Goal: Communication & Community: Answer question/provide support

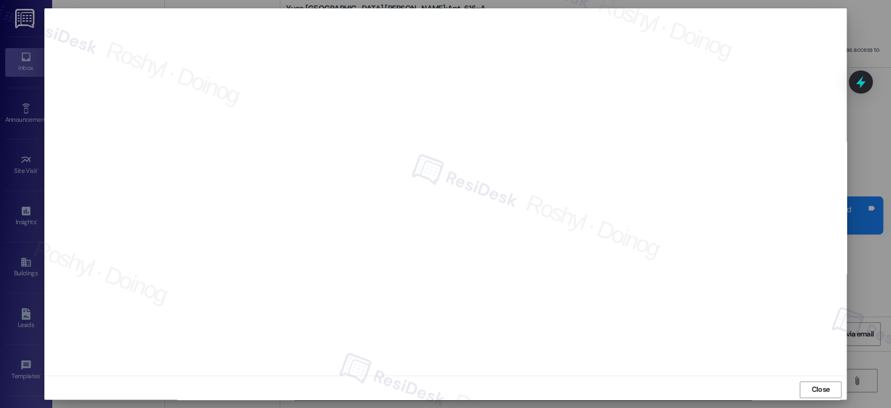
scroll to position [578, 0]
click at [819, 381] on span "Close" at bounding box center [820, 389] width 22 height 16
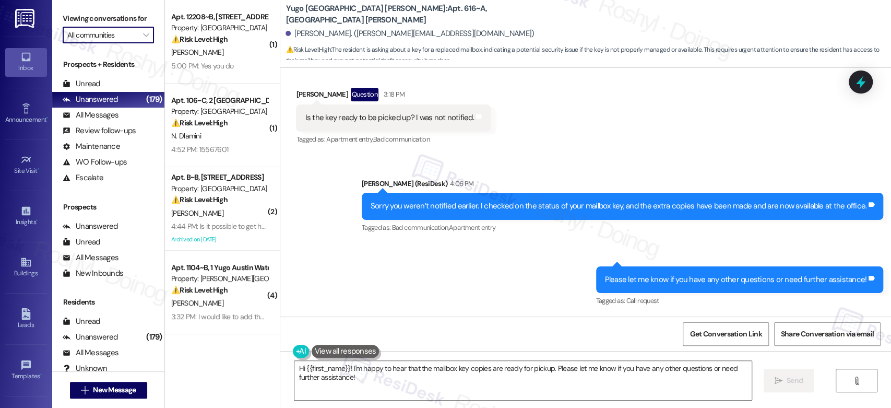
click at [124, 41] on input "All communities" at bounding box center [102, 35] width 70 height 17
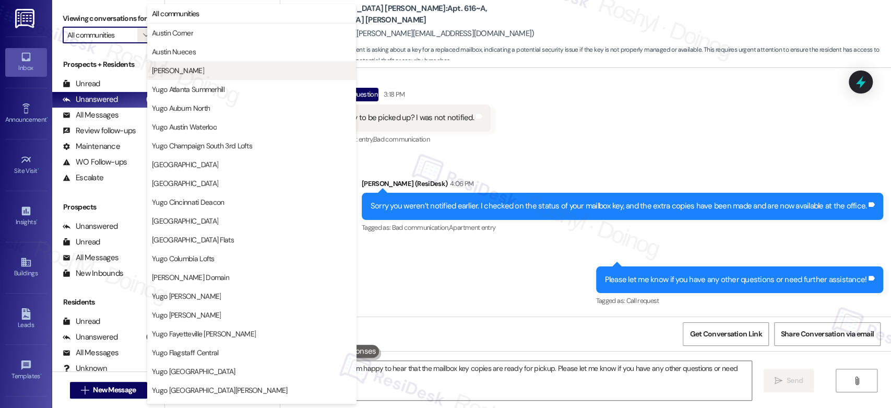
type input "Yugo Atlanta Summerhill"
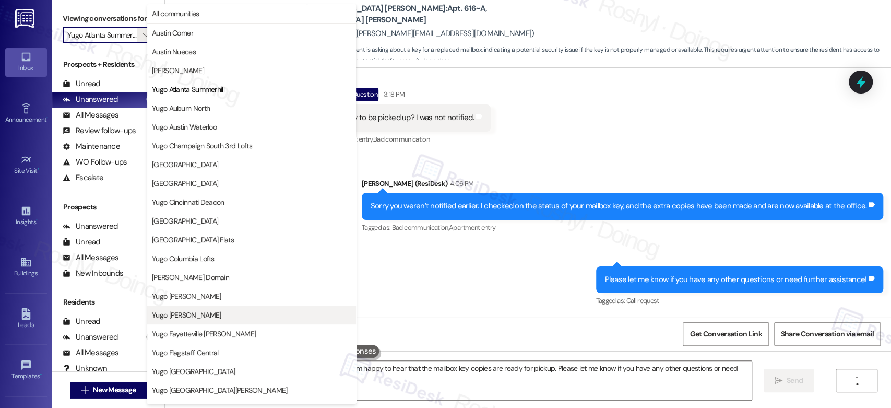
scroll to position [174, 0]
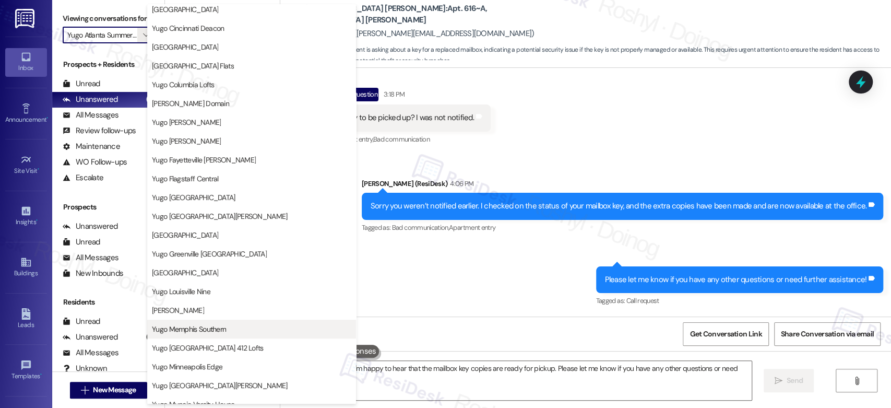
click at [213, 328] on span "Yugo Memphis Southern" at bounding box center [189, 329] width 74 height 10
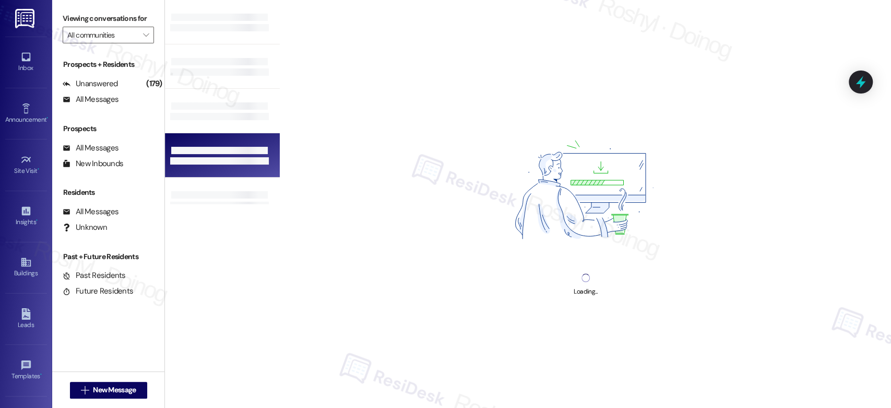
type input "Yugo Memphis Southern"
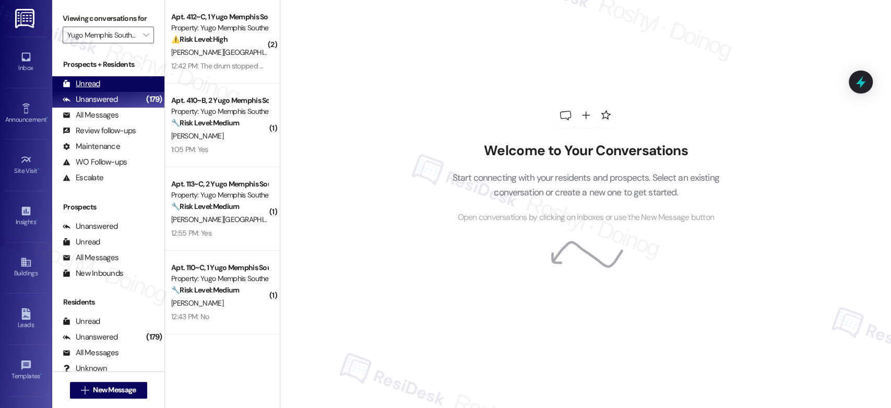
click at [92, 89] on div "Unread" at bounding box center [82, 83] width 38 height 11
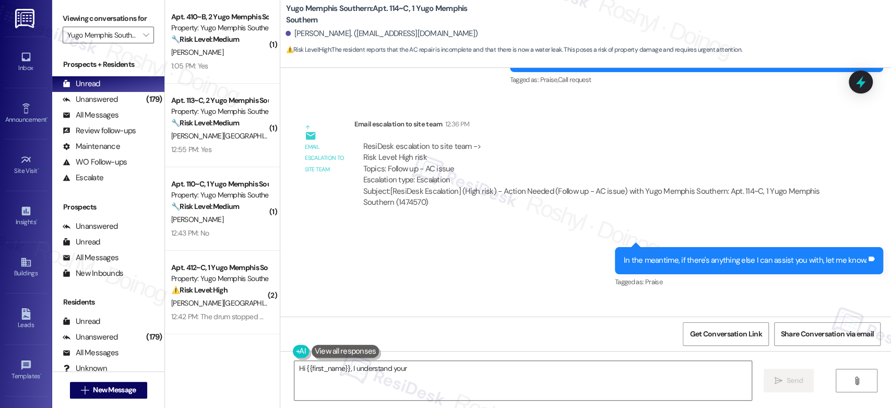
scroll to position [1432, 0]
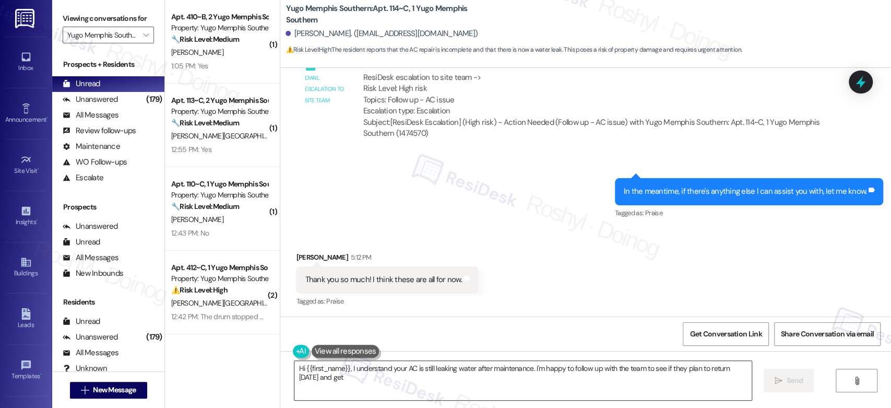
click at [354, 380] on textarea "Hi {{first_name}}, I understand your AC is still leaking water after maintenanc…" at bounding box center [522, 380] width 457 height 39
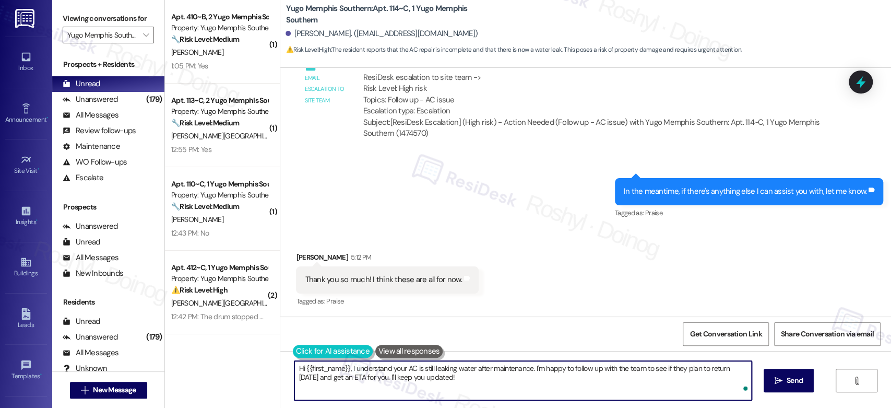
drag, startPoint x: 354, startPoint y: 380, endPoint x: 290, endPoint y: 360, distance: 66.8
drag, startPoint x: 450, startPoint y: 387, endPoint x: 281, endPoint y: 358, distance: 172.1
click at [281, 358] on div "Hi {{first_name}}, I understand your AC is still leaking water after maintenanc…" at bounding box center [585, 390] width 611 height 78
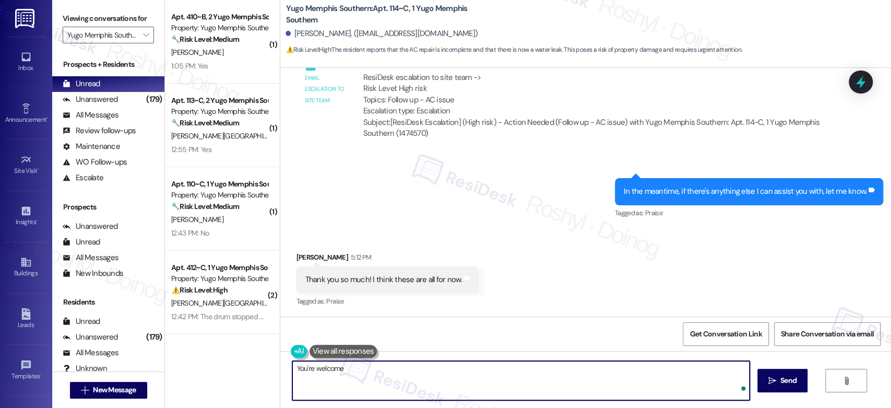
type textarea "You're welcome!"
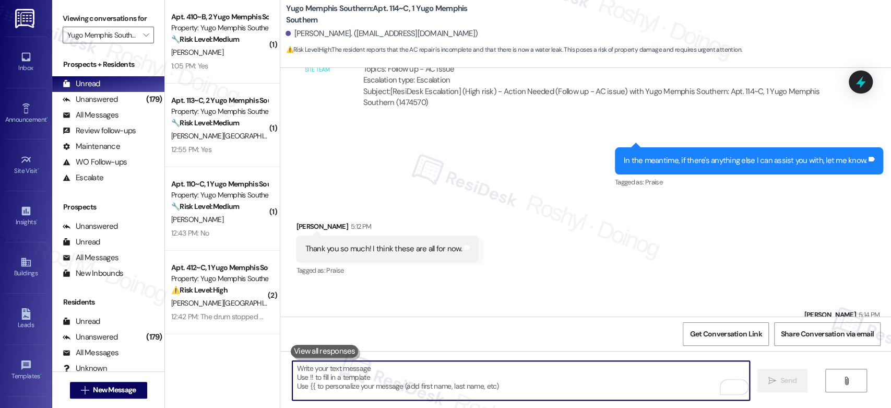
scroll to position [1505, 0]
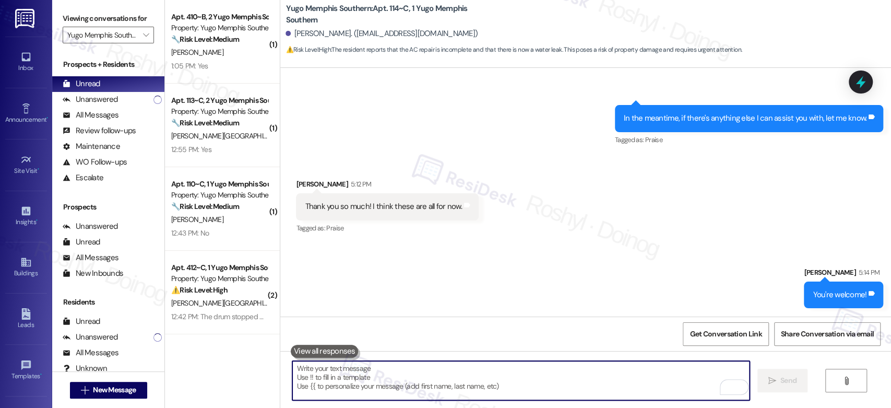
click at [468, 132] on div "Sent via SMS 12:36 PM Sarah (ResiDesk) 12:36 PM In the meantime, if there's any…" at bounding box center [585, 118] width 611 height 74
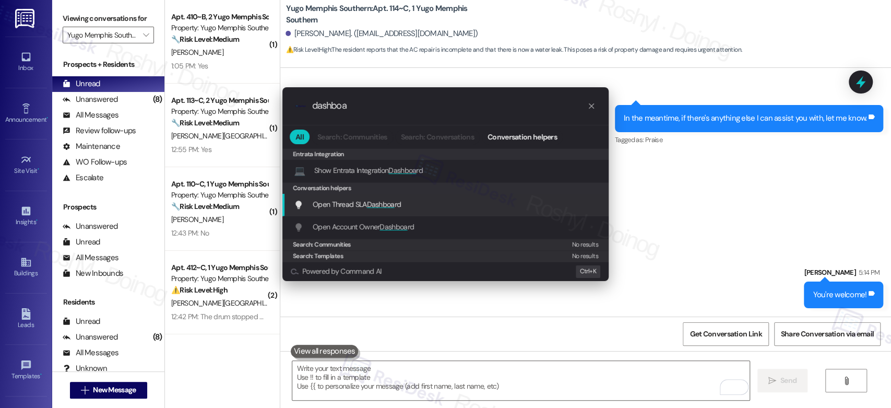
type input "dashboa"
click at [392, 203] on span "Dashboa" at bounding box center [381, 203] width 28 height 9
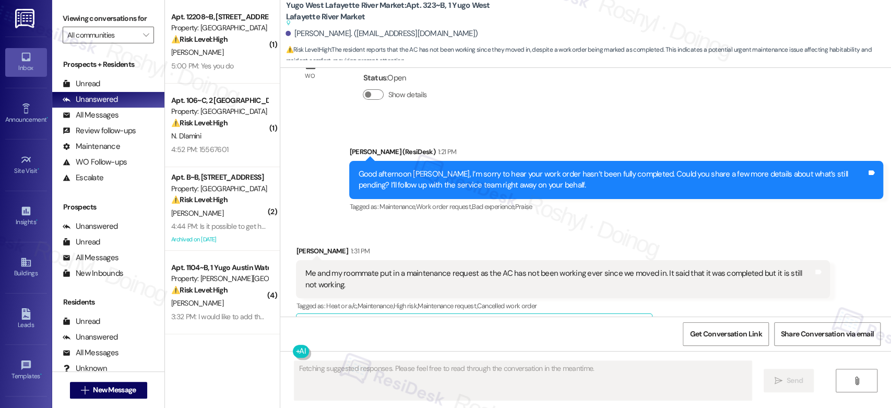
scroll to position [540, 0]
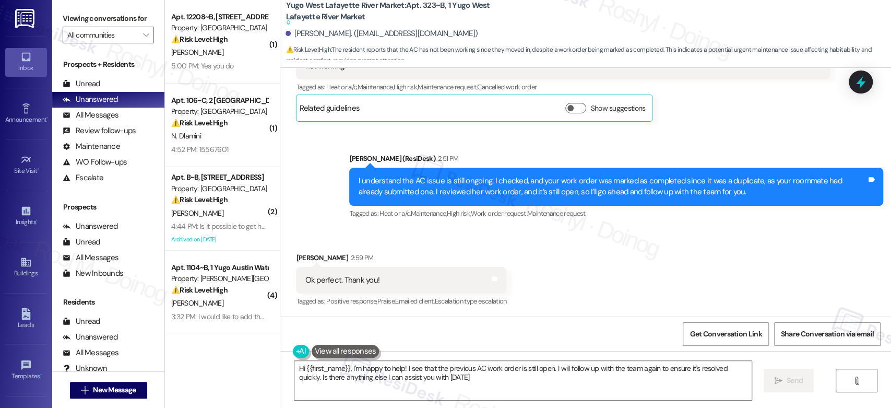
type textarea "Hi {{first_name}}, I'm happy to help! I see that the previous AC work order is …"
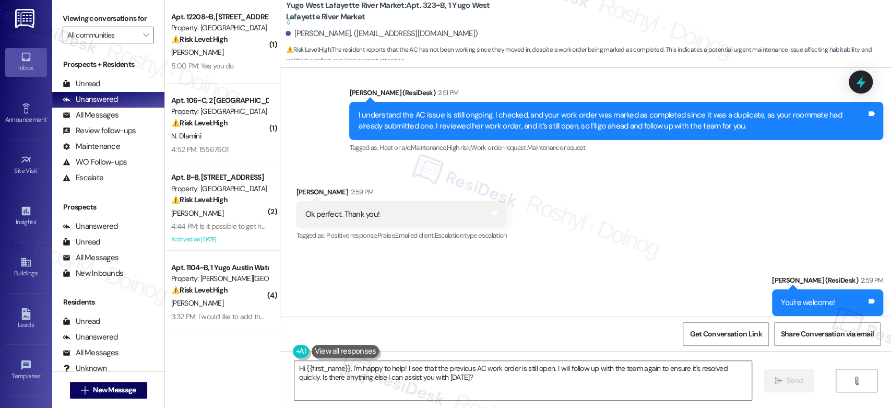
scroll to position [656, 0]
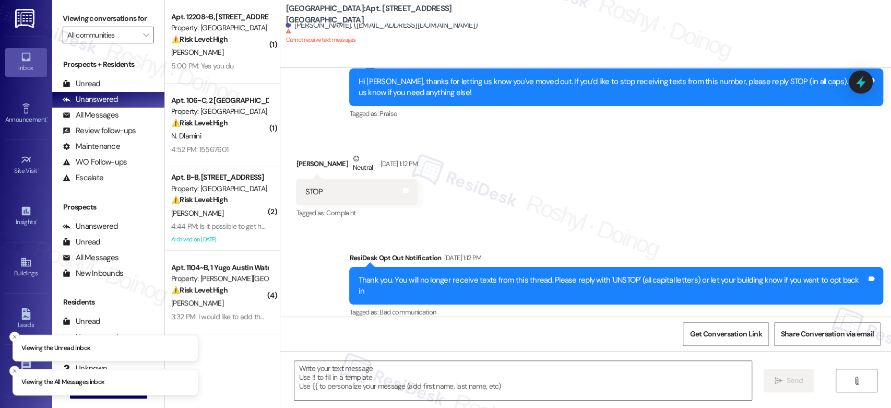
scroll to position [1543, 0]
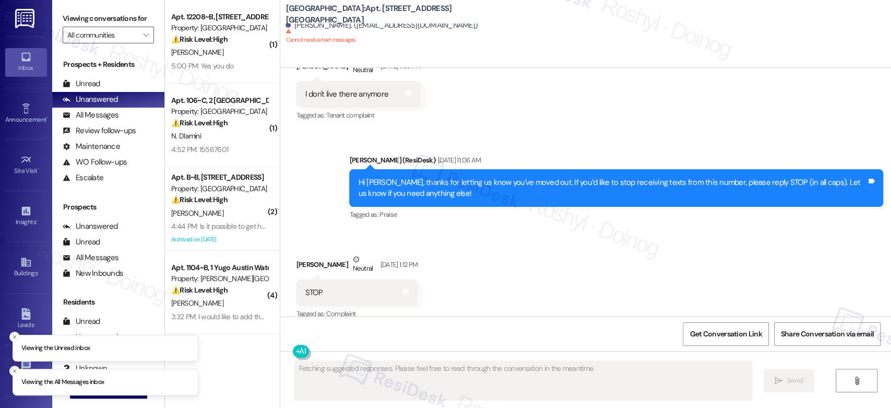
scroll to position [1378, 0]
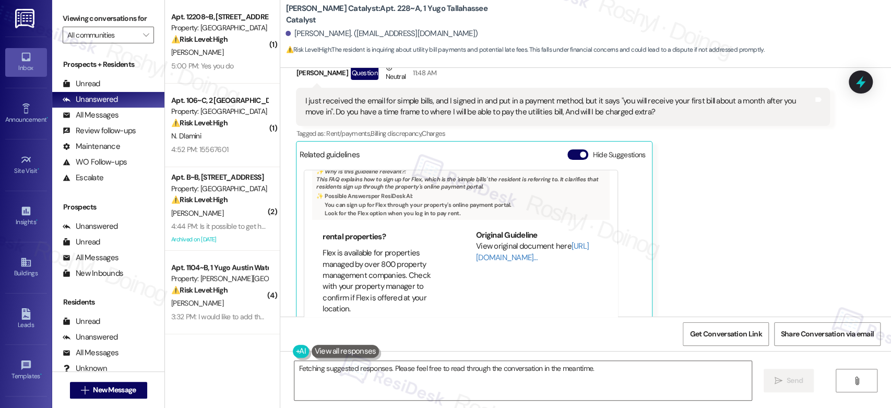
scroll to position [657, 0]
click at [732, 328] on span "Get Conversation Link" at bounding box center [725, 333] width 76 height 22
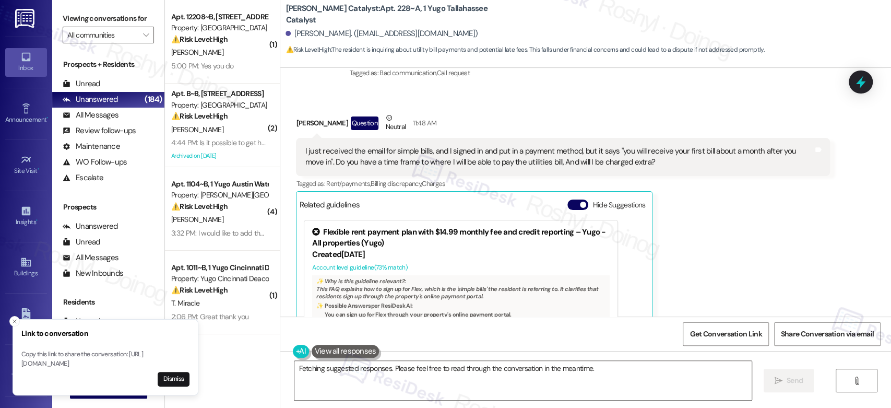
scroll to position [3945, 0]
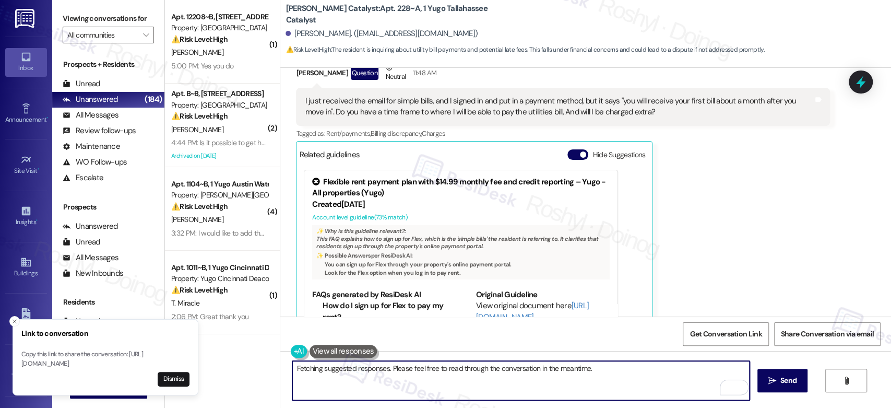
drag, startPoint x: 588, startPoint y: 366, endPoint x: 414, endPoint y: 369, distance: 173.3
click at [414, 369] on textarea "Hi {{first_name}}! Thanks for the update. Since you've signed up with SimpleBil…" at bounding box center [520, 380] width 457 height 39
drag, startPoint x: 533, startPoint y: 371, endPoint x: 650, endPoint y: 370, distance: 116.9
click at [650, 370] on textarea "Hi {{first_name}}! Thanks for the update.. I'll check with the site team to con…" at bounding box center [520, 380] width 457 height 39
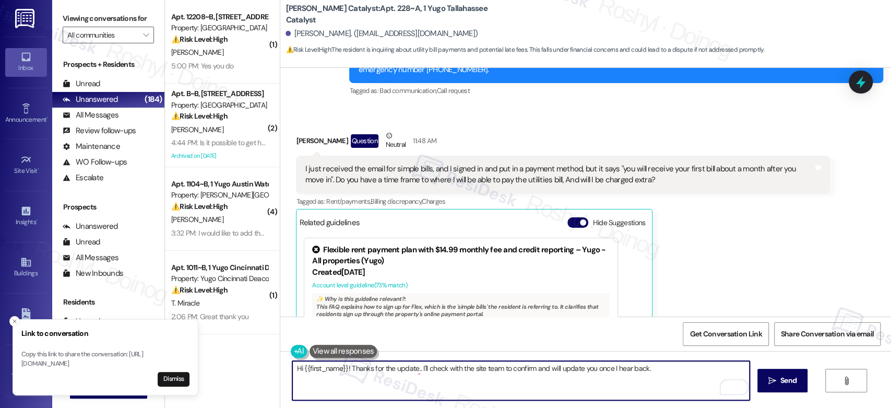
scroll to position [3829, 0]
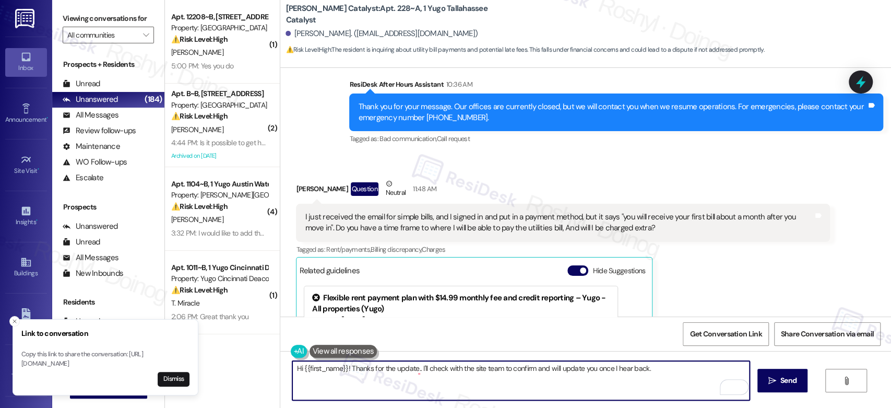
click at [297, 366] on textarea "Hi {{first_name}}! Thanks for the update.. I'll check with the site team to con…" at bounding box center [520, 380] width 457 height 39
click at [292, 369] on textarea "Hi {{first_name}}! Thanks for the update.. I'll check with the site team to con…" at bounding box center [520, 380] width 457 height 39
click at [386, 371] on textarea "Good afternoon {{first_name}}! Thanks for the update.. I'll check with the site…" at bounding box center [520, 380] width 457 height 39
click at [388, 369] on textarea "Good afternoon {{first_name}}! Thanks for the update.. I'll check with the site…" at bounding box center [520, 380] width 457 height 39
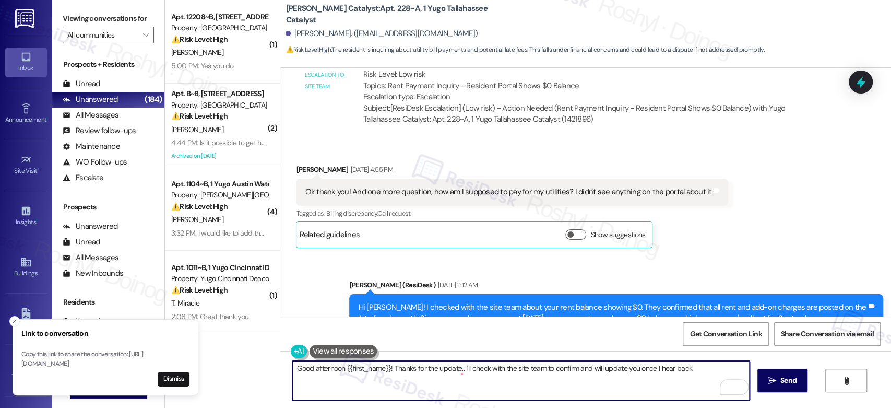
scroll to position [2612, 0]
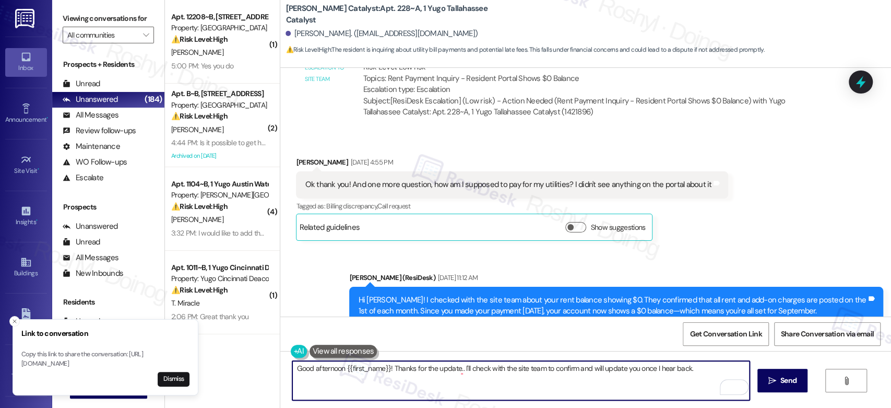
click at [470, 368] on textarea "Good afternoon {{first_name}}! Thanks for the update.. I'll check with the site…" at bounding box center [520, 380] width 457 height 39
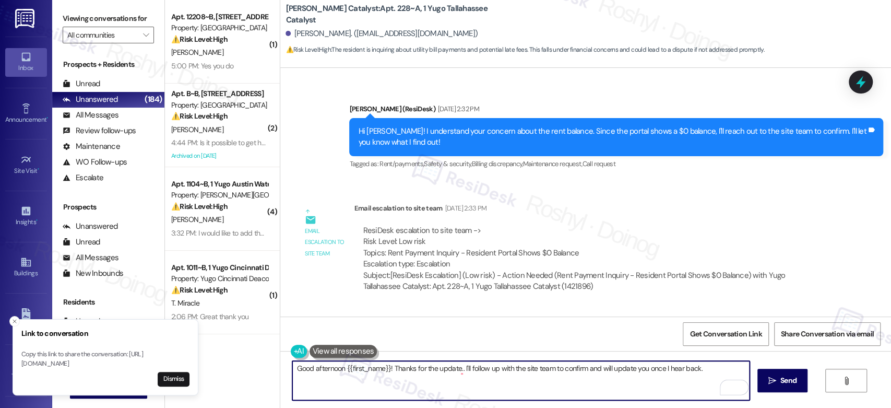
scroll to position [2438, 0]
click at [713, 370] on textarea "Good afternoon {{first_name}}! Thanks for the update.. I'll follow up with the …" at bounding box center [520, 380] width 457 height 39
click at [392, 369] on textarea "Good afternoon {{first_name}}! Thanks for the update.. I'll follow up with the …" at bounding box center [520, 380] width 457 height 39
click at [458, 370] on textarea "Good afternoon {{first_name}}! Thanks for the update.. I'll follow up with the …" at bounding box center [520, 380] width 457 height 39
click at [454, 370] on textarea "Good afternoon {{first_name}}! Thanks for the update.. I'll follow up with the …" at bounding box center [520, 380] width 457 height 39
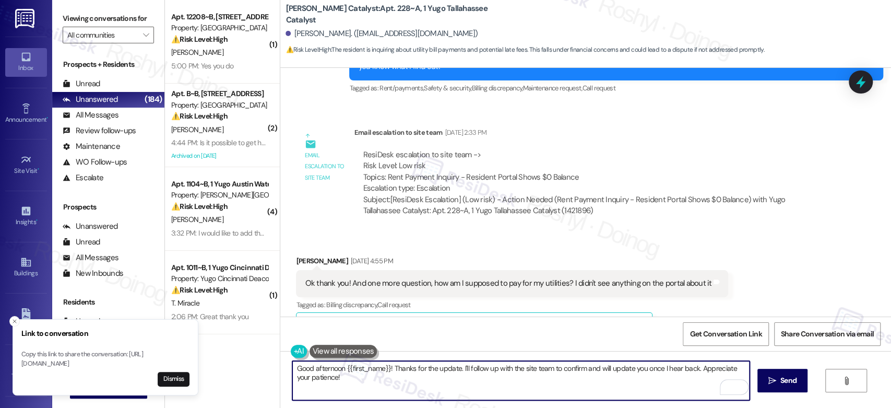
scroll to position [2496, 0]
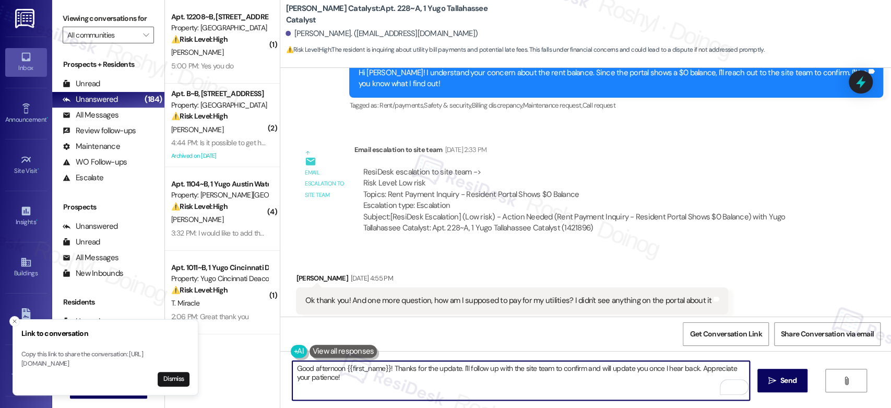
type textarea "Good afternoon {{first_name}}! Thanks for the update. I'll follow up with the s…"
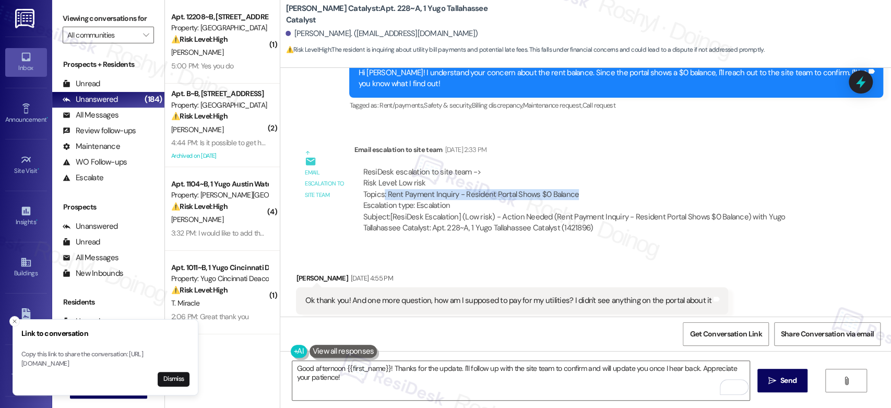
copy div ": Rent Payment Inquiry - Resident Portal Shows $0 Balance"
drag, startPoint x: 377, startPoint y: 172, endPoint x: 566, endPoint y: 174, distance: 188.9
click at [566, 174] on div "ResiDesk escalation to site team -> Risk Level: Low risk Topics: Rent Payment I…" at bounding box center [592, 188] width 458 height 45
click at [789, 381] on span "Send" at bounding box center [788, 380] width 16 height 11
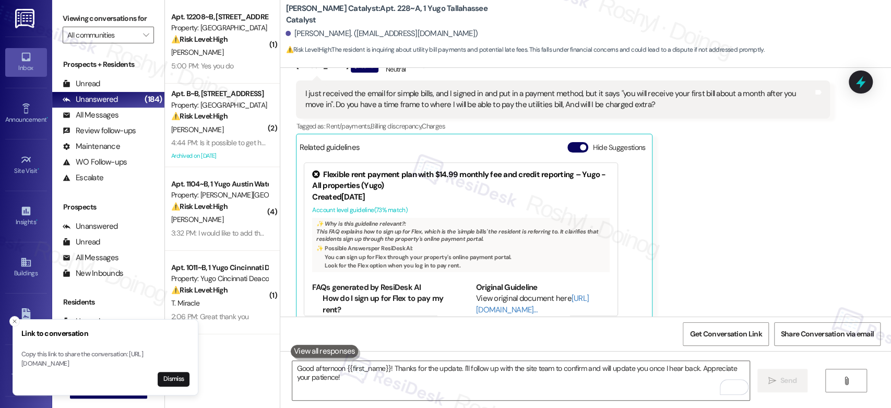
scroll to position [3844, 0]
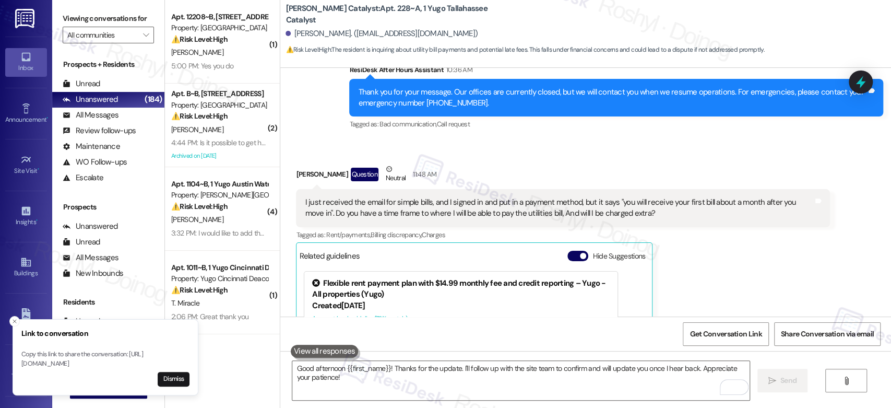
click at [723, 271] on div "John Bassano Question Neutral 11:48 AM I just received the email for simple bil…" at bounding box center [563, 297] width 534 height 269
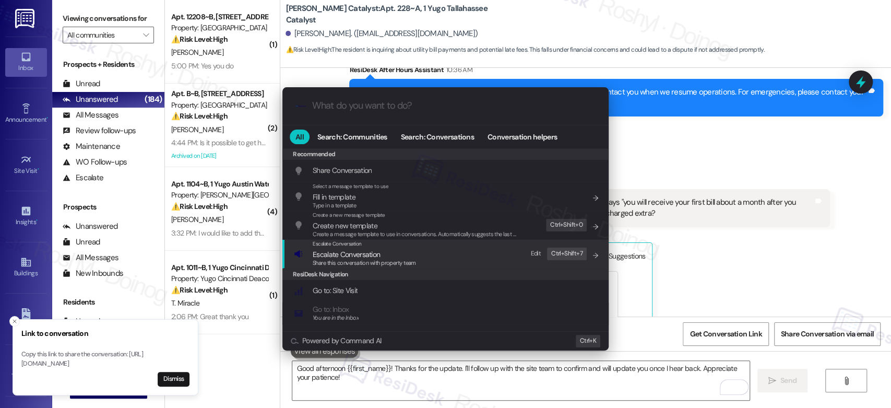
click at [346, 255] on span "Escalate Conversation" at bounding box center [346, 253] width 67 height 9
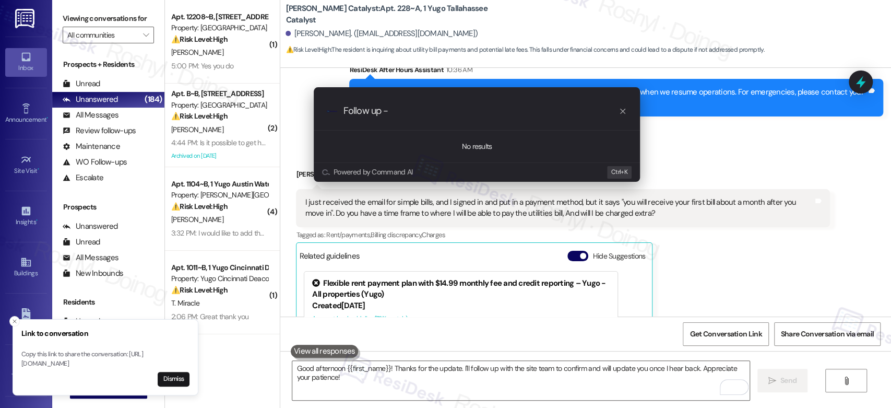
paste input ": Rent Payment Inquiry - Resident Portal Shows $0 Balance"
drag, startPoint x: 393, startPoint y: 112, endPoint x: 382, endPoint y: 113, distance: 10.6
click at [382, 113] on input "Follow up -: Rent Payment Inquiry - Resident Portal Shows $0 Balance" at bounding box center [480, 110] width 275 height 11
click at [609, 112] on input "Follow up Rent Payment Inquiry - Resident Portal Shows $0 Balance" at bounding box center [480, 110] width 275 height 11
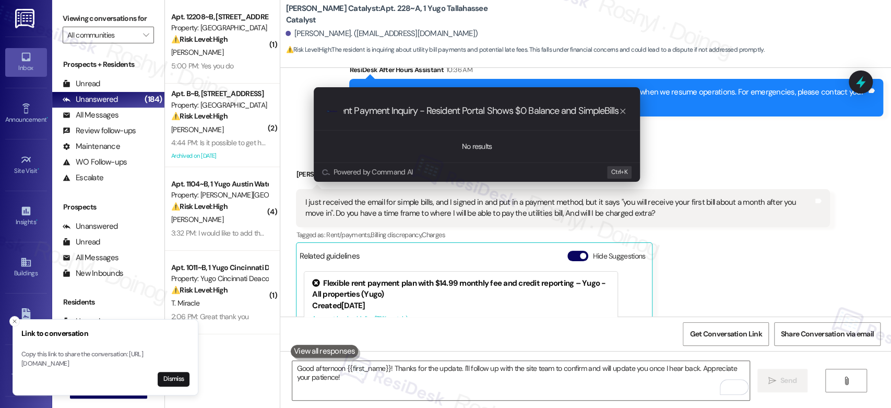
type input "Follow up Rent Payment Inquiry - Resident Portal Shows $0 Balance and SimpleBil…"
click at [447, 104] on div ".cls-1{fill:#0a055f;}.cls-2{fill:#0cc4c4;} resideskLogoBlueOrange Follow up Ren…" at bounding box center [477, 110] width 326 height 37
click at [430, 107] on input "Follow up Rent Payment Inquiry - Resident Portal Shows $0 Balance and SimpleBil…" at bounding box center [480, 110] width 275 height 11
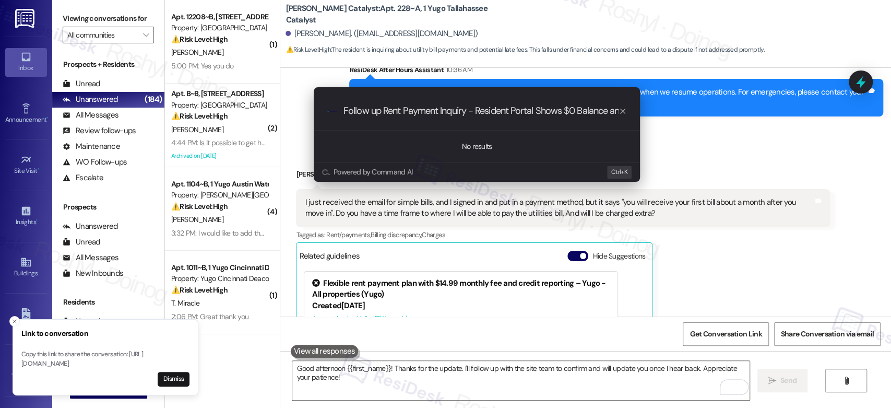
click at [430, 107] on input "Follow up Rent Payment Inquiry - Resident Portal Shows $0 Balance and SimpleBil…" at bounding box center [480, 110] width 275 height 11
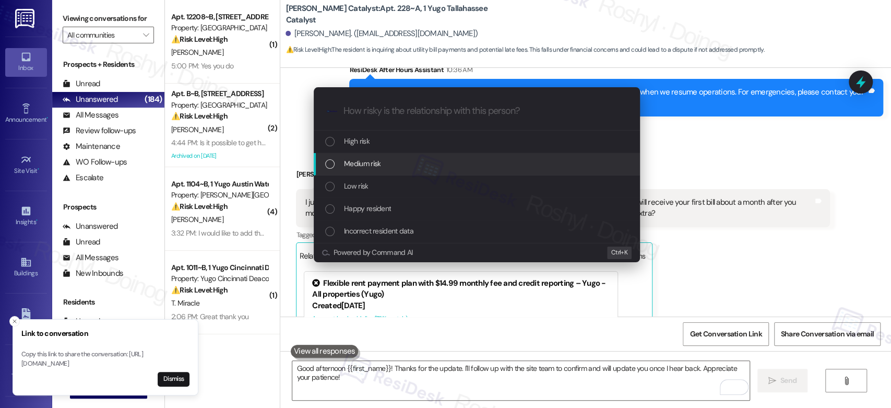
click at [387, 169] on div "Medium risk" at bounding box center [477, 163] width 305 height 11
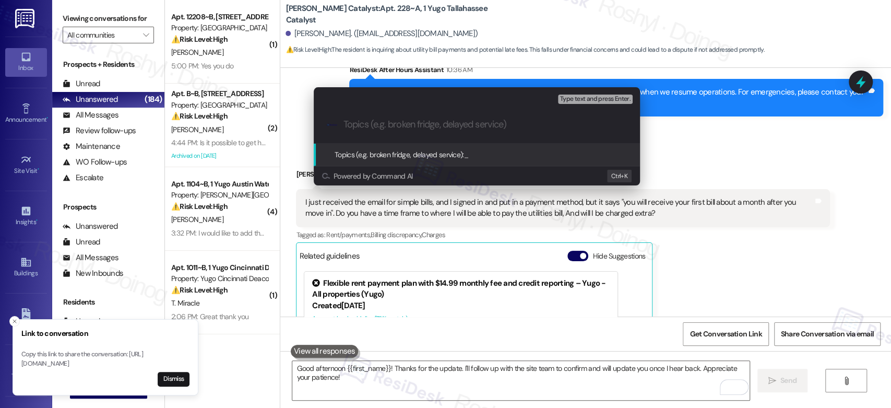
paste input "Follow up Rent Payment Inquiry - Resident Portal Shows $0 Balance and SimpleBil…"
type input "Follow up Rent Payment Inquiry - Resident Portal Shows $0 Balance and SimpleBil…"
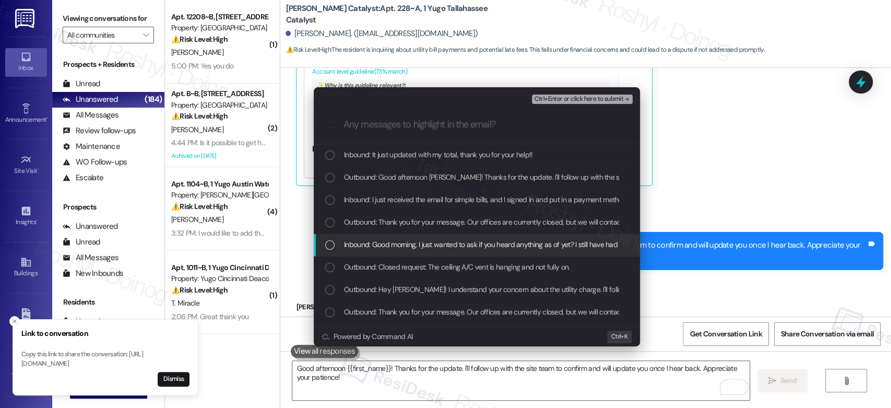
click at [436, 244] on span "Inbound: Good morning, I just wanted to ask if you heard anything as of yet? I …" at bounding box center [530, 243] width 372 height 11
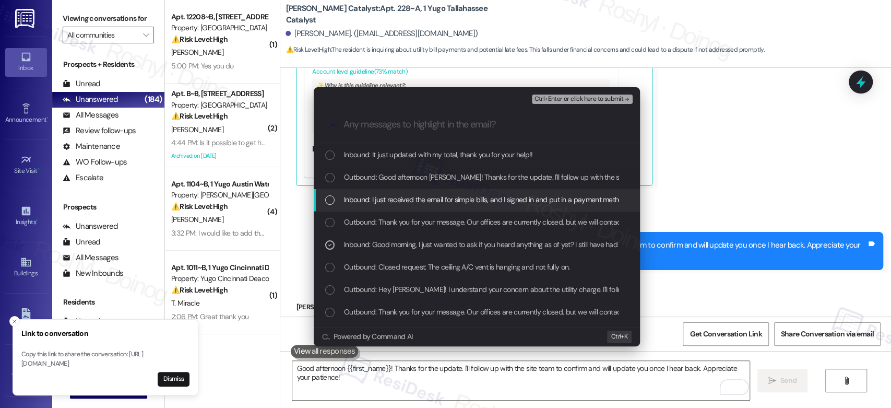
click at [446, 204] on span "Inbound: I just received the email for simple bills, and I signed in and put in…" at bounding box center [746, 199] width 804 height 11
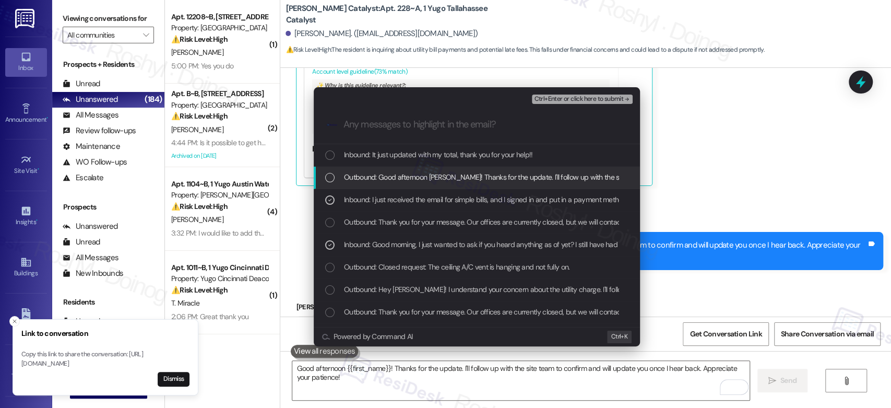
click at [759, 248] on div "Escalate Conversation Medium risk Follow up Rent Payment Inquiry - Resident Por…" at bounding box center [445, 204] width 891 height 408
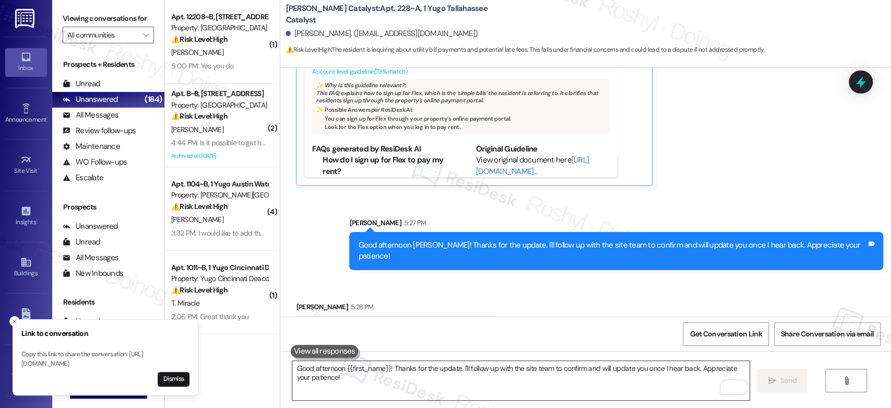
click at [355, 380] on textarea "Good afternoon {{first_name}}! Thanks for the update. I'll follow up with the s…" at bounding box center [520, 380] width 457 height 39
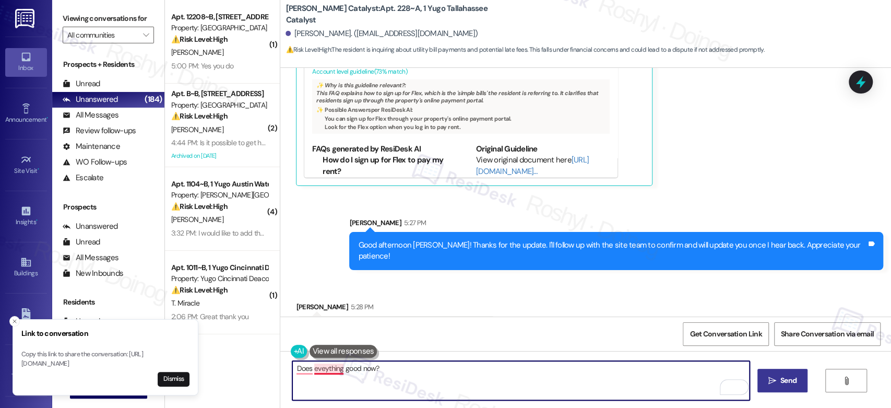
click at [322, 370] on textarea "Does eveything good now?" at bounding box center [520, 380] width 457 height 39
click at [296, 368] on textarea "Does everything good now?" at bounding box center [520, 380] width 457 height 39
click at [392, 366] on textarea "Is everything good now?" at bounding box center [520, 380] width 457 height 39
click at [292, 366] on textarea "Is everything good now? Anything else I can still help" at bounding box center [520, 380] width 457 height 39
click at [516, 364] on textarea "That's great to hear! Is everything good now? Anything else I can still help" at bounding box center [520, 380] width 457 height 39
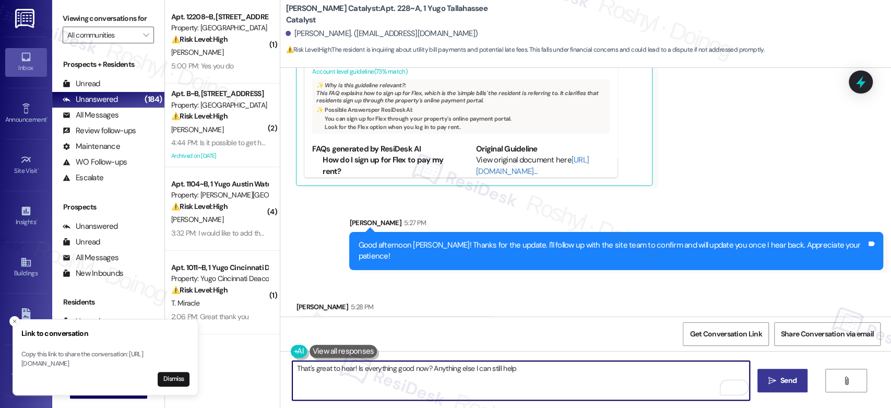
type textarea "That's great to hear! Is everything good now? Anything else I can still help?"
click at [504, 369] on textarea "That's great to hear! Is everything good now? Anything else I can still help?" at bounding box center [520, 380] width 457 height 39
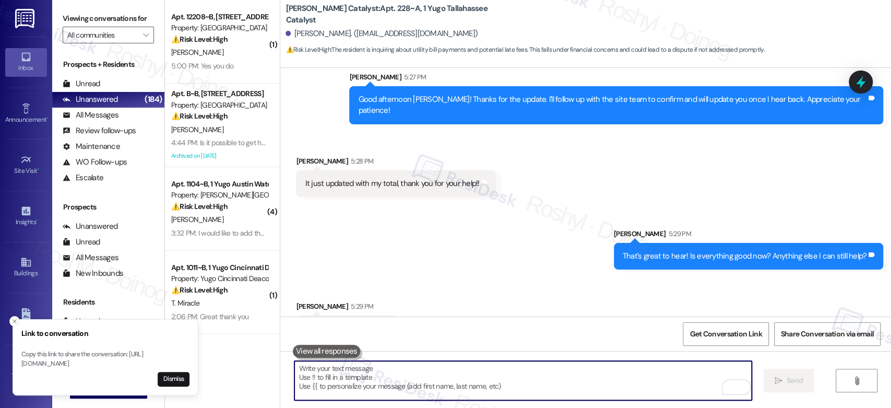
scroll to position [4236, 0]
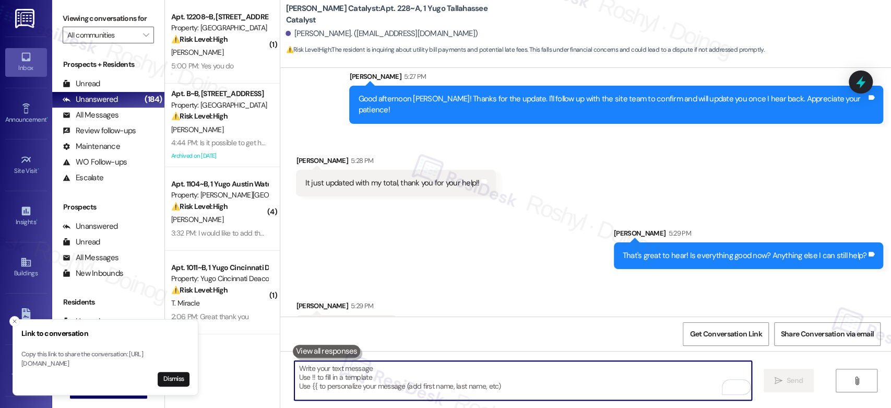
click at [337, 375] on textarea "To enrich screen reader interactions, please activate Accessibility in Grammarl…" at bounding box center [522, 380] width 457 height 39
click at [329, 370] on textarea "To enrich screen reader interactions, please activate Accessibility in Grammarl…" at bounding box center [522, 380] width 457 height 39
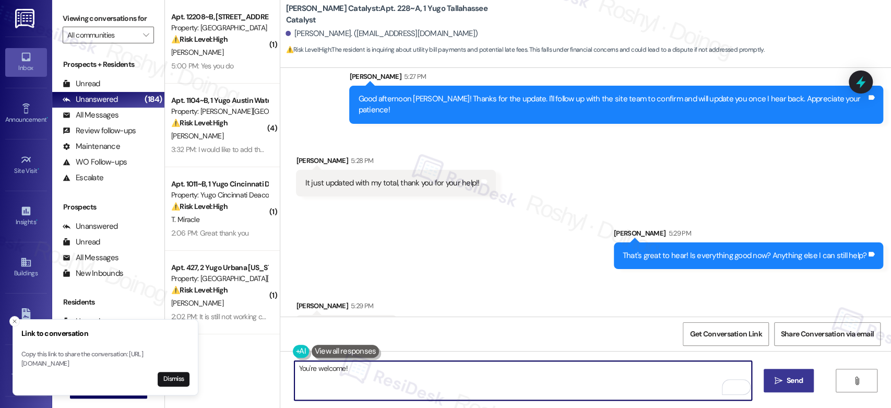
paste textarea "If you need any further assistance, I’m here to help."
type textarea "You're welcome! If you need any further assistance, I’m here to help."
click at [782, 378] on span " Send" at bounding box center [788, 380] width 33 height 11
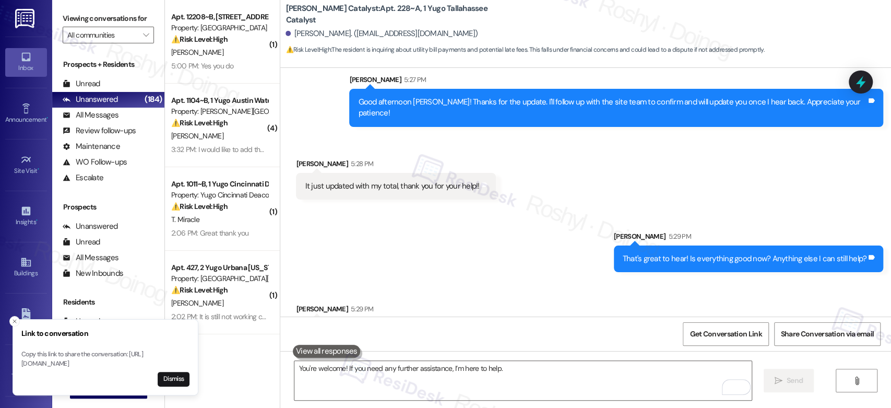
scroll to position [4178, 0]
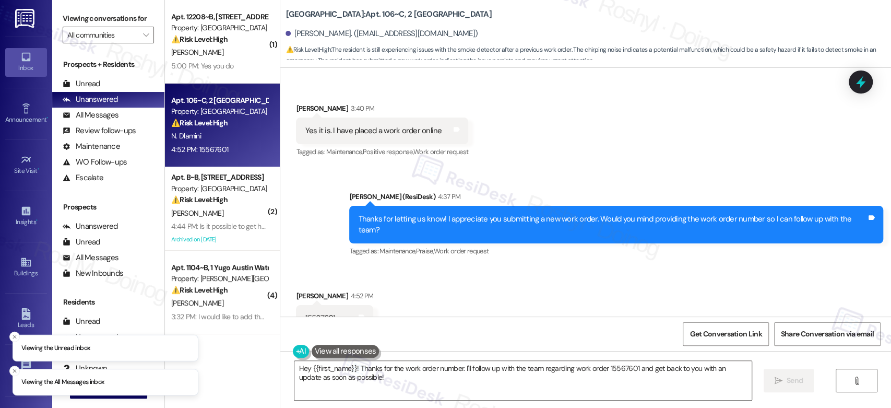
scroll to position [2167, 0]
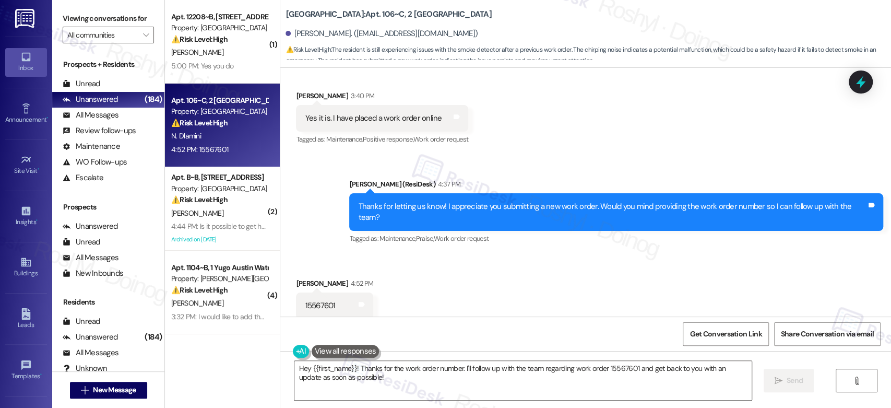
click at [315, 300] on div "15567601" at bounding box center [320, 305] width 30 height 11
copy div "15567601"
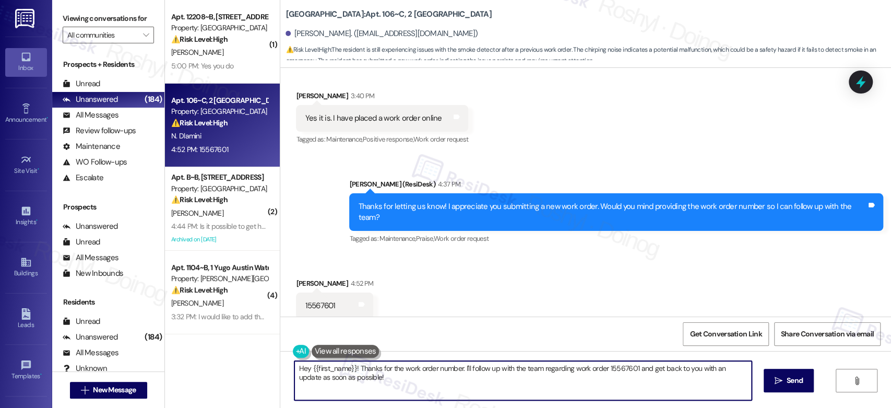
drag, startPoint x: 352, startPoint y: 367, endPoint x: 274, endPoint y: 367, distance: 78.3
click at [280, 367] on div "Hey {{first_name}}! Thanks for the work order number. I'll follow up with the t…" at bounding box center [585, 390] width 611 height 78
click at [392, 369] on textarea "Thanks for the work order number. I'll follow up with the team regarding work o…" at bounding box center [520, 380] width 457 height 39
click at [721, 370] on textarea "Thanks for the work order number. I'll follow up with the team regarding work o…" at bounding box center [520, 380] width 457 height 39
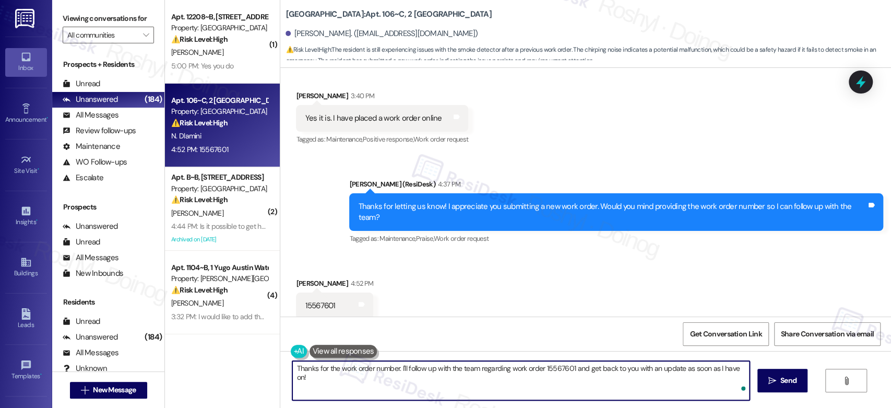
type textarea "Thanks for the work order number. I'll follow up with the team regarding work o…"
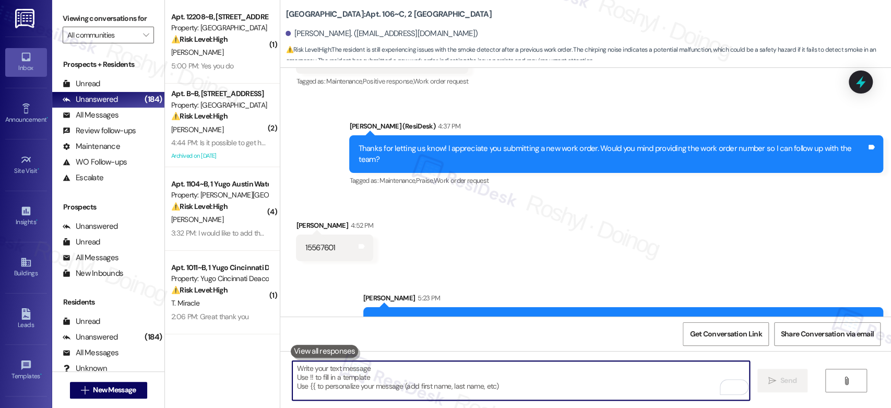
scroll to position [2239, 0]
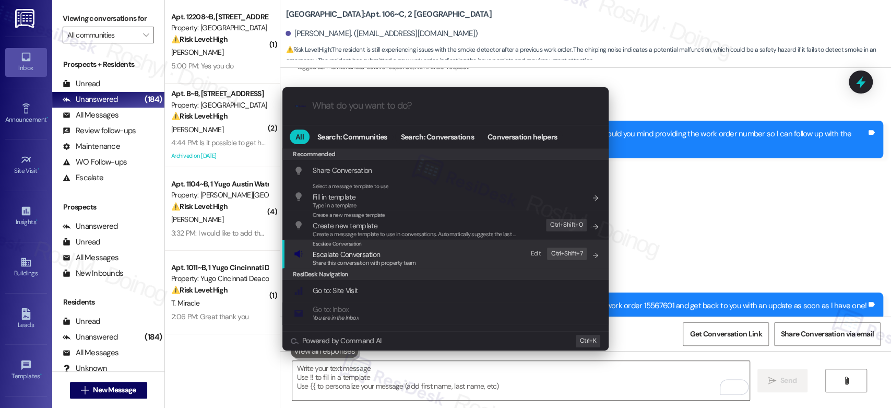
click at [500, 250] on div "Escalate Conversation Escalate Conversation Share this conversation with proper…" at bounding box center [446, 254] width 305 height 28
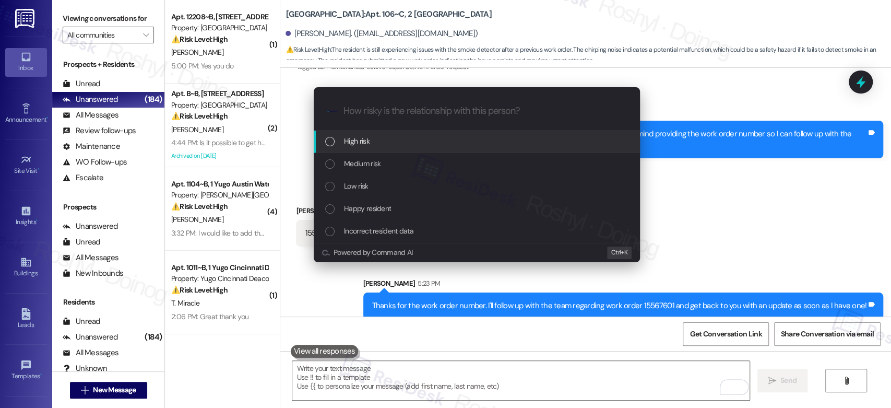
click at [796, 228] on div "Escalate Conversation How risky is the relationship with this person? Topics (e…" at bounding box center [445, 204] width 891 height 408
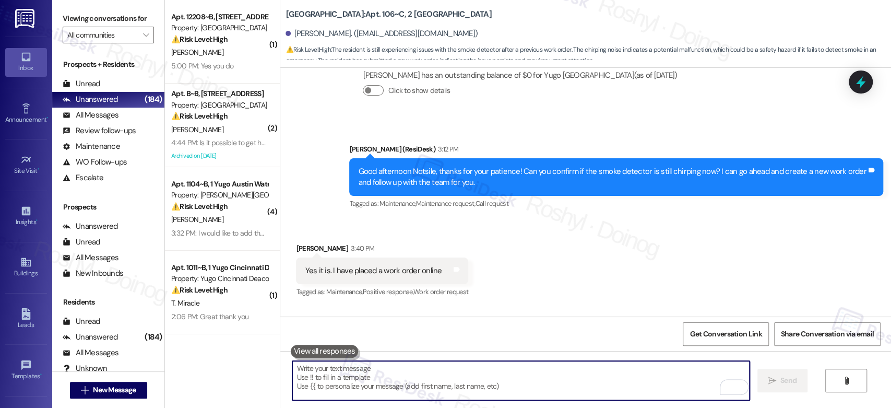
scroll to position [2007, 0]
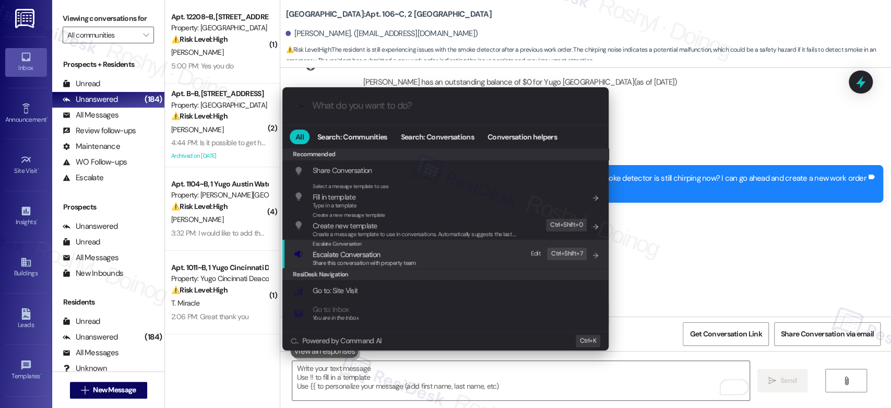
click at [635, 246] on div ".cls-1{fill:#0a055f;}.cls-2{fill:#0cc4c4;} resideskLogoBlueOrange All Search: C…" at bounding box center [445, 204] width 891 height 408
click at [369, 249] on span "Escalate Conversation" at bounding box center [346, 253] width 67 height 9
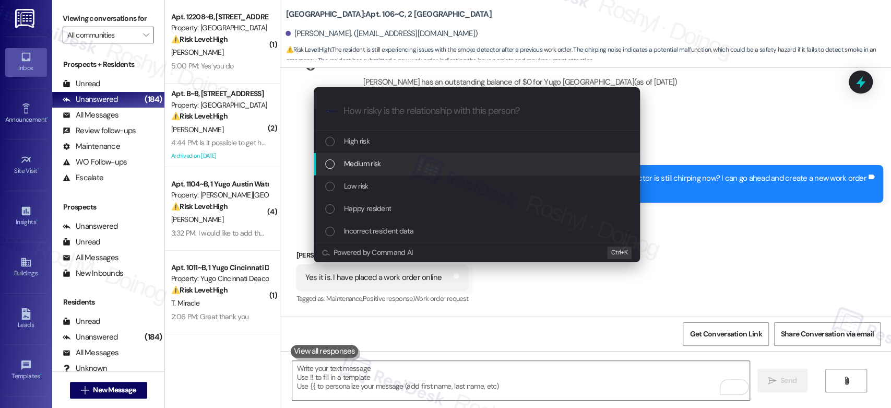
click at [344, 165] on span "Medium risk" at bounding box center [362, 163] width 37 height 11
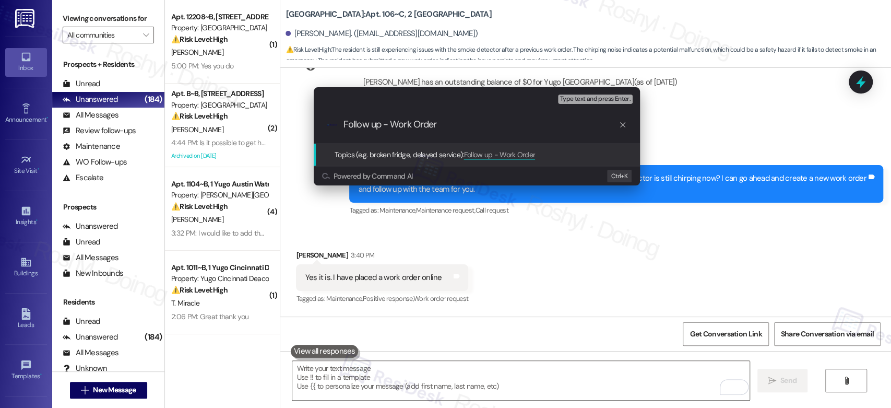
paste input "15567601"
type input "Follow up - Work Order 15567601"
click at [612, 103] on span "Type text and press Enter." at bounding box center [595, 98] width 70 height 7
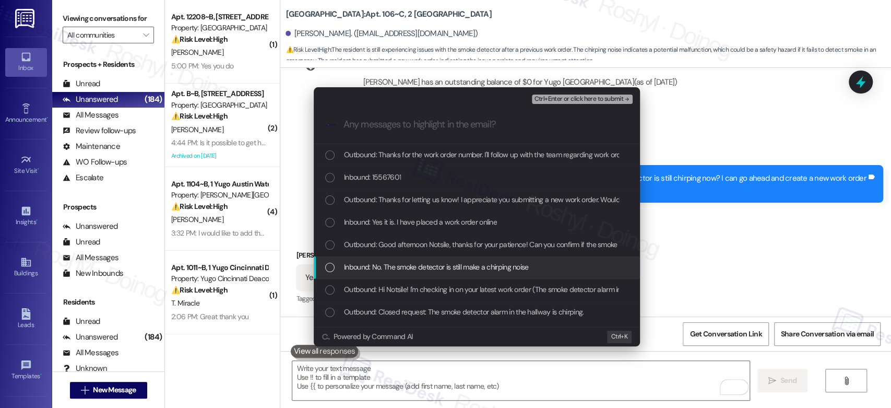
click at [448, 275] on div "Inbound: No. The smoke detector is still make a chirping noise" at bounding box center [477, 267] width 326 height 22
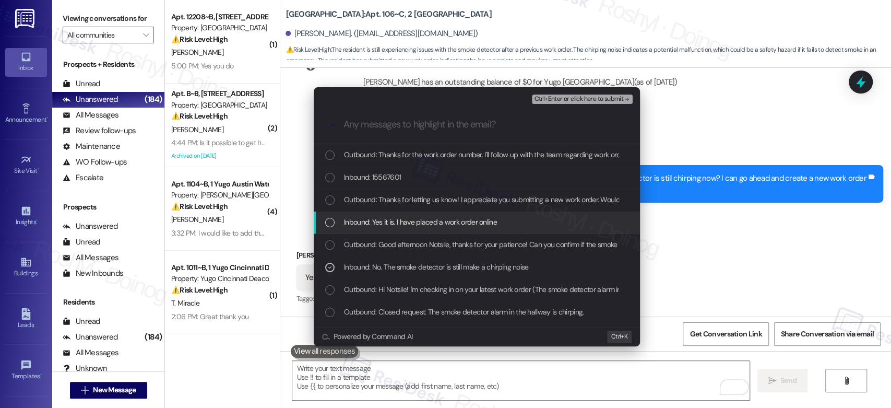
click at [437, 224] on span "Inbound: Yes it is. I have placed a work order online" at bounding box center [420, 221] width 153 height 11
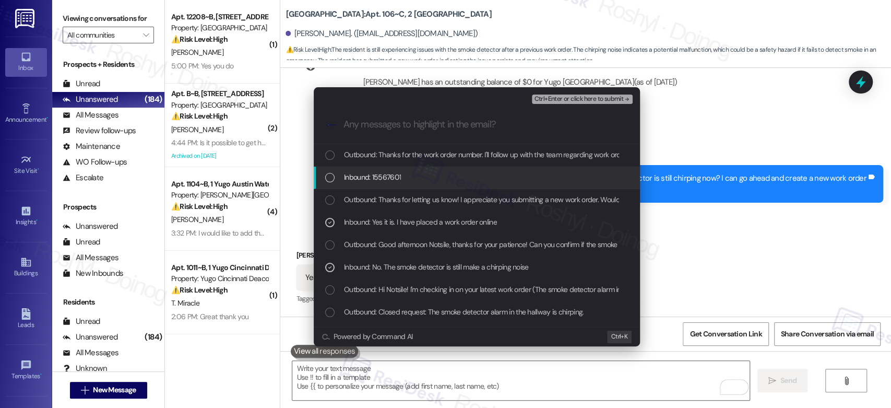
click at [420, 175] on div "Inbound: 15567601" at bounding box center [477, 176] width 305 height 11
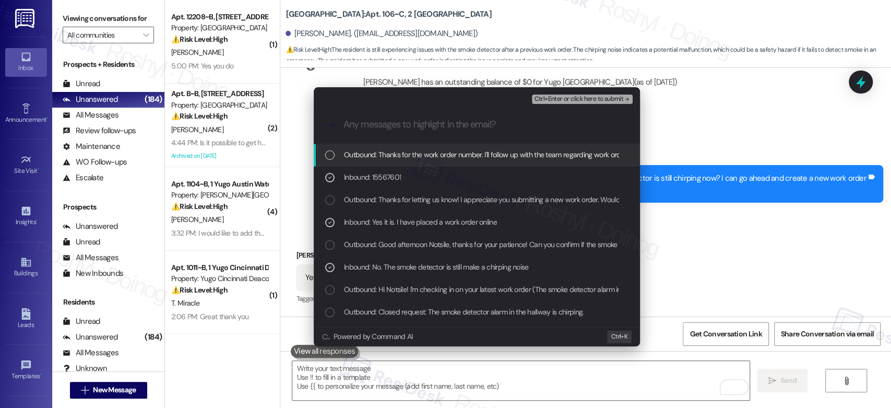
click at [593, 98] on span "Ctrl+Enter or click here to submit" at bounding box center [578, 98] width 89 height 7
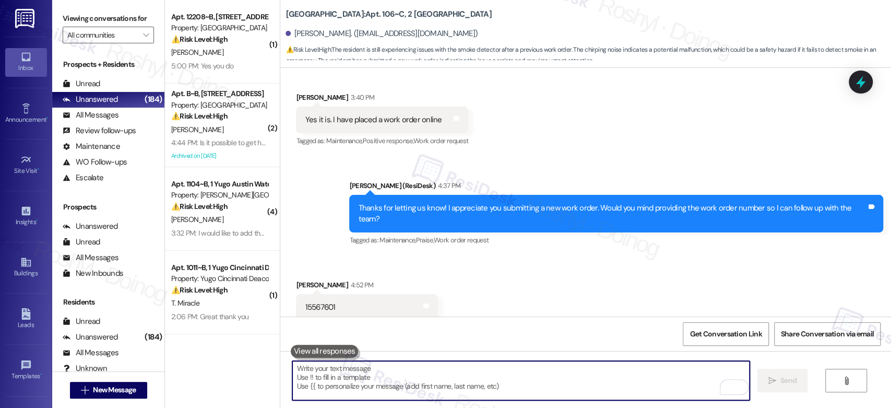
scroll to position [2154, 0]
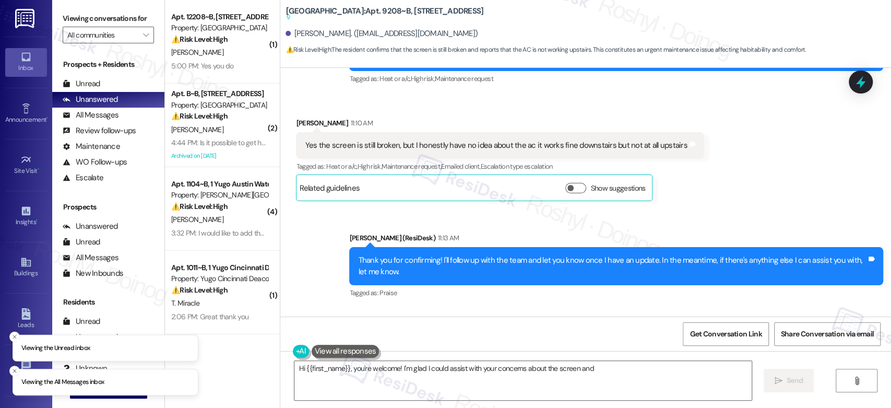
scroll to position [4138, 0]
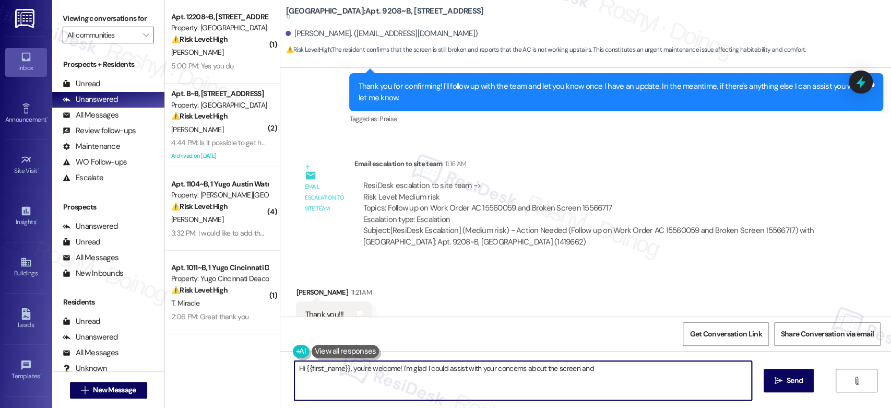
drag, startPoint x: 386, startPoint y: 375, endPoint x: 252, endPoint y: 355, distance: 135.6
click at [252, 355] on div "( 1 ) Apt. 12208~B, [GEOGRAPHIC_DATA] Property: [GEOGRAPHIC_DATA] Court ⚠️ Risk…" at bounding box center [528, 204] width 726 height 408
click at [567, 370] on textarea "Hi {{first_name}}, you're welcome! I'm glad I could assist with your concerns a…" at bounding box center [520, 380] width 457 height 39
drag, startPoint x: 457, startPoint y: 383, endPoint x: 258, endPoint y: 346, distance: 202.2
click at [258, 346] on div "( 1 ) Apt. 12208~B, [GEOGRAPHIC_DATA] Property: [GEOGRAPHIC_DATA] Court ⚠️ Risk…" at bounding box center [528, 204] width 726 height 408
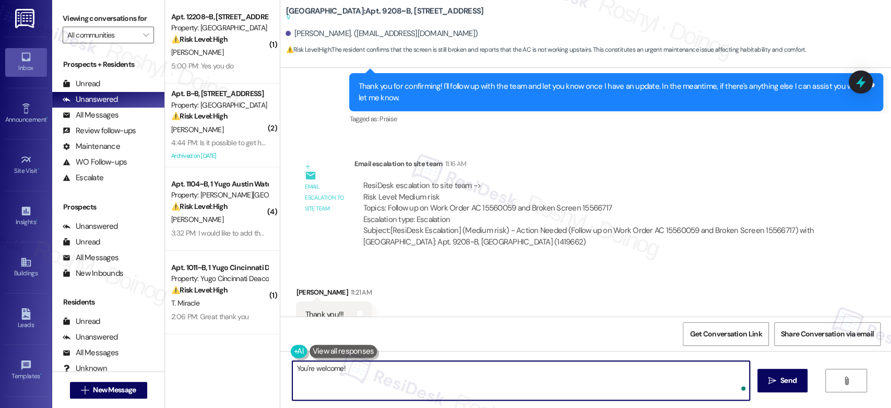
paste textarea "In the meantime, if there's anything else I can assist you with, let me know."
type textarea "You're welcome! In the meantime, if there's anything else I can assist you with…"
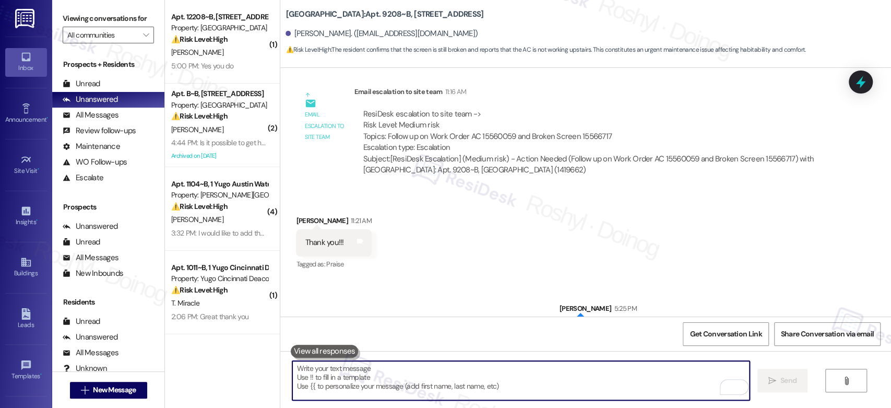
scroll to position [4185, 0]
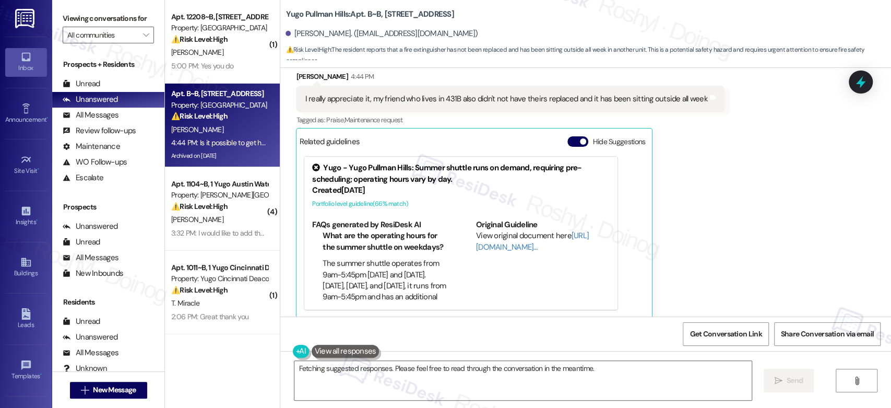
scroll to position [10198, 0]
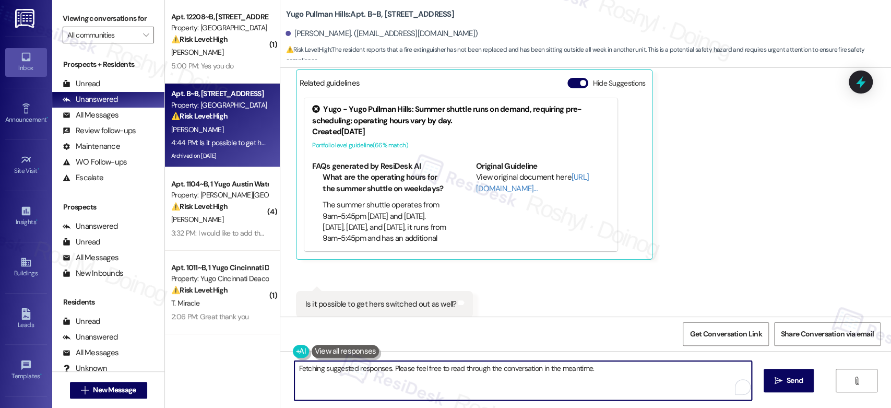
drag, startPoint x: 324, startPoint y: 380, endPoint x: 277, endPoint y: 353, distance: 54.7
click at [280, 353] on div "Hey {{first_name}}! I'll let the team know about your friend in 431B. I'm happy…" at bounding box center [585, 390] width 611 height 78
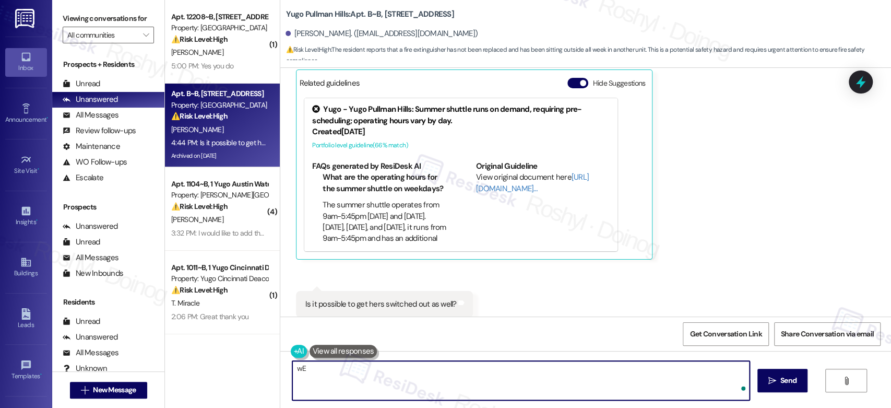
type textarea "w"
type textarea "Q"
click at [384, 370] on textarea "We can help her! Was she able to message us? So, I can check" at bounding box center [520, 380] width 457 height 39
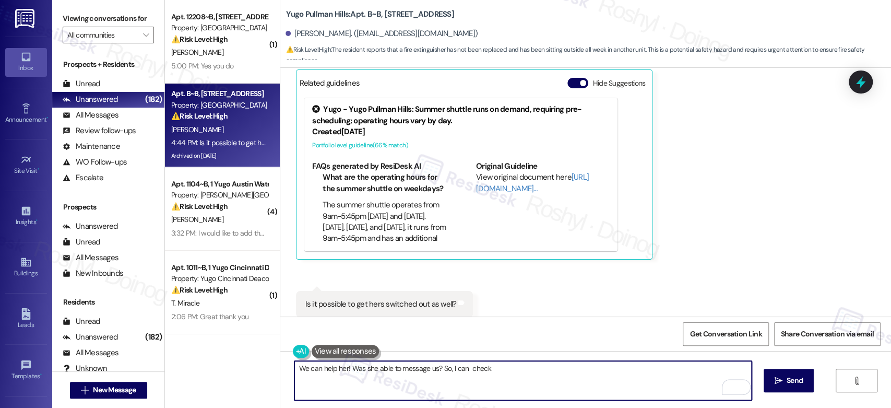
paste textarea "definitely help her! Was she able to message us already? I can check on my end"
type textarea "We can definitely help her! Was she able to message us already? I can check on …"
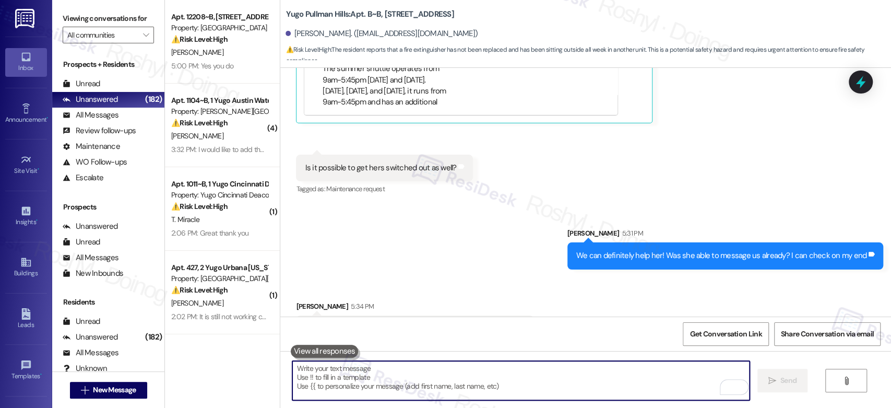
scroll to position [10343, 0]
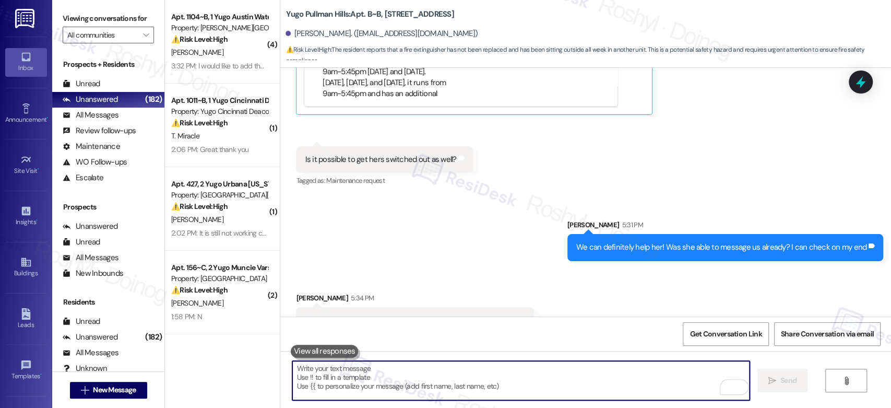
click at [378, 378] on textarea "To enrich screen reader interactions, please activate Accessibility in Grammarl…" at bounding box center [520, 380] width 457 height 39
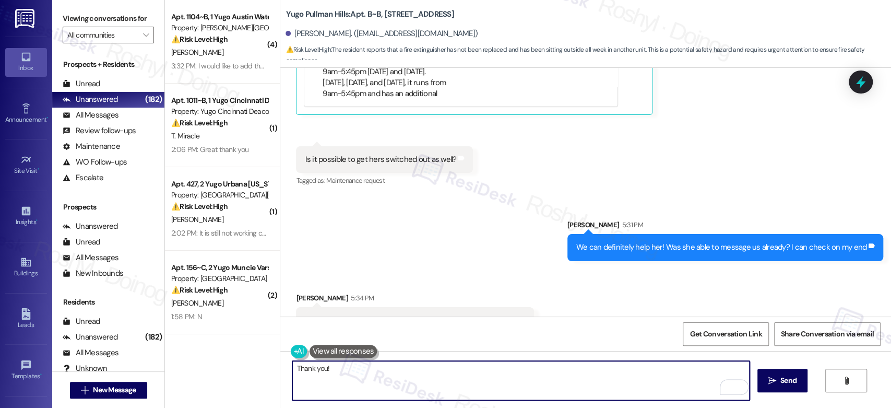
type textarea "Thank you!"
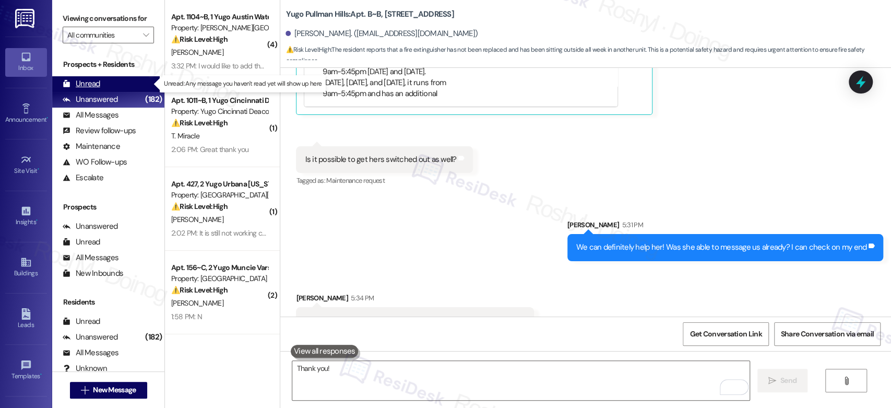
click at [98, 81] on div "Unread" at bounding box center [82, 83] width 38 height 11
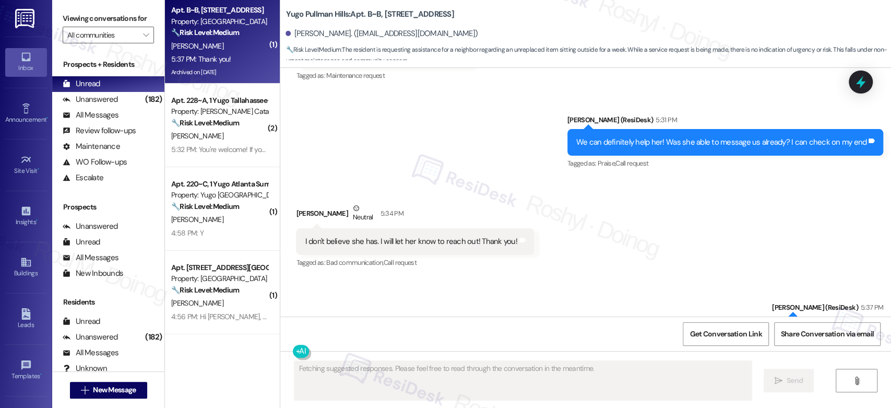
scroll to position [10310, 0]
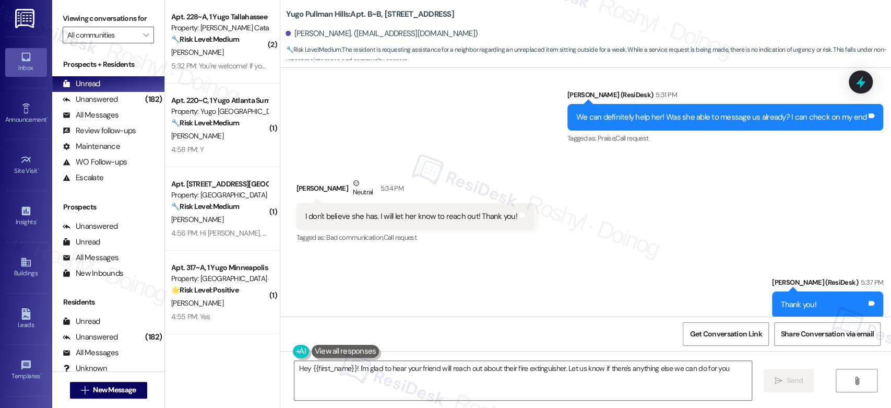
type textarea "Hey {{first_name}}! I'm glad to hear your friend will reach out about their fir…"
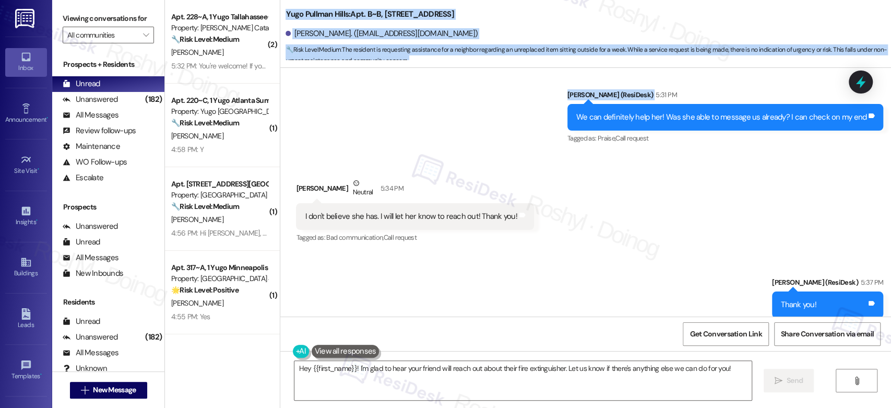
drag, startPoint x: 272, startPoint y: 17, endPoint x: 360, endPoint y: 78, distance: 106.4
click at [357, 78] on div "Yugo Pullman Hills: Apt. B~B, 311 Yugo Pullman Hills Alexa Midtbo. (alexagym@gm…" at bounding box center [585, 204] width 611 height 408
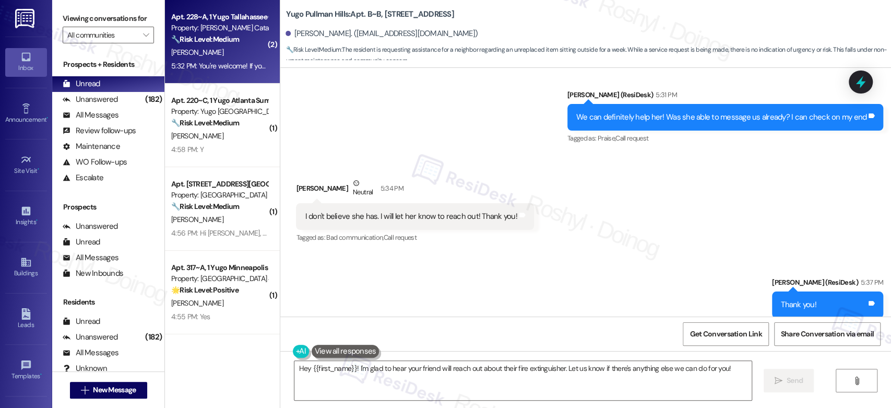
click at [238, 28] on div "Property: Yugo Tallahassee Catalyst" at bounding box center [219, 27] width 97 height 11
type textarea "Fetching suggested responses. Please feel free to read through the conversation…"
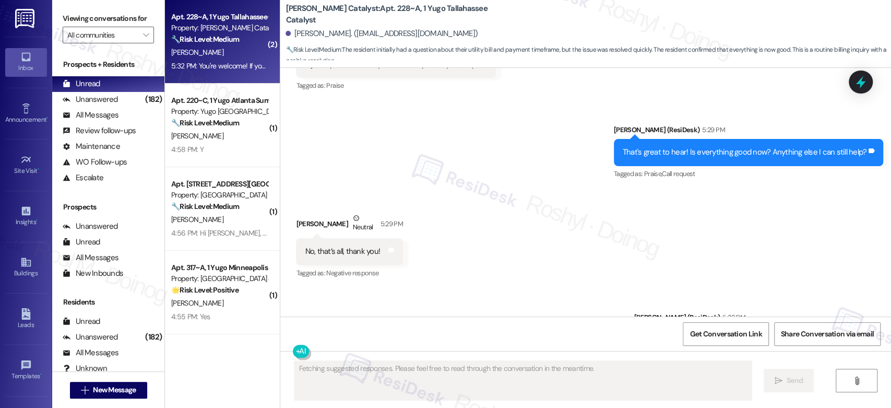
scroll to position [4233, 0]
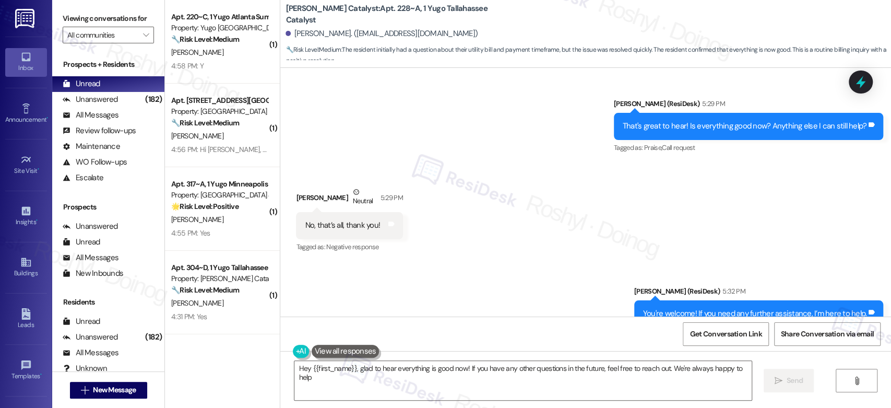
type textarea "Hey {{first_name}}, glad to hear everything is good now! If you have any other …"
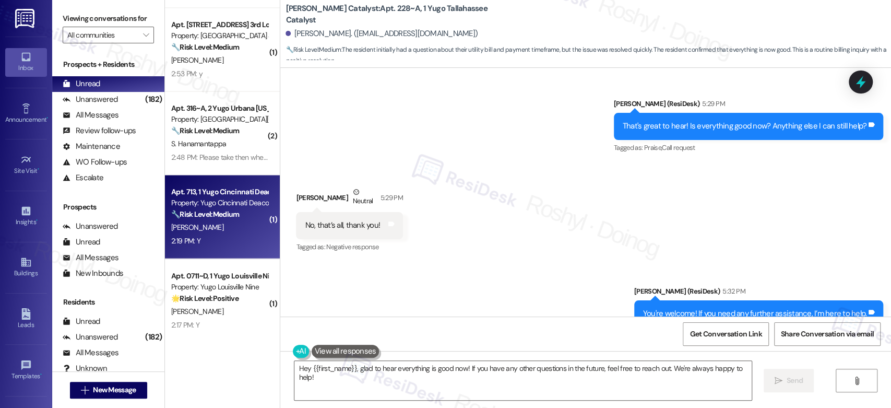
scroll to position [1058, 0]
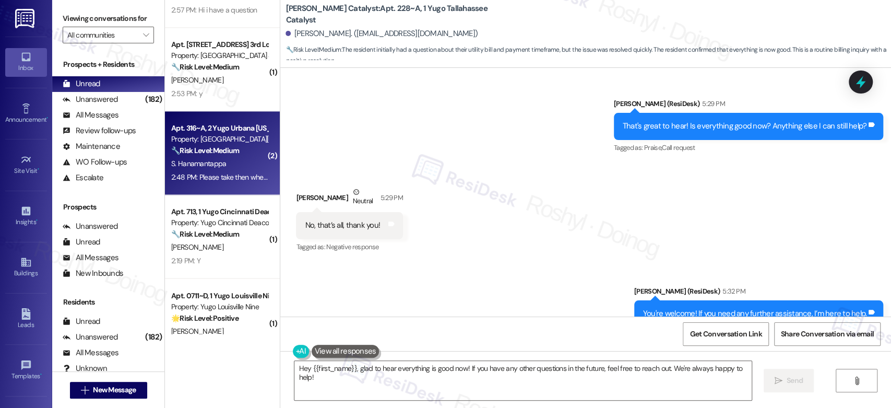
click at [225, 168] on div "S. Hanamantappa" at bounding box center [219, 163] width 99 height 13
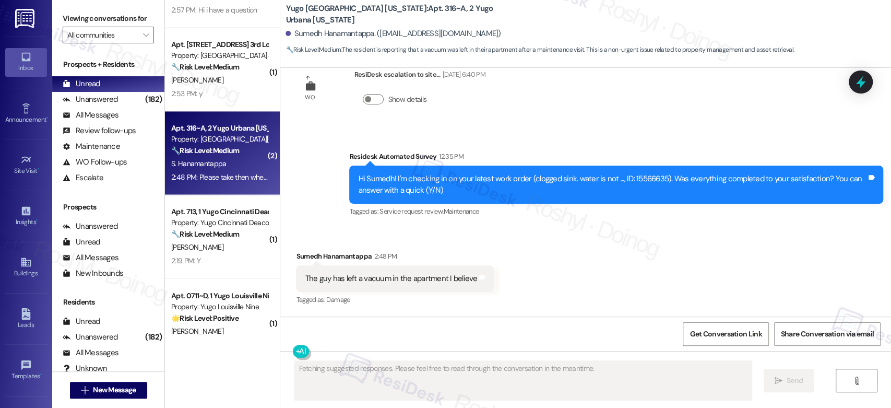
scroll to position [751, 0]
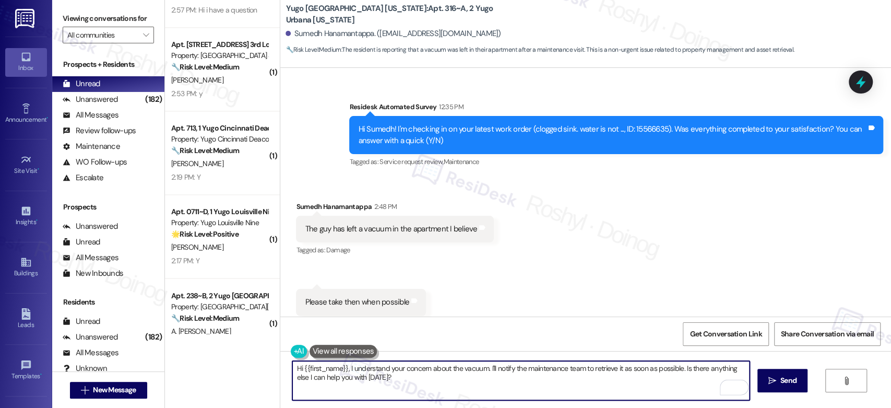
drag, startPoint x: 484, startPoint y: 369, endPoint x: 284, endPoint y: 366, distance: 199.9
click at [292, 366] on div "Hi {{first_name}}, I understand your concern about the vacuum. I'll notify the …" at bounding box center [521, 380] width 458 height 40
click at [292, 367] on textarea "I'll notify the maintenance team to retrieve it as soon as possible. Is there a…" at bounding box center [520, 380] width 457 height 39
type textarea "Thank you for letting me know! I'll notify the maintenance team to retrieve it …"
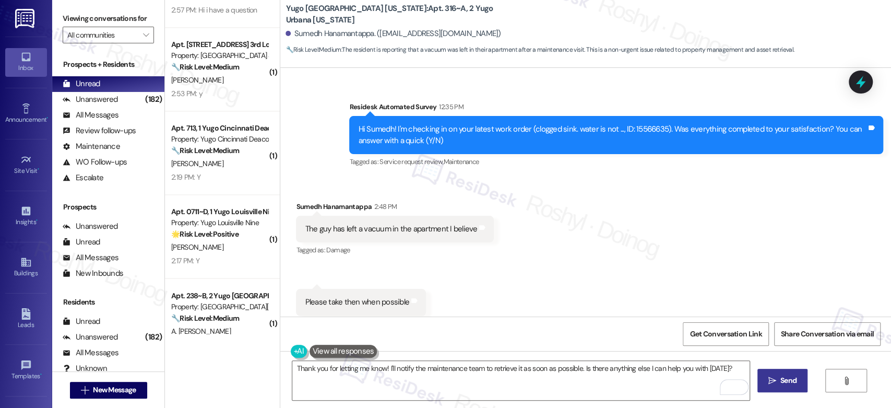
click at [785, 375] on span "Send" at bounding box center [788, 380] width 16 height 11
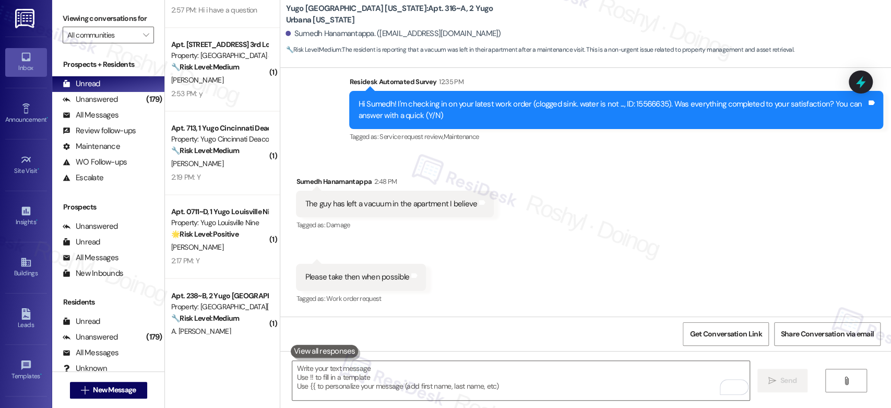
scroll to position [824, 0]
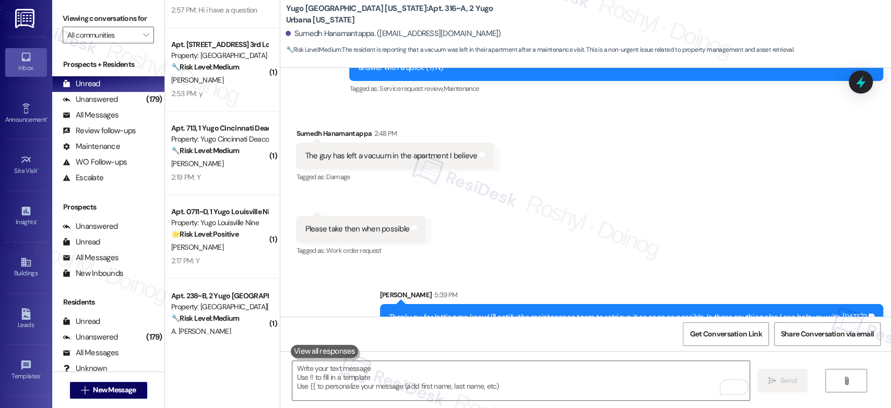
click at [370, 315] on div "Sent via SMS Sarah 5:39 PM Thank you for letting me know! I'll notify the maint…" at bounding box center [585, 302] width 611 height 73
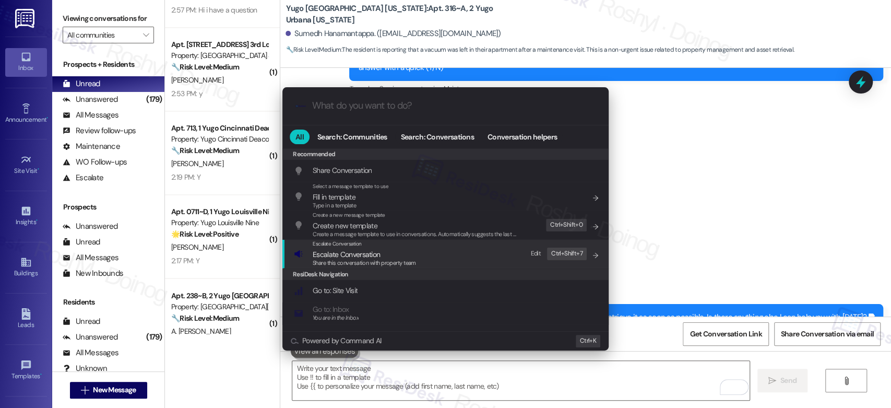
click at [363, 262] on span "Share this conversation with property team" at bounding box center [364, 262] width 103 height 7
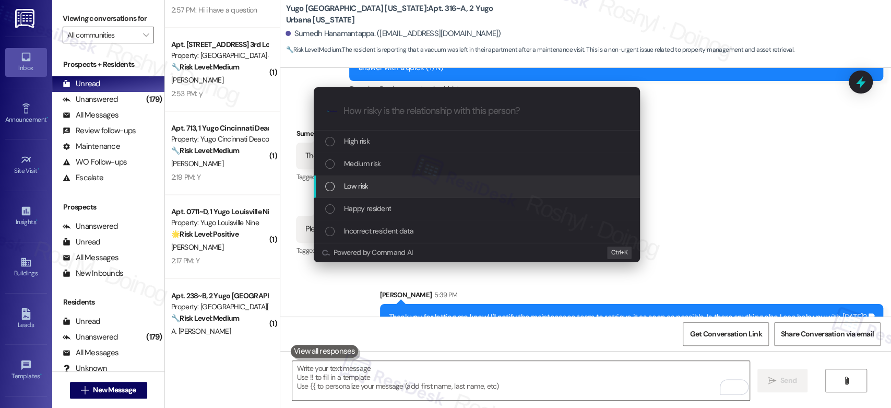
click at [362, 183] on span "Low risk" at bounding box center [356, 185] width 24 height 11
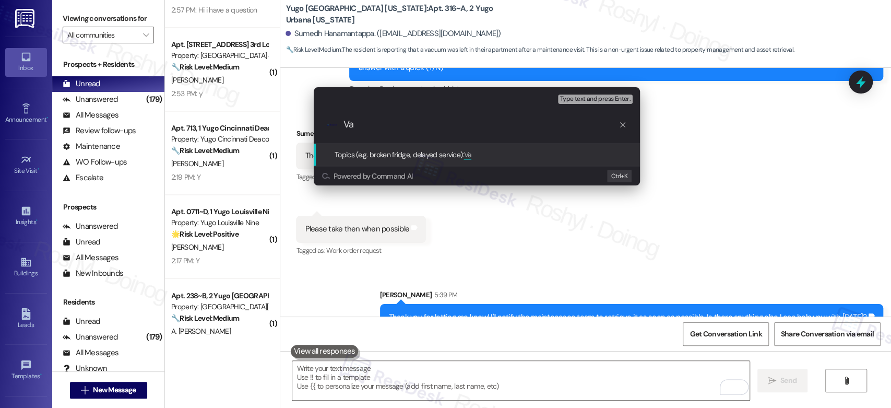
type input "V"
click at [518, 274] on div "Escalate Conversation Low risk Topics (e.g. broken fridge, delayed service) Any…" at bounding box center [445, 204] width 891 height 408
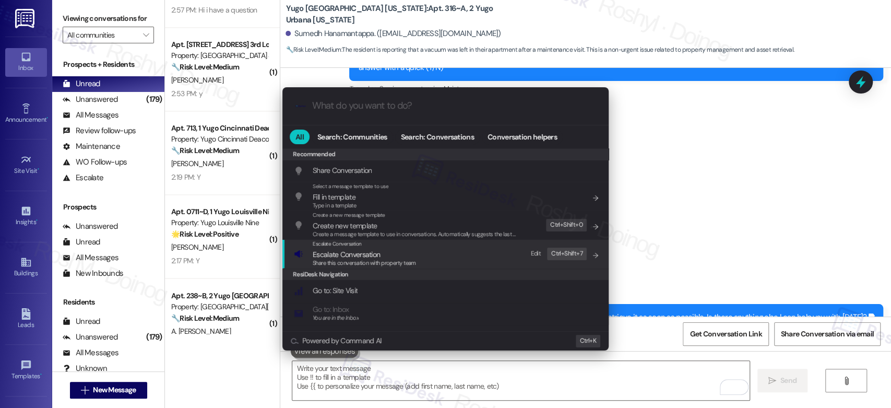
click at [454, 251] on div "Escalate Conversation Escalate Conversation Share this conversation with proper…" at bounding box center [446, 254] width 305 height 28
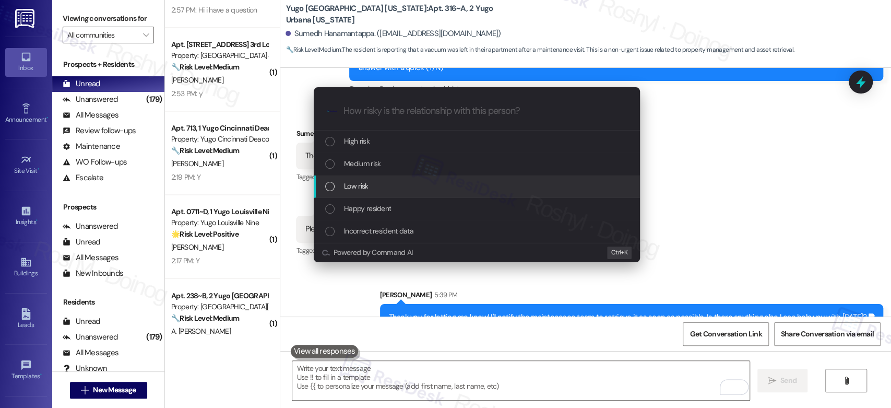
click at [409, 187] on div "Low risk" at bounding box center [477, 185] width 305 height 11
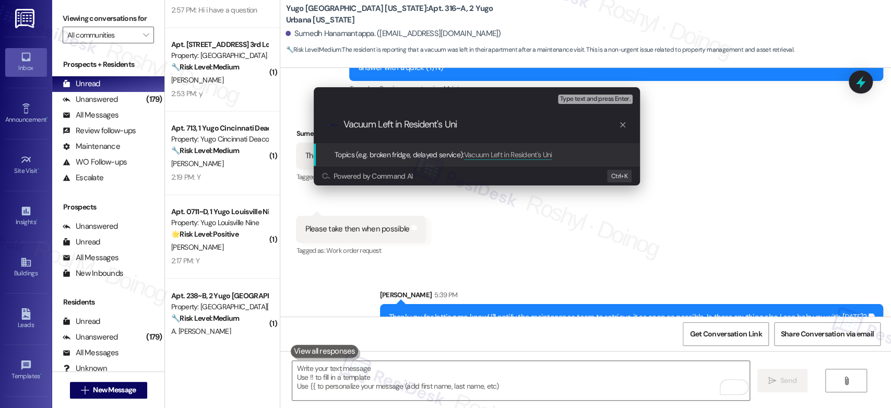
type input "Vacuum Left in Resident's Unit"
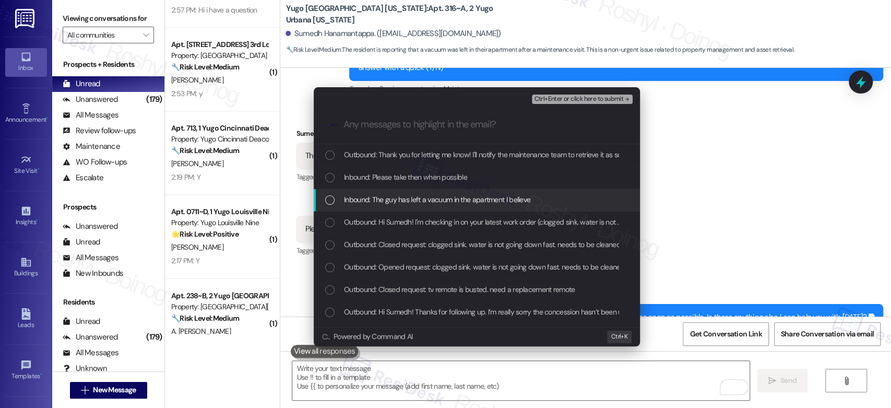
click at [441, 206] on div "Inbound: The guy has left a vacuum in the apartment I believe" at bounding box center [477, 200] width 326 height 22
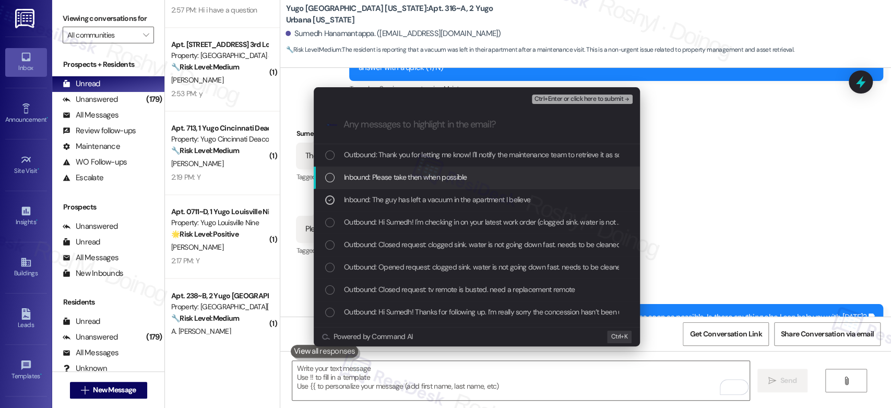
click at [423, 182] on span "Inbound: Please take then when possible" at bounding box center [405, 176] width 123 height 11
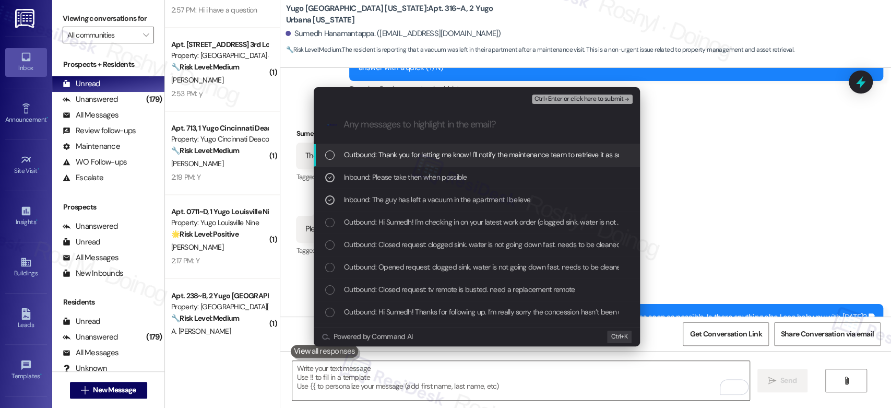
click at [580, 96] on span "Ctrl+Enter or click here to submit" at bounding box center [578, 98] width 89 height 7
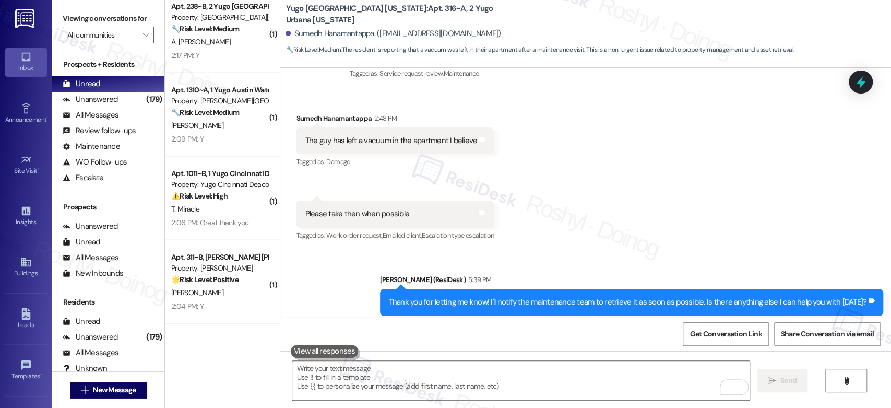
scroll to position [1348, 0]
click at [102, 92] on div "Unanswered (179)" at bounding box center [108, 100] width 112 height 16
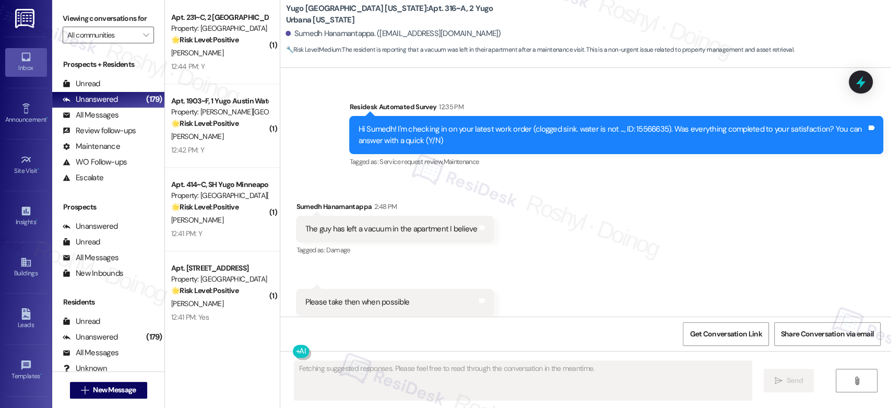
scroll to position [3841, 0]
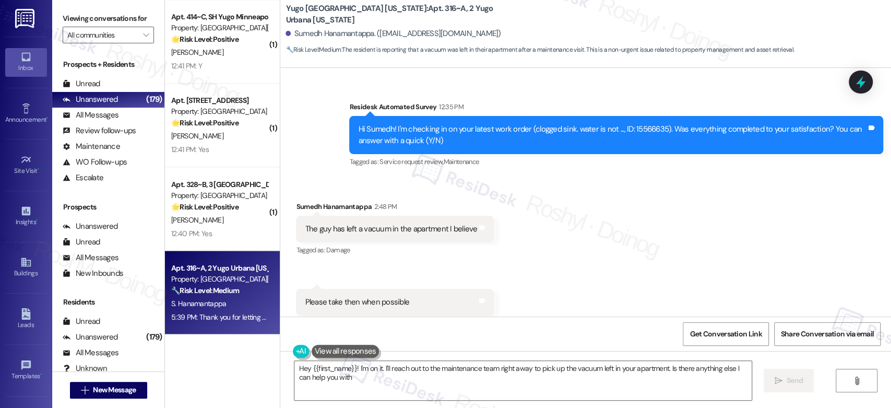
type textarea "Hey {{first_name}}! I'm on it. I'll reach out to the maintenance team right awa…"
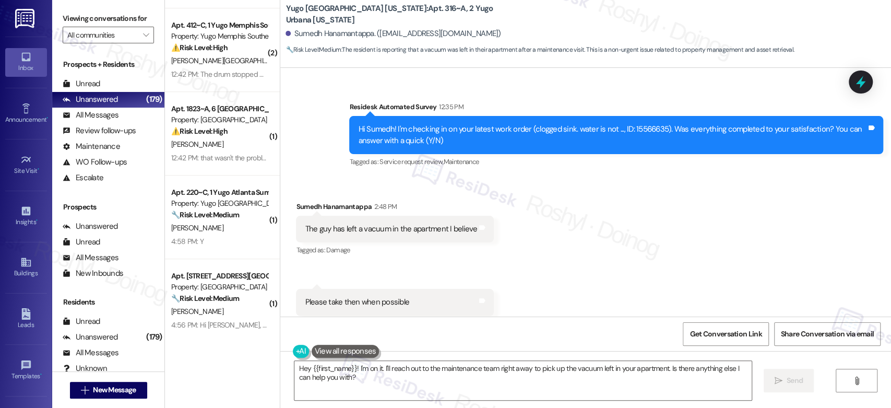
scroll to position [499, 0]
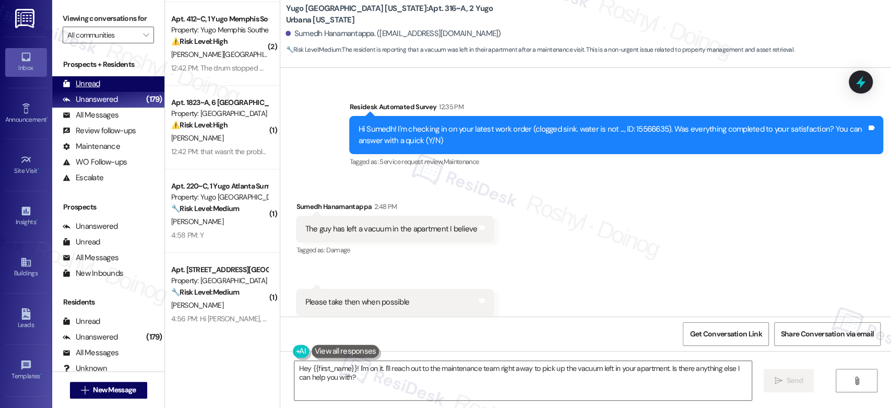
click at [81, 80] on div "Unread" at bounding box center [82, 83] width 38 height 11
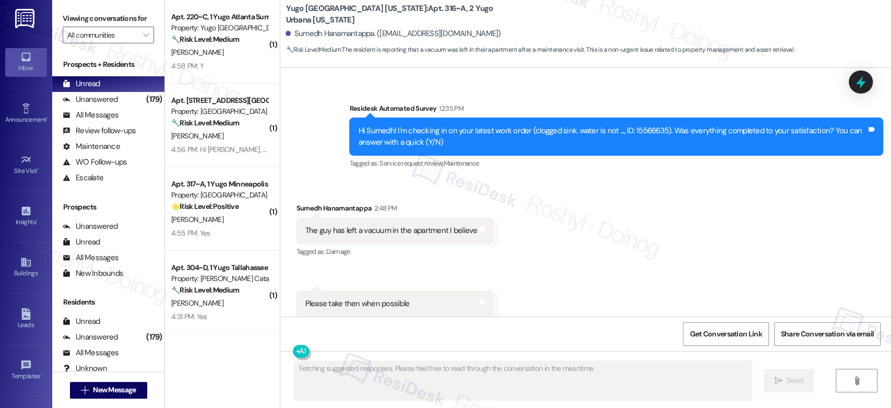
scroll to position [751, 0]
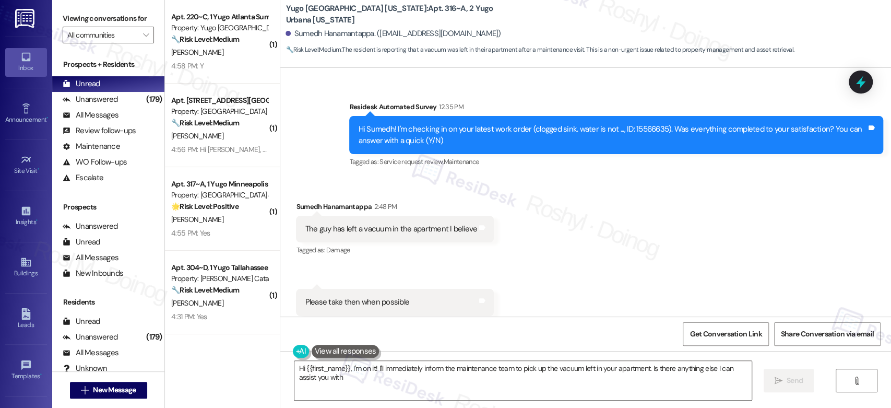
type textarea "Hi {{first_name}}, I'm on it! I'll immediately inform the maintenance team to p…"
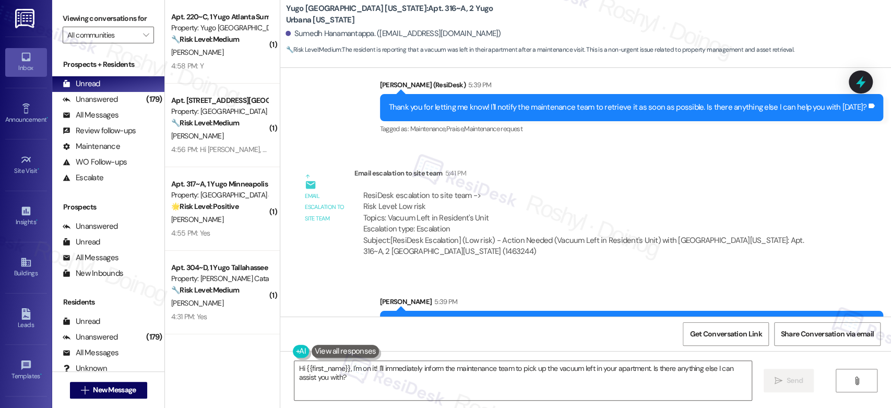
scroll to position [1040, 0]
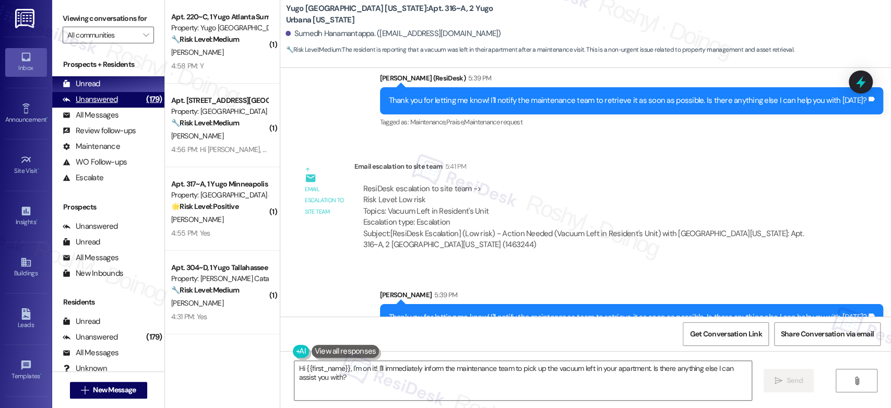
click at [112, 99] on div "Unanswered" at bounding box center [90, 99] width 55 height 11
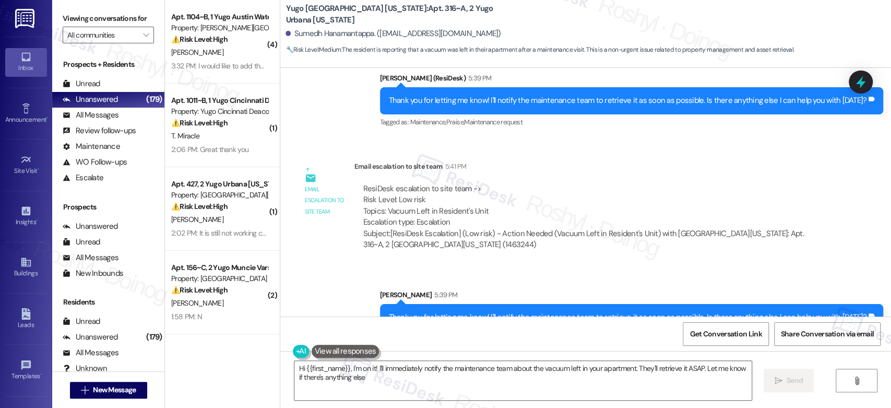
type textarea "Hi {{first_name}}, I'm on it! I'll immediately notify the maintenance team abou…"
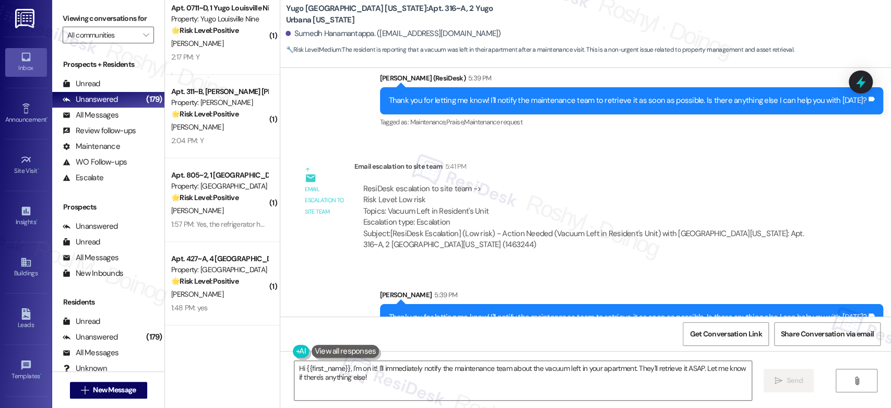
scroll to position [3261, 0]
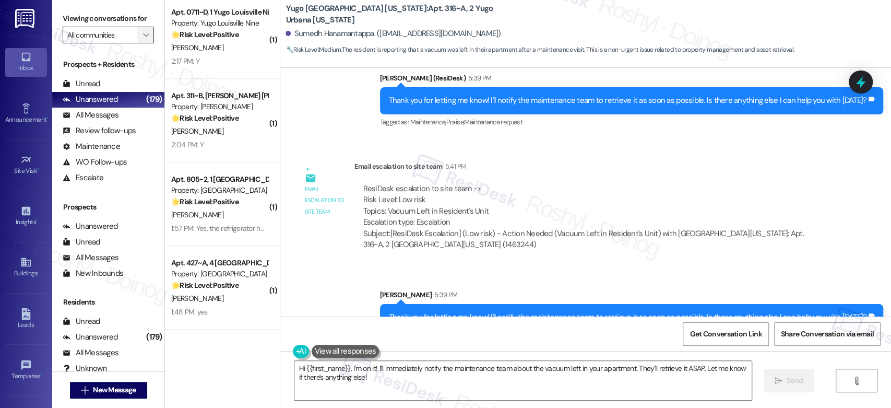
click at [143, 37] on icon "" at bounding box center [146, 35] width 6 height 8
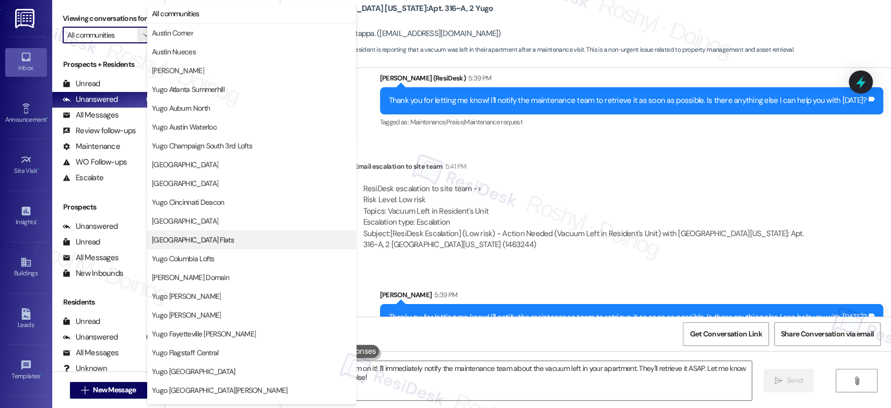
click at [209, 240] on span "[GEOGRAPHIC_DATA] Flats" at bounding box center [193, 239] width 82 height 10
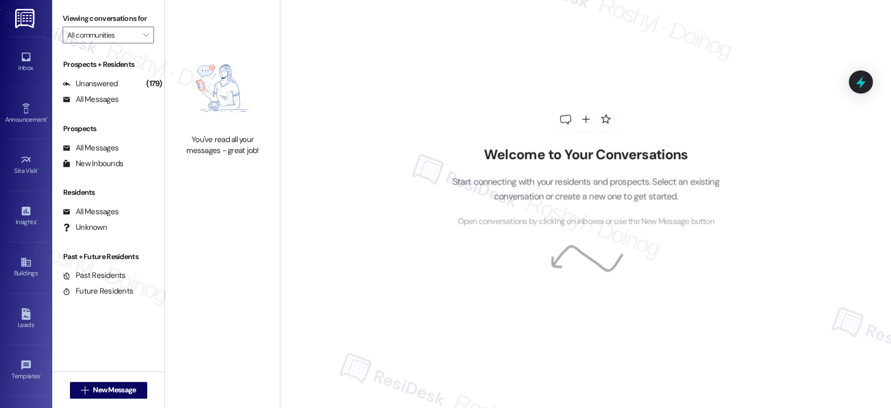
type input "[GEOGRAPHIC_DATA] Flats"
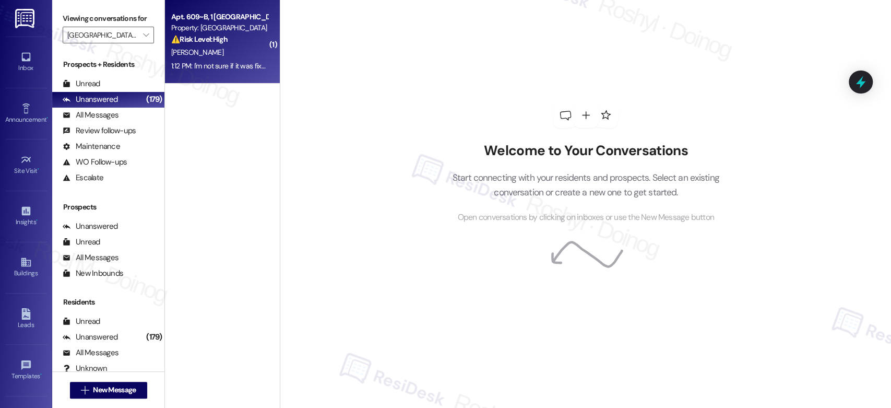
click at [219, 74] on div "Apt. 609~B, 1 Yugo Columbia District Flats Property: Yugo Columbia District Fla…" at bounding box center [222, 41] width 115 height 83
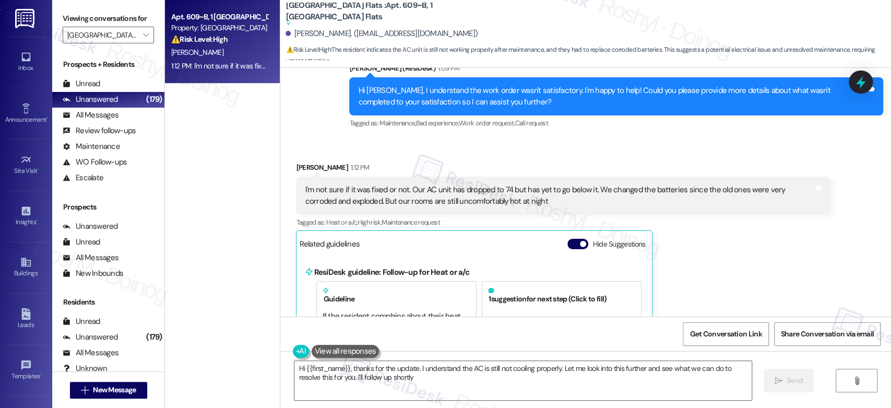
type textarea "Hi {{first_name}}, thanks for the update. I understand the AC is still not cool…"
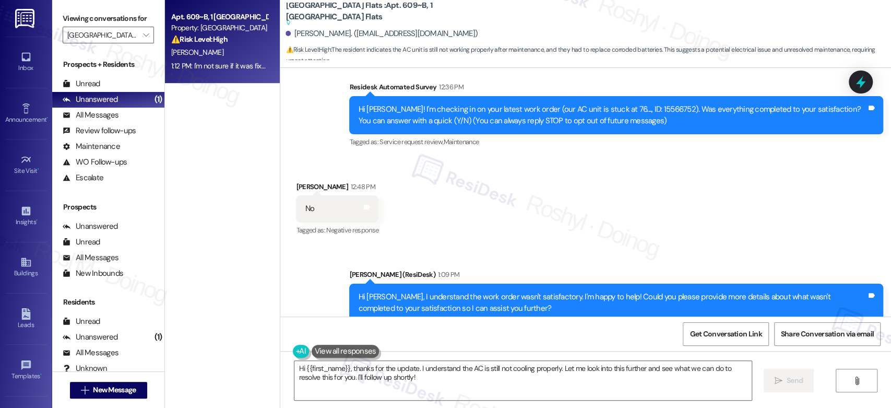
scroll to position [99, 0]
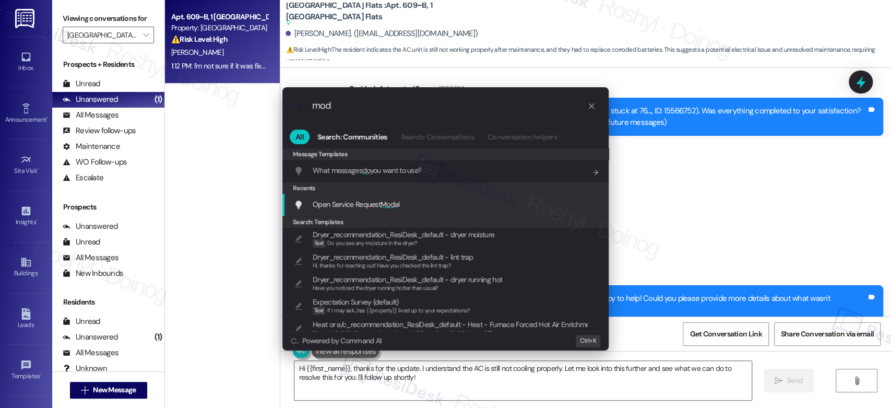
type input "mod"
click at [417, 201] on div "Open Service Request Mod al Add shortcut" at bounding box center [446, 203] width 305 height 11
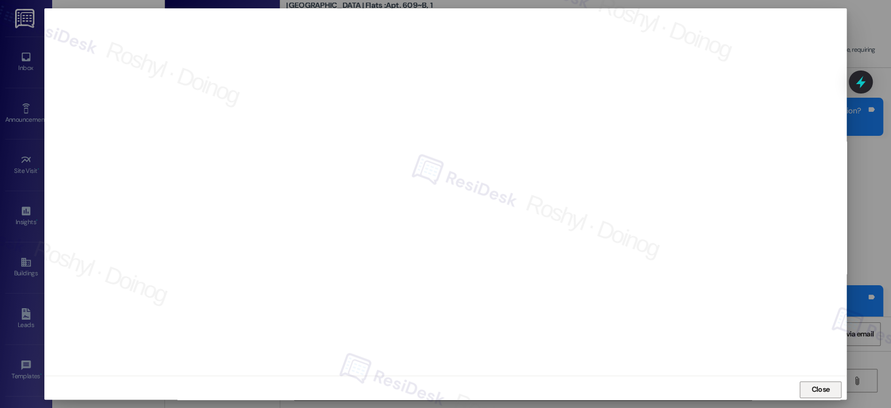
click at [839, 391] on button "Close" at bounding box center [820, 389] width 42 height 17
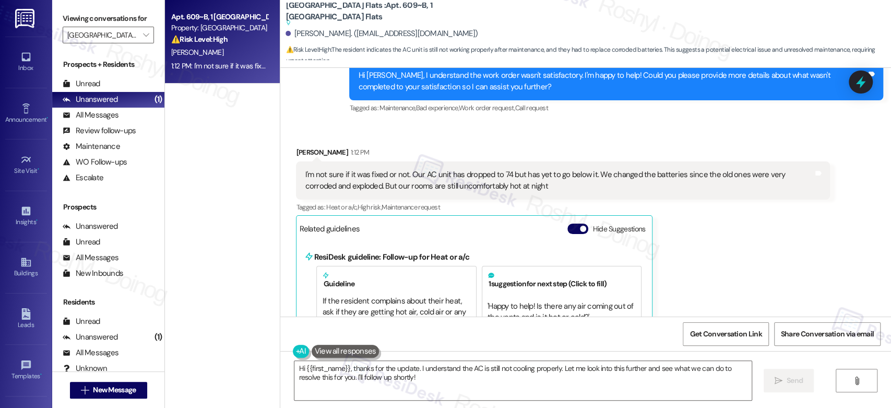
scroll to position [388, 0]
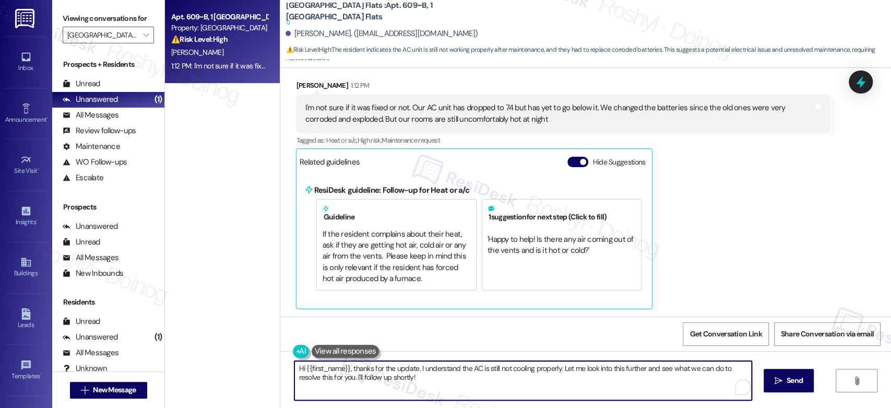
drag, startPoint x: 557, startPoint y: 368, endPoint x: 614, endPoint y: 379, distance: 57.9
click at [614, 379] on textarea "Hi {{first_name}}, thanks for the update. I understand the AC is still not cool…" at bounding box center [522, 380] width 457 height 39
paste textarea "15567181"
click at [676, 369] on textarea "Hi {{first_name}}, thanks for the update. I understand the AC is still not cool…" at bounding box center [520, 380] width 457 height 39
click at [722, 373] on textarea "Hi {{first_name}}, thanks for the update. I understand the AC is still not cool…" at bounding box center [520, 380] width 457 height 39
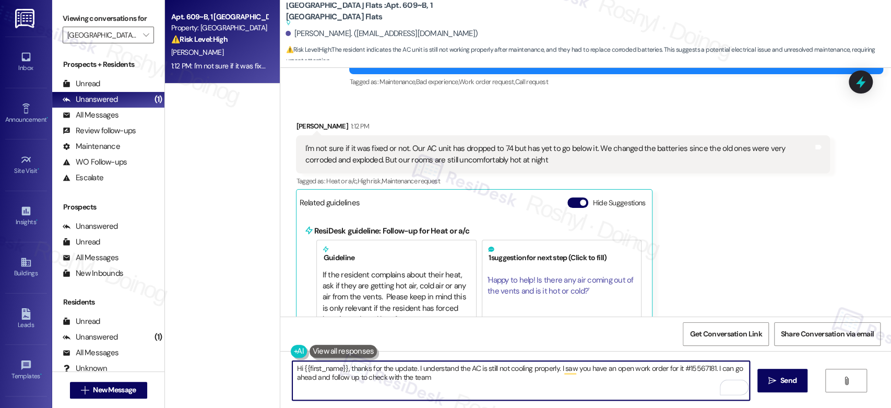
scroll to position [272, 0]
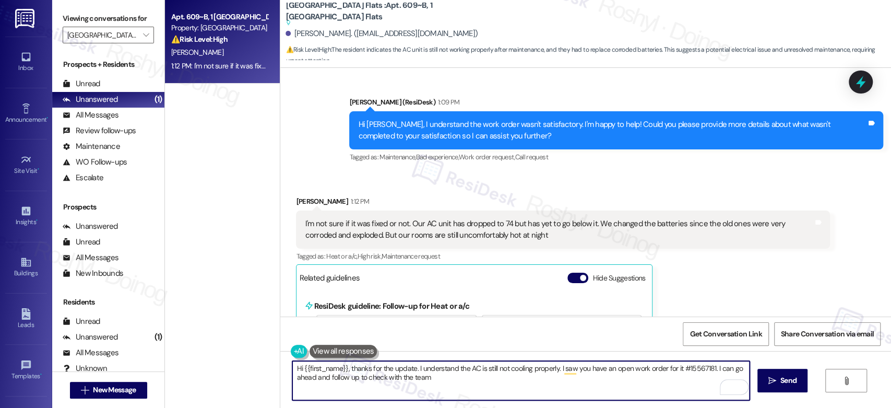
drag, startPoint x: 341, startPoint y: 365, endPoint x: 295, endPoint y: 369, distance: 46.1
click at [295, 369] on textarea "Hi {{first_name}}, thanks for the update. I understand the AC is still not cool…" at bounding box center [520, 380] width 457 height 39
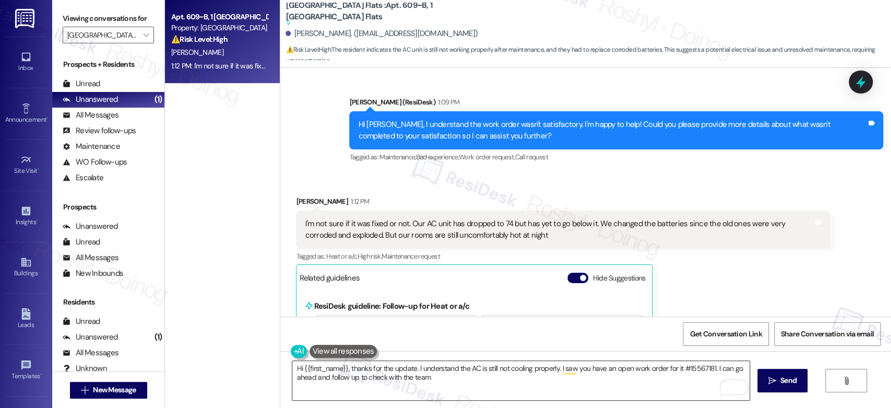
click at [386, 369] on textarea "Hi {{first_name}}, thanks for the update. I understand the AC is still not cool…" at bounding box center [520, 380] width 457 height 39
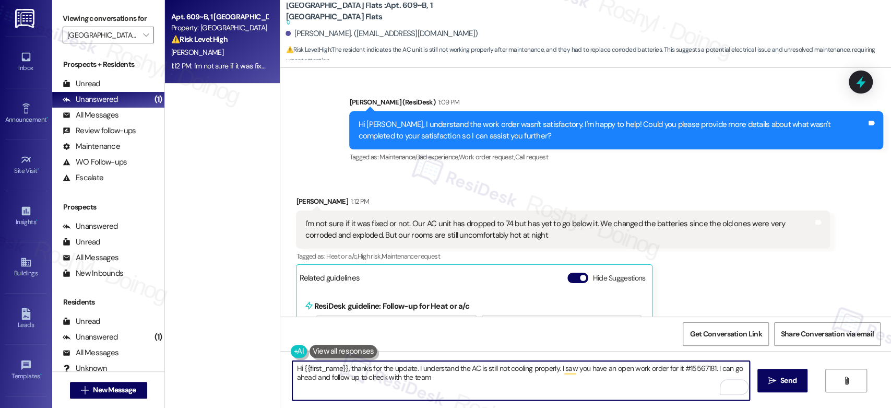
click at [340, 368] on textarea "Hi {{first_name}}, thanks for the update. I understand the AC is still not cool…" at bounding box center [520, 380] width 457 height 39
drag, startPoint x: 342, startPoint y: 366, endPoint x: 298, endPoint y: 369, distance: 43.9
click at [298, 369] on textarea "Hi {{first_name}}, thanks for the update. I understand the AC is still not cool…" at bounding box center [520, 380] width 457 height 39
click at [297, 370] on textarea "thanks for the update. I understand the AC is still not cooling properly. I saw…" at bounding box center [520, 380] width 457 height 39
click at [294, 367] on textarea "thanks for the update. I understand the AC is still not cooling properly. I saw…" at bounding box center [520, 380] width 457 height 39
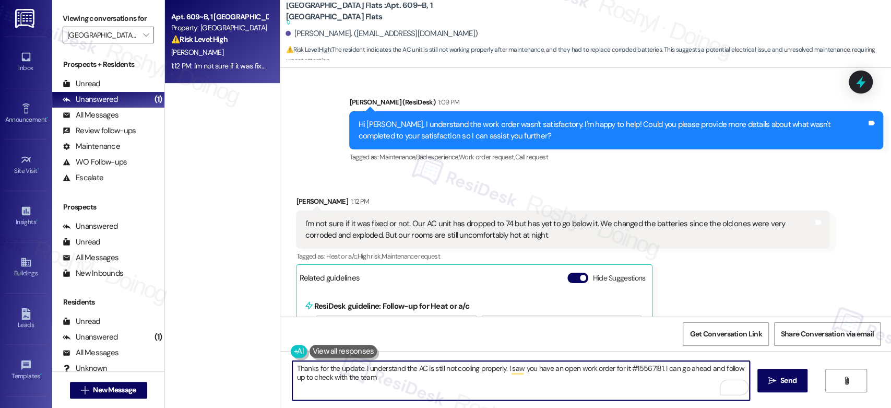
click at [356, 366] on textarea "Thanks for the update. I understand the AC is still not cooling properly. I saw…" at bounding box center [520, 380] width 457 height 39
paste textarea "{{first_name}},"
click at [355, 373] on textarea "Thanks for the update., {{first_name}}, I understand the AC is still not coolin…" at bounding box center [520, 380] width 457 height 39
click at [357, 368] on textarea "Thanks for the update., {{first_name}}, I understand the AC is still not coolin…" at bounding box center [520, 380] width 457 height 39
click at [405, 365] on textarea "Thanks for the update, {{first_name}}, I understand the AC is still not cooling…" at bounding box center [520, 380] width 457 height 39
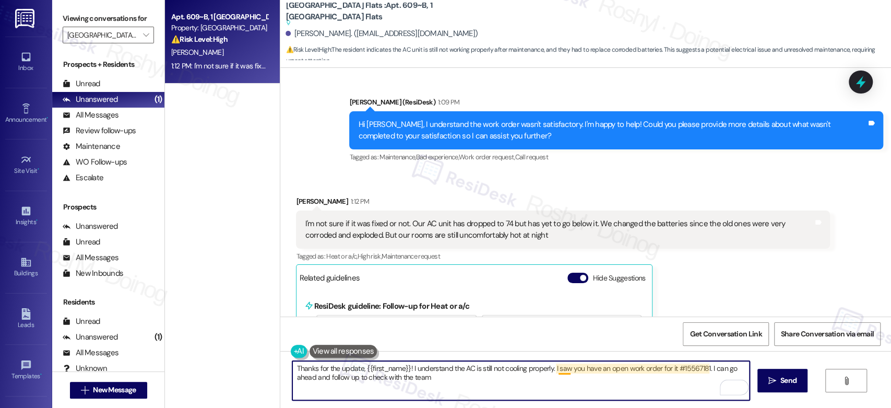
click at [559, 369] on textarea "Thanks for the update, {{first_name}}! I understand the AC is still not cooling…" at bounding box center [520, 380] width 457 height 39
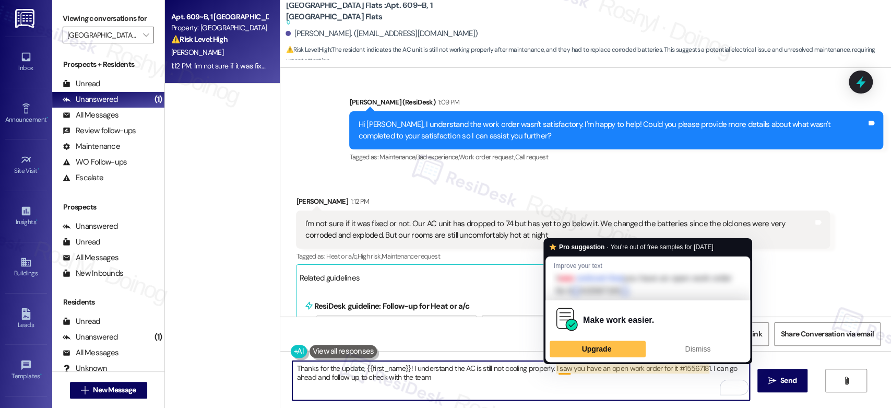
click at [548, 400] on textarea "Thanks for the update, {{first_name}}! I understand the AC is still not cooling…" at bounding box center [520, 380] width 457 height 39
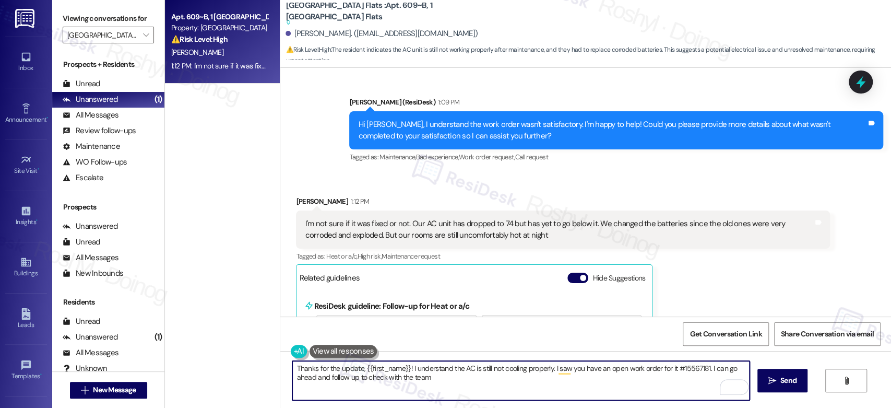
type textarea "Thanks for the update, {{first_name}}! I understand the AC is still not cooling…"
click at [441, 379] on textarea "Thanks for the update, {{first_name}}! I understand the AC is still not cooling…" at bounding box center [520, 380] width 457 height 39
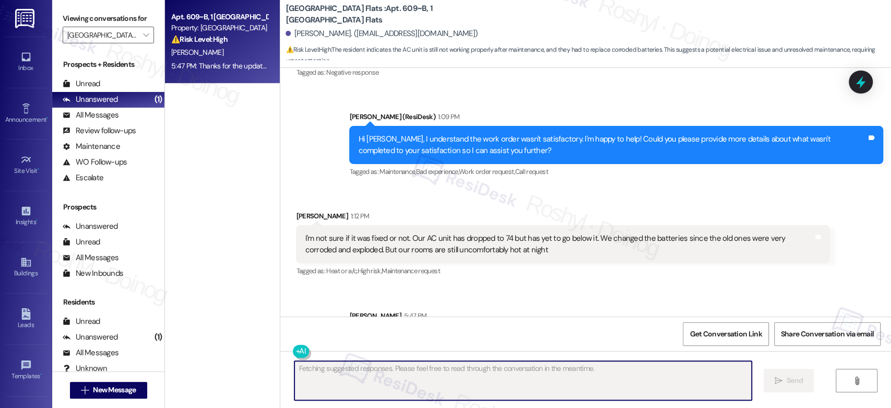
scroll to position [312, 0]
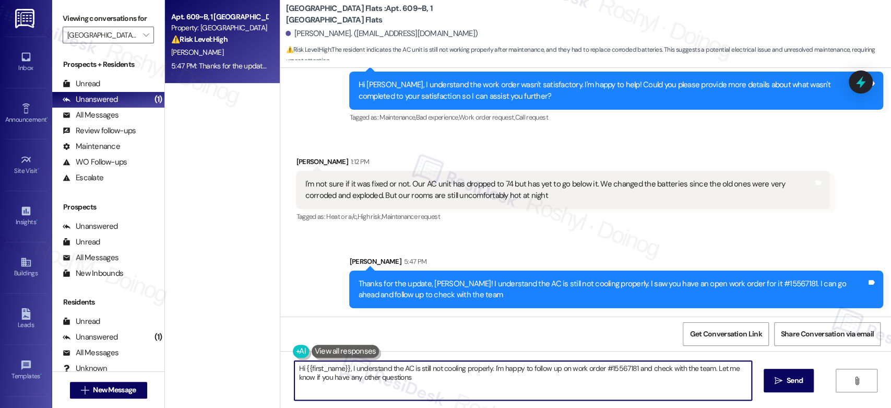
type textarea "Hi {{first_name}}, I understand the AC is still not cooling properly. I'm happy…"
click at [749, 280] on div "Thanks for the update, Maura! I understand the AC is still not cooling properly…" at bounding box center [612, 289] width 508 height 22
copy div "15567181"
click at [546, 240] on div "Sent via SMS Sarah 5:47 PM Thanks for the update, Maura! I understand the AC is…" at bounding box center [585, 274] width 611 height 84
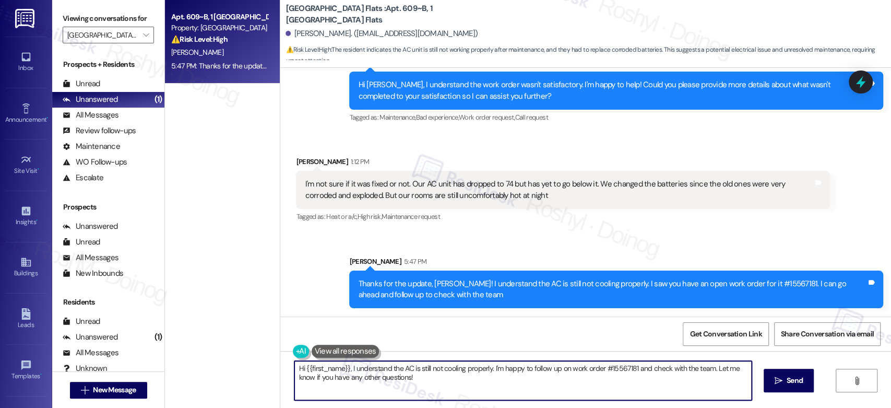
click at [546, 240] on div "Sent via SMS Sarah 5:47 PM Thanks for the update, Maura! I understand the AC is…" at bounding box center [585, 274] width 611 height 84
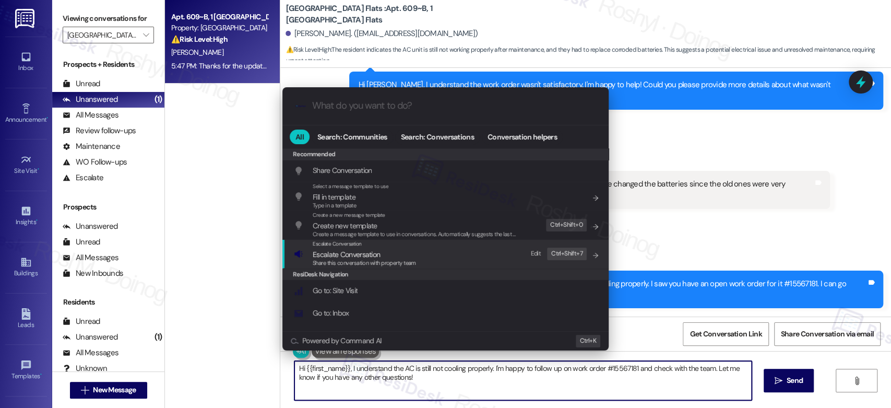
click at [387, 254] on span "Escalate Conversation" at bounding box center [364, 253] width 103 height 11
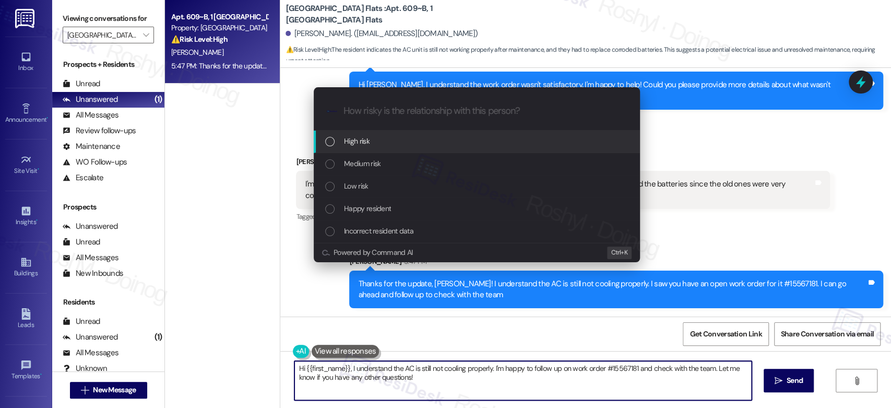
click at [398, 149] on div "High risk" at bounding box center [477, 141] width 326 height 22
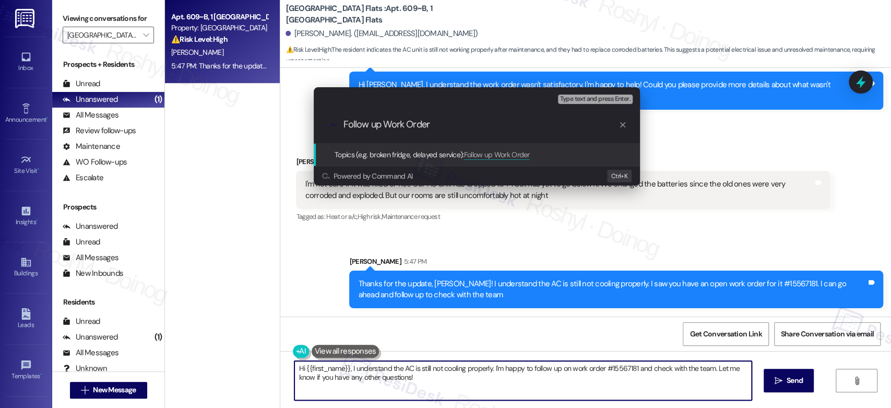
paste input "15567181"
type input "Follow up Work Order 15567181"
click at [590, 98] on span "Type text and press Enter." at bounding box center [595, 98] width 70 height 7
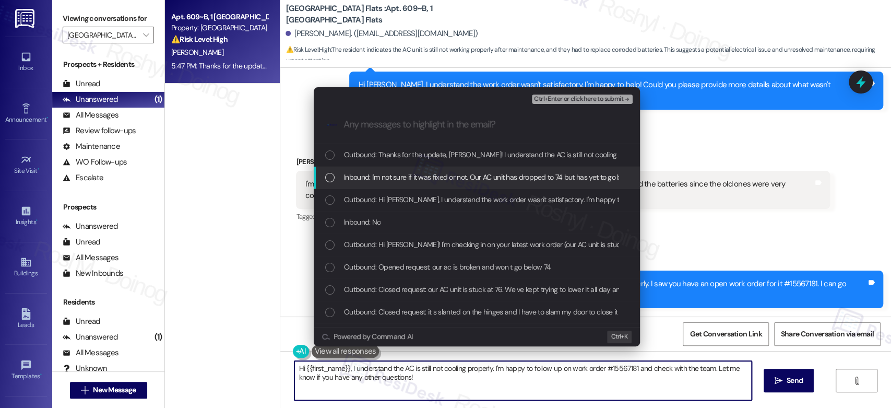
click at [473, 183] on span "Inbound: I'm not sure if it was fixed or not. Our AC unit has dropped to 74 but…" at bounding box center [690, 176] width 692 height 11
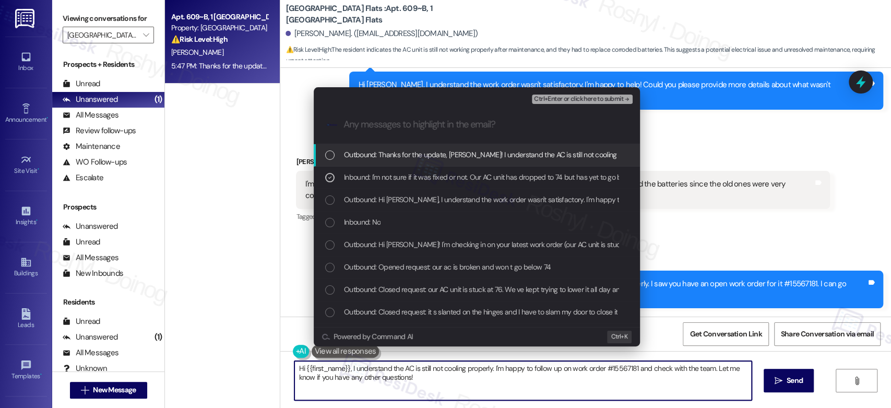
click at [587, 103] on span "Ctrl+Enter or click here to submit" at bounding box center [578, 98] width 89 height 7
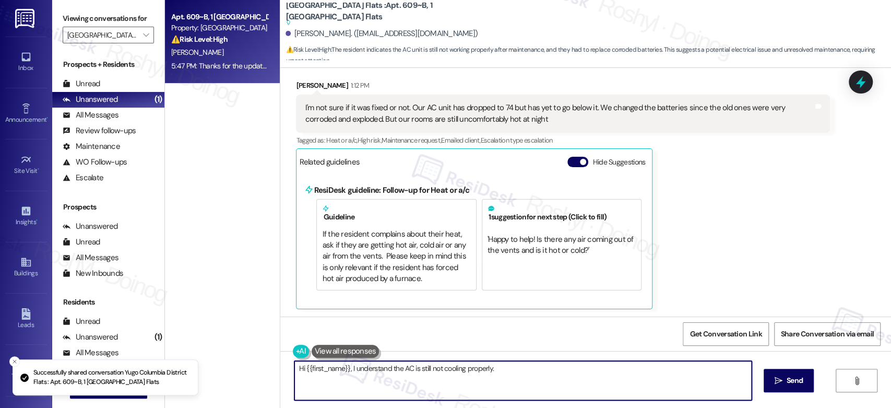
scroll to position [488, 0]
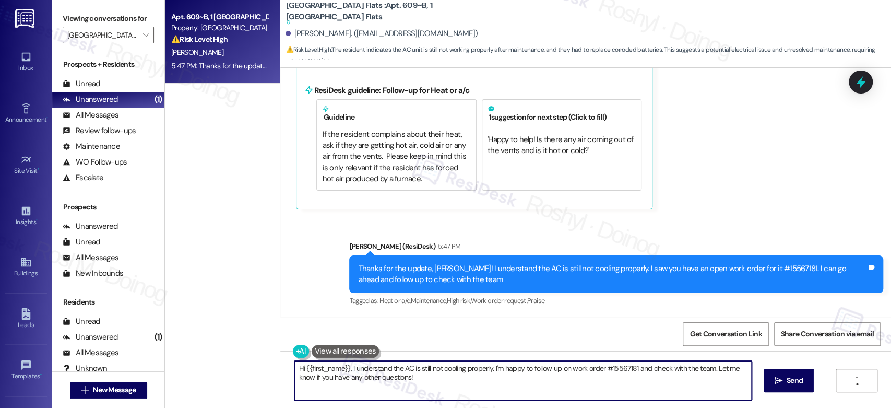
drag, startPoint x: 426, startPoint y: 387, endPoint x: 223, endPoint y: 352, distance: 205.5
click at [223, 352] on div "Apt. 609~B, 1 Yugo Columbia District Flats Property: Yugo Columbia District Fla…" at bounding box center [528, 204] width 726 height 408
paste textarea "In the meantime, if there's anything else I can assist you with, let me know."
type textarea "In the meantime, if there's anything else I can assist you with, let me know."
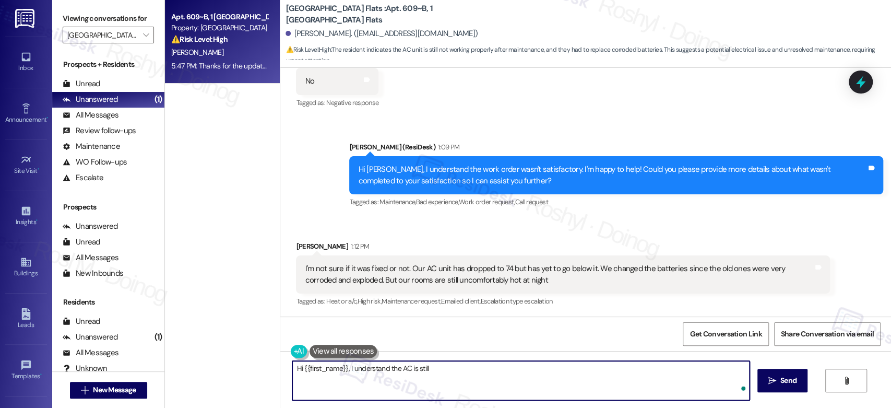
scroll to position [400, 0]
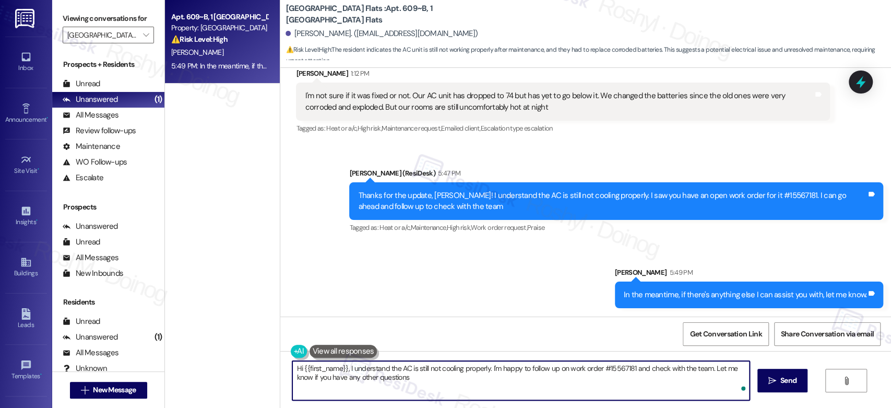
type textarea "Hi {{first_name}}, I understand the AC is still not cooling properly. I'm happy…"
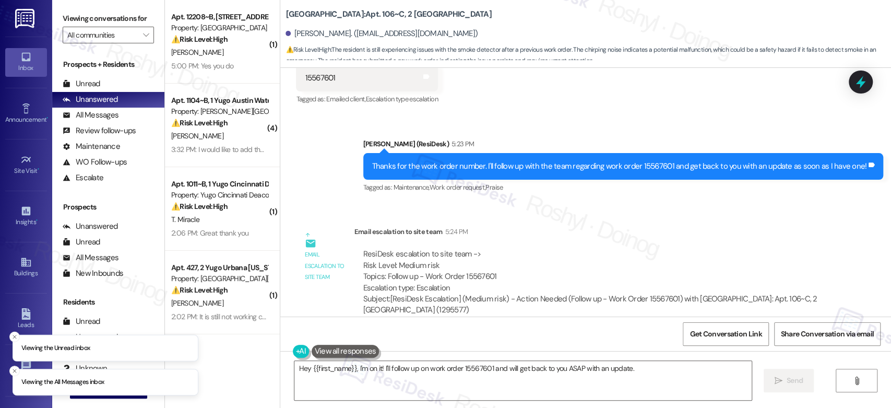
scroll to position [2398, 0]
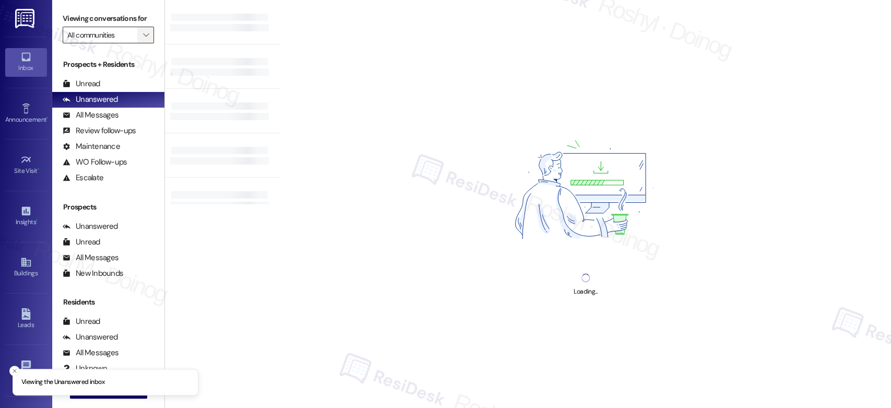
click at [137, 37] on button "" at bounding box center [145, 35] width 17 height 17
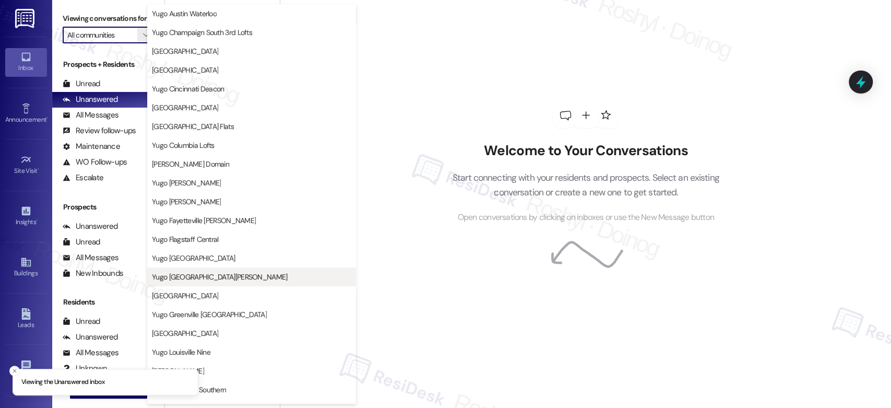
scroll to position [116, 0]
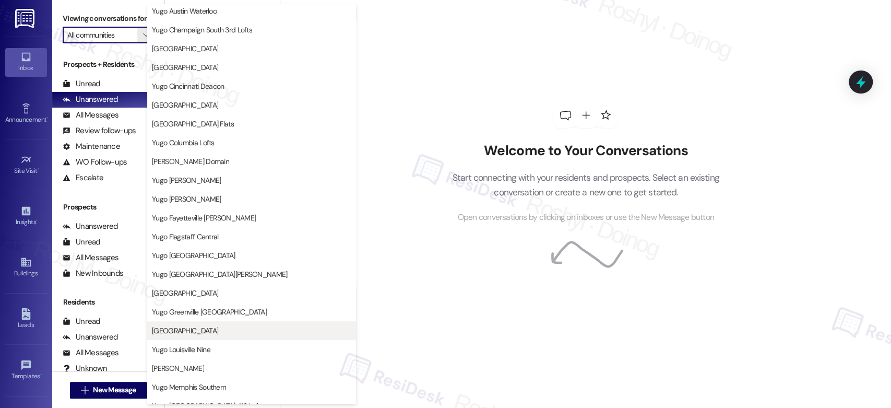
click at [209, 333] on span "[GEOGRAPHIC_DATA]" at bounding box center [185, 330] width 66 height 10
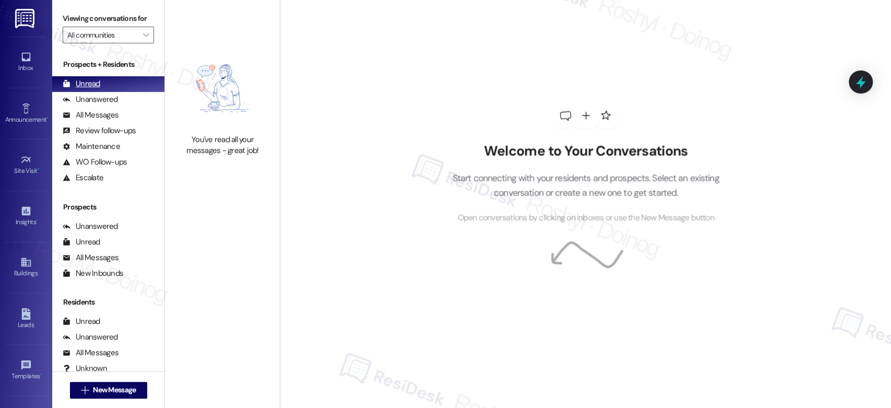
type input "[GEOGRAPHIC_DATA]"
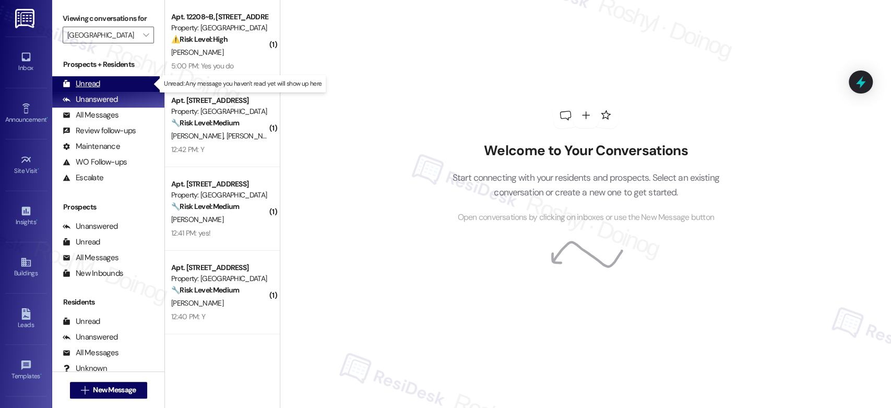
click at [115, 87] on div "Unread (0)" at bounding box center [108, 84] width 112 height 16
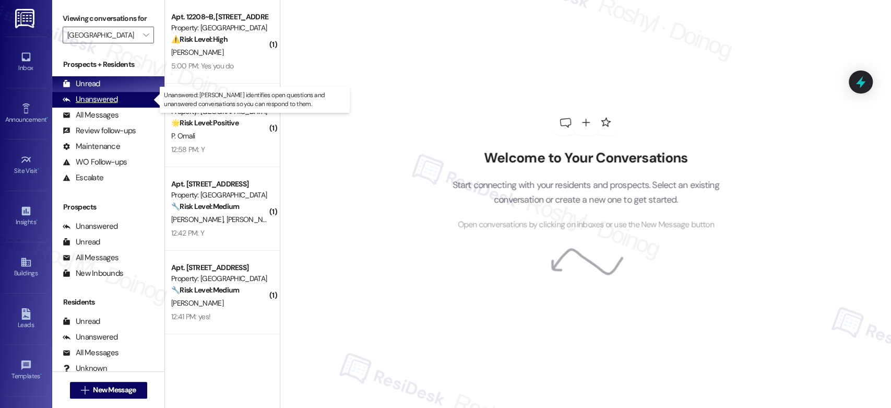
click at [98, 102] on div "Unanswered" at bounding box center [90, 99] width 55 height 11
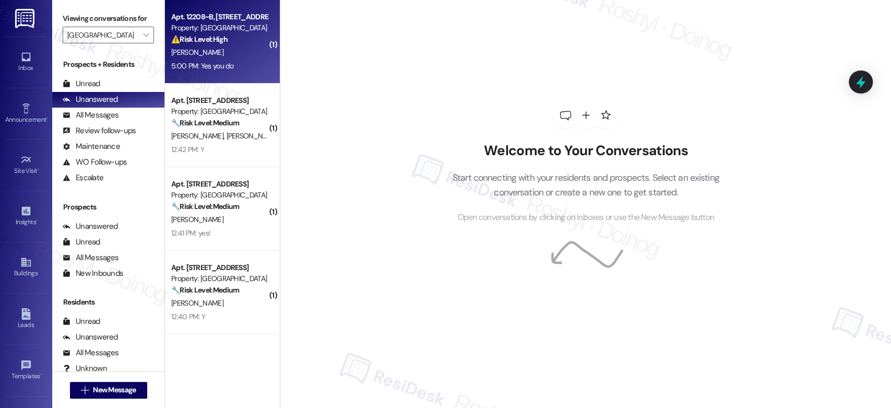
click at [205, 59] on div "5:00 PM: Yes you do 5:00 PM: Yes you do" at bounding box center [219, 65] width 99 height 13
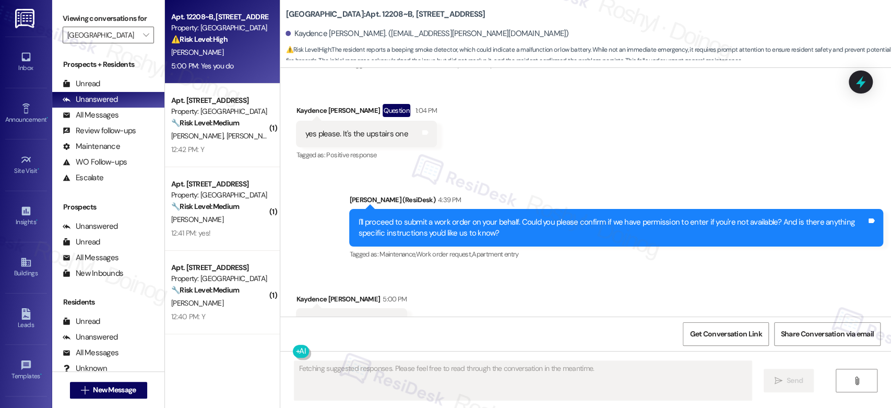
scroll to position [2071, 0]
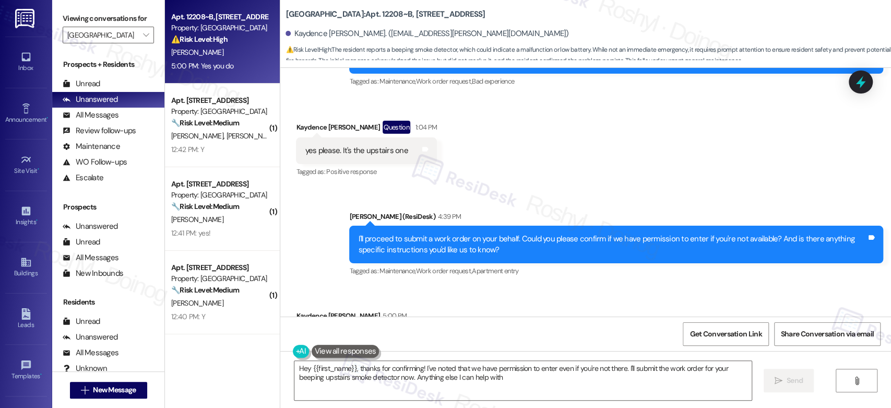
type textarea "Hey {{first_name}}, thanks for confirming! I've noted that we have permission t…"
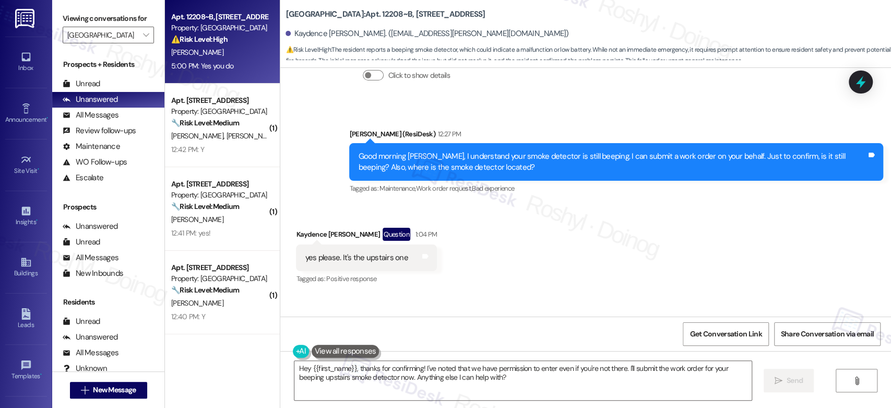
scroll to position [1955, 0]
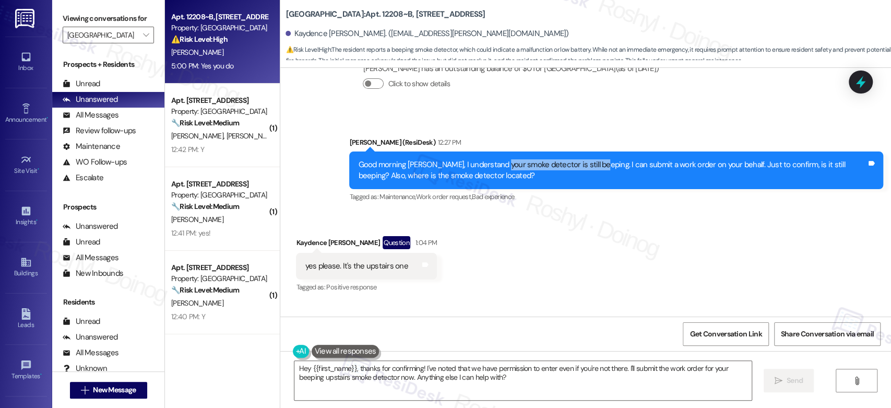
copy div "smoke detector is still beeping"
drag, startPoint x: 495, startPoint y: 163, endPoint x: 593, endPoint y: 165, distance: 97.6
click at [593, 165] on div "Good morning [PERSON_NAME], I understand your smoke detector is still beeping. …" at bounding box center [612, 170] width 508 height 22
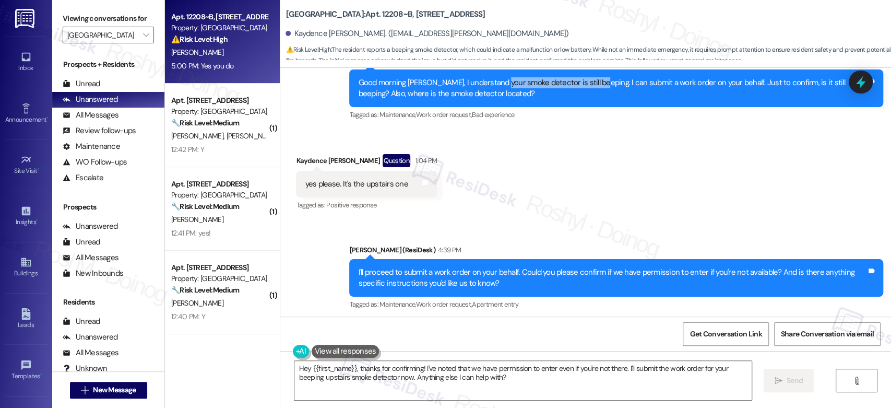
scroll to position [2129, 0]
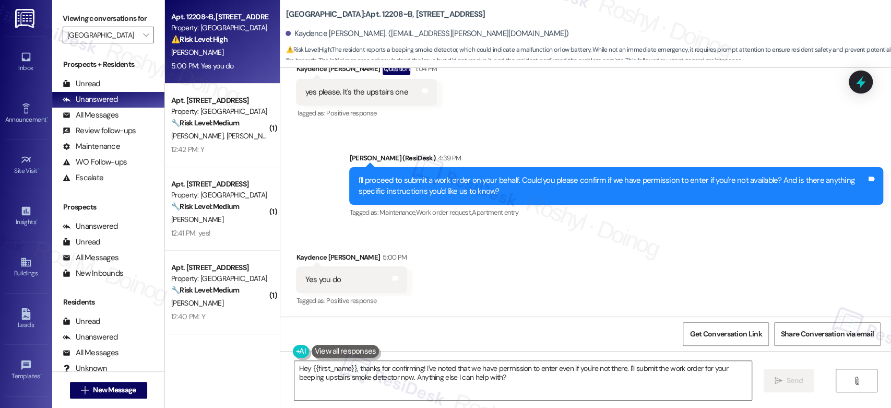
click at [662, 241] on div "Received via SMS [PERSON_NAME] 5:00 PM Yes you do Tags and notes Tagged as: Pos…" at bounding box center [585, 272] width 611 height 88
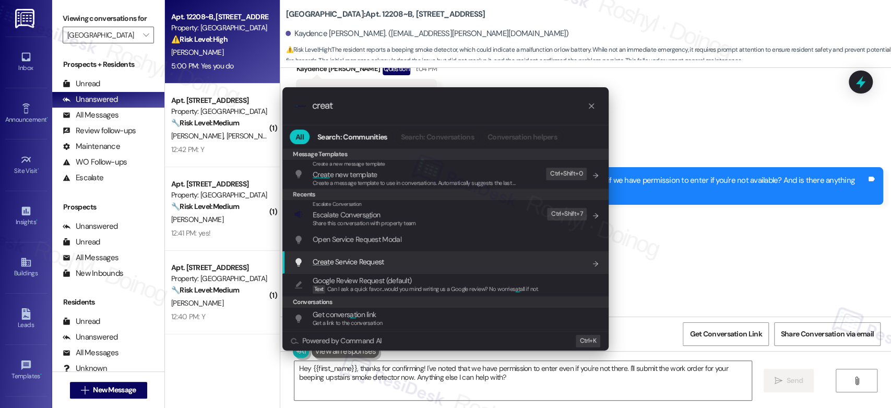
type input "creat"
click at [372, 268] on div "Creat e Service Request Add shortcut" at bounding box center [445, 262] width 326 height 22
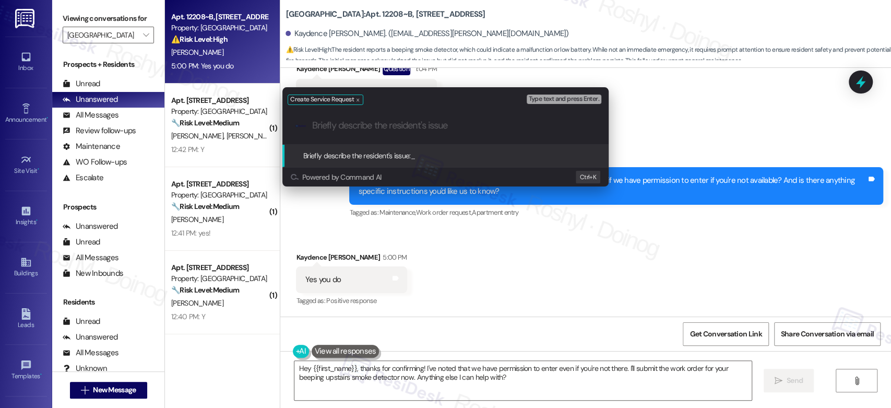
paste input "smoke detector is still beeping"
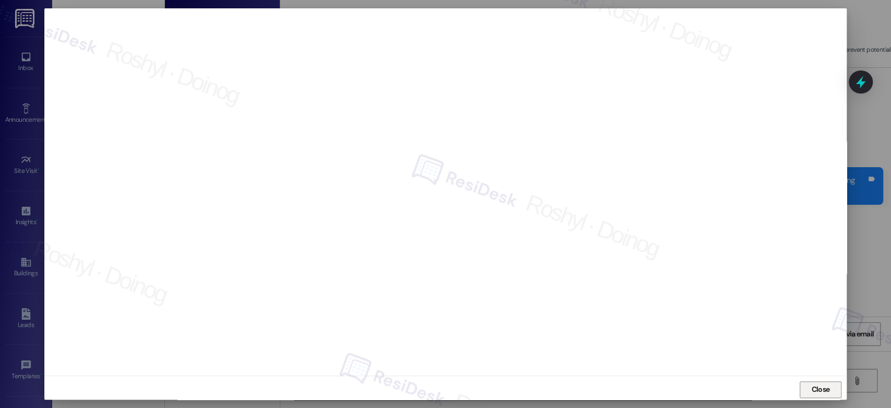
click at [812, 388] on span "Close" at bounding box center [820, 389] width 18 height 11
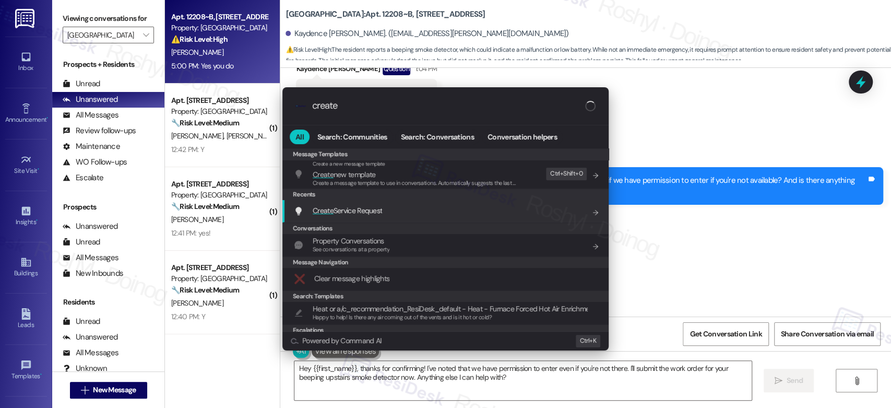
type input "create"
click at [363, 208] on span "Create Service Request" at bounding box center [347, 210] width 69 height 9
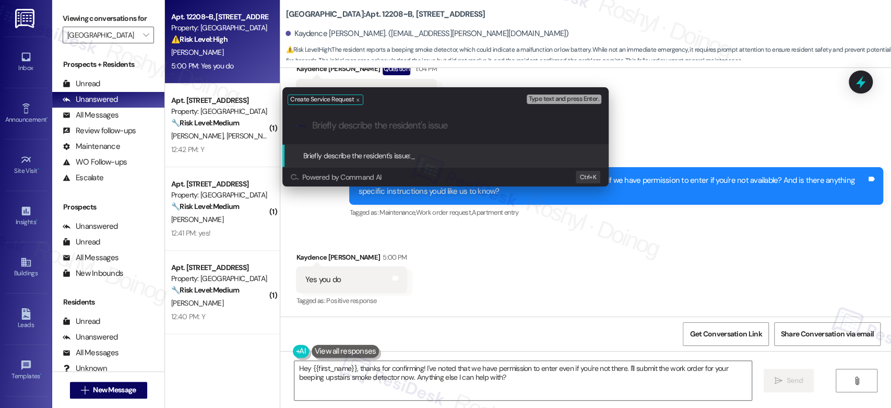
paste input "smoke detector is still beeping"
click at [377, 126] on input "smoke detector is still beeping" at bounding box center [449, 125] width 275 height 11
type input "smoke detector upstairs is still beeping"
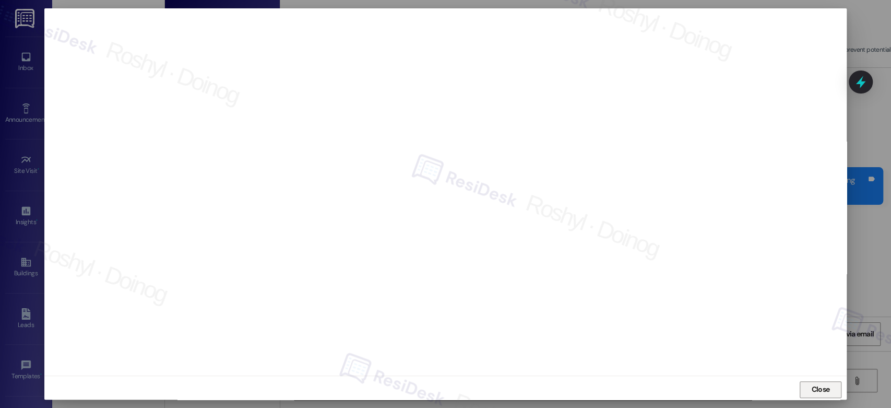
click at [822, 391] on span "Close" at bounding box center [820, 389] width 18 height 11
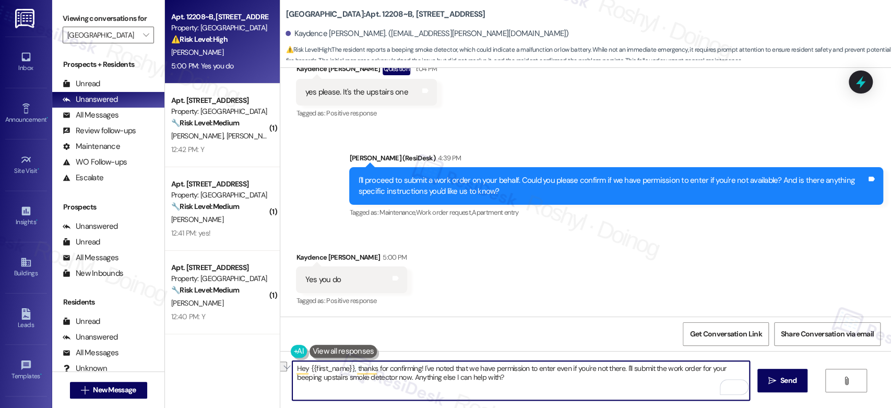
drag, startPoint x: 626, startPoint y: 369, endPoint x: 429, endPoint y: 363, distance: 197.3
click at [429, 363] on textarea "Hey {{first_name}}, thanks for confirming! I've noted that we have permission t…" at bounding box center [520, 380] width 457 height 39
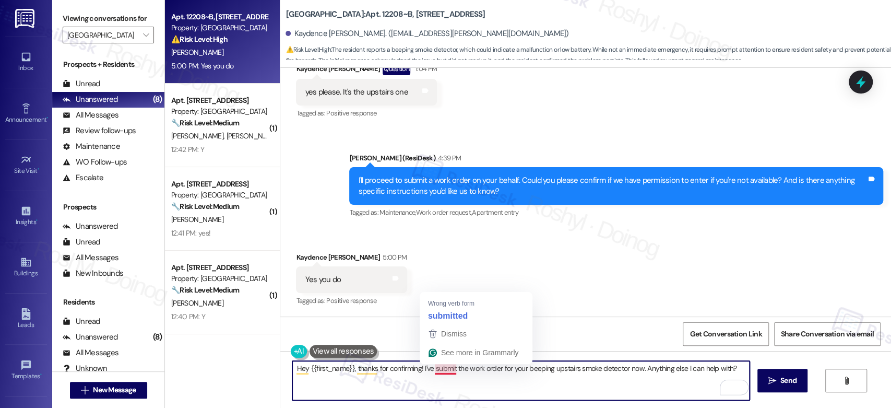
click at [436, 368] on textarea "Hey {{first_name}}, thanks for confirming! I've submit the work order for your …" at bounding box center [520, 380] width 457 height 39
click at [632, 371] on textarea "Hey {{first_name}}, thanks for confirming! I've submitted the work order for yo…" at bounding box center [520, 380] width 457 height 39
click at [637, 372] on textarea "Hey {{first_name}}, thanks for confirming! I've submitted the work order for yo…" at bounding box center [520, 380] width 457 height 39
paste textarea "15567662"
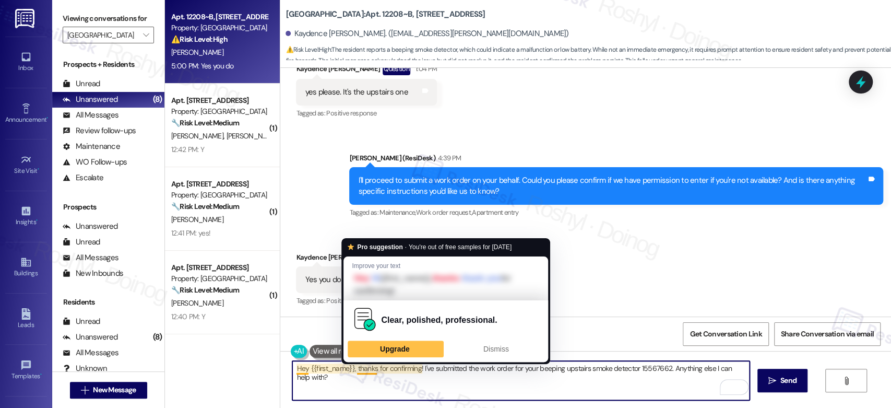
drag, startPoint x: 351, startPoint y: 369, endPoint x: 266, endPoint y: 366, distance: 85.1
click at [266, 366] on div "Apt. 12208~B, 12 Yugo Lexington Campus Court Property: Yugo Lexington Campus Co…" at bounding box center [528, 204] width 726 height 408
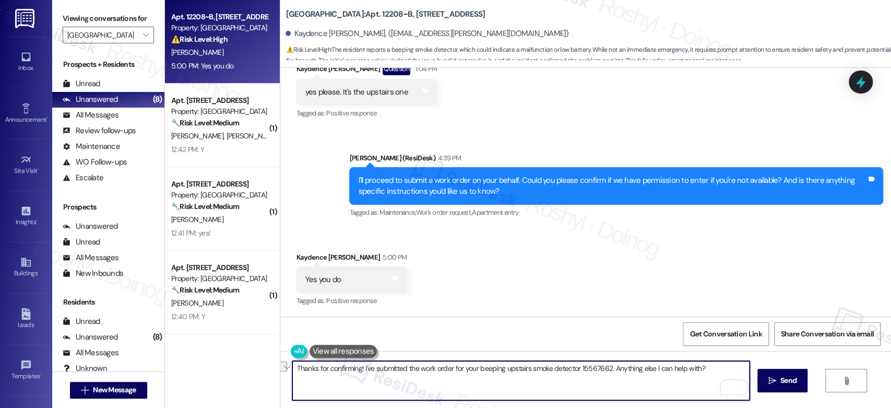
drag, startPoint x: 609, startPoint y: 368, endPoint x: 731, endPoint y: 375, distance: 121.8
click at [731, 375] on textarea "Thanks for confirming! I've submitted the work order for your beeping upstairs …" at bounding box center [520, 380] width 457 height 39
paste textarea "if there's anything else I can assist you with, let me know."
click at [608, 368] on textarea "Thanks for confirming! I've submitted the work order for your beeping upstairs …" at bounding box center [520, 380] width 457 height 39
type textarea "Thanks for confirming! I've submitted the work order for your beeping upstairs …"
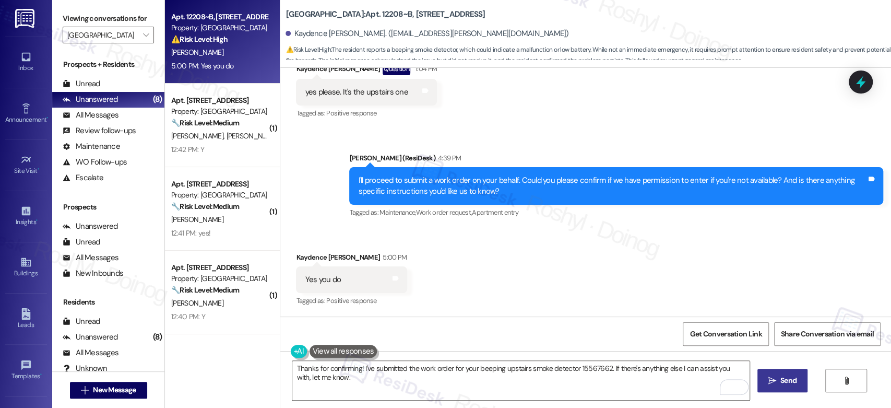
click at [768, 379] on icon "" at bounding box center [772, 380] width 8 height 8
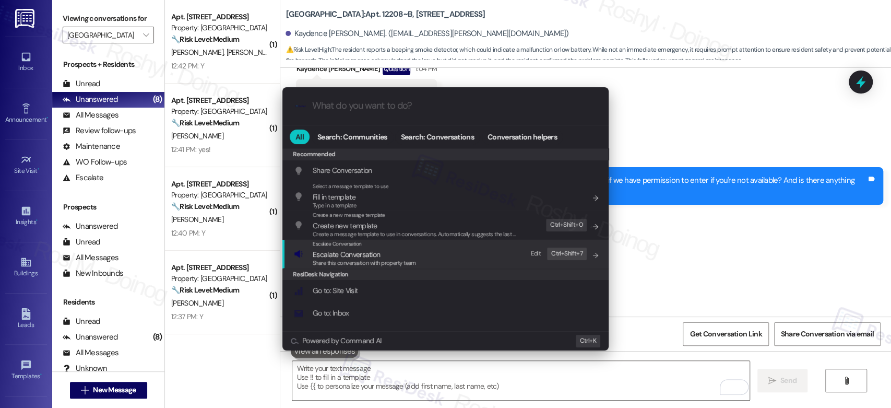
click at [461, 258] on div "Escalate Conversation Escalate Conversation Share this conversation with proper…" at bounding box center [446, 254] width 305 height 28
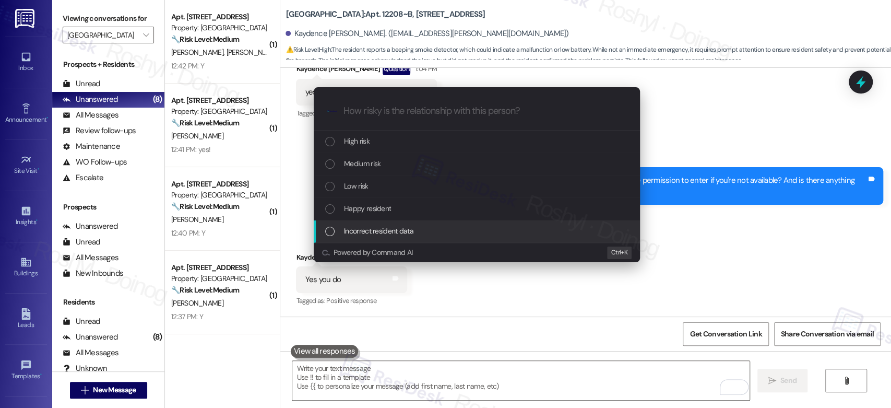
click at [722, 245] on div "Escalate Conversation How risky is the relationship with this person? Topics (e…" at bounding box center [445, 204] width 891 height 408
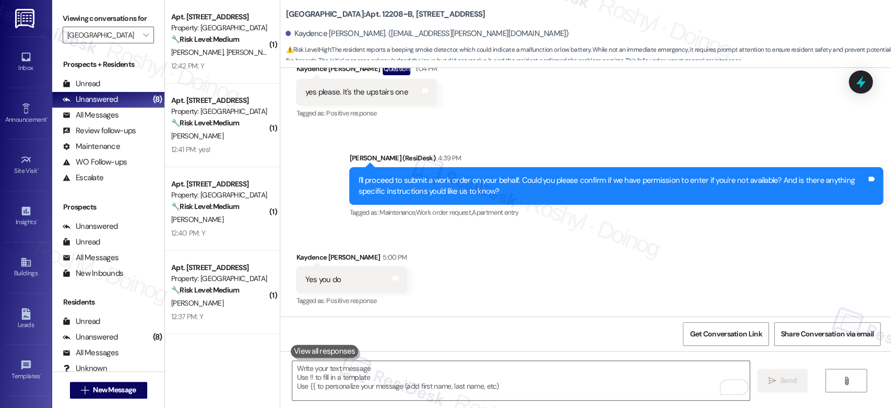
scroll to position [2213, 0]
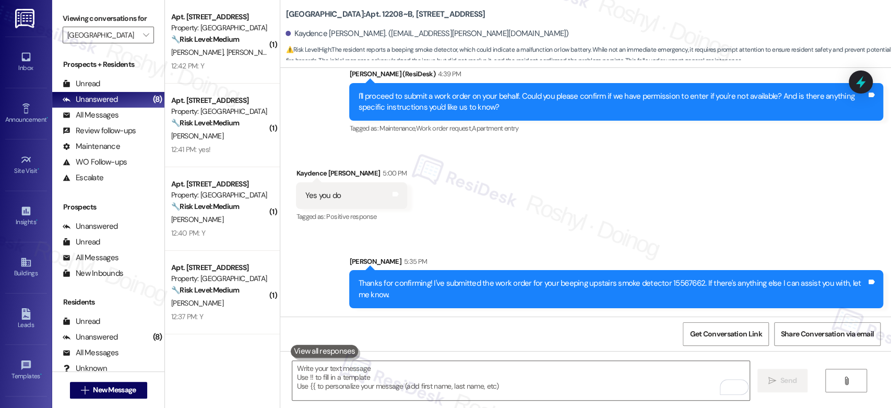
click at [673, 280] on div "Thanks for confirming! I've submitted the work order for your beeping upstairs …" at bounding box center [612, 289] width 508 height 22
copy div "15567662"
click at [627, 229] on div "Received via SMS Kaydence Doane 5:00 PM Yes you do Tags and notes Tagged as: Po…" at bounding box center [585, 188] width 611 height 88
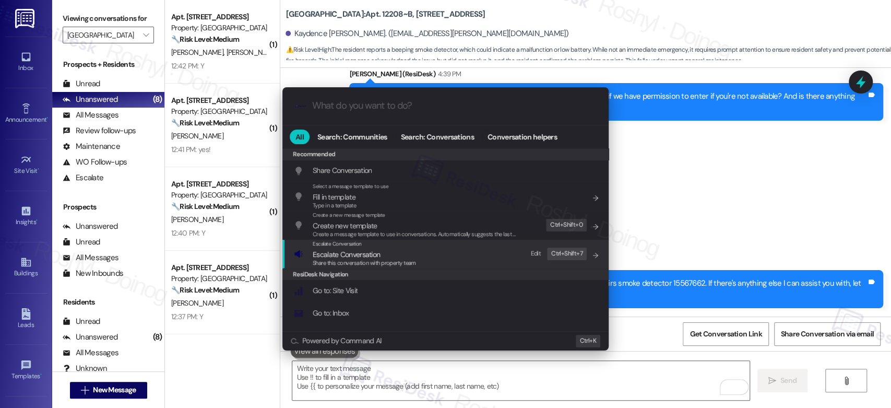
click at [402, 259] on span "Share this conversation with property team" at bounding box center [364, 262] width 103 height 7
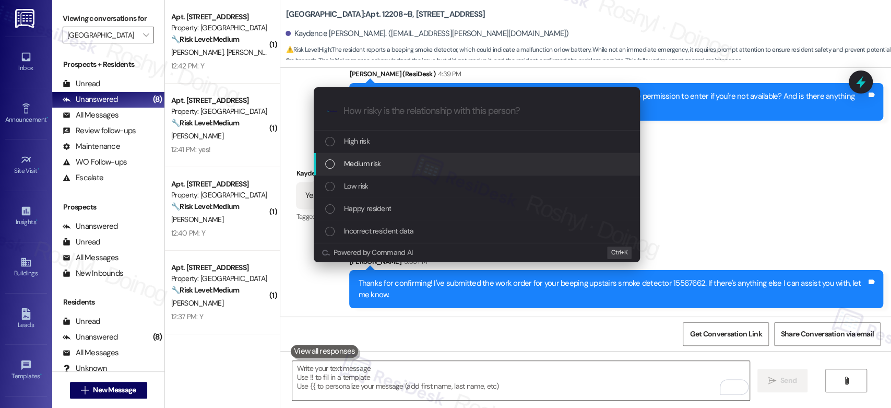
click at [400, 165] on div "Medium risk" at bounding box center [477, 163] width 305 height 11
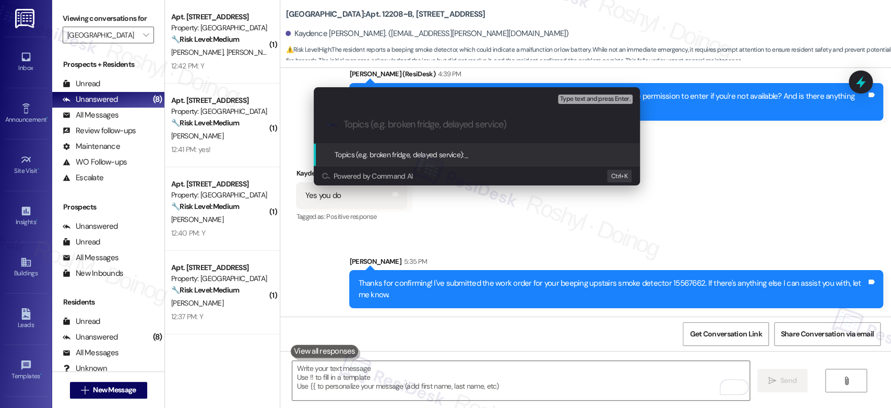
paste input "15567662"
click at [342, 127] on div ".cls-1{fill:#0a055f;}.cls-2{fill:#0cc4c4;} resideskLogoBlueOrange 15567662" at bounding box center [477, 124] width 326 height 37
click at [343, 124] on input "15567662" at bounding box center [480, 124] width 275 height 11
paste input "Work Order (number) filed by ResiDesk - issue"
click at [547, 125] on input "Work Order (number) filed by ResiDesk - issue 15567662" at bounding box center [480, 124] width 275 height 11
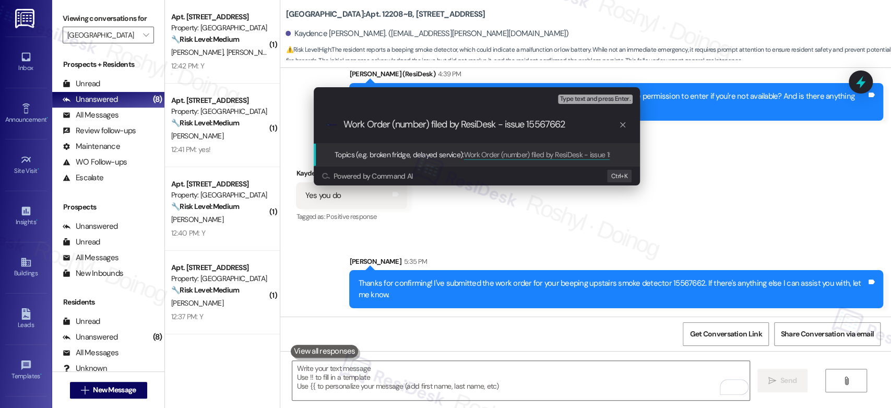
click at [547, 125] on input "Work Order (number) filed by ResiDesk - issue 15567662" at bounding box center [480, 124] width 275 height 11
paste input "15567662"
drag, startPoint x: 394, startPoint y: 126, endPoint x: 430, endPoint y: 127, distance: 35.5
click at [430, 127] on input "Work Order (number) filed by ResiDesk - issue" at bounding box center [480, 124] width 275 height 11
click at [513, 127] on input "Work Order 15567662 filed by ResiDesk - issue" at bounding box center [480, 124] width 275 height 11
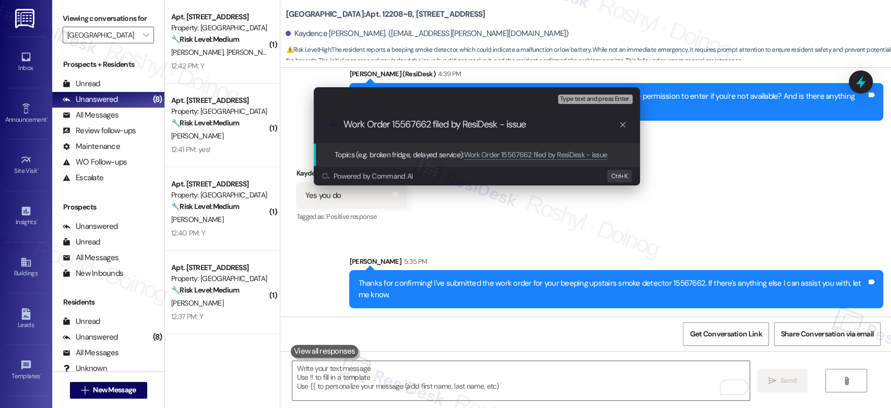
click at [513, 127] on input "Work Order 15567662 filed by ResiDesk - issue" at bounding box center [480, 124] width 275 height 11
type input "Work Order 15567662 filed by ResiDesk - Smoke Detector upstairs keep beeping"
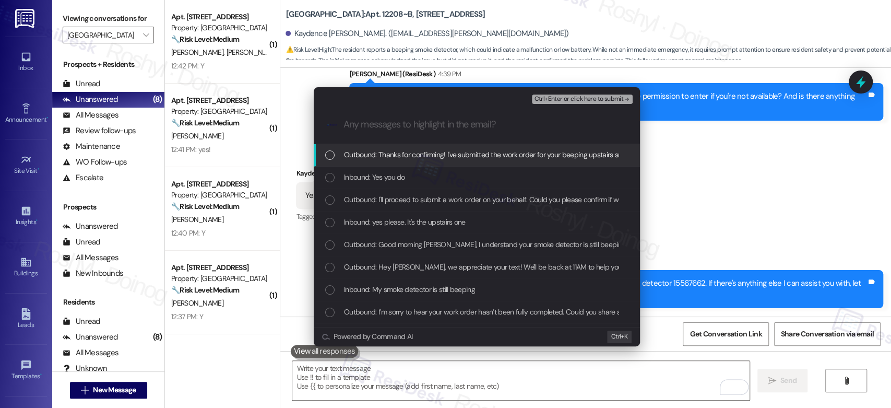
scroll to position [0, 0]
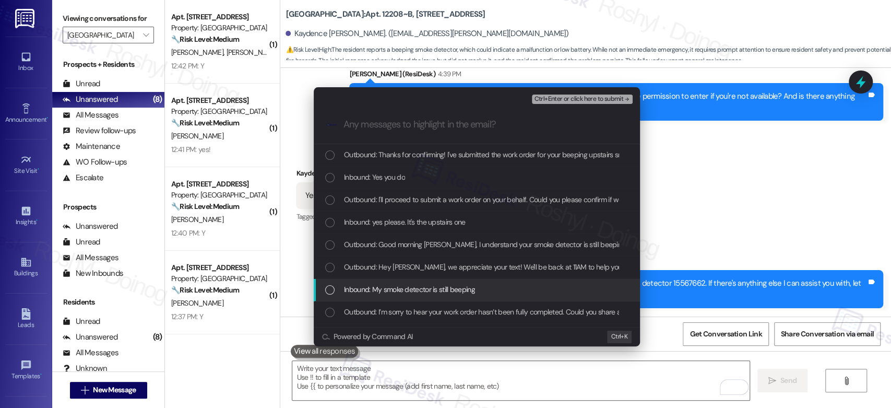
click at [468, 295] on span "Inbound: My smoke detector is still beeping" at bounding box center [409, 288] width 131 height 11
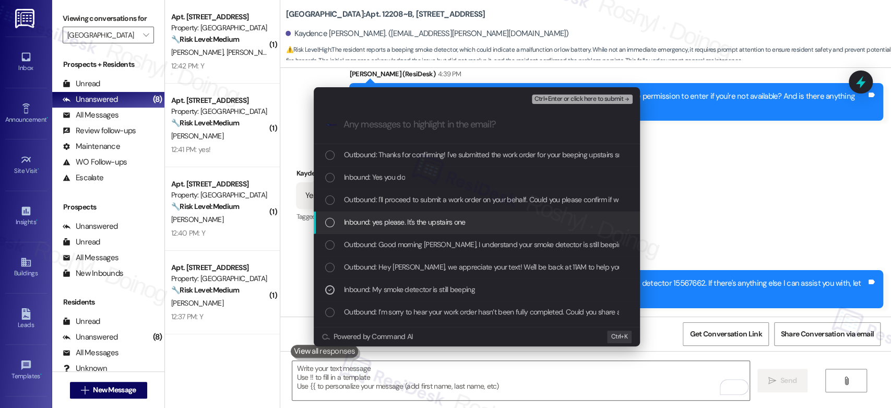
click at [510, 226] on div "Inbound: yes please. It's the upstairs one" at bounding box center [477, 221] width 305 height 11
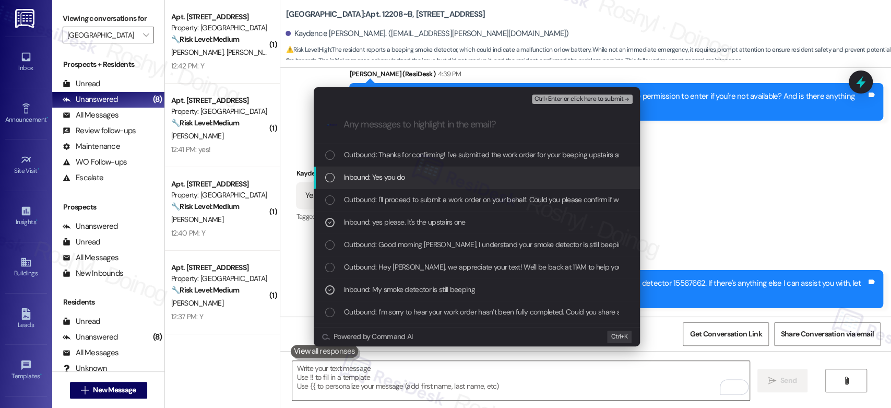
click at [464, 180] on div "Inbound: Yes you do" at bounding box center [477, 176] width 305 height 11
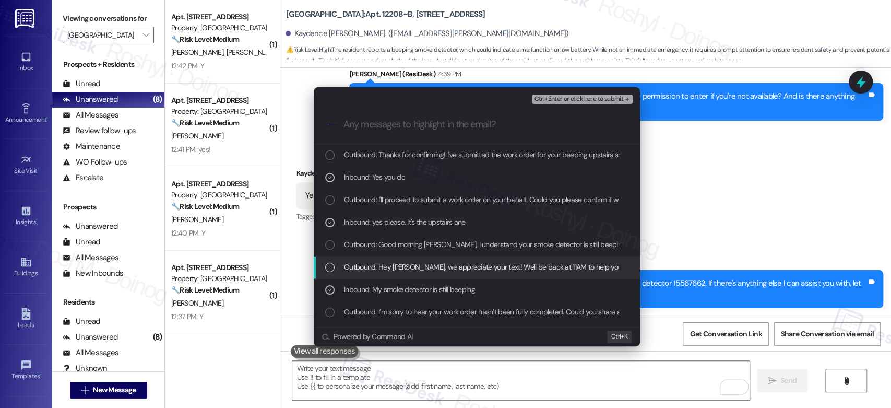
scroll to position [58, 0]
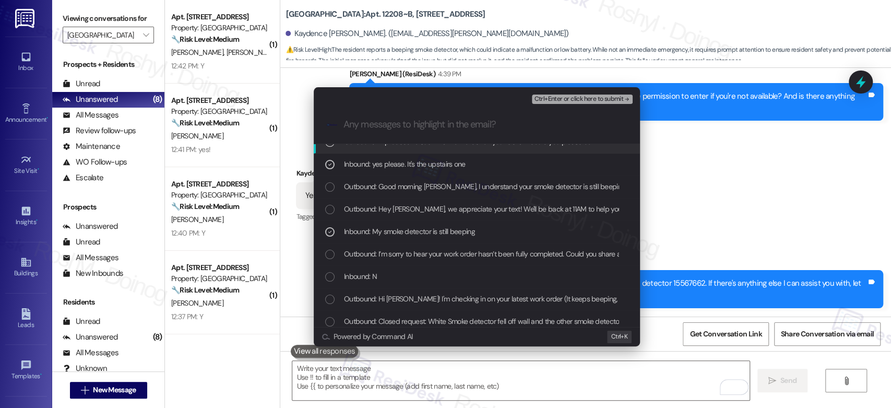
click at [608, 100] on span "Ctrl+Enter or click here to submit" at bounding box center [578, 98] width 89 height 7
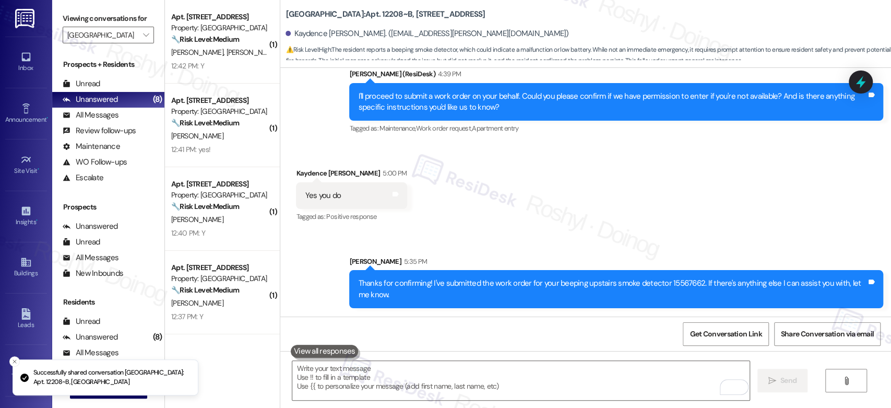
scroll to position [2129, 0]
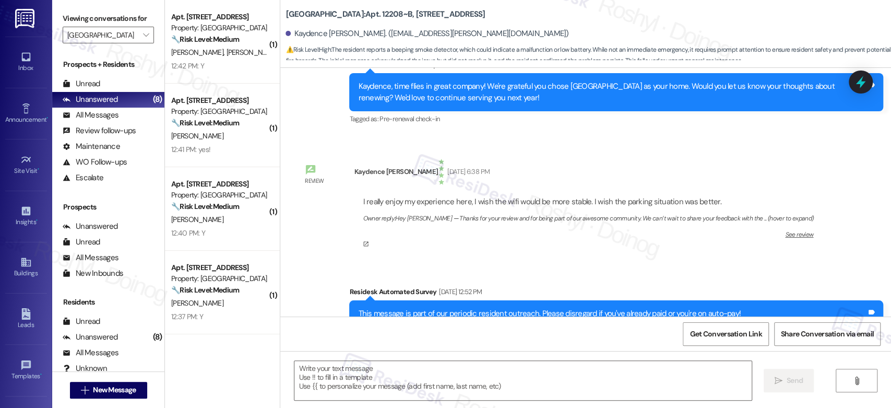
type textarea "Fetching suggested responses. Please feel free to read through the conversation…"
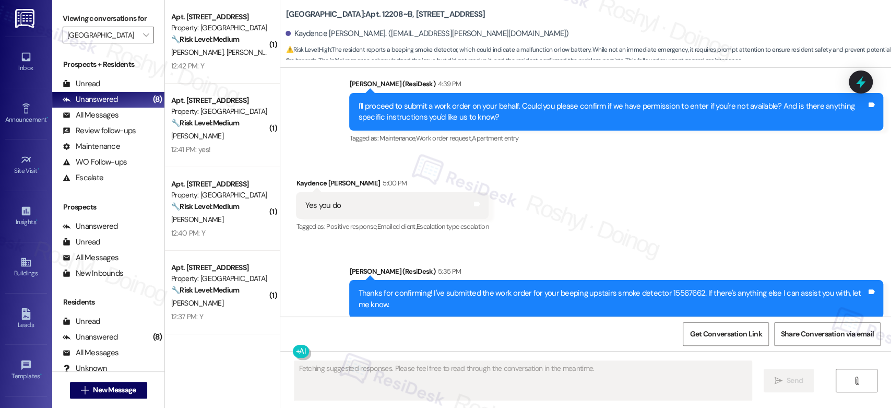
scroll to position [2229, 0]
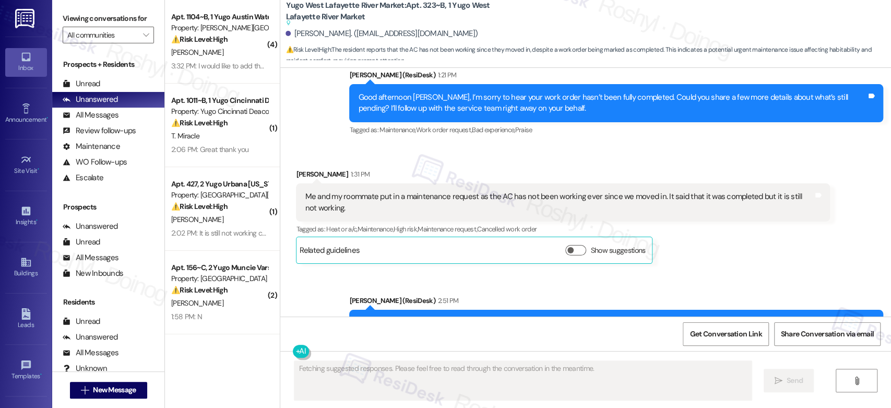
scroll to position [540, 0]
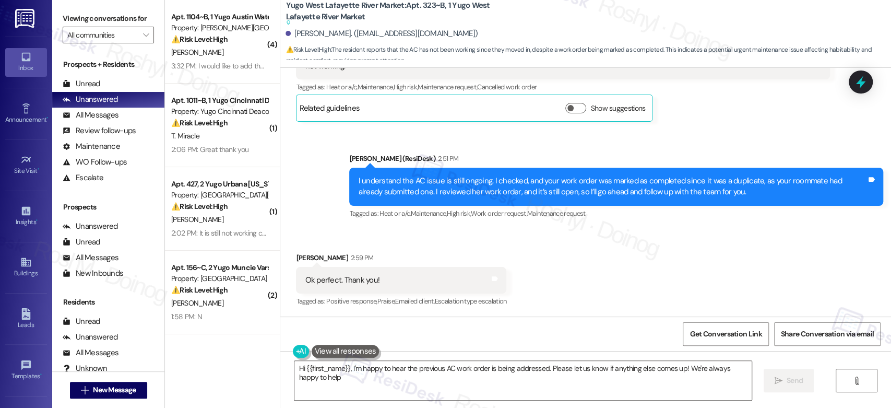
type textarea "Hi {{first_name}}, I'm happy to hear the previous AC work order is being addres…"
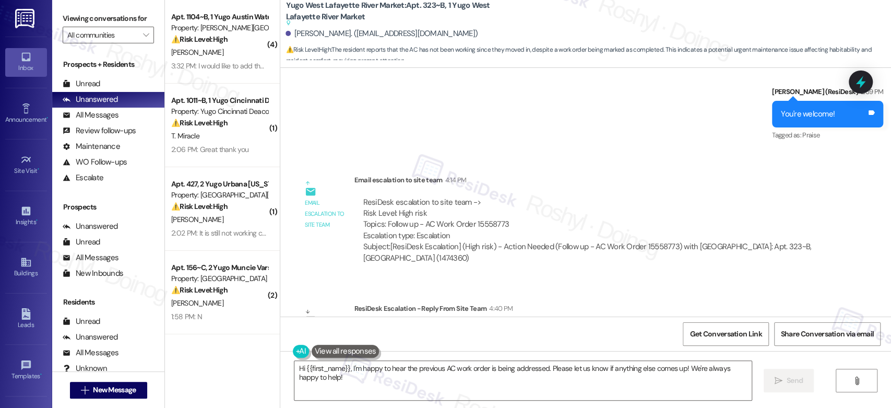
scroll to position [852, 0]
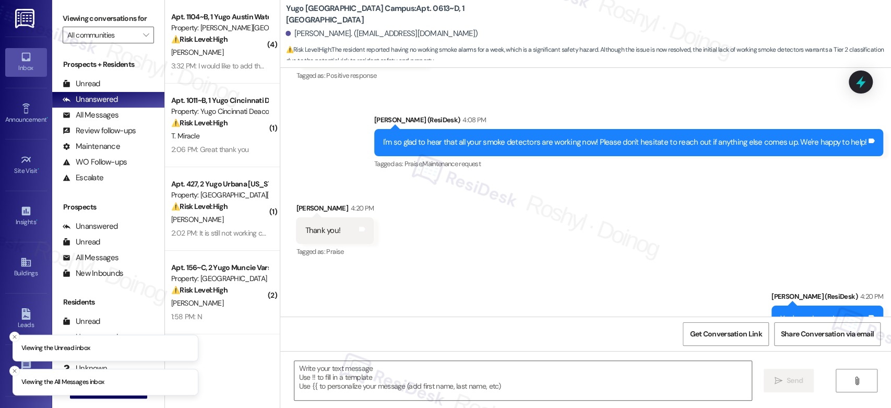
scroll to position [867, 0]
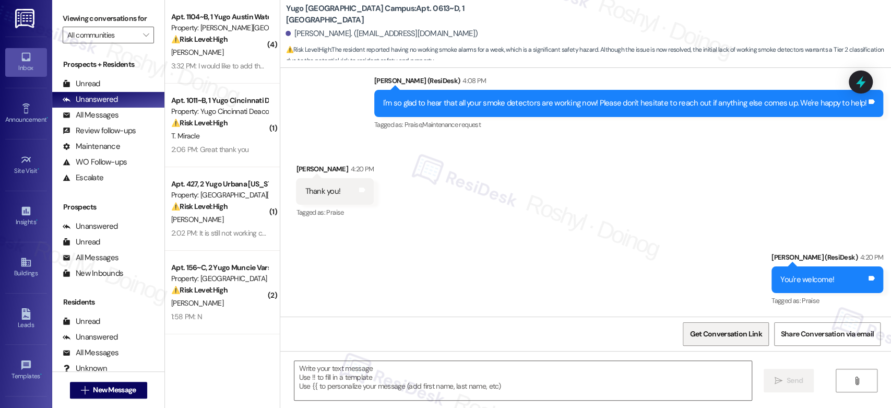
click at [711, 341] on span "Get Conversation Link" at bounding box center [725, 333] width 76 height 22
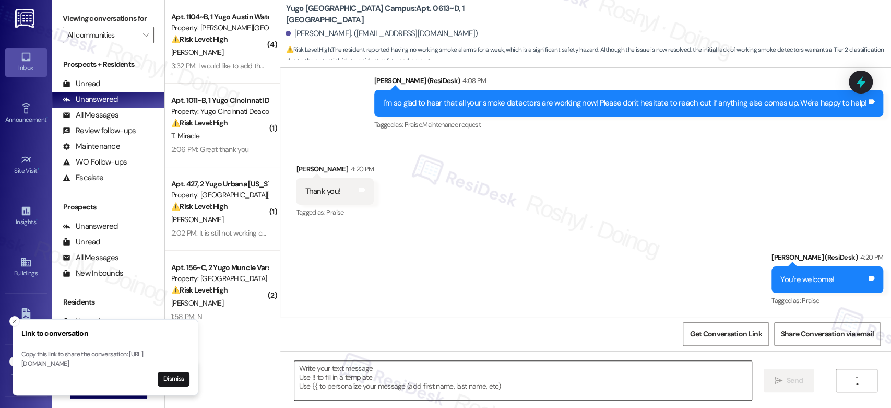
click at [390, 391] on textarea at bounding box center [522, 380] width 457 height 39
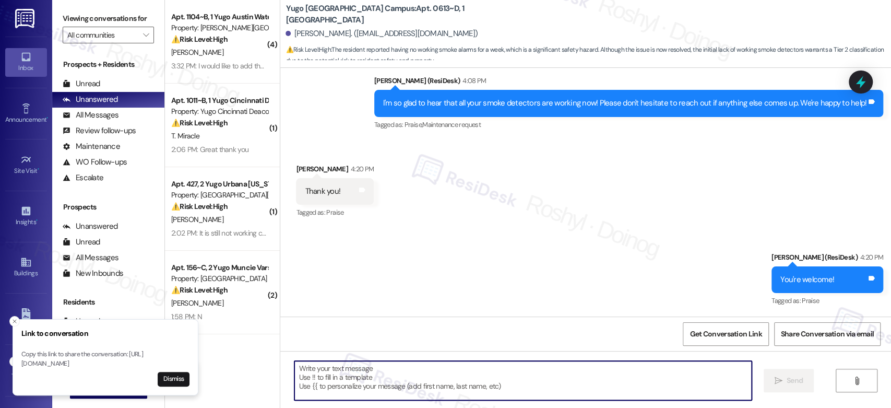
paste textarea "[URL][DOMAIN_NAME]"
type textarea "[URL][DOMAIN_NAME]"
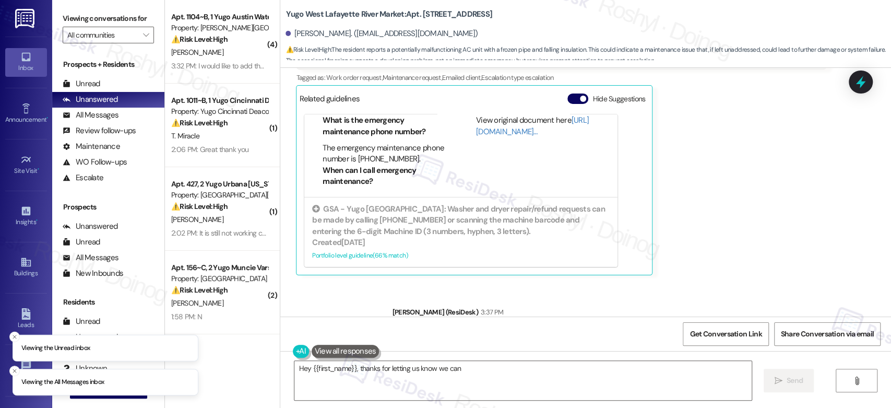
scroll to position [1931, 0]
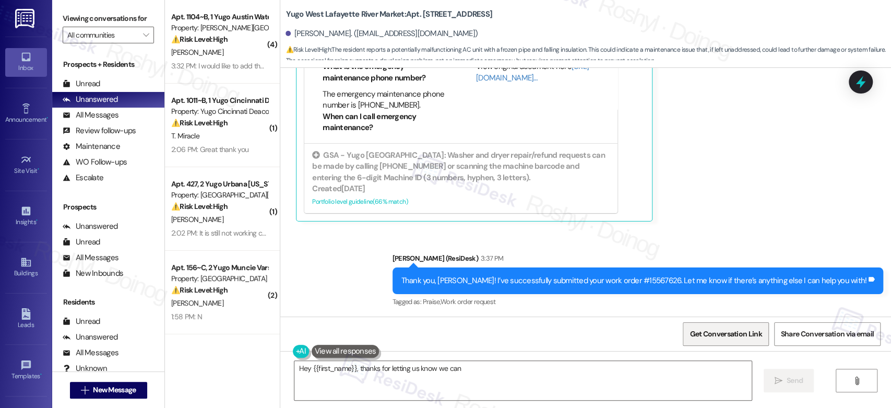
click at [733, 334] on span "Get Conversation Link" at bounding box center [725, 333] width 72 height 11
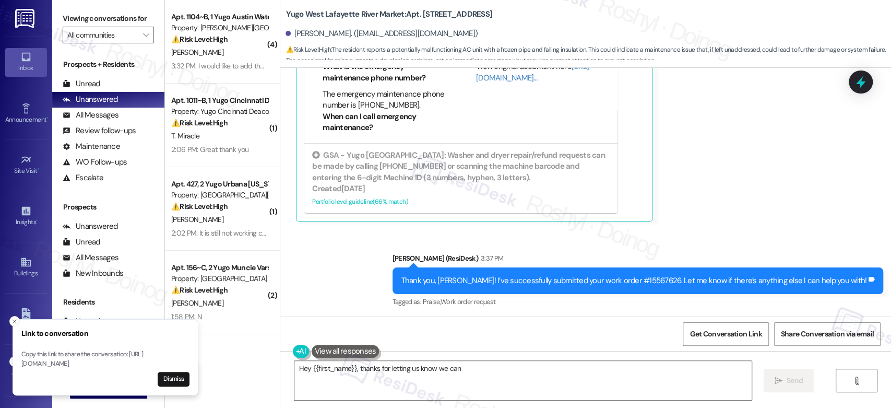
click at [238, 360] on div "( 4 ) Apt. 1104~B, 1 Yugo Austin Waterloo Property: [PERSON_NAME] Waterloo ⚠️ R…" at bounding box center [528, 204] width 726 height 408
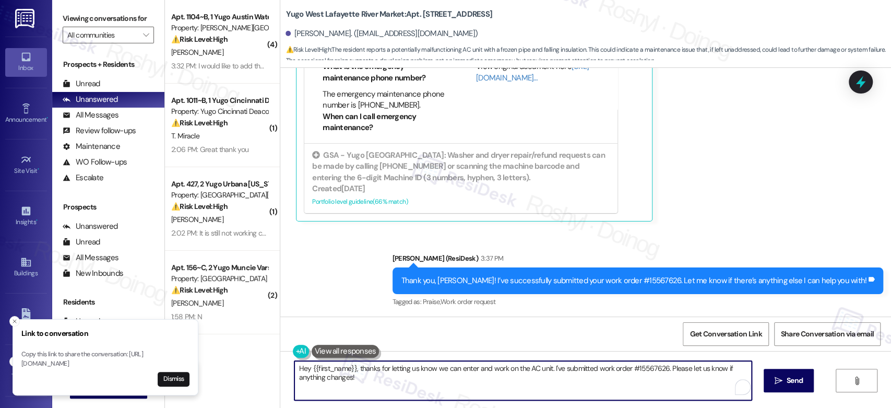
paste textarea "[URL][DOMAIN_NAME]"
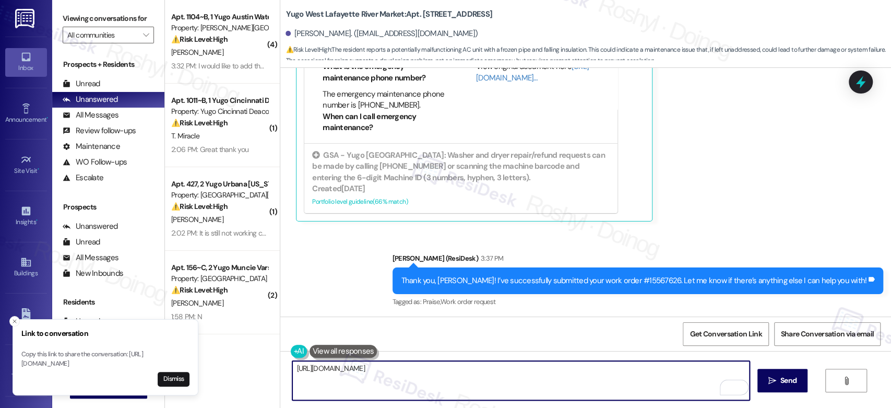
type textarea "[URL][DOMAIN_NAME]"
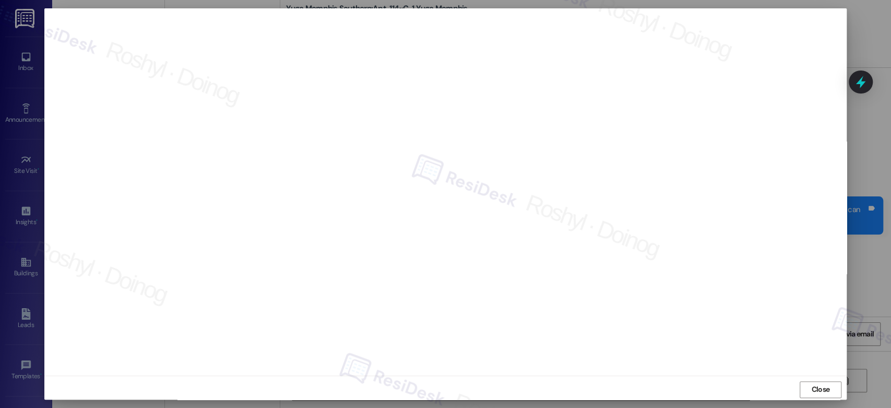
scroll to position [1505, 0]
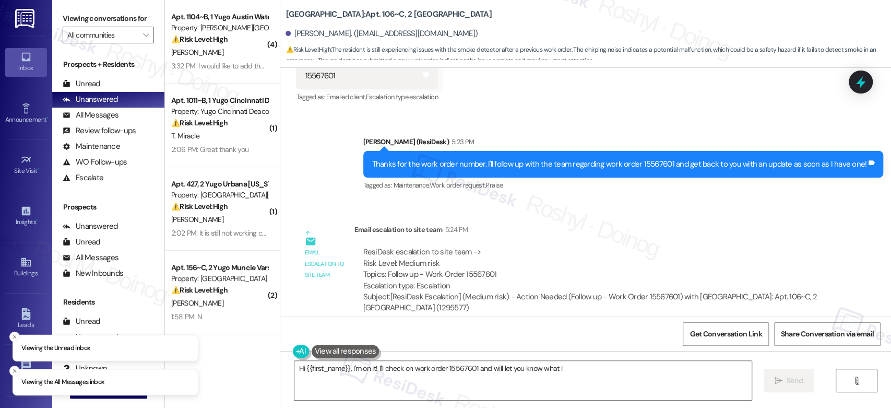
scroll to position [2398, 0]
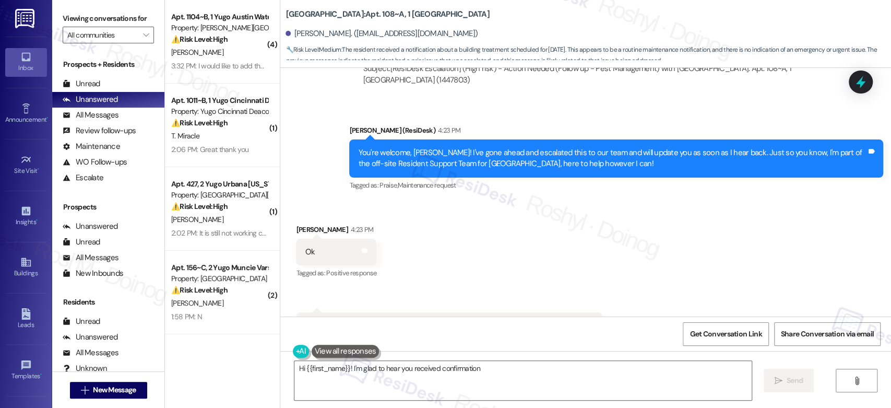
scroll to position [2054, 0]
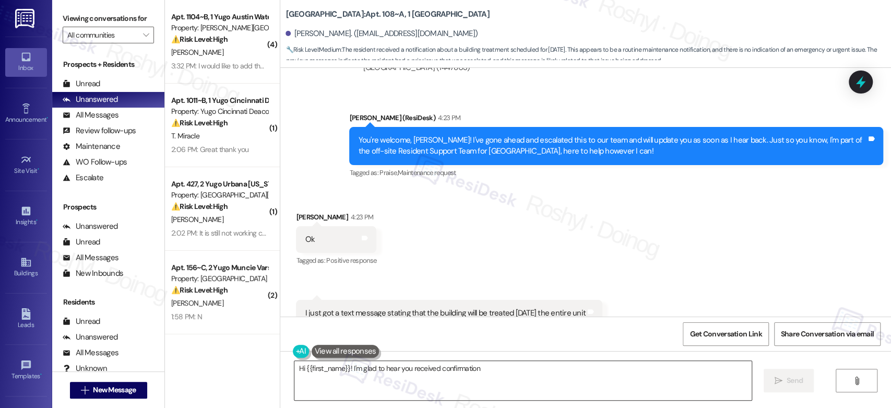
click at [406, 378] on textarea "Hi {{first_name}}! I'm glad to hear you received confirmation about the unit tr…" at bounding box center [522, 380] width 457 height 39
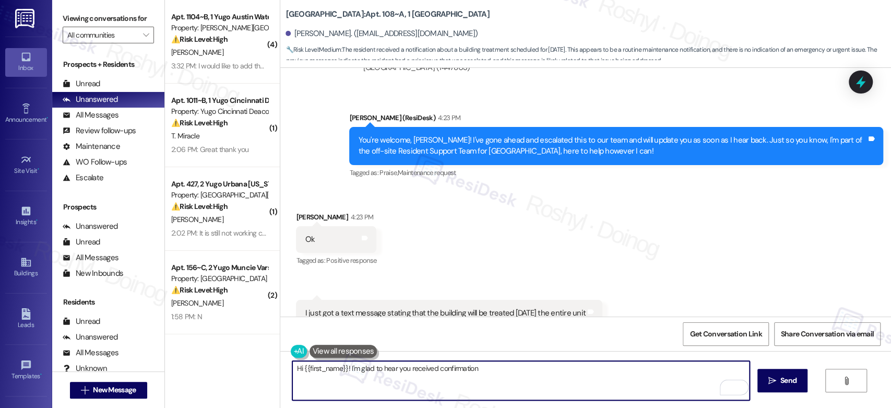
drag, startPoint x: 404, startPoint y: 378, endPoint x: 484, endPoint y: 376, distance: 79.9
click at [484, 376] on textarea "Hi {{first_name}}! I'm glad to hear you received confirmation about the unit tr…" at bounding box center [520, 380] width 457 height 39
drag, startPoint x: 486, startPoint y: 376, endPoint x: 401, endPoint y: 378, distance: 84.6
click at [401, 378] on textarea "Hi {{first_name}}! I'm glad to hear you received confirmation about the unit tr…" at bounding box center [520, 380] width 457 height 39
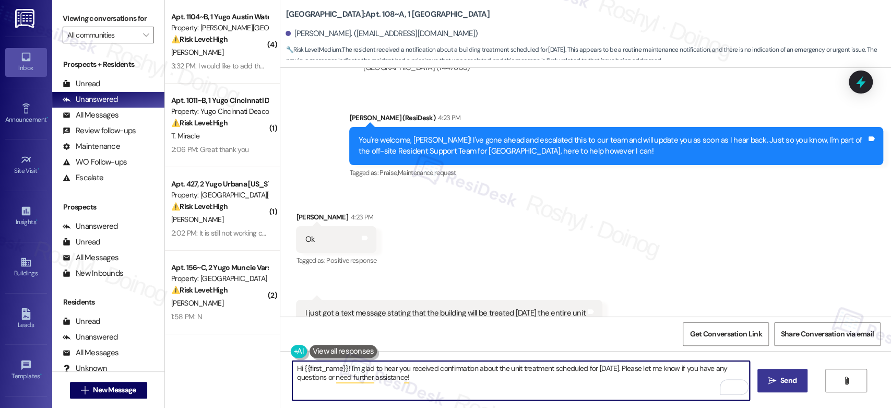
type textarea "Hi {{first_name}}! I'm glad to hear you received confirmation about the unit tr…"
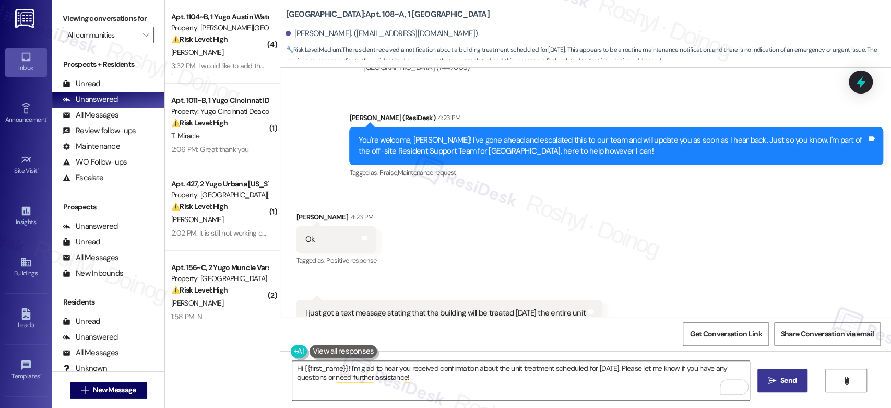
click at [780, 383] on span "Send" at bounding box center [788, 380] width 16 height 11
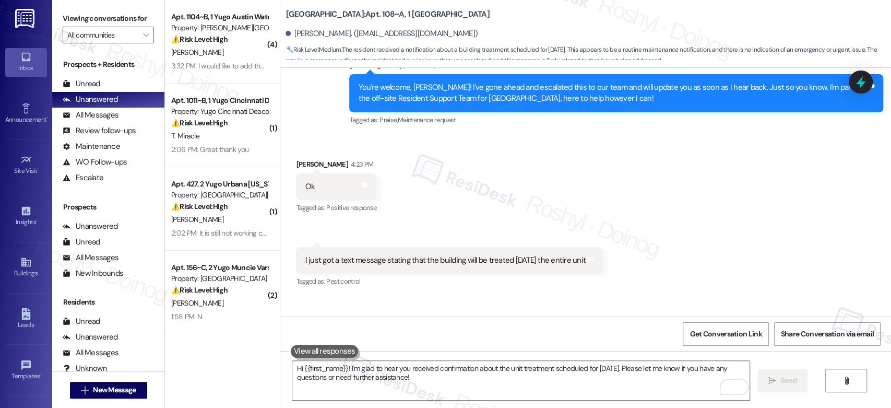
scroll to position [2137, 0]
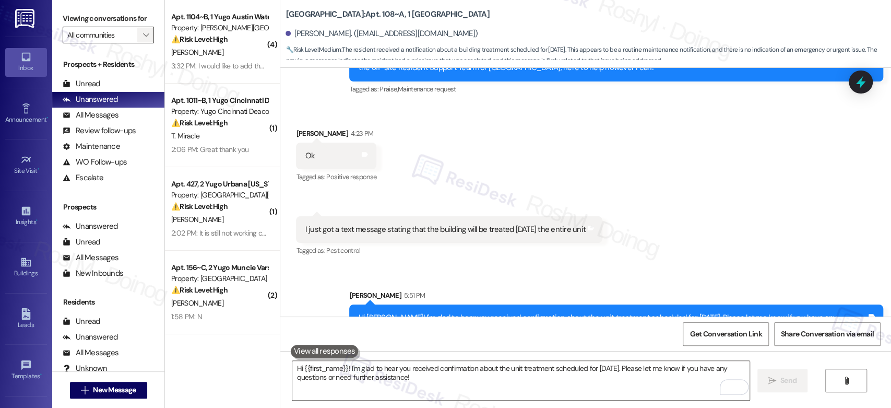
click at [143, 33] on icon "" at bounding box center [146, 35] width 6 height 8
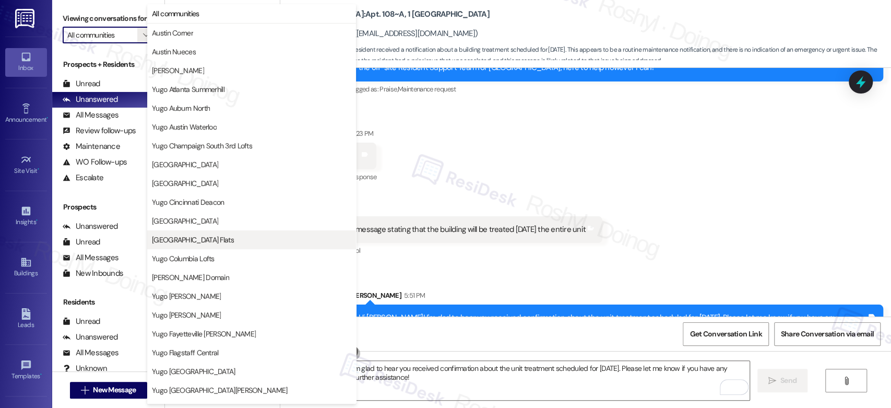
click at [225, 237] on span "Yugo Columbia District Flats" at bounding box center [193, 239] width 82 height 10
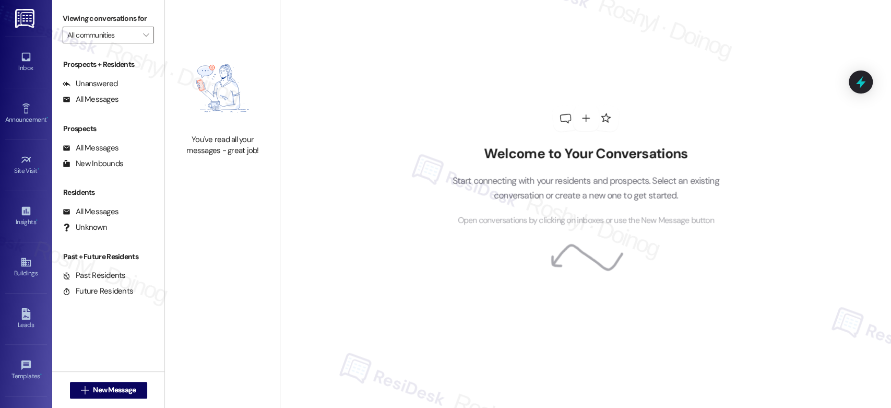
type input "Yugo Columbia District Flats"
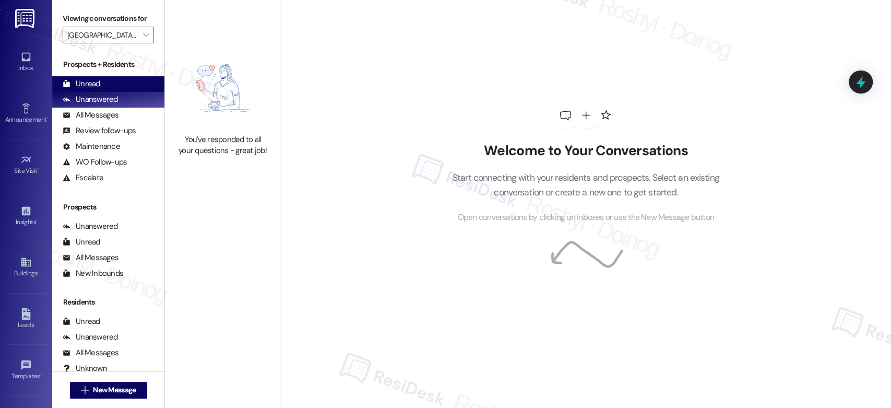
click at [124, 79] on div "Unread" at bounding box center [108, 84] width 112 height 16
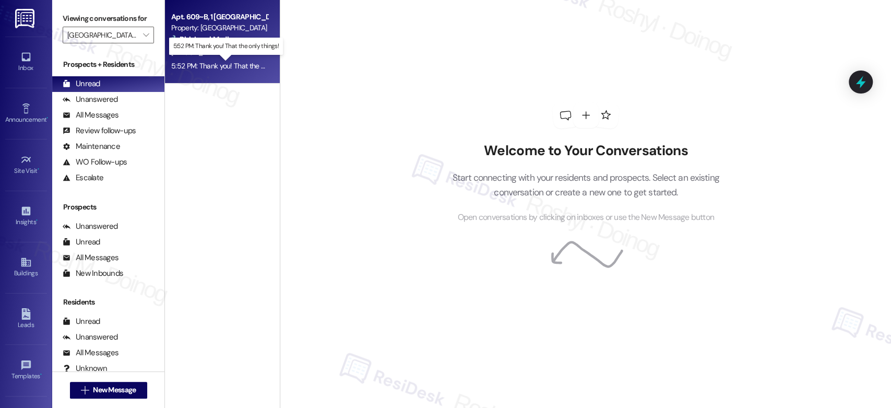
click at [204, 65] on div "5:52 PM: Thank you! That the only things! 5:52 PM: Thank you! That the only thi…" at bounding box center [233, 65] width 124 height 9
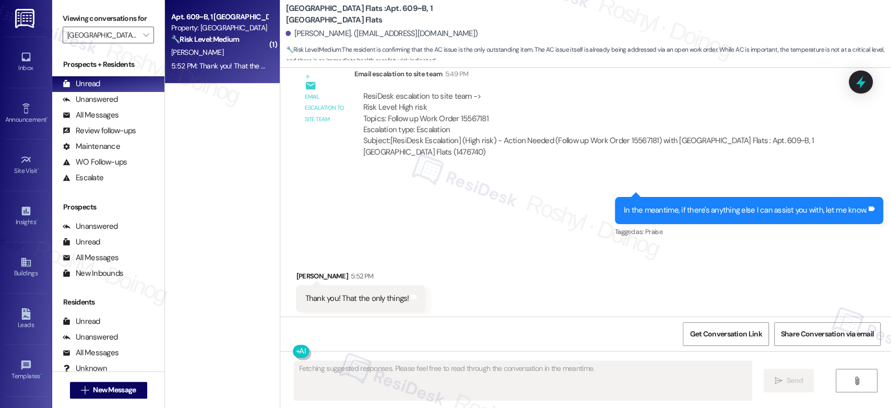
scroll to position [617, 0]
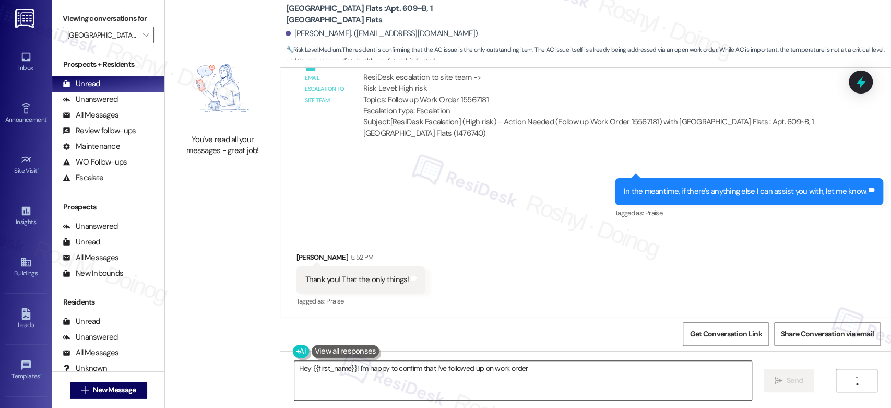
click at [347, 370] on textarea "Hey {{first_name}}! I'm happy to confirm" at bounding box center [522, 380] width 457 height 39
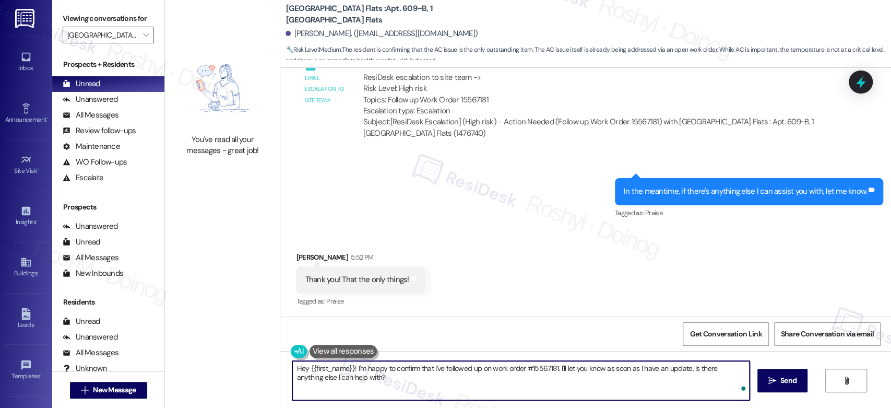
drag, startPoint x: 419, startPoint y: 377, endPoint x: 268, endPoint y: 367, distance: 151.7
click at [268, 367] on div "You've read all your messages - great job! Yugo Columbia District Flats : Apt. …" at bounding box center [528, 204] width 726 height 408
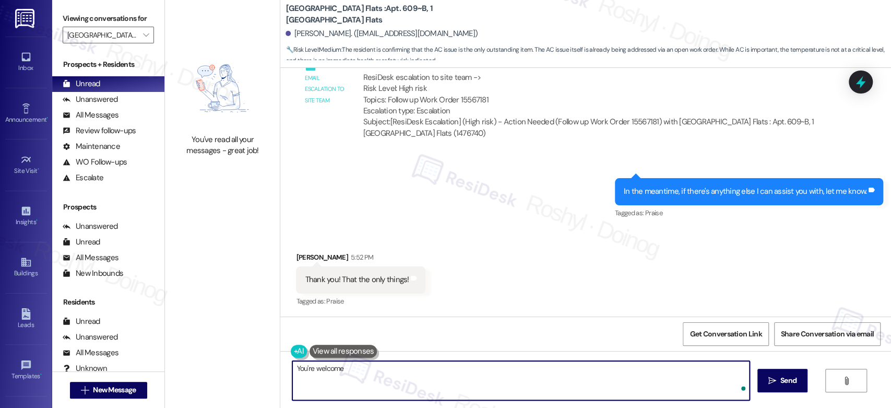
type textarea "You're welcome!"
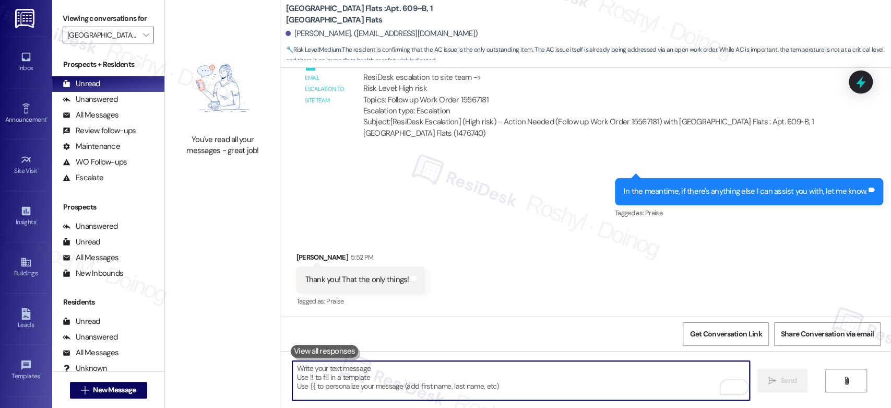
scroll to position [690, 0]
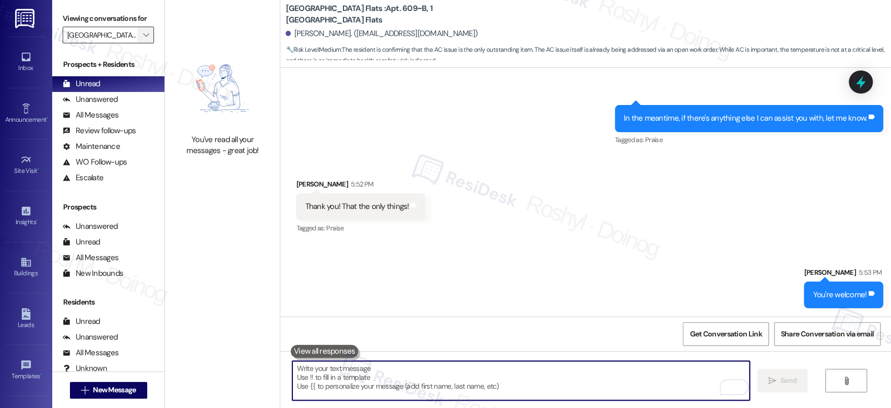
click at [143, 32] on icon "" at bounding box center [146, 35] width 6 height 8
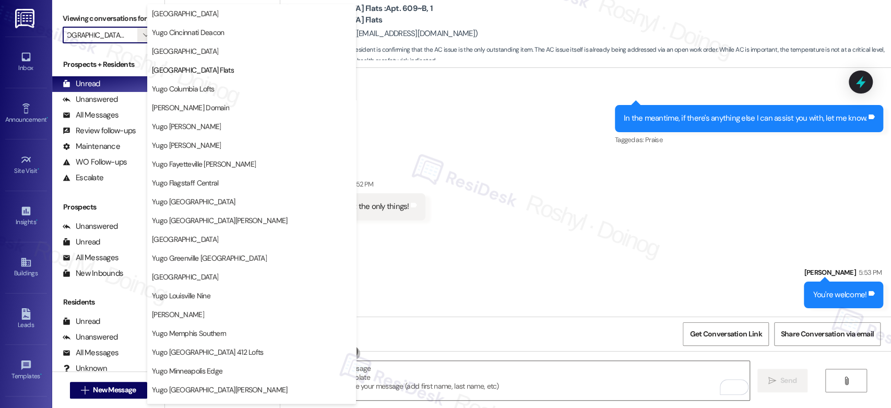
scroll to position [0, 0]
click at [208, 92] on span "Yugo Columbia Lofts" at bounding box center [183, 88] width 63 height 10
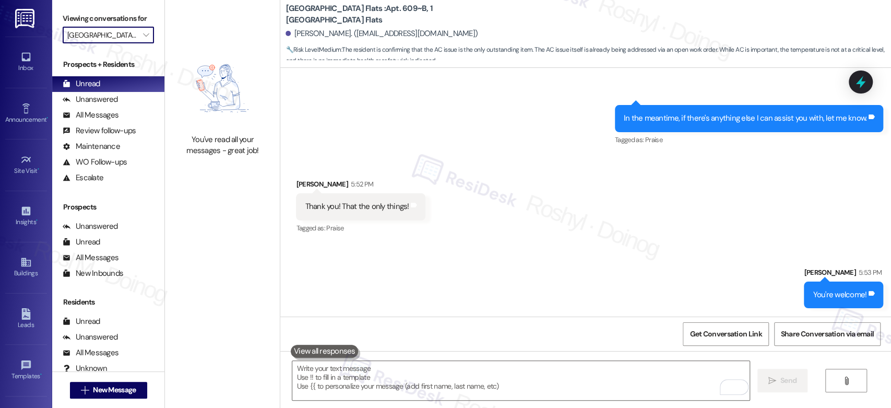
type input "Yugo Columbia Lofts"
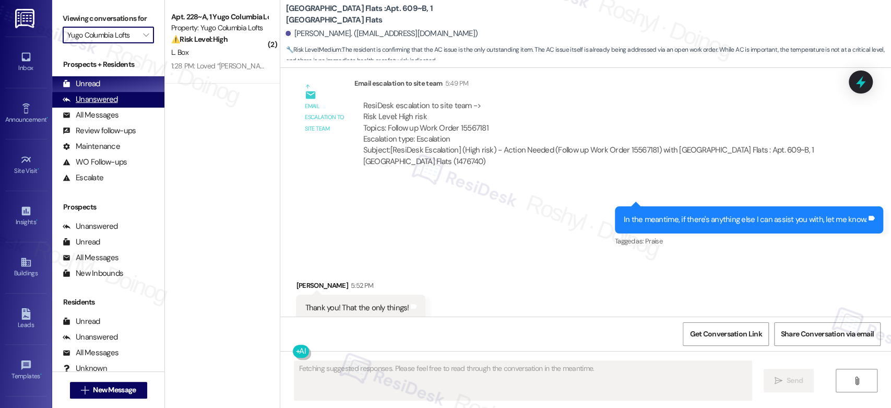
scroll to position [617, 0]
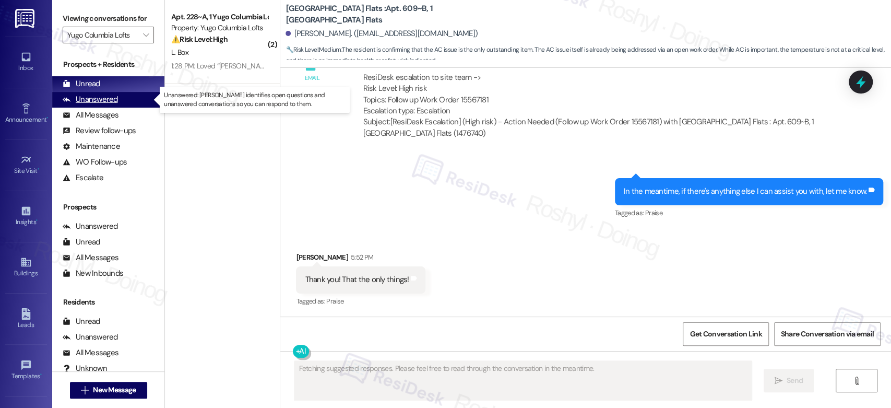
click at [112, 98] on div "Unanswered" at bounding box center [90, 99] width 55 height 11
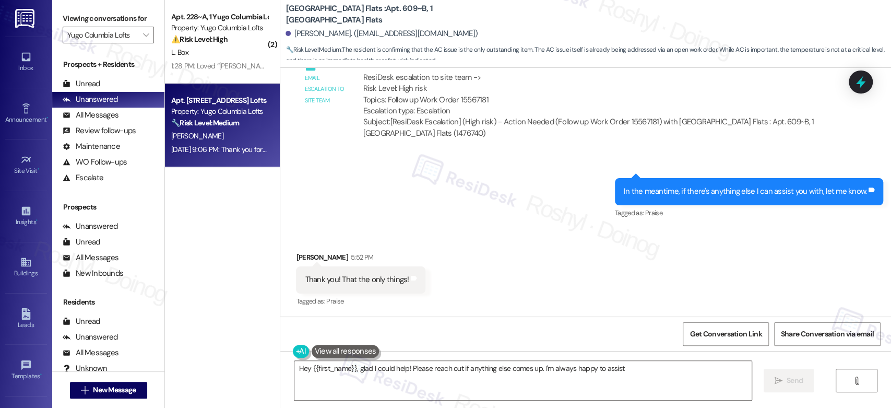
type textarea "Hey {{first_name}}, glad I could help! Please reach out if anything else comes …"
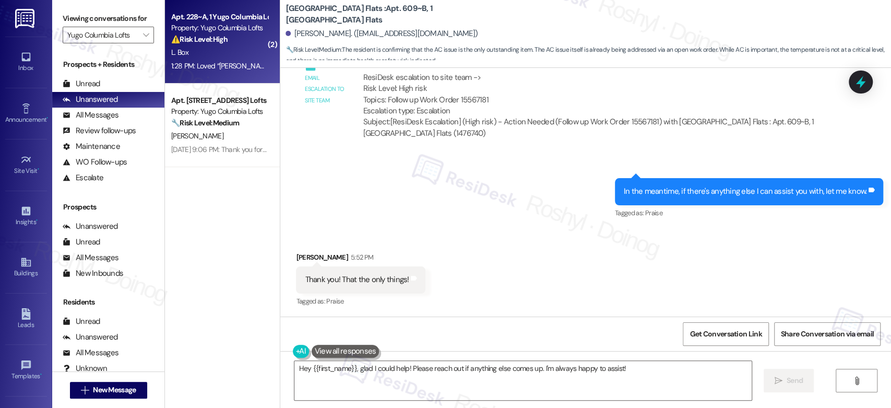
click at [245, 62] on div "1:28 PM: Loved “Sarah (Yugo Columbia Lofts): Hi Lindsey, I understand the work …" at bounding box center [582, 65] width 823 height 9
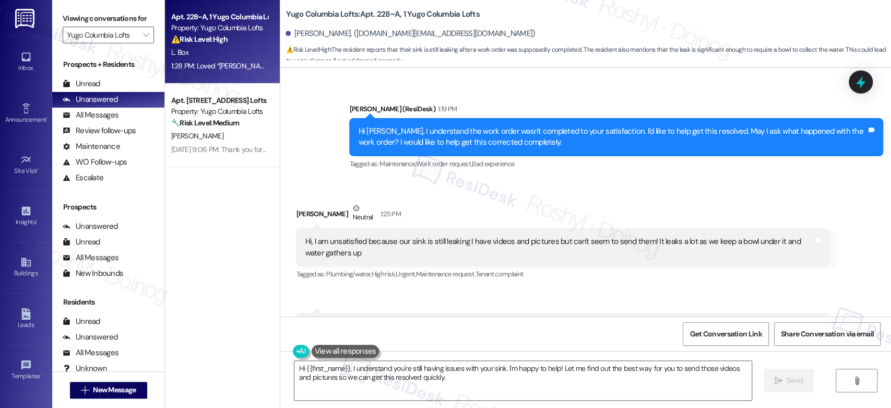
scroll to position [787, 0]
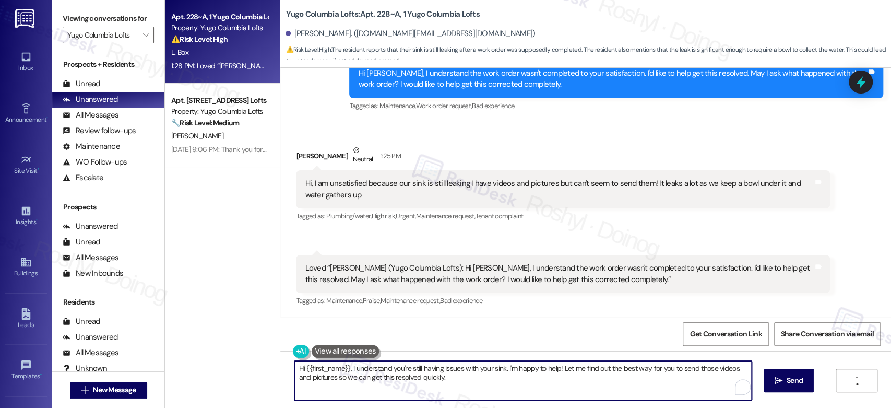
drag, startPoint x: 501, startPoint y: 370, endPoint x: 537, endPoint y: 387, distance: 39.9
click at [537, 387] on textarea "Hi {{first_name}}, I understand you're still having issues with your sink. I'm …" at bounding box center [522, 380] width 457 height 39
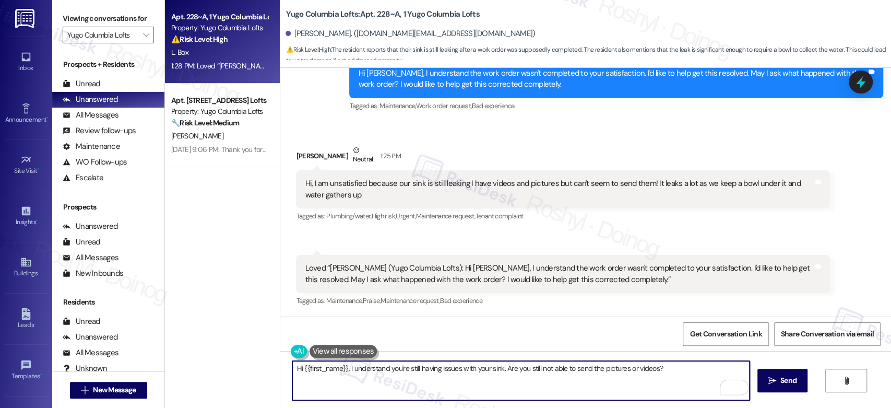
drag, startPoint x: 342, startPoint y: 370, endPoint x: 237, endPoint y: 368, distance: 105.4
click at [237, 368] on div "Apt. 228~A, 1 Yugo Columbia Lofts Property: Yugo Columbia Lofts ⚠️ Risk Level: …" at bounding box center [528, 204] width 726 height 408
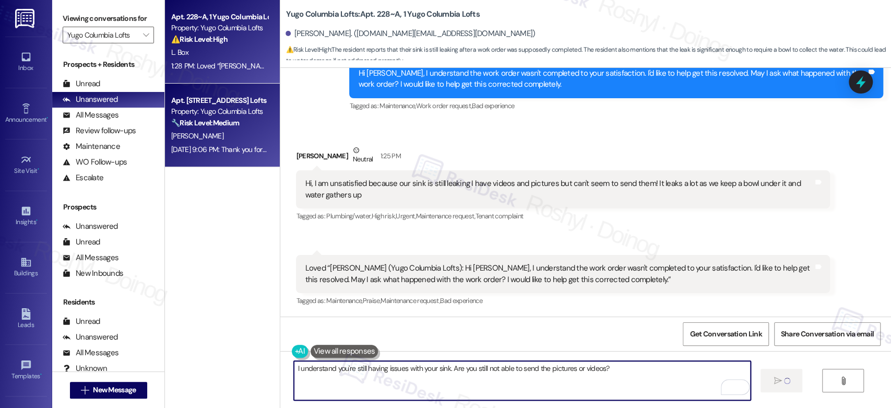
type textarea "I understand you're still having issues with your sink. Are you still not able …"
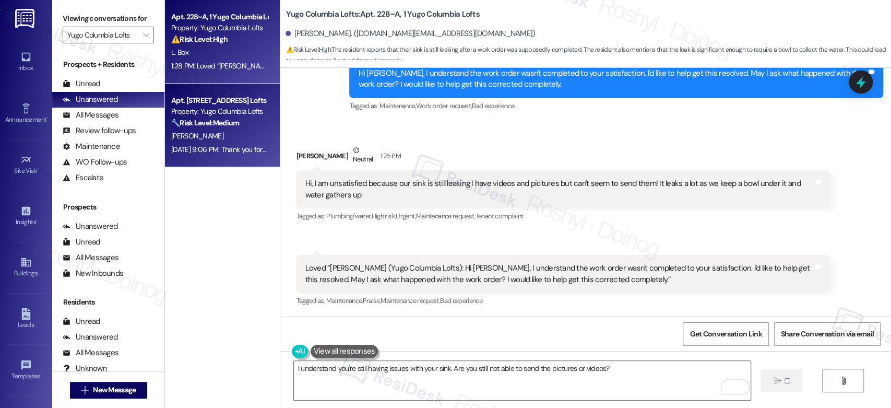
click at [194, 126] on strong "🔧 Risk Level: Medium" at bounding box center [205, 122] width 68 height 9
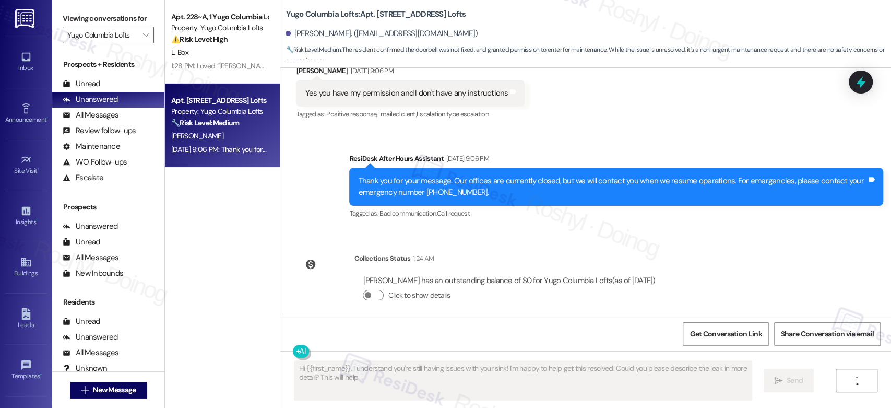
scroll to position [485, 0]
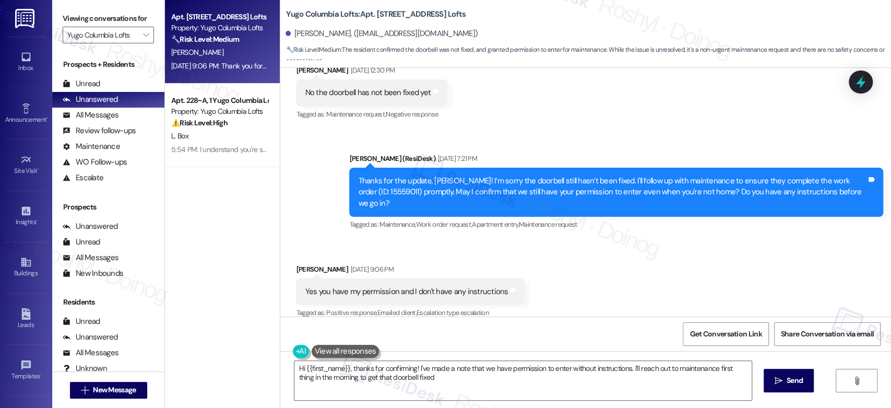
type textarea "Hi {{first_name}}, thanks for confirming! I've made a note that we have permiss…"
click at [569, 258] on div "Received via SMS Taylor Wilson Sep 12, 2025 at 9:06 PM Yes you have my permissi…" at bounding box center [585, 284] width 611 height 88
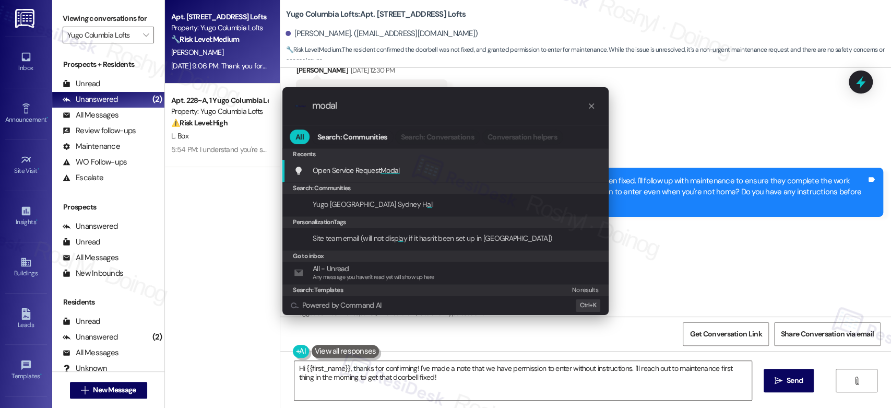
type input "modal"
click at [425, 176] on div "Open Service Request Modal Add shortcut" at bounding box center [445, 171] width 326 height 22
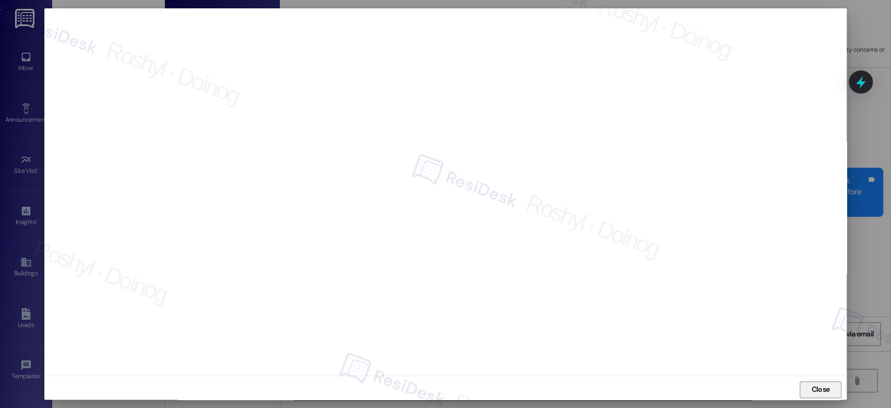
click at [818, 392] on span "Close" at bounding box center [820, 389] width 18 height 11
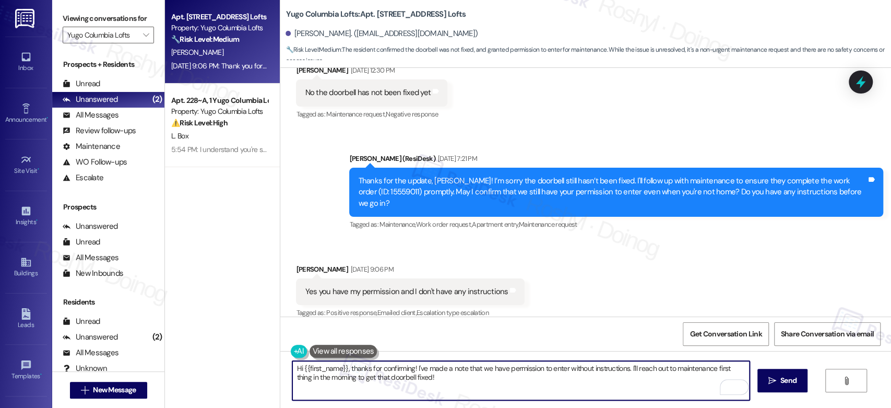
drag, startPoint x: 440, startPoint y: 379, endPoint x: 342, endPoint y: 363, distance: 98.8
click at [342, 363] on textarea "Hi {{first_name}}, thanks for confirming! I've made a note that we have permiss…" at bounding box center [520, 380] width 457 height 39
click at [295, 369] on textarea "Hi {{first_name}}, thanks for confirming! I've made a note that we have permiss…" at bounding box center [520, 380] width 457 height 39
click at [292, 369] on textarea "Hi {{first_name}}, thanks for confirming! I've made a note that we have permiss…" at bounding box center [520, 380] width 457 height 39
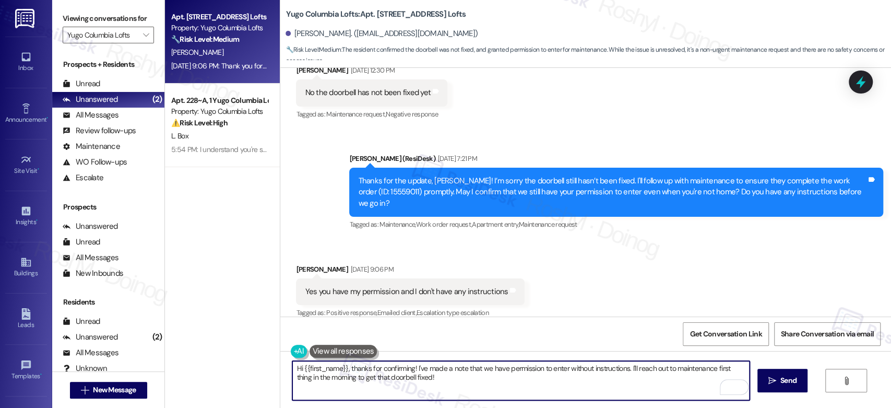
click at [292, 366] on textarea "Hi {{first_name}}, thanks for confirming! I've made a note that we have permiss…" at bounding box center [520, 380] width 457 height 39
drag, startPoint x: 453, startPoint y: 368, endPoint x: 467, endPoint y: 369, distance: 13.7
click at [467, 369] on textarea "Good afternoon {{first_name}}, thanks for confirming! I've made a note that we …" at bounding box center [520, 380] width 457 height 39
drag, startPoint x: 449, startPoint y: 367, endPoint x: 514, endPoint y: 383, distance: 66.6
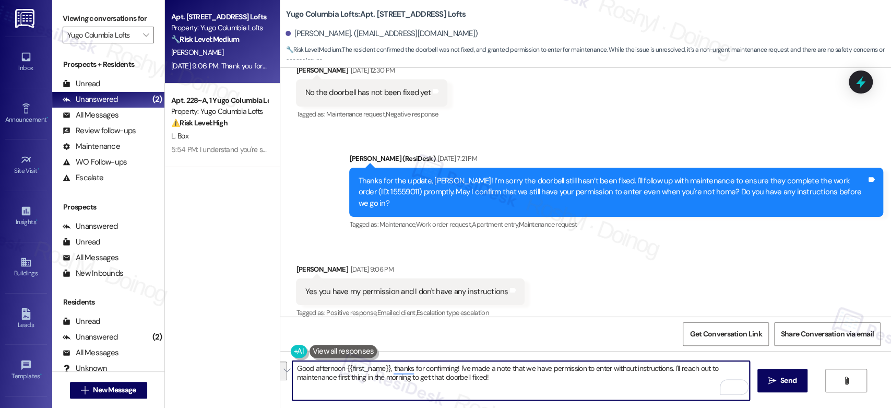
click at [514, 383] on textarea "Good afternoon {{first_name}}, thanks for confirming! I've made a note that we …" at bounding box center [520, 380] width 457 height 39
click at [460, 367] on textarea "Good afternoon {{first_name}}, thanks for confirming and apologize for the dela…" at bounding box center [520, 380] width 457 height 39
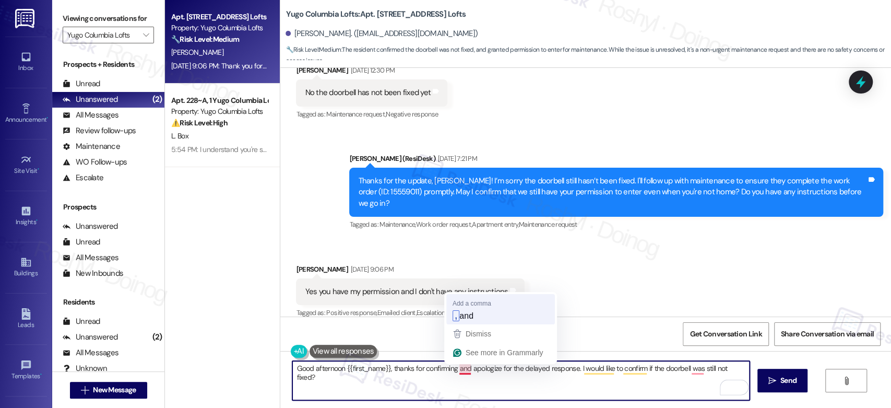
type textarea "Good afternoon {{first_name}}, thanks for confirming, and apologize for the del…"
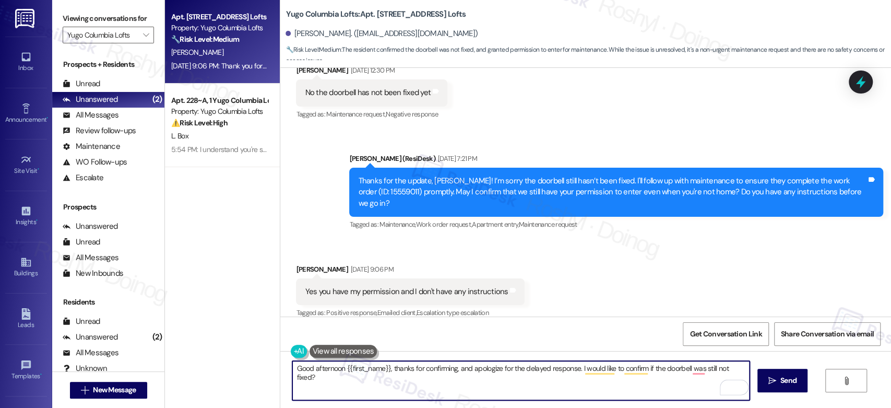
click at [464, 367] on textarea "Good afternoon {{first_name}}, thanks for confirming, and apologize for the del…" at bounding box center [520, 380] width 457 height 39
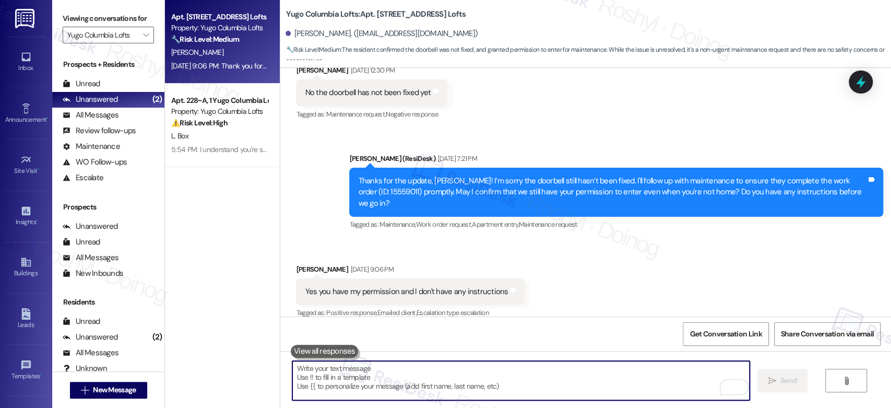
paste textarea "Good afternoon {{first_name}}, thanks for confirming—and sorry for the delayed …"
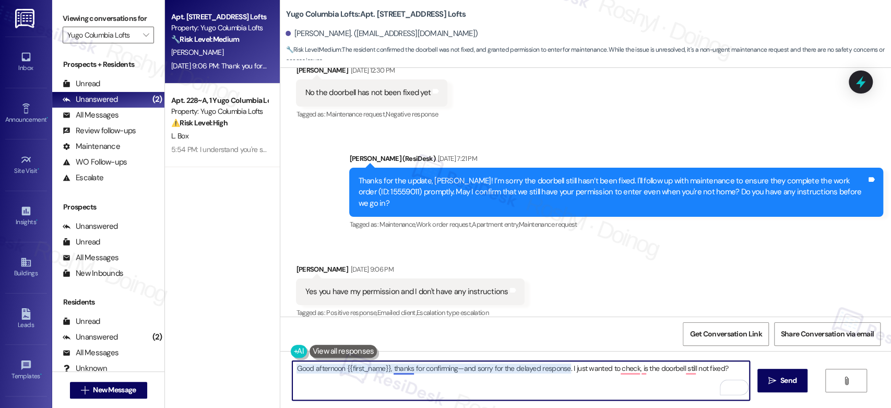
click at [388, 366] on textarea "Good afternoon {{first_name}}, thanks for confirming—and sorry for the delayed …" at bounding box center [520, 380] width 457 height 39
click at [462, 367] on textarea "Good afternoon, {{first_name}}, thank you for confirming—and sorry for the dela…" at bounding box center [520, 380] width 457 height 39
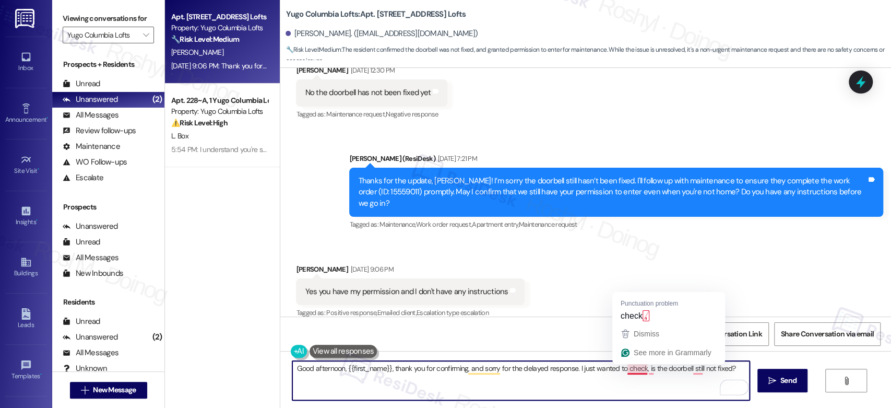
click at [629, 371] on textarea "Good afternoon, {{first_name}}, thank you for confirming, and sorry for the del…" at bounding box center [520, 380] width 457 height 39
click at [641, 368] on textarea "Good afternoon, {{first_name}}, thank you for confirming, and sorry for the del…" at bounding box center [520, 380] width 457 height 39
click at [692, 373] on textarea "Good afternoon, {{first_name}}, thank you for confirming, and sorry for the del…" at bounding box center [520, 380] width 457 height 39
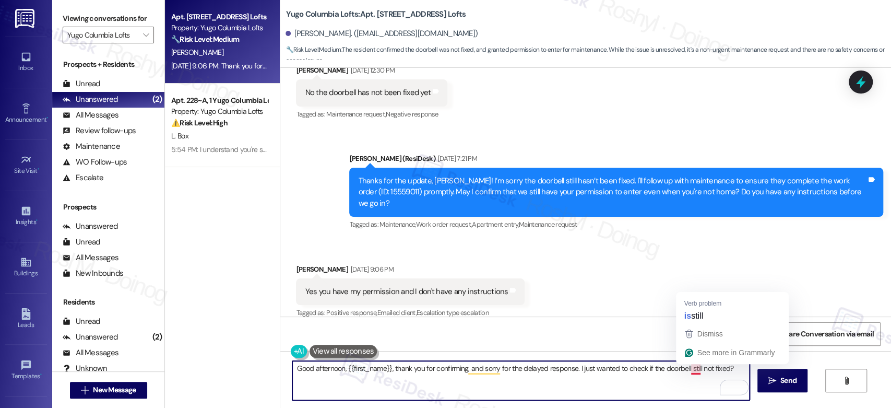
click at [689, 370] on textarea "Good afternoon, {{first_name}}, thank you for confirming, and sorry for the del…" at bounding box center [520, 380] width 457 height 39
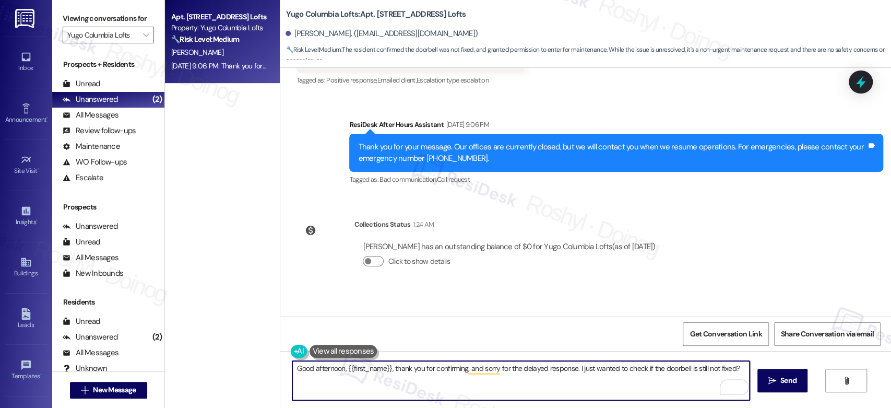
scroll to position [809, 0]
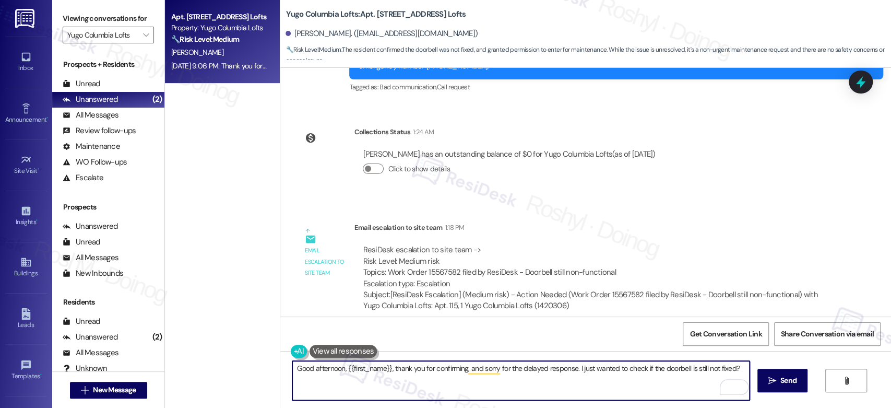
type textarea "Good afternoon, {{first_name}}, thank you for confirming, and sorry for the del…"
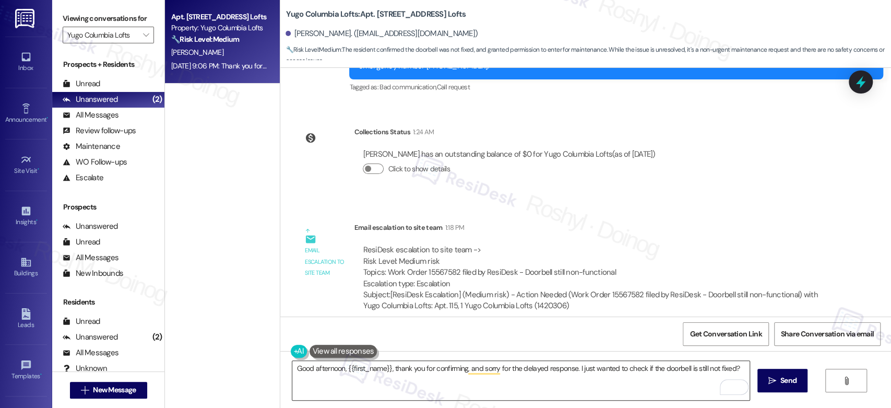
click at [604, 370] on textarea "Good afternoon, {{first_name}}, thank you for confirming, and sorry for the del…" at bounding box center [520, 380] width 457 height 39
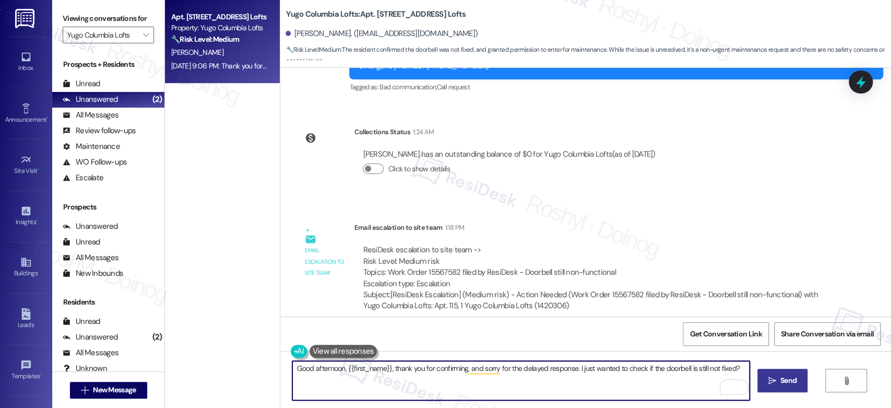
click at [775, 387] on button " Send" at bounding box center [782, 379] width 51 height 23
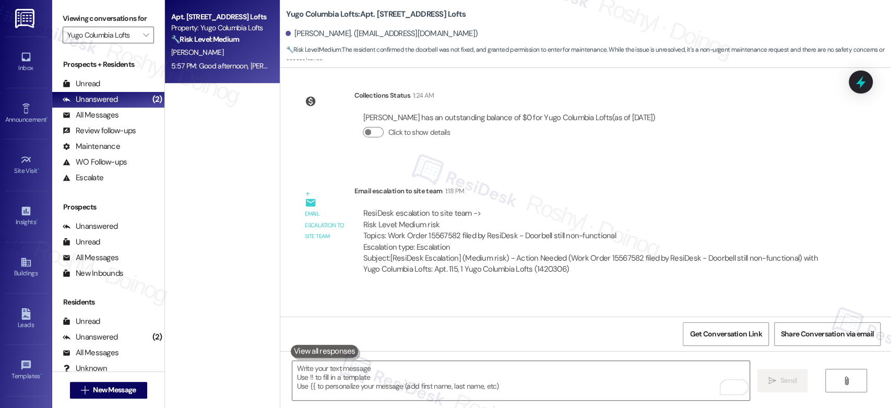
scroll to position [882, 0]
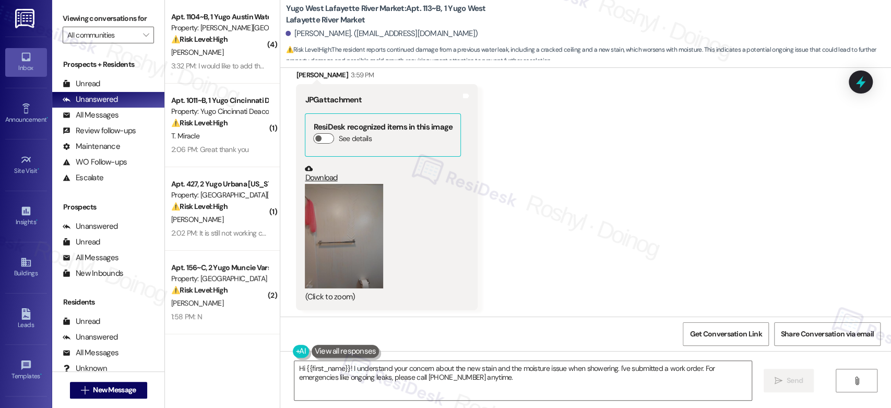
scroll to position [718, 0]
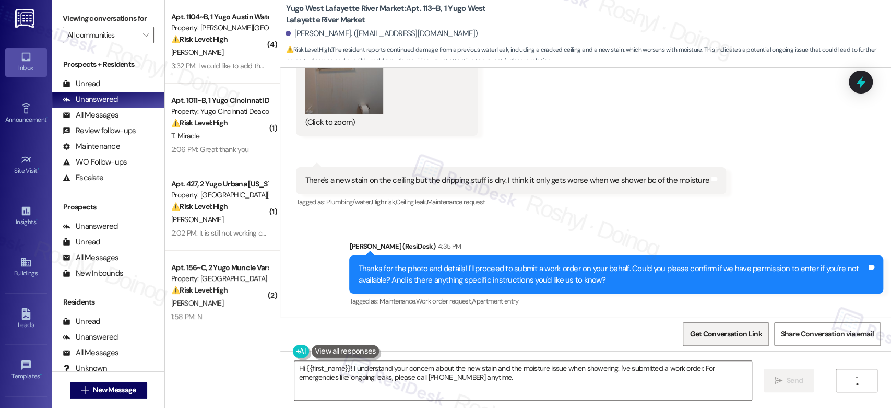
click at [692, 332] on span "Get Conversation Link" at bounding box center [725, 333] width 72 height 11
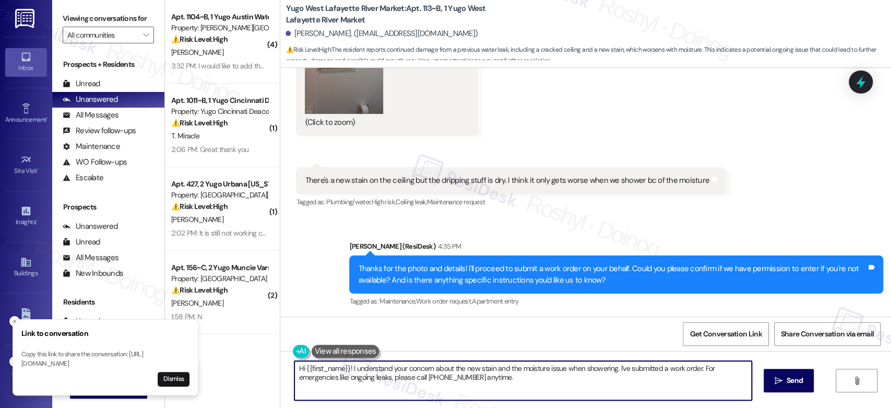
drag, startPoint x: 543, startPoint y: 380, endPoint x: 284, endPoint y: 355, distance: 260.5
click at [284, 355] on div "Hi {{first_name}}! I understand your concern about the new stain and the moistu…" at bounding box center [585, 390] width 611 height 78
paste textarea "[URL][DOMAIN_NAME]"
type textarea "[URL][DOMAIN_NAME]"
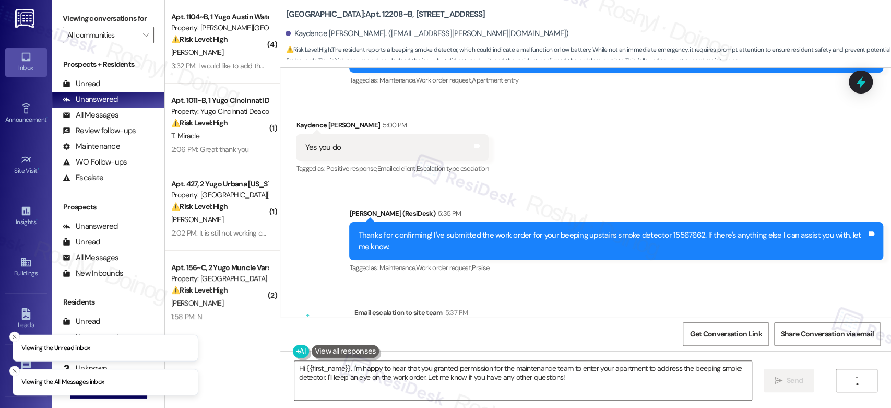
scroll to position [2357, 0]
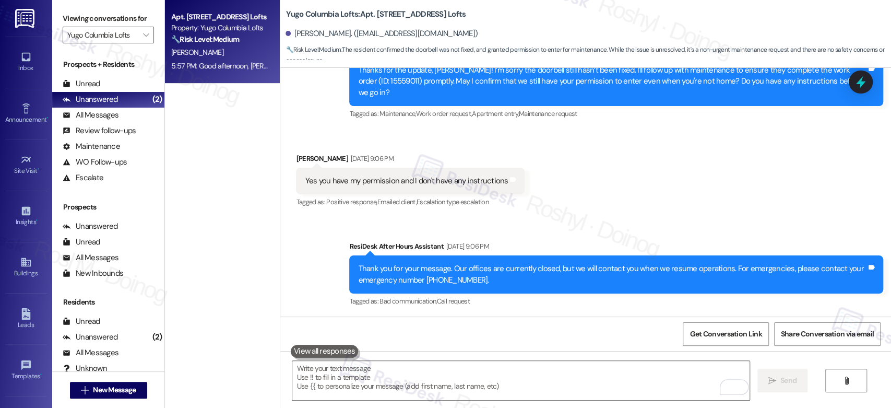
scroll to position [534, 0]
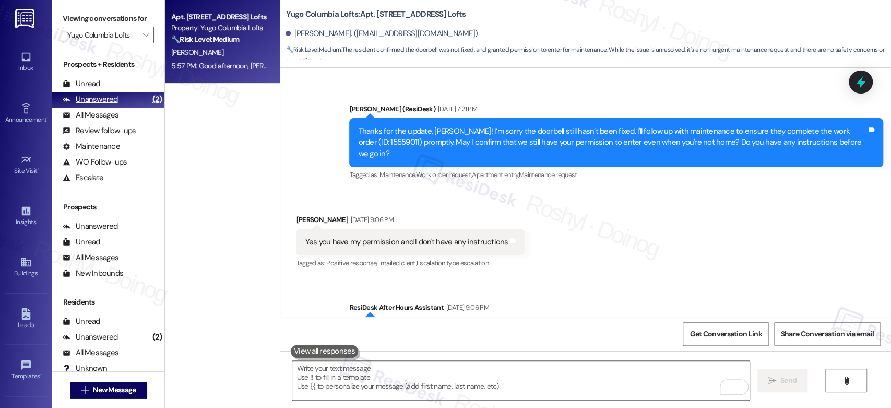
click at [131, 98] on div "Unanswered (2)" at bounding box center [108, 100] width 112 height 16
click at [130, 85] on div "Unread (0)" at bounding box center [108, 84] width 112 height 16
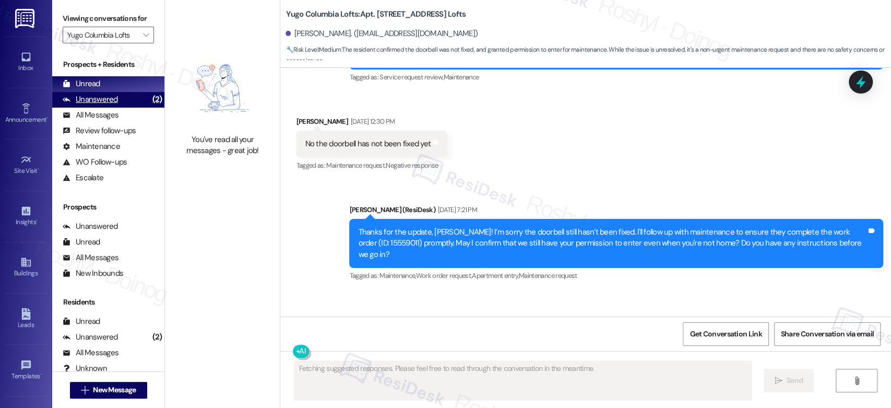
scroll to position [485, 0]
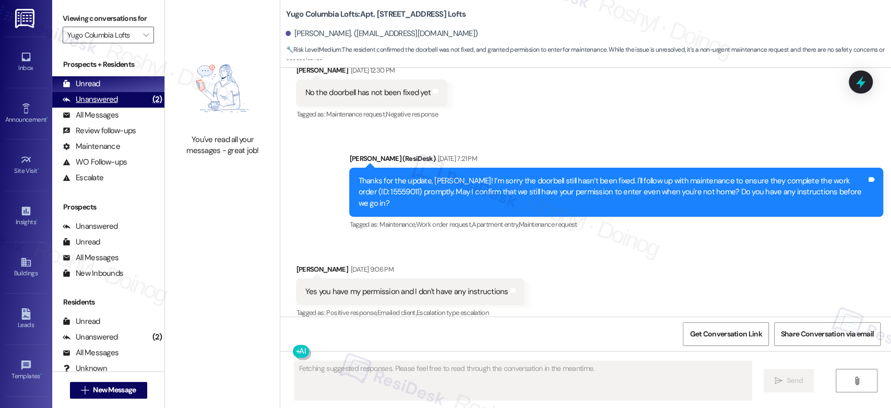
click at [126, 101] on div "Unanswered (2)" at bounding box center [108, 100] width 112 height 16
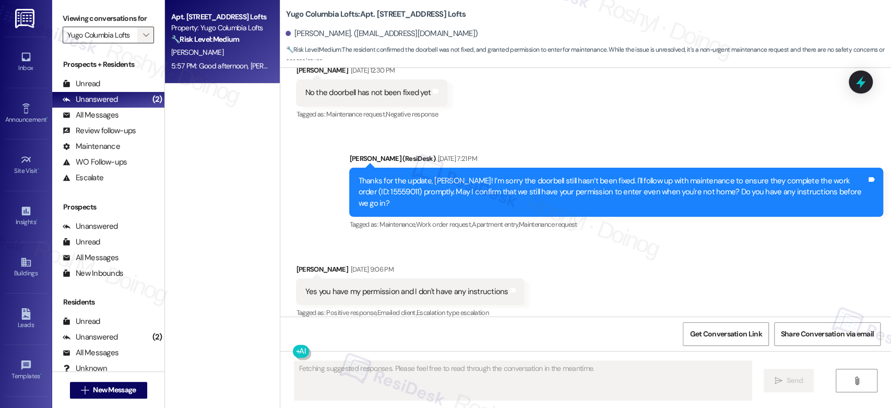
click at [141, 27] on span "" at bounding box center [146, 35] width 10 height 17
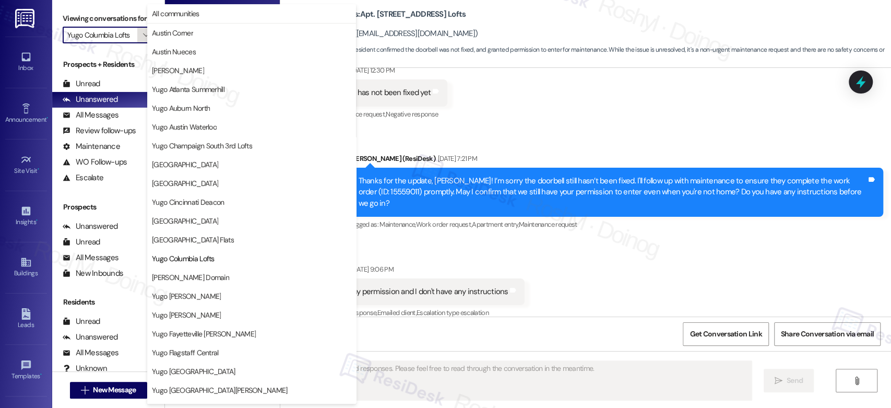
scroll to position [170, 0]
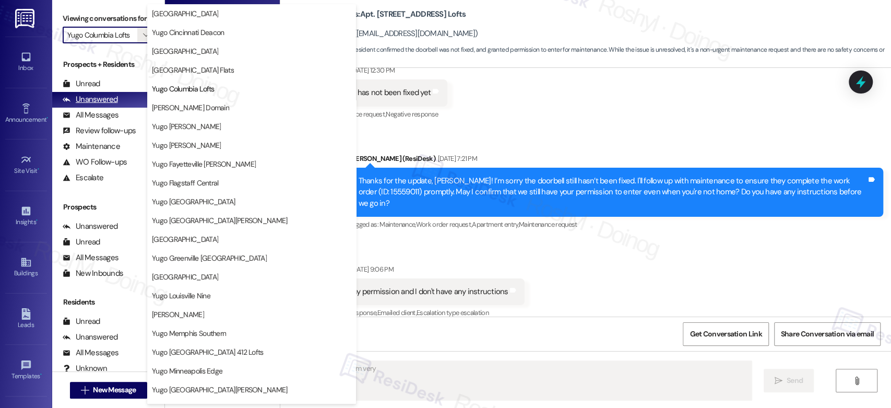
click at [119, 102] on div "Unanswered (2)" at bounding box center [108, 100] width 112 height 16
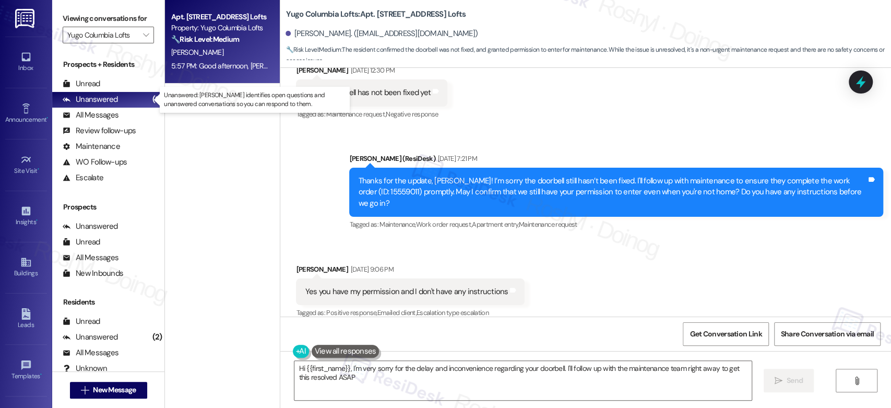
type textarea "Hi {{first_name}}, I'm very sorry for the delay and inconvenience regarding you…"
click at [143, 35] on icon "" at bounding box center [146, 35] width 6 height 8
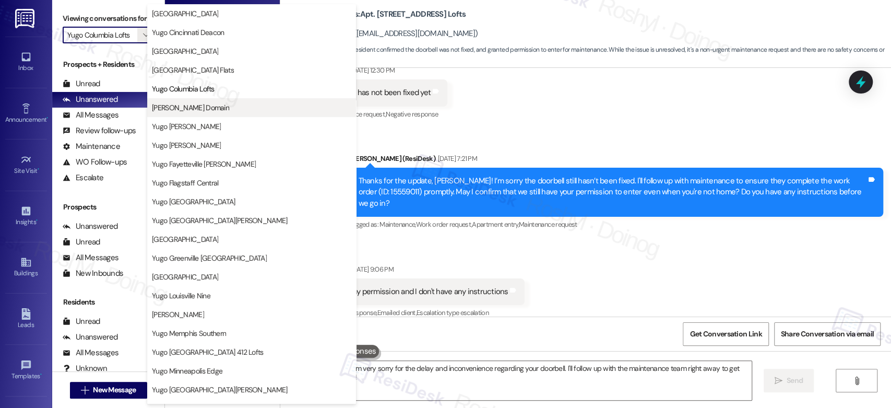
click at [202, 109] on span "[PERSON_NAME] Domain" at bounding box center [190, 107] width 77 height 10
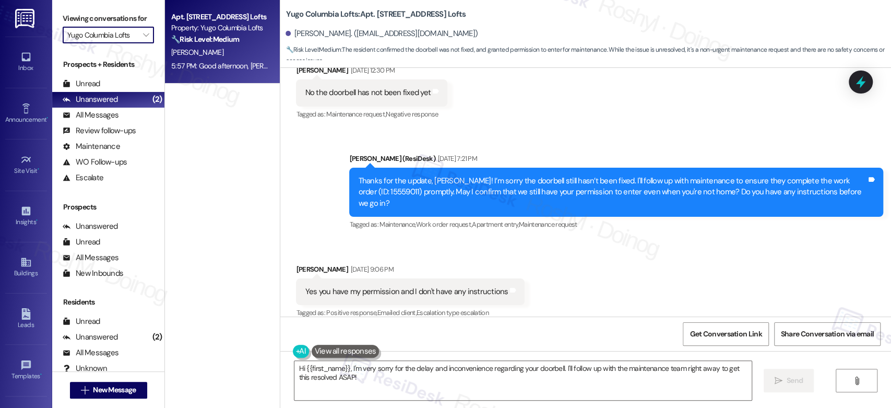
type input "[PERSON_NAME] Domain"
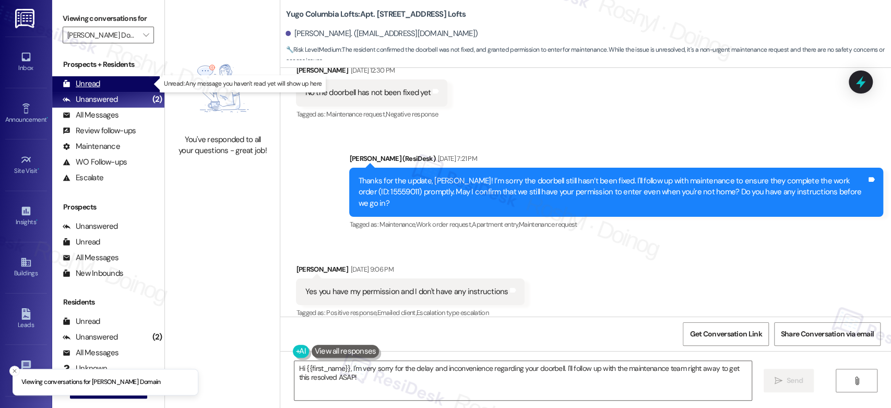
click at [104, 88] on div "Unread (0)" at bounding box center [108, 84] width 112 height 16
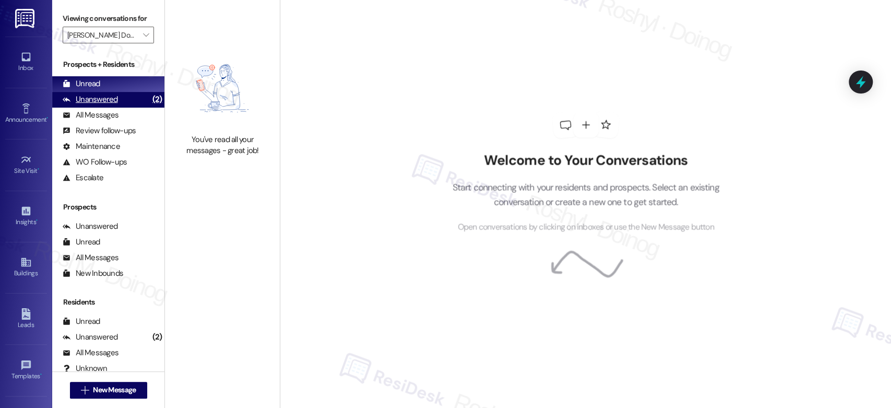
click at [112, 101] on div "Unanswered" at bounding box center [90, 99] width 55 height 11
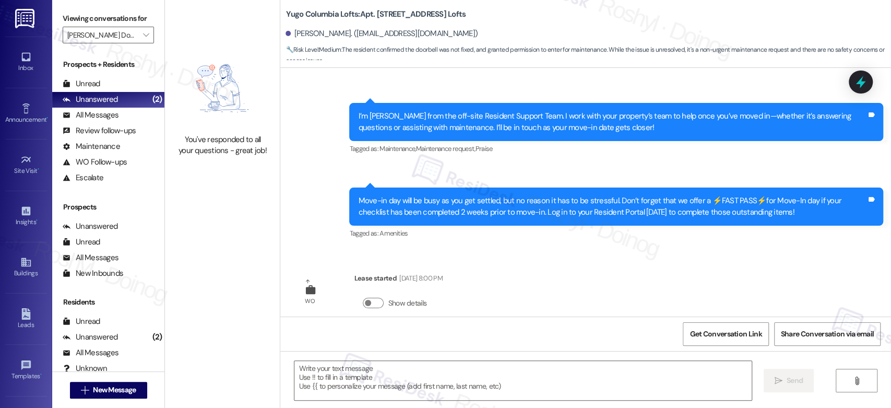
type textarea "Fetching suggested responses. Please feel free to read through the conversation…"
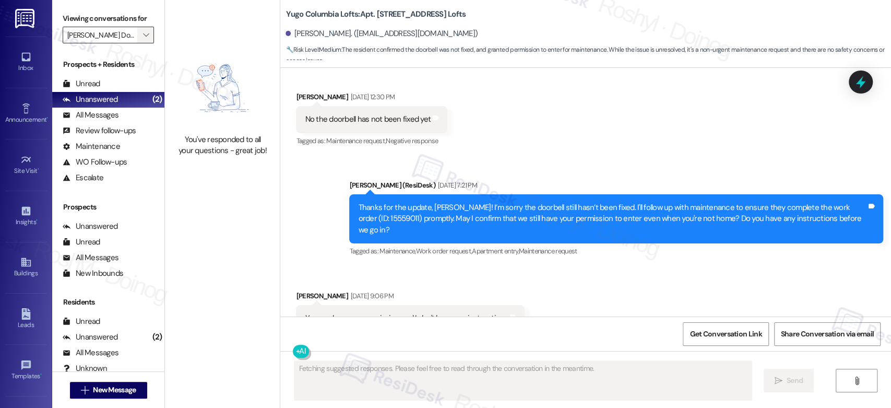
scroll to position [485, 0]
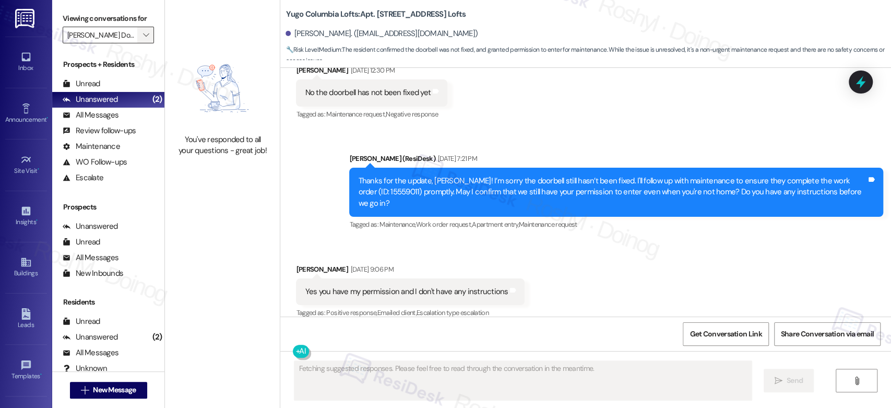
click at [137, 37] on button "" at bounding box center [145, 35] width 17 height 17
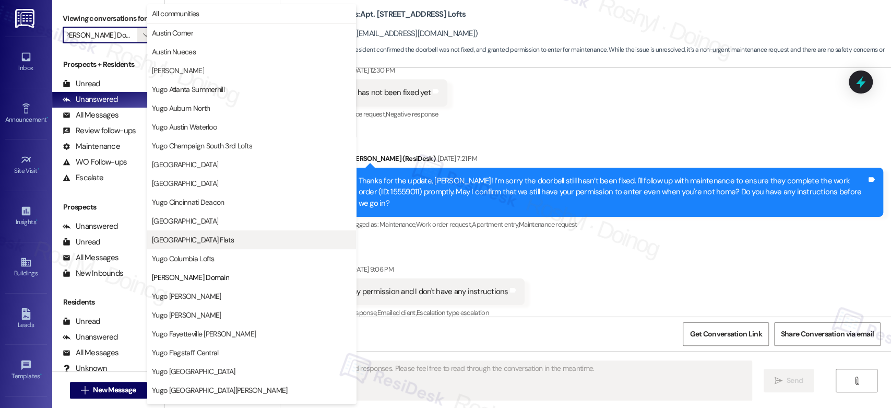
scroll to position [170, 0]
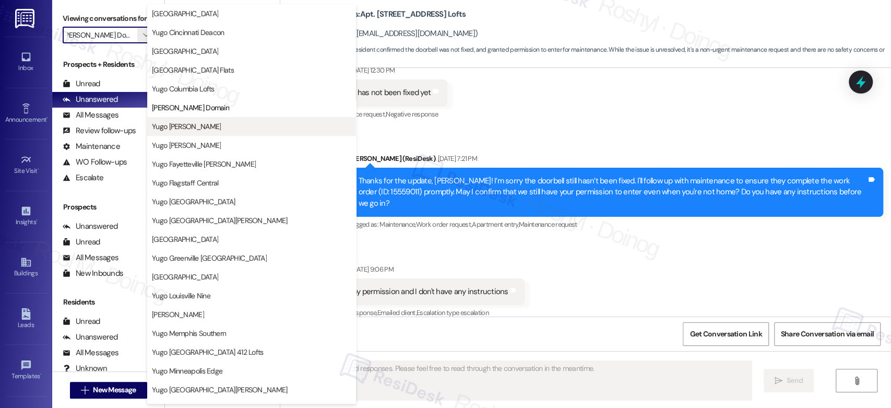
click at [202, 122] on span "Yugo [PERSON_NAME]" at bounding box center [186, 126] width 69 height 10
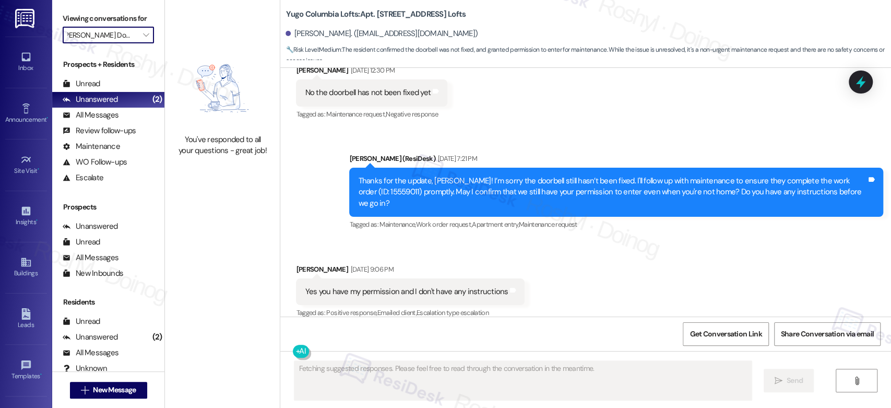
type input "Yugo [PERSON_NAME]"
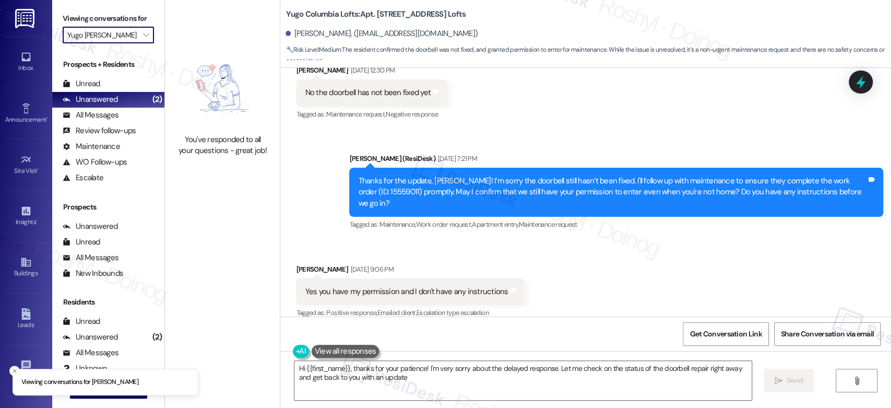
type textarea "Hi {{first_name}}, thanks for your patience! I'm very sorry about the delayed r…"
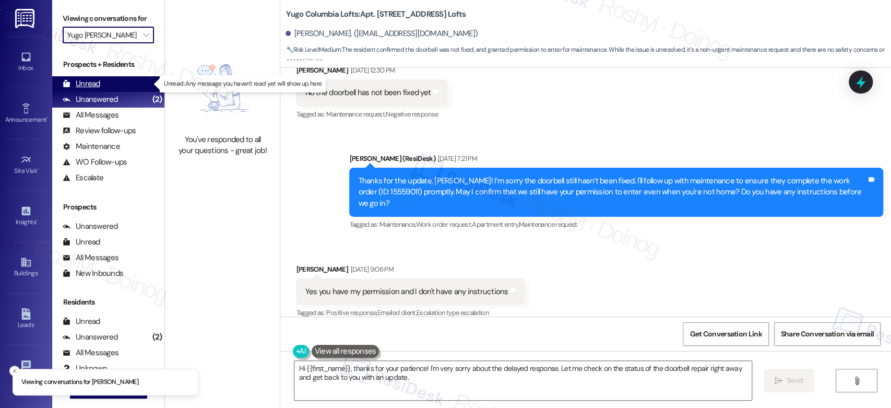
click at [127, 80] on div "Unread (0)" at bounding box center [108, 84] width 112 height 16
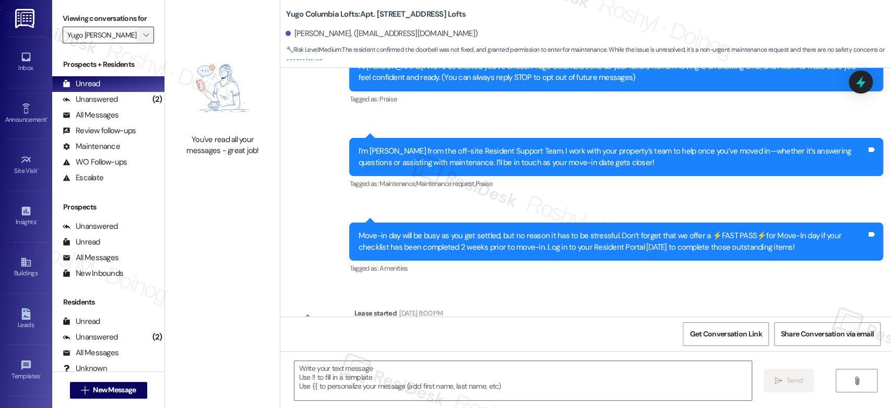
type textarea "Fetching suggested responses. Please feel free to read through the conversation…"
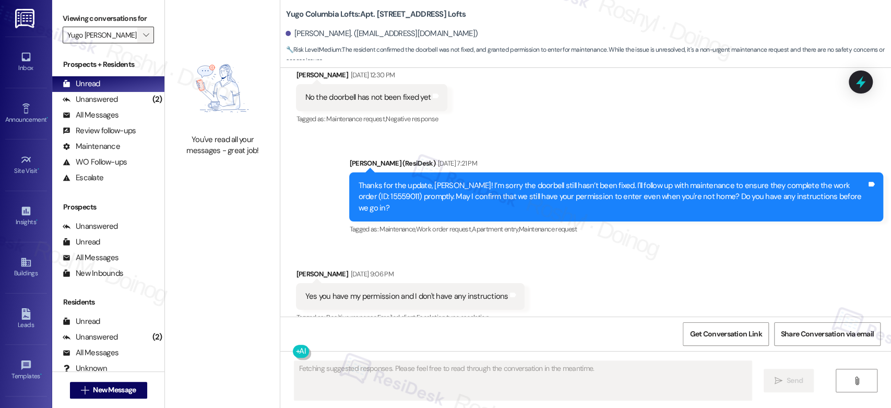
scroll to position [485, 0]
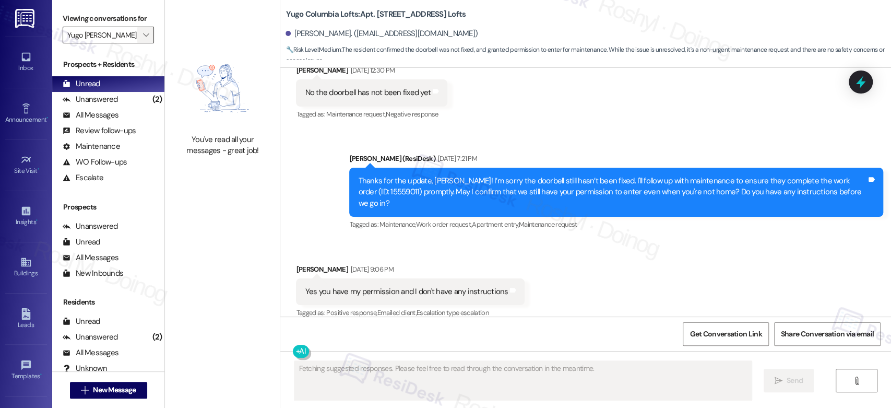
click at [143, 34] on icon "" at bounding box center [146, 35] width 6 height 8
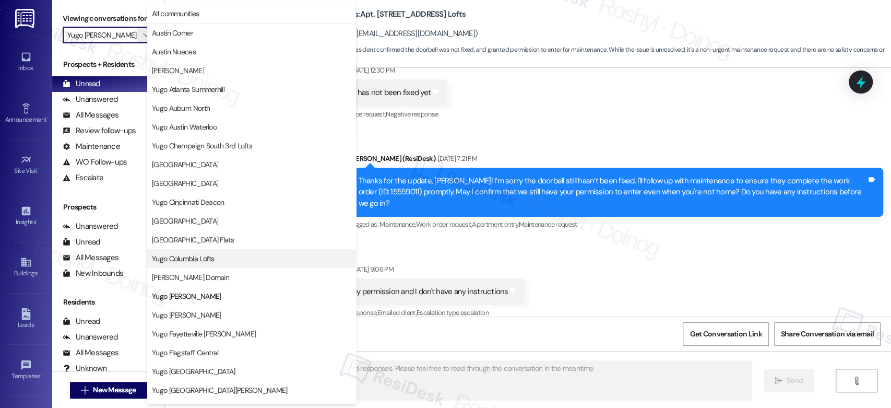
scroll to position [170, 0]
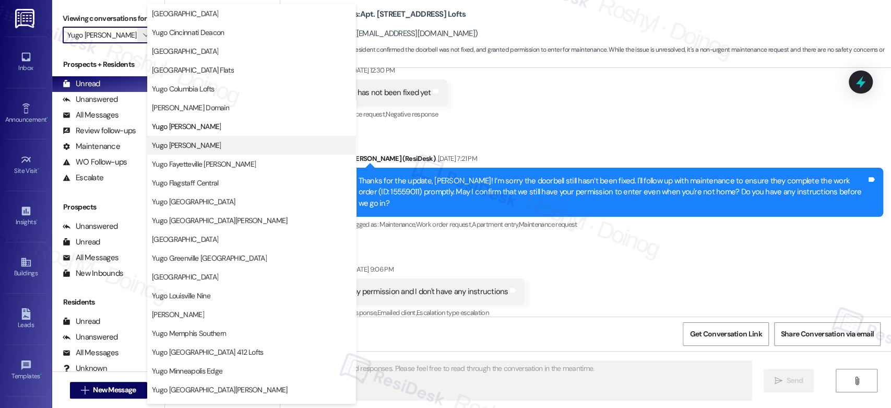
click at [202, 144] on span "Yugo [PERSON_NAME]" at bounding box center [186, 145] width 69 height 10
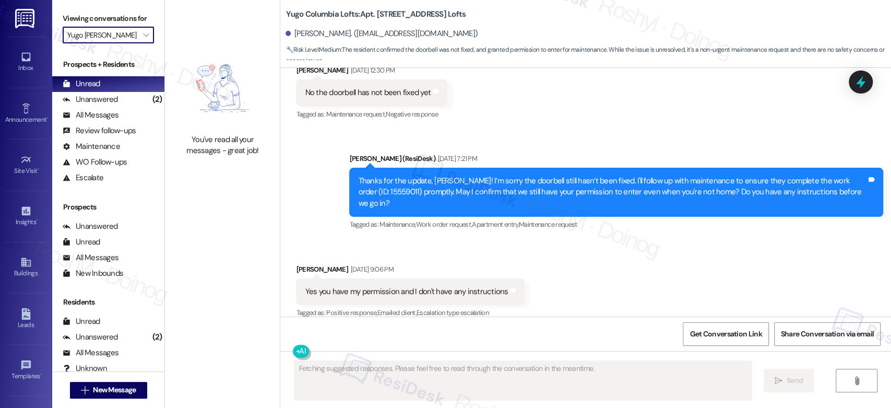
type input "Yugo [PERSON_NAME]"
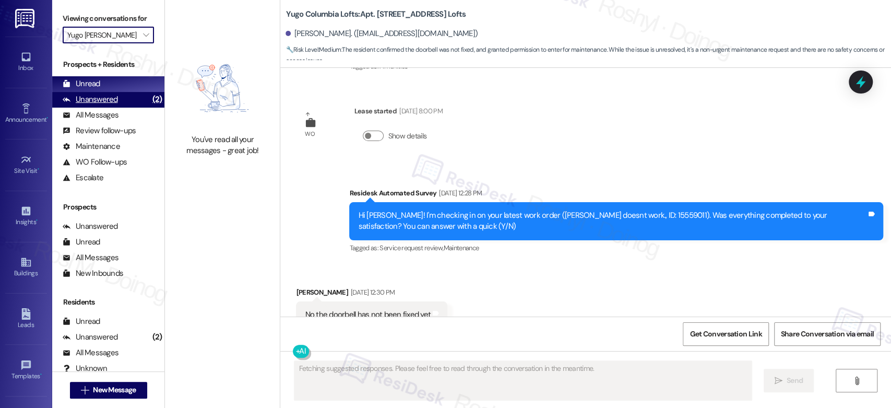
scroll to position [485, 0]
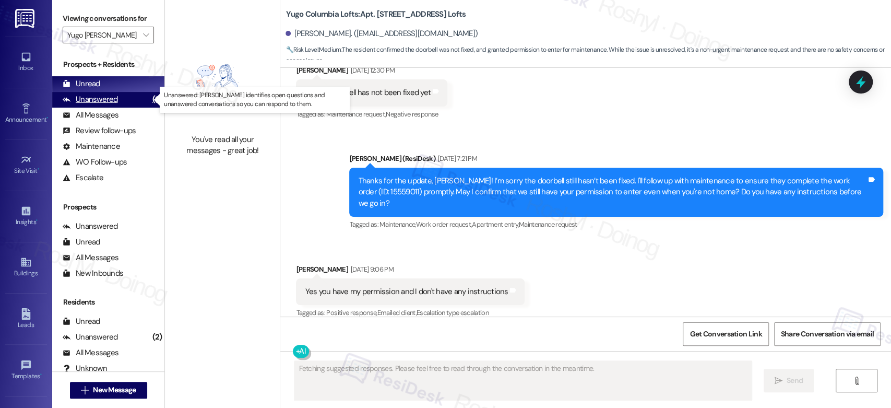
click at [102, 98] on div "Unanswered" at bounding box center [90, 99] width 55 height 11
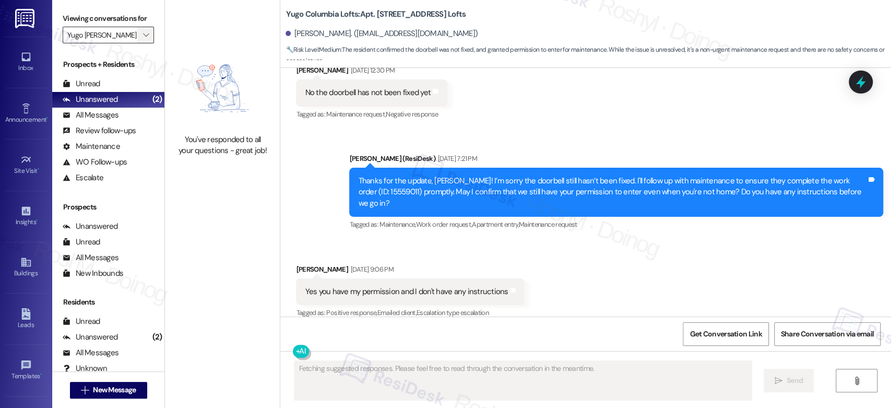
click at [137, 32] on button "" at bounding box center [145, 35] width 17 height 17
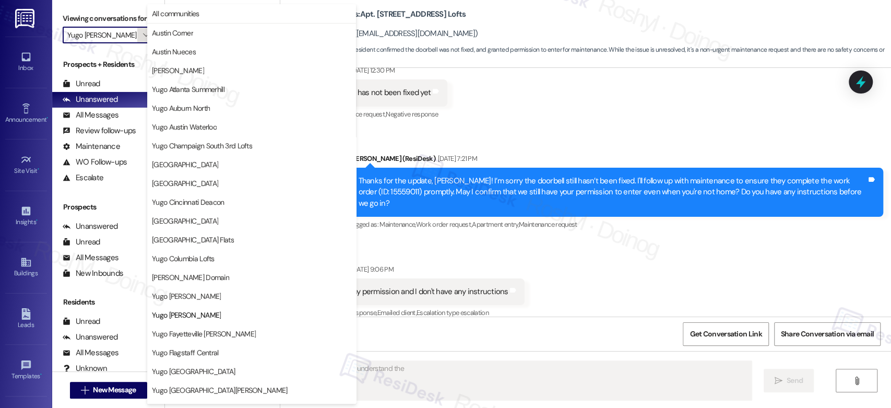
scroll to position [170, 0]
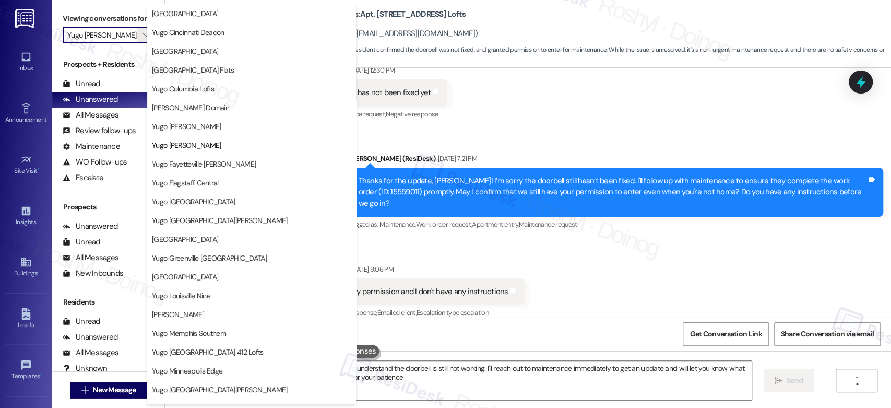
type textarea "Hi {{first_name}}! I understand the doorbell is still not working. I'll reach o…"
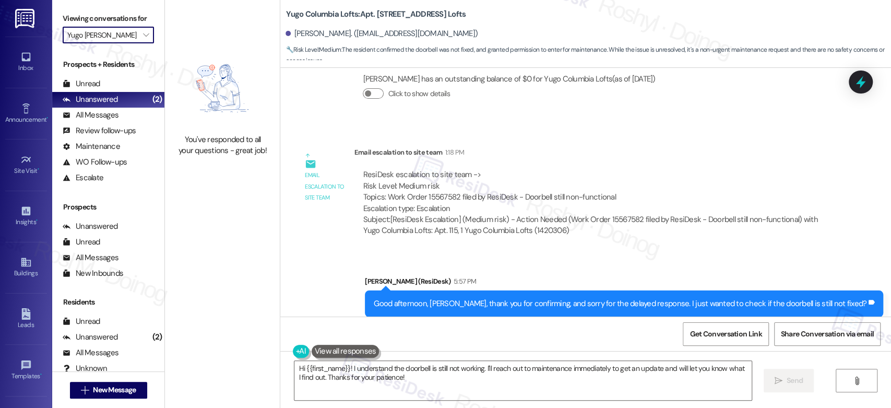
scroll to position [898, 0]
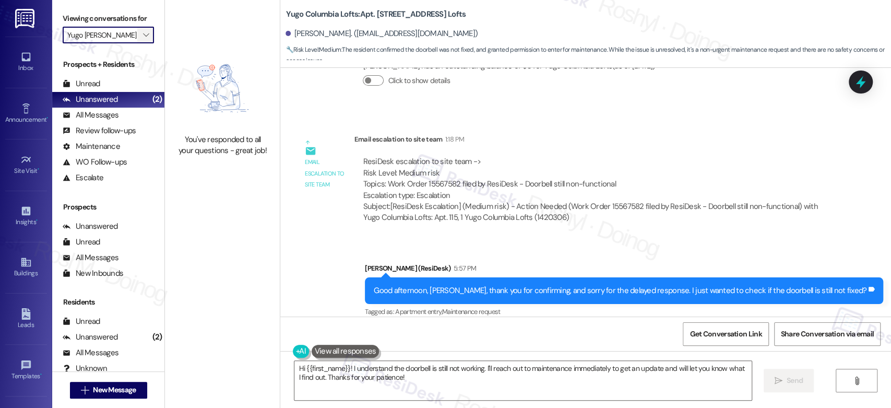
click at [143, 39] on icon "" at bounding box center [146, 35] width 6 height 8
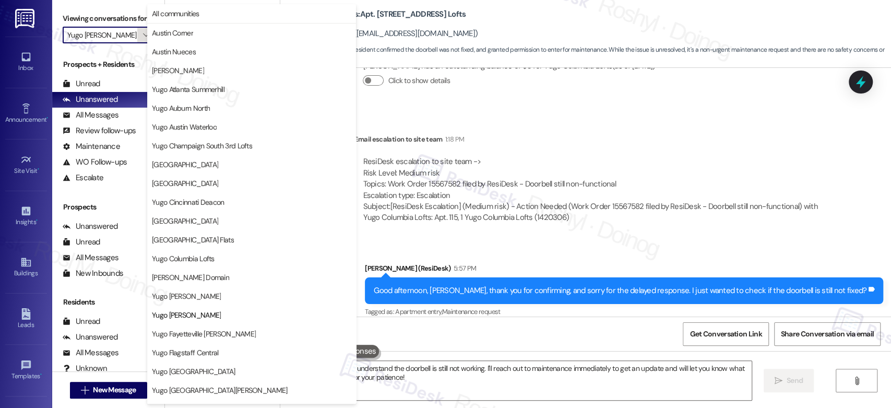
scroll to position [170, 0]
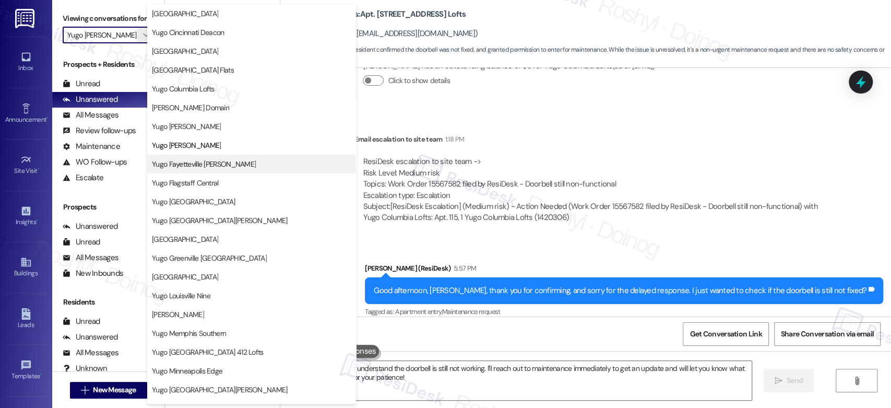
click at [201, 159] on span "Yugo Fayetteville [PERSON_NAME]" at bounding box center [204, 164] width 104 height 10
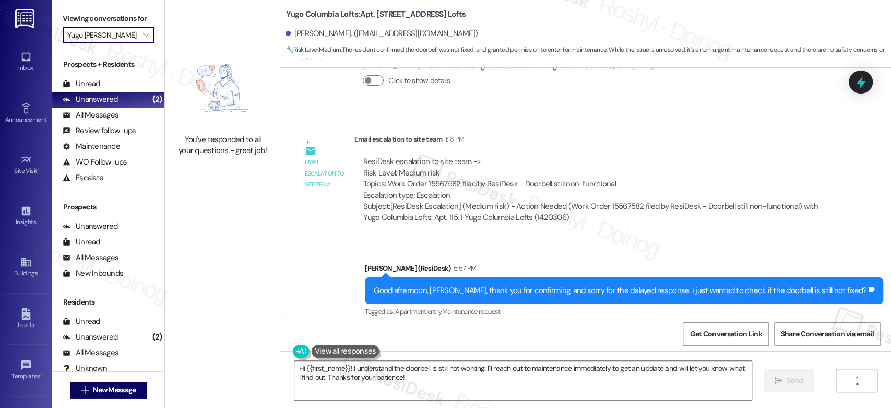
type input "Yugo Fayetteville [PERSON_NAME]"
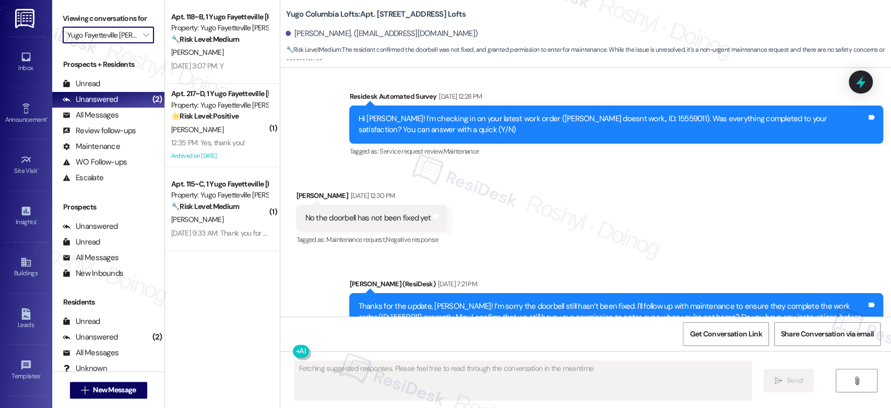
scroll to position [485, 0]
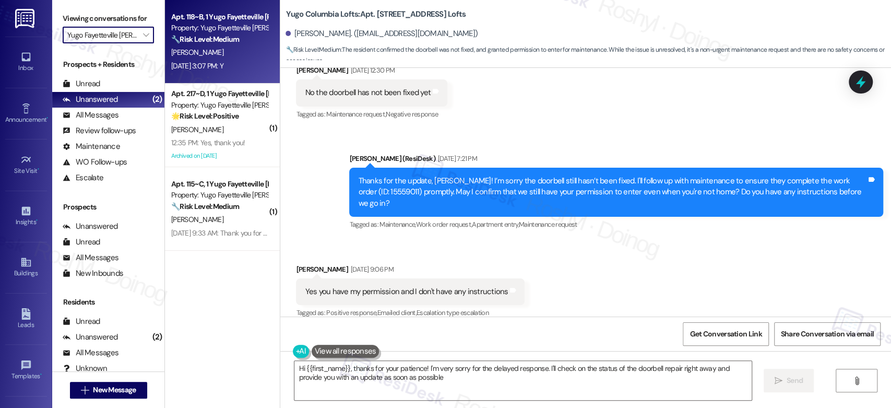
type textarea "Hi {{first_name}}, thanks for your patience! I'm very sorry for the delayed res…"
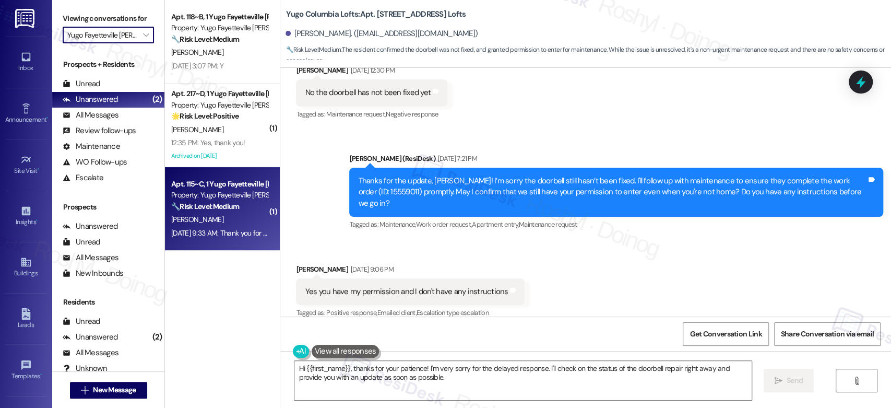
click at [233, 221] on div "D. Murphy" at bounding box center [219, 219] width 99 height 13
type textarea "Fetching suggested responses. Please feel free to read through the conversation…"
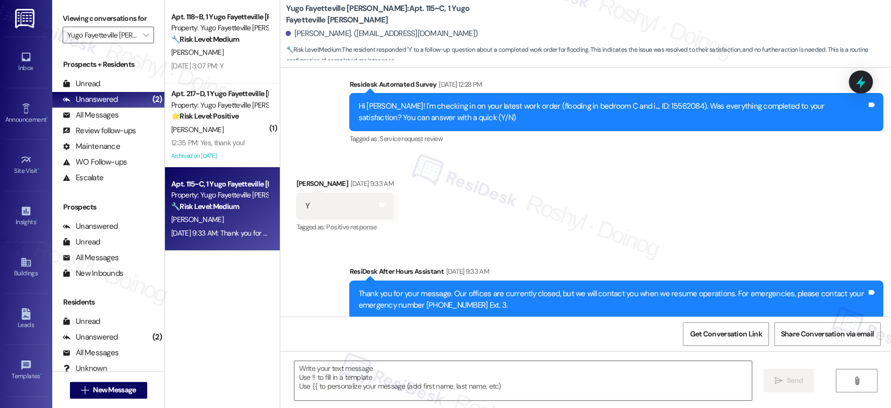
scroll to position [568, 0]
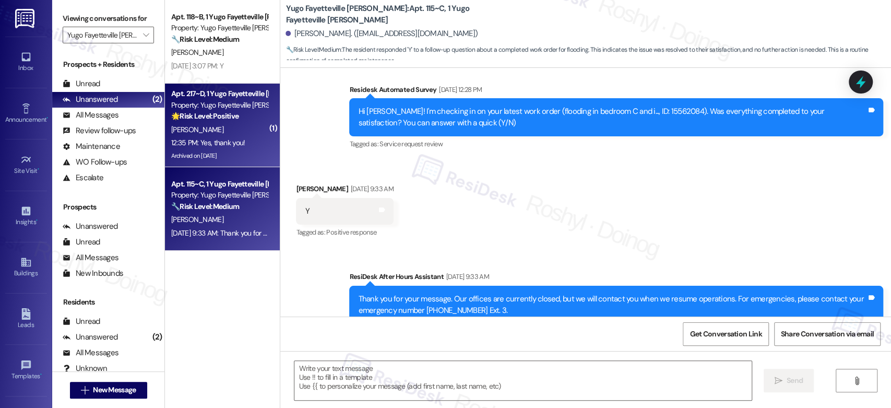
click at [241, 95] on div "Apt. 217~D, 1 Yugo Fayetteville Dickson" at bounding box center [219, 93] width 97 height 11
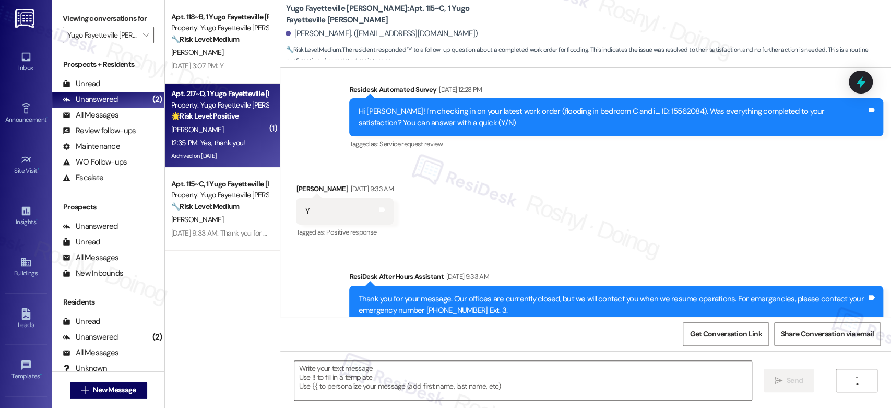
type textarea "Fetching suggested responses. Please feel free to read through the conversation…"
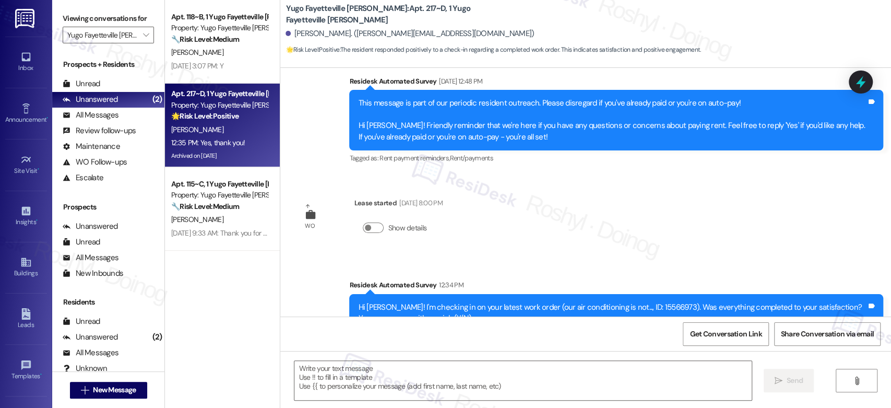
scroll to position [1589, 0]
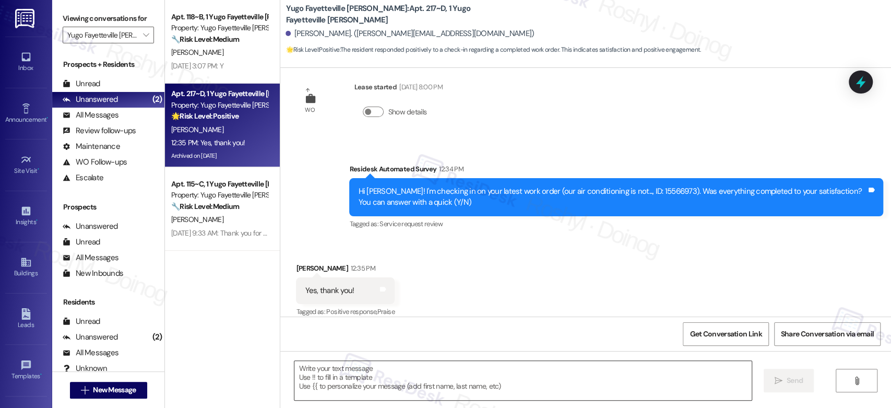
click at [404, 381] on textarea at bounding box center [522, 380] width 457 height 39
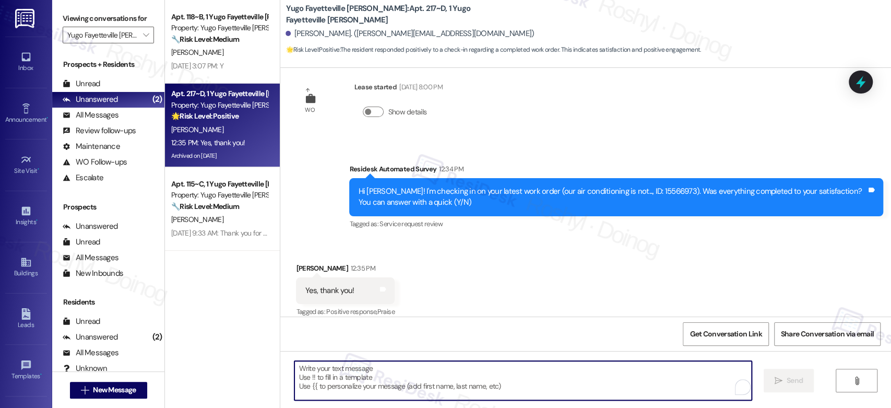
paste textarea "I'm happy the work order was completed to your satisfaction! We'd also love to …"
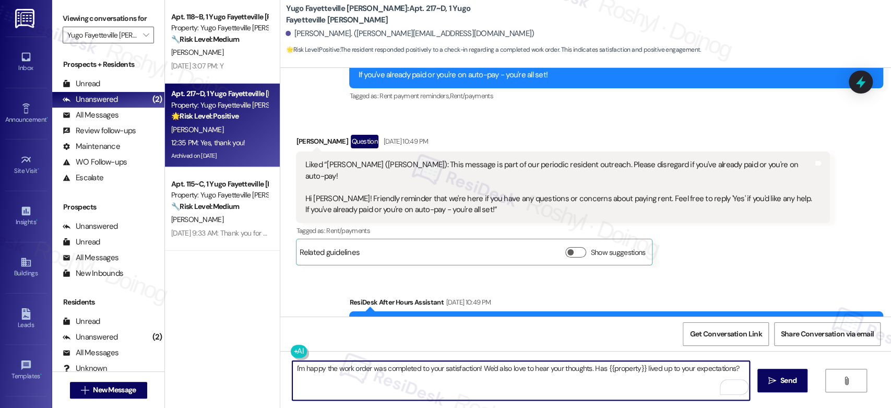
scroll to position [488, 0]
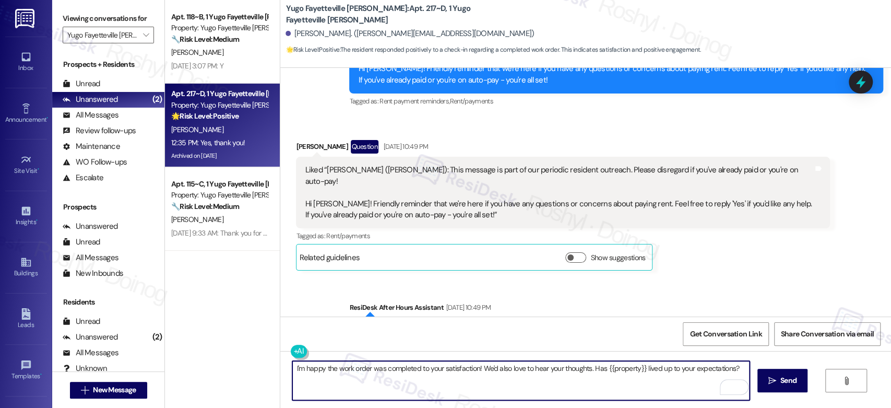
type textarea "I'm happy the work order was completed to your satisfaction! We'd also love to …"
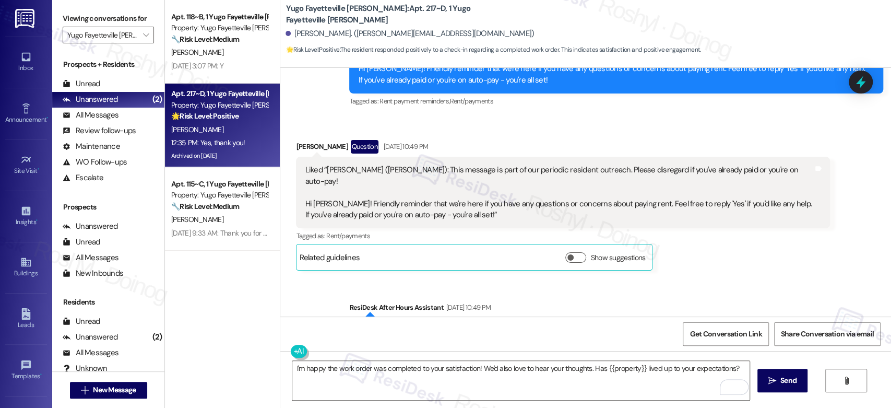
click at [587, 125] on div "Received via SMS Claire Finch Question Apr 29, 2025 at 10:49 PM Liked “Sarah (Y…" at bounding box center [585, 197] width 611 height 162
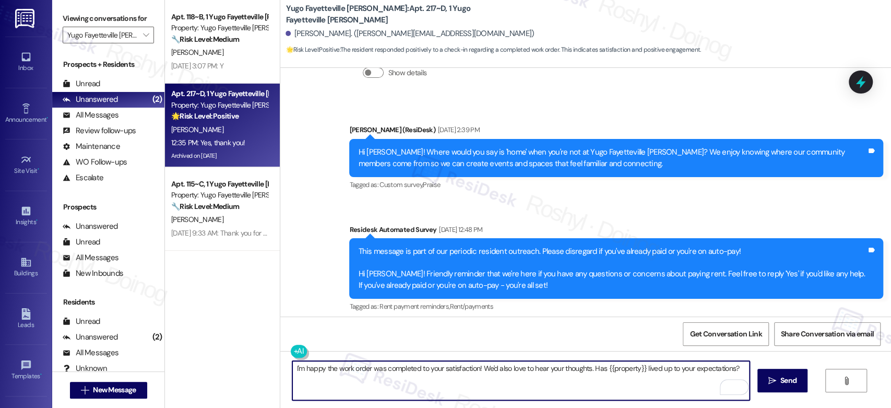
scroll to position [1589, 0]
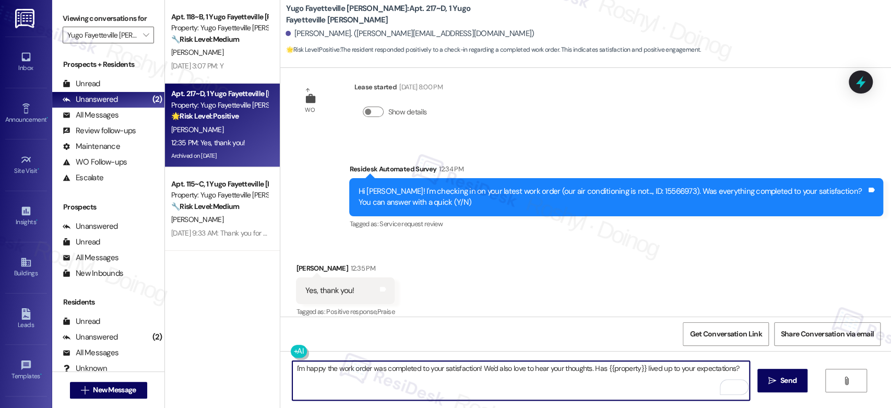
click at [649, 374] on textarea "I'm happy the work order was completed to your satisfaction! We'd also love to …" at bounding box center [520, 380] width 457 height 39
click at [643, 370] on textarea "I'm happy the work order was completed to your satisfaction! We'd also love to …" at bounding box center [520, 380] width 457 height 39
click at [705, 370] on textarea "I'm happy the work order was completed to your satisfaction! We'd also love to …" at bounding box center [520, 380] width 457 height 39
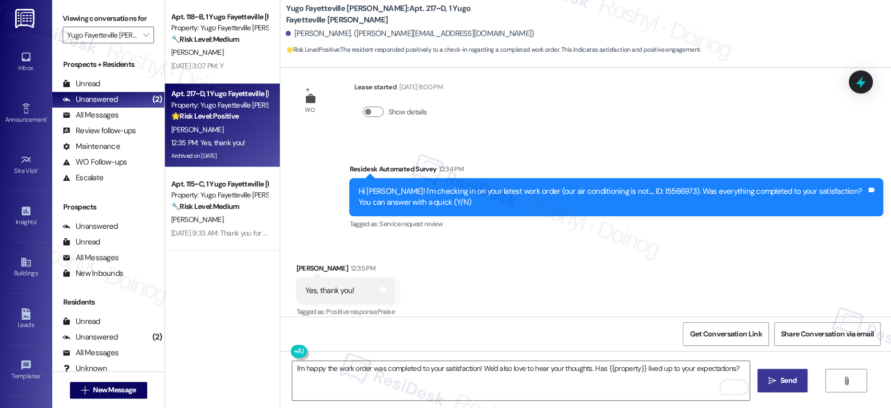
click at [794, 387] on button " Send" at bounding box center [782, 379] width 51 height 23
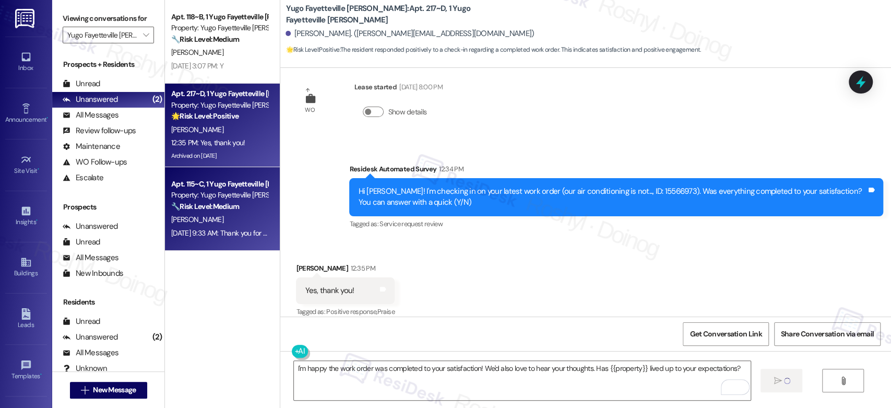
click at [213, 210] on strong "🔧 Risk Level: Medium" at bounding box center [205, 205] width 68 height 9
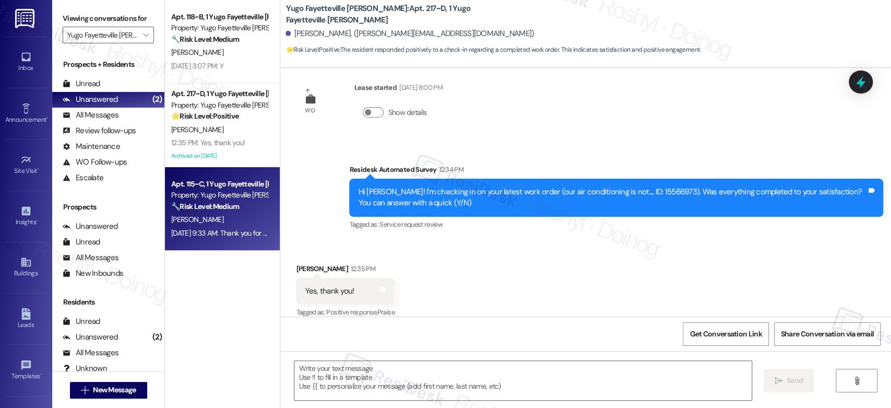
type textarea "Fetching suggested responses. Please feel free to read through the conversation…"
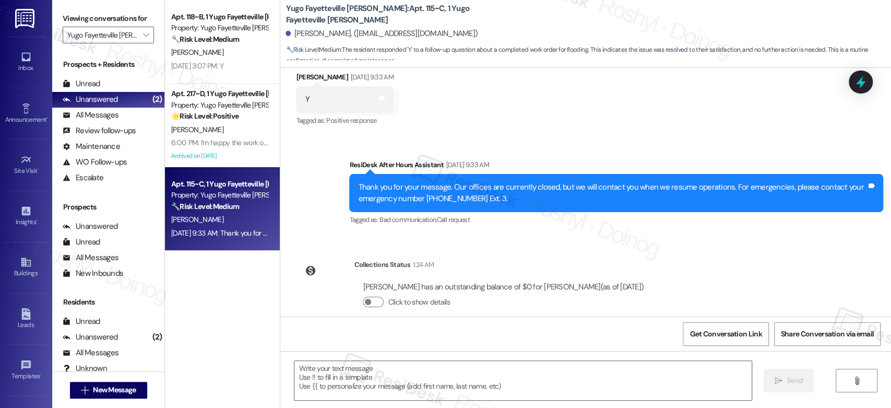
scroll to position [684, 0]
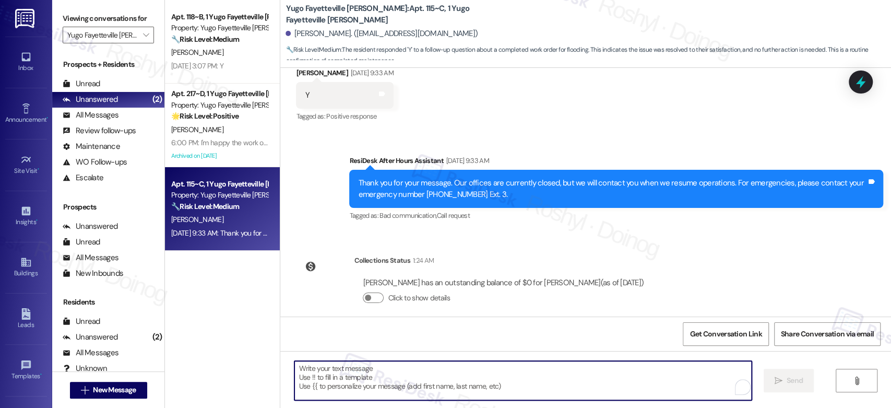
click at [391, 377] on textarea "To enrich screen reader interactions, please activate Accessibility in Grammarl…" at bounding box center [522, 380] width 457 height 39
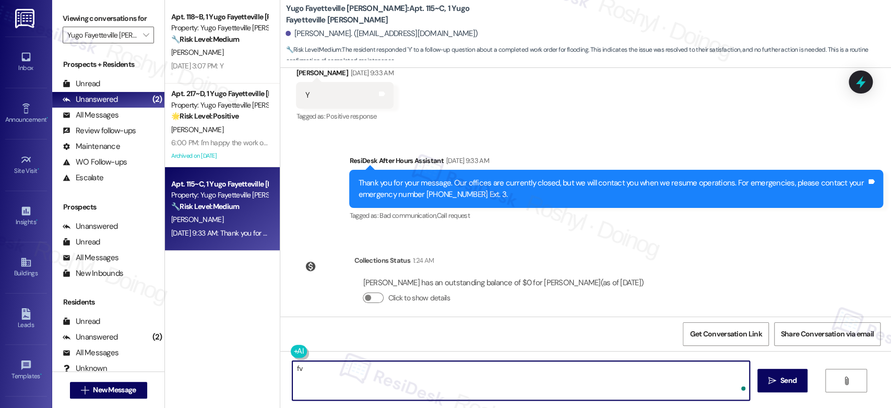
type textarea "f"
paste textarea "I'm happy the work order was completed to your satisfaction! We'd also love to …"
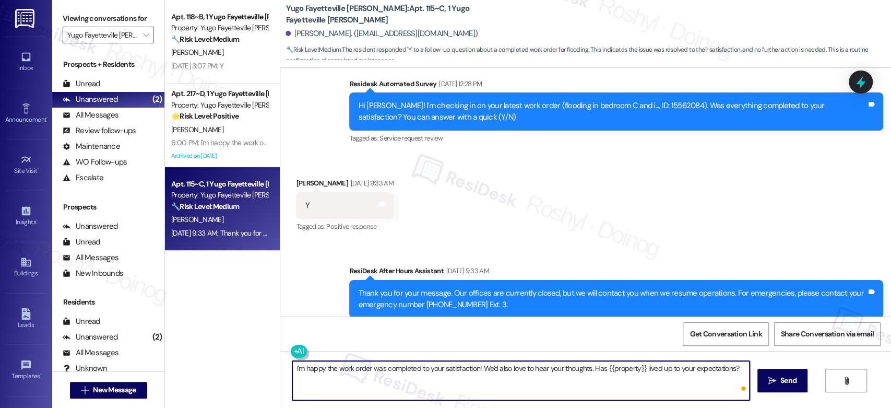
scroll to position [509, 0]
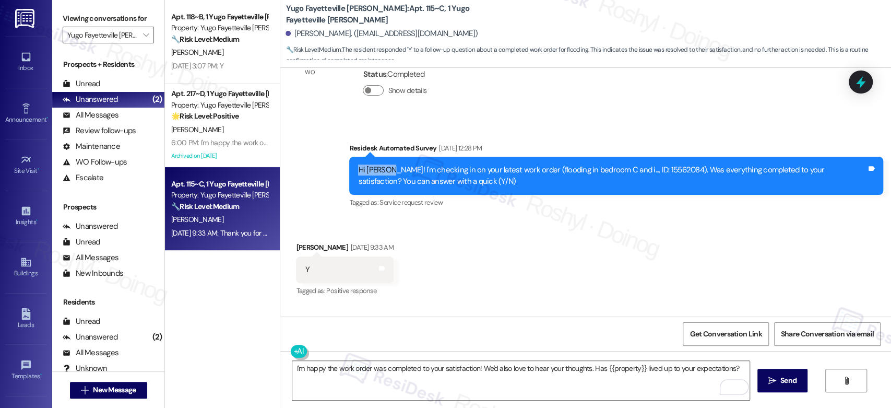
copy div "Hi Dylan!"
drag, startPoint x: 351, startPoint y: 156, endPoint x: 380, endPoint y: 162, distance: 30.3
click at [380, 164] on div "Hi Dylan! I'm checking in on your latest work order (flooding in bedroom C and …" at bounding box center [612, 175] width 508 height 22
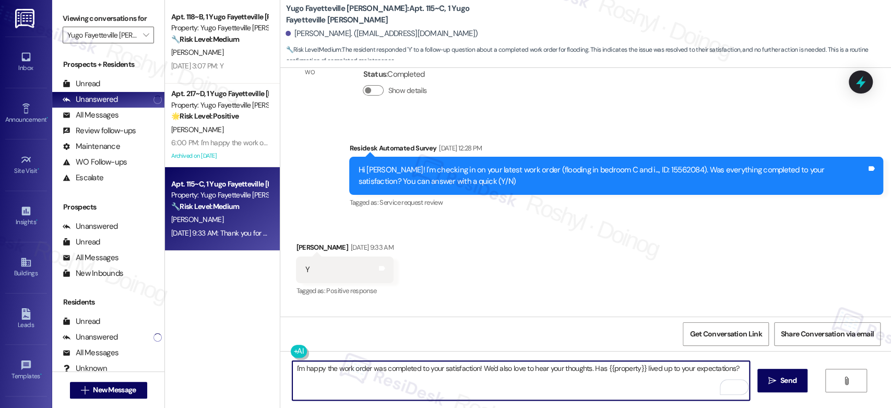
click at [292, 370] on textarea "I'm happy the work order was completed to your satisfaction! We'd also love to …" at bounding box center [520, 380] width 457 height 39
paste textarea "Hi Dylan!"
click at [292, 369] on textarea "Hi Dylan! I'm happy the work order was completed to your satisfaction! We'd als…" at bounding box center [520, 380] width 457 height 39
drag, startPoint x: 363, startPoint y: 382, endPoint x: 271, endPoint y: 356, distance: 96.0
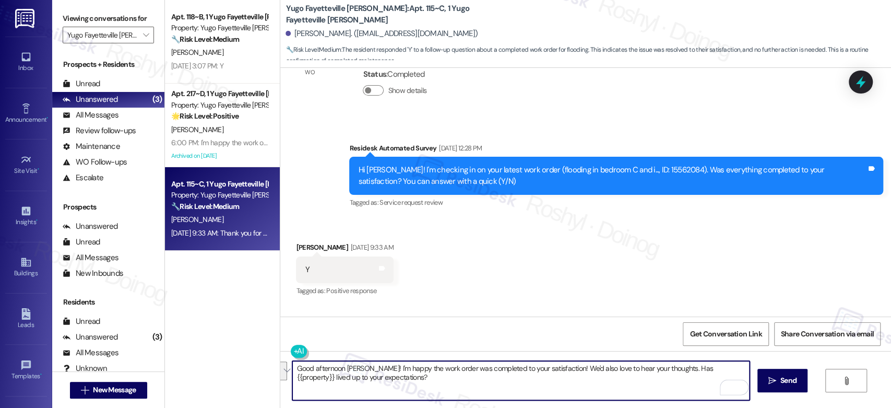
click at [271, 356] on div "Apt. 118~B, 1 Yugo Fayetteville Dickson Property: Yugo Fayetteville Dickson 🔧 R…" at bounding box center [528, 204] width 726 height 408
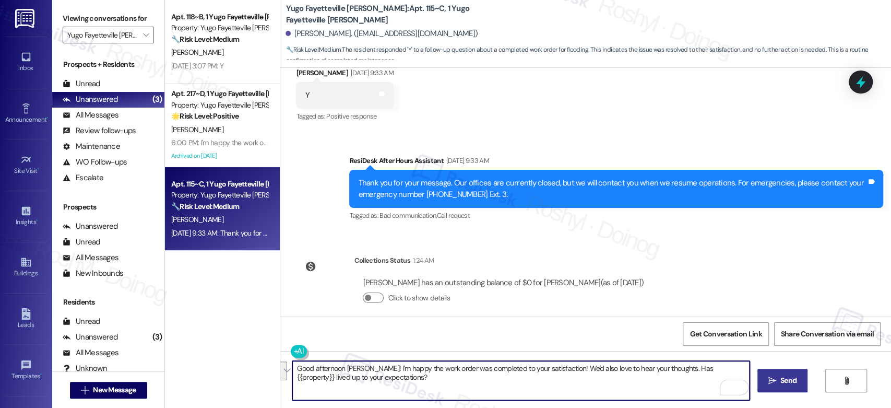
type textarea "Good afternoon Dylan! I'm happy the work order was completed to your satisfacti…"
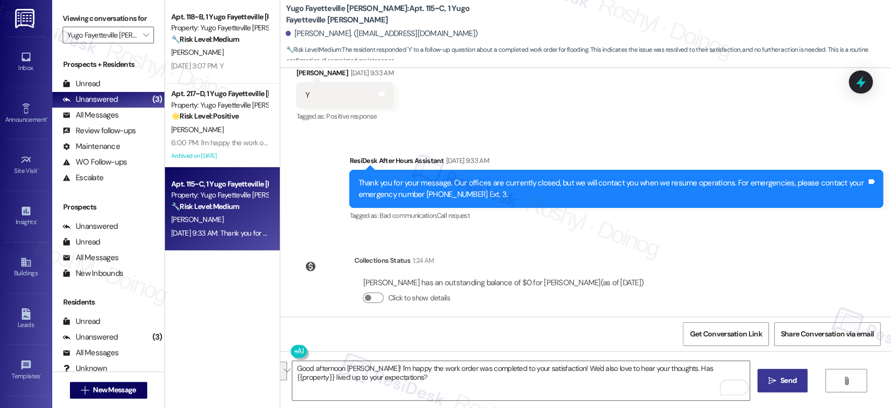
click at [775, 382] on span " Send" at bounding box center [782, 380] width 33 height 11
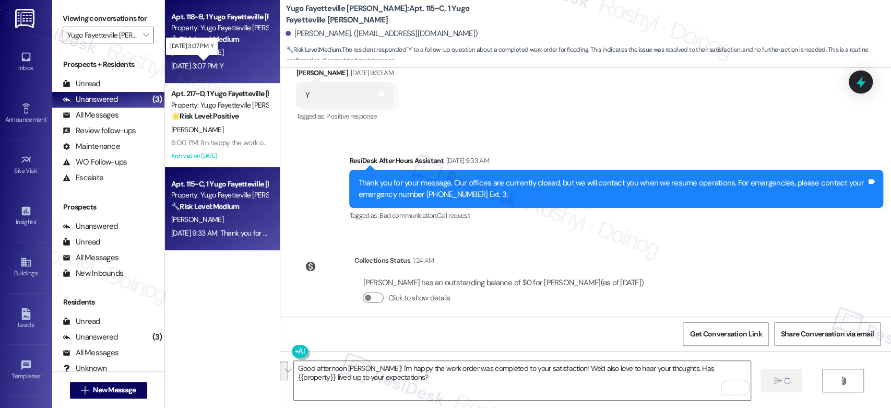
click at [223, 66] on div "Sep 12, 2025 at 3:07 PM: Y Sep 12, 2025 at 3:07 PM: Y" at bounding box center [197, 65] width 52 height 9
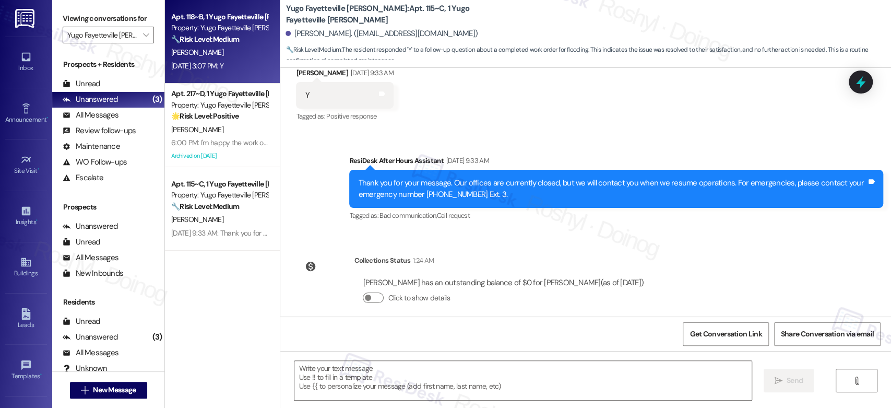
type textarea "Fetching suggested responses. Please feel free to read through the conversation…"
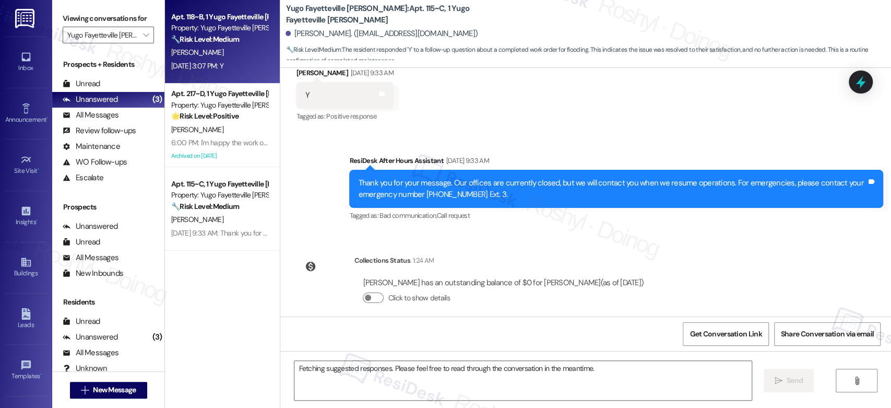
scroll to position [590, 0]
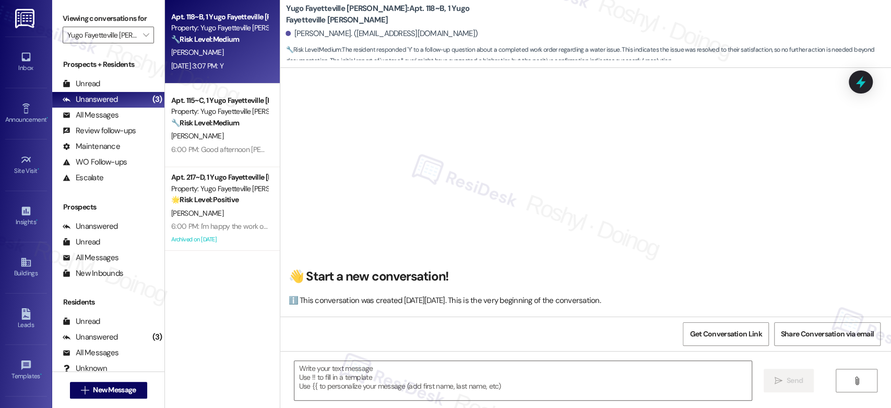
click at [381, 379] on textarea at bounding box center [522, 380] width 457 height 39
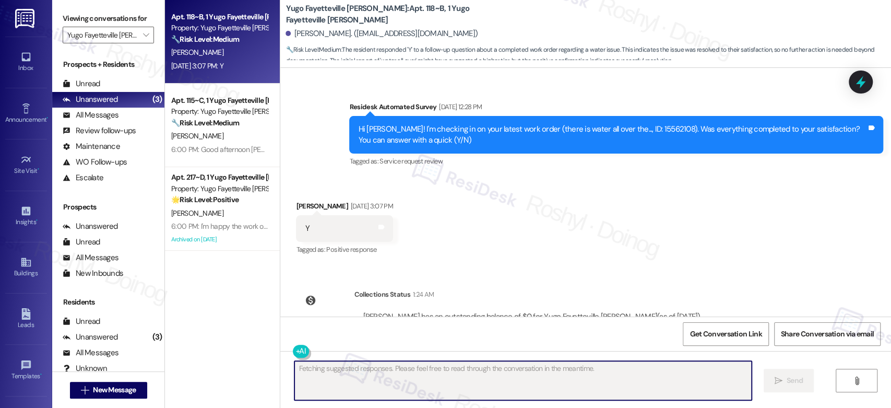
scroll to position [1368, 0]
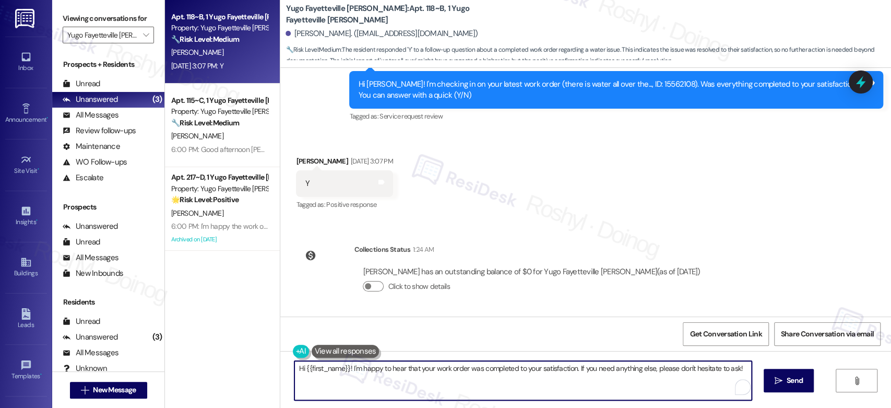
drag, startPoint x: 736, startPoint y: 367, endPoint x: 271, endPoint y: 354, distance: 465.1
click at [271, 354] on div "Apt. 118~B, 1 Yugo Fayetteville Dickson Property: Yugo Fayetteville Dickson 🔧 R…" at bounding box center [528, 204] width 726 height 408
paste textarea "Good afternoon Dylan! I'm happy the work order was completed to your satisfacti…"
click at [344, 363] on textarea "Good afternoon Dylan! I'm happy the work order was completed to your satisfacti…" at bounding box center [520, 380] width 457 height 39
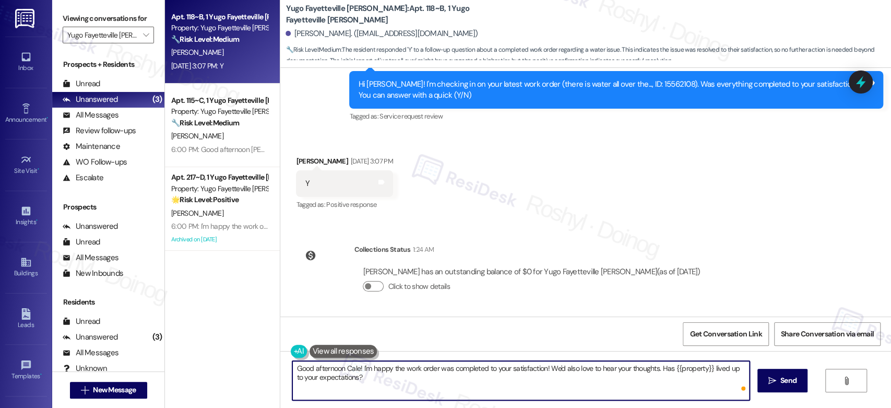
type textarea "Good afternoon Caleb! I'm happy the work order was completed to your satisfacti…"
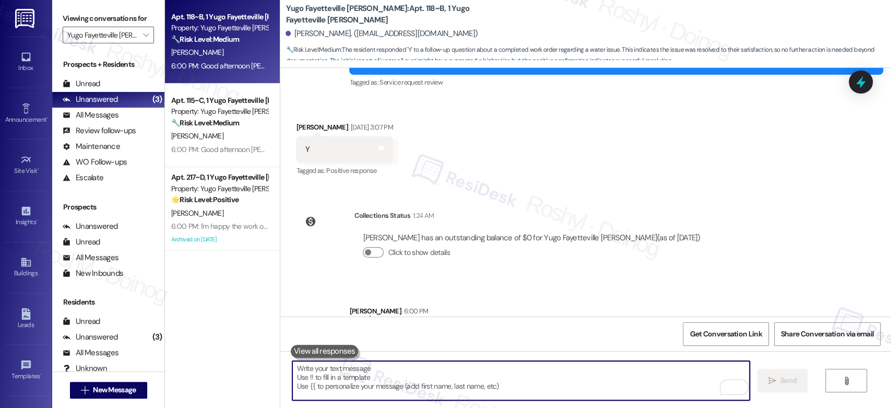
scroll to position [1452, 0]
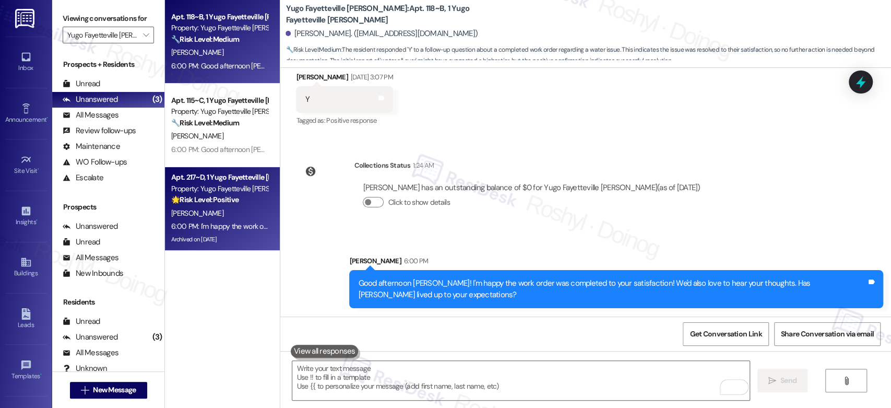
click at [198, 214] on div "C. Finch" at bounding box center [219, 213] width 99 height 13
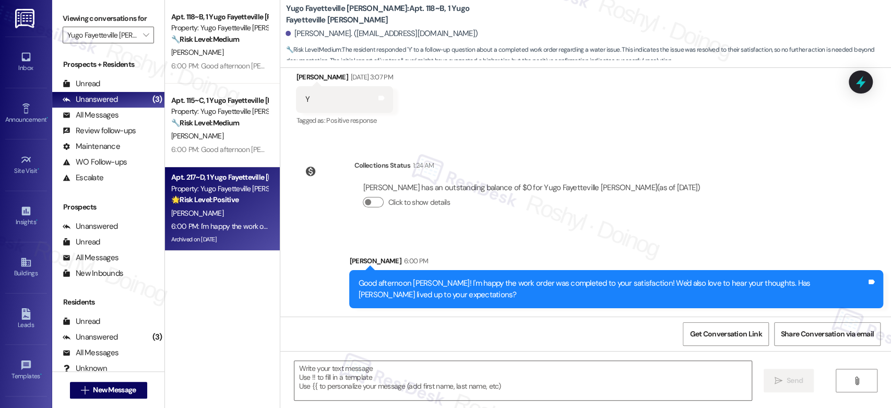
type textarea "Fetching suggested responses. Please feel free to read through the conversation…"
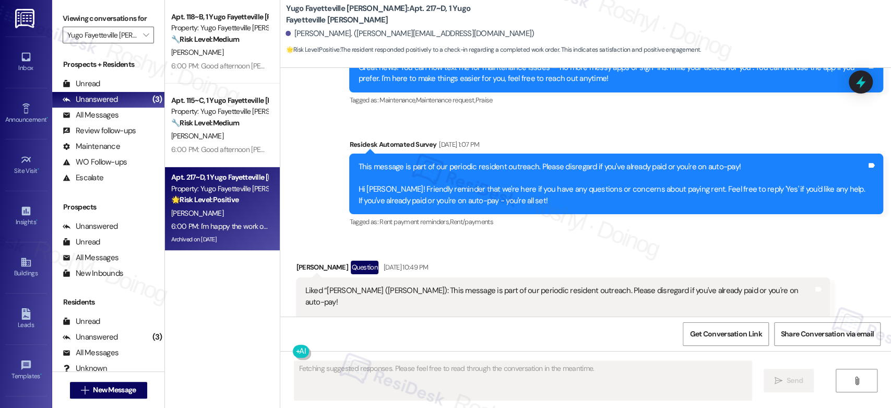
type textarea "Fetching suggested responses. Please feel free to read through the conversation…"
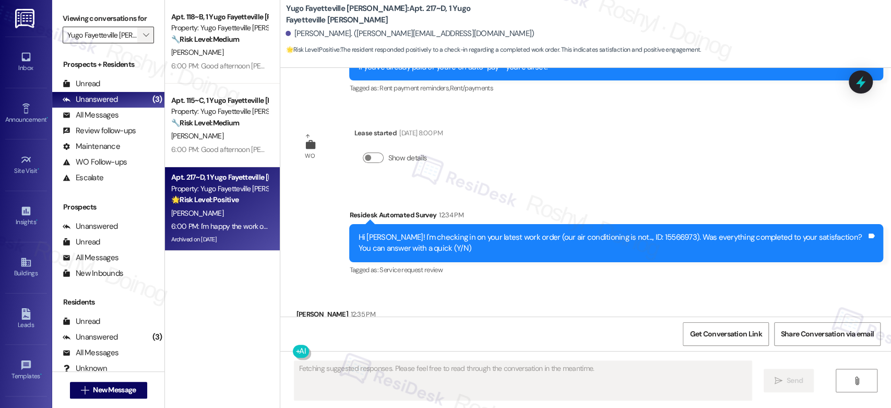
scroll to position [1589, 0]
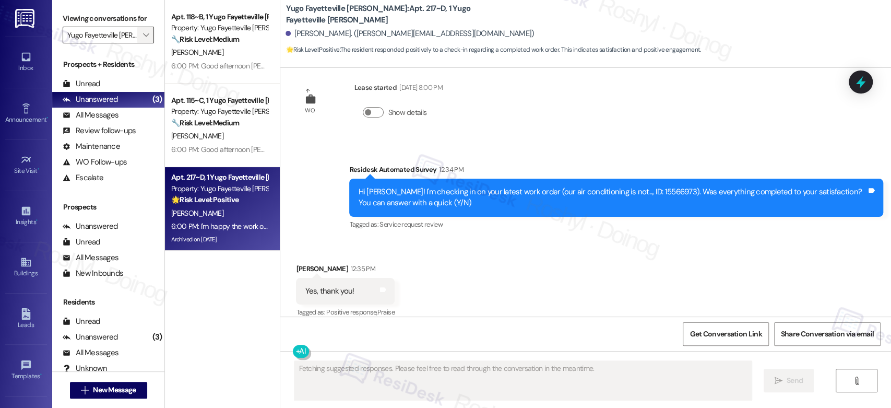
click at [146, 38] on button "" at bounding box center [145, 35] width 17 height 17
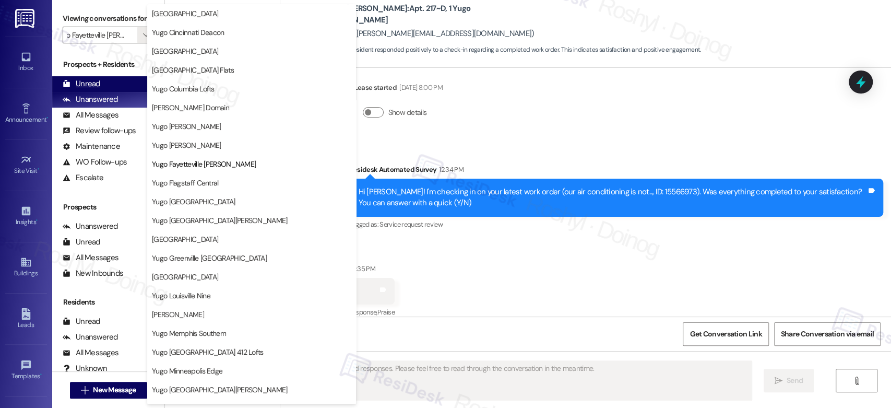
scroll to position [0, 0]
click at [110, 84] on div "Unread (0)" at bounding box center [108, 84] width 112 height 16
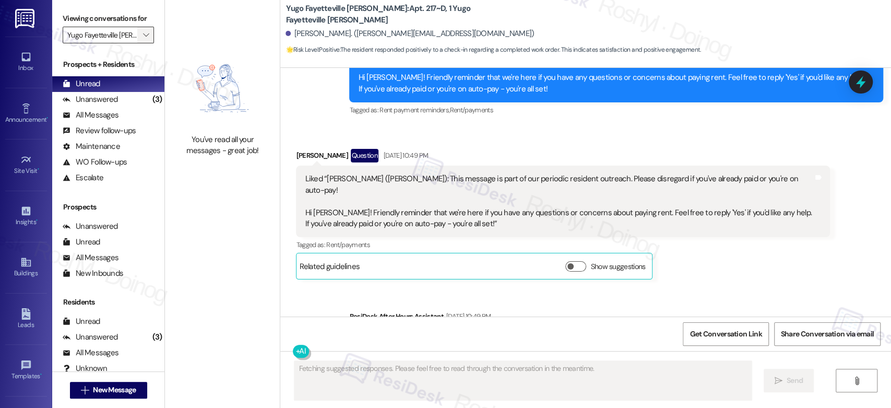
click at [143, 32] on icon "" at bounding box center [146, 35] width 6 height 8
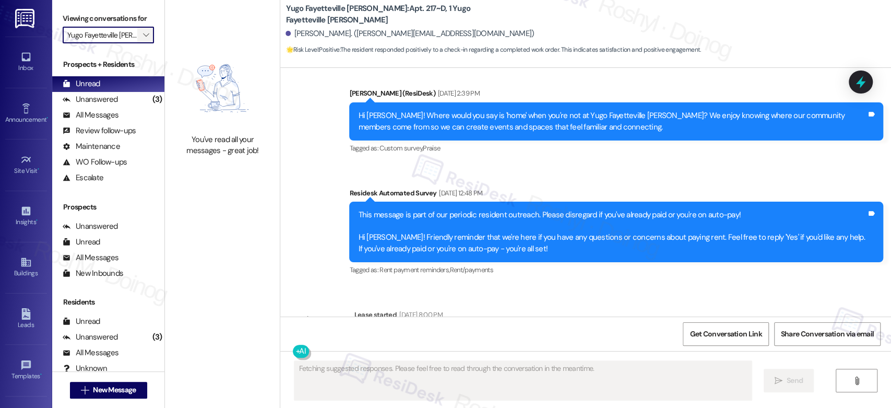
scroll to position [1589, 0]
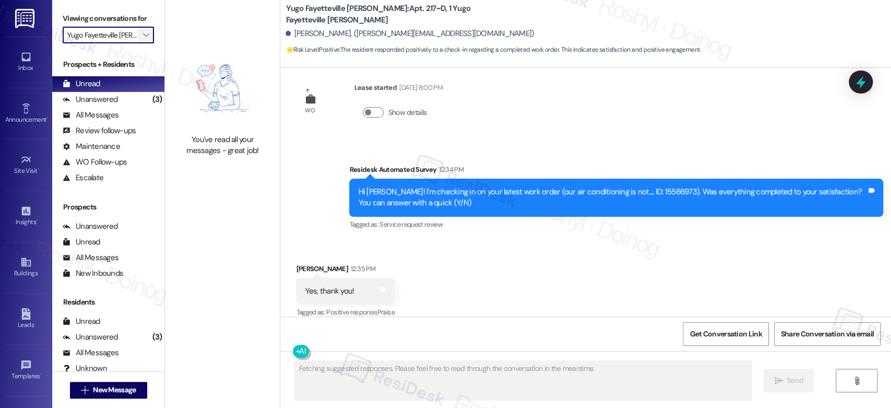
click at [143, 34] on icon "" at bounding box center [146, 35] width 6 height 8
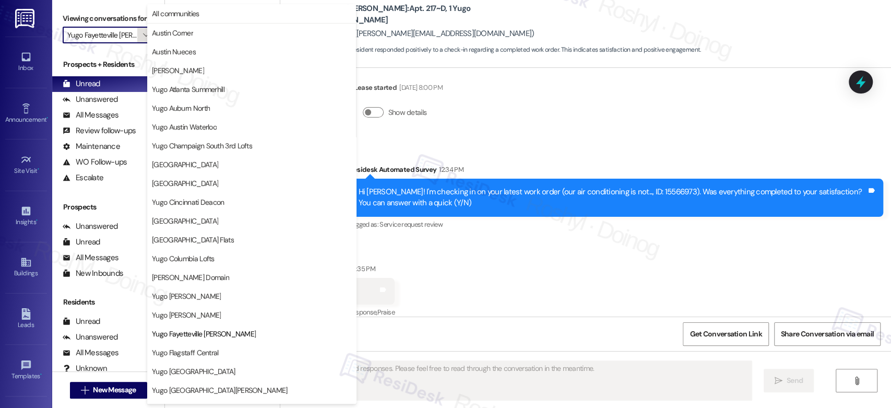
scroll to position [170, 0]
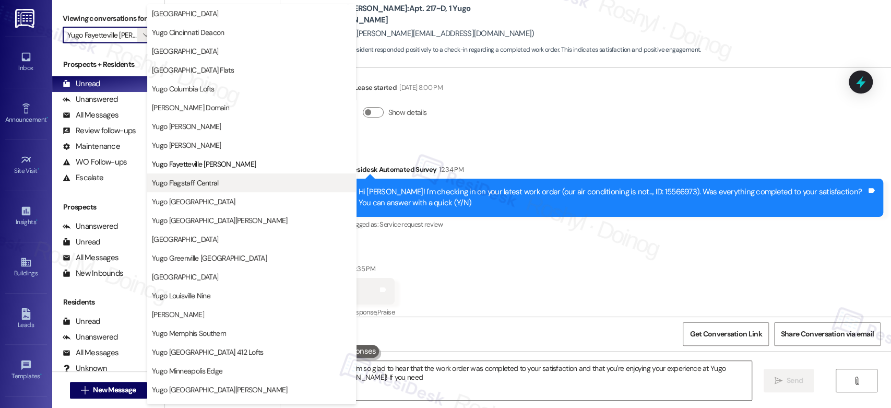
click at [213, 175] on button "Yugo Flagstaff Central" at bounding box center [251, 182] width 209 height 19
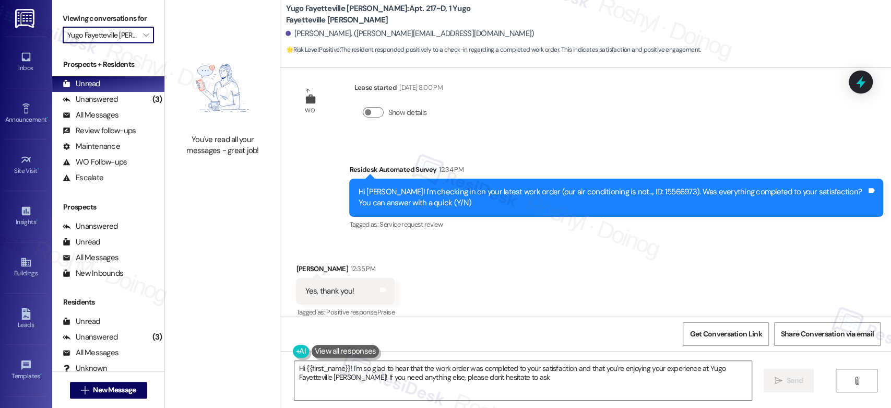
type textarea "Hi {{first_name}}! I'm so glad to hear that the work order was completed to you…"
type input "Yugo Flagstaff Central"
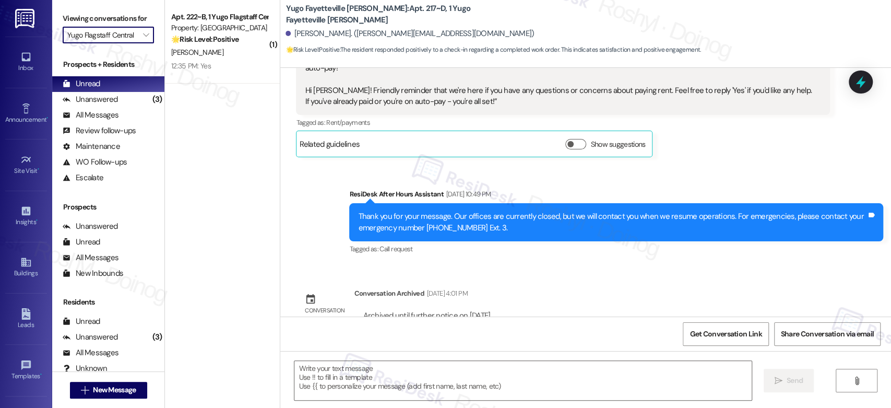
type textarea "Fetching suggested responses. Please feel free to read through the conversation…"
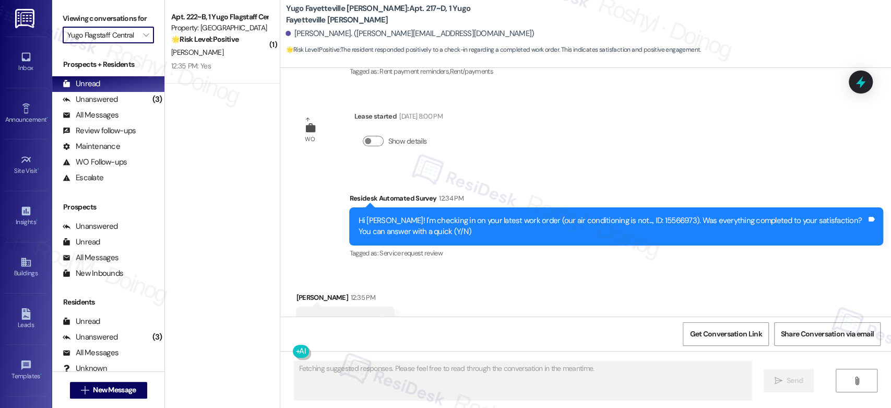
scroll to position [1589, 0]
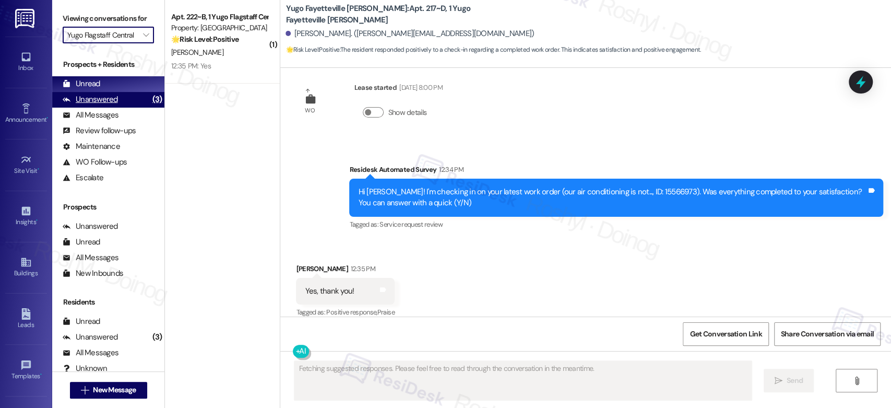
click at [134, 101] on div "Unanswered (3)" at bounding box center [108, 100] width 112 height 16
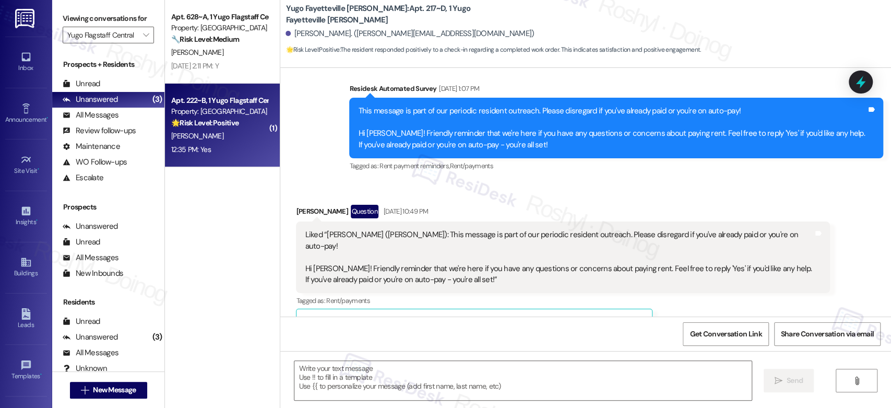
type textarea "Fetching suggested responses. Please feel free to read through the conversation…"
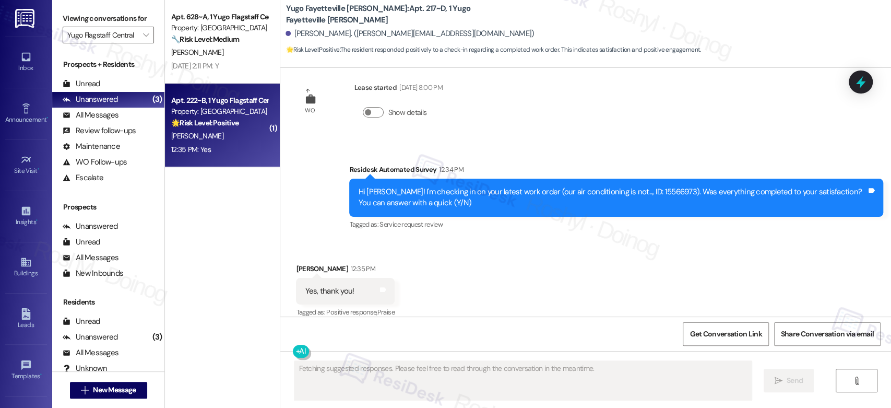
click at [228, 122] on strong "🌟 Risk Level: Positive" at bounding box center [204, 122] width 67 height 9
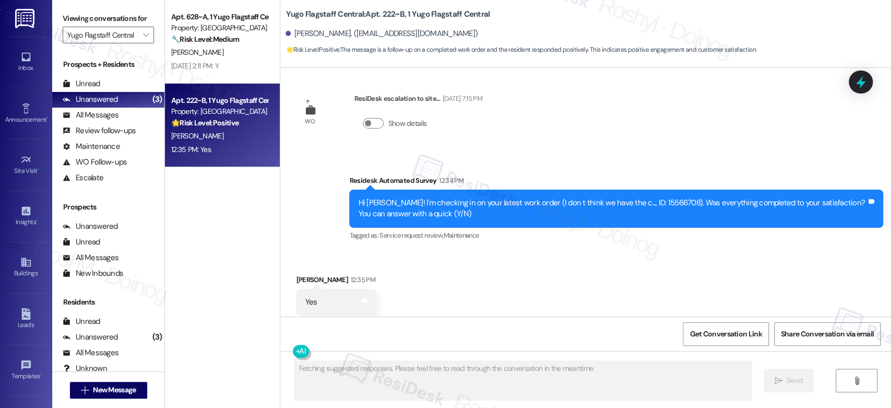
scroll to position [2585, 0]
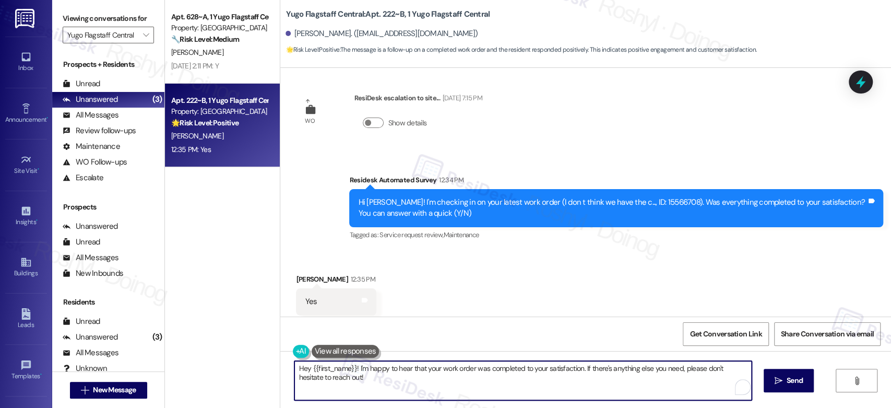
drag, startPoint x: 380, startPoint y: 375, endPoint x: 427, endPoint y: 389, distance: 49.7
click at [427, 389] on textarea "Hey {{first_name}}! I'm happy to hear that your work order was completed to you…" at bounding box center [522, 380] width 457 height 39
paste textarea "Good afternoon Dylan! I'm happy the work order was completed to your satisfacti…"
click at [379, 369] on textarea "Hey {{first_name}}!Good afternoon Dylan! I'm happy the work order was completed…" at bounding box center [520, 380] width 457 height 39
drag, startPoint x: 400, startPoint y: 370, endPoint x: 348, endPoint y: 367, distance: 51.8
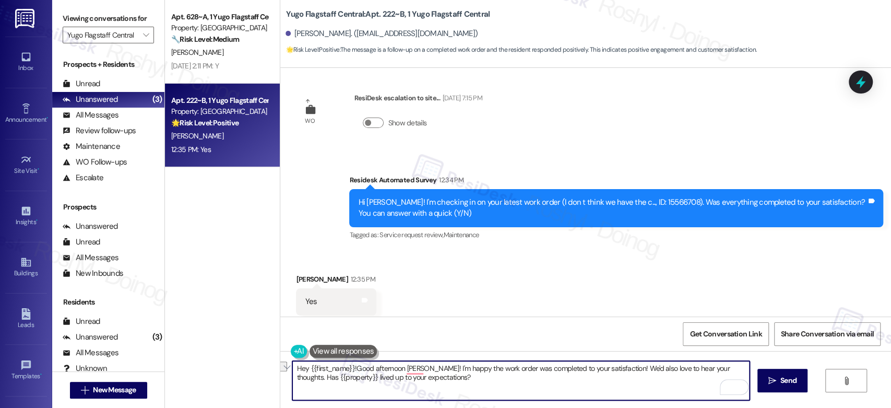
click at [348, 367] on textarea "Hey {{first_name}}!Good afternoon Dylan! I'm happy the work order was completed…" at bounding box center [520, 380] width 457 height 39
click at [294, 363] on textarea "Hey {{first_name}}!Dylan! I'm happy the work order was completed to your satisf…" at bounding box center [520, 380] width 457 height 39
paste textarea "Good afternoon"
click at [390, 370] on textarea "Good afternoon {{first_name}}!Dylan! I'm happy the work order was completed to …" at bounding box center [520, 380] width 457 height 39
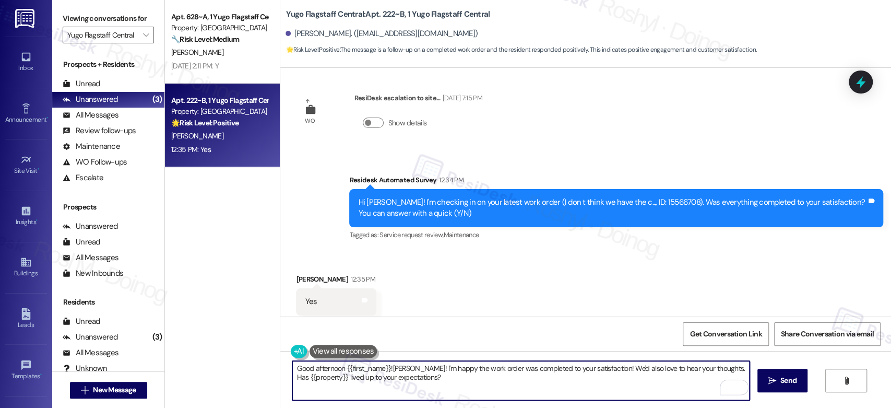
click at [390, 370] on textarea "Good afternoon {{first_name}}!Dylan! I'm happy the work order was completed to …" at bounding box center [520, 380] width 457 height 39
click at [401, 384] on textarea "Good afternoon {{first_name}}! I'm happy the work order was completed to your s…" at bounding box center [520, 380] width 457 height 39
drag, startPoint x: 384, startPoint y: 378, endPoint x: 264, endPoint y: 360, distance: 121.4
click at [264, 360] on div "Apt. 628~A, 1 Yugo Flagstaff Central Property: Yugo Flagstaff Central 🔧 Risk Le…" at bounding box center [528, 204] width 726 height 408
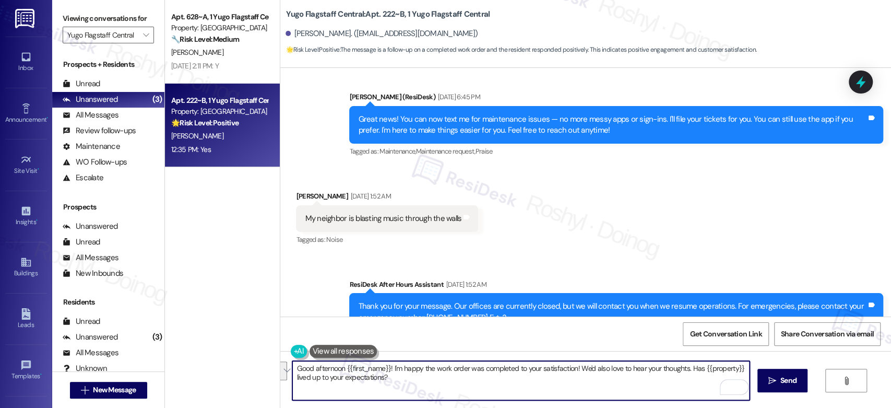
scroll to position [92, 0]
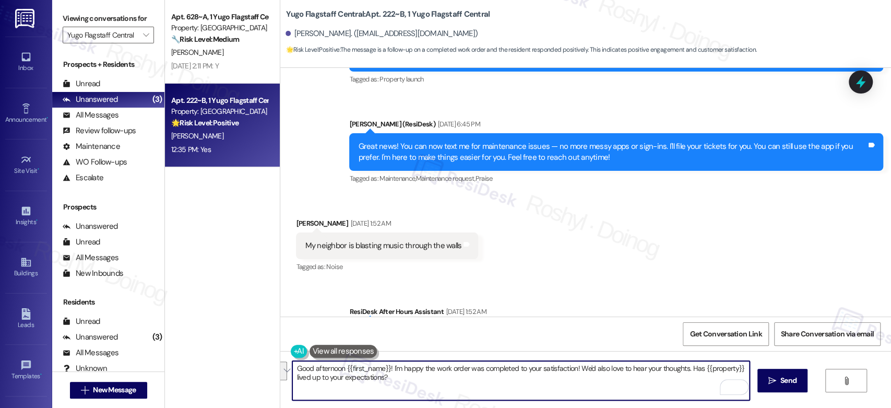
click at [389, 386] on textarea "Good afternoon {{first_name}}! I'm happy the work order was completed to your s…" at bounding box center [520, 380] width 457 height 39
drag, startPoint x: 574, startPoint y: 369, endPoint x: 651, endPoint y: 392, distance: 80.2
click at [651, 392] on textarea "Good afternoon {{first_name}}! I'm happy the work order was completed to your s…" at bounding box center [520, 380] width 457 height 39
paste textarea "Good afternoon {{first_name}}! I'm happy the work order was completed to your s…"
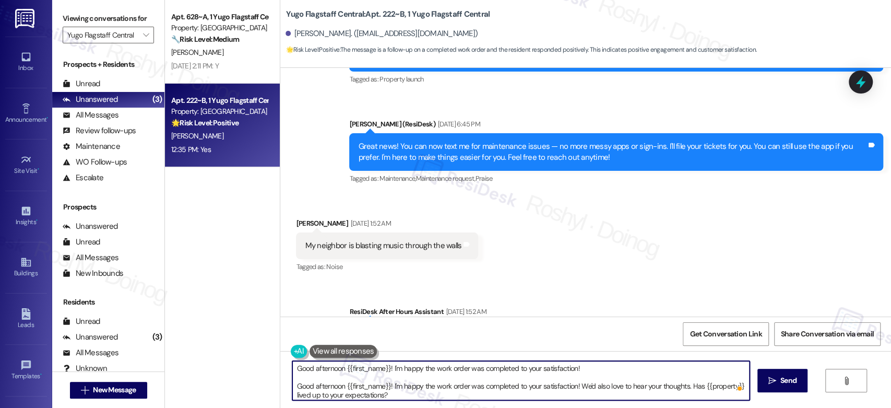
click at [602, 374] on textarea "Good afternoon {{first_name}}! I'm happy the work order was completed to your s…" at bounding box center [520, 380] width 457 height 39
click at [591, 367] on textarea "Good afternoon {{first_name}}! I'm happy the work order was completed to your s…" at bounding box center [520, 380] width 457 height 39
paste textarea "If there is anything else I can help with, please let me know."
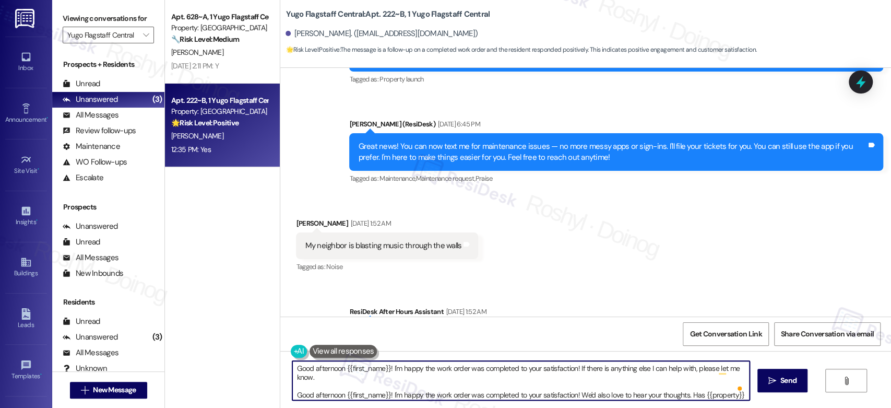
scroll to position [11, 0]
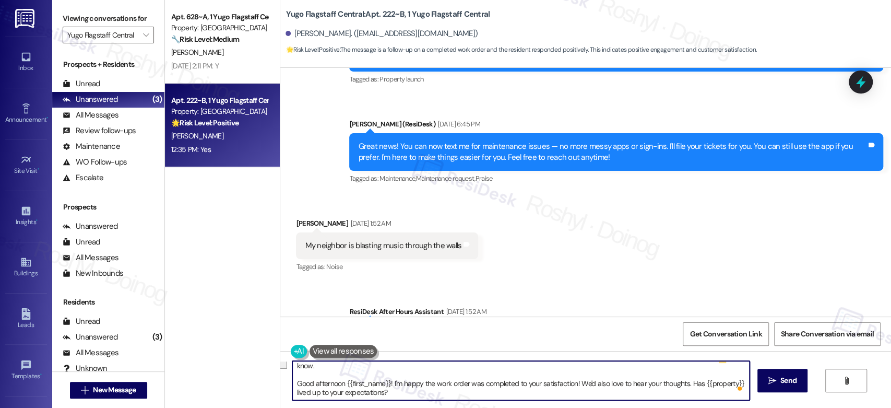
drag, startPoint x: 291, startPoint y: 391, endPoint x: 424, endPoint y: 408, distance: 134.1
click at [424, 407] on html "Inbox Go to Inbox Announcement • Send A Text Announcement Site Visit • Go to Si…" at bounding box center [445, 204] width 891 height 408
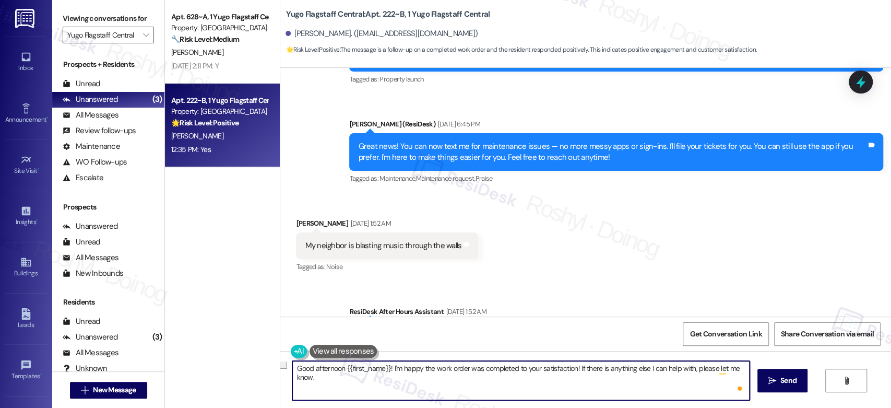
scroll to position [0, 0]
type textarea "Good afternoon {{first_name}}! I'm happy the work order was completed to your s…"
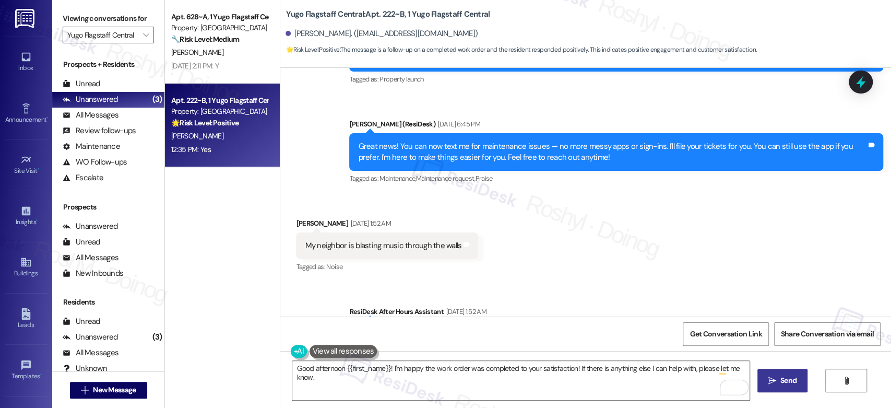
click at [771, 378] on icon "" at bounding box center [772, 380] width 8 height 8
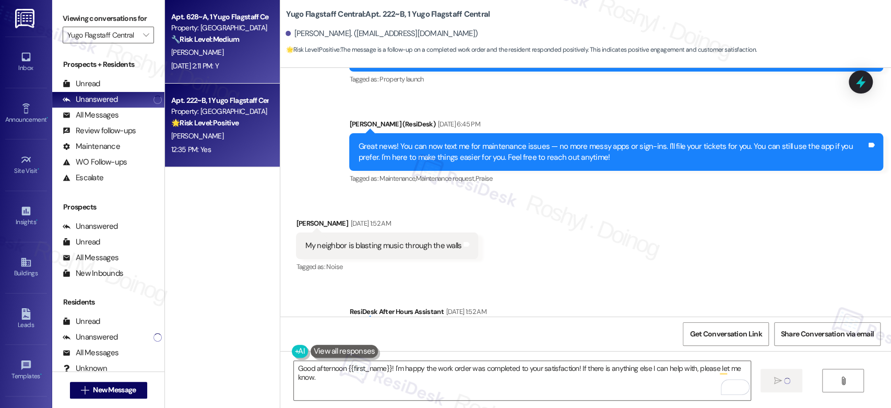
click at [244, 65] on div "Sep 12, 2025 at 2:11 PM: Y Sep 12, 2025 at 2:11 PM: Y" at bounding box center [219, 65] width 99 height 13
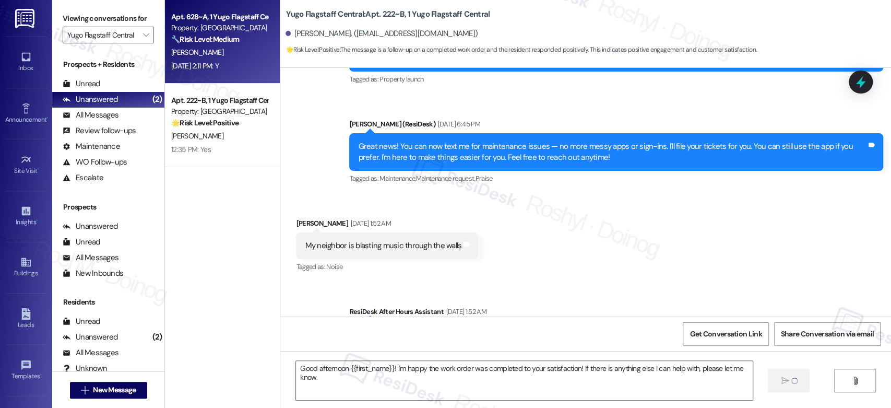
type textarea "Fetching suggested responses. Please feel free to read through the conversation…"
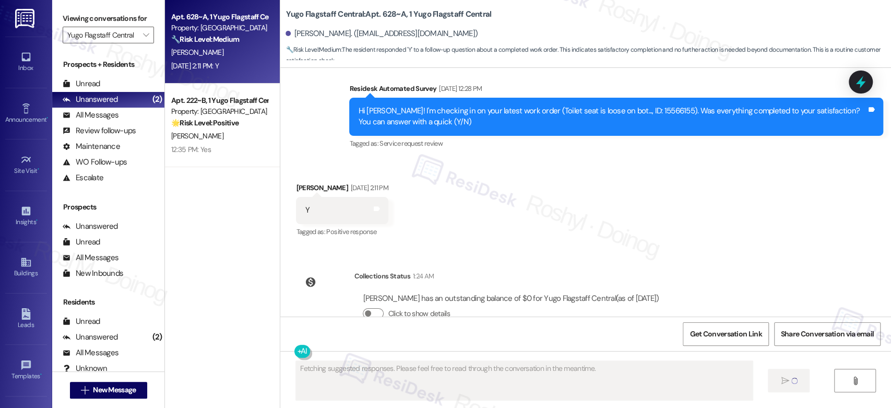
scroll to position [964, 0]
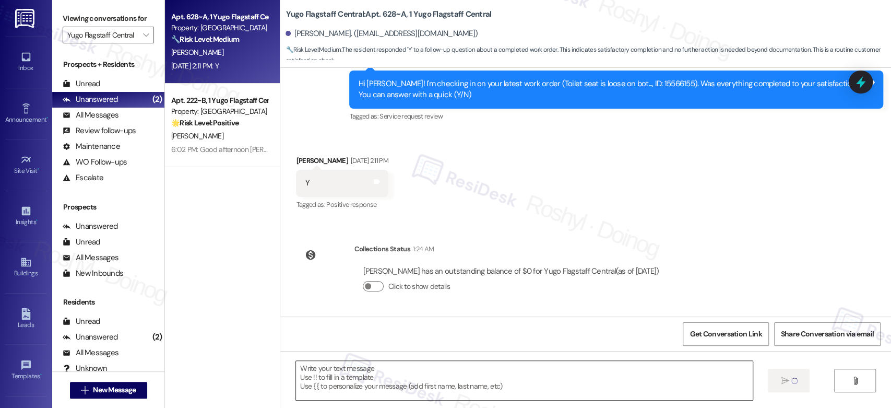
click at [369, 379] on textarea at bounding box center [524, 380] width 457 height 39
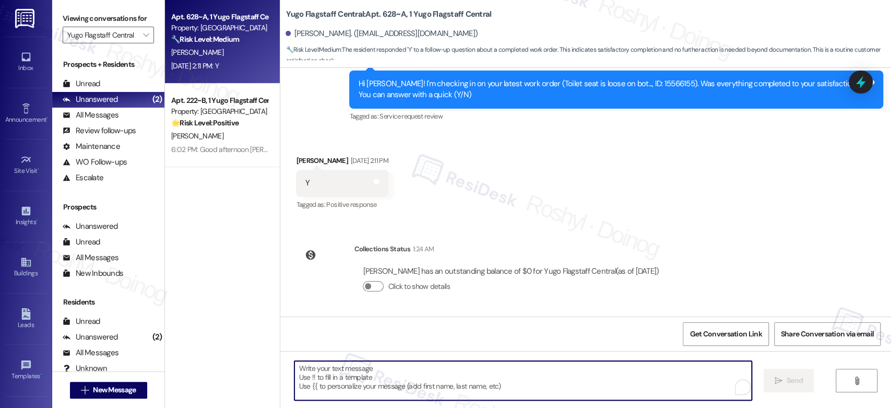
paste textarea "Good afternoon {{first_name}}! I'm happy the work order was completed to your s…"
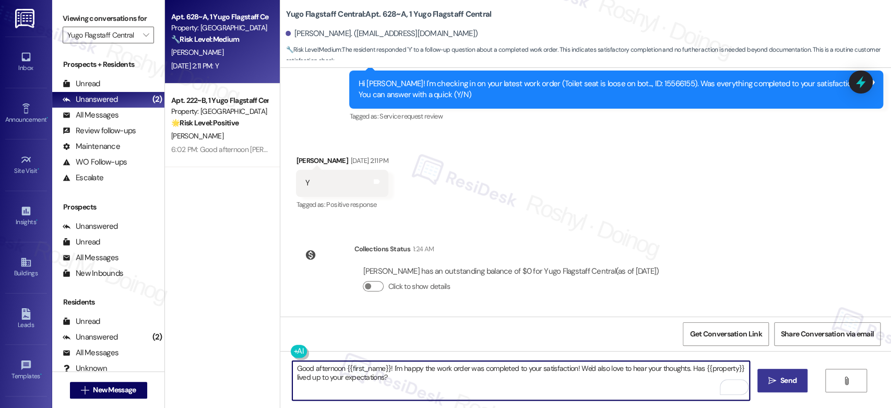
type textarea "Good afternoon {{first_name}}! I'm happy the work order was completed to your s…"
click at [778, 391] on button " Send" at bounding box center [782, 379] width 51 height 23
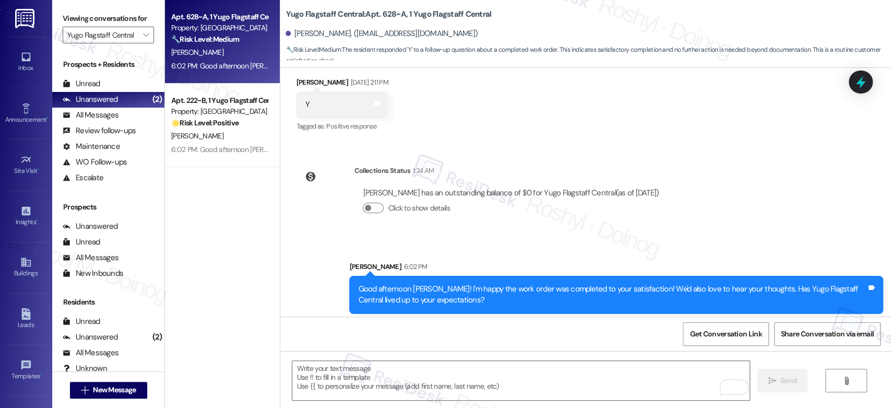
scroll to position [1048, 0]
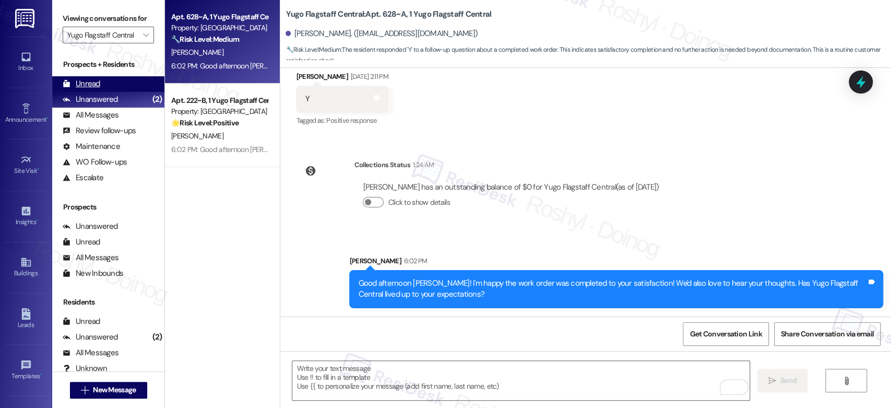
click at [123, 88] on div "Unread (0)" at bounding box center [108, 84] width 112 height 16
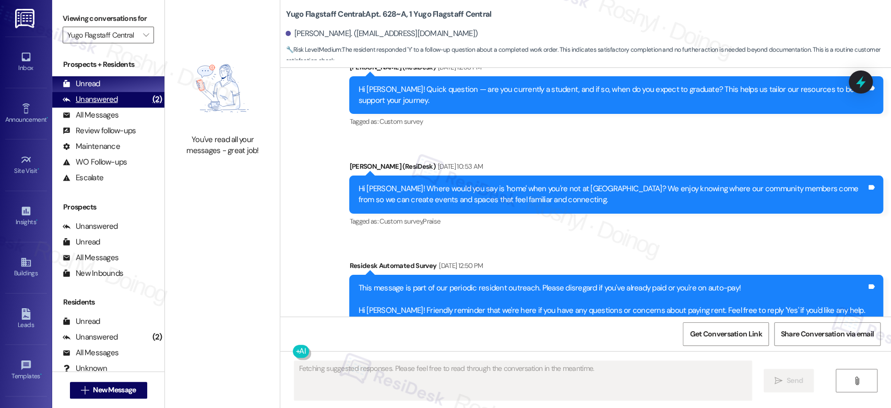
click at [125, 102] on div "Unanswered (2)" at bounding box center [108, 100] width 112 height 16
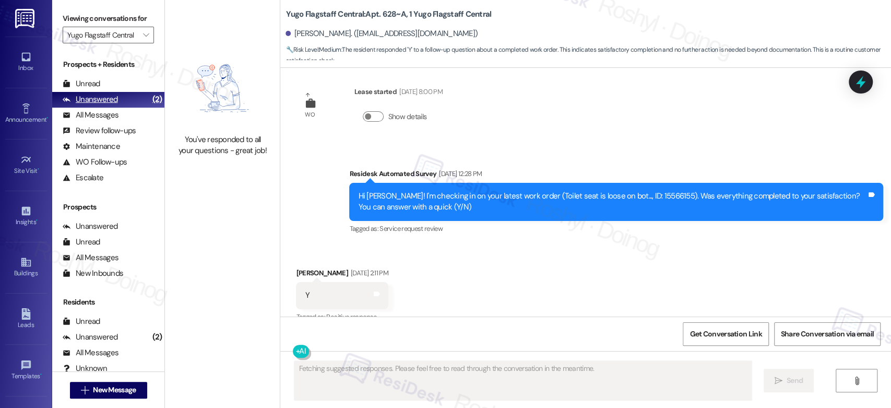
scroll to position [867, 0]
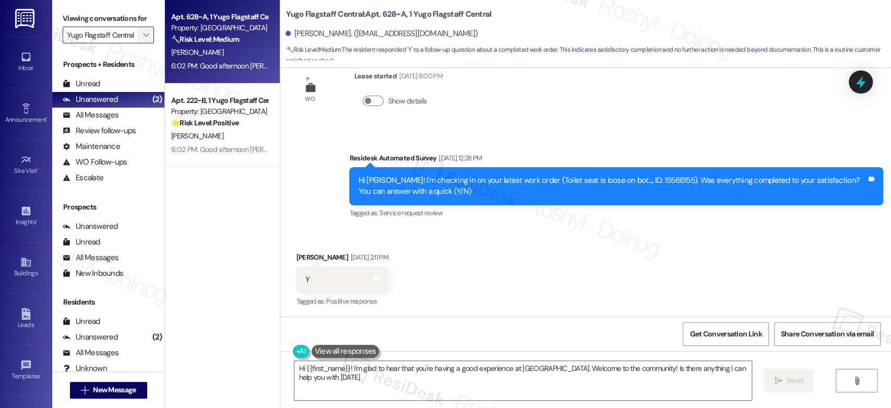
type textarea "Hi {{first_name}}! I'm glad to hear that you're having a good experience at Yug…"
click at [143, 32] on icon "" at bounding box center [146, 35] width 6 height 8
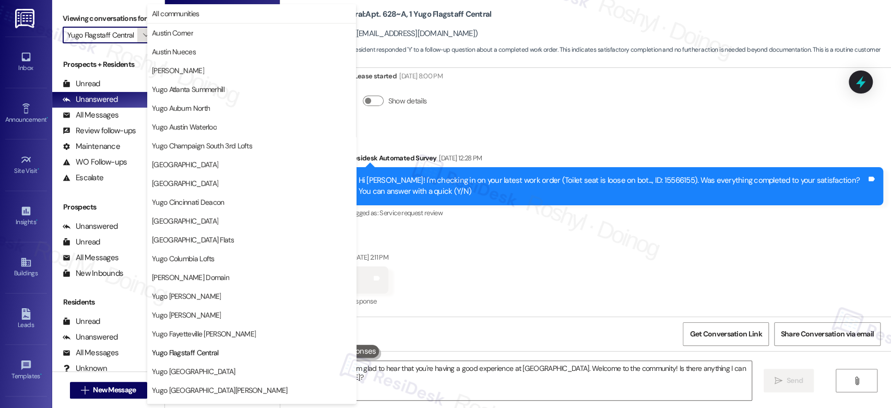
scroll to position [170, 0]
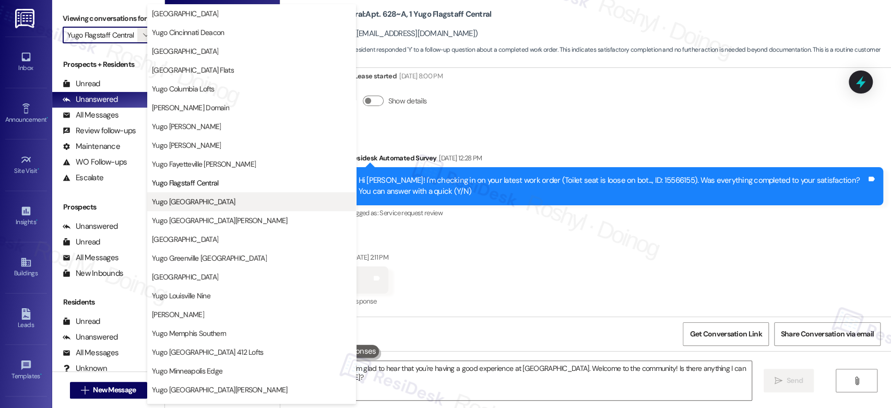
click at [213, 202] on span "Yugo [GEOGRAPHIC_DATA]" at bounding box center [193, 201] width 83 height 10
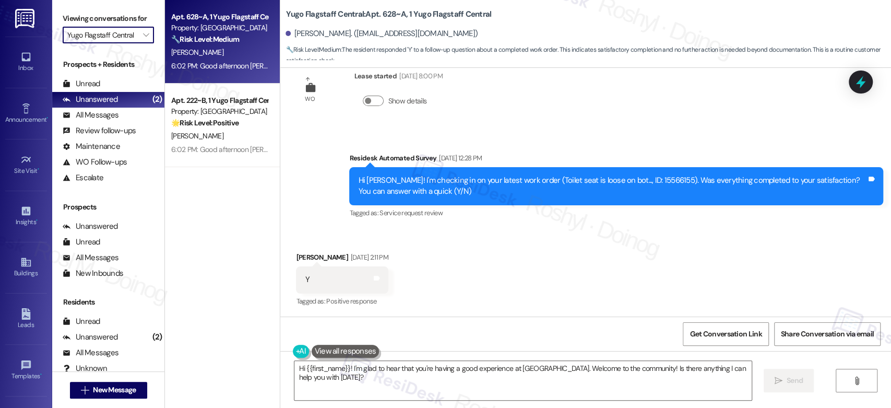
type input "Yugo [GEOGRAPHIC_DATA]"
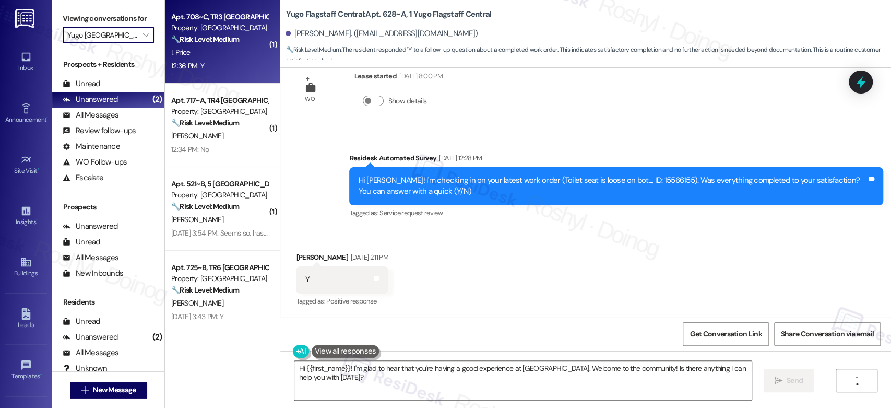
click at [234, 70] on div "12:36 PM: Y 12:36 PM: Y" at bounding box center [219, 65] width 99 height 13
type textarea "Fetching suggested responses. Please feel free to read through the conversation…"
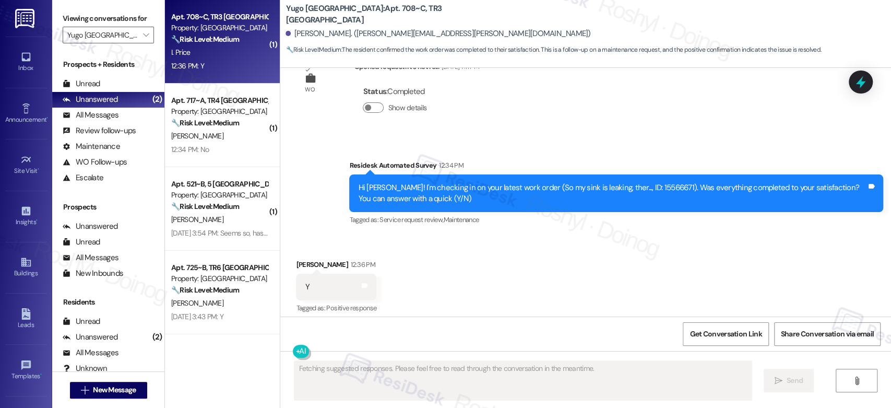
scroll to position [475, 0]
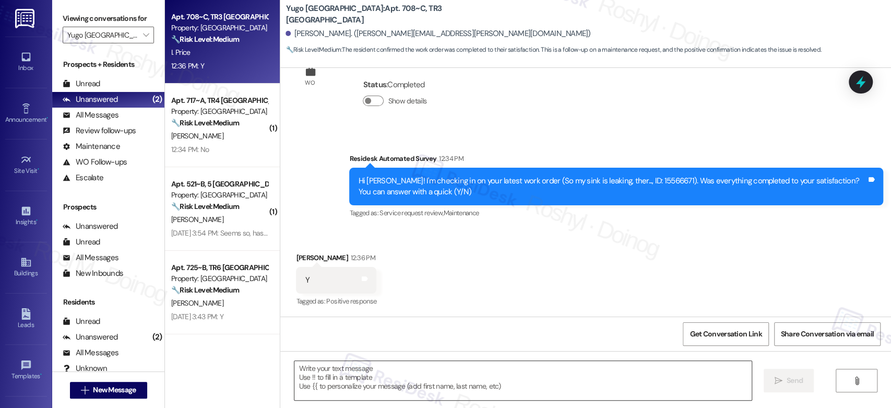
click at [349, 379] on textarea at bounding box center [522, 380] width 457 height 39
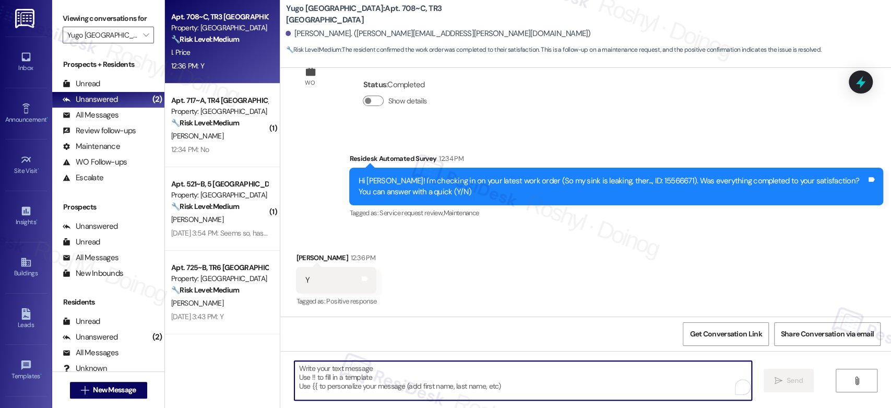
paste textarea "Good afternoon {{first_name}}! I'm happy the work order was completed to your s…"
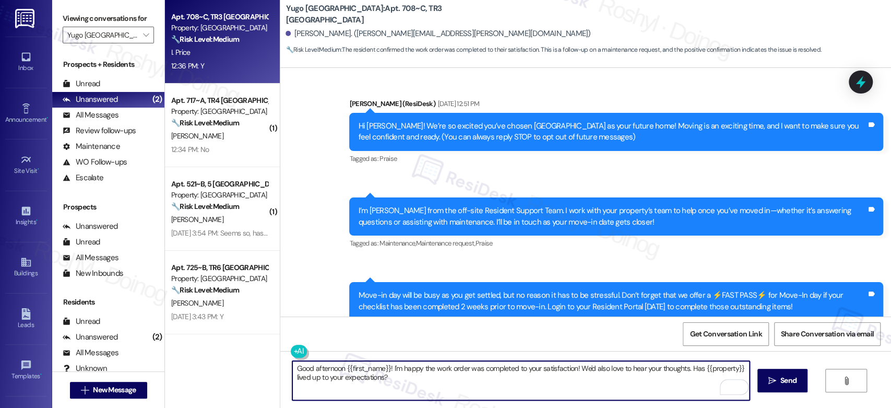
scroll to position [0, 0]
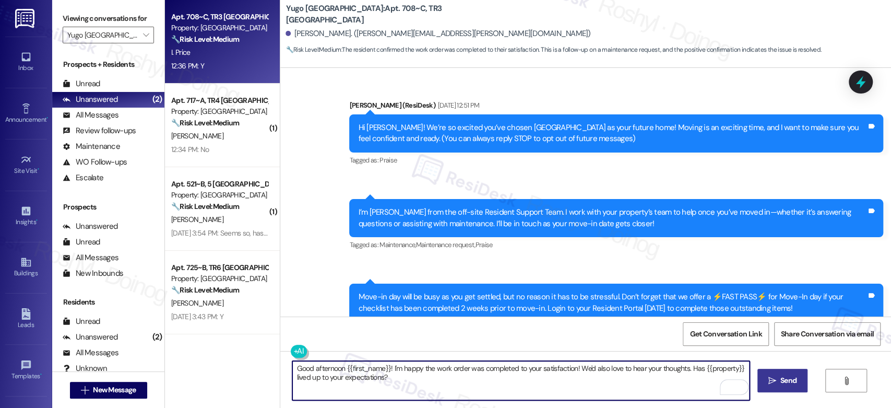
type textarea "Good afternoon {{first_name}}! I'm happy the work order was completed to your s…"
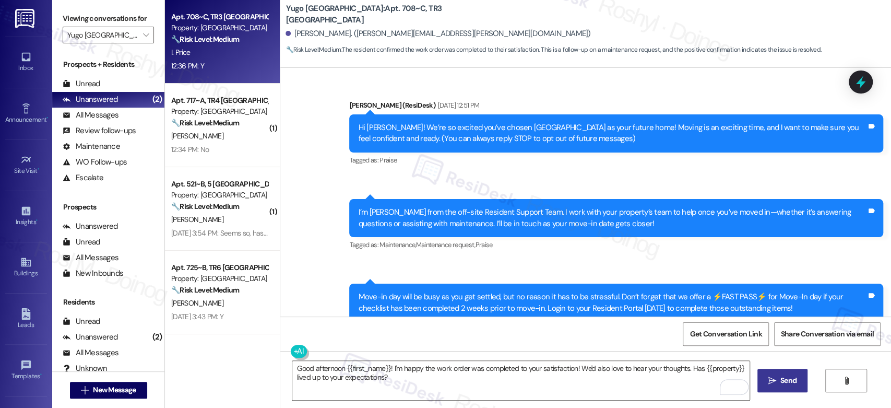
click at [770, 382] on icon "" at bounding box center [772, 380] width 8 height 8
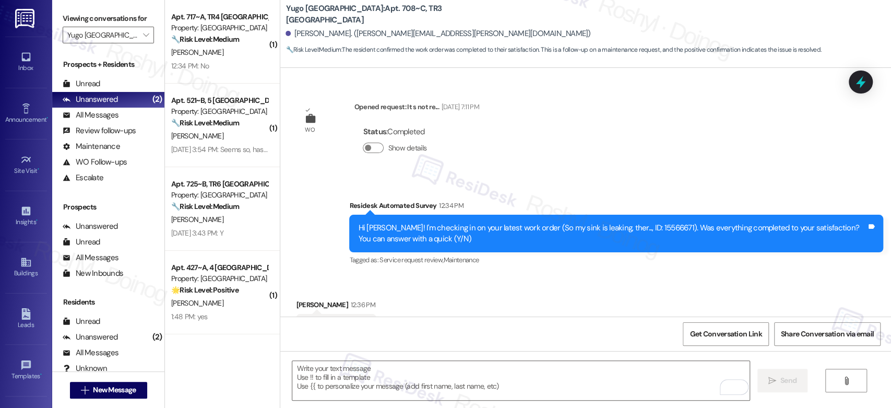
scroll to position [475, 0]
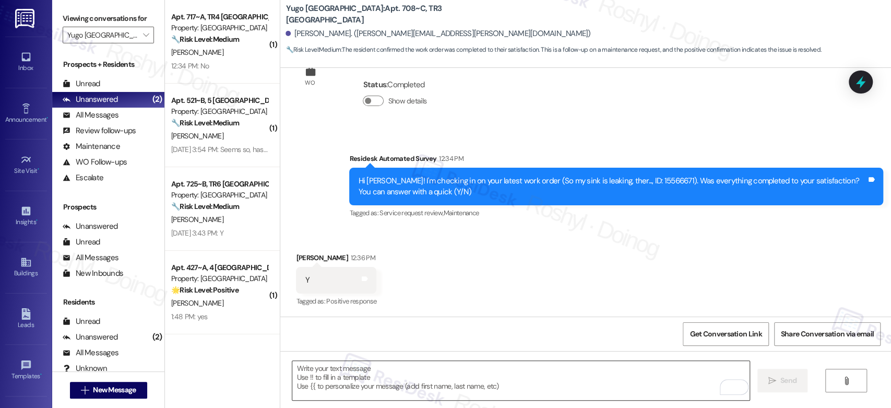
click at [398, 384] on textarea "To enrich screen reader interactions, please activate Accessibility in Grammarl…" at bounding box center [520, 380] width 457 height 39
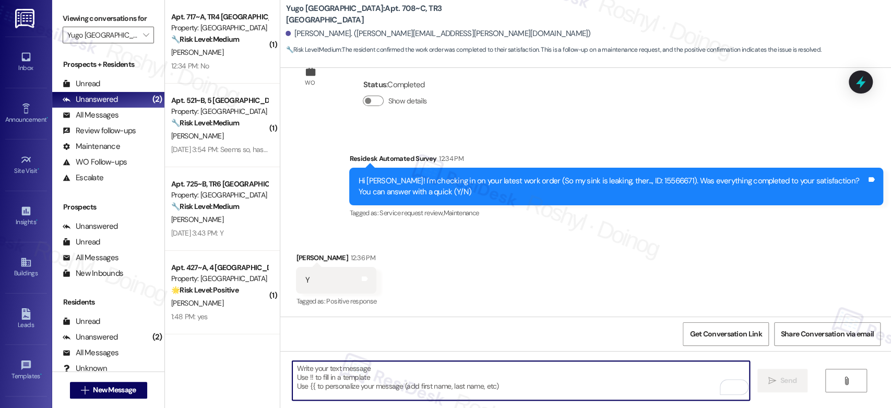
paste textarea "Good afternoon {{first_name}}! I'm happy the work order was completed to your s…"
type textarea "Good afternoon {{first_name}}! I'm happy the work order was completed to your s…"
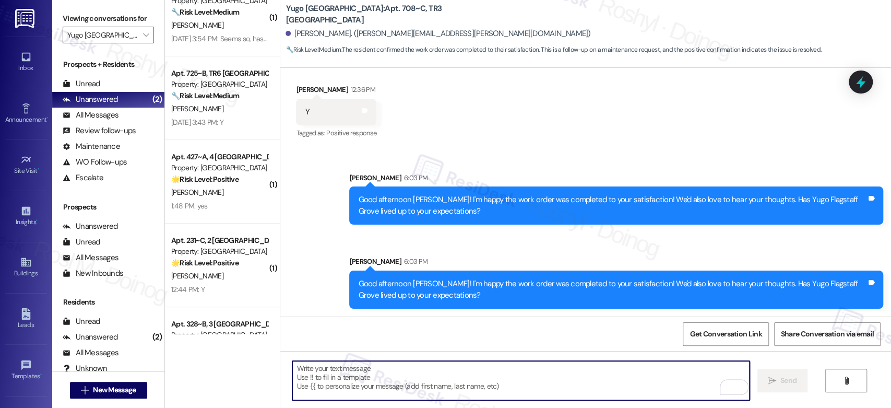
scroll to position [116, 0]
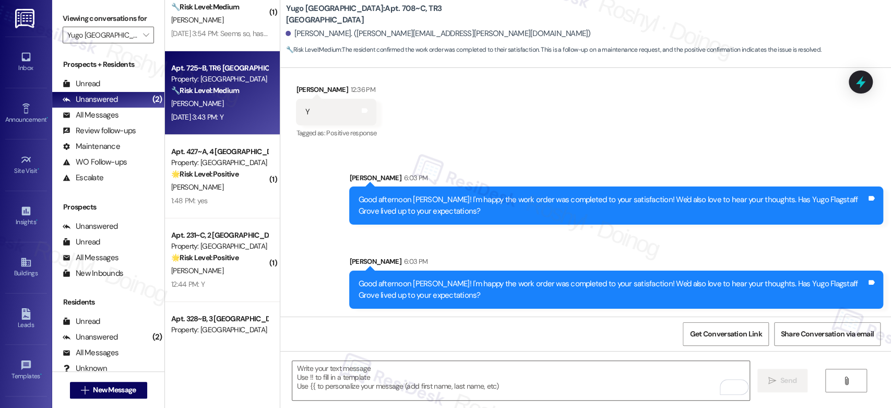
click at [221, 93] on strong "🔧 Risk Level: Medium" at bounding box center [205, 90] width 68 height 9
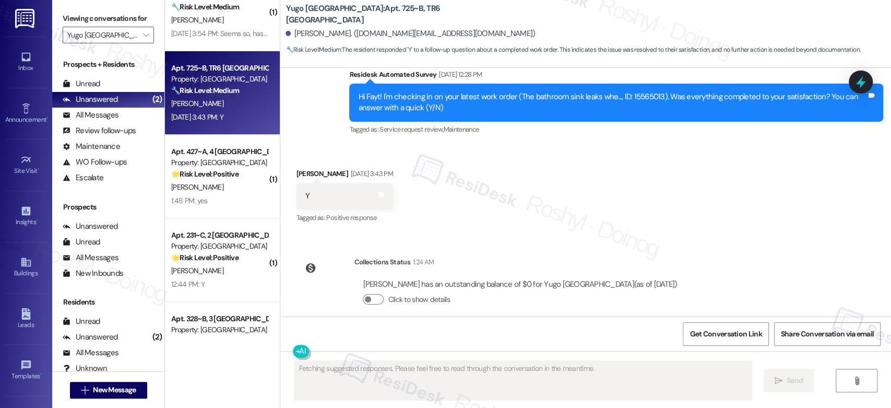
scroll to position [592, 0]
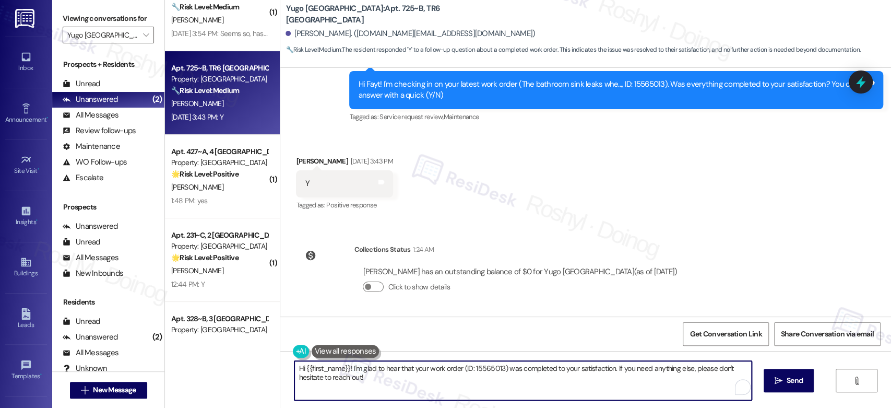
drag, startPoint x: 421, startPoint y: 386, endPoint x: 245, endPoint y: 350, distance: 179.0
click at [245, 350] on div "( 1 ) Apt. 717~A, TR4 Yugo Flagstaff Grove Property: Yugo Flagstaff Grove 🔧 Ris…" at bounding box center [528, 204] width 726 height 408
paste textarea "Good afternoon {{first_name}}! I'm happy the work order was completed to your s…"
type textarea "Good afternoon {{first_name}}! I'm happy the work order was completed to your s…"
click at [791, 382] on span "Send" at bounding box center [788, 380] width 16 height 11
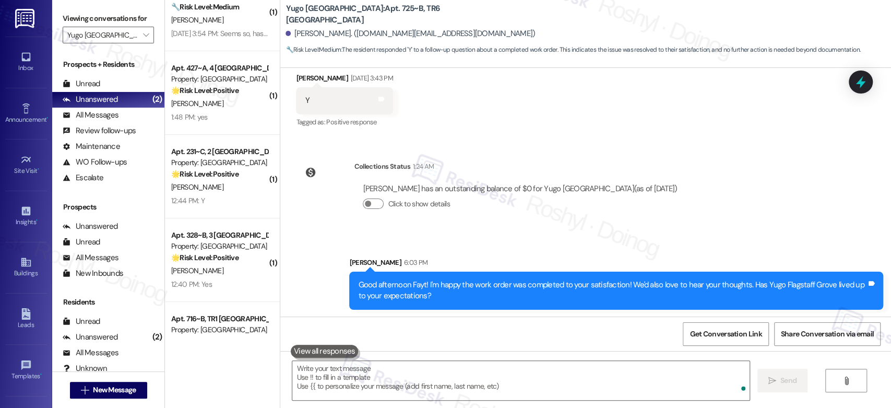
scroll to position [676, 0]
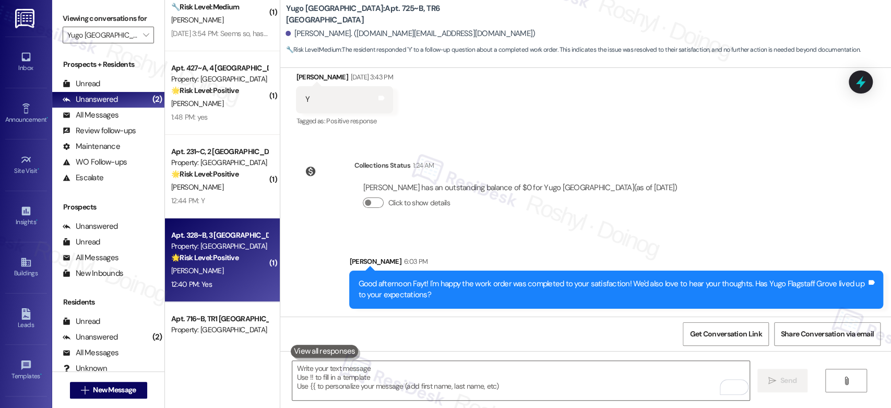
click at [218, 248] on div "Property: Yugo Flagstaff Grove" at bounding box center [219, 246] width 97 height 11
type textarea "Fetching suggested responses. Please feel free to read through the conversation…"
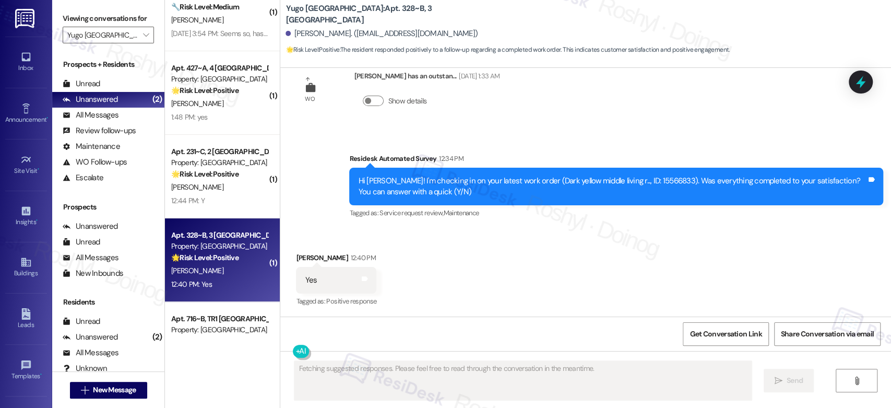
scroll to position [480, 0]
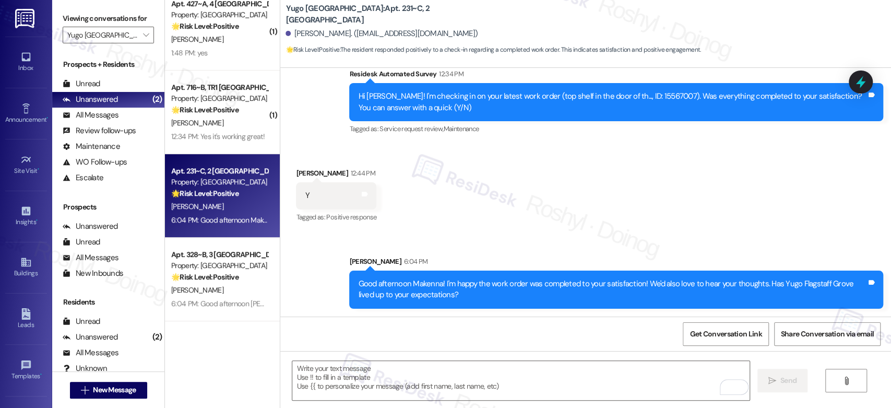
scroll to position [160, 0]
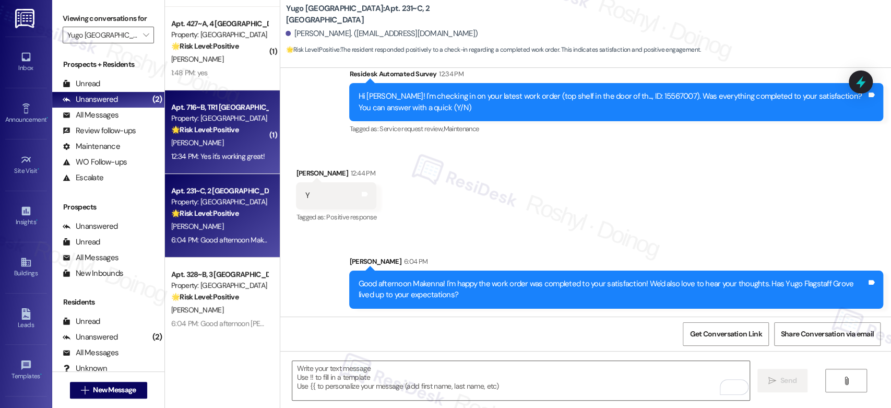
click at [210, 125] on strong "🌟 Risk Level: Positive" at bounding box center [204, 129] width 67 height 9
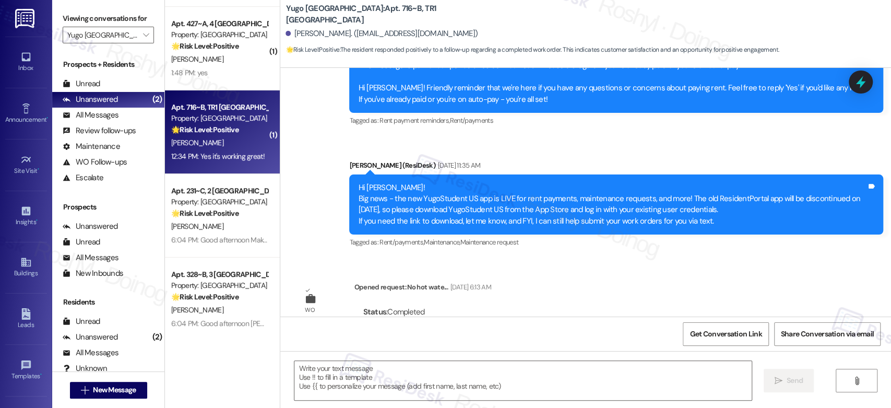
type textarea "Fetching suggested responses. Please feel free to read through the conversation…"
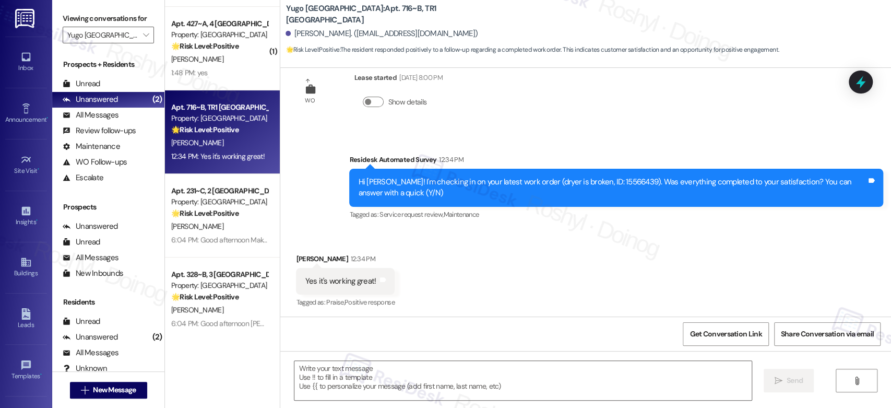
scroll to position [1286, 0]
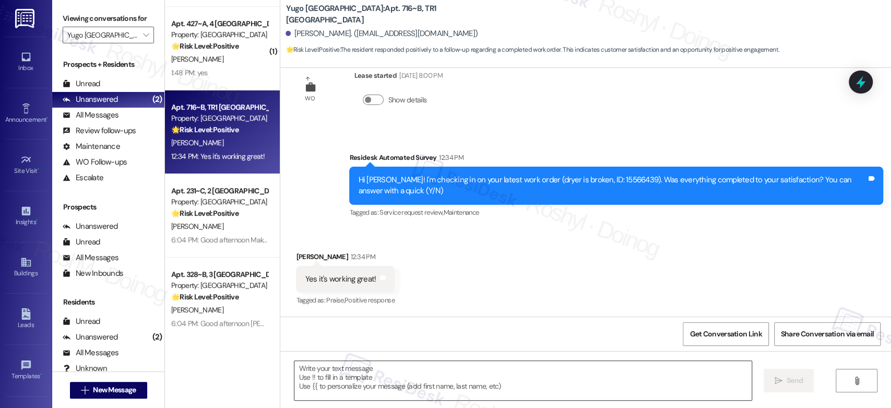
click at [365, 374] on textarea at bounding box center [522, 380] width 457 height 39
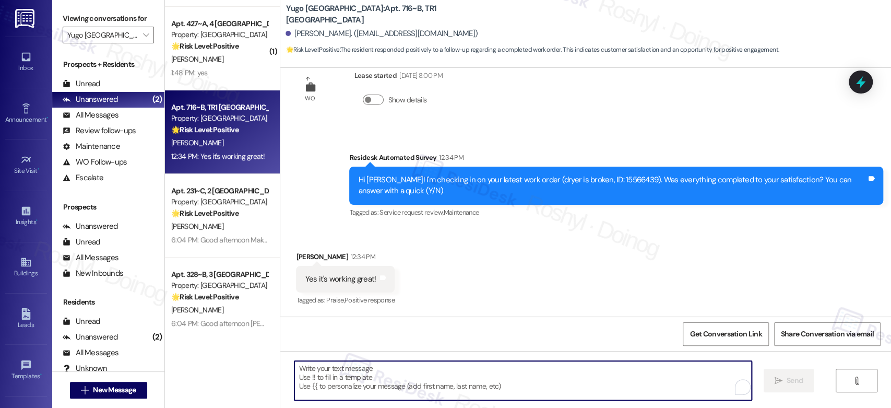
paste textarea "Good afternoon {{first_name}}! I'm happy the work order was completed to your s…"
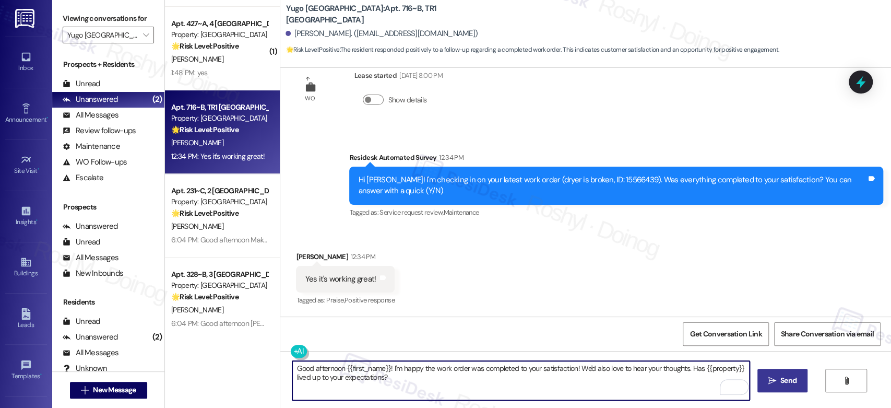
type textarea "Good afternoon {{first_name}}! I'm happy the work order was completed to your s…"
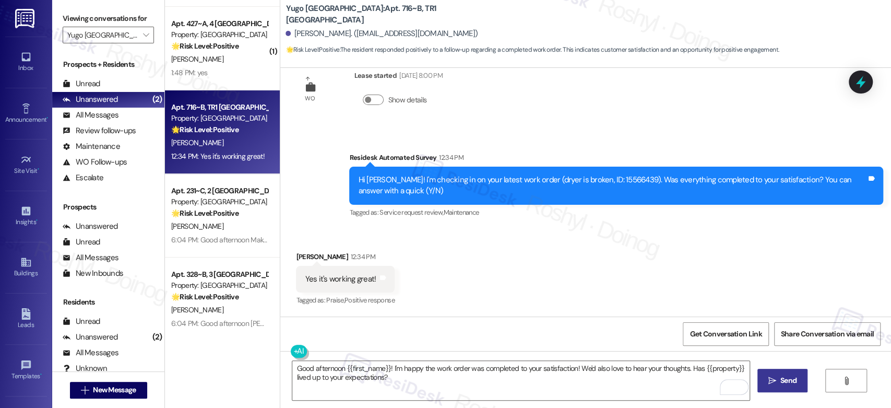
click at [793, 384] on span "Send" at bounding box center [788, 380] width 16 height 11
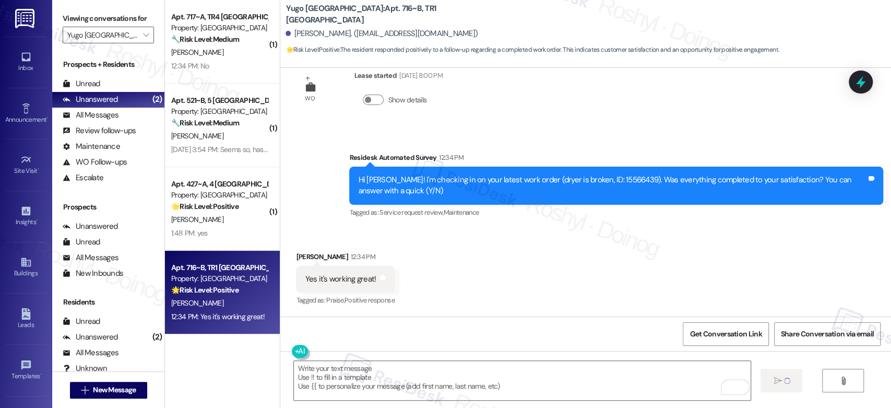
scroll to position [1285, 0]
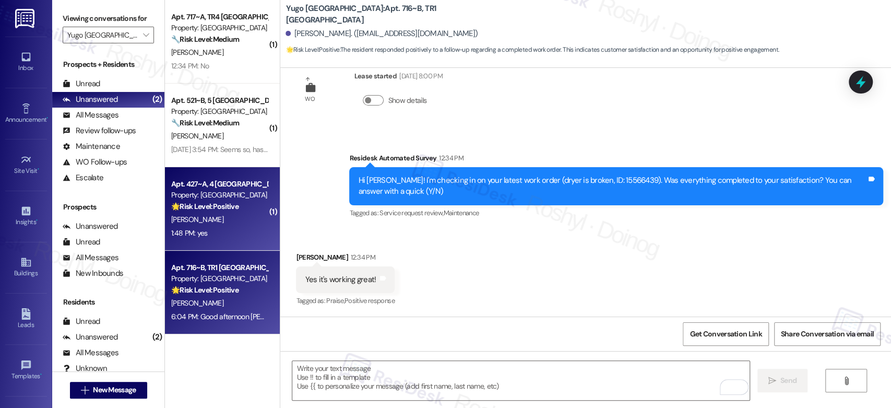
click at [229, 212] on div "🌟 Risk Level: Positive The resident responded positively to a check-in about a …" at bounding box center [219, 206] width 97 height 11
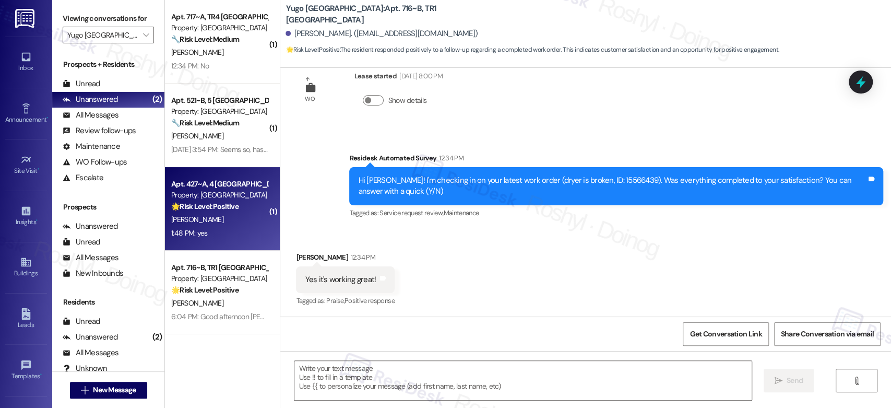
type textarea "Fetching suggested responses. Please feel free to read through the conversation…"
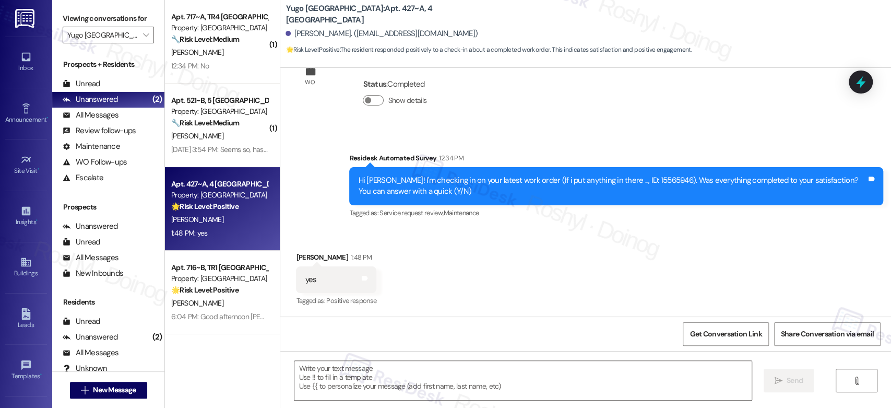
scroll to position [0, 0]
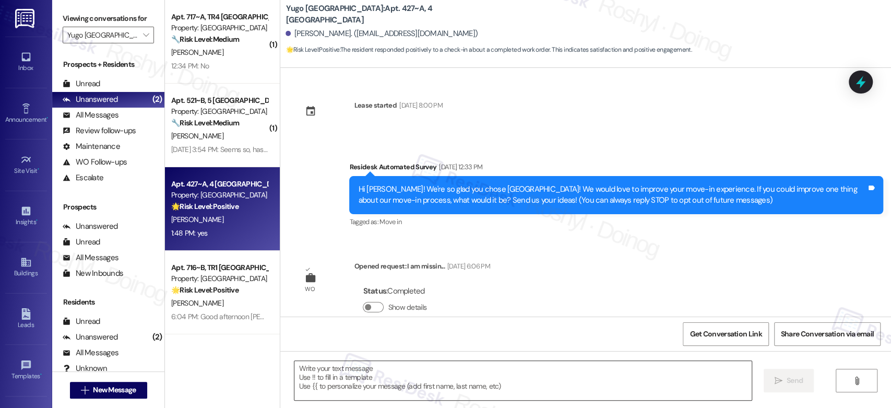
click at [355, 371] on textarea at bounding box center [522, 380] width 457 height 39
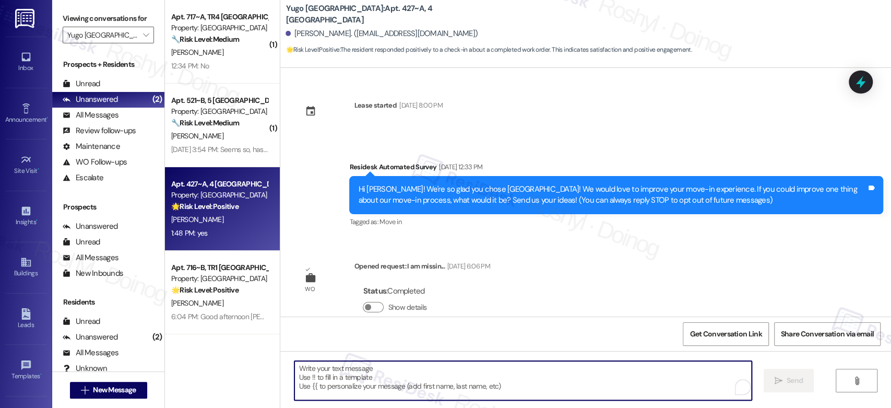
paste textarea "Good afternoon {{first_name}}! I'm happy the work order was completed to your s…"
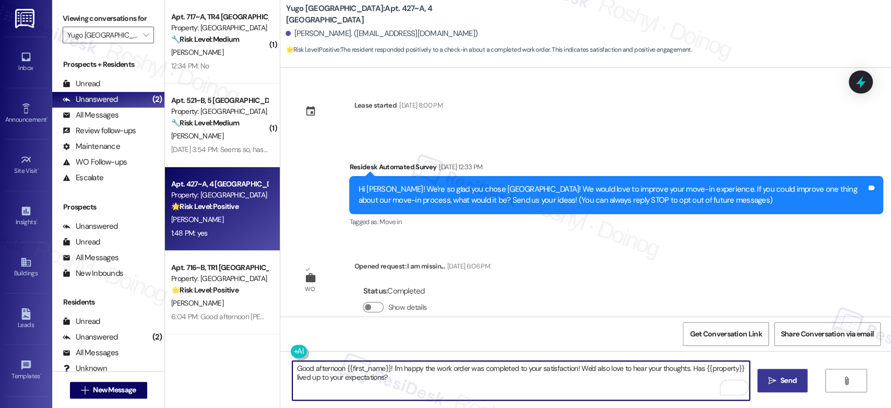
scroll to position [207, 0]
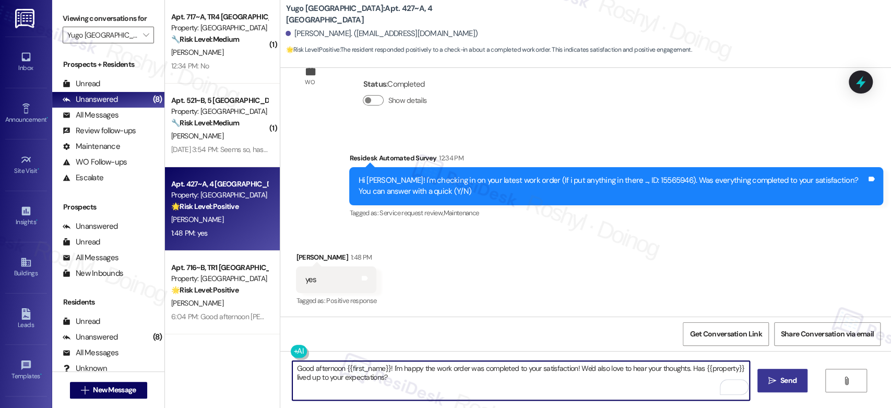
type textarea "Good afternoon {{first_name}}! I'm happy the work order was completed to your s…"
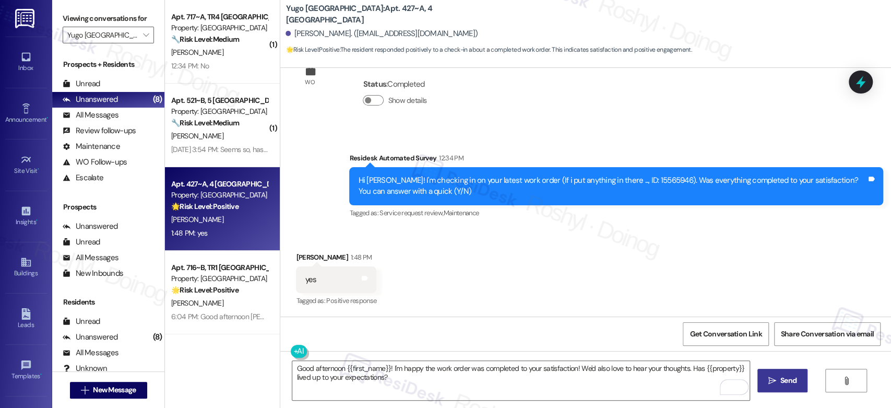
click at [784, 373] on button " Send" at bounding box center [782, 379] width 51 height 23
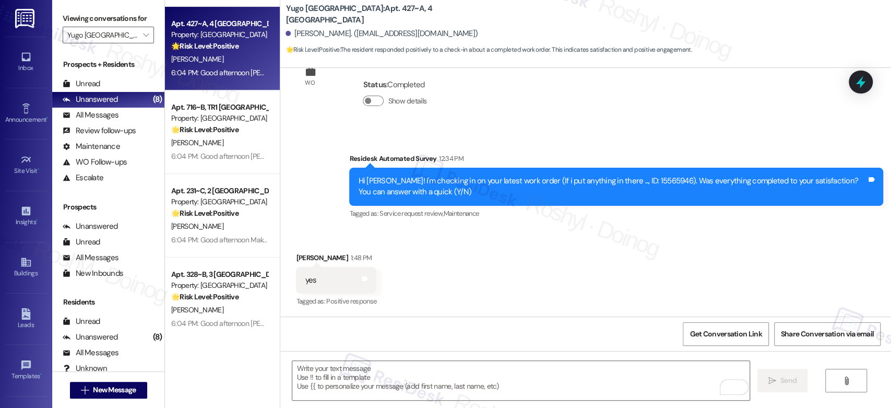
scroll to position [0, 0]
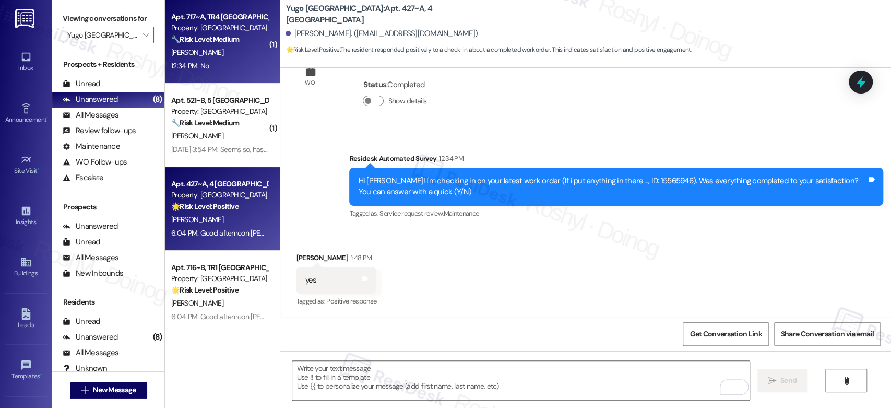
click at [231, 67] on div "12:34 PM: No 12:34 PM: No" at bounding box center [219, 65] width 99 height 13
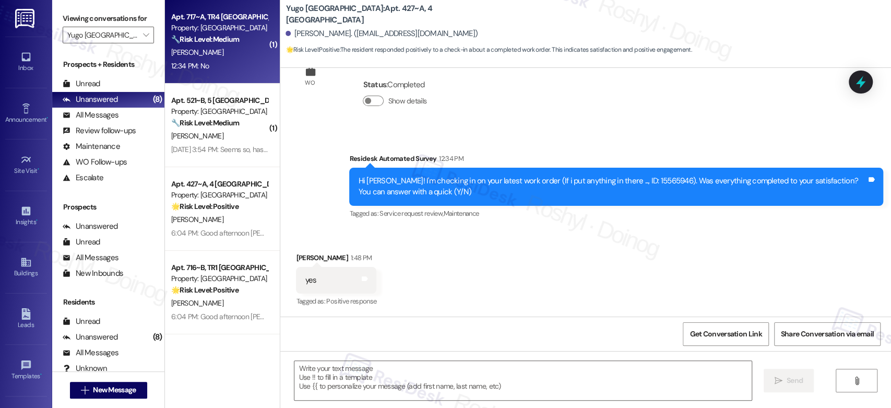
type textarea "Fetching suggested responses. Please feel free to read through the conversation…"
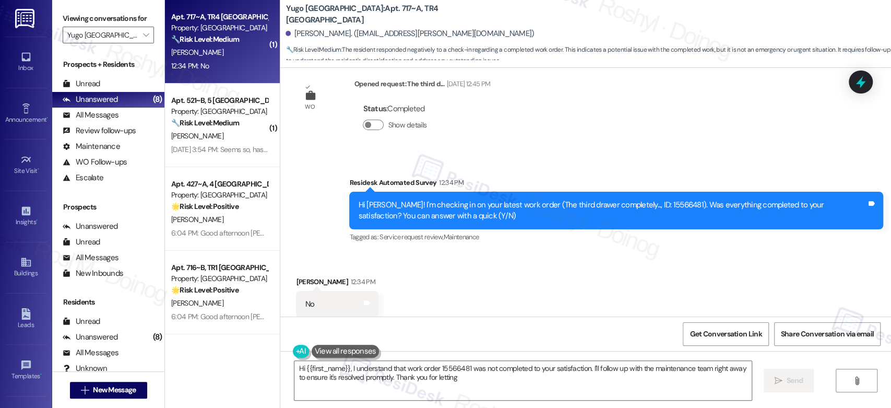
scroll to position [475, 0]
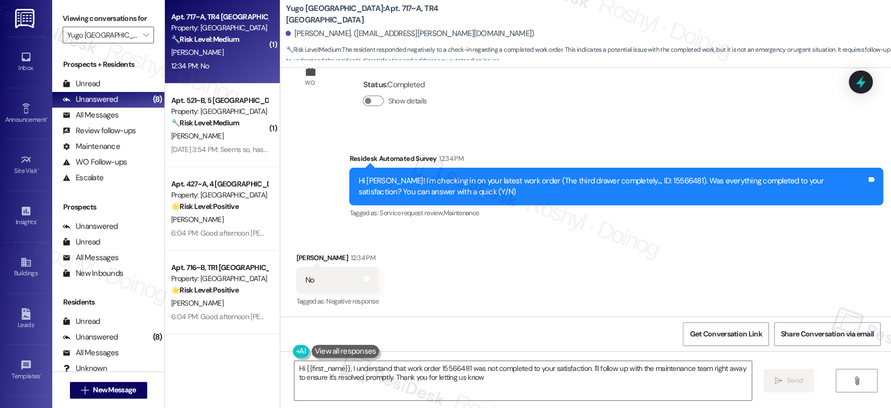
type textarea "Hi {{first_name}}, I understand that work order 15566481 was not completed to y…"
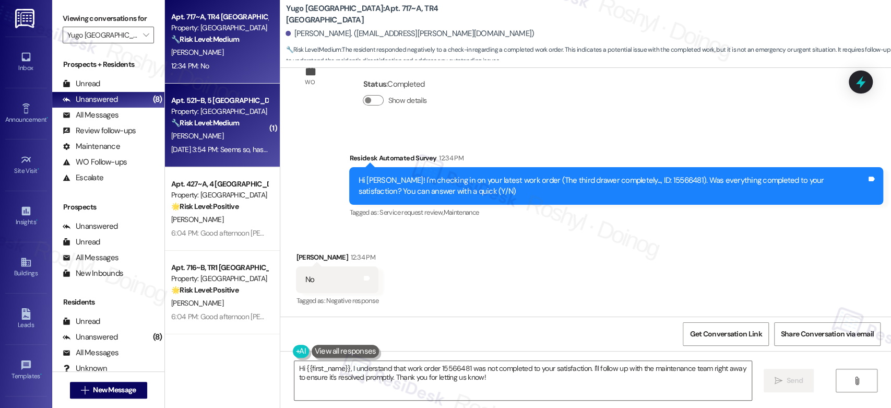
click at [192, 116] on div "Property: [GEOGRAPHIC_DATA]" at bounding box center [219, 111] width 97 height 11
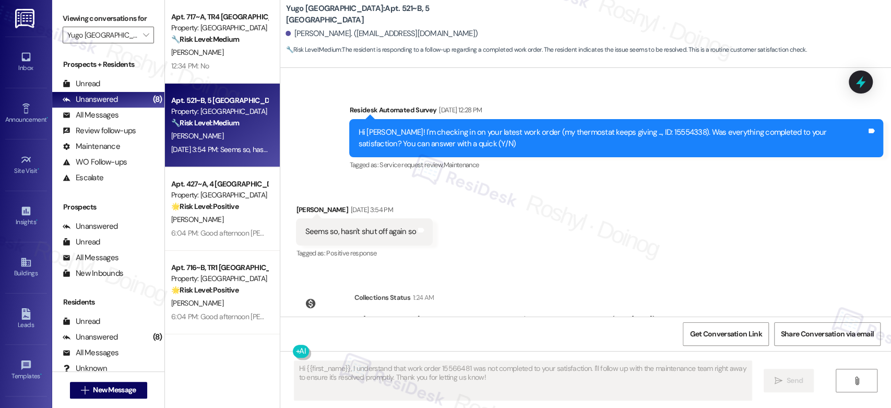
scroll to position [986, 0]
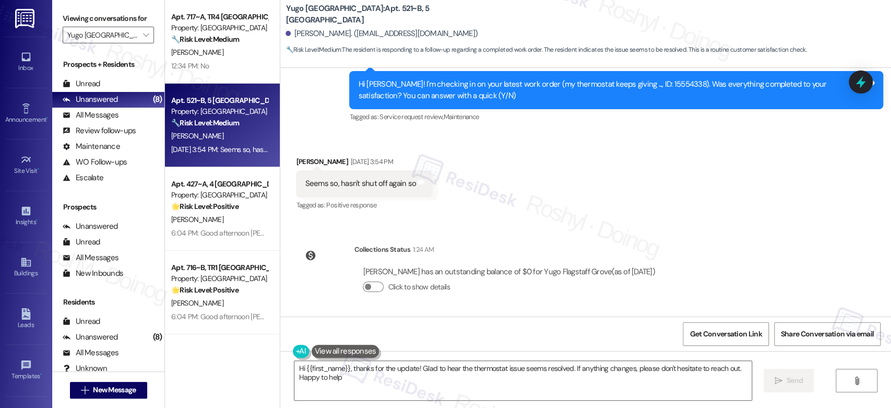
type textarea "Hi {{first_name}}, thanks for the update! Glad to hear the thermostat issue see…"
click at [679, 381] on textarea "Hi {{first_name}}, thanks for the update! Glad to hear the thermostat issue see…" at bounding box center [522, 380] width 457 height 39
click at [810, 381] on button " Send" at bounding box center [788, 379] width 51 height 23
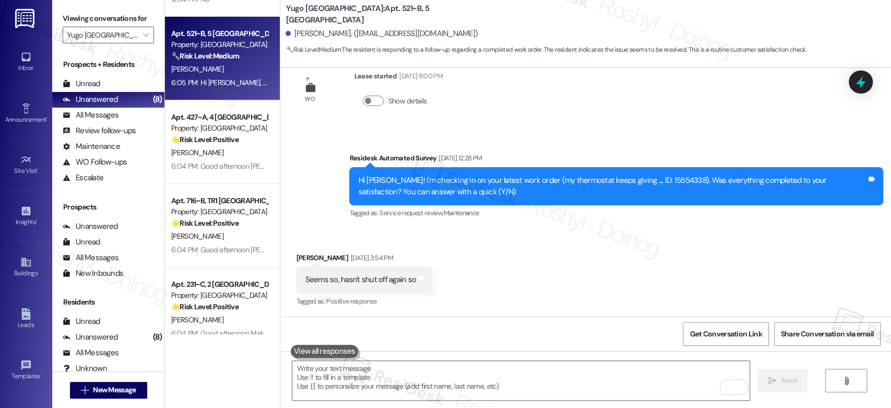
scroll to position [0, 0]
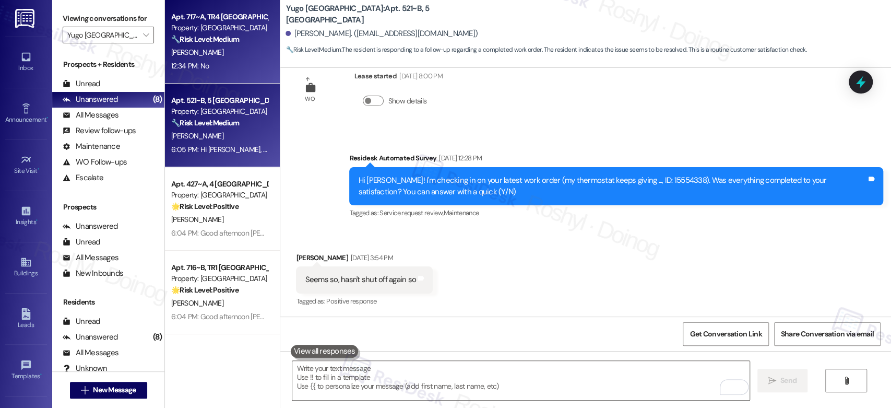
click at [234, 36] on strong "🔧 Risk Level: Medium" at bounding box center [205, 38] width 68 height 9
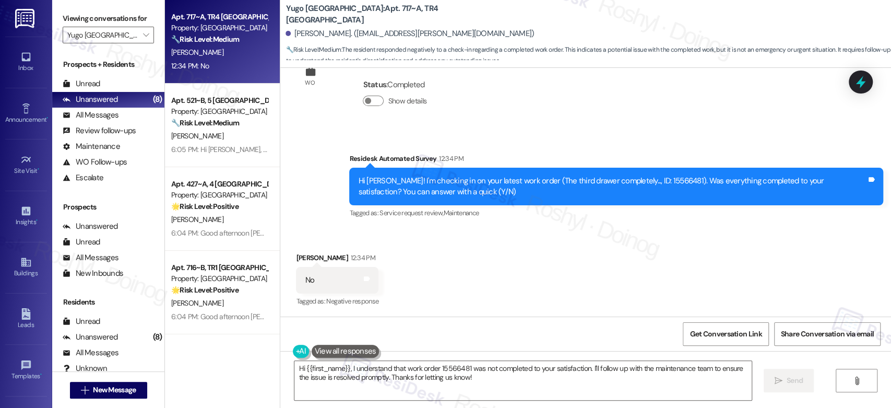
scroll to position [475, 0]
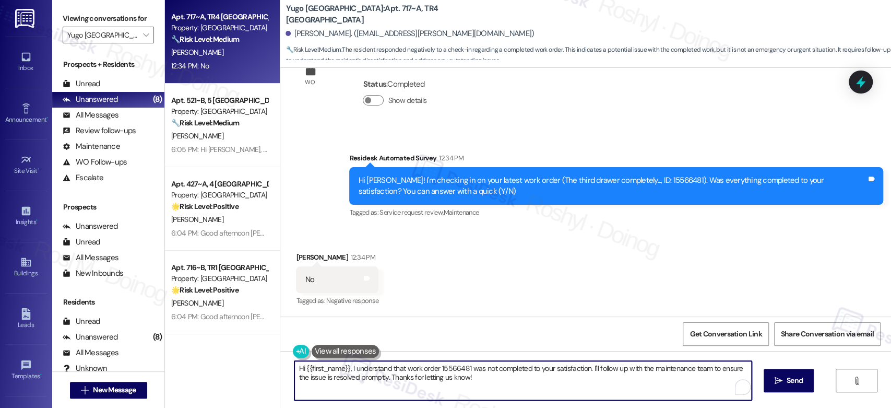
drag, startPoint x: 475, startPoint y: 379, endPoint x: 254, endPoint y: 361, distance: 222.5
click at [254, 361] on div "Apt. 717~A, TR4 [GEOGRAPHIC_DATA] Property: [GEOGRAPHIC_DATA] 🔧 Risk Level: Med…" at bounding box center [528, 204] width 726 height 408
paste textarea "’m sorry to hear your work order hasn’t been fully completed. Could you share a…"
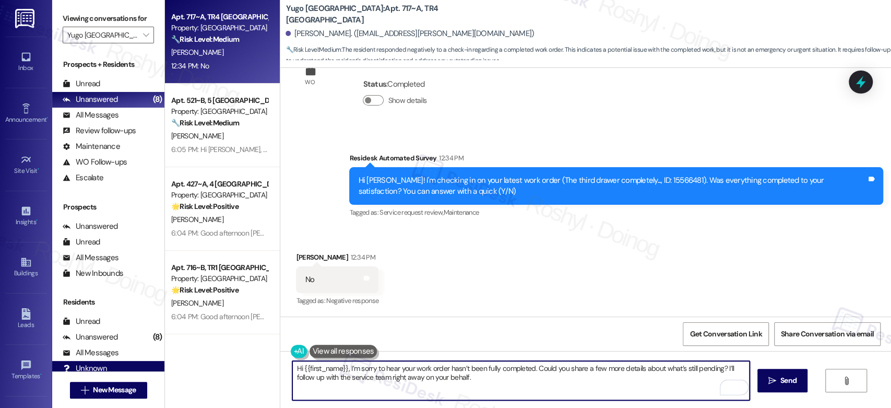
drag, startPoint x: 342, startPoint y: 368, endPoint x: 146, endPoint y: 362, distance: 196.3
click at [147, 362] on div "Viewing conversations for [PERSON_NAME] Grove  Prospects + Residents Unread (0…" at bounding box center [471, 204] width 839 height 408
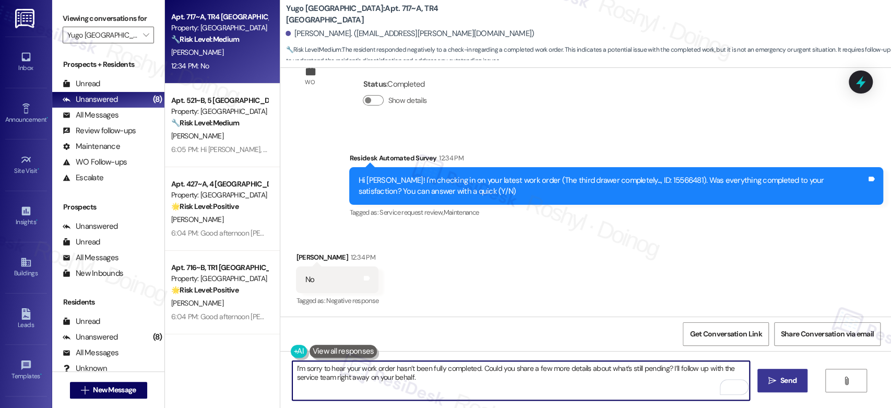
type textarea "I’m sorry to hear your work order hasn’t been fully completed. Could you share …"
click at [781, 383] on span "Send" at bounding box center [788, 380] width 16 height 11
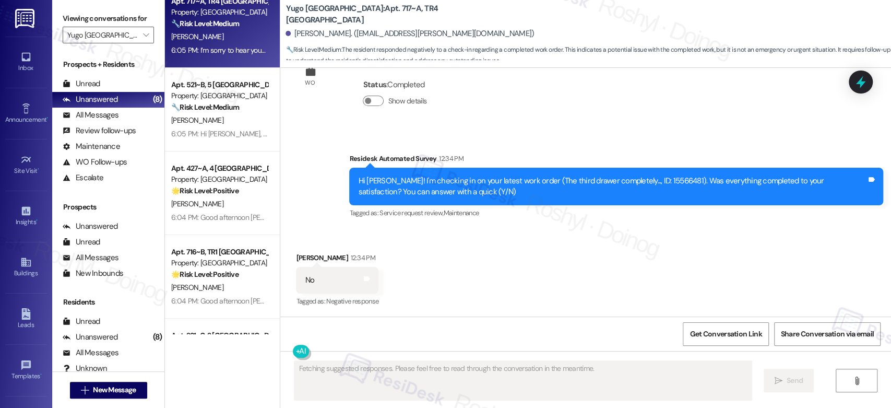
scroll to position [0, 0]
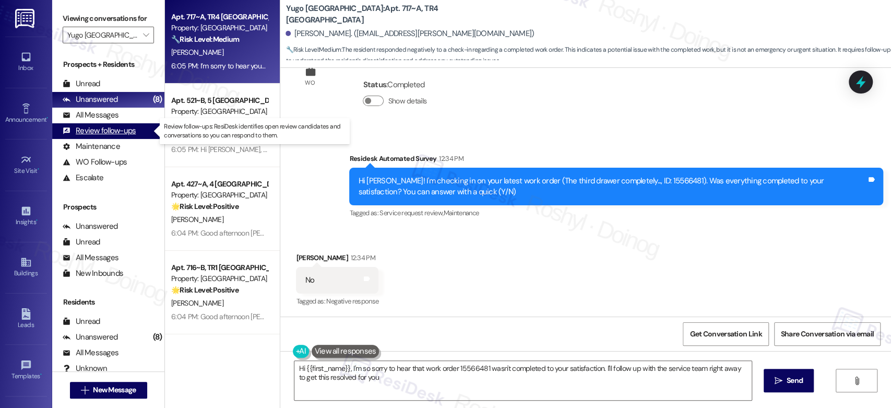
type textarea "Hi {{first_name}}, I'm so sorry to hear that work order 15566481 wasn't complet…"
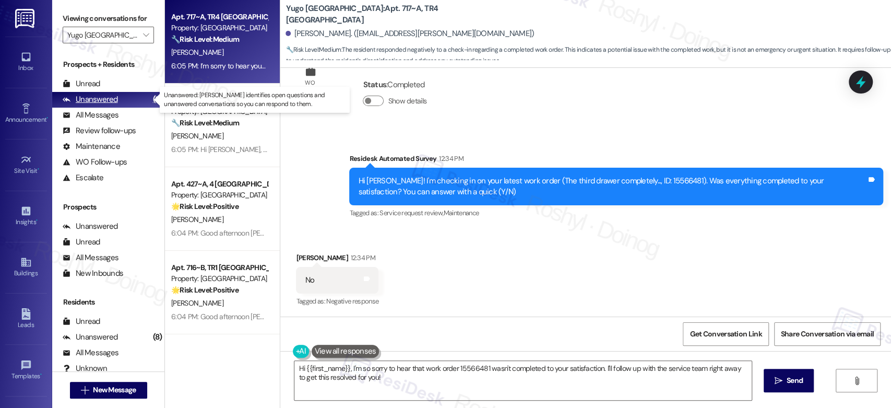
click at [150, 98] on div "(8)" at bounding box center [157, 99] width 15 height 16
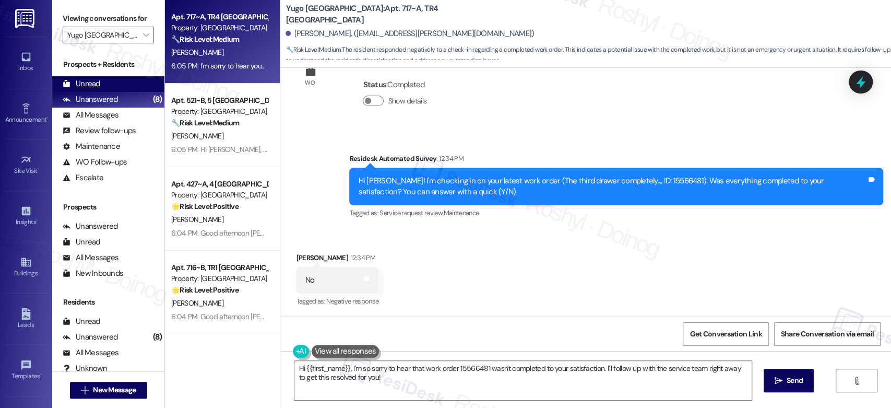
click at [95, 83] on div "Unread" at bounding box center [82, 83] width 38 height 11
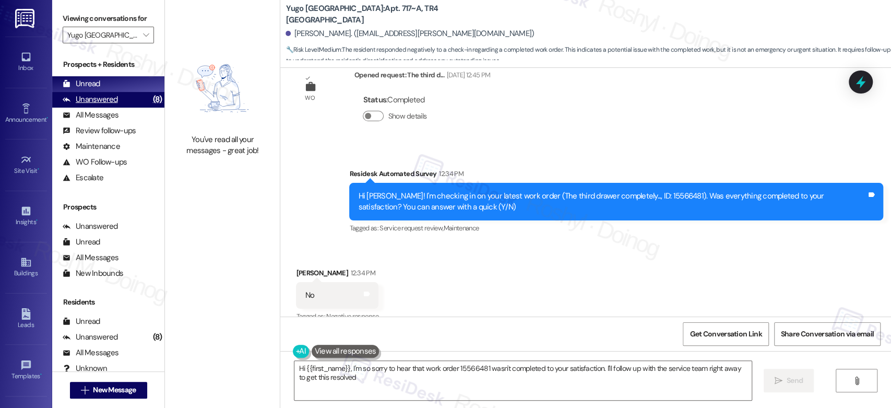
click at [123, 96] on div "Unanswered (8)" at bounding box center [108, 100] width 112 height 16
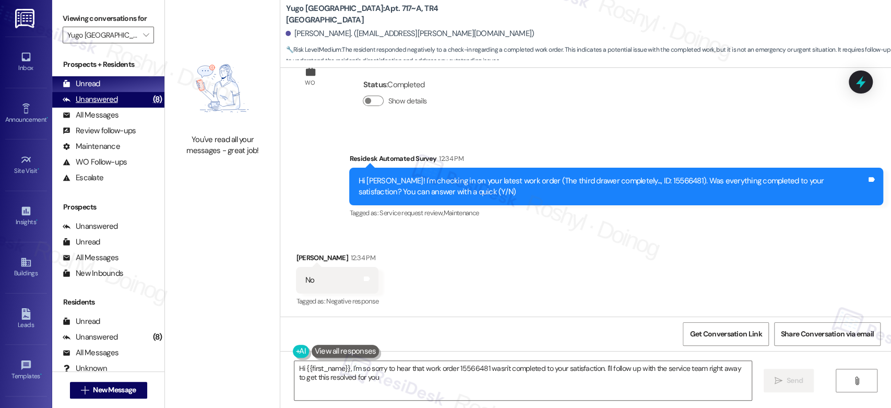
type textarea "Hi {{first_name}}, I'm so sorry to hear that work order 15566481 wasn't complet…"
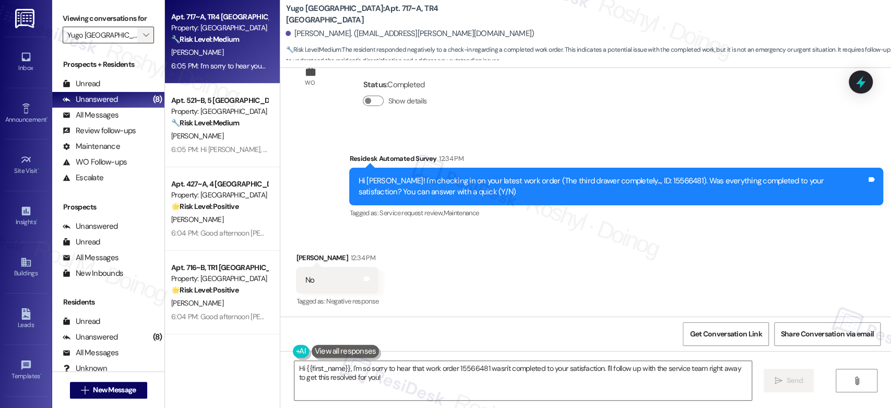
click at [143, 37] on icon "" at bounding box center [146, 35] width 6 height 8
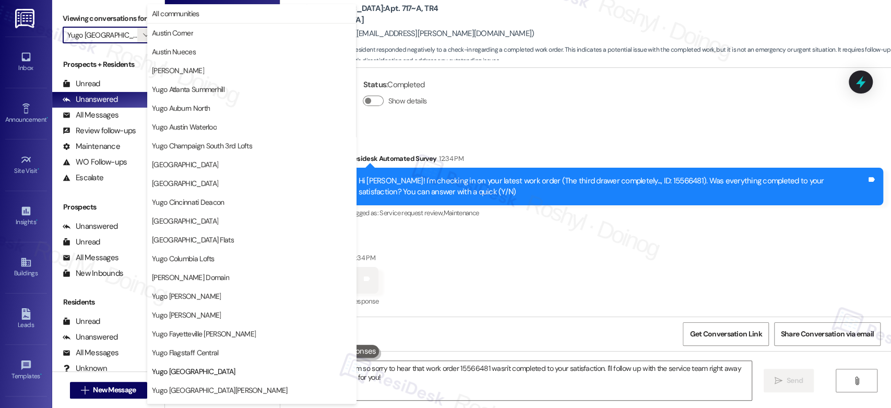
scroll to position [357, 0]
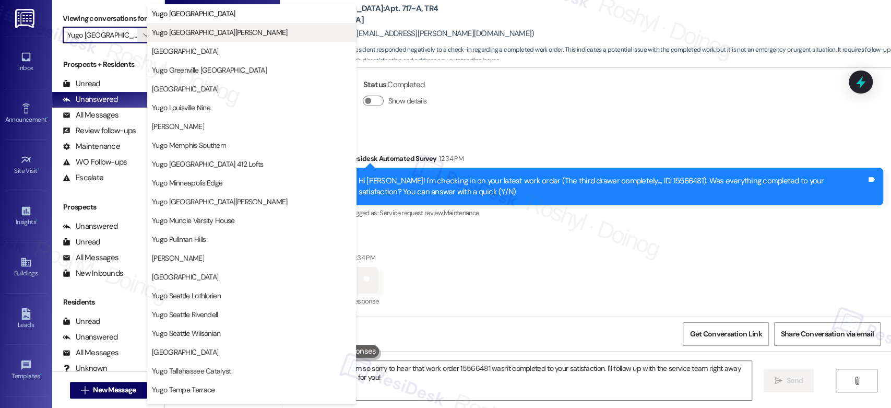
click at [216, 28] on span "Yugo [GEOGRAPHIC_DATA][PERSON_NAME]" at bounding box center [220, 32] width 136 height 10
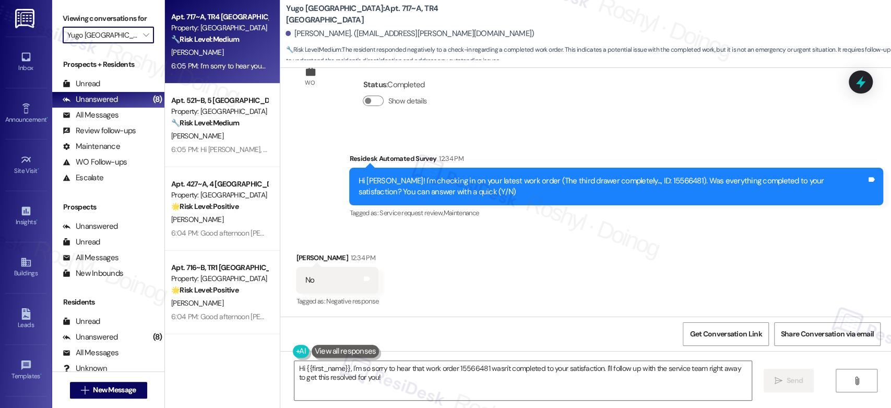
type input "Yugo [GEOGRAPHIC_DATA][PERSON_NAME]"
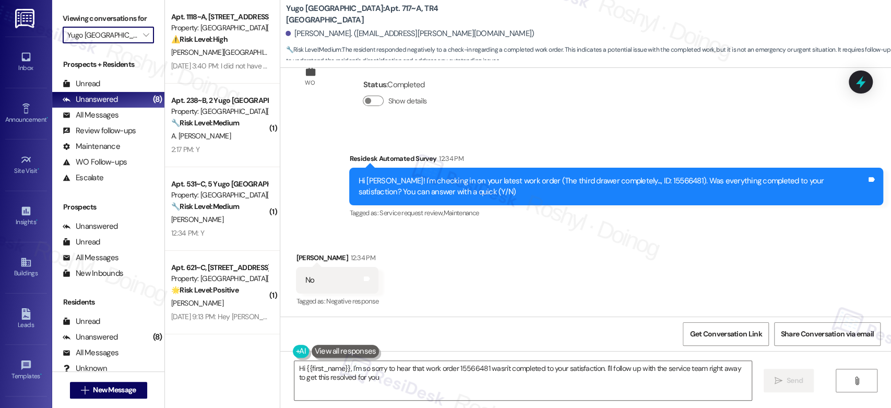
type textarea "Hi {{first_name}}, I'm so sorry to hear that work order 15566481 wasn't complet…"
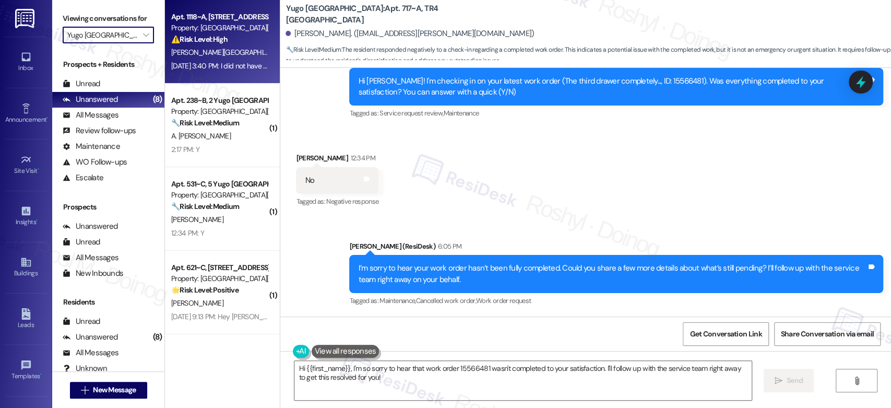
click at [209, 29] on div "Property: [GEOGRAPHIC_DATA][PERSON_NAME]" at bounding box center [219, 27] width 97 height 11
type textarea "Hi {{first_name}}, I'm so sorry to hear that work order 15566481 wasn't complet…"
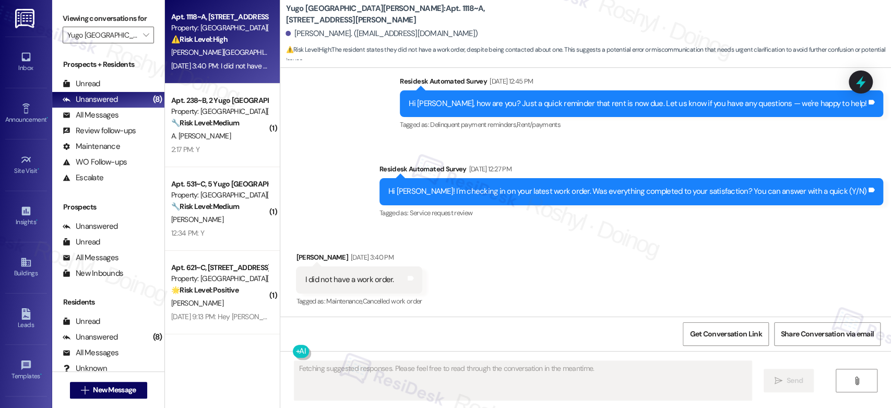
scroll to position [888, 0]
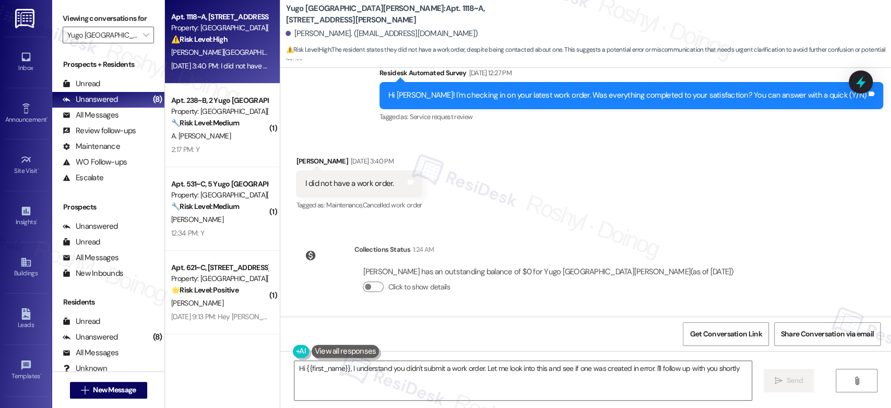
type textarea "Hi {{first_name}}, I understand you didn't submit a work order. Let me look int…"
click at [731, 333] on span "Get Conversation Link" at bounding box center [725, 333] width 72 height 11
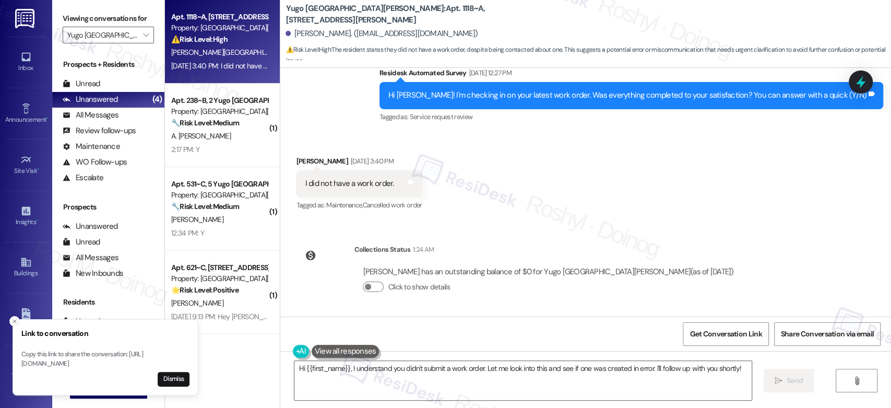
scroll to position [0, 0]
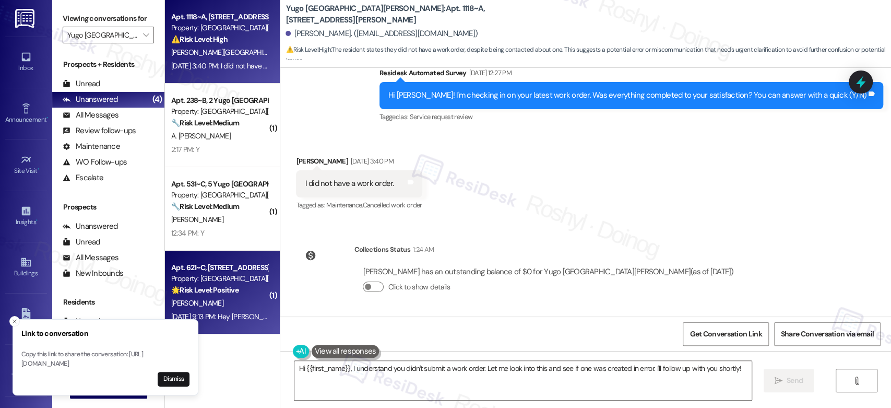
click at [242, 270] on div "Apt. 621~C, [STREET_ADDRESS][PERSON_NAME]" at bounding box center [219, 267] width 97 height 11
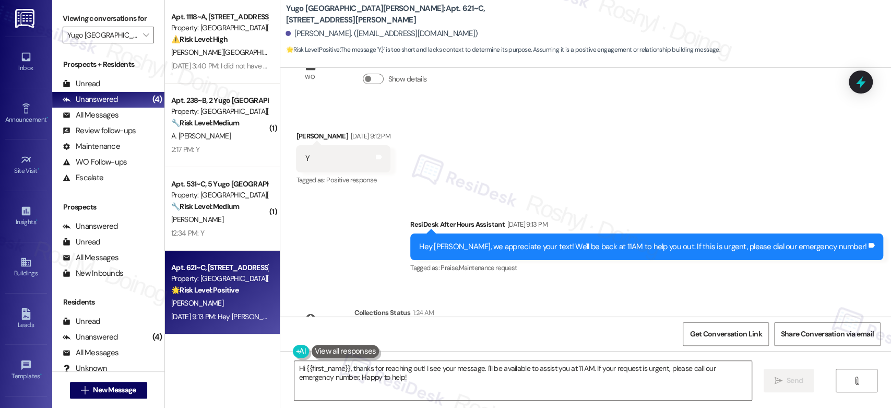
scroll to position [114, 0]
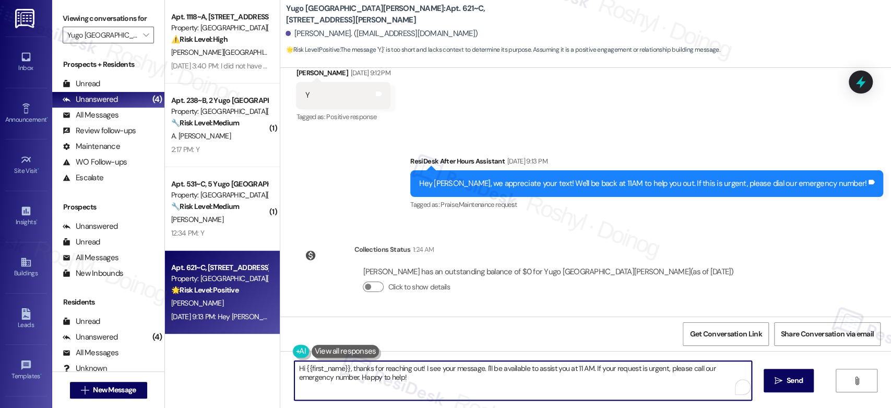
drag, startPoint x: 374, startPoint y: 381, endPoint x: 250, endPoint y: 355, distance: 125.9
click at [250, 355] on div "Apt. 1118~A, [GEOGRAPHIC_DATA][PERSON_NAME] Property: [GEOGRAPHIC_DATA][PERSON_…" at bounding box center [528, 204] width 726 height 408
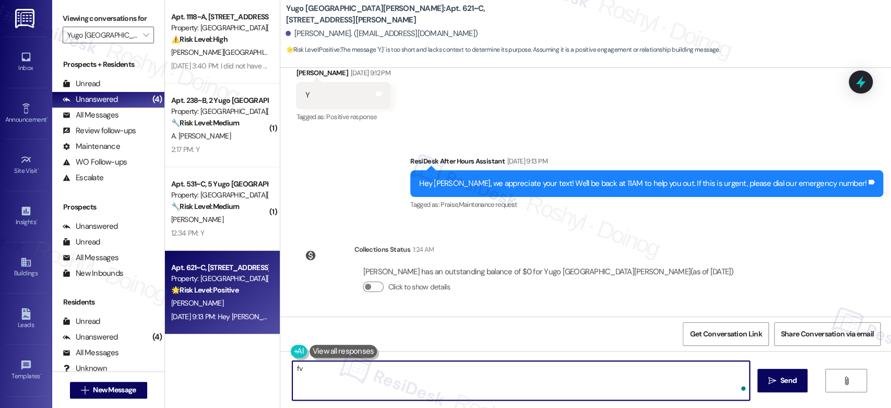
type textarea "f"
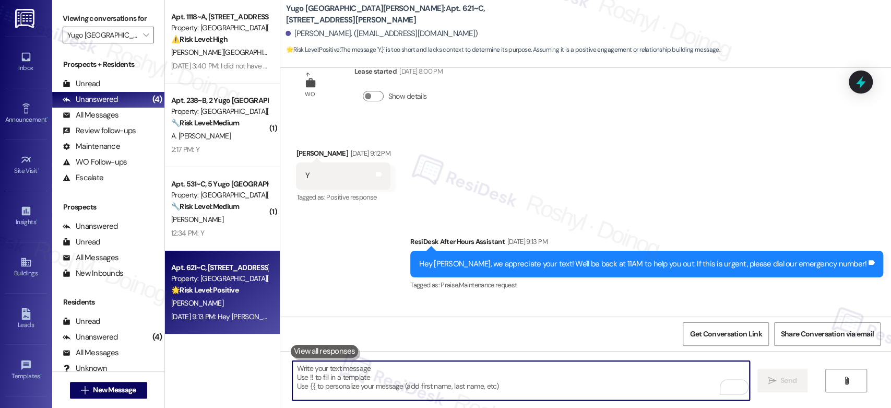
scroll to position [0, 0]
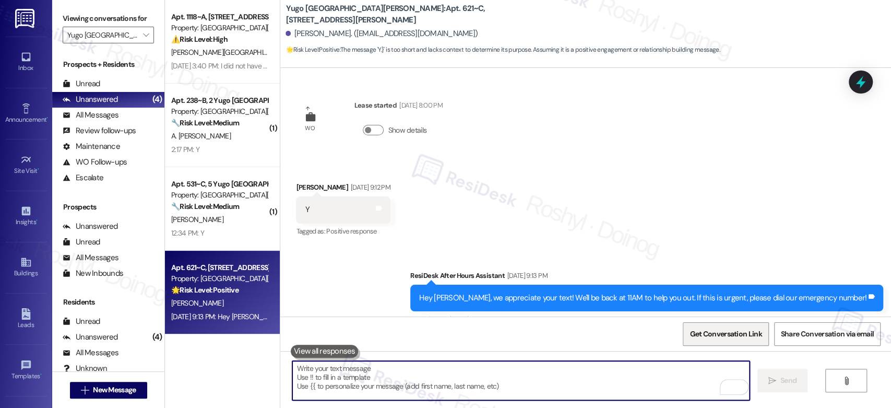
click at [753, 337] on span "Get Conversation Link" at bounding box center [725, 333] width 72 height 11
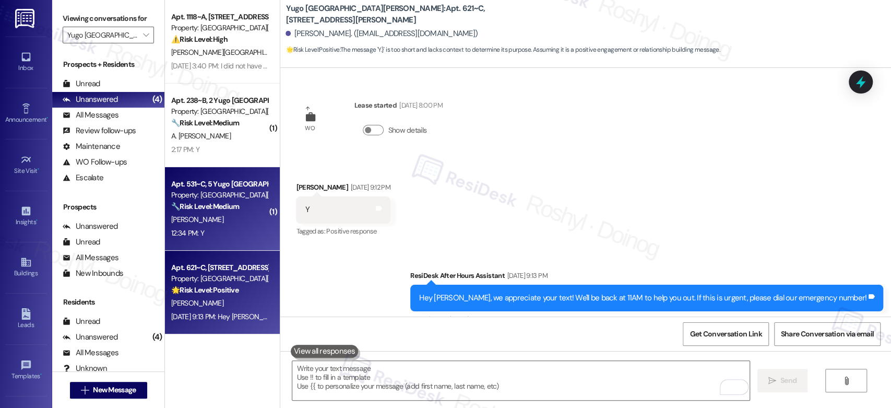
click at [224, 178] on div "Apt. 531~C, 5 Yugo [GEOGRAPHIC_DATA][PERSON_NAME]" at bounding box center [219, 183] width 97 height 11
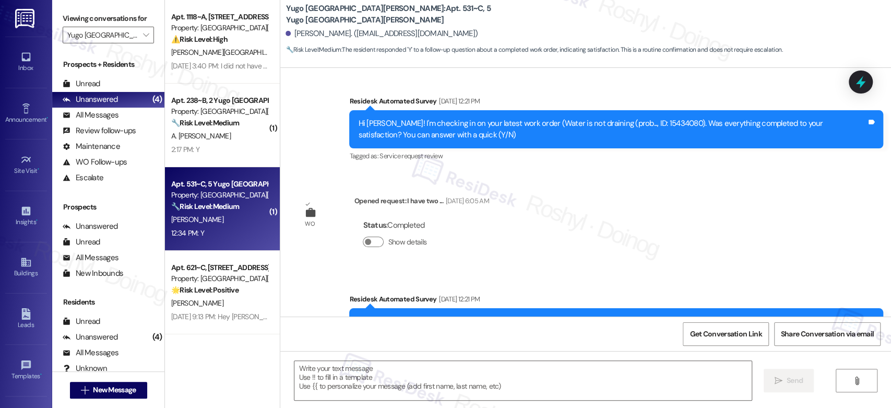
type textarea "Fetching suggested responses. Please feel free to read through the conversation…"
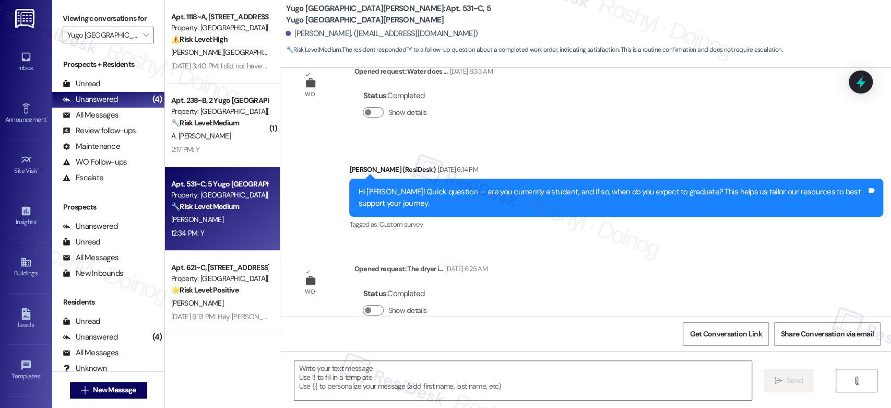
scroll to position [1437, 0]
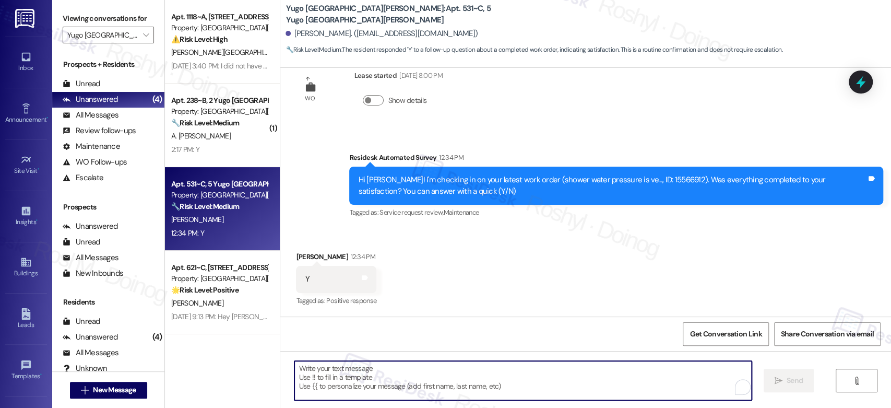
click at [429, 377] on textarea "To enrich screen reader interactions, please activate Accessibility in Grammarl…" at bounding box center [522, 380] width 457 height 39
paste textarea "Good afternoon, {{first_name}}! I'm happy the work order was completed to your …"
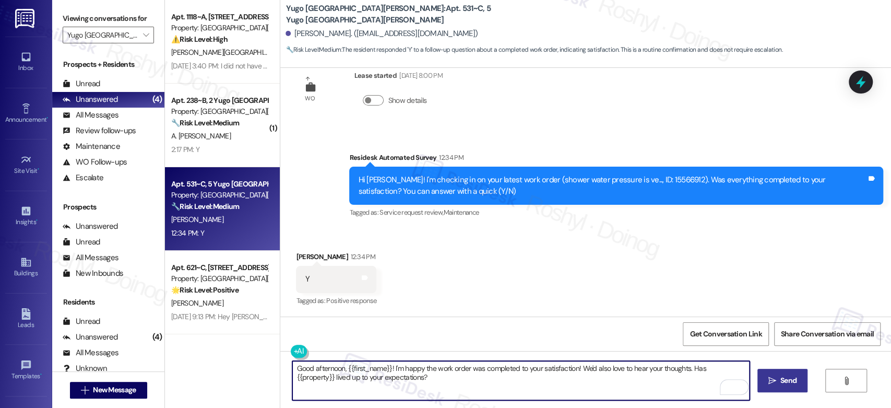
type textarea "Good afternoon, {{first_name}}! I'm happy the work order was completed to your …"
click at [778, 380] on span "Send" at bounding box center [788, 380] width 20 height 11
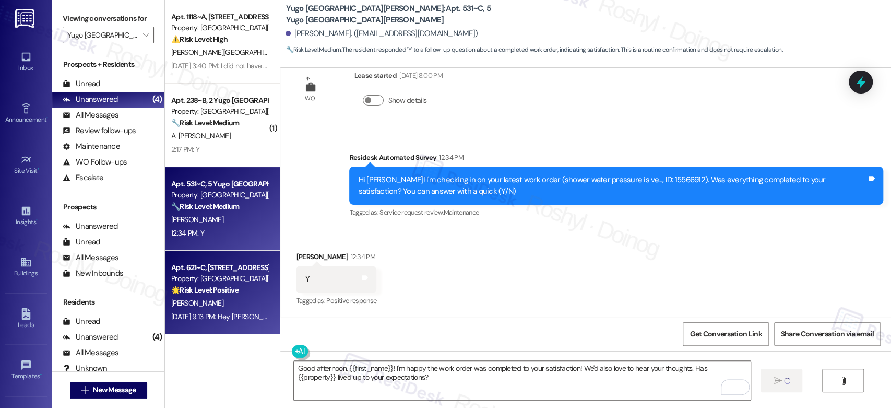
click at [197, 299] on span "[PERSON_NAME]" at bounding box center [197, 302] width 52 height 9
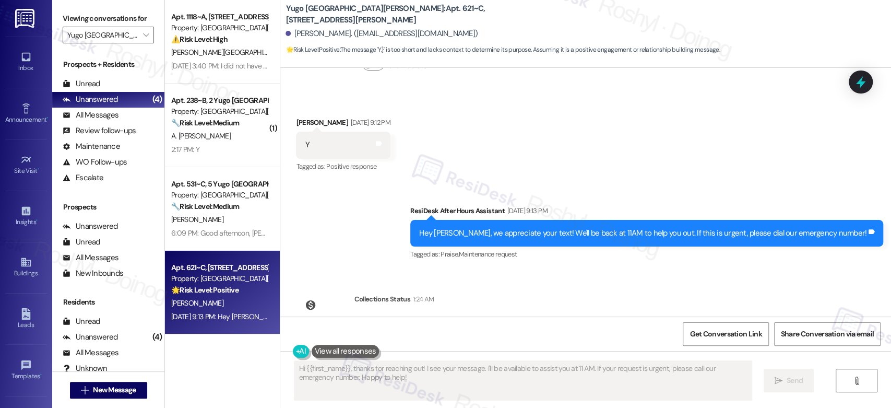
scroll to position [0, 0]
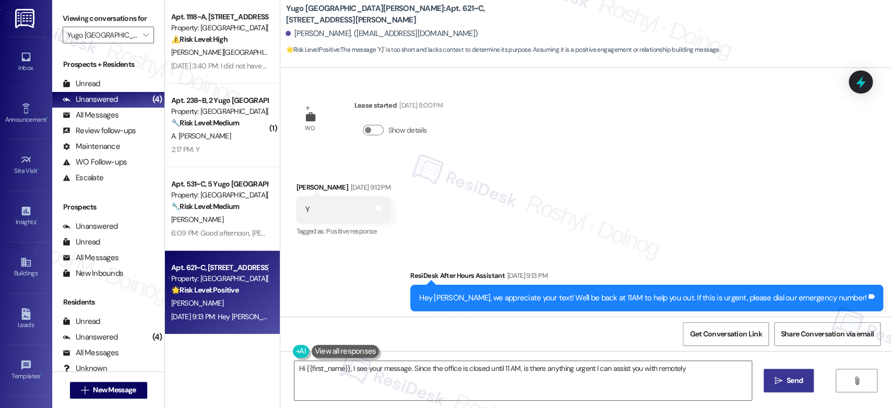
type textarea "Hi {{first_name}}, I see your message. Since the office is closed until 11 AM, …"
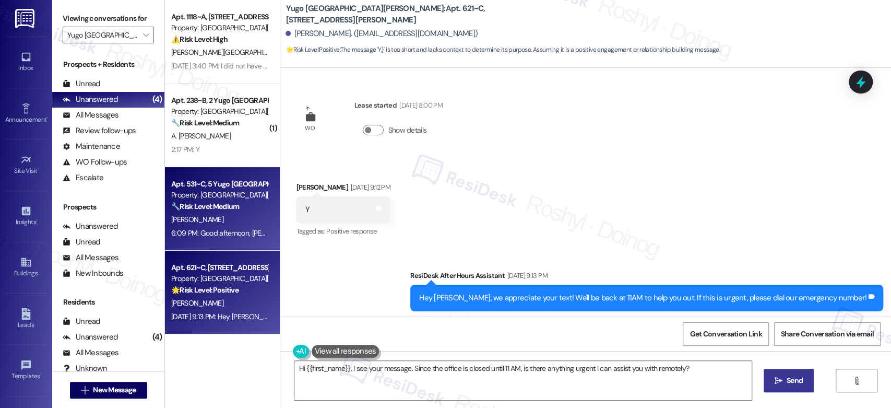
click at [215, 175] on div "Apt. 531~C, [GEOGRAPHIC_DATA][PERSON_NAME] Property: [GEOGRAPHIC_DATA][PERSON_N…" at bounding box center [222, 208] width 115 height 83
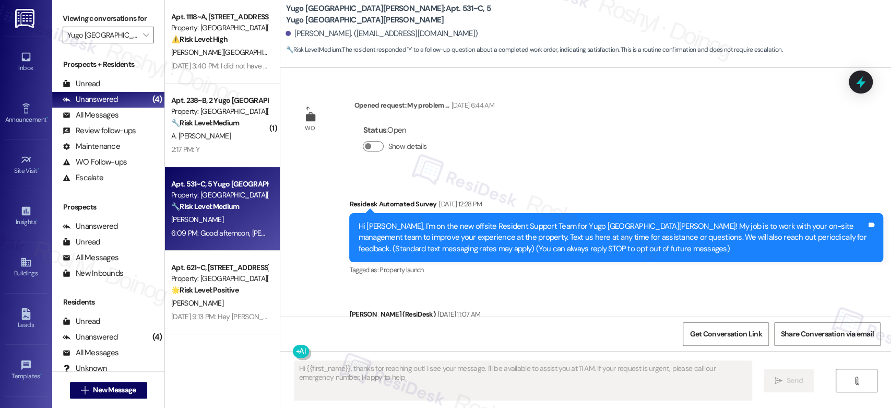
type textarea "Hi {{first_name}}, thanks for reaching out! I see your message. I'll be availab…"
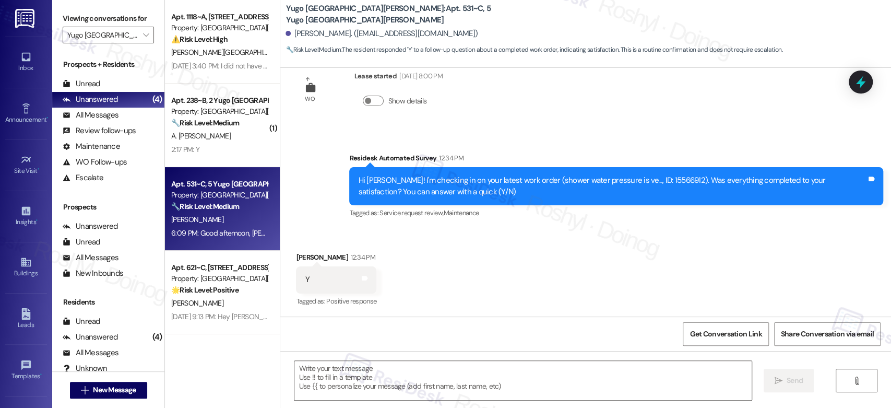
scroll to position [1536, 0]
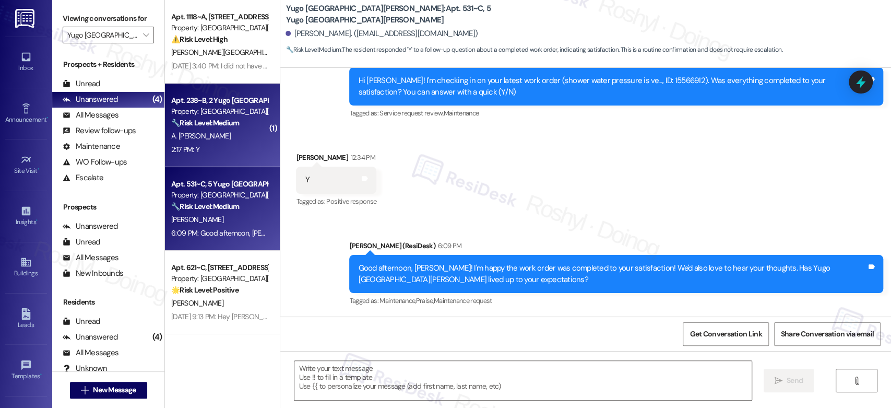
click at [226, 149] on div "2:17 PM: Y 2:17 PM: Y" at bounding box center [219, 149] width 99 height 13
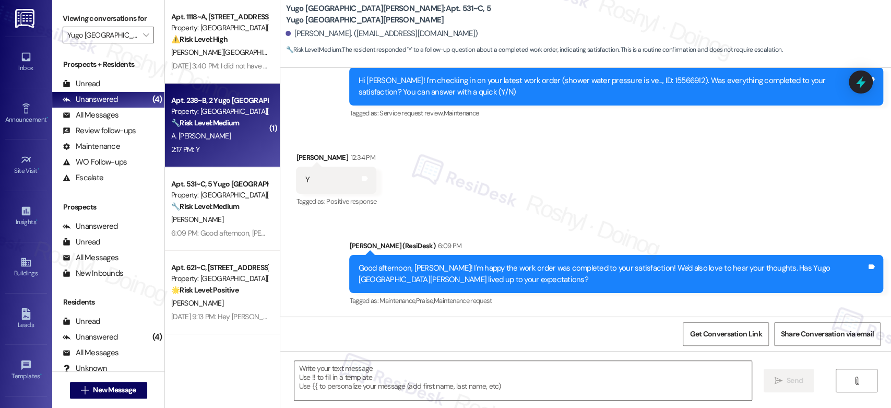
type textarea "Fetching suggested responses. Please feel free to read through the conversation…"
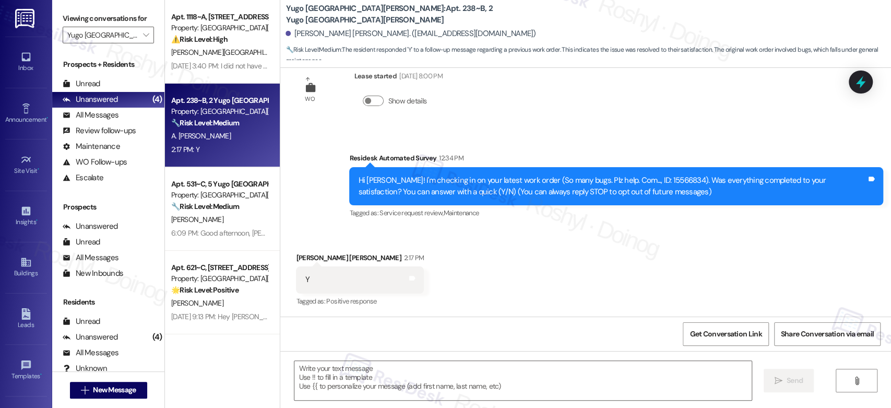
scroll to position [29, 0]
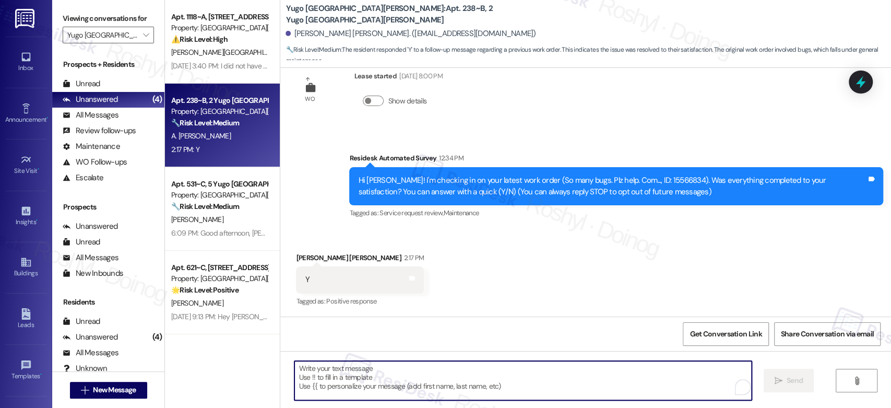
click at [399, 373] on textarea "To enrich screen reader interactions, please activate Accessibility in Grammarl…" at bounding box center [522, 380] width 457 height 39
paste textarea "Good afternoon, {{first_name}}! I'm happy the work order was completed to your …"
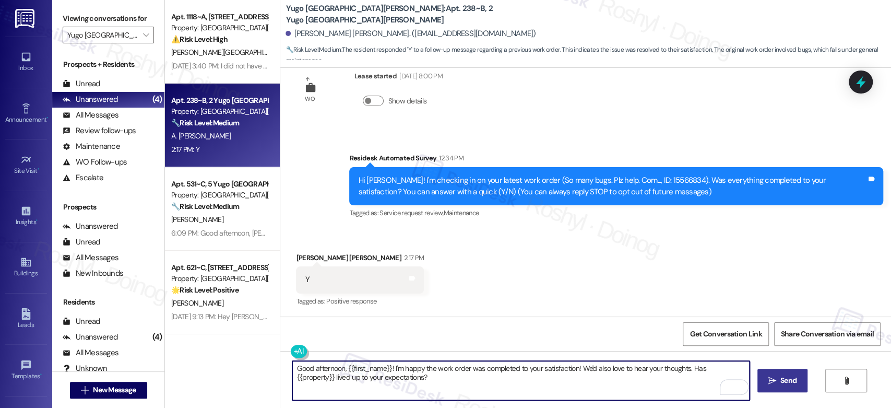
type textarea "Good afternoon, {{first_name}}! I'm happy the work order was completed to your …"
click at [778, 383] on span "Send" at bounding box center [788, 380] width 20 height 11
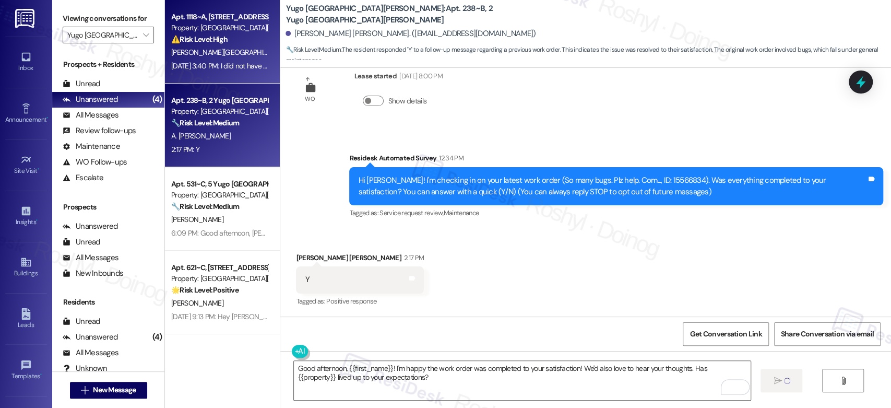
click at [214, 72] on div "Apt. 1118~A, [GEOGRAPHIC_DATA][PERSON_NAME] Property: [GEOGRAPHIC_DATA][PERSON_…" at bounding box center [222, 41] width 115 height 83
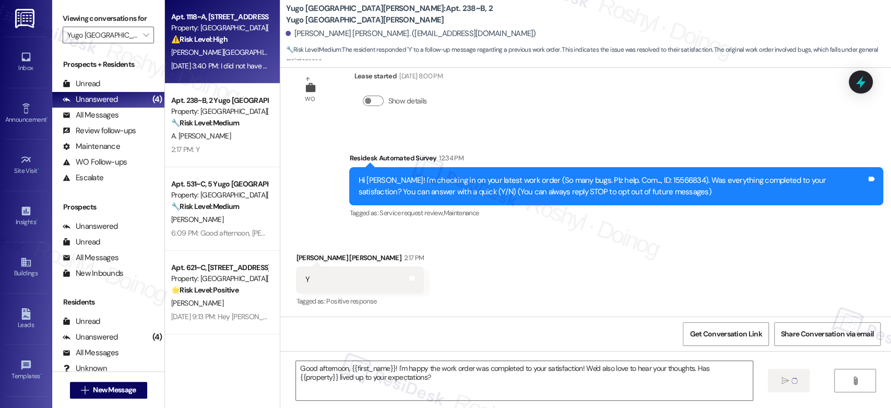
type textarea "Fetching suggested responses. Please feel free to read through the conversation…"
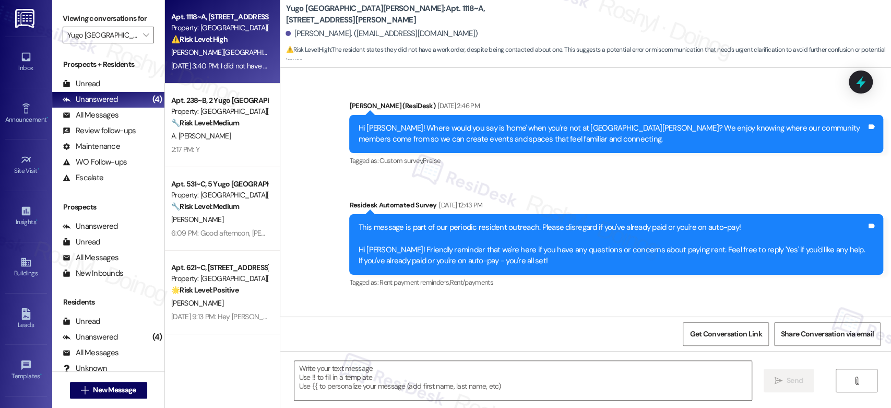
type textarea "Fetching suggested responses. Please feel free to read through the conversation…"
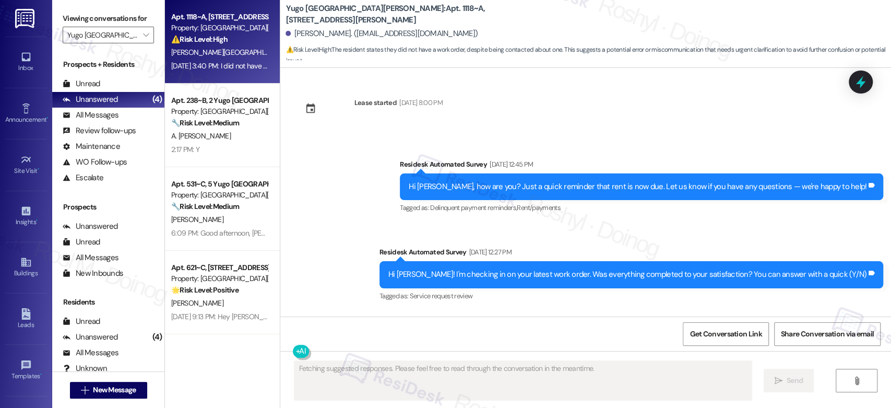
scroll to position [792, 0]
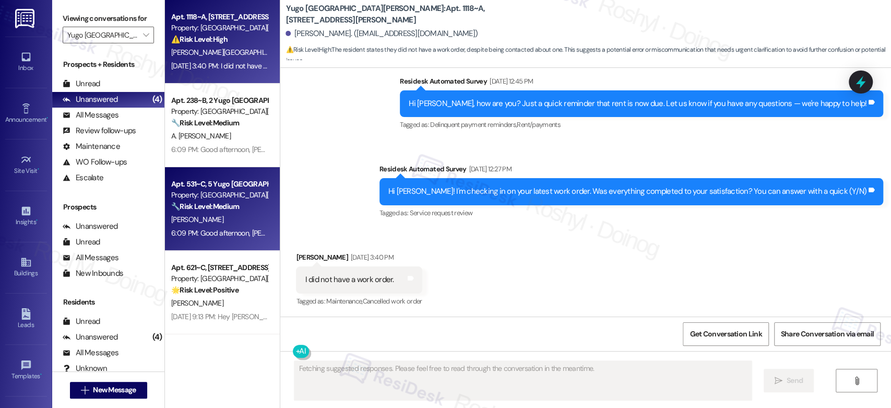
click at [201, 183] on div "Apt. 531~C, 5 Yugo [GEOGRAPHIC_DATA][PERSON_NAME]" at bounding box center [219, 183] width 97 height 11
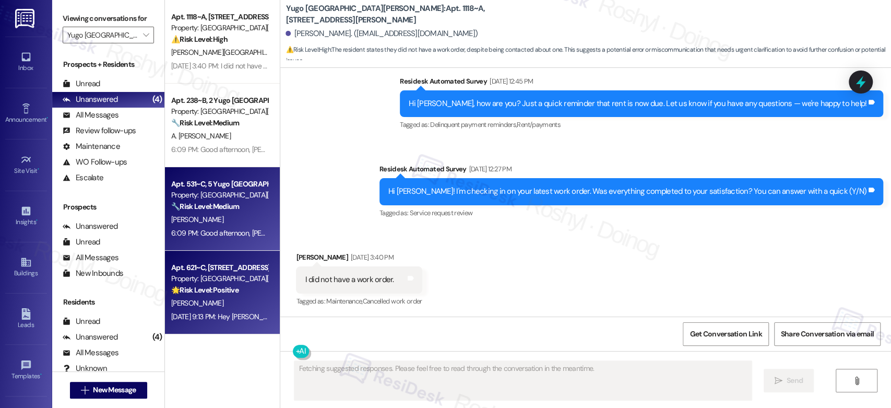
click at [213, 291] on strong "🌟 Risk Level: Positive" at bounding box center [204, 289] width 67 height 9
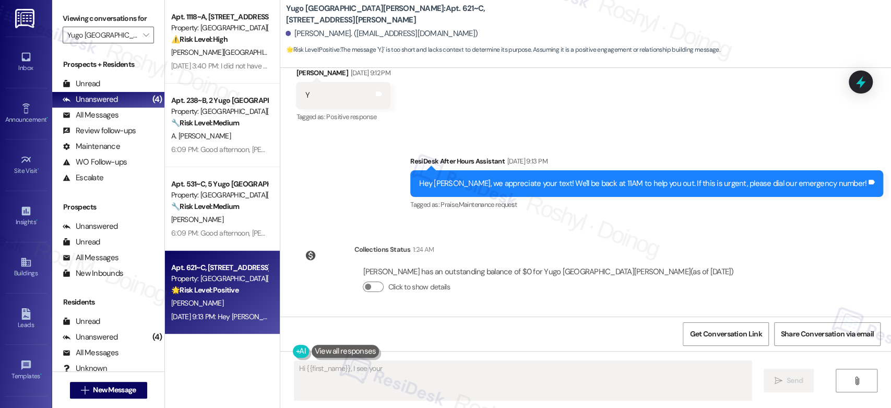
scroll to position [114, 0]
type textarea "Hi {{first_name}}, I see your message. Since the office is closed until 11 AM, …"
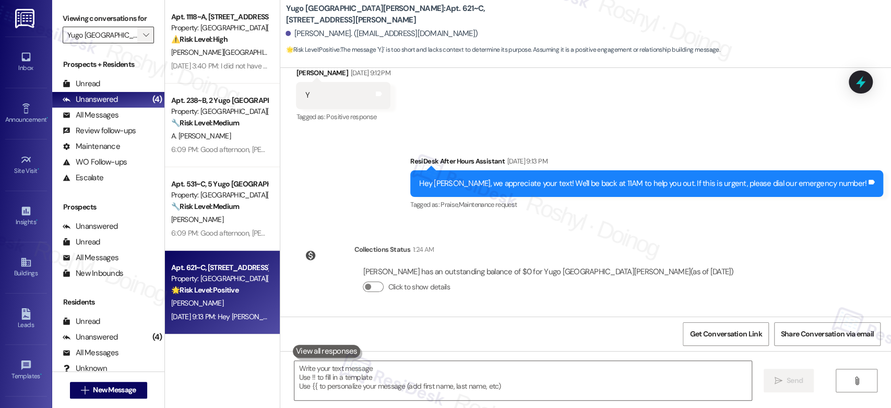
click at [147, 32] on button "" at bounding box center [145, 35] width 17 height 17
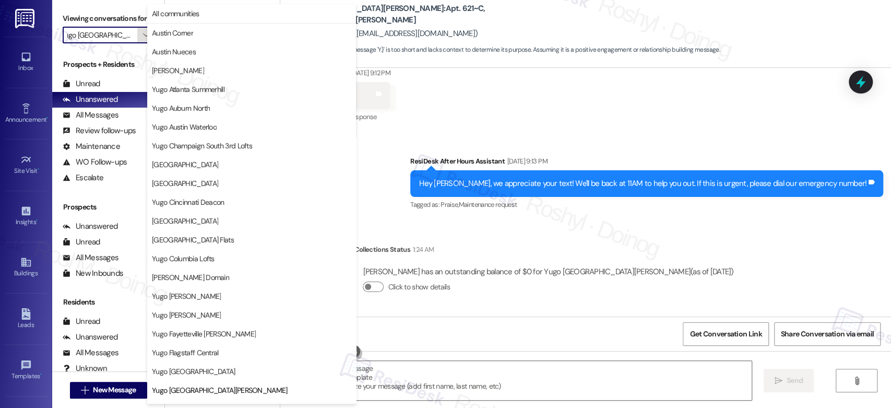
scroll to position [357, 0]
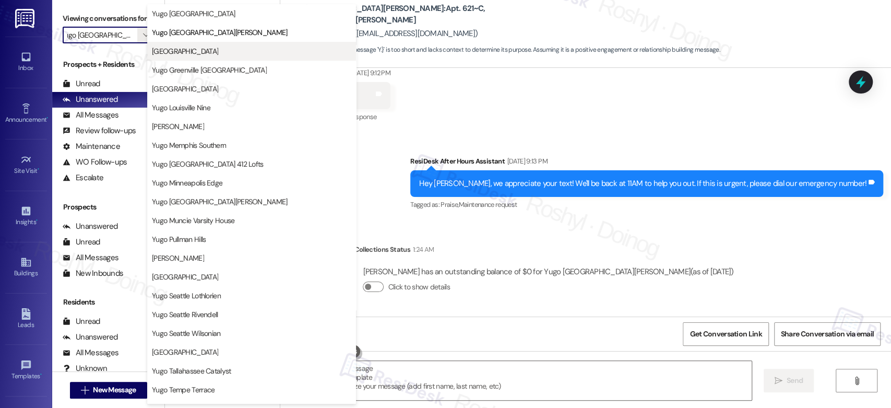
click at [205, 42] on button "[GEOGRAPHIC_DATA]" at bounding box center [251, 51] width 209 height 19
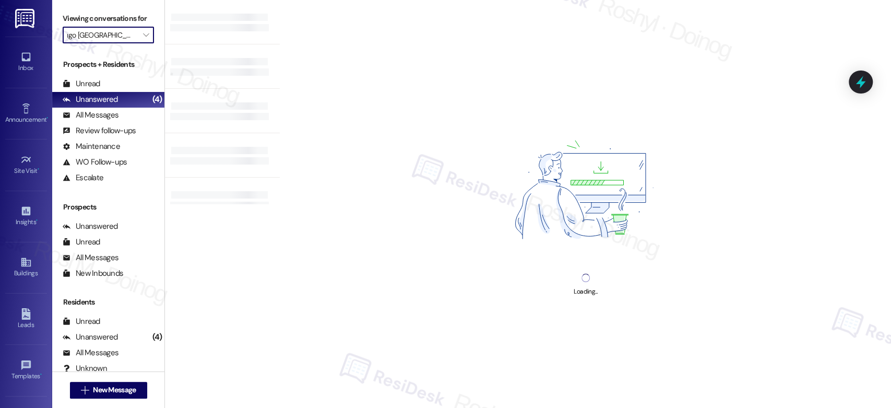
type input "[GEOGRAPHIC_DATA]"
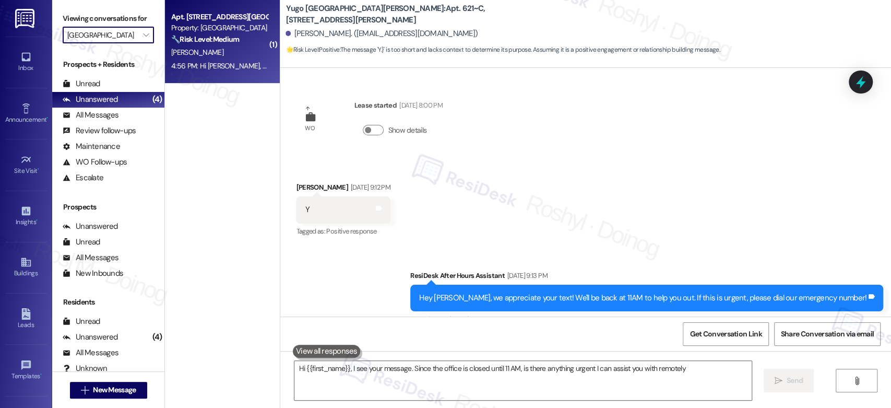
type textarea "Hi {{first_name}}, I see your message. Since the office is closed until 11 AM, …"
click at [213, 57] on div "[PERSON_NAME]" at bounding box center [219, 52] width 99 height 13
type textarea "Hi {{first_name}}, I see your message. Since the office is closed until 11 AM, …"
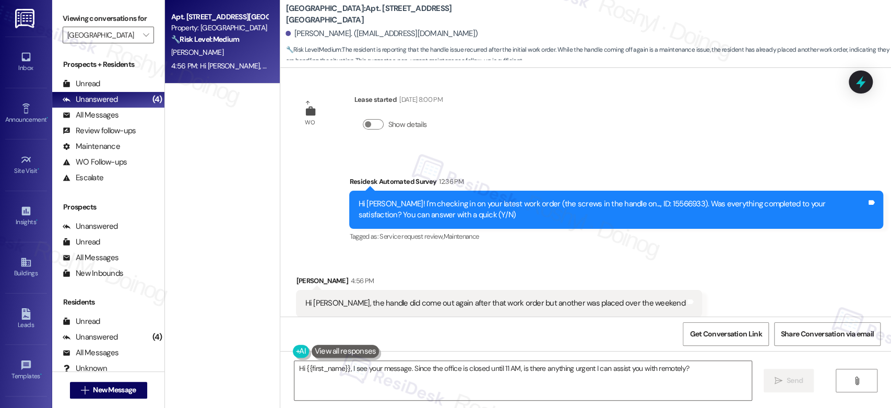
scroll to position [298, 0]
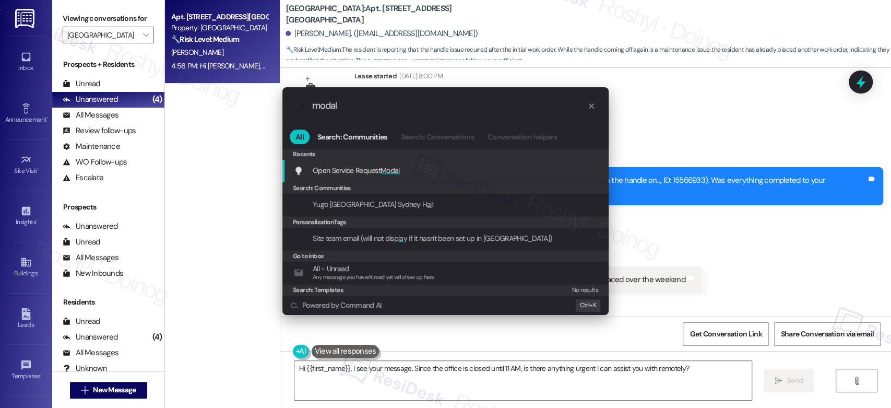
type input "modal"
click at [373, 164] on span "Open Service Request Modal" at bounding box center [356, 169] width 87 height 11
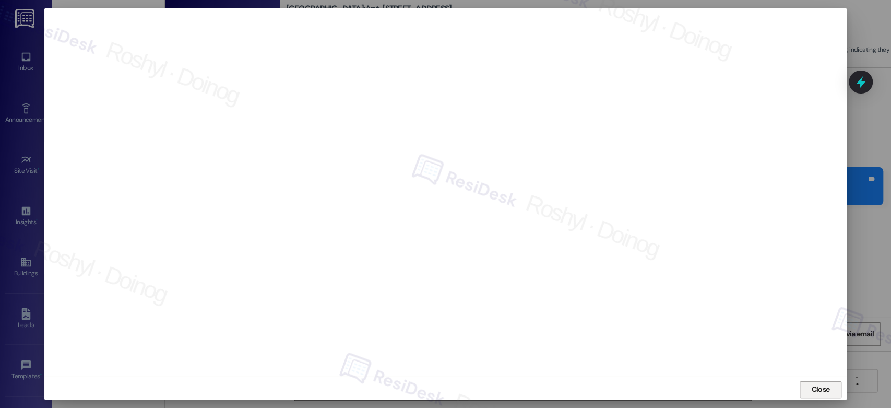
click at [821, 389] on span "Close" at bounding box center [820, 389] width 18 height 11
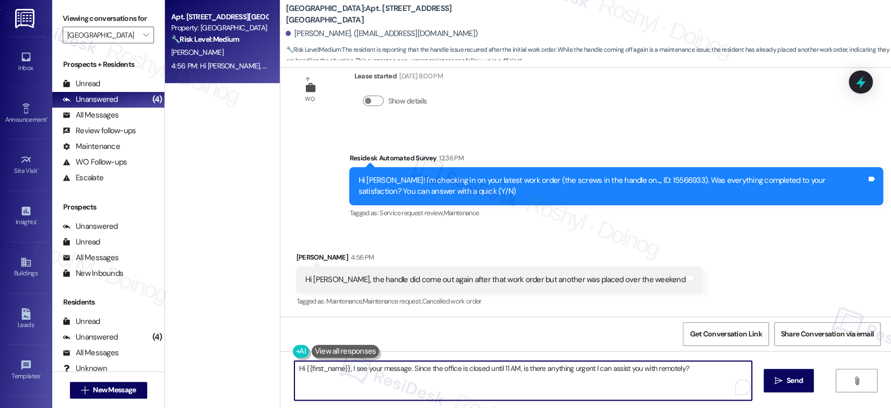
drag, startPoint x: 691, startPoint y: 373, endPoint x: 232, endPoint y: 387, distance: 459.4
click at [232, 387] on div "Apt. 322, [GEOGRAPHIC_DATA] Property: [GEOGRAPHIC_DATA] 🔧 Risk Level: Medium Th…" at bounding box center [528, 204] width 726 height 408
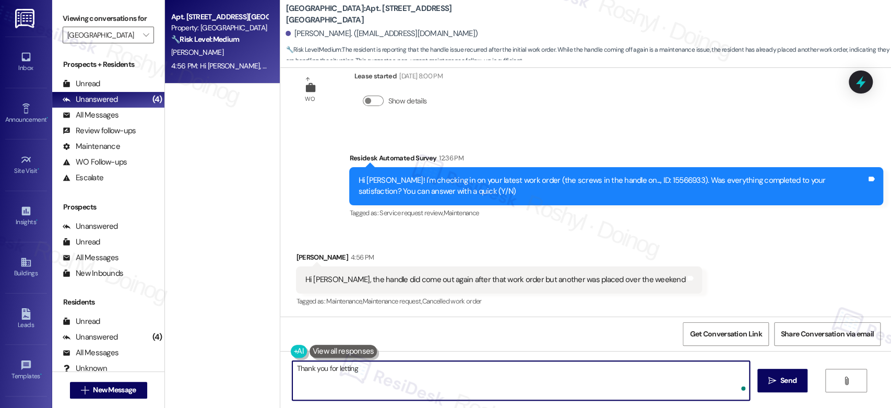
type textarea "Thank you for letting m"
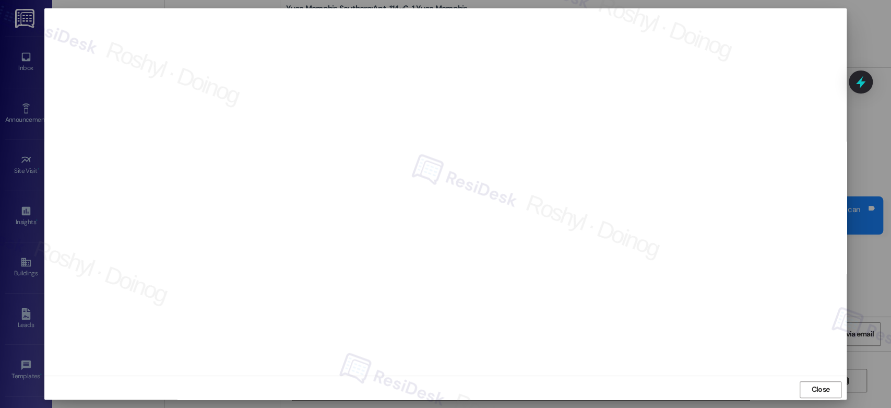
scroll to position [1505, 0]
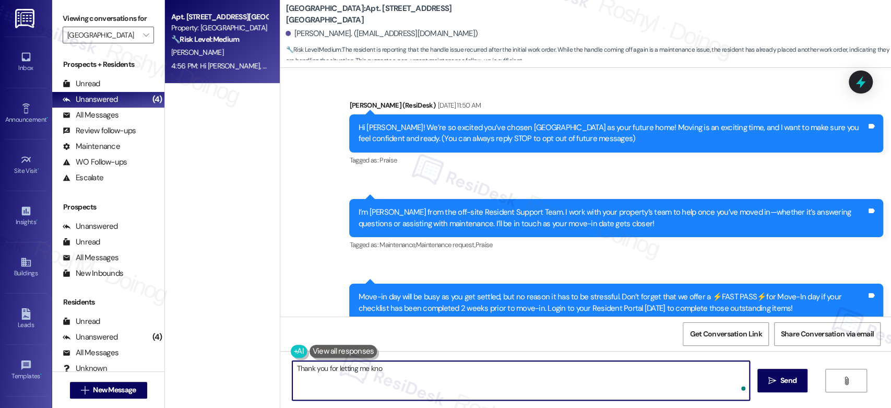
scroll to position [298, 0]
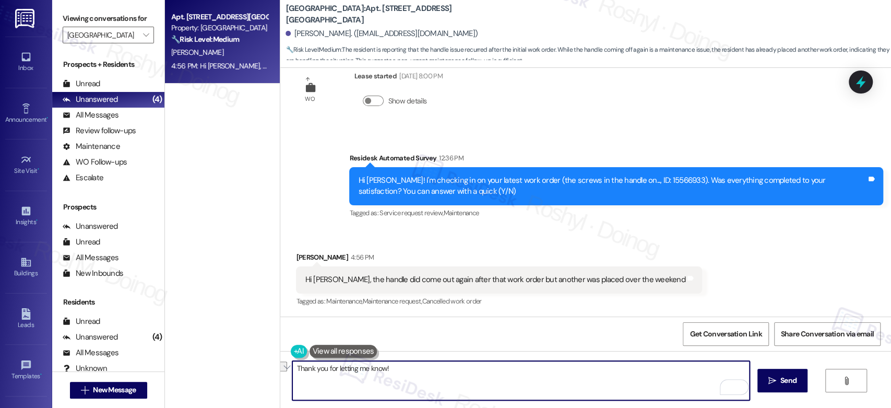
drag, startPoint x: 382, startPoint y: 369, endPoint x: 332, endPoint y: 370, distance: 49.6
click at [332, 370] on textarea "Thank you for letting me know!" at bounding box center [520, 380] width 457 height 39
paste textarea "Please let me know if there’s anything more I can do for you."
click at [509, 371] on textarea "Thank you for the update! Please let me know if there’s anything more I can do …" at bounding box center [520, 380] width 457 height 39
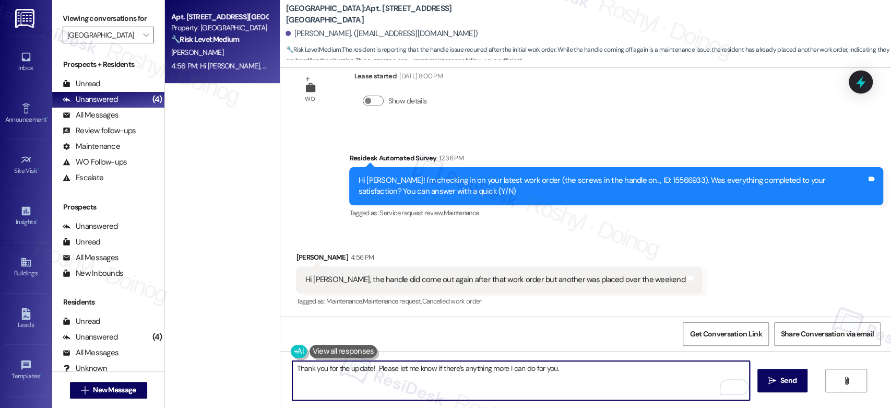
click at [520, 371] on textarea "Thank you for the update! Please let me know if there’s anything more I can do …" at bounding box center [520, 380] width 457 height 39
click at [539, 370] on textarea "Thank you for the update! Please let me know if there’s anything more I can hel…" at bounding box center [520, 380] width 457 height 39
click at [563, 383] on textarea "Thank you for the update! Please let me know if there’s anything more I can hel…" at bounding box center [520, 380] width 457 height 39
click at [559, 368] on textarea "Thank you for the update! Please let me know if there’s anything more I can hel…" at bounding box center [520, 380] width 457 height 39
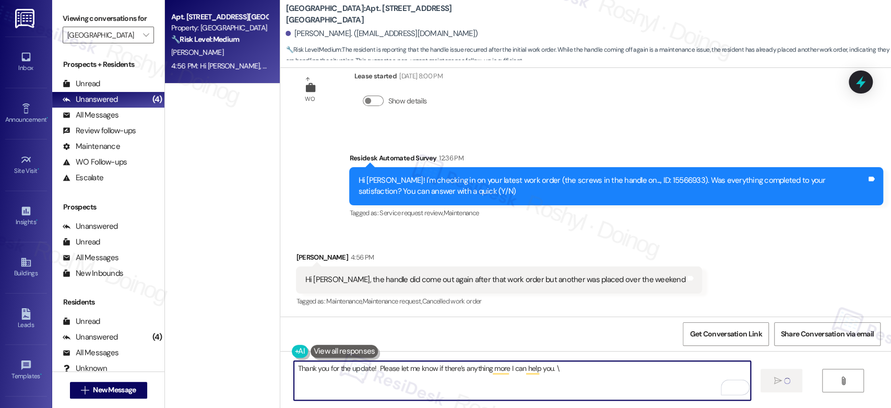
type textarea "Thank you for the update! Please let me know if there’s anything more I can hel…"
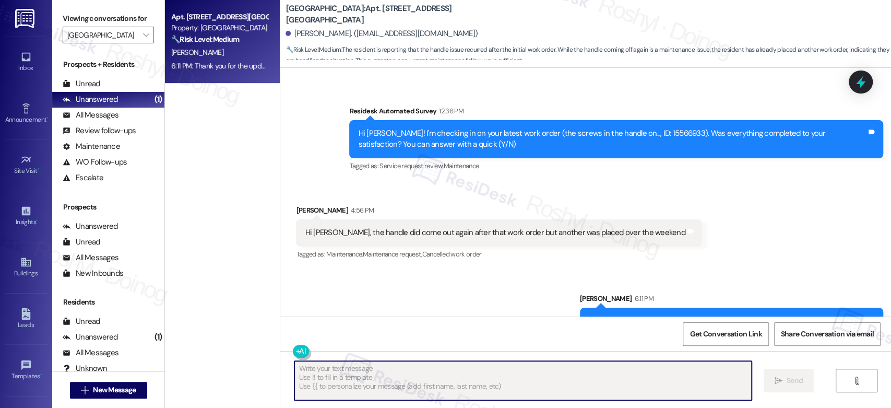
scroll to position [371, 0]
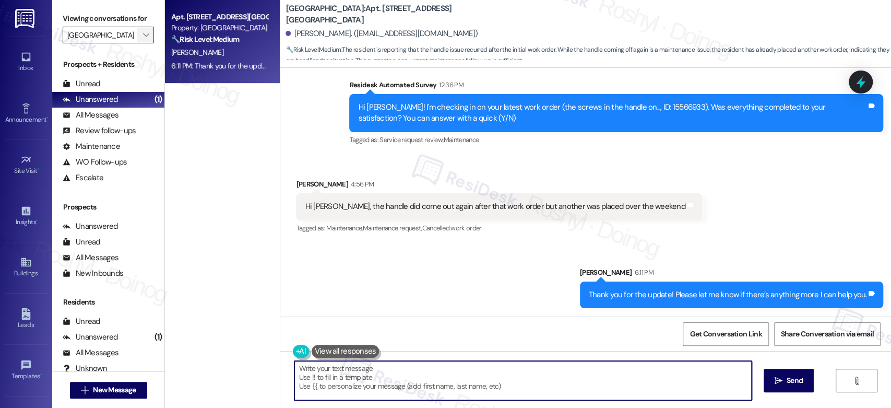
click at [137, 40] on button "" at bounding box center [145, 35] width 17 height 17
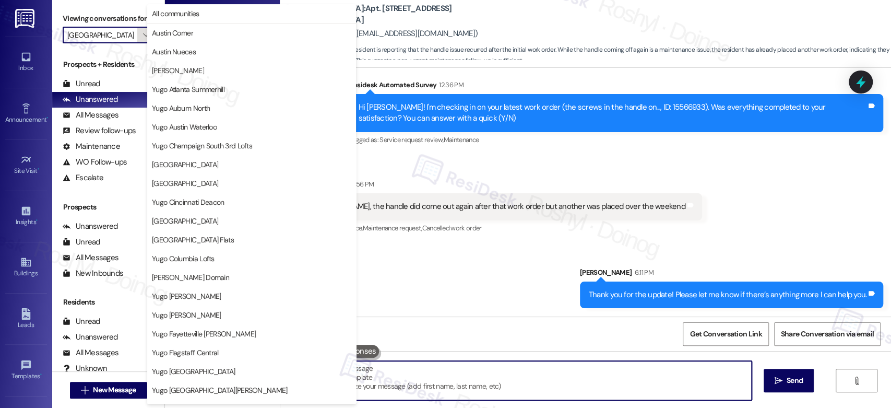
scroll to position [357, 0]
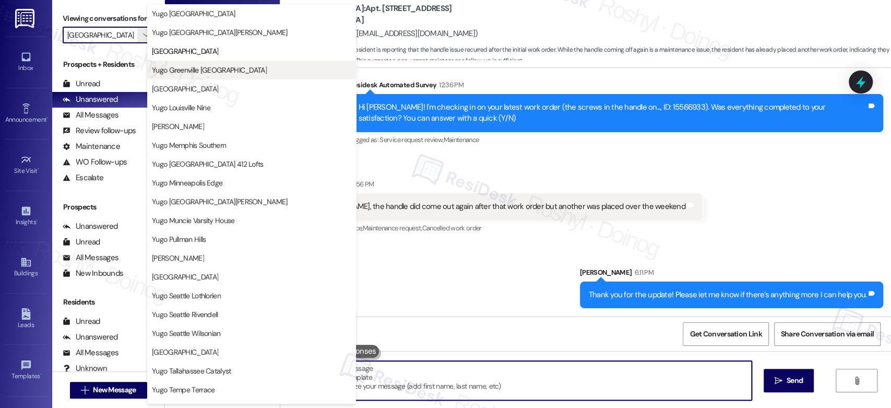
click at [231, 77] on button "Yugo Greenville [GEOGRAPHIC_DATA]" at bounding box center [251, 70] width 209 height 19
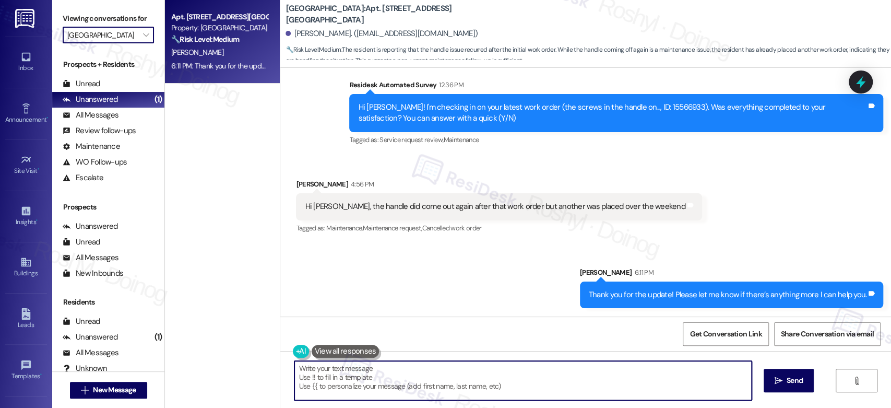
type input "Yugo Greenville [GEOGRAPHIC_DATA]"
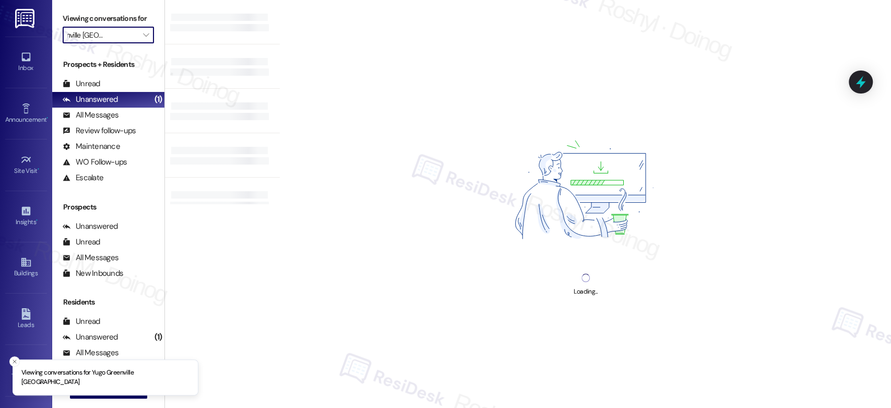
scroll to position [0, 8]
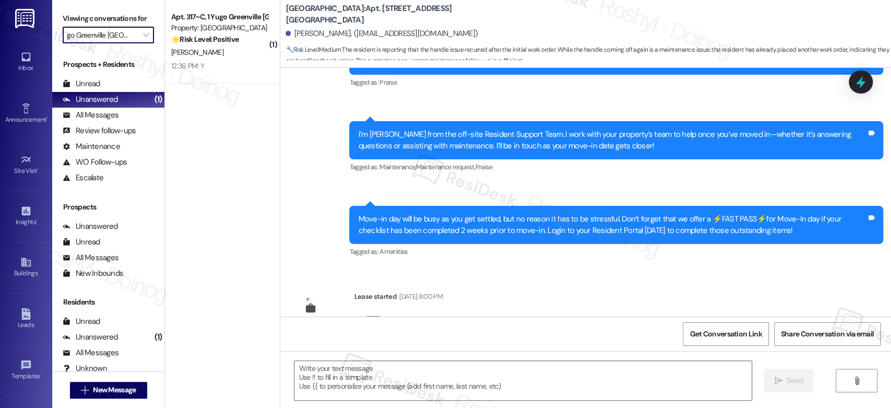
type textarea "Fetching suggested responses. Please feel free to read through the conversation…"
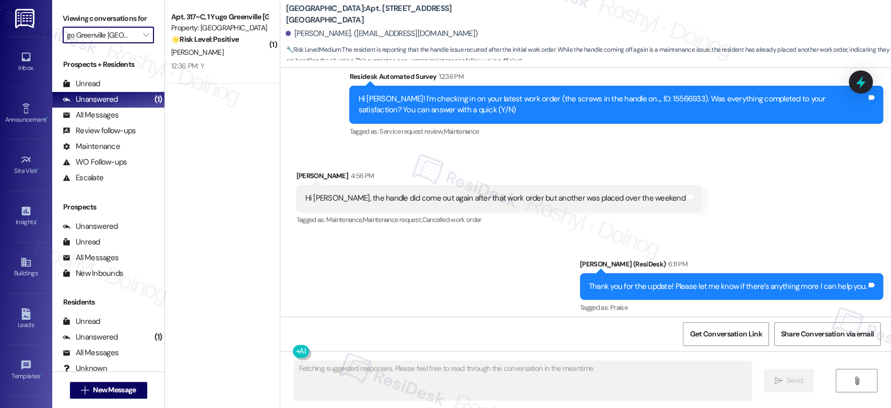
scroll to position [386, 0]
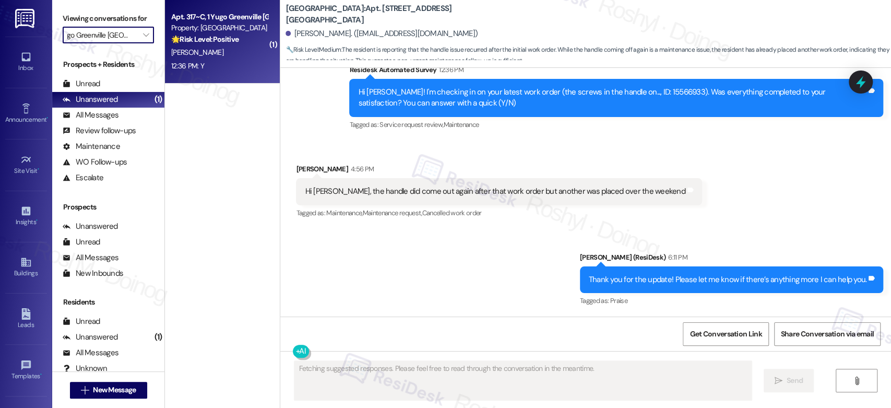
click at [170, 59] on div "12:36 PM: Y 12:36 PM: Y" at bounding box center [219, 65] width 99 height 13
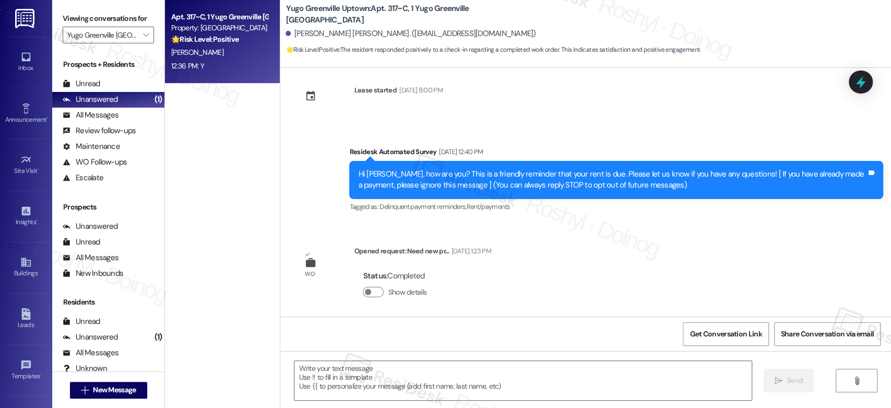
scroll to position [0, 0]
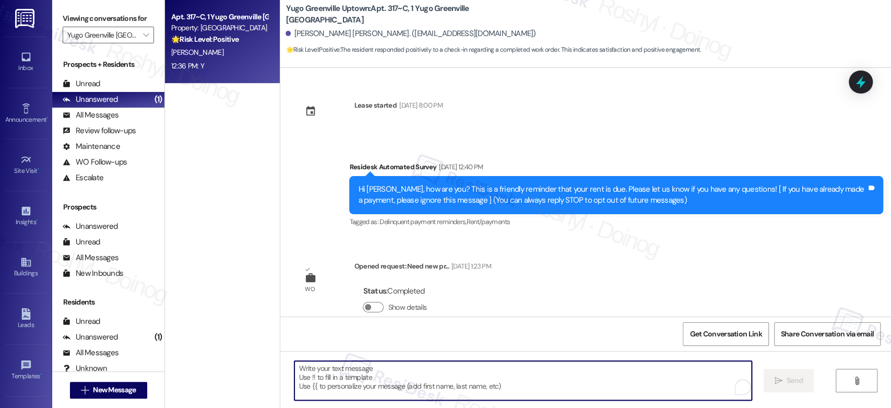
click at [389, 381] on textarea "To enrich screen reader interactions, please activate Accessibility in Grammarl…" at bounding box center [522, 380] width 457 height 39
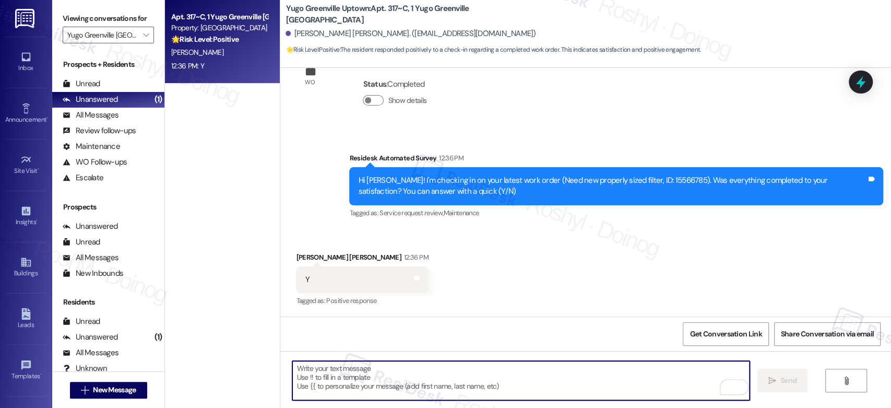
paste textarea "Good afternoon, {{First name}}! I’m glad to hear the work order was completed t…"
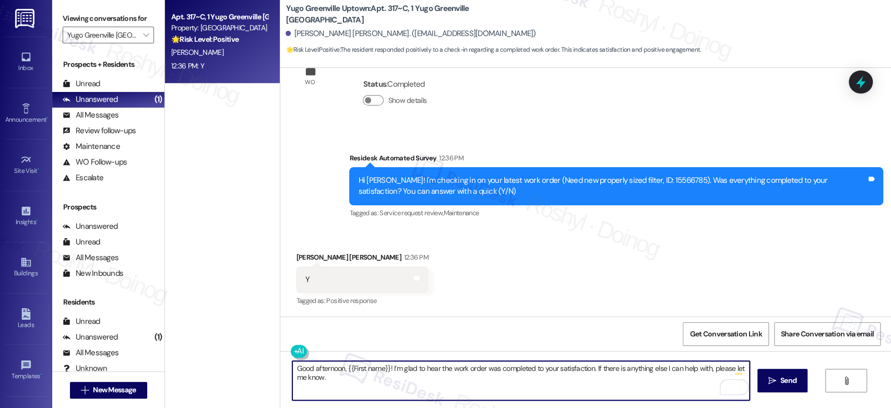
drag, startPoint x: 326, startPoint y: 376, endPoint x: 242, endPoint y: 360, distance: 85.5
click at [242, 360] on div "Apt. 317~C, 1 Yugo Greenville Uptown Property: [GEOGRAPHIC_DATA] Uptown 🌟 Risk …" at bounding box center [528, 204] width 726 height 408
paste textarea "first_name}}! I'm happy the work order was completed to your satisfaction! We'd…"
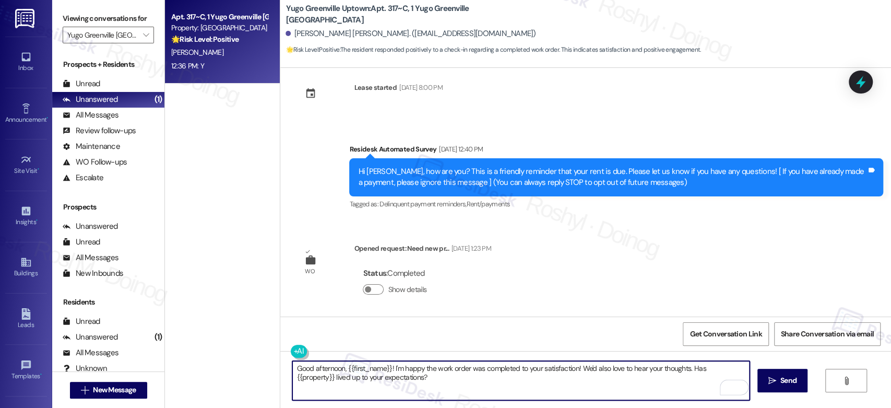
scroll to position [0, 0]
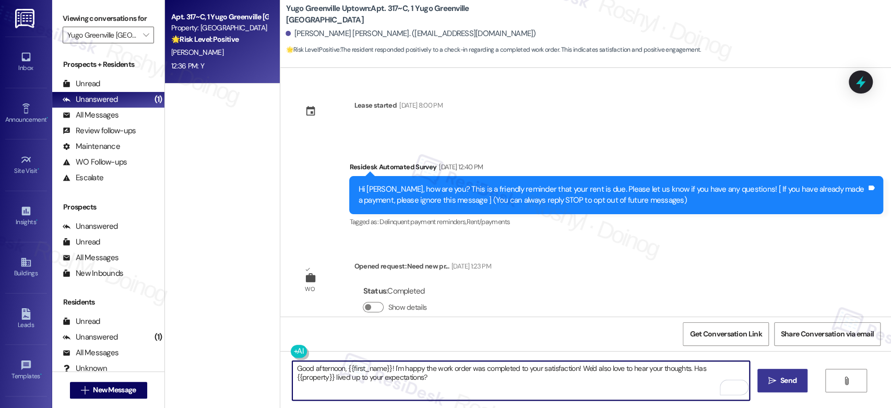
type textarea "Good afternoon, {{first_name}}! I'm happy the work order was completed to your …"
click at [785, 379] on span "Send" at bounding box center [788, 380] width 16 height 11
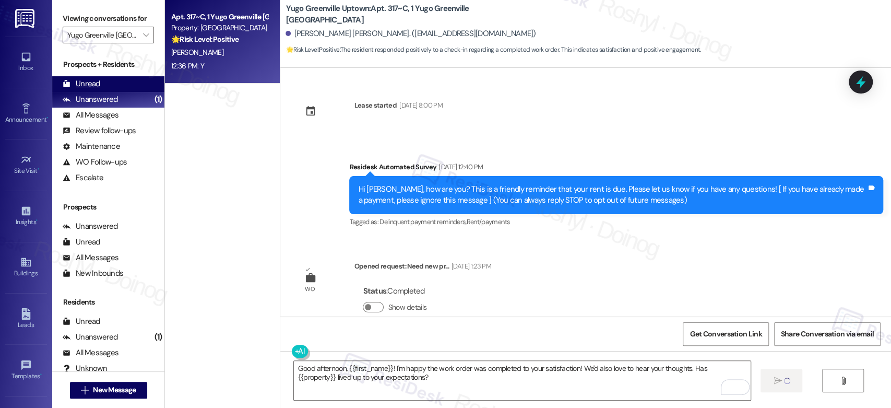
click at [93, 82] on div "Unread" at bounding box center [82, 83] width 38 height 11
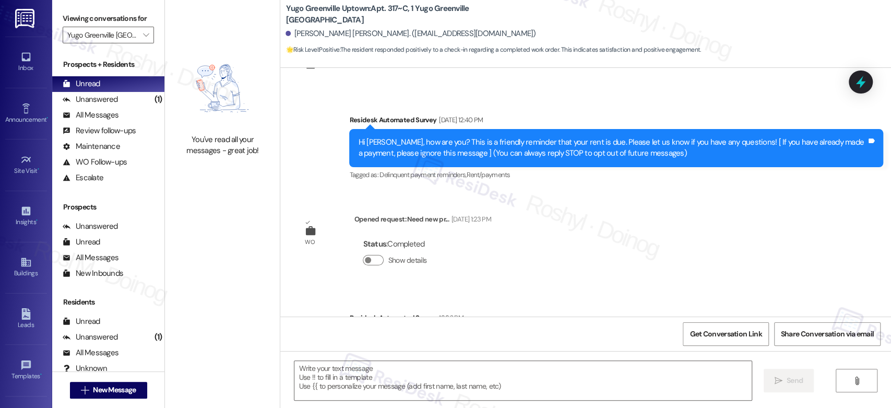
scroll to position [206, 0]
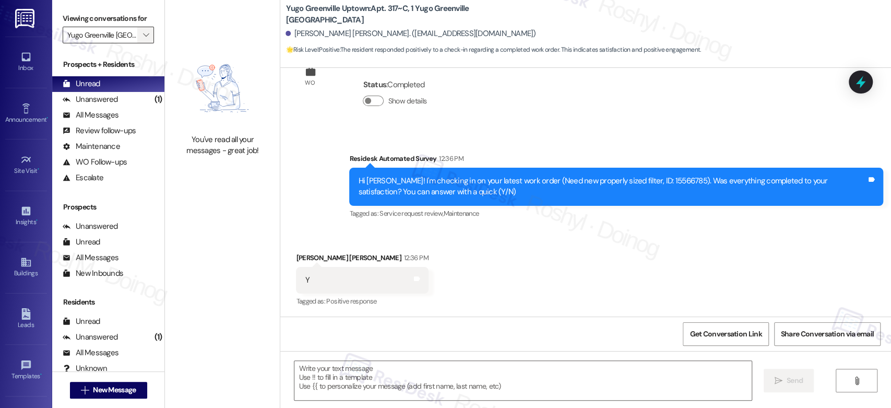
type textarea "Fetching suggested responses. Please feel free to read through the conversation…"
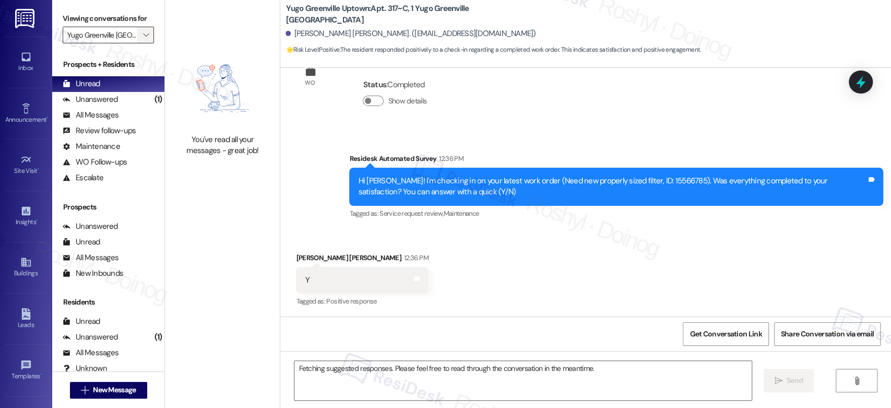
click at [141, 35] on span "" at bounding box center [146, 35] width 10 height 17
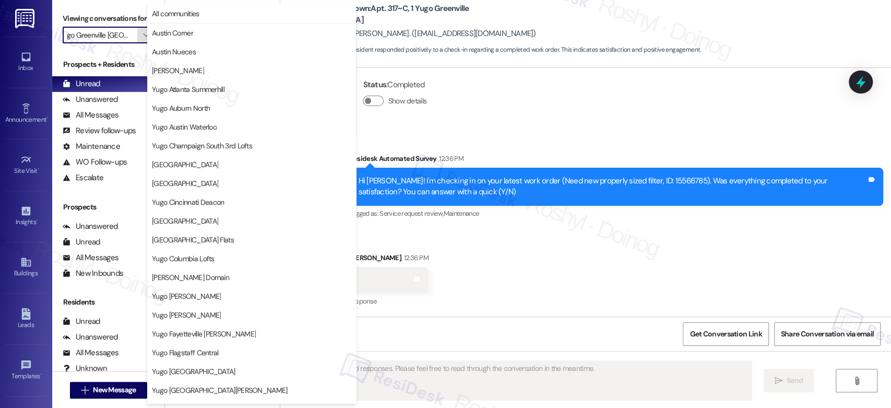
scroll to position [357, 0]
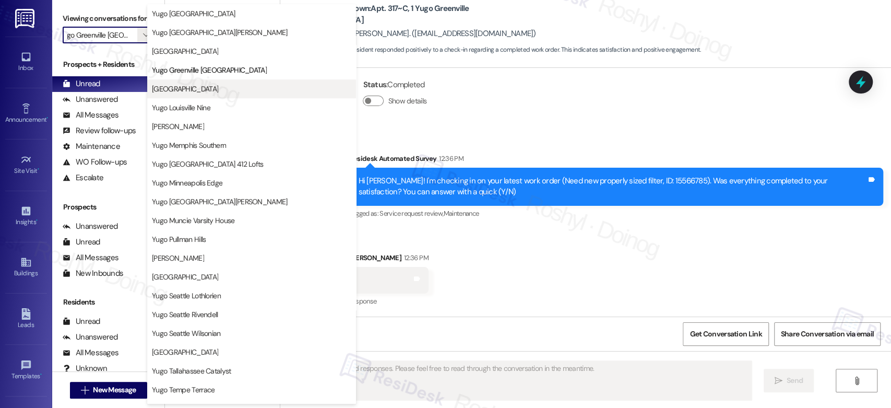
click at [209, 87] on span "[GEOGRAPHIC_DATA]" at bounding box center [185, 88] width 66 height 10
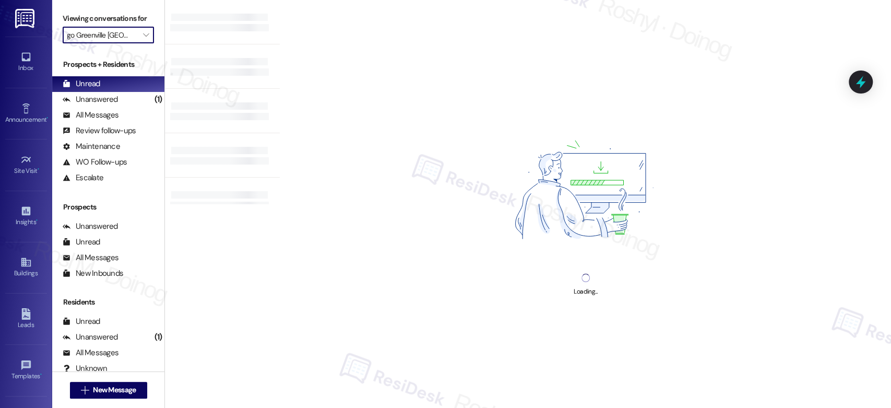
type input "[GEOGRAPHIC_DATA]"
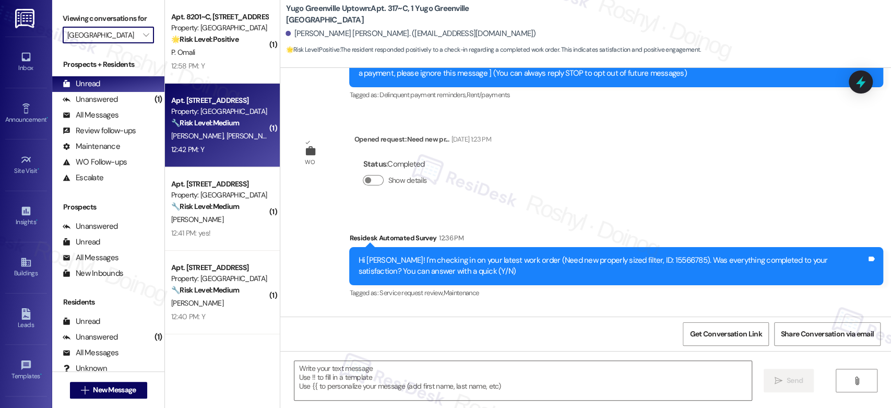
type textarea "Fetching suggested responses. Please feel free to read through the conversation…"
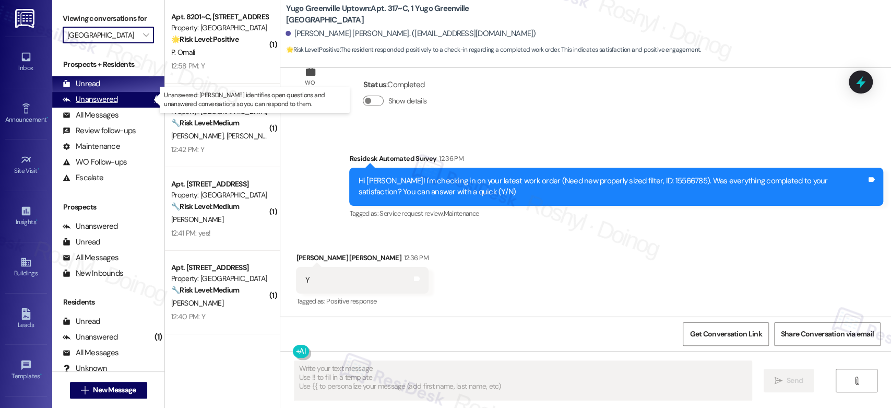
click at [129, 102] on div "Unanswered (1)" at bounding box center [108, 100] width 112 height 16
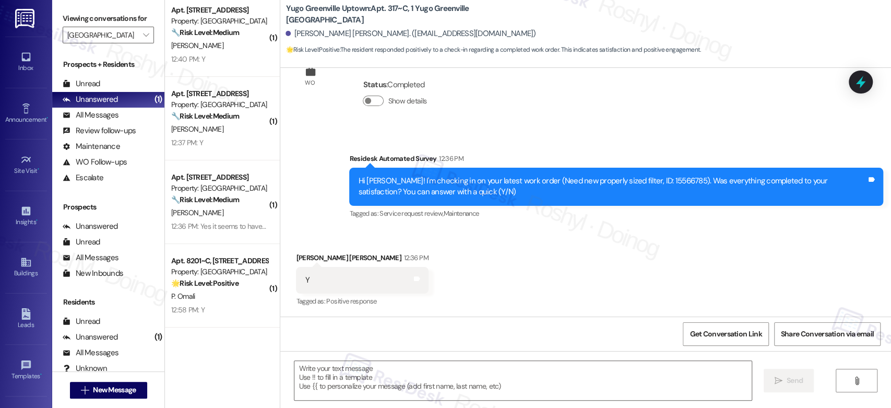
scroll to position [250, 0]
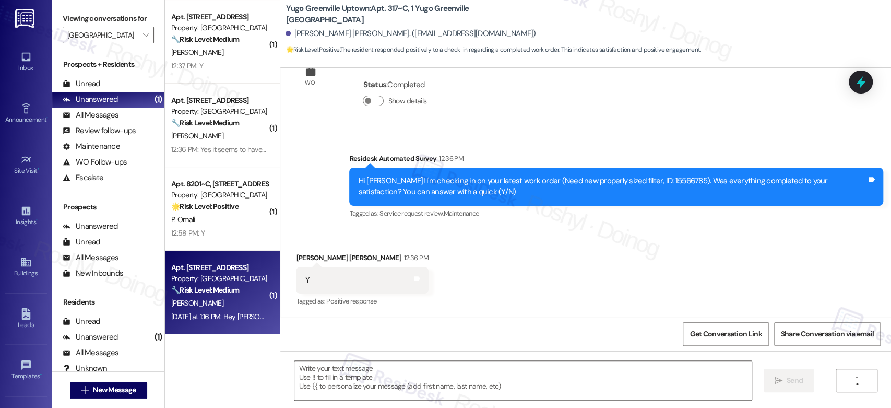
click at [216, 279] on div "Property: [GEOGRAPHIC_DATA]" at bounding box center [219, 278] width 97 height 11
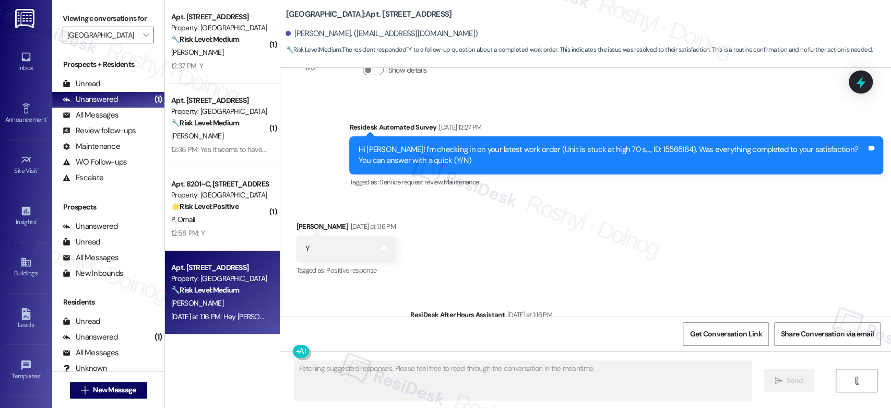
scroll to position [308, 0]
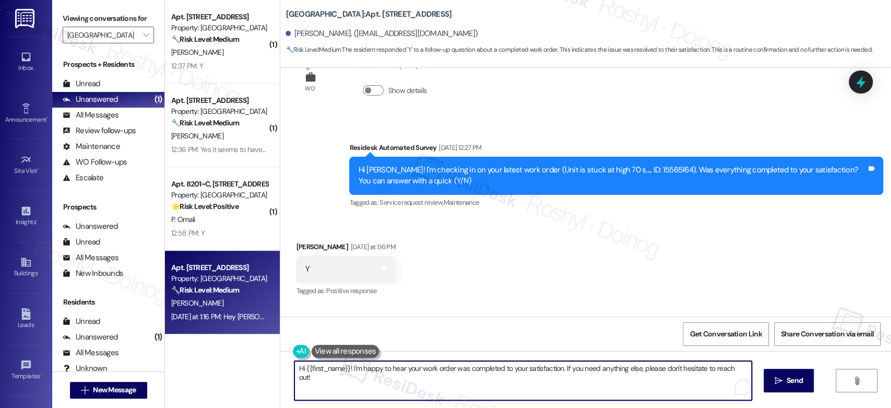
click at [382, 392] on textarea "Hi {{first_name}}! I'm happy to hear your work order was completed to your sati…" at bounding box center [522, 380] width 457 height 39
paste textarea "Good afternoon, {{first_name}}! I'm happy the work order was completed to your …"
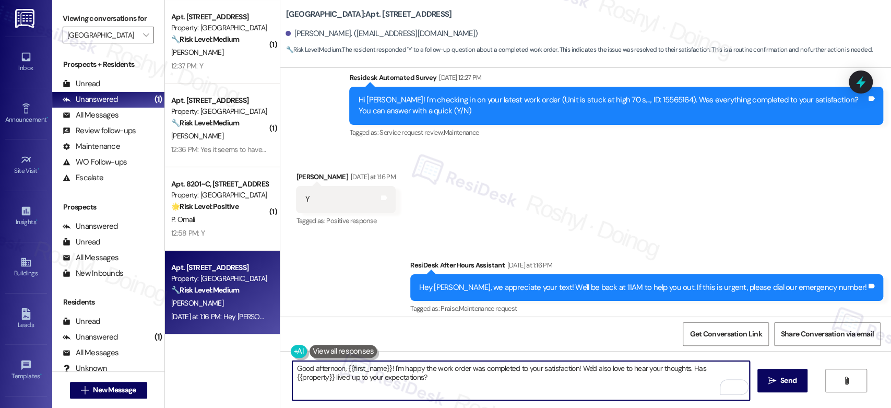
scroll to position [366, 0]
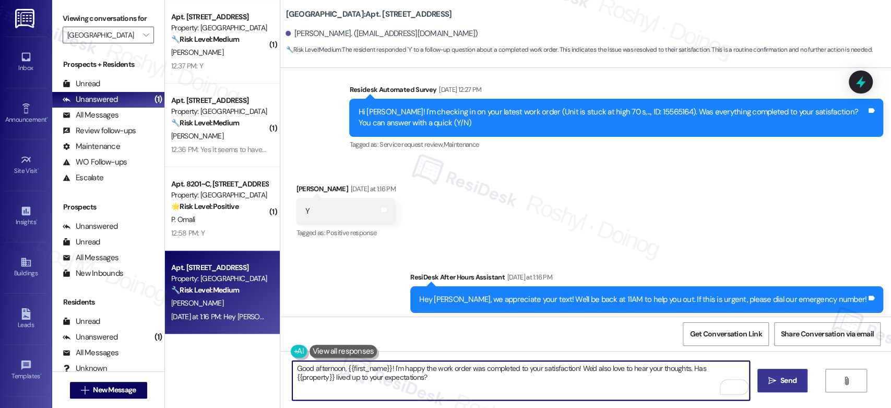
type textarea "Good afternoon, {{first_name}}! I'm happy the work order was completed to your …"
click at [773, 377] on icon "" at bounding box center [772, 380] width 8 height 8
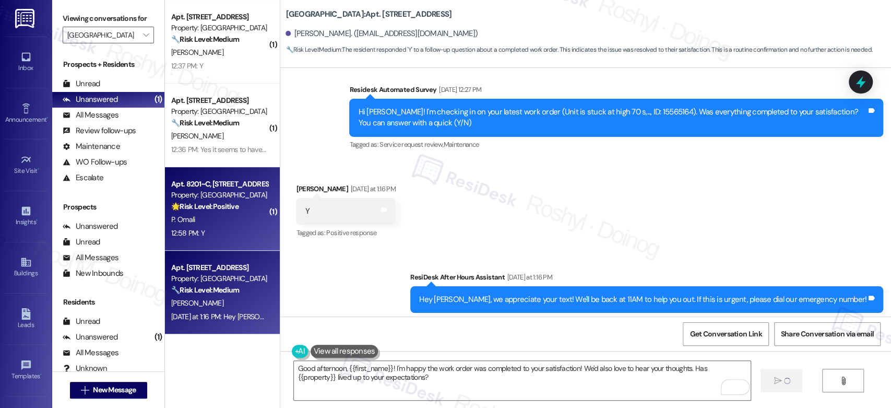
click at [199, 220] on div "P. Omali" at bounding box center [219, 219] width 99 height 13
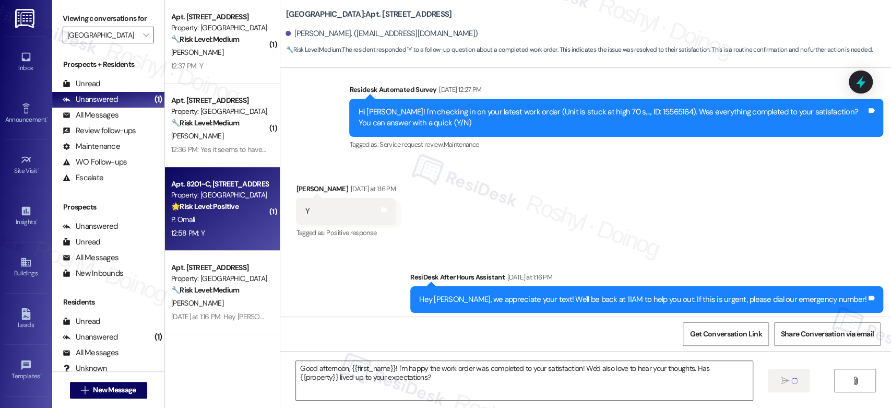
type textarea "Fetching suggested responses. Please feel free to read through the conversation…"
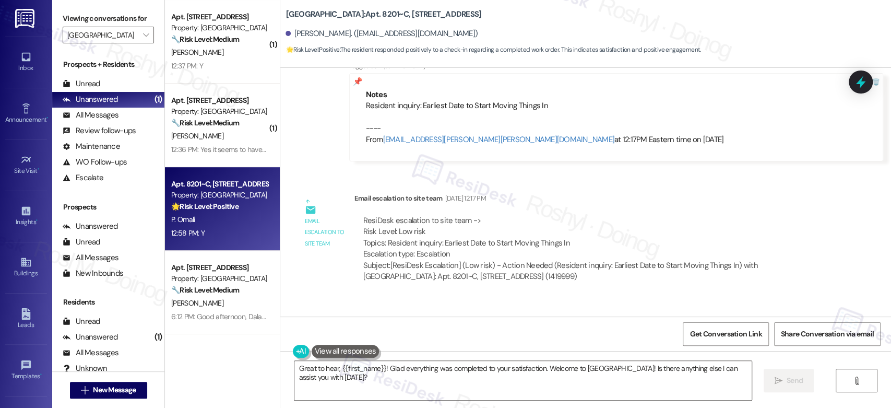
scroll to position [4184, 0]
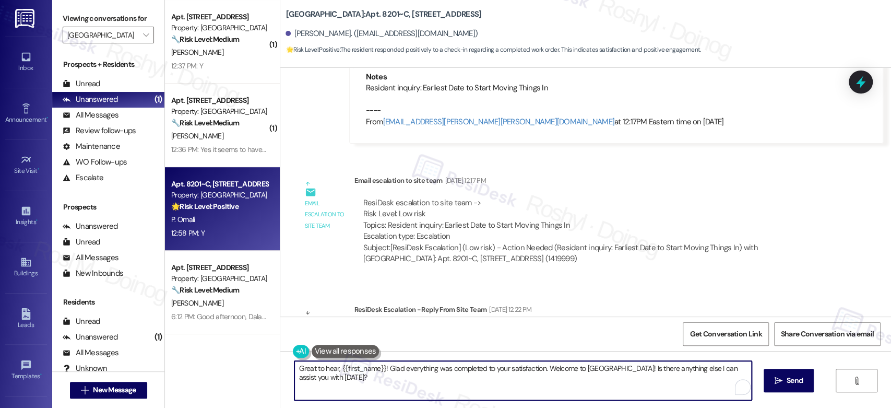
drag, startPoint x: 355, startPoint y: 372, endPoint x: 200, endPoint y: 343, distance: 157.1
click at [201, 343] on div "( 1 ) Apt. 3201~B, [GEOGRAPHIC_DATA] Property: [GEOGRAPHIC_DATA] Court 🔧 Risk L…" at bounding box center [528, 204] width 726 height 408
paste textarea "ood afternoon, {{first_name}}! I'm happy the work order was completed to your s…"
type textarea "Good afternoon, {{first_name}}! I'm happy the work order was completed to your …"
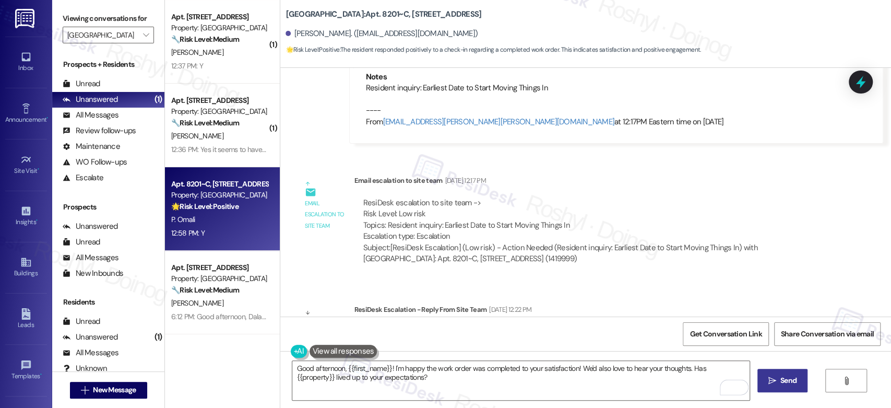
click at [773, 383] on icon "" at bounding box center [772, 380] width 8 height 8
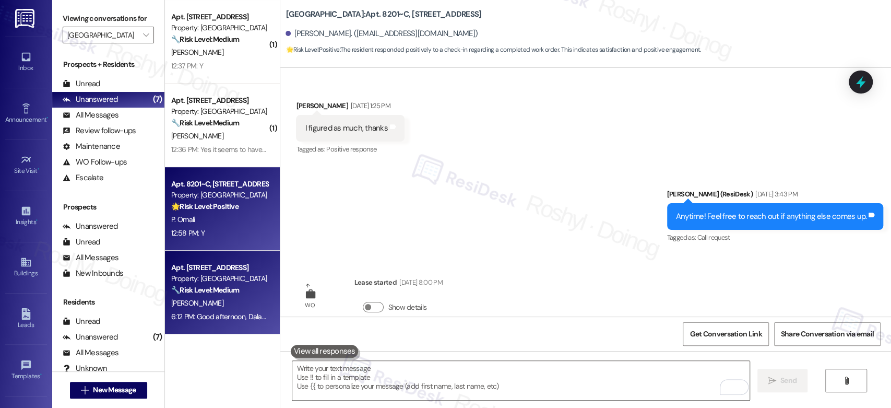
scroll to position [4879, 0]
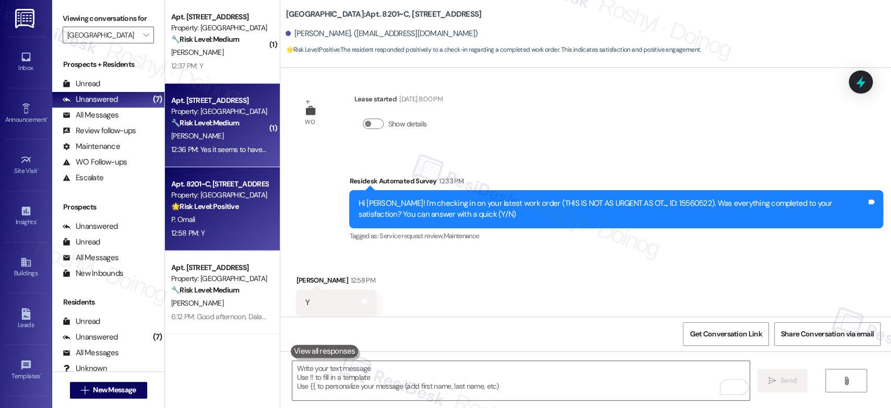
click at [202, 162] on div "Apt. [STREET_ADDRESS] Property: [GEOGRAPHIC_DATA] 🔧 Risk Level: Medium The resi…" at bounding box center [222, 124] width 115 height 83
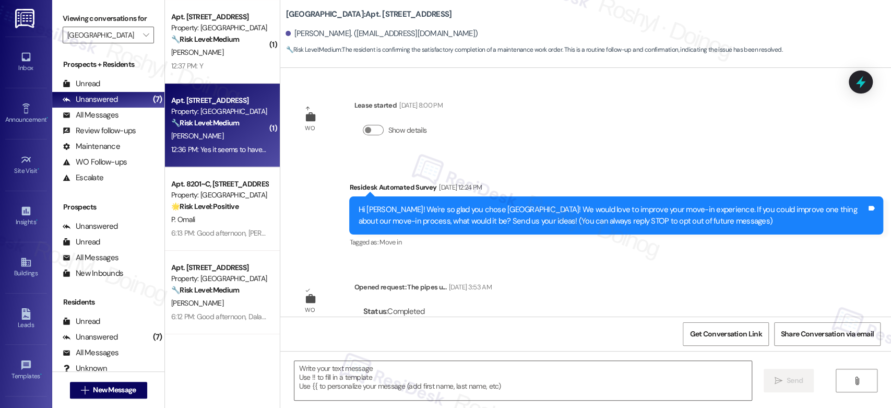
scroll to position [226, 0]
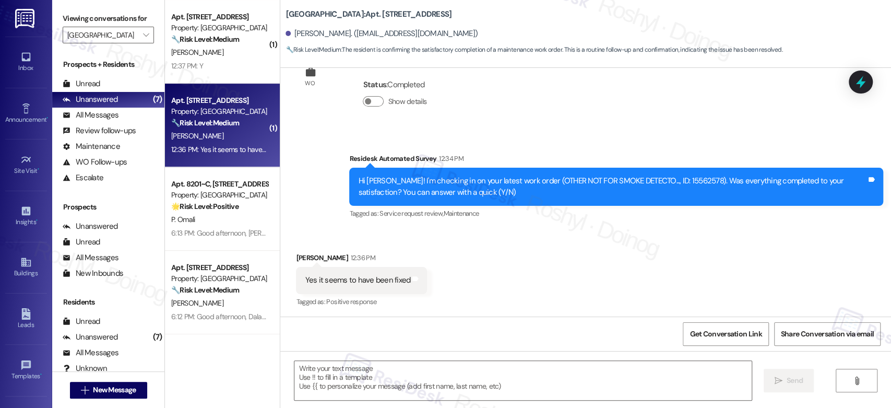
type textarea "Fetching suggested responses. Please feel free to read through the conversation…"
click at [356, 372] on textarea at bounding box center [522, 380] width 457 height 39
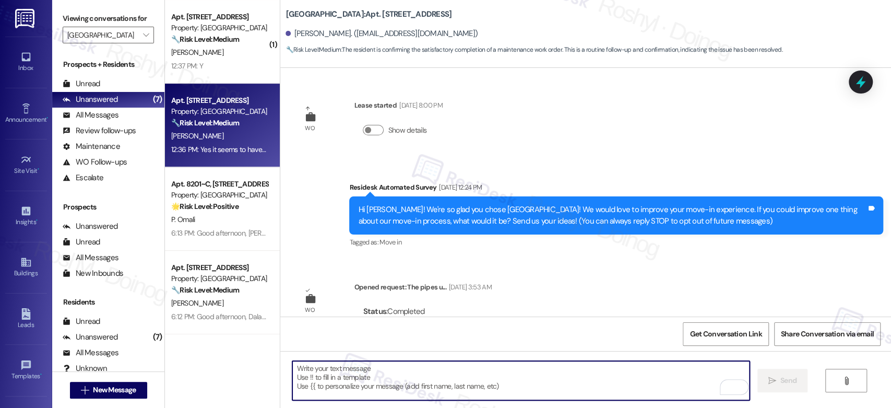
scroll to position [174, 0]
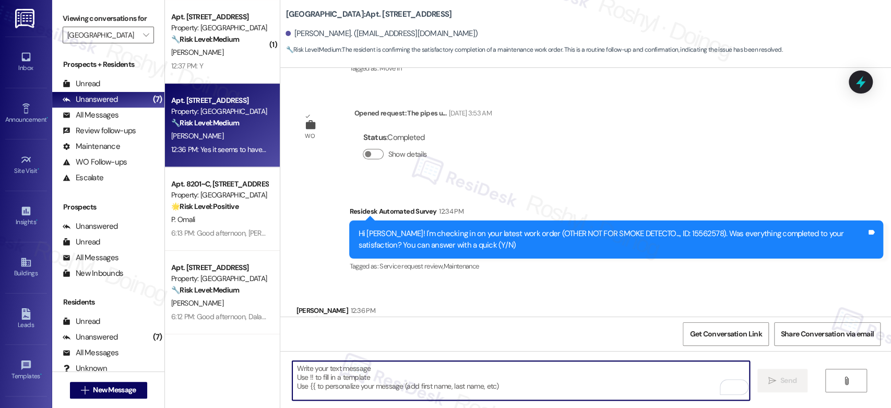
click at [342, 369] on textarea "To enrich screen reader interactions, please activate Accessibility in Grammarl…" at bounding box center [520, 380] width 457 height 39
paste textarea "Good afternoon, {{first_name}}! I'm happy the work order was completed to your …"
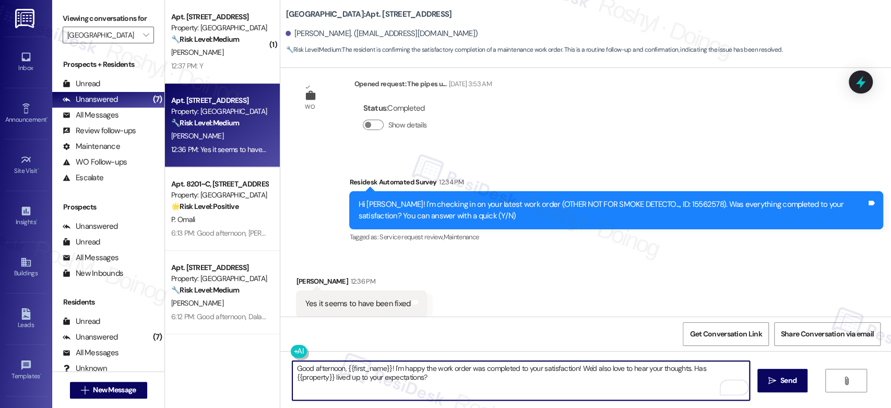
scroll to position [227, 0]
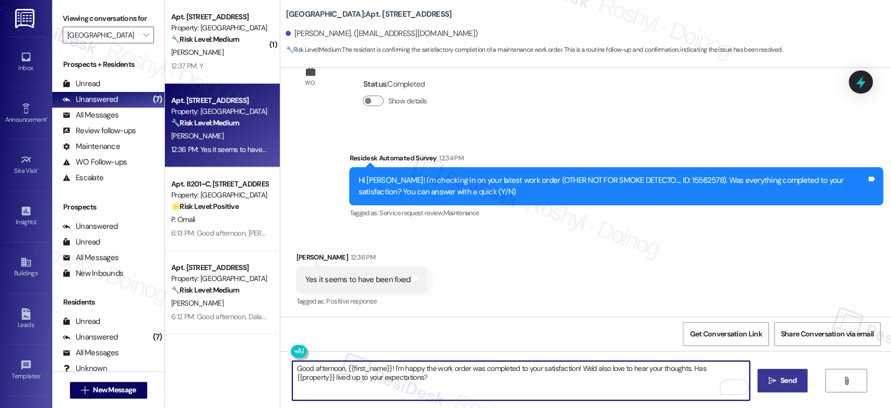
type textarea "Good afternoon, {{first_name}}! I'm happy the work order was completed to your …"
click at [778, 385] on span "Send" at bounding box center [788, 380] width 20 height 11
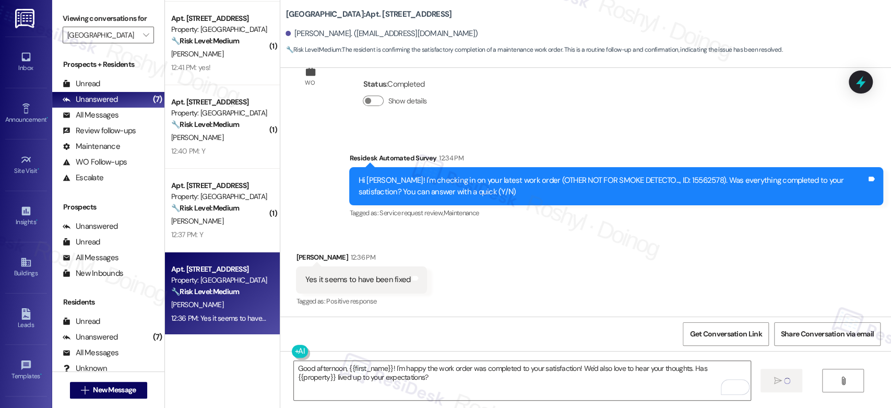
scroll to position [77, 0]
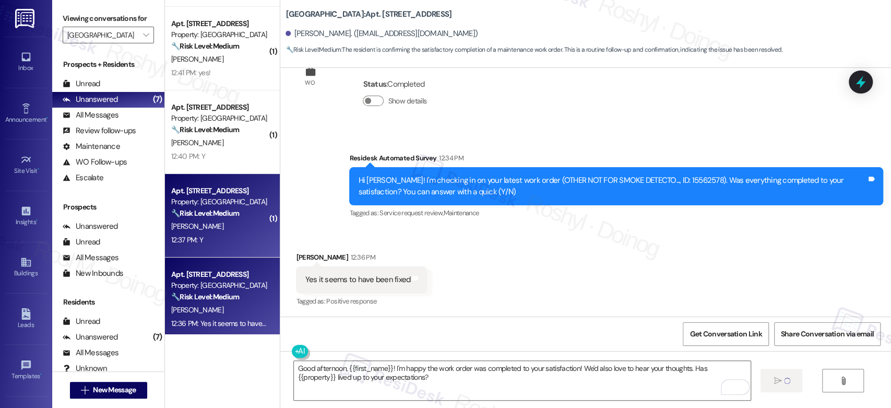
click at [255, 213] on div "🔧 Risk Level: Medium The resident responded 'Y' to a follow-up question about a…" at bounding box center [219, 213] width 97 height 11
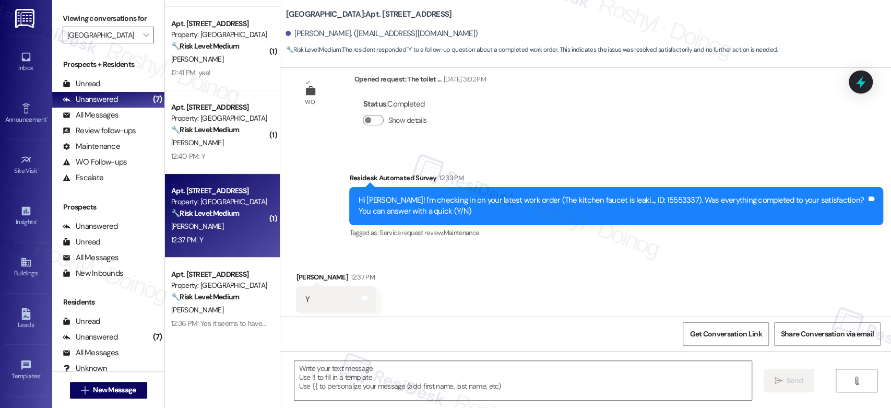
type textarea "Fetching suggested responses. Please feel free to read through the conversation…"
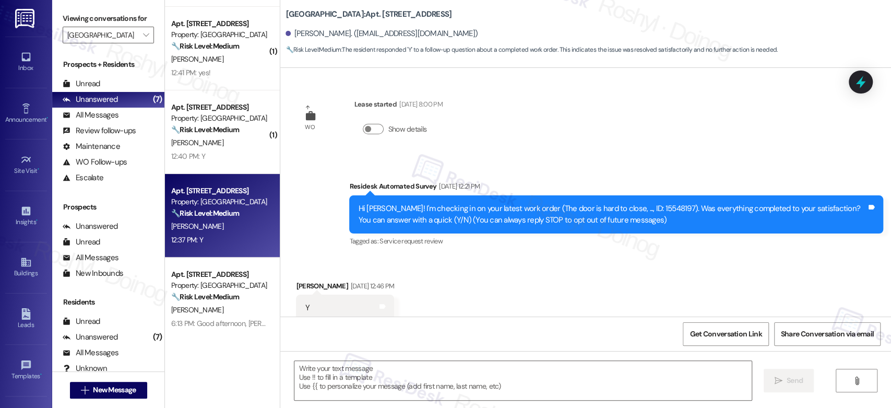
scroll to position [0, 0]
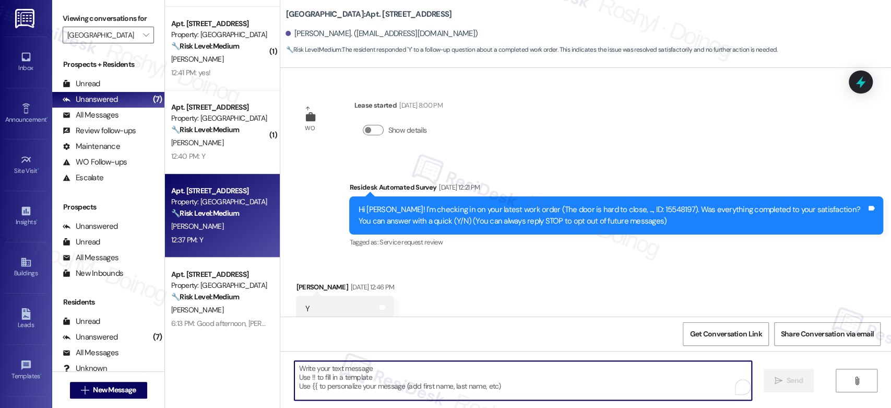
click at [353, 367] on textarea "To enrich screen reader interactions, please activate Accessibility in Grammarl…" at bounding box center [522, 380] width 457 height 39
paste textarea "Good afternoon, {{first_name}}! I'm happy the work order was completed to your …"
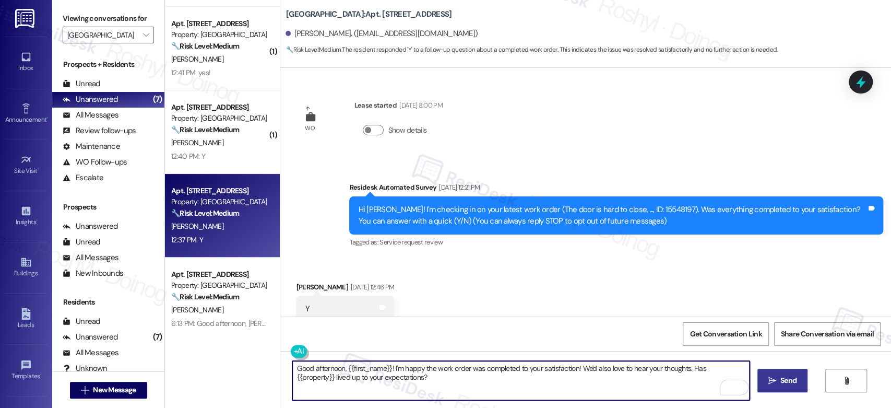
type textarea "Good afternoon, {{first_name}}! I'm happy the work order was completed to your …"
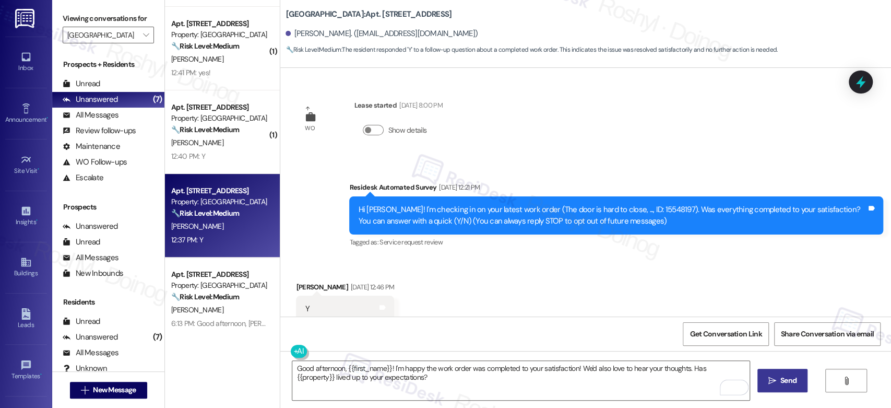
click at [776, 383] on span " Send" at bounding box center [782, 380] width 33 height 11
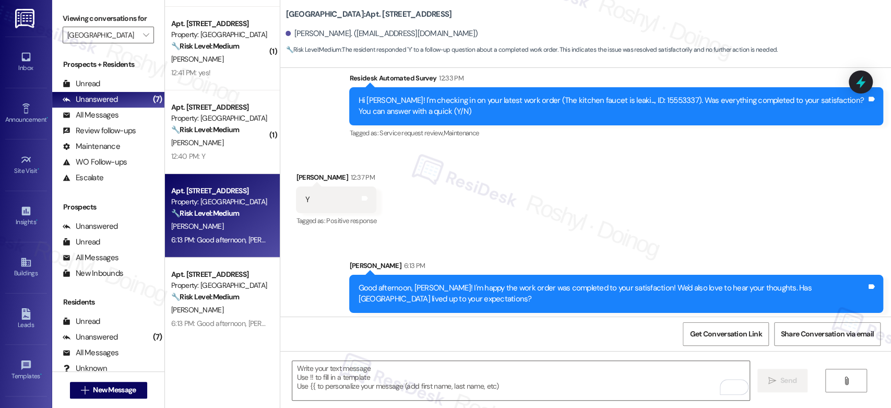
scroll to position [671, 0]
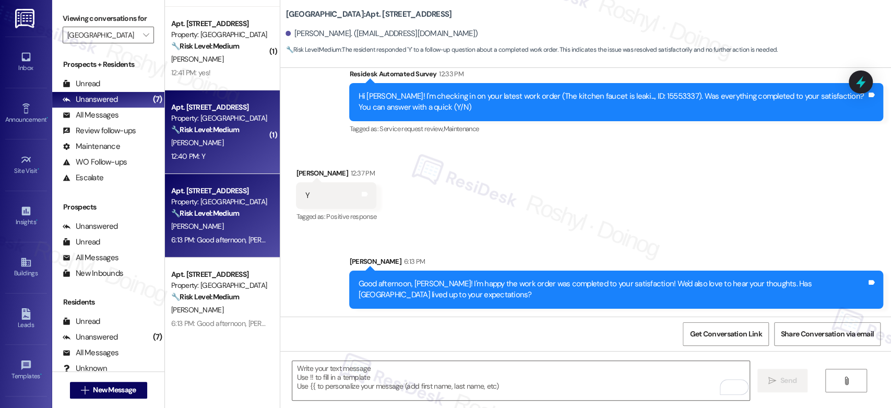
click at [229, 142] on div "[PERSON_NAME]" at bounding box center [219, 142] width 99 height 13
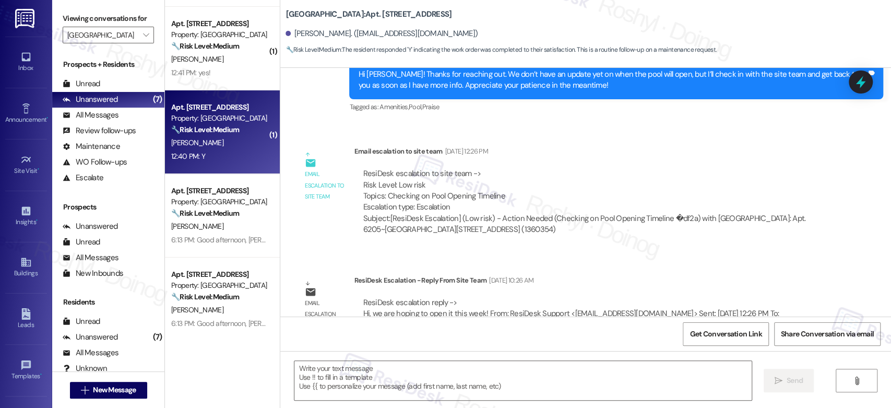
type textarea "Fetching suggested responses. Please feel free to read through the conversation…"
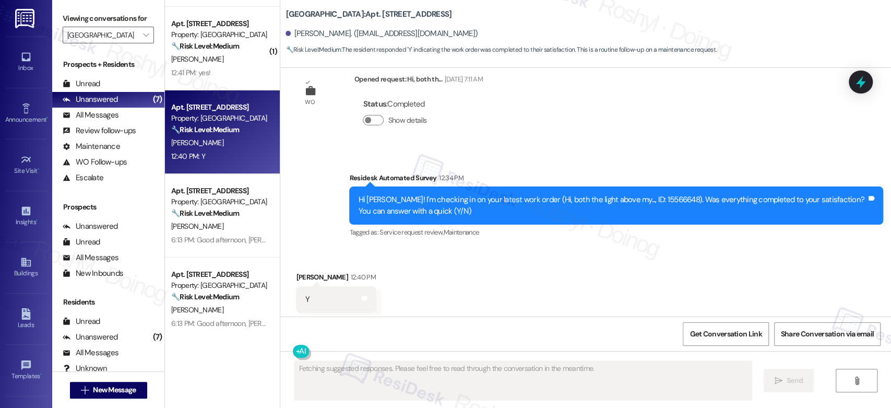
scroll to position [1469, 0]
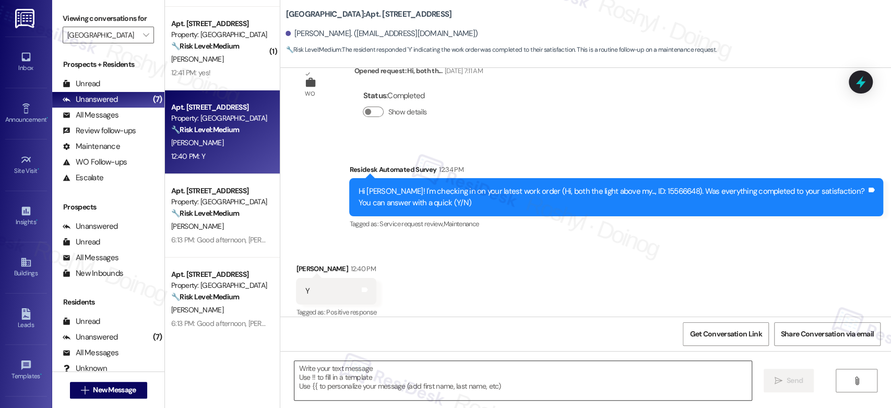
click at [342, 369] on textarea at bounding box center [522, 380] width 457 height 39
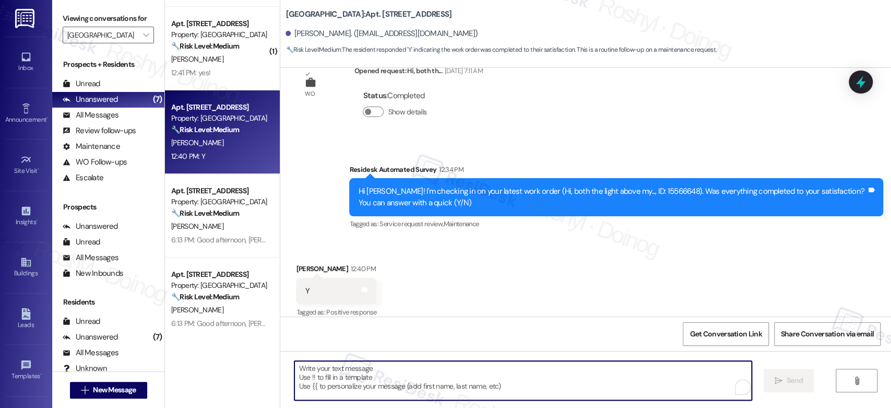
paste textarea "Good afternoon, {{first_name}}! I'm happy the work order was completed to your …"
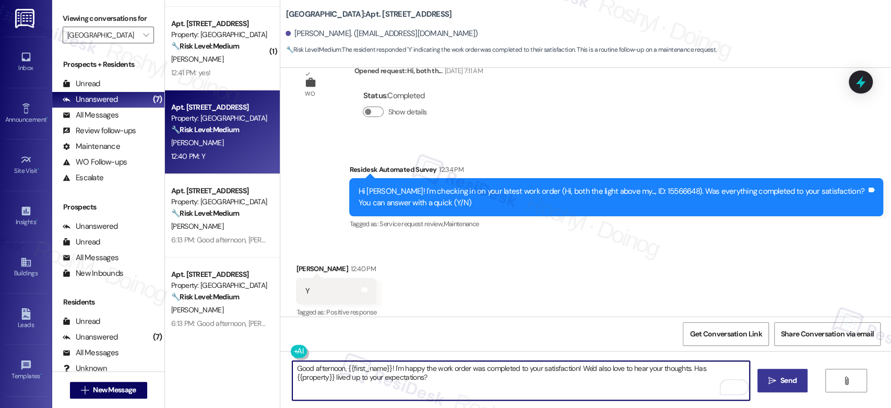
type textarea "Good afternoon, {{first_name}}! I'm happy the work order was completed to your …"
click at [796, 388] on button " Send" at bounding box center [782, 379] width 51 height 23
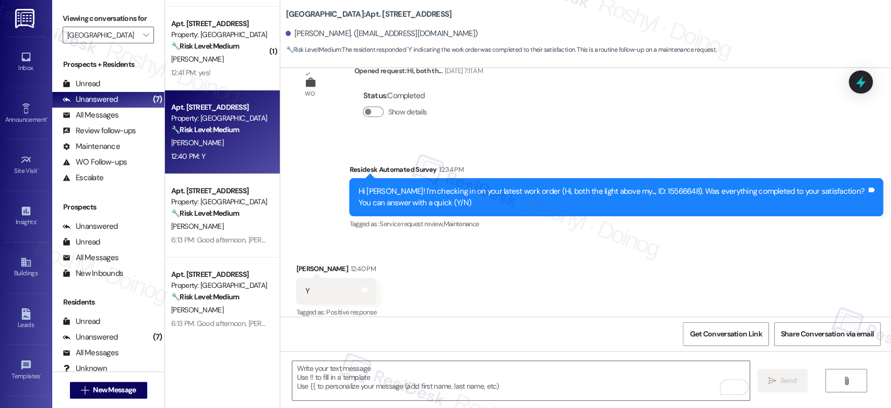
click at [192, 68] on div "12:41 PM: yes! 12:41 PM: yes!" at bounding box center [190, 72] width 39 height 9
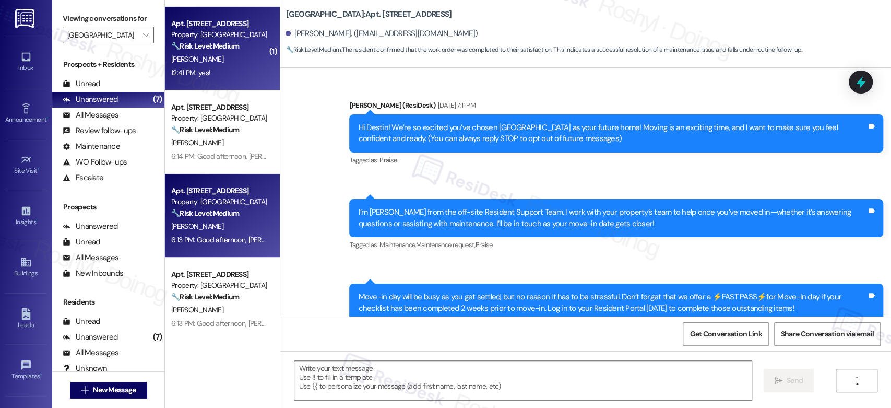
scroll to position [296, 0]
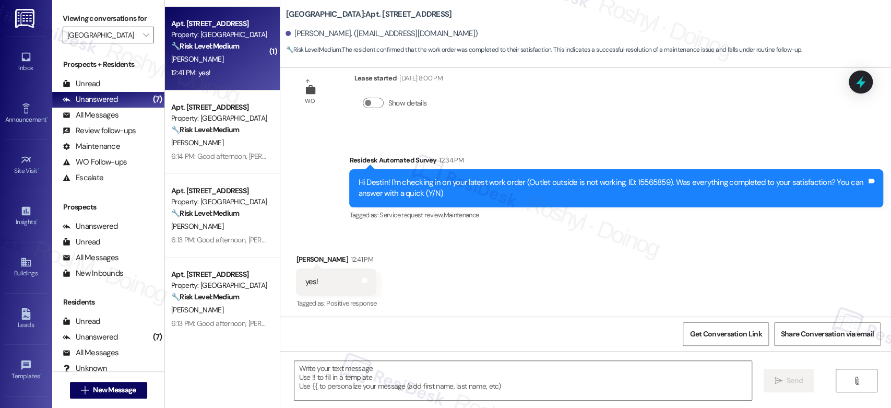
type textarea "Fetching suggested responses. Please feel free to read through the conversation…"
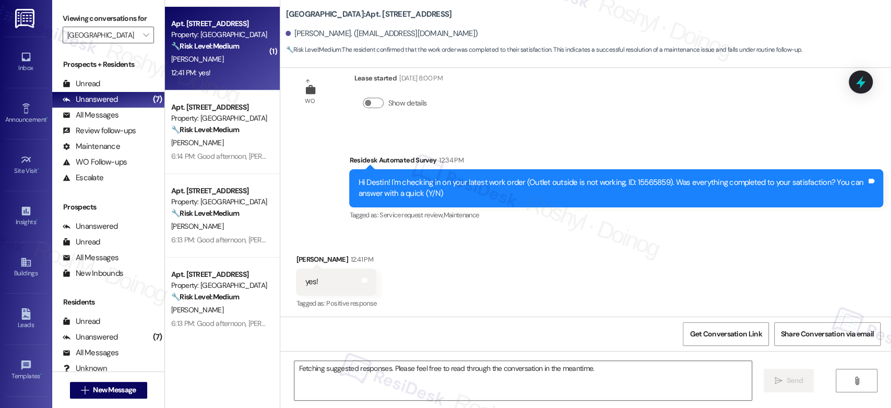
scroll to position [297, 0]
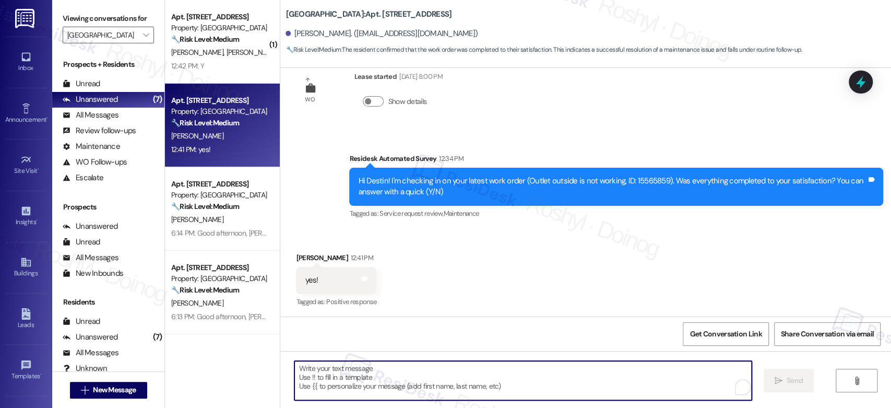
click at [345, 373] on textarea "To enrich screen reader interactions, please activate Accessibility in Grammarl…" at bounding box center [522, 380] width 457 height 39
paste textarea "Good afternoon, {{first_name}}! I'm happy the work order was completed to your …"
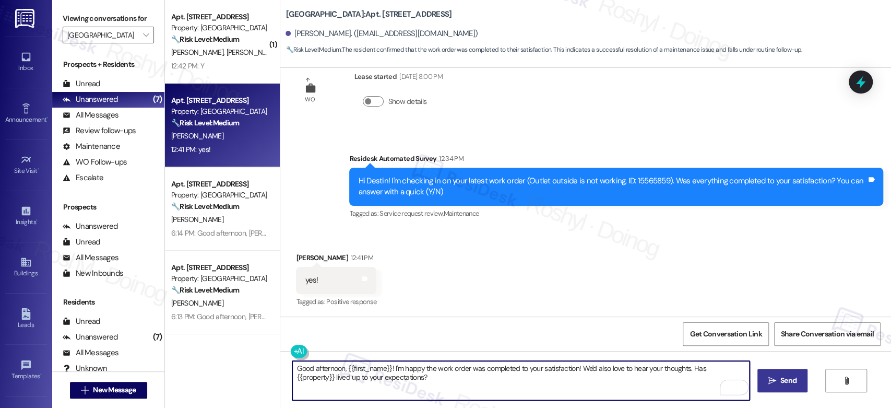
type textarea "Good afternoon, {{first_name}}! I'm happy the work order was completed to your …"
click at [791, 390] on button " Send" at bounding box center [782, 379] width 51 height 23
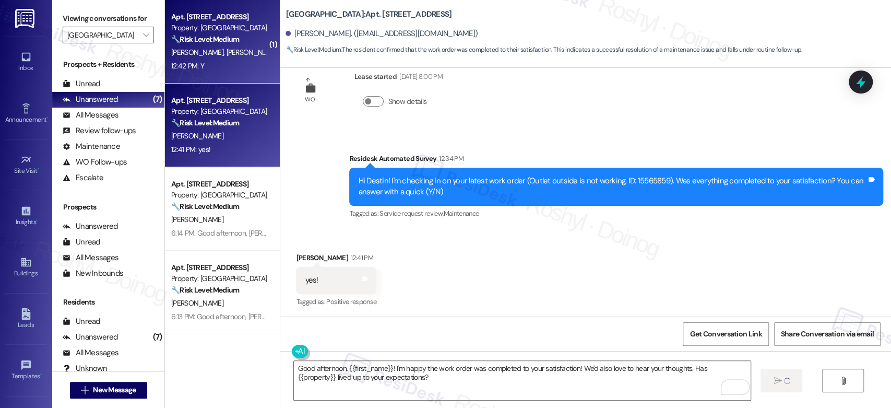
click at [230, 28] on div "Property: [GEOGRAPHIC_DATA]" at bounding box center [219, 27] width 97 height 11
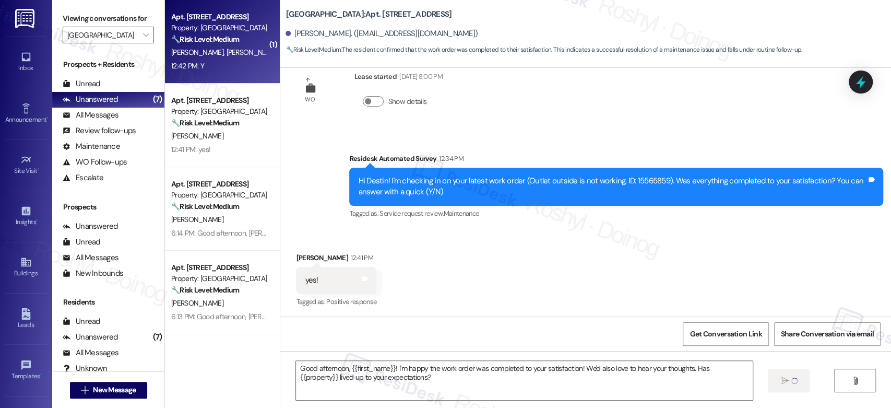
type textarea "Fetching suggested responses. Please feel free to read through the conversation…"
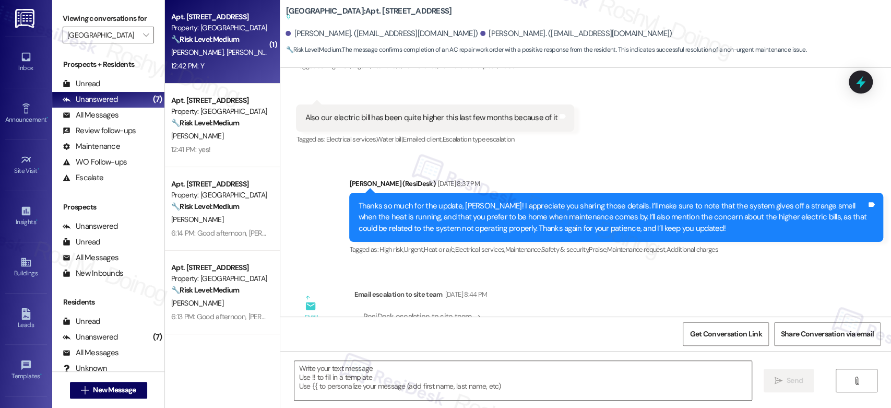
type textarea "Fetching suggested responses. Please feel free to read through the conversation…"
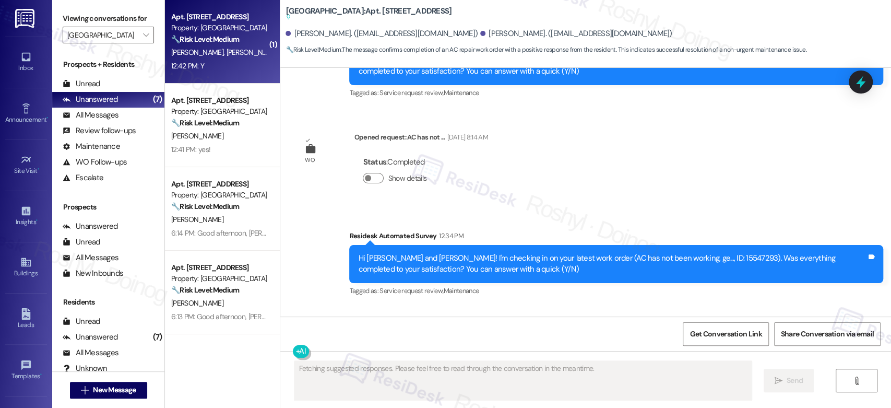
scroll to position [4249, 0]
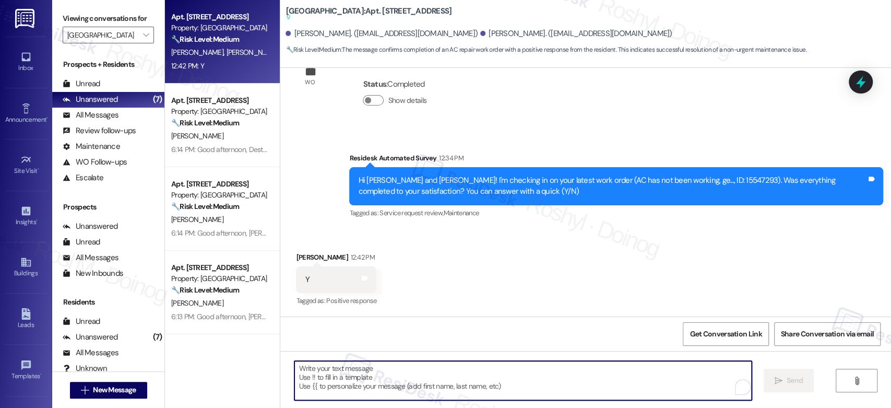
click at [332, 365] on textarea "To enrich screen reader interactions, please activate Accessibility in Grammarl…" at bounding box center [522, 380] width 457 height 39
paste textarea "Good afternoon, {{first_name}}! I'm happy the work order was completed to your …"
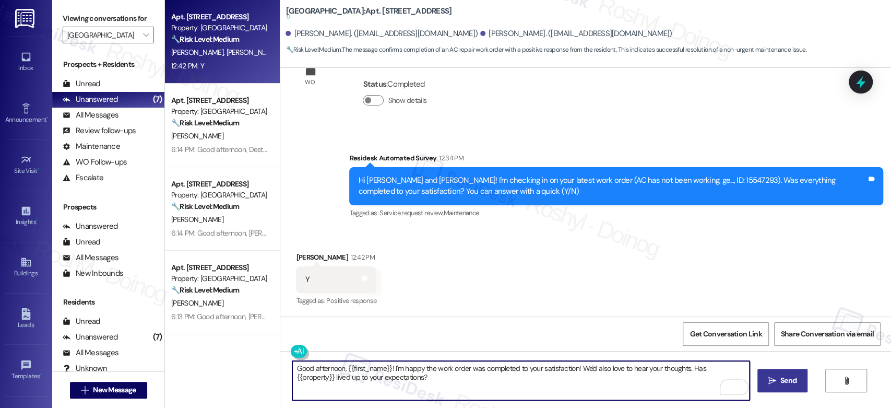
type textarea "Good afternoon, {{first_name}}! I'm happy the work order was completed to your …"
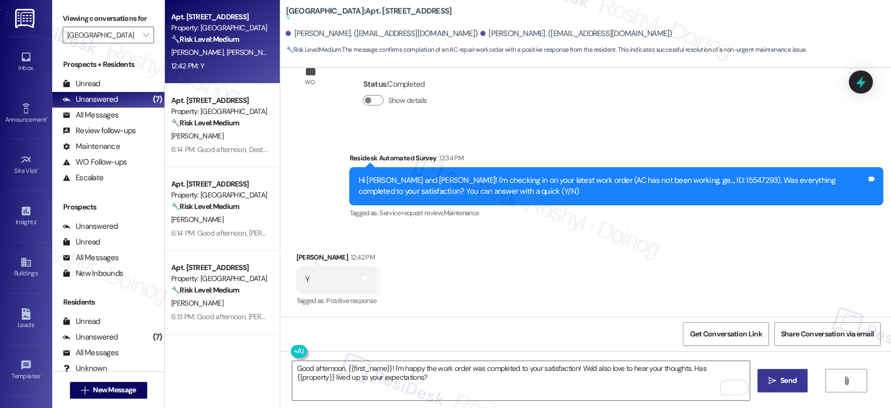
click at [766, 388] on button " Send" at bounding box center [782, 379] width 51 height 23
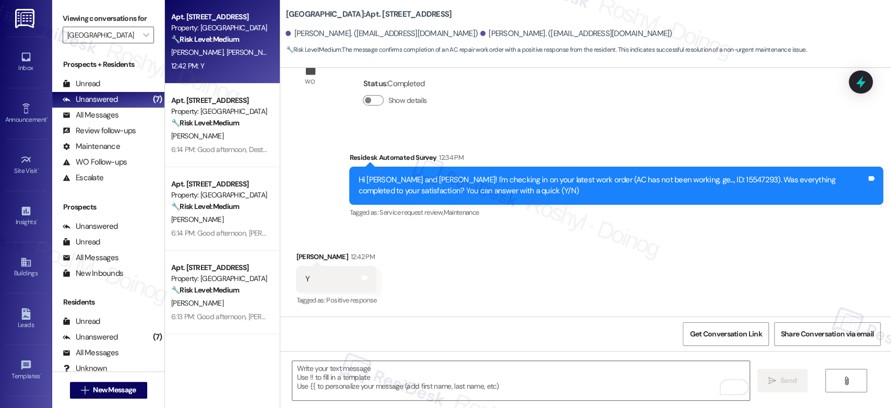
scroll to position [4195, 0]
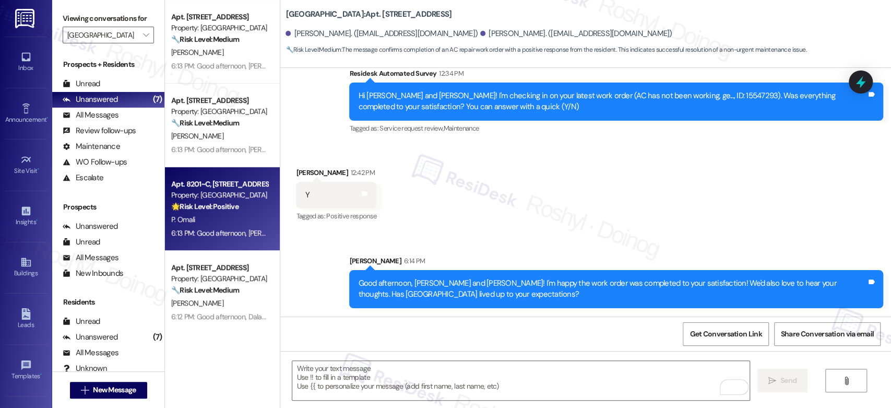
scroll to position [19, 0]
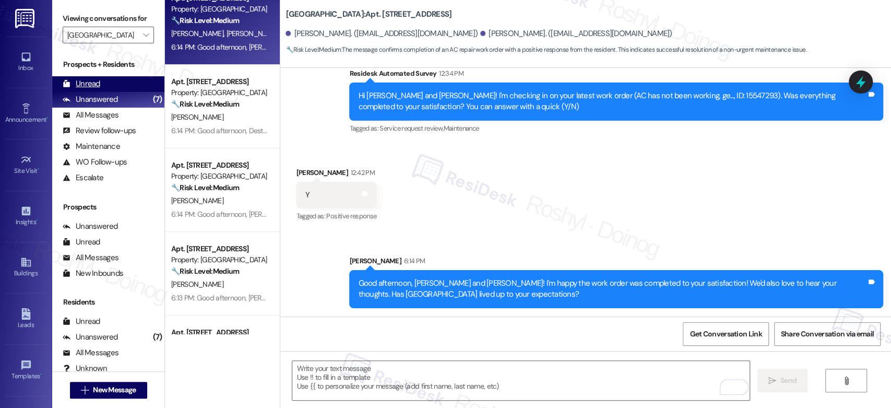
click at [104, 89] on div "Unread (0)" at bounding box center [108, 84] width 112 height 16
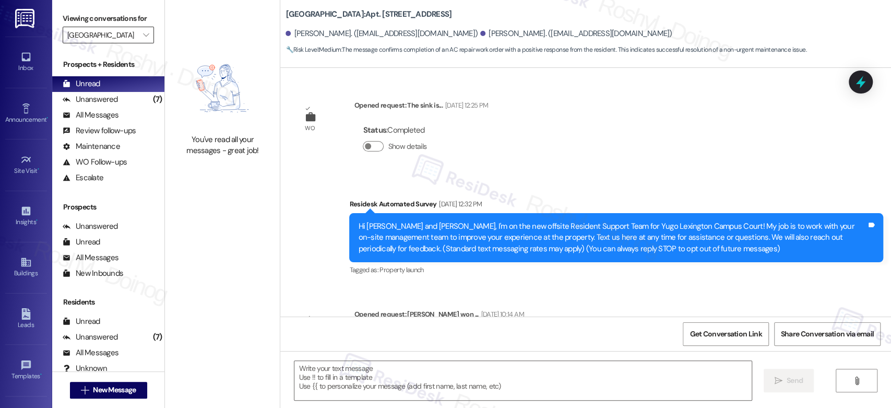
type textarea "Fetching suggested responses. Please feel free to read through the conversation…"
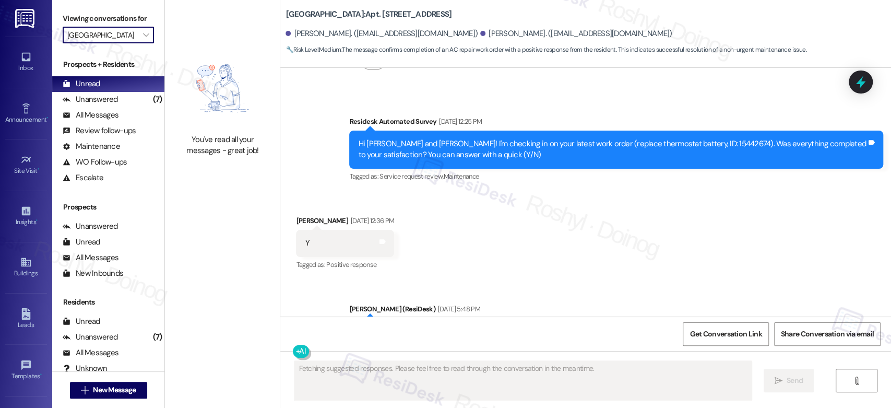
click at [113, 35] on input "[GEOGRAPHIC_DATA]" at bounding box center [102, 35] width 70 height 17
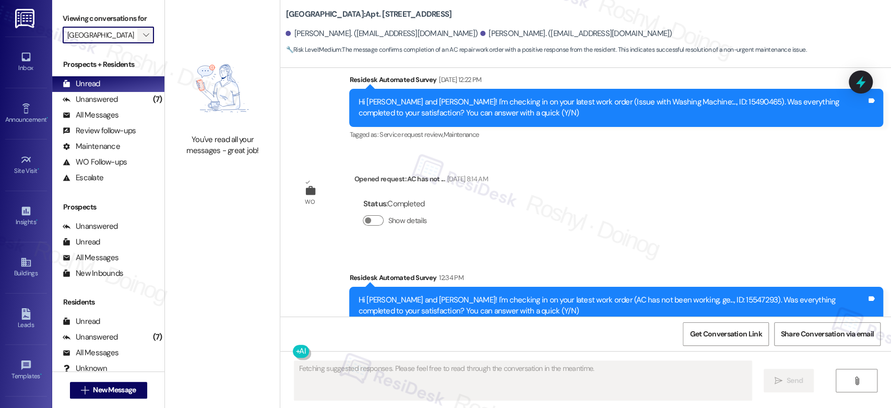
scroll to position [4195, 0]
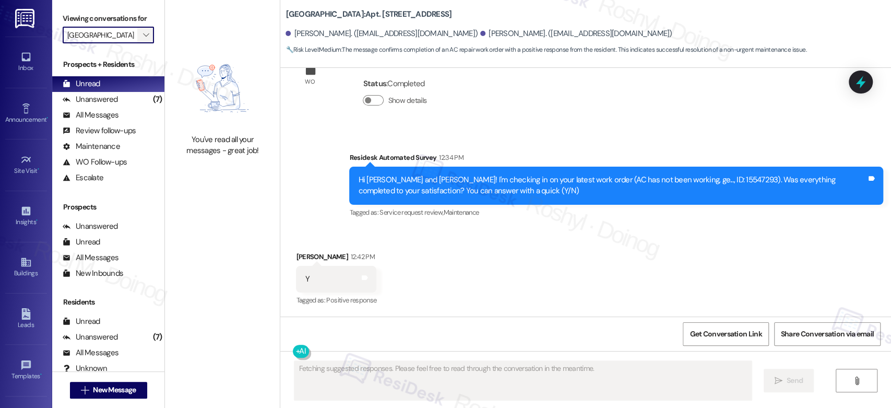
click at [137, 35] on button "" at bounding box center [145, 35] width 17 height 17
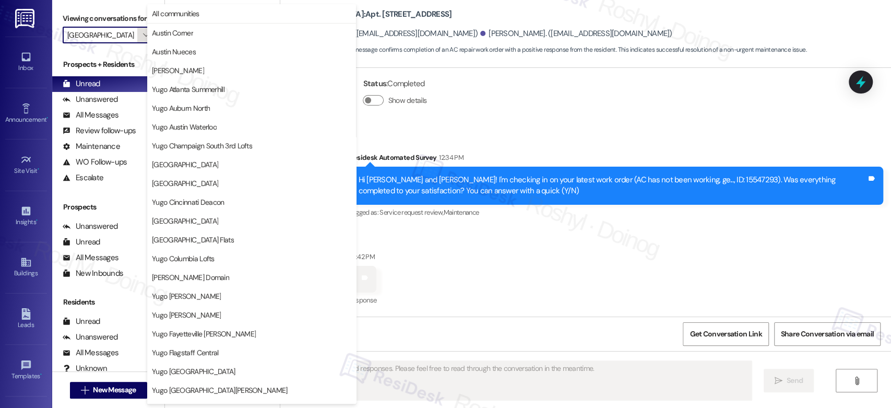
scroll to position [357, 0]
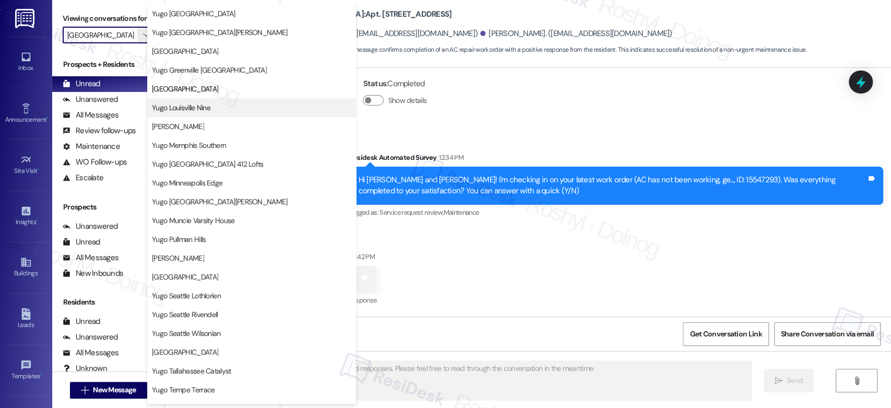
click at [223, 110] on span "Yugo Louisville Nine" at bounding box center [251, 107] width 199 height 10
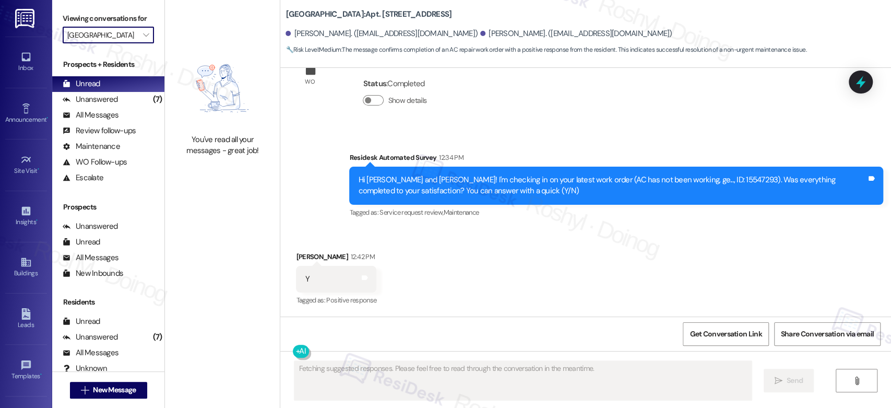
type input "Yugo Louisville Nine"
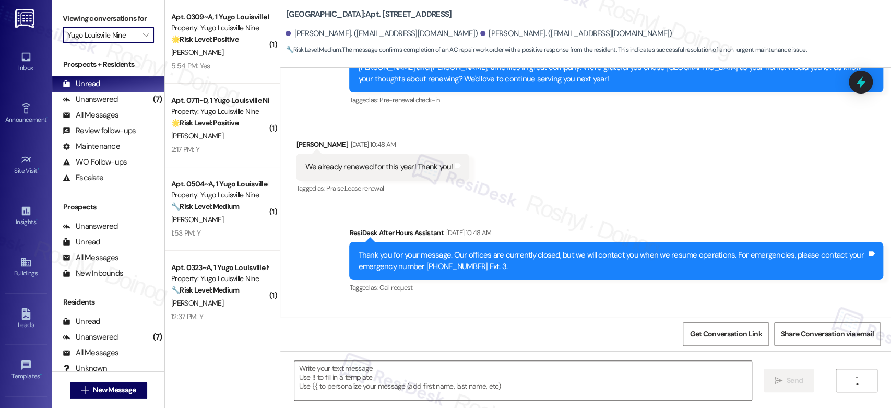
type textarea "Fetching suggested responses. Please feel free to read through the conversation…"
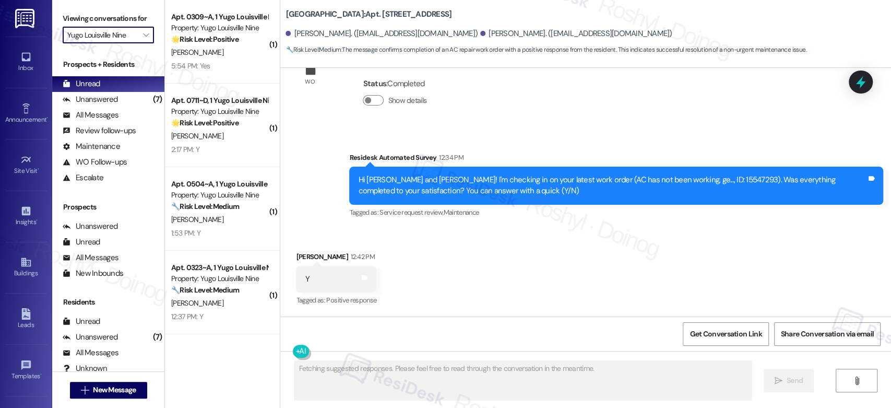
scroll to position [83, 0]
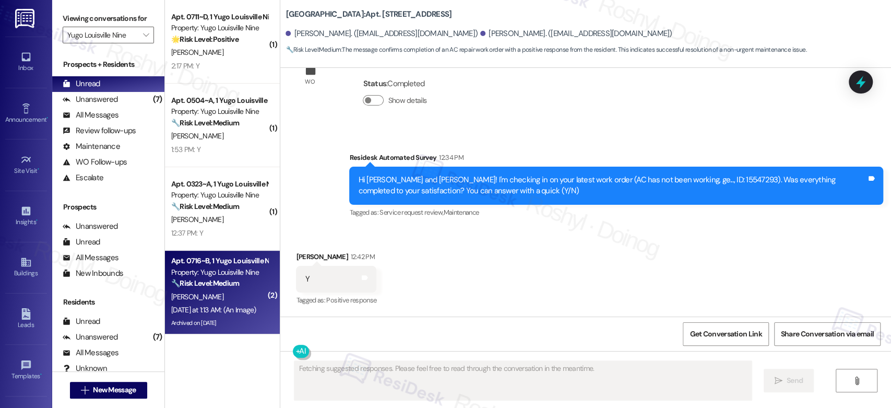
click at [213, 274] on div "Property: Yugo Louisville Nine" at bounding box center [219, 272] width 97 height 11
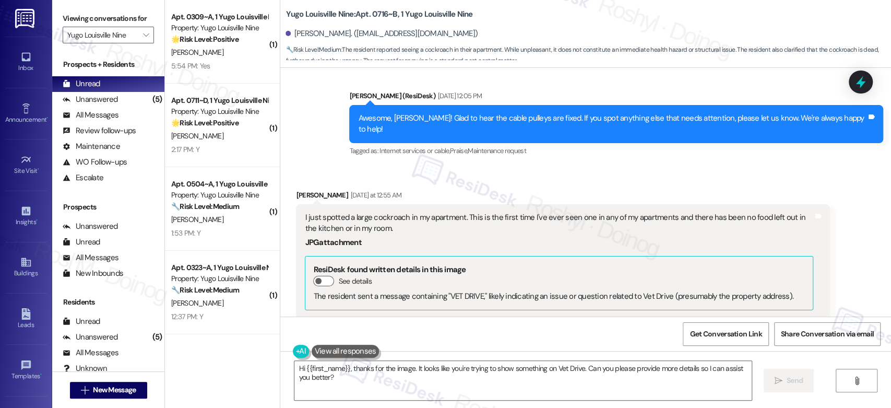
scroll to position [11086, 0]
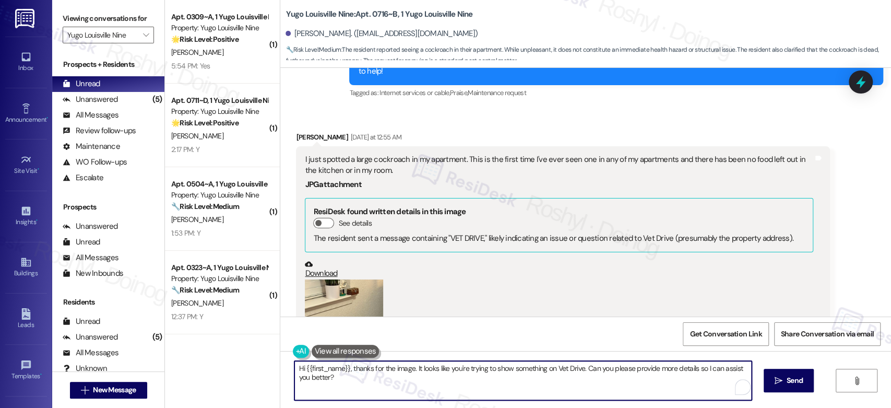
click at [294, 368] on textarea "Hi {{first_name}}, thanks for the image. It looks like you're trying to show so…" at bounding box center [522, 380] width 457 height 39
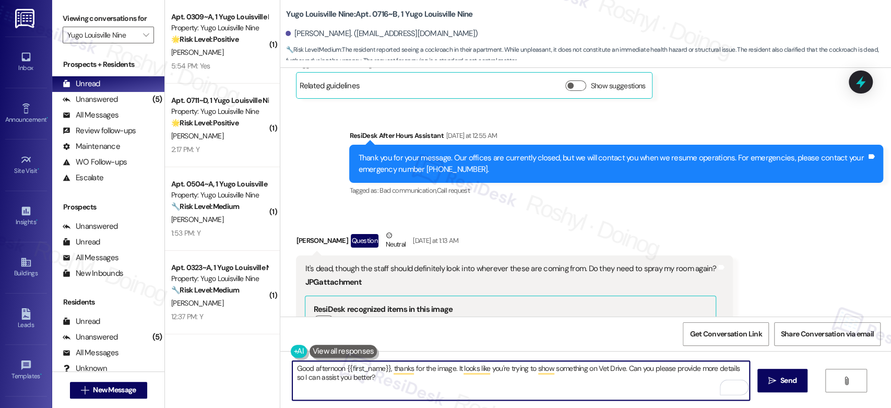
scroll to position [11434, 0]
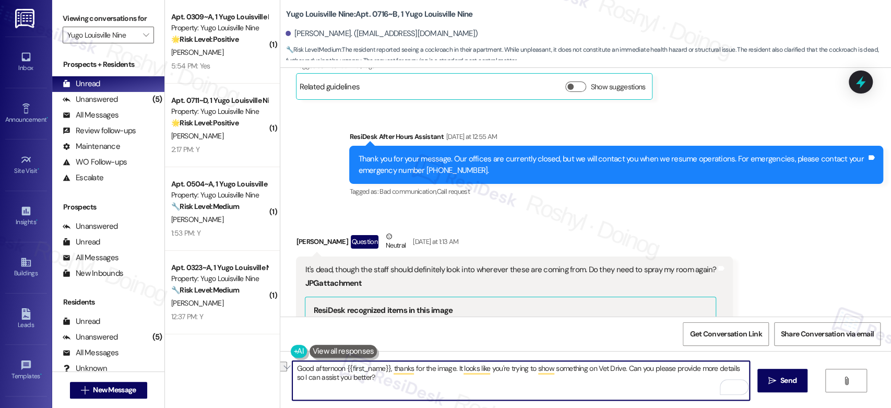
drag, startPoint x: 450, startPoint y: 366, endPoint x: 620, endPoint y: 370, distance: 169.6
click at [620, 370] on textarea "Good afternoon {{first_name}}, thanks for the image. It looks like you're tryin…" at bounding box center [520, 380] width 457 height 39
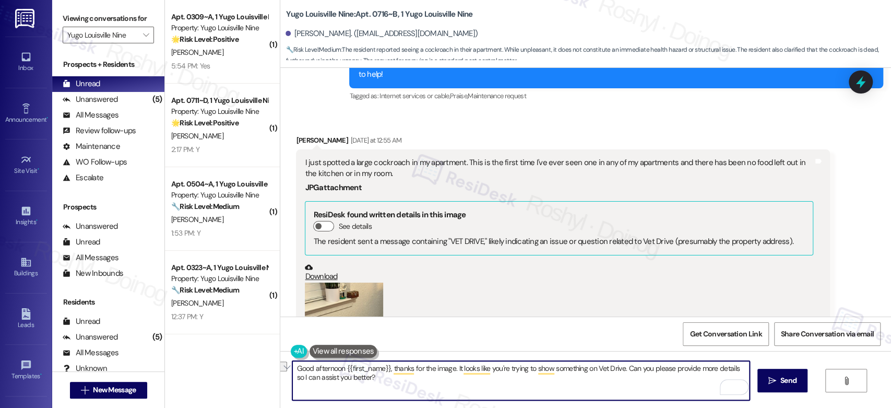
scroll to position [11028, 0]
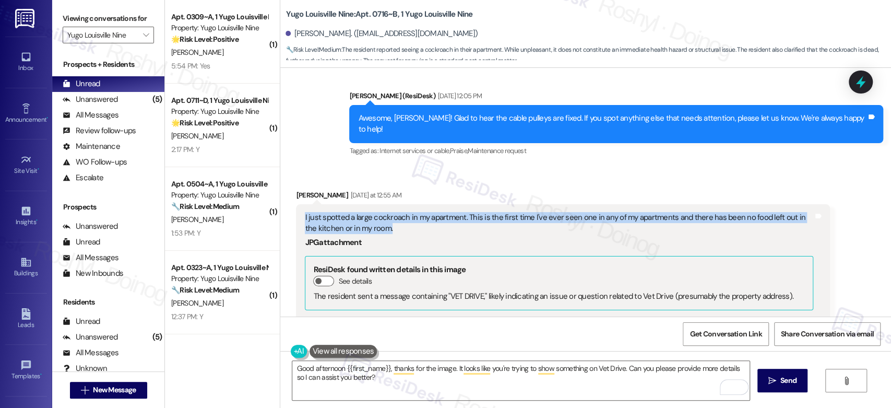
drag, startPoint x: 298, startPoint y: 138, endPoint x: 378, endPoint y: 150, distance: 81.3
click at [378, 212] on div "I just spotted a large cockroach in my apartment. This is the first time I've e…" at bounding box center [559, 223] width 508 height 22
copy div "I just spotted a large cockroach in my apartment. This is the first time I've e…"
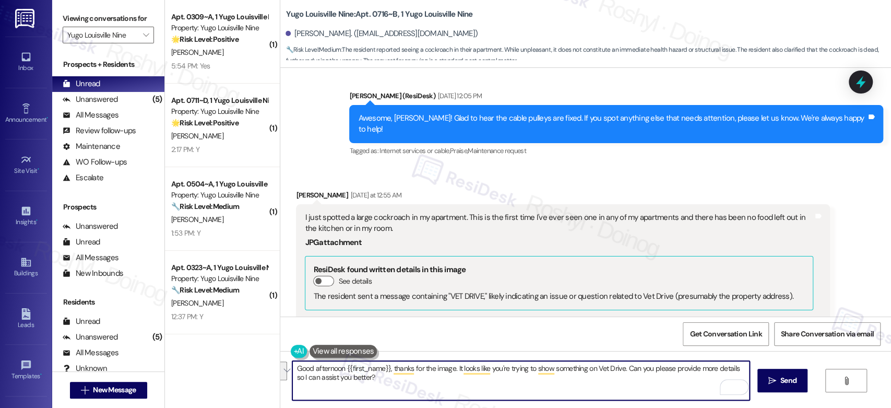
drag, startPoint x: 621, startPoint y: 372, endPoint x: 656, endPoint y: 383, distance: 36.3
click at [656, 383] on textarea "Good afternoon {{first_name}}, thanks for the image. It looks like you're tryin…" at bounding box center [520, 380] width 457 height 39
paste textarea "ould you please confirm if we have permission to enter if you're not available?…"
drag, startPoint x: 406, startPoint y: 368, endPoint x: 618, endPoint y: 369, distance: 211.9
click at [618, 369] on textarea "Good afternoon {{first_name}}, thanks for the image. It looks like you're tryin…" at bounding box center [520, 380] width 457 height 39
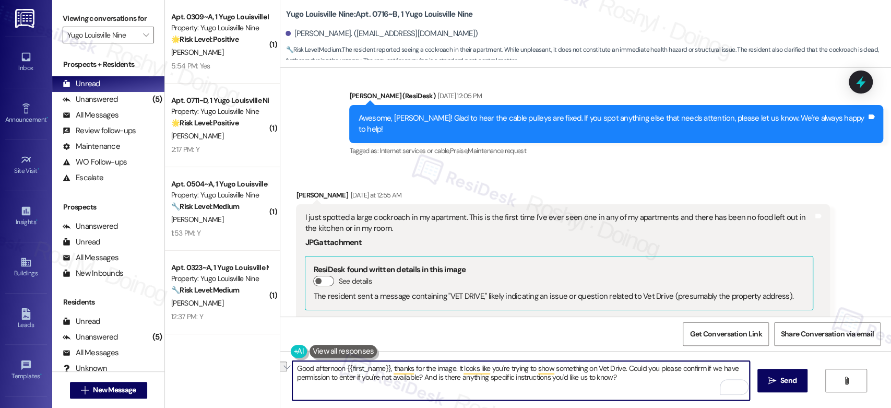
paste textarea "thank you for letting me know. I understand how concerning it must be. I can su…"
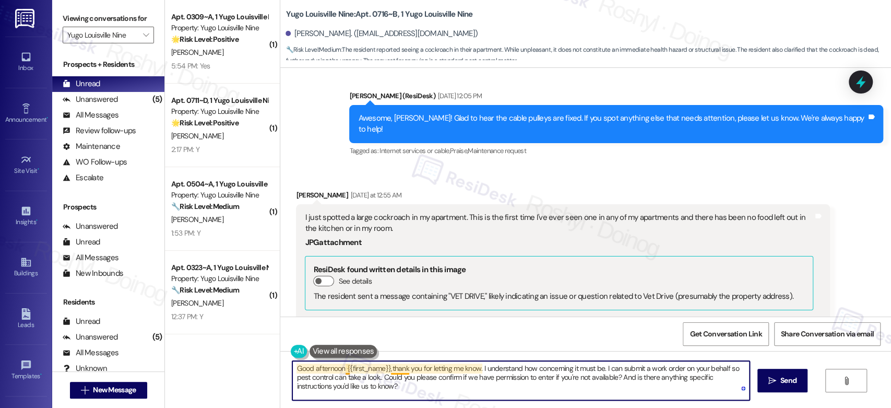
click at [384, 372] on textarea "Good afternoon {{first_name}},thank you for letting me know. I understand how c…" at bounding box center [520, 380] width 457 height 39
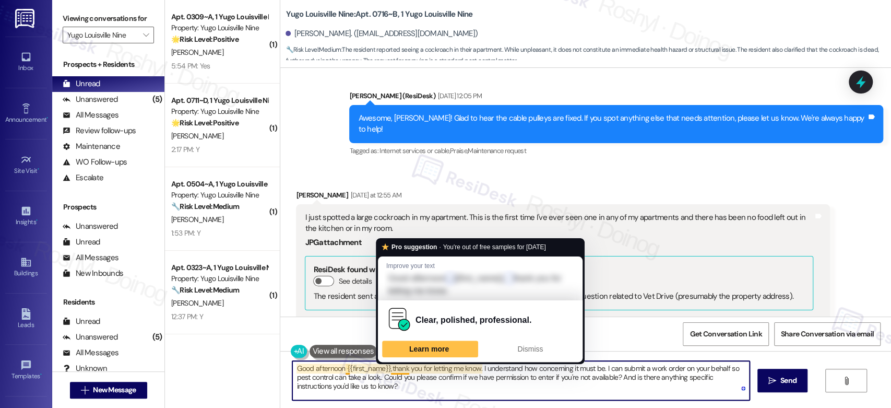
click at [385, 372] on textarea "Good afternoon {{first_name}},thank you for letting me know. I understand how c…" at bounding box center [520, 380] width 457 height 39
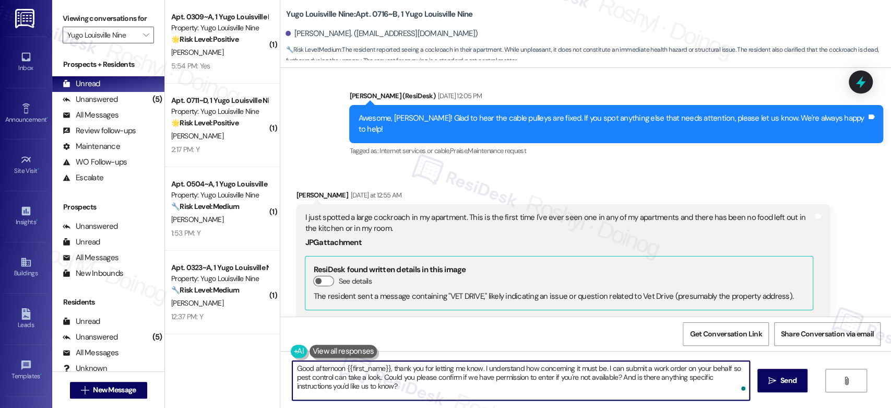
click at [476, 367] on textarea "Good afternoon {{first_name}}, thank you for letting me know. I understand how …" at bounding box center [520, 380] width 457 height 39
drag, startPoint x: 369, startPoint y: 379, endPoint x: 362, endPoint y: 379, distance: 7.8
click at [362, 379] on textarea "Good afternoon {{first_name}}, thank you for letting me know and for the photo.…" at bounding box center [520, 380] width 457 height 39
drag, startPoint x: 372, startPoint y: 380, endPoint x: 333, endPoint y: 380, distance: 39.1
click at [333, 380] on textarea "Good afternoon {{first_name}}, thank you for letting me know and for the photo.…" at bounding box center [520, 380] width 457 height 39
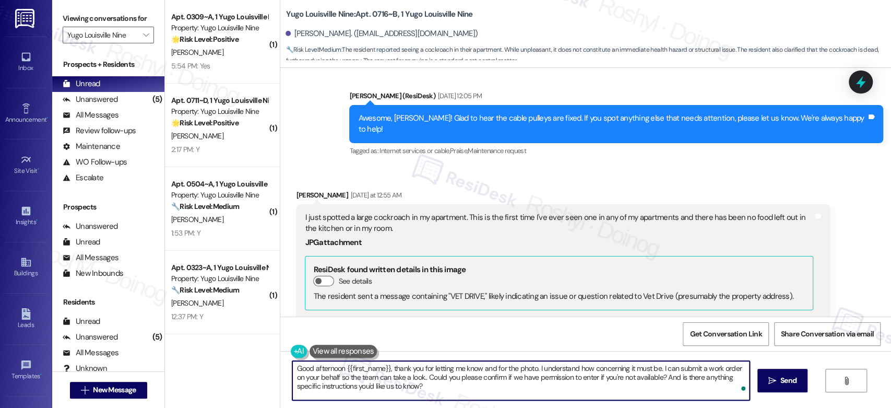
click at [394, 387] on textarea "Good afternoon {{first_name}}, thank you for letting me know and for the photo.…" at bounding box center [520, 380] width 457 height 39
click at [423, 387] on textarea "Good afternoon {{first_name}}, thank you for letting me know and for the photo.…" at bounding box center [520, 380] width 457 height 39
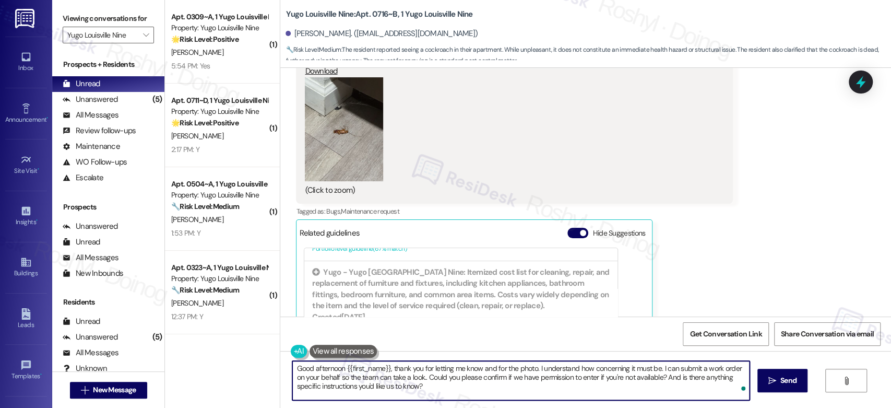
scroll to position [11839, 0]
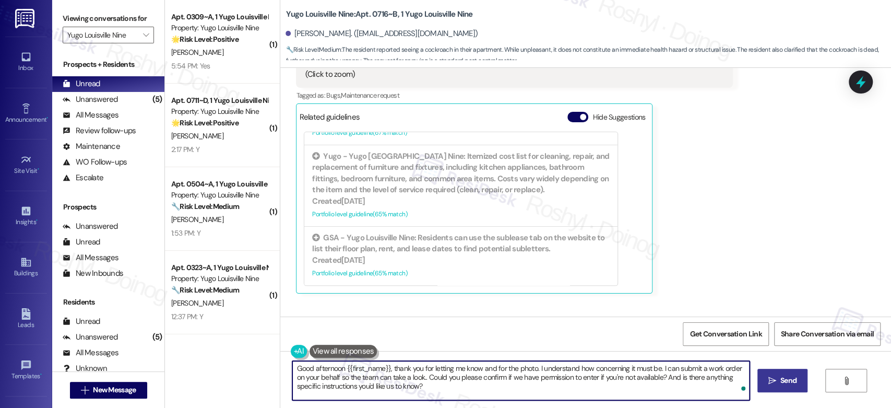
type textarea "Good afternoon {{first_name}}, thank you for letting me know and for the photo.…"
click at [796, 378] on span "Send" at bounding box center [788, 380] width 20 height 11
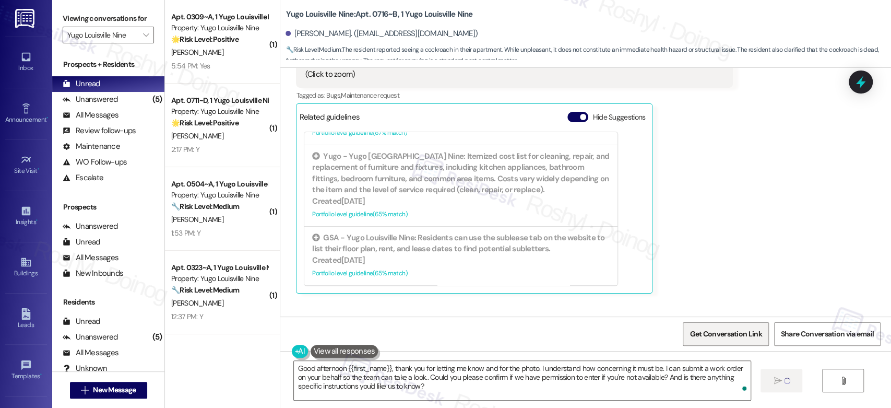
click at [726, 344] on span "Get Conversation Link" at bounding box center [725, 333] width 76 height 22
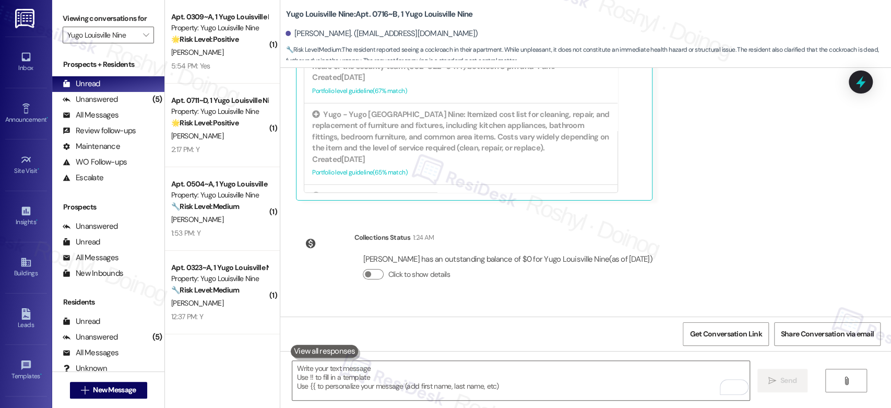
scroll to position [11935, 0]
click at [150, 104] on div "(5)" at bounding box center [157, 99] width 15 height 16
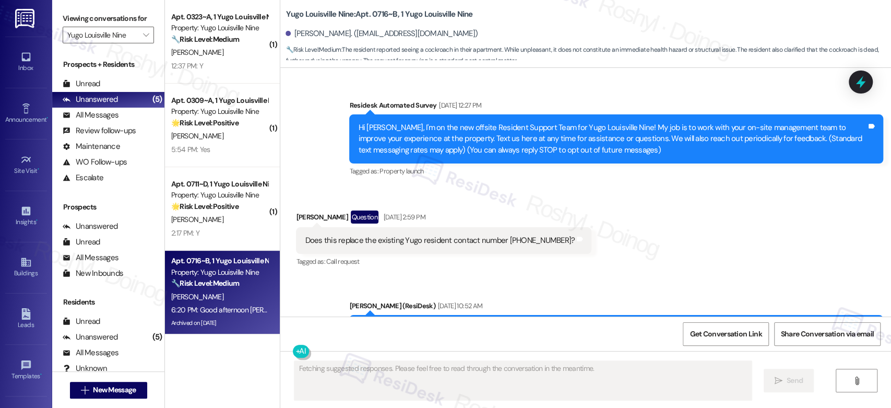
scroll to position [11743, 0]
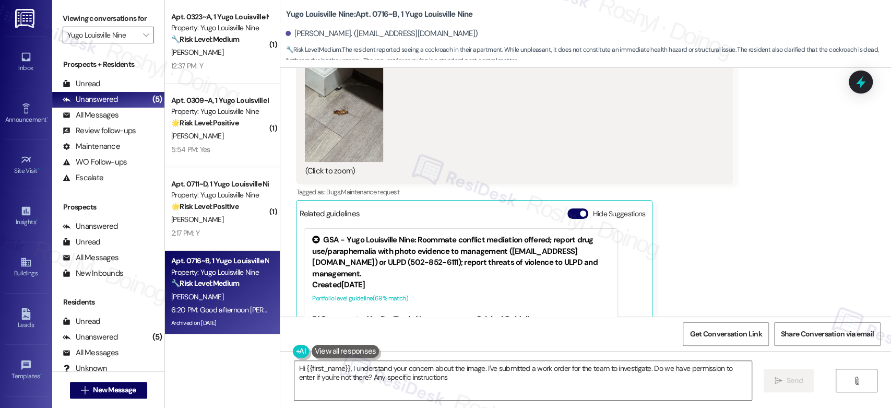
type textarea "Hi {{first_name}}, I understand your concern about the image. I've submitted a …"
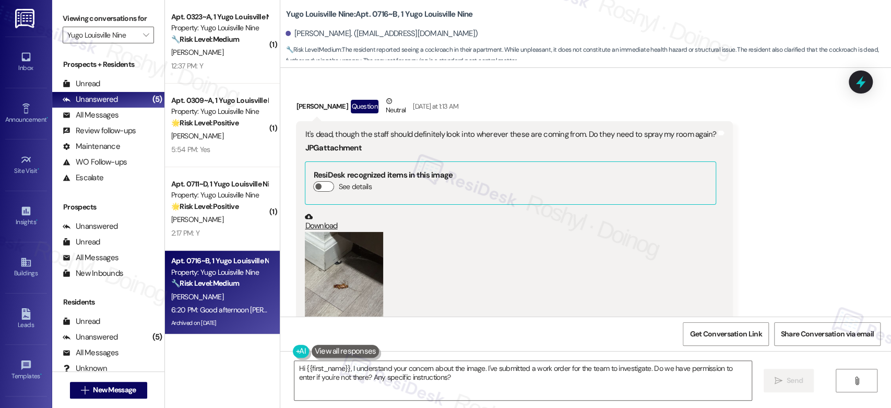
scroll to position [11395, 0]
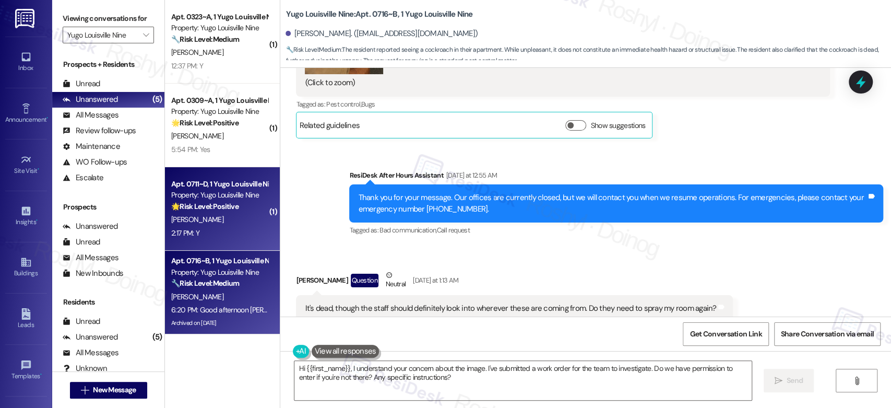
click at [221, 186] on div "Apt. 0711~D, 1 Yugo Louisville Nine" at bounding box center [219, 183] width 97 height 11
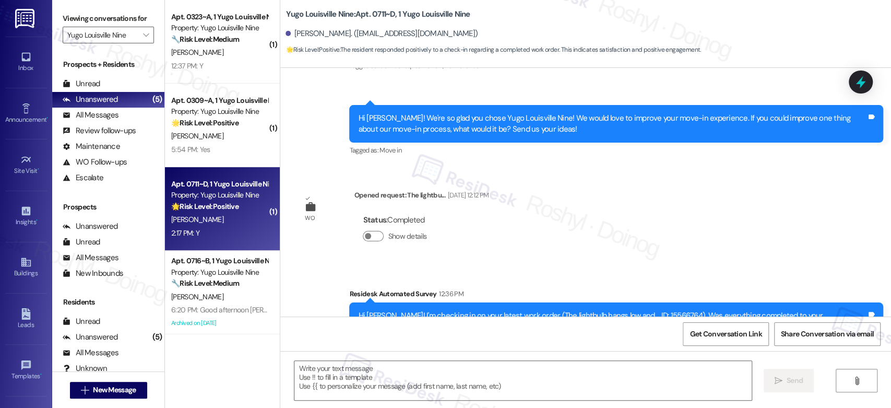
type textarea "Fetching suggested responses. Please feel free to read through the conversation…"
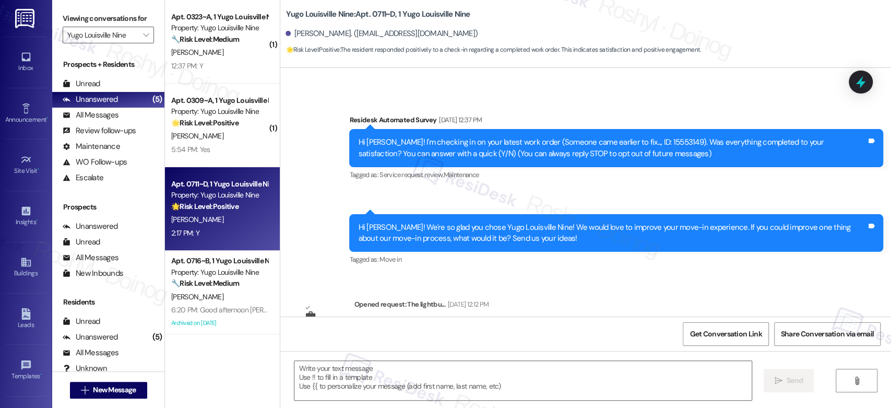
scroll to position [0, 0]
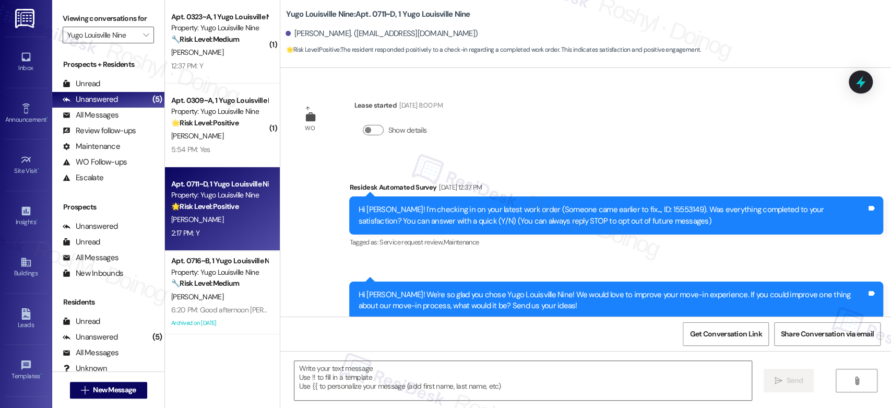
click at [416, 358] on div " Send " at bounding box center [585, 390] width 611 height 78
click at [405, 369] on textarea at bounding box center [522, 380] width 457 height 39
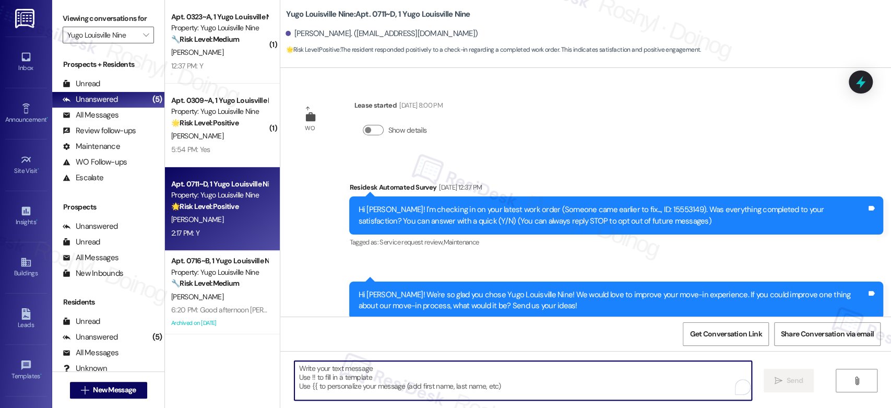
paste textarea "Good afternoon, {{first_name}}! I'm happy the work order was completed to your …"
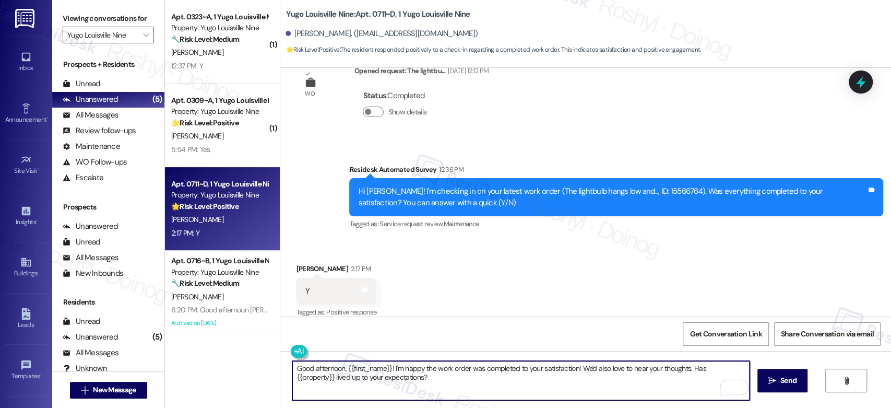
scroll to position [312, 0]
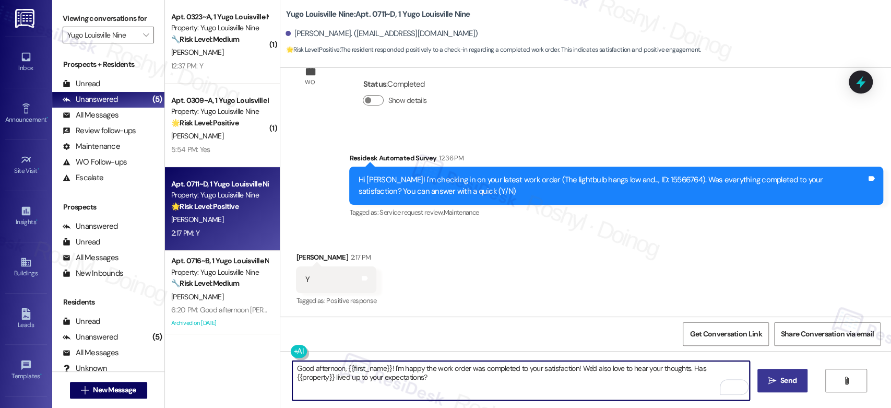
type textarea "Good afternoon, {{first_name}}! I'm happy the work order was completed to your …"
click at [788, 387] on button " Send" at bounding box center [782, 379] width 51 height 23
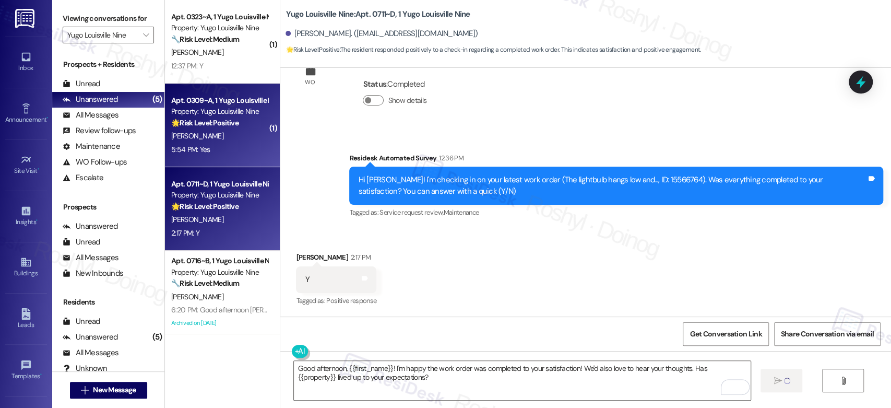
click at [202, 148] on div "5:54 PM: Yes 5:54 PM: Yes" at bounding box center [219, 149] width 99 height 13
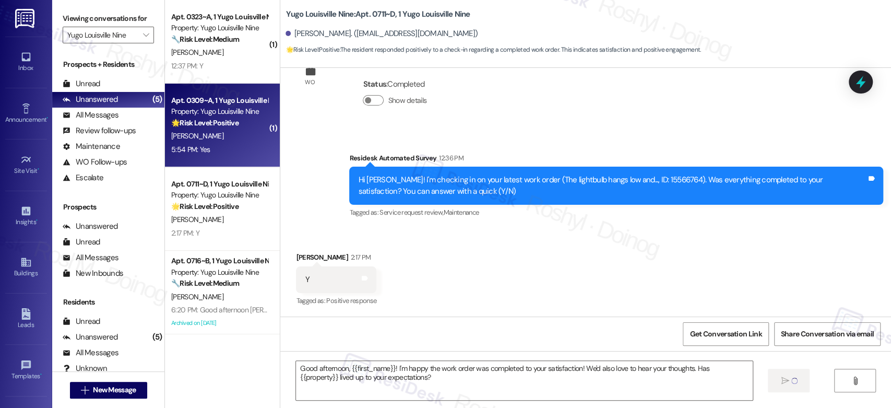
type textarea "Fetching suggested responses. Please feel free to read through the conversation…"
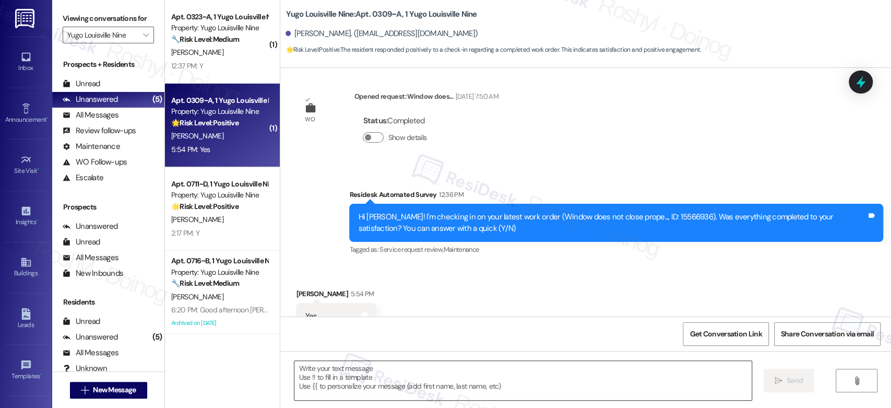
scroll to position [226, 0]
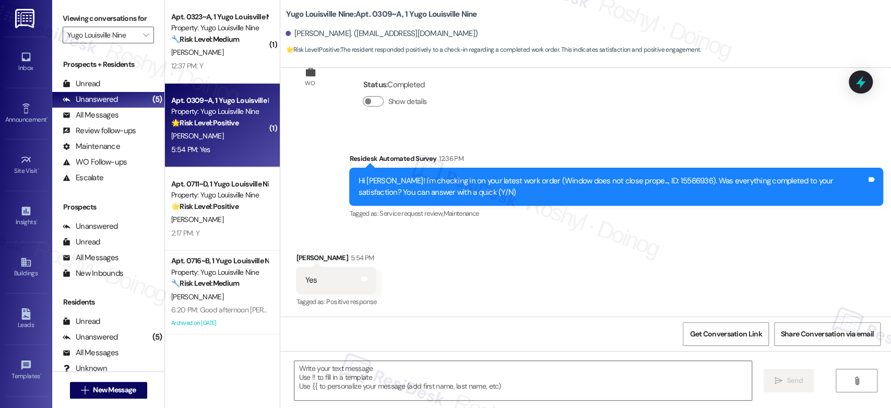
type textarea "Fetching suggested responses. Please feel free to read through the conversation…"
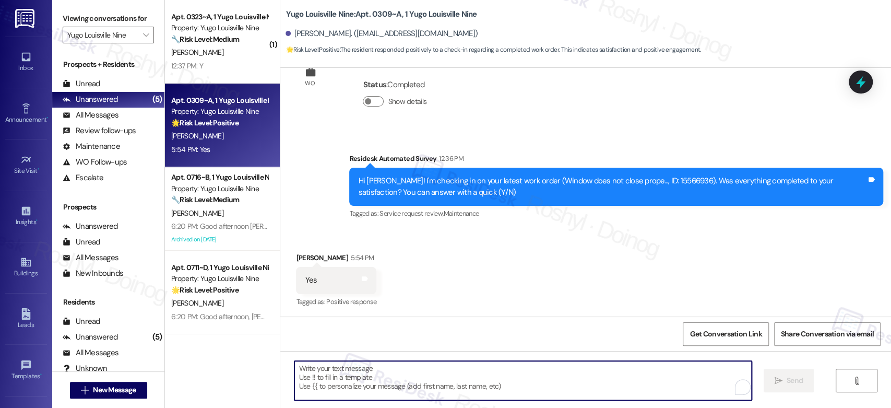
click at [343, 373] on textarea "To enrich screen reader interactions, please activate Accessibility in Grammarl…" at bounding box center [522, 380] width 457 height 39
paste textarea "Good afternoon, {{first_name}}! I'm happy the work order was completed to your …"
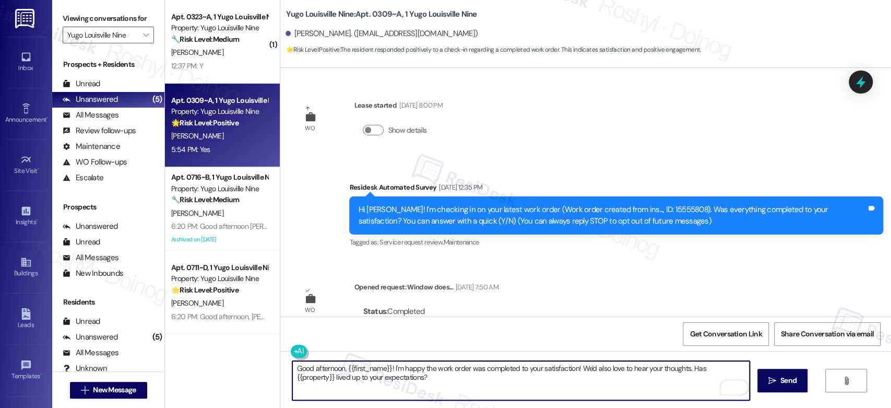
scroll to position [227, 0]
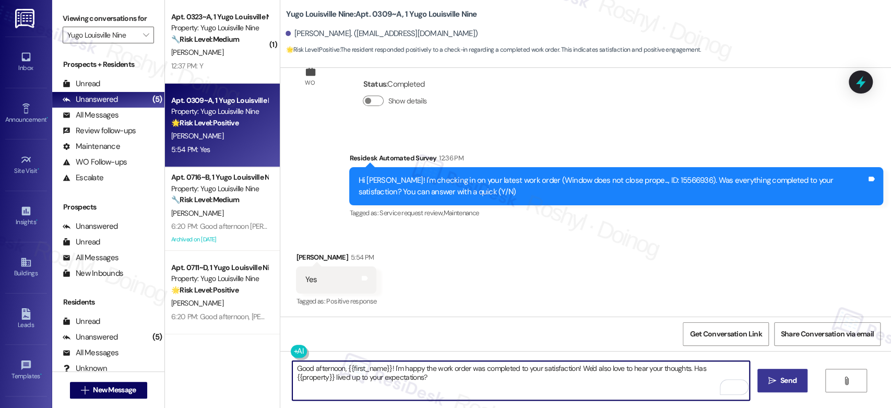
type textarea "Good afternoon, {{first_name}}! I'm happy the work order was completed to your …"
click at [784, 379] on span "Send" at bounding box center [788, 380] width 16 height 11
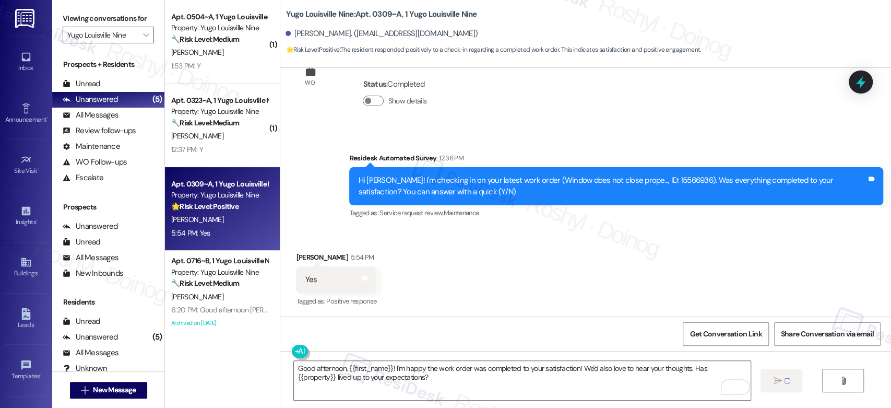
scroll to position [0, 0]
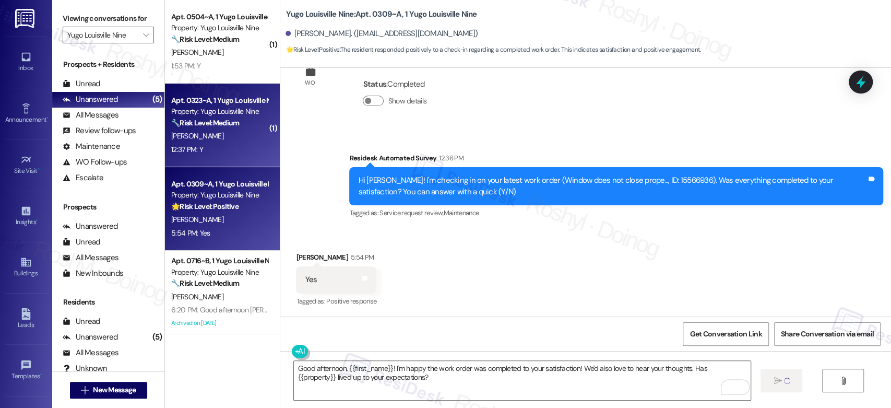
click at [201, 110] on div "Property: Yugo Louisville Nine" at bounding box center [219, 111] width 97 height 11
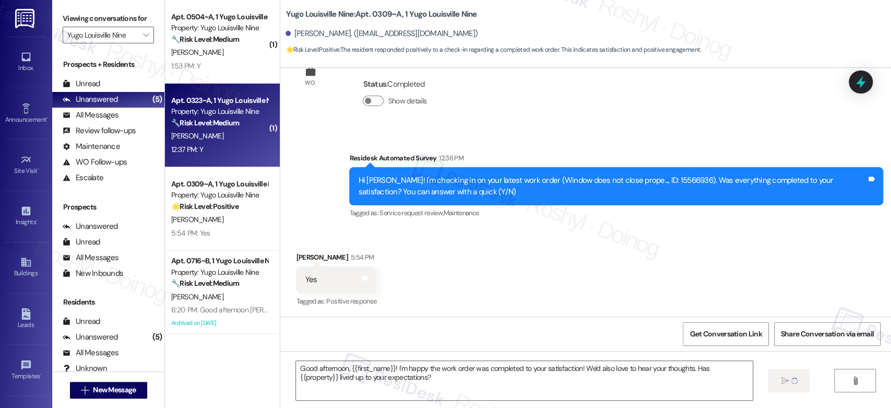
type textarea "Fetching suggested responses. Please feel free to read through the conversation…"
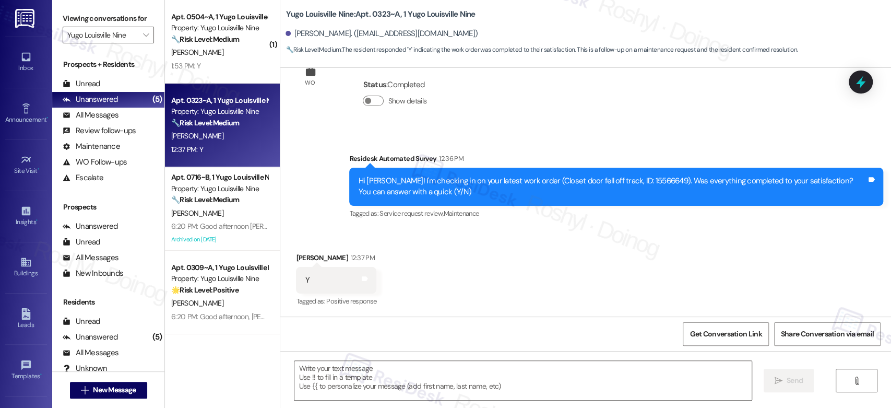
type textarea "Fetching suggested responses. Please feel free to read through the conversation…"
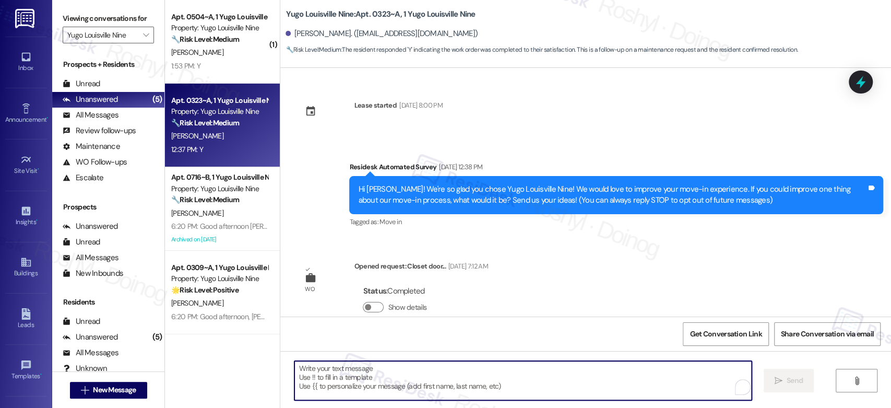
click at [325, 368] on textarea "To enrich screen reader interactions, please activate Accessibility in Grammarl…" at bounding box center [522, 380] width 457 height 39
paste textarea "Good afternoon, {{first_name}}! I'm happy the work order was completed to your …"
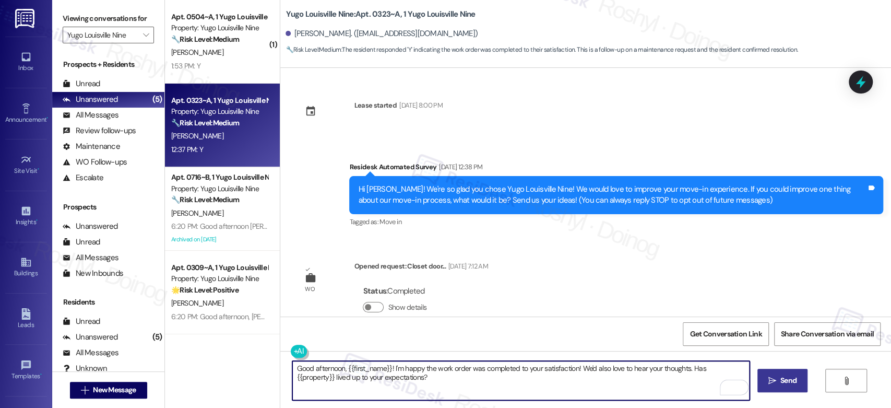
type textarea "Good afternoon, {{first_name}}! I'm happy the work order was completed to your …"
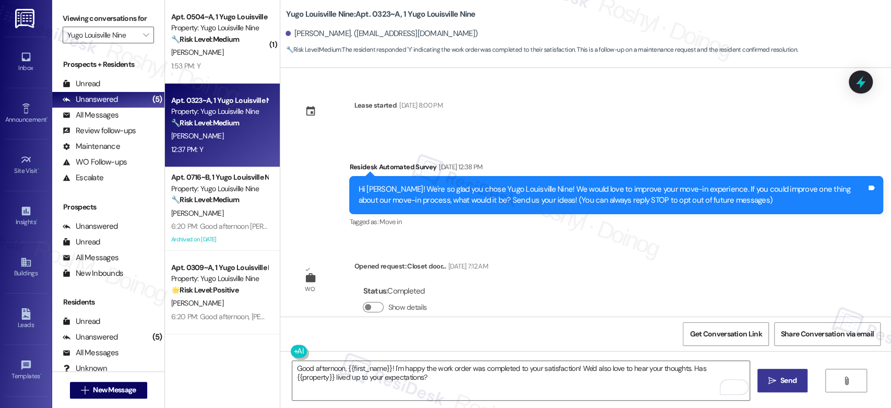
click at [785, 379] on span "Send" at bounding box center [788, 380] width 16 height 11
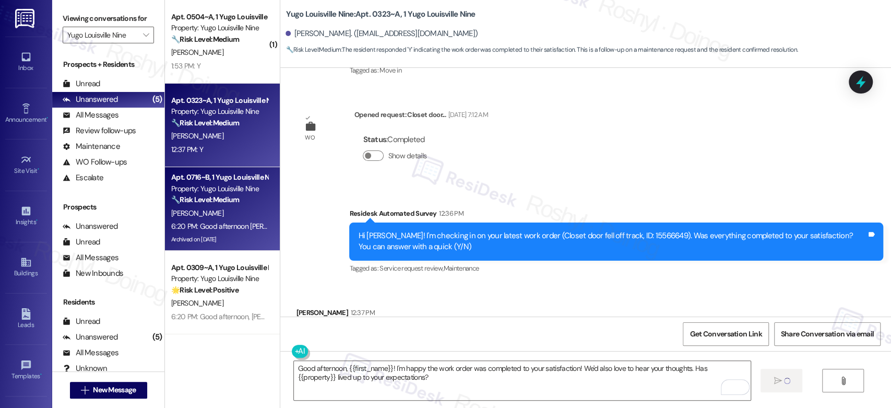
scroll to position [207, 0]
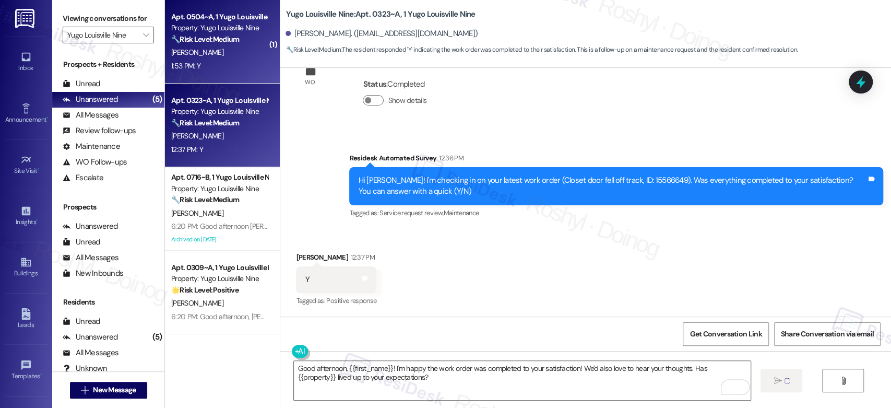
click at [224, 39] on strong "🔧 Risk Level: Medium" at bounding box center [205, 38] width 68 height 9
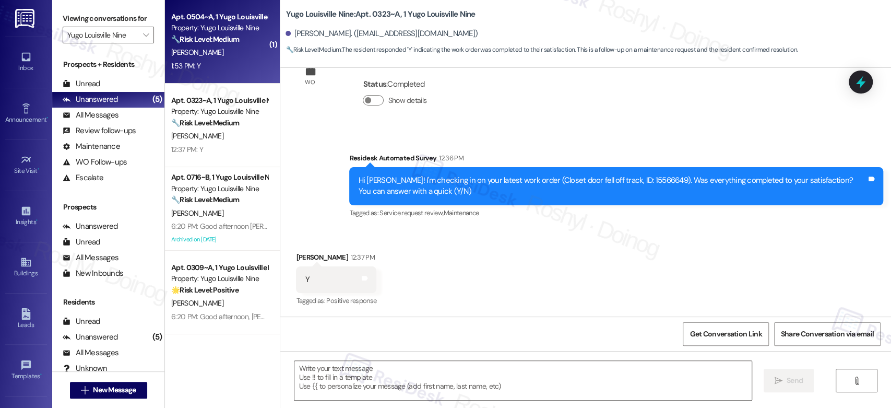
scroll to position [206, 0]
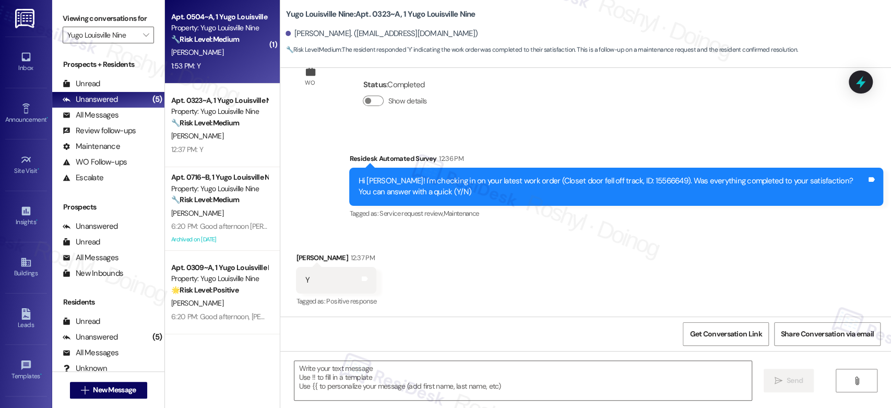
type textarea "Fetching suggested responses. Please feel free to read through the conversation…"
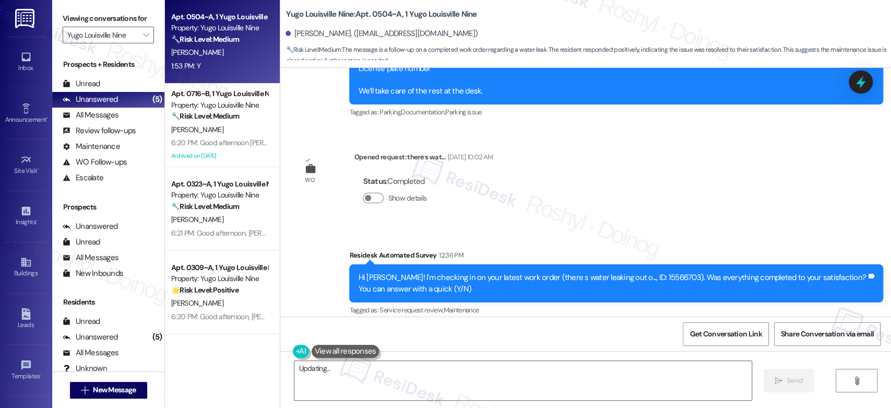
scroll to position [1682, 0]
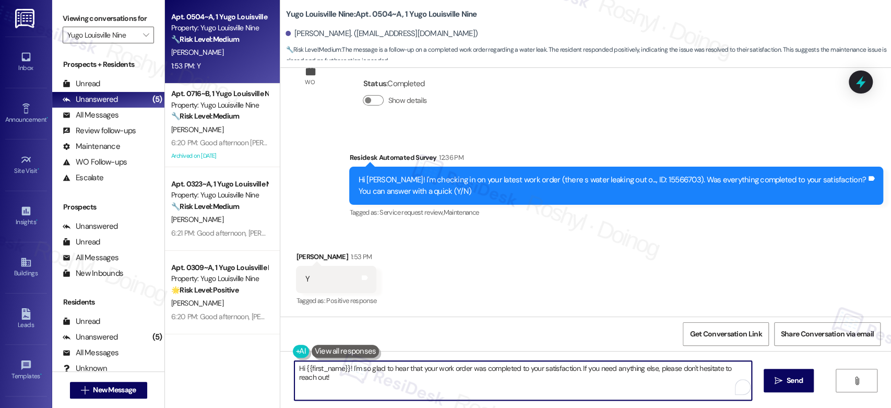
drag, startPoint x: 380, startPoint y: 379, endPoint x: 234, endPoint y: 358, distance: 147.6
click at [234, 358] on div "Apt. 0504~A, 1 Yugo Louisville Nine Property: Yugo Louisville Nine 🔧 Risk Level…" at bounding box center [528, 204] width 726 height 408
paste textarea "Good afternoon, {{first_name}}! I'm happy the work order was completed to your …"
type textarea "Good afternoon, {{first_name}}! I'm happy the work order was completed to your …"
click at [787, 382] on span "Send" at bounding box center [788, 380] width 16 height 11
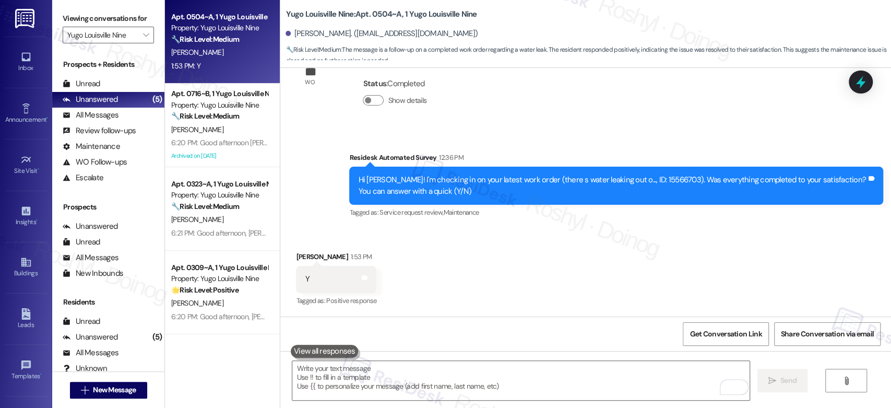
scroll to position [1681, 0]
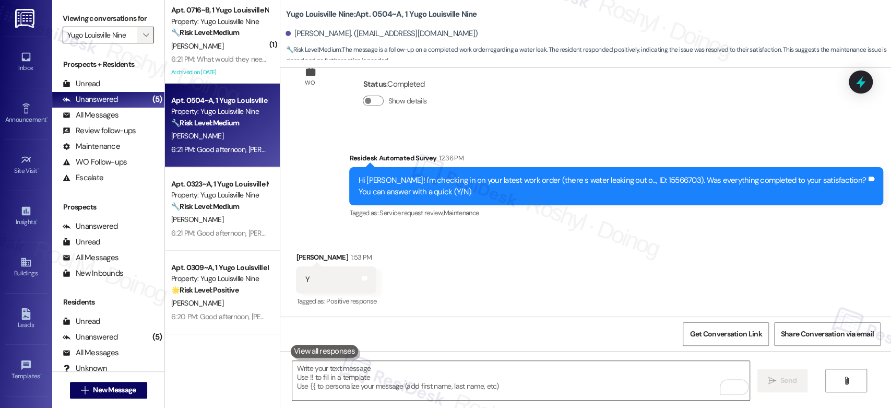
click at [142, 37] on span "" at bounding box center [146, 35] width 10 height 17
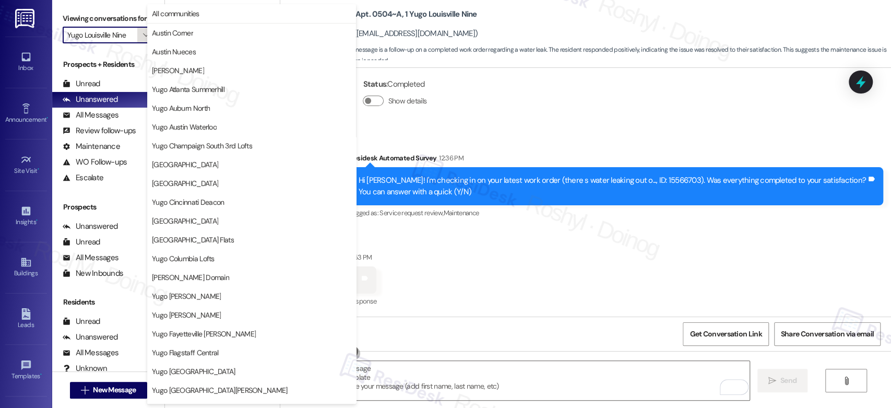
scroll to position [357, 0]
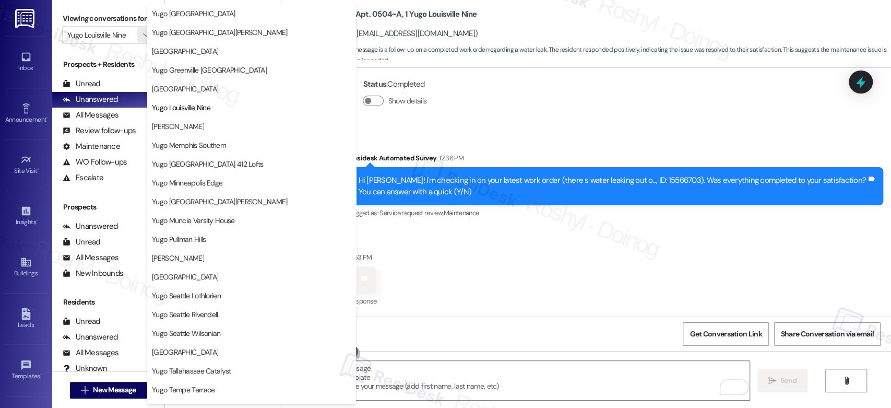
click at [705, 242] on div "Received via SMS [PERSON_NAME] 1:53 PM Y Tags and notes Tagged as: Positive res…" at bounding box center [585, 272] width 611 height 88
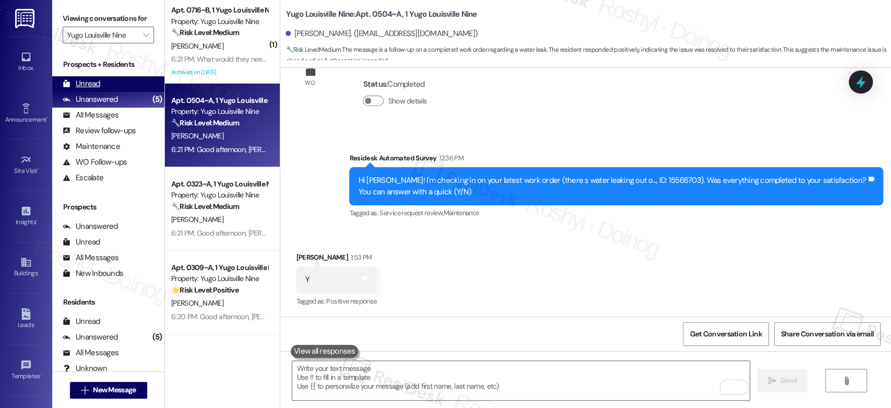
click at [95, 89] on div "Unread" at bounding box center [82, 83] width 38 height 11
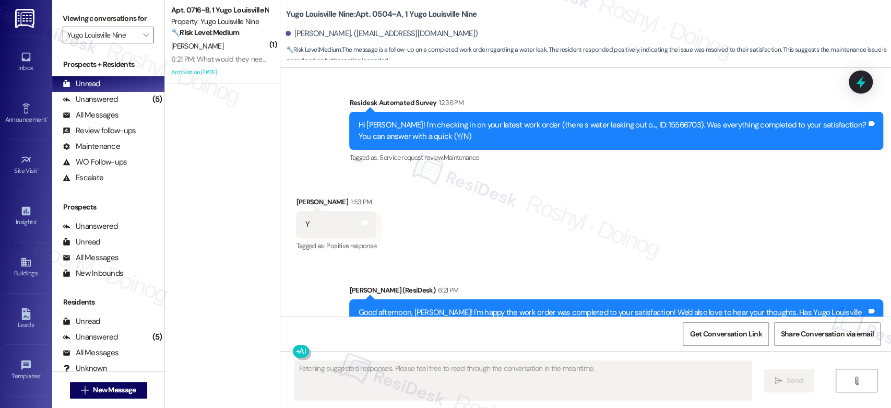
scroll to position [1781, 0]
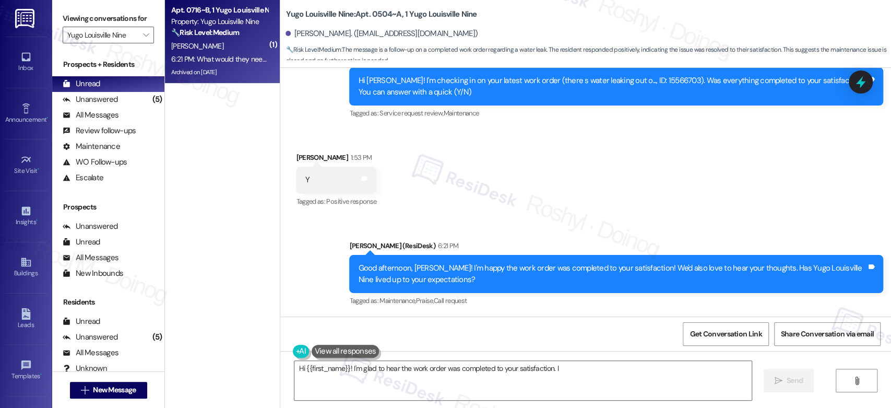
type textarea "Hi {{first_name}}! I'm glad to hear the work order was completed to your satisf…"
click at [185, 32] on strong "🔧 Risk Level: Medium" at bounding box center [205, 32] width 68 height 9
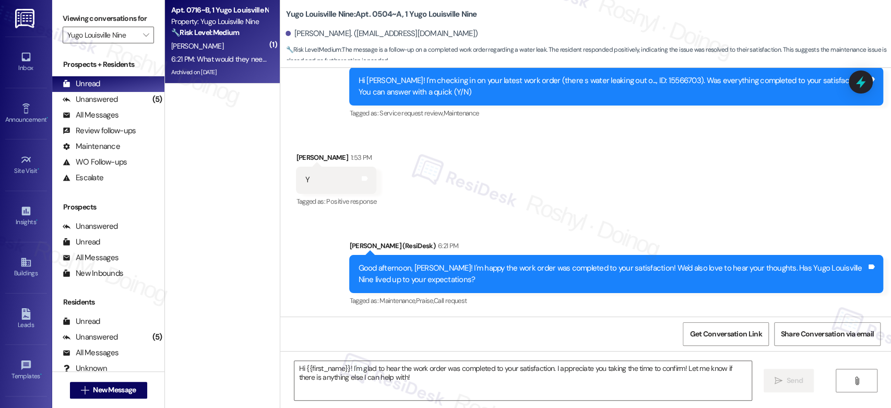
type textarea "Fetching suggested responses. Please feel free to read through the conversation…"
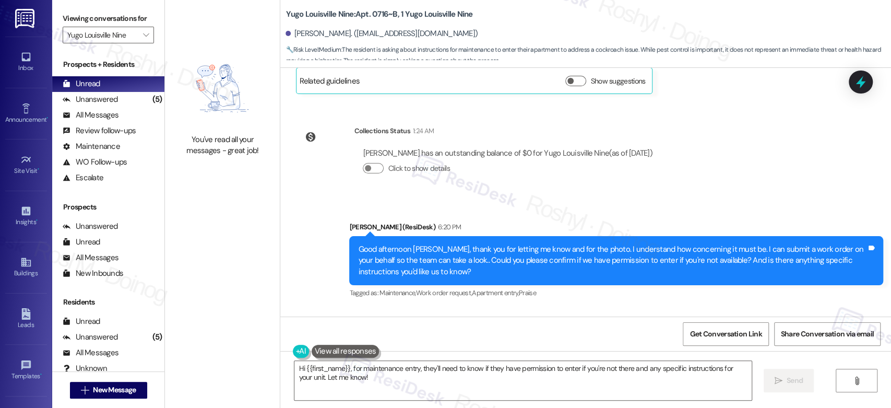
scroll to position [11877, 0]
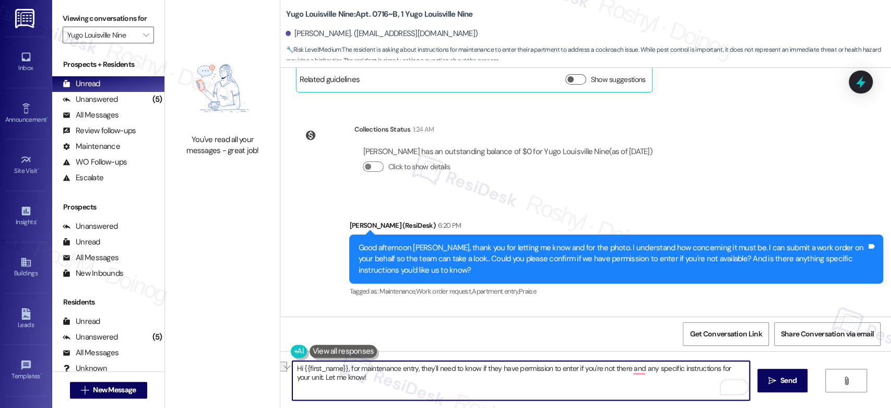
drag, startPoint x: 349, startPoint y: 368, endPoint x: 276, endPoint y: 371, distance: 73.1
click at [280, 371] on div "Hi {{first_name}}, for maintenance entry, they'll need to know if they have per…" at bounding box center [585, 390] width 611 height 78
click at [744, 364] on textarea "For maintenance entry, they'll need to know if they have permission to enter if…" at bounding box center [520, 380] width 457 height 39
type textarea "For maintenance entry, they'll need to know if they have permission to enter if…"
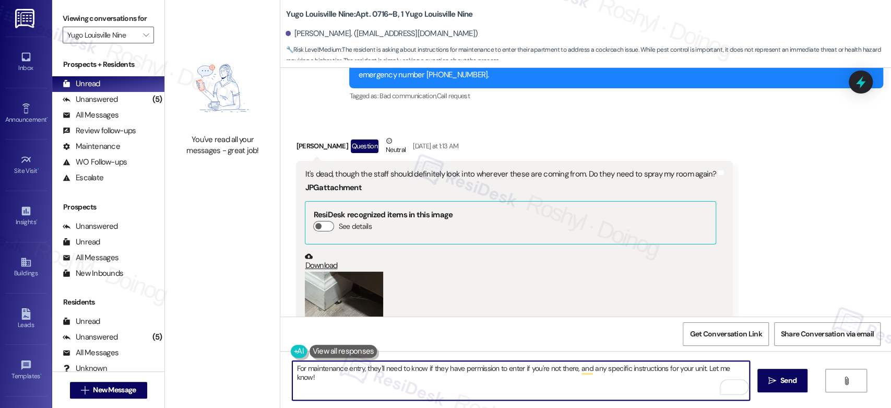
scroll to position [11703, 0]
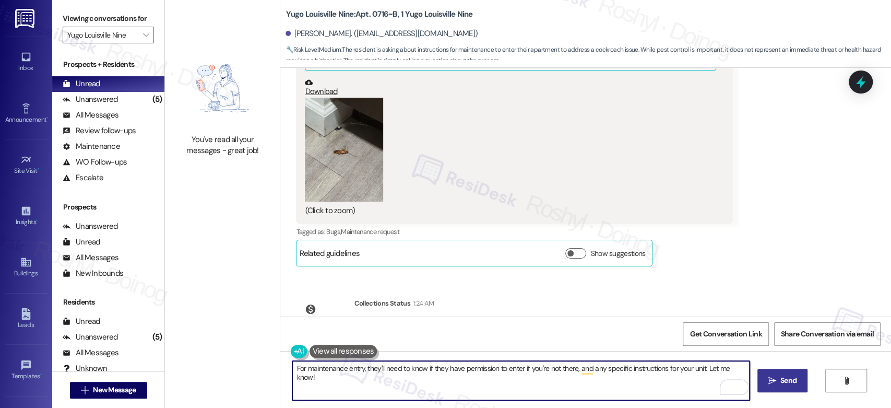
type textarea "For maintenance entry, they'll need to know if they have permission to enter if…"
click at [793, 379] on span "Send" at bounding box center [788, 380] width 16 height 11
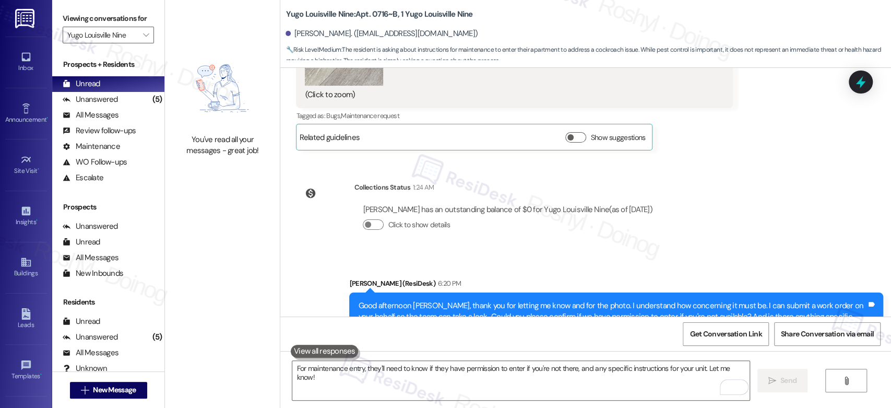
scroll to position [11950, 0]
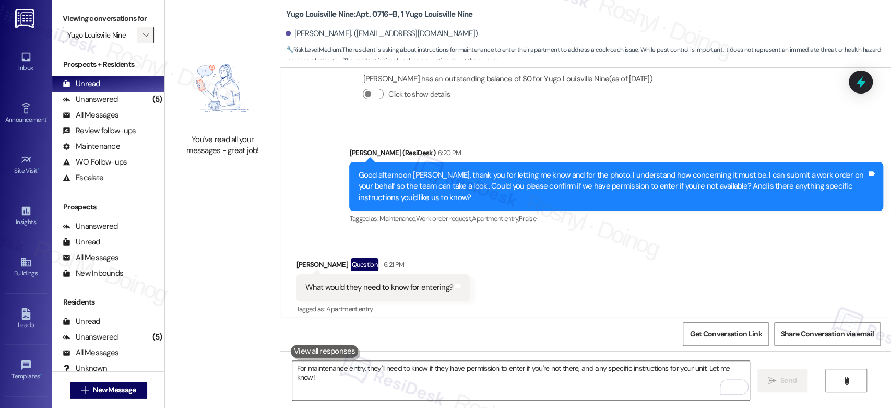
click at [141, 32] on span "" at bounding box center [146, 35] width 10 height 17
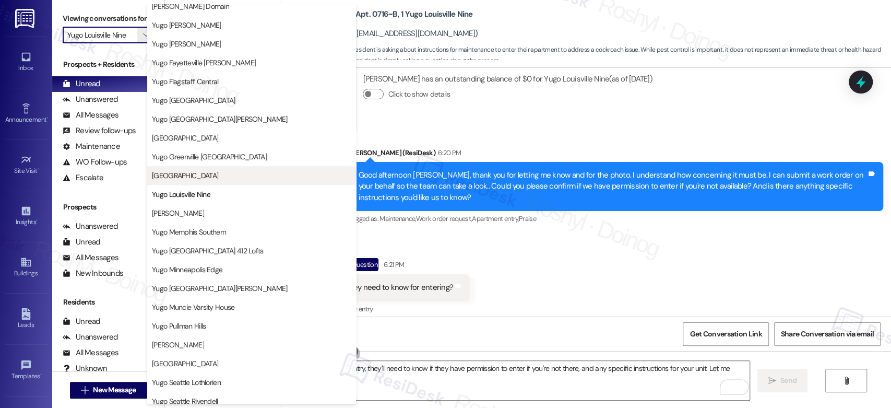
scroll to position [242, 0]
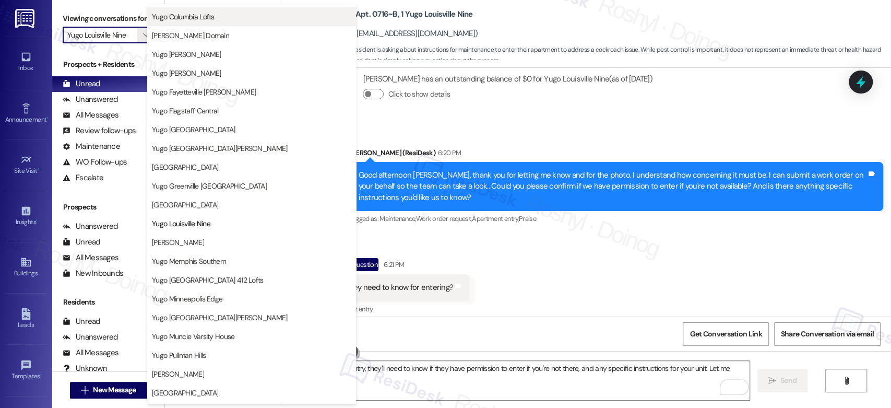
click at [236, 22] on button "Yugo Columbia Lofts" at bounding box center [251, 16] width 209 height 19
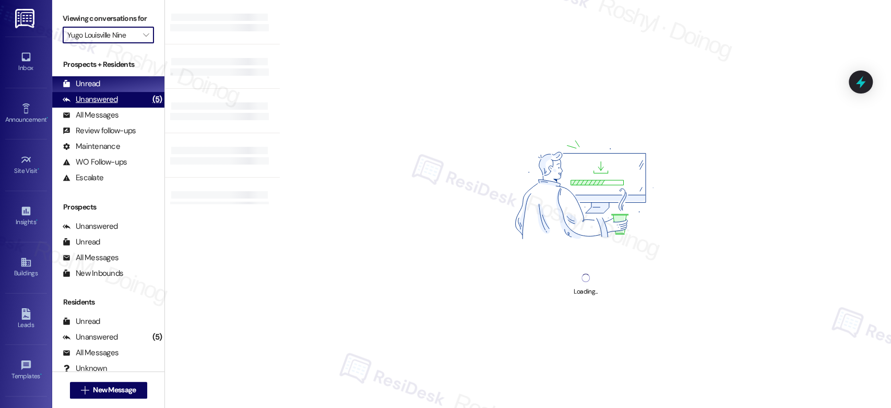
type input "Yugo Columbia Lofts"
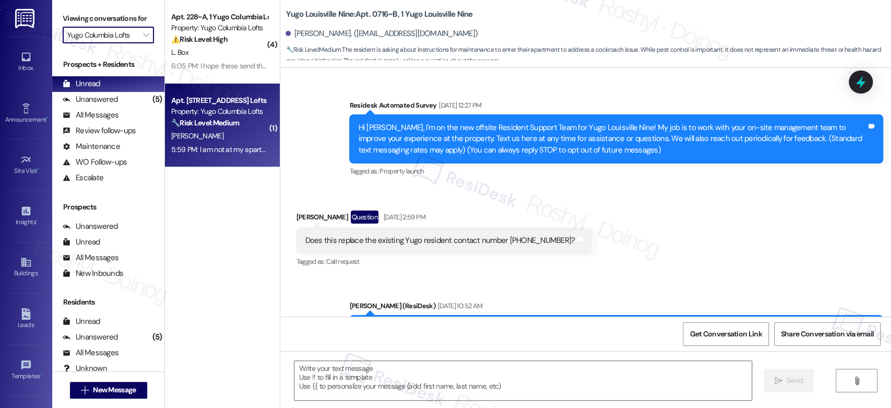
type textarea "Fetching suggested responses. Please feel free to read through the conversation…"
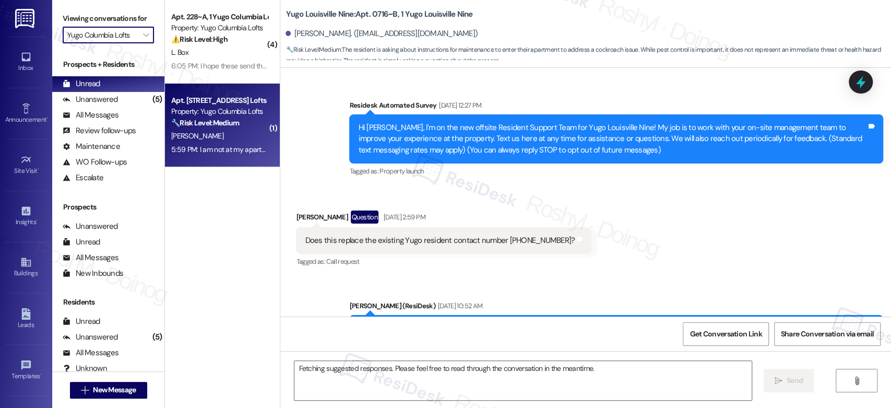
scroll to position [11876, 0]
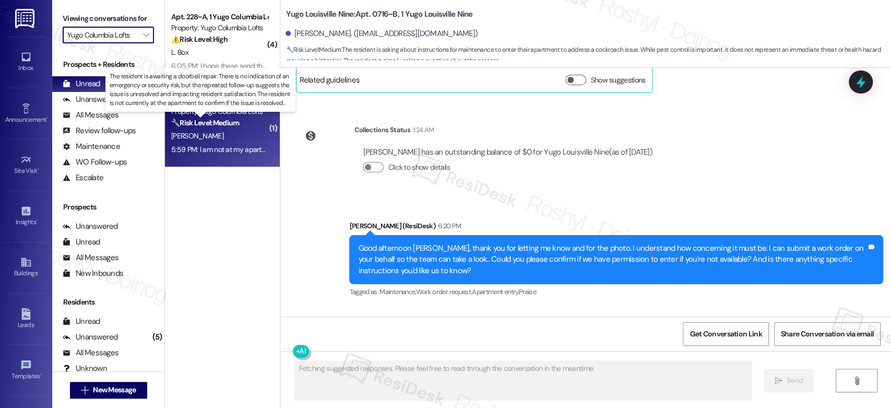
click at [202, 123] on strong "🔧 Risk Level: Medium" at bounding box center [205, 122] width 68 height 9
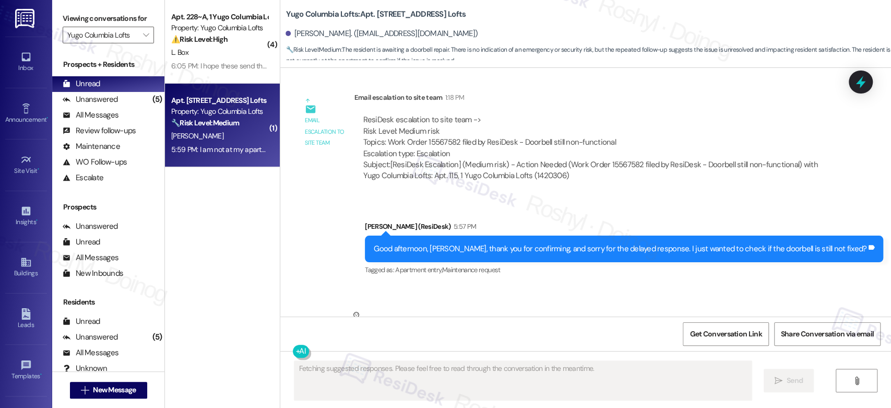
scroll to position [996, 0]
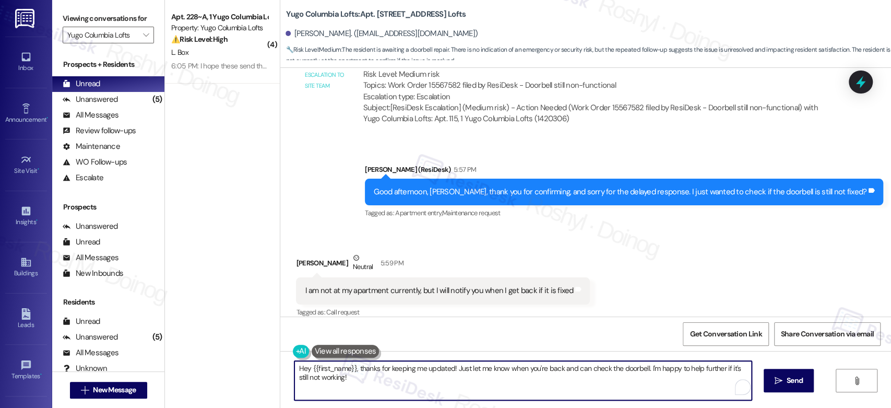
drag, startPoint x: 353, startPoint y: 367, endPoint x: 276, endPoint y: 367, distance: 77.2
click at [280, 367] on div "Hey {{first_name}}, thanks for keeping me updated! Just let me know when you're…" at bounding box center [585, 390] width 611 height 78
type textarea "Thanks for keeping me updated! Just let me know when you're back and can check …"
click at [768, 378] on icon "" at bounding box center [772, 380] width 8 height 8
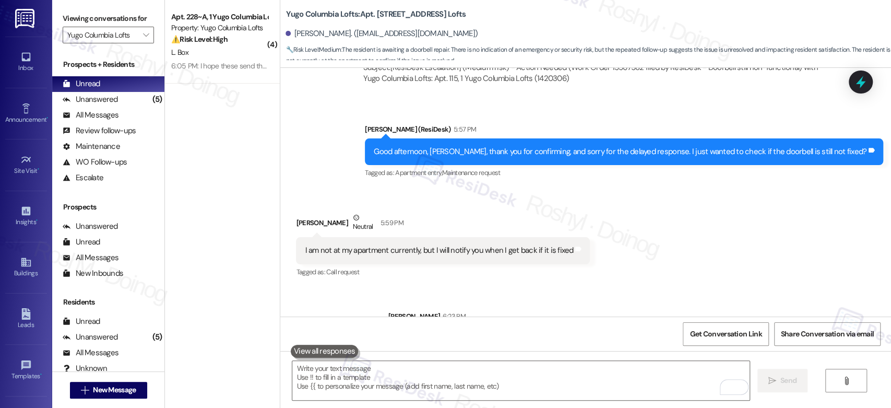
scroll to position [1069, 0]
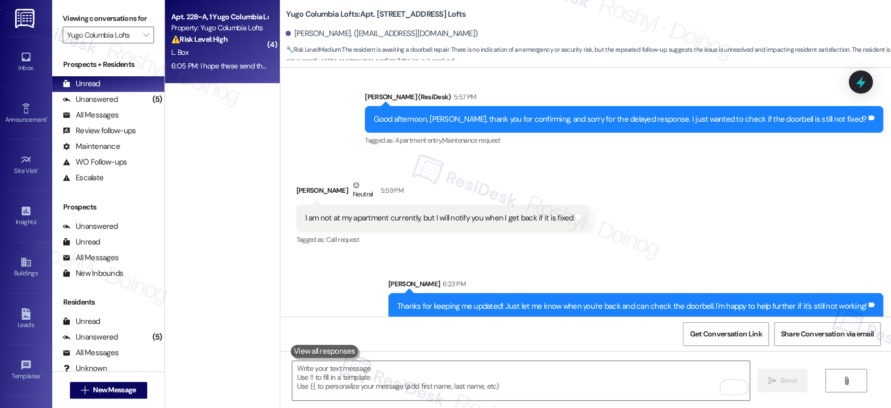
click at [215, 40] on strong "⚠️ Risk Level: High" at bounding box center [199, 38] width 56 height 9
type textarea "Fetching suggested responses. Please feel free to read through the conversation…"
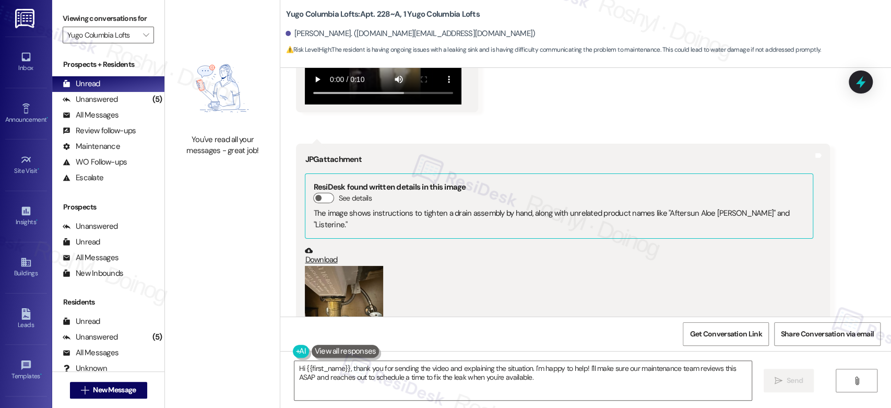
scroll to position [1407, 0]
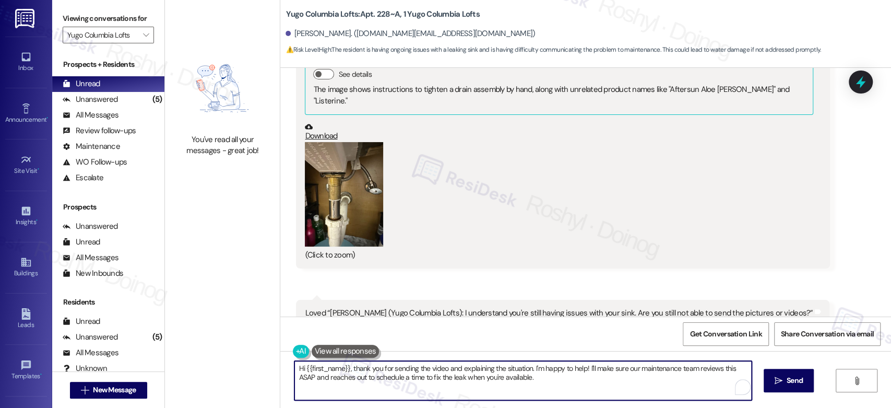
drag, startPoint x: 349, startPoint y: 370, endPoint x: 241, endPoint y: 361, distance: 108.9
click at [241, 361] on div "You've read all your messages - great job! Yugo Columbia Lofts: Apt. 228~A, 1 Y…" at bounding box center [528, 204] width 726 height 408
click at [672, 366] on textarea "Thank you for sending the video and explaining the situation. I'm happy to help…" at bounding box center [520, 380] width 457 height 39
click at [677, 369] on textarea "Thank you for sending the video and explaining the situation. I'm happy to help…" at bounding box center [520, 380] width 457 height 39
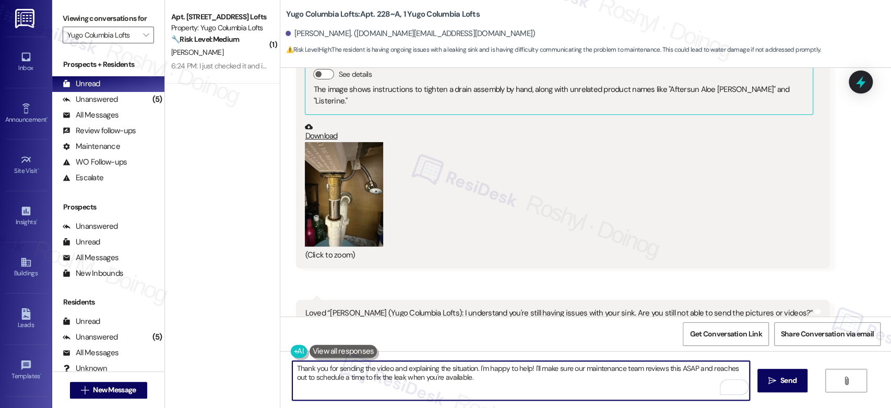
click at [695, 369] on textarea "Thank you for sending the video and explaining the situation. I'm happy to help…" at bounding box center [520, 380] width 457 height 39
click at [682, 365] on textarea "Thank you for sending the video and explaining the situation. I'm happy to help…" at bounding box center [520, 380] width 457 height 39
drag, startPoint x: 689, startPoint y: 368, endPoint x: 713, endPoint y: 380, distance: 26.6
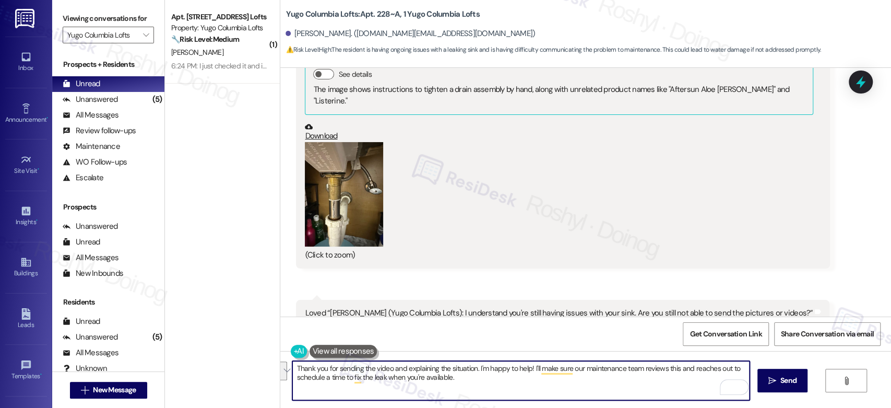
click at [713, 380] on textarea "Thank you for sending the video and explaining the situation. I'm happy to help…" at bounding box center [520, 380] width 457 height 39
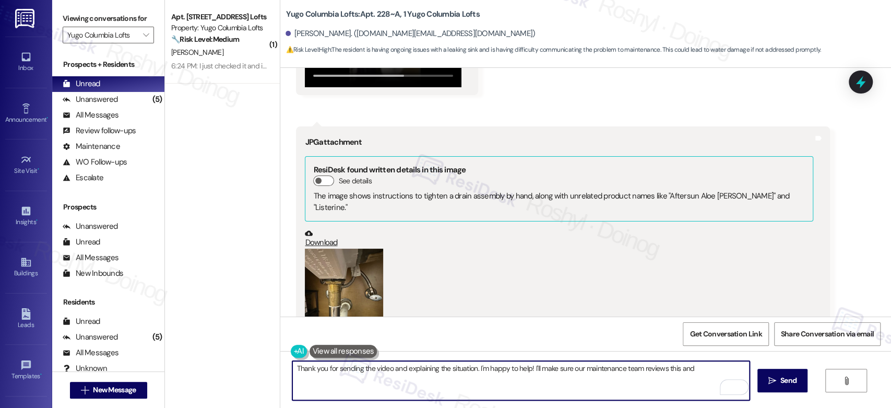
scroll to position [1474, 0]
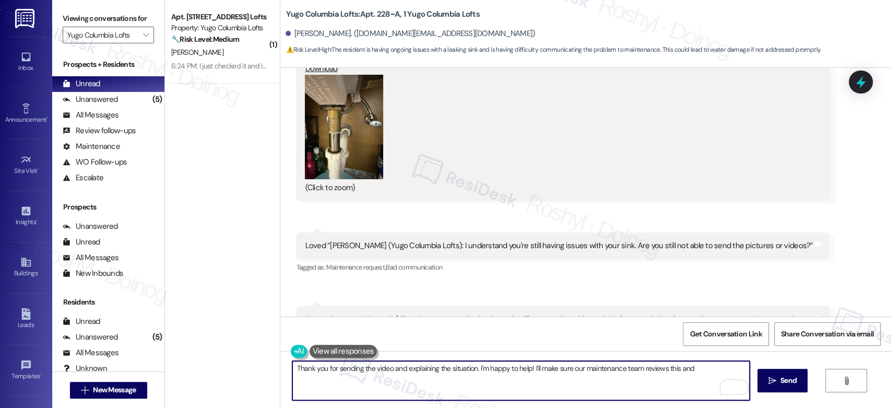
drag, startPoint x: 690, startPoint y: 369, endPoint x: 681, endPoint y: 369, distance: 8.9
click at [681, 369] on textarea "Thank you for sending the video and explaining the situation. I'm happy to help…" at bounding box center [520, 380] width 457 height 39
drag, startPoint x: 534, startPoint y: 370, endPoint x: 696, endPoint y: 379, distance: 162.5
click at [696, 379] on textarea "Thank you for sending the video and explaining the situation. I'm happy to help…" at bounding box center [520, 380] width 457 height 39
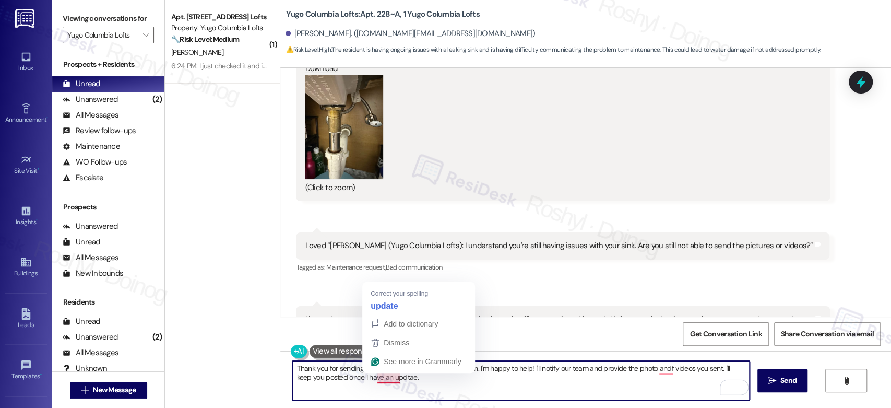
click at [380, 379] on textarea "Thank you for sending the video and explaining the situation. I'm happy to help…" at bounding box center [520, 380] width 457 height 39
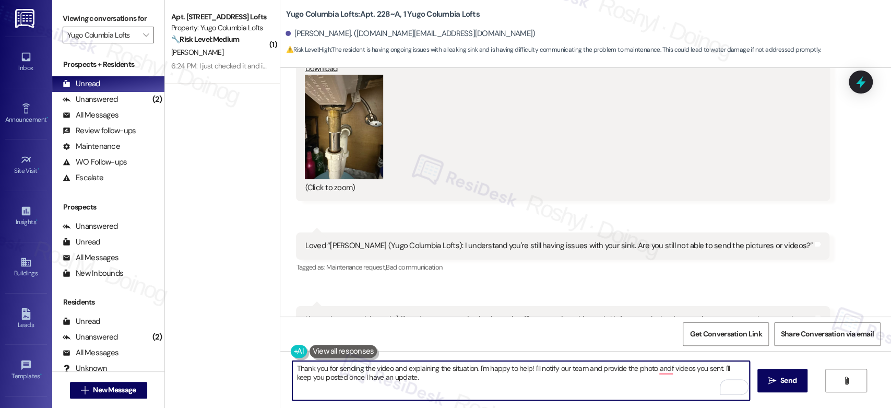
type textarea "Thank you for sending the video and explaining the situation. I'm happy to help…"
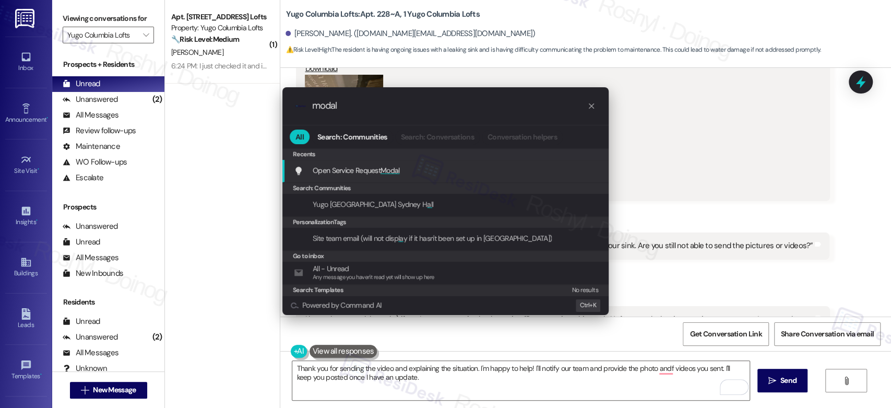
type input "modal"
click at [505, 178] on div "Open Service Request Modal Add shortcut" at bounding box center [445, 171] width 326 height 22
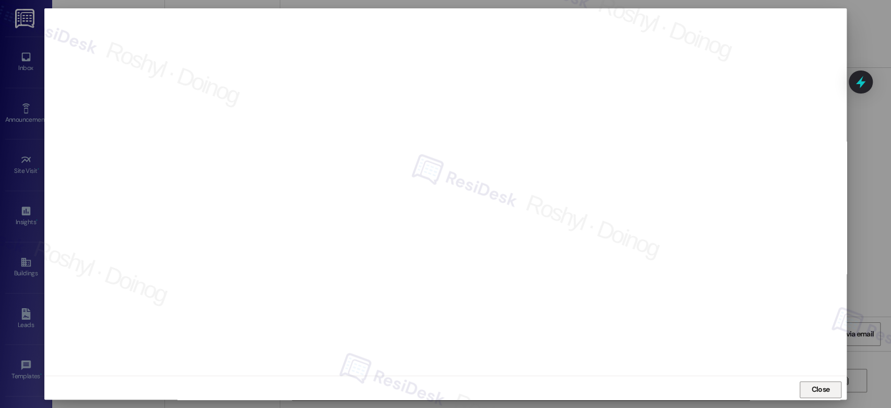
click at [822, 390] on span "Close" at bounding box center [820, 389] width 18 height 11
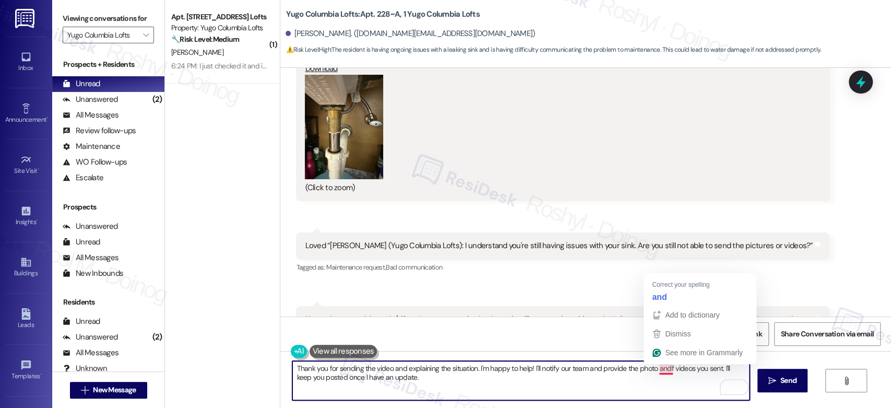
click at [663, 369] on textarea "Thank you for sending the video and explaining the situation. I'm happy to help…" at bounding box center [520, 380] width 457 height 39
click at [530, 371] on textarea "Thank you for sending the video and explaining the situation. I'm happy to help…" at bounding box center [520, 380] width 457 height 39
drag, startPoint x: 529, startPoint y: 368, endPoint x: 566, endPoint y: 392, distance: 43.4
click at [566, 392] on textarea "Thank you for sending the video and explaining the situation. I'm happy to help…" at bounding box center [520, 380] width 457 height 39
paste textarea "I'll proceed to submit a work order on your behalf. Could you please confirm if…"
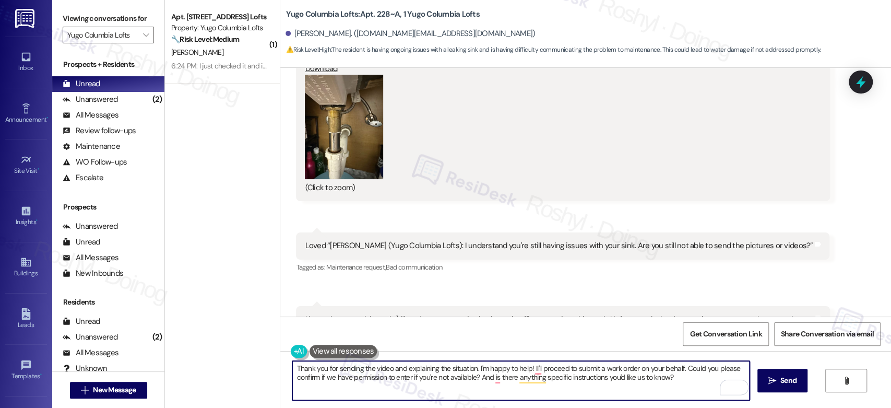
click at [527, 369] on textarea "Thank you for sending the video and explaining the situation. I'm happy to help…" at bounding box center [520, 380] width 457 height 39
click at [530, 369] on textarea "Thank you for sending the video and explaining the situation. I'm happy to help…" at bounding box center [520, 380] width 457 height 39
click at [491, 376] on textarea "Thank you for sending the video and explaining the situation. I'm happy to help…" at bounding box center [520, 380] width 457 height 39
type textarea "Thank you for sending the video and explaining the situation. I'm happy to help…"
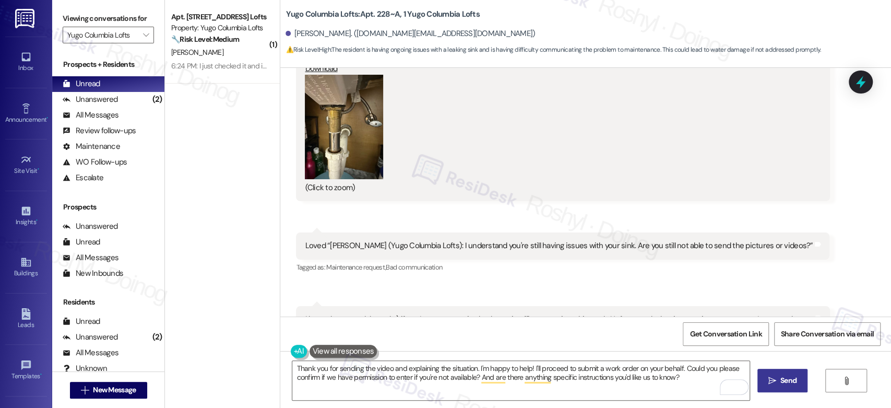
click at [792, 385] on span "Send" at bounding box center [788, 380] width 16 height 11
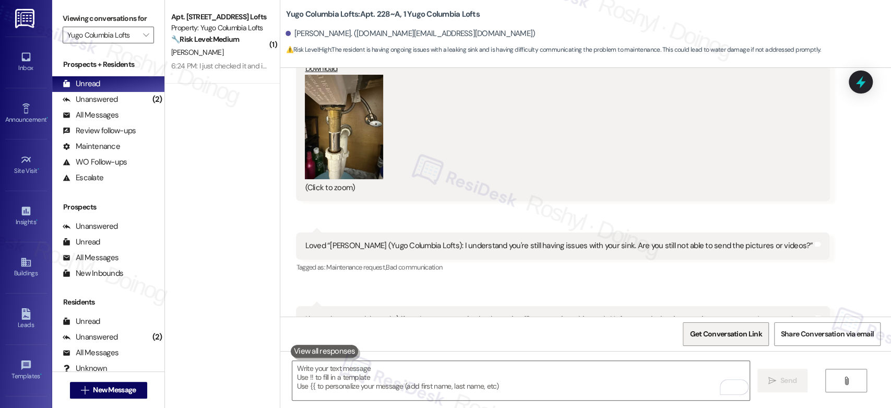
click at [698, 334] on span "Get Conversation Link" at bounding box center [725, 333] width 72 height 11
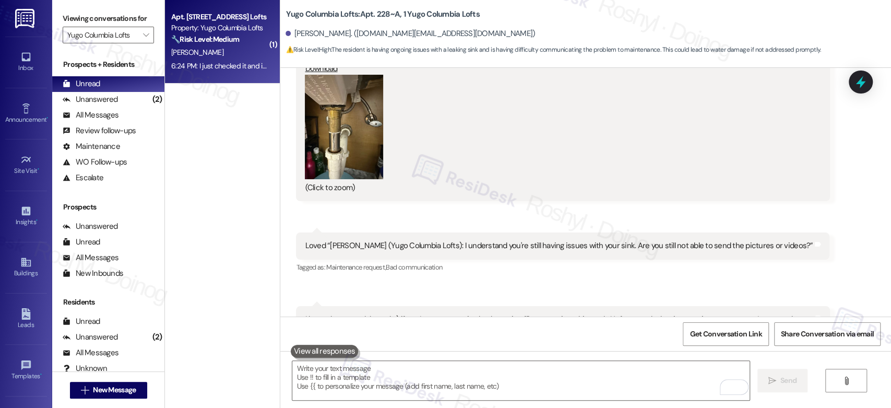
click at [199, 68] on div "6:24 PM: I just checked it and is still not working 6:24 PM: I just checked it …" at bounding box center [242, 65] width 142 height 9
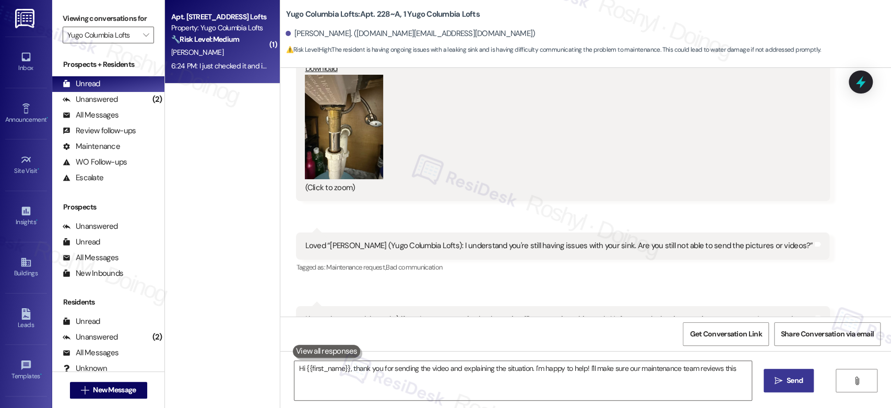
type textarea "Hi {{first_name}}, thank you for sending the video and explaining the situation…"
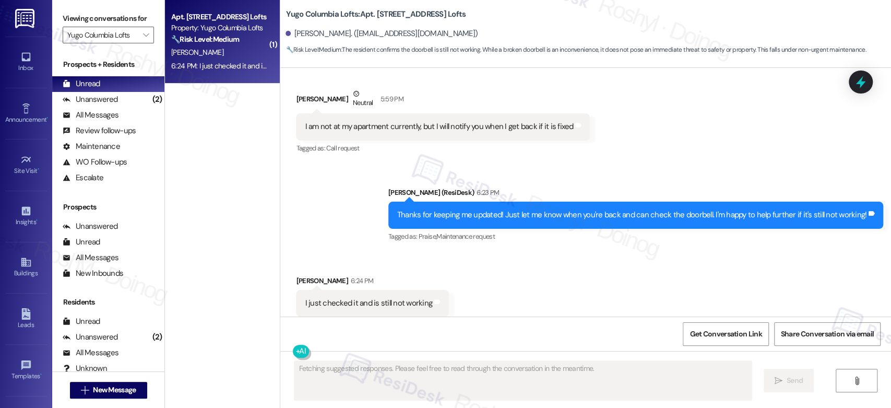
scroll to position [1172, 0]
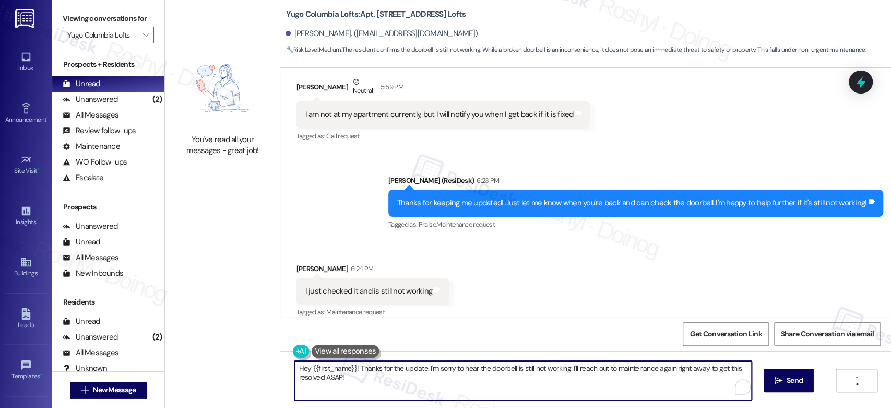
drag, startPoint x: 422, startPoint y: 369, endPoint x: 207, endPoint y: 356, distance: 214.9
click at [207, 356] on div "You've read all your messages - great job! Yugo Columbia Lofts: Apt. 115, 1 Yug…" at bounding box center [528, 204] width 726 height 408
type textarea "I'm sorry to hear the doorbell is still not working. I'll reach out to maintena…"
click at [505, 257] on div "Received via SMS [PERSON_NAME] 6:24 PM I just checked it and is still not worki…" at bounding box center [585, 284] width 611 height 88
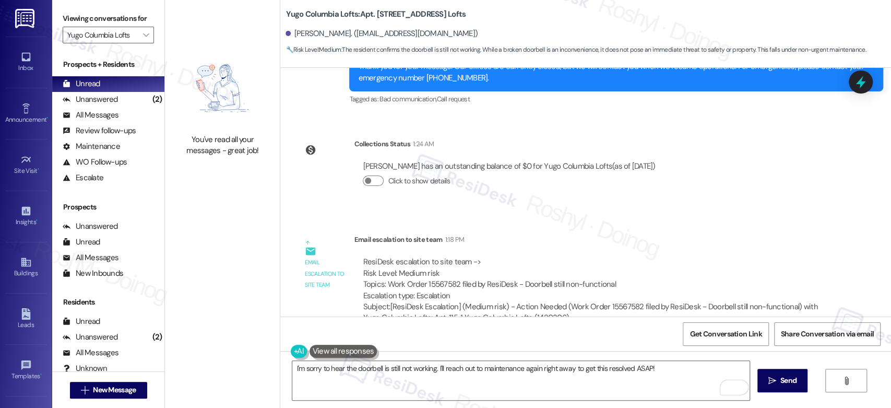
scroll to position [940, 0]
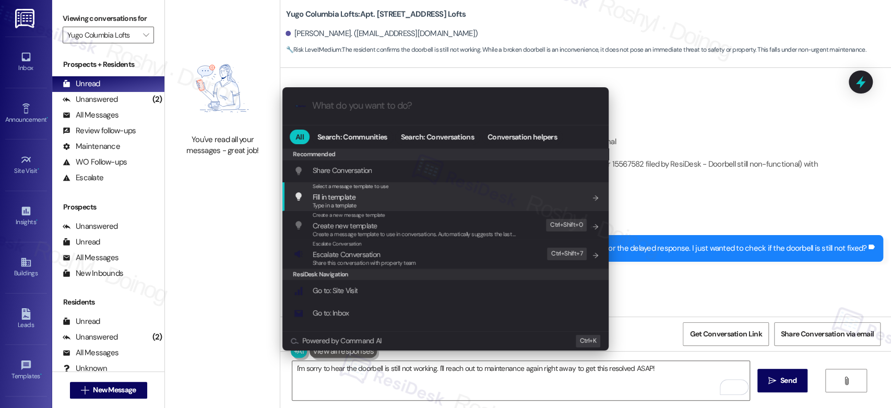
click at [671, 173] on div ".cls-1{fill:#0a055f;}.cls-2{fill:#0cc4c4;} resideskLogoBlueOrange All Search: C…" at bounding box center [445, 204] width 891 height 408
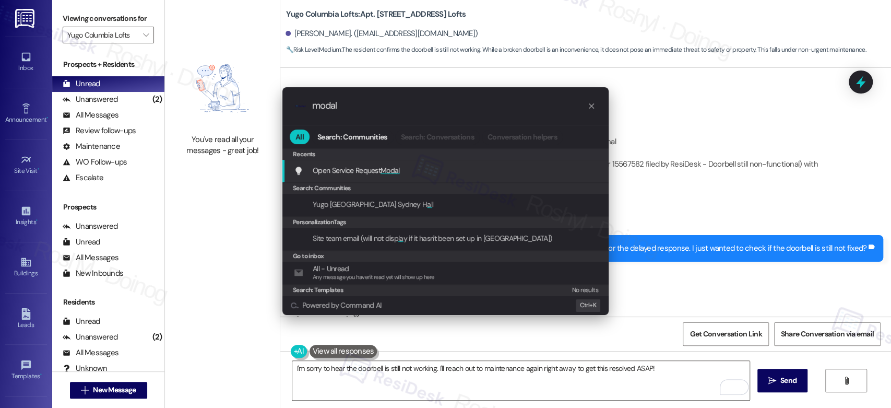
type input "modal"
click at [409, 175] on div "Open Service Request Modal Add shortcut" at bounding box center [446, 169] width 305 height 11
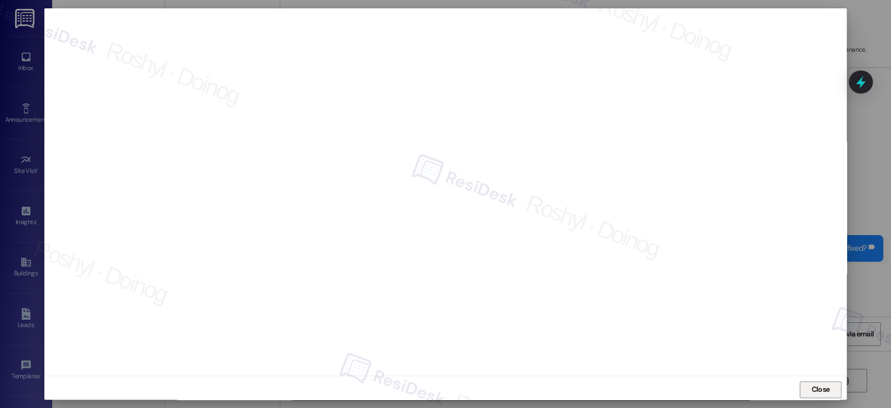
click at [822, 390] on span "Close" at bounding box center [820, 389] width 18 height 11
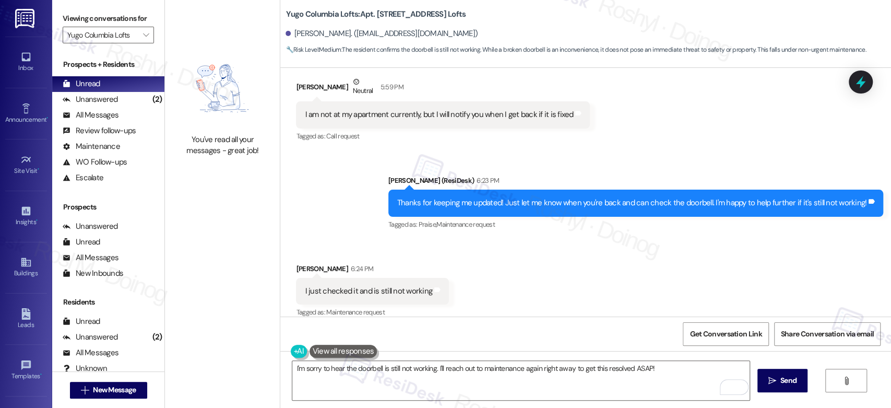
scroll to position [1173, 0]
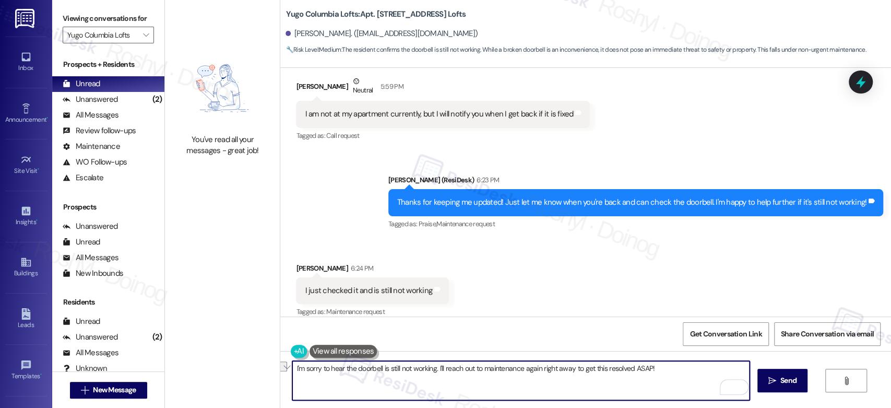
drag, startPoint x: 666, startPoint y: 364, endPoint x: 437, endPoint y: 365, distance: 229.1
click at [440, 365] on textarea "I'm sorry to hear the doorbell is still not working. I'll reach out to maintena…" at bounding box center [520, 380] width 457 height 39
paste textarea "In the meantime, please don’t hesitate to let me know if there’s anything else …"
click at [564, 369] on textarea "I'm sorry to hear the doorbell is still not working. I've submitted a work orde…" at bounding box center [520, 380] width 457 height 39
type textarea "I'm sorry to hear the doorbell is still not working. I've submitted a work orde…"
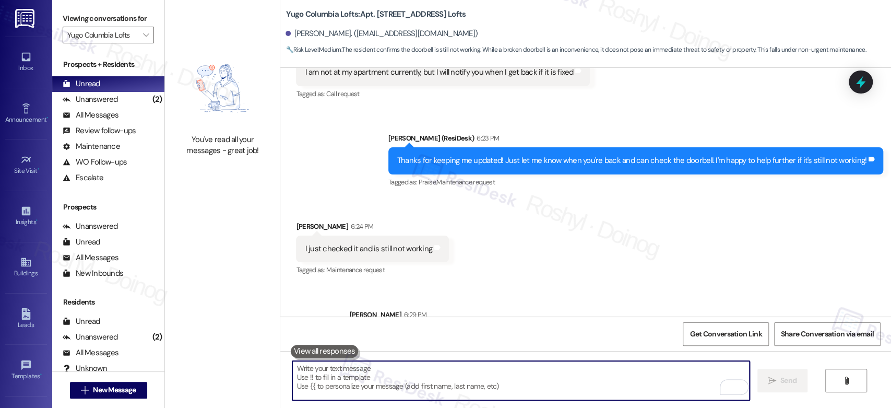
scroll to position [1257, 0]
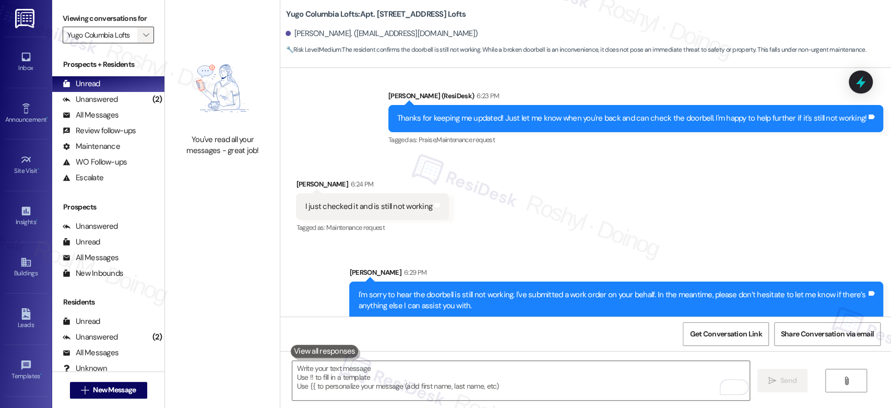
click at [143, 37] on icon "" at bounding box center [146, 35] width 6 height 8
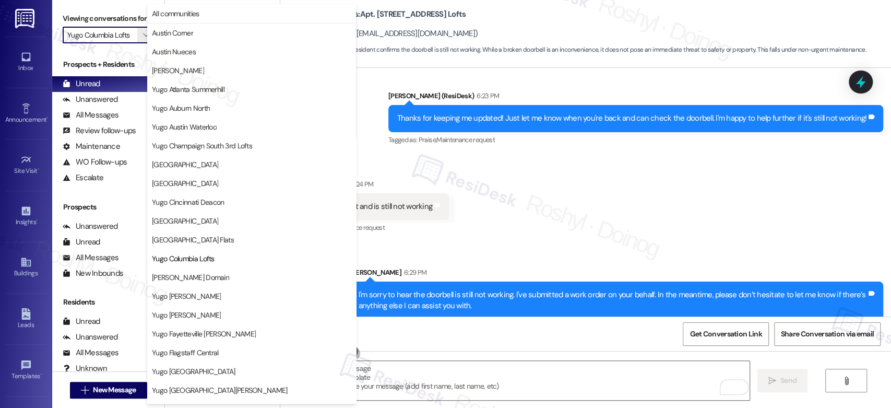
scroll to position [170, 0]
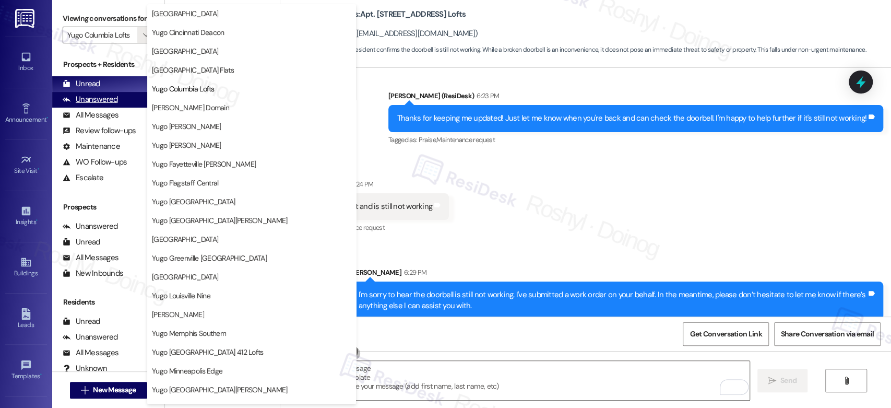
click at [105, 99] on div "Unanswered" at bounding box center [90, 99] width 55 height 11
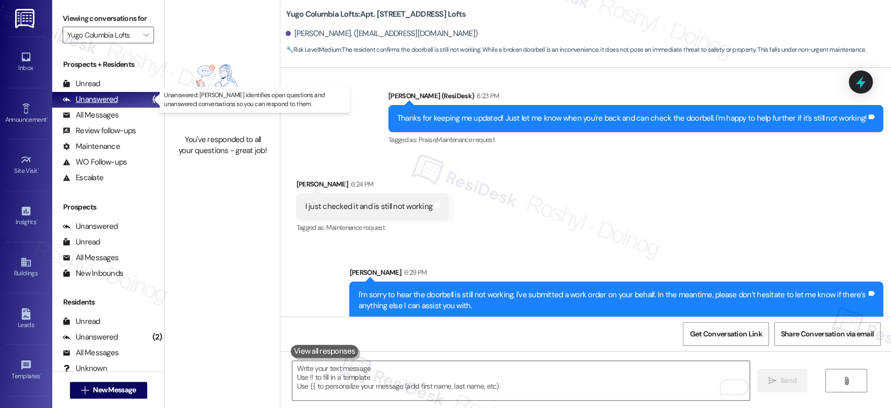
click at [104, 98] on div "Unanswered" at bounding box center [90, 99] width 55 height 11
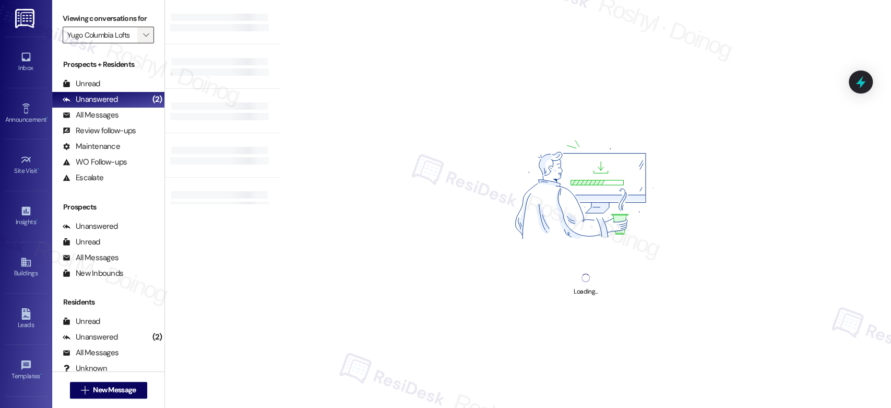
click at [141, 30] on span "" at bounding box center [146, 35] width 10 height 17
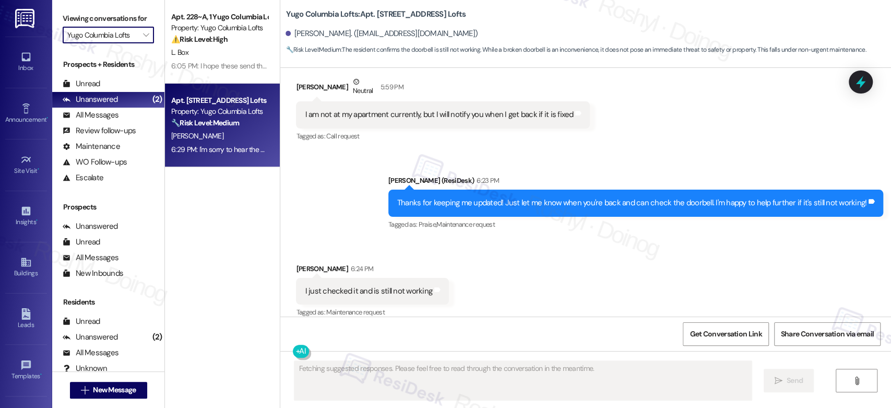
scroll to position [1272, 0]
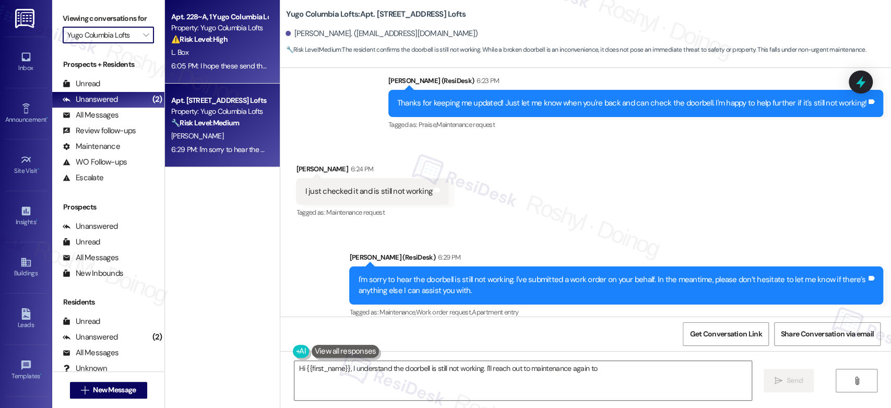
type textarea "Hi {{first_name}}, I understand the doorbell is still not working. I'll reach o…"
click at [193, 62] on div "6:05 PM: I hope these send through :) if not I can try stopping by the main off…" at bounding box center [528, 65] width 714 height 9
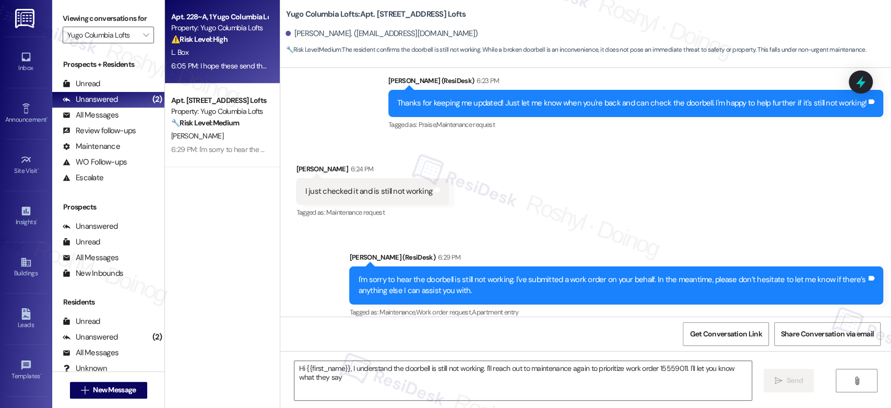
type textarea "Hi {{first_name}}, I understand the doorbell is still not working. I'll reach o…"
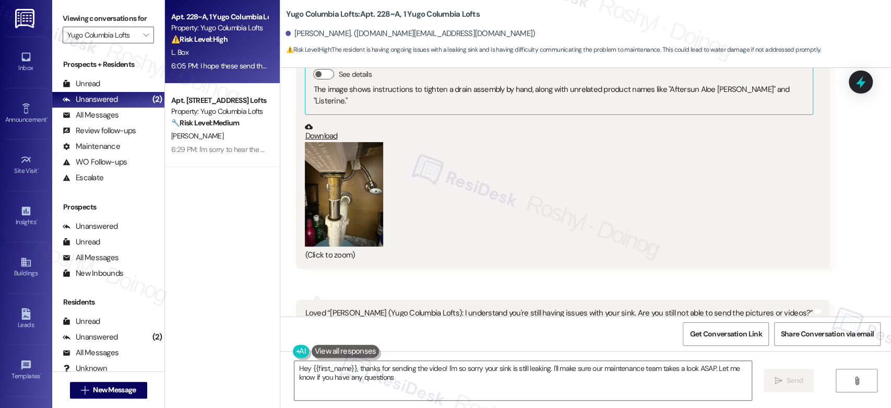
type textarea "Hey {{first_name}}, thanks for sending the video! I'm so sorry your sink is sti…"
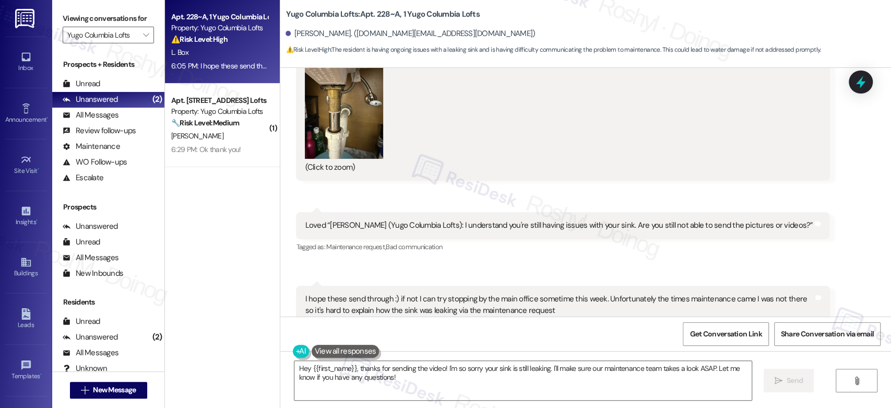
scroll to position [1514, 0]
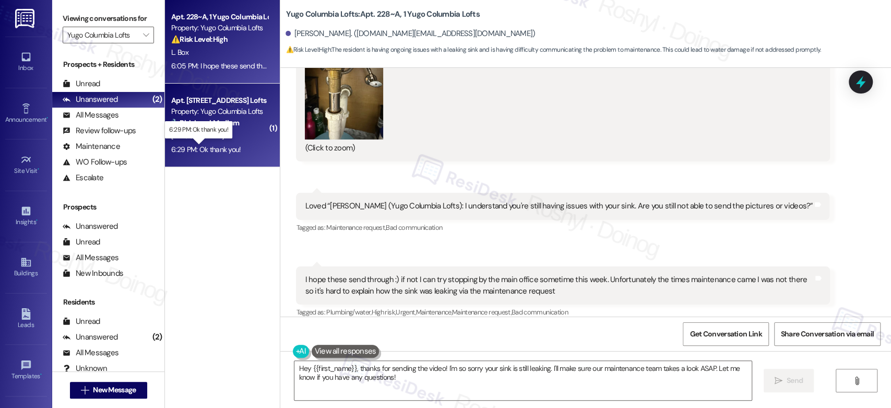
click at [198, 149] on div "6:29 PM: Ok thank you! 6:29 PM: Ok thank you!" at bounding box center [206, 149] width 70 height 9
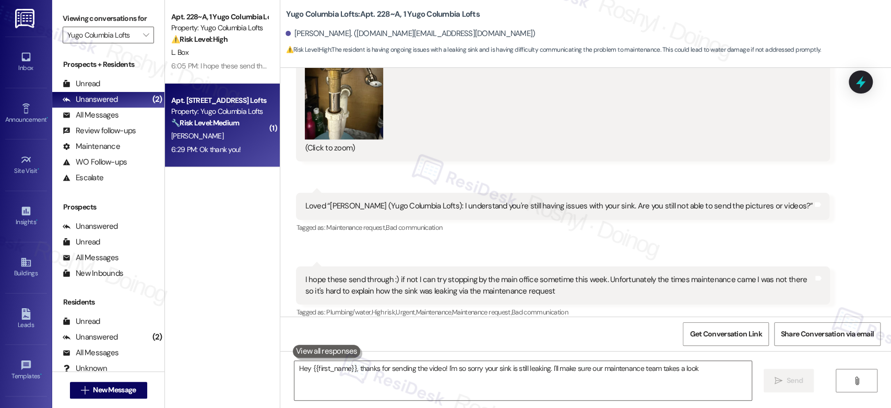
type textarea "Hey {{first_name}}, thanks for sending the video! I'm so sorry your sink is sti…"
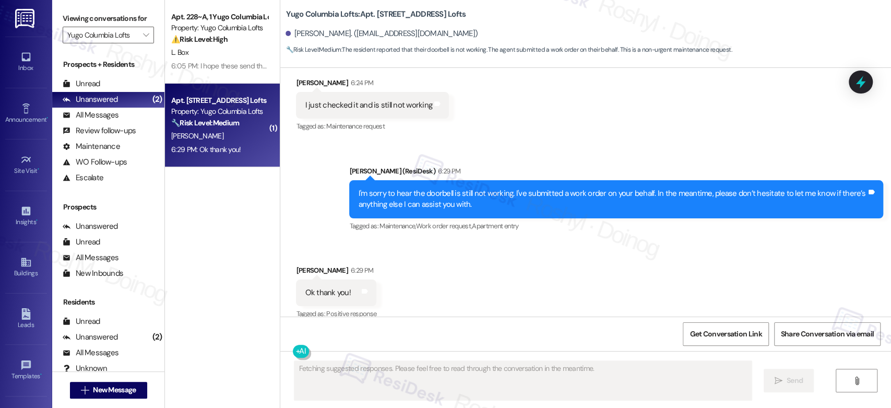
scroll to position [1359, 0]
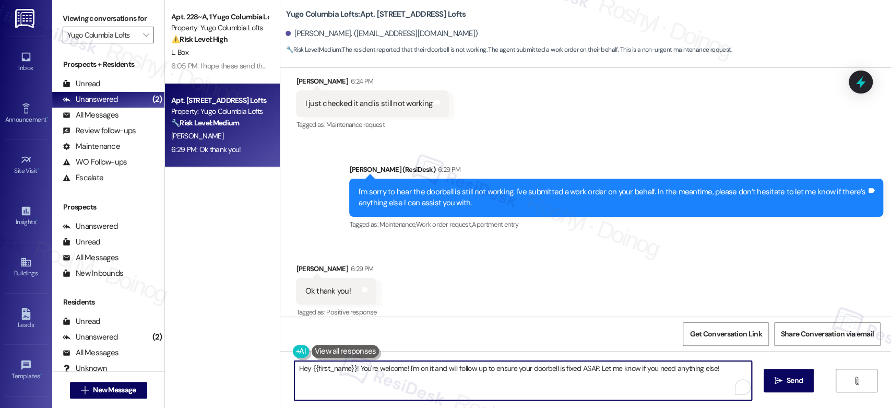
drag, startPoint x: 336, startPoint y: 380, endPoint x: 286, endPoint y: 368, distance: 50.6
click at [289, 368] on div "Hey {{first_name}}! You're welcome! I'm on it and will follow up to ensure your…" at bounding box center [518, 380] width 458 height 40
click at [336, 375] on textarea "Hey {{first_name}}! You're welcome! I'm on it and will follow up to ensure your…" at bounding box center [522, 380] width 457 height 39
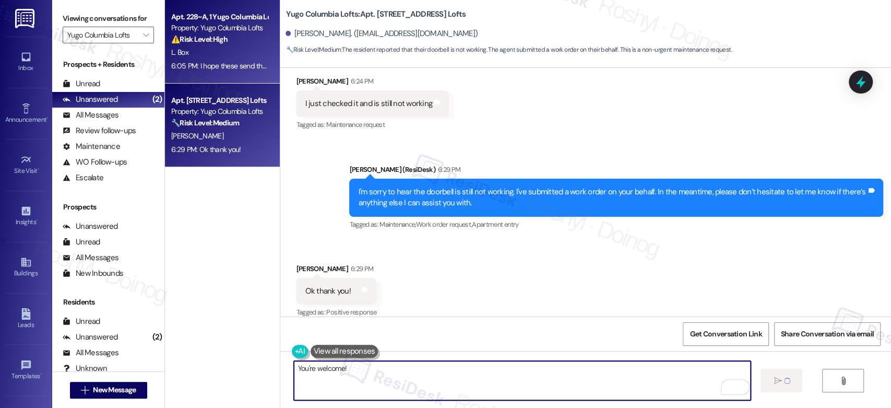
type textarea "You're welcome!"
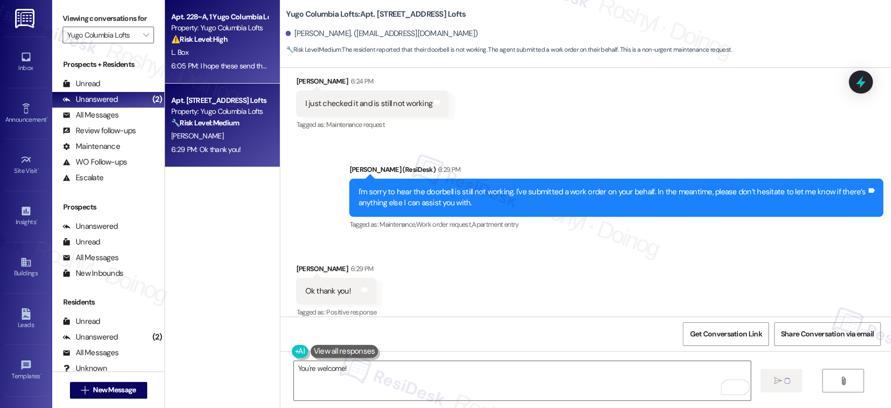
click at [221, 52] on div "L. Box" at bounding box center [219, 52] width 99 height 13
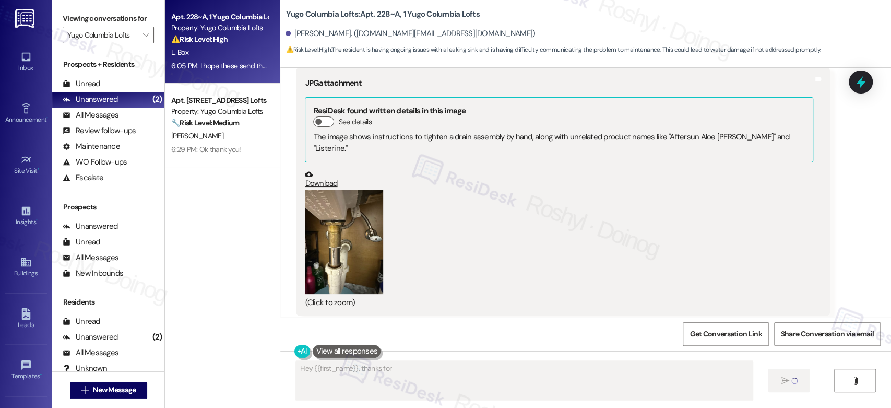
scroll to position [1514, 0]
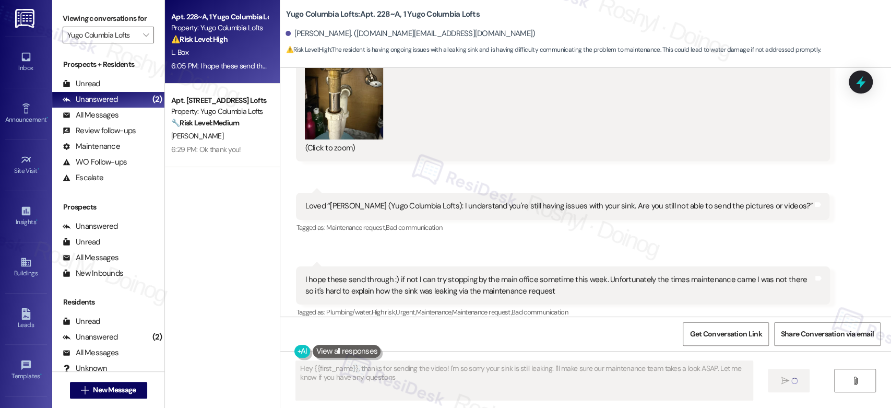
type textarea "Hey {{first_name}}, thanks for sending the video! I'm so sorry your sink is sti…"
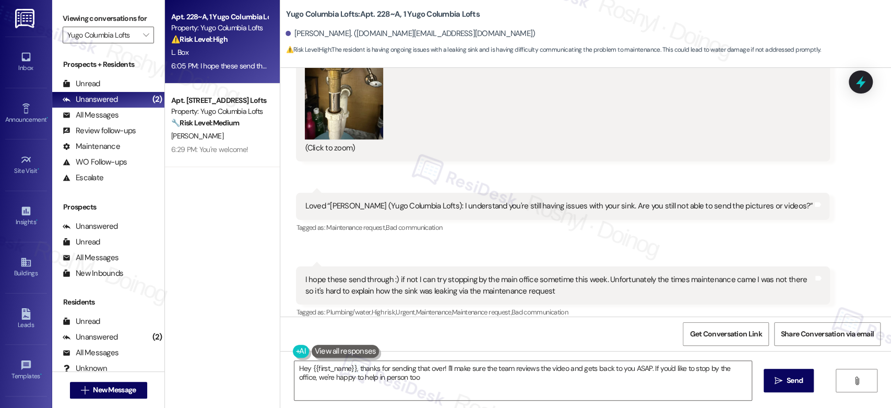
type textarea "Hey {{first_name}}, thanks for sending that over! I'll make sure the team revie…"
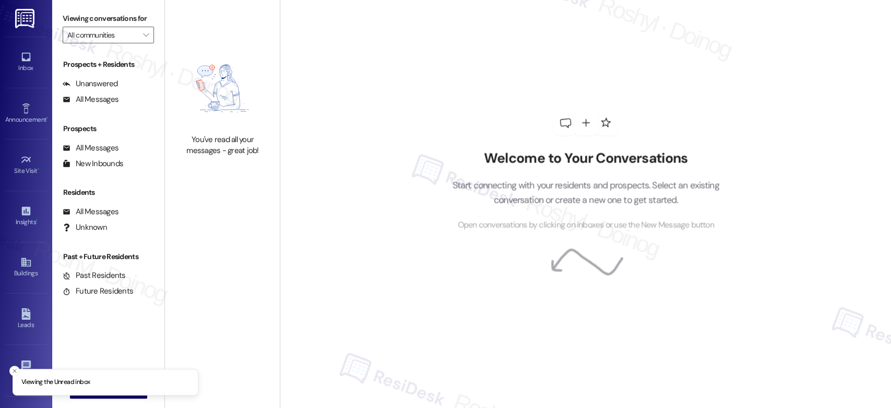
type input "Yugo Columbia Lofts"
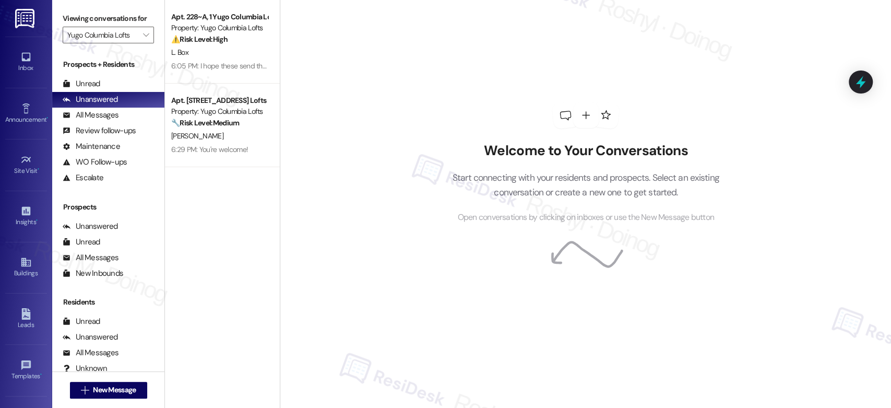
click at [141, 56] on div "Prospects + Residents Unread (0) Unread: Any message you haven't read yet will …" at bounding box center [108, 217] width 112 height 326
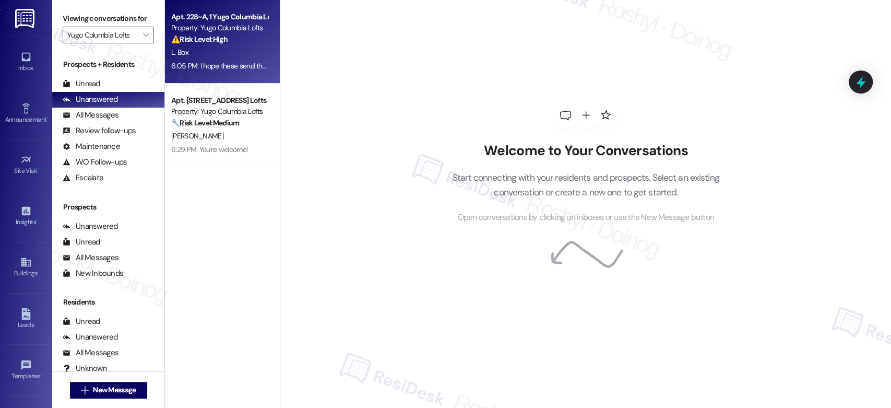
click at [203, 53] on div "L. Box" at bounding box center [219, 52] width 99 height 13
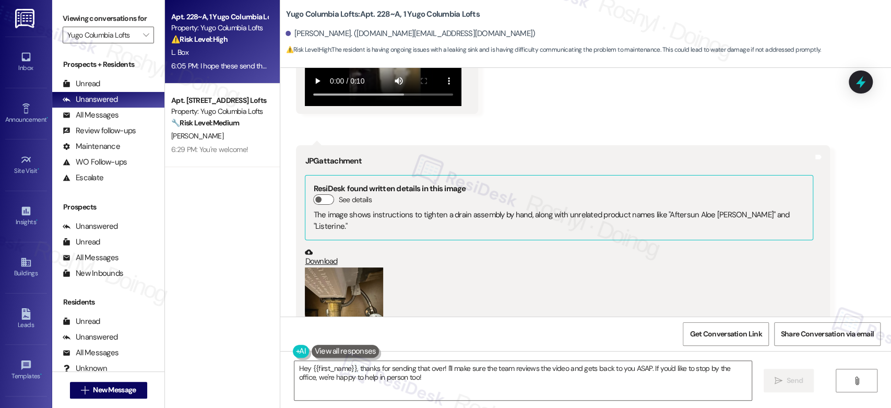
scroll to position [1514, 0]
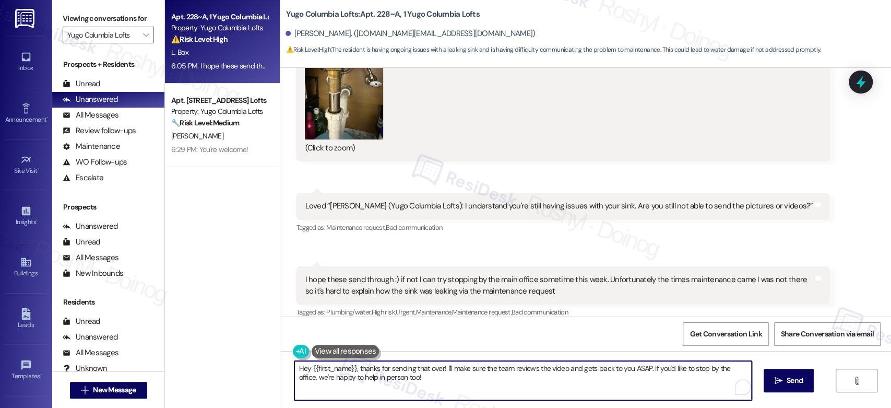
drag, startPoint x: 645, startPoint y: 369, endPoint x: 676, endPoint y: 396, distance: 40.4
click at [676, 396] on textarea "Hey {{first_name}}, thanks for sending that over! I'll make sure the team revie…" at bounding box center [522, 380] width 457 height 39
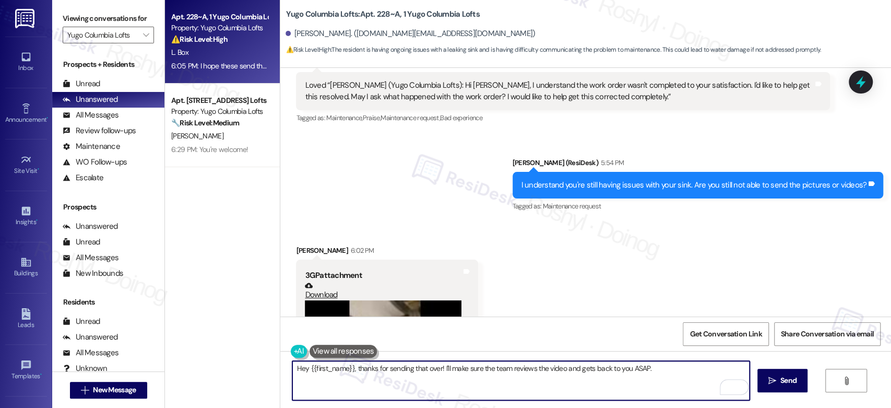
scroll to position [1050, 0]
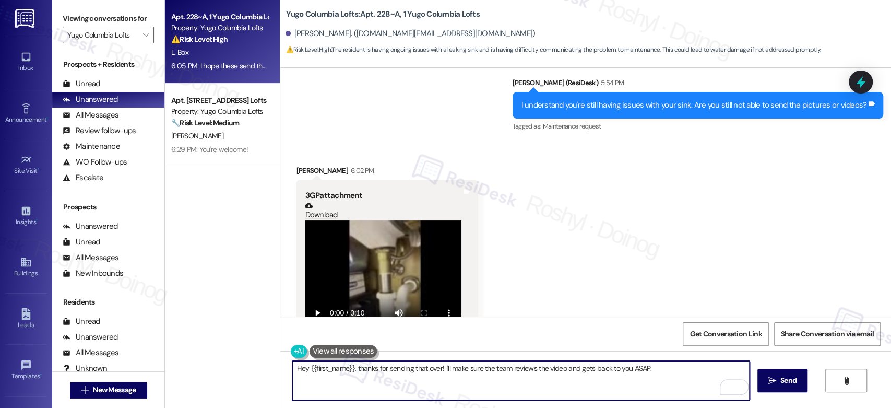
drag, startPoint x: 352, startPoint y: 368, endPoint x: 247, endPoint y: 358, distance: 105.4
click at [247, 358] on div "Apt. 228~A, 1 Yugo Columbia Lofts Property: Yugo Columbia Lofts ⚠️ Risk Level: …" at bounding box center [528, 204] width 726 height 408
drag, startPoint x: 604, startPoint y: 371, endPoint x: 378, endPoint y: 362, distance: 226.1
click at [378, 362] on textarea "Thanks for sending that over! I'll make sure the team reviews the video and get…" at bounding box center [520, 380] width 457 height 39
paste textarea "proceed to submit a work order on your behalf. Could you please confirm if we h…"
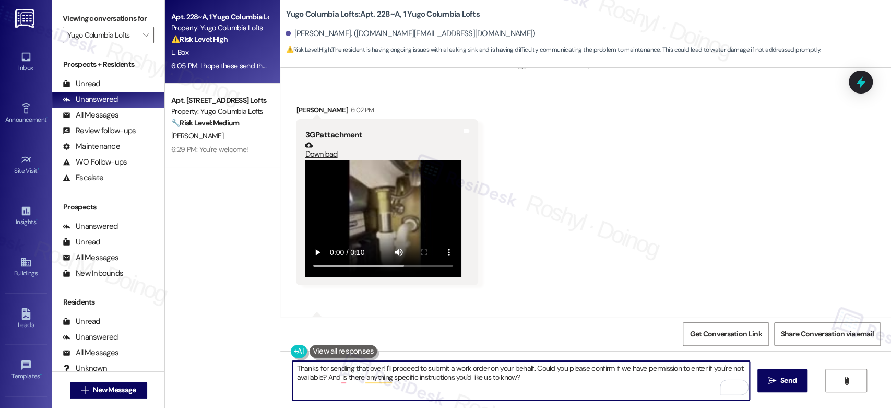
scroll to position [1224, 0]
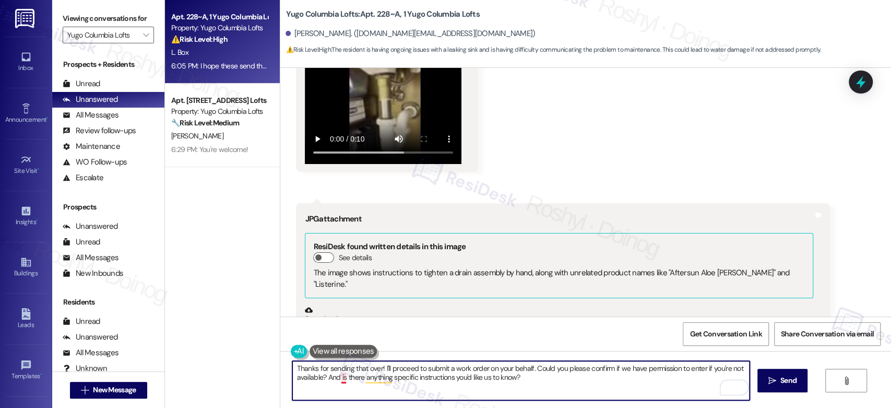
click at [335, 376] on textarea "Thanks for sending that over! I'll proceed to submit a work order on your behal…" at bounding box center [520, 380] width 457 height 39
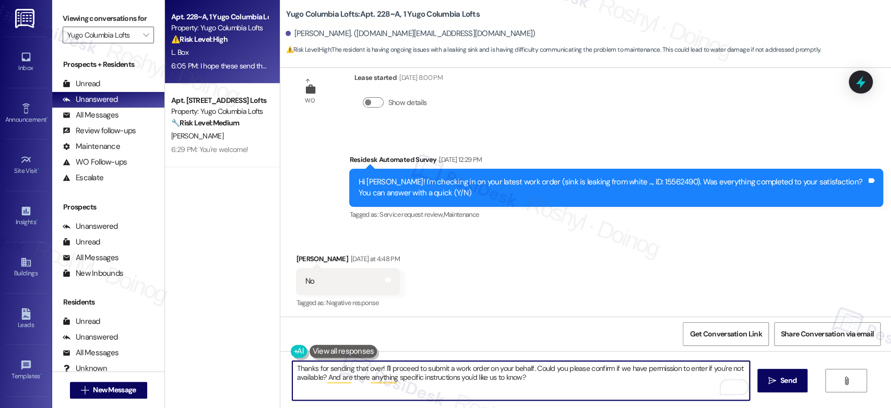
scroll to position [528, 0]
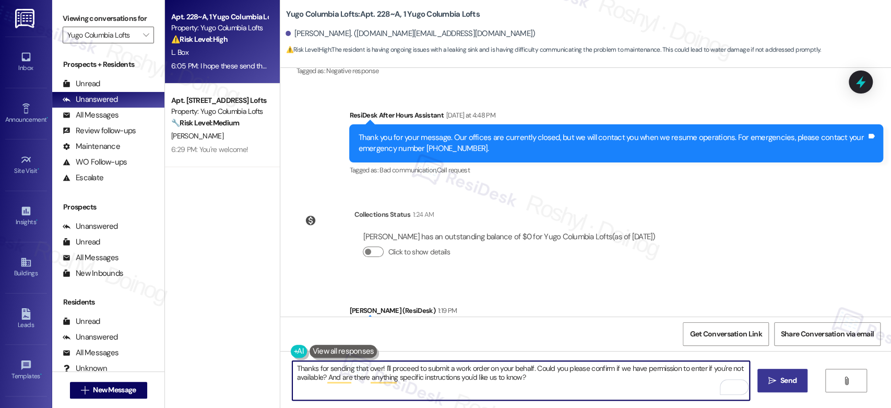
type textarea "Thanks for sending that over! I'll proceed to submit a work order on your behal…"
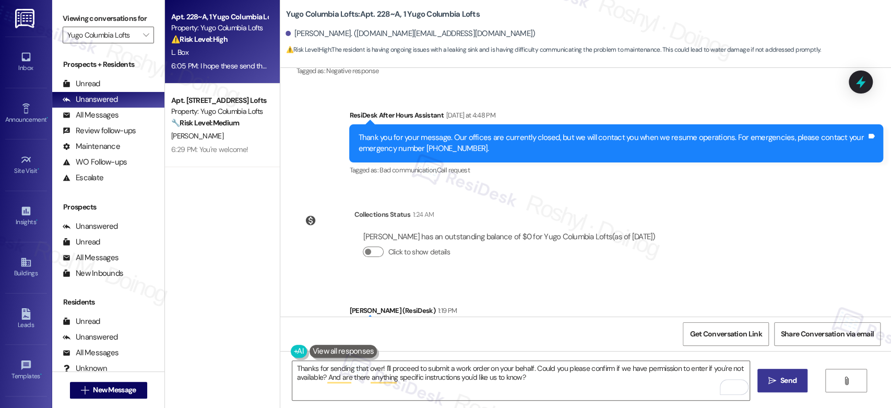
click at [781, 389] on button " Send" at bounding box center [782, 379] width 51 height 23
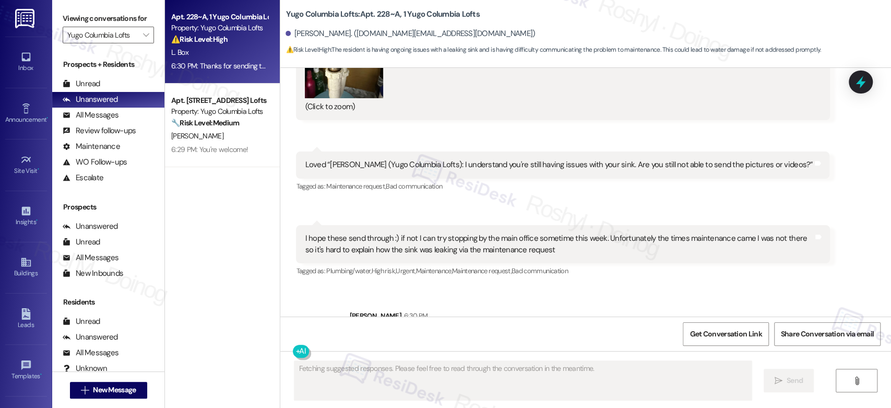
scroll to position [1597, 0]
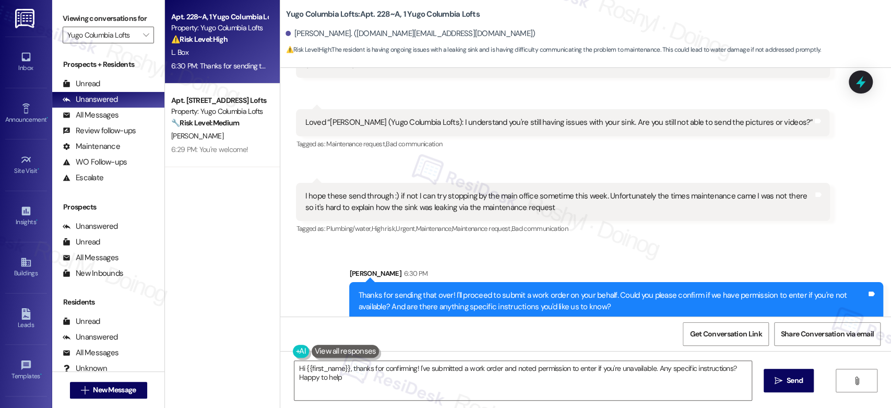
type textarea "Hi {{first_name}}, thanks for confirming! I've submitted a work order and noted…"
click at [141, 34] on span "" at bounding box center [146, 35] width 10 height 17
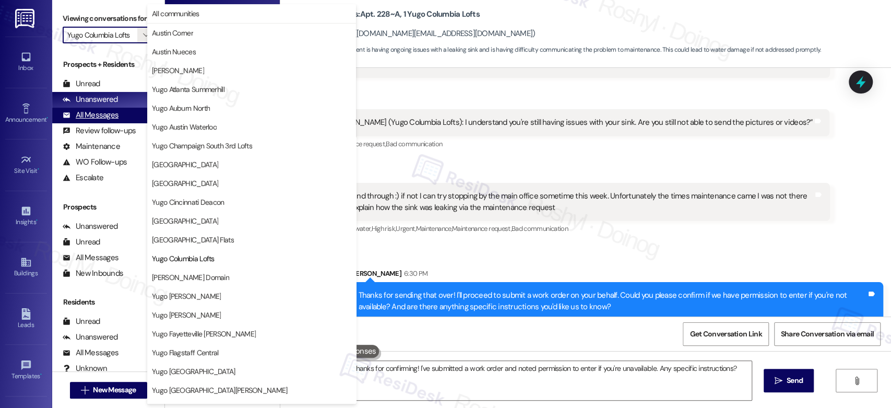
scroll to position [170, 0]
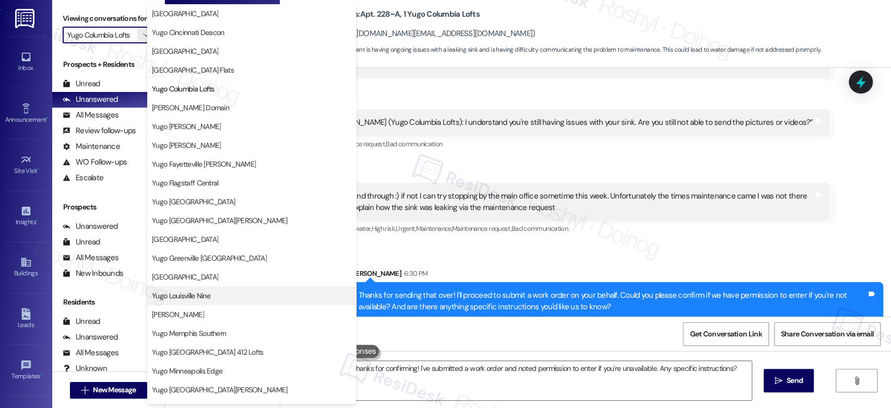
click at [197, 293] on span "Yugo Louisville Nine" at bounding box center [181, 295] width 58 height 10
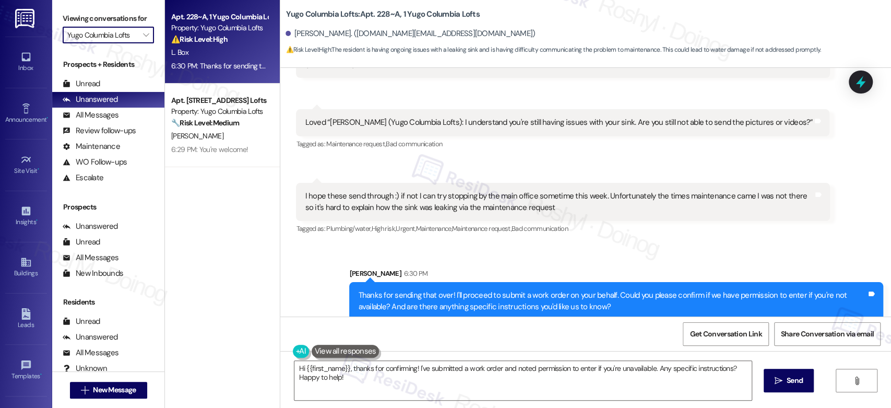
type input "Yugo Louisville Nine"
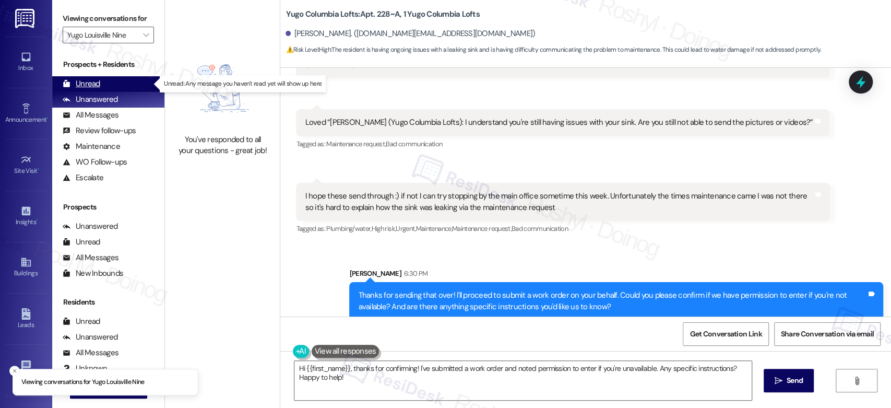
click at [136, 81] on div "Unread (0)" at bounding box center [108, 84] width 112 height 16
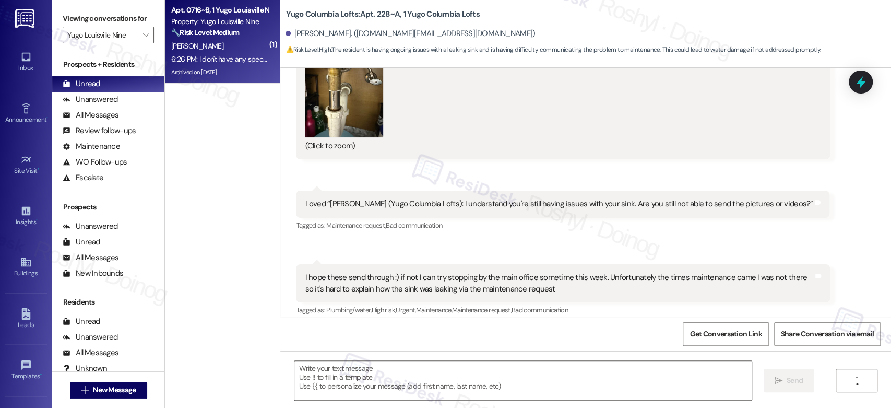
scroll to position [1513, 0]
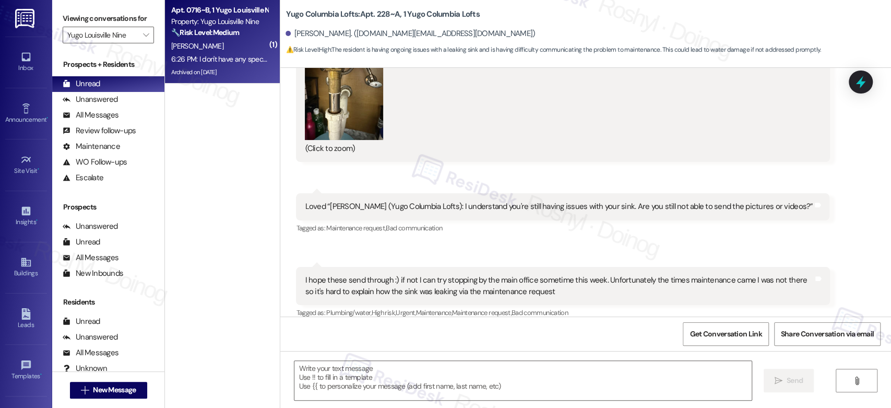
type textarea "Fetching suggested responses. Please feel free to read through the conversation…"
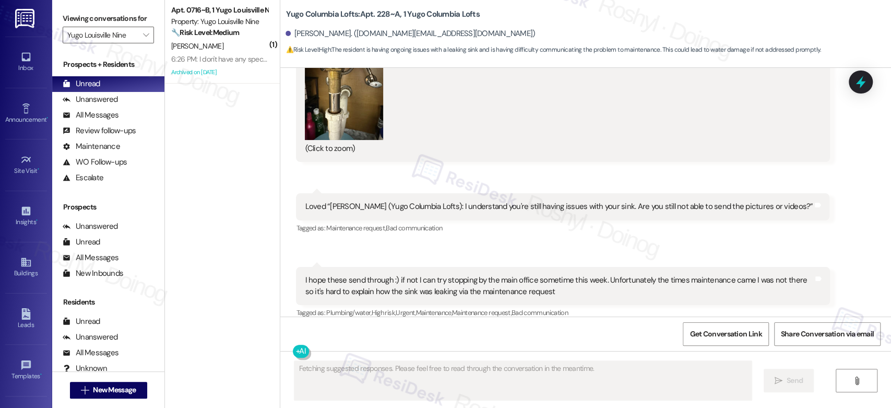
click at [181, 59] on div "6:26 PM: I don't have any specific instructions if they aren't moving anything …" at bounding box center [310, 58] width 279 height 9
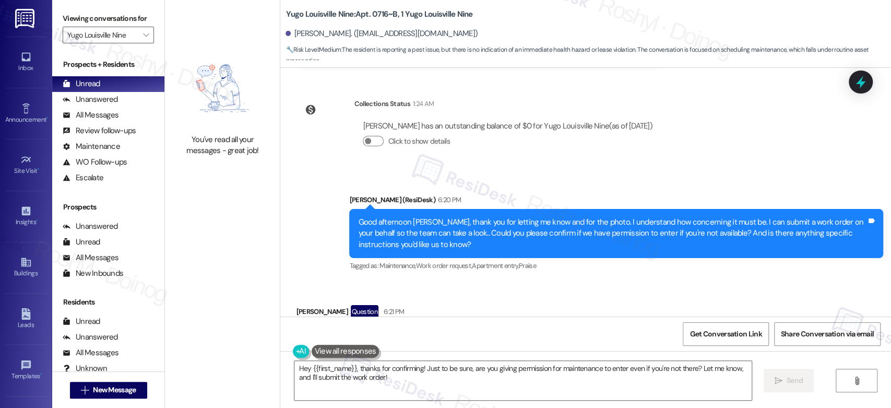
scroll to position [11821, 0]
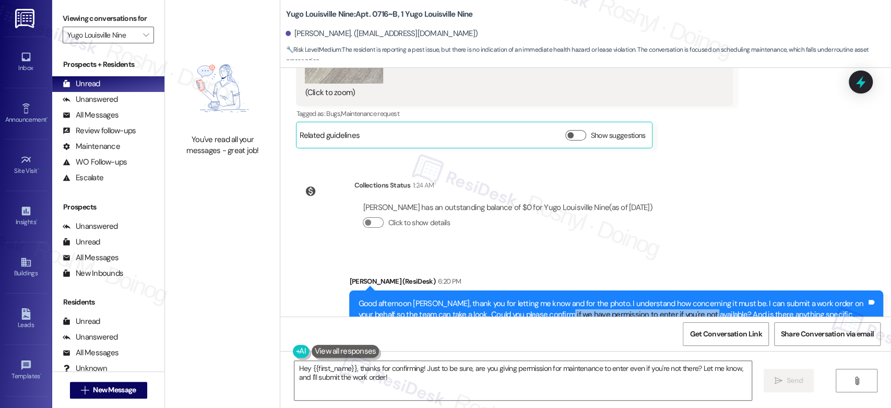
copy div "have permission to enter if you're not availab"
copy div "have permission to enter if you're not available?"
drag, startPoint x: 535, startPoint y: 234, endPoint x: 688, endPoint y: 236, distance: 152.9
click at [688, 298] on div "Good afternoon [PERSON_NAME], thank you for letting me know and for the photo. …" at bounding box center [612, 314] width 508 height 33
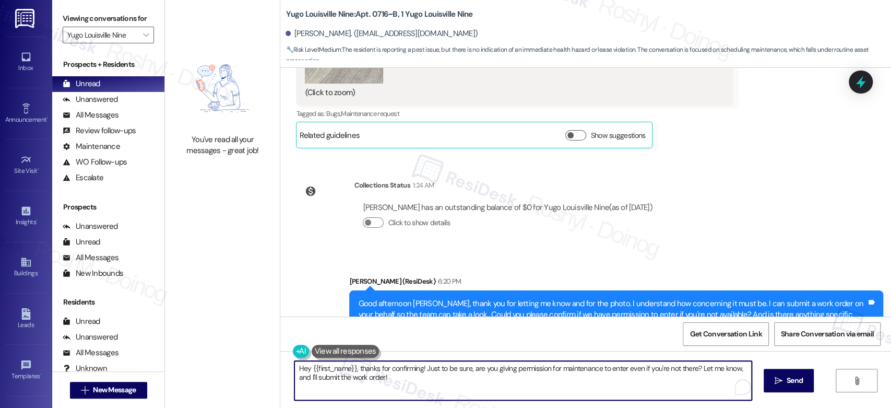
drag, startPoint x: 398, startPoint y: 380, endPoint x: 286, endPoint y: 367, distance: 111.8
click at [289, 367] on div "Hey {{first_name}}, thanks for confirming! Just to be sure, are you giving perm…" at bounding box center [518, 380] width 458 height 40
type textarea "D"
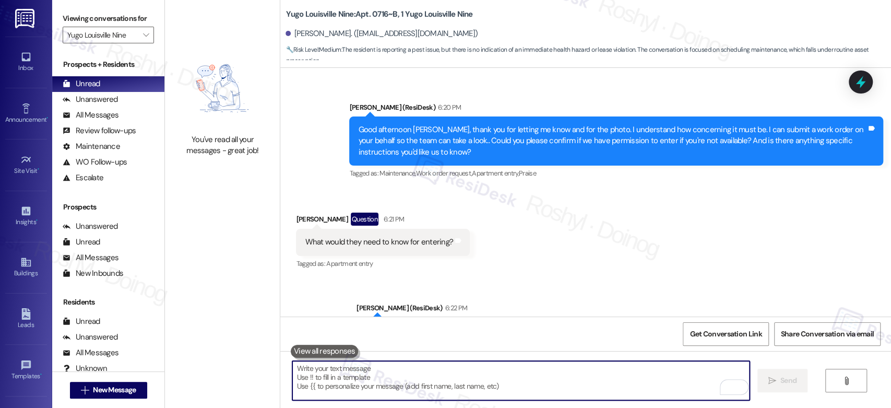
scroll to position [12053, 0]
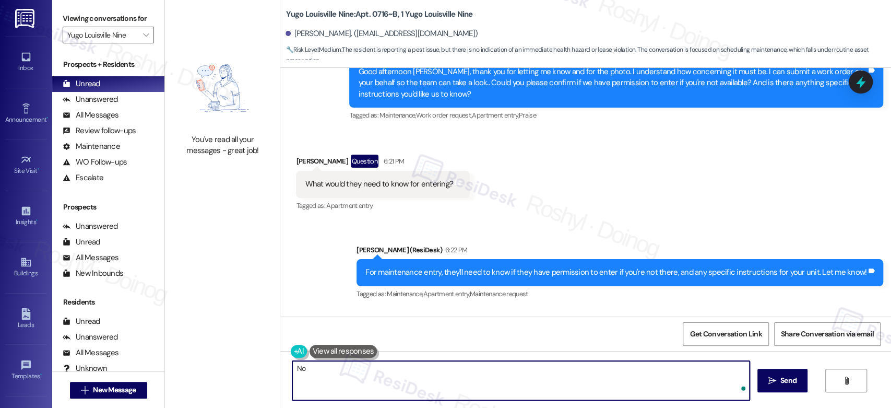
type textarea "N"
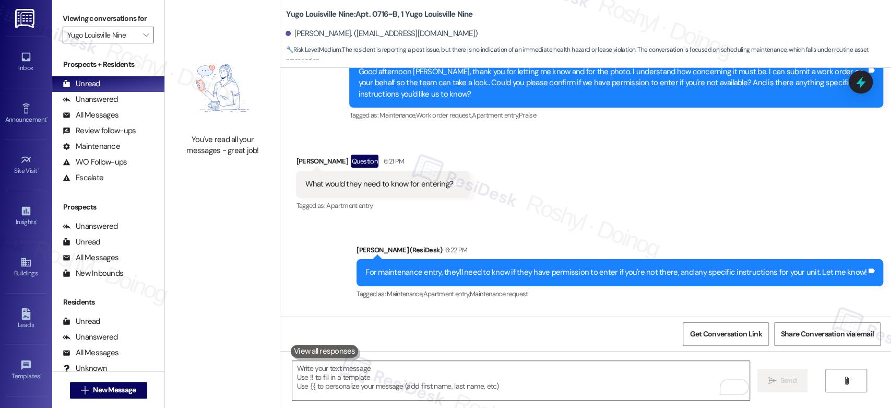
click at [334, 350] on button at bounding box center [325, 350] width 68 height 13
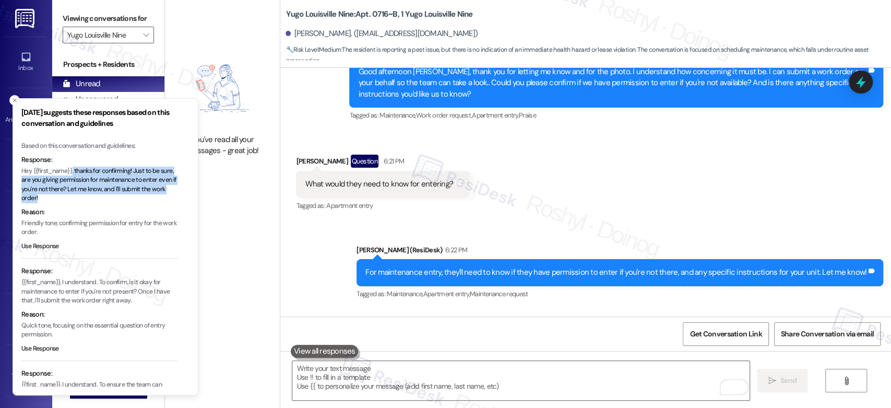
copy p "thanks for confirming! Just to be sure, are you giving permission for maintenan…"
drag, startPoint x: 74, startPoint y: 170, endPoint x: 100, endPoint y: 198, distance: 38.4
click at [100, 198] on p "Hey {{first_name}}, thanks for confirming! Just to be sure, are you giving perm…" at bounding box center [99, 184] width 157 height 37
click at [362, 392] on textarea "To enrich screen reader interactions, please activate Accessibility in Grammarl…" at bounding box center [520, 380] width 457 height 39
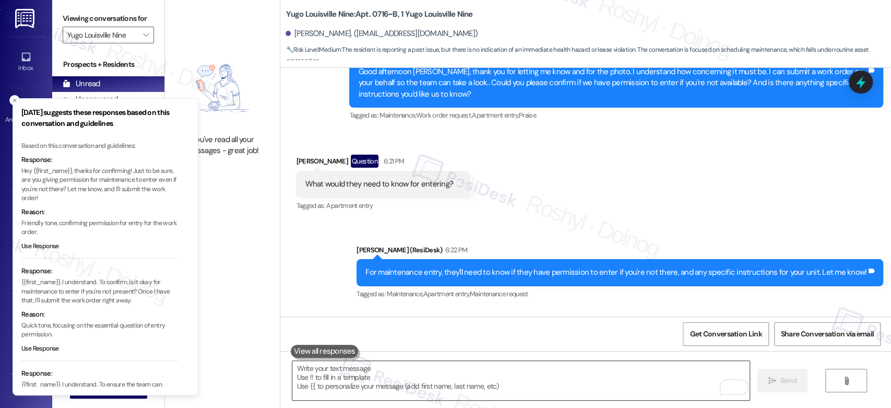
click at [360, 372] on textarea "To enrich screen reader interactions, please activate Accessibility in Grammarl…" at bounding box center [520, 380] width 457 height 39
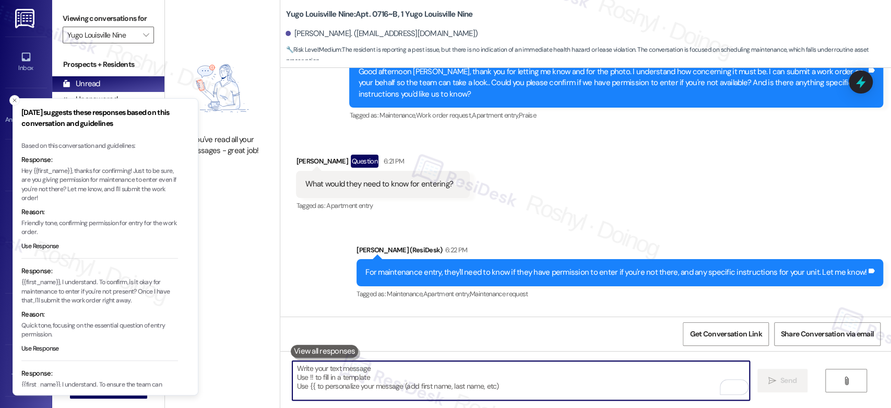
paste textarea "thanks for confirming! Just to be sure, are you giving permission for maintenan…"
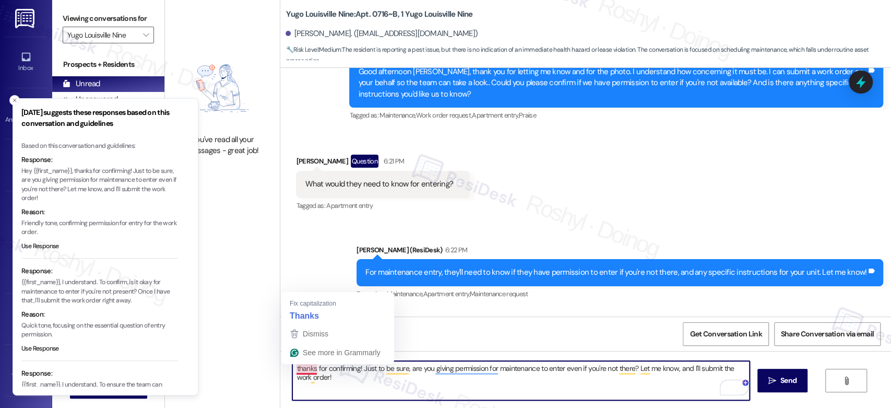
click at [292, 369] on textarea "thanks for confirming! Just to be sure, are you giving permission for maintenan…" at bounding box center [520, 380] width 457 height 39
click at [300, 366] on textarea "thanks for confirming! Just to be sure, are you giving permission for maintenan…" at bounding box center [520, 380] width 457 height 39
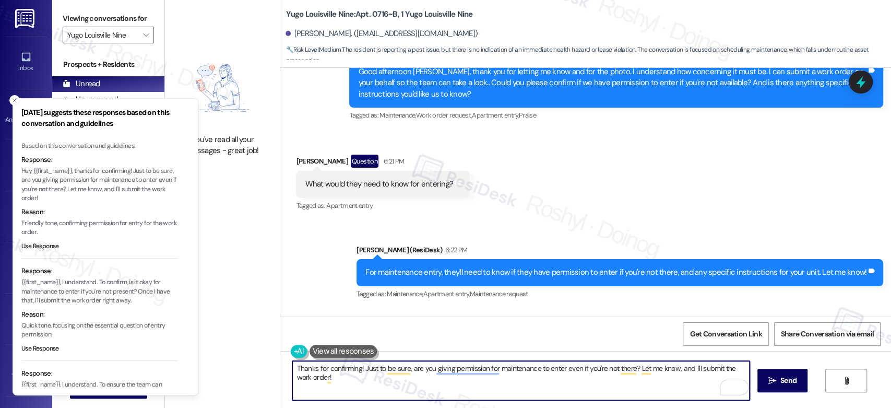
click at [468, 374] on textarea "Thanks for confirming! Just to be sure, are you giving permission for maintenan…" at bounding box center [520, 380] width 457 height 39
click at [462, 369] on textarea "Thanks for confirming! Just to be sure, are you giving permission for maintenan…" at bounding box center [520, 380] width 457 height 39
click at [664, 369] on textarea "Thanks for confirming! Just to be sure, are you permitting maintenance to enter…" at bounding box center [520, 380] width 457 height 39
type textarea "Thanks for confirming! Just to be sure, are you permitting maintenance to enter…"
click at [493, 378] on textarea "Thanks for confirming! Just to be sure, are you permitting maintenance to enter…" at bounding box center [520, 380] width 457 height 39
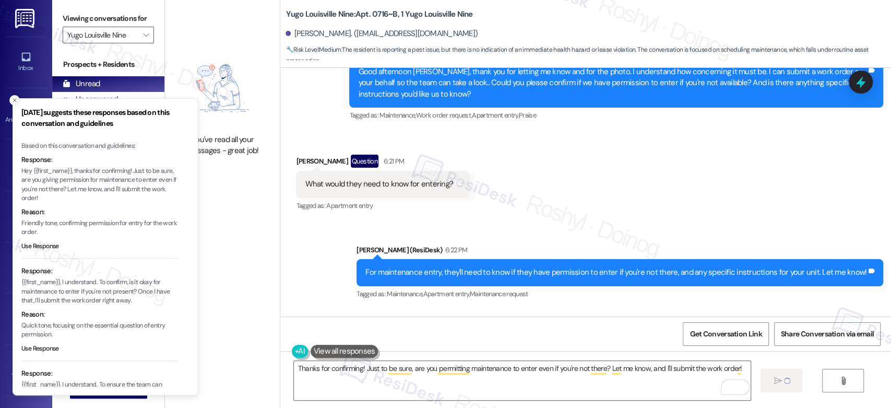
click at [12, 102] on icon "Close toast" at bounding box center [14, 100] width 6 height 6
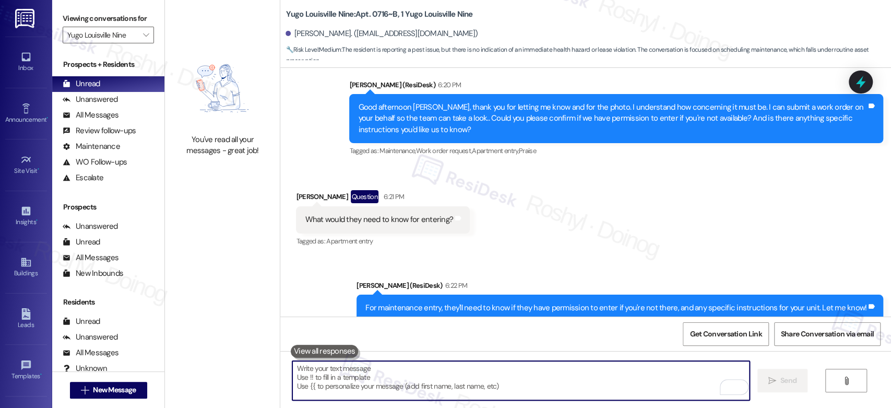
scroll to position [12010, 0]
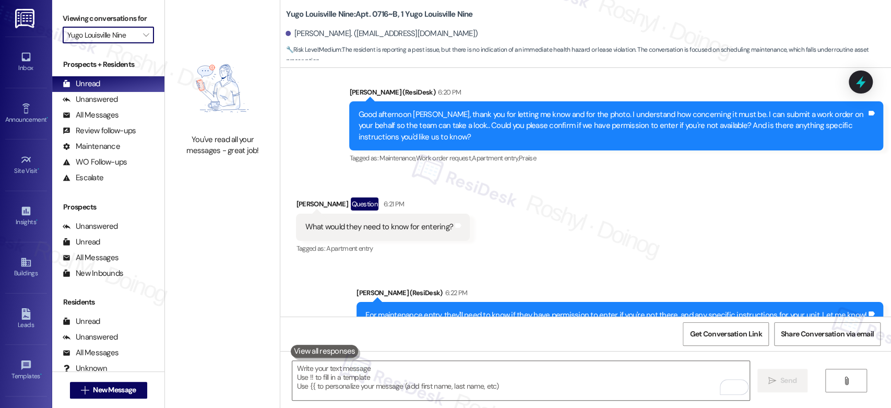
click at [127, 31] on input "Yugo Louisville Nine" at bounding box center [102, 35] width 70 height 17
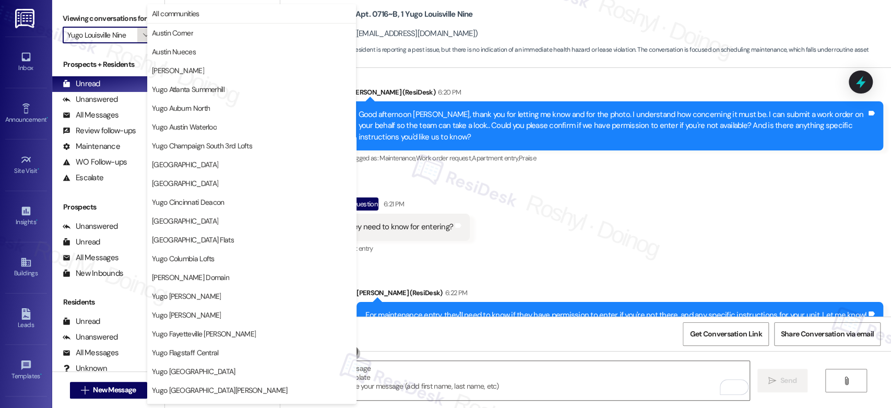
scroll to position [357, 0]
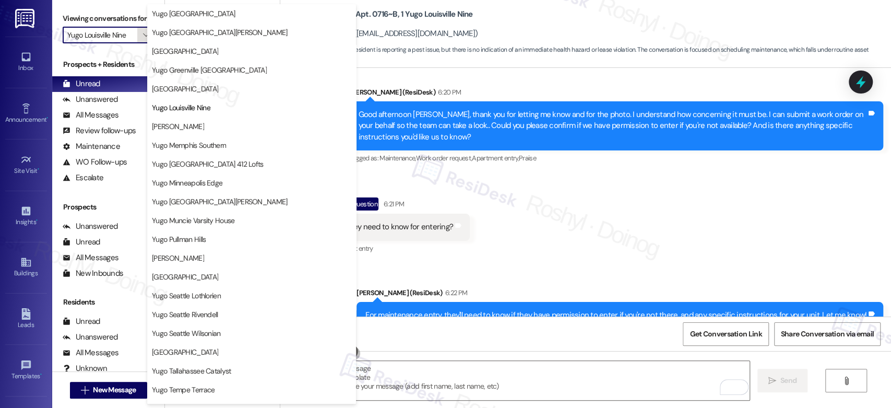
click at [137, 31] on button "" at bounding box center [145, 35] width 17 height 17
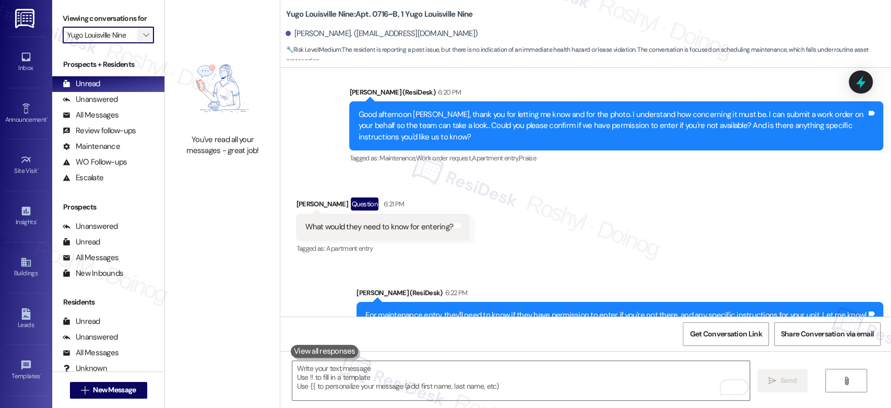
click at [137, 31] on button "" at bounding box center [145, 35] width 17 height 17
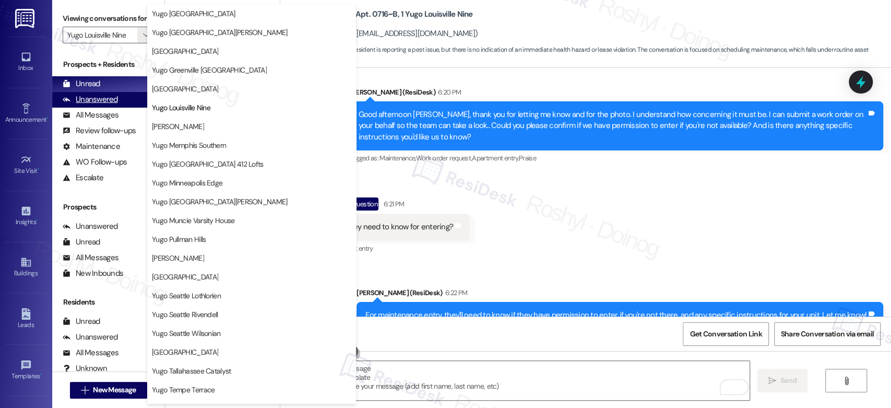
click at [103, 100] on div "Unanswered" at bounding box center [90, 99] width 55 height 11
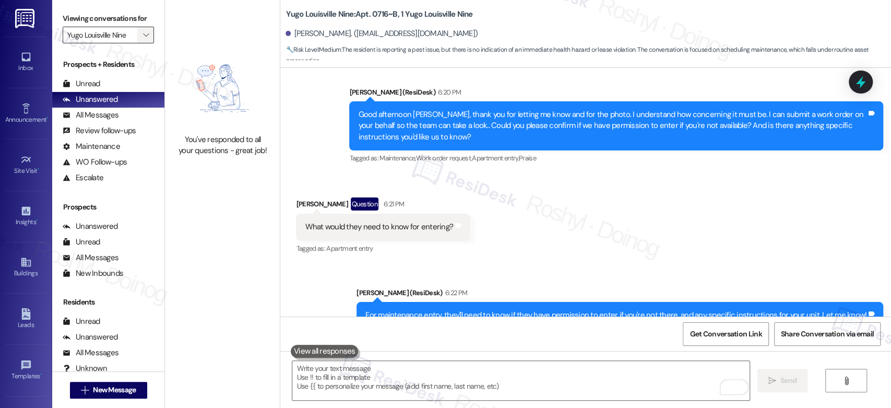
click at [142, 35] on span "" at bounding box center [146, 35] width 10 height 17
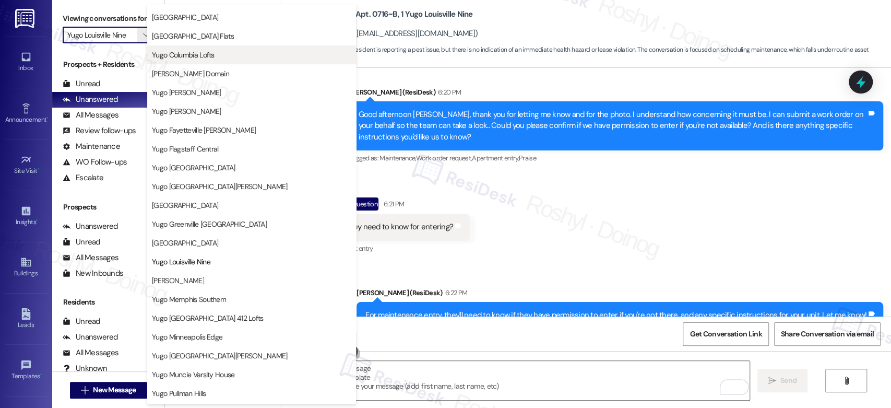
scroll to position [184, 0]
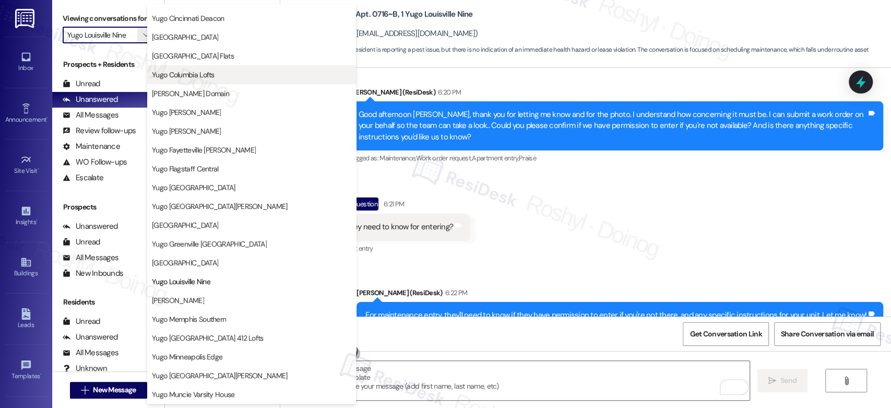
click at [218, 74] on span "Yugo Columbia Lofts" at bounding box center [251, 74] width 199 height 10
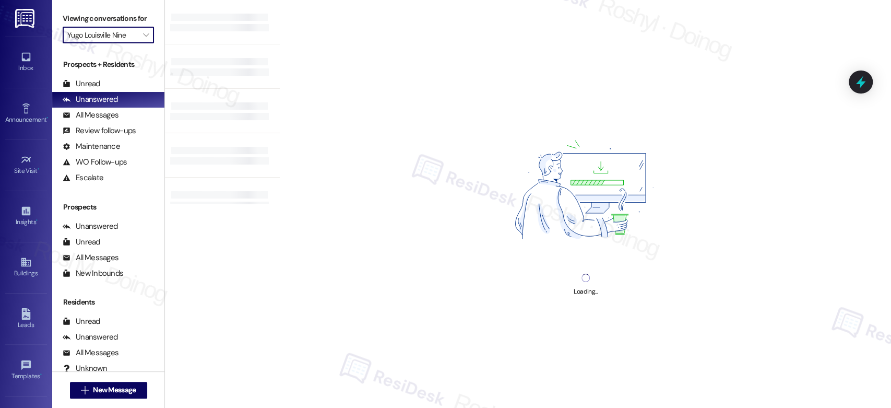
type input "Yugo Columbia Lofts"
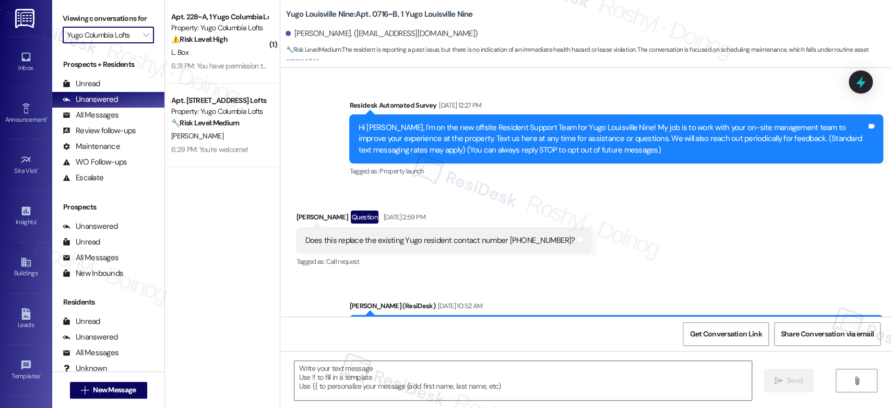
type textarea "Fetching suggested responses. Please feel free to read through the conversation…"
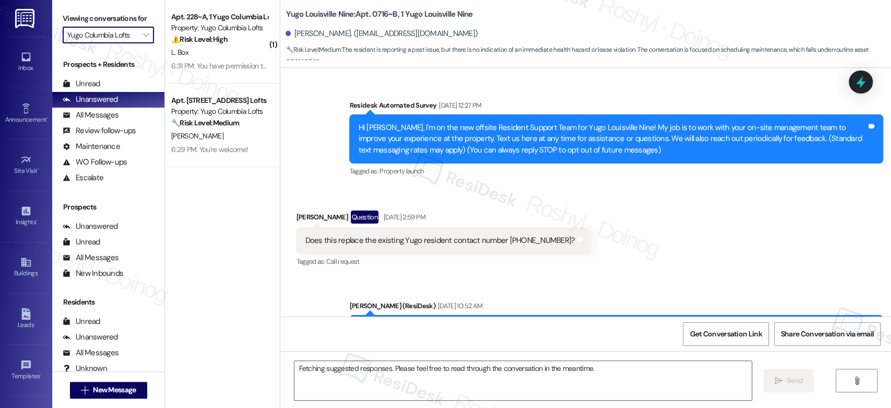
scroll to position [12052, 0]
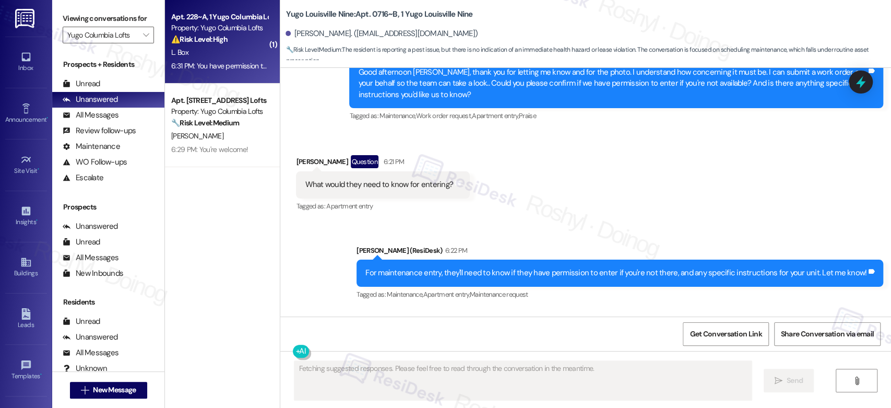
click at [216, 67] on div "6:31 PM: You have permission to enter if I'm not here and I don't have any inst…" at bounding box center [316, 65] width 290 height 9
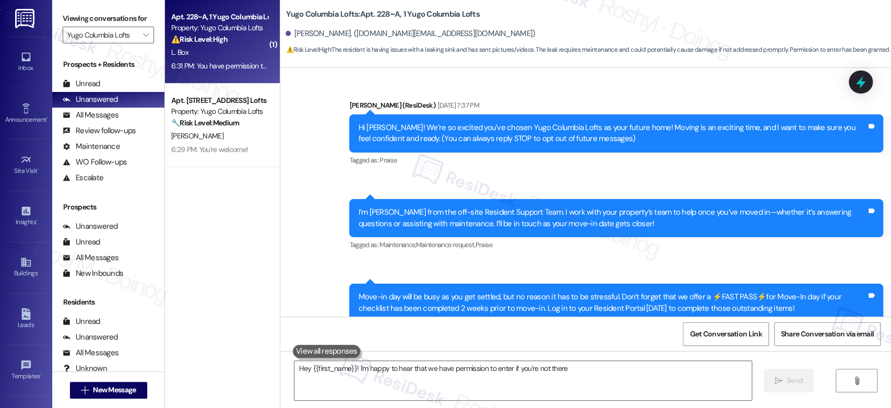
scroll to position [1712, 0]
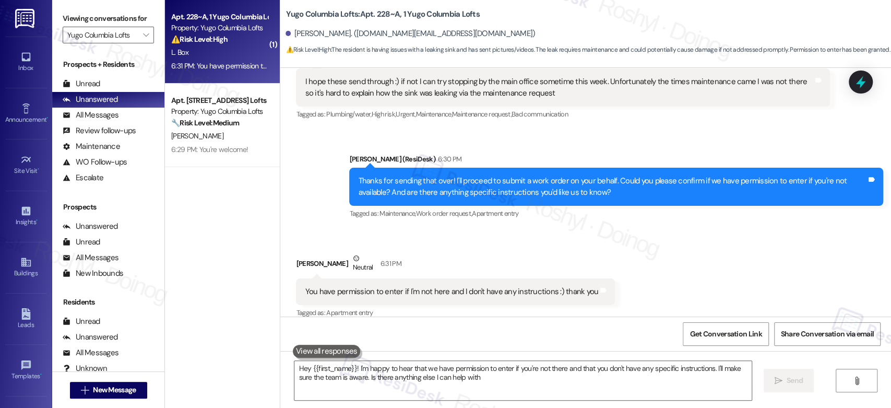
type textarea "Hey {{first_name}}! I'm happy to hear that we have permission to enter if you'r…"
click at [647, 284] on div "Received via SMS Lindsey Box Neutral 6:31 PM You have permission to enter if I'…" at bounding box center [585, 278] width 611 height 99
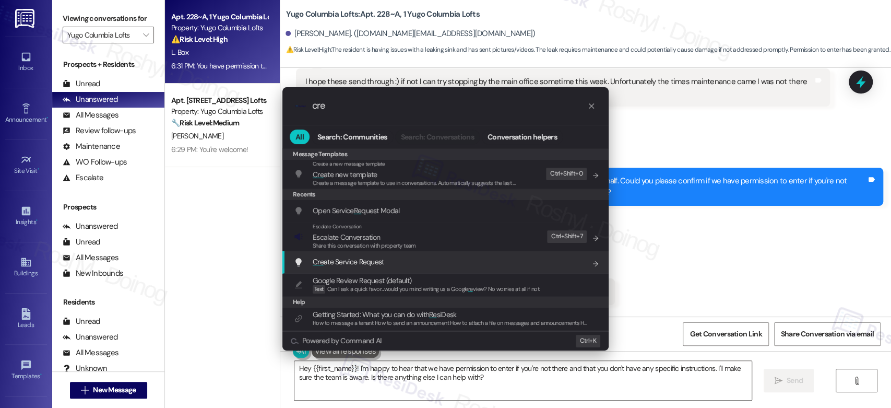
type input "cre"
click at [380, 267] on div "Cre ate Service Request Add shortcut" at bounding box center [445, 262] width 326 height 22
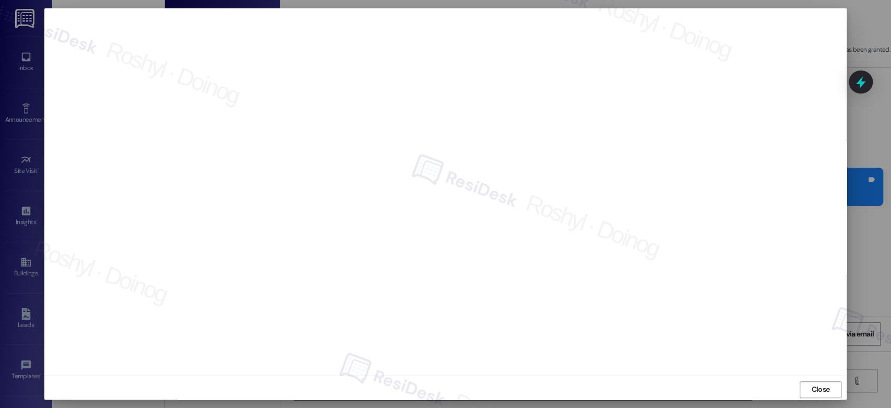
click at [814, 379] on div "Close" at bounding box center [445, 389] width 802 height 28
click at [814, 385] on span "Close" at bounding box center [820, 389] width 18 height 11
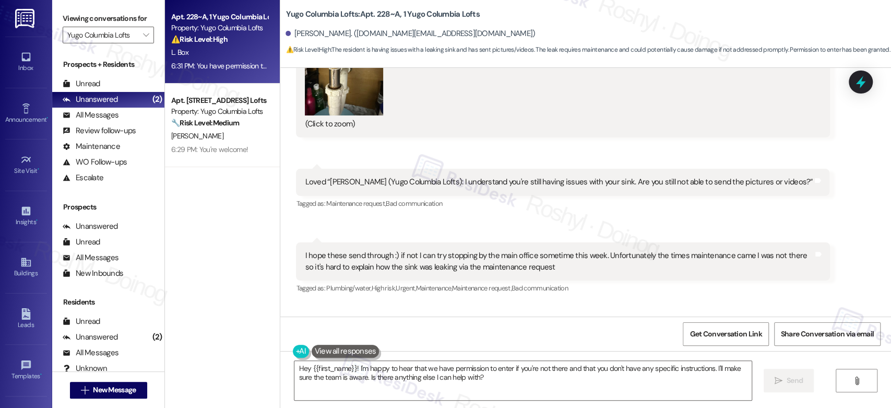
scroll to position [1422, 0]
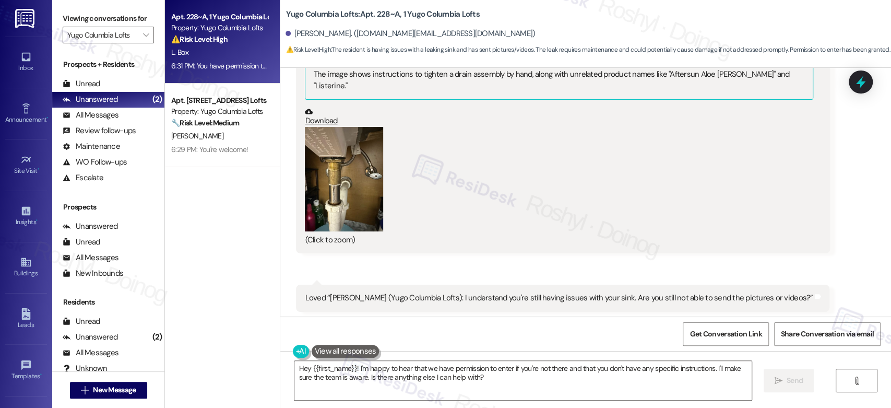
click at [338, 189] on button "Zoom image" at bounding box center [344, 179] width 78 height 104
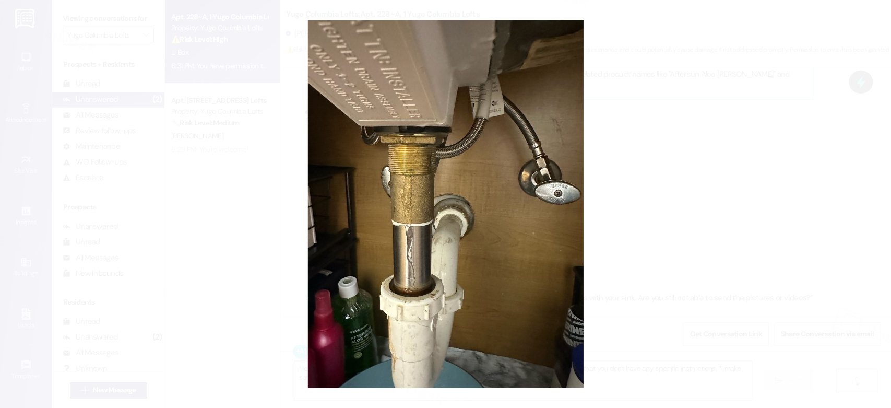
click at [666, 188] on button "Unzoom image" at bounding box center [445, 204] width 891 height 408
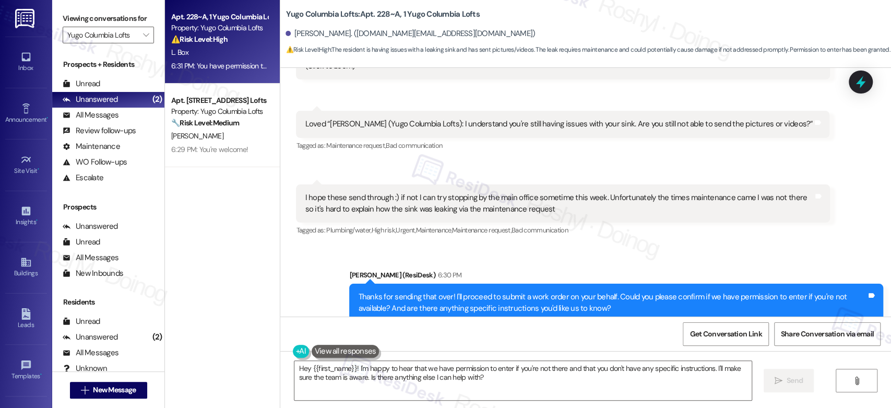
scroll to position [1712, 0]
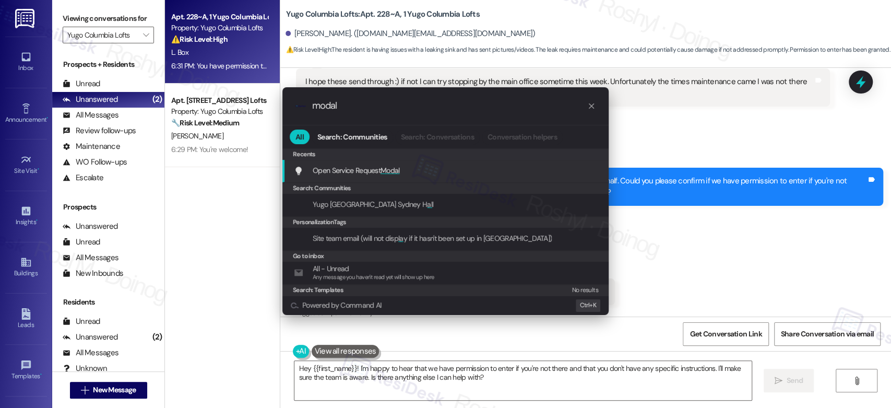
click at [424, 170] on div "Open Service Request Modal Add shortcut" at bounding box center [446, 169] width 305 height 11
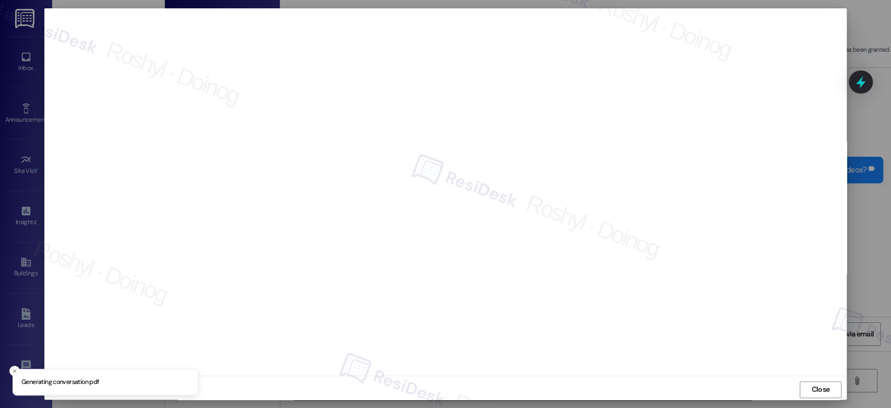
scroll to position [958, 0]
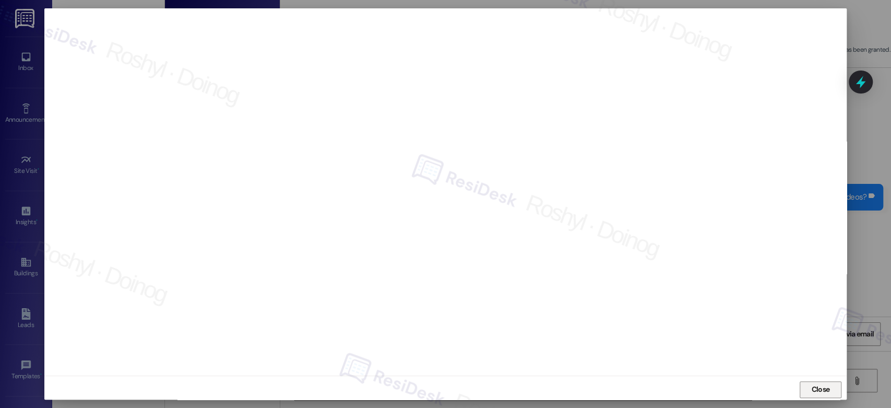
click at [827, 387] on span "Close" at bounding box center [820, 389] width 18 height 11
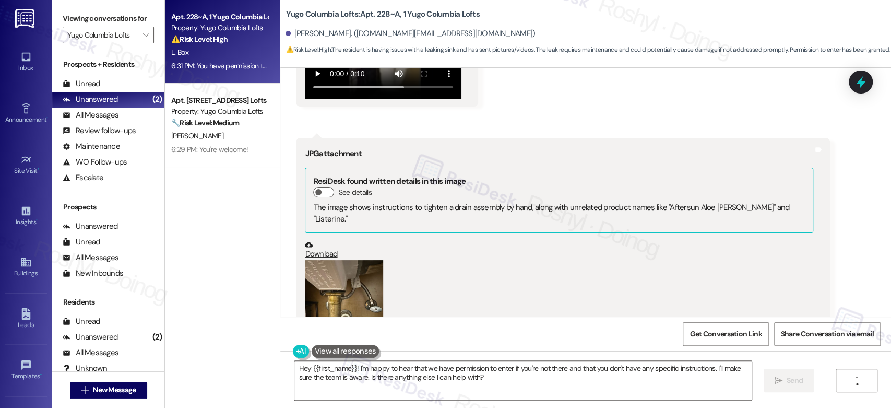
scroll to position [1306, 0]
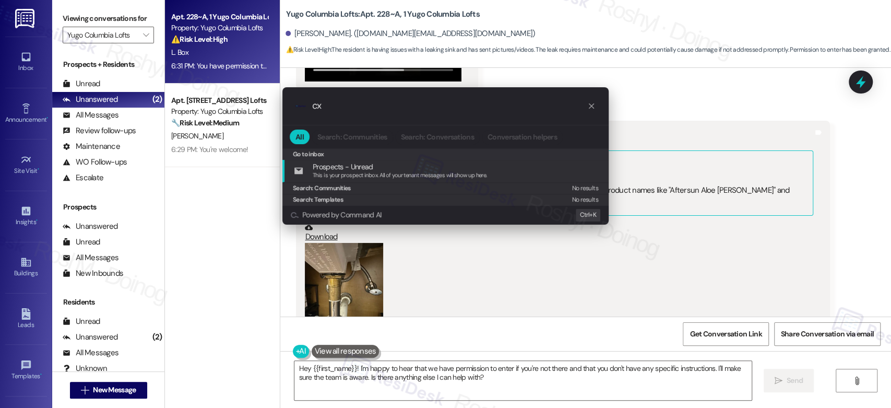
type input "c"
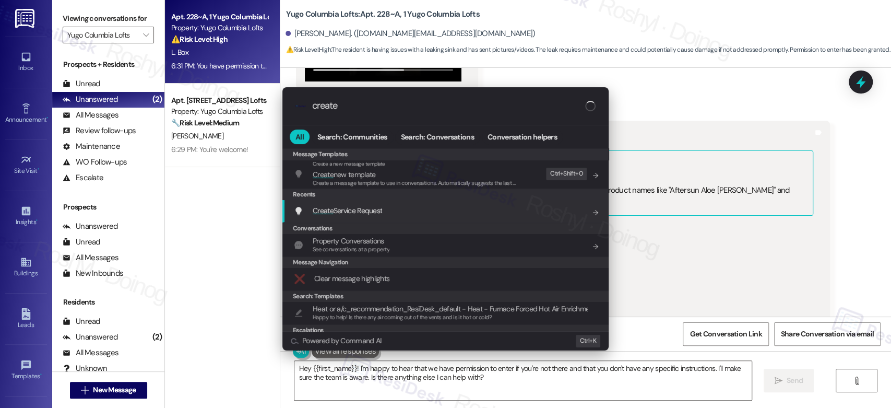
type input "create"
click at [381, 217] on div "Create Service Request Add shortcut" at bounding box center [445, 211] width 326 height 22
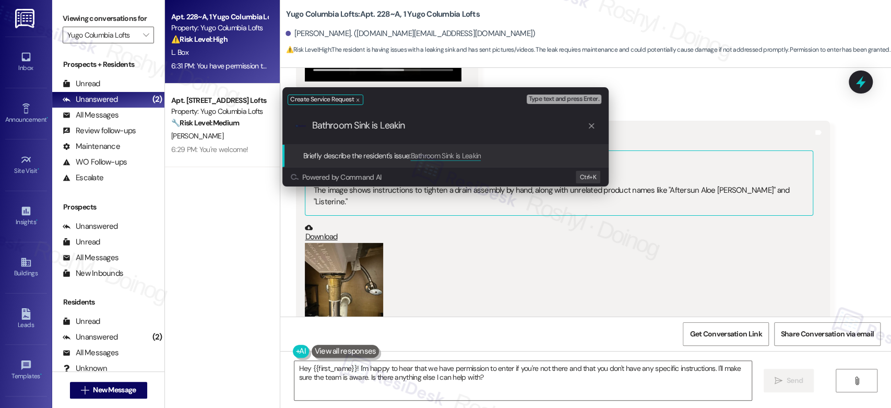
type input "Bathroom Sink is Leaking"
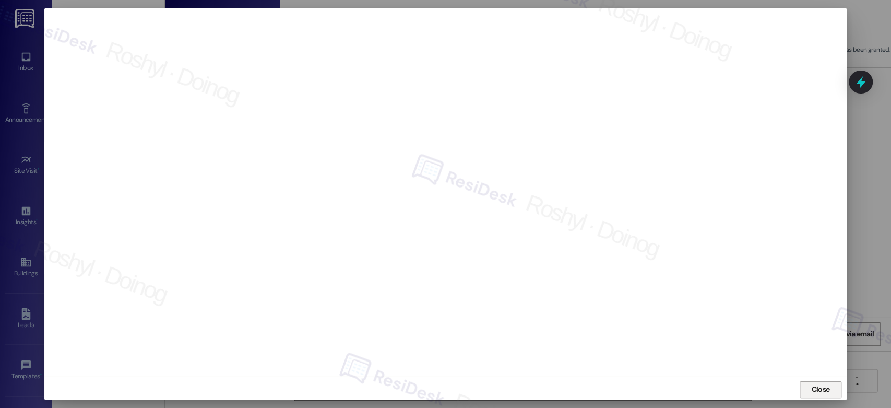
click at [822, 394] on span "Close" at bounding box center [820, 389] width 18 height 11
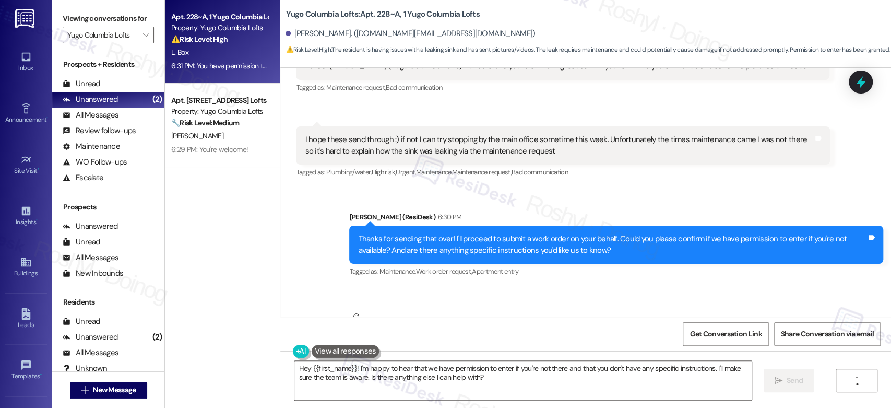
scroll to position [1712, 0]
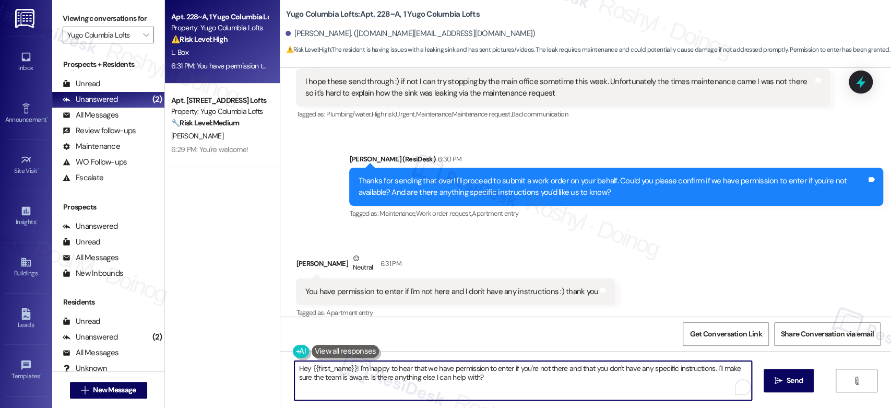
drag, startPoint x: 610, startPoint y: 394, endPoint x: 274, endPoint y: 351, distance: 338.3
click at [280, 351] on div "Hey {{first_name}}! I'm happy to hear that we have permission to enter if you'r…" at bounding box center [585, 390] width 611 height 78
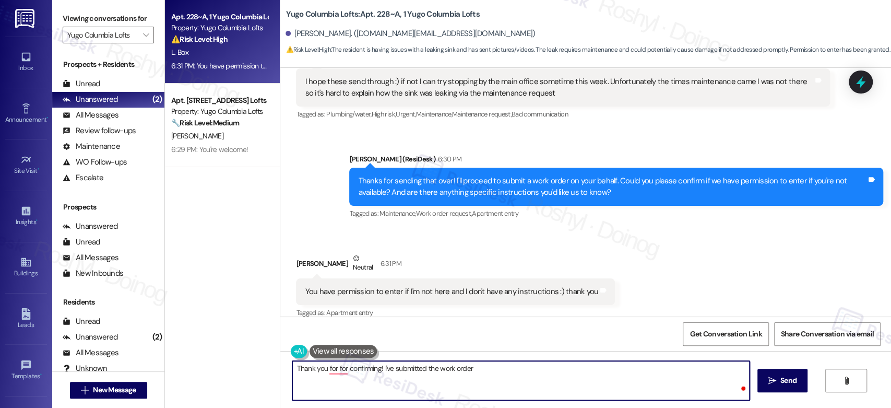
paste textarea "15567705"
click at [326, 368] on textarea "Thank you for for confirming! I've submitted the work order 15567705" at bounding box center [520, 380] width 457 height 39
click at [509, 371] on textarea "Thank you for confirming! I've submitted the work order 15567705" at bounding box center [520, 380] width 457 height 39
paste textarea "Please let me know if there’s anything more I can do for you."
click at [625, 370] on textarea "Thank you for confirming! I've submitted the work order 15567705. Please let me…" at bounding box center [520, 380] width 457 height 39
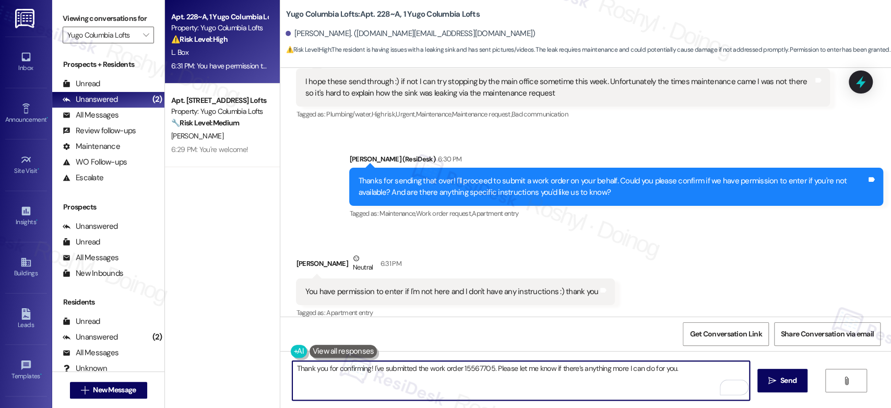
click at [625, 370] on textarea "Thank you for confirming! I've submitted the work order 15567705. Please let me…" at bounding box center [520, 380] width 457 height 39
click at [639, 370] on textarea "Thank you for confirming! I've submitted the work order 15567705. Please let me…" at bounding box center [520, 380] width 457 height 39
click at [652, 369] on textarea "Thank you for confirming! I've submitted the work order 15567705. Please let me…" at bounding box center [520, 380] width 457 height 39
click at [655, 369] on textarea "Thank you for confirming! I've submitted the work order 15567705. Please let me…" at bounding box center [520, 380] width 457 height 39
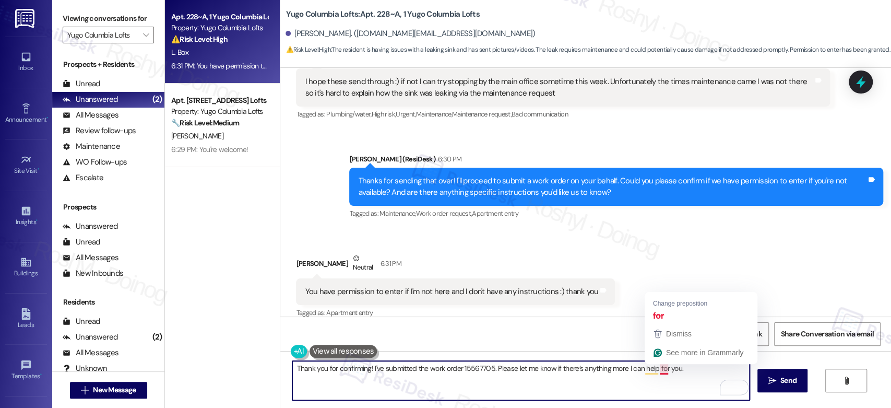
click at [655, 369] on textarea "Thank you for confirming! I've submitted the work order 15567705. Please let me…" at bounding box center [520, 380] width 457 height 39
click at [657, 372] on textarea "Thank you for confirming! I've submitted the work order 15567705. Please let me…" at bounding box center [520, 380] width 457 height 39
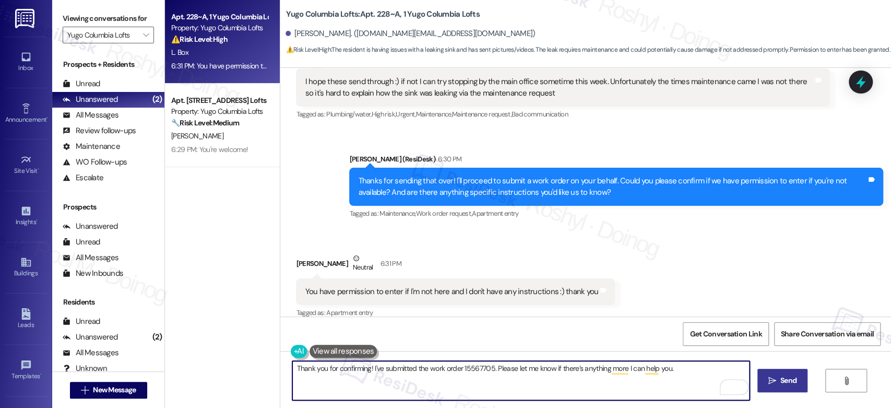
type textarea "Thank you for confirming! I've submitted the work order 15567705. Please let me…"
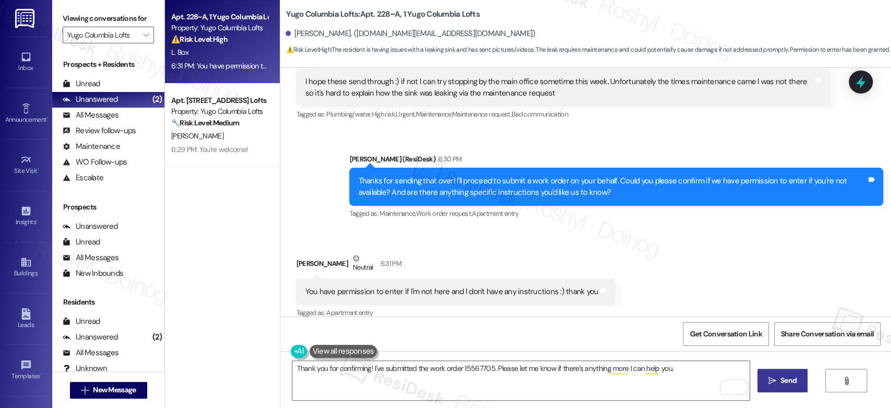
click at [766, 386] on button " Send" at bounding box center [782, 379] width 51 height 23
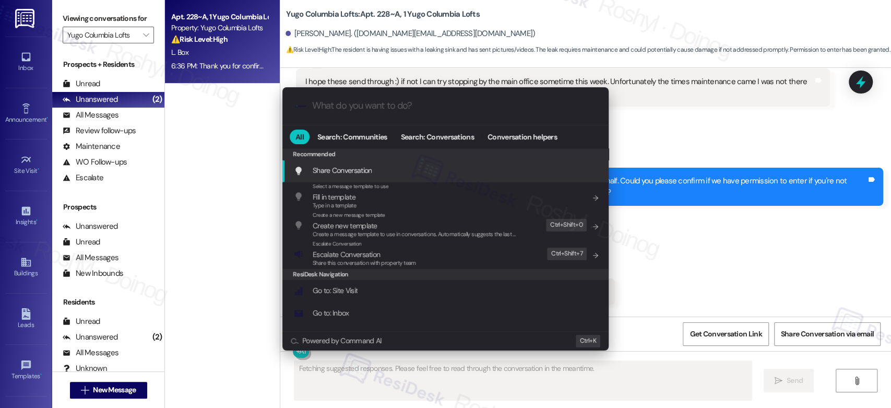
click at [358, 260] on span "Share this conversation with property team" at bounding box center [364, 262] width 103 height 7
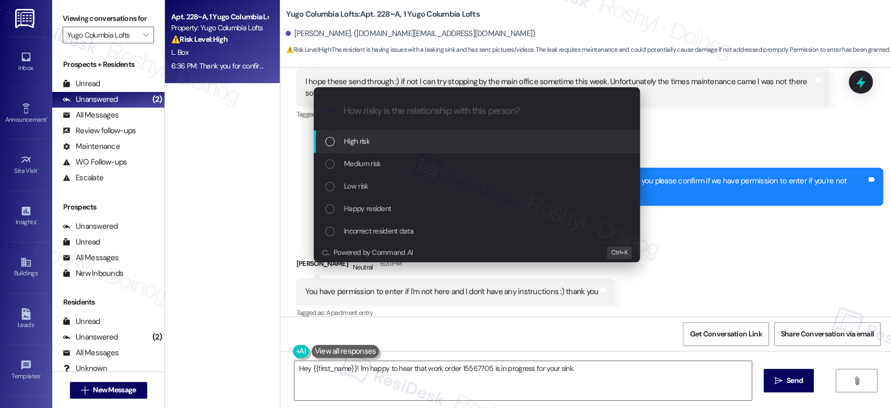
click at [397, 168] on div "Medium risk" at bounding box center [477, 163] width 305 height 11
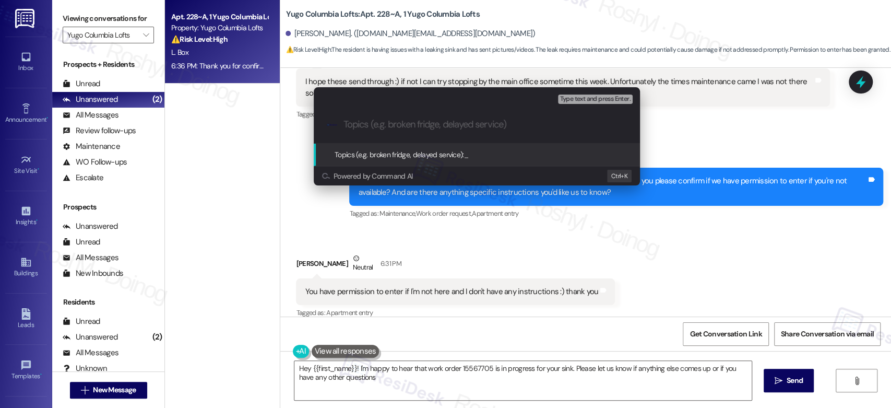
type textarea "Hey {{first_name}}! I'm happy to hear that work order 15567705 is in progress f…"
paste input "15567705"
click at [343, 123] on input "15567705" at bounding box center [480, 124] width 275 height 11
paste input "Work Order (number) filed by ResiDesk - issue"
drag, startPoint x: 529, startPoint y: 124, endPoint x: 593, endPoint y: 124, distance: 63.7
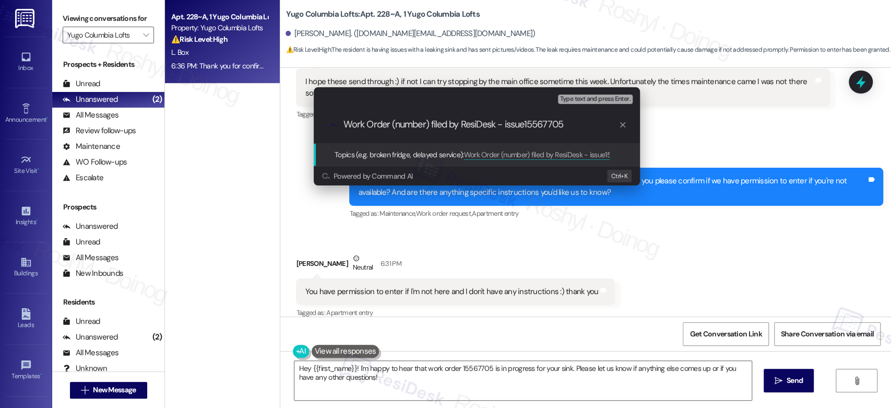
click at [593, 124] on input "Work Order (number) filed by ResiDesk - issue15567705" at bounding box center [480, 124] width 275 height 11
click at [560, 126] on input "Work Order (number) filed by ResiDesk - issue15567705" at bounding box center [480, 124] width 275 height 11
drag, startPoint x: 526, startPoint y: 125, endPoint x: 573, endPoint y: 124, distance: 47.0
click at [573, 124] on input "Work Order (number) filed by ResiDesk - issue15567705" at bounding box center [480, 124] width 275 height 11
drag, startPoint x: 392, startPoint y: 122, endPoint x: 428, endPoint y: 124, distance: 36.0
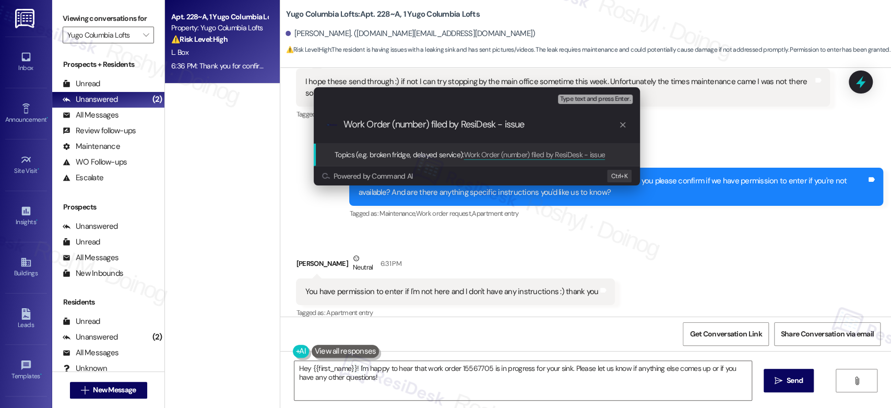
click at [428, 124] on input "Work Order (number) filed by ResiDesk - issue" at bounding box center [480, 124] width 275 height 11
paste input "15567705"
drag, startPoint x: 505, startPoint y: 124, endPoint x: 538, endPoint y: 125, distance: 32.9
click at [538, 125] on input "Work Order 15567705 filed by ResiDesk - issue" at bounding box center [480, 124] width 275 height 11
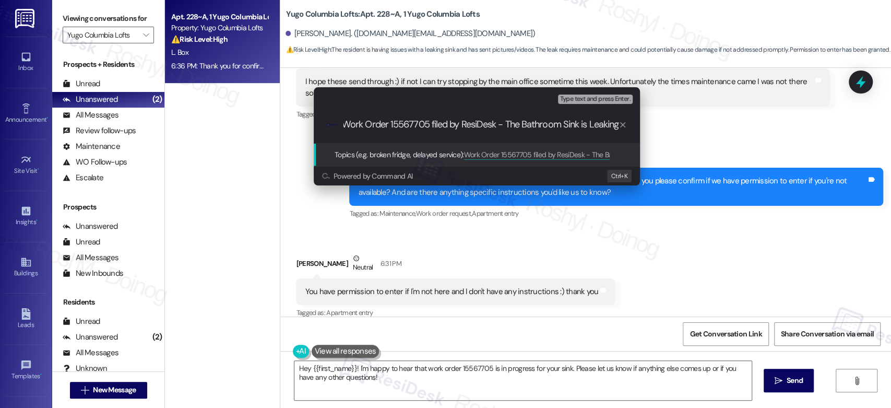
type input "Work Order 15567705 filed by ResiDesk - The Bathroom Sink is Leaking"
click at [424, 380] on div "Escalate Conversation Medium risk Topics (e.g. broken fridge, delayed service) …" at bounding box center [445, 204] width 891 height 408
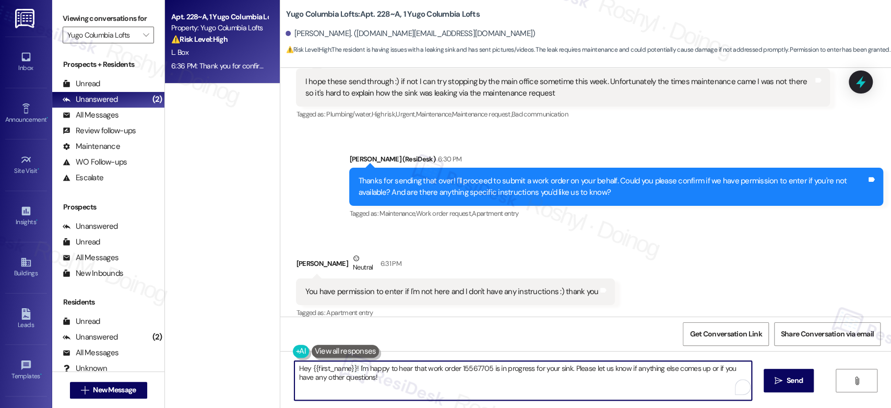
click at [370, 370] on textarea "Hey {{first_name}}! I'm happy to hear that work order 15567705 is in progress f…" at bounding box center [522, 380] width 457 height 39
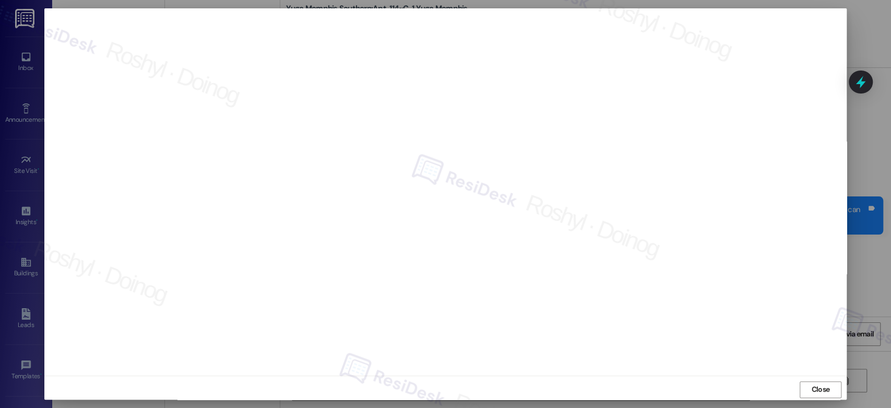
scroll to position [1505, 0]
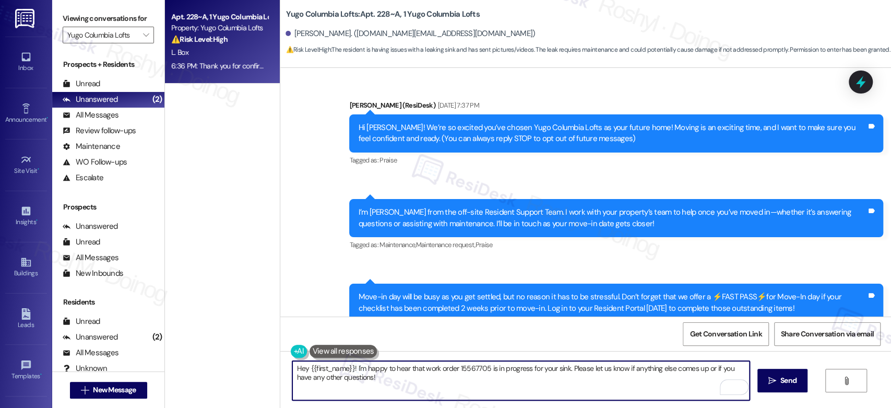
scroll to position [1785, 0]
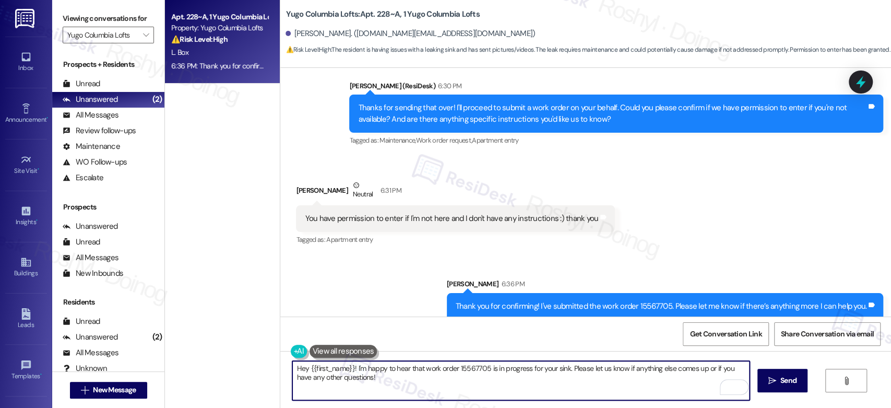
click at [596, 255] on div "Sent via SMS Sarah 6:36 PM Thank you for confirming! I've submitted the work or…" at bounding box center [585, 291] width 611 height 73
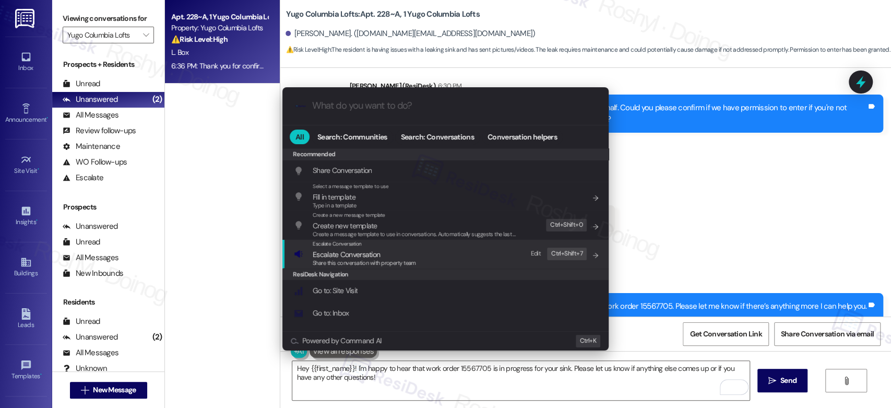
click at [368, 252] on span "Escalate Conversation" at bounding box center [346, 253] width 67 height 9
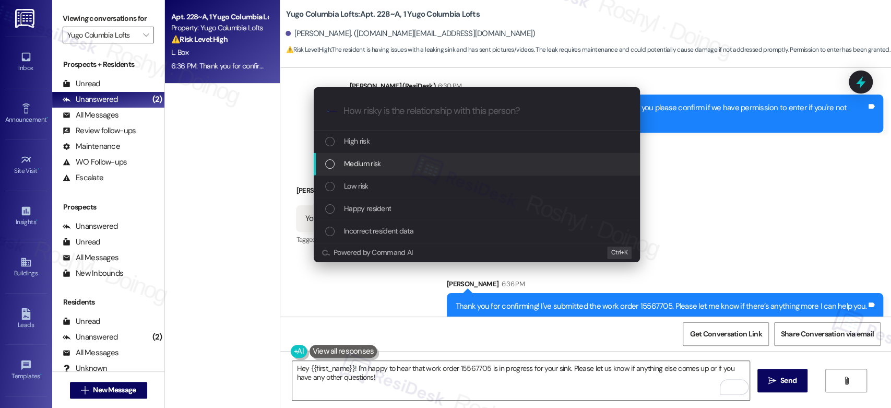
click at [376, 162] on span "Medium risk" at bounding box center [362, 163] width 37 height 11
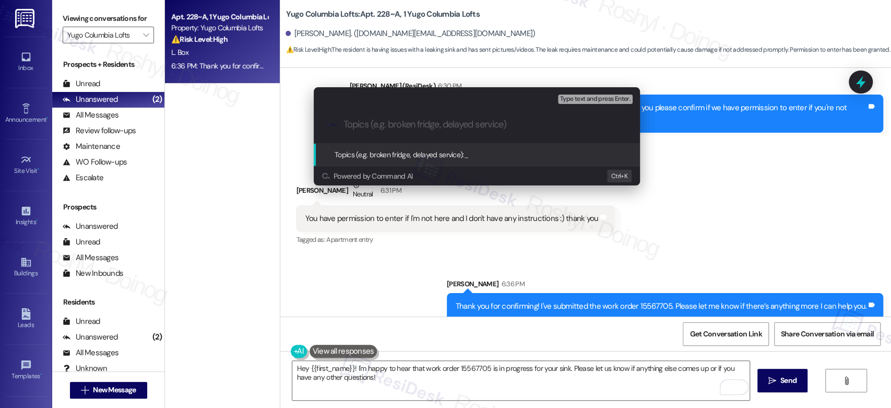
paste input "15567705"
paste input "Work Order (number) filed by ResiDesk - issue"
drag, startPoint x: 382, startPoint y: 124, endPoint x: 309, endPoint y: 121, distance: 73.6
click at [309, 121] on div "Escalate Conversation Medium risk Topics (e.g. broken fridge, delayed service) …" at bounding box center [477, 136] width 352 height 119
drag, startPoint x: 394, startPoint y: 123, endPoint x: 429, endPoint y: 128, distance: 35.3
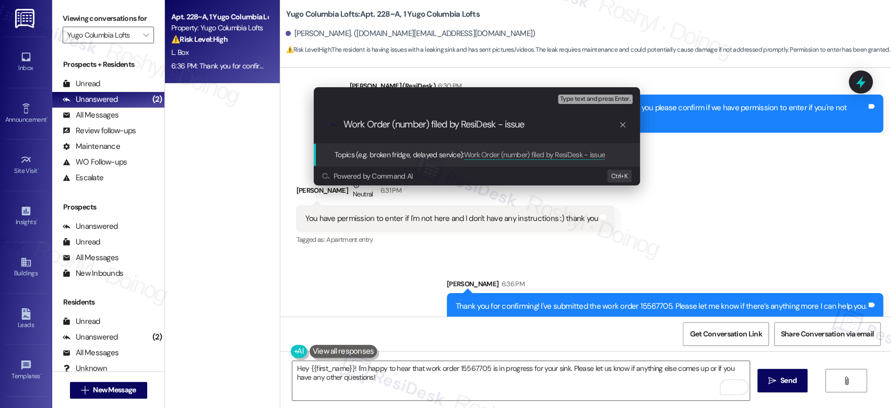
click at [429, 128] on input "Work Order (number) filed by ResiDesk - issue" at bounding box center [480, 124] width 275 height 11
paste input "15567705"
click at [509, 122] on input "Work Order 15567705 filed by ResiDesk - issue" at bounding box center [480, 124] width 275 height 11
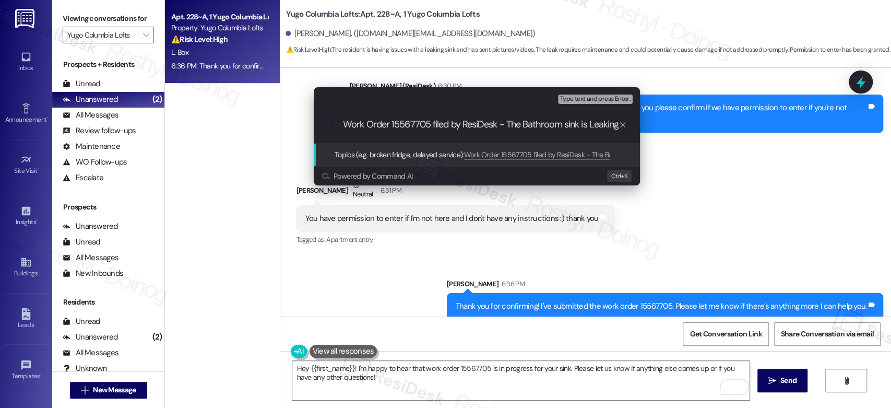
click at [568, 126] on input "Work Order 15567705 filed by ResiDesk - The Bathroom sink is Leaking" at bounding box center [480, 124] width 275 height 11
type input "Work Order 15567705 filed by ResiDesk - The Bathroom Sink is Leaking"
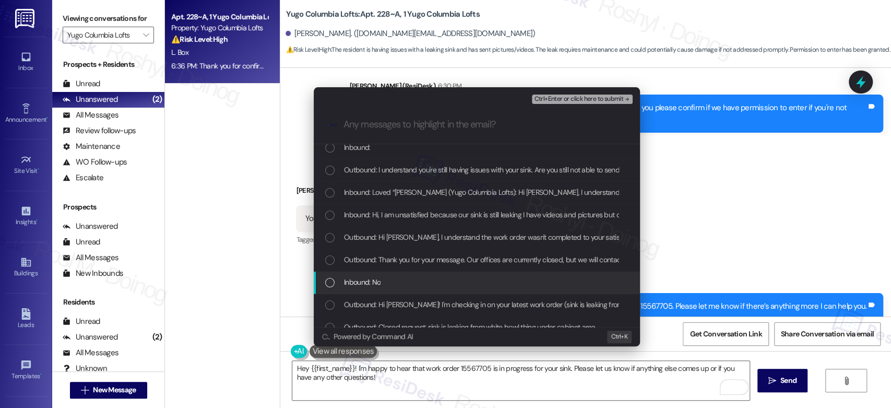
scroll to position [116, 0]
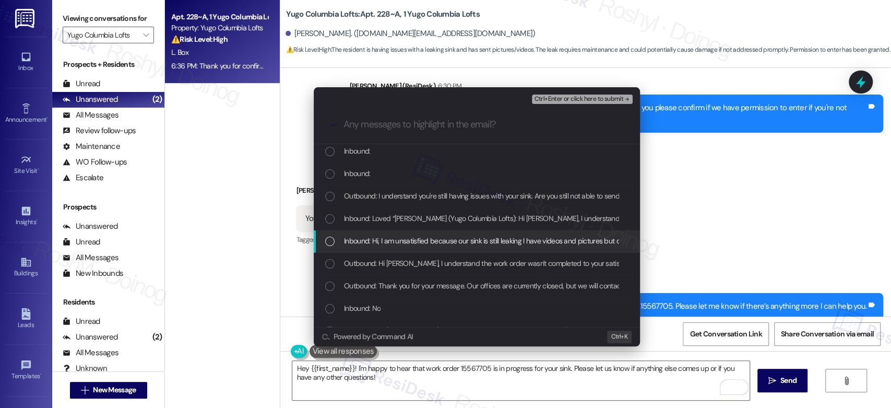
click at [434, 242] on span "Inbound: Hi, I am unsatisfied because our sink is still leaking I have videos a…" at bounding box center [612, 240] width 536 height 11
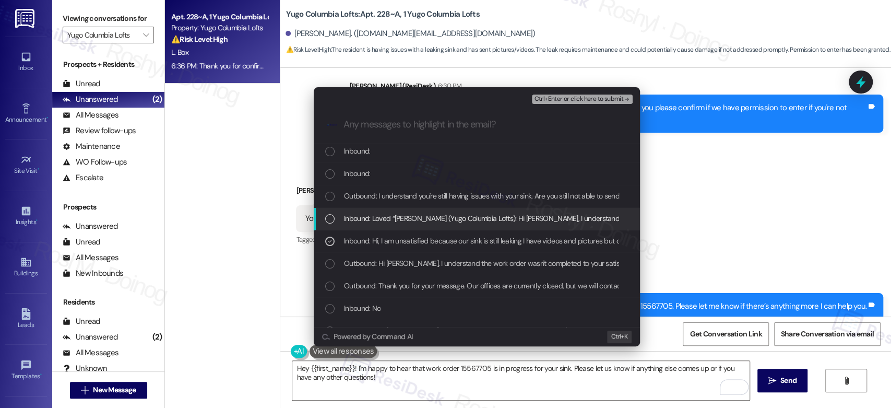
click at [417, 223] on span "Inbound: Loved “Sarah (Yugo Columbia Lofts): Hi Lindsey, I understand the work …" at bounding box center [757, 217] width 826 height 11
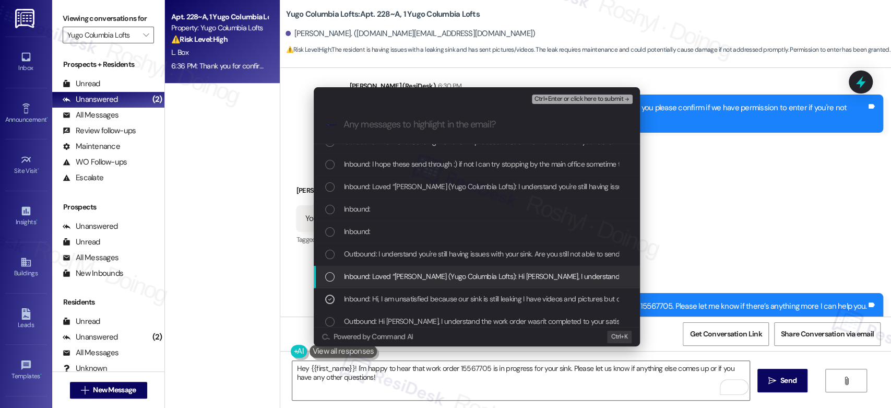
click at [444, 226] on div "Inbound:" at bounding box center [477, 230] width 305 height 11
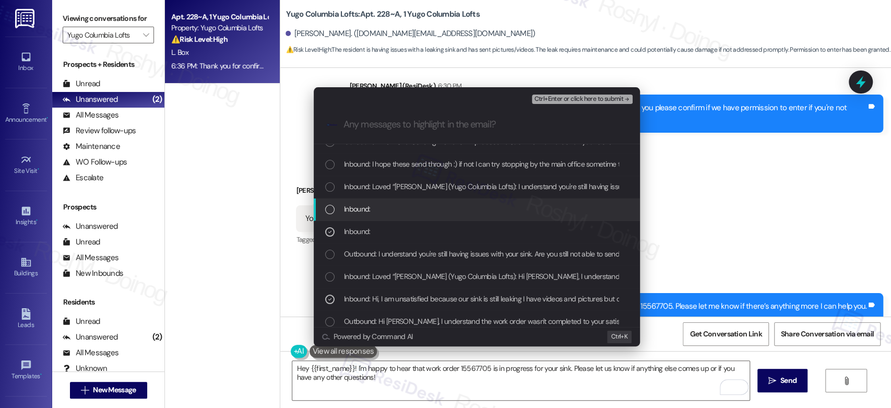
click at [448, 203] on div "Inbound:" at bounding box center [477, 208] width 305 height 11
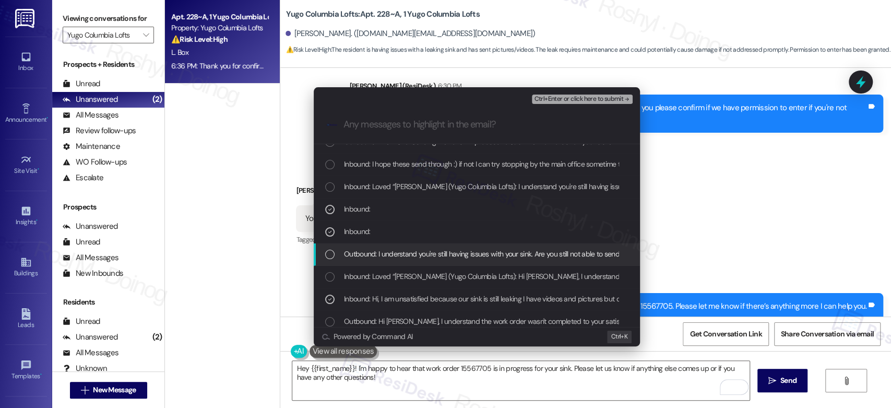
scroll to position [0, 0]
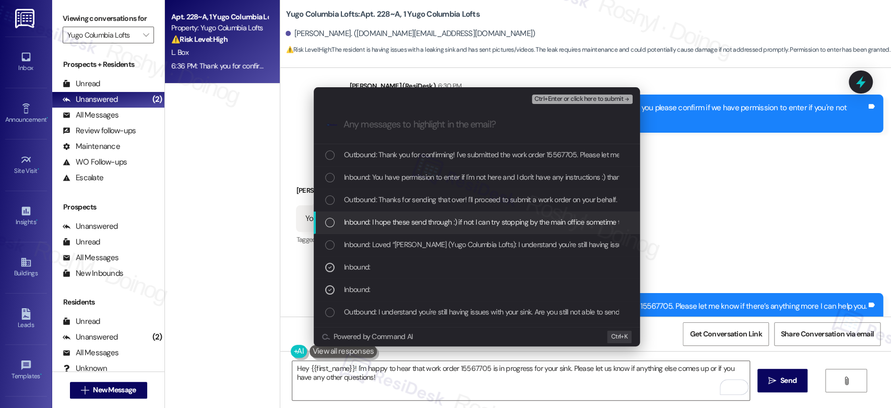
click at [403, 222] on span "Inbound: I hope these send through :) if not I can try stopping by the main off…" at bounding box center [700, 221] width 713 height 11
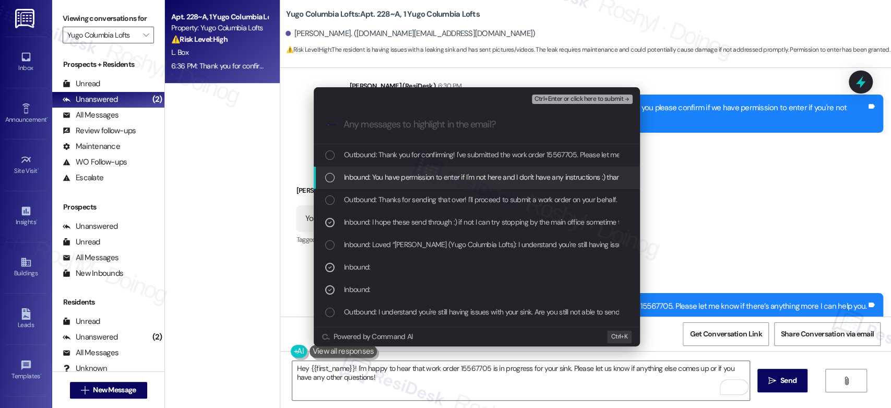
click at [479, 183] on div "Inbound: You have permission to enter if I'm not here and I don't have any inst…" at bounding box center [477, 177] width 326 height 22
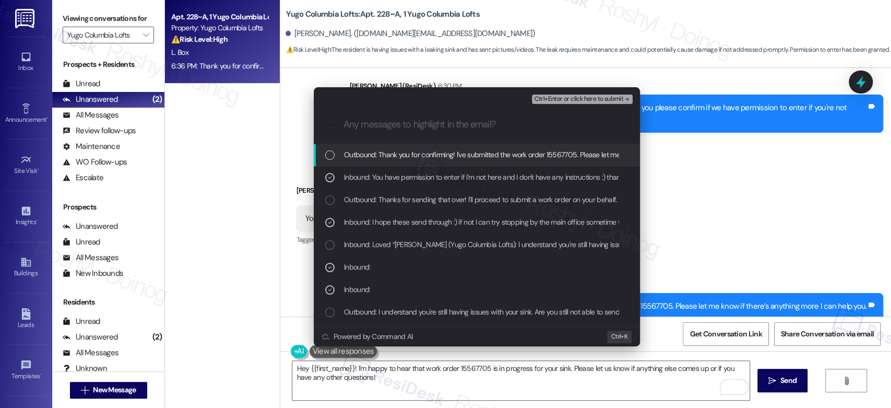
click at [600, 95] on span "Ctrl+Enter or click here to submit" at bounding box center [578, 98] width 89 height 7
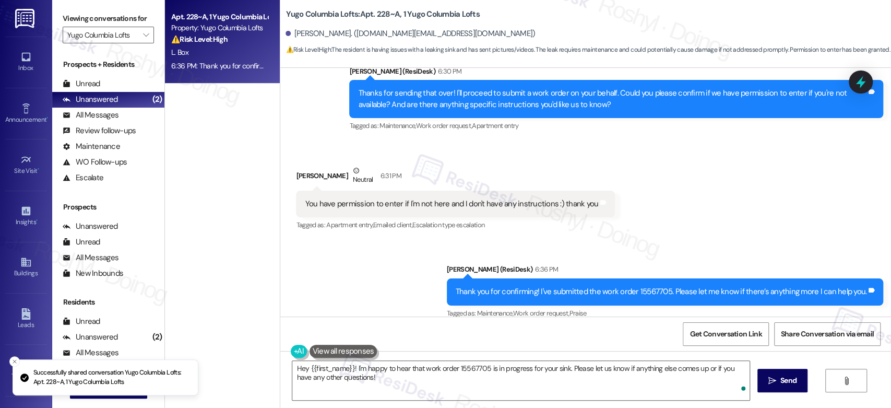
scroll to position [1800, 0]
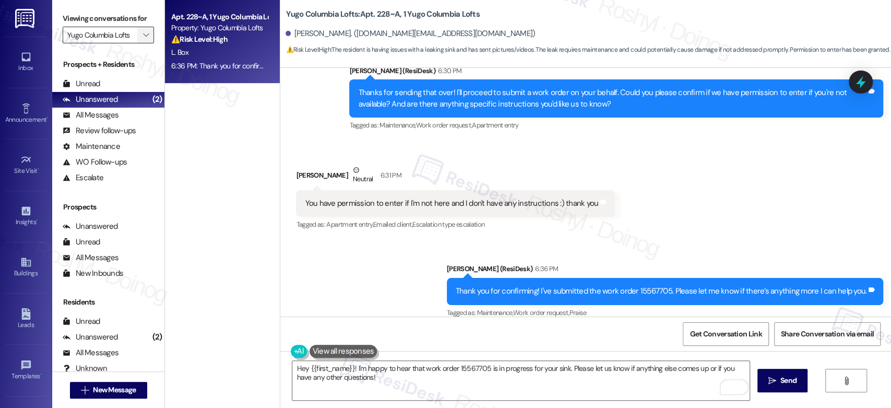
click at [141, 30] on span "" at bounding box center [146, 35] width 10 height 17
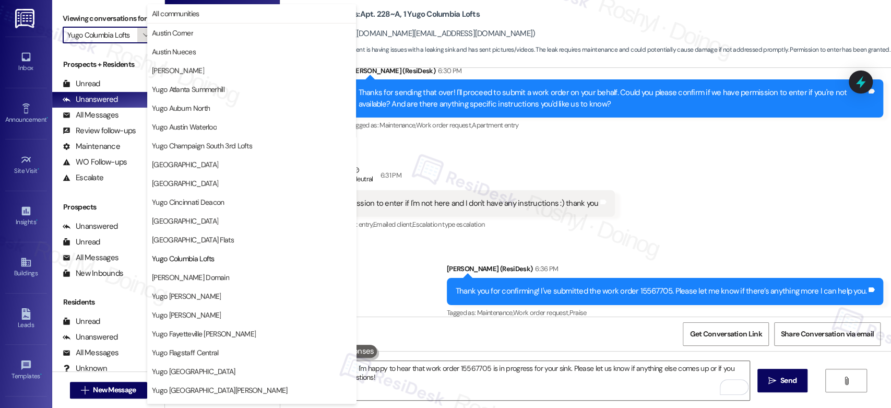
scroll to position [170, 0]
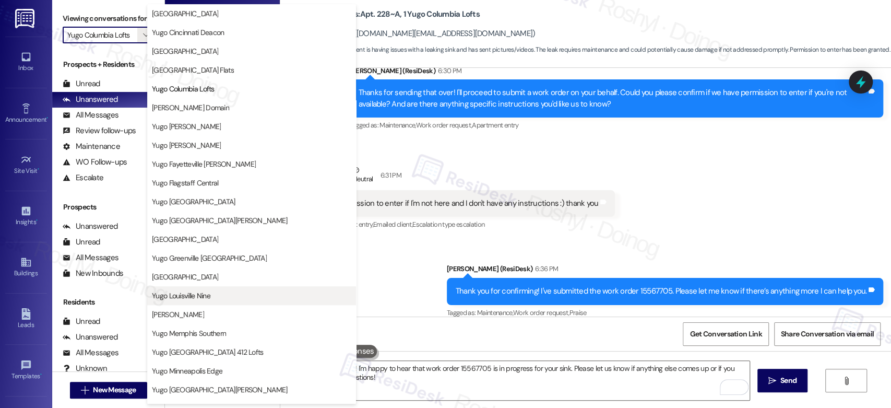
click at [230, 294] on span "Yugo Louisville Nine" at bounding box center [251, 295] width 199 height 10
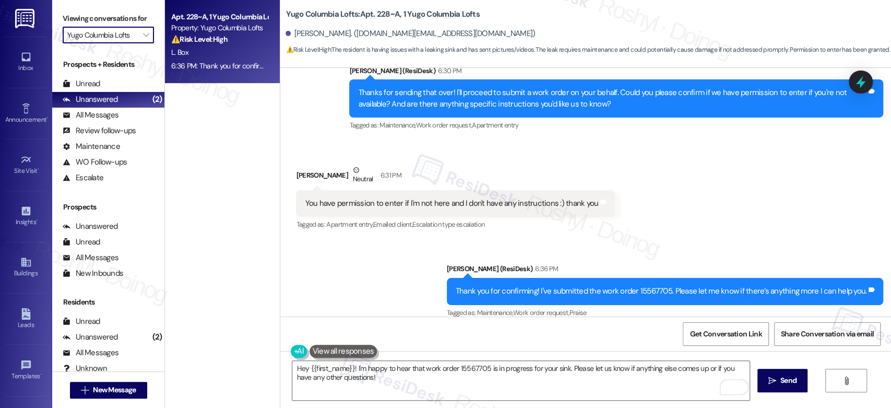
type input "Yugo Louisville Nine"
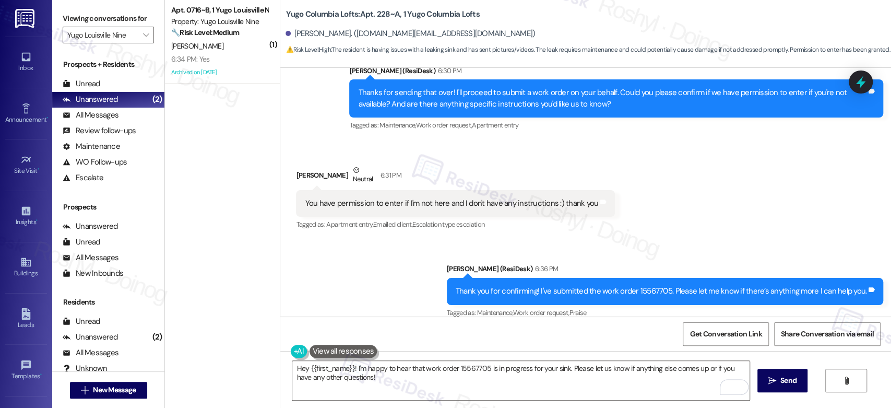
click at [193, 64] on div "6:34 PM: Yes 6:34 PM: Yes" at bounding box center [190, 58] width 39 height 9
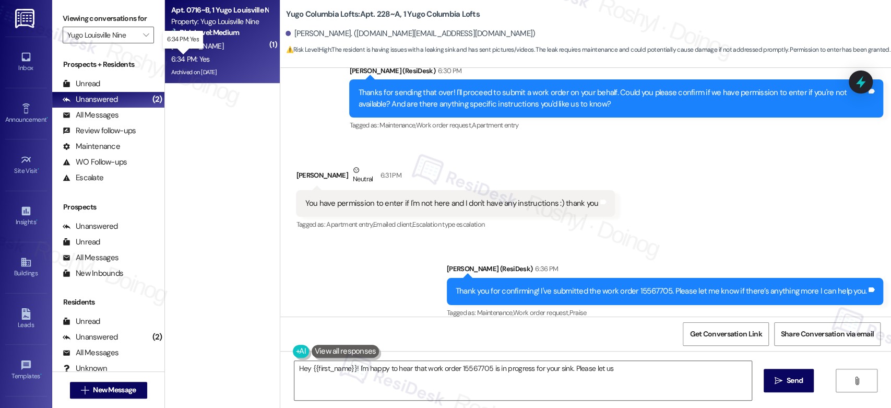
type textarea "Hey {{first_name}}! I'm happy to hear that work order 15567705 is in progress f…"
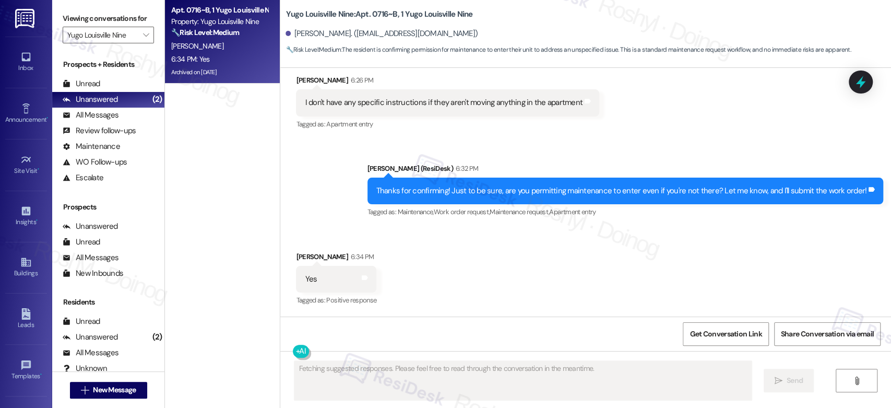
scroll to position [12229, 0]
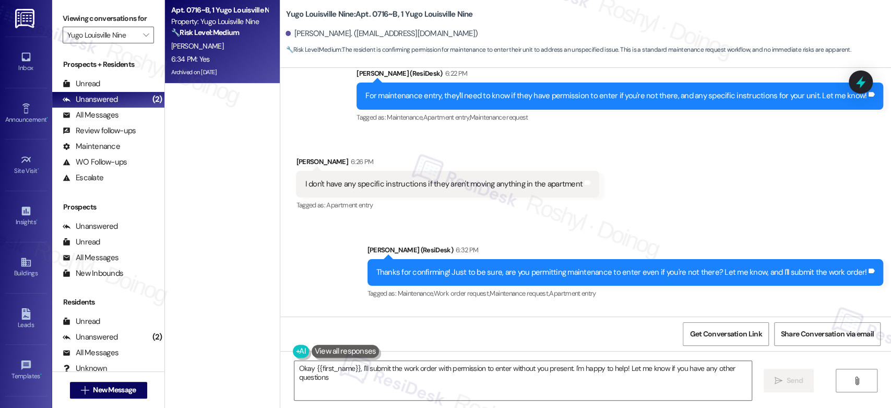
type textarea "Okay {{first_name}}, I'll submit the work order with permission to enter withou…"
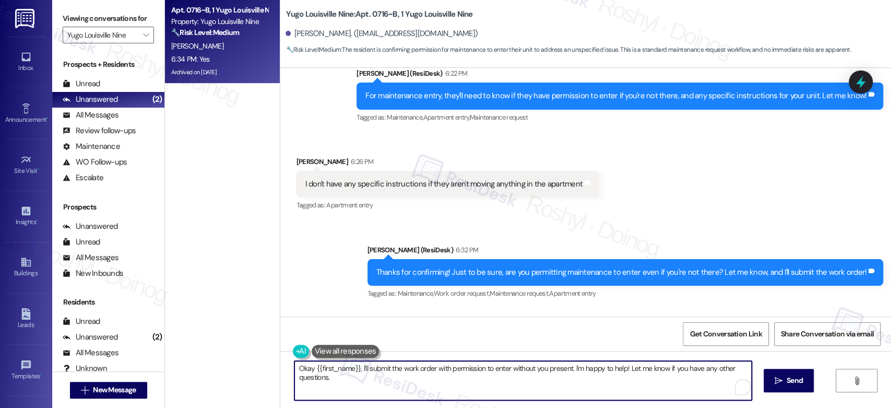
drag, startPoint x: 369, startPoint y: 375, endPoint x: 284, endPoint y: 362, distance: 86.0
click at [289, 362] on div "Okay {{first_name}}, I'll submit the work order with permission to enter withou…" at bounding box center [518, 380] width 458 height 40
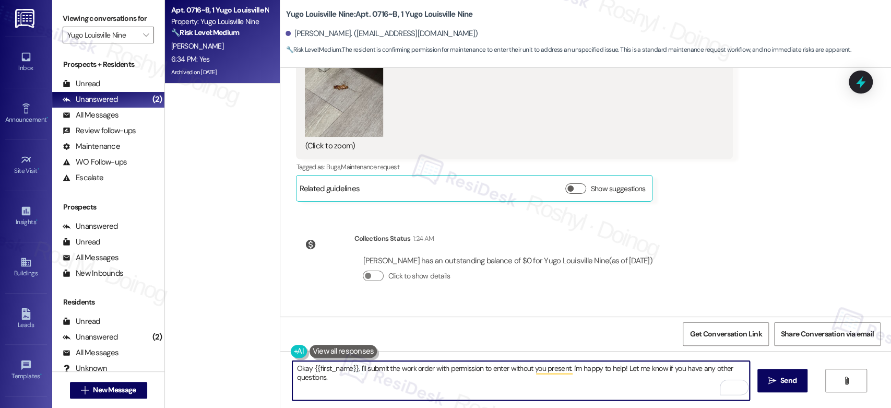
scroll to position [11765, 0]
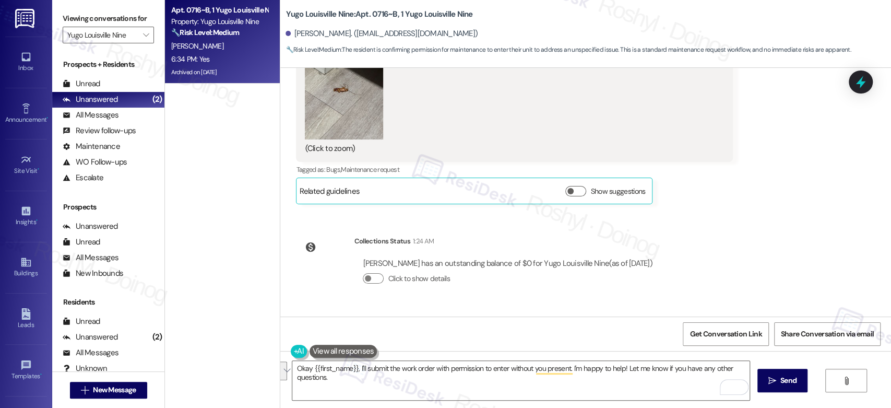
click at [646, 308] on div "Sent via SMS Sarah (ResiDesk) 6:20 PM Good afternoon Steven, thank you for lett…" at bounding box center [585, 363] width 611 height 111
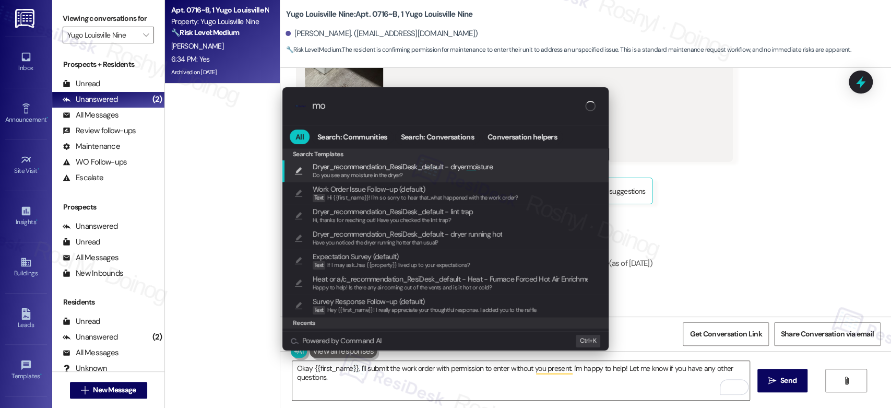
type input "m"
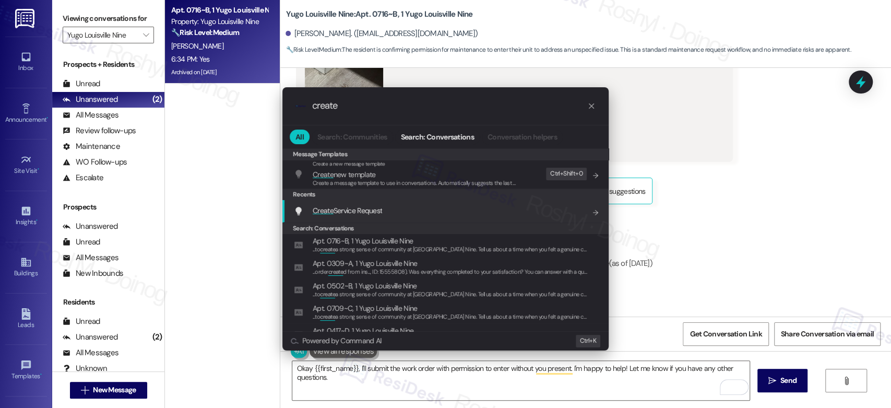
type input "create"
click at [373, 214] on span "Create Service Request" at bounding box center [347, 210] width 69 height 9
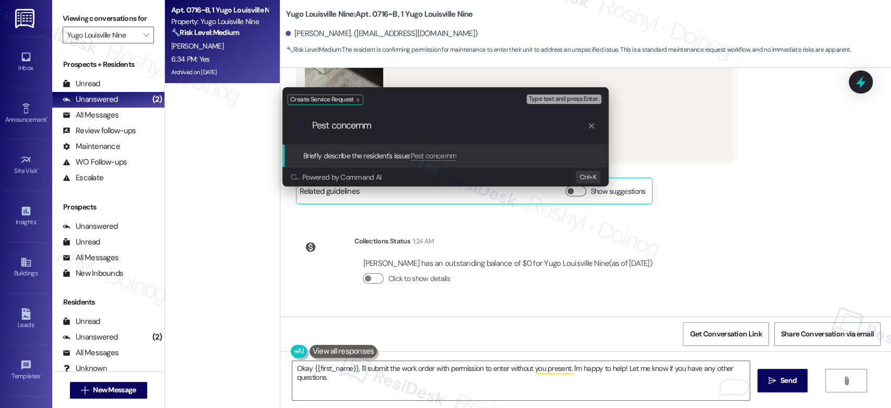
type input "Pest concern"
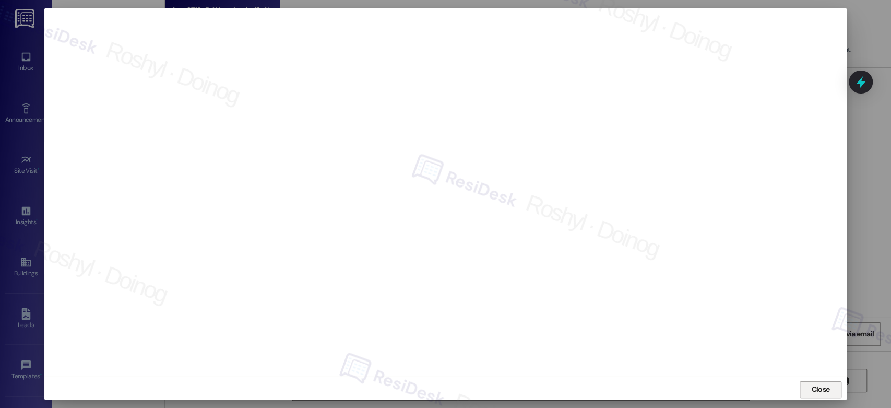
click at [819, 387] on span "Close" at bounding box center [820, 389] width 18 height 11
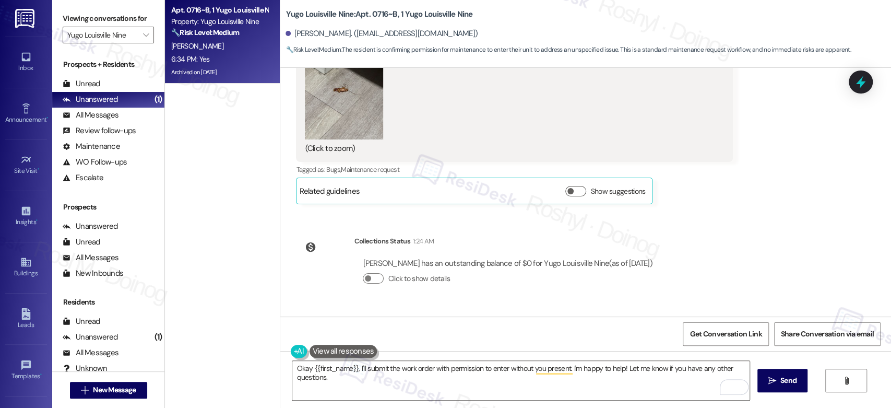
scroll to position [12055, 0]
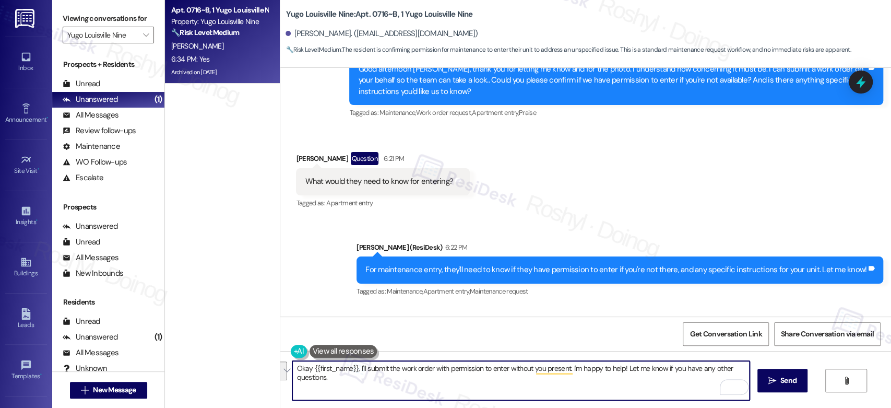
drag, startPoint x: 348, startPoint y: 384, endPoint x: 252, endPoint y: 366, distance: 98.2
click at [252, 366] on div "Apt. 0716~B, 1 Yugo Louisville Nine Property: Yugo Louisville Nine 🔧 Risk Level…" at bounding box center [528, 204] width 726 height 408
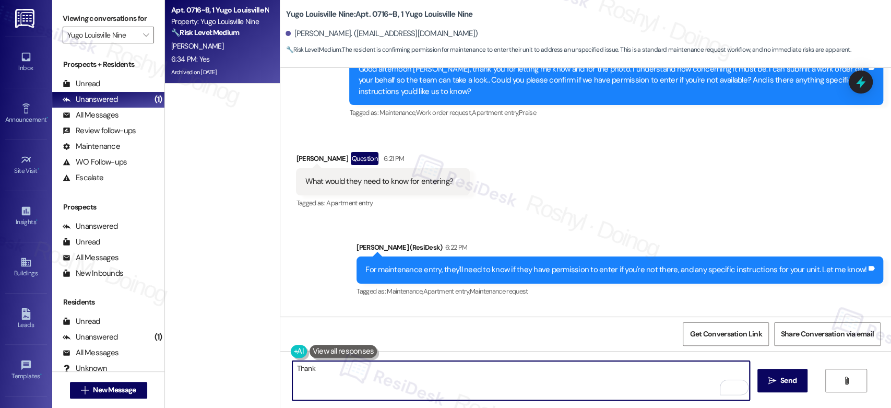
scroll to position [12229, 0]
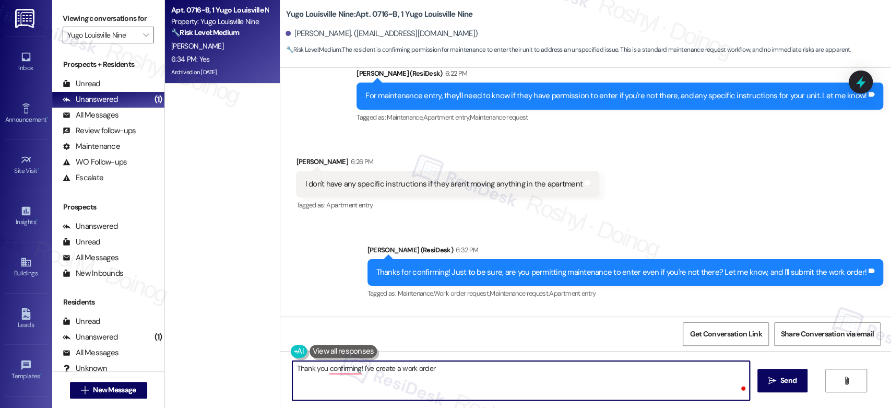
paste textarea "15567708"
click at [343, 362] on textarea "Thank you confirming! I've create a work order 15567708 for you and I'll inform…" at bounding box center [520, 380] width 457 height 39
click at [388, 368] on textarea "Thank you for confirming! I've create a work order 15567708 for you and I'll in…" at bounding box center [520, 380] width 457 height 39
click at [530, 367] on textarea "Thank you for confirming! I've created a work order 15567708 for you and I'll i…" at bounding box center [520, 380] width 457 height 39
click at [530, 375] on textarea "Thank you for confirming! I've created a work order 15567708 for you and I'll i…" at bounding box center [520, 380] width 457 height 39
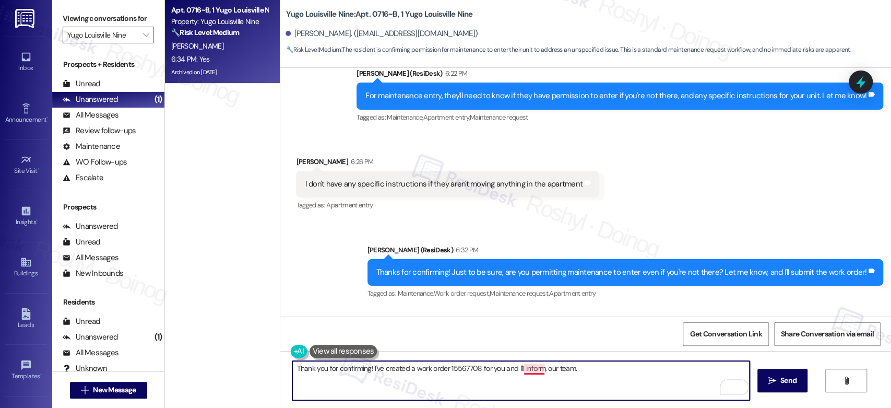
click at [530, 370] on textarea "Thank you for confirming! I've created a work order 15567708 for you and I'll i…" at bounding box center [520, 380] width 457 height 39
click at [571, 366] on textarea "Thank you for confirming! I've created a work order 15567708 for you and I'll i…" at bounding box center [520, 380] width 457 height 39
click at [502, 366] on textarea "Thank you for confirming! I've created a work order 15567708 for you and I'll i…" at bounding box center [520, 380] width 457 height 39
click at [594, 365] on textarea "Thank you for confirming! I've created a work order 15567708 for you, and I'll …" at bounding box center [520, 380] width 457 height 39
click at [466, 367] on textarea "Thank you for confirming! I've created a work order 15567708 for you, and I'll …" at bounding box center [520, 380] width 457 height 39
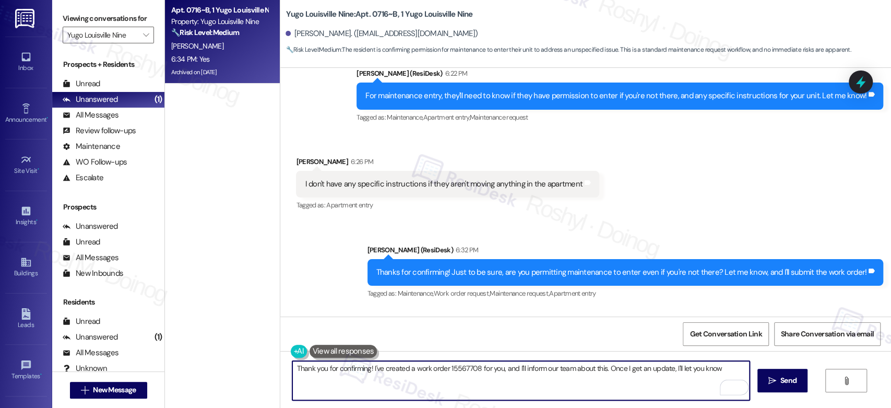
click at [466, 367] on textarea "Thank you for confirming! I've created a work order 15567708 for you, and I'll …" at bounding box center [520, 380] width 457 height 39
paste textarea "’ve created work order #15567708 for you and will let the team know. I’ll keep …"
type textarea "Thank you for confirming! I’ve created work order #15567708 for you and will le…"
click at [770, 384] on icon "" at bounding box center [772, 380] width 8 height 8
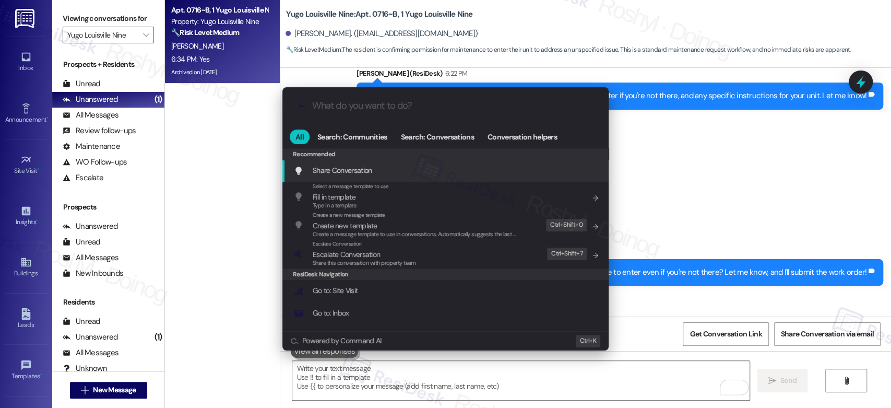
scroll to position [12229, 0]
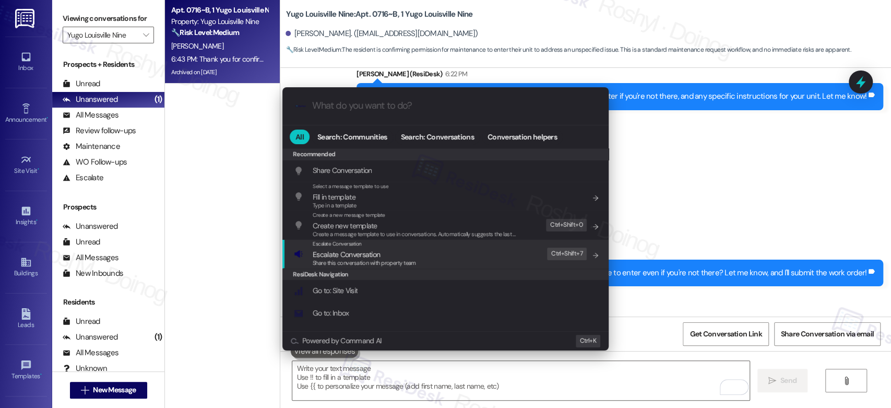
click at [770, 269] on div ".cls-1{fill:#0a055f;}.cls-2{fill:#0cc4c4;} resideskLogoBlueOrange All Search: C…" at bounding box center [445, 204] width 891 height 408
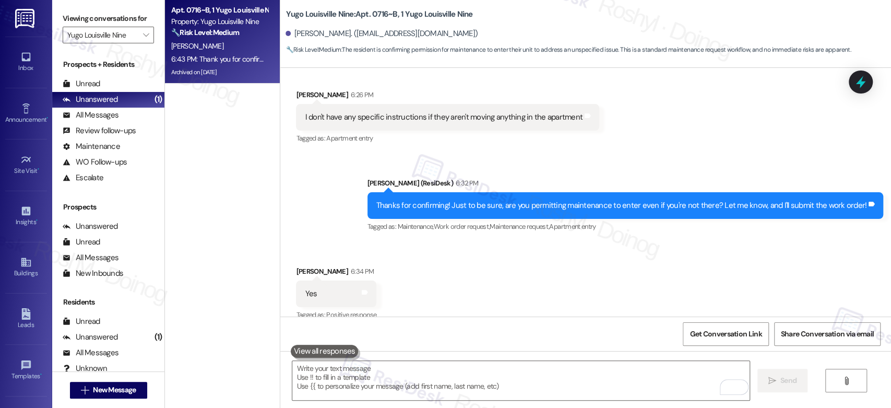
scroll to position [12302, 0]
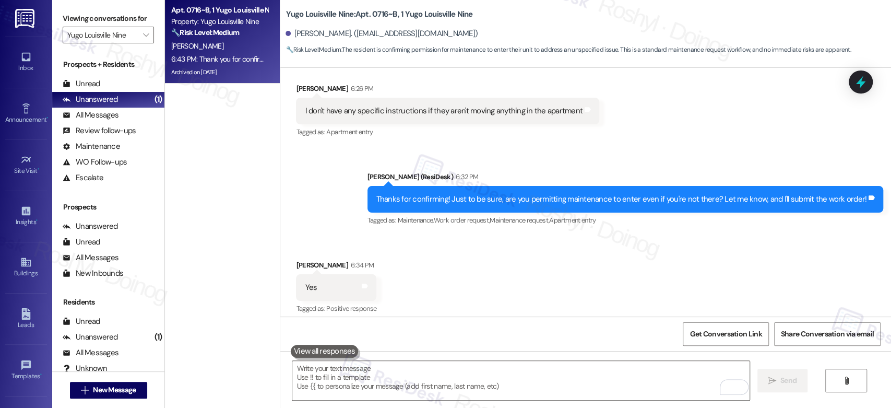
click at [576, 362] on div "Thank you for confirming! I’ve created work order #15567708 for you and will le…" at bounding box center [636, 375] width 493 height 27
click at [582, 369] on div "Thank you for confirming! I’ve created work order #15567708 for you and will le…" at bounding box center [632, 374] width 467 height 11
copy div "15567708"
click at [543, 236] on div "Received via SMS Steven Swinford 6:34 PM Yes Tags and notes Tagged as: Positive…" at bounding box center [585, 280] width 611 height 88
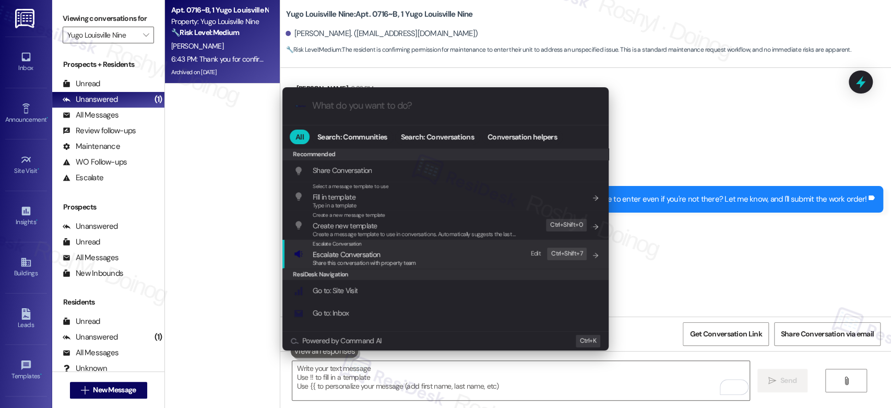
click at [467, 253] on div "Escalate Conversation Escalate Conversation Share this conversation with proper…" at bounding box center [446, 254] width 305 height 28
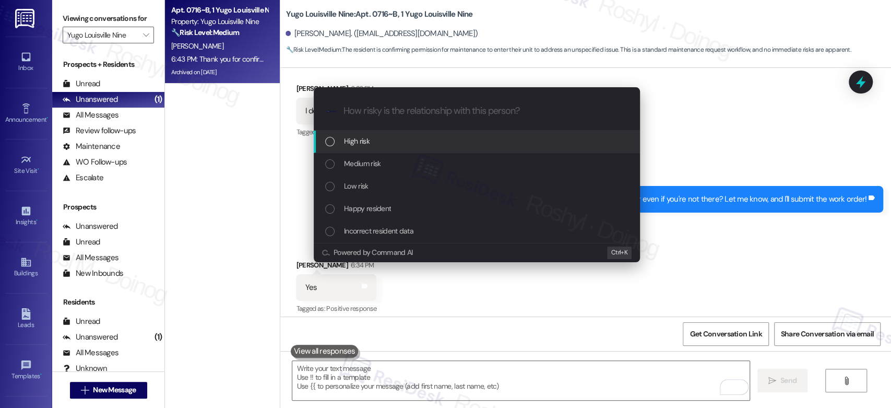
click at [413, 134] on div "High risk" at bounding box center [477, 141] width 326 height 22
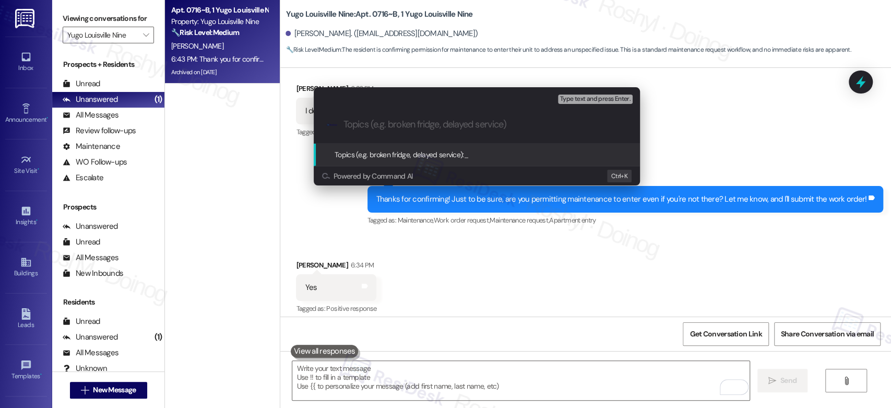
paste input "15567708"
click at [341, 123] on div ".cls-1{fill:#0a055f;}.cls-2{fill:#0cc4c4;} resideskLogoBlueOrange 15567708" at bounding box center [477, 124] width 326 height 37
click at [344, 126] on input "15567708" at bounding box center [480, 124] width 275 height 11
click at [384, 124] on input "15567708" at bounding box center [480, 124] width 275 height 11
paste input "Work Order (number) filed by ResiDesk - issue"
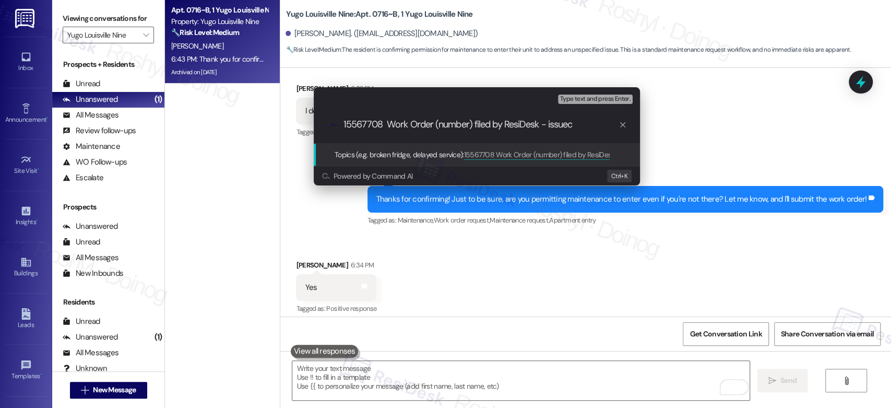
click at [363, 125] on input "15567708 Work Order (number) filed by ResiDesk - issuec" at bounding box center [480, 124] width 275 height 11
drag, startPoint x: 392, startPoint y: 123, endPoint x: 428, endPoint y: 124, distance: 36.0
click at [428, 124] on input "Work Order (number) filed by ResiDesk - issuec" at bounding box center [480, 124] width 275 height 11
paste input "15567708"
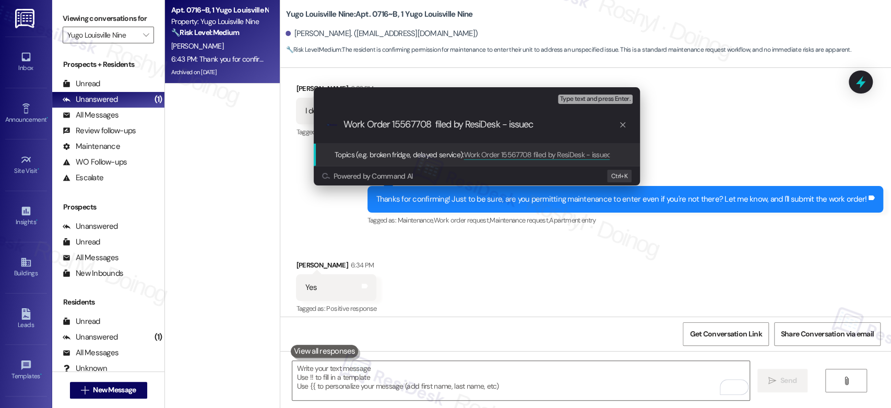
click at [531, 124] on input "Work Order 15567708 filed by ResiDesk - issuec" at bounding box center [480, 124] width 275 height 11
type input "Work Order 15567708 filed by ResiDesk - Pest Concern"
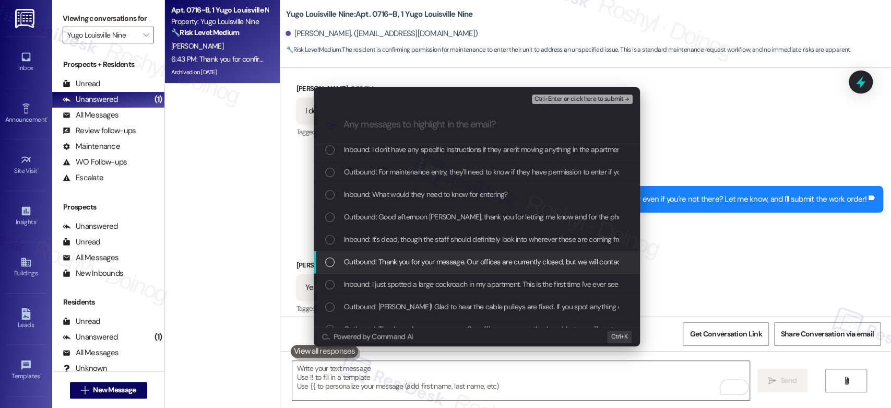
scroll to position [116, 0]
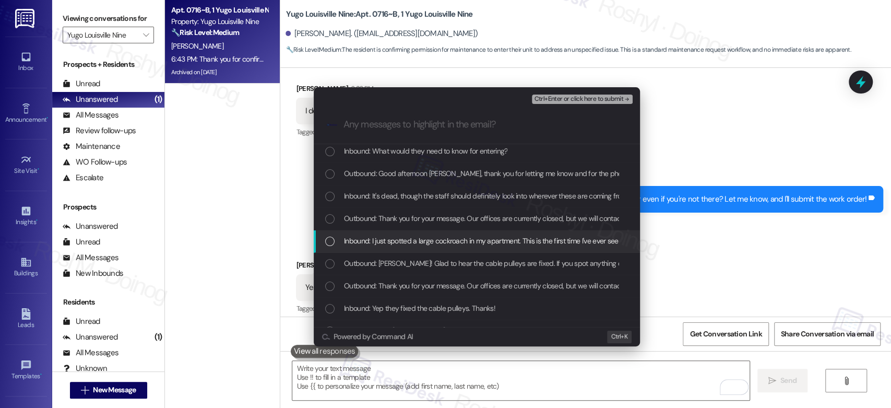
click at [466, 245] on span "Inbound: I just spotted a large cockroach in my apartment. This is the first ti…" at bounding box center [626, 240] width 564 height 11
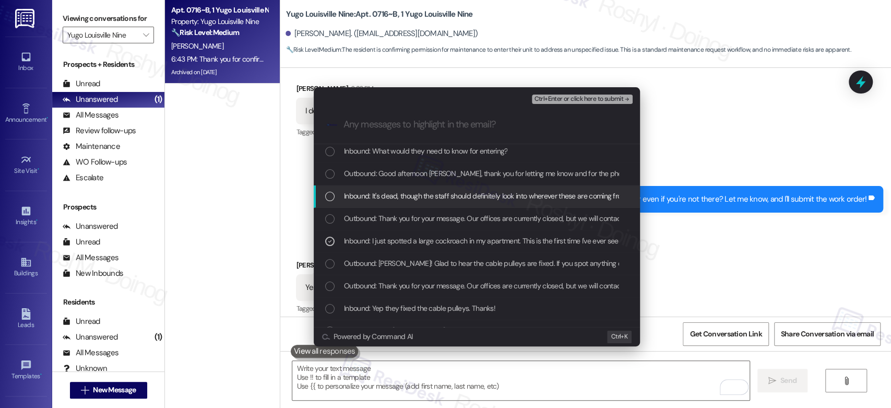
click at [455, 198] on span "Inbound: It's dead, though the staff should definitely look into wherever these…" at bounding box center [546, 195] width 405 height 11
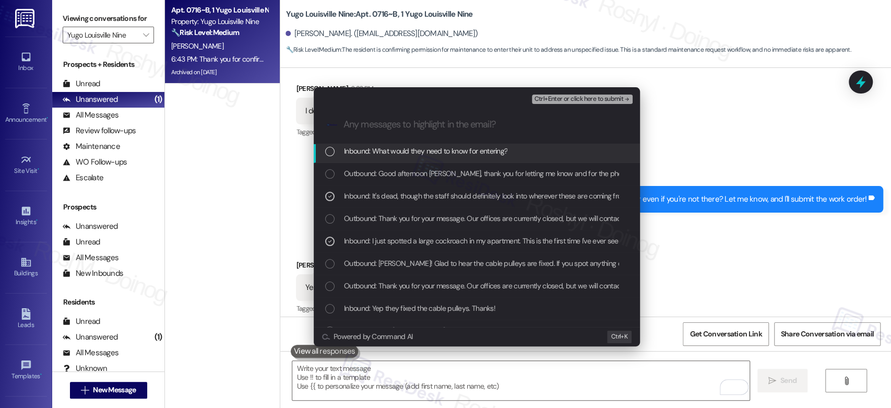
drag, startPoint x: 454, startPoint y: 174, endPoint x: 468, endPoint y: 157, distance: 21.5
click at [468, 157] on div "Inbound: What would they need to know for entering?" at bounding box center [477, 151] width 326 height 22
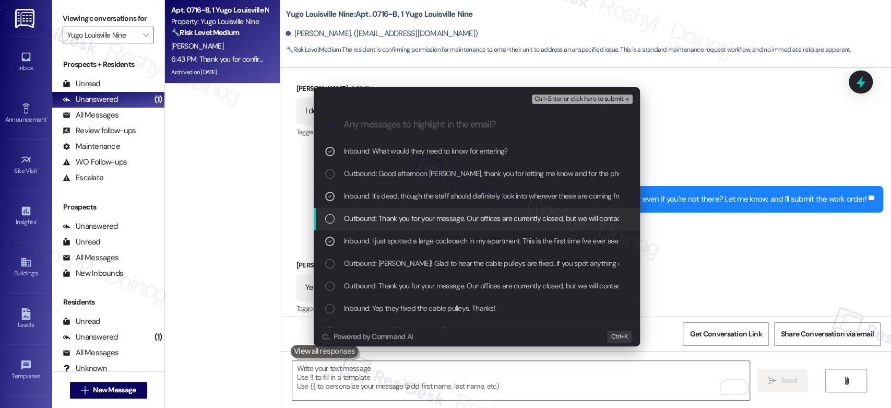
scroll to position [58, 0]
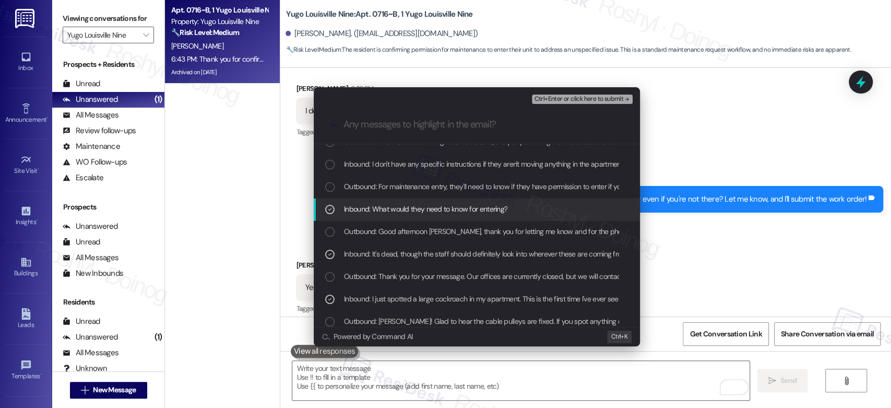
click at [478, 209] on span "Inbound: What would they need to know for entering?" at bounding box center [425, 208] width 163 height 11
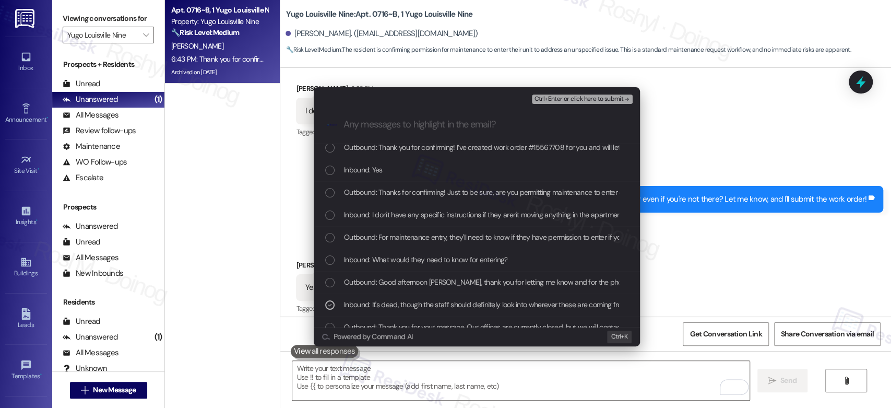
scroll to position [0, 0]
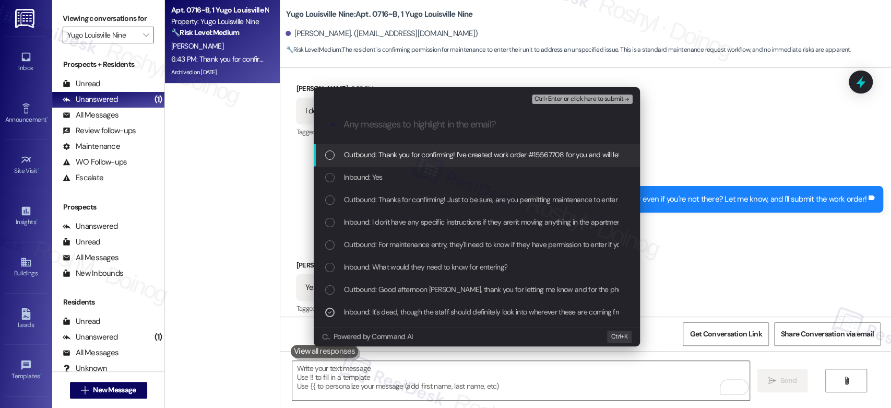
click at [593, 102] on span "Ctrl+Enter or click here to submit" at bounding box center [578, 98] width 89 height 7
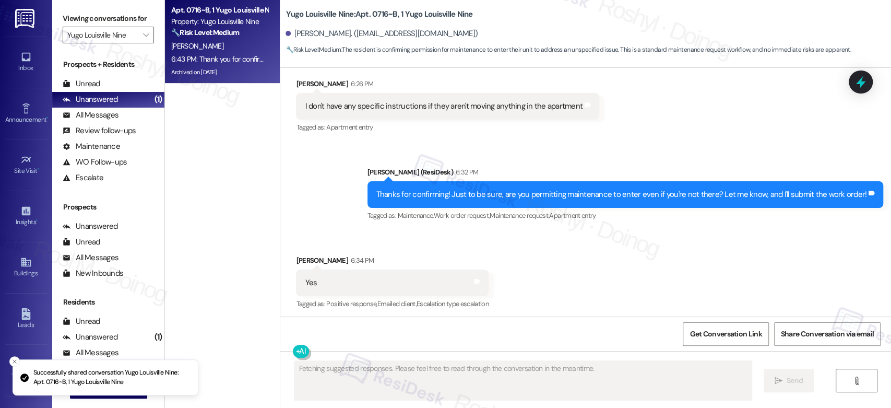
scroll to position [12317, 0]
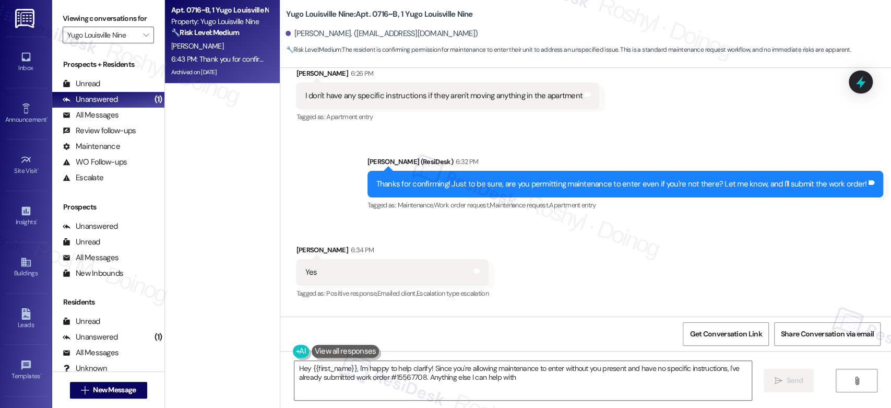
type textarea "Hey {{first_name}}, I'm happy to help clarify! Since you're allowing maintenanc…"
click at [141, 29] on span "" at bounding box center [146, 35] width 10 height 17
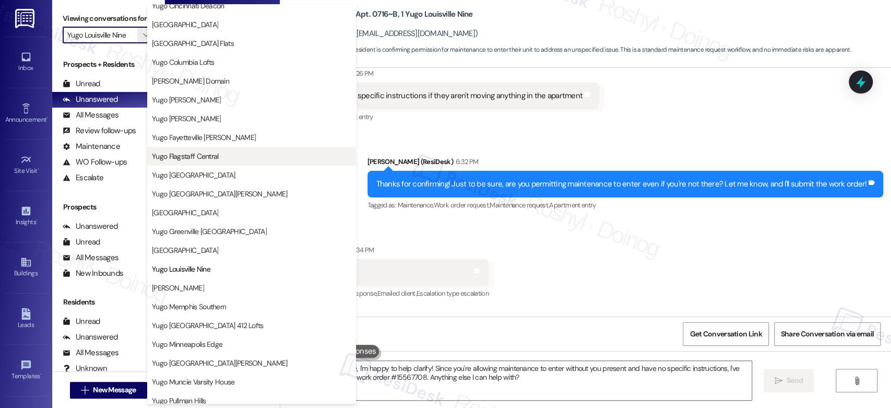
scroll to position [125, 0]
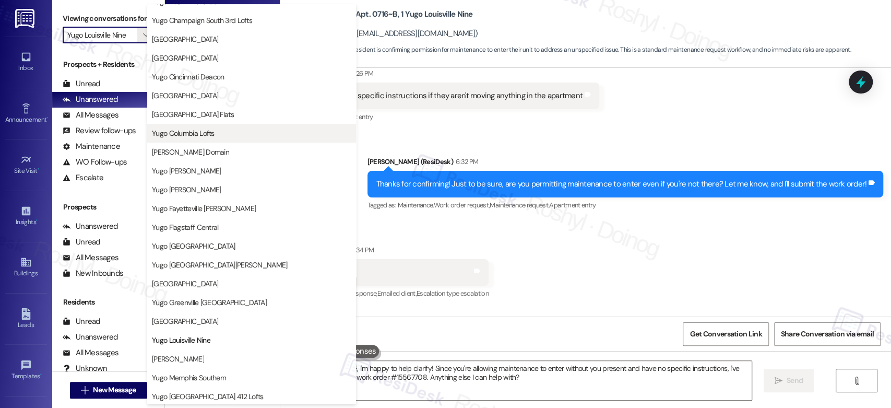
click at [196, 126] on button "Yugo Columbia Lofts" at bounding box center [251, 133] width 209 height 19
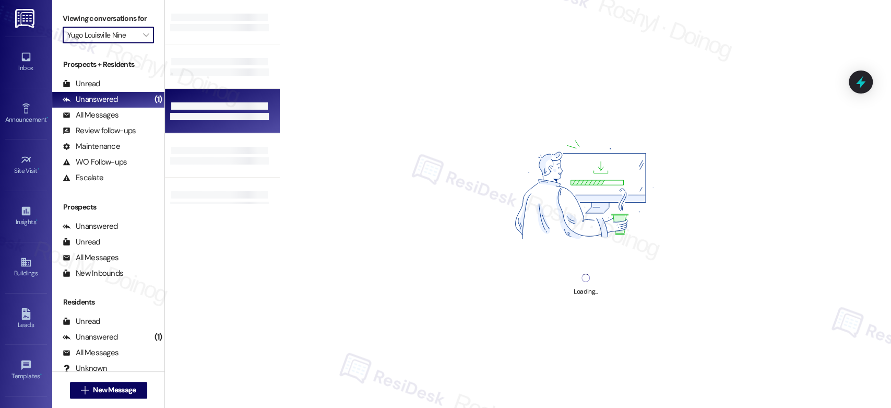
type input "Yugo Columbia Lofts"
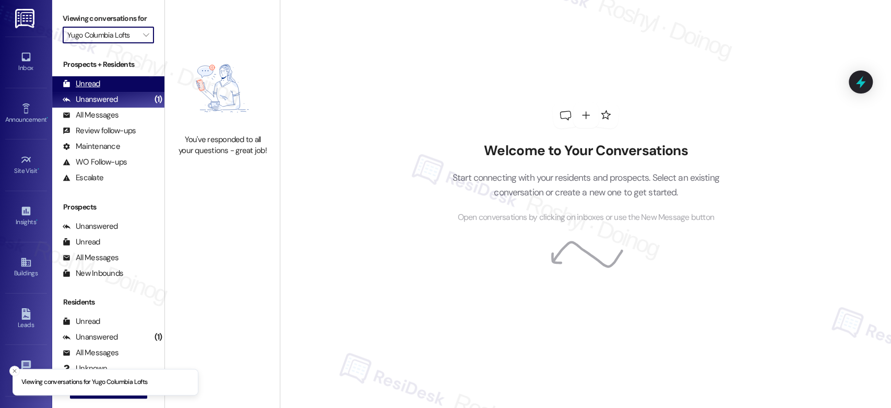
click at [120, 84] on div "Unread (0)" at bounding box center [108, 84] width 112 height 16
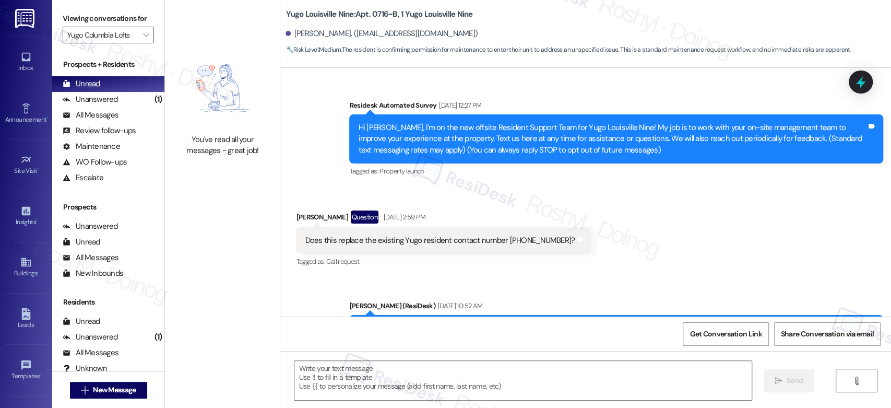
type textarea "Fetching suggested responses. Please feel free to read through the conversation…"
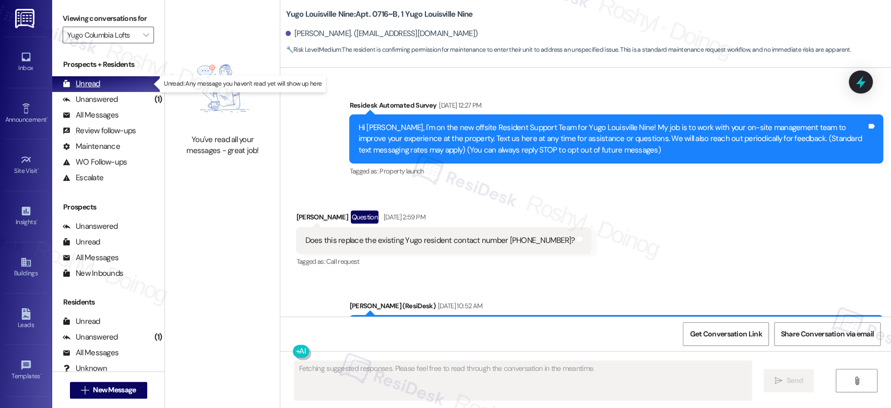
scroll to position [12519, 0]
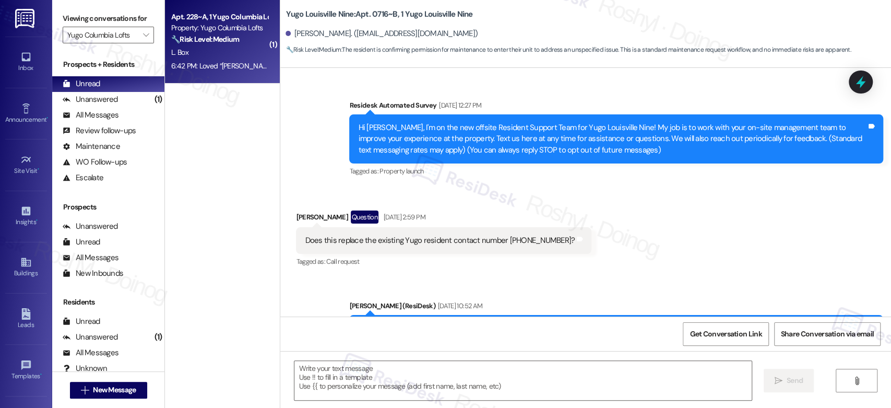
click at [200, 50] on div "L. Box" at bounding box center [219, 52] width 99 height 13
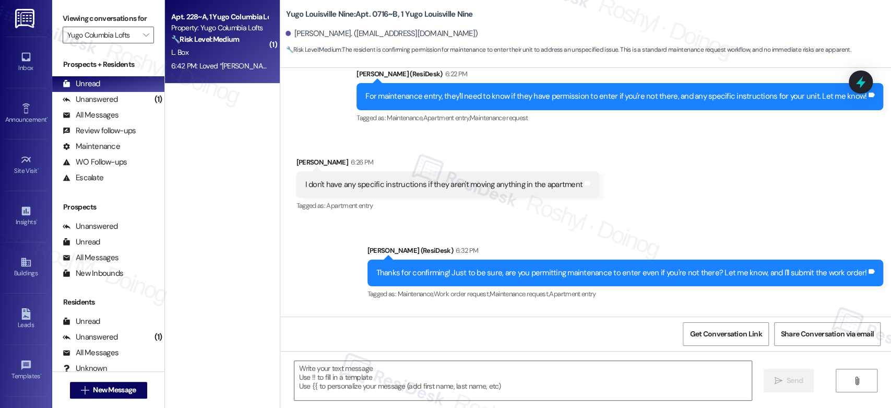
type textarea "Fetching suggested responses. Please feel free to read through the conversation…"
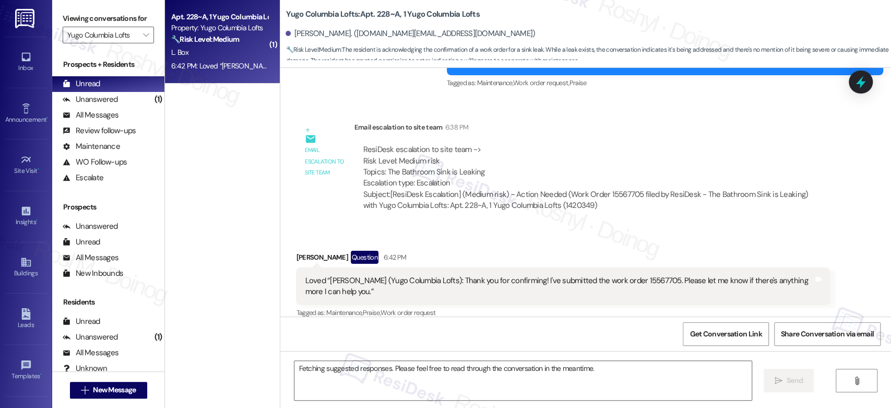
scroll to position [2030, 0]
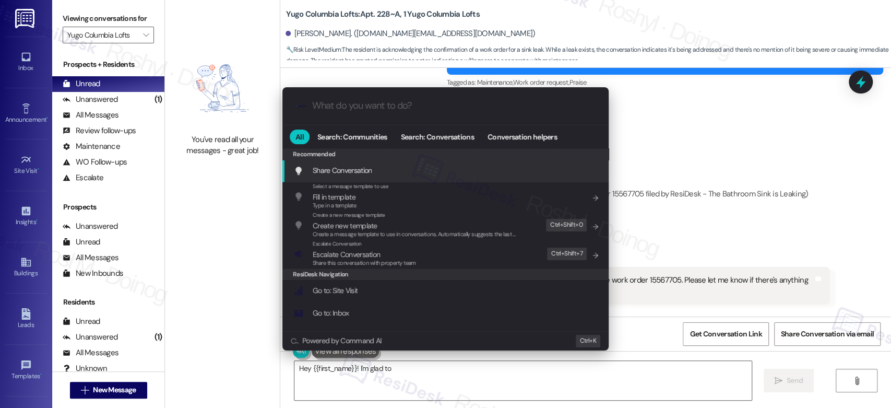
type textarea "Hey {{first_name}}! I'm glad to hear"
type input "a"
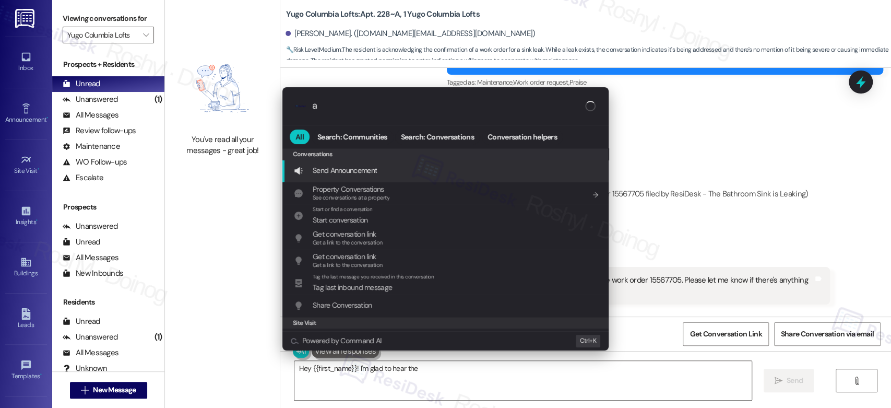
type textarea "Hey {{first_name}}! I'm glad to hear the"
type input "ar"
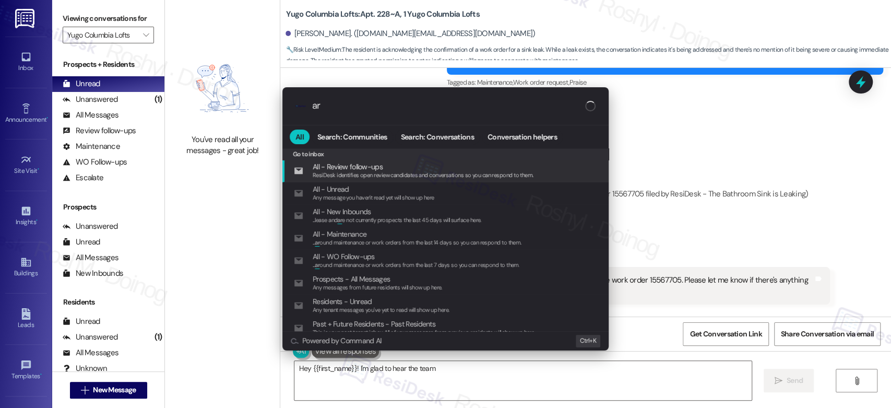
type textarea "Hey {{first_name}}! I'm glad to hear the team"
type input "arc"
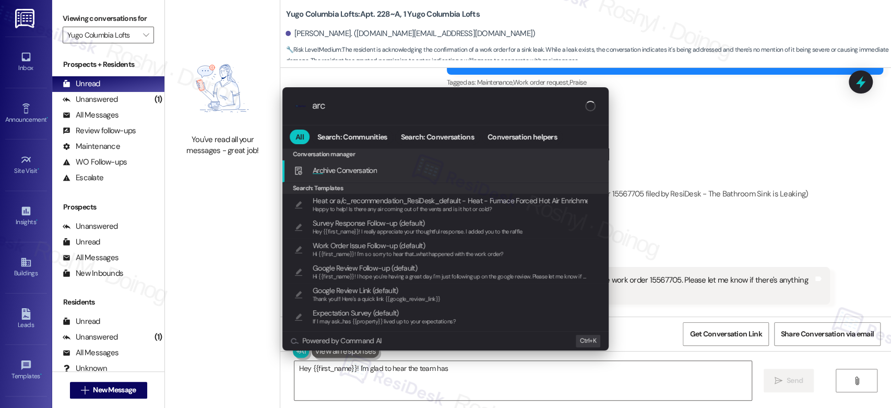
type textarea "Hey {{first_name}}! I'm glad to hear the team has"
type input "arch"
type textarea "Hey {{first_name}}! I'm glad to hear the team has permission to"
type input "archi"
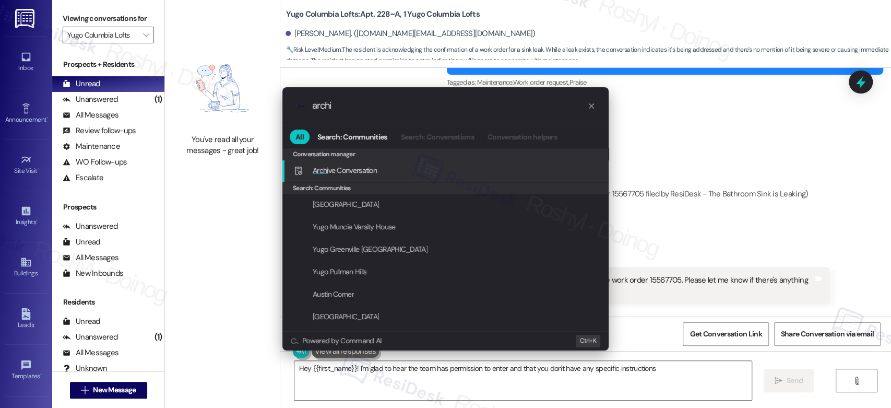
type textarea "Hey {{first_name}}! I'm glad to hear the team has permission to enter and that …"
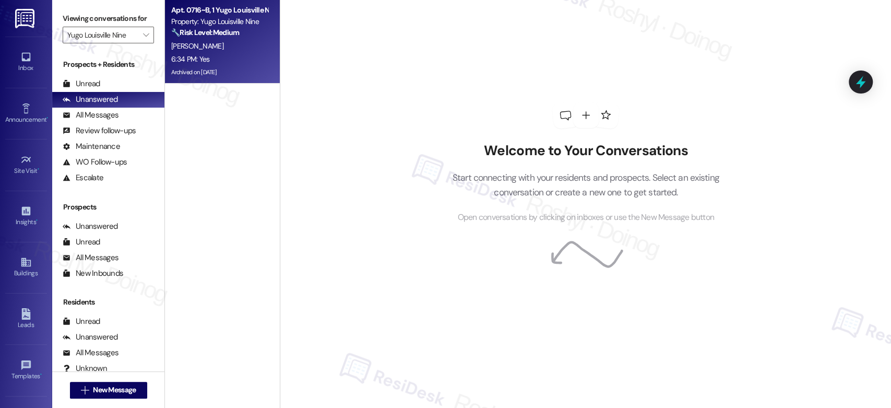
click at [205, 43] on div "[PERSON_NAME]" at bounding box center [219, 46] width 99 height 13
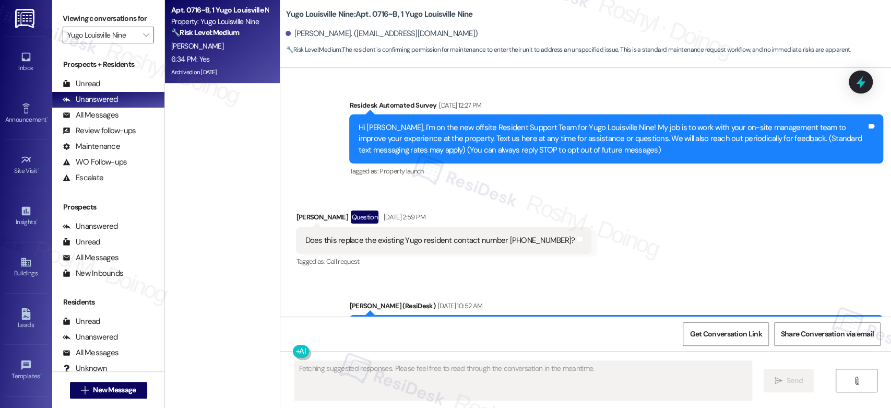
scroll to position [12229, 0]
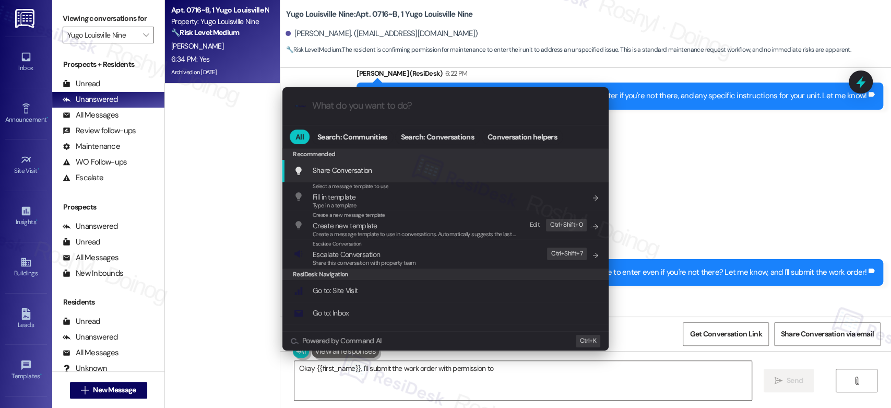
type textarea "Okay {{first_name}}, I'll submit the work order with permission to enter"
type input "m"
type textarea "Okay {{first_name}}, I'll submit the work order with permission to enter"
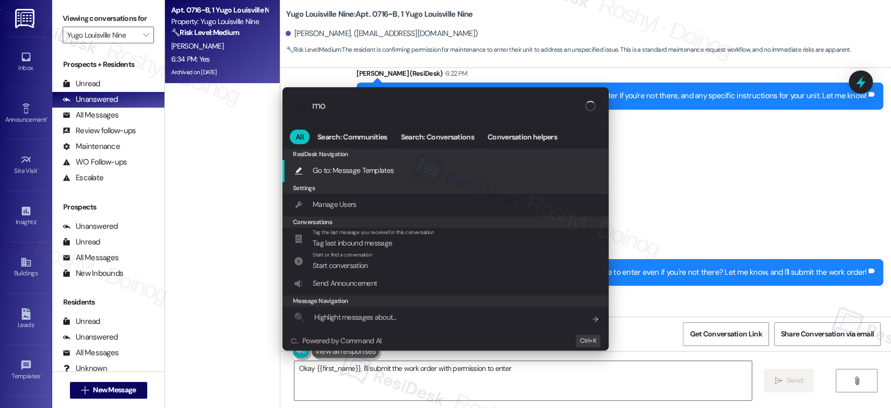
type input "mod"
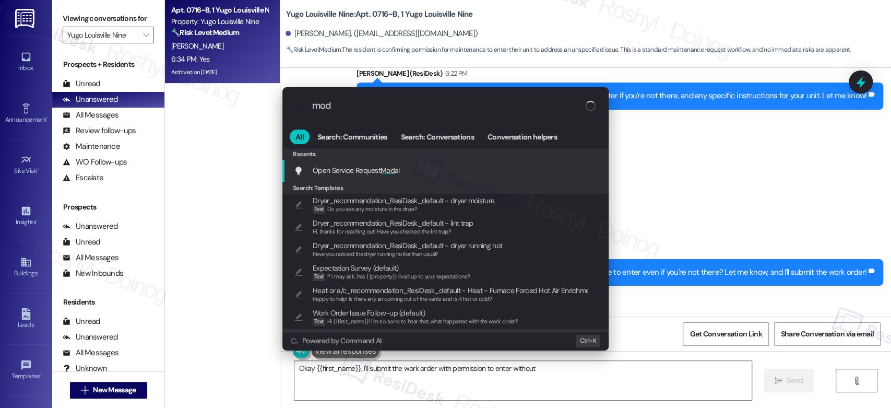
type textarea "Okay {{first_name}}, I'll submit the work order with permission to enter withou…"
type input "modal"
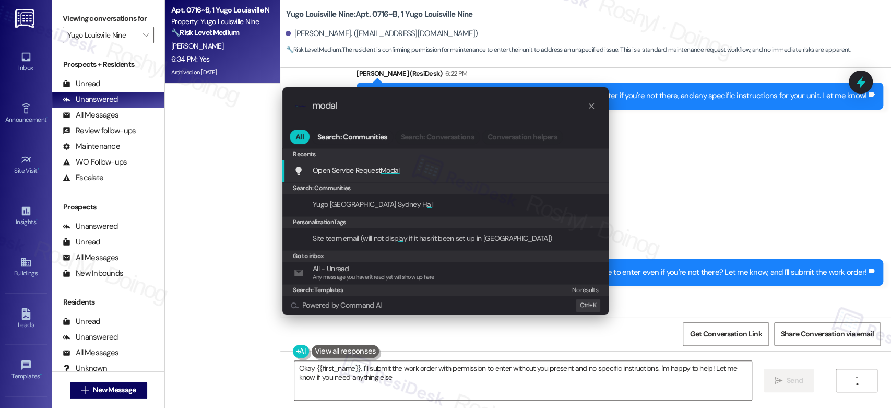
type textarea "Okay {{first_name}}, I'll submit the work order with permission to enter withou…"
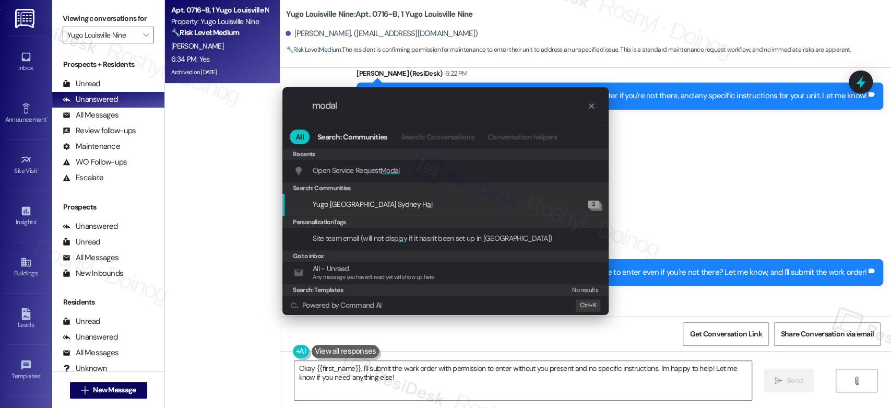
type input "modal"
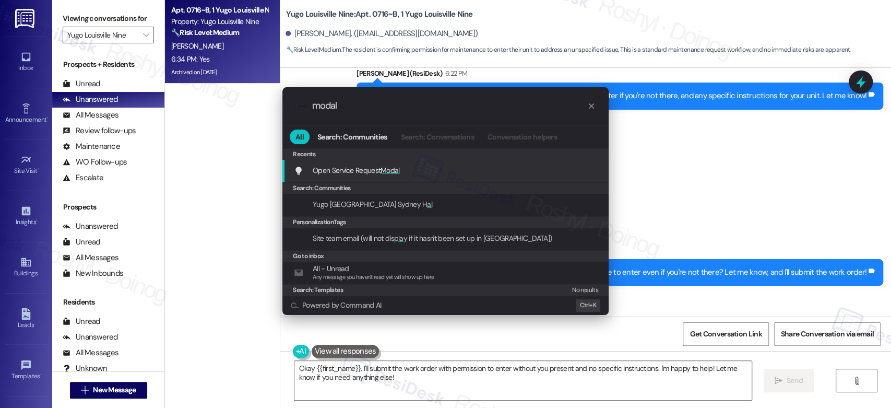
click at [405, 175] on div "Open Service Request Modal Add shortcut" at bounding box center [446, 169] width 305 height 11
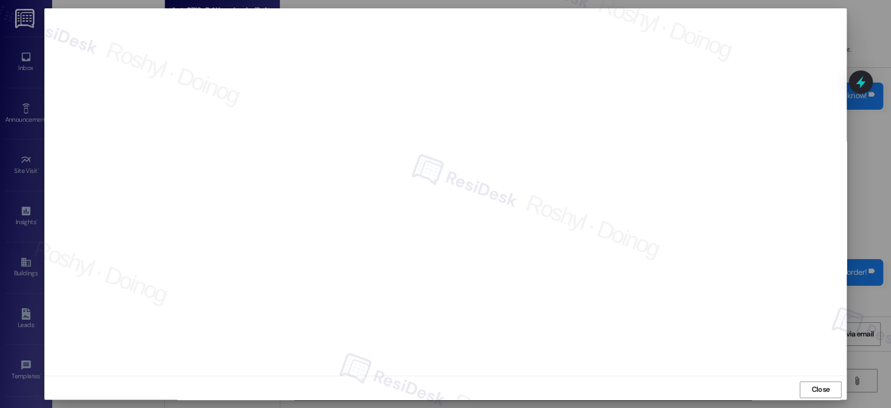
scroll to position [12229, 0]
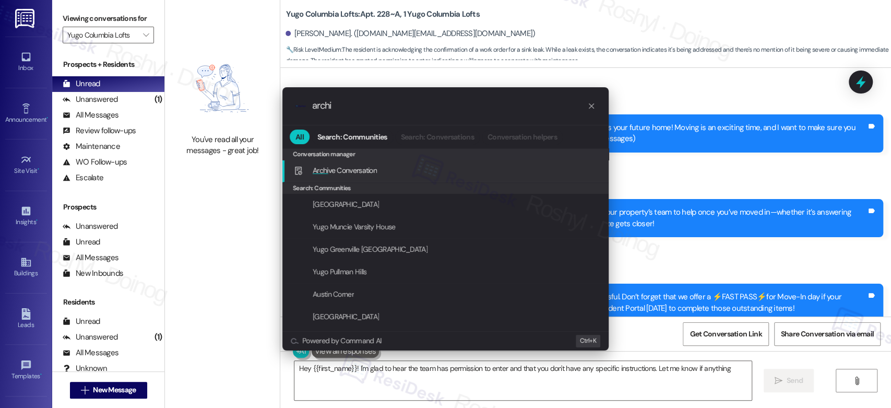
type input "archi"
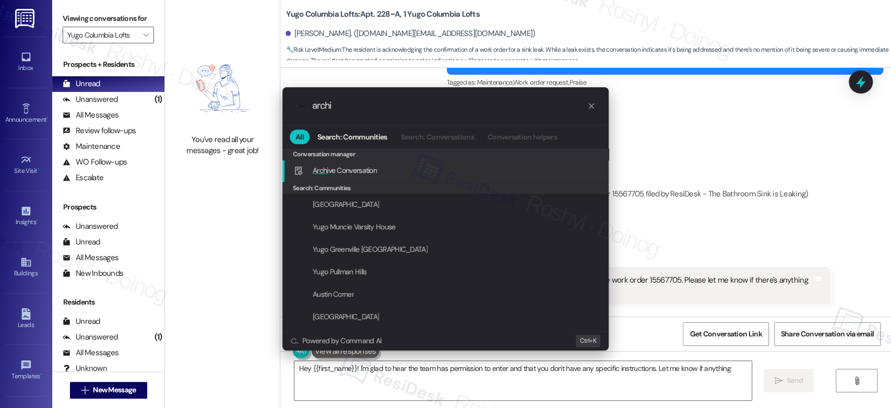
click at [434, 168] on div "Archi ve Conversation Add shortcut" at bounding box center [446, 169] width 305 height 11
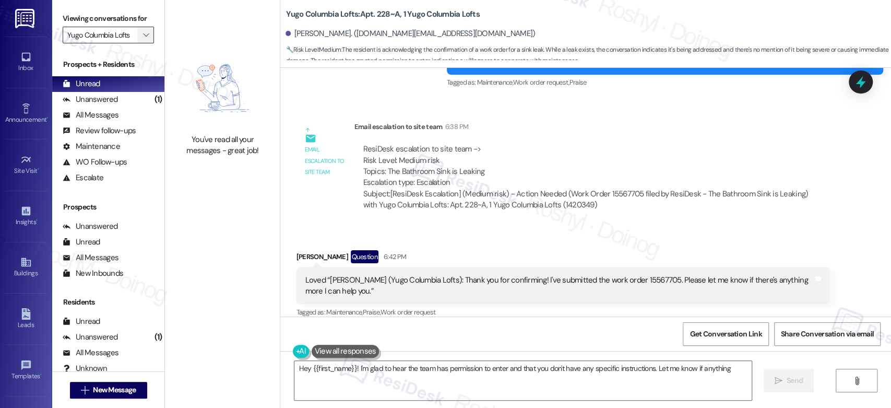
click at [143, 34] on icon "" at bounding box center [146, 35] width 6 height 8
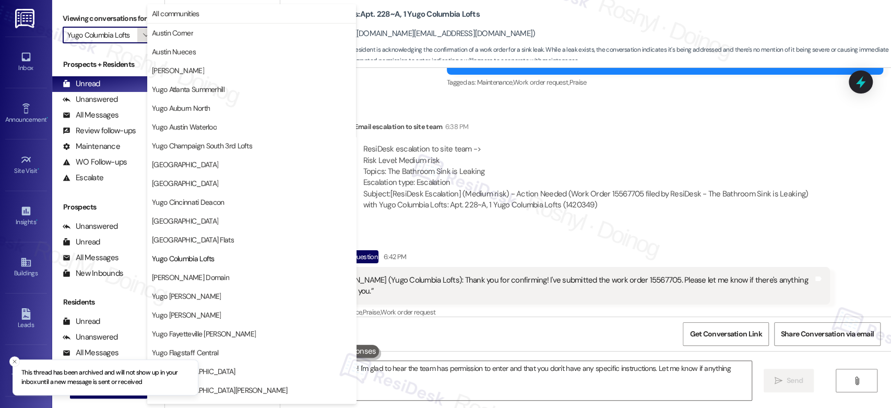
scroll to position [170, 0]
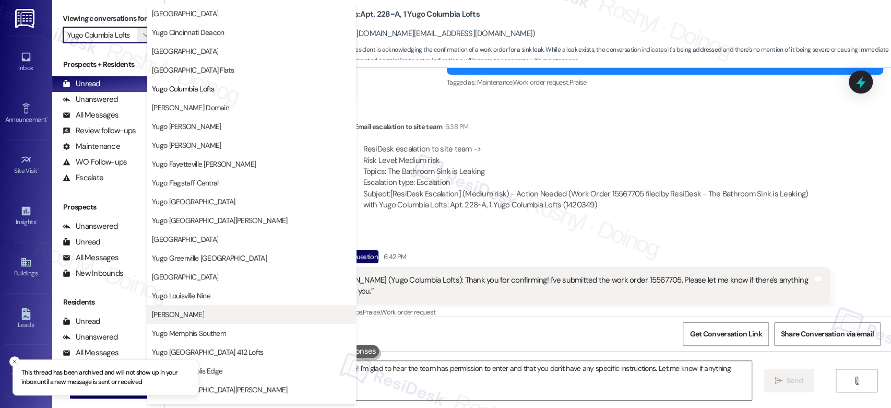
click at [199, 310] on span "[PERSON_NAME]" at bounding box center [178, 314] width 52 height 10
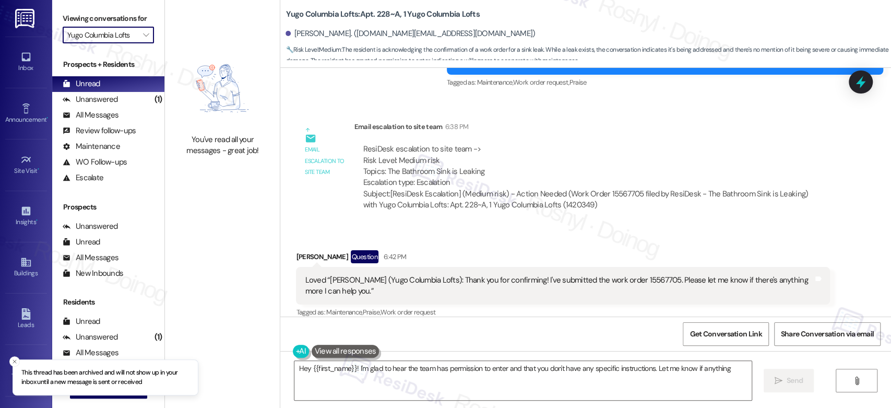
type input "[PERSON_NAME]"
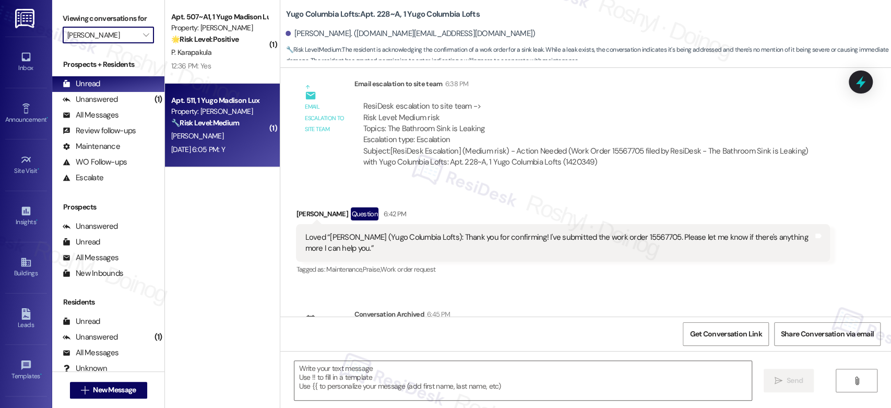
scroll to position [2029, 0]
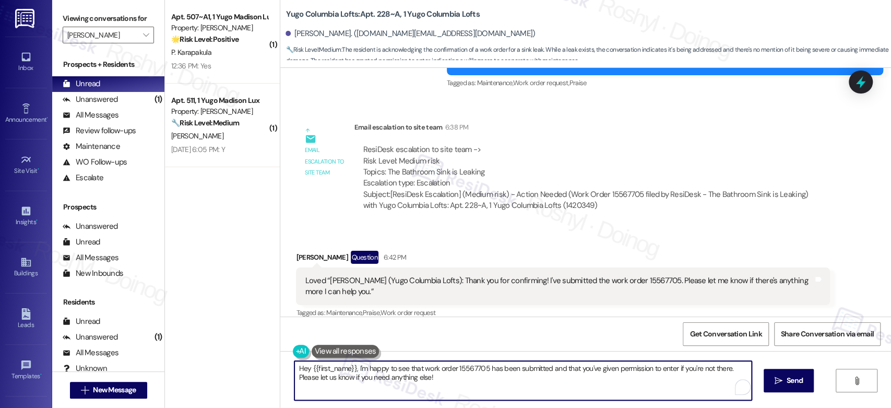
drag, startPoint x: 362, startPoint y: 379, endPoint x: 287, endPoint y: 367, distance: 75.6
click at [294, 367] on div "Hey {{first_name}}, I'm happy to see that work order 15567705 has been submitte…" at bounding box center [523, 380] width 458 height 40
paste textarea "Good afternoon, {{first_name}}! I'm happy the work order was completed to your …"
type textarea "Hey {{first_name}}, I'm happy to see that work order 15567705 has been submitte…"
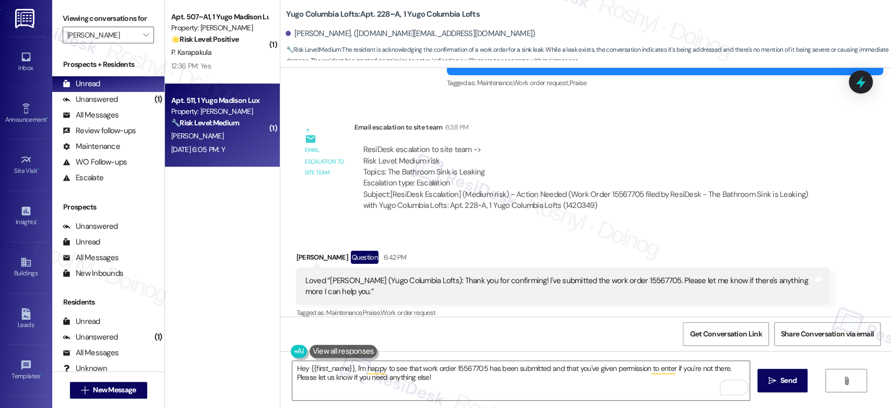
click at [192, 98] on div "Apt. 511, 1 Yugo Madison Lux" at bounding box center [219, 100] width 97 height 11
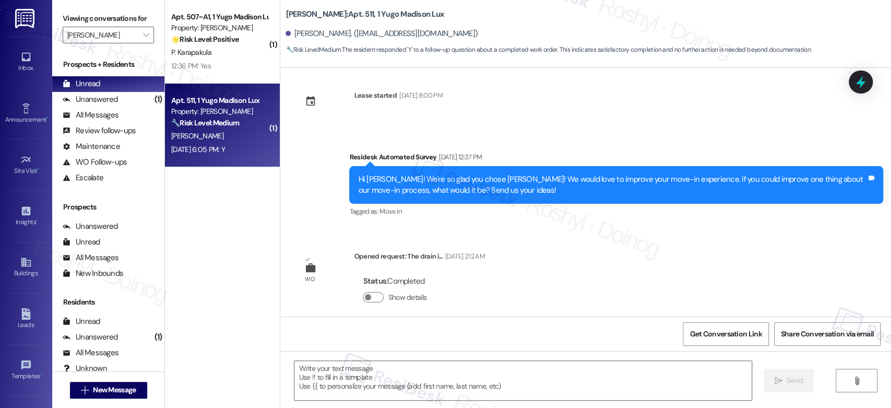
type textarea "Fetching suggested responses. Please feel free to read through the conversation…"
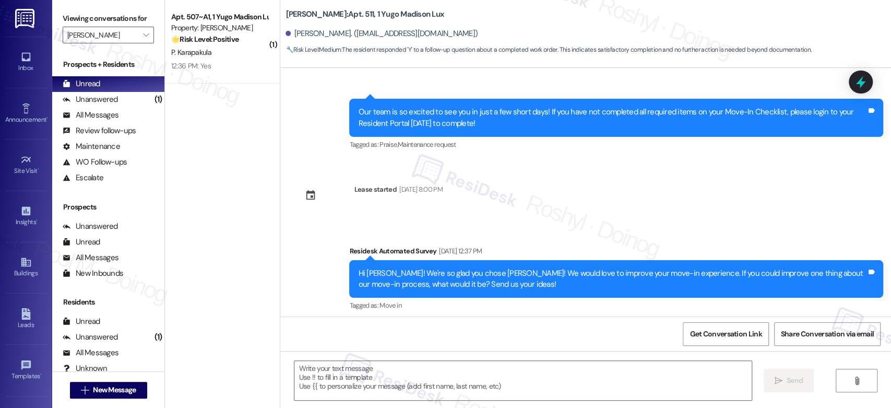
scroll to position [0, 0]
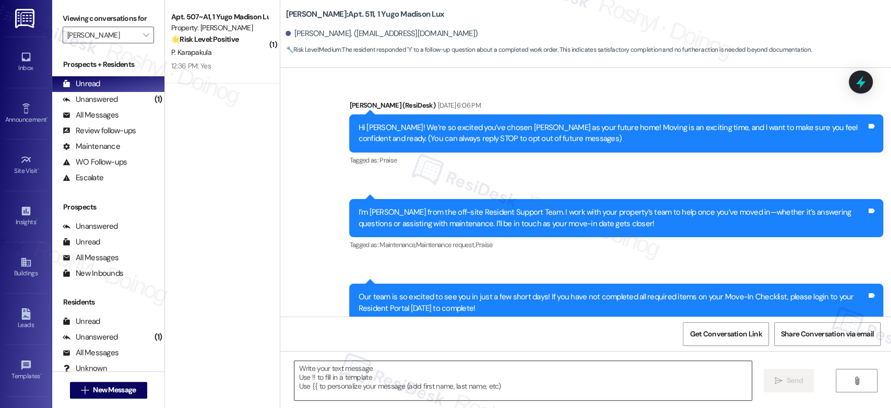
click at [474, 375] on textarea at bounding box center [522, 380] width 457 height 39
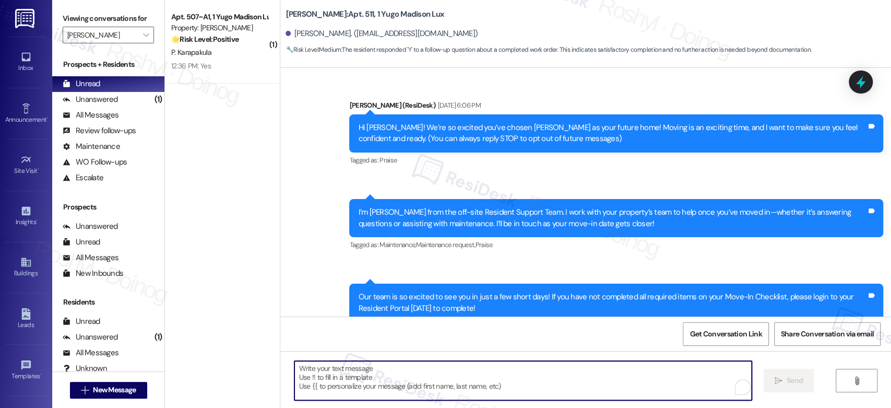
paste textarea "Good afternoon, {{first_name}}! I'm happy the work order was completed to your …"
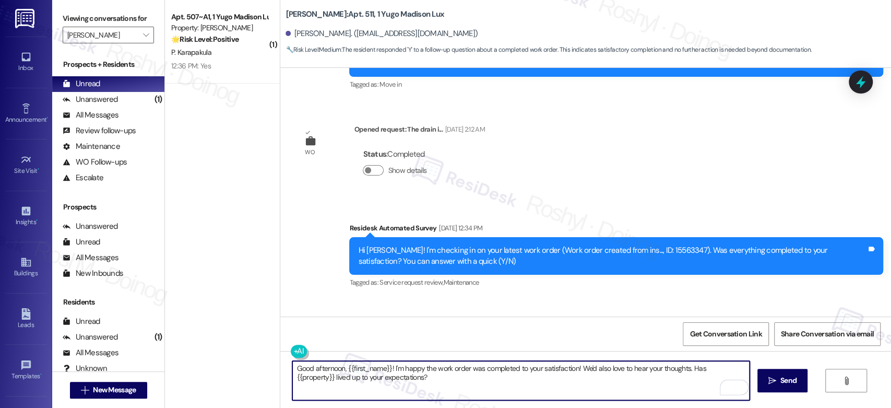
scroll to position [571, 0]
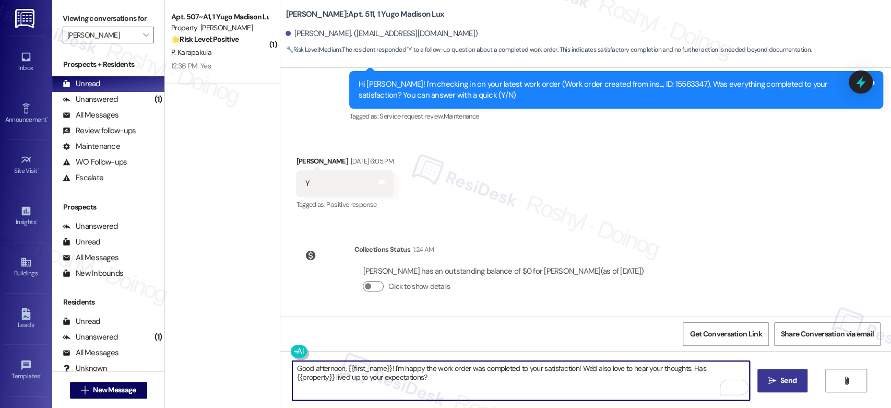
type textarea "Good afternoon, {{first_name}}! I'm happy the work order was completed to your …"
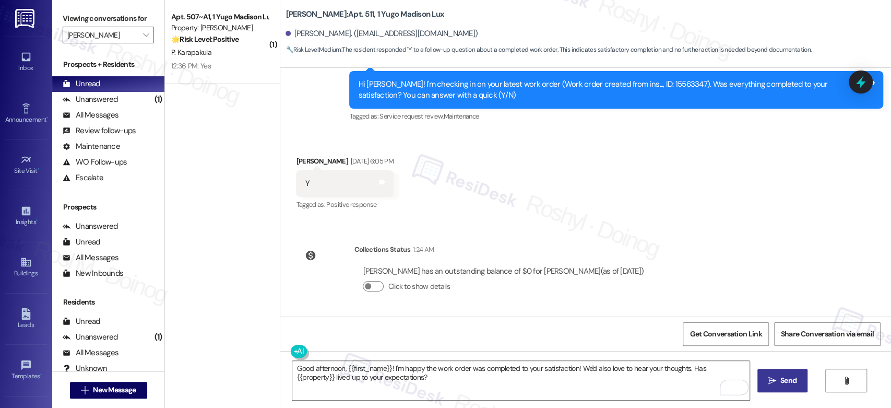
click at [783, 378] on span "Send" at bounding box center [788, 380] width 16 height 11
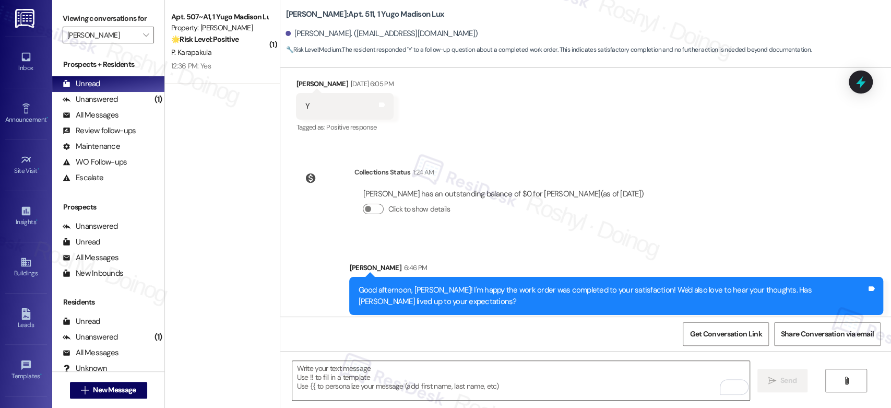
scroll to position [655, 0]
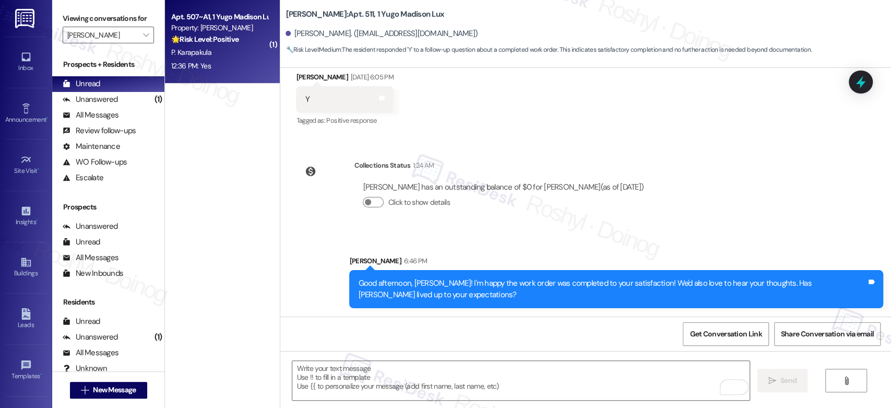
click at [217, 18] on div "Apt. 507~A1, 1 Yugo Madison Lux" at bounding box center [219, 16] width 97 height 11
type textarea "Fetching suggested responses. Please feel free to read through the conversation…"
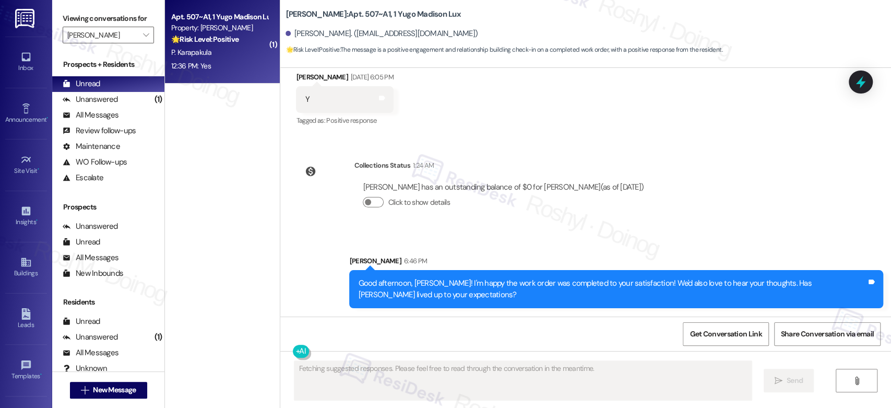
scroll to position [227, 0]
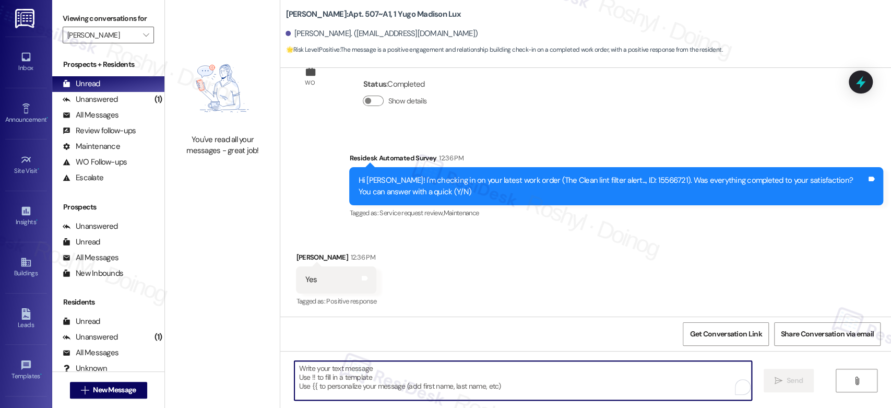
click at [509, 386] on textarea "To enrich screen reader interactions, please activate Accessibility in Grammarl…" at bounding box center [522, 380] width 457 height 39
paste textarea "Good afternoon, {{first_name}}! I'm happy the work order was completed to your …"
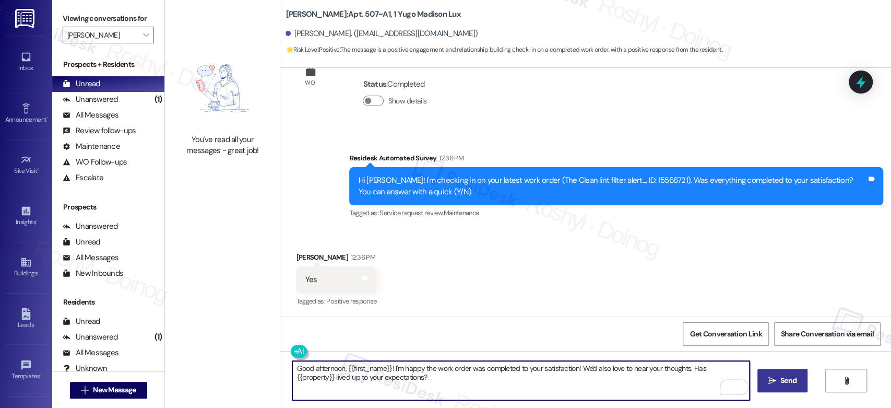
type textarea "Good afternoon, {{first_name}}! I'm happy the work order was completed to your …"
click at [784, 375] on span "Send" at bounding box center [788, 380] width 16 height 11
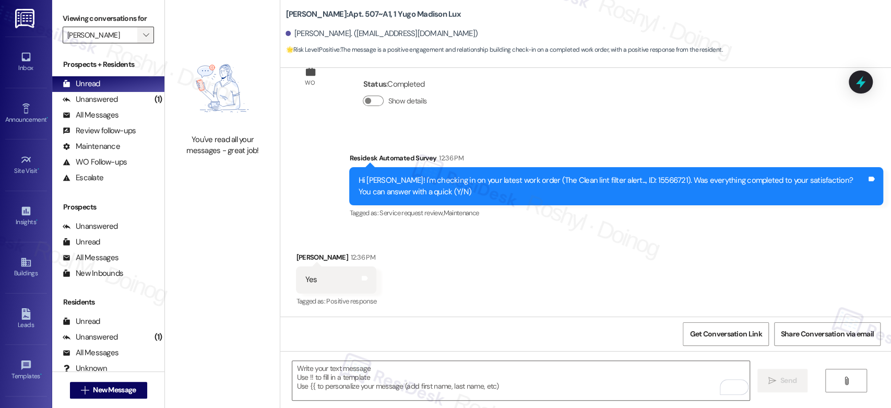
click at [146, 31] on button "" at bounding box center [145, 35] width 17 height 17
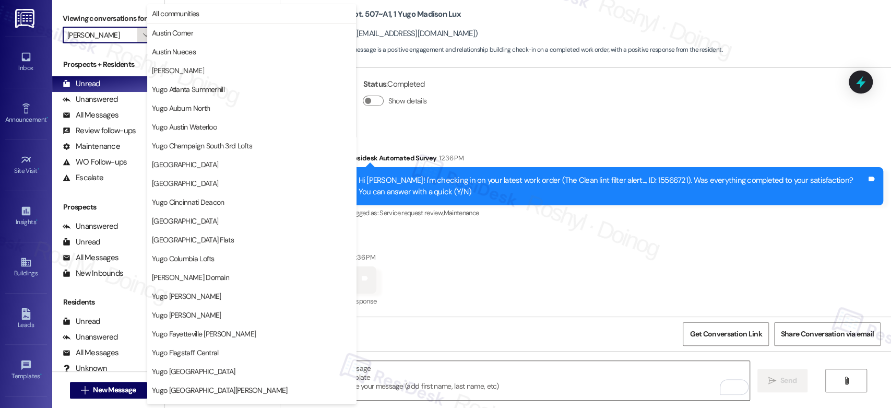
scroll to position [357, 0]
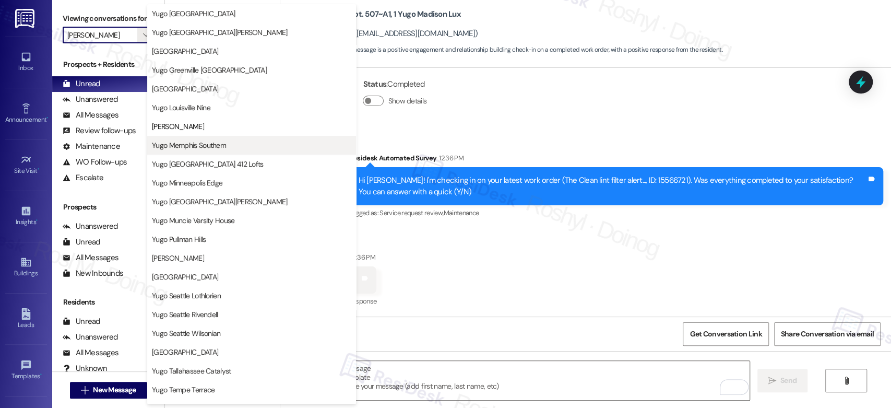
click at [214, 146] on span "Yugo Memphis Southern" at bounding box center [189, 145] width 74 height 10
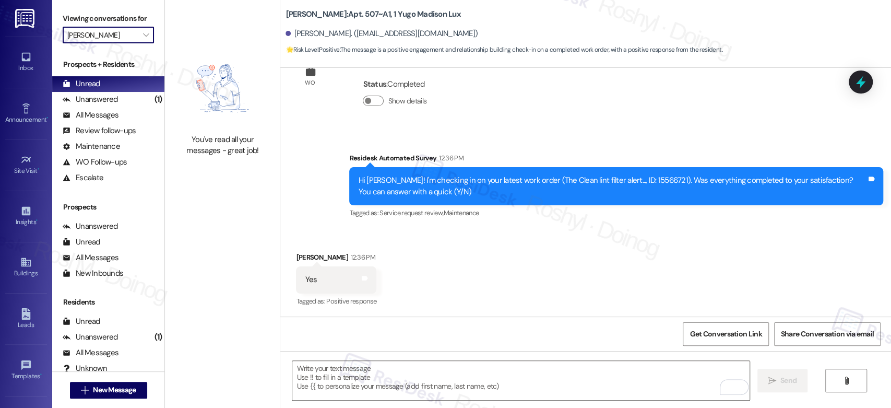
type input "Yugo Memphis Southern"
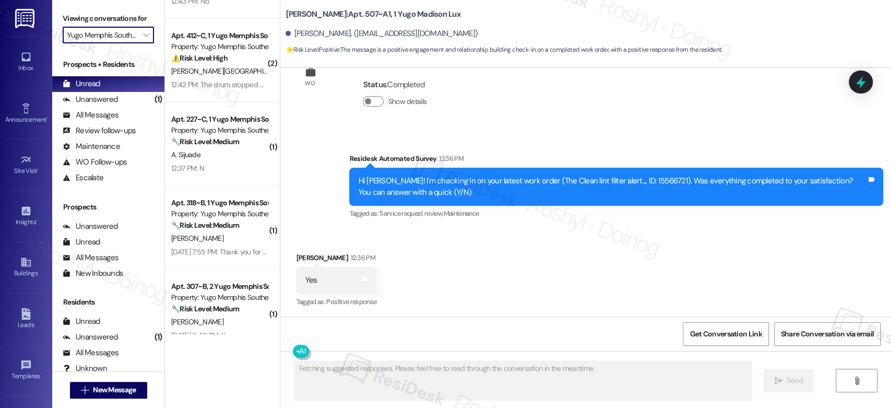
scroll to position [250, 0]
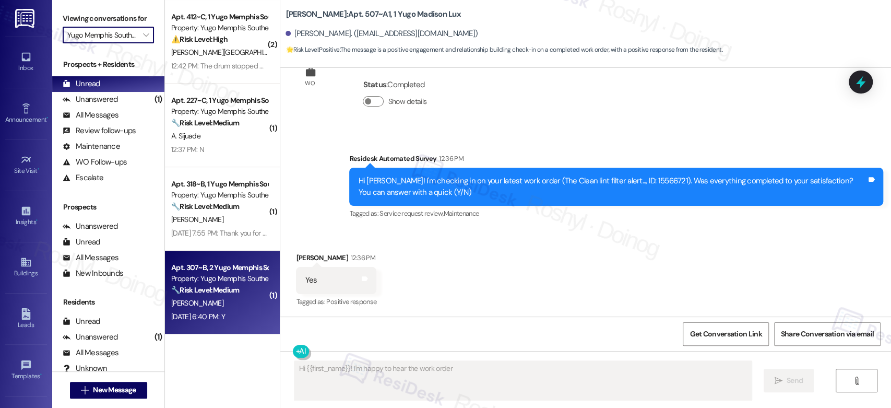
type textarea "Hi {{first_name}}! I'm happy to hear the work order was"
click at [225, 310] on div "[DATE] 6:40 PM: Y [DATE] 6:40 PM: Y" at bounding box center [219, 316] width 99 height 13
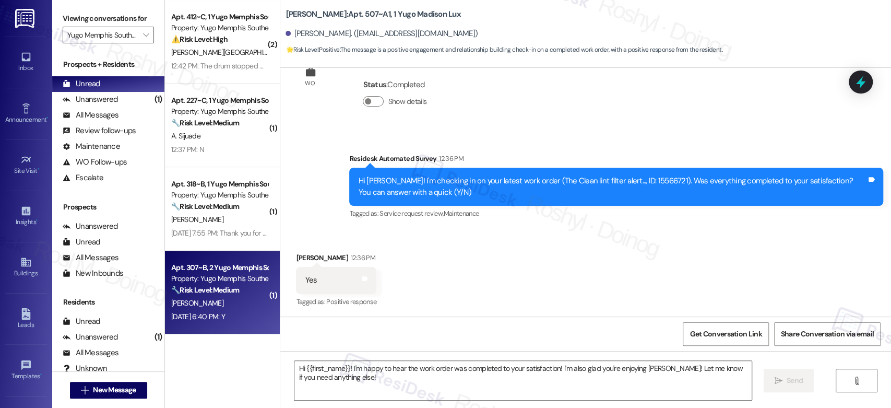
type textarea "Fetching suggested responses. Please feel free to read through the conversation…"
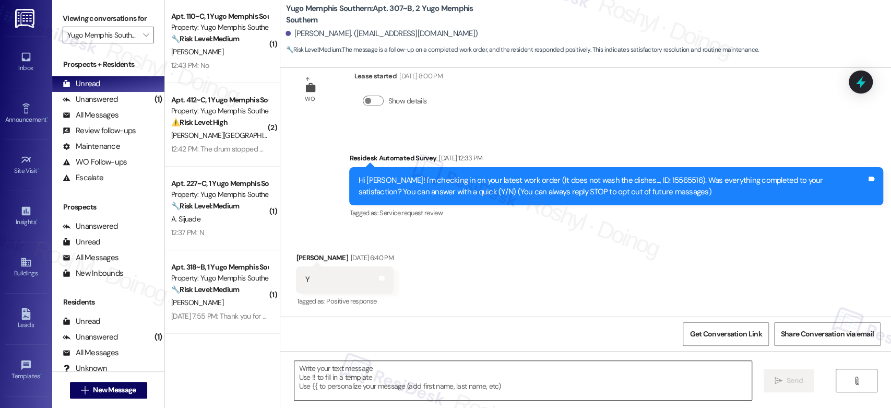
scroll to position [167, 0]
click at [392, 380] on textarea at bounding box center [522, 380] width 457 height 39
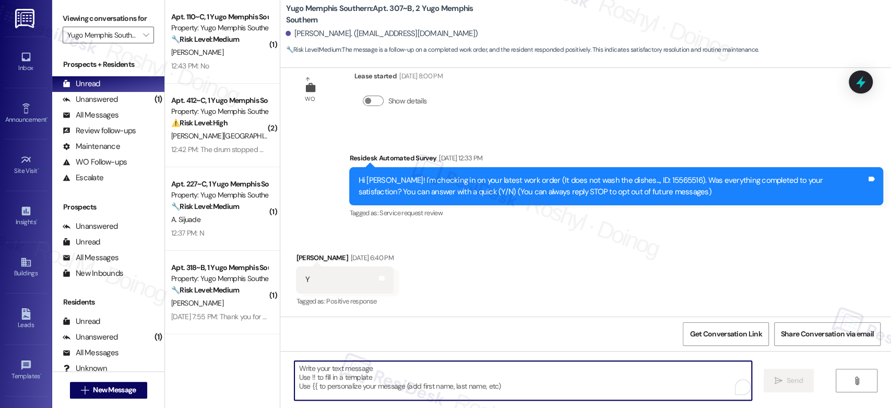
paste textarea "Good afternoon, {{first_name}}! I'm happy the work order was completed to your …"
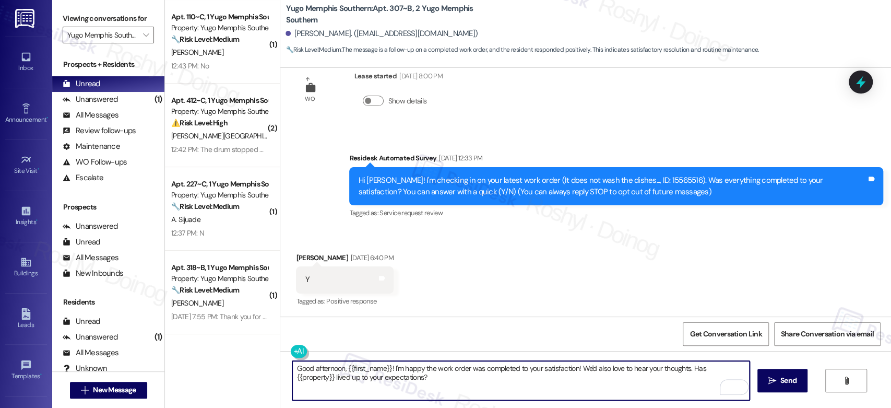
click at [322, 367] on textarea "Good afternoon, {{first_name}}! I'm happy the work order was completed to your …" at bounding box center [520, 380] width 457 height 39
drag, startPoint x: 406, startPoint y: 381, endPoint x: 270, endPoint y: 363, distance: 136.8
click at [270, 363] on div "( 1 ) Apt. 410~B, 2 Yugo Memphis Southern Property: Yugo Memphis Southern 🔧 Ris…" at bounding box center [528, 204] width 726 height 408
type textarea "Good day, {{first_name}}! I'm happy the work order was completed to your satisf…"
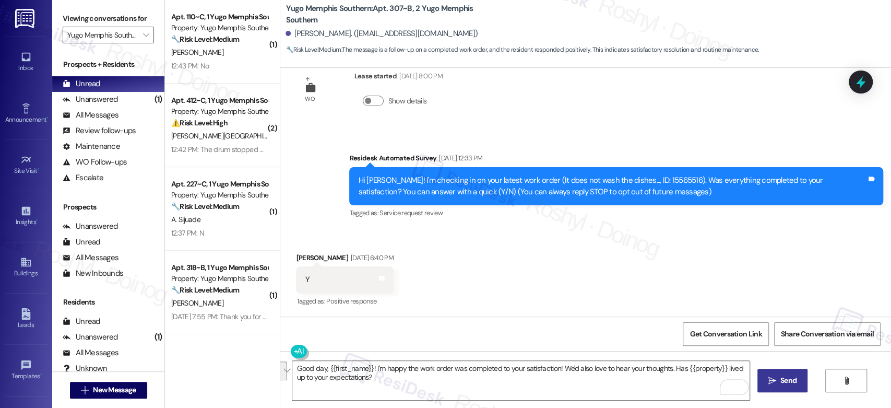
click at [768, 370] on button " Send" at bounding box center [782, 379] width 51 height 23
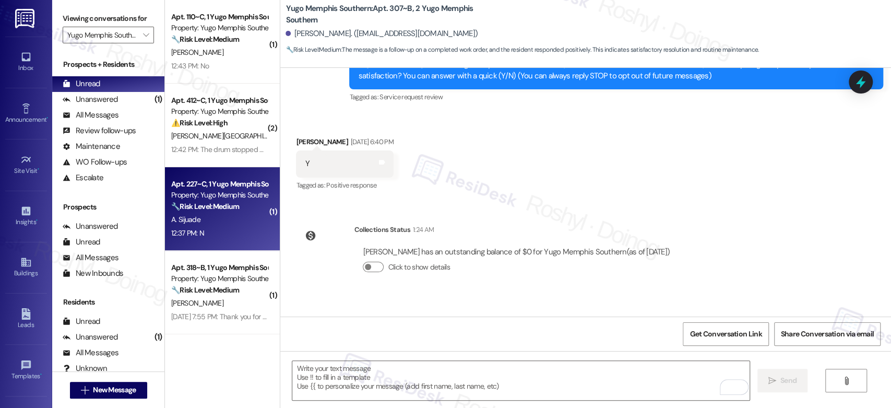
scroll to position [0, 0]
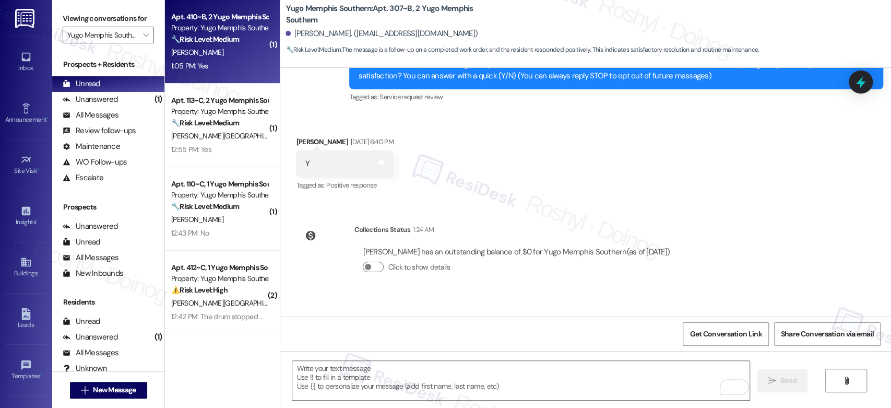
click at [233, 45] on div "🔧 Risk Level: Medium The resident confirmed the work order was completed to the…" at bounding box center [219, 39] width 97 height 11
type textarea "Fetching suggested responses. Please feel free to read through the conversation…"
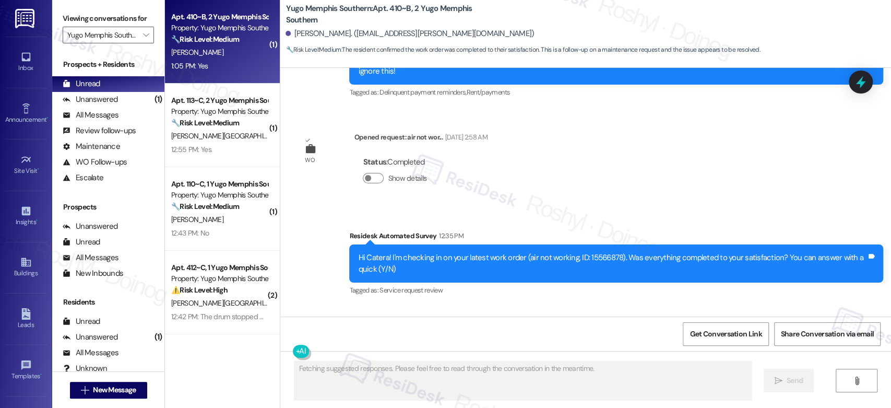
scroll to position [1606, 0]
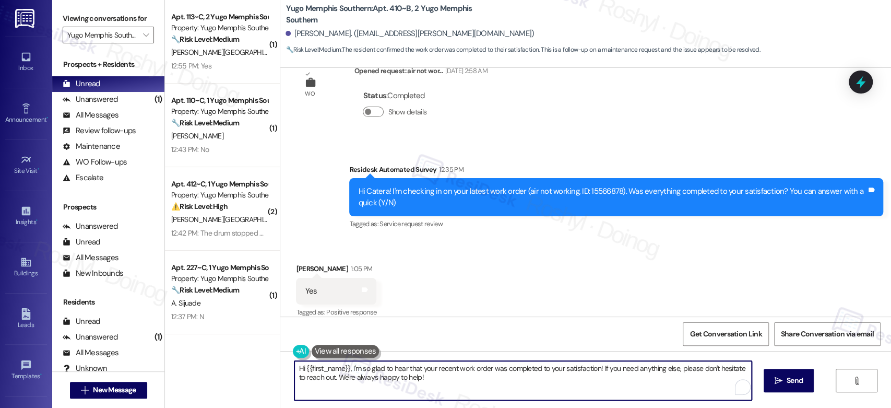
drag, startPoint x: 409, startPoint y: 379, endPoint x: 230, endPoint y: 356, distance: 180.4
click at [230, 356] on div "( 1 ) Apt. 113~C, 2 Yugo Memphis Southern Property: Yugo Memphis Southern 🔧 Ris…" at bounding box center [528, 204] width 726 height 408
paste textarea "Good day, {{first_name}}! I'm happy the work order was completed to your satisf…"
type textarea "Good day, {{first_name}}! I'm happy the work order was completed to your satisf…"
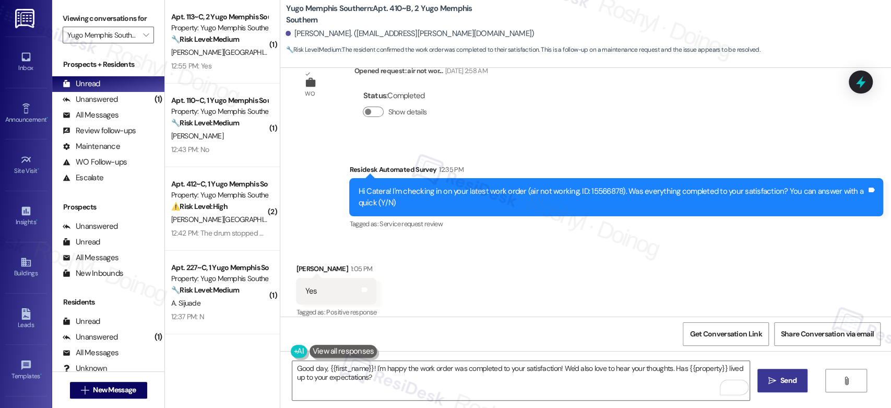
click at [784, 375] on span "Send" at bounding box center [788, 380] width 16 height 11
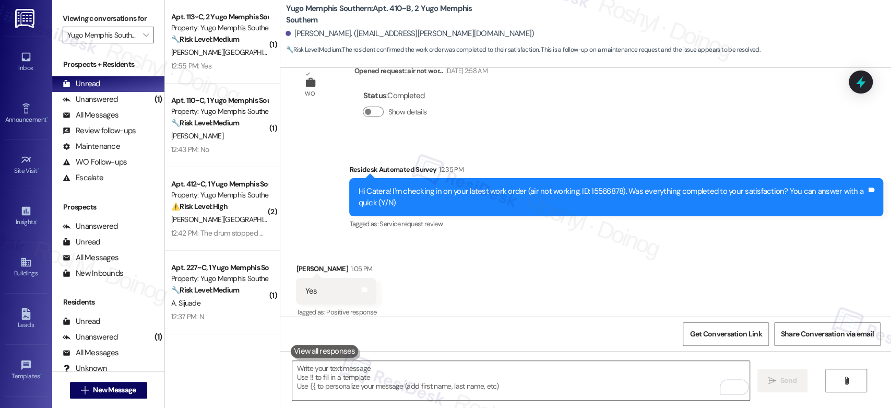
click at [218, 75] on div "Apt. 113~C, 2 Yugo Memphis Southern Property: Yugo Memphis Southern 🔧 Risk Leve…" at bounding box center [222, 41] width 115 height 83
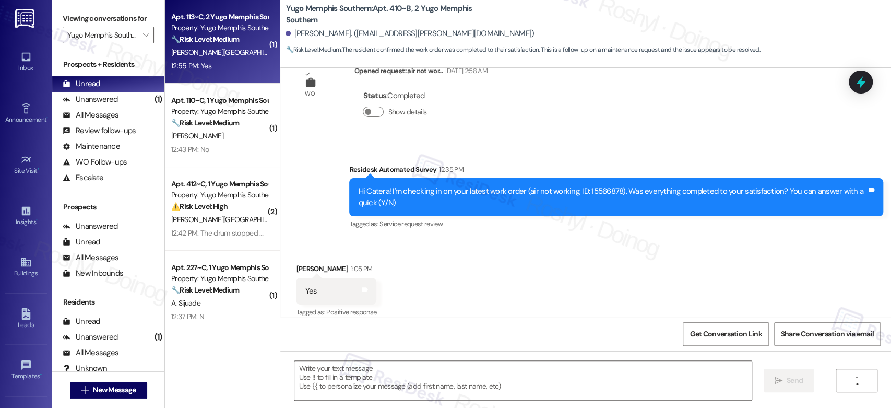
type textarea "Fetching suggested responses. Please feel free to read through the conversation…"
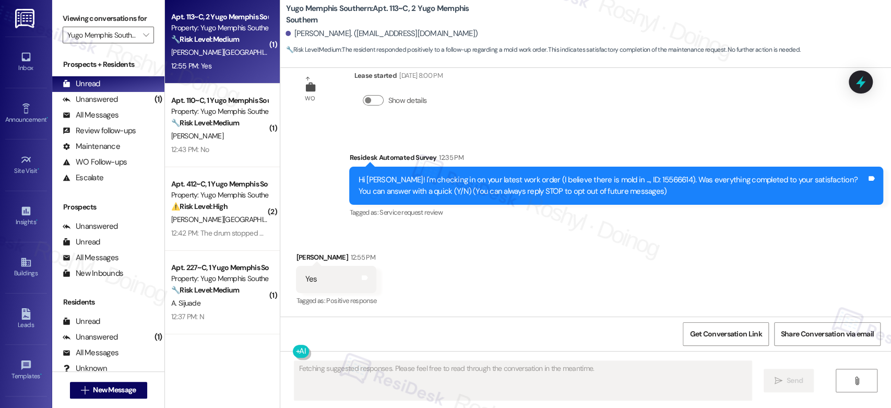
scroll to position [29, 0]
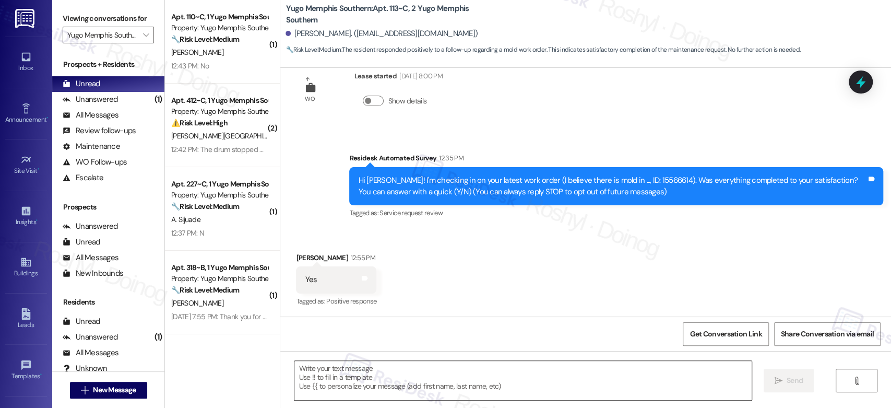
click at [346, 390] on textarea at bounding box center [522, 380] width 457 height 39
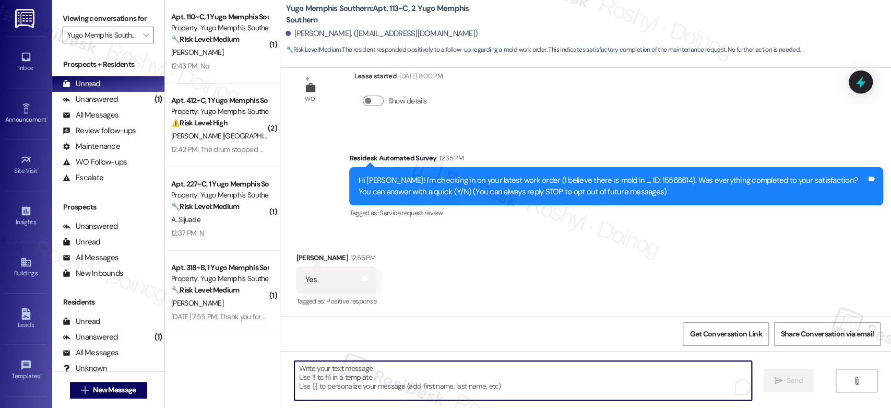
paste textarea "Good day, {{first_name}}! I'm happy the work order was completed to your satisf…"
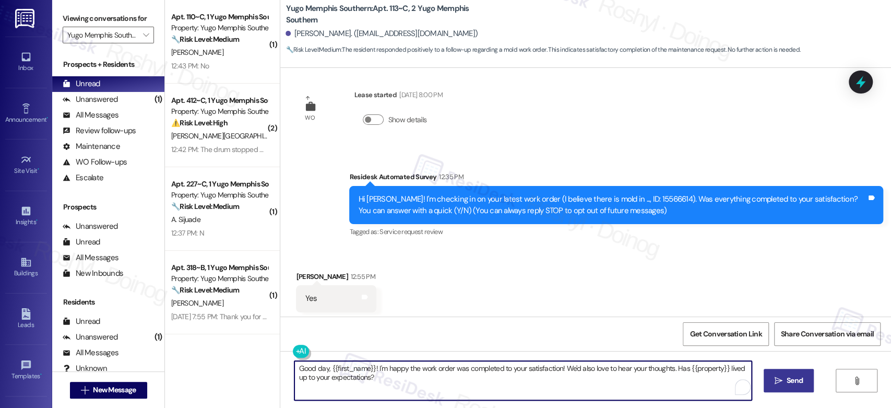
scroll to position [0, 0]
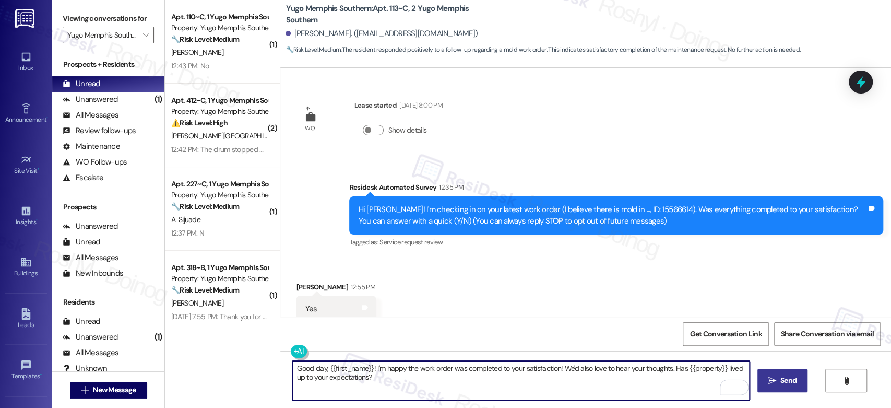
type textarea "Good day, {{first_name}}! I'm happy the work order was completed to your satisf…"
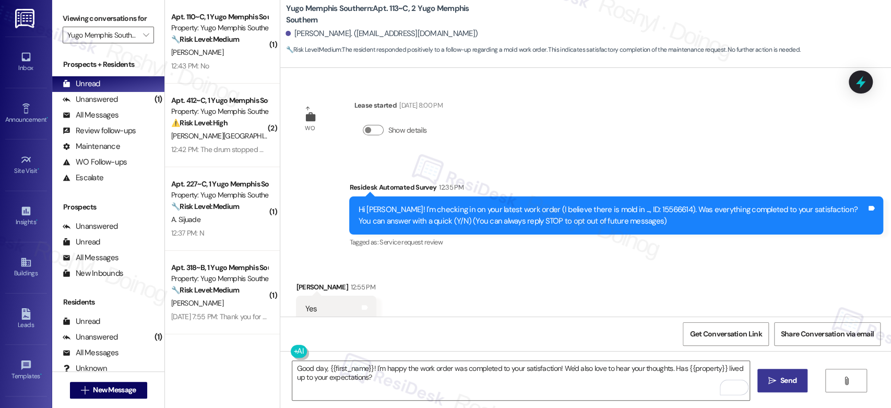
click at [786, 381] on span "Send" at bounding box center [788, 380] width 16 height 11
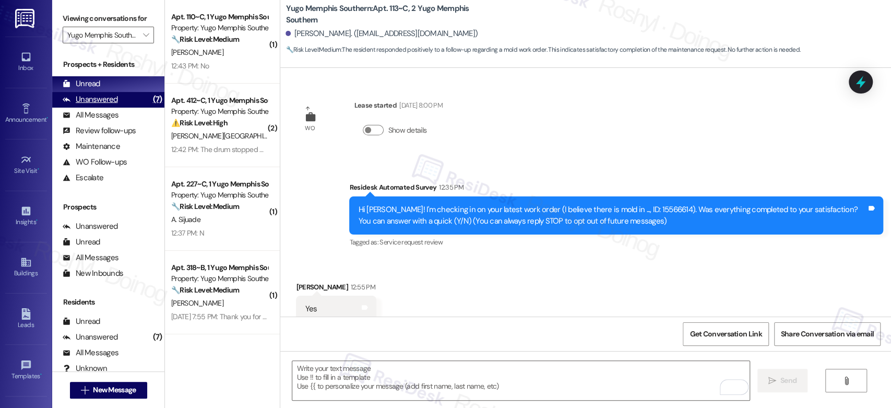
click at [127, 101] on div "Unanswered (7)" at bounding box center [108, 100] width 112 height 16
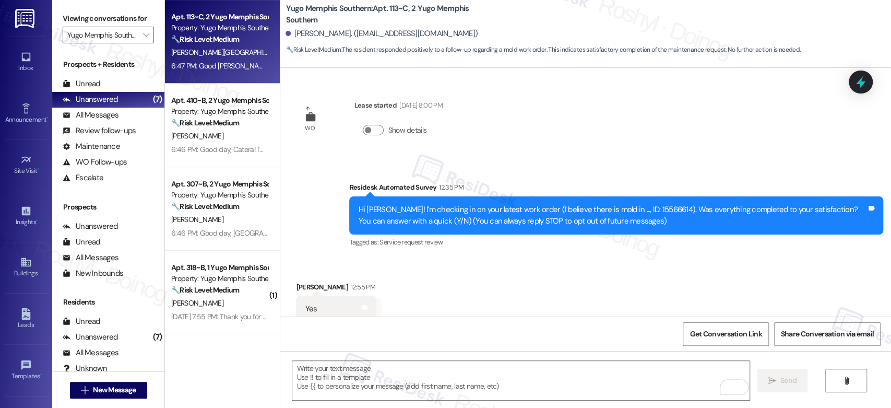
scroll to position [250, 0]
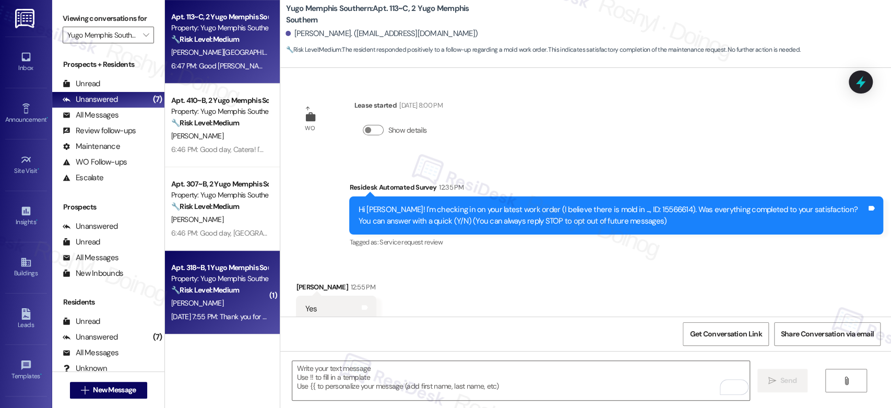
click at [216, 277] on div "Property: Yugo Memphis Southern" at bounding box center [219, 278] width 97 height 11
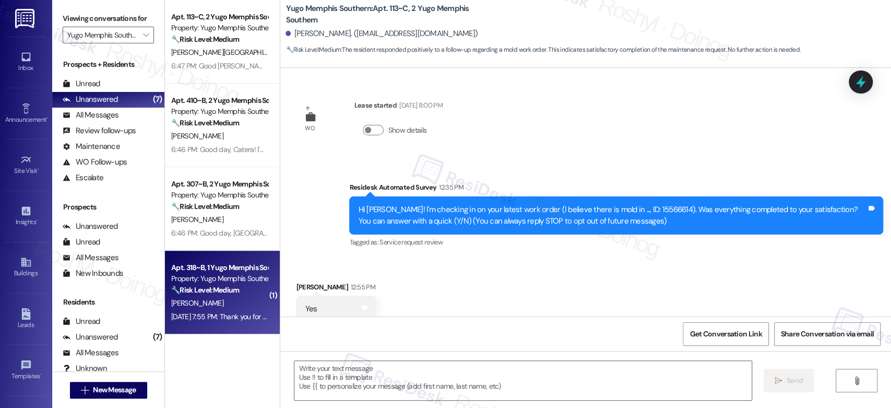
type textarea "Fetching suggested responses. Please feel free to read through the conversation…"
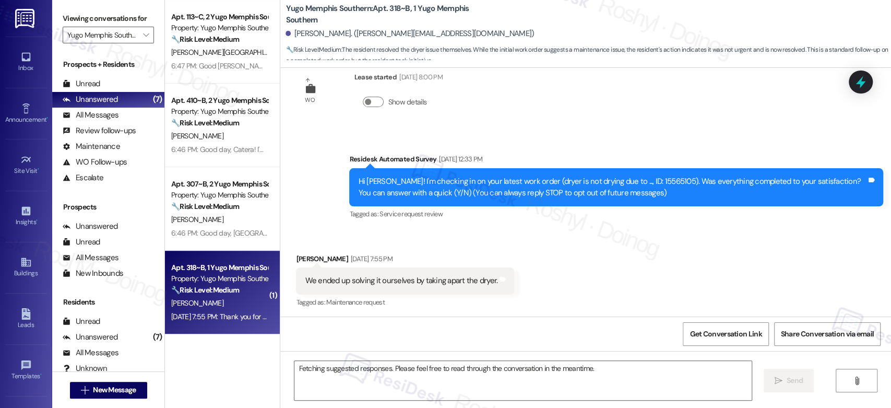
scroll to position [29, 0]
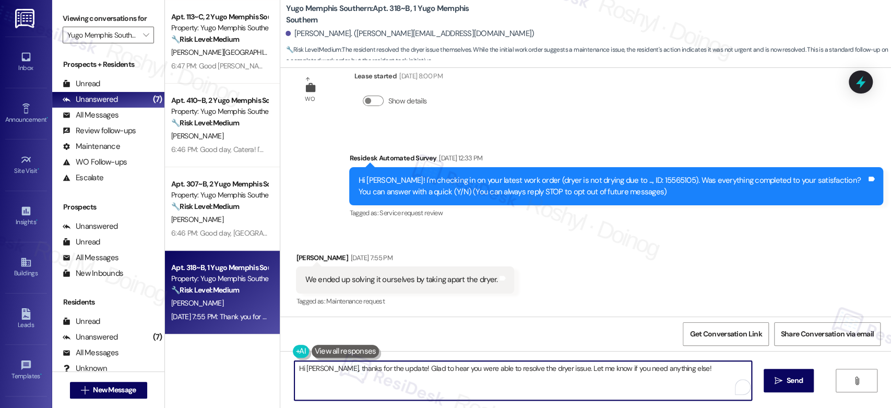
drag, startPoint x: 686, startPoint y: 369, endPoint x: 271, endPoint y: 375, distance: 415.4
click at [271, 375] on div "( 1 ) Apt. 110~C, 1 Yugo Memphis Southern Property: Yugo Memphis Southern 🔧 Ris…" at bounding box center [528, 204] width 726 height 408
paste textarea "Good afternoon, [PERSON_NAME]. Thank you for letting me know. I understand it’s…"
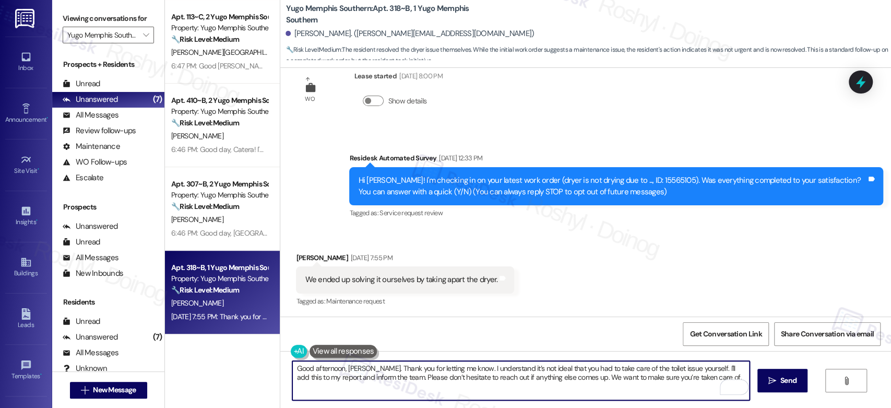
click at [322, 371] on textarea "Good afternoon, [PERSON_NAME]. Thank you for letting me know. I understand it’s…" at bounding box center [520, 380] width 457 height 39
click at [334, 367] on textarea "Good [PERSON_NAME]. Thank you for letting me know. I understand it’s not ideal …" at bounding box center [520, 380] width 457 height 39
click at [619, 369] on textarea "Good day, [PERSON_NAME]. Thank you for letting me know. I understand it’s not i…" at bounding box center [520, 380] width 457 height 39
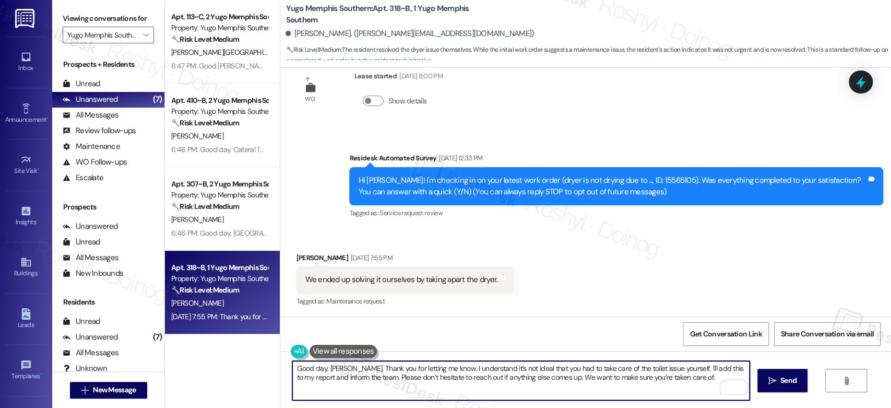
click at [619, 369] on textarea "Good day, [PERSON_NAME]. Thank you for letting me know. I understand it’s not i…" at bounding box center [520, 380] width 457 height 39
drag, startPoint x: 699, startPoint y: 373, endPoint x: 362, endPoint y: 382, distance: 337.2
click at [362, 382] on textarea "Good day, [PERSON_NAME]. Thank you for letting me know. I understand it’s not i…" at bounding box center [520, 380] width 457 height 39
click at [503, 374] on textarea "Good day, [PERSON_NAME]. Thank you for letting me know. I understand it’s not i…" at bounding box center [520, 380] width 457 height 39
click at [288, 365] on div "Good day, [PERSON_NAME]. Thank you for letting me know. I understand it’s not i…" at bounding box center [585, 390] width 611 height 78
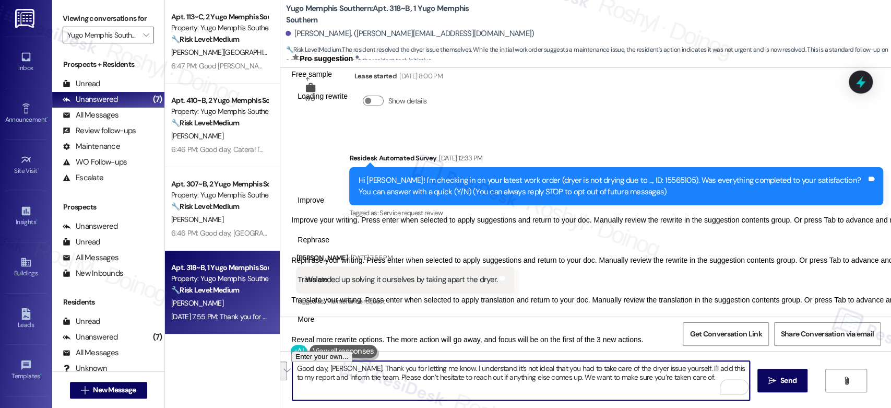
type textarea "Good day, [PERSON_NAME]. Thank you for letting me know. I understand it’s not i…"
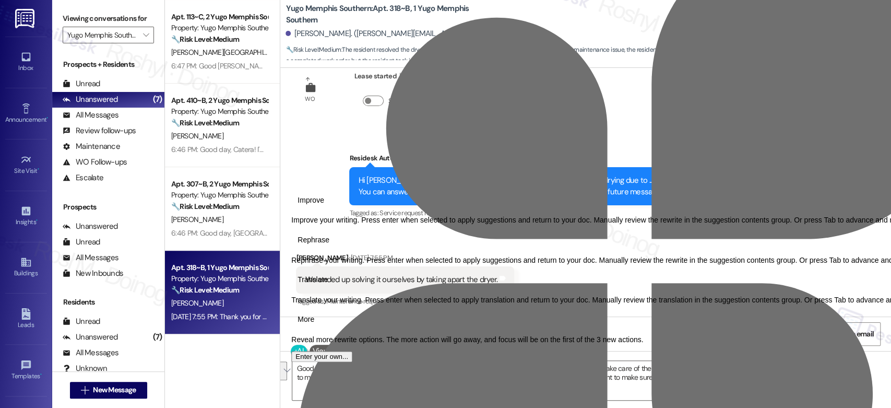
click at [799, 254] on div "Received via SMS [PERSON_NAME] [DATE] 7:55 PM We ended up solving it ourselves …" at bounding box center [585, 273] width 611 height 88
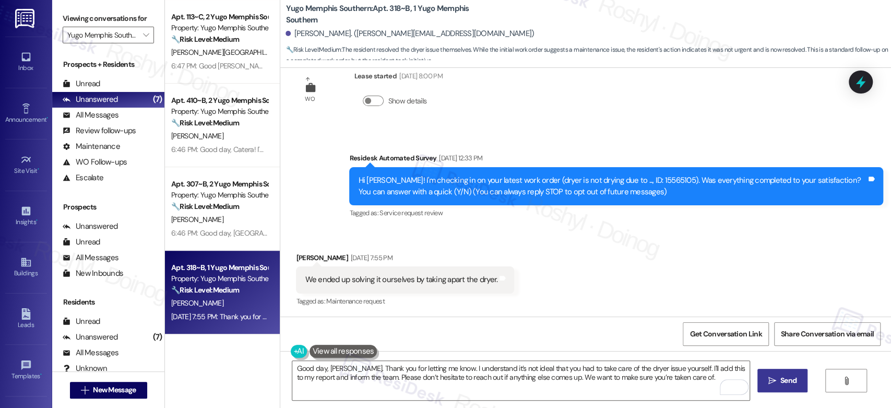
click at [771, 379] on icon "" at bounding box center [772, 380] width 8 height 8
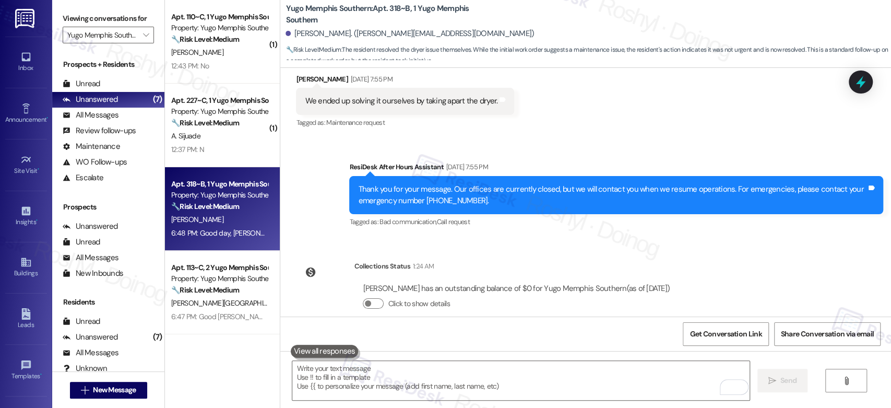
scroll to position [135, 0]
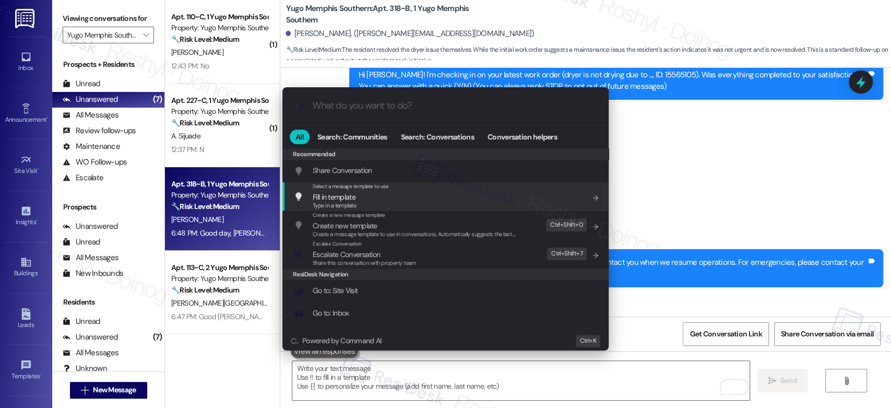
click at [681, 144] on div ".cls-1{fill:#0a055f;}.cls-2{fill:#0cc4c4;} resideskLogoBlueOrange All Search: C…" at bounding box center [445, 204] width 891 height 408
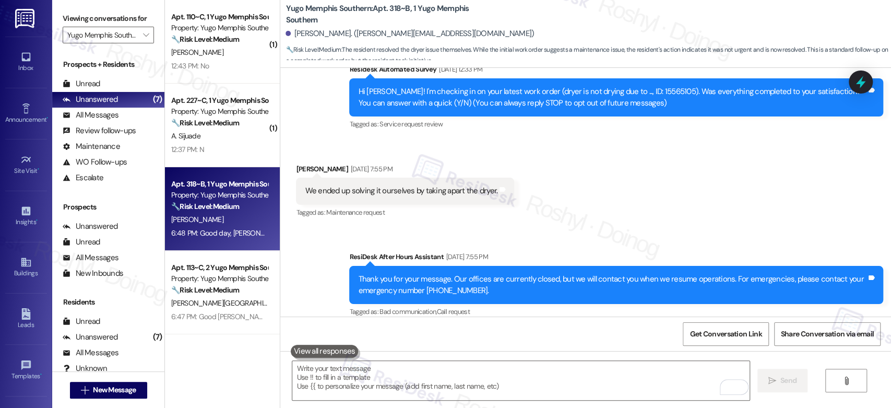
scroll to position [112, 0]
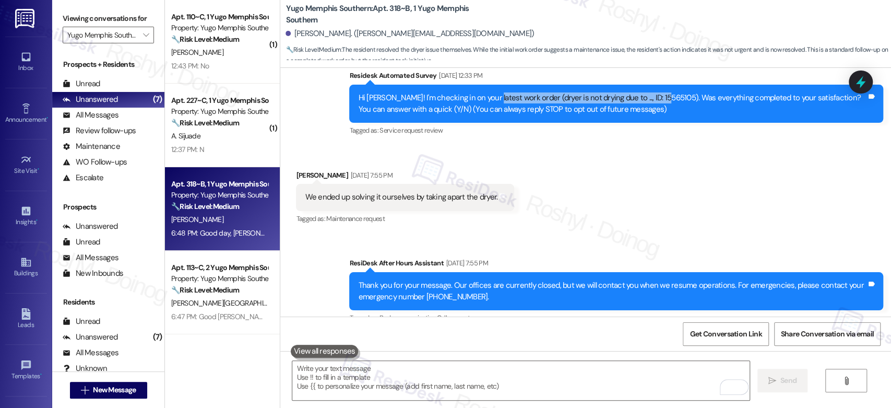
copy div "work order (dryer is not drying due to ..., ID: 15565105)"
drag, startPoint x: 479, startPoint y: 77, endPoint x: 651, endPoint y: 100, distance: 173.7
click at [651, 100] on div "Hi [PERSON_NAME]! I'm checking in on your latest work order (dryer is not dryin…" at bounding box center [612, 103] width 508 height 22
click at [697, 195] on div "Received via SMS [PERSON_NAME] [DATE] 7:55 PM We ended up solving it ourselves …" at bounding box center [585, 190] width 611 height 88
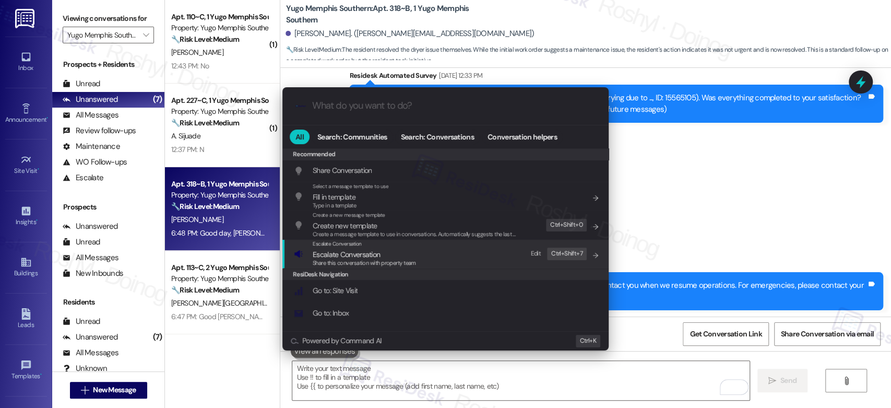
click at [378, 254] on span "Escalate Conversation" at bounding box center [346, 253] width 67 height 9
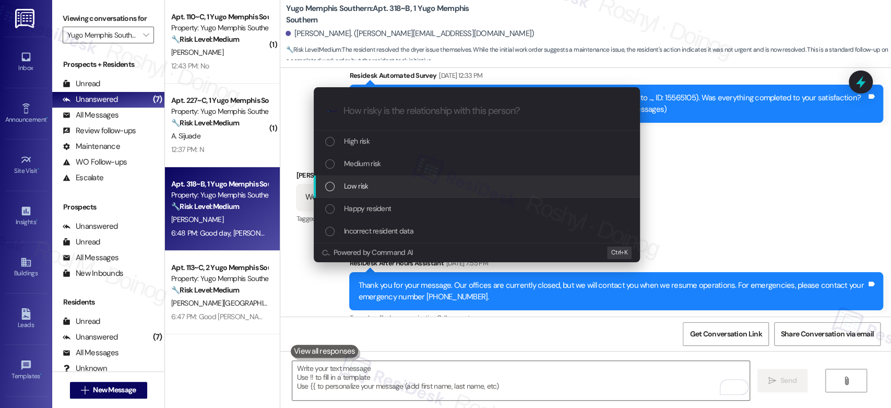
click at [349, 179] on div "Low risk" at bounding box center [477, 186] width 326 height 22
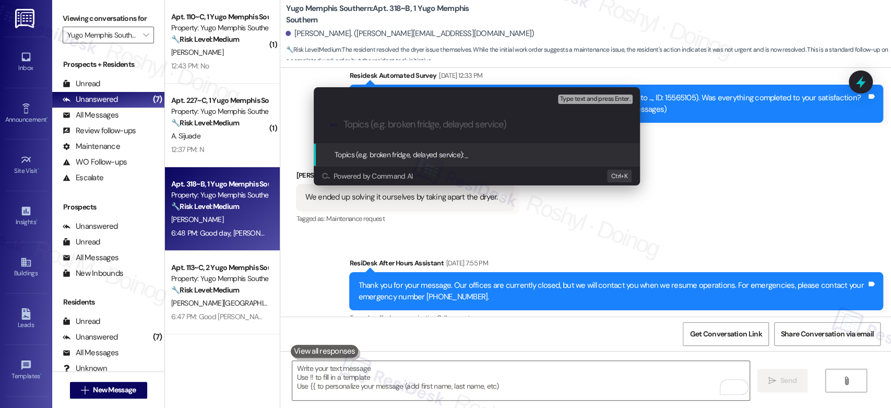
paste input "work order (dryer is not drying due to ..., ID: 15565105)"
click at [350, 124] on input "work order (dryer is not drying due to ..., ID: 15565105)" at bounding box center [480, 124] width 275 height 11
drag, startPoint x: 384, startPoint y: 126, endPoint x: 494, endPoint y: 124, distance: 109.6
click at [494, 124] on input "work order (dryer is not drying due to ..., ID: 15565105)" at bounding box center [480, 124] width 275 height 11
click at [479, 126] on input "work order (dryer is not drying due to ..., ID: 15565105)" at bounding box center [480, 124] width 275 height 11
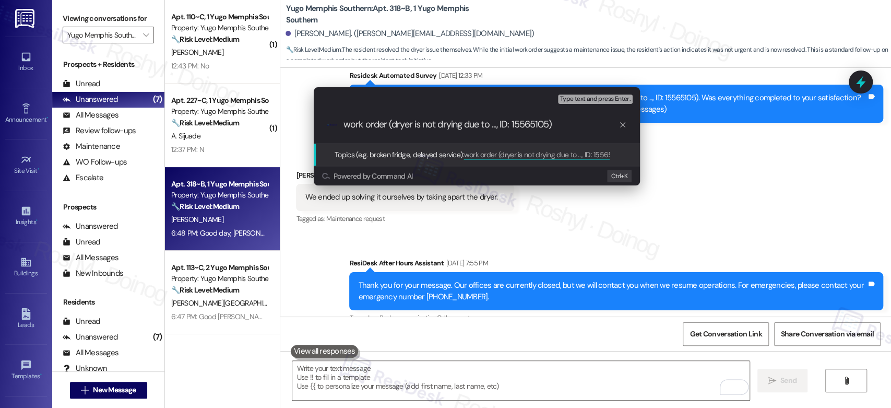
drag, startPoint x: 412, startPoint y: 127, endPoint x: 508, endPoint y: 127, distance: 96.0
click at [508, 127] on input "work order (dryer is not drying due to ..., ID: 15565105)" at bounding box center [480, 124] width 275 height 11
click at [461, 129] on input "work order (dryer 15565105)" at bounding box center [480, 124] width 275 height 11
click at [533, 122] on input "work order (dryer 15565105) - Resolved by the resident" at bounding box center [480, 124] width 275 height 11
click at [532, 121] on input "work order (dryer 15565105) - Resolved by the resident" at bounding box center [480, 124] width 275 height 11
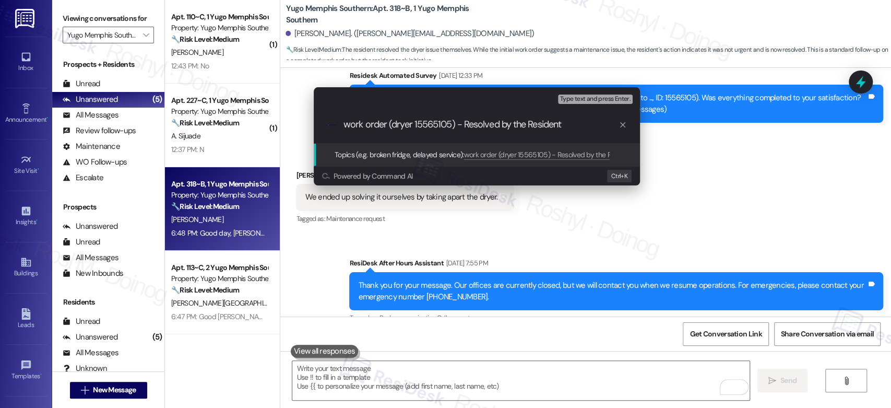
click at [349, 126] on input "work order (dryer 15565105) - Resolved by the Resident" at bounding box center [480, 124] width 275 height 11
click at [369, 119] on input "Work order (dryer 15565105) - Resolved by the Resident" at bounding box center [480, 124] width 275 height 11
type input "Work Order (dryer 15565105) - Resolved by the Resident"
click at [581, 98] on span "Type text and press Enter." at bounding box center [595, 98] width 70 height 7
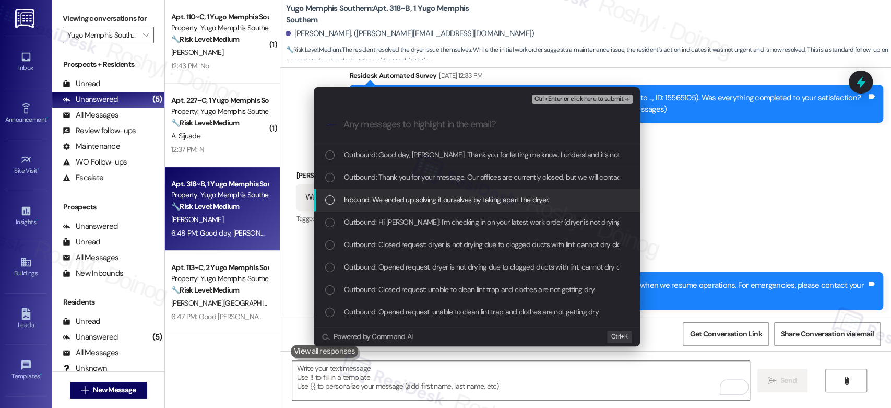
click at [467, 199] on span "Inbound: We ended up solving it ourselves by taking apart the dryer." at bounding box center [446, 199] width 205 height 11
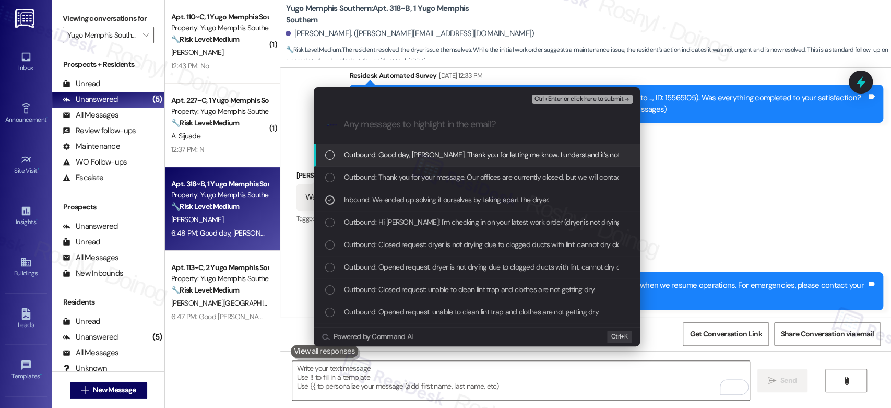
click at [614, 100] on span "Ctrl+Enter or click here to submit" at bounding box center [578, 98] width 89 height 7
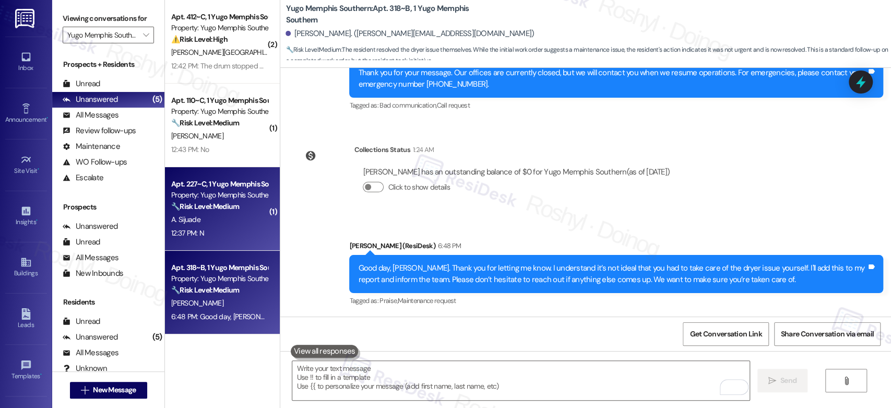
scroll to position [0, 0]
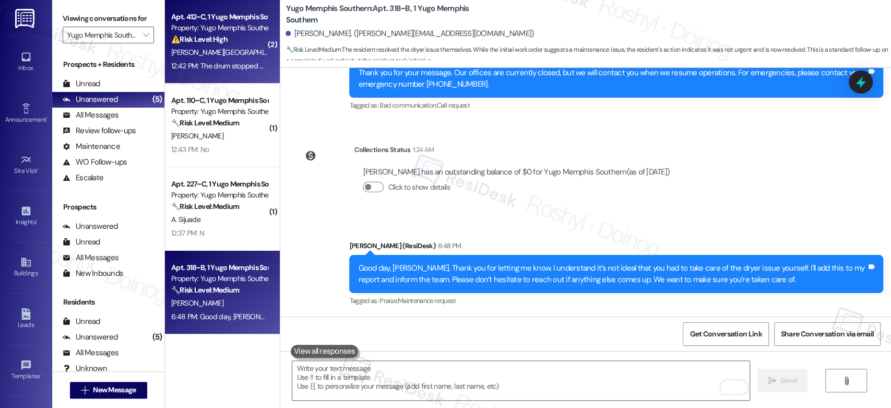
click at [217, 74] on div "Apt. 412~C, 1 Yugo Memphis Southern Property: Yugo Memphis Southern ⚠️ Risk Lev…" at bounding box center [222, 41] width 115 height 83
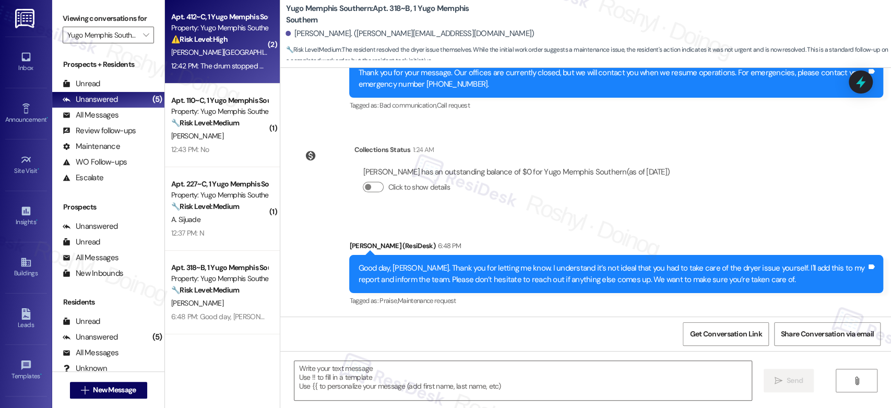
type textarea "Fetching suggested responses. Please feel free to read through the conversation…"
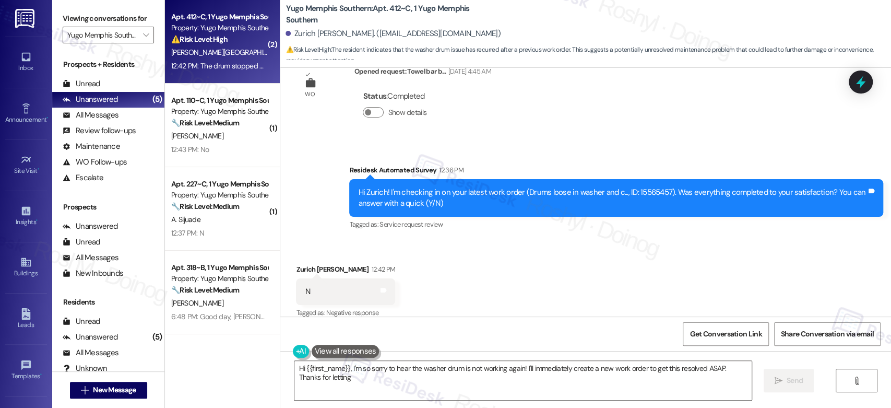
scroll to position [548, 0]
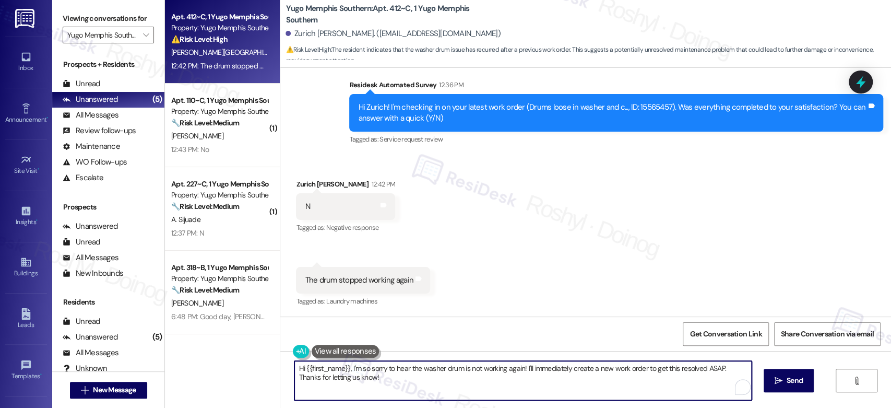
drag, startPoint x: 355, startPoint y: 380, endPoint x: 284, endPoint y: 368, distance: 71.5
click at [289, 368] on div "Hi {{first_name}}, I'm so sorry to hear the washer drum is not working again! I…" at bounding box center [518, 380] width 458 height 40
paste textarea "! I’m sorry to hear that your request hasn’t been resolved yet. Has the mainten…"
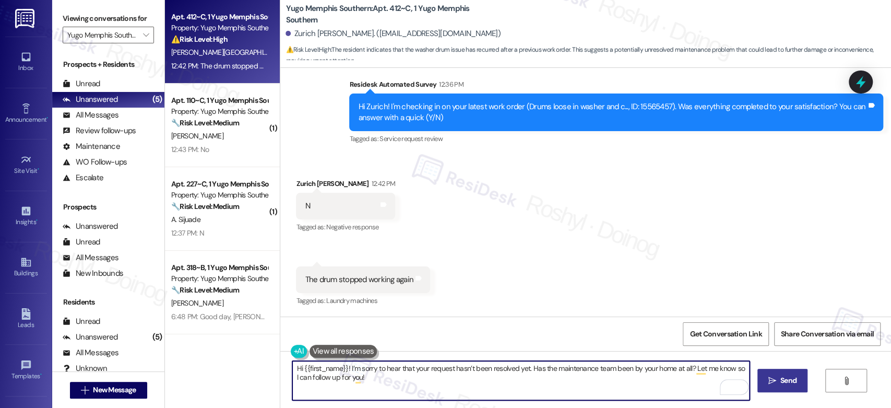
type textarea "Hi {{first_name}}! I’m sorry to hear that your request hasn’t been resolved yet…"
click at [781, 379] on span "Send" at bounding box center [788, 380] width 16 height 11
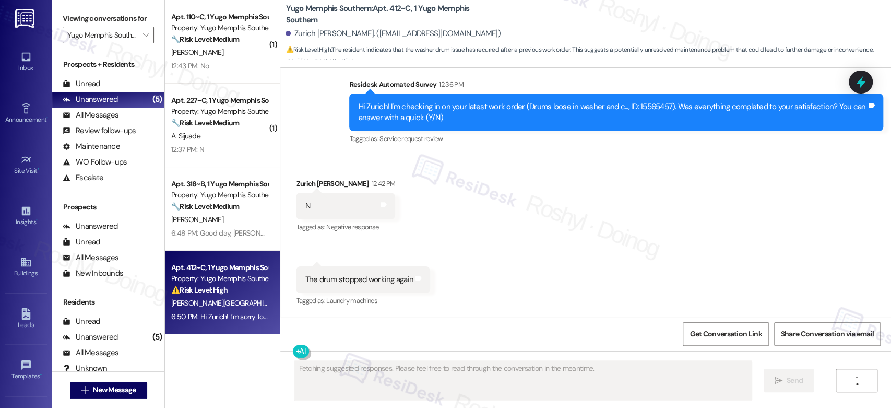
scroll to position [548, 0]
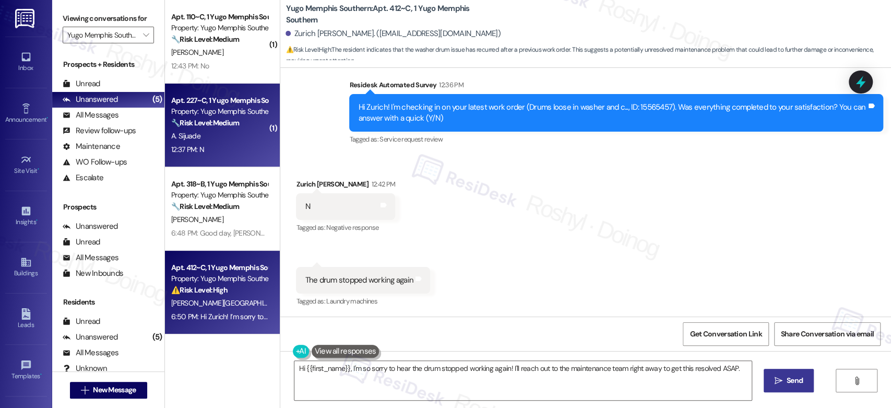
type textarea "Hi {{first_name}}, I'm so sorry to hear the drum stopped working again! I'll re…"
click at [223, 128] on div "Apt. 227~C, 1 Yugo Memphis Southern Property: Yugo Memphis Southern 🔧 Risk Leve…" at bounding box center [219, 111] width 99 height 35
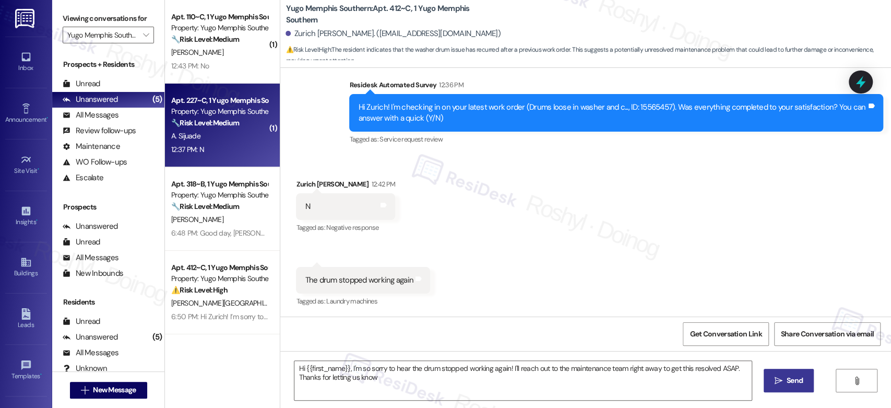
type textarea "Hi {{first_name}}, I'm so sorry to hear the drum stopped working again! I'll re…"
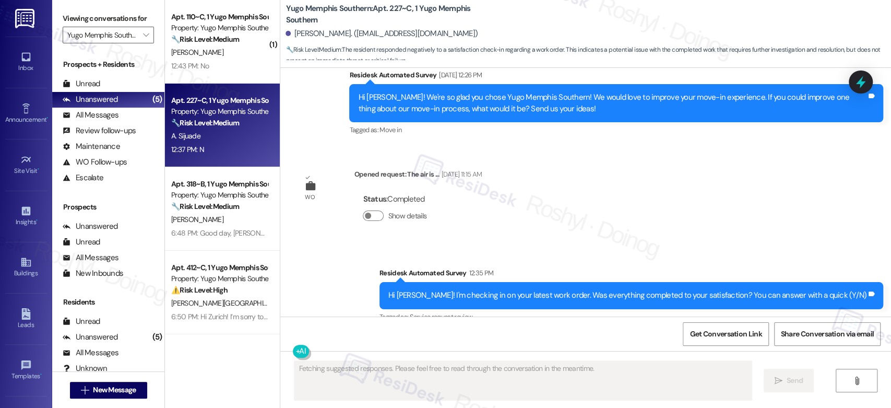
scroll to position [733, 0]
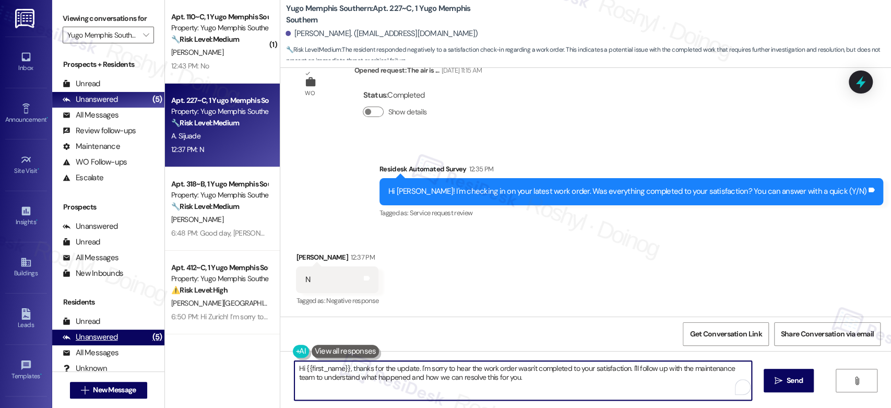
drag, startPoint x: 453, startPoint y: 368, endPoint x: 146, endPoint y: 336, distance: 308.6
click at [146, 336] on div "Viewing conversations for Yugo Memphis Southern  Prospects + Residents Unread …" at bounding box center [471, 204] width 839 height 408
paste textarea "I’m sorry to hear your work order hasn’t been fully completed. Could you share …"
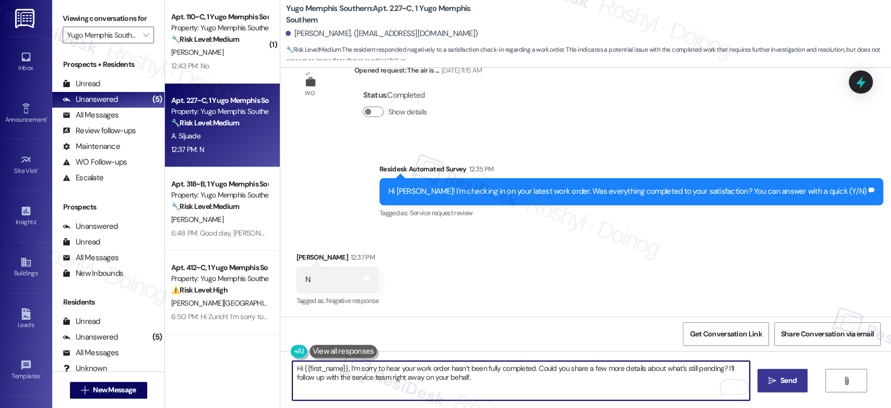
type textarea "Hi {{first_name}}, I’m sorry to hear your work order hasn’t been fully complete…"
click at [783, 379] on span "Send" at bounding box center [788, 380] width 16 height 11
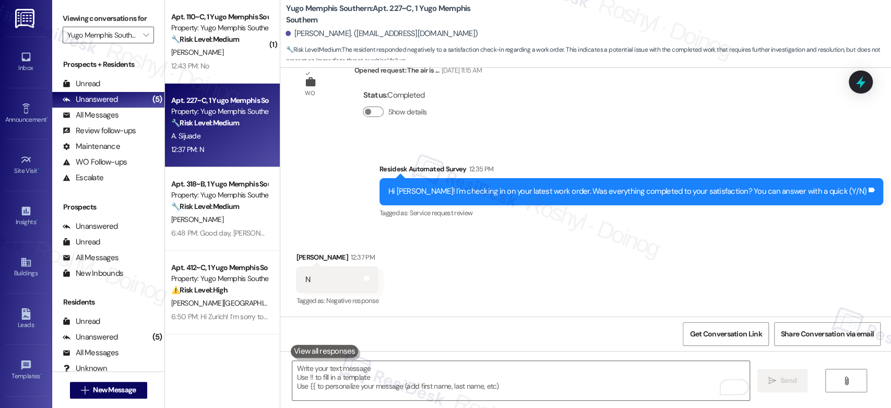
scroll to position [733, 0]
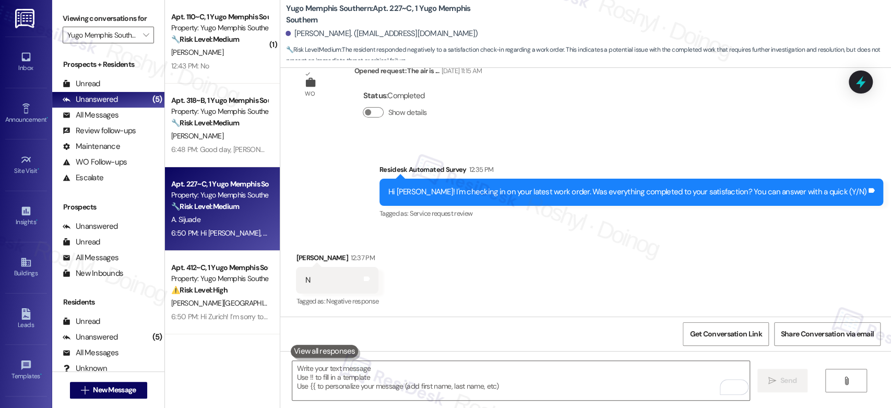
click at [229, 52] on div "[PERSON_NAME]" at bounding box center [219, 52] width 99 height 13
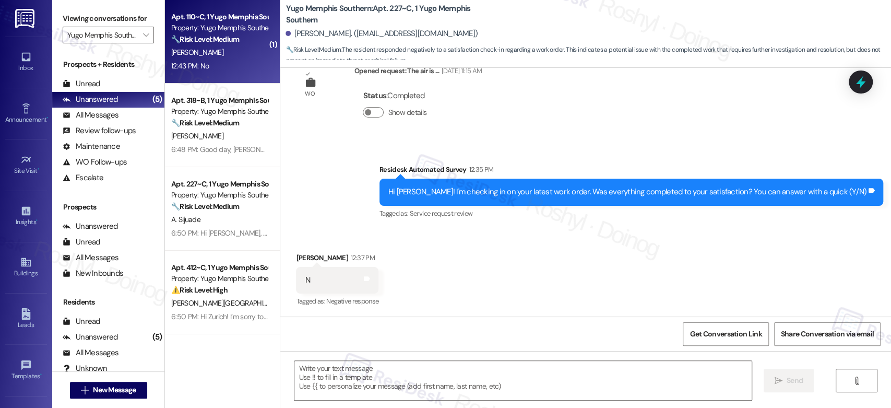
type textarea "Fetching suggested responses. Please feel free to read through the conversation…"
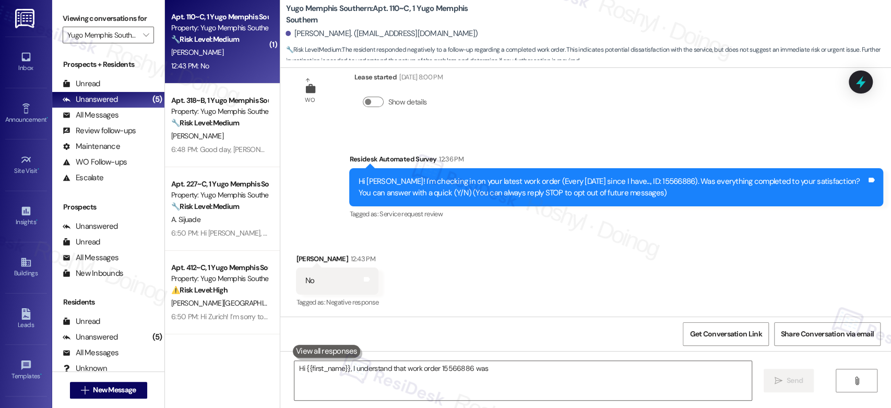
scroll to position [29, 0]
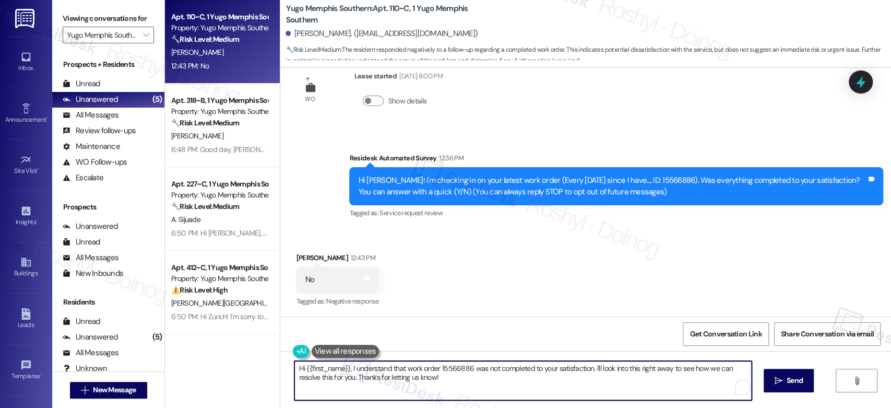
drag, startPoint x: 459, startPoint y: 388, endPoint x: 199, endPoint y: 350, distance: 263.2
click at [199, 350] on div "Apt. 110~C, 1 Yugo Memphis Southern Property: Yugo Memphis Southern 🔧 Risk Leve…" at bounding box center [528, 204] width 726 height 408
paste textarea "’m sorry to hear your work order hasn’t been fully completed. Could you share a…"
type textarea "Hi {{first_name}}, I’m sorry to hear your work order hasn’t been fully complete…"
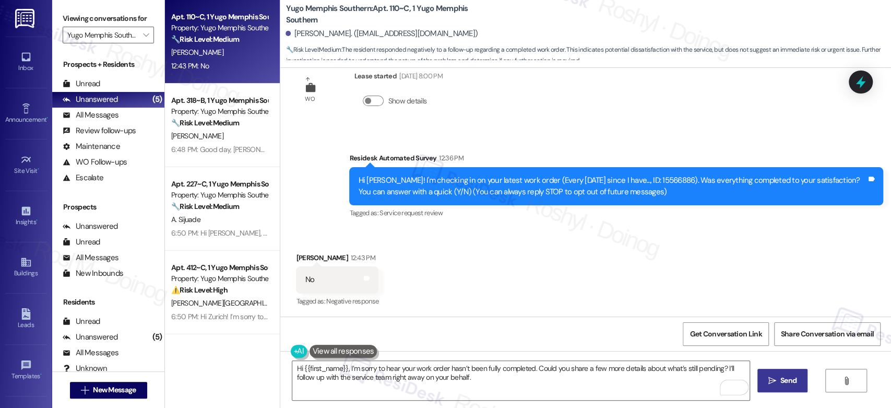
click at [775, 384] on span " Send" at bounding box center [782, 380] width 33 height 11
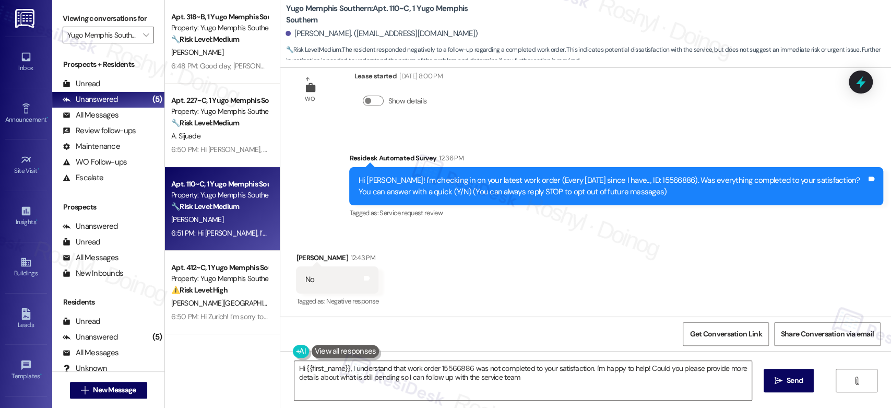
type textarea "Hi {{first_name}}, I understand that work order 15566886 was not completed to y…"
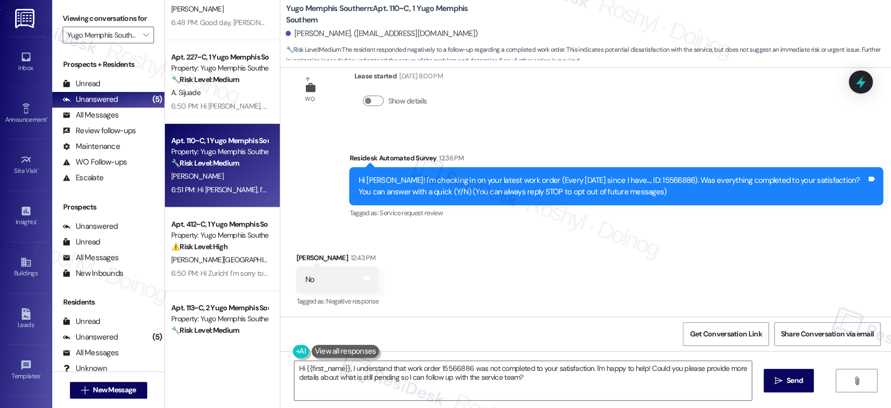
scroll to position [83, 0]
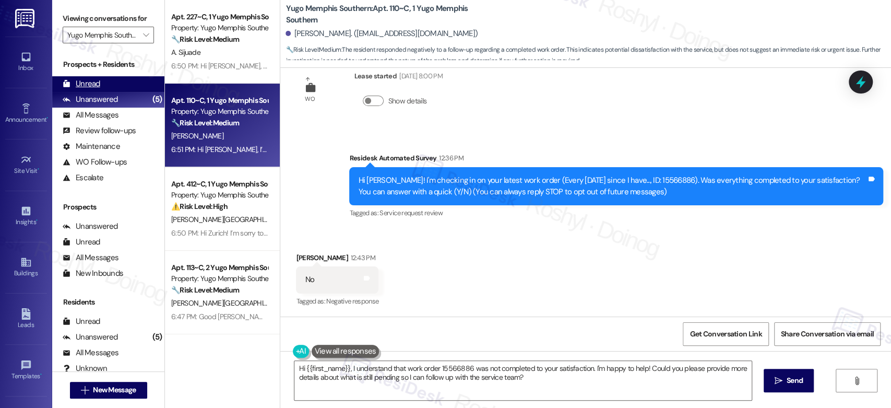
click at [124, 78] on div "Unread (0)" at bounding box center [108, 84] width 112 height 16
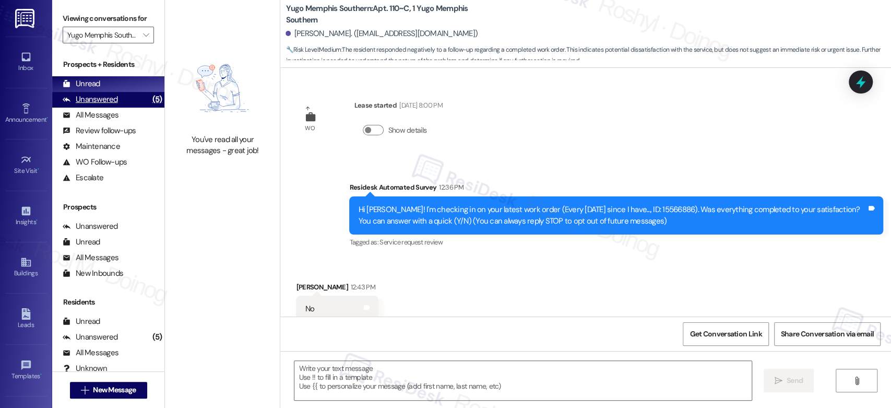
click at [112, 99] on div "Unanswered" at bounding box center [90, 99] width 55 height 11
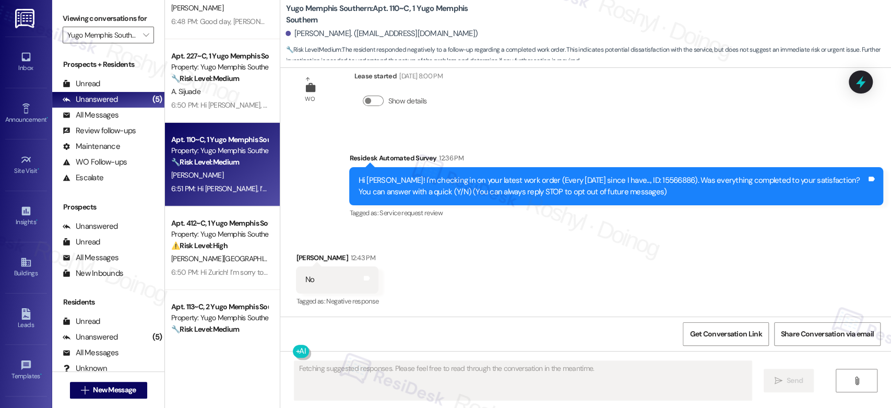
scroll to position [0, 0]
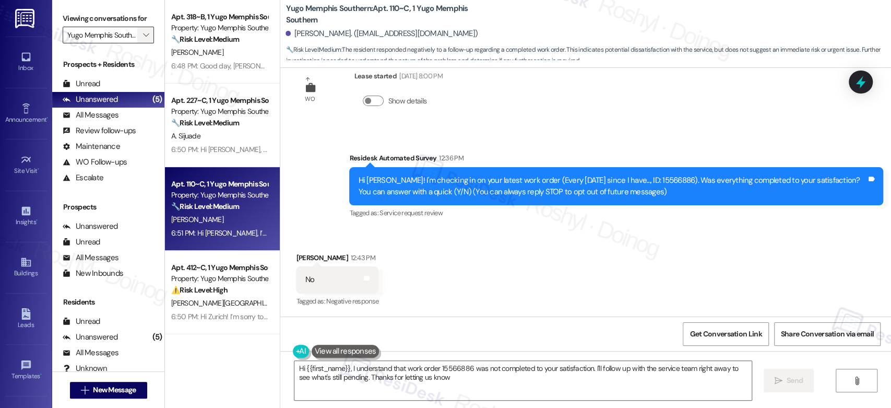
type textarea "Hi {{first_name}}, I understand that work order 15566886 was not completed to y…"
click at [143, 33] on icon "" at bounding box center [146, 35] width 6 height 8
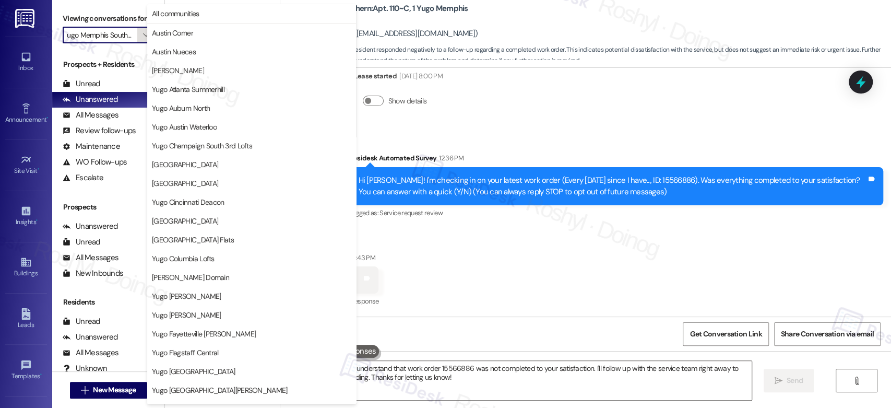
scroll to position [357, 0]
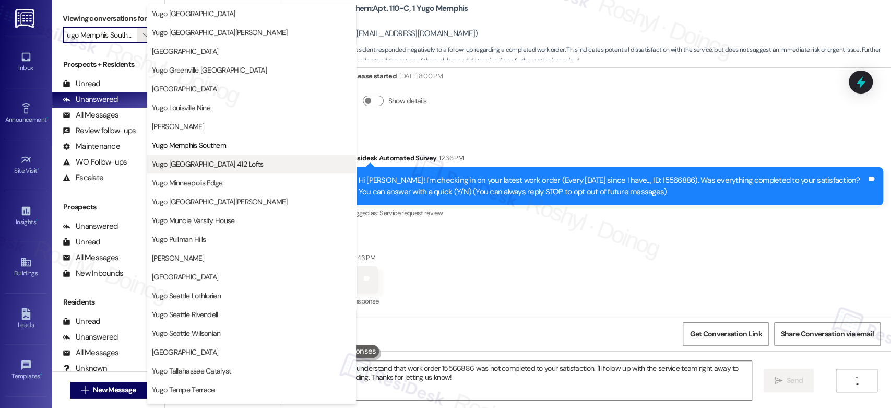
click at [199, 161] on span "Yugo [GEOGRAPHIC_DATA] 412 Lofts" at bounding box center [208, 164] width 112 height 10
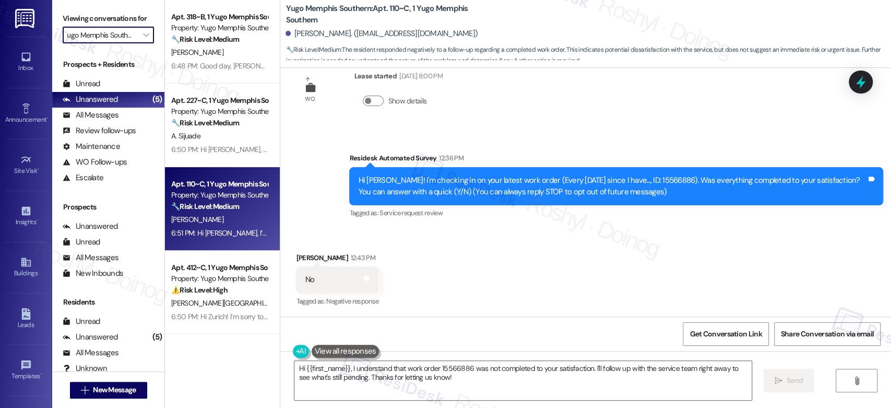
type input "Yugo [GEOGRAPHIC_DATA] 412 Lofts"
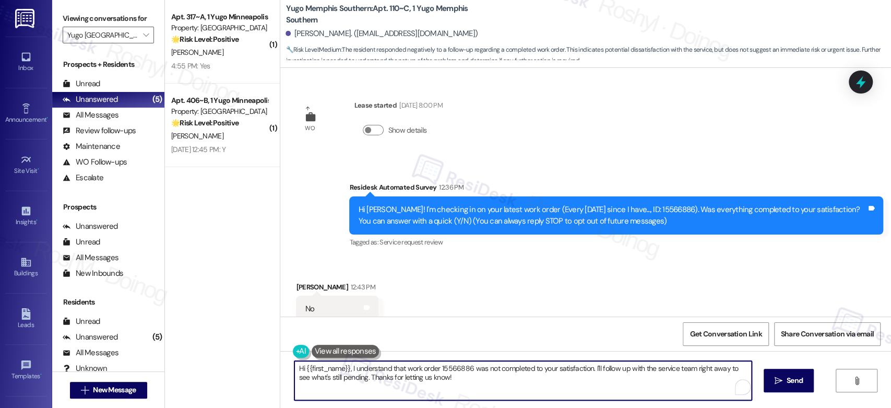
drag, startPoint x: 445, startPoint y: 381, endPoint x: 431, endPoint y: 379, distance: 13.7
click at [431, 380] on textarea "Hi {{first_name}}, I understand that work order 15566886 was not completed to y…" at bounding box center [522, 380] width 457 height 39
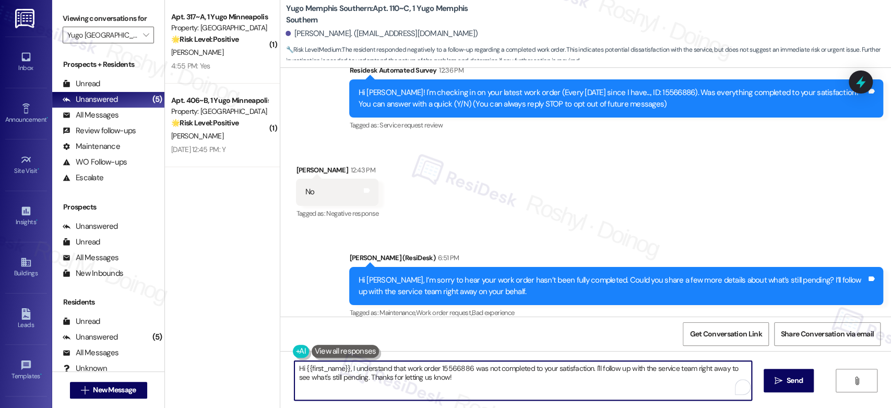
scroll to position [129, 0]
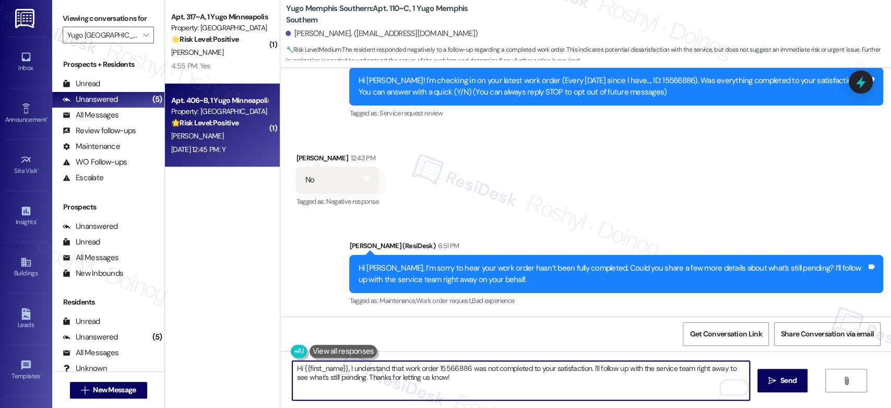
click at [219, 128] on div "🌟 Risk Level: Positive The message is a positive engagement and relationship bu…" at bounding box center [219, 122] width 97 height 11
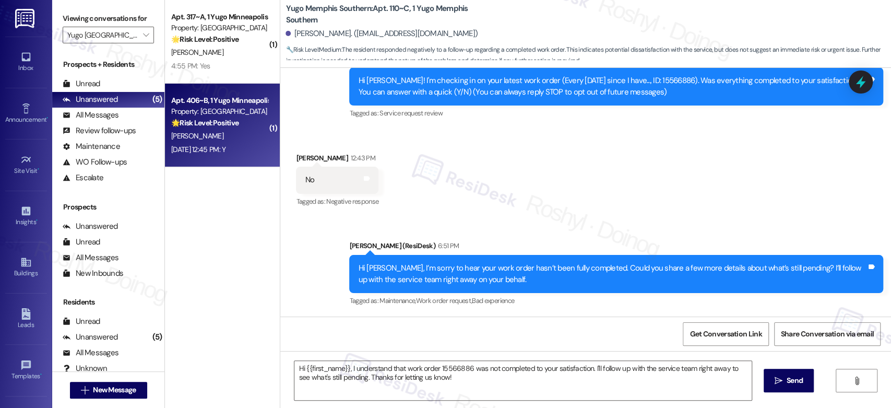
type textarea "Fetching suggested responses. Please feel free to read through the conversation…"
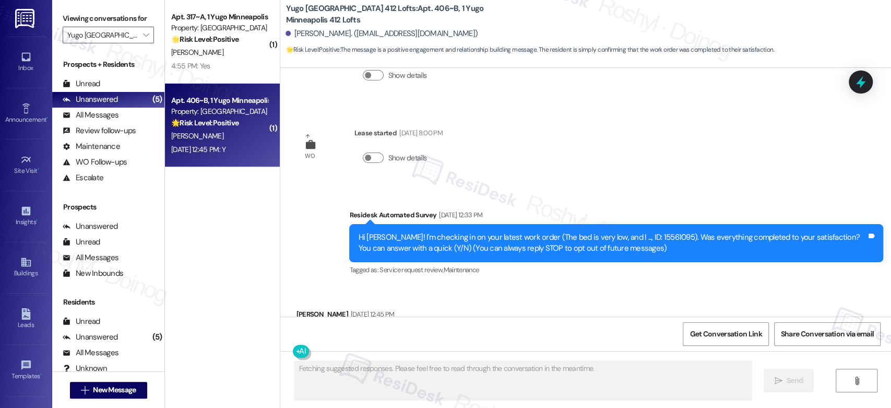
scroll to position [29, 0]
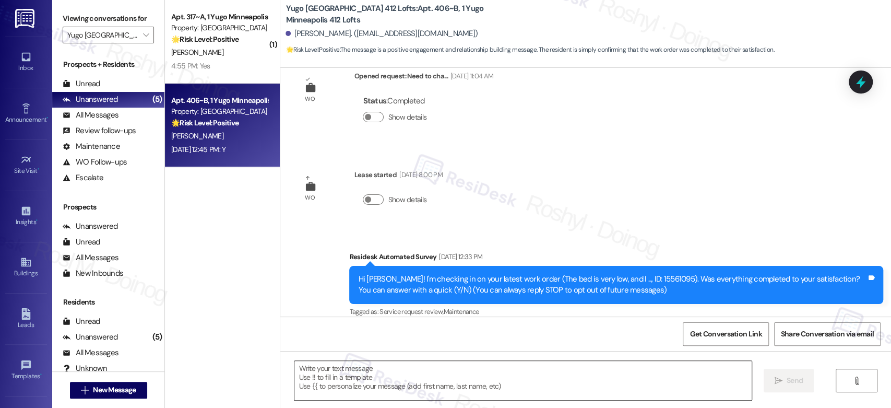
click at [421, 370] on textarea at bounding box center [522, 380] width 457 height 39
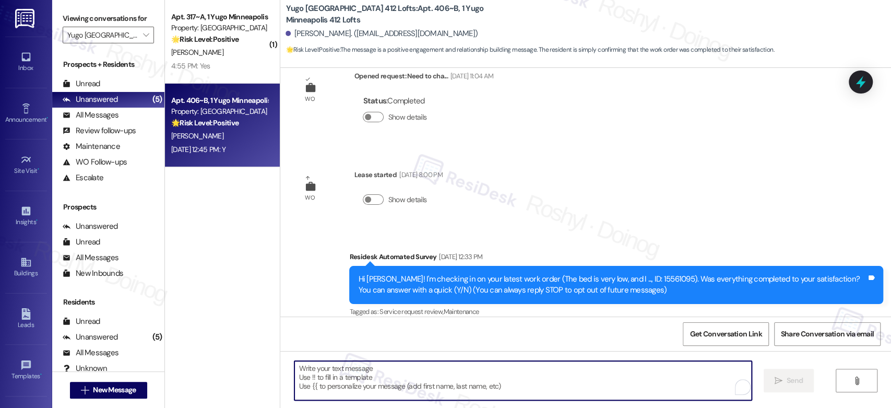
paste textarea "Good day, {{first_name}}! I'm happy the work order was completed to your satisf…"
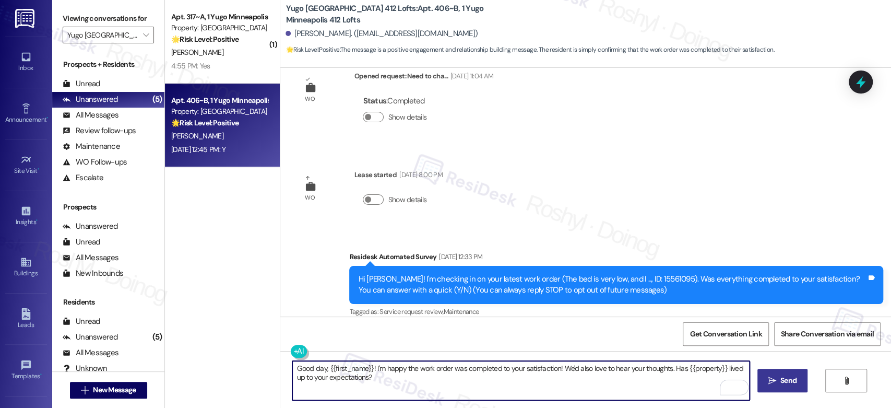
type textarea "Good day, {{first_name}}! I'm happy the work order was completed to your satisf…"
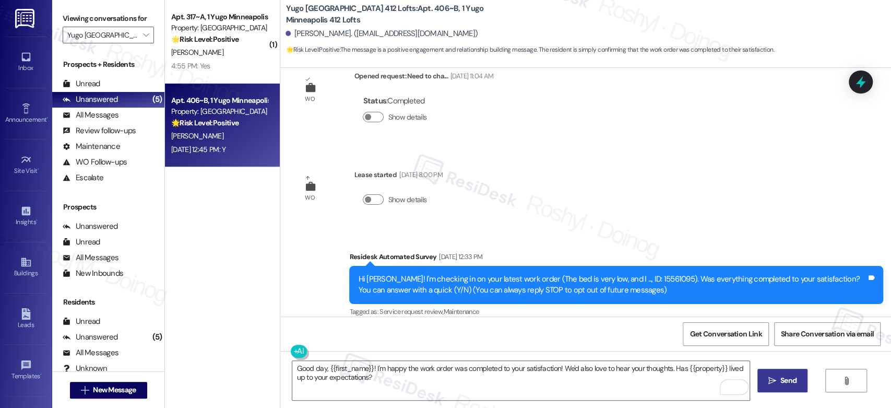
click at [772, 382] on icon "" at bounding box center [772, 380] width 8 height 8
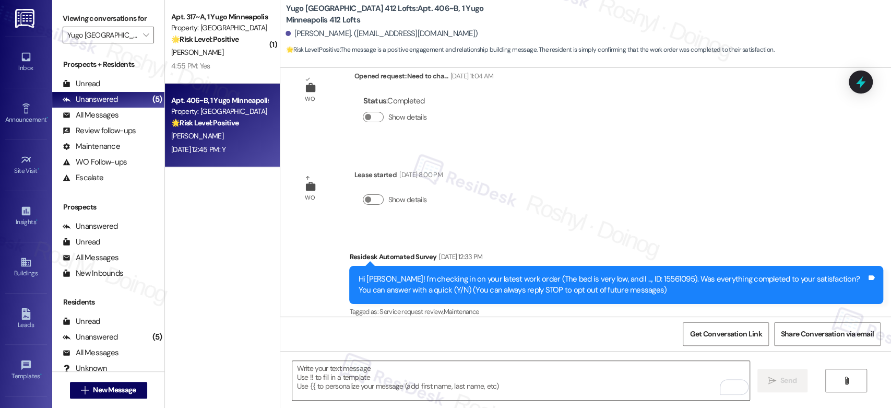
scroll to position [40, 0]
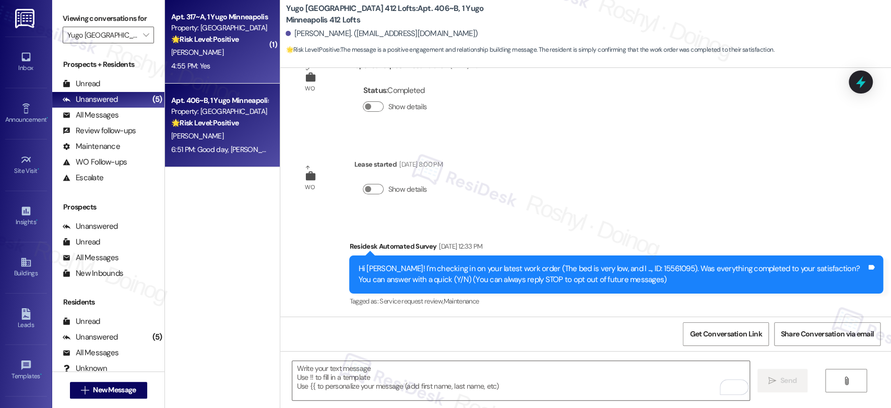
click at [248, 44] on div "🌟 Risk Level: Positive The resident responded positively to a check-in regardin…" at bounding box center [219, 39] width 97 height 11
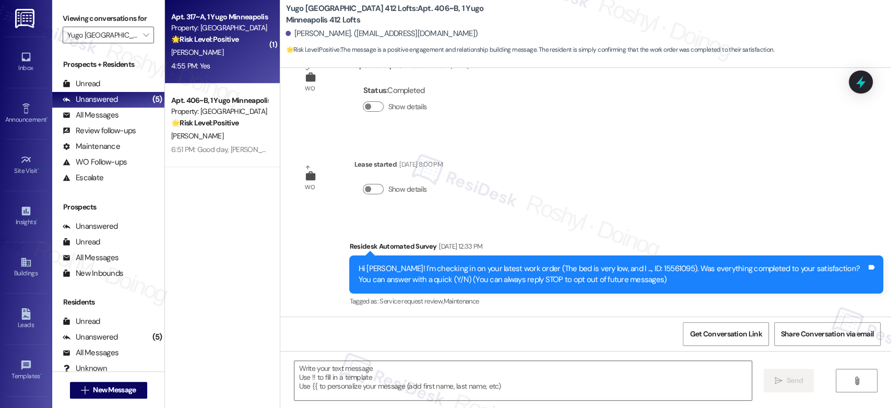
type textarea "Fetching suggested responses. Please feel free to read through the conversation…"
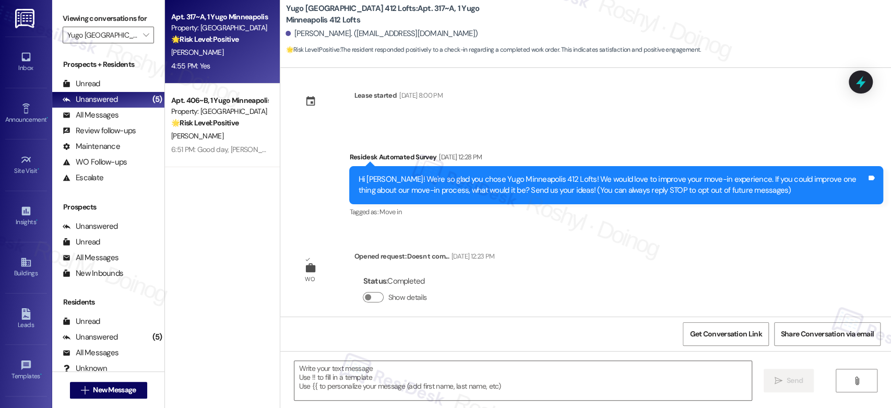
scroll to position [0, 0]
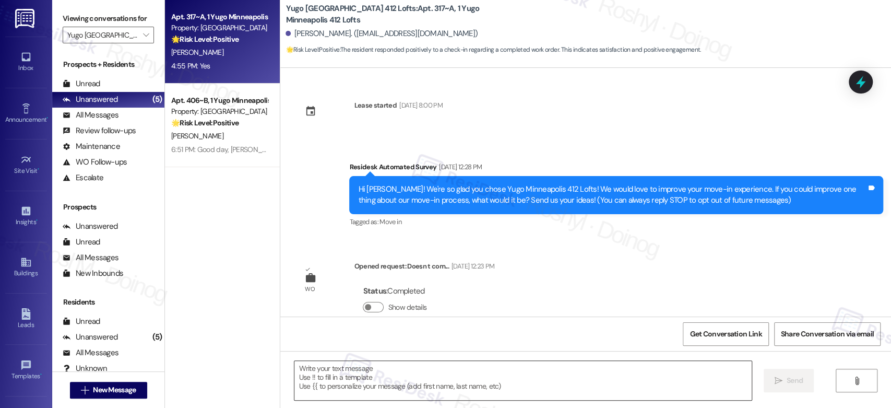
click at [347, 366] on textarea at bounding box center [522, 380] width 457 height 39
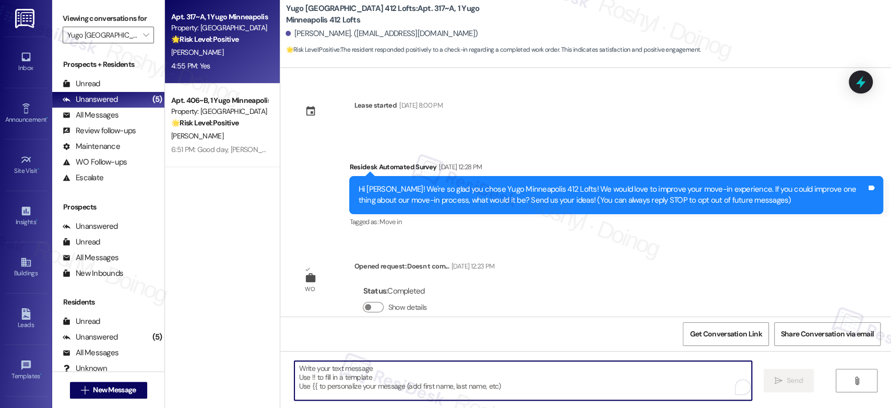
paste textarea "Good day, {{first_name}}! I'm happy the work order was completed to your satisf…"
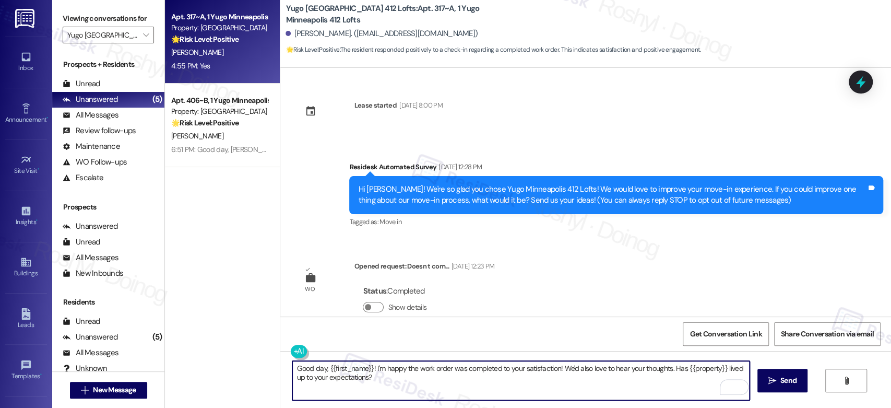
click at [512, 378] on textarea "Good day, {{first_name}}! I'm happy the work order was completed to your satisf…" at bounding box center [520, 380] width 457 height 39
type textarea "Good day, {{first_name}}! I'm happy the work order was completed to your satisf…"
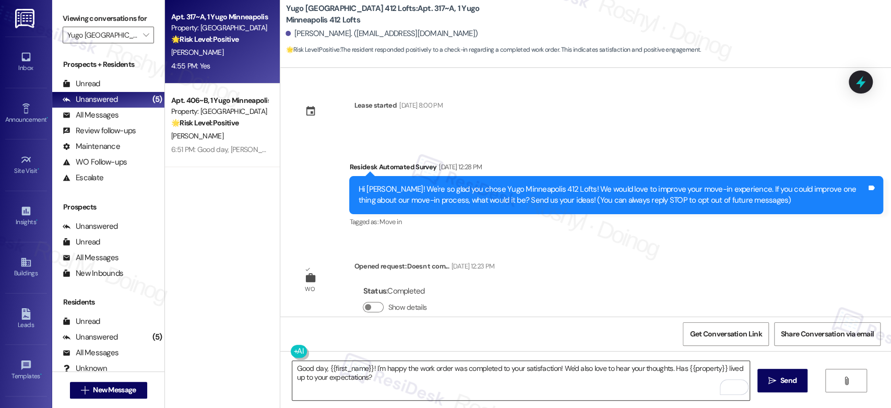
click at [533, 373] on textarea "Good day, {{first_name}}! I'm happy the work order was completed to your satisf…" at bounding box center [520, 380] width 457 height 39
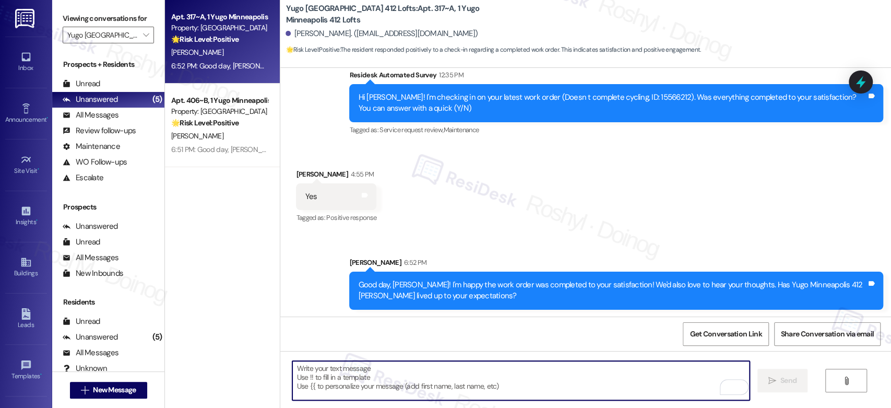
scroll to position [291, 0]
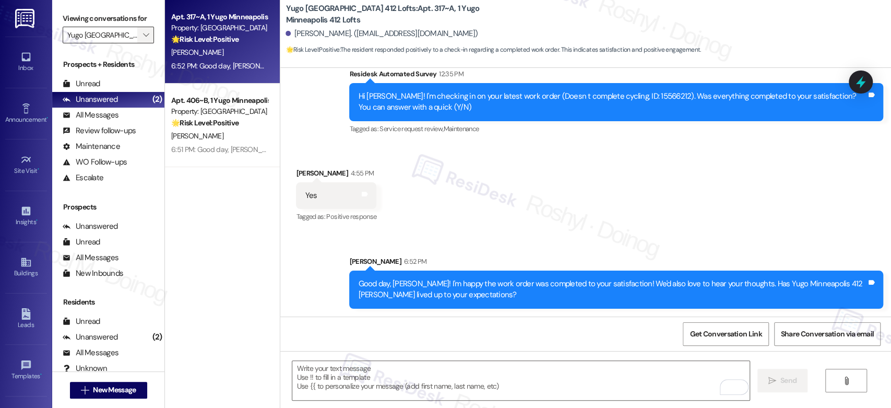
click at [142, 32] on span "" at bounding box center [146, 35] width 10 height 17
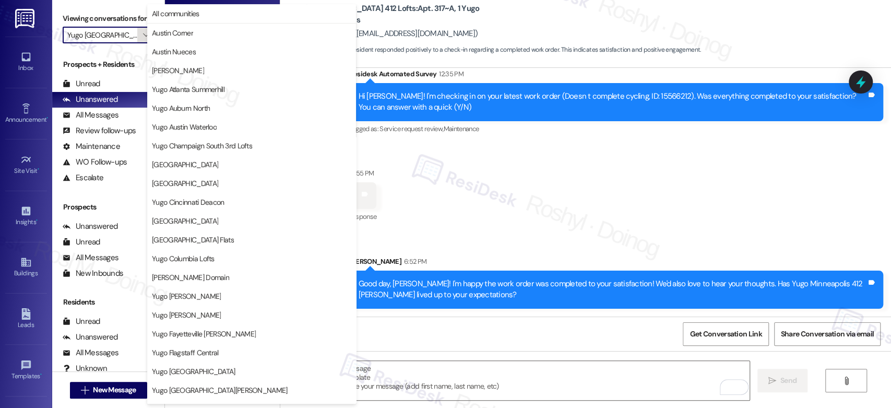
scroll to position [357, 0]
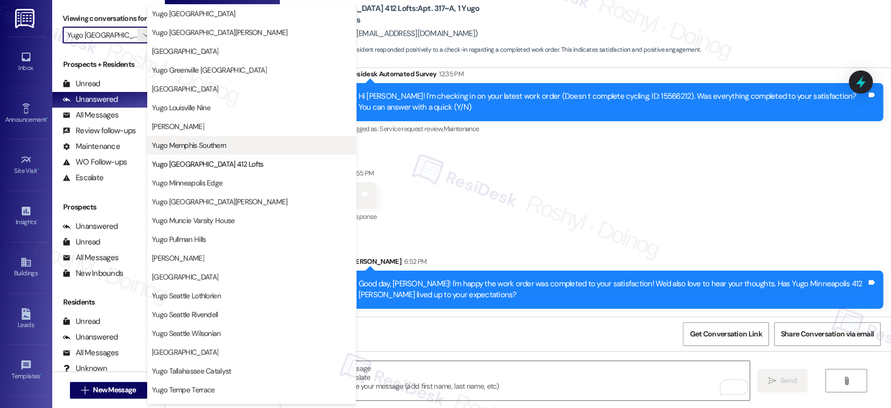
click at [226, 147] on span "Yugo Memphis Southern" at bounding box center [251, 145] width 199 height 10
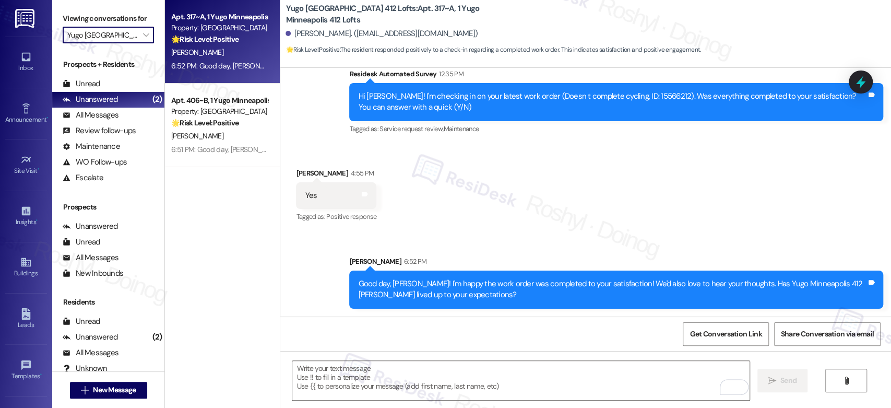
type input "Yugo Memphis Southern"
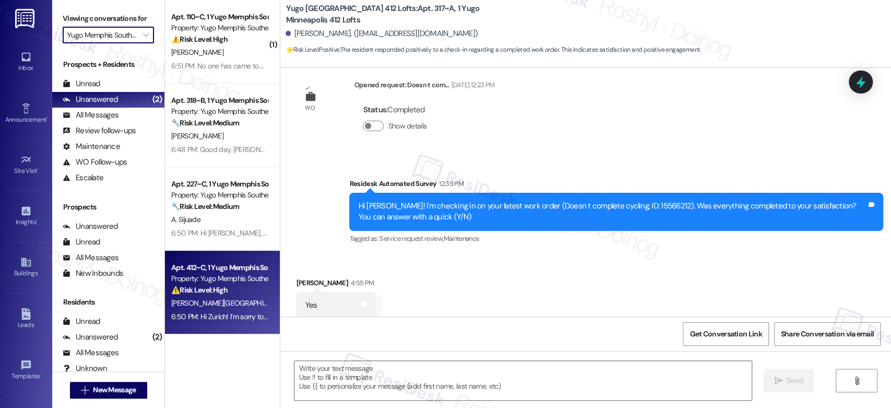
type textarea "Fetching suggested responses. Please feel free to read through the conversation…"
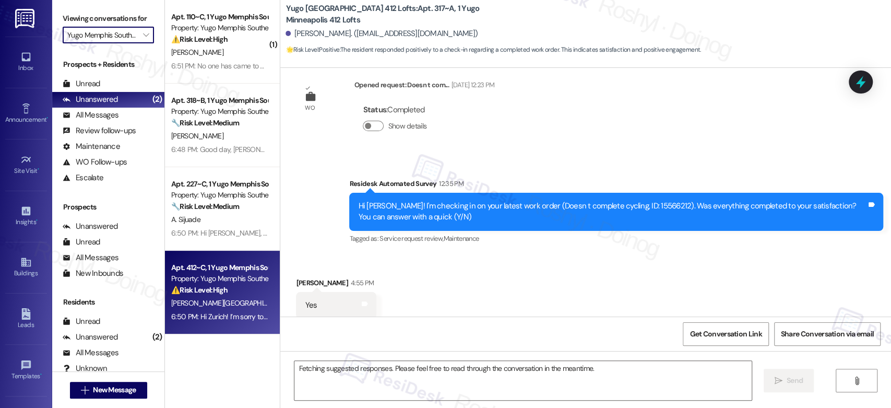
scroll to position [206, 0]
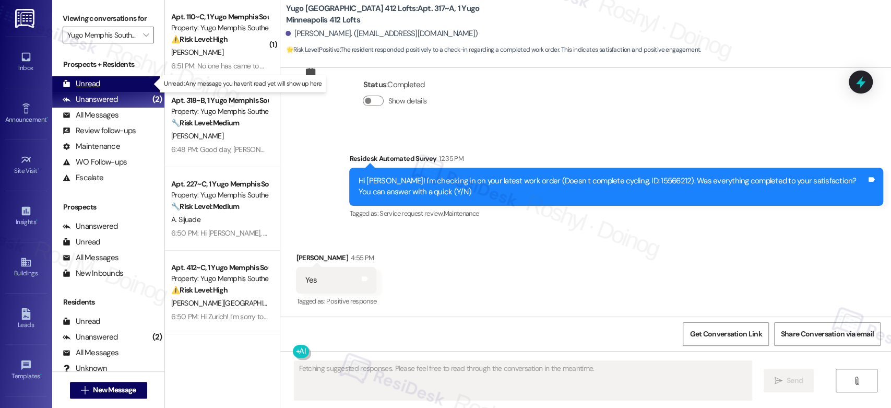
click at [121, 82] on div "Unread (0)" at bounding box center [108, 84] width 112 height 16
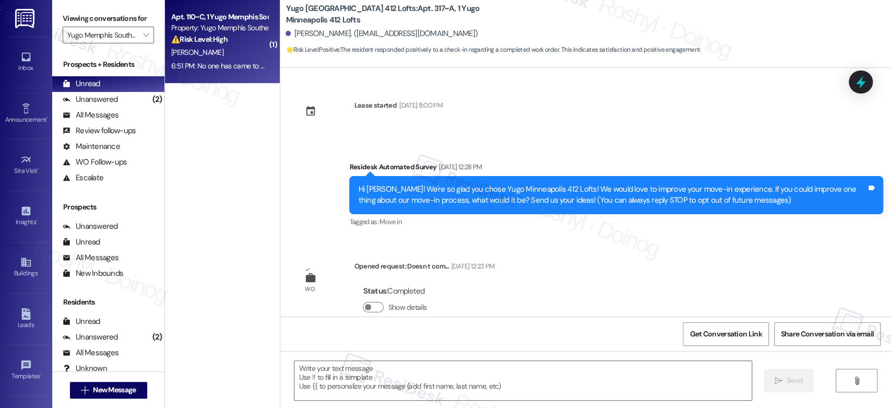
click at [202, 74] on div "Apt. 110~C, 1 Yugo Memphis Southern Property: Yugo Memphis Southern ⚠️ Risk Lev…" at bounding box center [222, 41] width 115 height 83
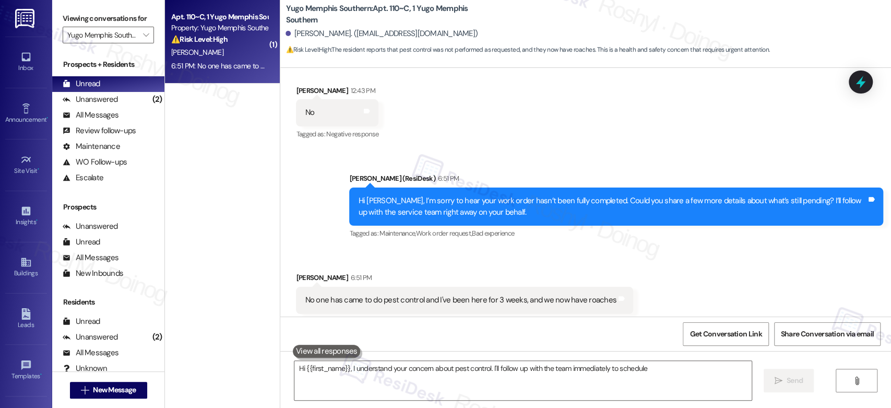
scroll to position [217, 0]
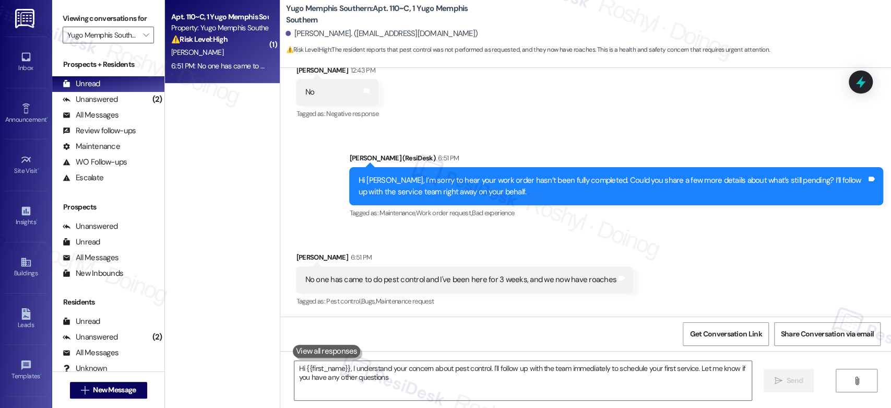
type textarea "Hi {{first_name}}, I understand your concern about pest control. I'll follow up…"
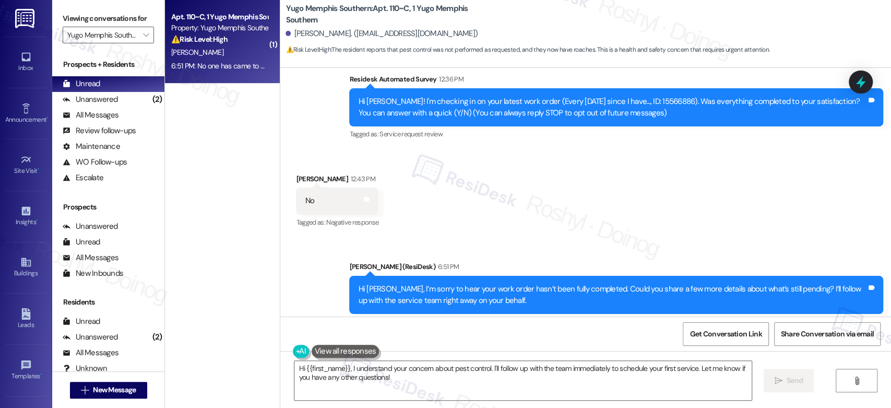
scroll to position [100, 0]
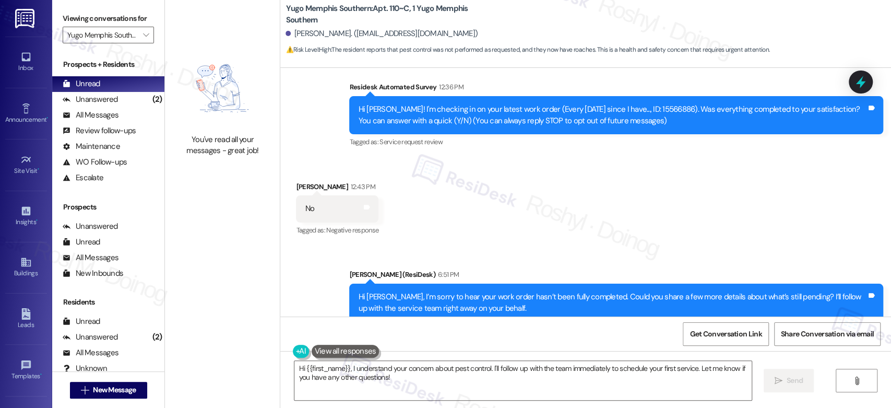
click at [579, 224] on div "Received via SMS [PERSON_NAME] 12:43 PM No Tags and notes Tagged as: Negative r…" at bounding box center [585, 202] width 611 height 88
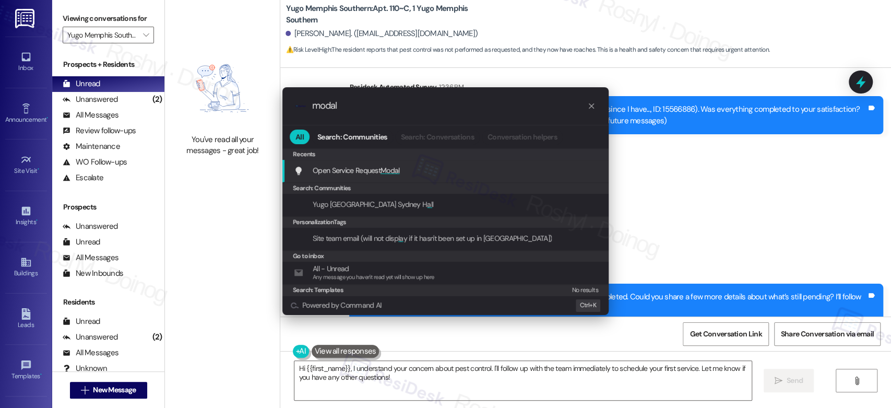
type input "modal"
click at [389, 171] on span "Modal" at bounding box center [389, 169] width 19 height 9
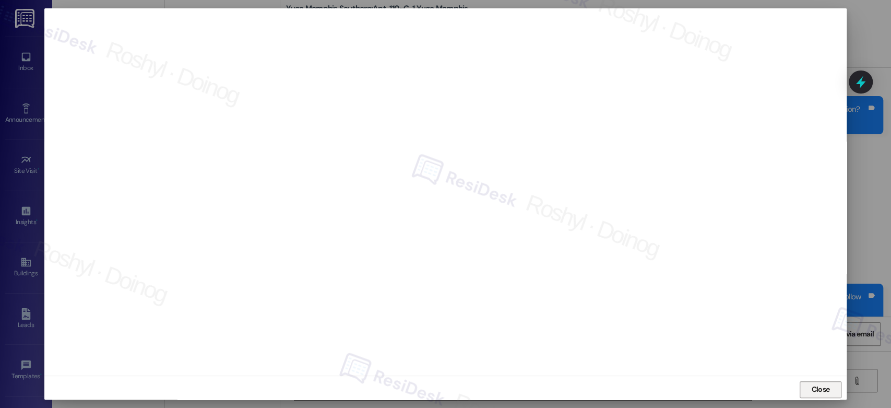
click at [826, 389] on span "Close" at bounding box center [820, 389] width 18 height 11
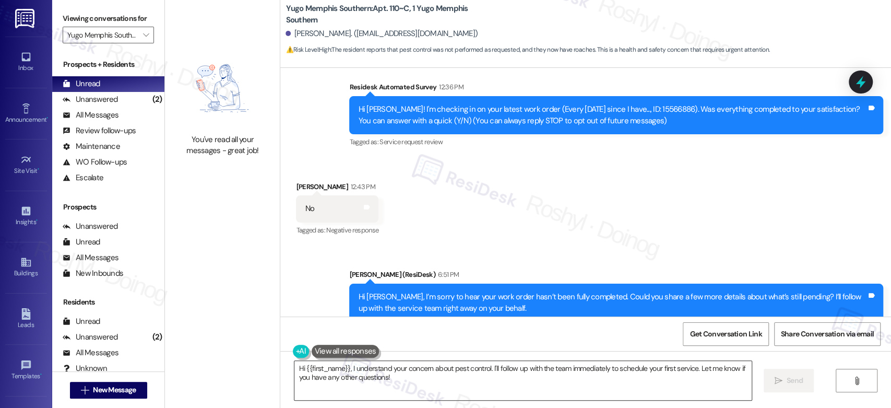
click at [397, 380] on textarea "Hi {{first_name}}, I understand your concern about pest control. I'll follow up…" at bounding box center [522, 380] width 457 height 39
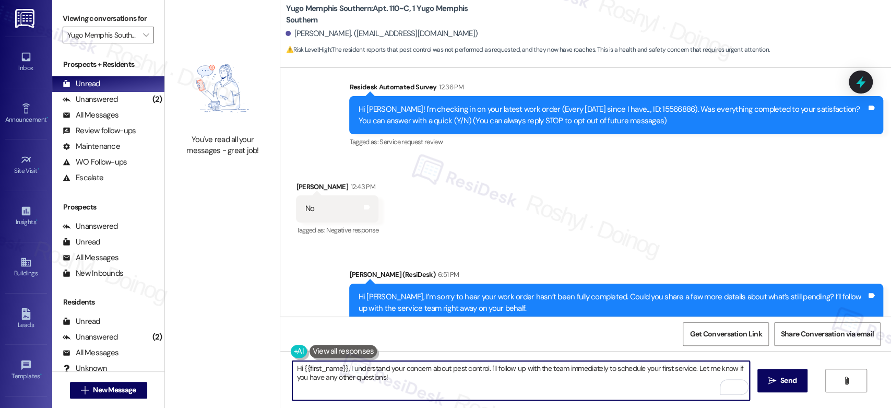
paste textarea "put on pest control list"
click at [624, 109] on div "Hi [PERSON_NAME]! I'm checking in on your latest work order (Every [DATE] since…" at bounding box center [612, 115] width 508 height 22
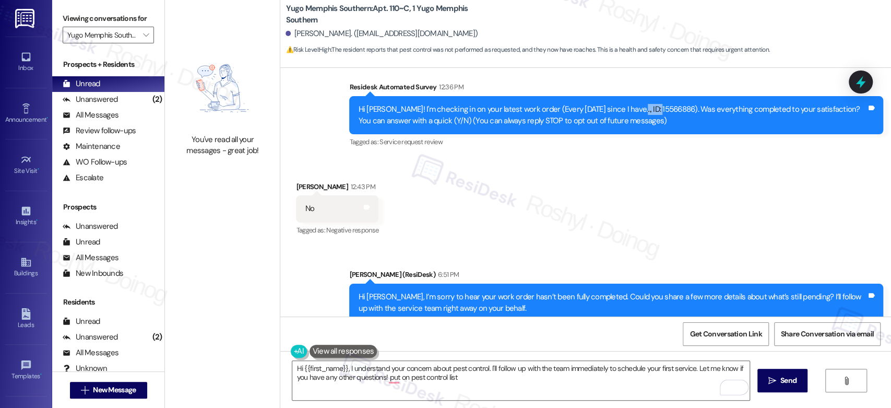
click at [624, 109] on div "Hi [PERSON_NAME]! I'm checking in on your latest work order (Every [DATE] since…" at bounding box center [612, 115] width 508 height 22
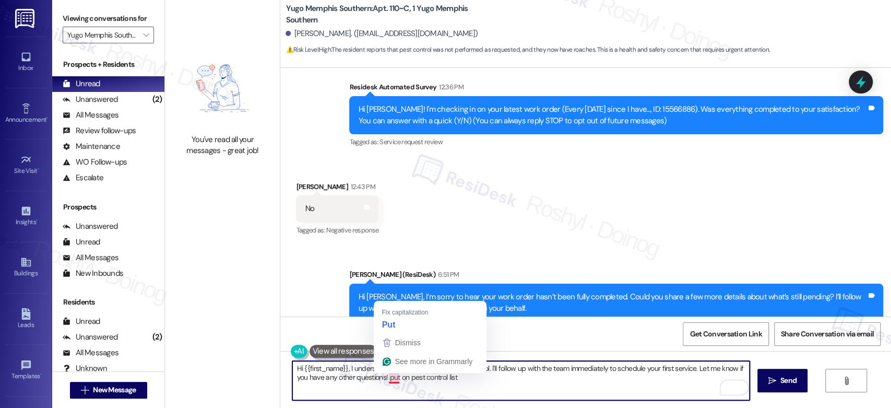
click at [384, 375] on textarea "Hi {{first_name}}, I understand your concern about pest control. I'll follow up…" at bounding box center [520, 380] width 457 height 39
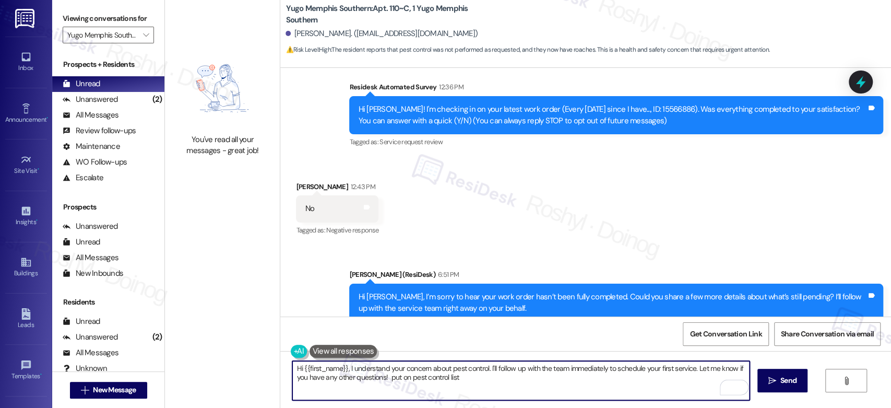
paste textarea "put on pest control list"
click at [624, 110] on div "Hi [PERSON_NAME]! I'm checking in on your latest work order (Every [DATE] since…" at bounding box center [612, 115] width 508 height 22
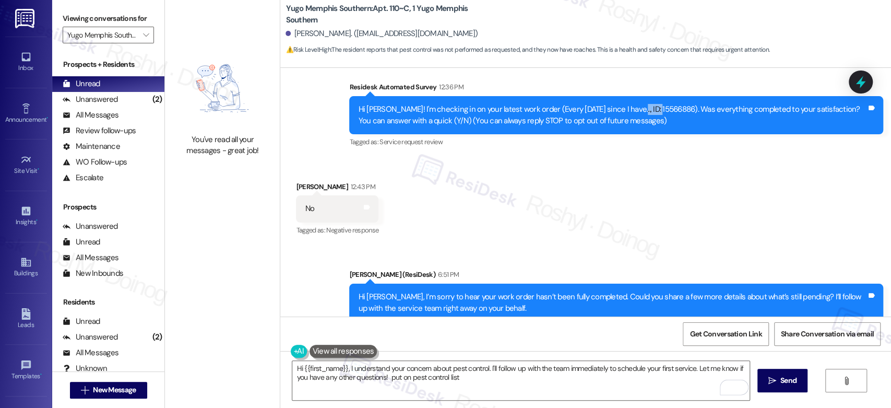
click at [624, 110] on div "Hi [PERSON_NAME]! I'm checking in on your latest work order (Every [DATE] since…" at bounding box center [612, 115] width 508 height 22
copy div "15566886"
click at [383, 375] on textarea "Hi {{first_name}}, I understand your concern about pest control. I'll follow up…" at bounding box center [520, 380] width 457 height 39
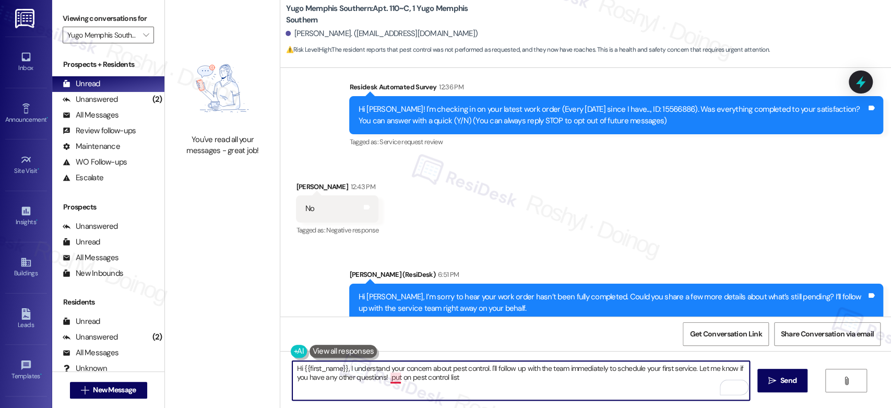
paste textarea "15566886"
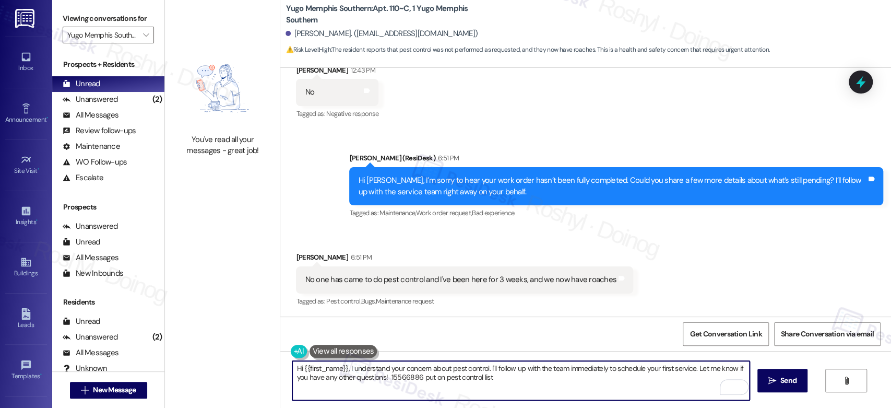
scroll to position [217, 0]
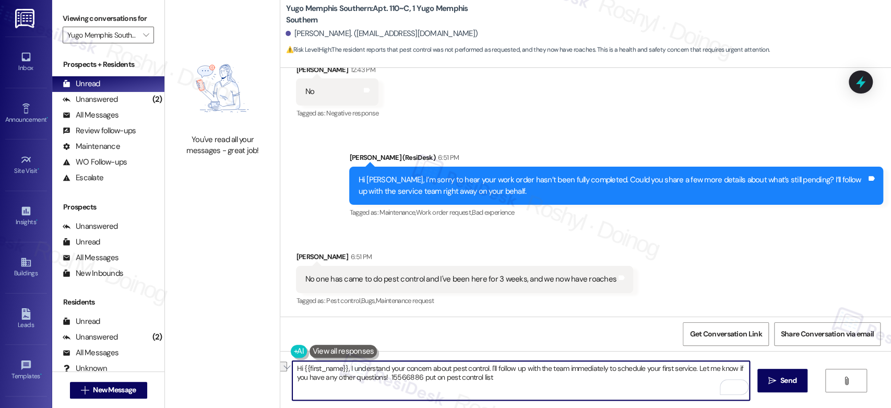
drag, startPoint x: 342, startPoint y: 367, endPoint x: 238, endPoint y: 365, distance: 104.4
click at [238, 365] on div "You've read all your messages - great job! Yugo Memphis Southern: Apt. 110~C, 1…" at bounding box center [528, 204] width 726 height 408
click at [512, 369] on textarea "I understand your concern about pest control. I'll follow up with the team imme…" at bounding box center [520, 380] width 457 height 39
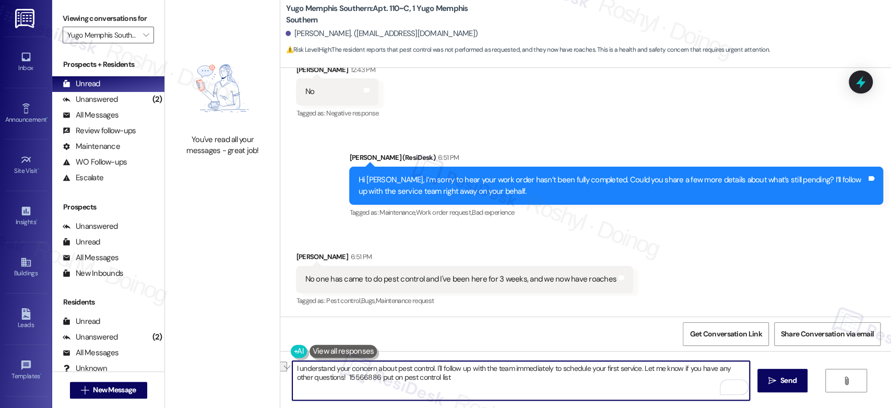
drag, startPoint x: 509, startPoint y: 365, endPoint x: 635, endPoint y: 369, distance: 125.8
click at [635, 369] on textarea "I understand your concern about pest control. I'll follow up with the team imme…" at bounding box center [520, 380] width 457 height 39
drag, startPoint x: 463, startPoint y: 377, endPoint x: 326, endPoint y: 384, distance: 138.0
click at [326, 384] on textarea "I understand your concern about pest control. I'll follow up with the team to c…" at bounding box center [520, 380] width 457 height 39
drag, startPoint x: 448, startPoint y: 386, endPoint x: 326, endPoint y: 382, distance: 122.2
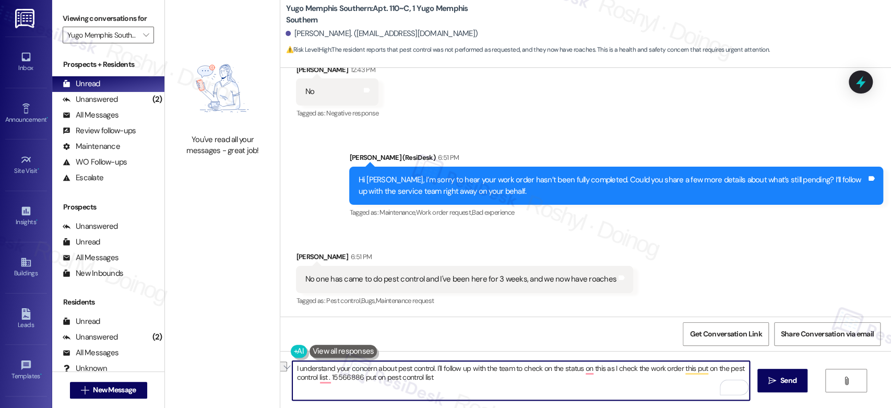
click at [326, 382] on textarea "I understand your concern about pest control. I'll follow up with the team to c…" at bounding box center [520, 380] width 457 height 39
drag, startPoint x: 329, startPoint y: 379, endPoint x: 262, endPoint y: 367, distance: 67.3
click at [262, 367] on div "You've read all your messages - great job! Yugo Memphis Southern: Apt. 110~C, 1…" at bounding box center [528, 204] width 726 height 408
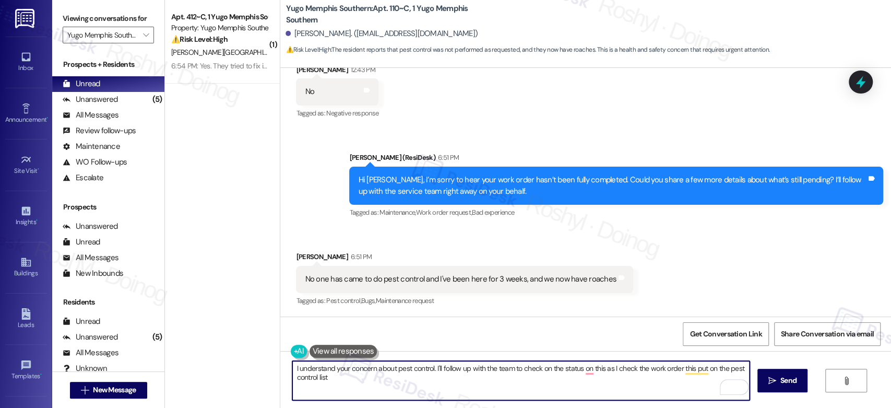
drag, startPoint x: 328, startPoint y: 373, endPoint x: 267, endPoint y: 367, distance: 61.8
click at [267, 367] on div "( 1 ) Apt. 412~C, 1 Yugo Memphis Southern Property: Yugo Memphis Southern ⚠️ Ri…" at bounding box center [528, 204] width 726 height 408
drag, startPoint x: 333, startPoint y: 384, endPoint x: 271, endPoint y: 362, distance: 65.7
click at [271, 362] on div "( 1 ) Apt. 412~C, 1 Yugo Memphis Southern Property: Yugo Memphis Southern ⚠️ Ri…" at bounding box center [528, 204] width 726 height 408
paste textarea "checked the work order, and it looks like it’s been added to the pest control l…"
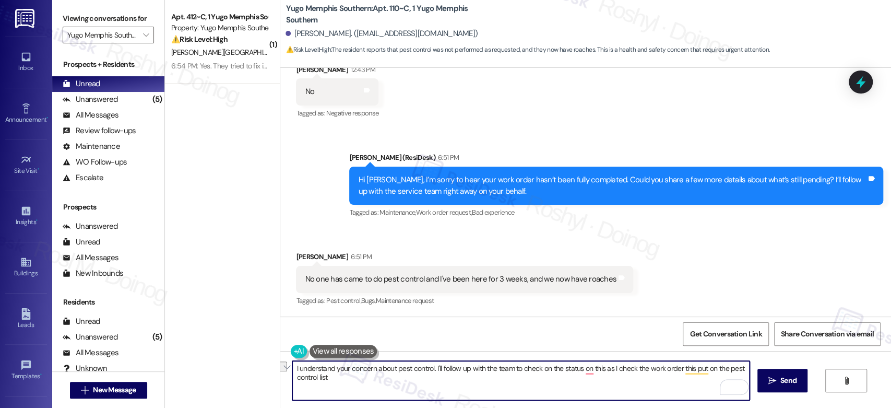
type textarea "I understand your concern about pest control. I checked the work order, and it …"
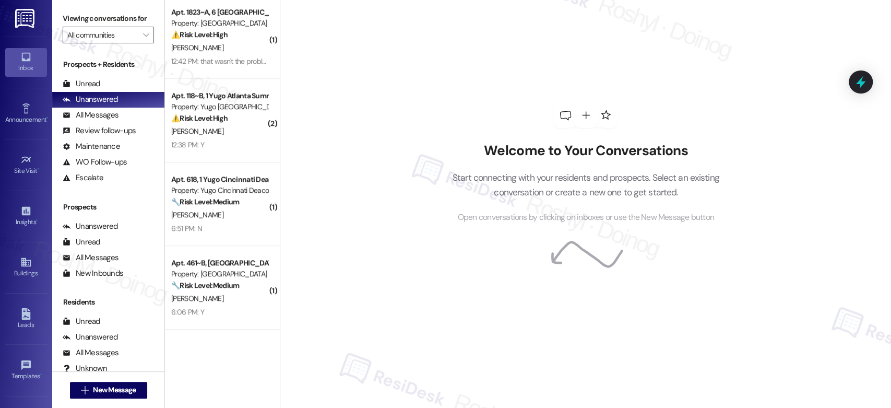
scroll to position [348, 0]
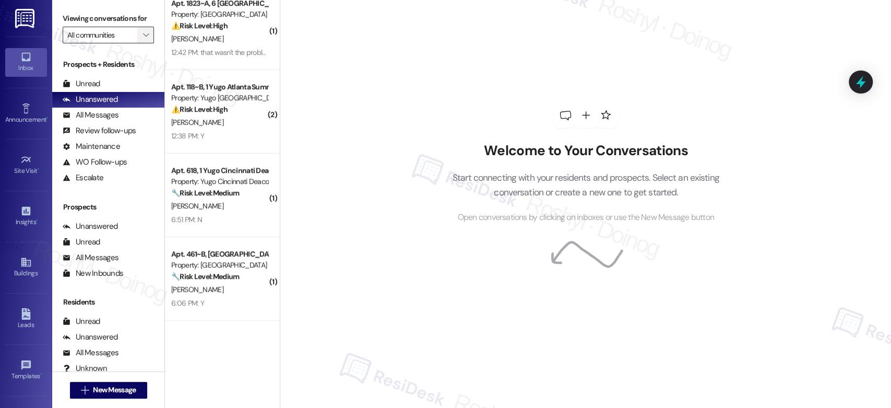
click at [143, 38] on icon "" at bounding box center [146, 35] width 6 height 8
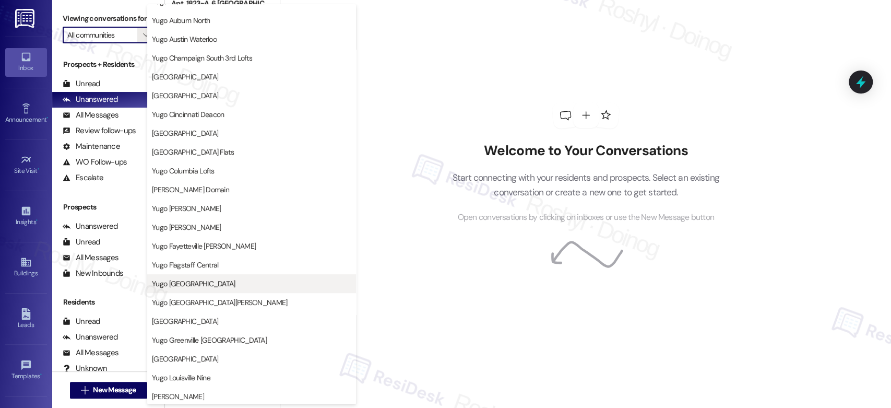
scroll to position [116, 0]
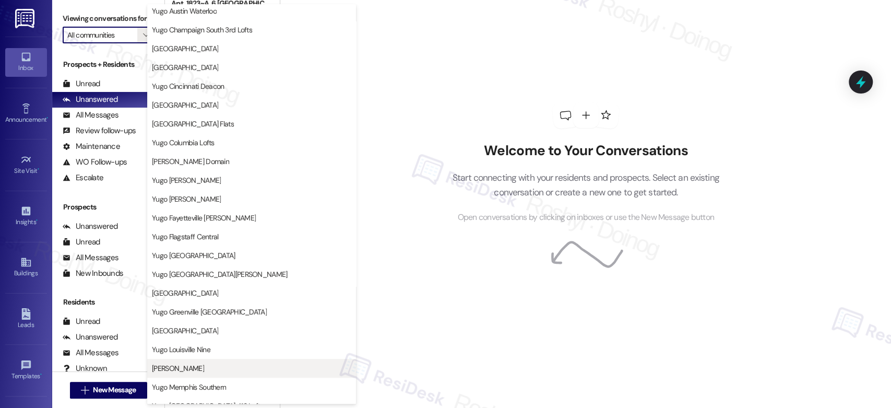
click at [202, 372] on span "[PERSON_NAME]" at bounding box center [178, 368] width 52 height 10
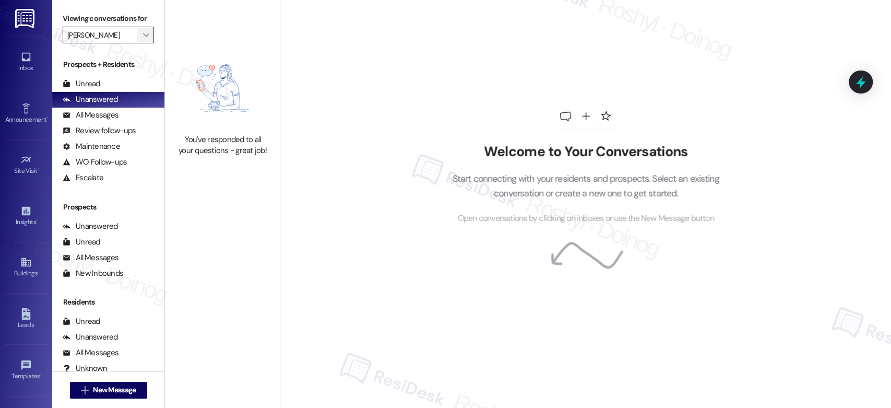
click at [141, 43] on span "" at bounding box center [146, 35] width 10 height 17
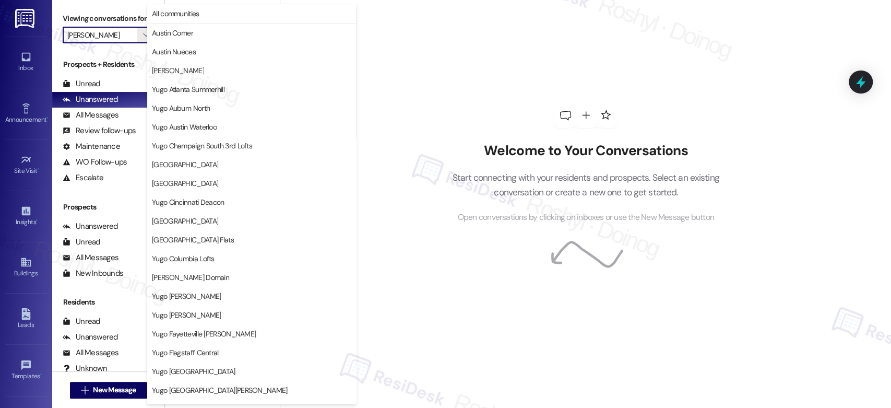
scroll to position [357, 0]
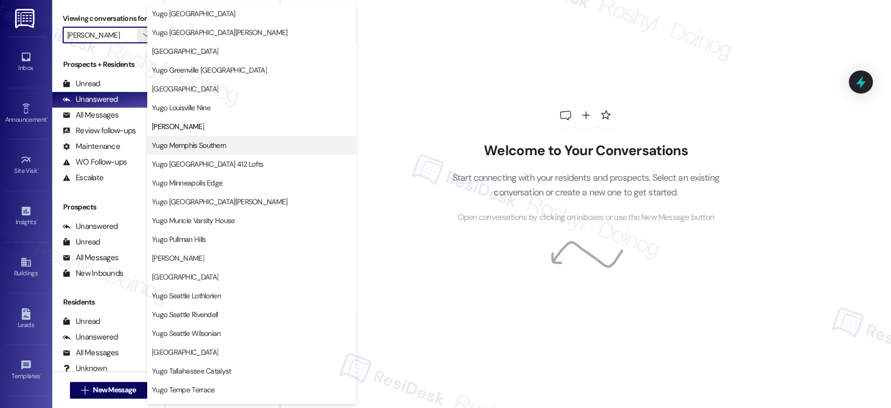
click at [213, 149] on span "Yugo Memphis Southern" at bounding box center [189, 145] width 74 height 10
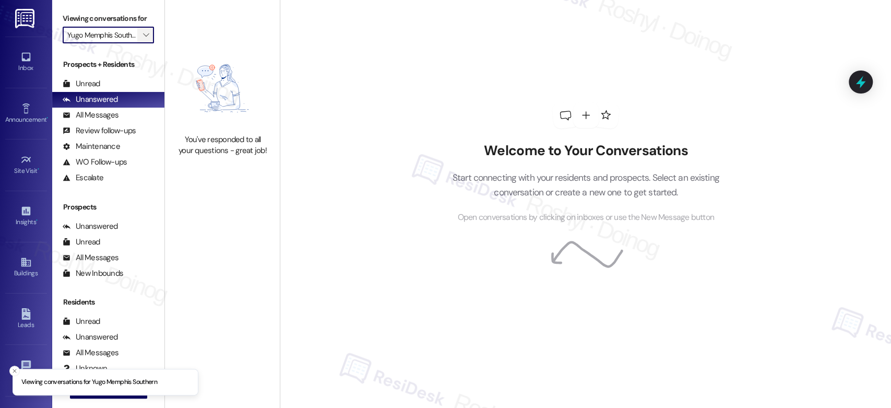
click at [142, 35] on span "" at bounding box center [146, 35] width 10 height 17
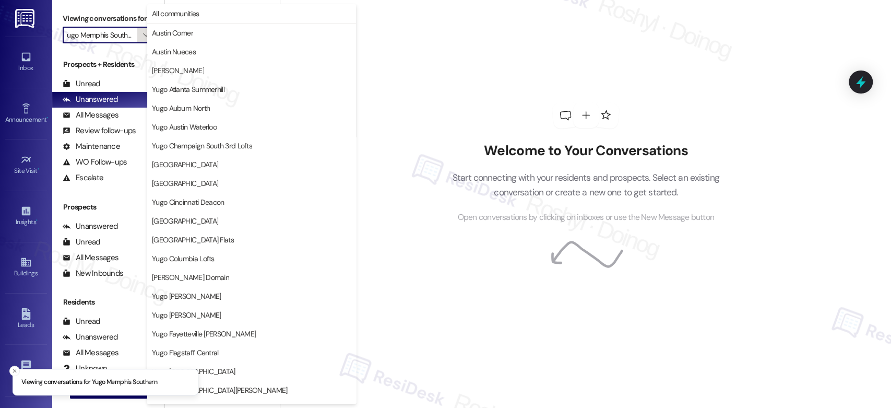
scroll to position [357, 0]
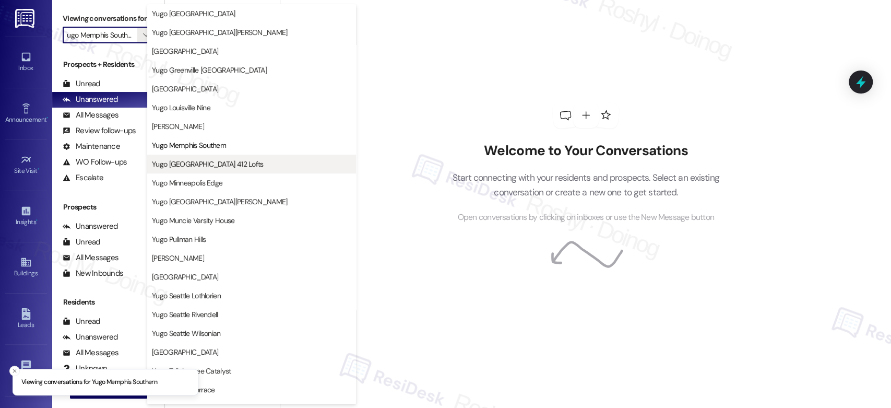
click at [205, 159] on span "Yugo [GEOGRAPHIC_DATA] 412 Lofts" at bounding box center [208, 164] width 112 height 10
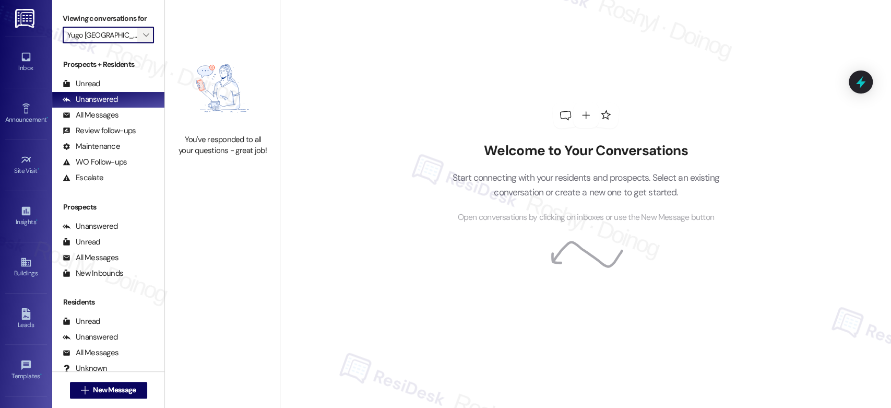
click at [142, 31] on span "" at bounding box center [146, 35] width 10 height 17
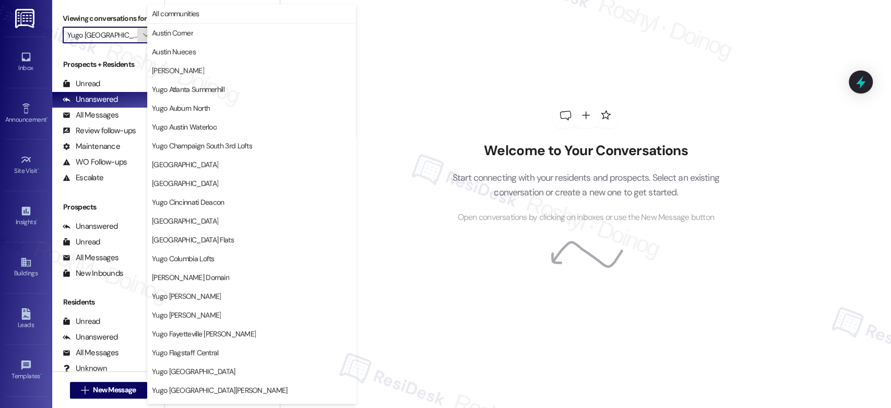
scroll to position [357, 0]
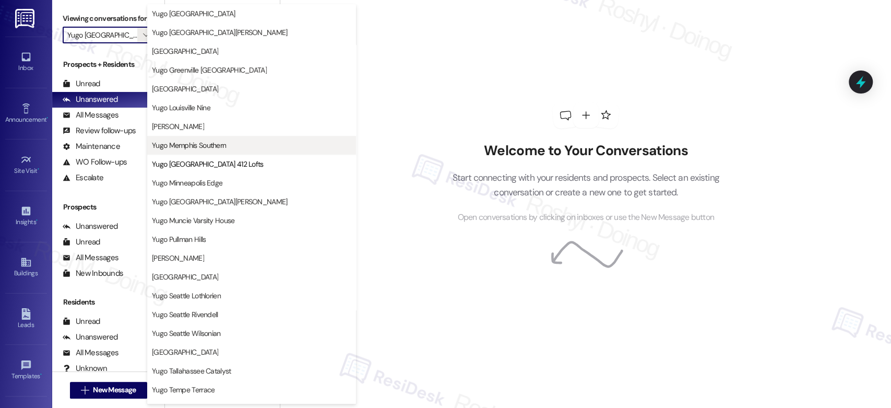
click at [210, 147] on span "Yugo Memphis Southern" at bounding box center [189, 145] width 74 height 10
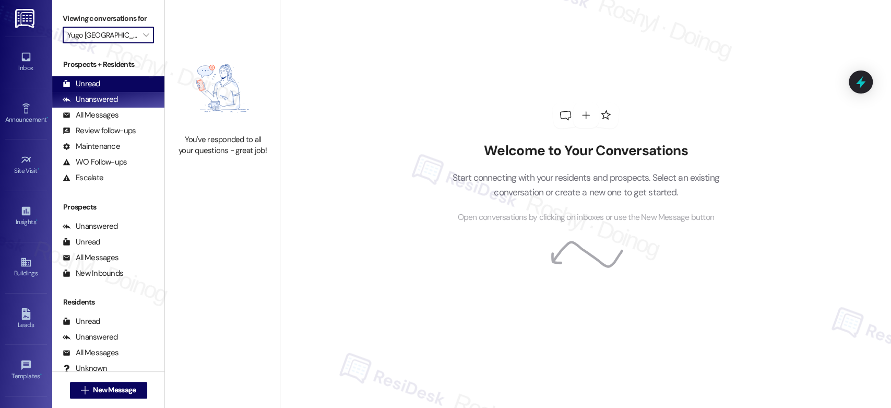
type input "Yugo Memphis Southern"
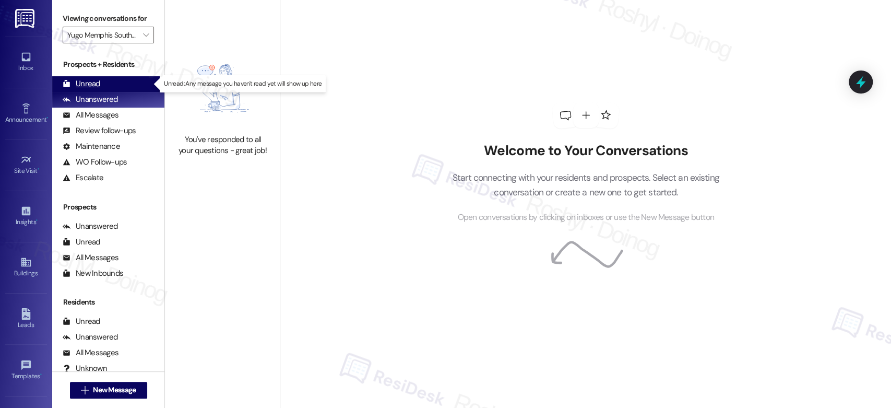
click at [110, 86] on div "Unread (0)" at bounding box center [108, 84] width 112 height 16
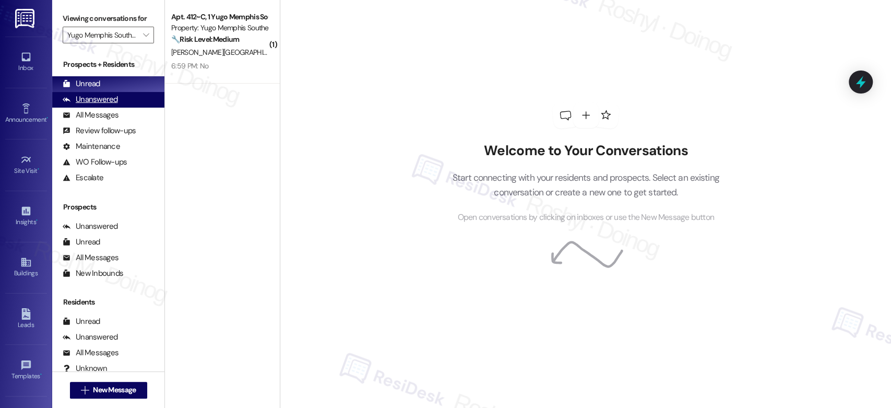
click at [119, 106] on div "Unanswered (0)" at bounding box center [108, 100] width 112 height 16
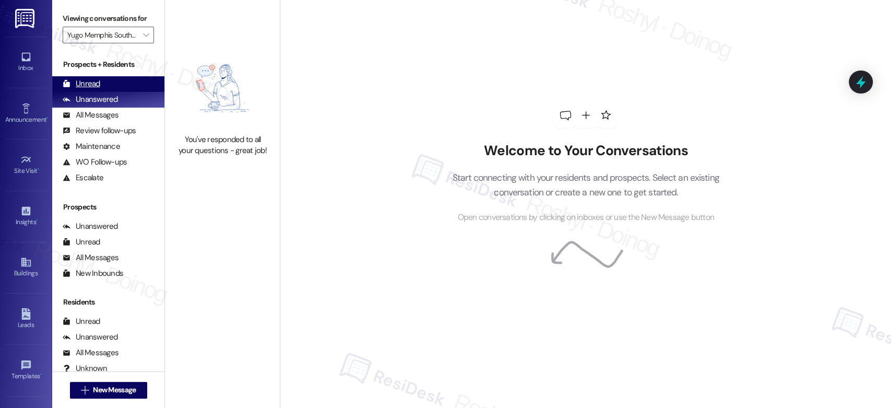
click at [124, 87] on div "Unread (0)" at bounding box center [108, 84] width 112 height 16
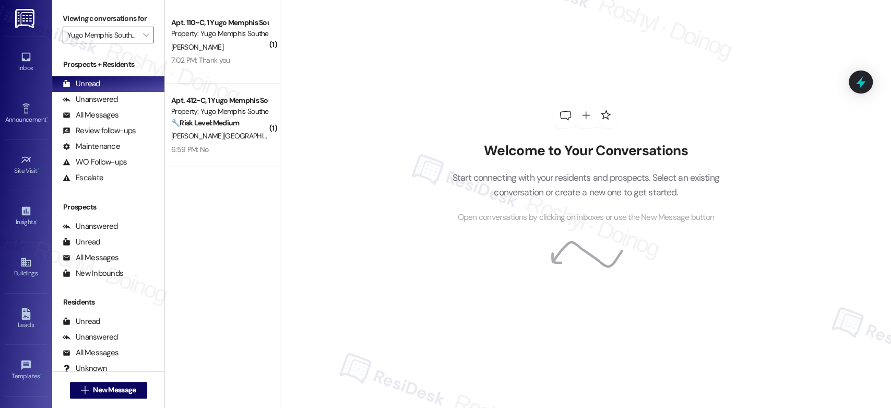
click at [235, 51] on div "[PERSON_NAME]" at bounding box center [219, 47] width 99 height 13
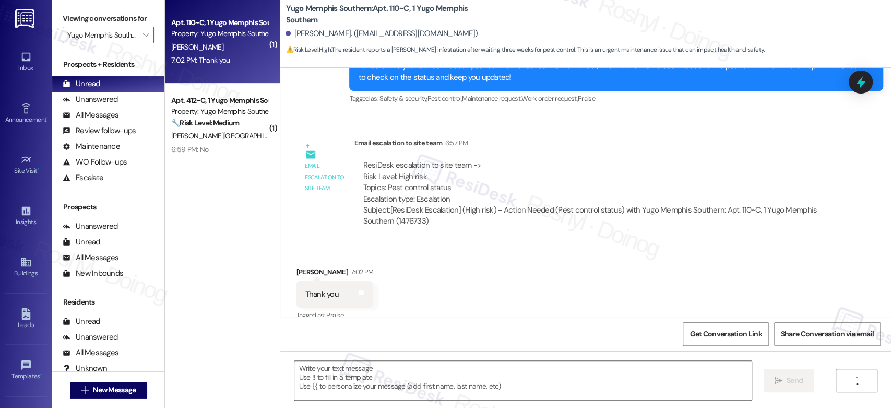
scroll to position [532, 0]
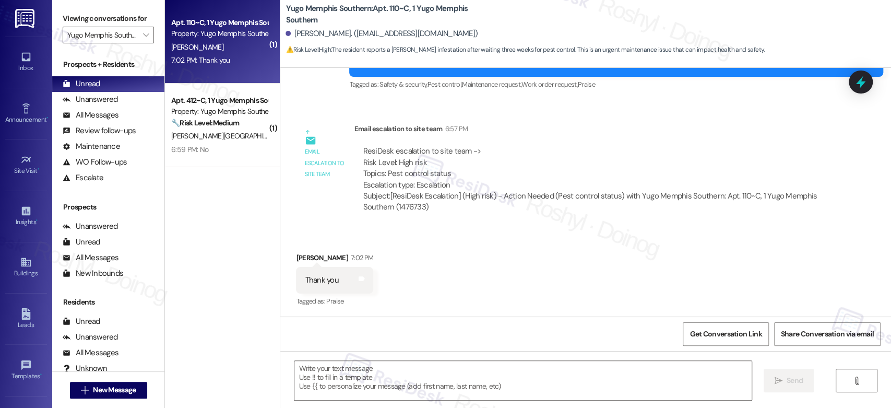
type textarea "Fetching suggested responses. Please feel free to read through the conversation…"
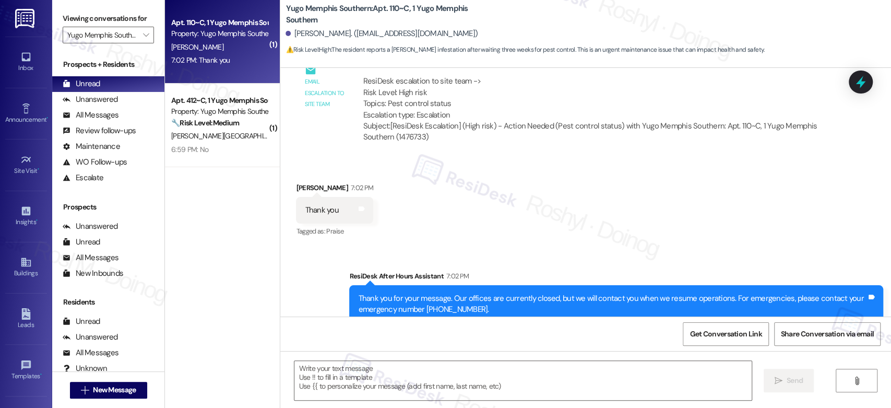
scroll to position [617, 0]
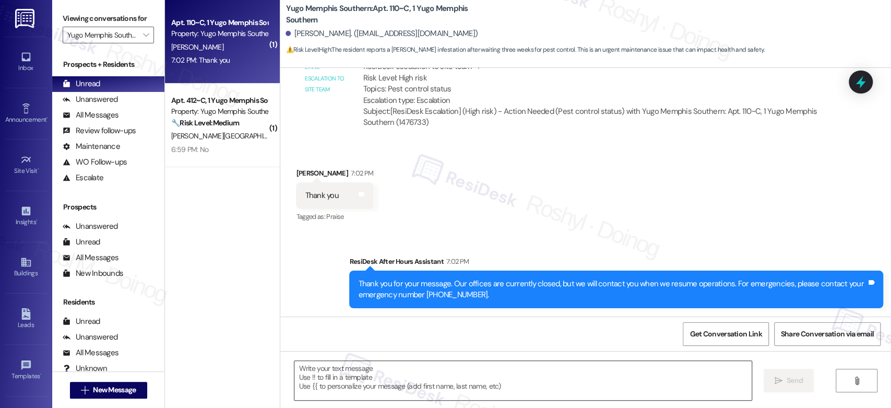
click at [364, 377] on textarea at bounding box center [522, 380] width 457 height 39
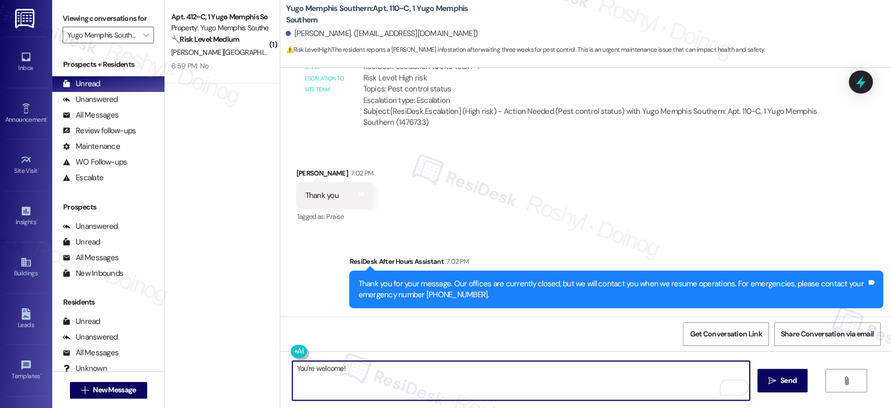
paste textarea "In the meantime, if there's anything else I can assist you with, let me know."
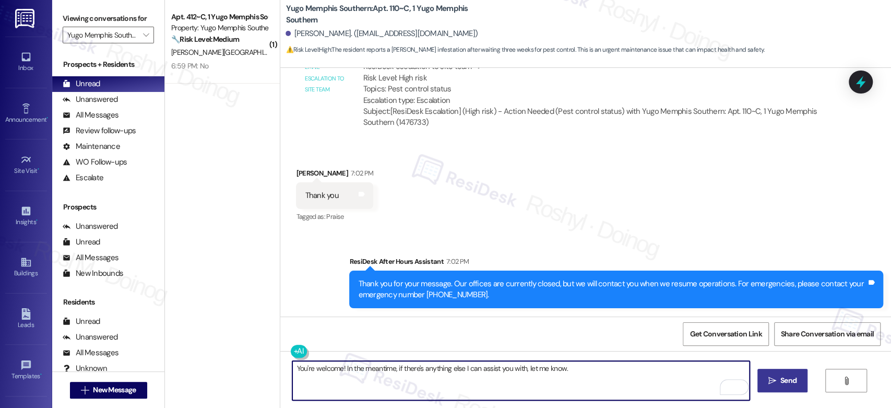
type textarea "You're welcome! In the meantime, if there's anything else I can assist you with…"
click at [786, 383] on span "Send" at bounding box center [788, 380] width 16 height 11
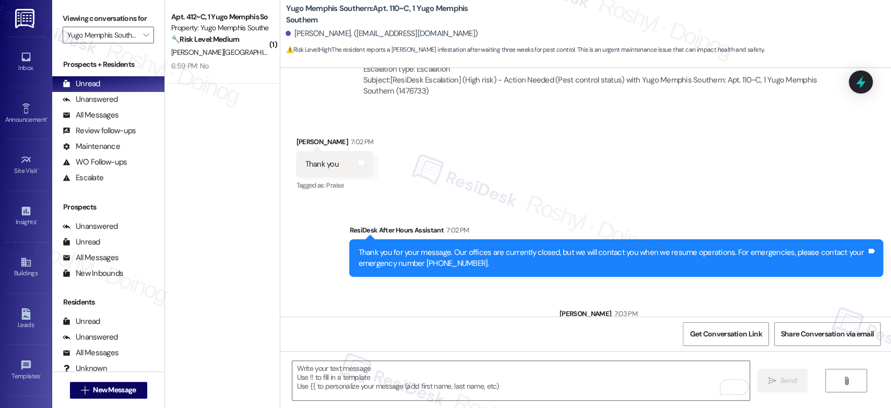
scroll to position [689, 0]
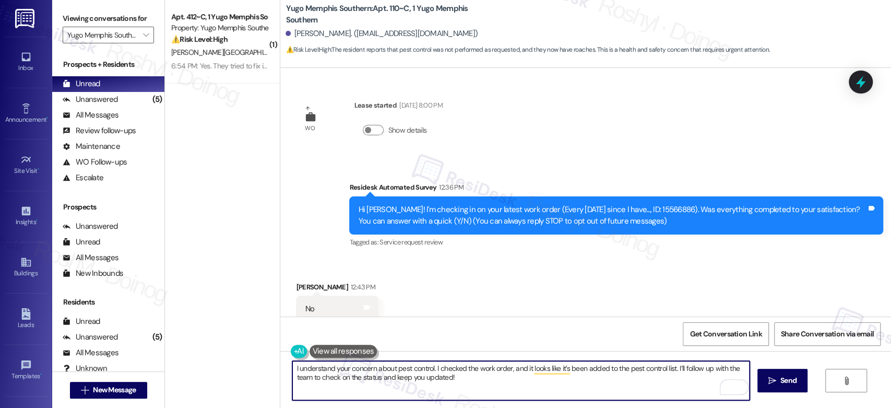
scroll to position [217, 0]
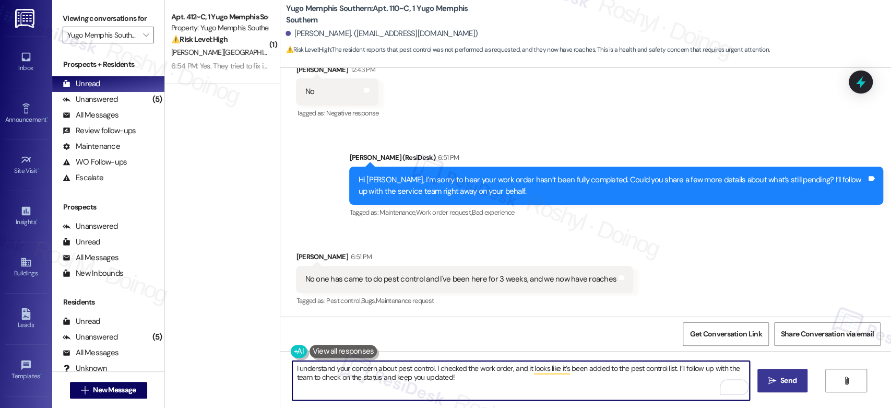
type textarea "I understand your concern about pest control. I checked the work order, and it …"
click at [795, 385] on span "Send" at bounding box center [788, 380] width 16 height 11
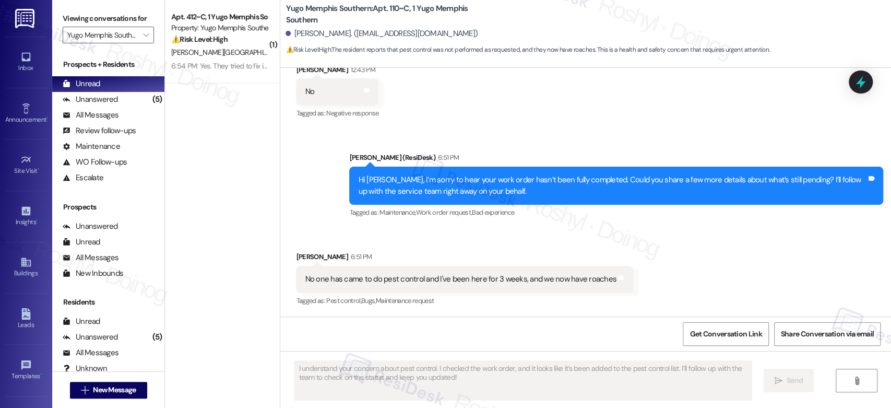
scroll to position [217, 0]
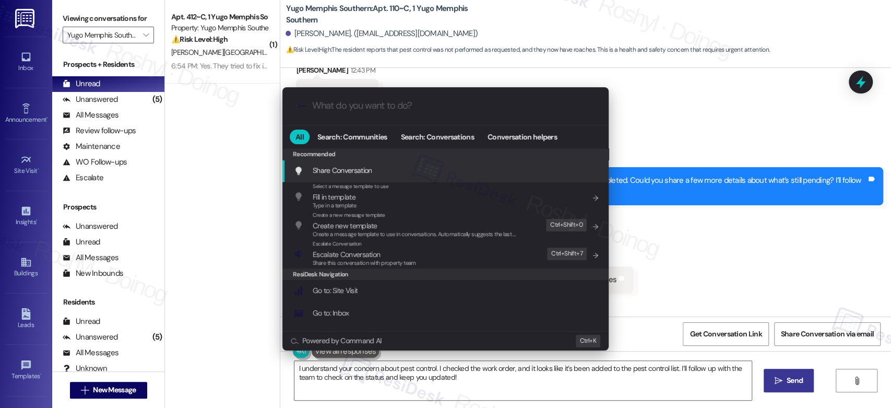
click at [359, 257] on span "Escalate Conversation" at bounding box center [346, 253] width 67 height 9
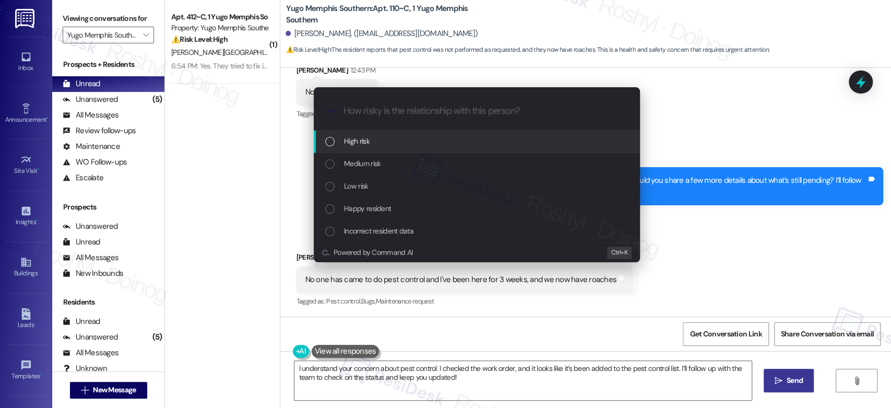
click at [394, 148] on div "High risk" at bounding box center [477, 141] width 326 height 22
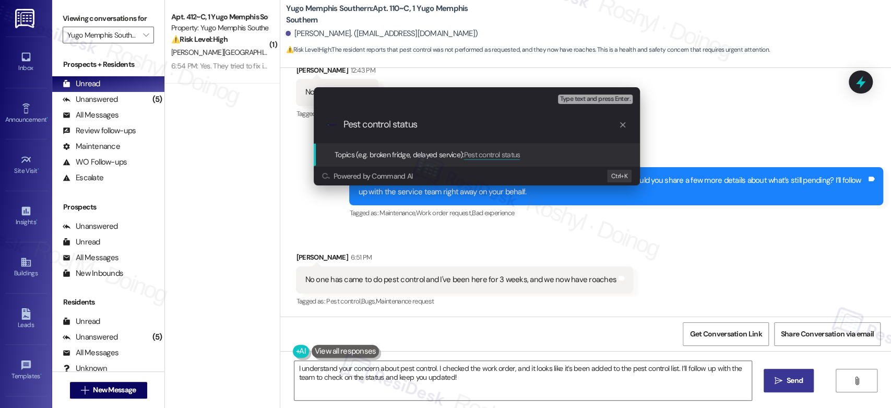
type input "Pest control status"
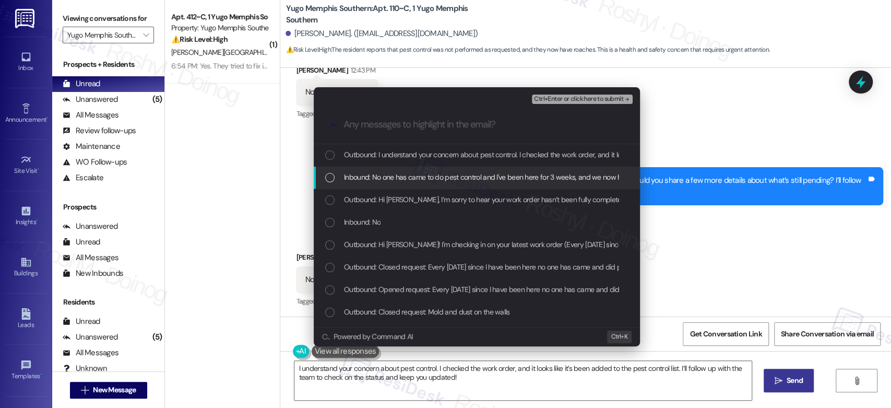
click at [437, 180] on span "Inbound: No one has came to do pest control and I've been here for 3 weeks, and…" at bounding box center [501, 176] width 315 height 11
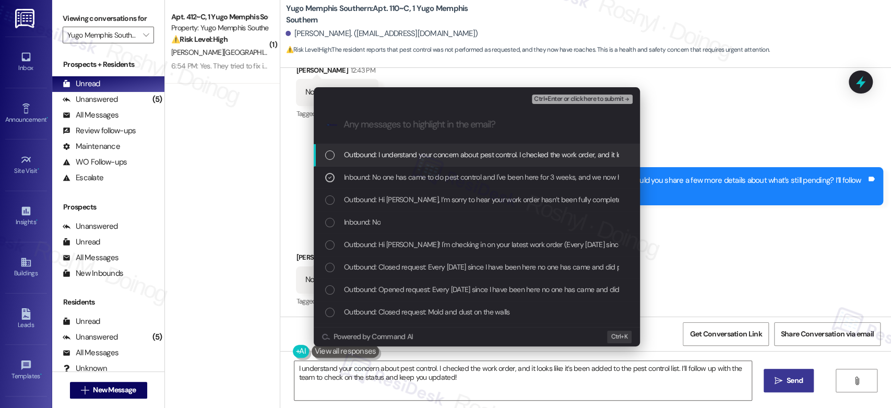
click at [602, 94] on div "Ctrl+Enter or click here to submit" at bounding box center [583, 99] width 103 height 14
click at [603, 98] on span "Ctrl+Enter or click here to submit" at bounding box center [578, 98] width 89 height 7
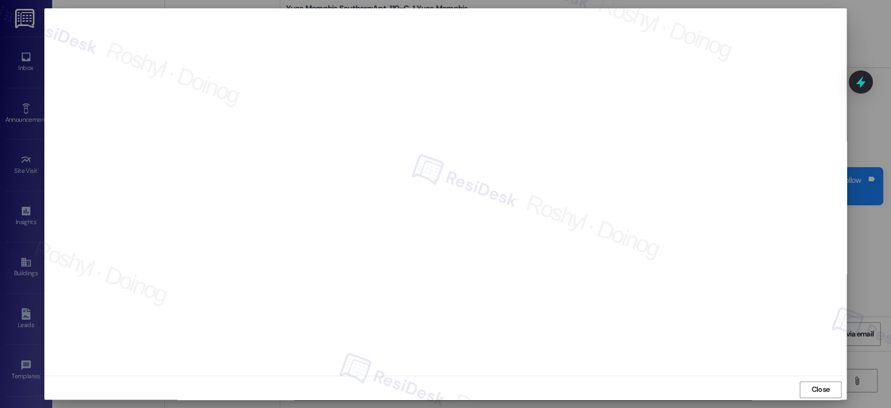
scroll to position [4, 0]
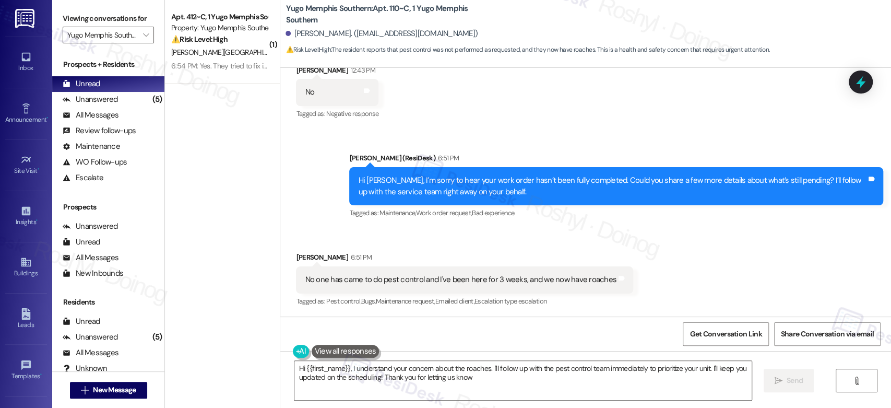
type textarea "Hi {{first_name}}, I understand your concern about the roaches. I'll follow up …"
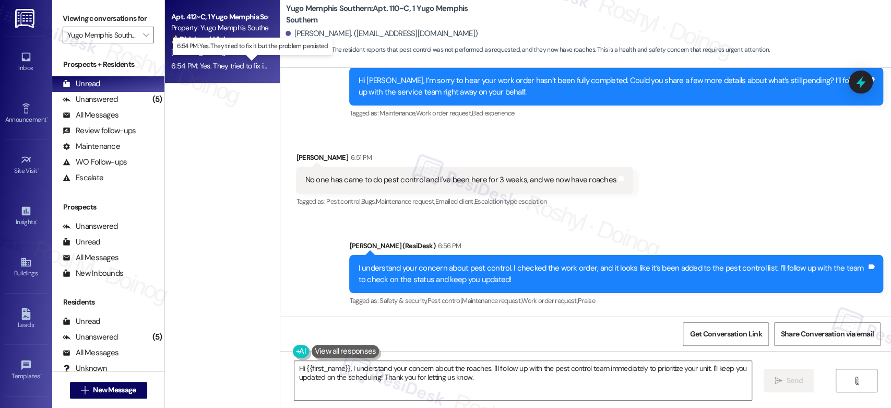
click at [221, 70] on div "6:54 PM: Yes. They tried to fix it but the problem persisted 6:54 PM: Yes. They…" at bounding box center [258, 65] width 175 height 9
type textarea "Hi {{first_name}}, I understand your concern about the roaches. I'll follow up …"
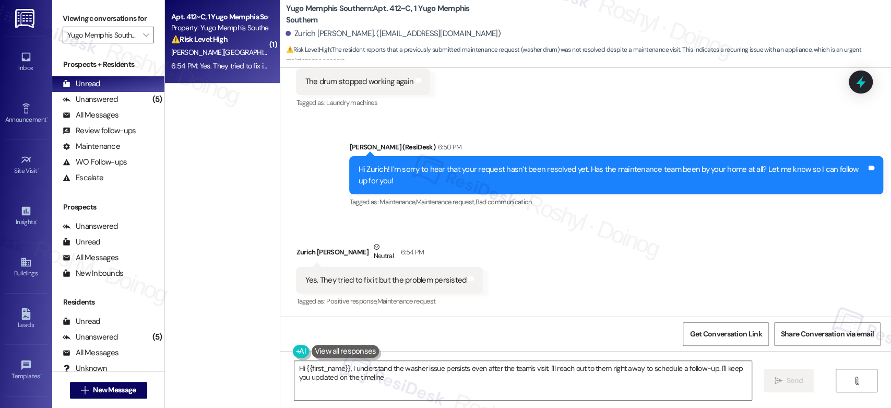
type textarea "Hi {{first_name}}, I understand the washer issue persists even after the team's…"
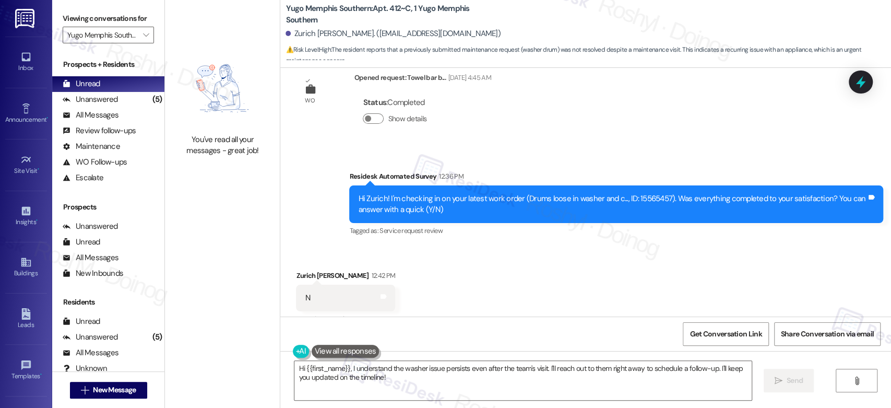
scroll to position [573, 0]
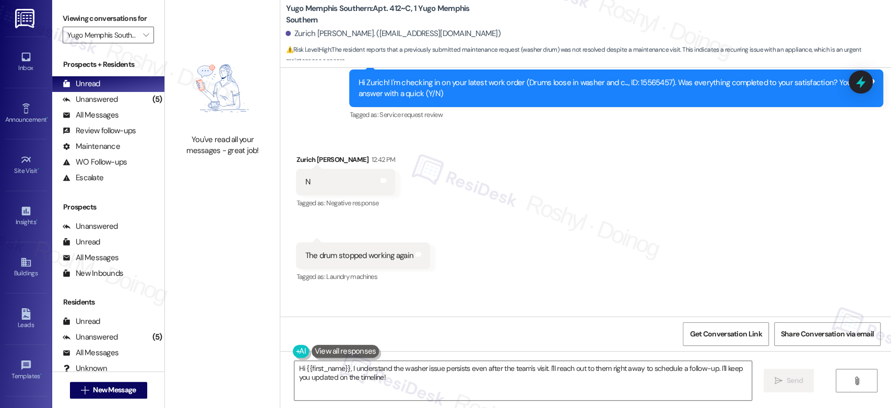
click at [480, 286] on div "Received via SMS Zurich [PERSON_NAME] 12:42 PM N Tags and notes Tagged as: Nega…" at bounding box center [585, 211] width 611 height 162
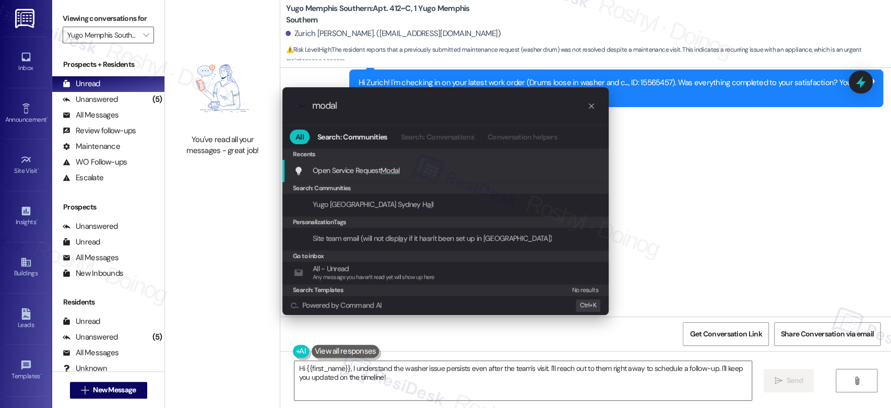
type input "modal"
click at [453, 167] on div "Open Service Request Modal Add shortcut" at bounding box center [446, 169] width 305 height 11
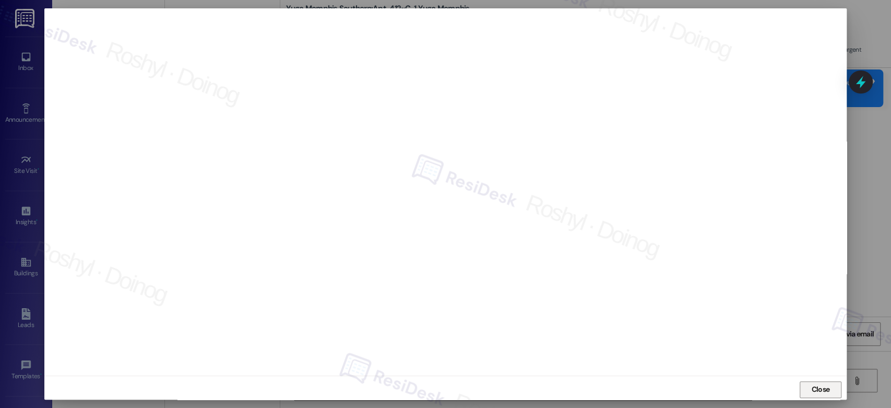
click at [814, 390] on span "Close" at bounding box center [820, 389] width 18 height 11
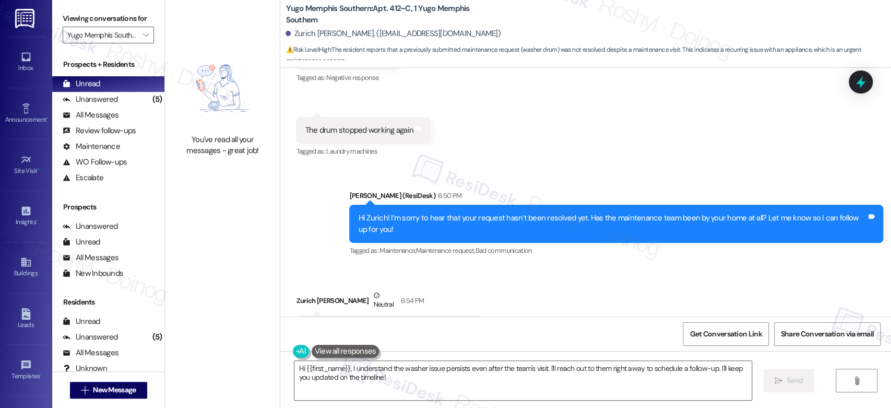
scroll to position [747, 0]
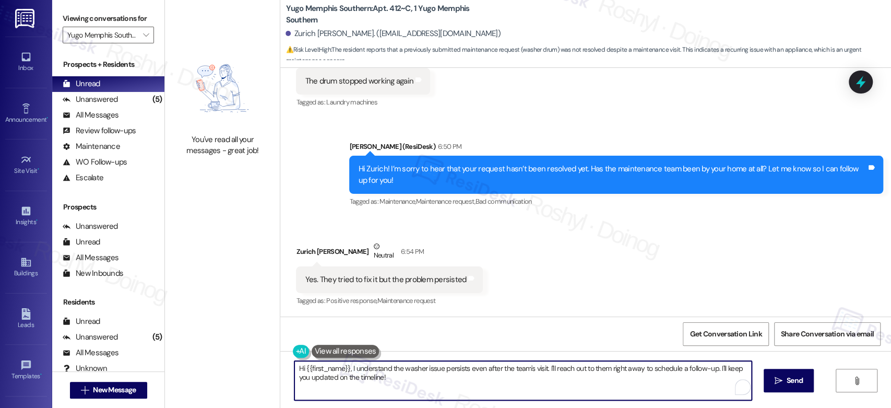
drag, startPoint x: 410, startPoint y: 380, endPoint x: 258, endPoint y: 366, distance: 152.0
click at [258, 366] on div "You've read all your messages - great job! Yugo Memphis Southern: Apt. 412~C, 1…" at bounding box center [528, 204] width 726 height 408
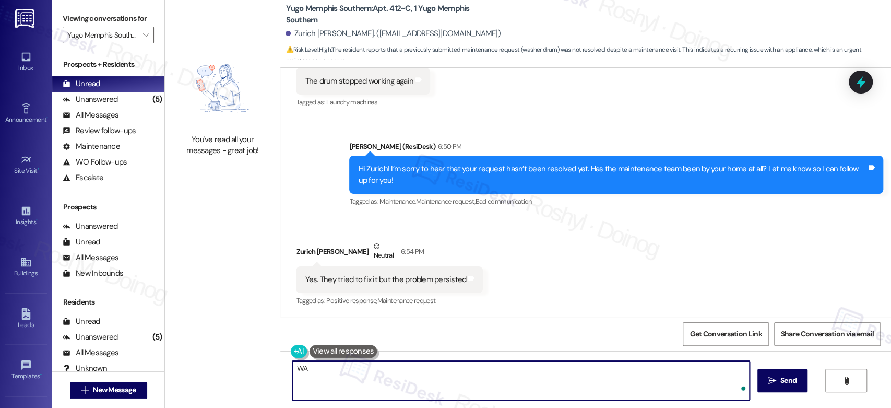
type textarea "W"
drag, startPoint x: 351, startPoint y: 372, endPoint x: 256, endPoint y: 369, distance: 95.0
click at [256, 369] on div "You've read all your messages - great job! Yugo Memphis Southern: Apt. 412~C, 1…" at bounding box center [528, 204] width 726 height 408
click at [401, 367] on textarea "Just checking, was someone return by [DATE] to c" at bounding box center [520, 380] width 457 height 39
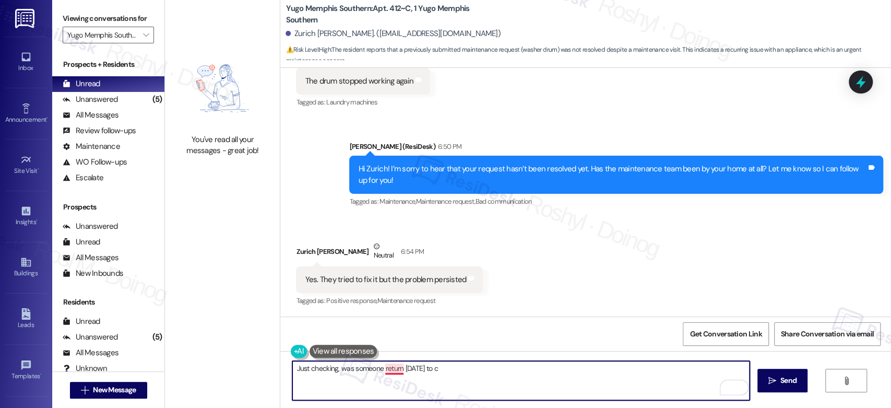
click at [394, 367] on textarea "Just checking, was someone return [DATE] to c" at bounding box center [520, 380] width 457 height 39
click at [392, 373] on textarea "Just checking, was someone return [DATE] to c" at bounding box center [520, 380] width 457 height 39
drag, startPoint x: 448, startPoint y: 370, endPoint x: 423, endPoint y: 374, distance: 25.2
click at [423, 374] on textarea "Just checking, was someone returned [DATE] to c" at bounding box center [520, 380] width 457 height 39
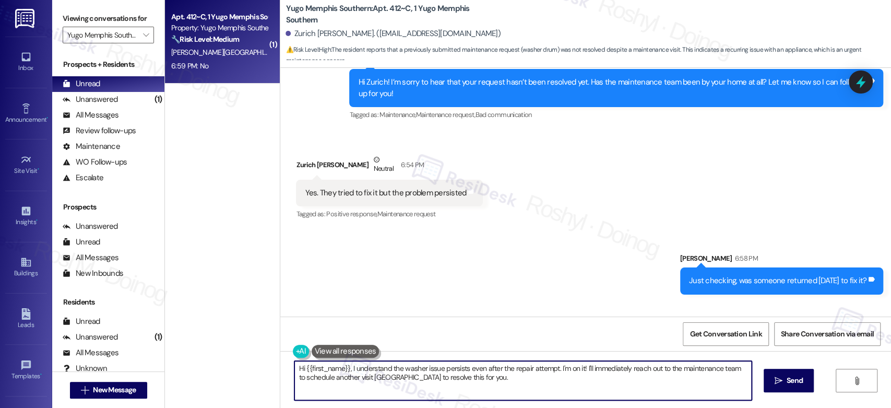
scroll to position [893, 0]
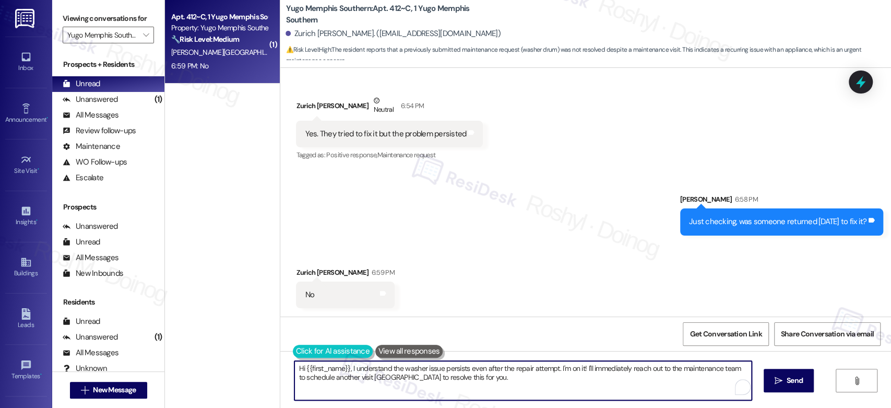
drag, startPoint x: 556, startPoint y: 370, endPoint x: 289, endPoint y: 343, distance: 268.1
click at [289, 360] on div "Hi {{first_name}}, I understand the washer issue persists even after the repair…" at bounding box center [518, 380] width 458 height 40
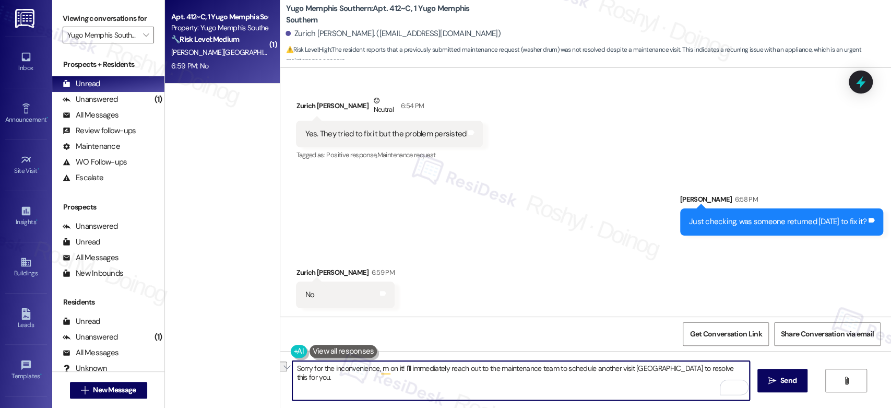
drag, startPoint x: 715, startPoint y: 365, endPoint x: 375, endPoint y: 356, distance: 340.9
click at [375, 356] on div "Sorry for the inconvenience, m on it! I'll immediately reach out to the mainten…" at bounding box center [585, 390] width 611 height 78
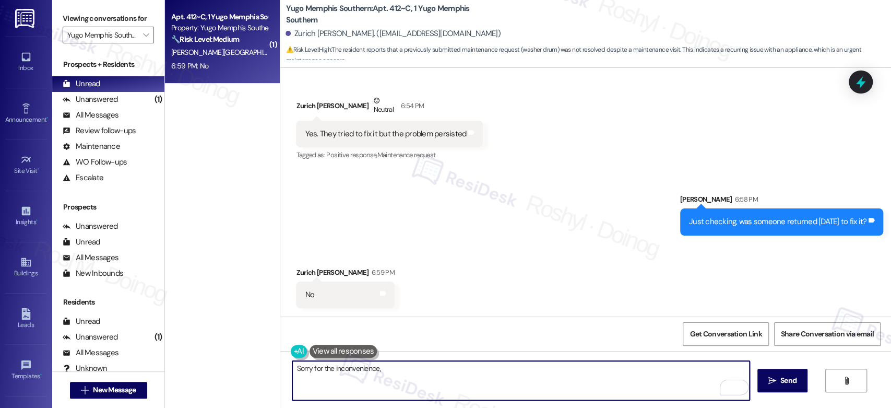
type textarea "Sorry for the inconvenience,"
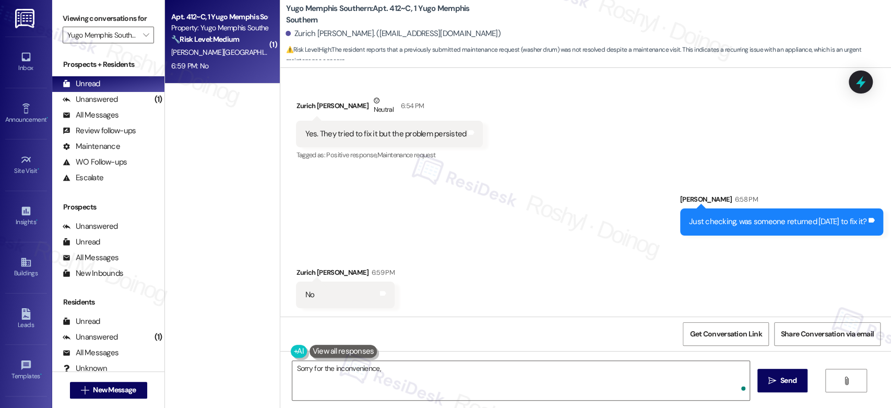
click at [532, 218] on div "Sent via SMS [PERSON_NAME] 6:58 PM Just checking, was someone returned [DATE] t…" at bounding box center [585, 206] width 611 height 73
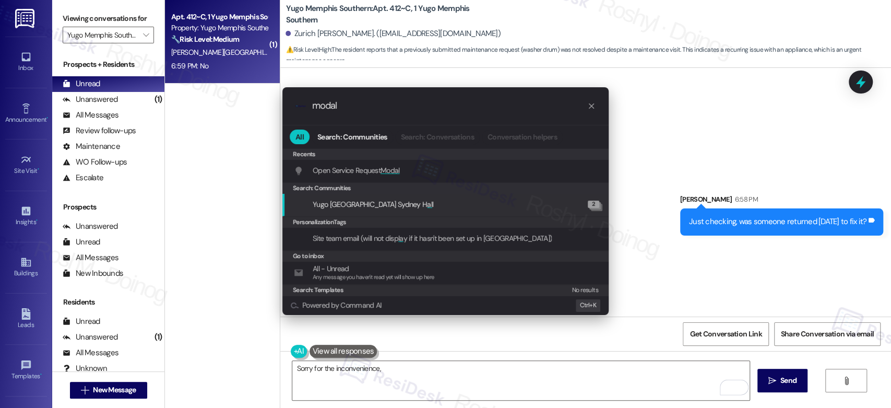
type input "modal"
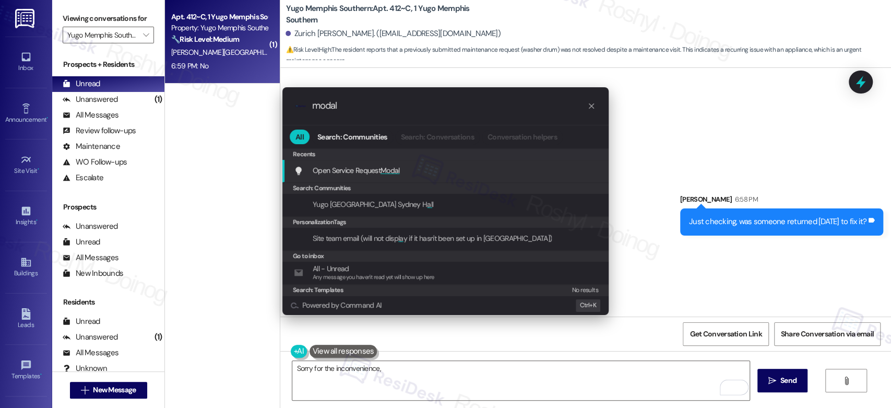
click at [463, 170] on div "Open Service Request Modal Add shortcut" at bounding box center [446, 169] width 305 height 11
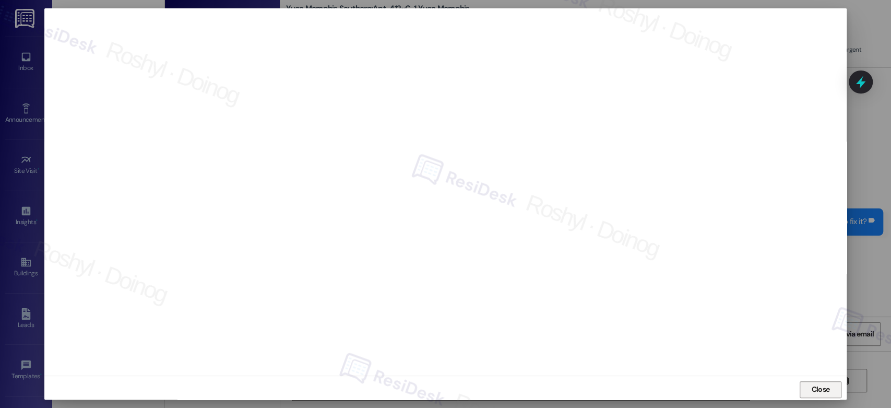
click at [815, 386] on span "Close" at bounding box center [820, 389] width 18 height 11
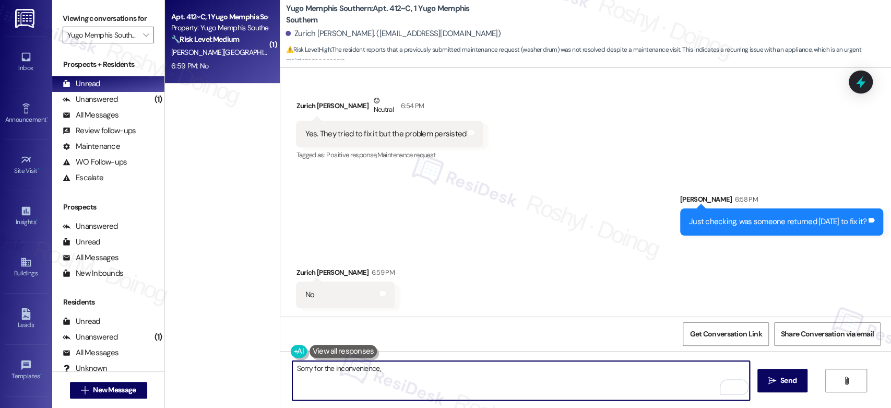
drag, startPoint x: 378, startPoint y: 370, endPoint x: 397, endPoint y: 368, distance: 18.9
click at [397, 368] on textarea "Sorry for the inconvenience," at bounding box center [520, 380] width 457 height 39
paste textarea "I can submit a work order in behalf of you , Could you please confirm if we hav…"
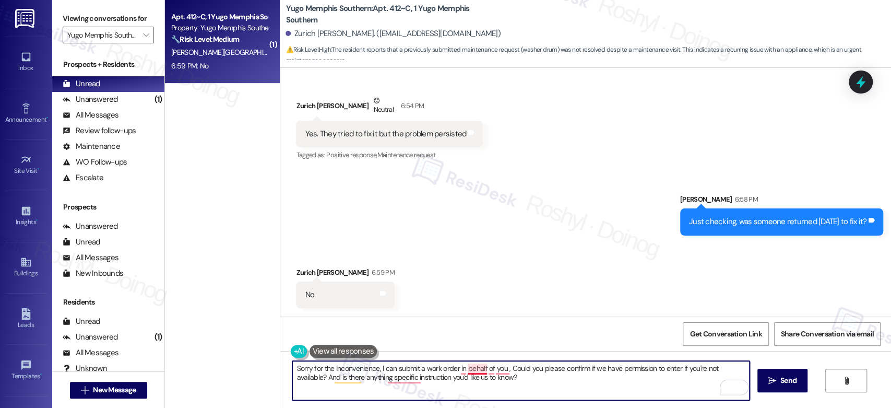
click at [463, 372] on textarea "Sorry for the inconvenience, I can submit a work order in behalf of you , Could…" at bounding box center [520, 380] width 457 height 39
click at [508, 368] on textarea "Sorry for the inconvenience, I can submit a work order in your behalf of you , …" at bounding box center [520, 380] width 457 height 39
click at [498, 366] on textarea "Sorry for the inconvenience, I can submit a work order in your behalf of you. C…" at bounding box center [520, 380] width 457 height 39
drag, startPoint x: 497, startPoint y: 372, endPoint x: 509, endPoint y: 372, distance: 11.5
click at [509, 372] on textarea "Sorry for the inconvenience, I can submit a work order in your behalf of you. C…" at bounding box center [520, 380] width 457 height 39
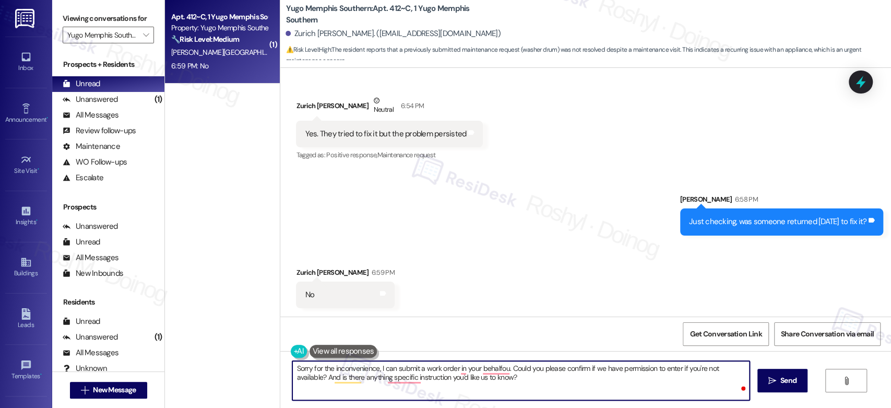
click at [497, 367] on textarea "Sorry for the inconvenience, I can submit a work order in your behalfou. Could …" at bounding box center [520, 380] width 457 height 39
click at [499, 370] on textarea "Sorry for the inconvenience, I can submit a work order in your behalfou. Could …" at bounding box center [520, 380] width 457 height 39
click at [455, 370] on textarea "Sorry for the inconvenience, I can submit a work order in your behalf. Could yo…" at bounding box center [520, 380] width 457 height 39
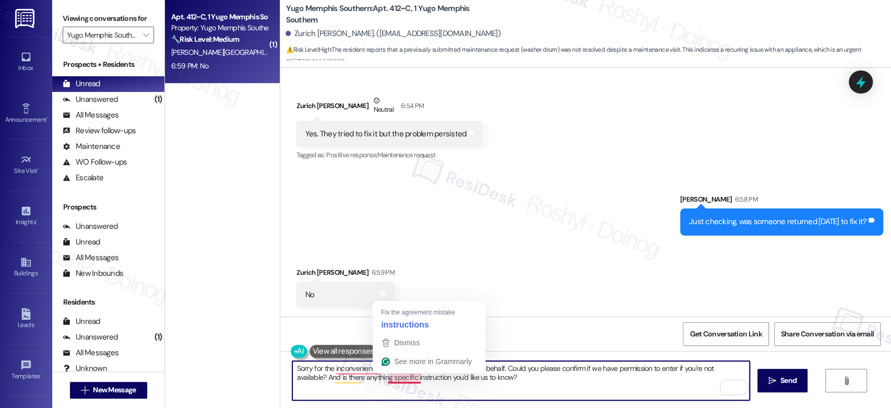
click at [400, 379] on textarea "Sorry for the inconvenience, I can submit a work order on your behalf. Could yo…" at bounding box center [520, 380] width 457 height 39
click at [352, 367] on textarea "Sorry for the inconvenience, I can submit a work order on your behalf. Could yo…" at bounding box center [520, 380] width 457 height 39
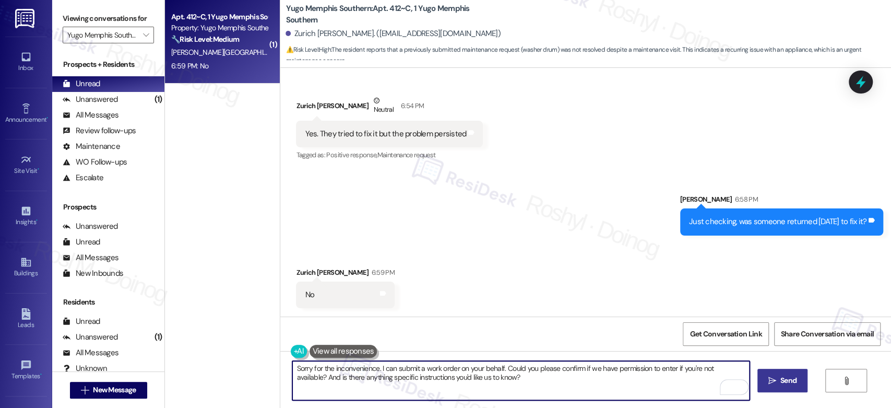
type textarea "Sorry for the inconvenience. I can submit a work order on your behalf. Could yo…"
click at [770, 379] on icon "" at bounding box center [772, 380] width 8 height 8
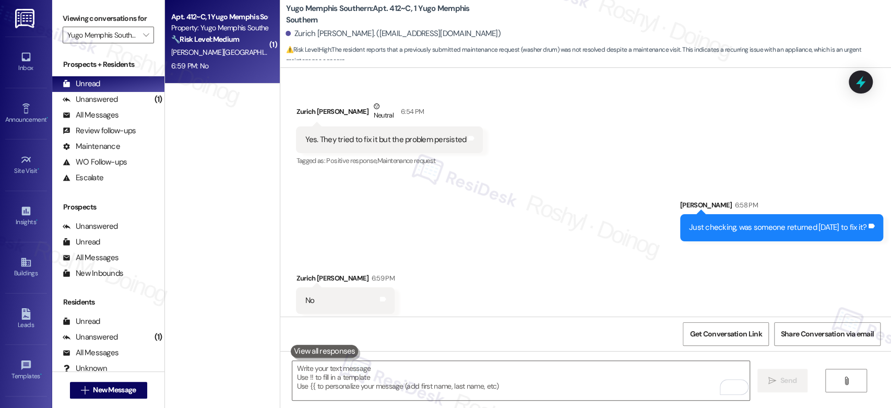
scroll to position [892, 0]
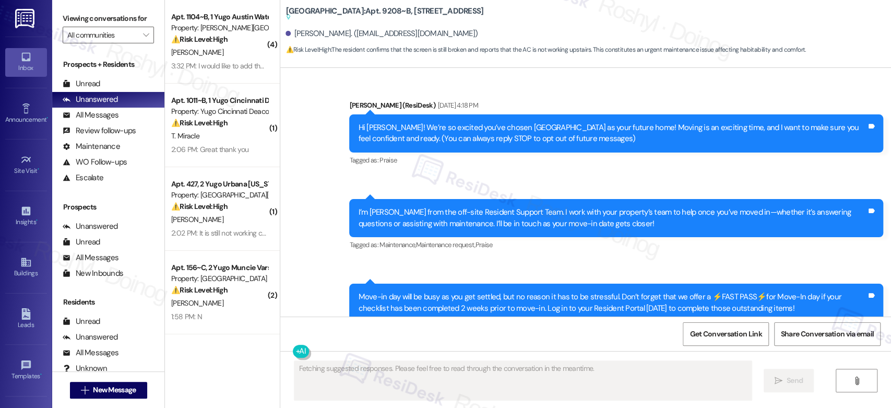
scroll to position [4322, 0]
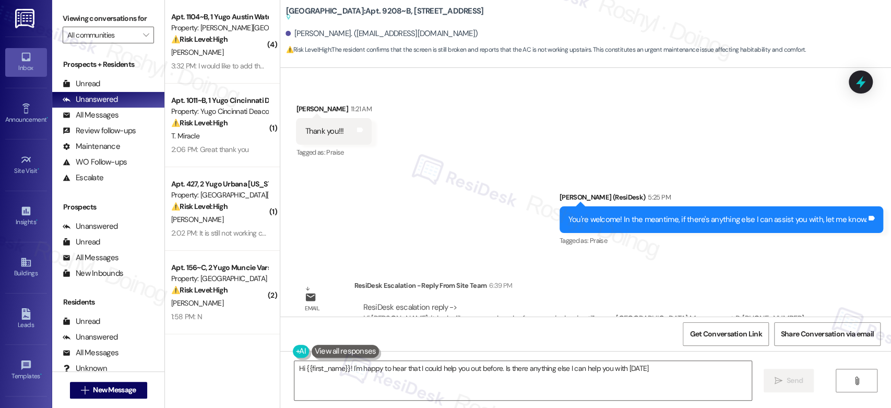
type textarea "Hi {{first_name}}! I'm happy to hear that I could help you out before. Is there…"
click at [701, 294] on div "ResiDesk escalation reply -> Hi [PERSON_NAME], it looks like your work order fo…" at bounding box center [592, 318] width 476 height 49
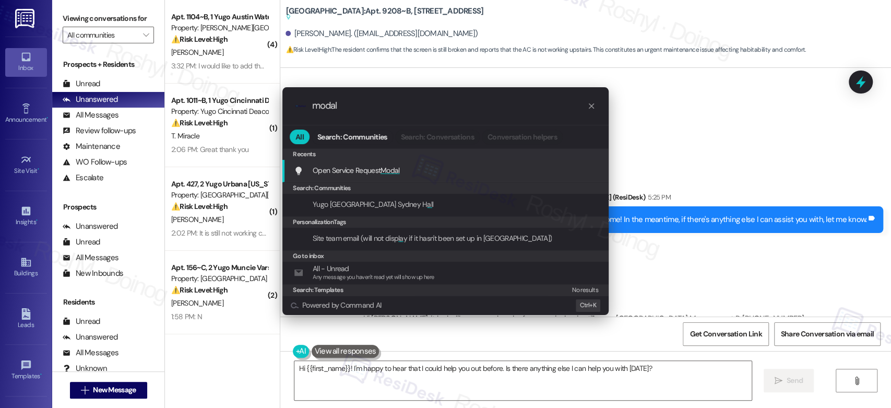
click at [416, 171] on div "Open Service Request Modal Add shortcut" at bounding box center [446, 169] width 305 height 11
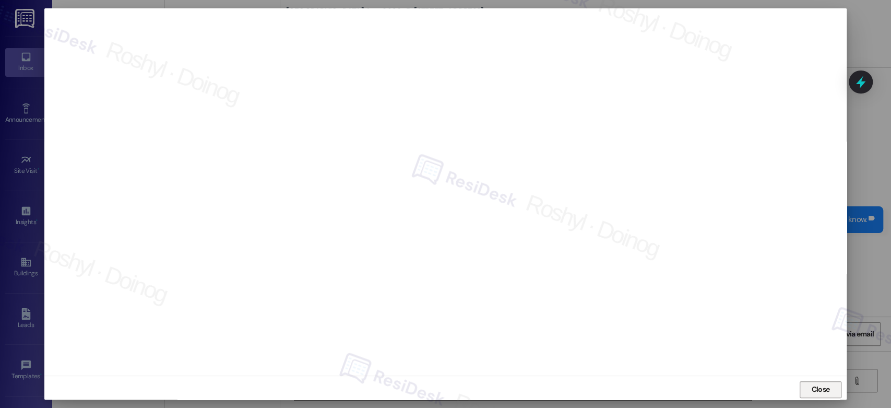
click at [816, 387] on span "Close" at bounding box center [820, 389] width 18 height 11
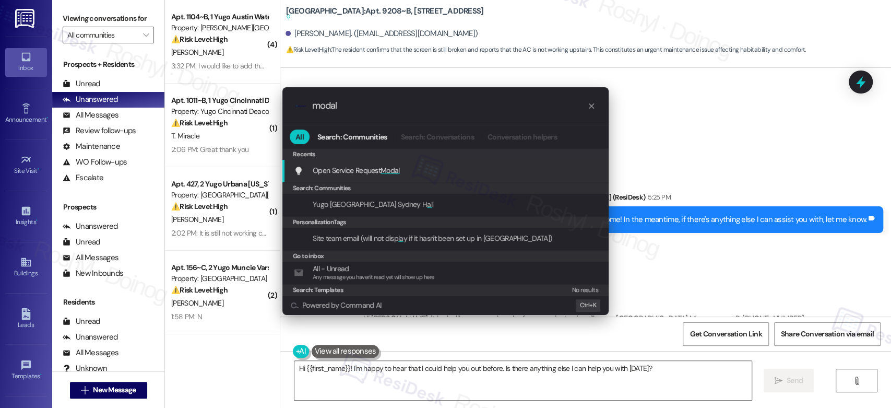
type input "modal"
click at [337, 164] on span "Open Service Request Modal" at bounding box center [356, 169] width 87 height 11
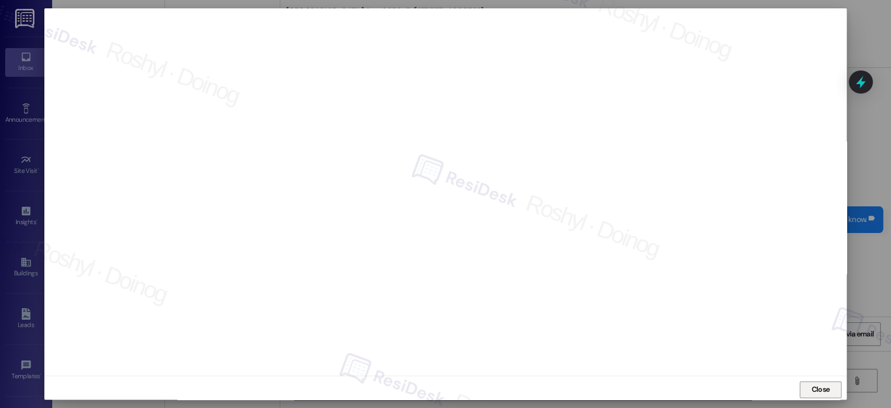
click at [820, 391] on span "Close" at bounding box center [820, 389] width 18 height 11
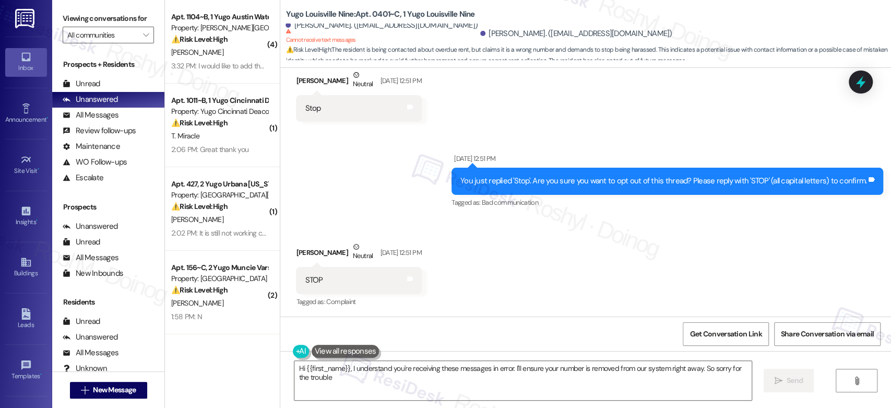
type textarea "Hi {{first_name}}, I understand you're receiving these messages in error. I'll …"
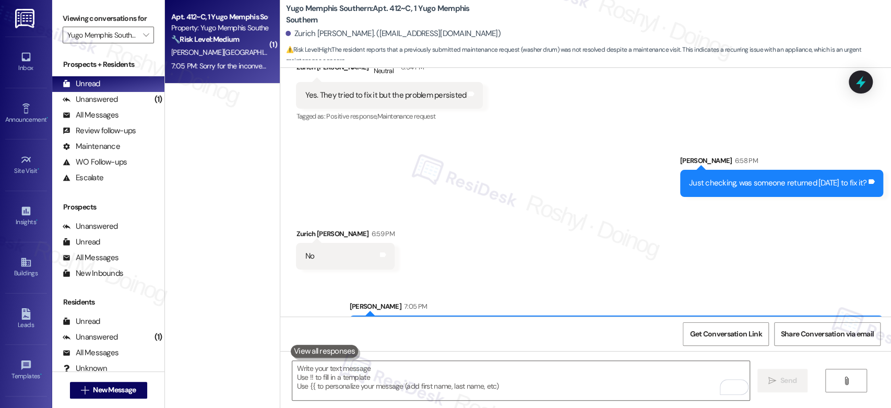
scroll to position [977, 0]
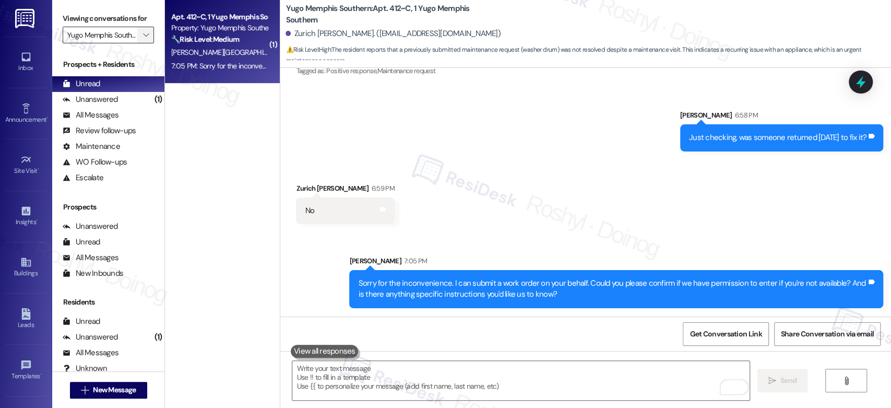
click at [143, 37] on icon "" at bounding box center [146, 35] width 6 height 8
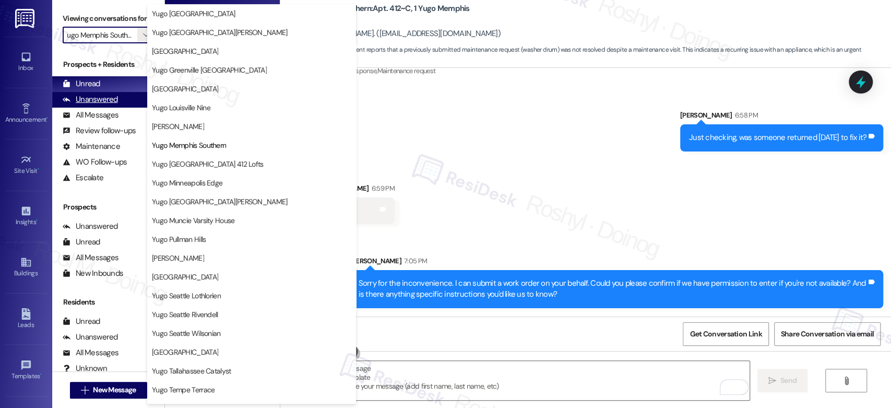
scroll to position [0, 0]
click at [105, 92] on div "Unanswered (1)" at bounding box center [108, 100] width 112 height 16
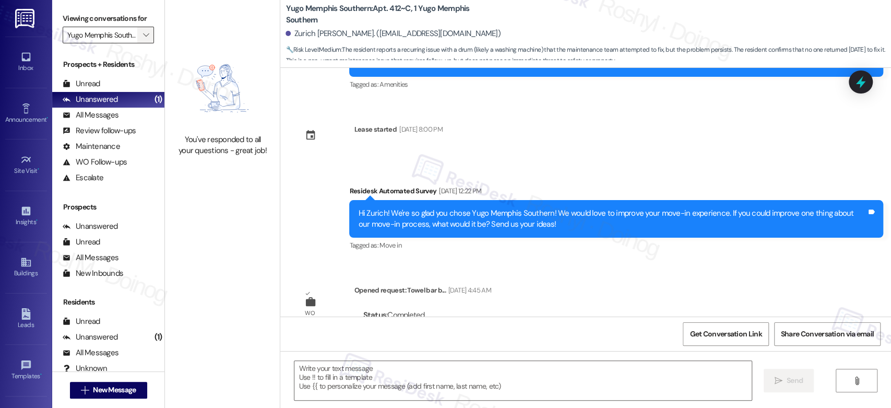
type textarea "Fetching suggested responses. Please feel free to read through the conversation…"
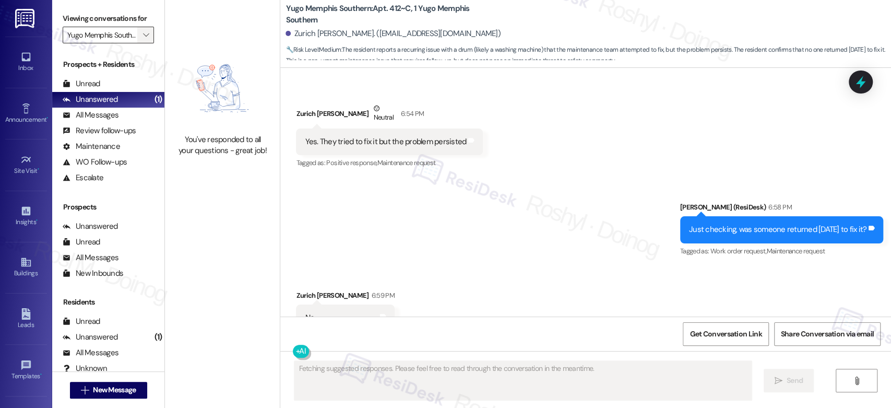
scroll to position [923, 0]
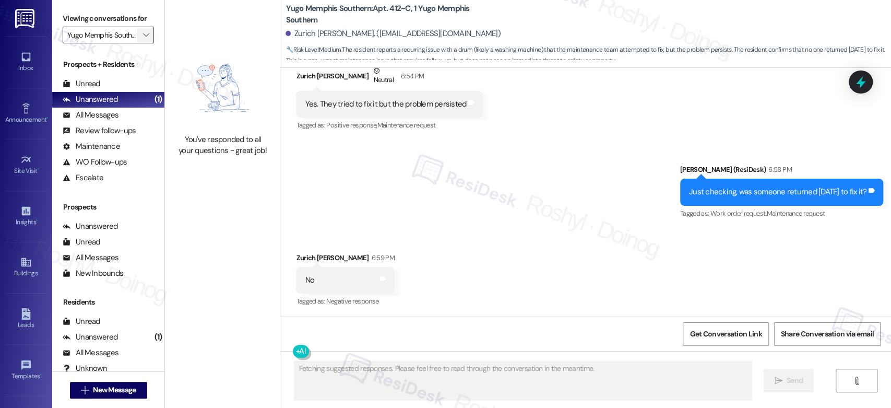
click at [137, 31] on button "" at bounding box center [145, 35] width 17 height 17
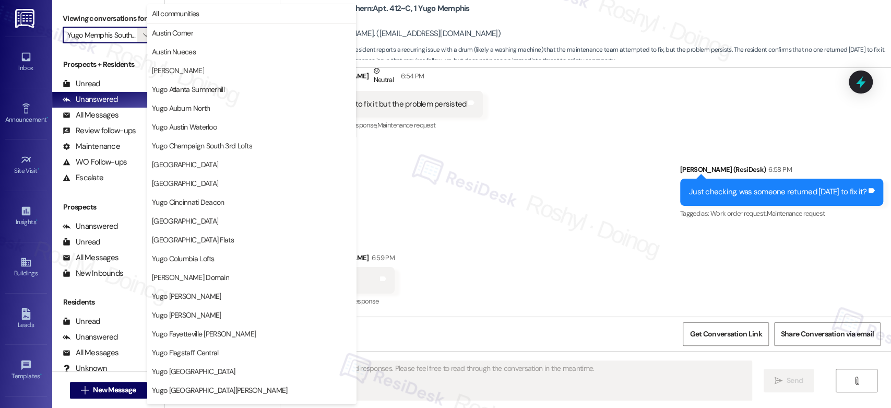
scroll to position [357, 0]
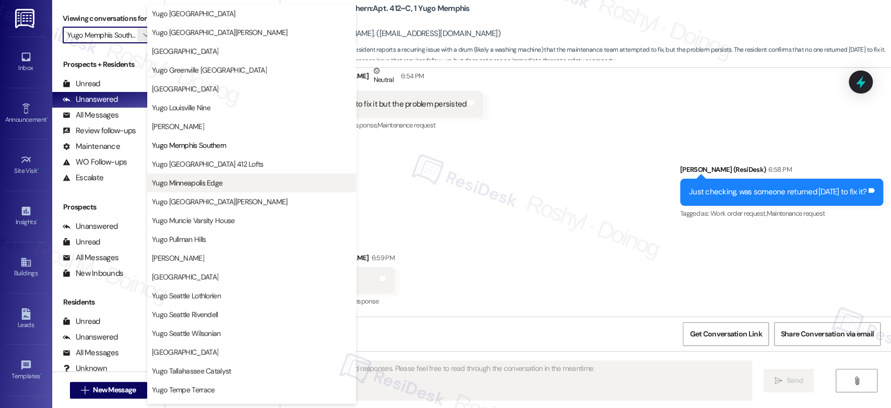
click at [231, 181] on span "Yugo Minneapolis Edge" at bounding box center [251, 182] width 199 height 10
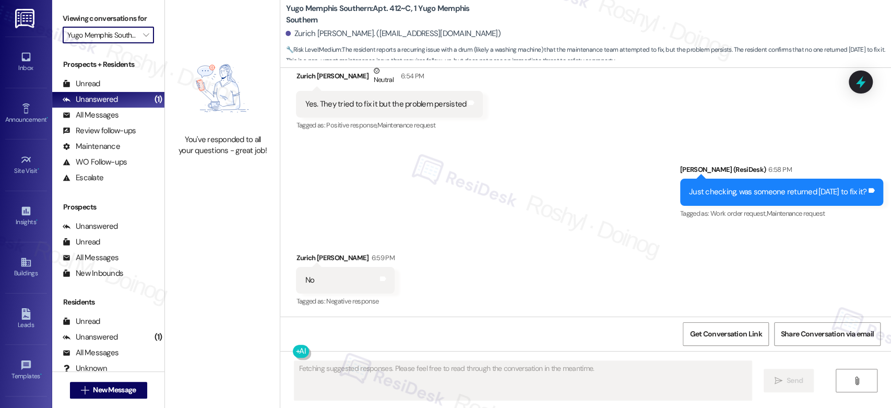
type input "Yugo Minneapolis Edge"
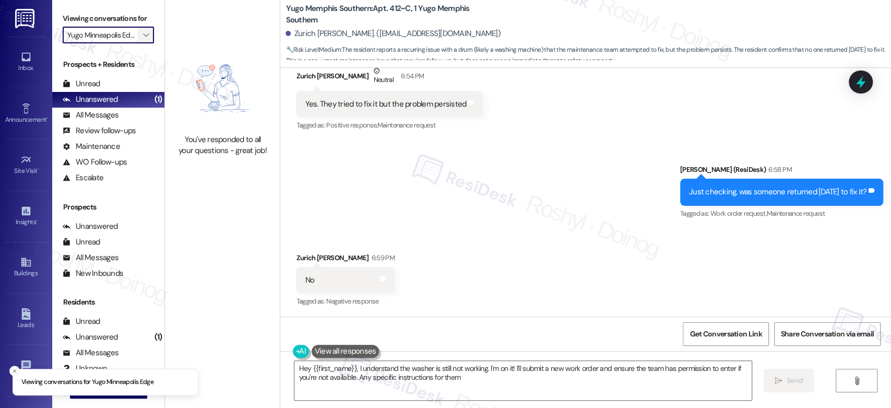
type textarea "Hey {{first_name}}, I understand the washer is still not working. I'm on it! I'…"
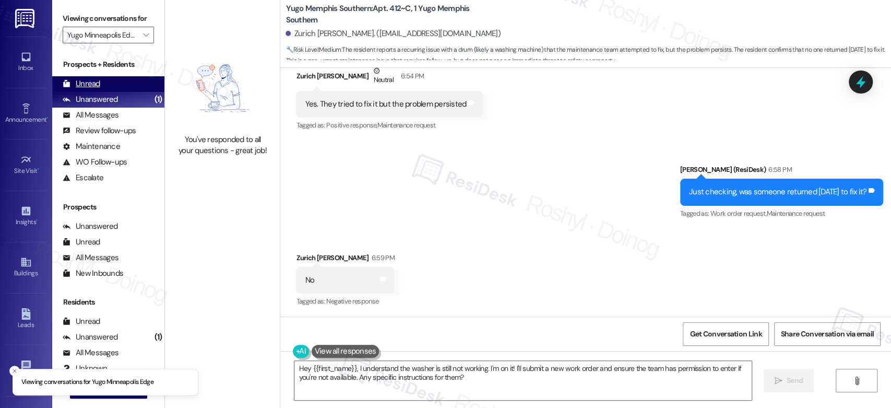
click at [122, 86] on div "Unread (0)" at bounding box center [108, 84] width 112 height 16
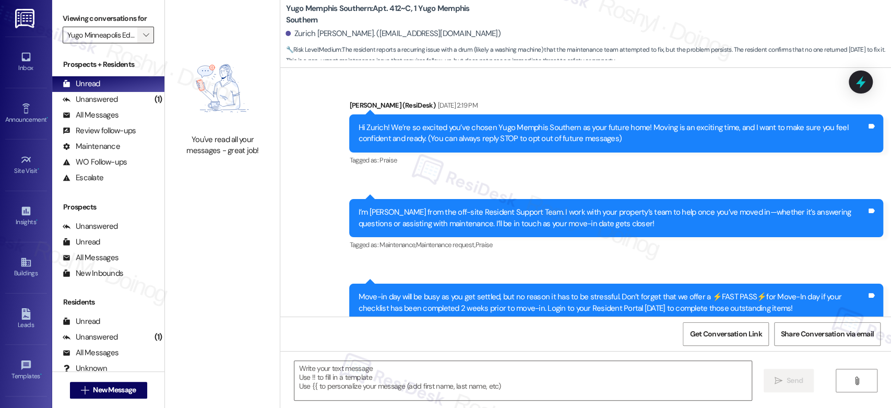
click at [143, 36] on icon "" at bounding box center [146, 35] width 6 height 8
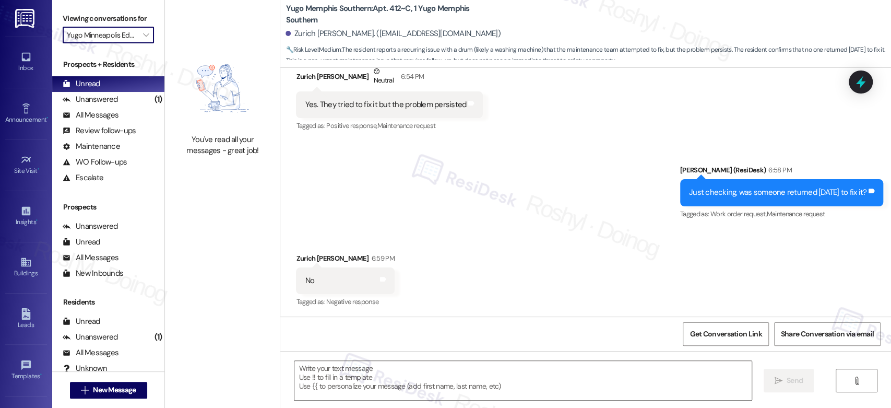
type textarea "Fetching suggested responses. Please feel free to read through the conversation…"
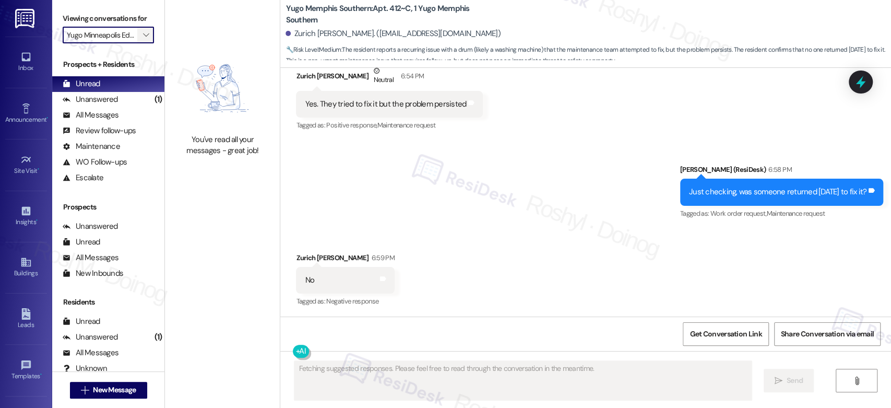
scroll to position [0, 0]
click at [143, 31] on icon "" at bounding box center [146, 35] width 6 height 8
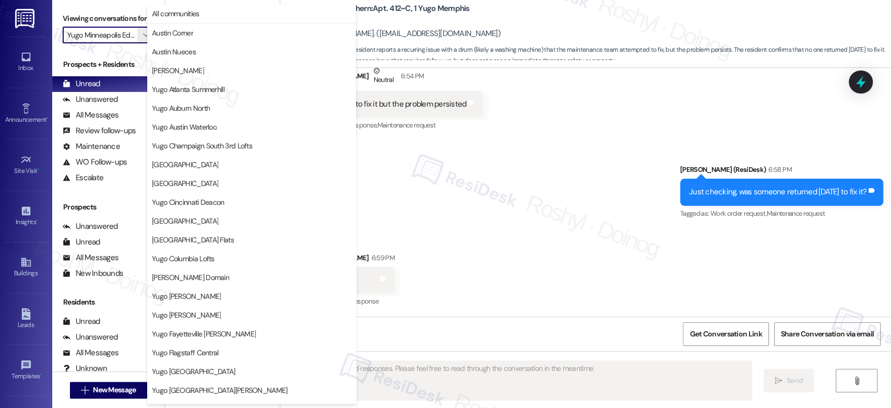
scroll to position [357, 0]
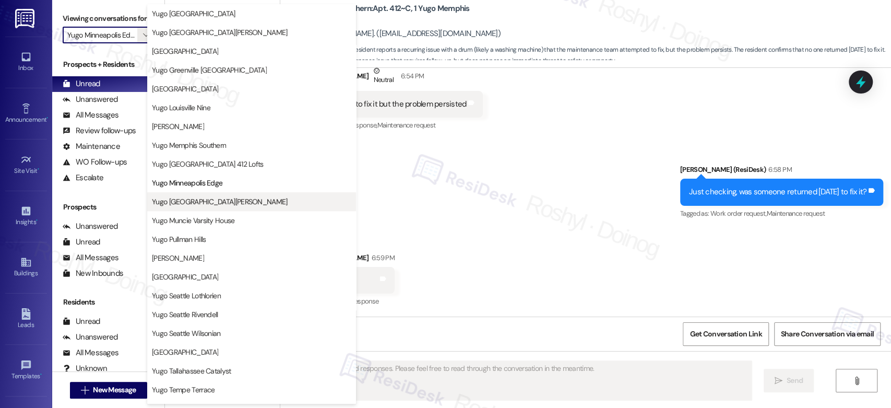
click at [230, 198] on span "Yugo [GEOGRAPHIC_DATA][PERSON_NAME]" at bounding box center [220, 201] width 136 height 10
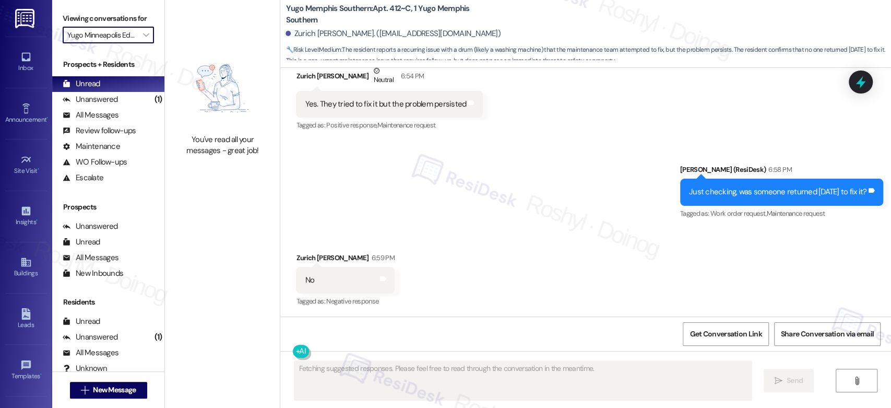
type input "Yugo [GEOGRAPHIC_DATA][PERSON_NAME]"
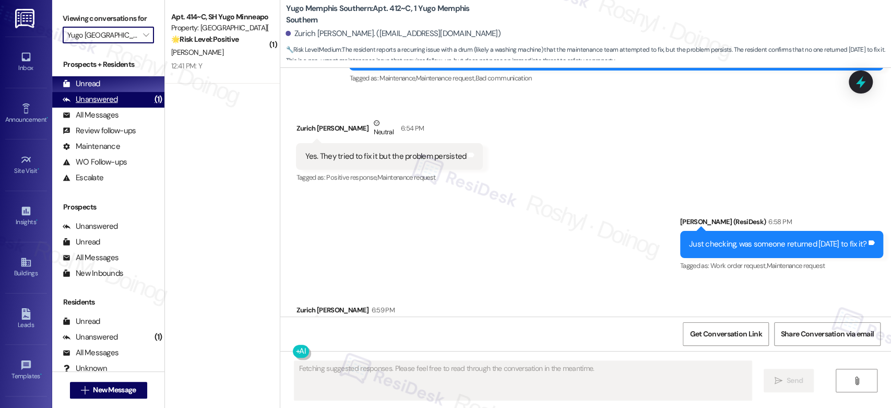
click at [117, 104] on div "Unanswered (1)" at bounding box center [108, 100] width 112 height 16
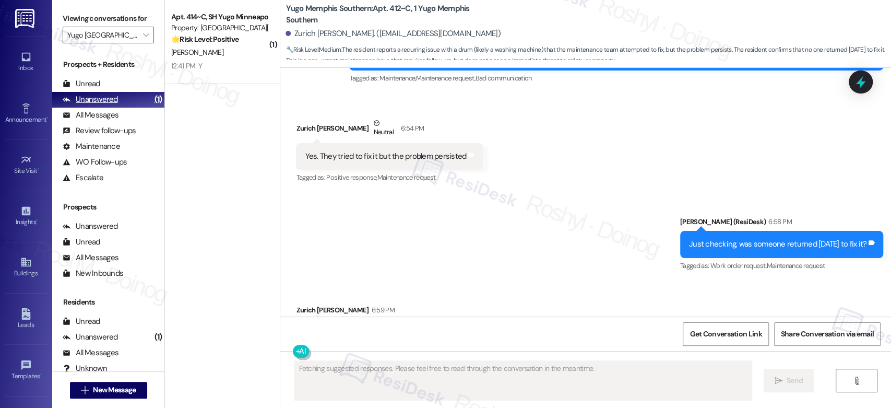
scroll to position [923, 0]
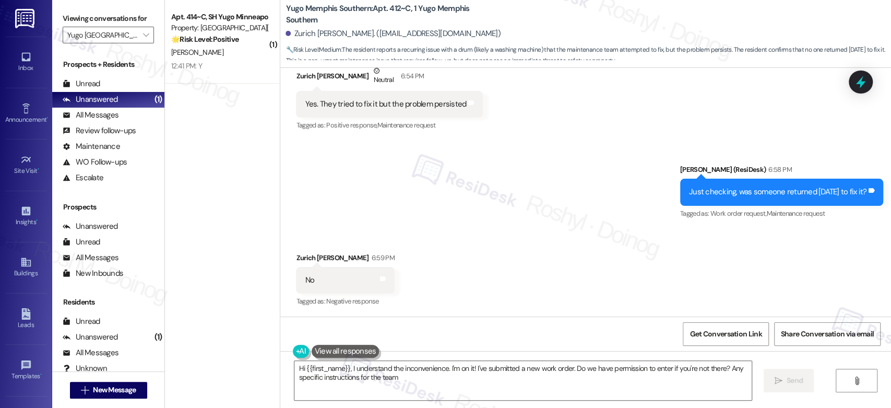
type textarea "Hi {{first_name}}, I understand the inconvenience. I'm on it! I've submitted a …"
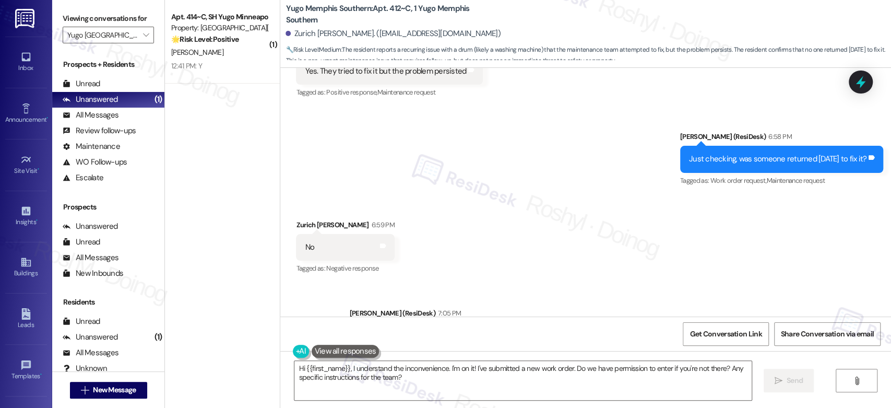
scroll to position [1023, 0]
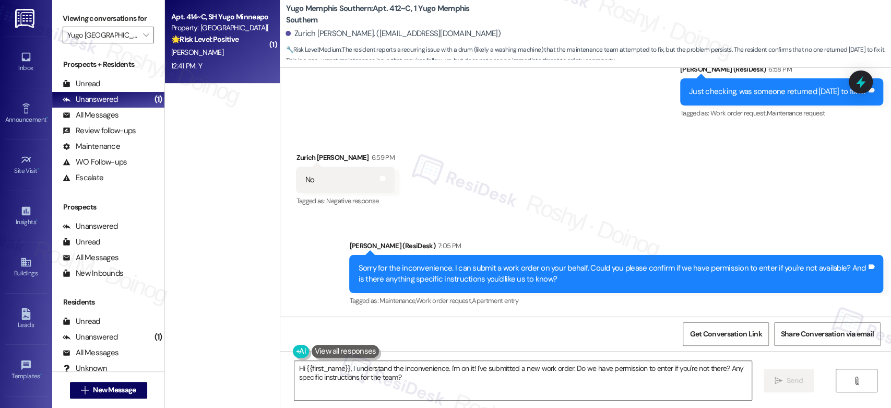
click at [230, 41] on strong "🌟 Risk Level: Positive" at bounding box center [204, 38] width 67 height 9
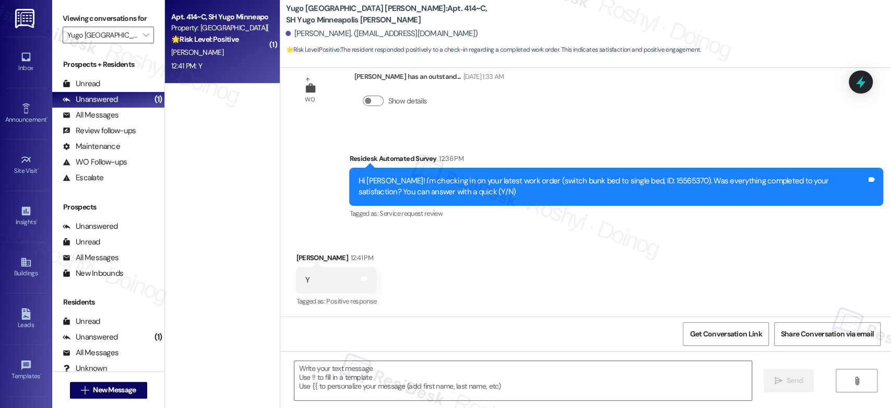
type textarea "Fetching suggested responses. Please feel free to read through the conversation…"
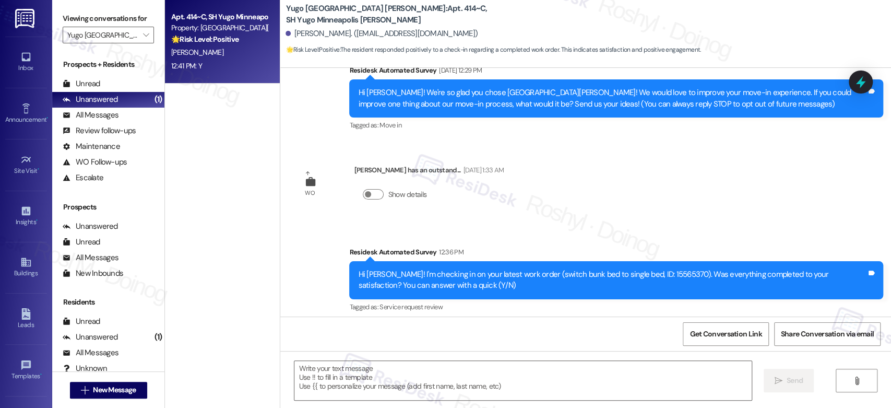
scroll to position [211, 0]
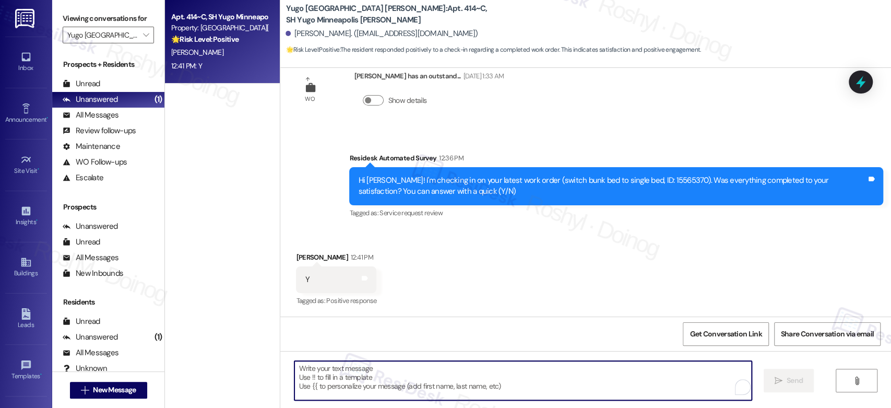
click at [353, 371] on textarea "To enrich screen reader interactions, please activate Accessibility in Grammarl…" at bounding box center [522, 380] width 457 height 39
paste textarea "Good day, {{first_name}}! I'm happy the work order was completed to your satisf…"
type textarea "Good day, {{first_name}}! I'm happy the work order was completed to your satisf…"
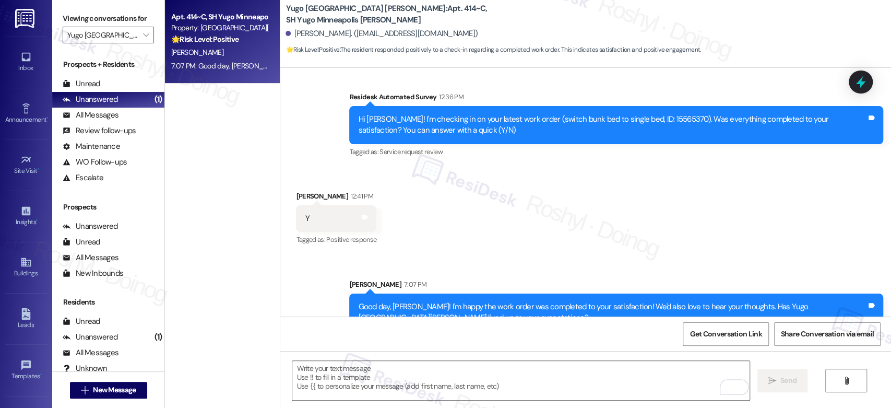
scroll to position [295, 0]
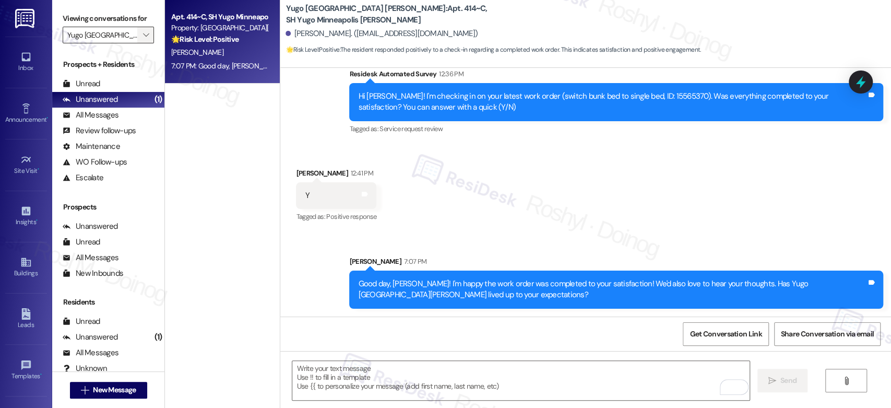
click at [143, 37] on icon "" at bounding box center [146, 35] width 6 height 8
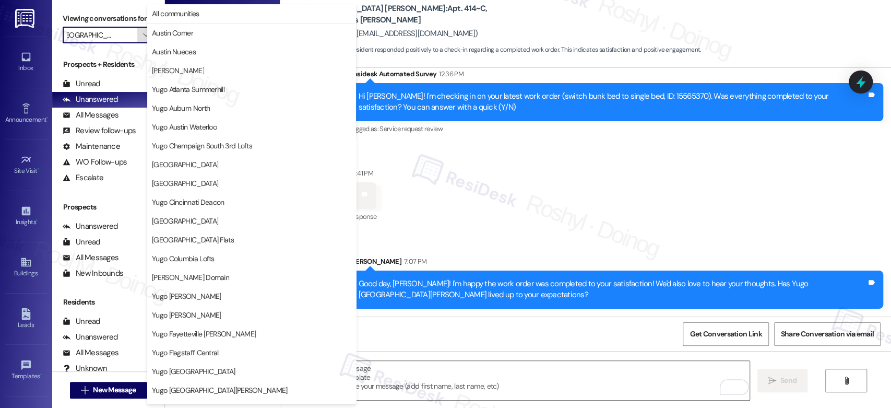
scroll to position [427, 0]
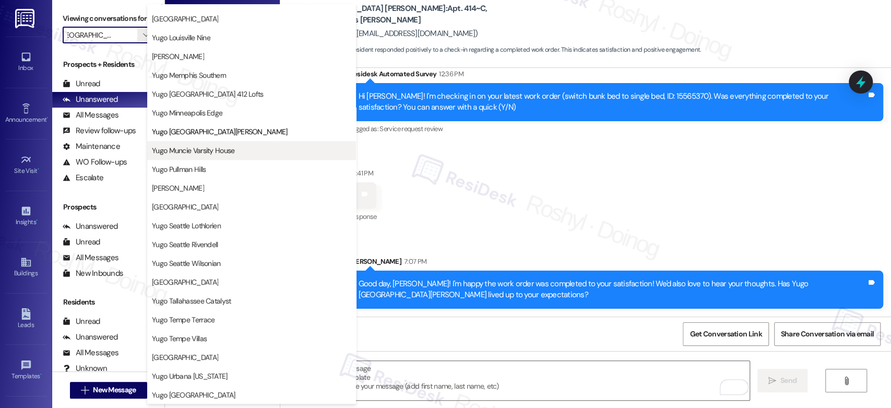
click at [223, 153] on span "Yugo Muncie Varsity House" at bounding box center [193, 150] width 83 height 10
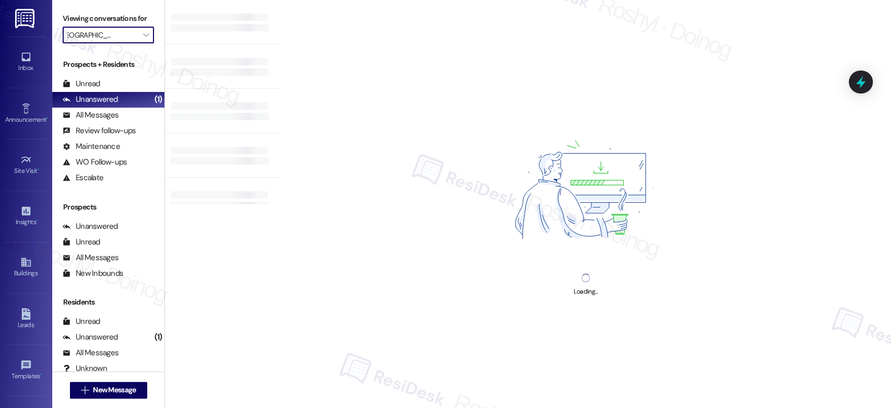
type input "Yugo Muncie Varsity House"
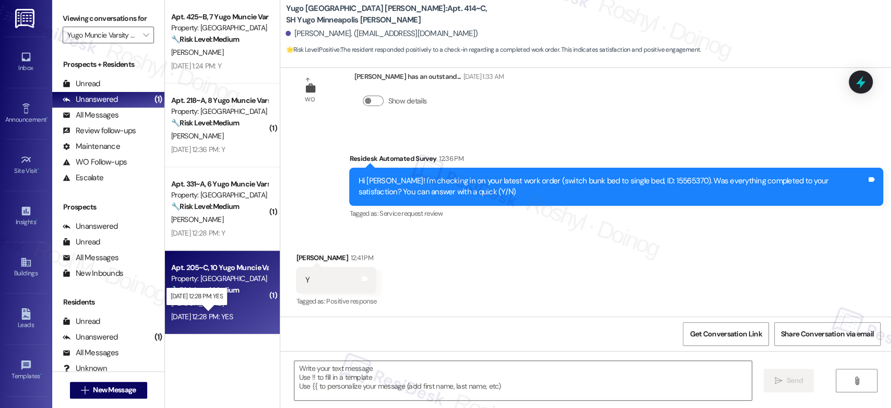
click at [232, 313] on div "Sep 12, 2025 at 12:28 PM: YES Sep 12, 2025 at 12:28 PM: YES" at bounding box center [202, 316] width 62 height 9
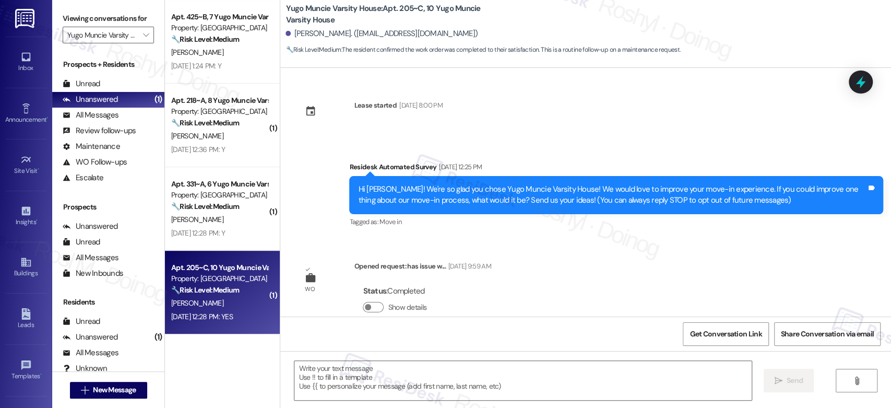
scroll to position [206, 0]
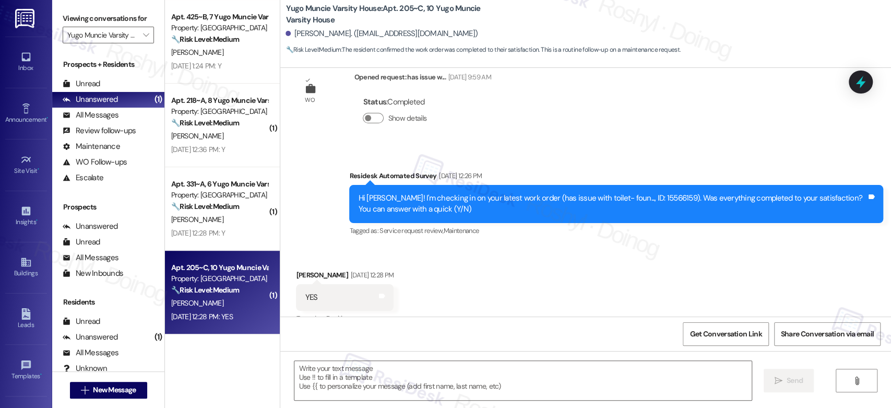
type textarea "Fetching suggested responses. Please feel free to read through the conversation…"
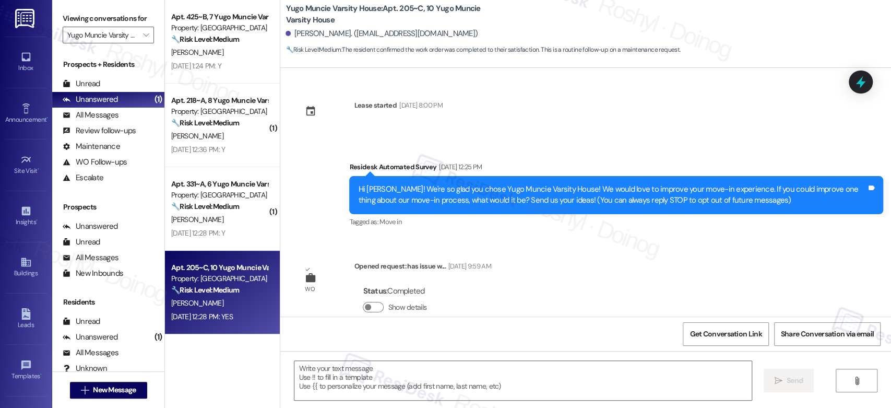
scroll to position [174, 0]
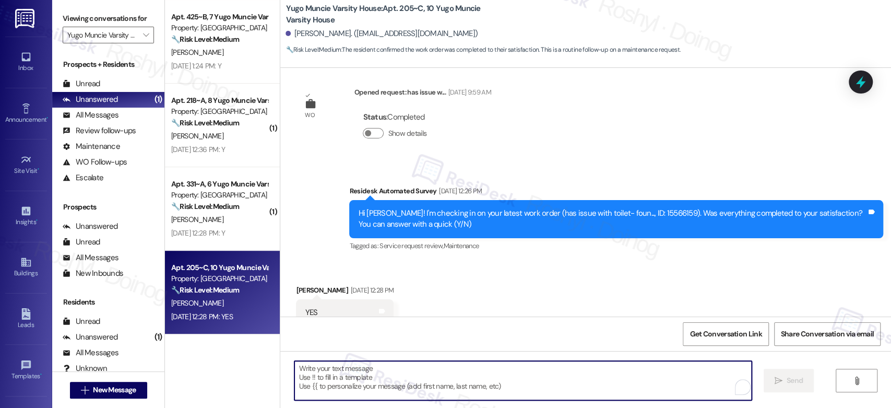
click at [416, 387] on textarea "To enrich screen reader interactions, please activate Accessibility in Grammarl…" at bounding box center [522, 380] width 457 height 39
paste textarea "Good day, {{first_name}}! I'm happy the work order was completed to your satisf…"
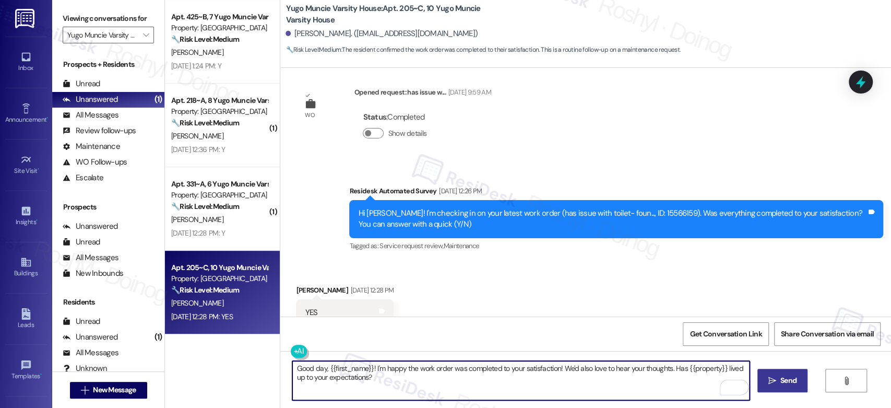
type textarea "Good day, {{first_name}}! I'm happy the work order was completed to your satisf…"
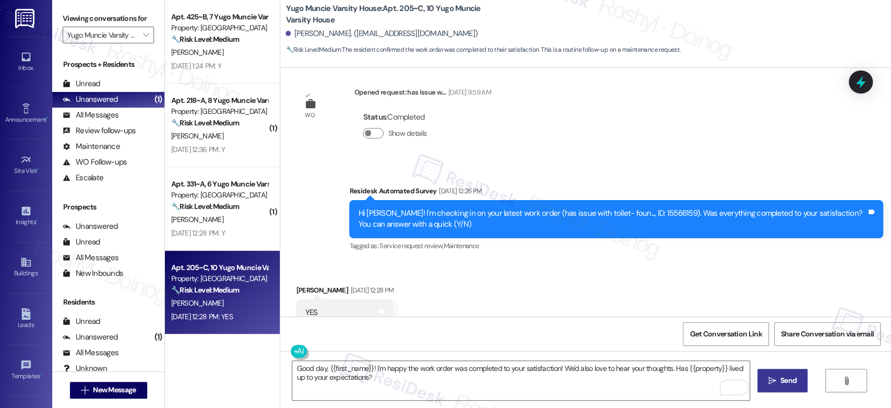
click at [772, 381] on icon "" at bounding box center [772, 380] width 8 height 8
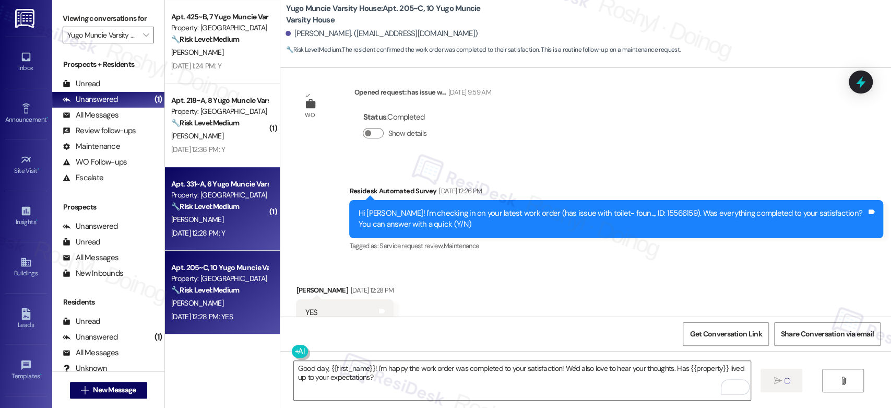
click at [253, 244] on div "Apt. 331~A, 6 Yugo Muncie Varsity House Property: Yugo Muncie Varsity House 🔧 R…" at bounding box center [222, 208] width 115 height 83
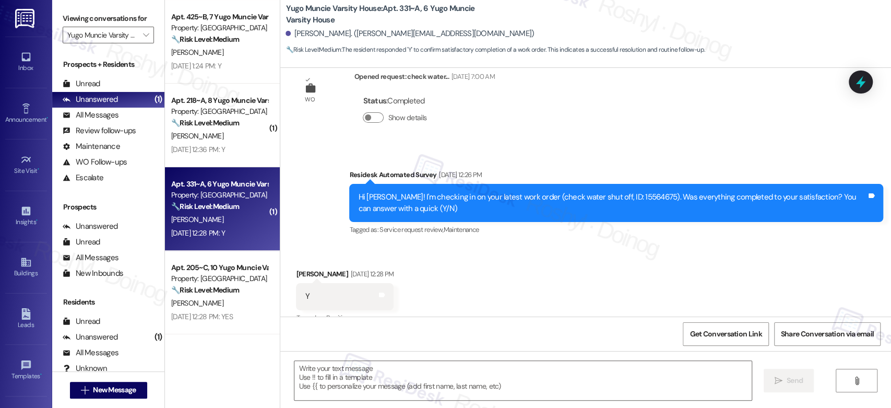
scroll to position [226, 0]
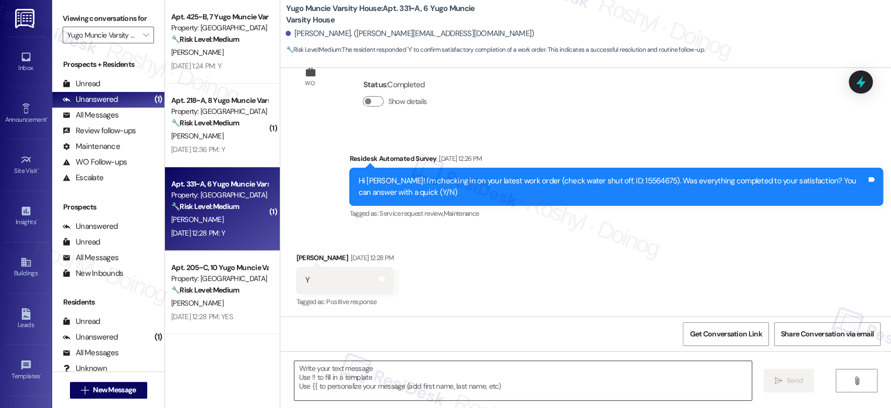
type textarea "Fetching suggested responses. Please feel free to read through the conversation…"
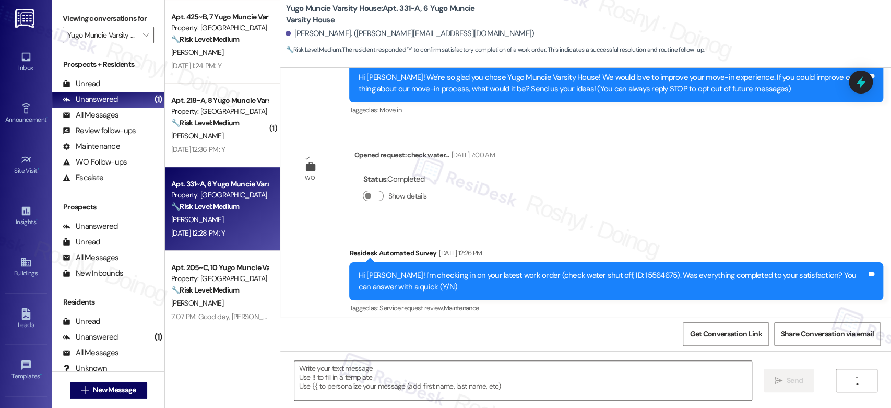
scroll to position [174, 0]
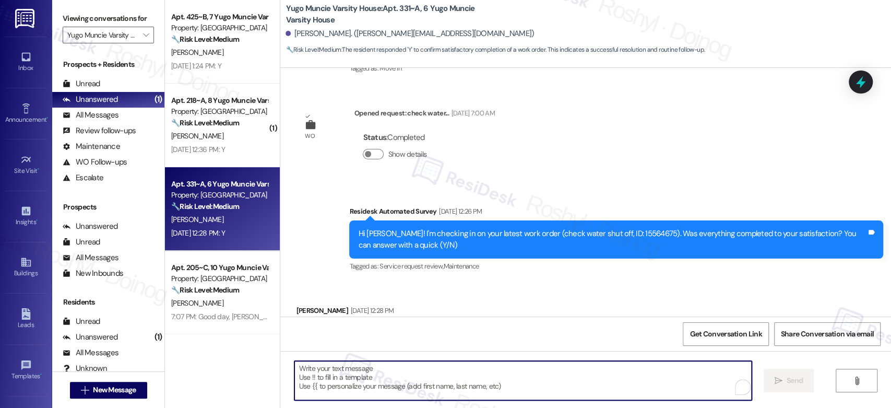
click at [348, 371] on textarea "To enrich screen reader interactions, please activate Accessibility in Grammarl…" at bounding box center [522, 380] width 457 height 39
paste textarea "Good day, {{first_name}}! I'm happy the work order was completed to your satisf…"
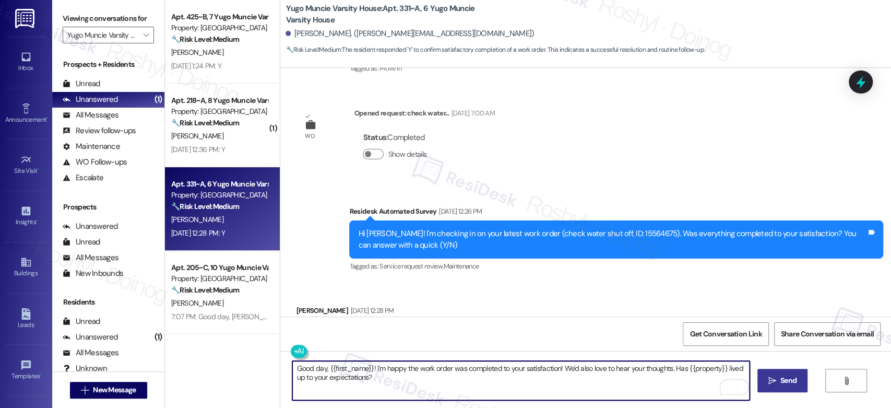
type textarea "Good day, {{first_name}}! I'm happy the work order was completed to your satisf…"
click at [779, 387] on button " Send" at bounding box center [782, 379] width 51 height 23
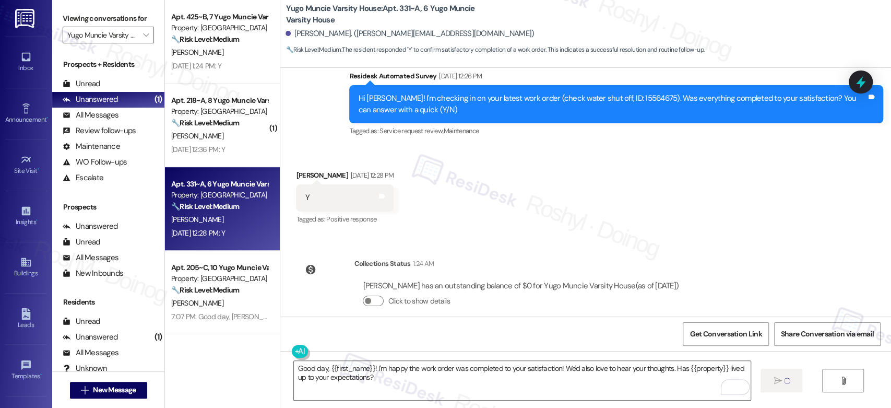
scroll to position [323, 0]
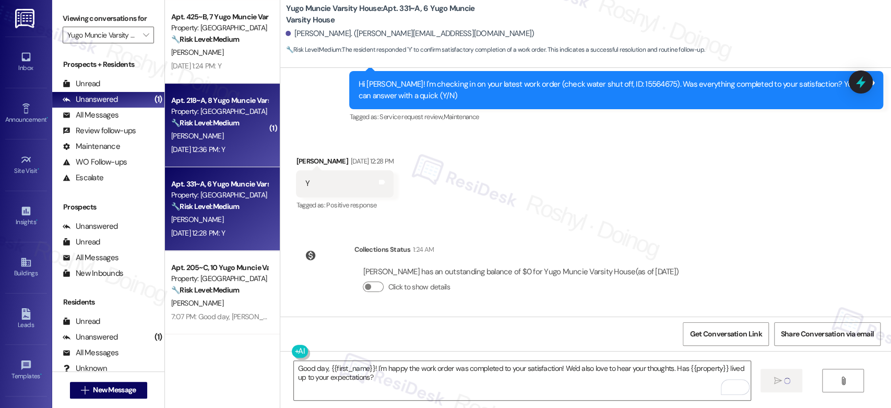
click at [221, 139] on div "S. Spurrier" at bounding box center [219, 135] width 99 height 13
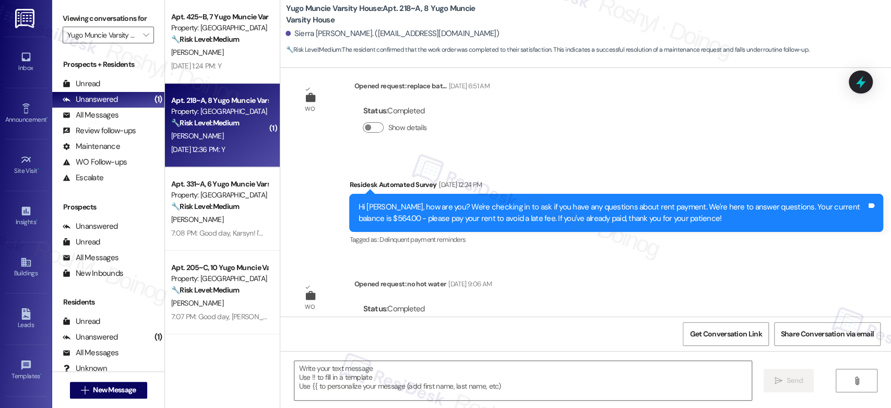
type textarea "Fetching suggested responses. Please feel free to read through the conversation…"
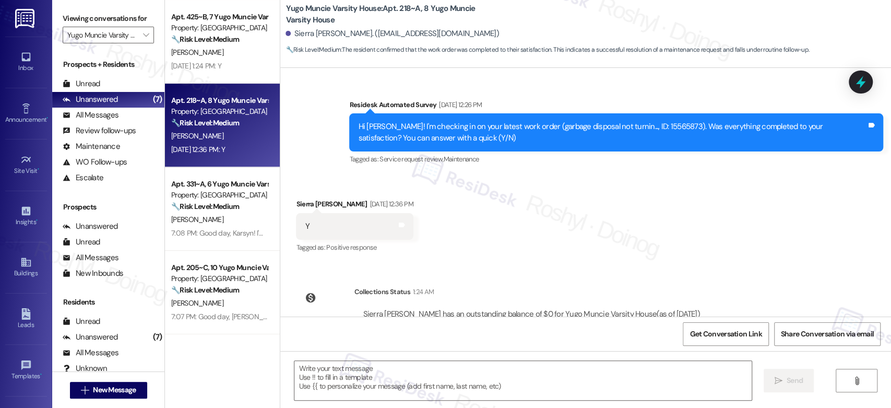
scroll to position [1283, 0]
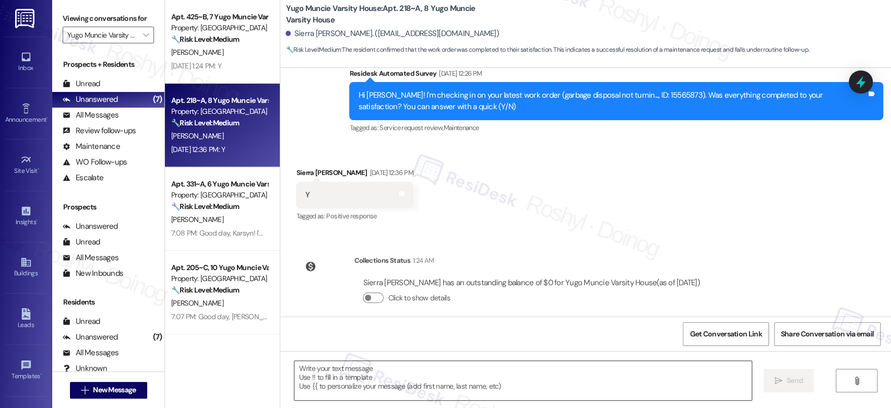
click at [363, 380] on textarea at bounding box center [522, 380] width 457 height 39
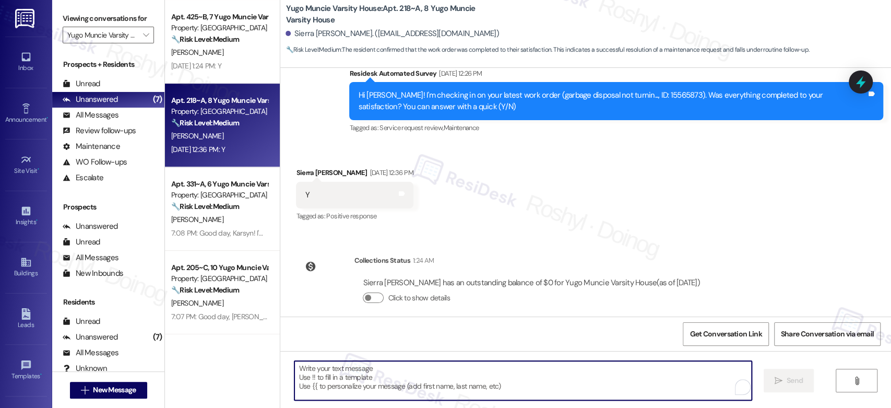
paste textarea "Good day, {{first_name}}! I'm happy the work order was completed to your satisf…"
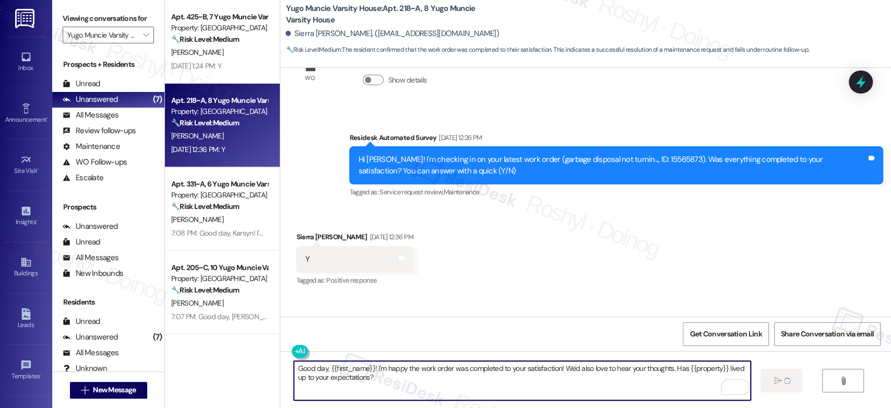
scroll to position [1109, 0]
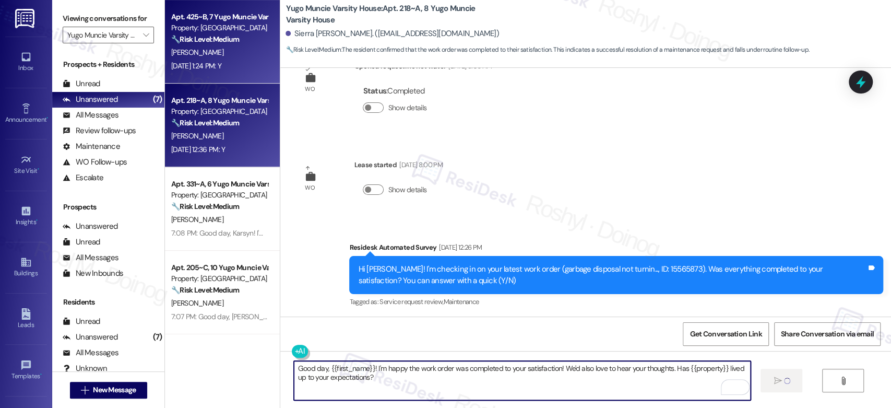
type textarea "Good day, {{first_name}}! I'm happy the work order was completed to your satisf…"
click at [171, 70] on div "Sep 12, 2025 at 1:24 PM: Y Sep 12, 2025 at 1:24 PM: Y" at bounding box center [196, 65] width 50 height 9
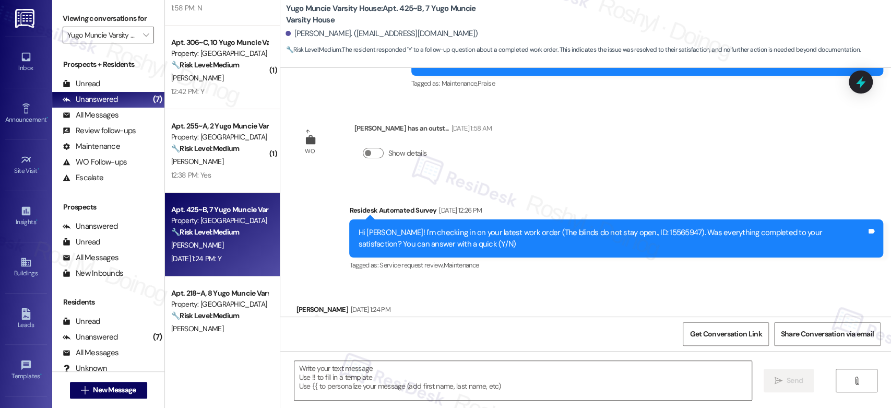
scroll to position [485, 0]
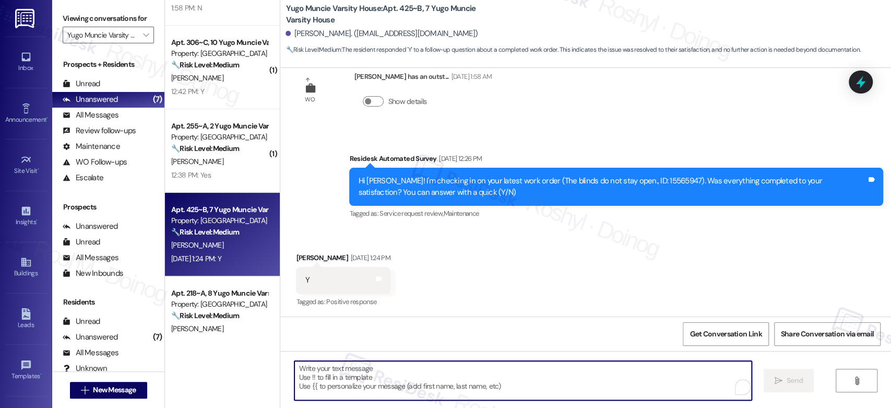
click at [370, 389] on textarea "To enrich screen reader interactions, please activate Accessibility in Grammarl…" at bounding box center [522, 380] width 457 height 39
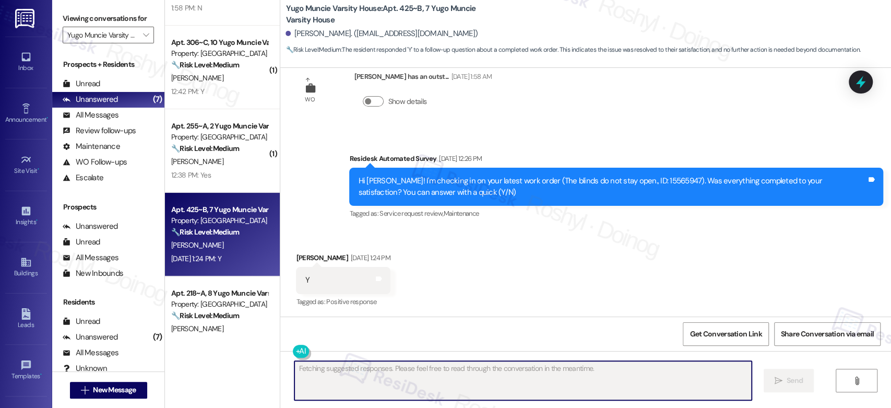
type textarea "Fetching suggested responses. Please feel free to read through the conversation…"
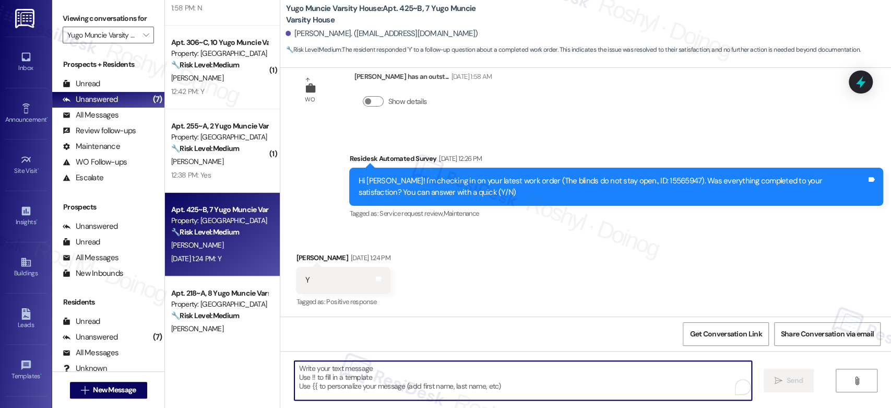
click at [357, 367] on textarea "To enrich screen reader interactions, please activate Accessibility in Grammarl…" at bounding box center [522, 380] width 457 height 39
paste textarea "Good day, {{first_name}}! I'm happy the work order was completed to your satisf…"
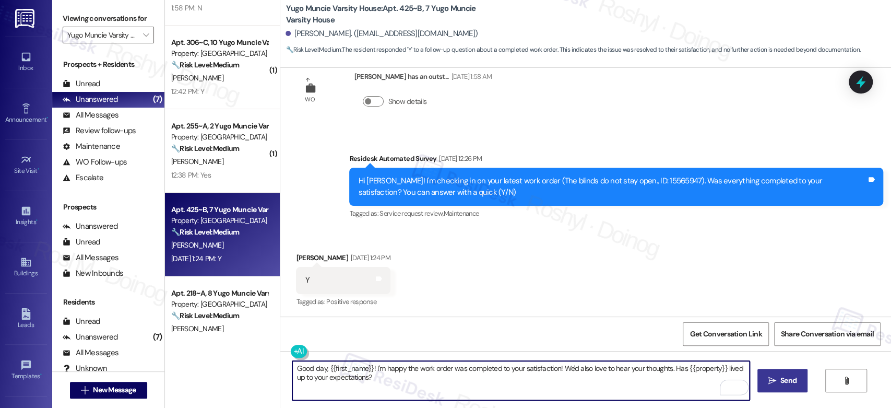
type textarea "Good day, {{first_name}}! I'm happy the work order was completed to your satisf…"
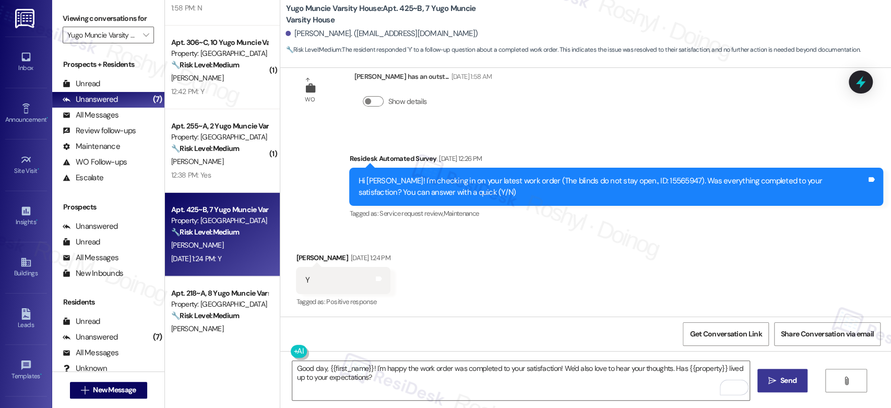
click at [772, 382] on icon "" at bounding box center [772, 380] width 8 height 8
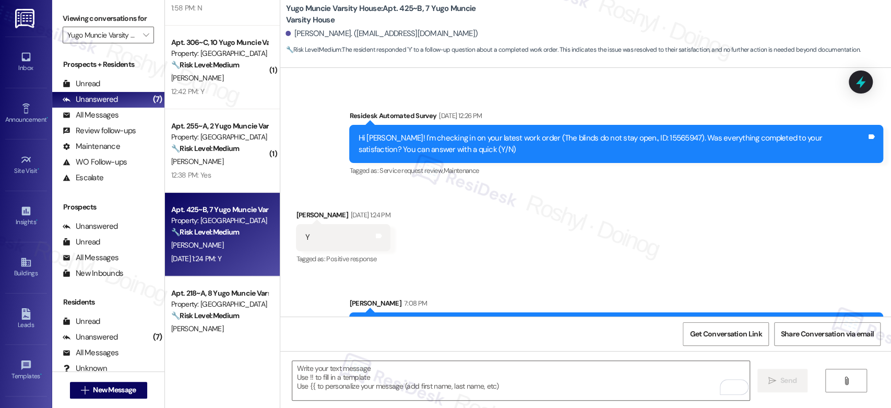
scroll to position [569, 0]
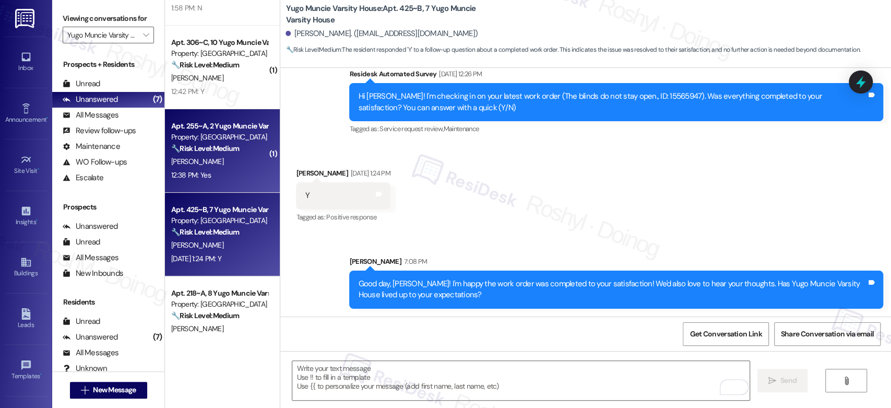
click at [233, 157] on div "E. Ericson" at bounding box center [219, 161] width 99 height 13
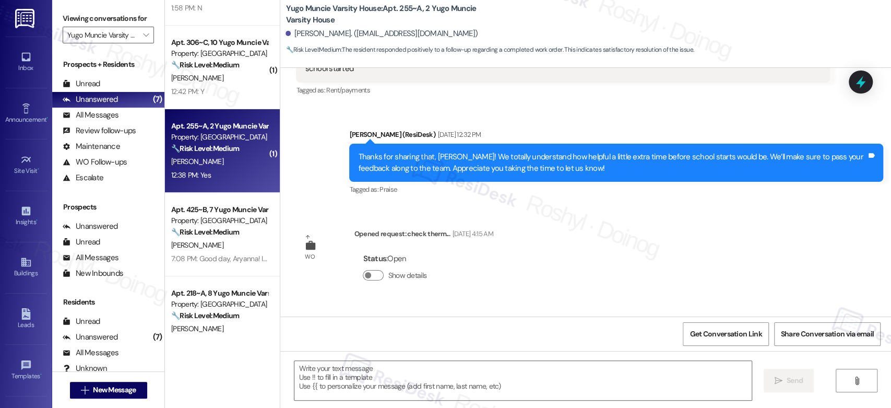
scroll to position [405, 0]
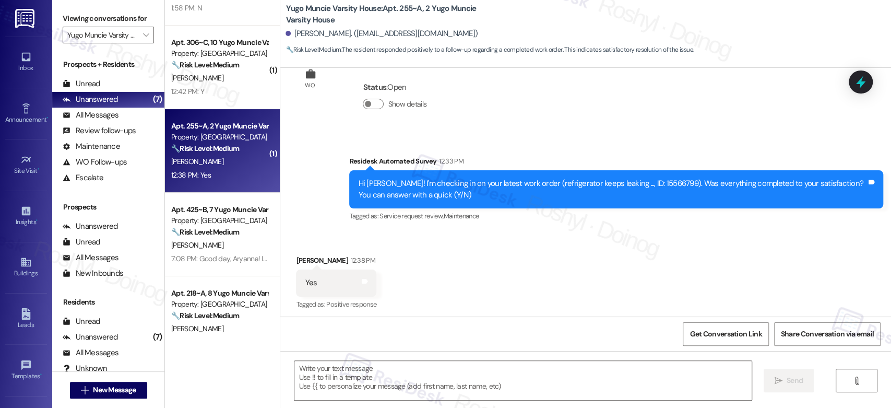
type textarea "Fetching suggested responses. Please feel free to read through the conversation…"
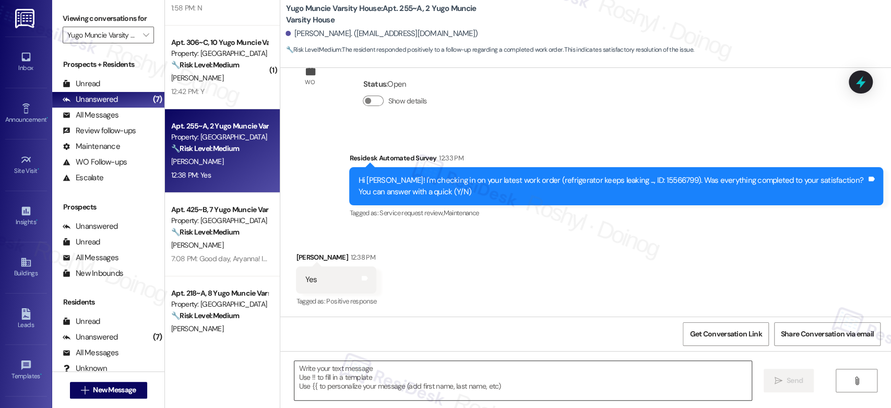
click at [382, 373] on textarea at bounding box center [522, 380] width 457 height 39
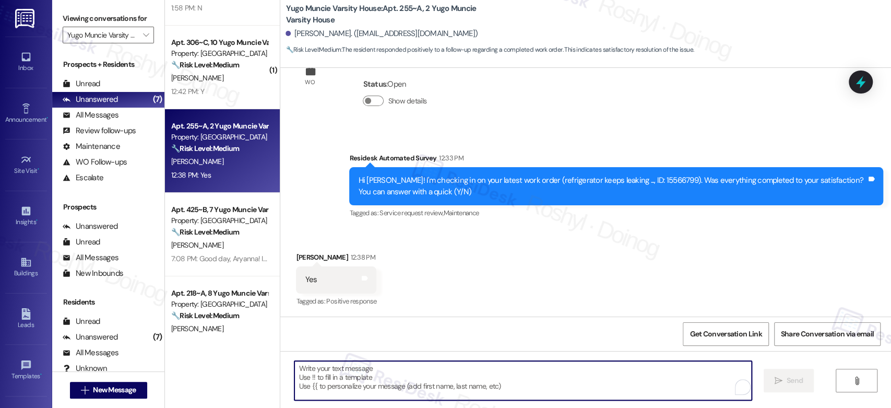
paste textarea "Good day, {{first_name}}! I'm happy the work order was completed to your satisf…"
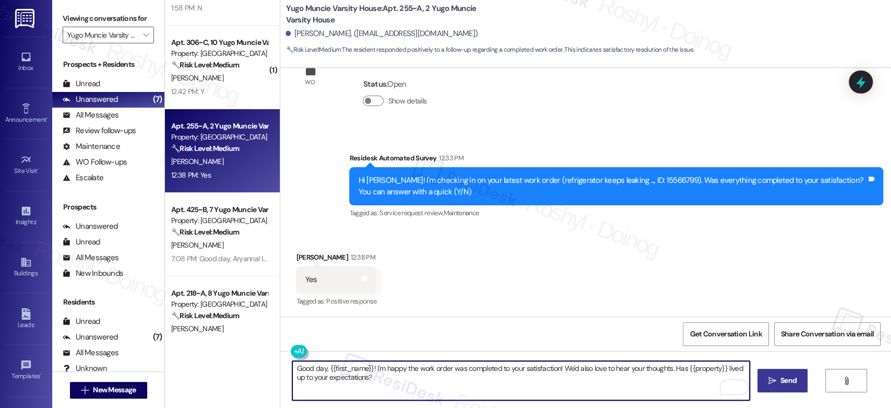
type textarea "Good day, {{first_name}}! I'm happy the work order was completed to your satisf…"
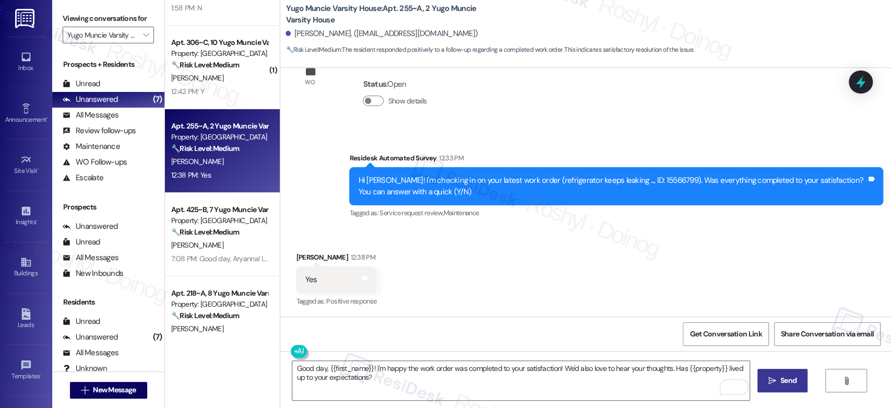
click at [774, 387] on button " Send" at bounding box center [782, 379] width 51 height 23
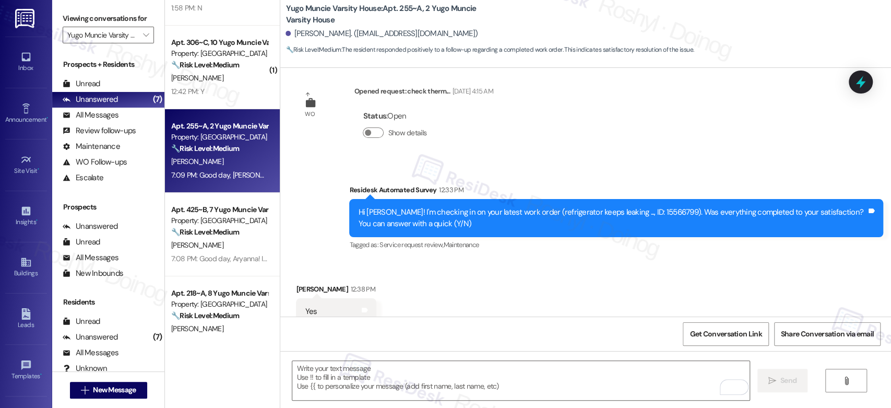
scroll to position [489, 0]
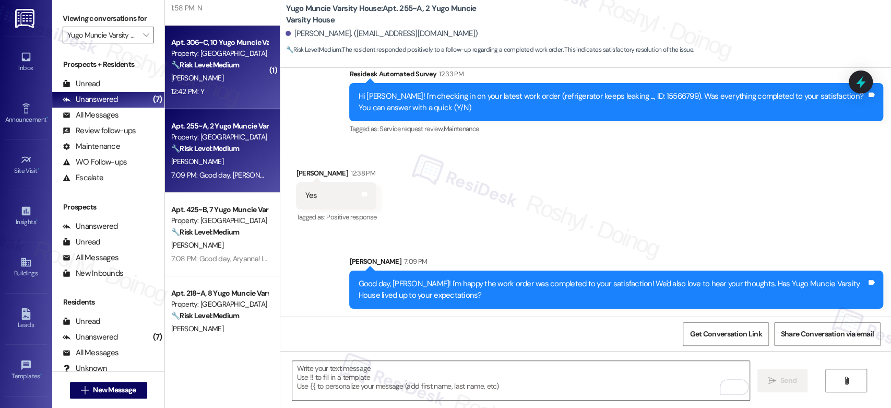
click at [213, 74] on div "G. Davison" at bounding box center [219, 77] width 99 height 13
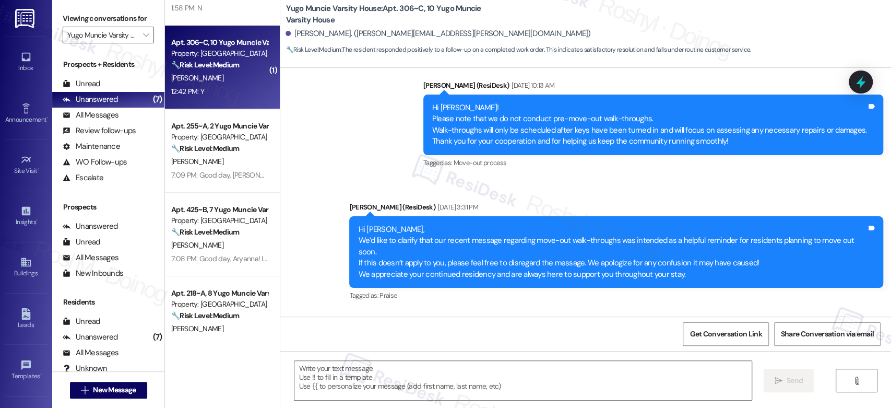
scroll to position [841, 0]
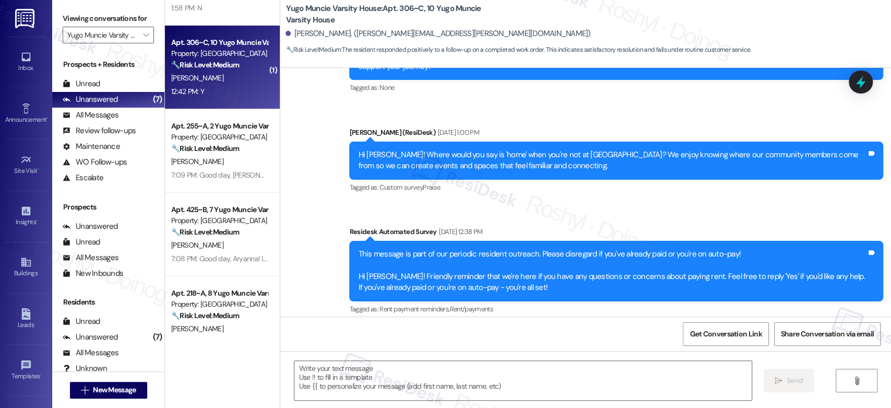
type textarea "Fetching suggested responses. Please feel free to read through the conversation…"
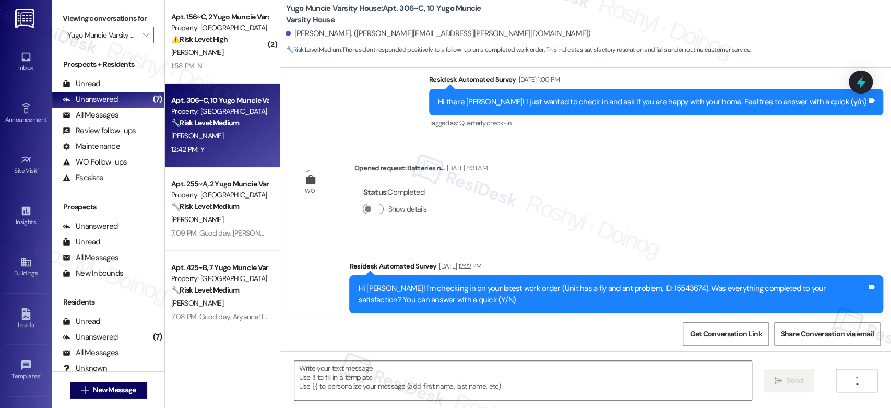
scroll to position [1044, 0]
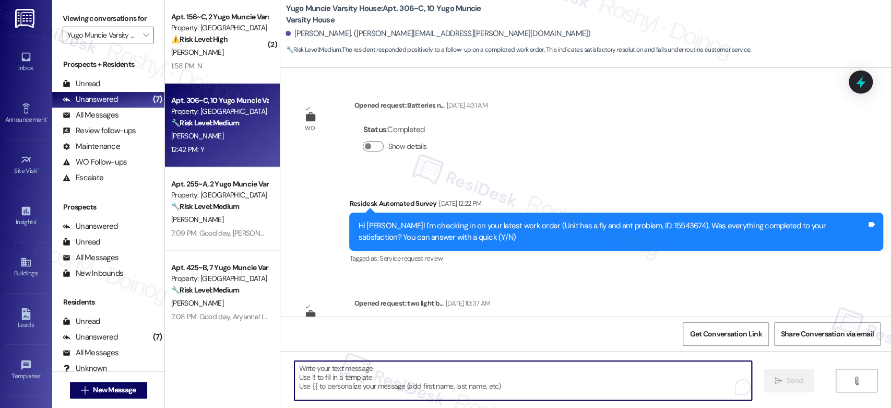
click at [332, 364] on textarea "To enrich screen reader interactions, please activate Accessibility in Grammarl…" at bounding box center [522, 380] width 457 height 39
paste textarea "Good day, {{first_name}}! I'm happy the work order was completed to your satisf…"
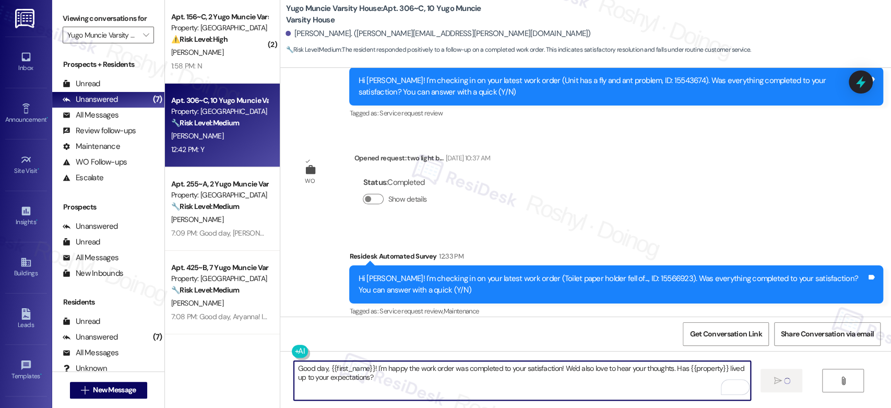
scroll to position [1044, 0]
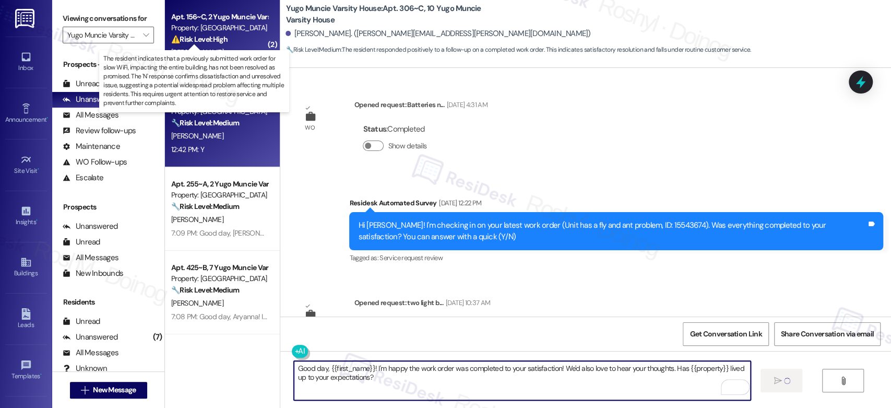
type textarea "Good day, {{first_name}}! I'm happy the work order was completed to your satisf…"
click at [210, 41] on strong "⚠️ Risk Level: High" at bounding box center [199, 38] width 56 height 9
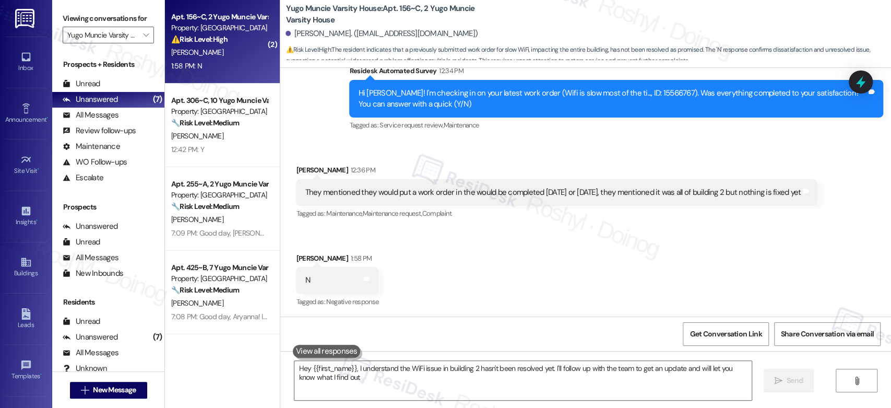
type textarea "Hey {{first_name}}, I understand the WiFi issue in building 2 hasn't been resol…"
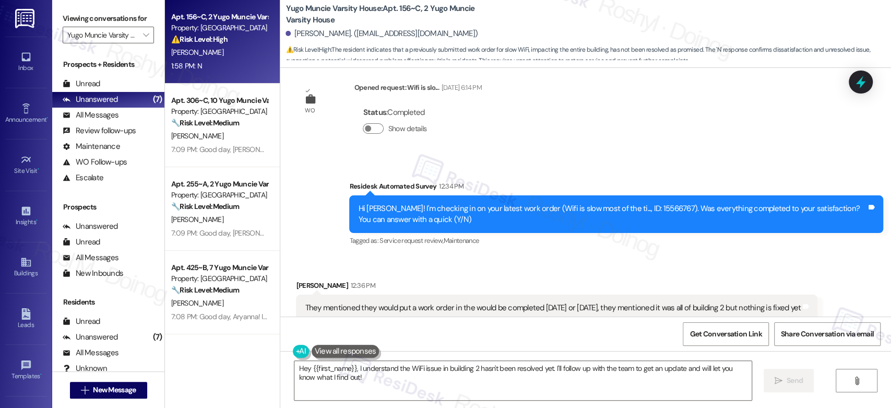
scroll to position [505, 0]
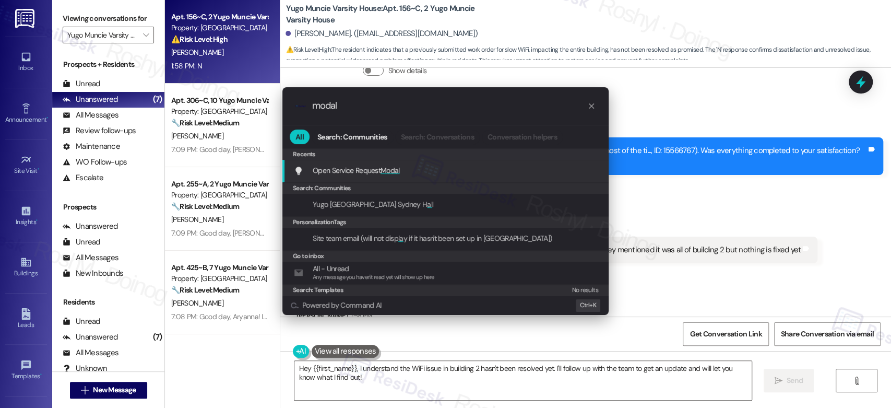
type input "modal"
click at [422, 162] on div "Open Service Request Modal Add shortcut" at bounding box center [445, 171] width 326 height 22
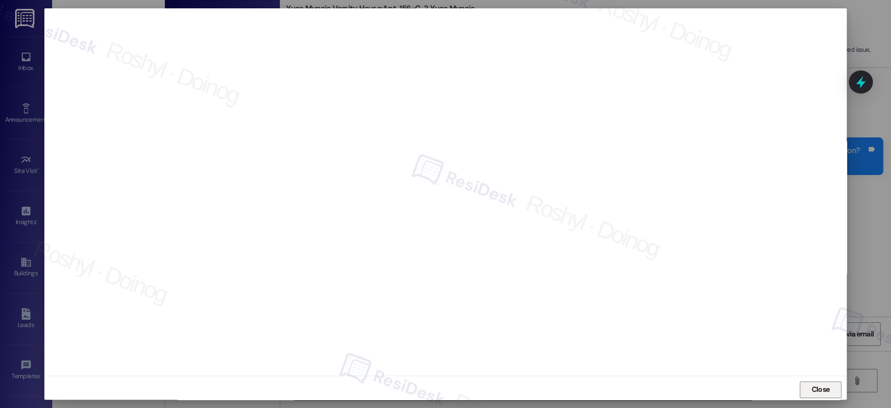
click at [818, 386] on span "Close" at bounding box center [820, 389] width 18 height 11
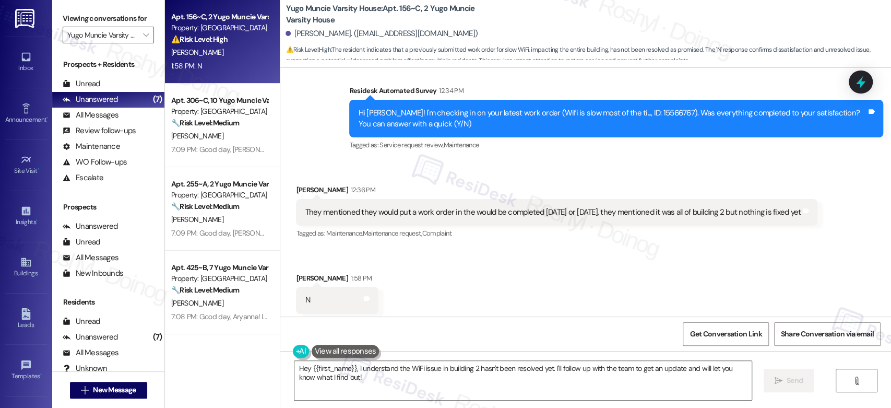
scroll to position [564, 0]
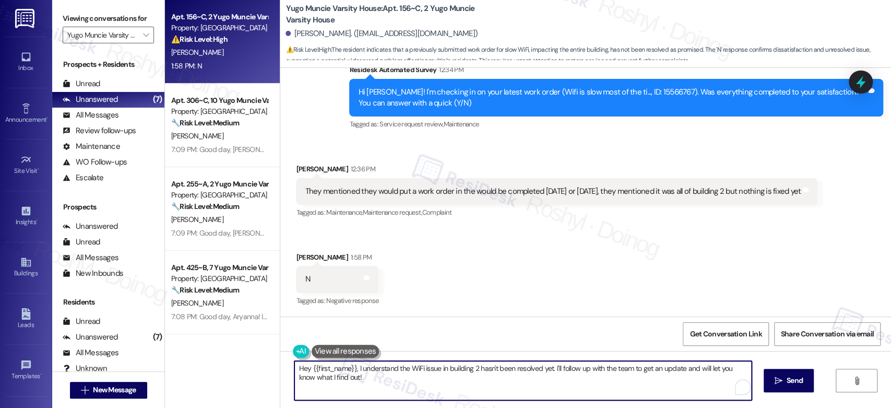
drag, startPoint x: 549, startPoint y: 368, endPoint x: 614, endPoint y: 379, distance: 66.1
click at [614, 379] on textarea "Hey {{first_name}}, I understand the WiFi issue in building 2 hasn't been resol…" at bounding box center [522, 380] width 457 height 39
type textarea "Hey {{first_name}}, I understand the WiFi issue in building 2 hasn't been resol…"
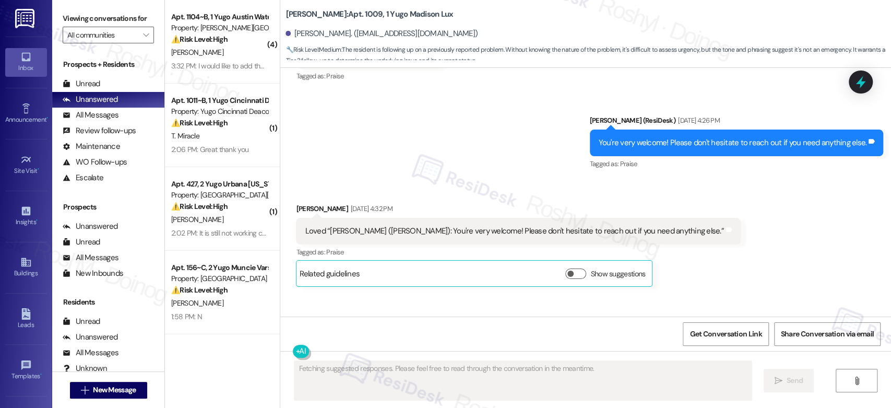
scroll to position [1413, 0]
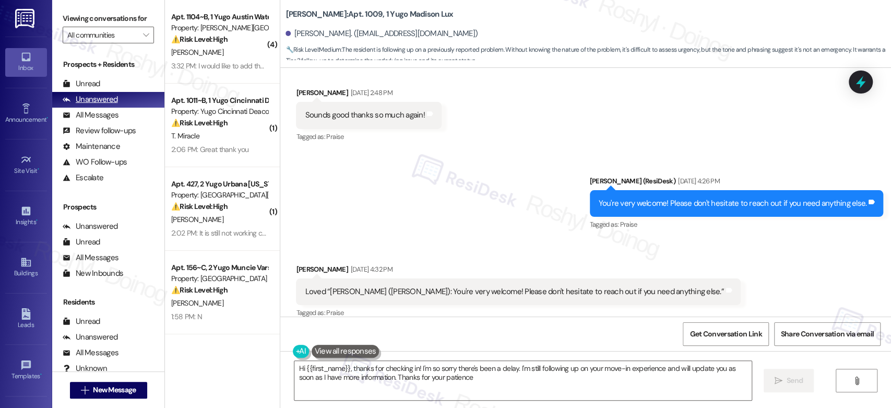
type textarea "Hi {{first_name}}, thanks for checking in! I'm so sorry there's been a delay. I…"
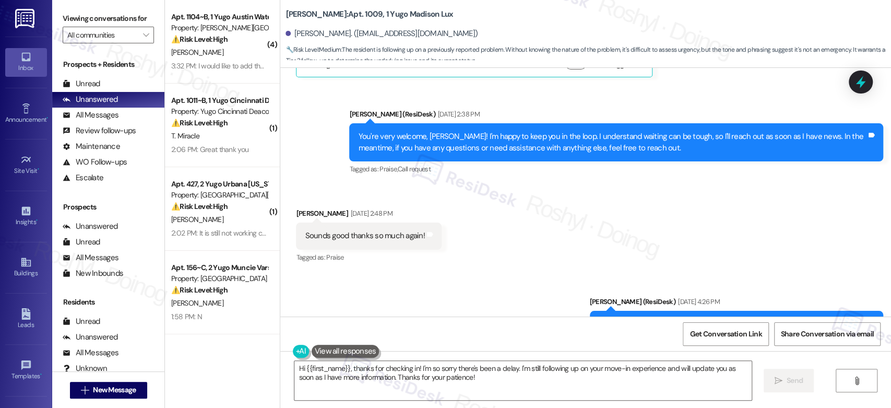
scroll to position [1181, 0]
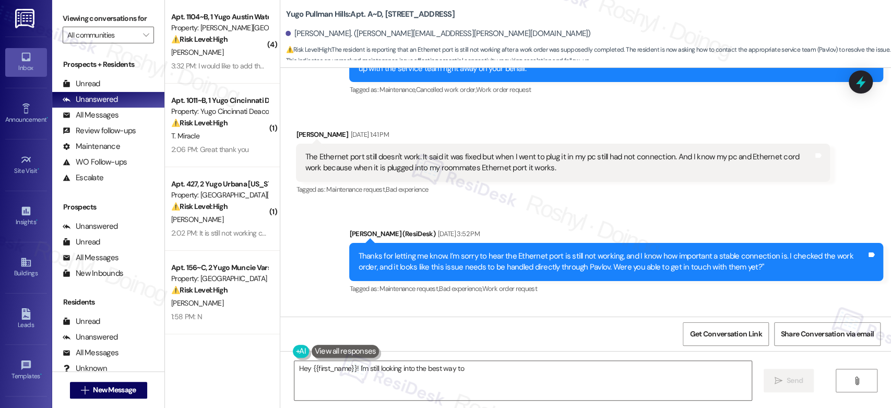
scroll to position [1336, 0]
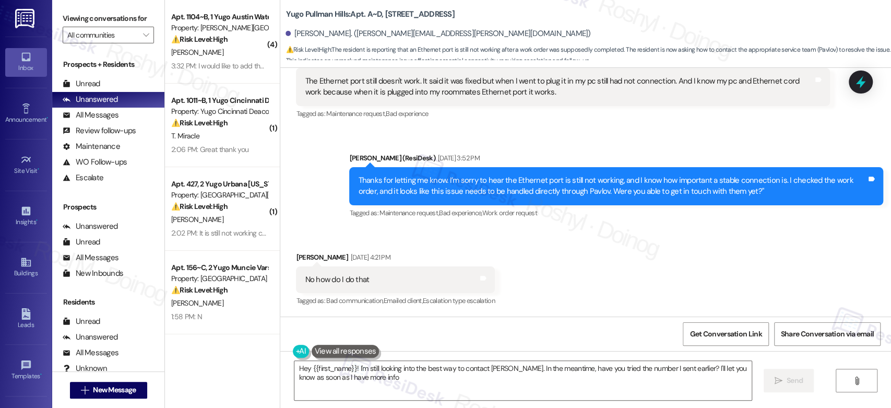
type textarea "Hey {{first_name}}! I'm still looking into the best way to contact [PERSON_NAME…"
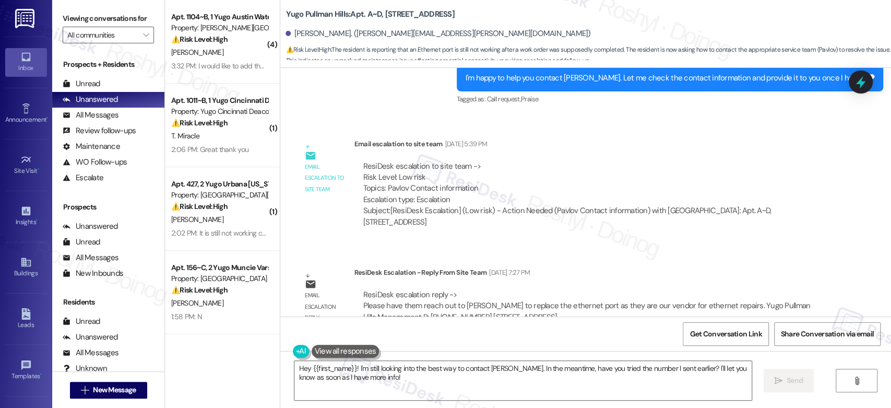
scroll to position [1747, 0]
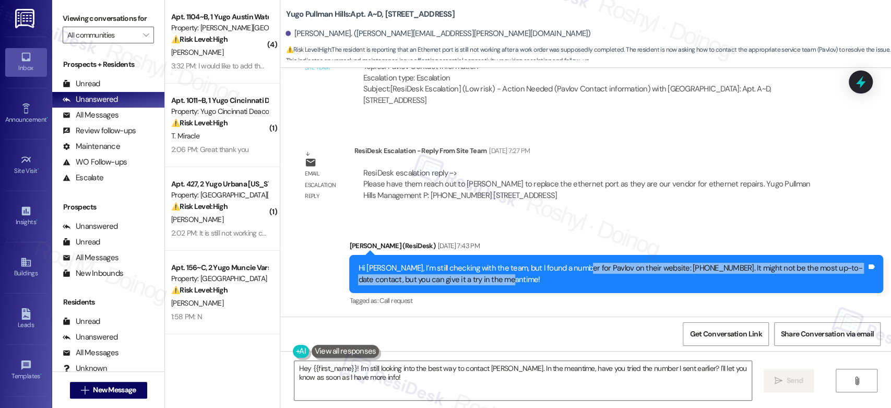
copy div "Pavlov on their website: [PHONE_NUMBER]. It might not be the most up-to-date co…"
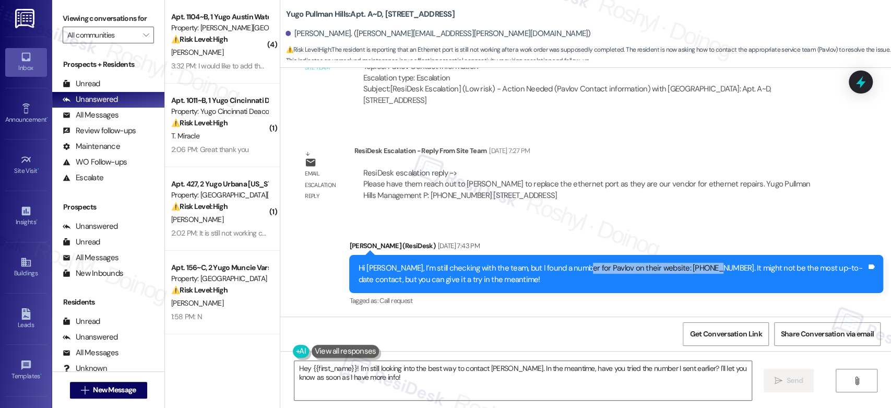
copy div "Pavlov on their website: [PHONE_NUMBER]"
drag, startPoint x: 566, startPoint y: 266, endPoint x: 696, endPoint y: 261, distance: 130.0
click at [696, 261] on div "Hi [PERSON_NAME], I’m still checking with the team, but I found a number for Pa…" at bounding box center [616, 274] width 534 height 38
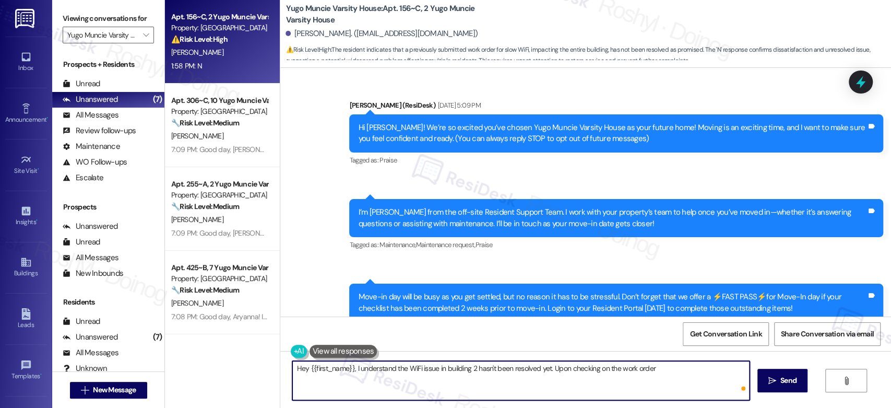
scroll to position [564, 0]
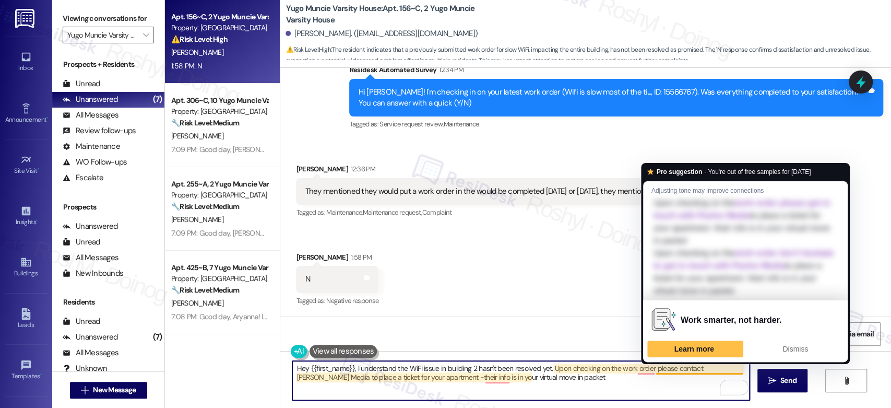
click at [662, 368] on textarea "Hey {{first_name}}, I understand the WiFi issue in building 2 hasn't been resol…" at bounding box center [520, 380] width 457 height 39
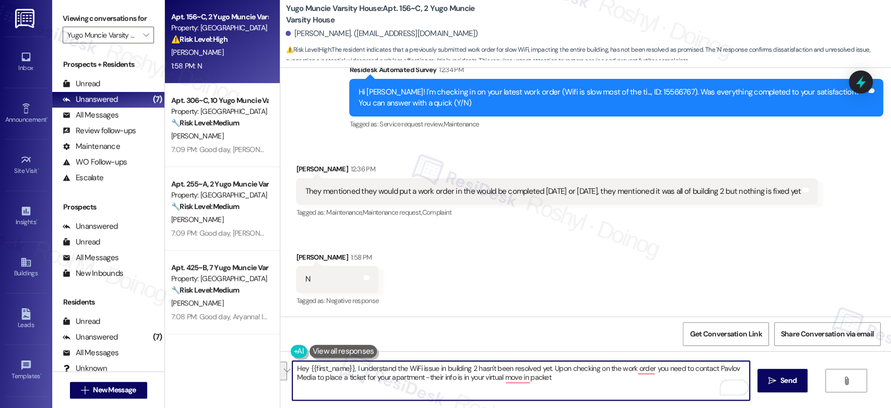
drag, startPoint x: 571, startPoint y: 377, endPoint x: 264, endPoint y: 364, distance: 308.1
click at [264, 364] on div "Apt. 156~C, 2 Yugo Muncie Varsity House Property: [GEOGRAPHIC_DATA] ⚠️ Risk Lev…" at bounding box center [528, 204] width 726 height 408
paste textarea "Building 2 still hasn’t been resolved. I checked the work order, and it looks l…"
drag, startPoint x: 349, startPoint y: 366, endPoint x: 261, endPoint y: 368, distance: 88.2
click at [261, 368] on div "Apt. 156~C, 2 Yugo Muncie Varsity House Property: [GEOGRAPHIC_DATA] ⚠️ Risk Lev…" at bounding box center [528, 204] width 726 height 408
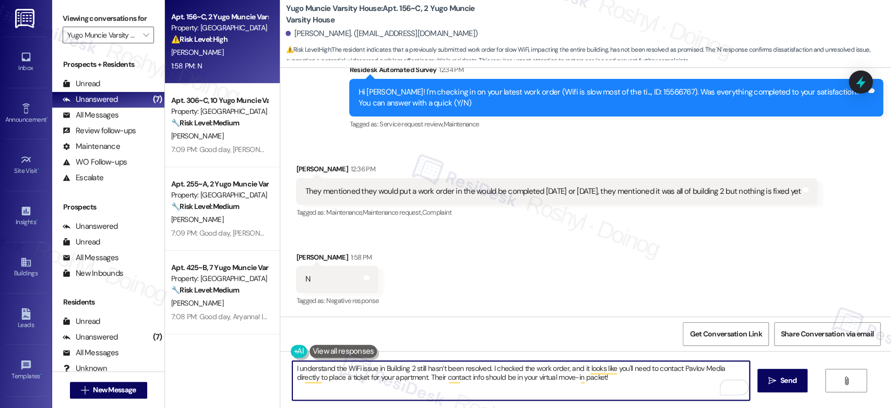
click at [591, 375] on textarea "I understand the WiFi issue in Building 2 still hasn’t been resolved. I checked…" at bounding box center [520, 380] width 457 height 39
type textarea "I understand the WiFi issue in Building 2 still hasn’t been resolved. I checked…"
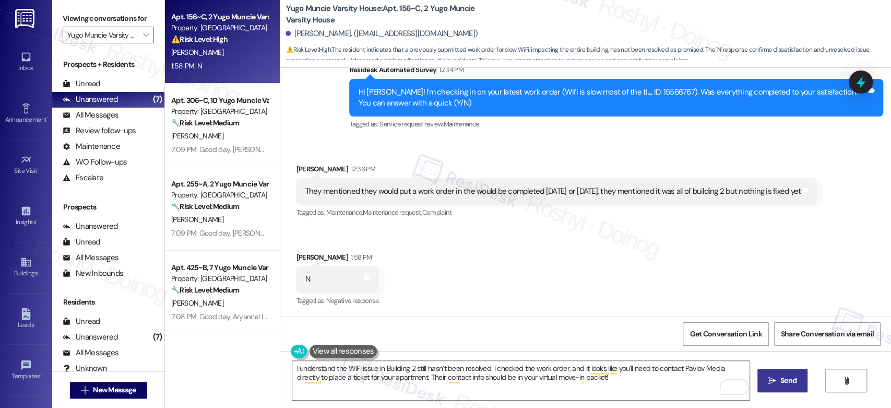
click at [774, 384] on span " Send" at bounding box center [782, 380] width 33 height 11
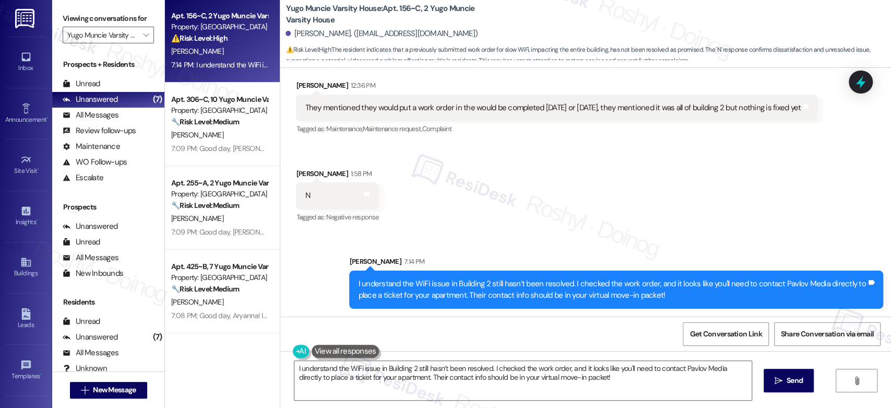
scroll to position [0, 0]
click at [142, 39] on span "" at bounding box center [146, 35] width 10 height 17
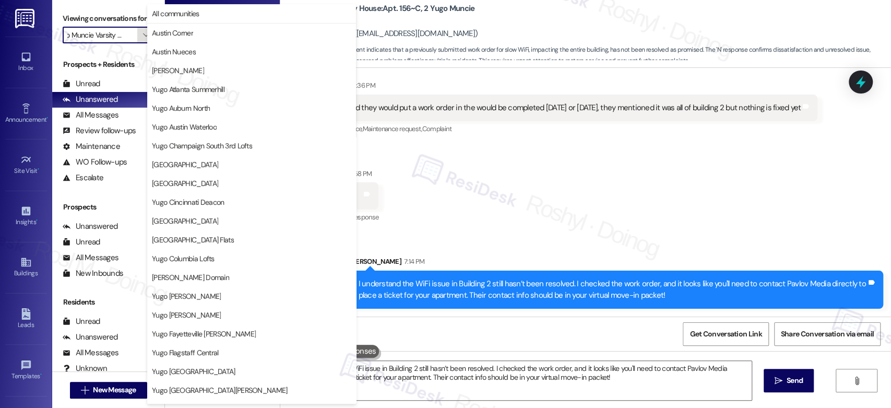
scroll to position [427, 0]
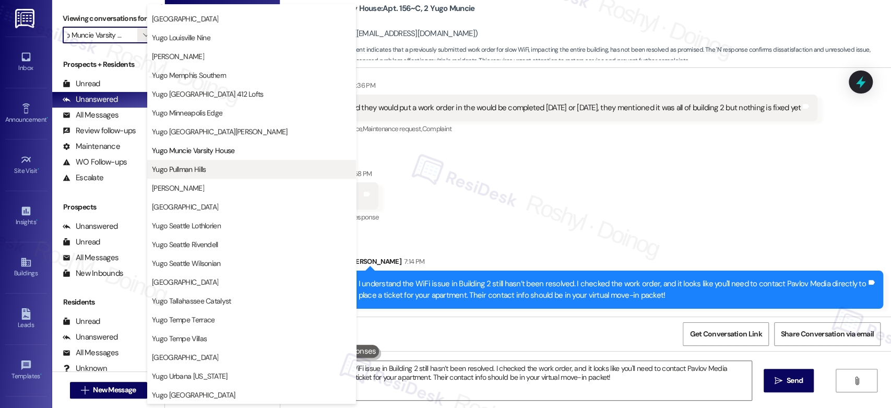
click at [191, 166] on span "Yugo Pullman Hills" at bounding box center [179, 169] width 54 height 10
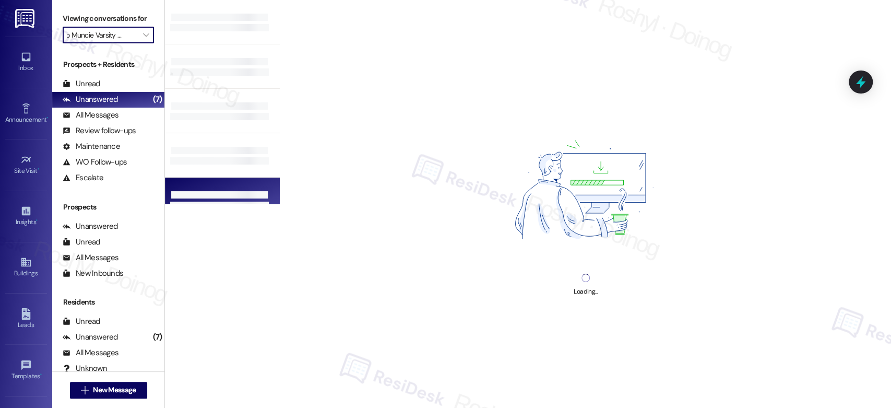
type input "Yugo Pullman Hills"
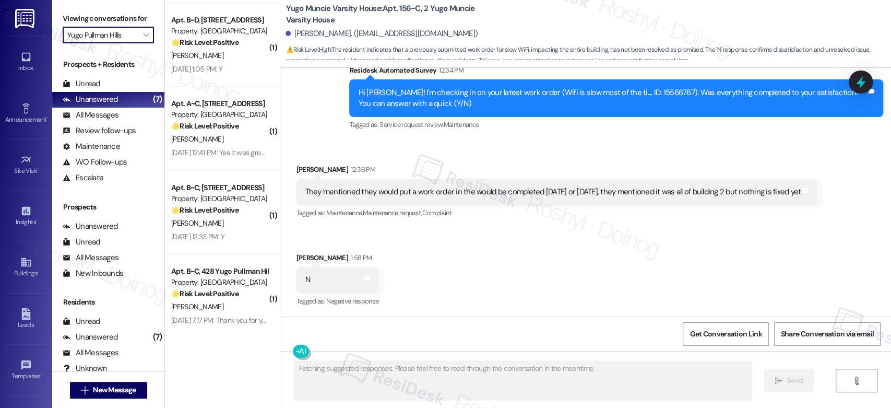
scroll to position [1169, 0]
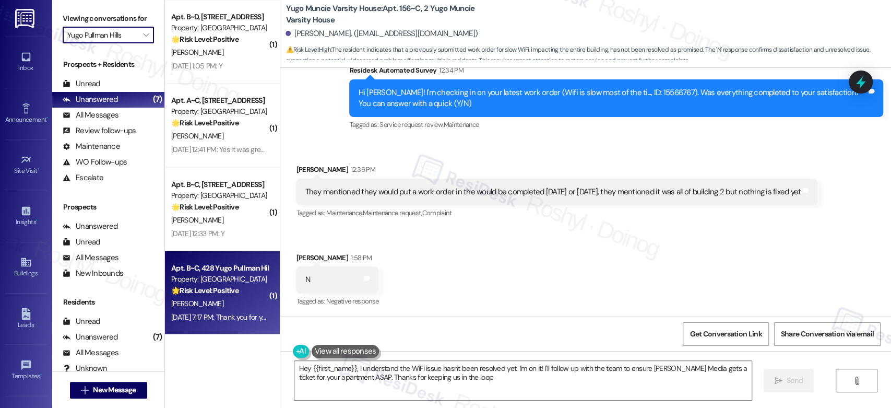
type textarea "Hey {{first_name}}, I understand the WiFi issue hasn't been resolved yet. I'm o…"
click at [244, 302] on div "[PERSON_NAME]" at bounding box center [219, 302] width 99 height 13
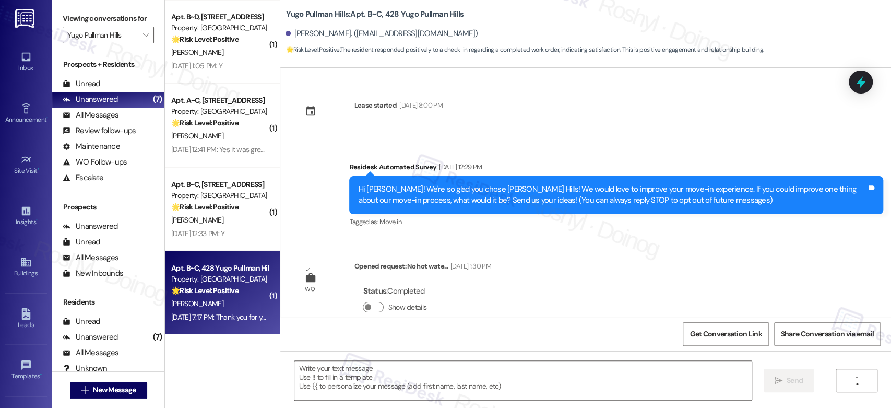
type textarea "Fetching suggested responses. Please feel free to read through the conversation…"
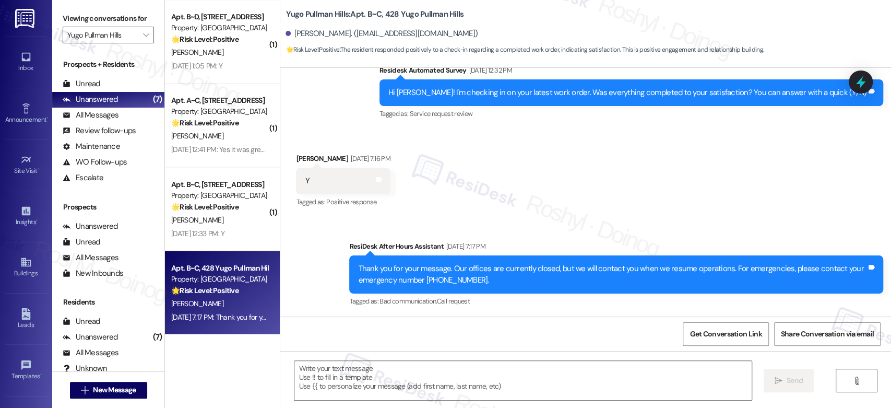
scroll to position [295, 0]
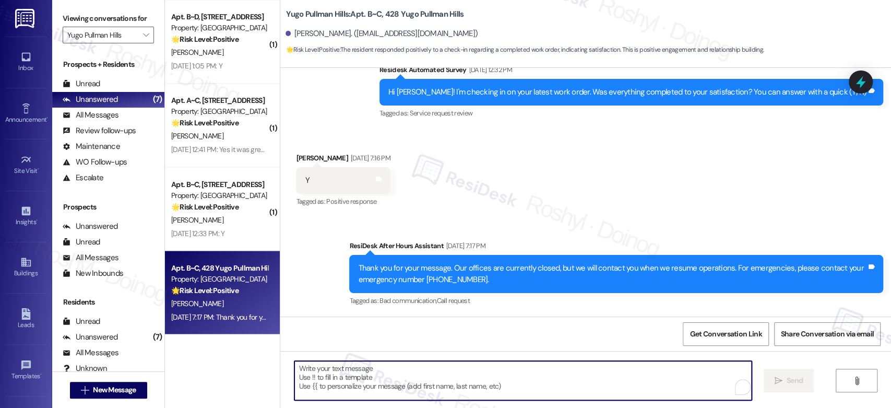
click at [335, 387] on textarea "To enrich screen reader interactions, please activate Accessibility in Grammarl…" at bounding box center [522, 380] width 457 height 39
paste textarea "Good day, {{first_name}}! I'm happy the work order was completed to your satisf…"
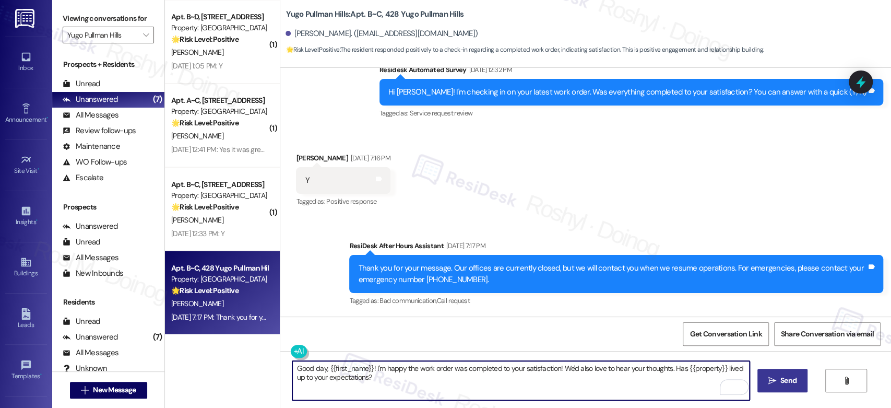
type textarea "Good day, {{first_name}}! I'm happy the work order was completed to your satisf…"
click at [775, 383] on span " Send" at bounding box center [782, 380] width 33 height 11
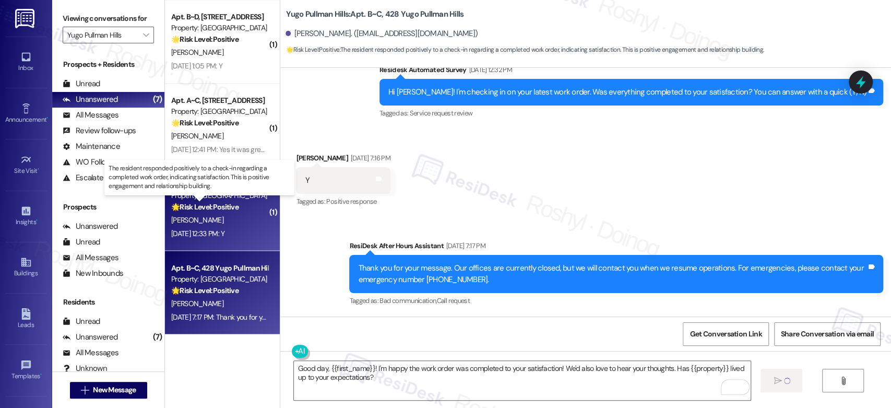
click at [188, 206] on strong "🌟 Risk Level: Positive" at bounding box center [204, 205] width 67 height 9
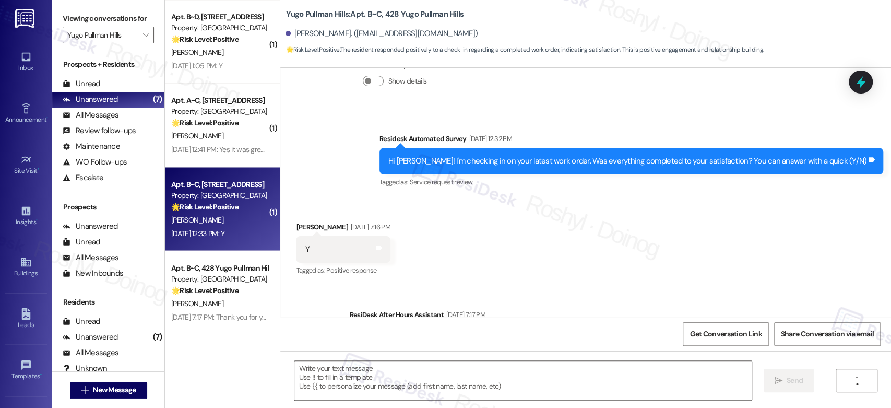
type textarea "Fetching suggested responses. Please feel free to read through the conversation…"
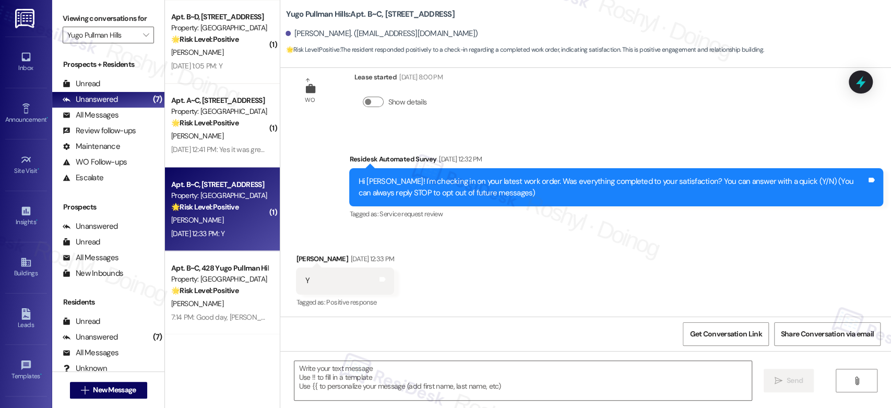
scroll to position [29, 0]
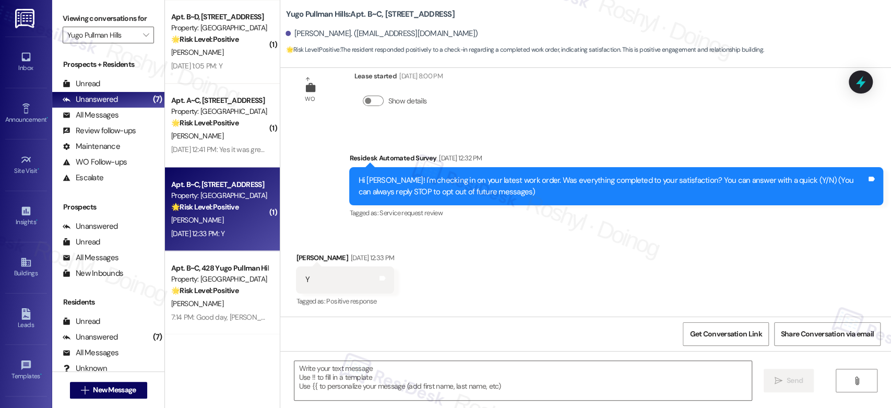
type textarea "Fetching suggested responses. Please feel free to read through the conversation…"
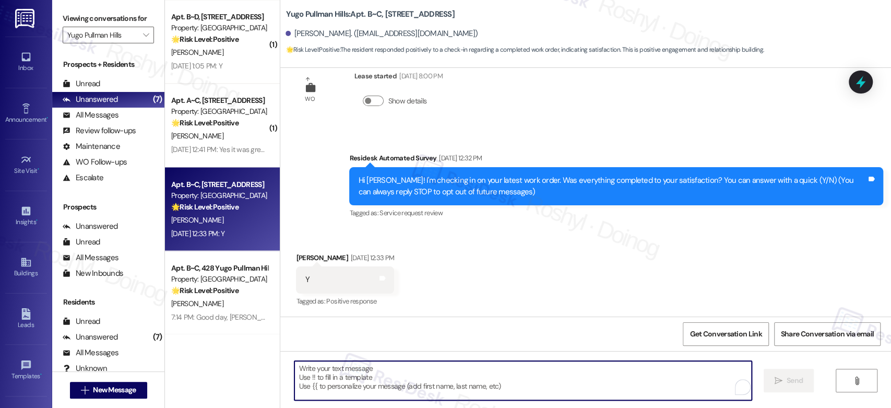
click at [355, 388] on textarea "To enrich screen reader interactions, please activate Accessibility in Grammarl…" at bounding box center [522, 380] width 457 height 39
paste textarea "Good day, {{first_name}}! I'm happy the work order was completed to your satisf…"
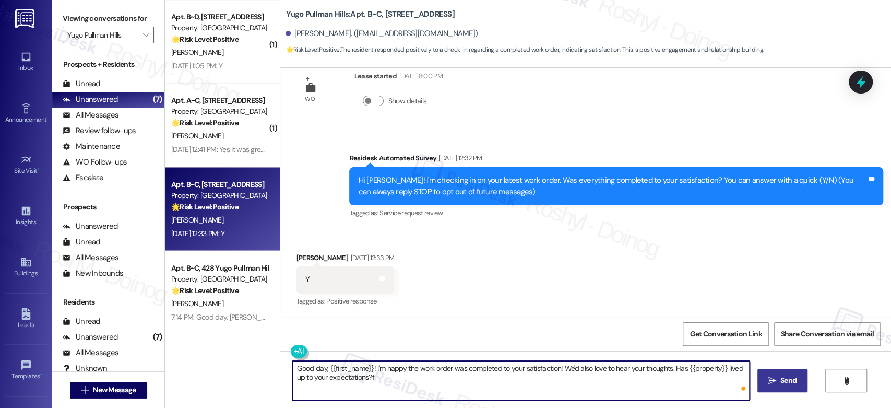
type textarea "Good day, {{first_name}}! I'm happy the work order was completed to your satisf…"
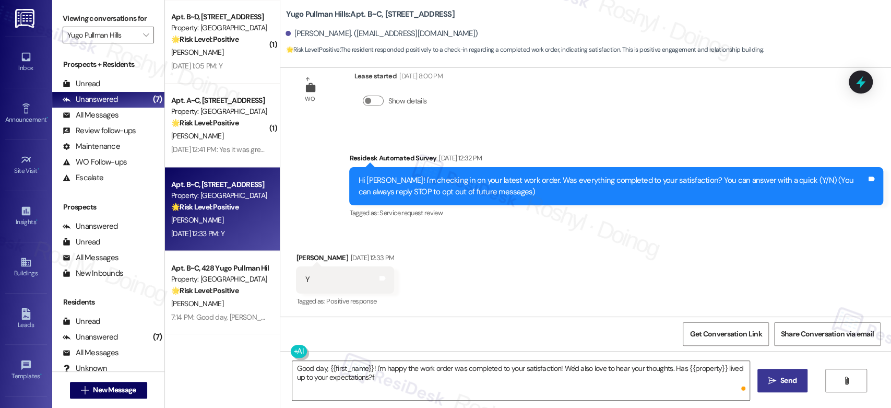
click at [781, 377] on span "Send" at bounding box center [788, 380] width 16 height 11
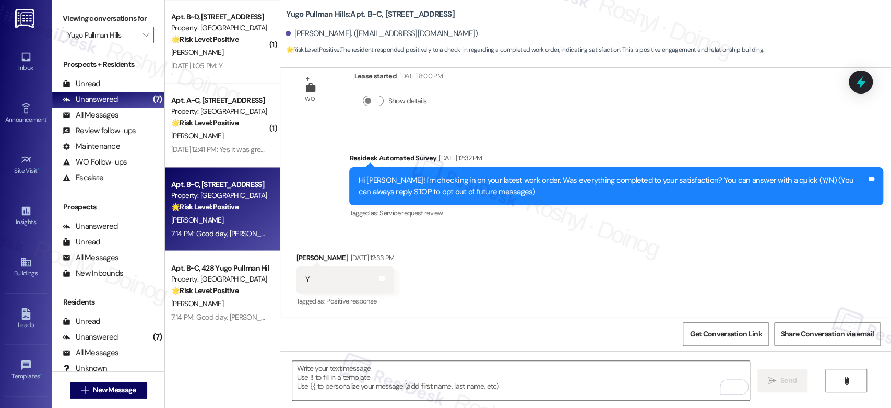
scroll to position [113, 0]
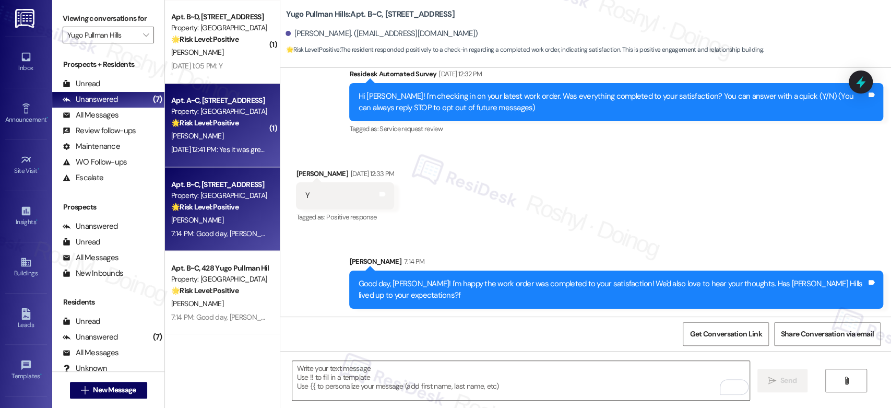
click at [213, 117] on div "🌟 Risk Level: Positive The resident confirmed that the work order was completed…" at bounding box center [219, 122] width 97 height 11
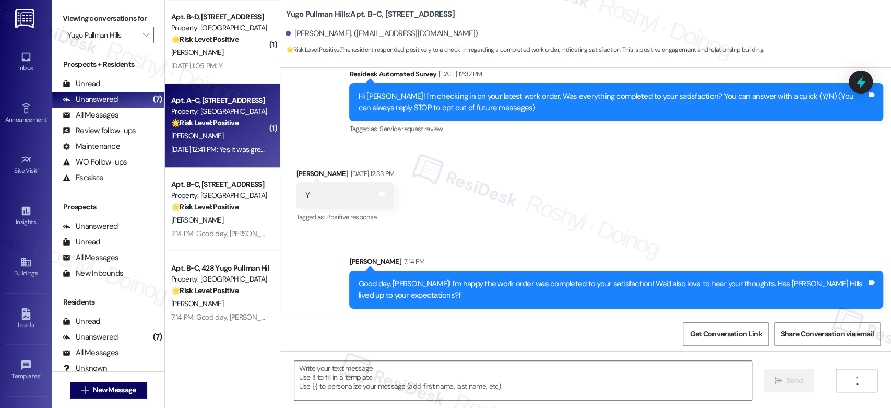
type textarea "Fetching suggested responses. Please feel free to read through the conversation…"
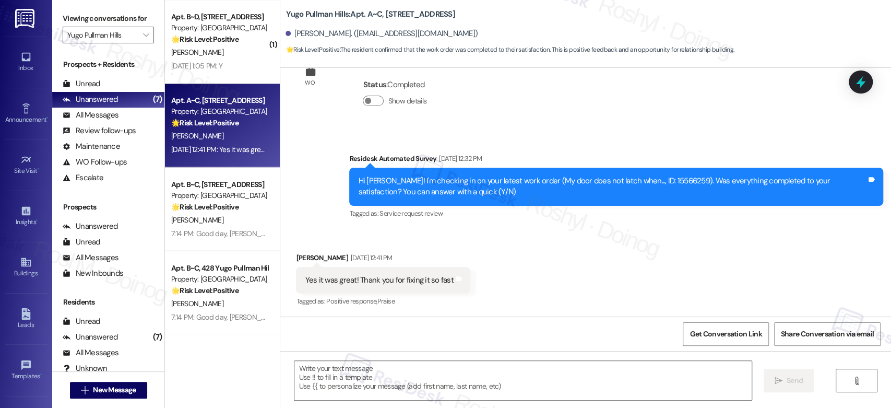
scroll to position [207, 0]
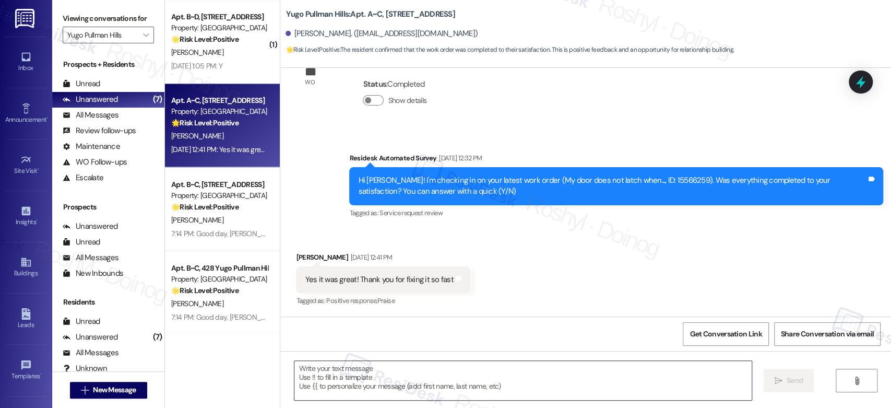
click at [434, 385] on textarea at bounding box center [522, 380] width 457 height 39
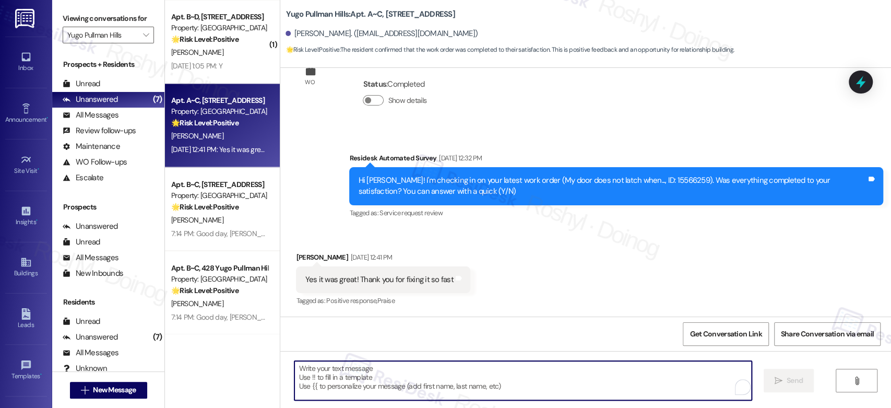
paste textarea "Good day, {{first_name}}! I'm happy the work order was completed to your satisf…"
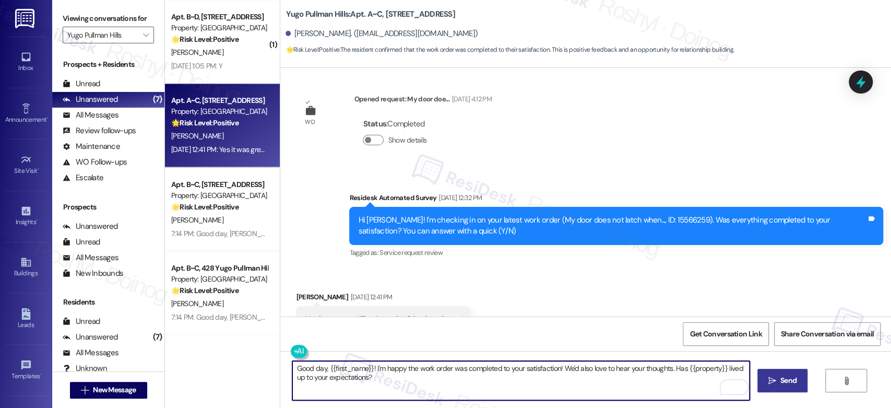
scroll to position [174, 0]
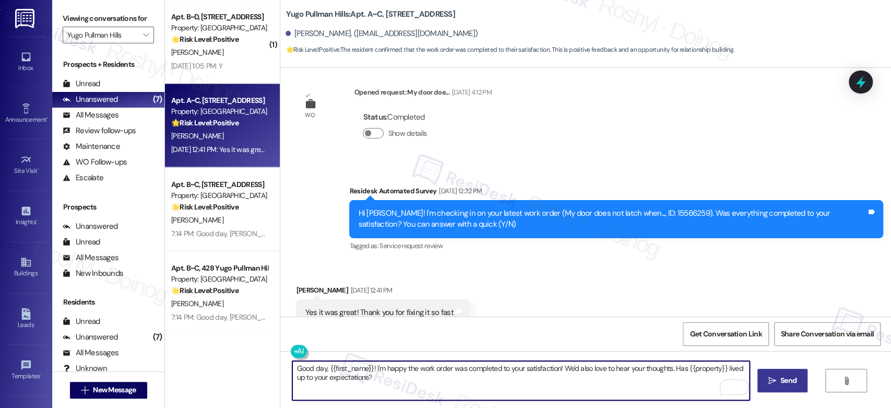
type textarea "Good day, {{first_name}}! I'm happy the work order was completed to your satisf…"
click at [781, 379] on span "Send" at bounding box center [788, 380] width 16 height 11
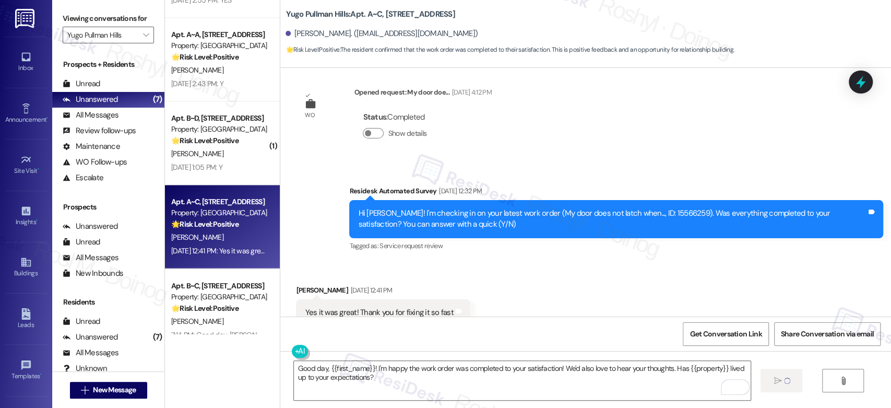
scroll to position [1053, 0]
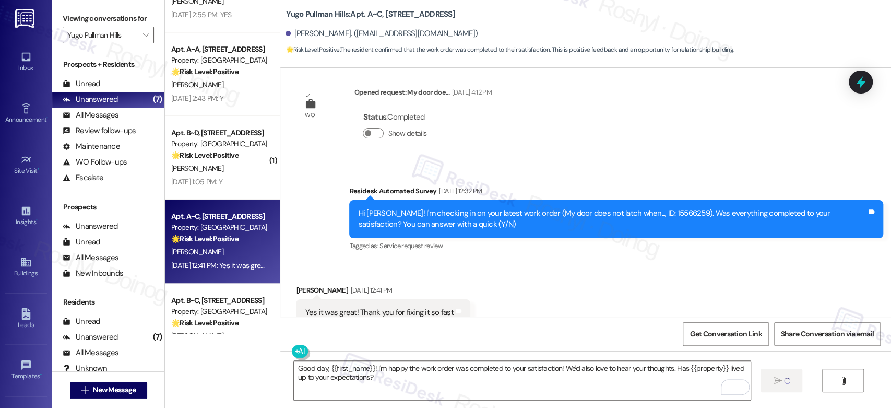
click at [256, 144] on div "Property: [GEOGRAPHIC_DATA]" at bounding box center [219, 143] width 97 height 11
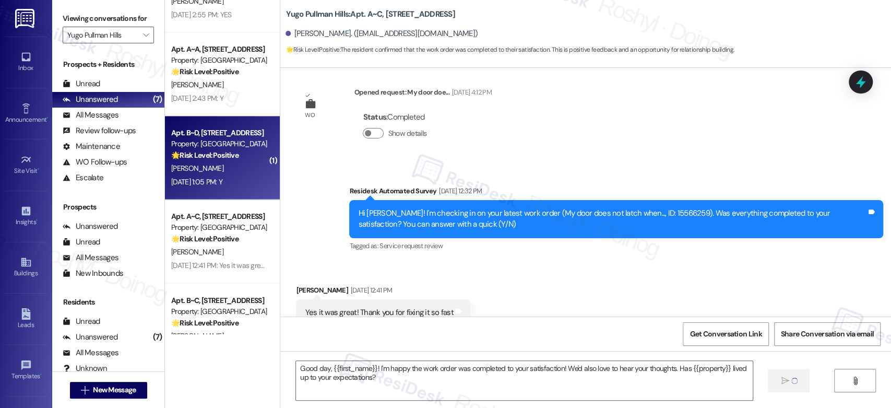
type textarea "Fetching suggested responses. Please feel free to read through the conversation…"
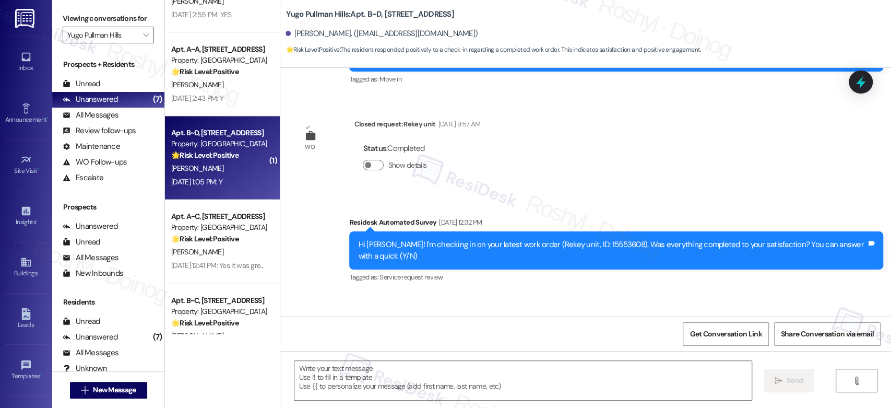
type textarea "Fetching suggested responses. Please feel free to read through the conversation…"
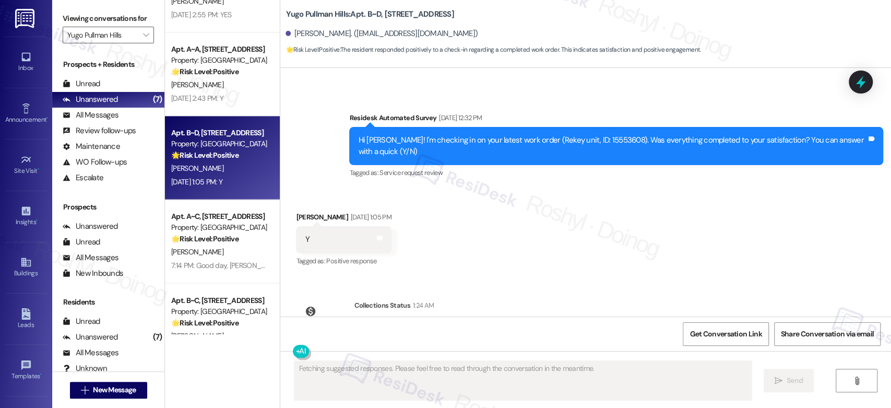
scroll to position [323, 0]
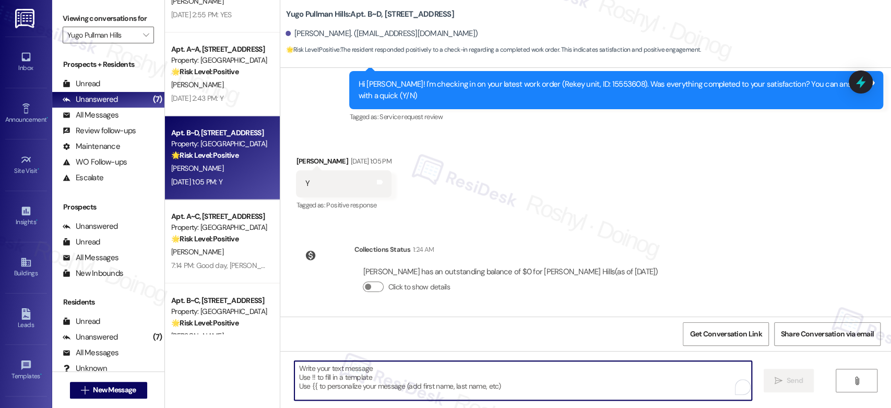
click at [426, 378] on textarea "To enrich screen reader interactions, please activate Accessibility in Grammarl…" at bounding box center [522, 380] width 457 height 39
paste textarea "Good day, {{first_name}}! I'm happy the work order was completed to your satisf…"
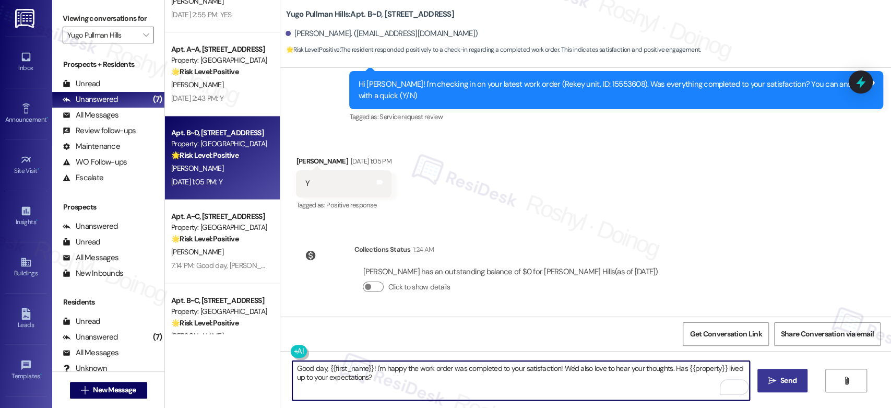
type textarea "Good day, {{first_name}}! I'm happy the work order was completed to your satisf…"
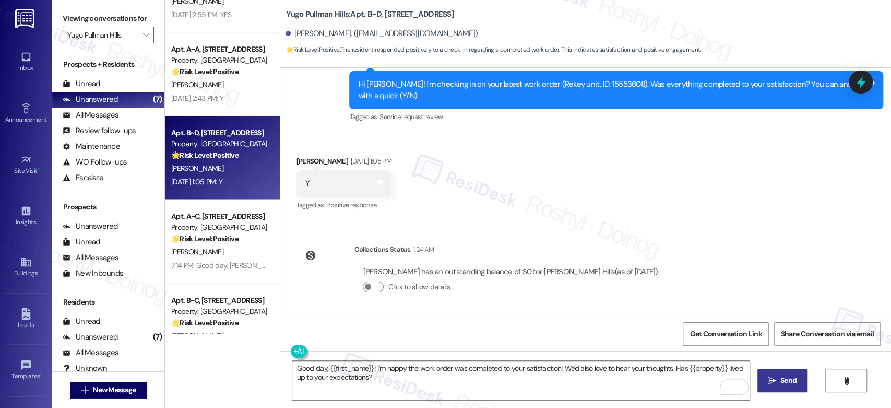
click at [780, 379] on span "Send" at bounding box center [788, 380] width 16 height 11
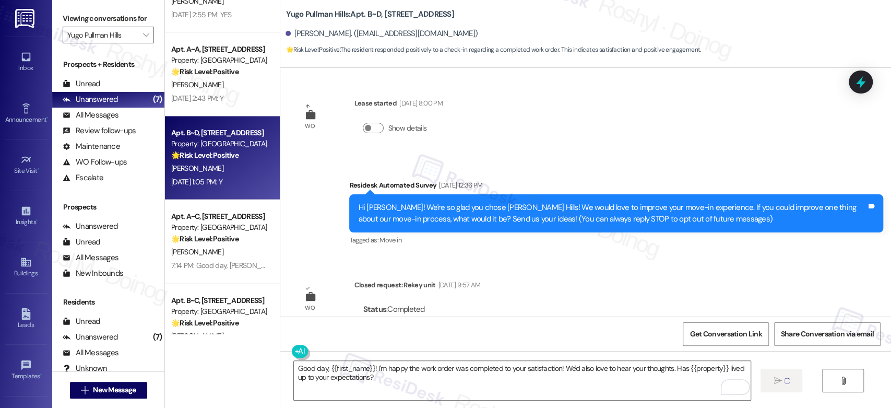
scroll to position [0, 0]
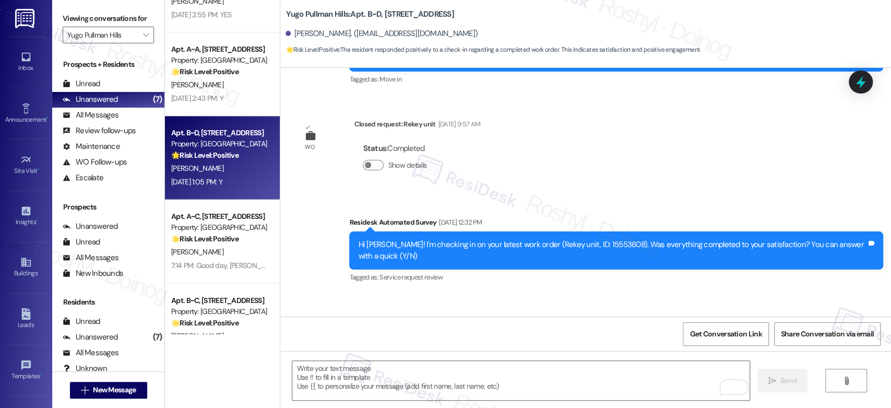
click at [254, 88] on div "[PERSON_NAME]" at bounding box center [219, 84] width 99 height 13
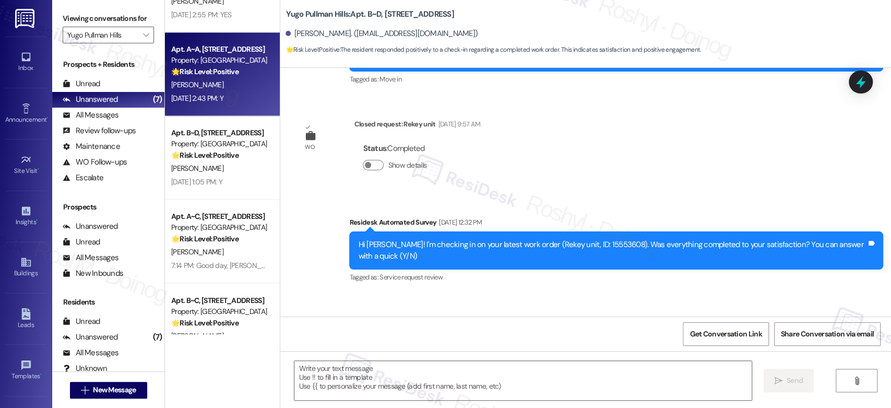
scroll to position [226, 0]
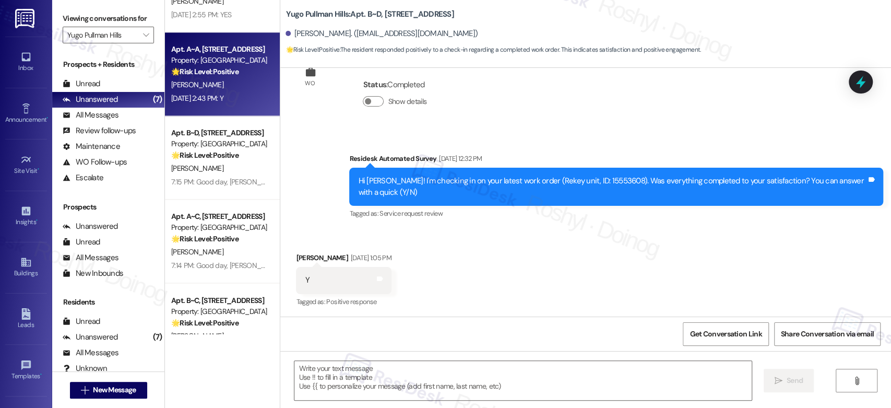
type textarea "Fetching suggested responses. Please feel free to read through the conversation…"
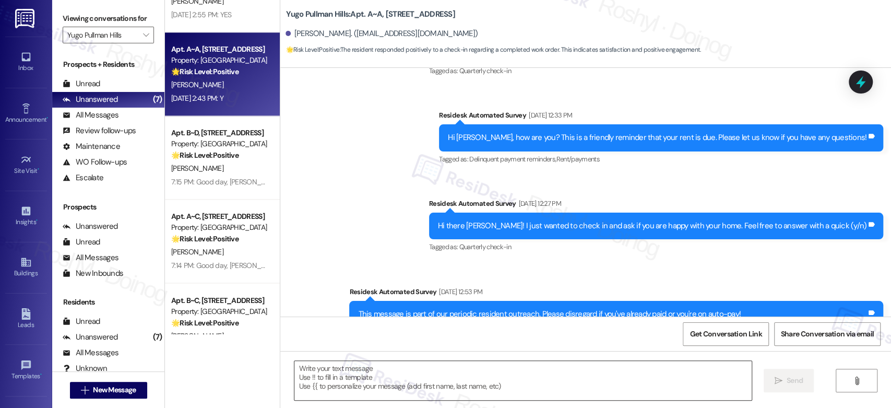
type textarea "Fetching suggested responses. Please feel free to read through the conversation…"
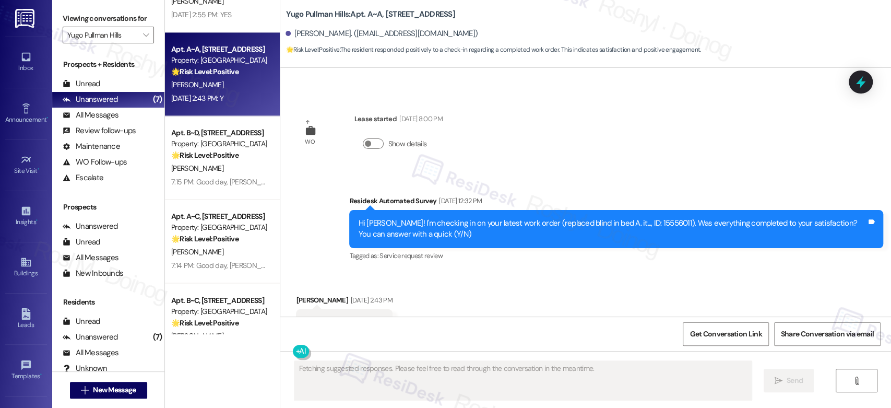
scroll to position [624, 0]
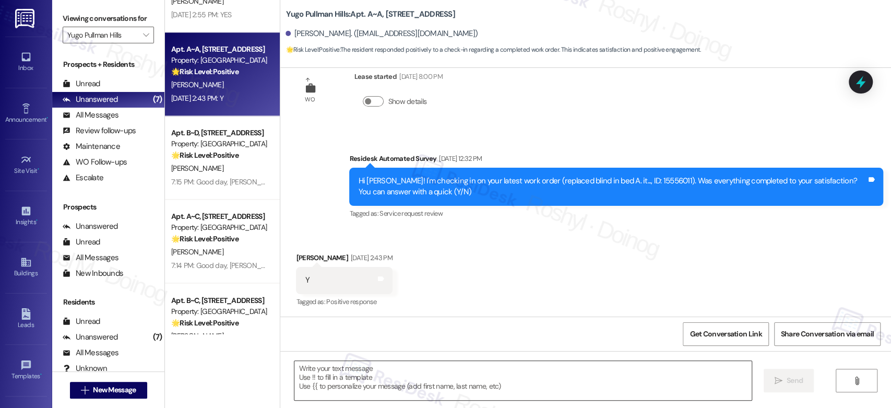
click at [346, 379] on textarea at bounding box center [522, 380] width 457 height 39
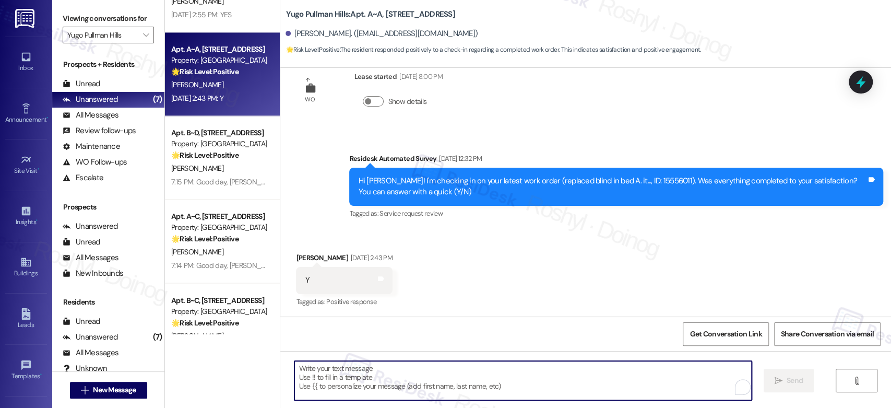
paste textarea "Good day, {{first_name}}! I'm happy the work order was completed to your satisf…"
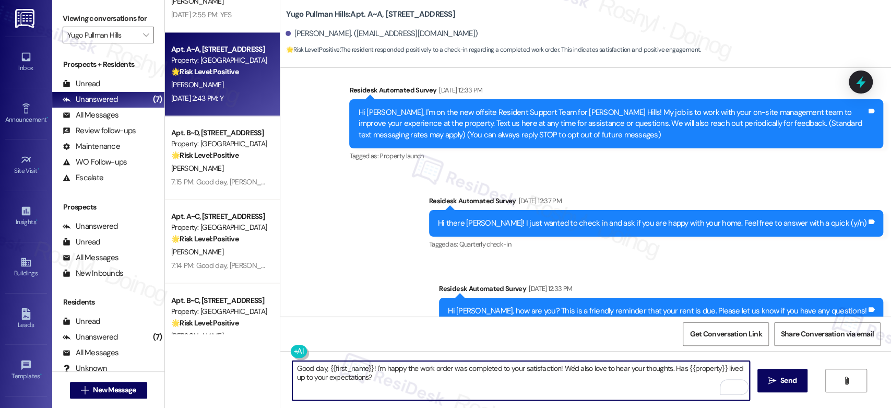
scroll to position [0, 0]
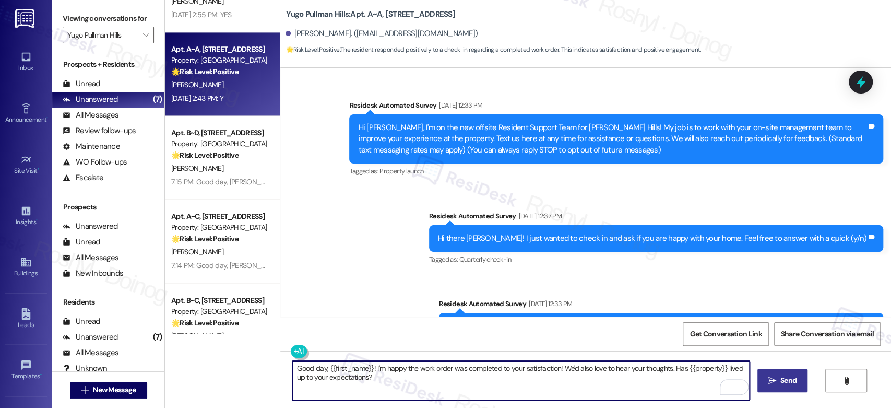
type textarea "Good day, {{first_name}}! I'm happy the work order was completed to your satisf…"
click at [778, 382] on span "Send" at bounding box center [788, 380] width 20 height 11
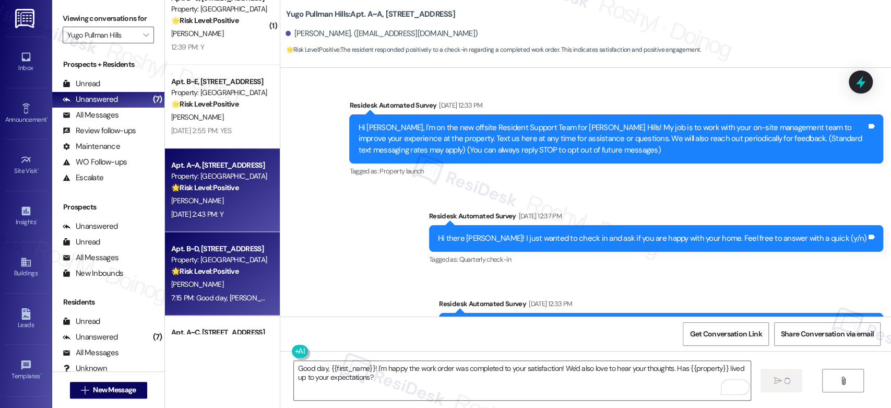
scroll to position [821, 0]
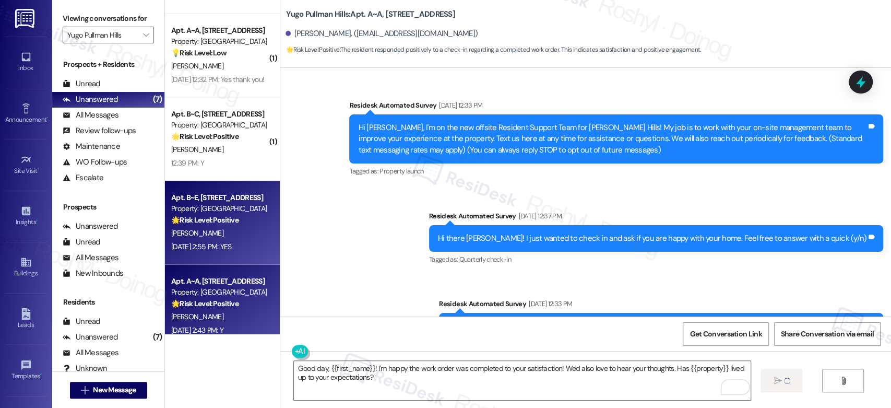
click at [218, 206] on div "Property: [GEOGRAPHIC_DATA]" at bounding box center [219, 208] width 97 height 11
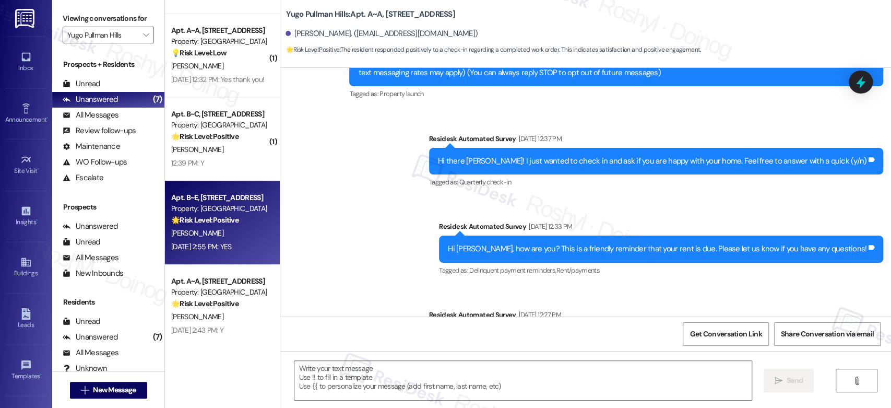
type textarea "Fetching suggested responses. Please feel free to read through the conversation…"
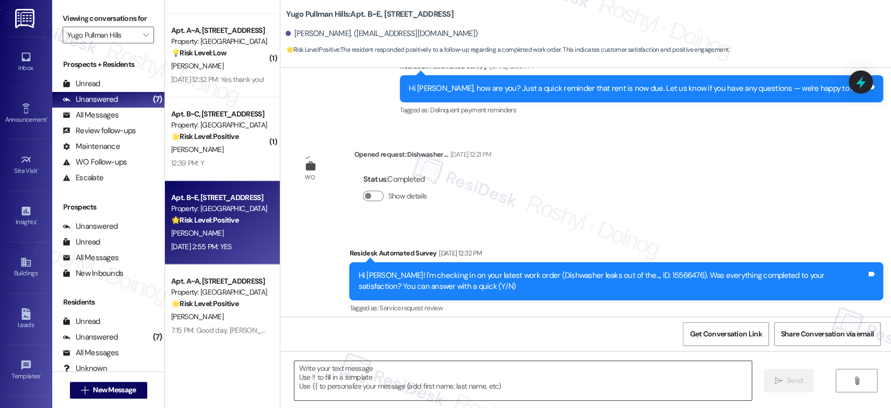
scroll to position [1243, 0]
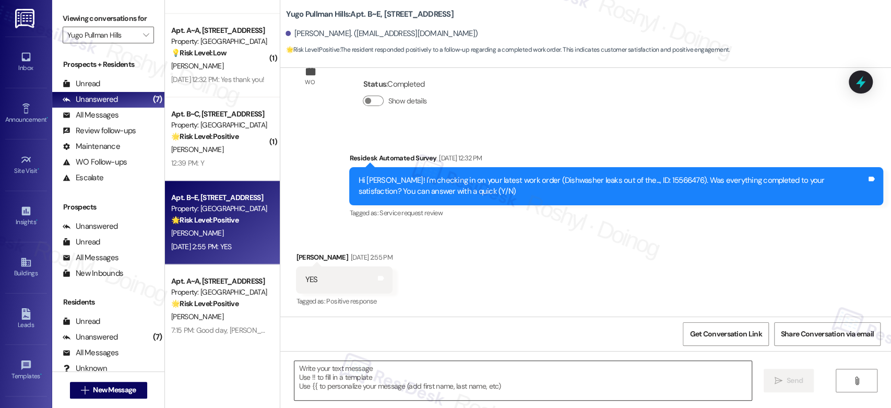
click at [351, 374] on textarea at bounding box center [522, 380] width 457 height 39
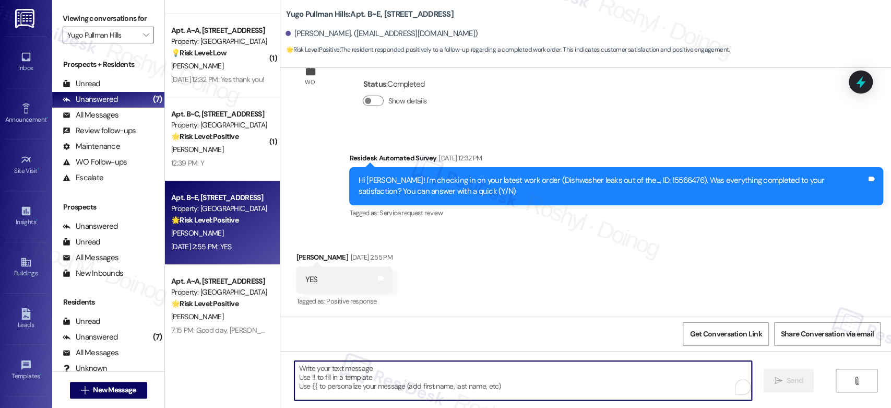
paste textarea "Good day, {{first_name}}! I'm happy the work order was completed to your satisf…"
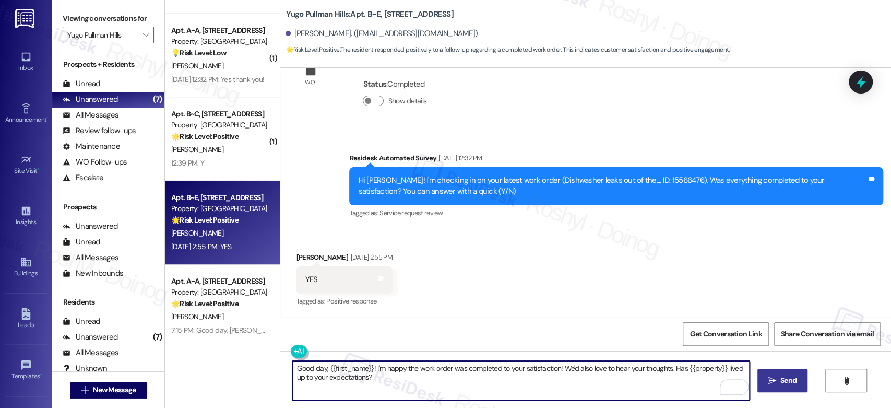
type textarea "Good day, {{first_name}}! I'm happy the work order was completed to your satisf…"
click at [768, 380] on icon "" at bounding box center [772, 380] width 8 height 8
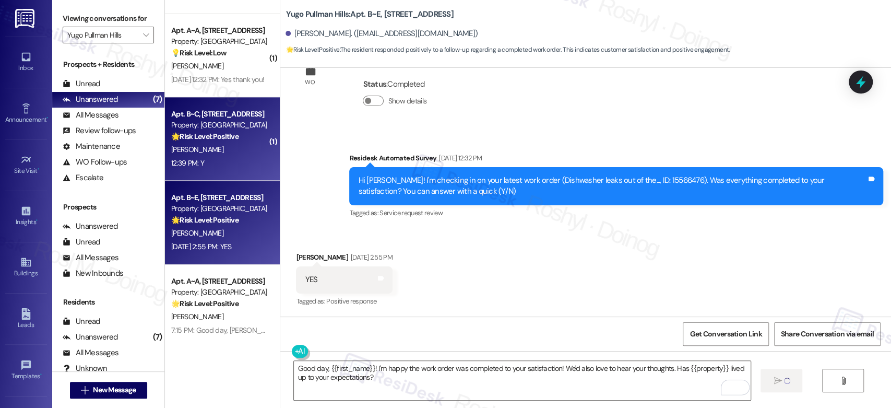
click at [203, 157] on div "12:39 PM: Y 12:39 PM: Y" at bounding box center [219, 163] width 99 height 13
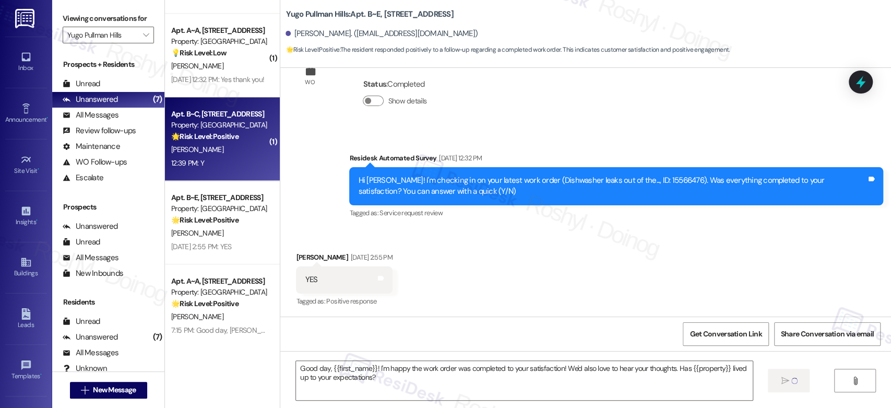
type textarea "Fetching suggested responses. Please feel free to read through the conversation…"
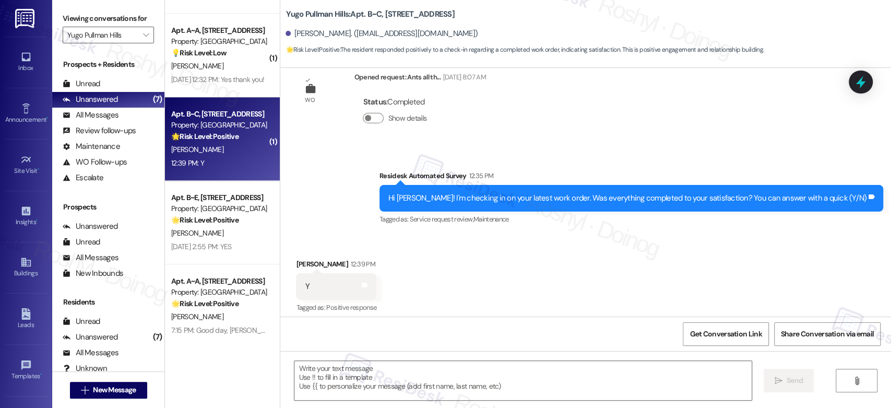
type textarea "Fetching suggested responses. Please feel free to read through the conversation…"
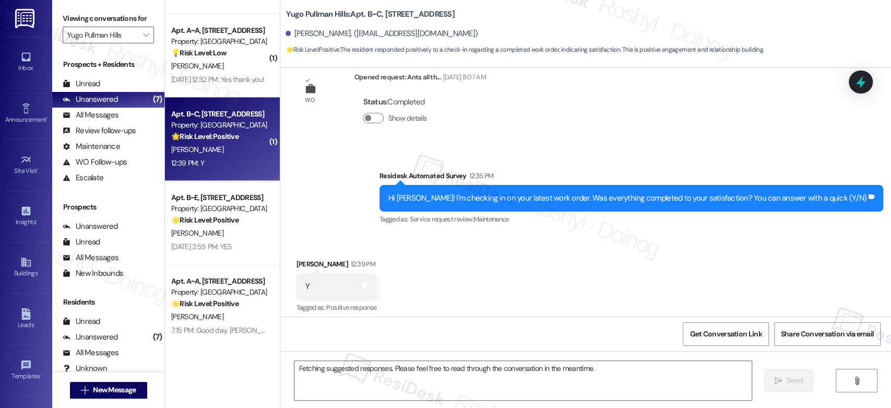
scroll to position [195, 0]
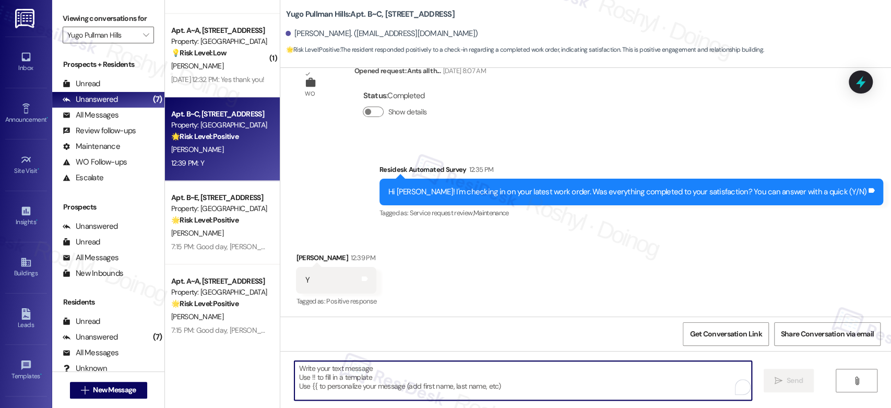
click at [326, 368] on textarea "To enrich screen reader interactions, please activate Accessibility in Grammarl…" at bounding box center [522, 380] width 457 height 39
paste textarea "Good day, {{first_name}}! I'm happy the work order was completed to your satisf…"
type textarea "Good day, {{first_name}}! I'm happy the work order was completed to your satisf…"
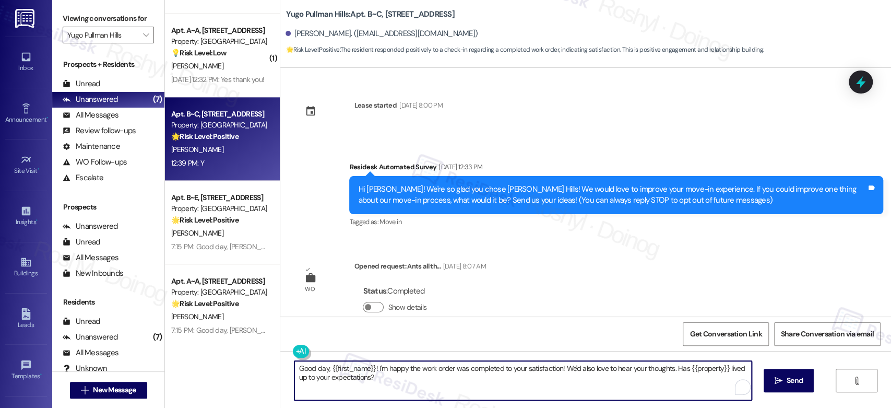
scroll to position [98, 0]
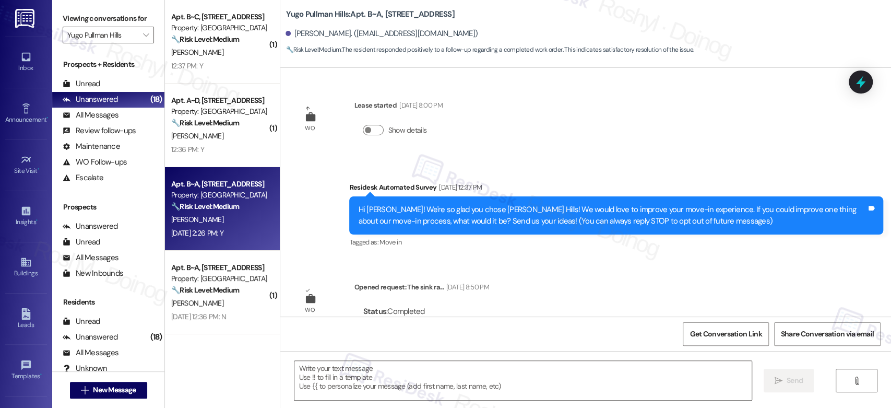
scroll to position [323, 0]
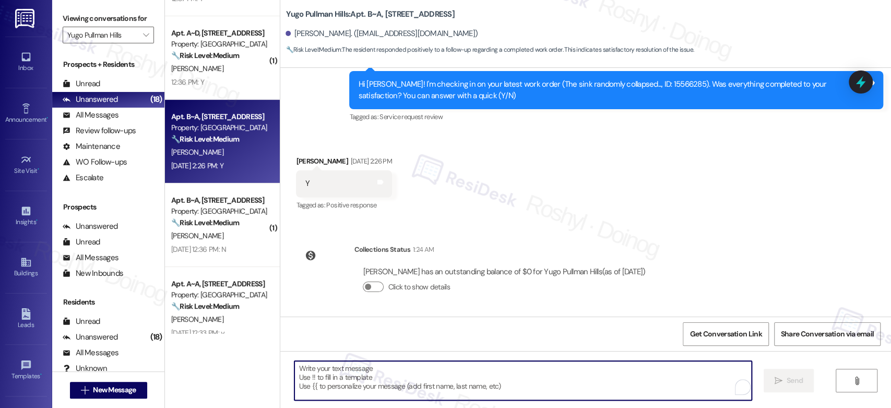
click at [417, 371] on textarea "To enrich screen reader interactions, please activate Accessibility in Grammarl…" at bounding box center [522, 380] width 457 height 39
paste textarea "Good day, {{first_name}}! I'm happy the work order was completed to your satisf…"
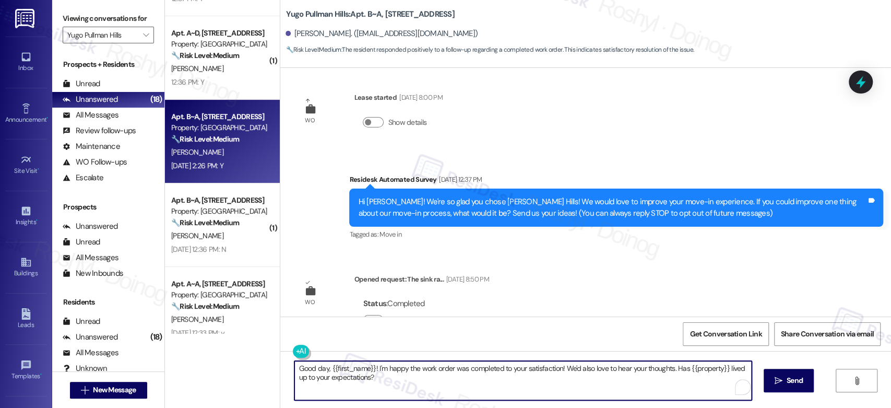
scroll to position [0, 0]
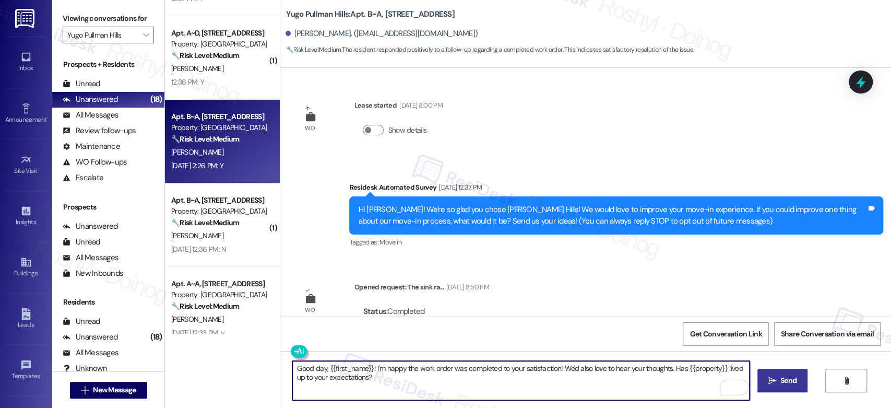
type textarea "Good day, {{first_name}}! I'm happy the work order was completed to your satisf…"
click at [778, 384] on span "Send" at bounding box center [788, 380] width 20 height 11
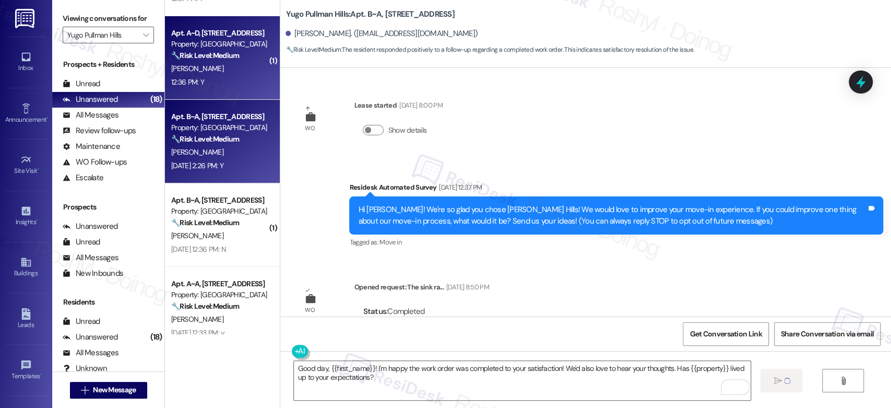
click at [198, 59] on strong "🔧 Risk Level: Medium" at bounding box center [205, 55] width 68 height 9
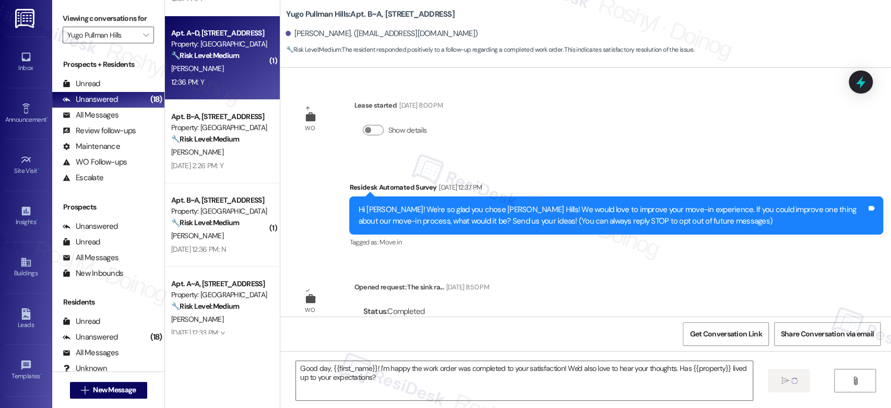
type textarea "Fetching suggested responses. Please feel free to read through the conversation…"
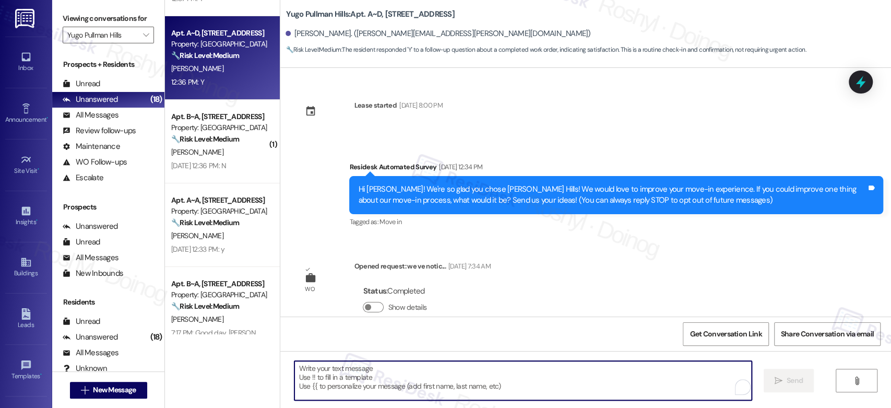
click at [390, 380] on textarea "To enrich screen reader interactions, please activate Accessibility in Grammarl…" at bounding box center [522, 380] width 457 height 39
paste textarea "Good day, {{first_name}}! I'm happy the work order was completed to your satisf…"
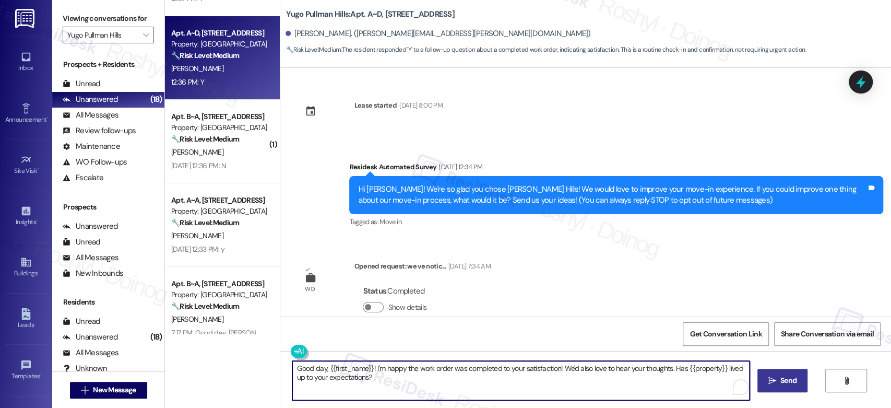
type textarea "Good day, {{first_name}}! I'm happy the work order was completed to your satisf…"
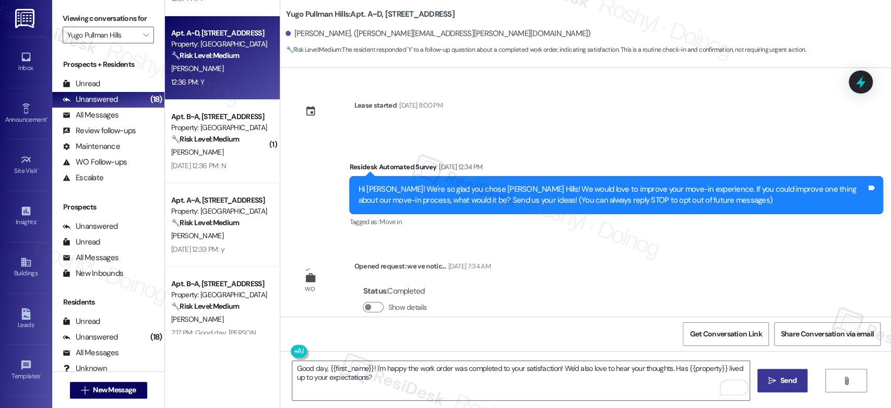
click at [783, 382] on span "Send" at bounding box center [788, 380] width 16 height 11
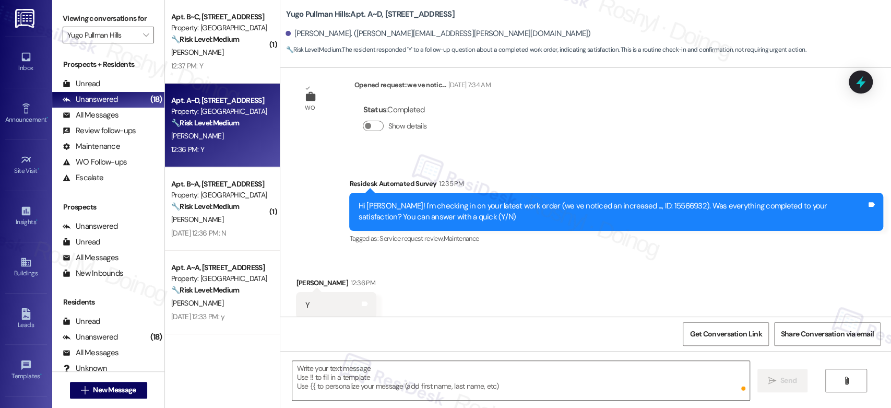
scroll to position [206, 0]
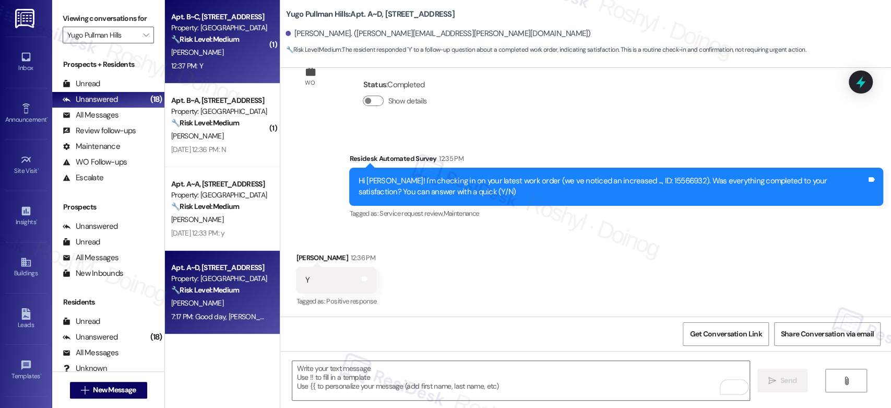
click at [231, 58] on div "[PERSON_NAME]" at bounding box center [219, 52] width 99 height 13
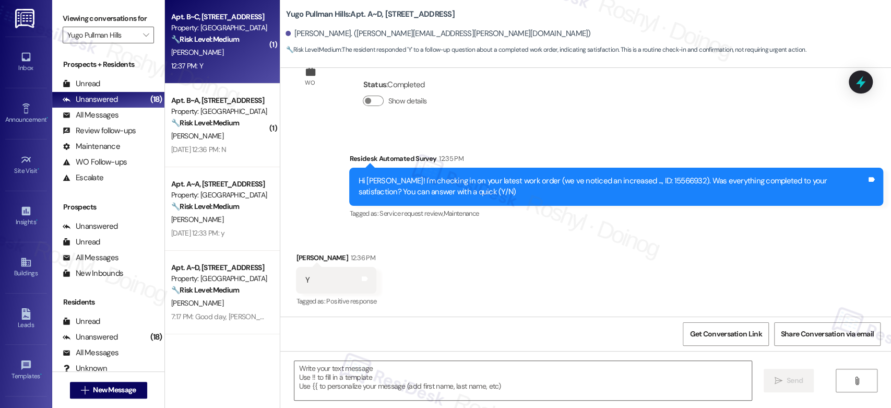
type textarea "Fetching suggested responses. Please feel free to read through the conversation…"
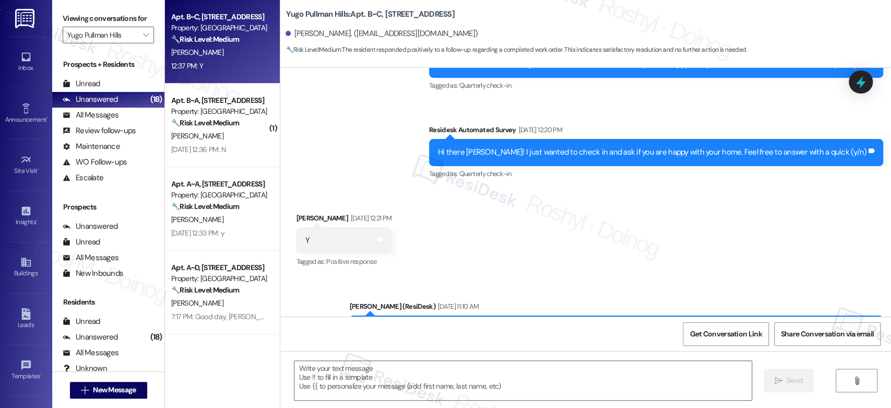
scroll to position [0, 0]
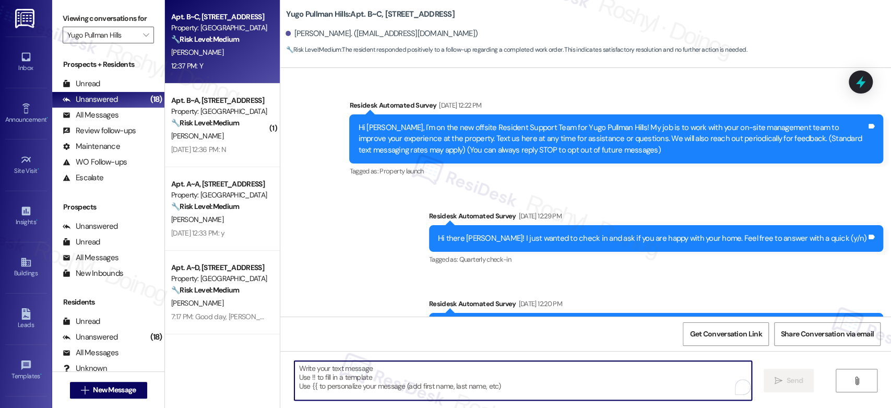
click at [361, 388] on textarea "To enrich screen reader interactions, please activate Accessibility in Grammarl…" at bounding box center [522, 380] width 457 height 39
paste textarea "Good day, {{first_name}}! I'm happy the work order was completed to your satisf…"
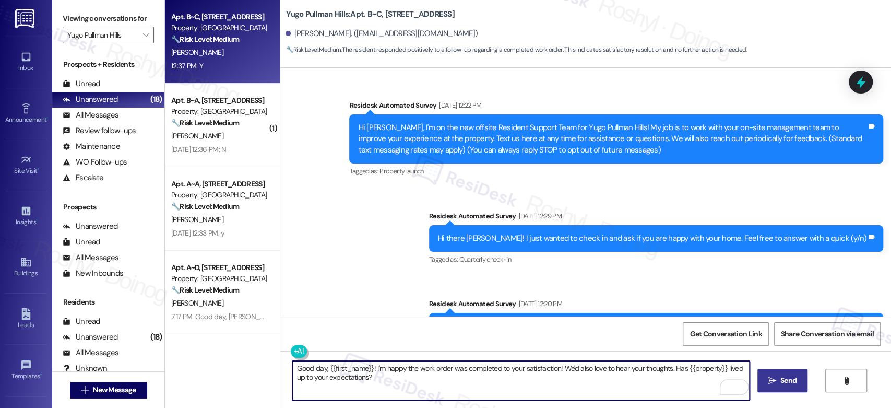
type textarea "Good day, {{first_name}}! I'm happy the work order was completed to your satisf…"
click at [768, 380] on icon "" at bounding box center [772, 380] width 8 height 8
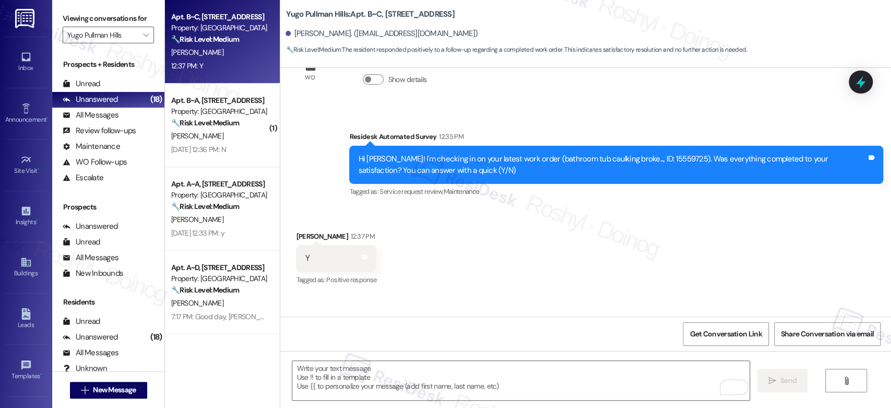
scroll to position [1331, 0]
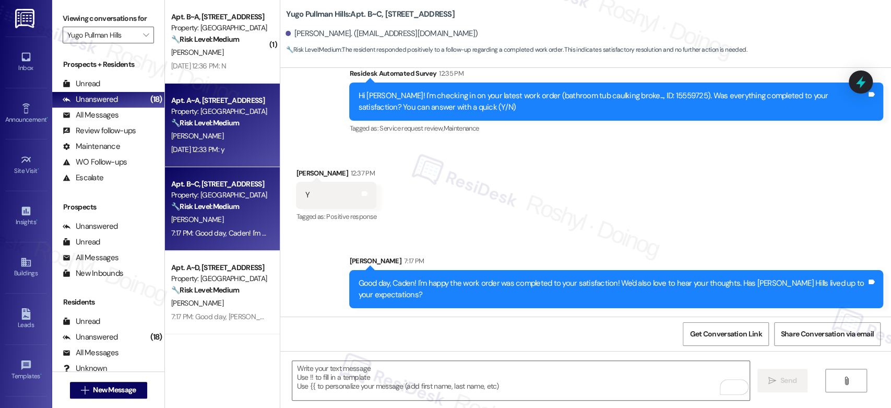
click at [241, 131] on div "[PERSON_NAME]" at bounding box center [219, 135] width 99 height 13
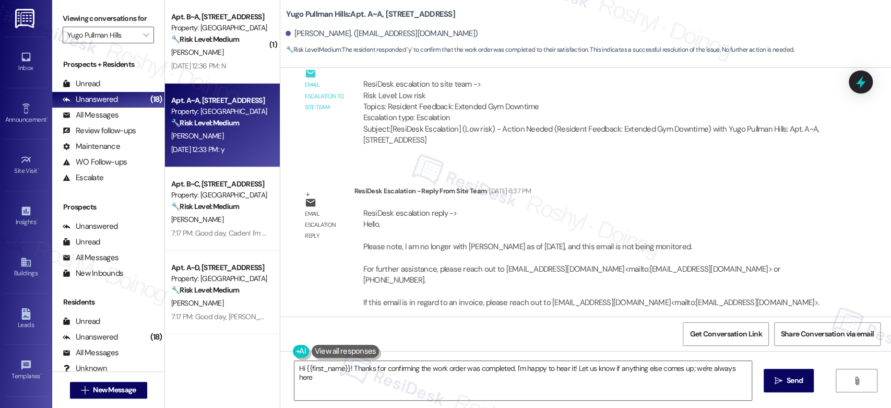
scroll to position [2652, 0]
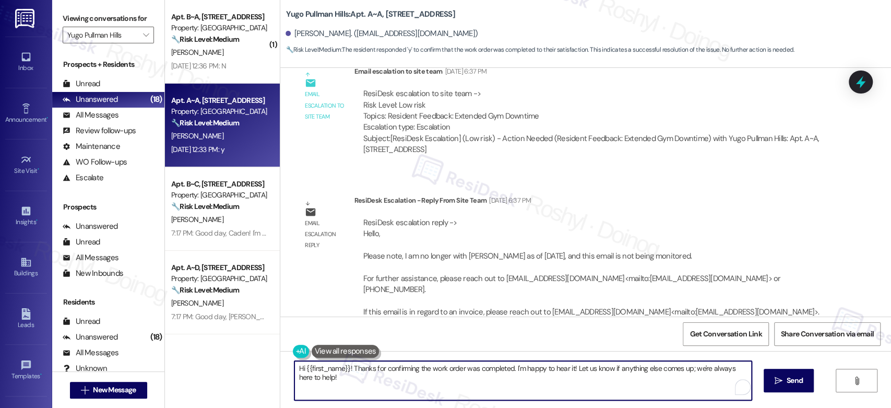
drag, startPoint x: 348, startPoint y: 370, endPoint x: 409, endPoint y: 391, distance: 64.5
click at [409, 391] on textarea "Hi {{first_name}}! Thanks for confirming the work order was completed. I'm happ…" at bounding box center [522, 380] width 457 height 39
paste textarea "I’m really glad to hear the work order was completed for you! Let me know if th…"
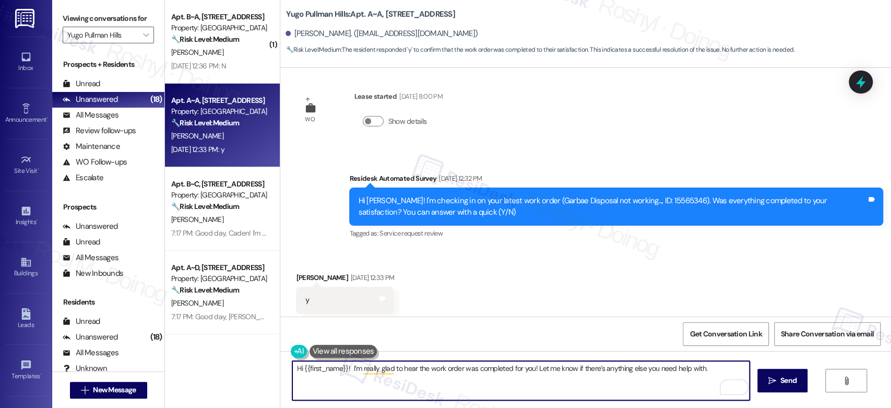
scroll to position [3097, 0]
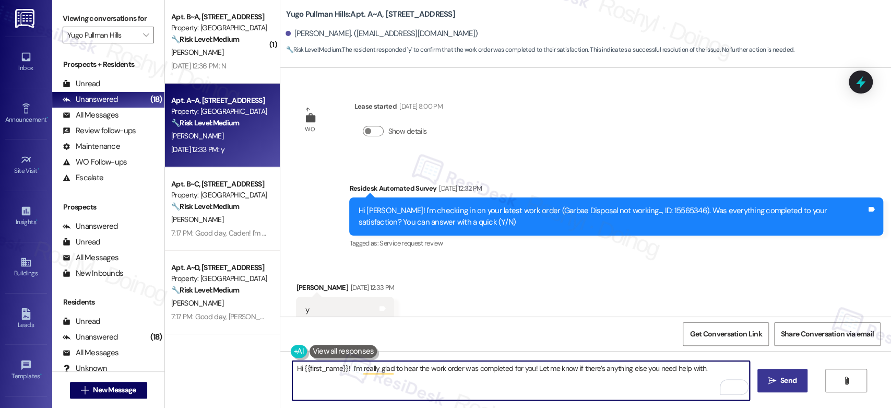
type textarea "Hi {{first_name}}! I’m really glad to hear the work order was completed for you…"
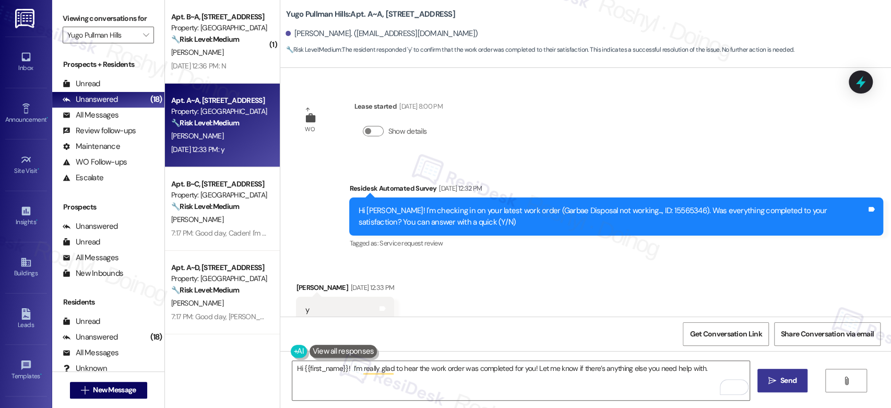
click at [783, 383] on span "Send" at bounding box center [788, 380] width 16 height 11
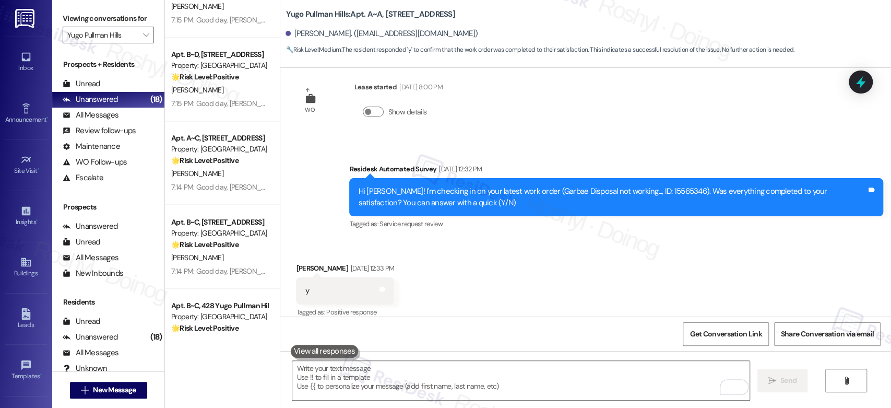
scroll to position [1169, 0]
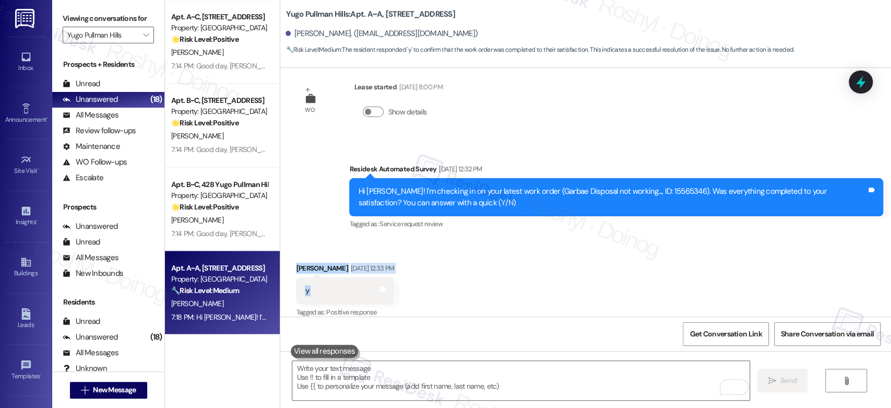
drag, startPoint x: 273, startPoint y: 301, endPoint x: 286, endPoint y: 247, distance: 55.8
click at [286, 247] on div "Received via SMS [PERSON_NAME] [DATE] 12:33 PM y Tags and notes Tagged as: Posi…" at bounding box center [585, 283] width 611 height 88
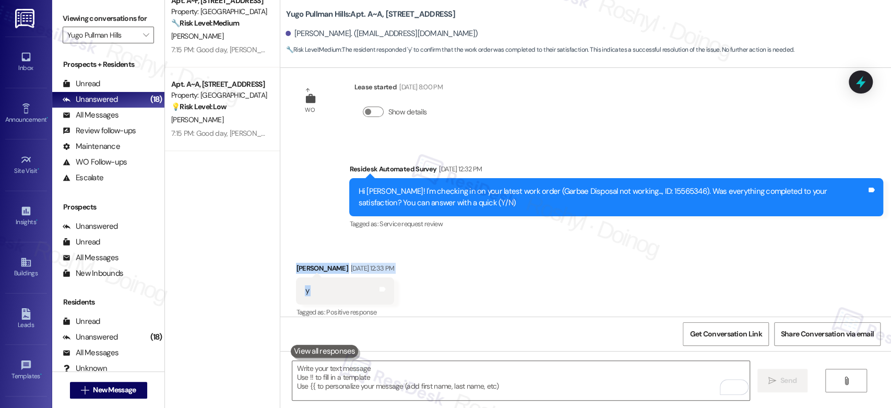
scroll to position [0, 0]
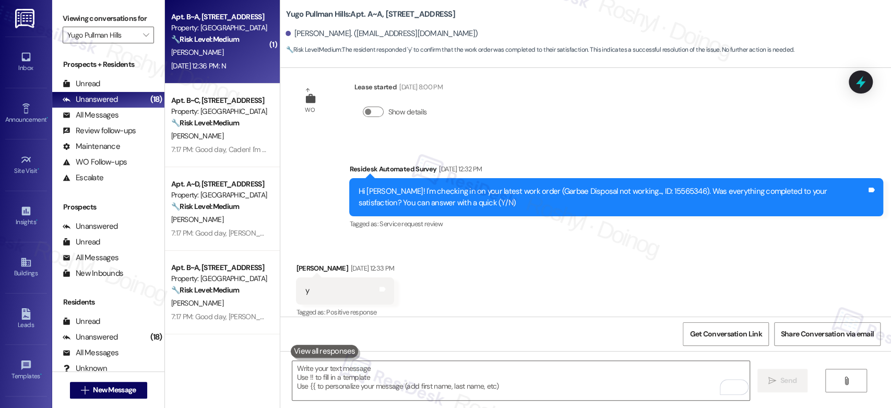
click at [224, 41] on strong "🔧 Risk Level: Medium" at bounding box center [205, 38] width 68 height 9
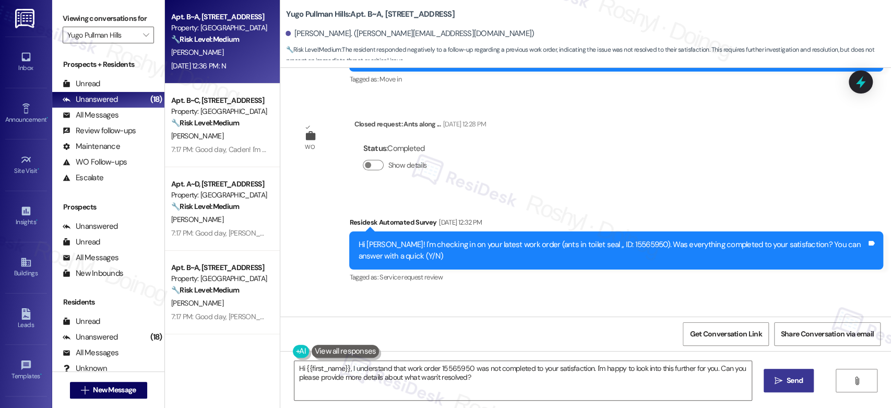
scroll to position [265, 0]
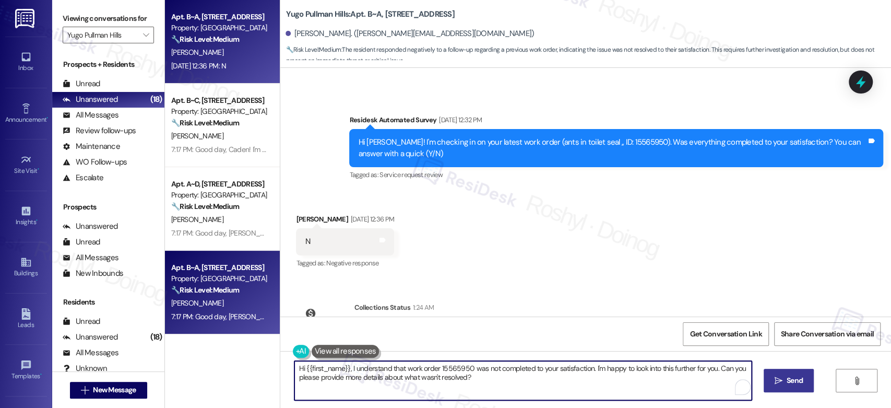
drag, startPoint x: 418, startPoint y: 369, endPoint x: 231, endPoint y: 330, distance: 191.3
click at [231, 330] on div "Apt. B~A, [GEOGRAPHIC_DATA] Property: Yugo Pullman Hills 🔧 Risk Level: Medium T…" at bounding box center [528, 204] width 726 height 408
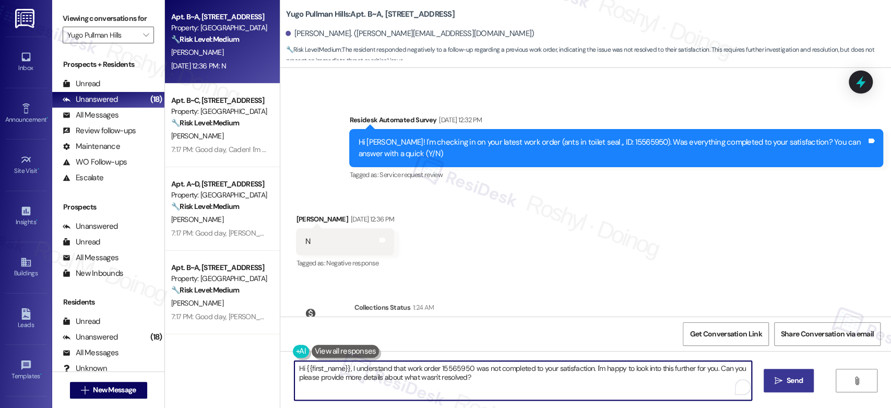
paste textarea "’m sorry to hear your work order hasn’t been fully completed. Could you share a…"
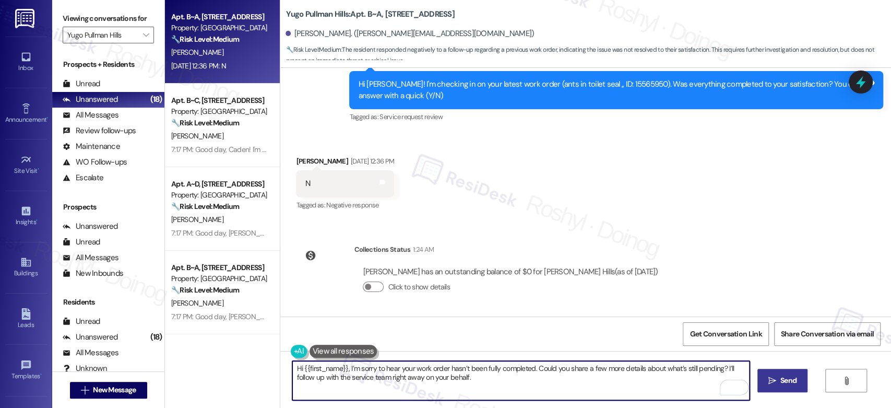
type textarea "Hi {{first_name}}, I’m sorry to hear your work order hasn’t been fully complete…"
click at [782, 379] on span "Send" at bounding box center [788, 380] width 16 height 11
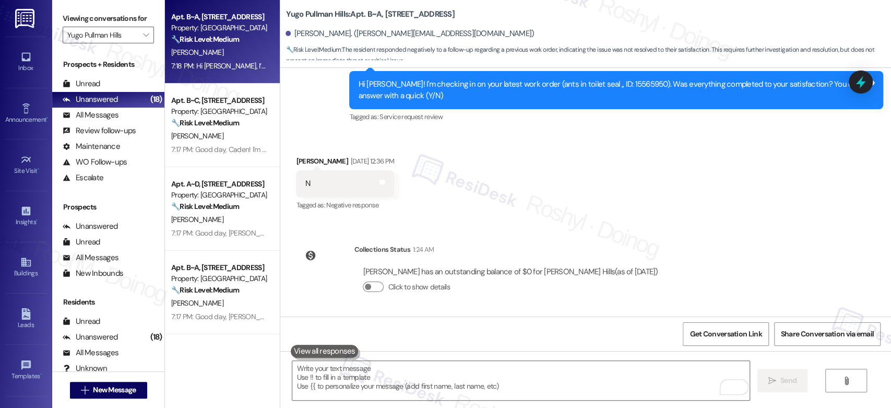
scroll to position [407, 0]
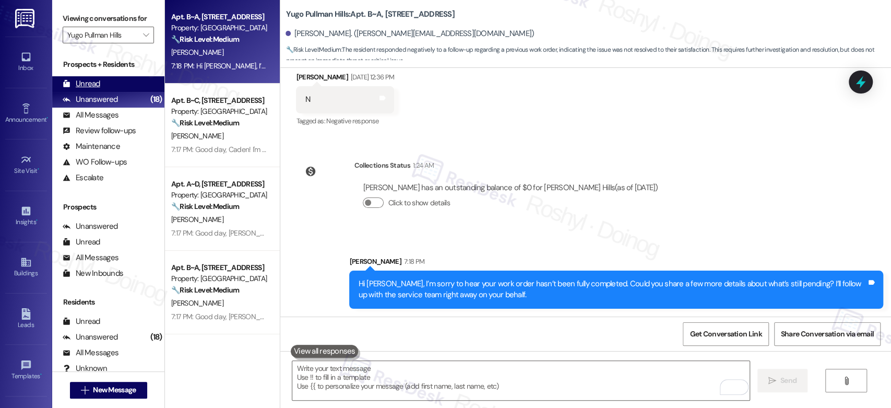
click at [92, 78] on div "Unread" at bounding box center [82, 83] width 38 height 11
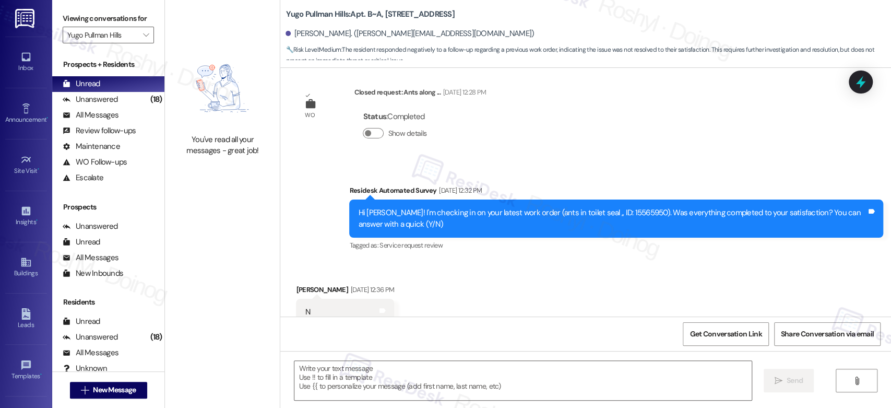
type textarea "Fetching suggested responses. Please feel free to read through the conversation…"
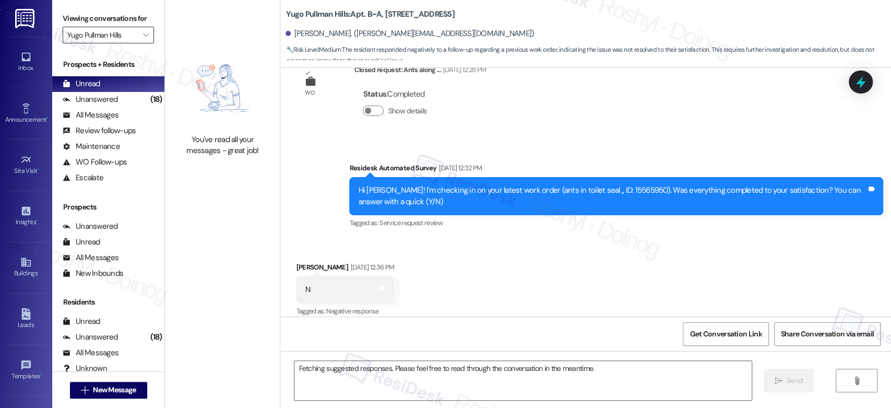
scroll to position [226, 0]
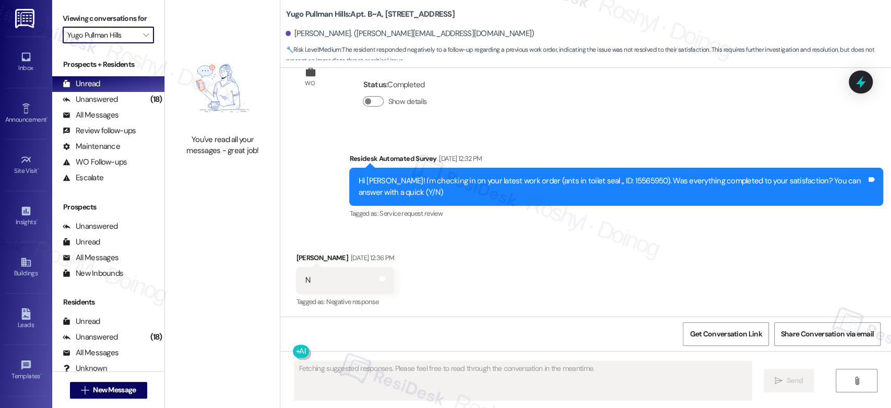
click at [114, 30] on input "Yugo Pullman Hills" at bounding box center [102, 35] width 70 height 17
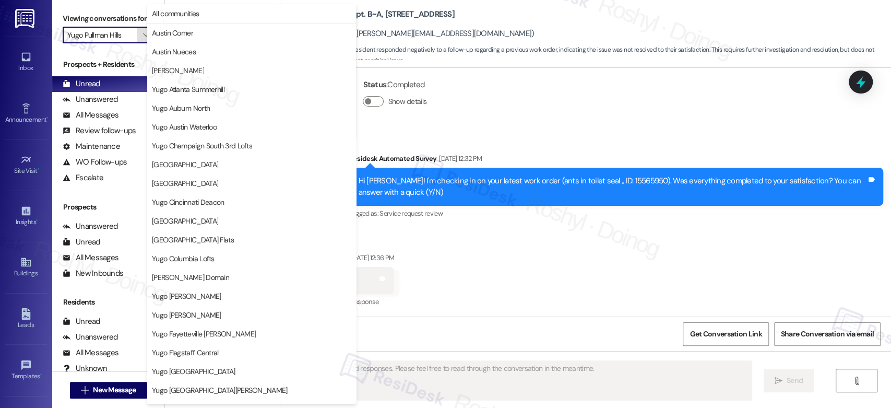
scroll to position [427, 0]
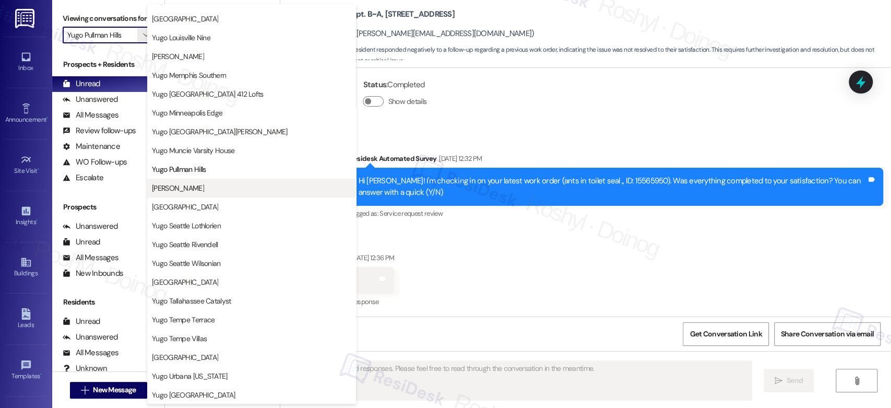
click at [204, 187] on span "[PERSON_NAME]" at bounding box center [178, 188] width 52 height 10
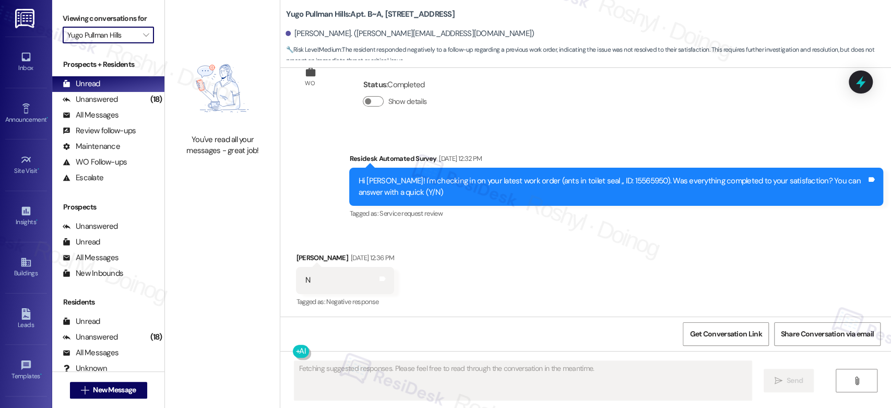
type input "[PERSON_NAME]"
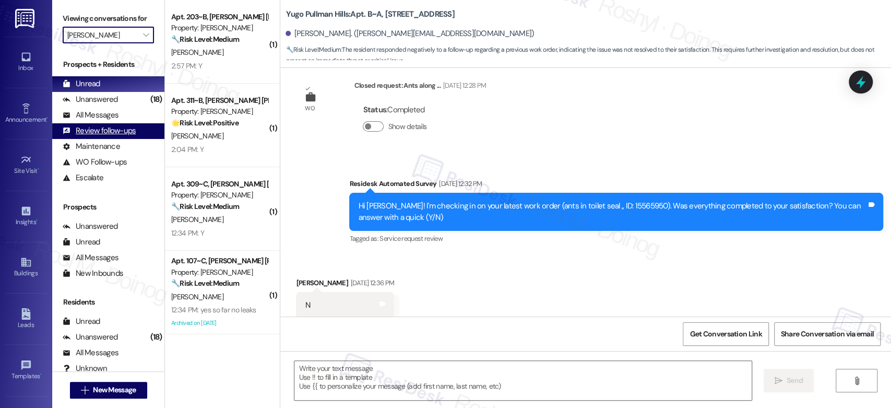
scroll to position [226, 0]
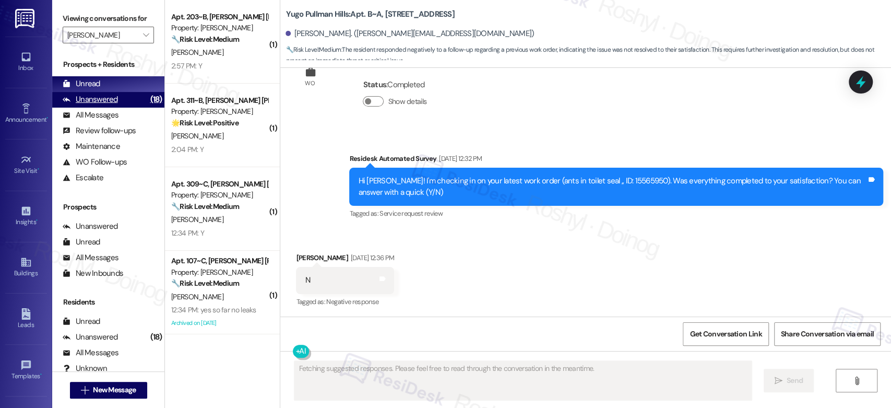
click at [134, 104] on div "Unanswered (18)" at bounding box center [108, 100] width 112 height 16
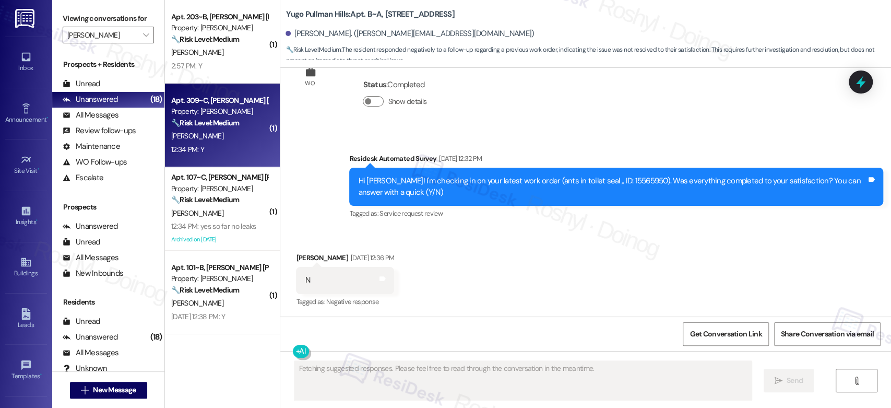
scroll to position [167, 0]
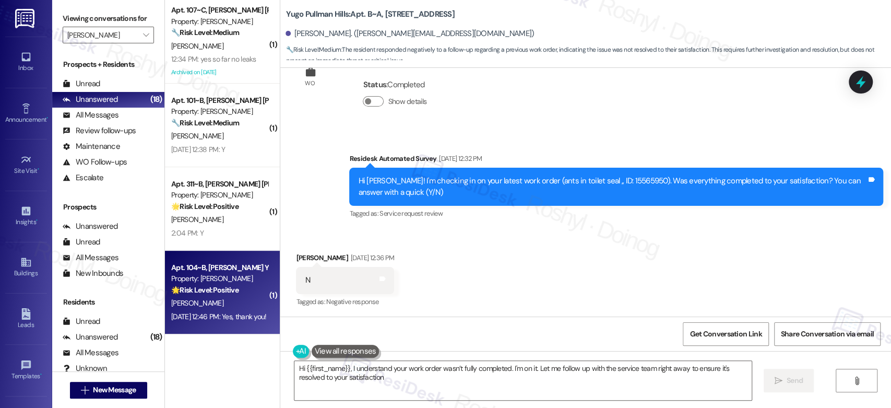
type textarea "Hi {{first_name}}, I understand your work order wasn’t fully completed. I'm on …"
click at [232, 280] on div "Property: [PERSON_NAME]" at bounding box center [219, 278] width 97 height 11
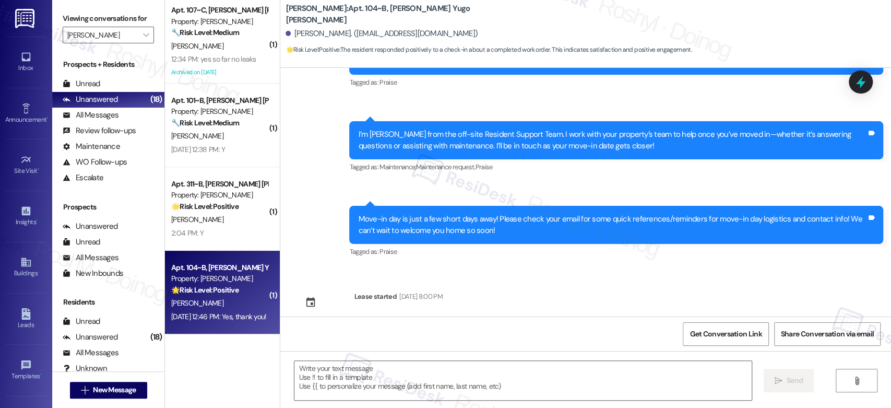
type textarea "Fetching suggested responses. Please feel free to read through the conversation…"
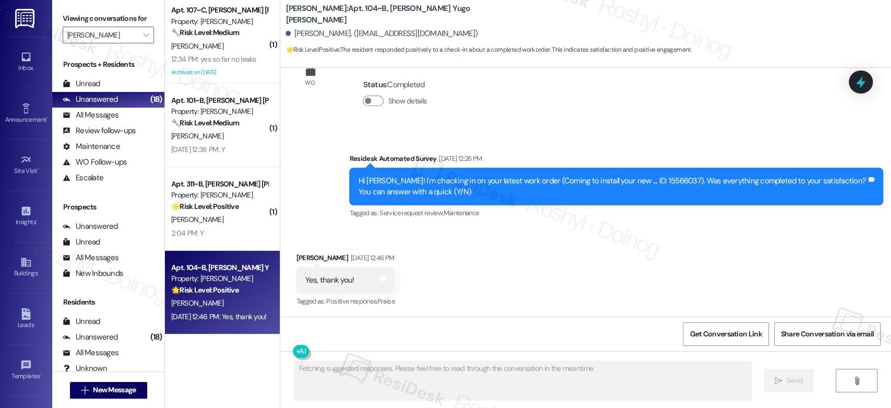
scroll to position [571, 0]
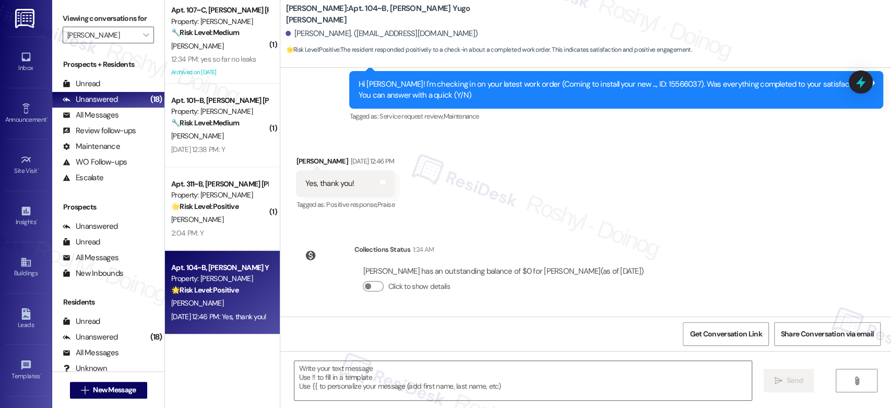
click at [377, 358] on div " Send " at bounding box center [585, 390] width 611 height 78
click at [370, 374] on textarea at bounding box center [522, 380] width 457 height 39
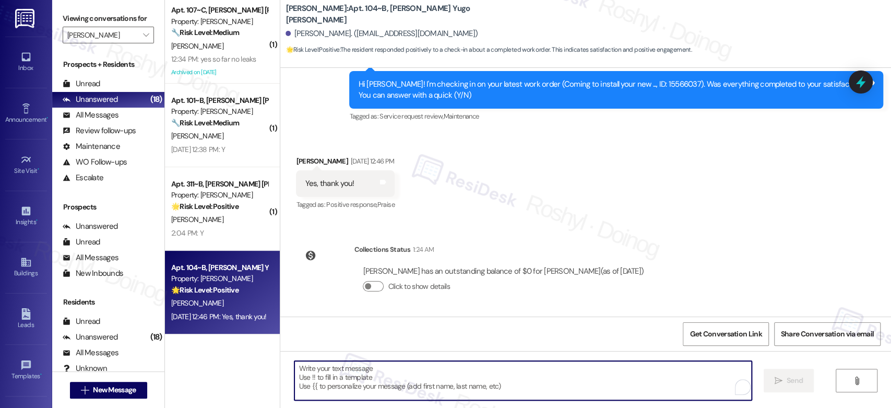
paste textarea "I’m really glad to hear the work order was completed for you! Let me know if th…"
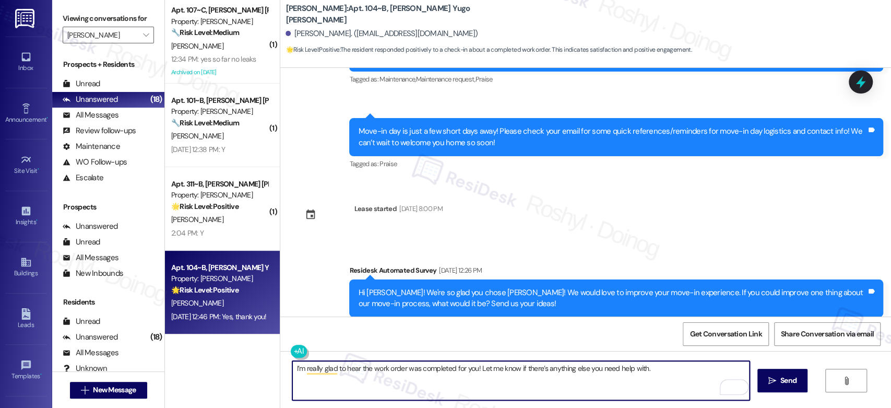
scroll to position [0, 0]
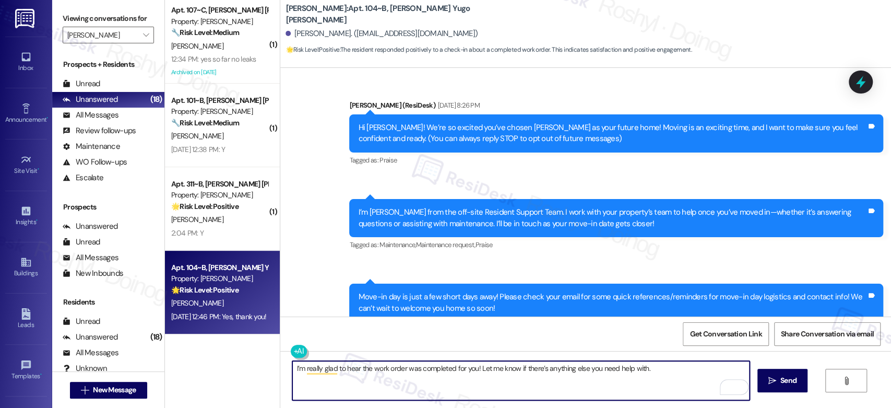
drag, startPoint x: 642, startPoint y: 374, endPoint x: 248, endPoint y: 366, distance: 394.0
click at [248, 366] on div "( 1 ) Apt. 203~B, [PERSON_NAME] [PERSON_NAME] Property: [PERSON_NAME] 🔧 Risk Le…" at bounding box center [528, 204] width 726 height 408
paste textarea "Good day, {{first_name}}! I'm happy the work order was completed to your satisf…"
type textarea "Good day, {{first_name}}! I'm happy the work order was completed to your satisf…"
click at [773, 379] on icon "" at bounding box center [772, 380] width 8 height 8
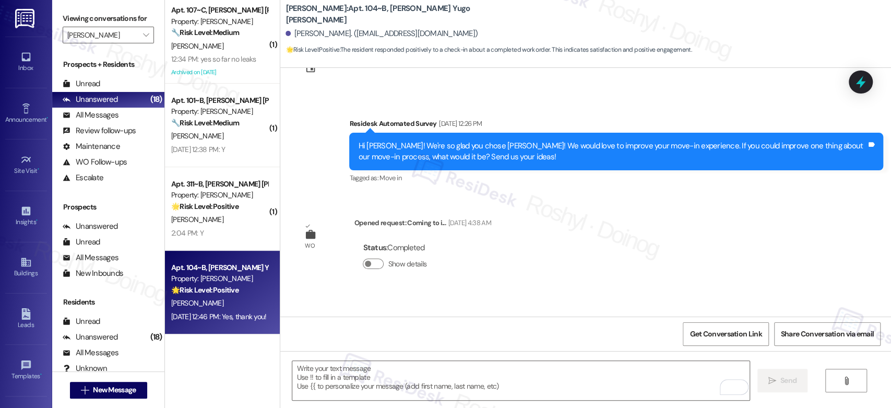
click at [203, 207] on strong "🌟 Risk Level: Positive" at bounding box center [204, 205] width 67 height 9
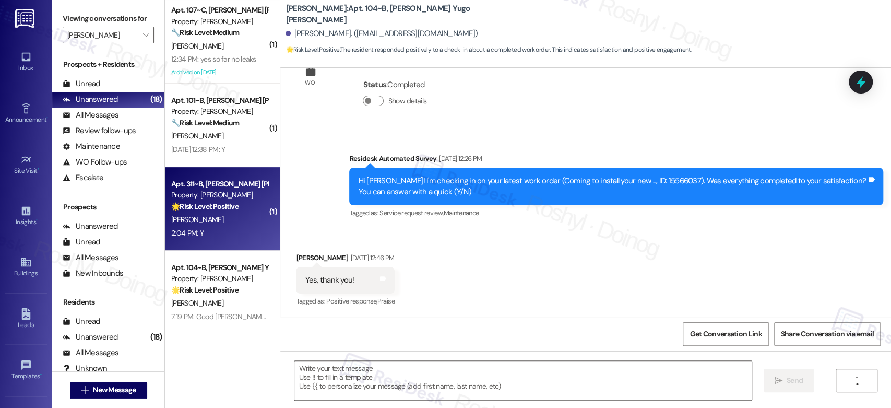
type textarea "Fetching suggested responses. Please feel free to read through the conversation…"
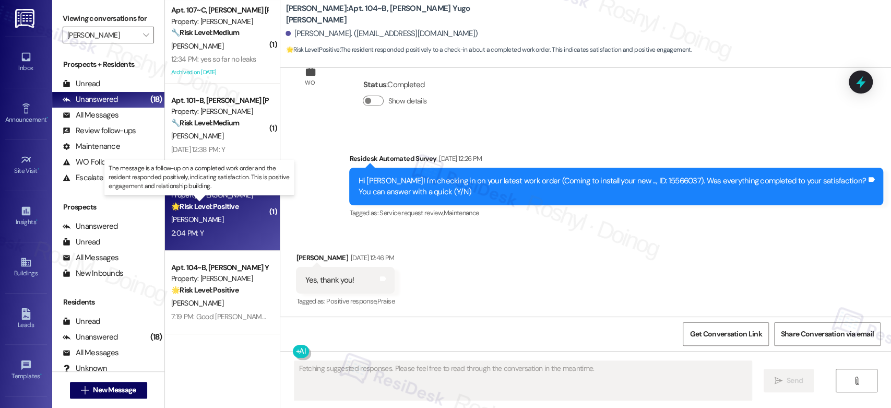
scroll to position [227, 0]
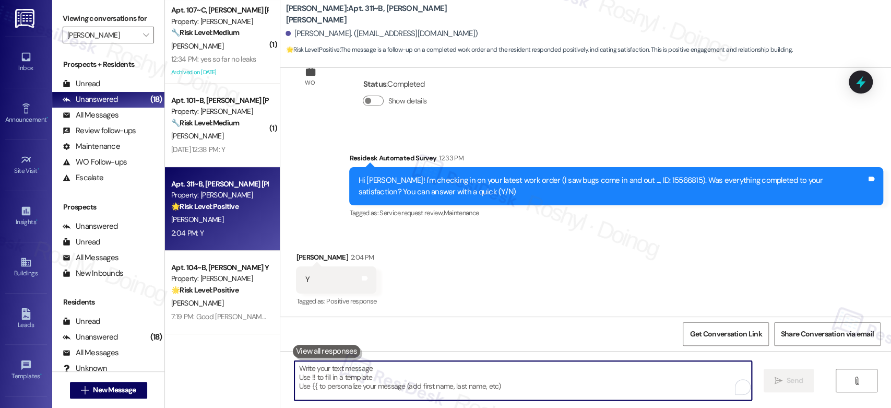
click at [363, 376] on textarea "To enrich screen reader interactions, please activate Accessibility in Grammarl…" at bounding box center [522, 380] width 457 height 39
paste textarea "Good day, {{first_name}}! I'm happy the work order was completed to your satisf…"
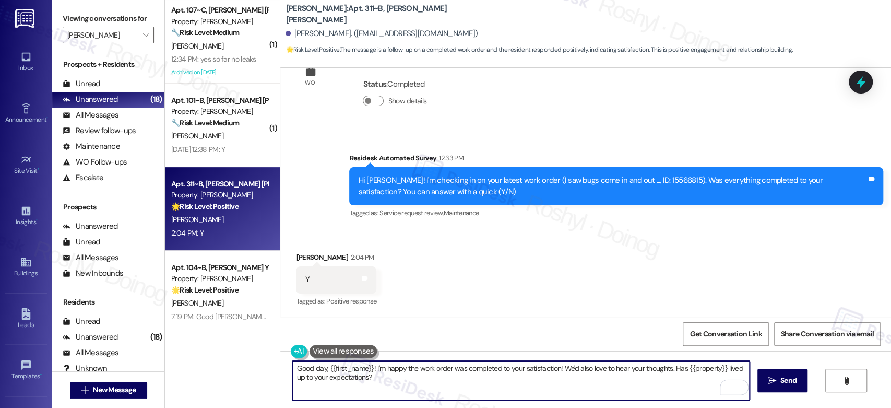
drag, startPoint x: 367, startPoint y: 369, endPoint x: 244, endPoint y: 364, distance: 123.3
click at [244, 364] on div "( 1 ) Apt. 203~B, [PERSON_NAME] [PERSON_NAME] Property: [PERSON_NAME] 🔧 Risk Le…" at bounding box center [528, 204] width 726 height 408
type textarea "I'm happy the work order was completed to your satisfaction! We'd also love to …"
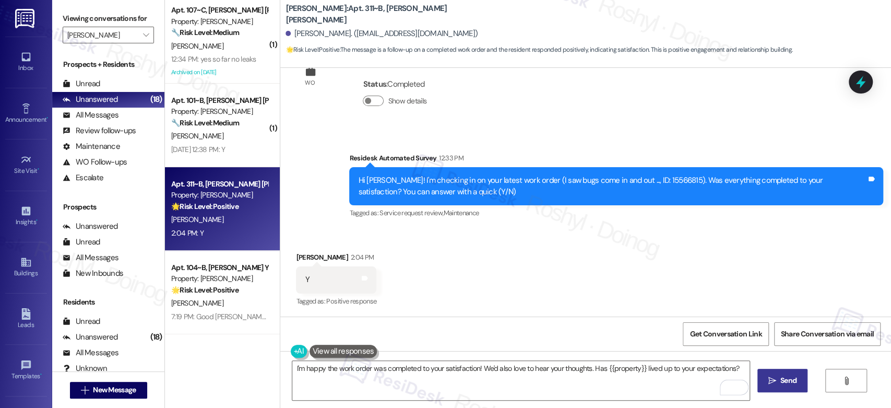
click at [786, 379] on span "Send" at bounding box center [788, 380] width 16 height 11
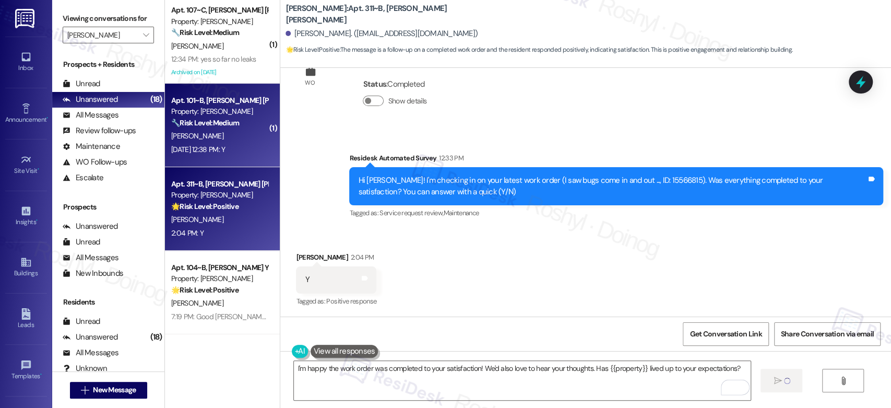
click at [236, 136] on div "[PERSON_NAME]" at bounding box center [219, 135] width 99 height 13
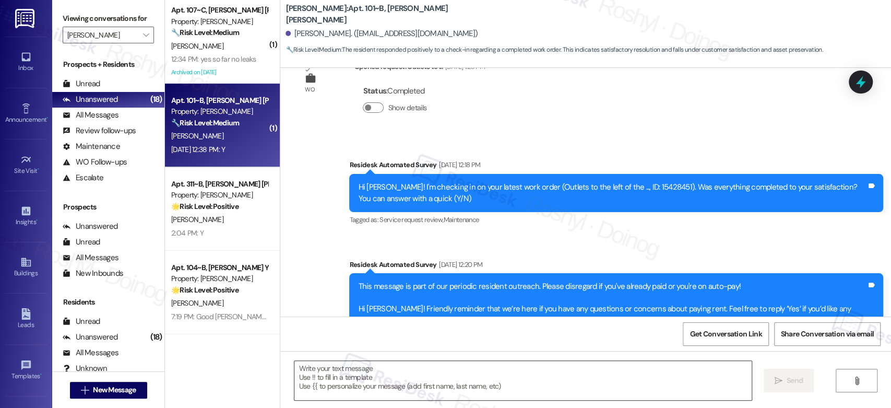
type textarea "Fetching suggested responses. Please feel free to read through the conversation…"
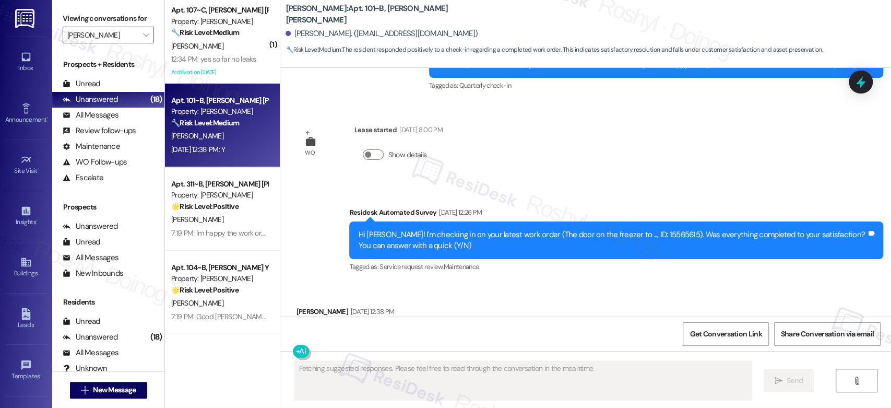
scroll to position [1307, 0]
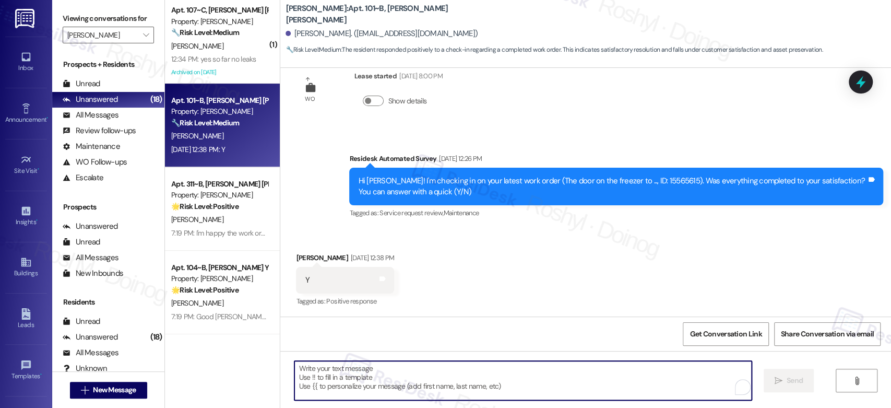
click at [336, 374] on textarea "To enrich screen reader interactions, please activate Accessibility in Grammarl…" at bounding box center [522, 380] width 457 height 39
paste textarea "Good day, {{first_name}}! I'm happy the work order was completed to your satisf…"
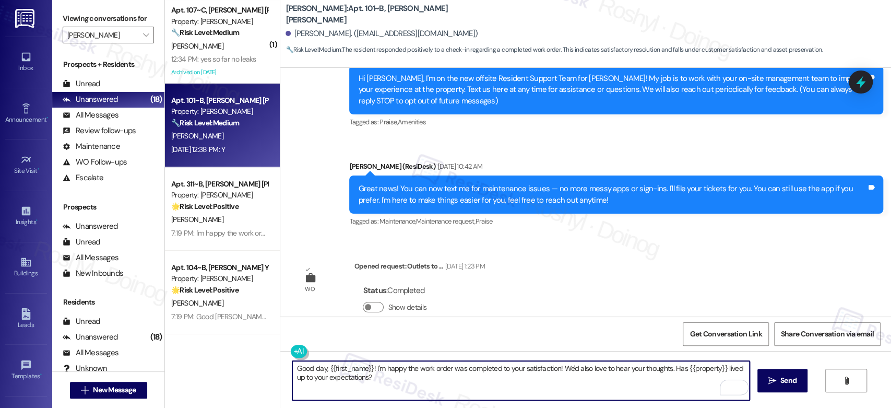
scroll to position [0, 0]
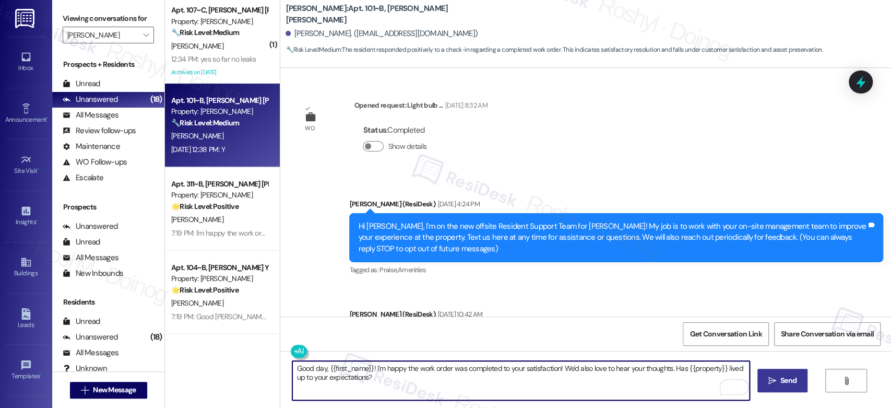
type textarea "Good day, {{first_name}}! I'm happy the work order was completed to your satisf…"
click at [785, 381] on span "Send" at bounding box center [788, 380] width 16 height 11
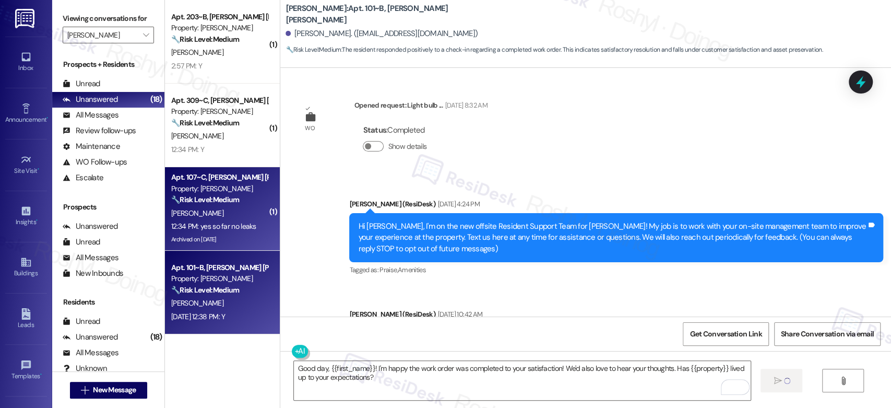
click at [234, 220] on div "12:34 PM: yes so far no leaks 12:34 PM: yes so far no leaks" at bounding box center [219, 226] width 99 height 13
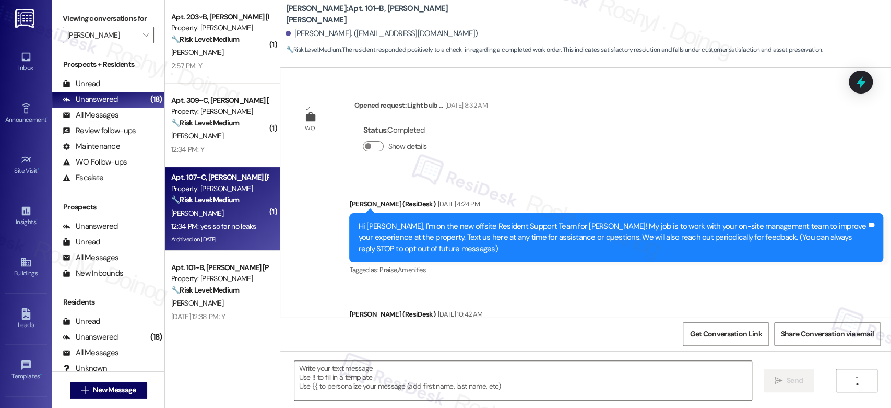
type textarea "Fetching suggested responses. Please feel free to read through the conversation…"
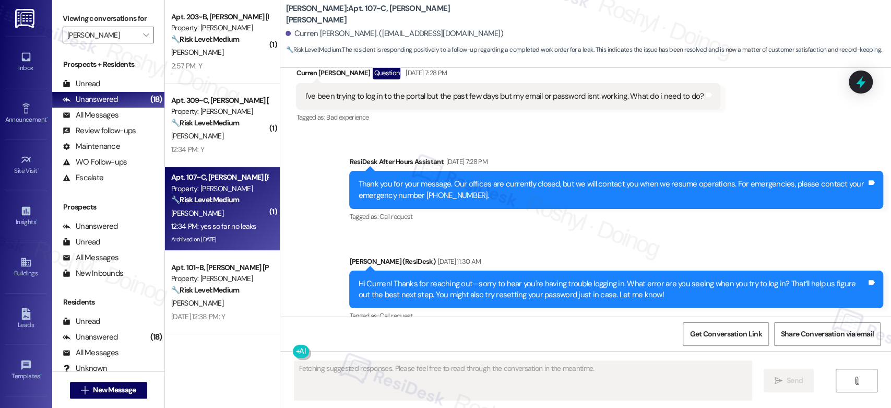
scroll to position [785, 0]
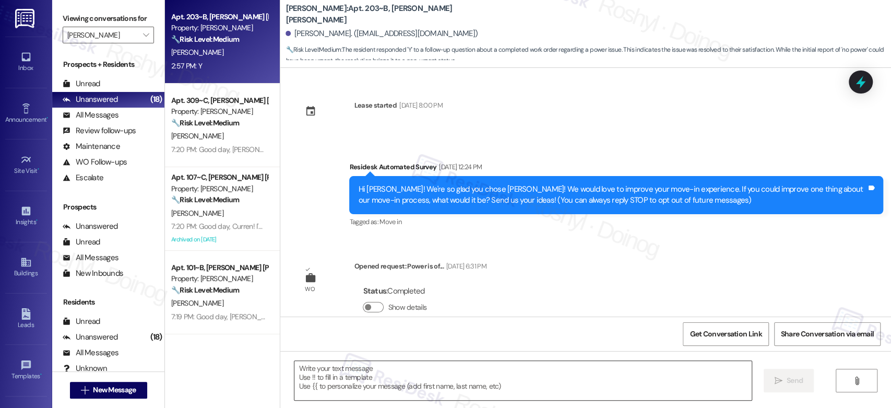
scroll to position [207, 0]
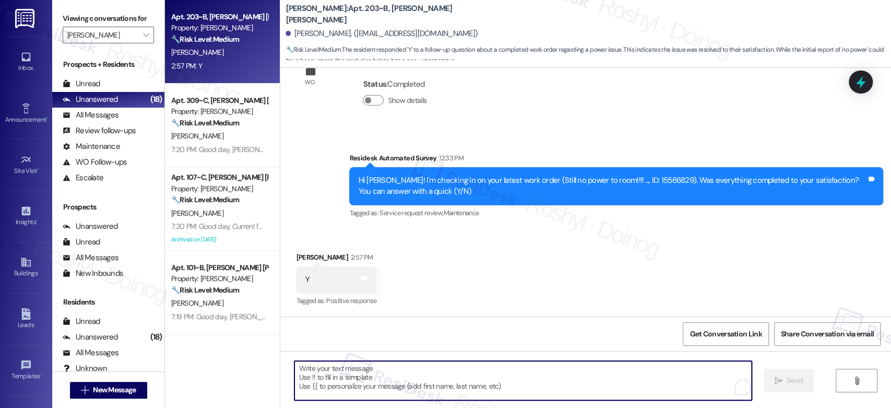
click at [341, 369] on textarea "To enrich screen reader interactions, please activate Accessibility in Grammarl…" at bounding box center [522, 380] width 457 height 39
paste textarea "Good day, {{first_name}}! I'm happy the work order was completed to your satisf…"
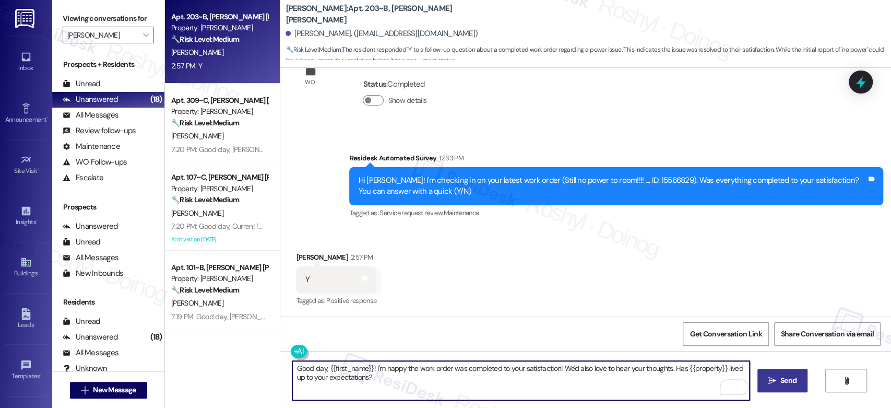
type textarea "Good day, {{first_name}}! I'm happy the work order was completed to your satisf…"
click at [781, 384] on span "Send" at bounding box center [788, 380] width 16 height 11
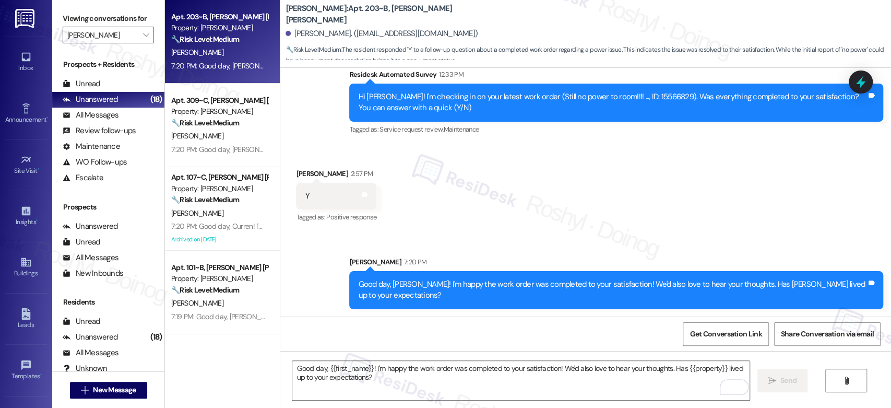
scroll to position [291, 0]
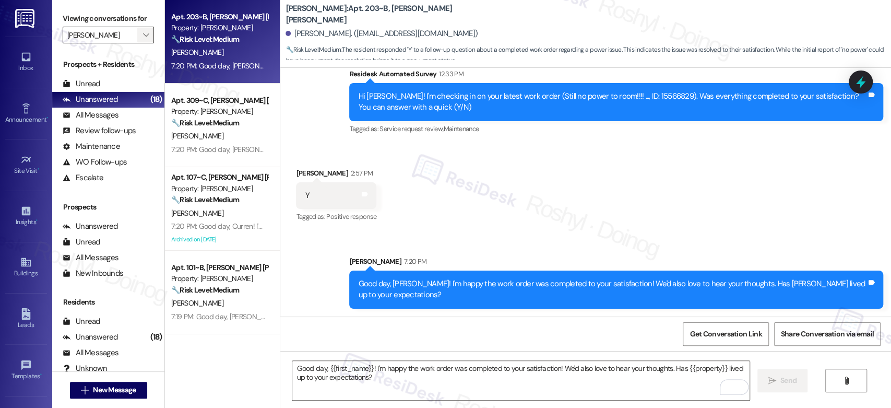
click at [143, 34] on icon "" at bounding box center [146, 35] width 6 height 8
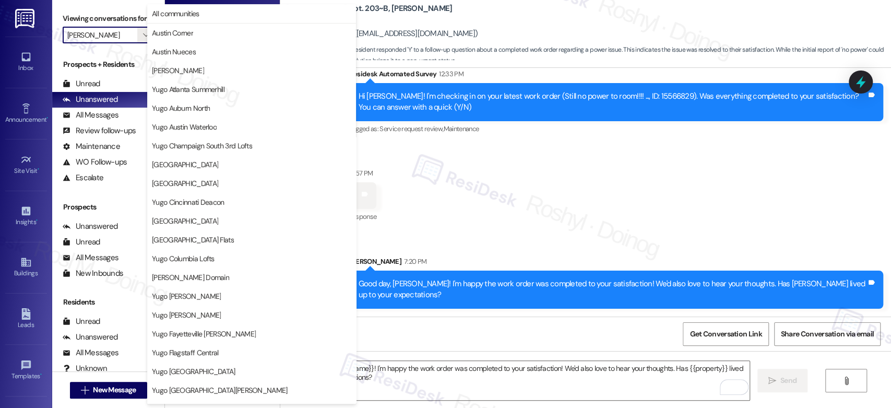
scroll to position [427, 0]
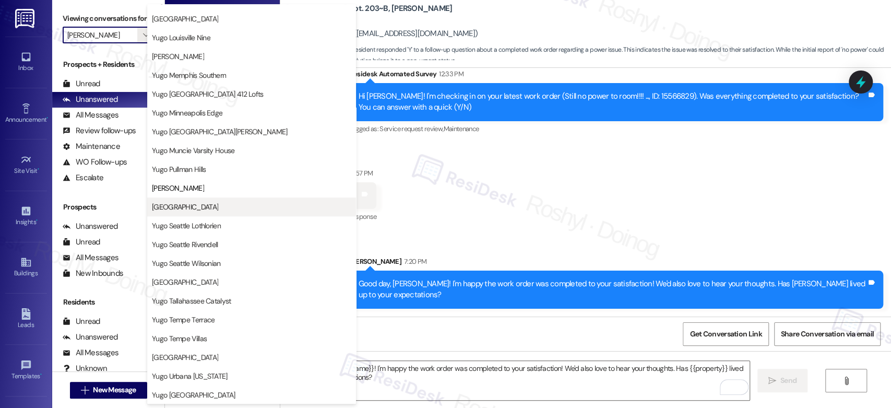
click at [216, 208] on span "[GEOGRAPHIC_DATA]" at bounding box center [185, 206] width 66 height 10
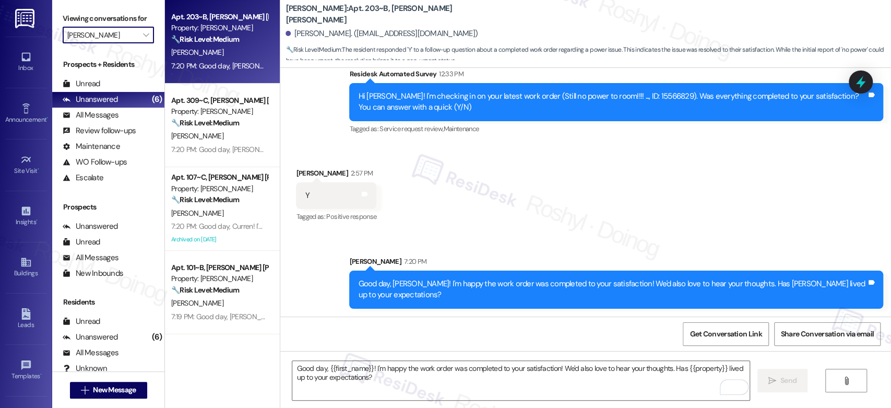
type input "[GEOGRAPHIC_DATA]"
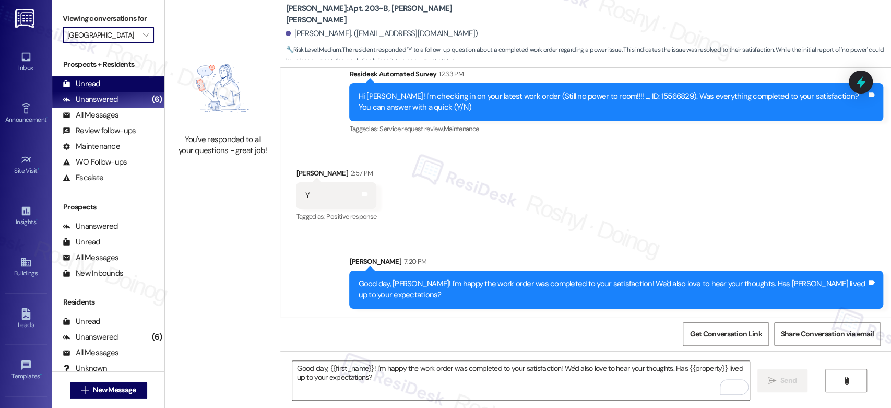
click at [100, 78] on div "Unread (0)" at bounding box center [108, 84] width 112 height 16
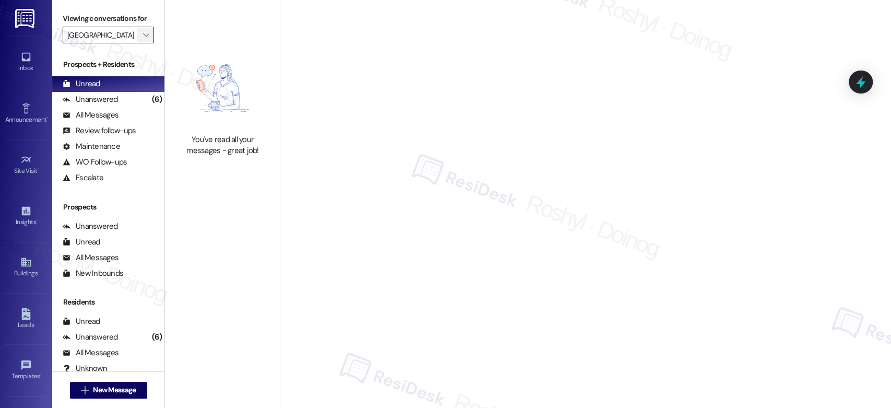
click at [143, 37] on icon "" at bounding box center [146, 35] width 6 height 8
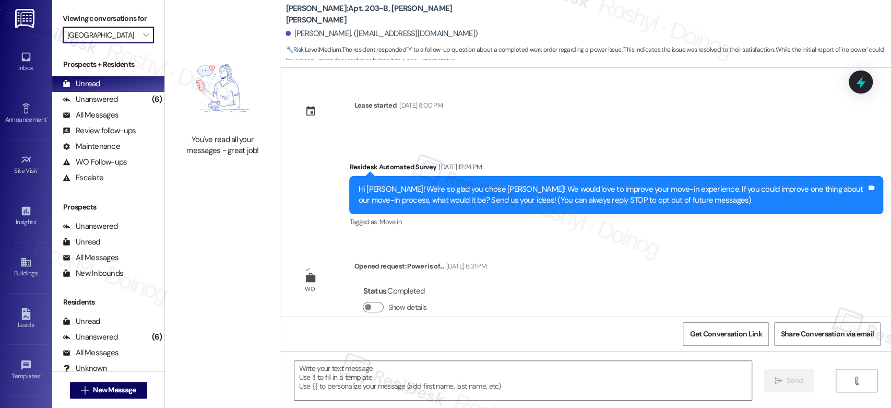
type textarea "Fetching suggested responses. Please feel free to read through the conversation…"
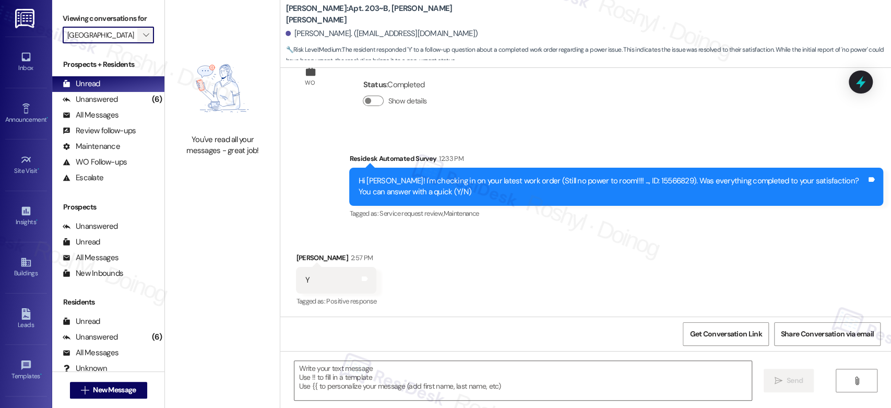
scroll to position [0, 0]
click at [143, 35] on icon "" at bounding box center [146, 35] width 6 height 8
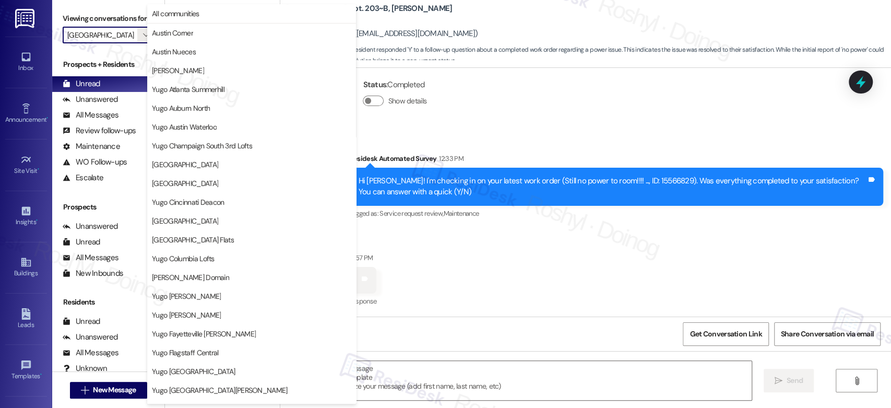
scroll to position [427, 0]
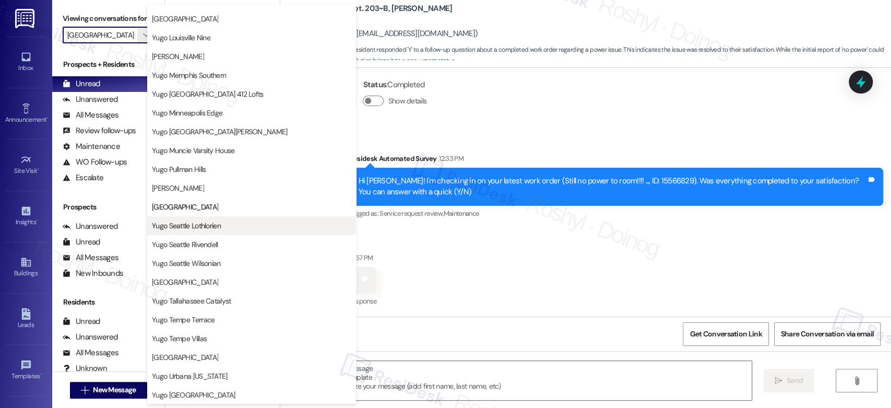
click at [202, 220] on span "Yugo Seattle Lothlorien" at bounding box center [186, 225] width 69 height 10
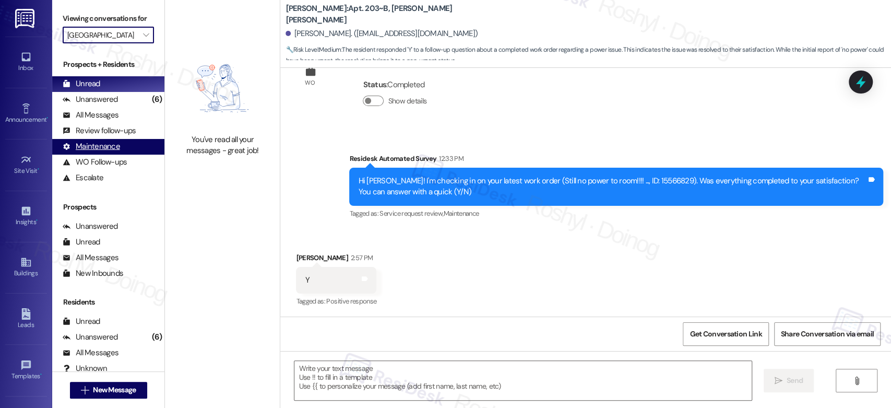
type input "Yugo Seattle Lothlorien"
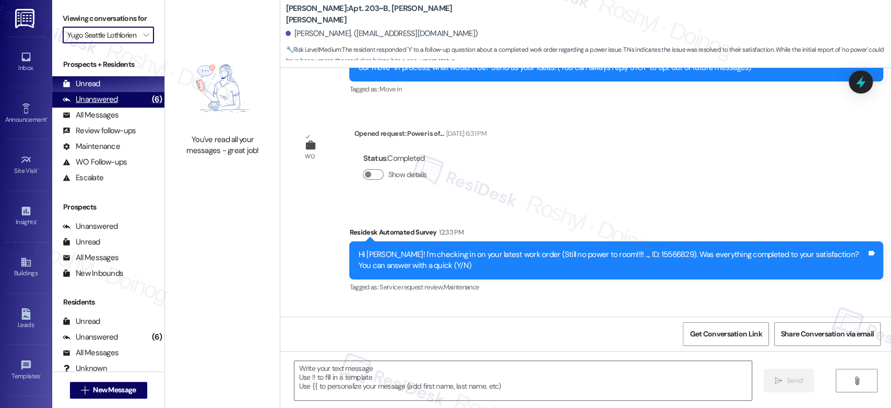
click at [107, 100] on div "Unanswered" at bounding box center [90, 99] width 55 height 11
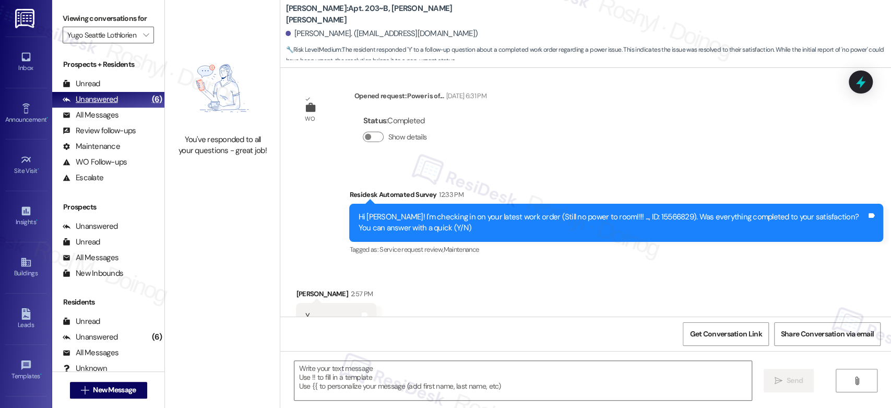
scroll to position [206, 0]
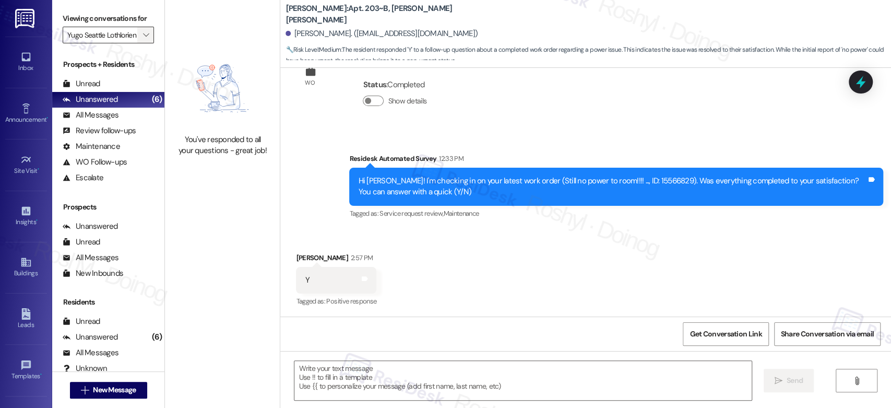
type textarea "Fetching suggested responses. Please feel free to read through the conversation…"
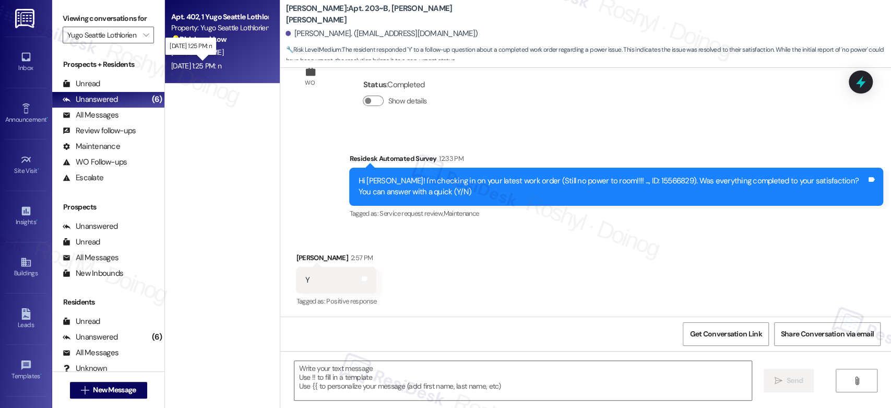
click at [221, 64] on div "Sep 12, 2025 at 1:25 PM: n Sep 12, 2025 at 1:25 PM: n" at bounding box center [196, 65] width 50 height 9
type textarea "Fetching suggested responses. Please feel free to read through the conversation…"
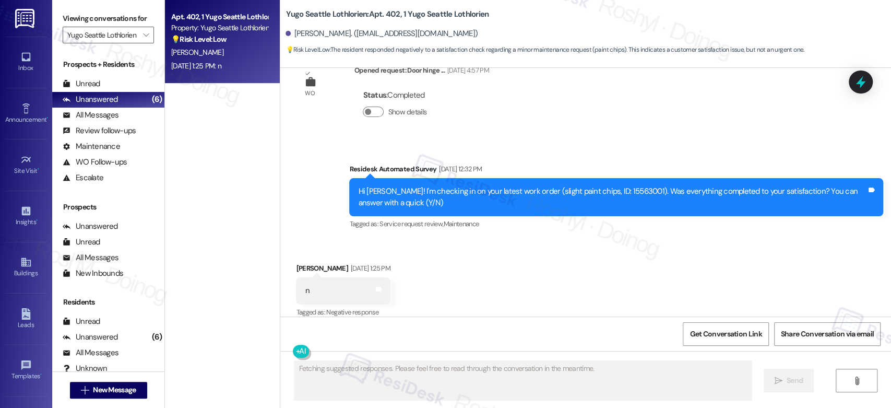
scroll to position [1624, 0]
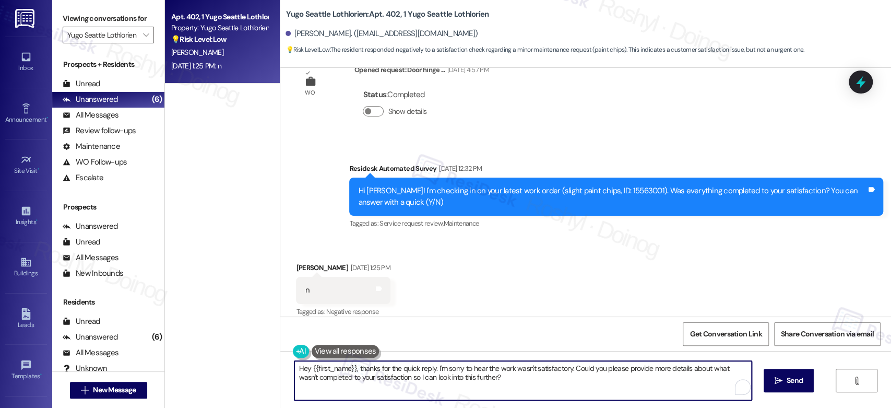
drag, startPoint x: 493, startPoint y: 385, endPoint x: 209, endPoint y: 341, distance: 287.7
click at [209, 343] on div "Apt. 402, 1 Yugo Seattle Lothlorien Property: Yugo Seattle Lothlorien 💡 Risk Le…" at bounding box center [528, 204] width 726 height 408
paste textarea "i {{first_name}}, I’m sorry to hear your work order hasn’t been fully completed…"
type textarea "Hi {{first_name}}, I’m sorry to hear your work order hasn’t been fully complete…"
click at [785, 376] on span "Send" at bounding box center [788, 380] width 16 height 11
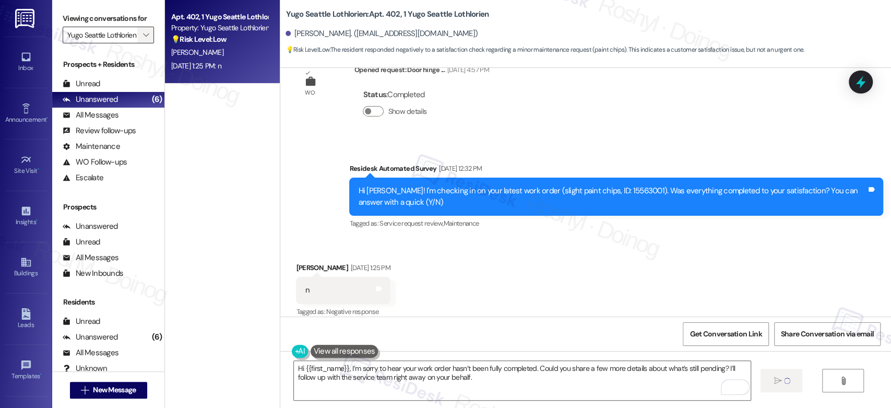
click at [143, 34] on span "" at bounding box center [146, 35] width 10 height 17
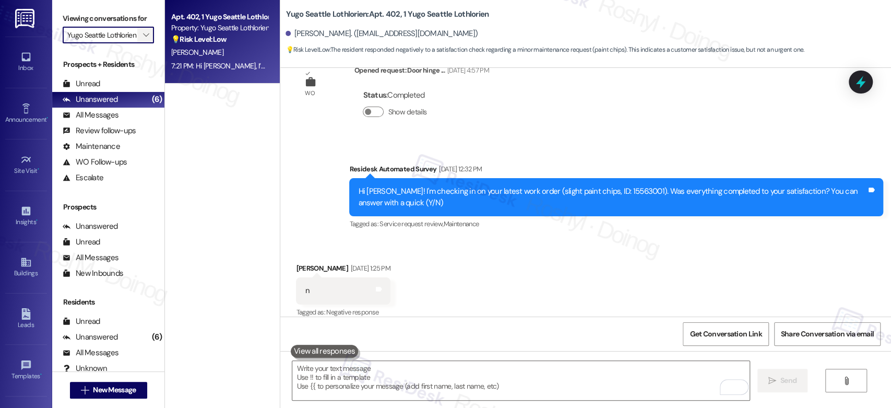
scroll to position [0, 0]
click at [143, 34] on span "" at bounding box center [146, 35] width 10 height 17
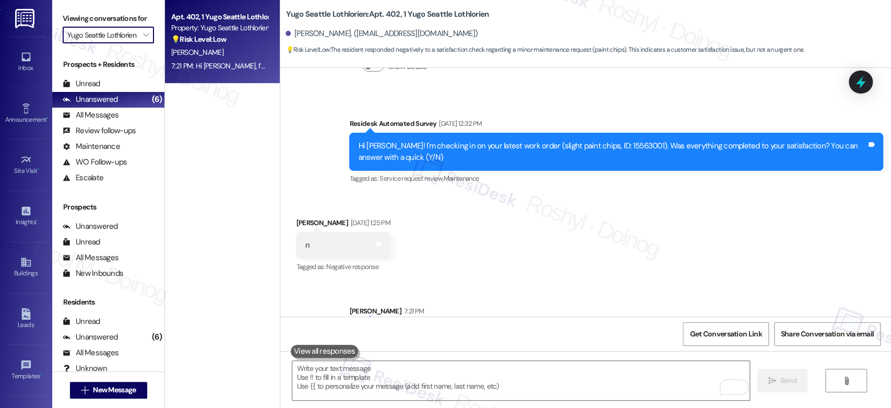
scroll to position [1707, 0]
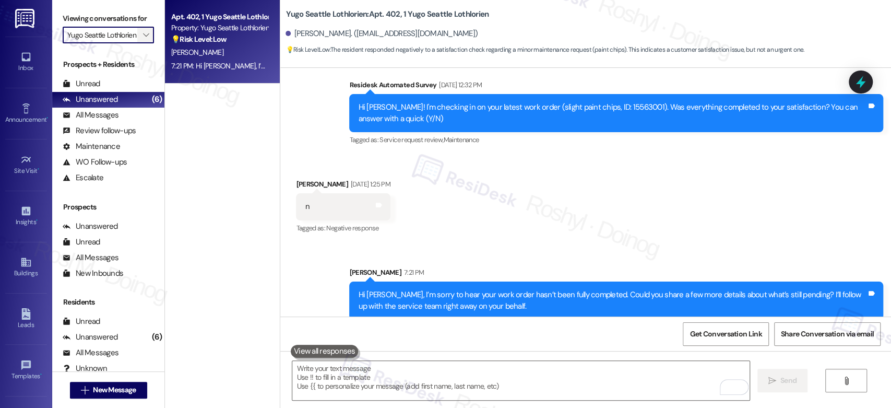
click at [142, 38] on span "" at bounding box center [146, 35] width 10 height 17
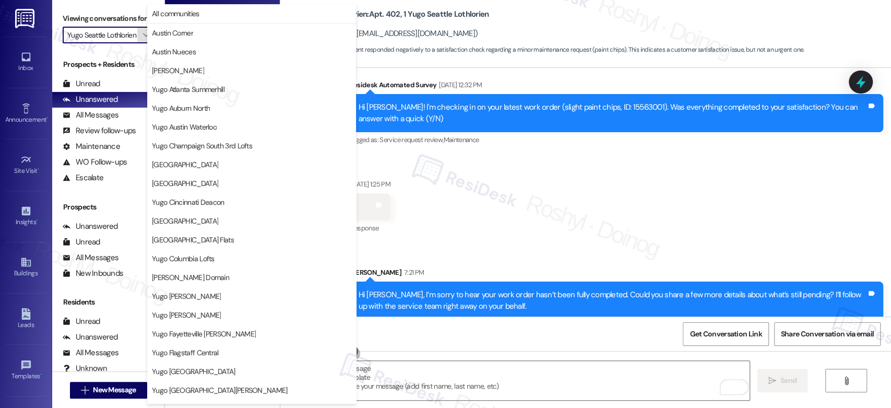
scroll to position [427, 0]
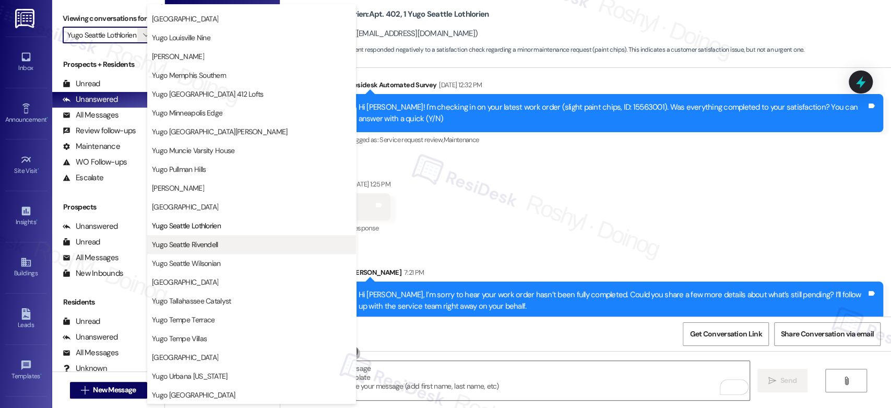
click at [212, 241] on span "Yugo Seattle Rivendell" at bounding box center [185, 244] width 66 height 10
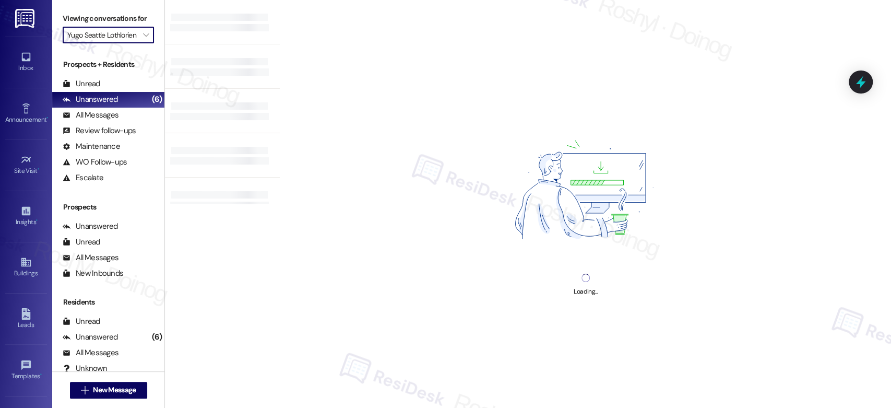
type input "Yugo Seattle Rivendell"
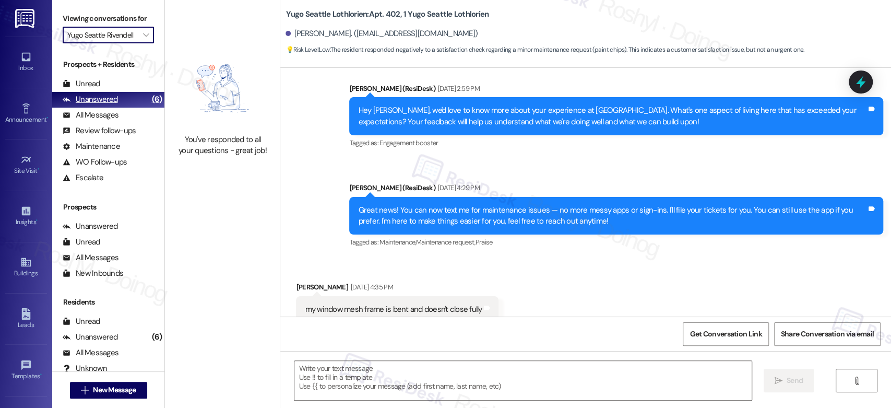
type textarea "Fetching suggested responses. Please feel free to read through the conversation…"
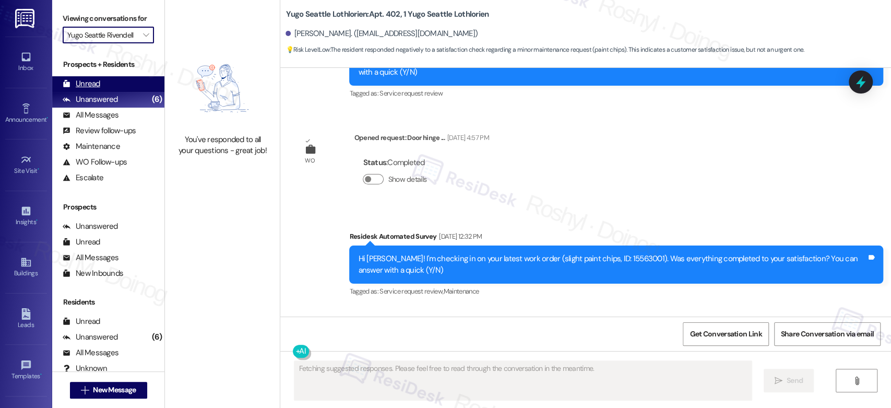
click at [116, 90] on div "Unread (0)" at bounding box center [108, 84] width 112 height 16
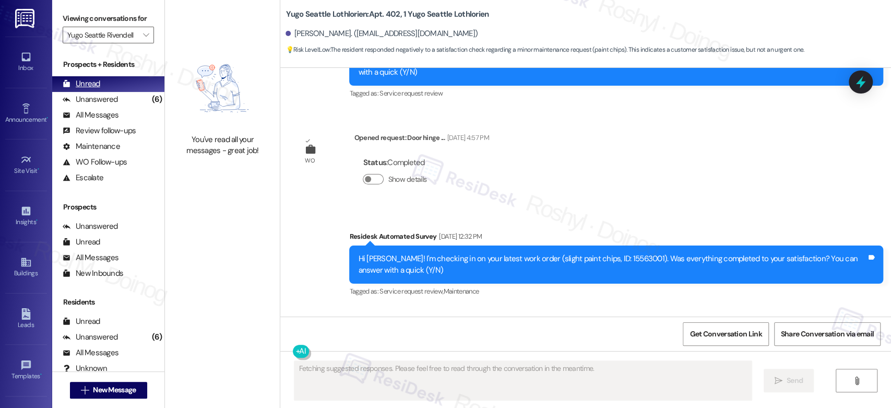
scroll to position [1623, 0]
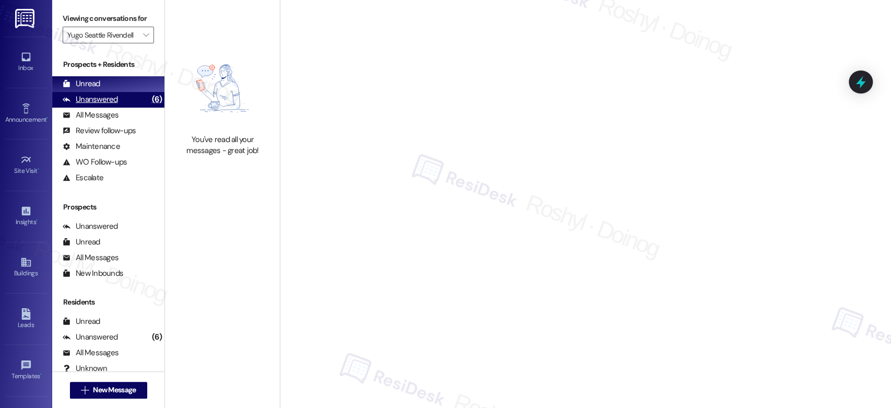
click at [115, 97] on div "Unanswered" at bounding box center [90, 99] width 55 height 11
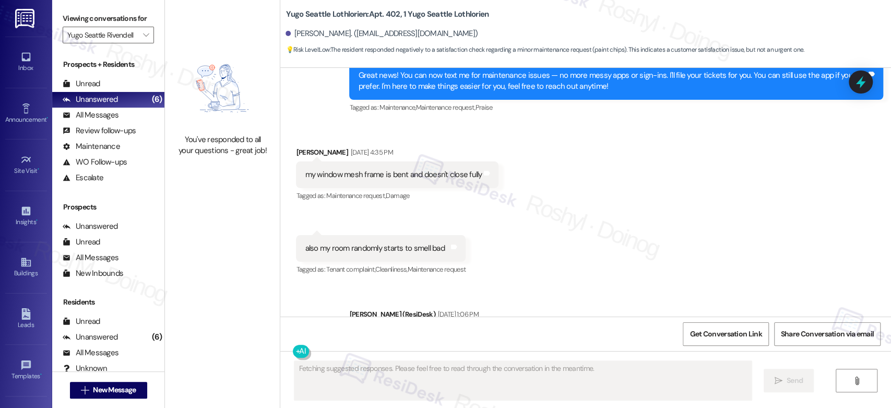
type textarea "Fetching suggested responses. Please feel free to read through the conversation…"
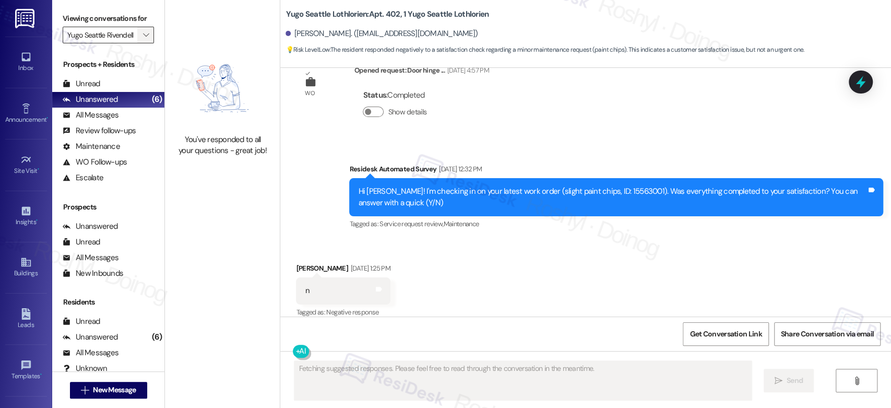
click at [141, 30] on span "" at bounding box center [146, 35] width 10 height 17
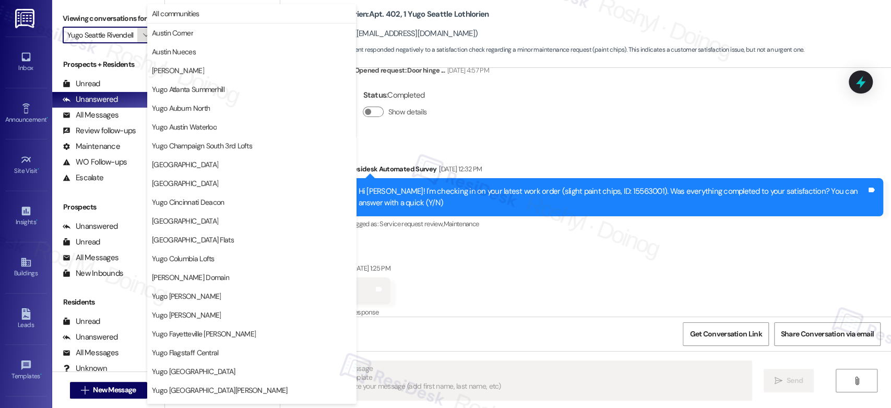
scroll to position [427, 0]
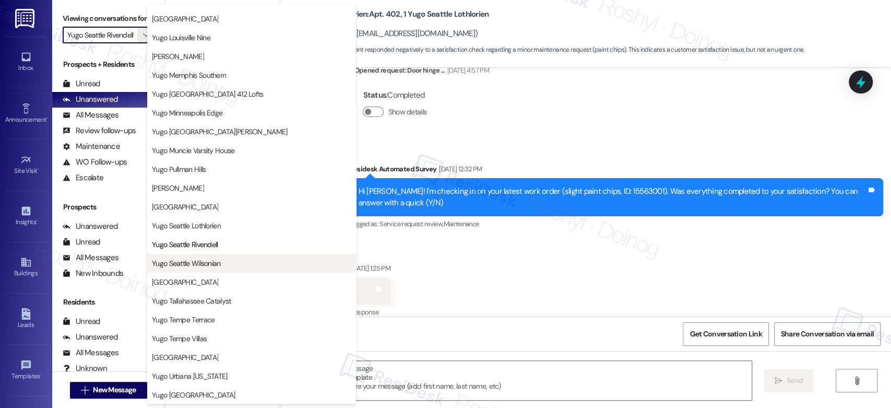
click at [209, 264] on span "Yugo Seattle Wilsonian" at bounding box center [186, 263] width 69 height 10
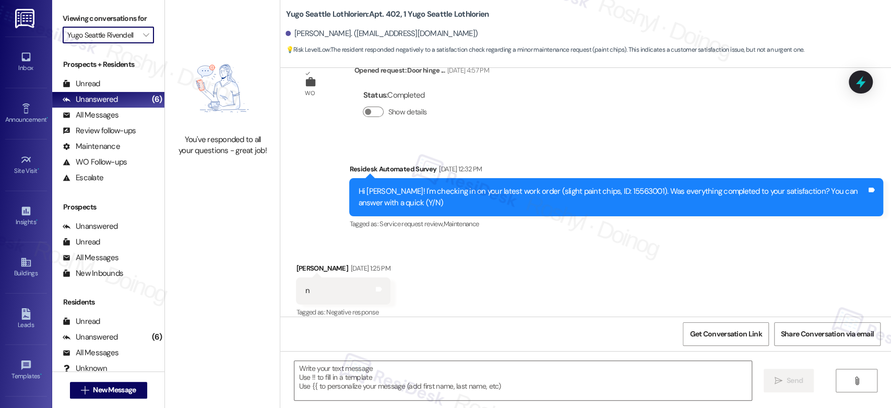
type input "Yugo Seattle Wilsonian"
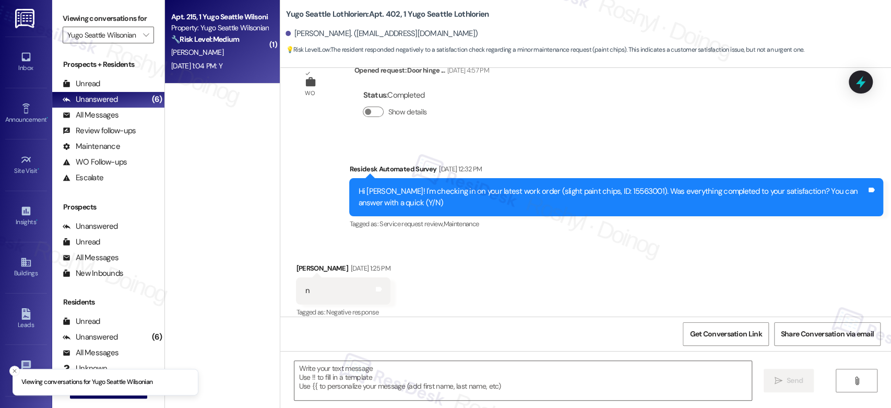
click at [222, 75] on div "Apt. 215, 1 Yugo Seattle Wilsonian Property: Yugo Seattle Wilsonian 🔧 Risk Leve…" at bounding box center [222, 41] width 115 height 83
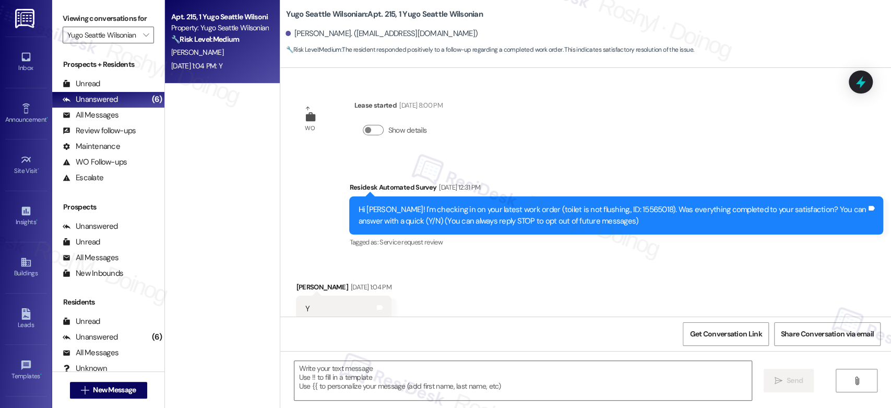
scroll to position [29, 0]
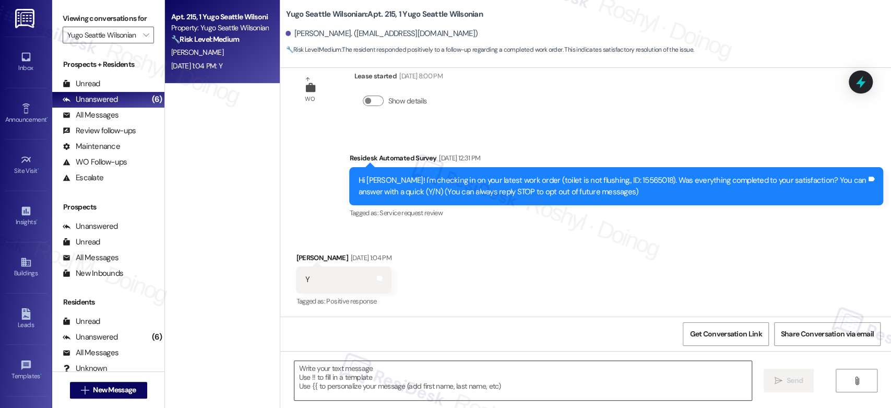
click at [336, 375] on textarea at bounding box center [522, 380] width 457 height 39
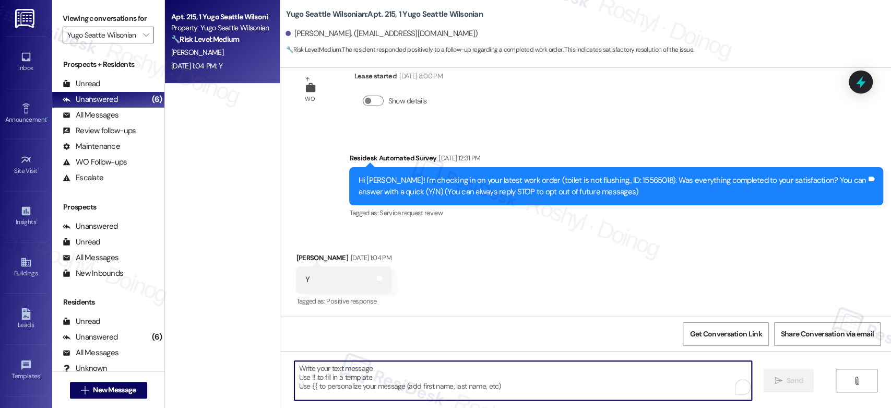
paste textarea "Good day, {{first_name}}! I'm happy the work order was completed to your satisf…"
type textarea "Good day, {{first_name}}! I'm happy the work order was completed to your satisf…"
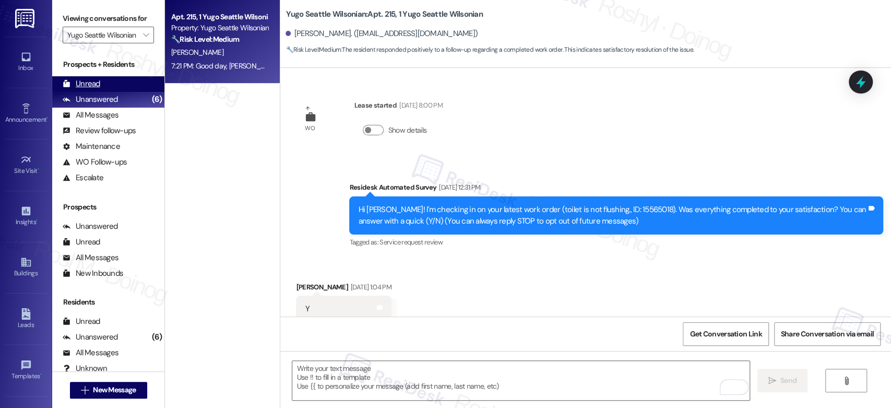
click at [95, 83] on div "Unread" at bounding box center [82, 83] width 38 height 11
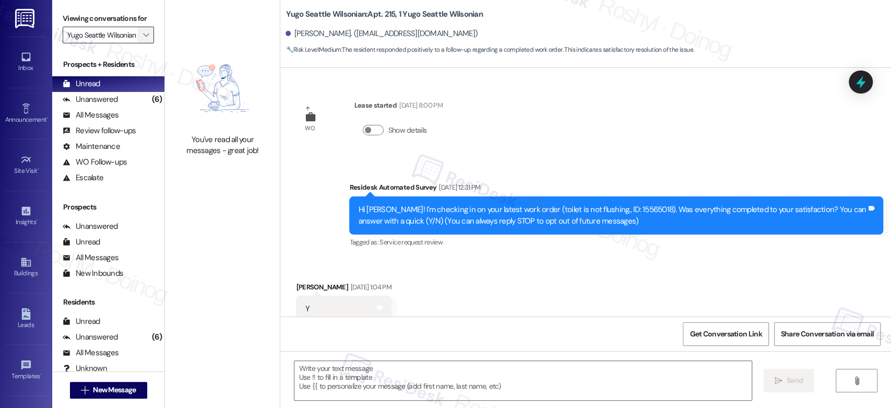
click at [143, 38] on icon "" at bounding box center [146, 35] width 6 height 8
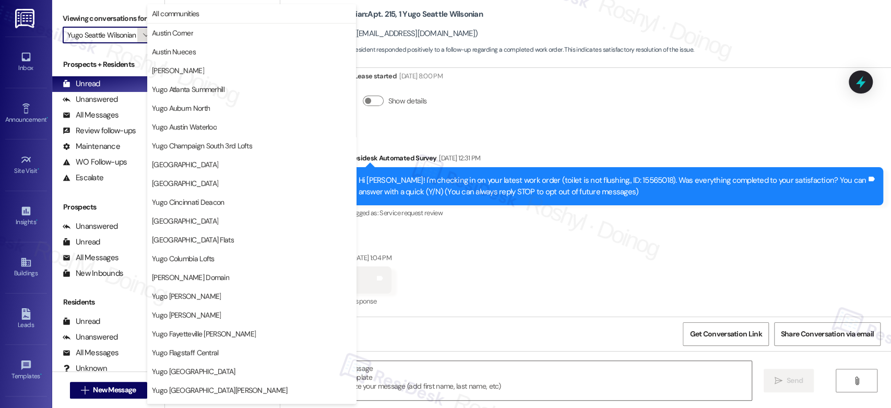
scroll to position [427, 0]
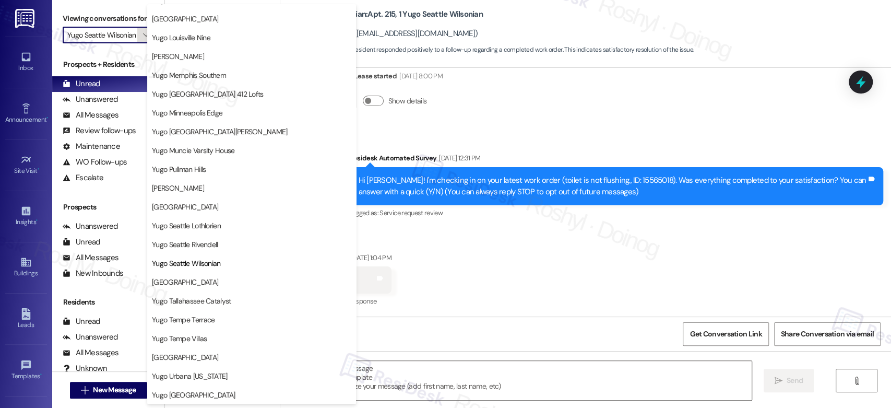
type textarea "Fetching suggested responses. Please feel free to read through the conversation…"
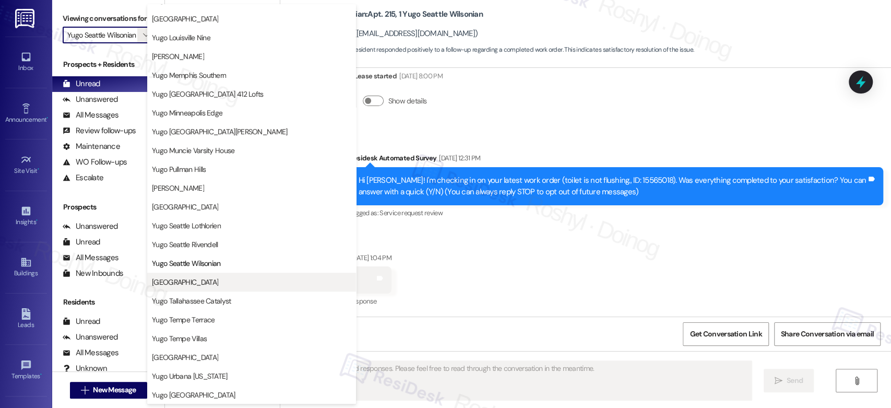
click at [199, 280] on span "[GEOGRAPHIC_DATA]" at bounding box center [185, 282] width 66 height 10
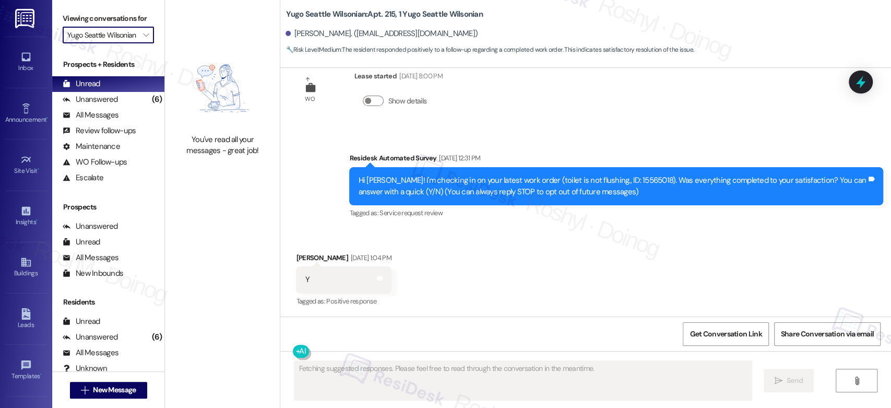
type input "[GEOGRAPHIC_DATA]"
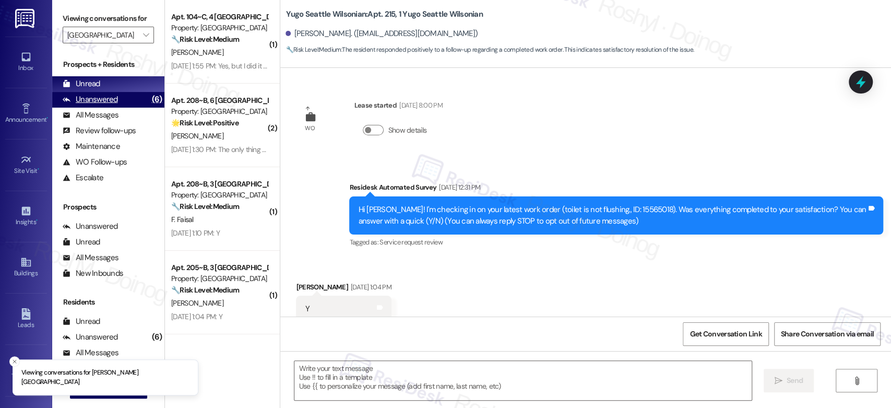
click at [125, 99] on div "Unanswered (6)" at bounding box center [108, 100] width 112 height 16
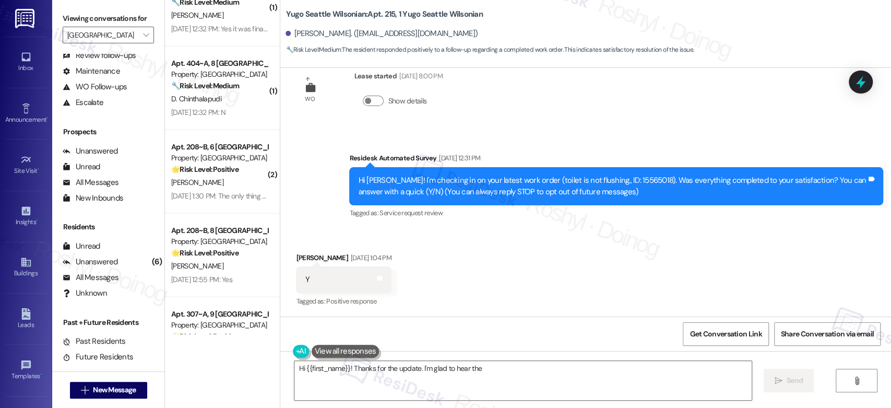
scroll to position [1670, 0]
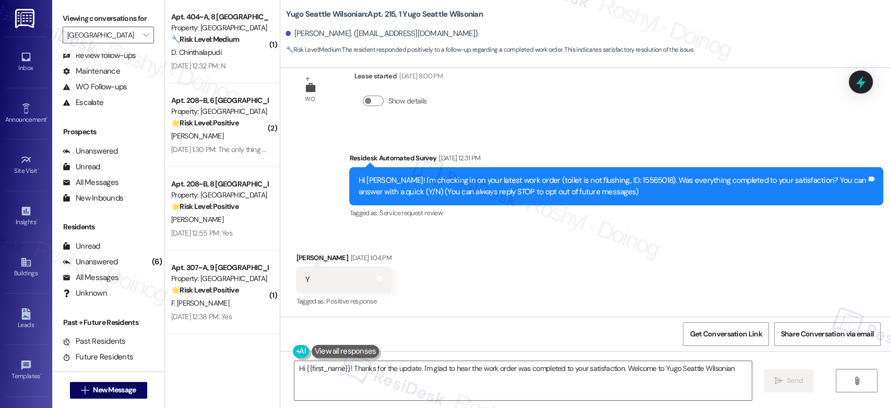
type textarea "Hi {{first_name}}! Thanks for the update. I'm glad to hear the work order was c…"
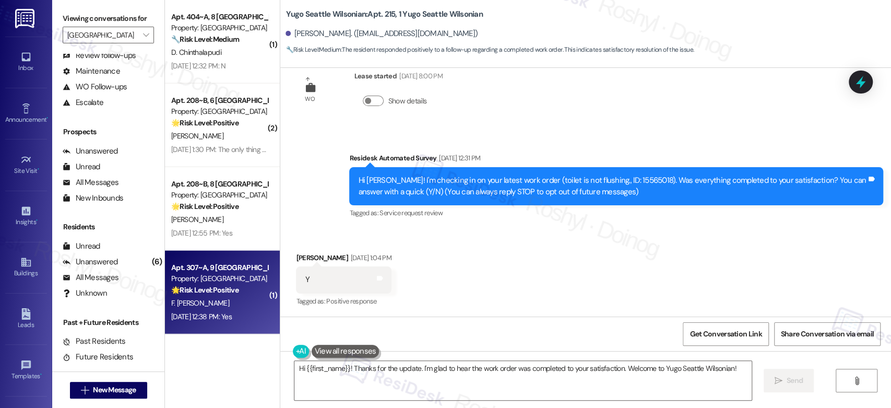
click at [236, 284] on div "🌟 Risk Level: Positive The message is a positive engagement and relationship-bu…" at bounding box center [219, 289] width 97 height 11
type textarea "Fetching suggested responses. Please feel free to read through the conversation…"
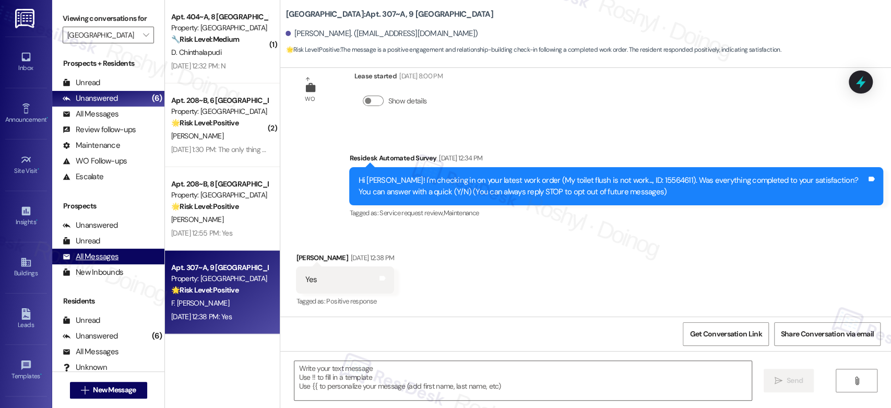
scroll to position [0, 0]
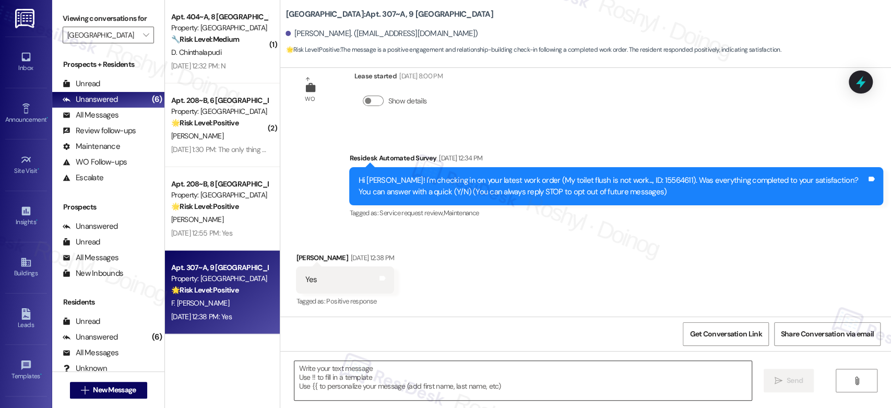
click at [380, 379] on textarea at bounding box center [522, 380] width 457 height 39
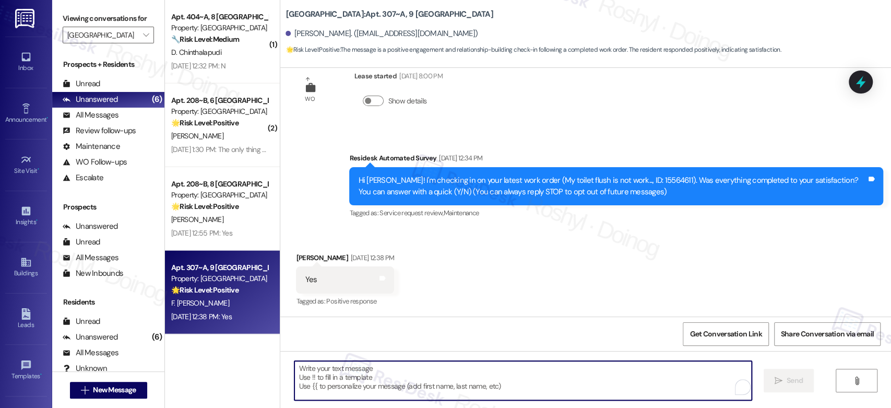
paste textarea "Good day, {{first_name}}! I'm happy the work order was completed to your satisf…"
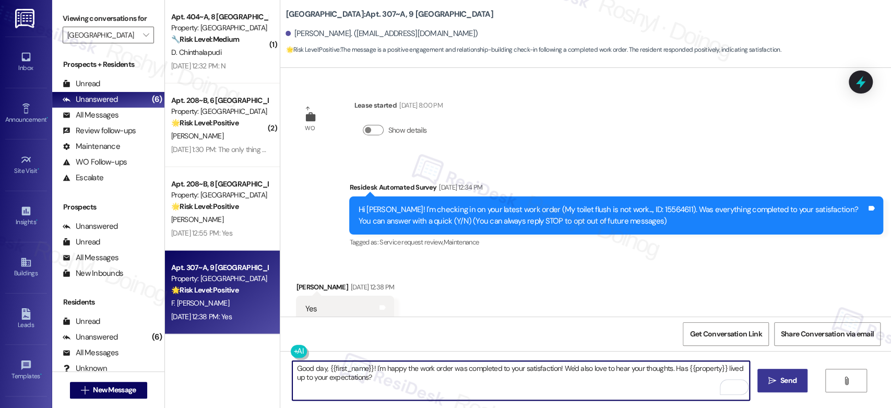
type textarea "Good day, {{first_name}}! I'm happy the work order was completed to your satisf…"
click at [791, 379] on span "Send" at bounding box center [788, 380] width 16 height 11
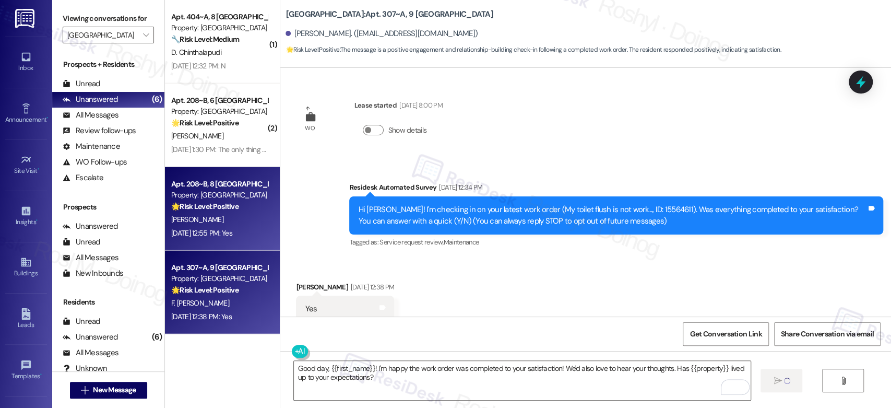
click at [206, 228] on div "Sep 12, 2025 at 12:55 PM: Yes Sep 12, 2025 at 12:55 PM: Yes" at bounding box center [201, 232] width 61 height 9
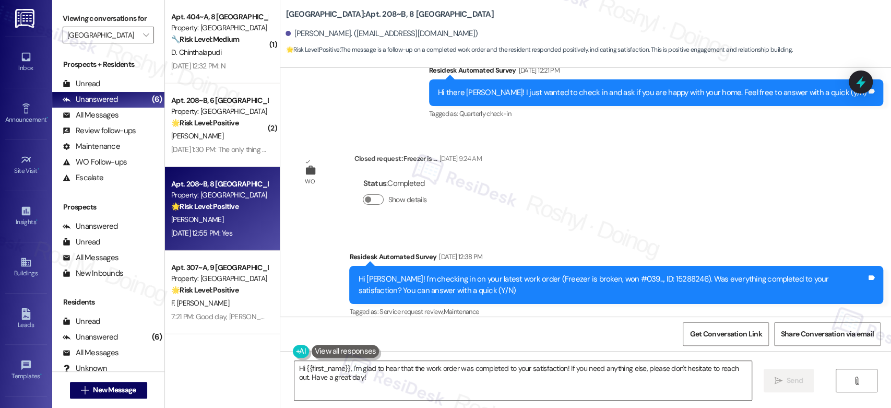
scroll to position [247, 0]
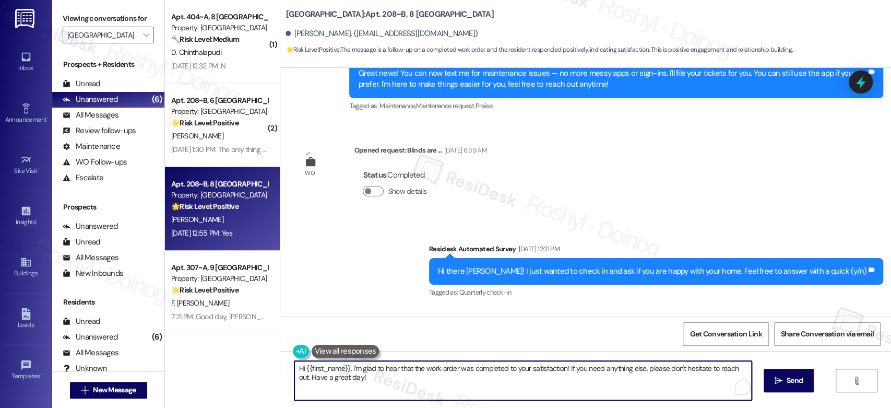
click at [357, 381] on textarea "Hi {{first_name}}, I'm glad to hear that the work order was completed to your s…" at bounding box center [522, 380] width 457 height 39
drag, startPoint x: 360, startPoint y: 381, endPoint x: 189, endPoint y: 357, distance: 172.3
click at [189, 357] on div "( 1 ) Apt. 302~B, 3 Yugo Starkville Campus Common Property: Yugo Starkville Cam…" at bounding box center [528, 204] width 726 height 408
paste textarea "Good day, {{first_name}}! I'm happy the work order was completed to your satisf…"
type textarea "Good day, {{first_name}}! I'm happy the work order was completed to your satisf…"
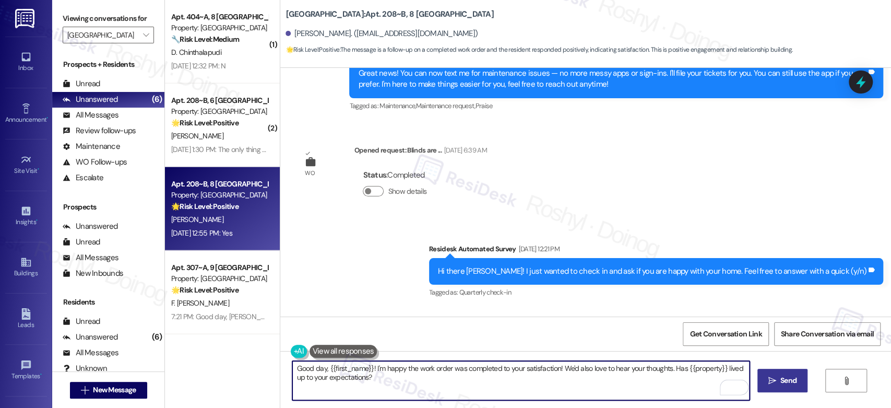
click at [780, 379] on span "Send" at bounding box center [788, 380] width 16 height 11
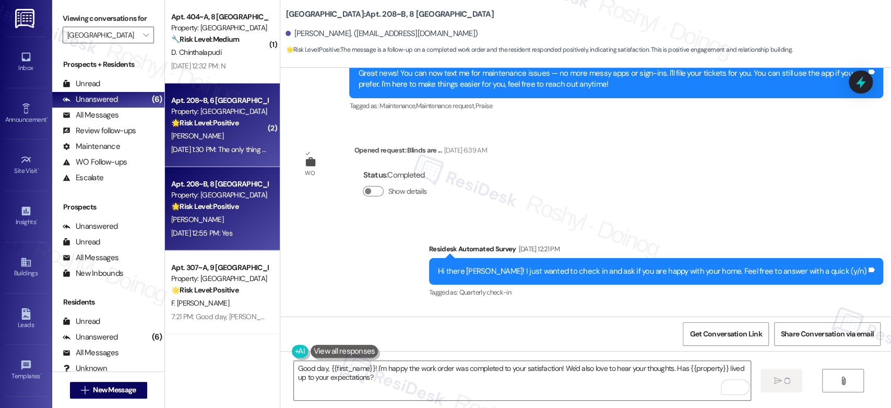
click at [215, 145] on div "Sep 12, 2025 at 1:30 PM: The only thing we are still needing repairs on is the …" at bounding box center [451, 149] width 561 height 9
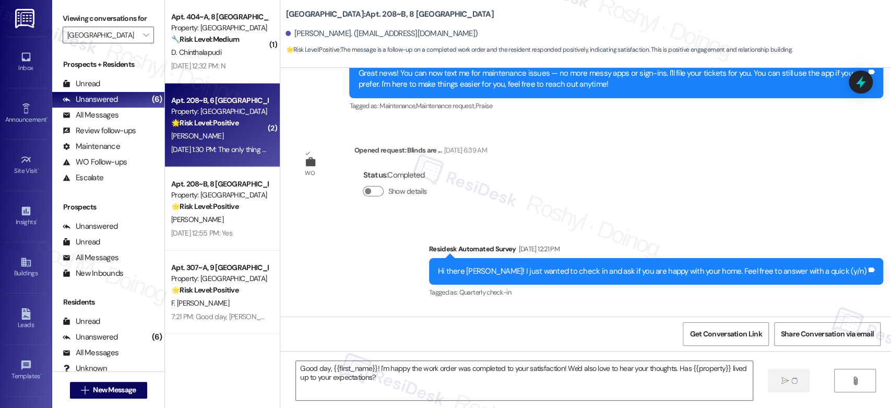
type textarea "Fetching suggested responses. Please feel free to read through the conversation…"
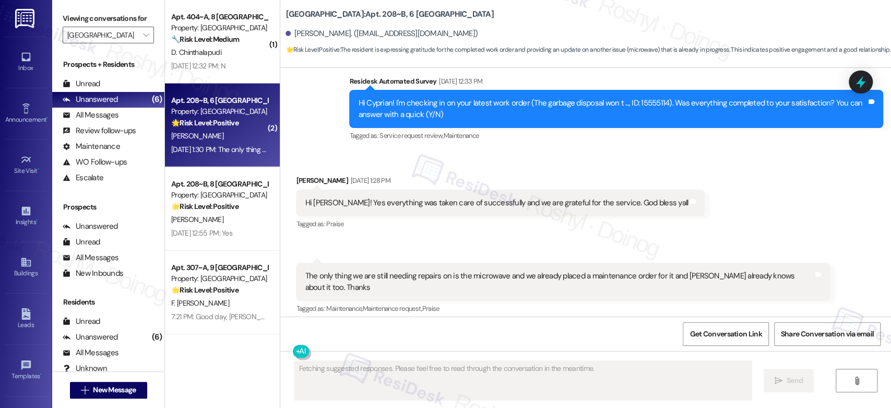
scroll to position [625, 0]
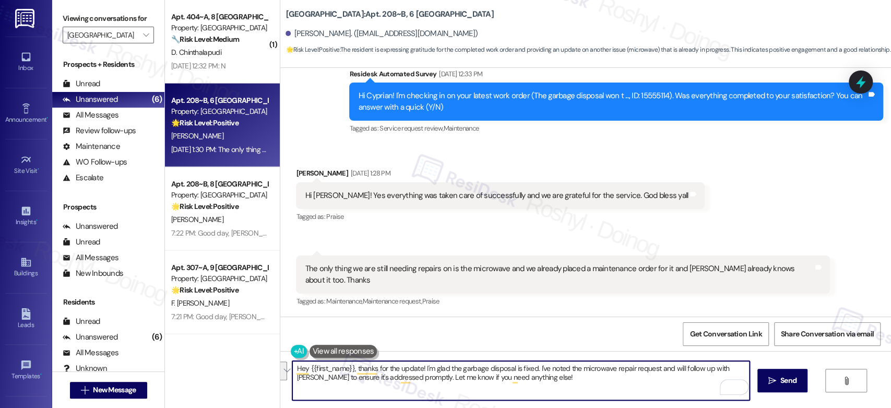
drag, startPoint x: 533, startPoint y: 368, endPoint x: 393, endPoint y: 387, distance: 141.1
click at [393, 387] on textarea "Hey {{first_name}}, thanks for the update! I'm glad the garbage disposal is fix…" at bounding box center [520, 380] width 457 height 39
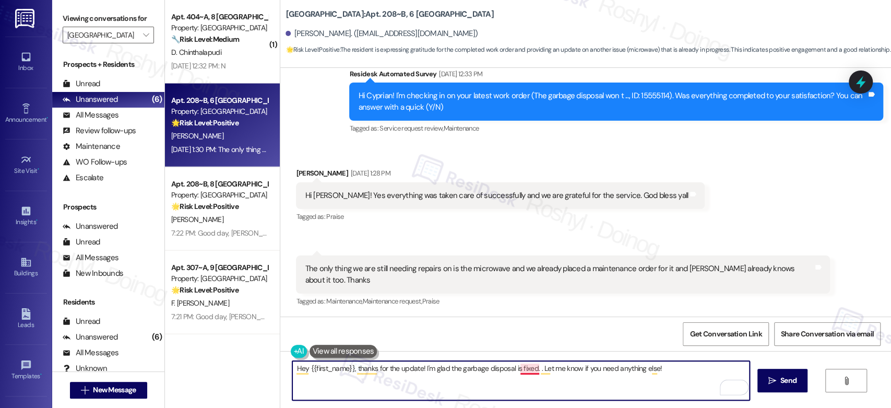
click at [529, 369] on textarea "Hey {{first_name}}, thanks for the update! I'm glad the garbage disposal is fix…" at bounding box center [520, 380] width 457 height 39
click at [530, 372] on textarea "Hey {{first_name}}, thanks for the update! I'm glad the garbage disposal is fix…" at bounding box center [520, 380] width 457 height 39
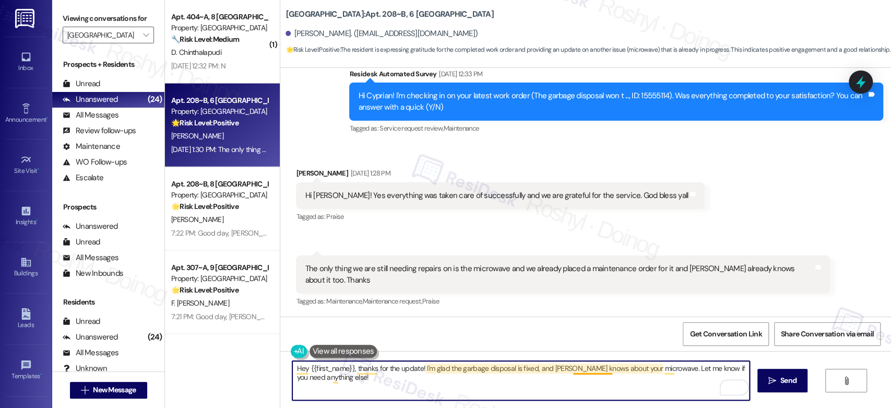
click at [581, 373] on textarea "Hey {{first_name}}, thanks for the update! I'm glad the garbage disposal is fix…" at bounding box center [520, 380] width 457 height 39
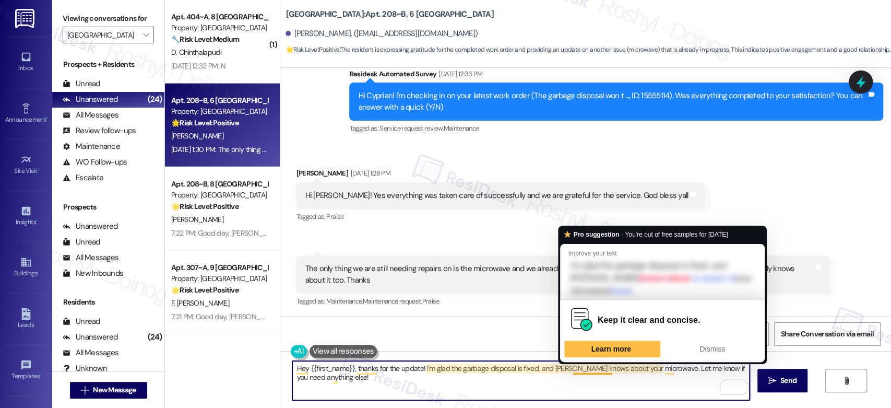
click at [637, 381] on textarea "Hey {{first_name}}, thanks for the update! I'm glad the garbage disposal is fix…" at bounding box center [520, 380] width 457 height 39
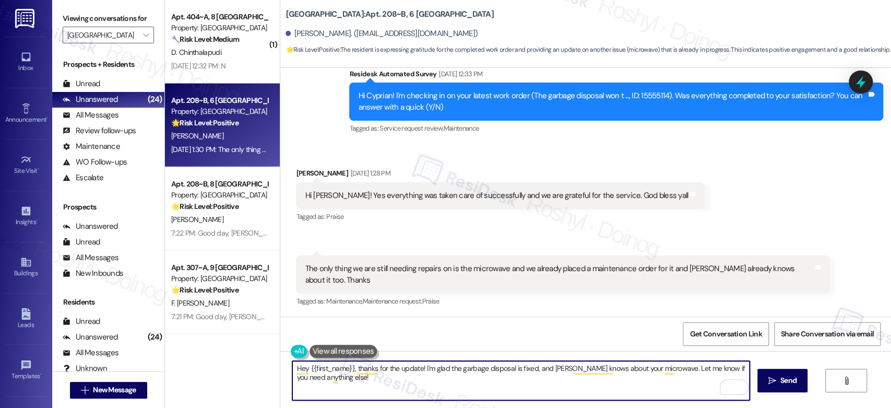
type textarea "Hey {{first_name}}, thanks for the update! I'm glad the garbage disposal is fix…"
click at [387, 378] on textarea "Hey {{first_name}}, thanks for the update! I'm glad the garbage disposal is fix…" at bounding box center [520, 380] width 457 height 39
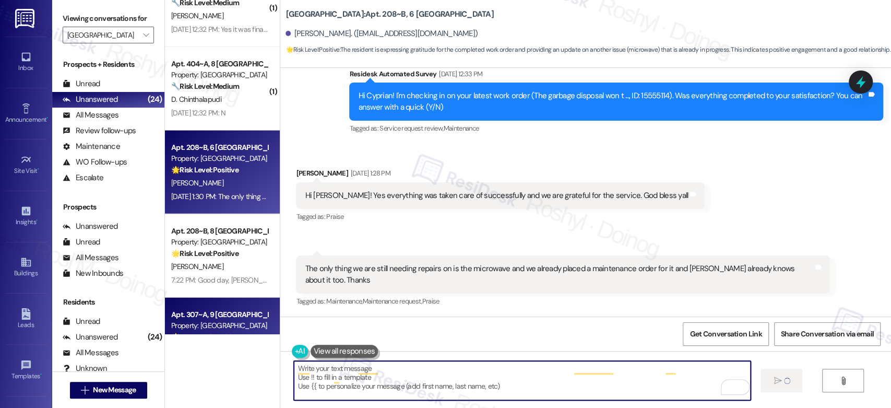
scroll to position [1554, 0]
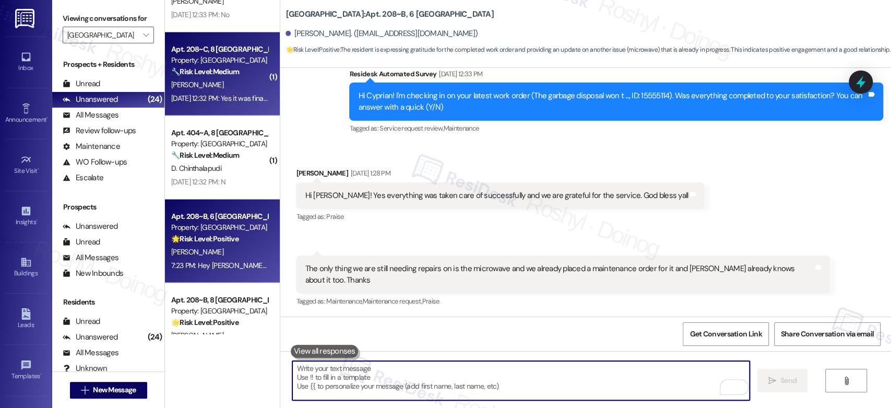
click at [219, 92] on div "Sep 12, 2025 at 12:32 PM: Yes it was finally fixed after 3 weeks Sep 12, 2025 a…" at bounding box center [219, 98] width 99 height 13
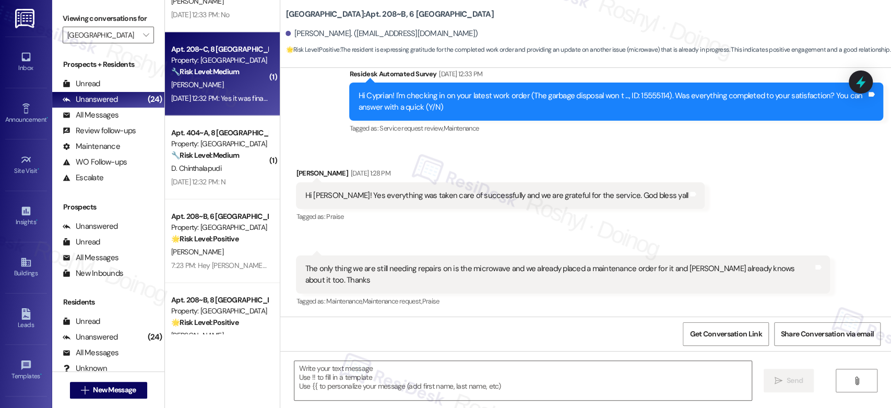
type textarea "Fetching suggested responses. Please feel free to read through the conversation…"
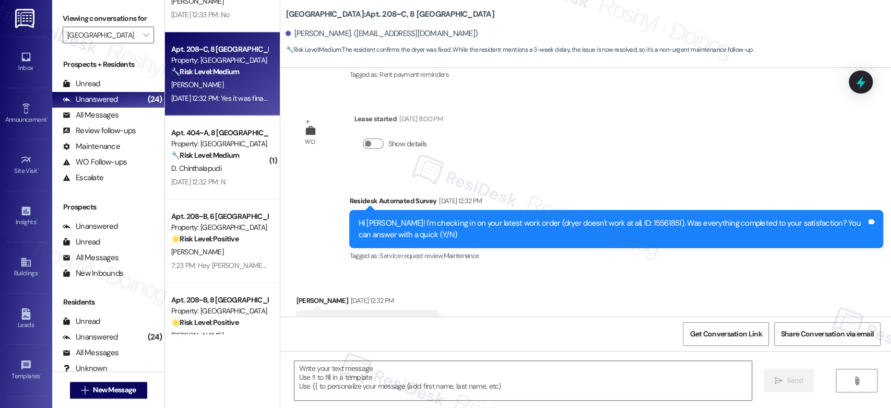
scroll to position [2983, 0]
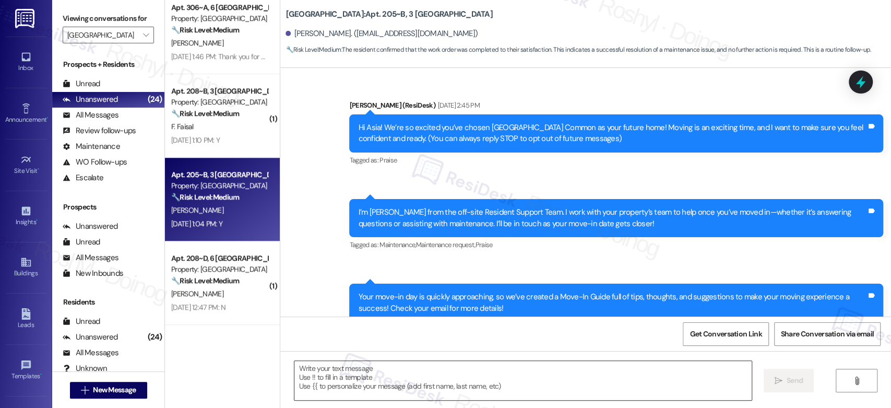
scroll to position [793, 0]
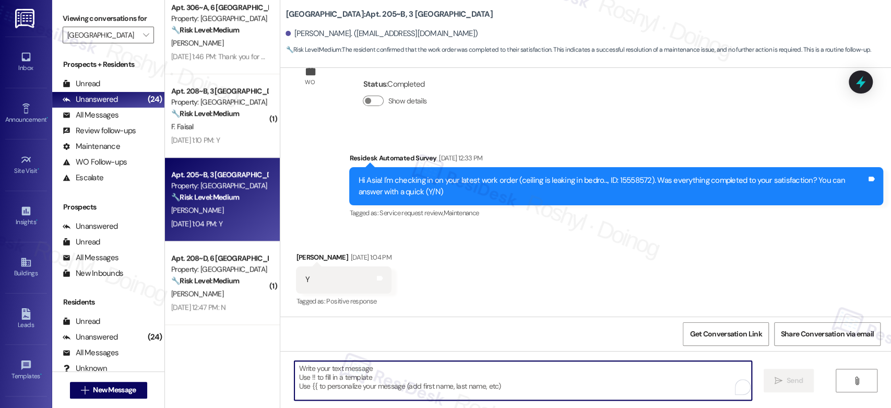
click at [330, 375] on textarea "To enrich screen reader interactions, please activate Accessibility in Grammarl…" at bounding box center [522, 380] width 457 height 39
paste textarea "Good day, {{first_name}}! I'm happy the work order was completed to your satisf…"
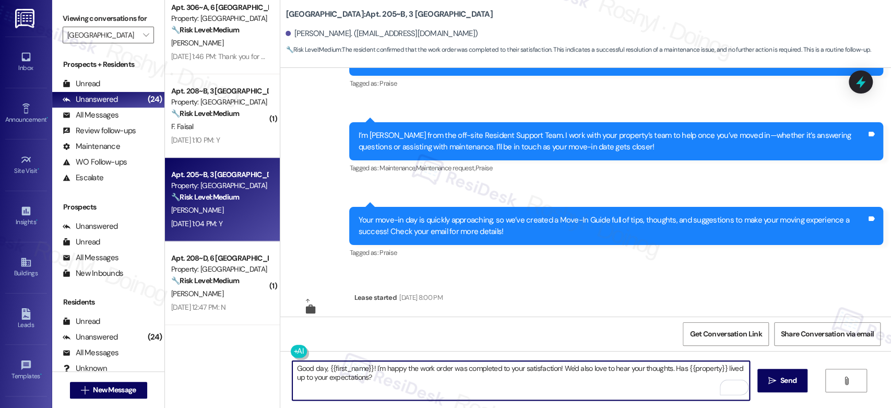
scroll to position [0, 0]
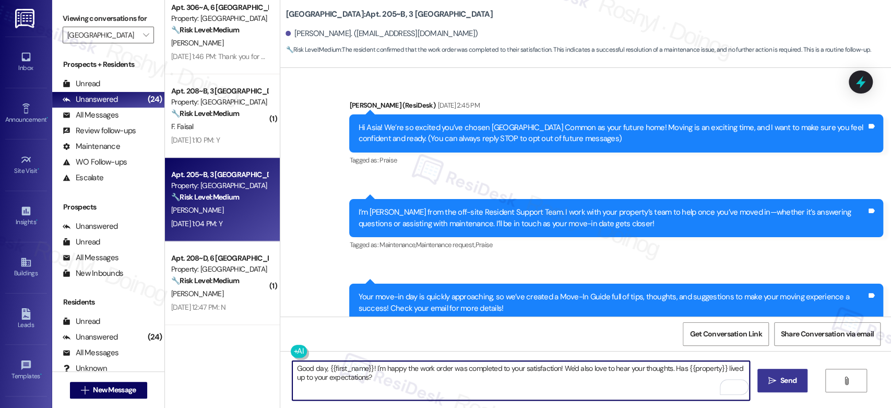
type textarea "Good day, {{first_name}}! I'm happy the work order was completed to your satisf…"
click at [772, 376] on icon "" at bounding box center [772, 380] width 8 height 8
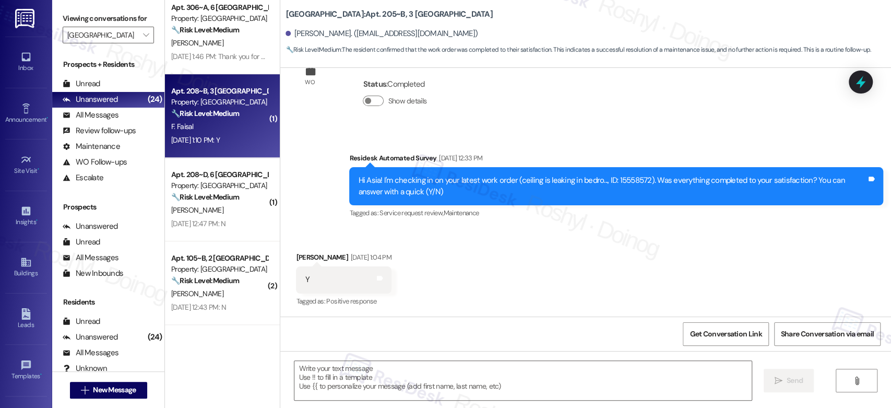
type textarea "Fetching suggested responses. Please feel free to read through the conversation…"
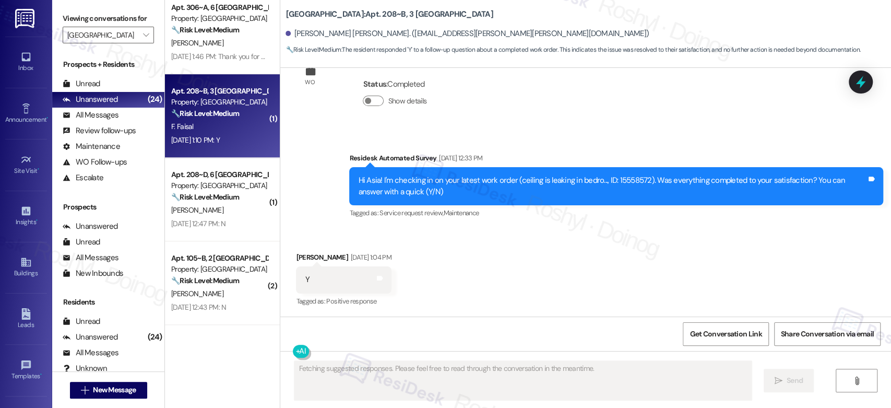
scroll to position [1062, 0]
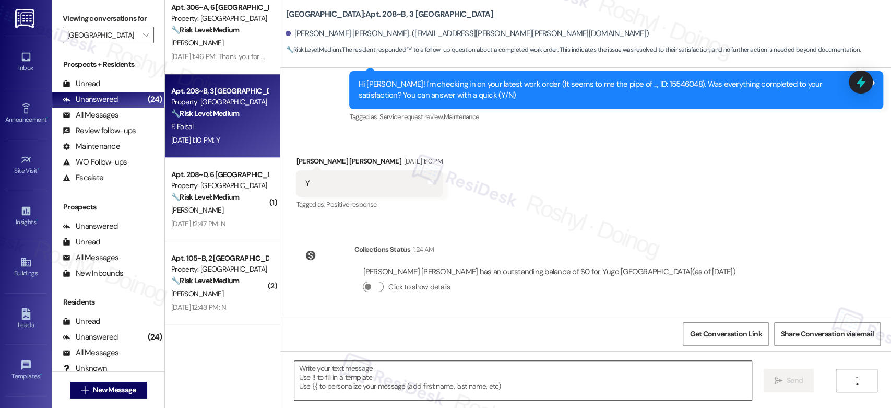
click at [368, 381] on textarea at bounding box center [522, 380] width 457 height 39
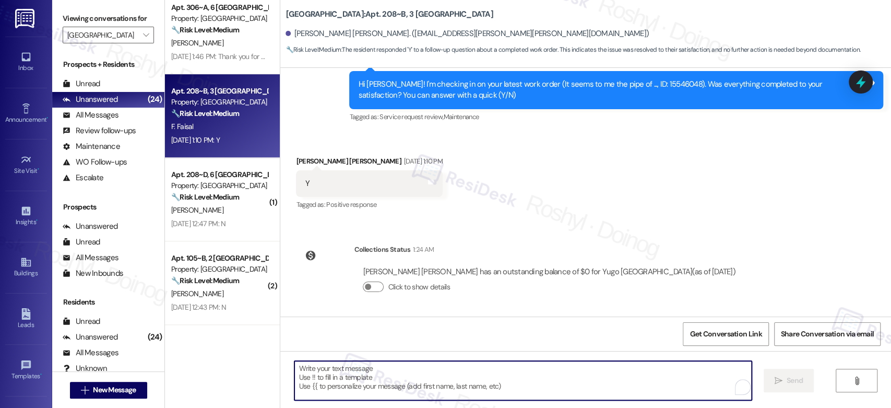
paste textarea "Good day, {{first_name}}! I'm happy the work order was completed to your satisf…"
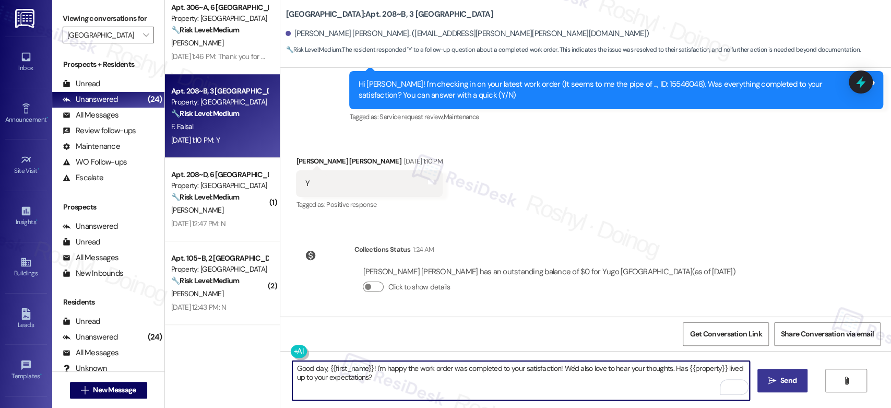
type textarea "Good day, {{first_name}}! I'm happy the work order was completed to your satisf…"
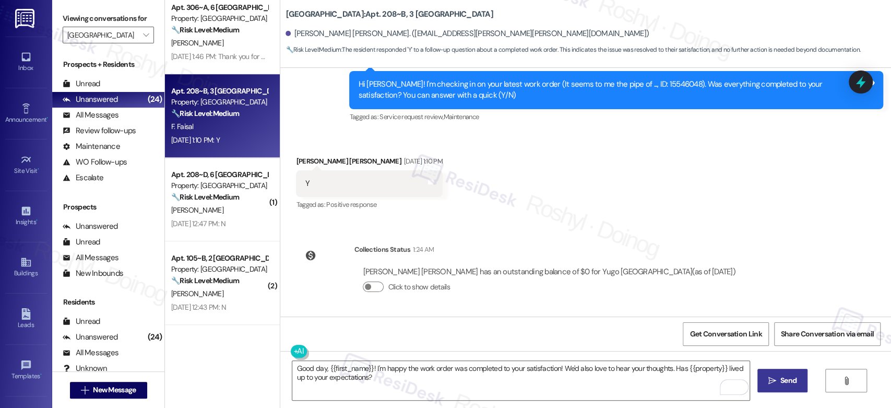
click at [780, 385] on span "Send" at bounding box center [788, 380] width 16 height 11
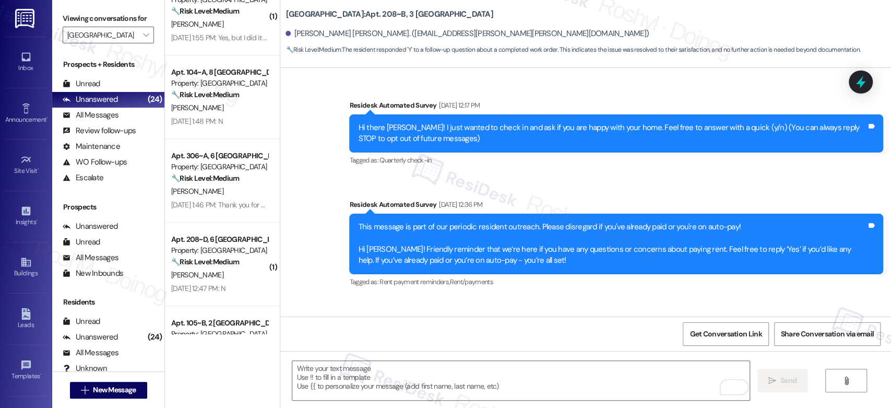
scroll to position [337, 0]
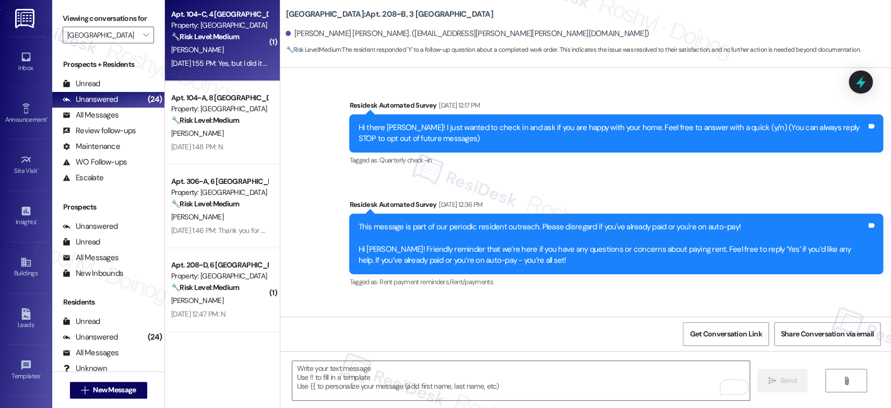
click at [234, 60] on div "[DATE] 1:55 PM: Yes, but I did it myself. No one came to assist me [DATE] 1:55 …" at bounding box center [268, 62] width 194 height 9
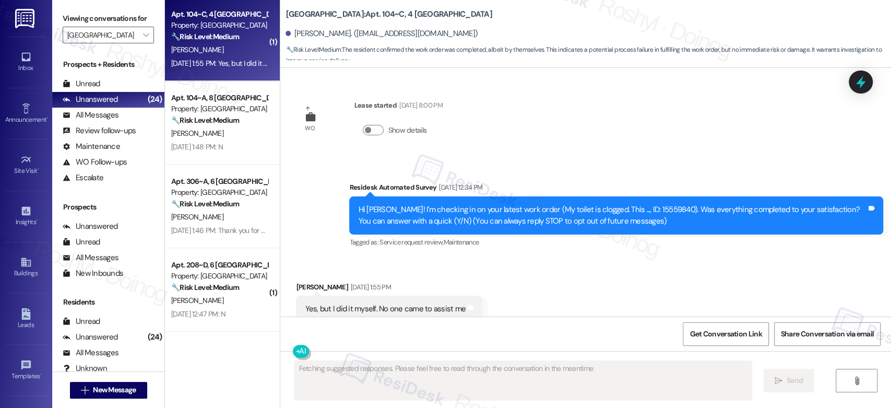
scroll to position [29, 0]
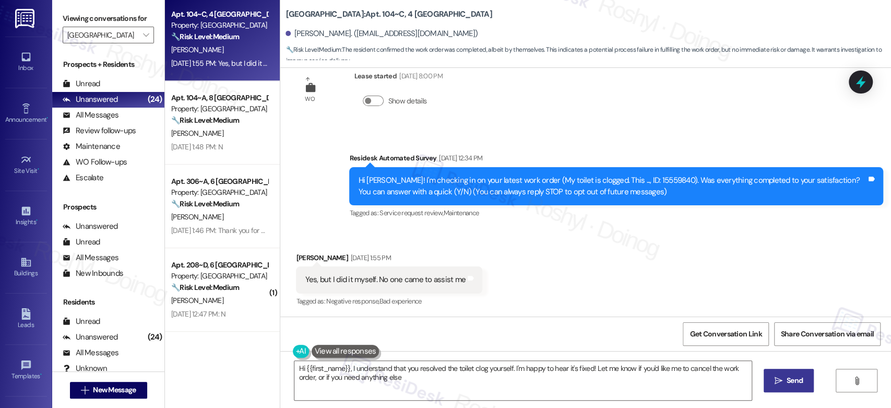
type textarea "Hi {{first_name}}, I understand that you resolved the toilet clog yourself. I'm…"
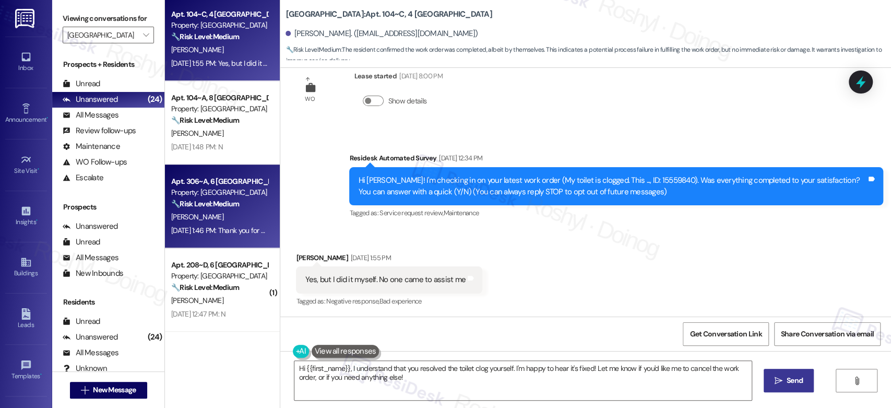
click at [192, 210] on div "[PERSON_NAME]" at bounding box center [219, 216] width 99 height 13
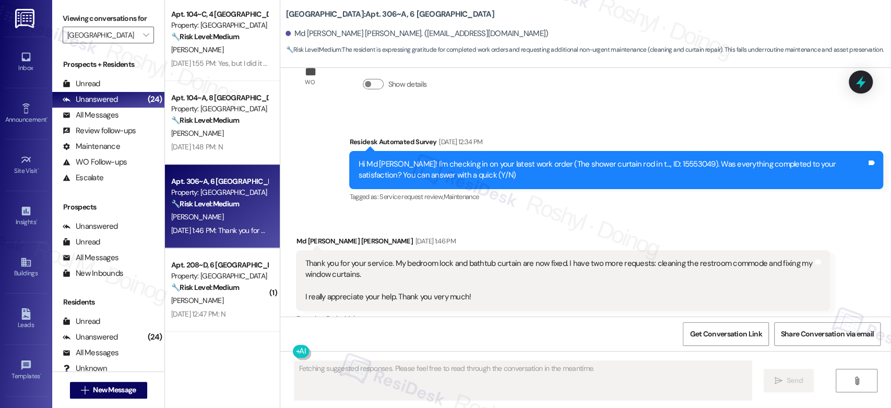
scroll to position [639, 0]
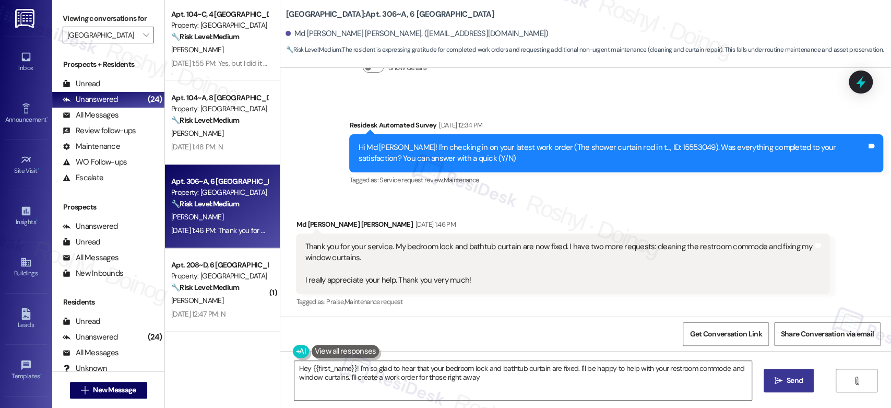
type textarea "Hey {{first_name}}! I'm so glad to hear that your bedroom lock and bathtub curt…"
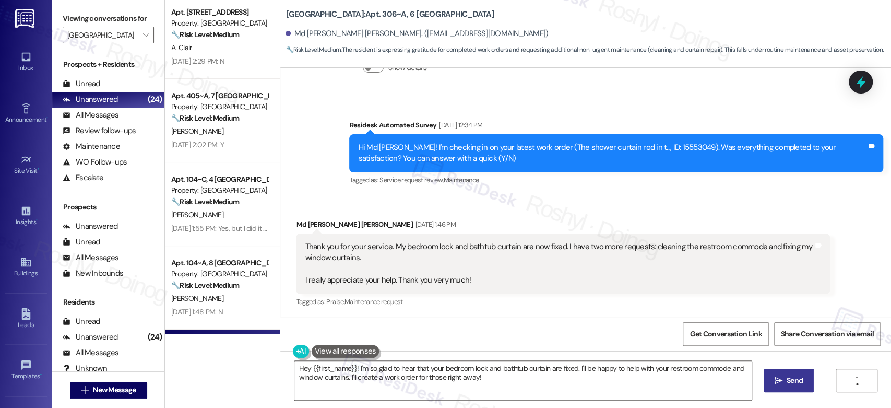
scroll to position [163, 0]
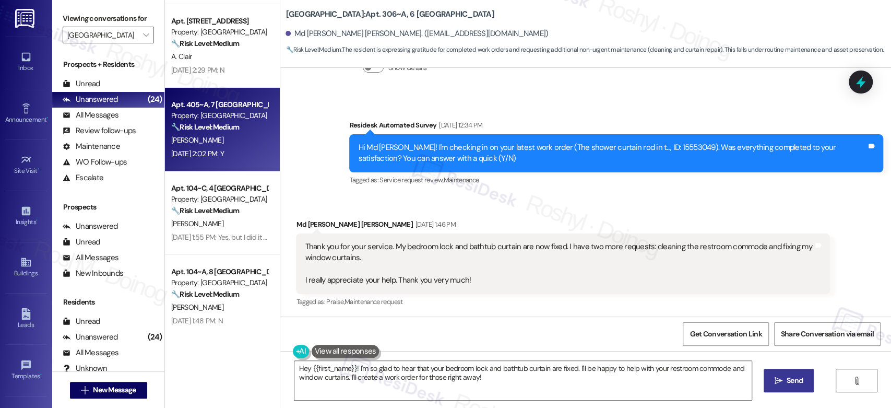
click at [255, 143] on div "[PERSON_NAME]" at bounding box center [219, 140] width 99 height 13
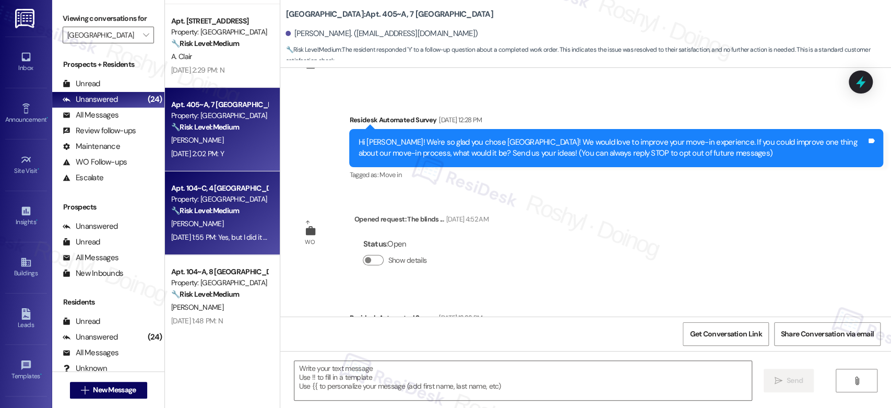
scroll to position [206, 0]
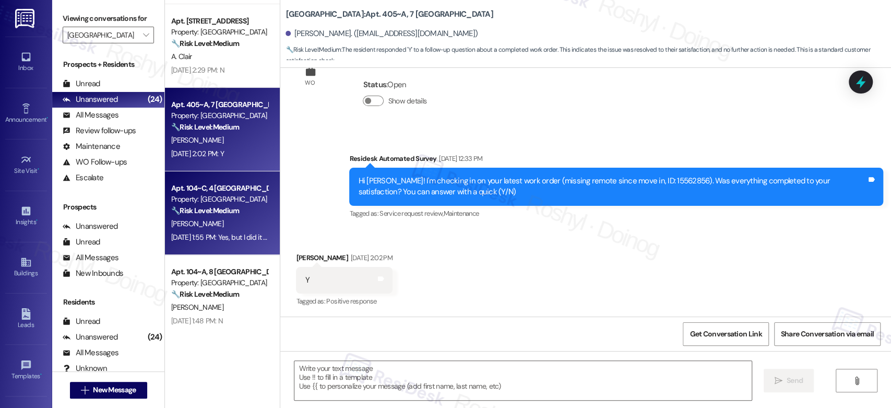
type textarea "Fetching suggested responses. Please feel free to read through the conversation…"
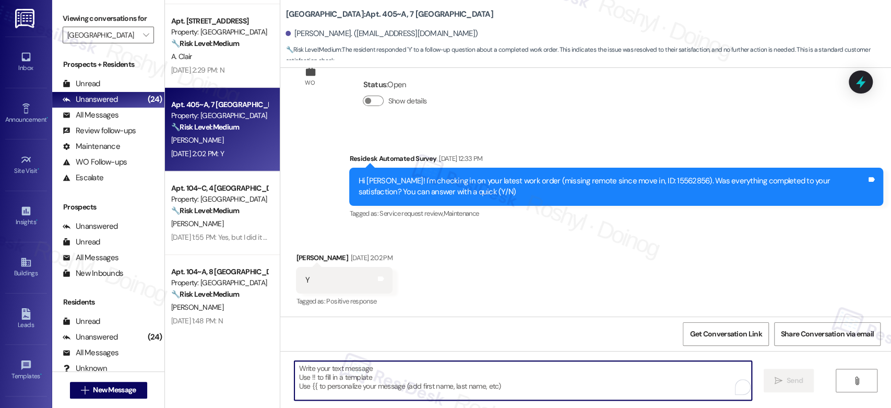
click at [405, 386] on textarea "To enrich screen reader interactions, please activate Accessibility in Grammarl…" at bounding box center [522, 380] width 457 height 39
paste textarea "Good day, {{first_name}}! I'm happy the work order was completed to your satisf…"
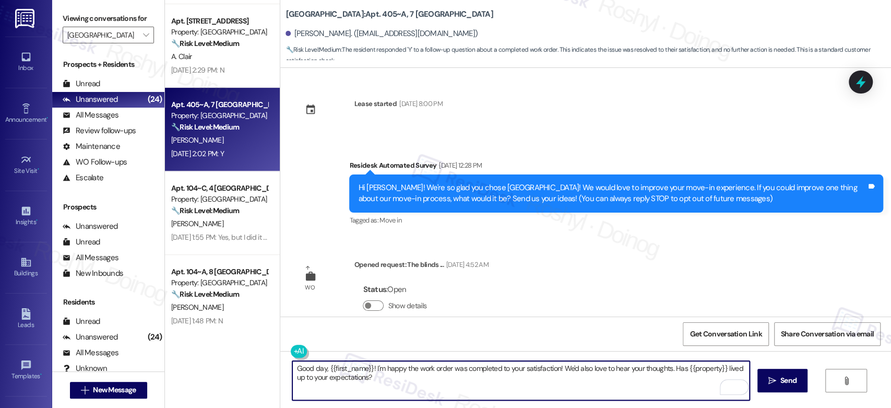
scroll to position [0, 0]
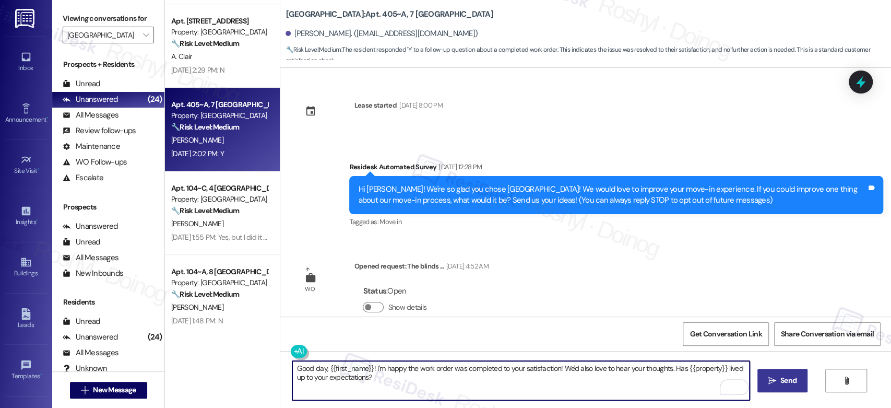
type textarea "Good day, {{first_name}}! I'm happy the work order was completed to your satisf…"
click at [792, 385] on span "Send" at bounding box center [788, 380] width 16 height 11
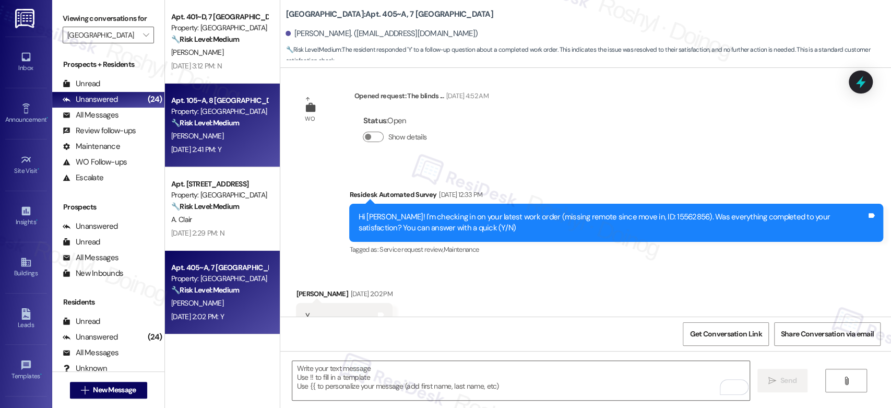
scroll to position [206, 0]
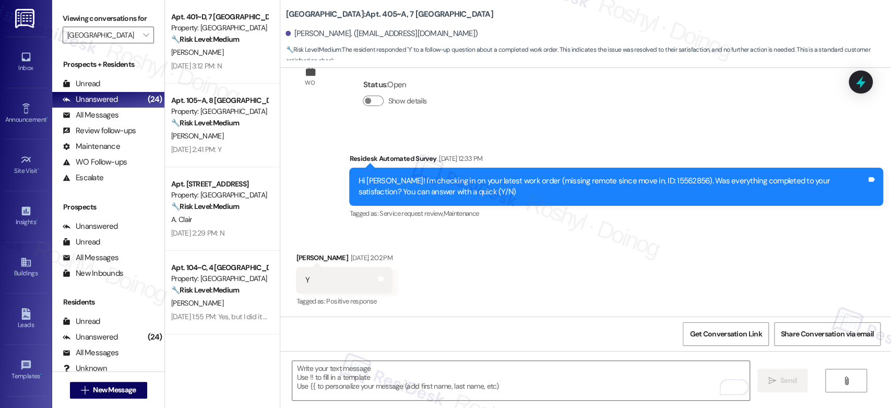
click at [230, 127] on strong "🔧 Risk Level: Medium" at bounding box center [205, 122] width 68 height 9
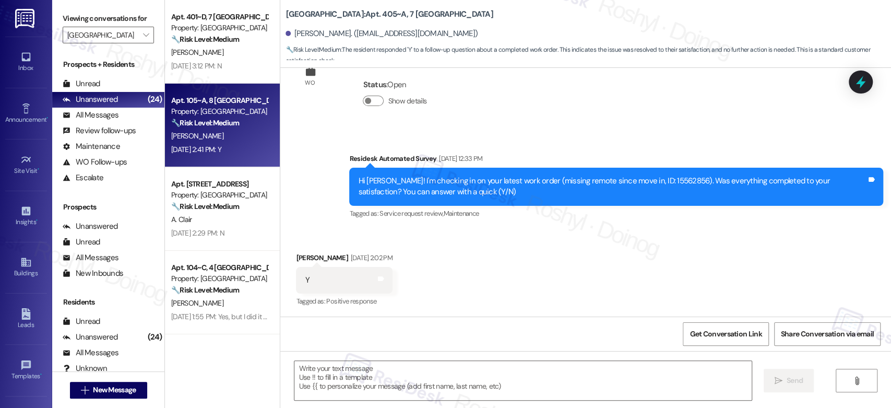
type textarea "Fetching suggested responses. Please feel free to read through the conversation…"
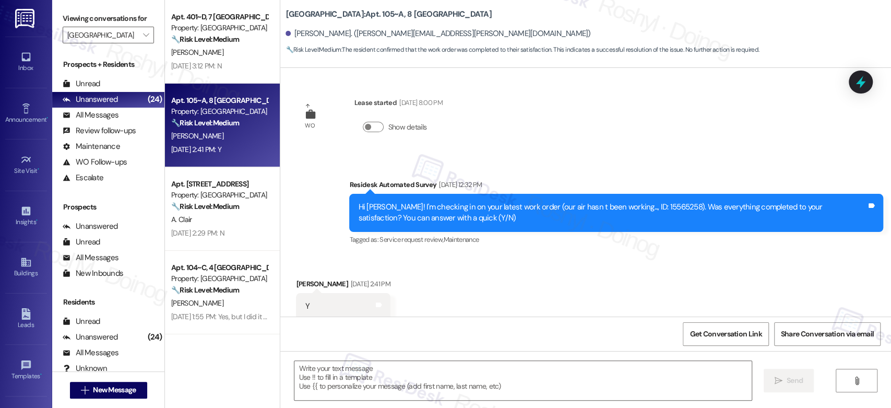
type textarea "Fetching suggested responses. Please feel free to read through the conversation…"
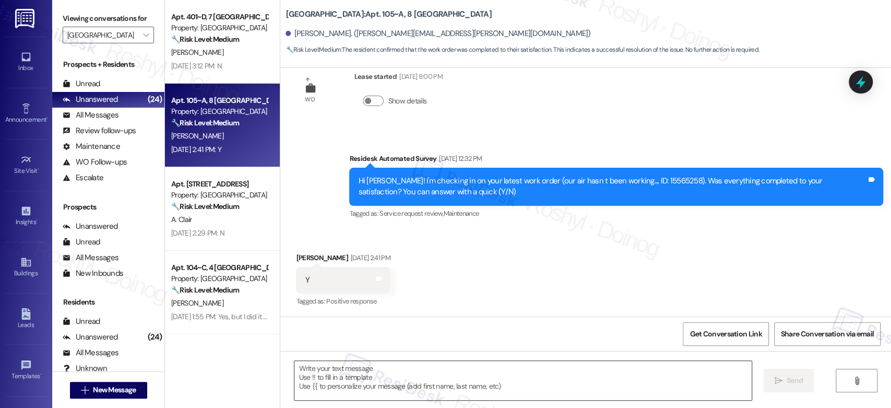
click at [417, 377] on textarea at bounding box center [522, 380] width 457 height 39
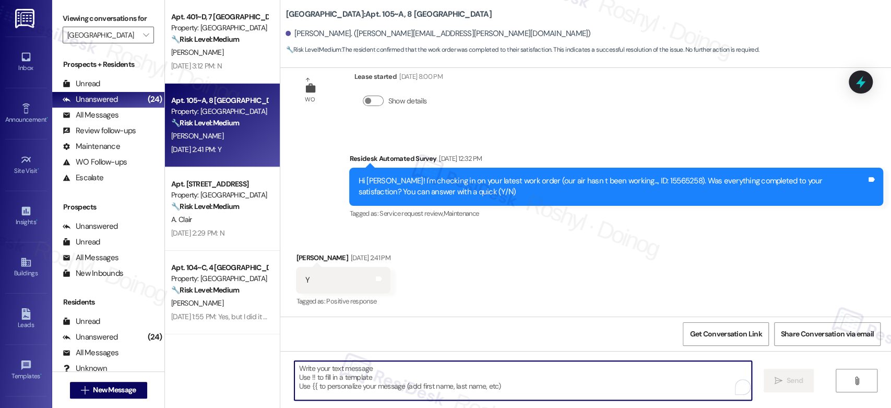
paste textarea "Good day, {{first_name}}! I'm happy the work order was completed to your satisf…"
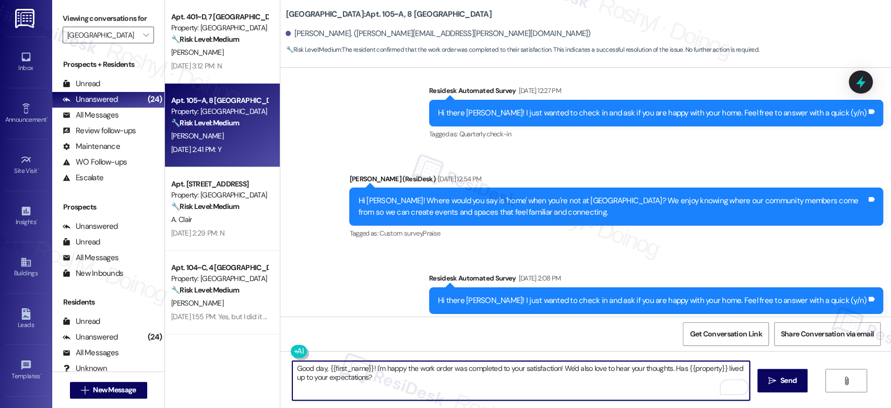
scroll to position [0, 0]
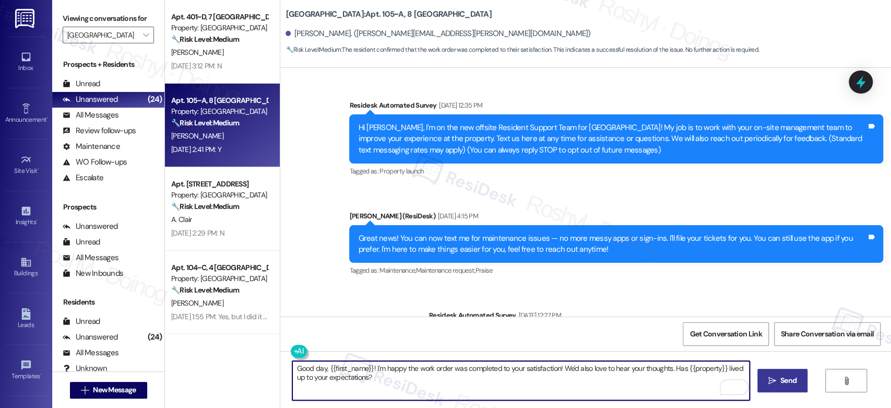
type textarea "Good day, {{first_name}}! I'm happy the work order was completed to your satisf…"
click at [774, 377] on icon "" at bounding box center [772, 380] width 8 height 8
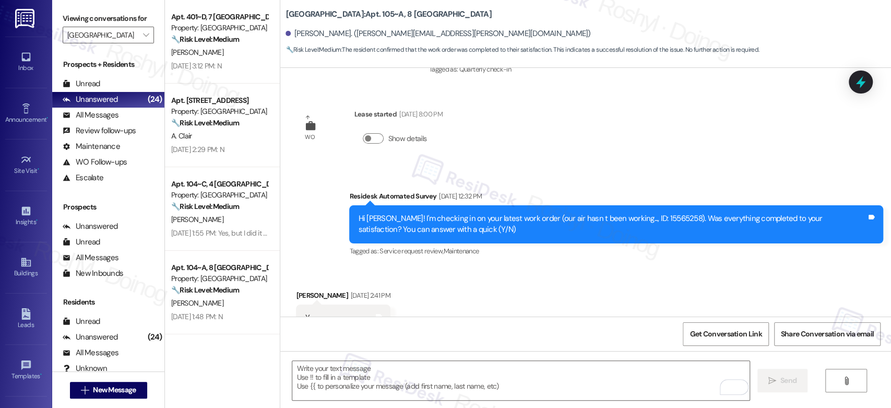
scroll to position [514, 0]
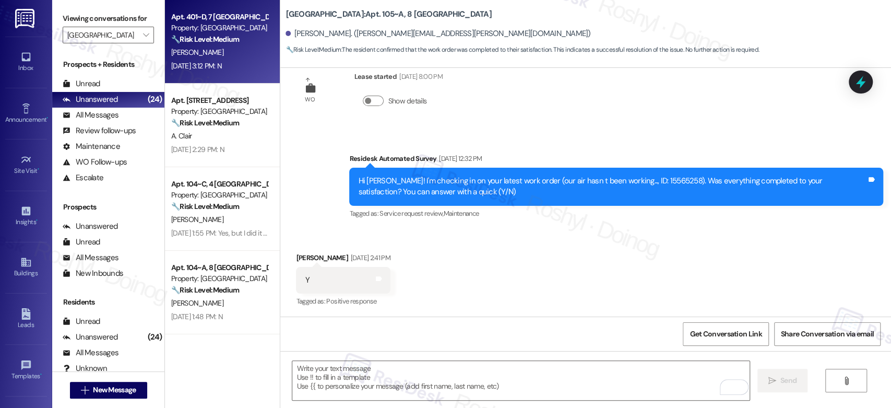
click at [199, 67] on div "[DATE] 3:12 PM: N [DATE] 3:12 PM: N" at bounding box center [196, 65] width 51 height 9
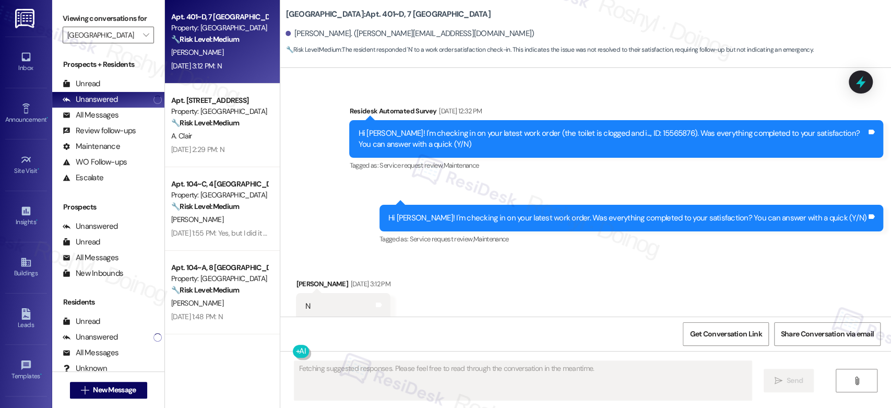
scroll to position [548, 0]
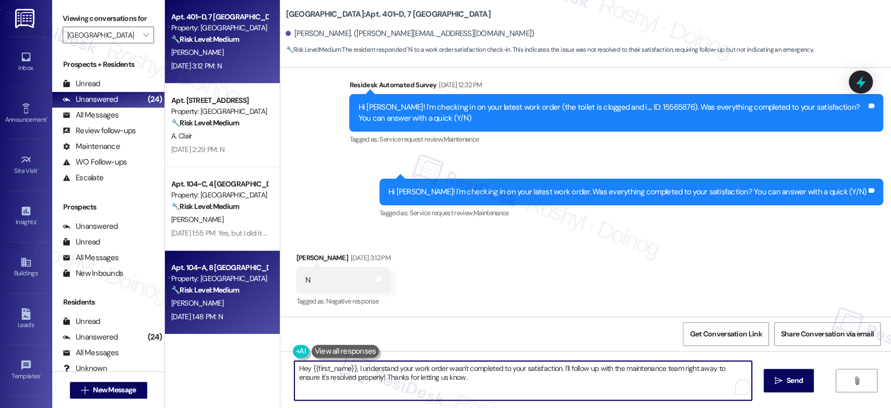
drag, startPoint x: 489, startPoint y: 381, endPoint x: 162, endPoint y: 330, distance: 330.6
click at [165, 330] on div "Apt. 401~D, [GEOGRAPHIC_DATA] Property: [GEOGRAPHIC_DATA] Common 🔧 Risk Level: …" at bounding box center [528, 204] width 726 height 408
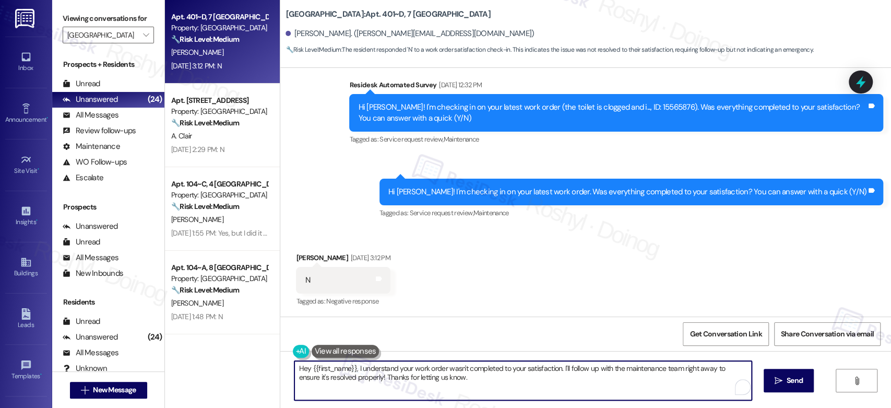
paste textarea "i {{first_name}}, I’m sorry to hear your work order hasn’t been fully completed…"
type textarea "Hi {{first_name}}, I’m sorry to hear your work order hasn’t been fully complete…"
click at [772, 380] on icon "" at bounding box center [772, 380] width 8 height 8
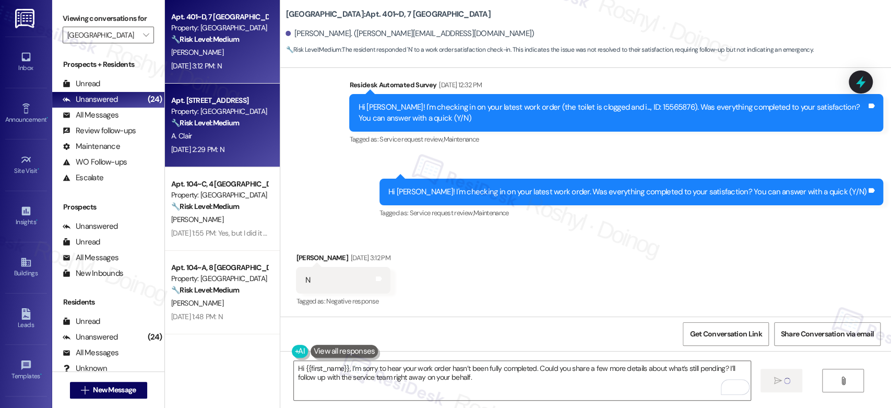
click at [223, 149] on div "[DATE] 2:29 PM: N [DATE] 2:29 PM: N" at bounding box center [197, 149] width 53 height 9
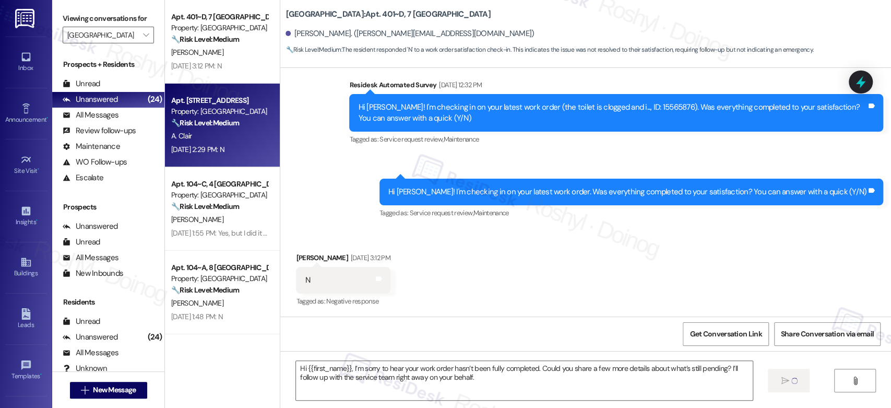
type textarea "Fetching suggested responses. Please feel free to read through the conversation…"
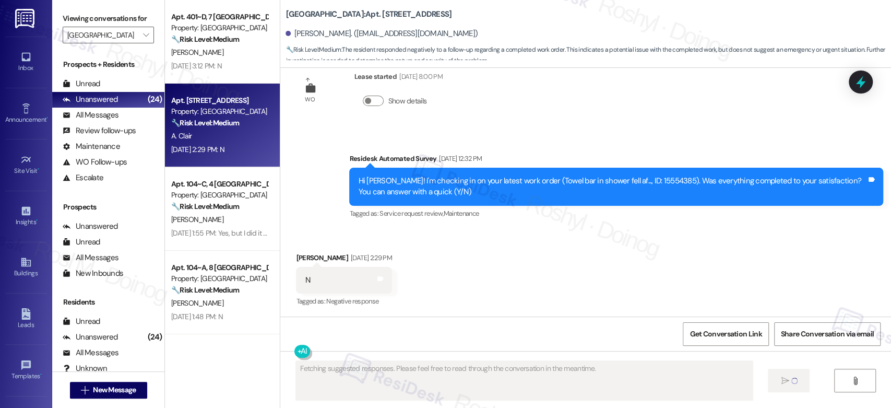
scroll to position [976, 0]
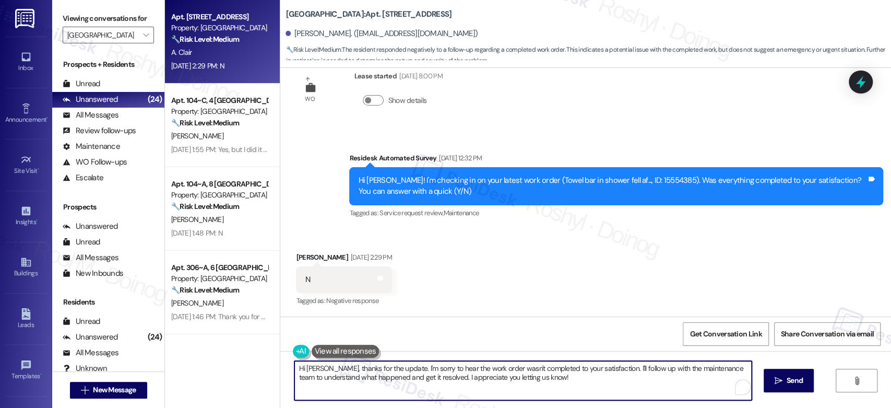
drag, startPoint x: 564, startPoint y: 387, endPoint x: 192, endPoint y: 344, distance: 374.6
click at [192, 344] on div "Apt. 306, 5 [GEOGRAPHIC_DATA] Property: [GEOGRAPHIC_DATA] Common 🔧 Risk Level: …" at bounding box center [528, 204] width 726 height 408
paste textarea "{{first_name}}, I’m sorry to hear your work order hasn’t been fully completed. …"
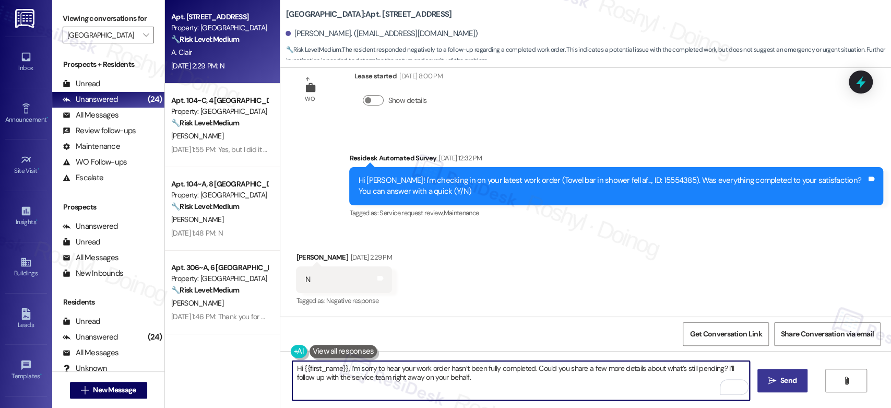
type textarea "Hi {{first_name}}, I’m sorry to hear your work order hasn’t been fully complete…"
click at [773, 383] on icon "" at bounding box center [772, 380] width 8 height 8
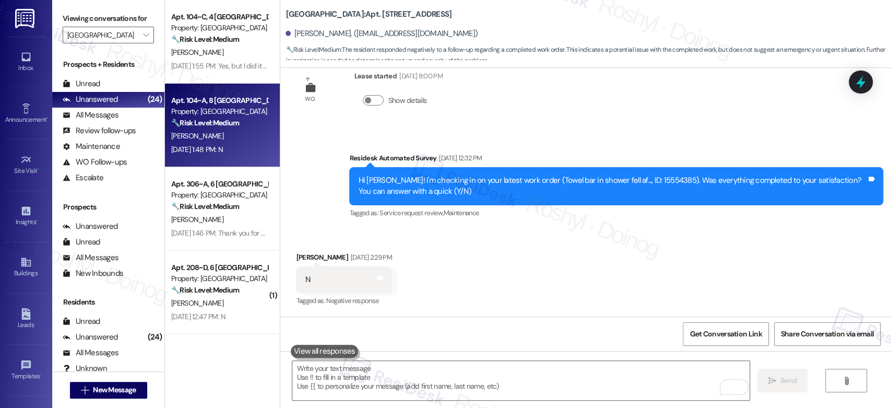
click at [223, 153] on div "[DATE] 1:48 PM: N [DATE] 1:48 PM: N" at bounding box center [197, 149] width 52 height 9
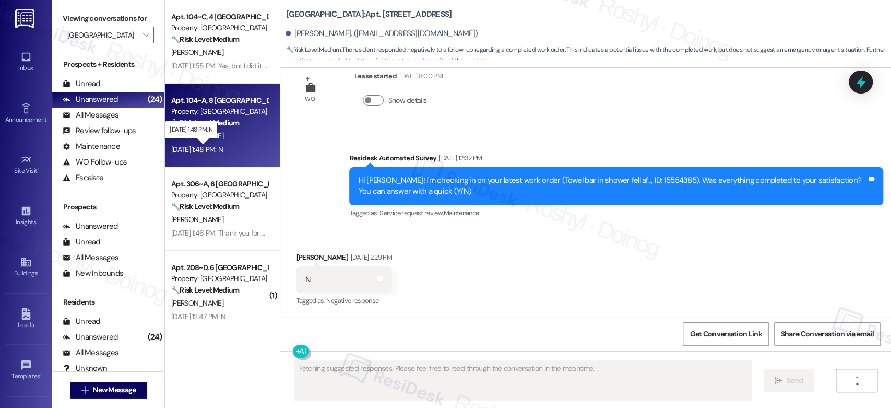
scroll to position [227, 0]
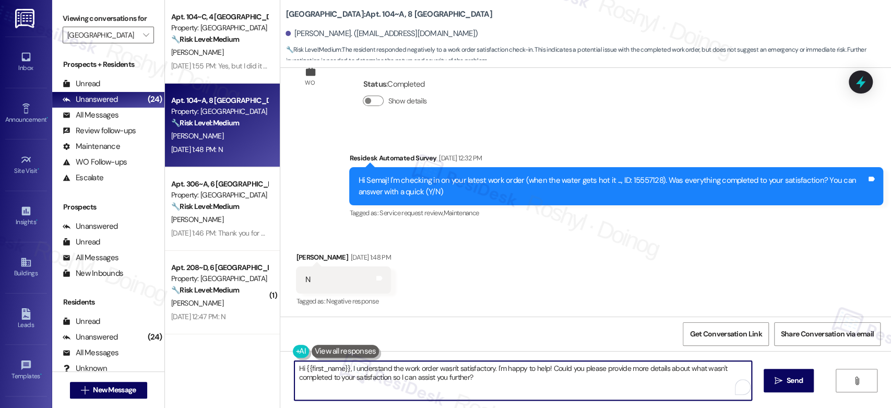
drag, startPoint x: 475, startPoint y: 375, endPoint x: 270, endPoint y: 349, distance: 206.2
click at [270, 349] on div "Apt. 104~C, 4 [GEOGRAPHIC_DATA] Common Property: [GEOGRAPHIC_DATA] Common 🔧 Ris…" at bounding box center [528, 204] width 726 height 408
paste textarea "’m sorry to hear your work order hasn’t been fully completed. Could you share a…"
type textarea "Hi {{first_name}}, I’m sorry to hear your work order hasn’t been fully complete…"
click at [796, 379] on span "Send" at bounding box center [788, 380] width 20 height 11
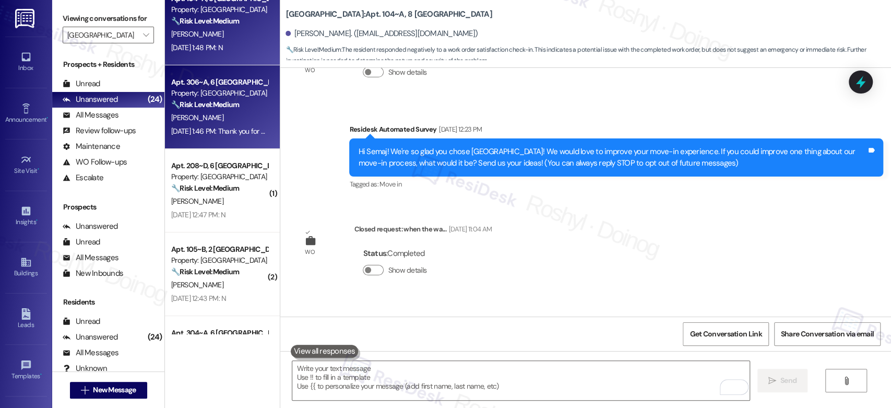
scroll to position [116, 0]
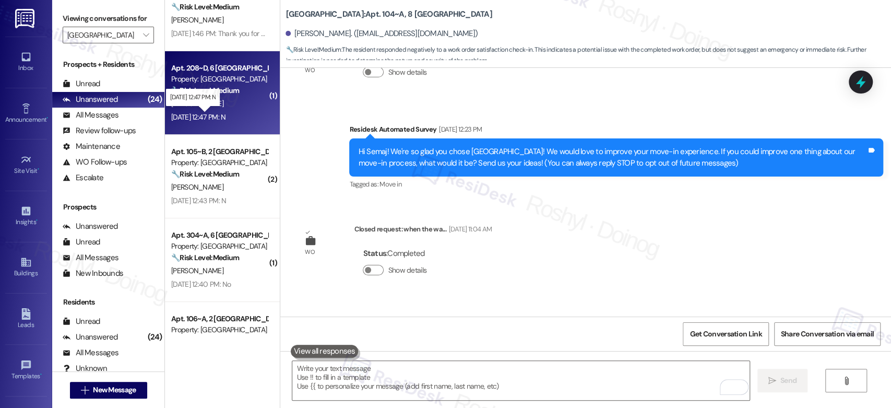
click at [216, 114] on div "[DATE] 12:47 PM: N [DATE] 12:47 PM: N" at bounding box center [198, 116] width 54 height 9
type textarea "Fetching suggested responses. Please feel free to read through the conversation…"
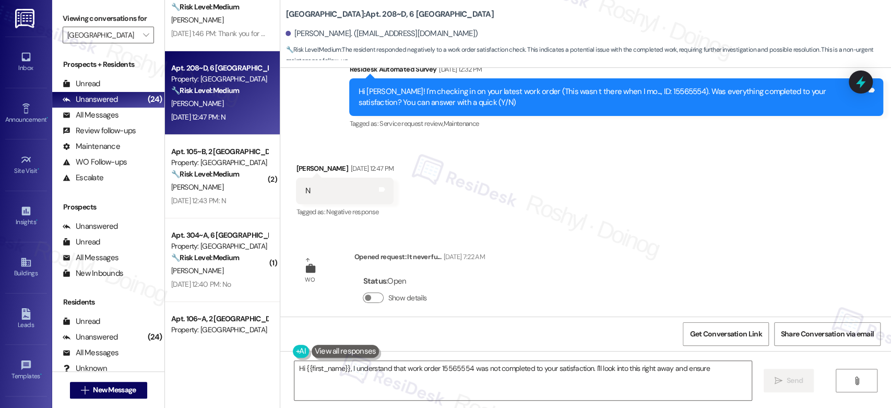
scroll to position [574, 0]
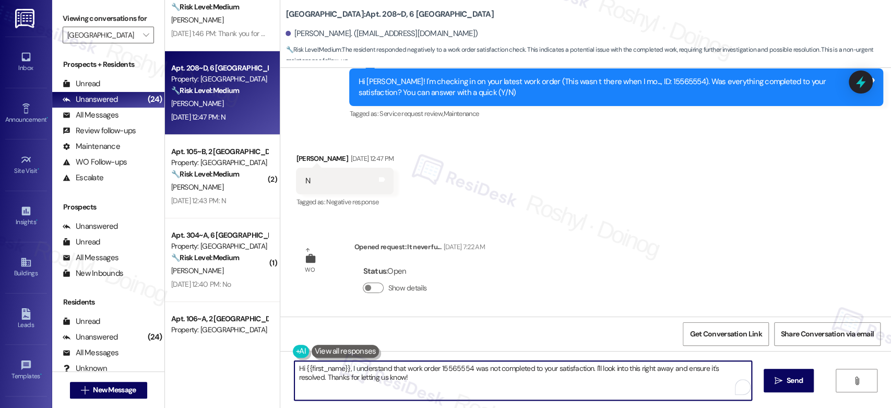
drag, startPoint x: 367, startPoint y: 381, endPoint x: 181, endPoint y: 349, distance: 188.6
click at [183, 352] on div "Apt. 104~C, 4 [GEOGRAPHIC_DATA] Common Property: [GEOGRAPHIC_DATA] Common 🔧 Ris…" at bounding box center [528, 204] width 726 height 408
paste textarea "’m sorry to hear your work order hasn’t been fully completed. Could you share a…"
type textarea "Hi {{first_name}}, I’m sorry to hear your work order hasn’t been fully complete…"
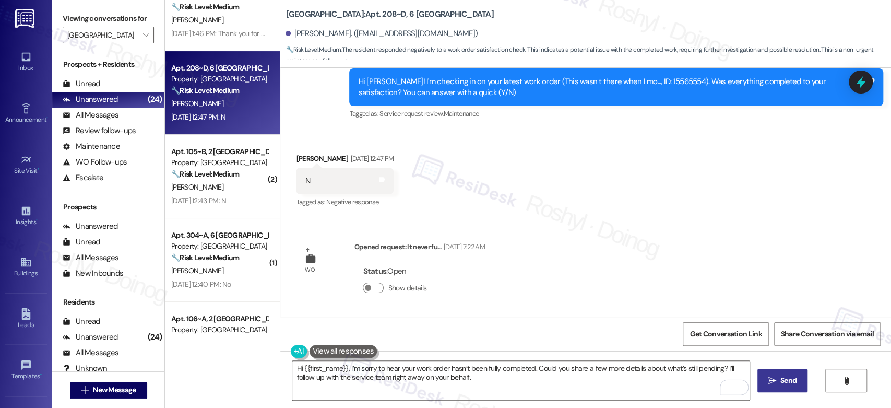
click at [784, 382] on span "Send" at bounding box center [788, 380] width 16 height 11
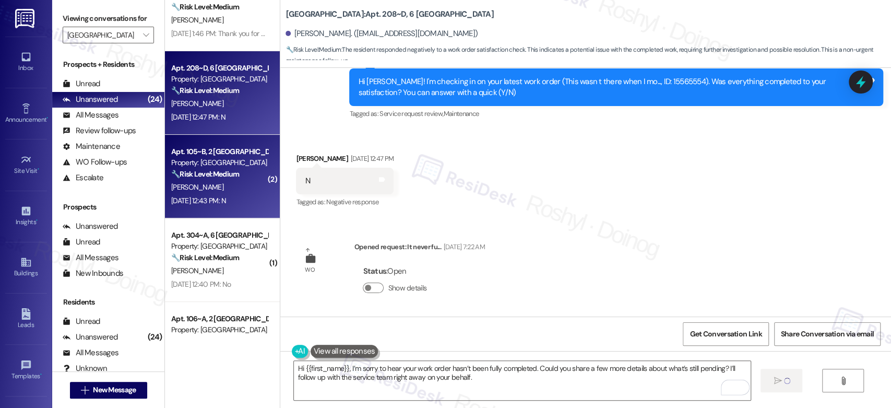
click at [246, 182] on div "[PERSON_NAME]" at bounding box center [219, 187] width 99 height 13
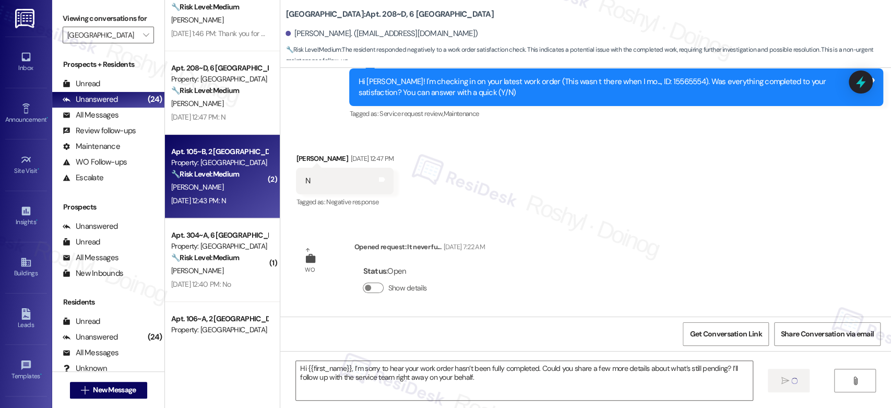
type textarea "Fetching suggested responses. Please feel free to read through the conversation…"
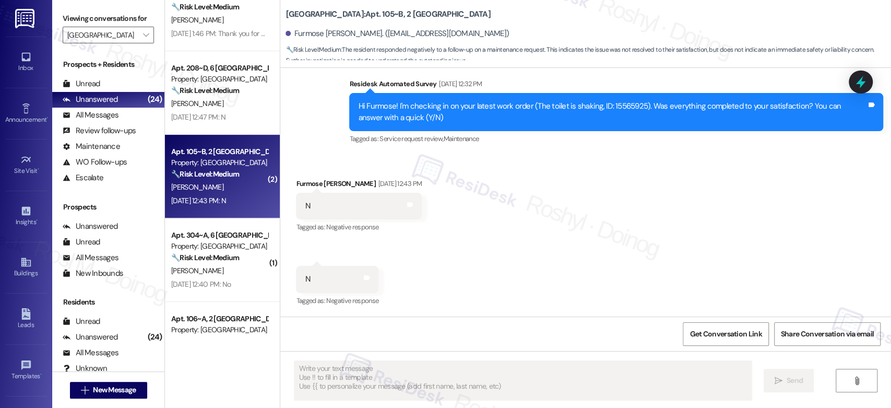
scroll to position [400, 0]
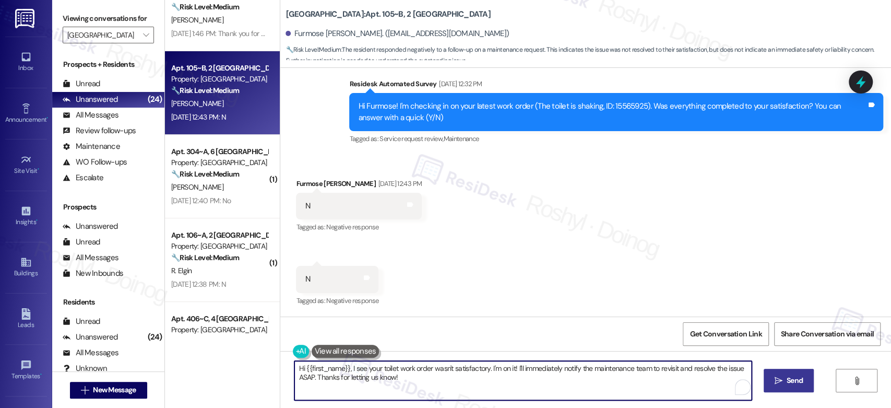
drag, startPoint x: 179, startPoint y: 352, endPoint x: 177, endPoint y: 346, distance: 6.1
click at [179, 350] on div "Apt. 104~C, 4 [GEOGRAPHIC_DATA] Common Property: [GEOGRAPHIC_DATA] Common 🔧 Ris…" at bounding box center [528, 204] width 726 height 408
paste textarea "’m sorry to hear your work order hasn’t been fully completed. Could you share a…"
type textarea "Hi {{first_name}}, I’m sorry to hear your work order hasn’t been fully complete…"
click at [780, 379] on span "Send" at bounding box center [788, 380] width 16 height 11
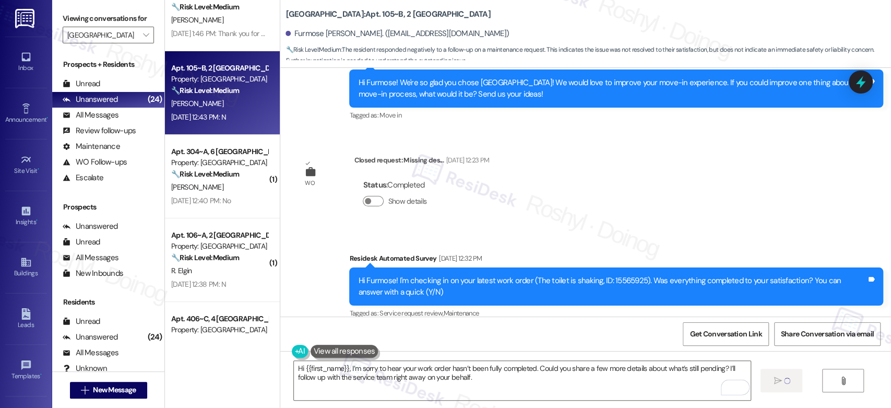
scroll to position [0, 0]
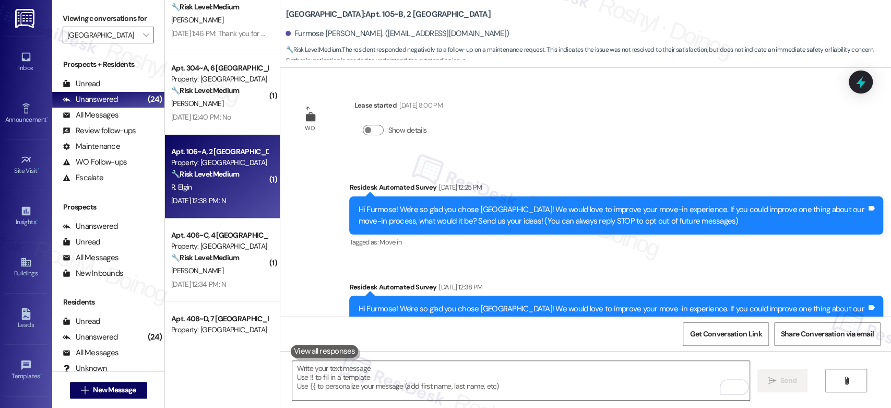
click at [245, 180] on div "Apt. 106~A, 2 [GEOGRAPHIC_DATA] Property: [GEOGRAPHIC_DATA] Common 🔧 Risk Level…" at bounding box center [219, 162] width 99 height 35
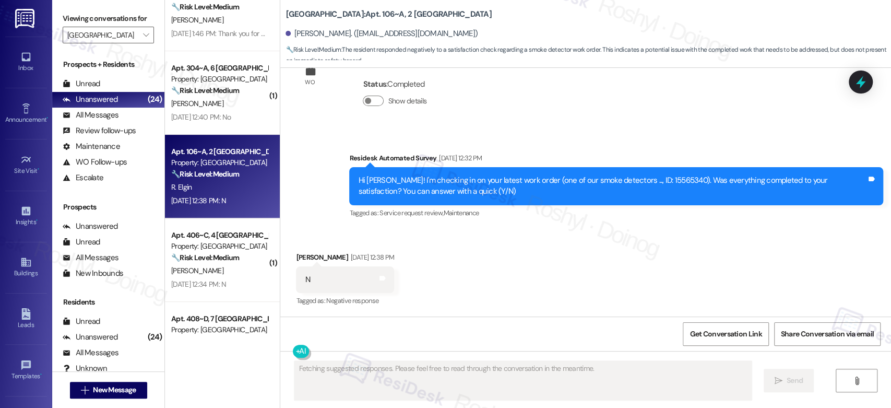
scroll to position [1765, 0]
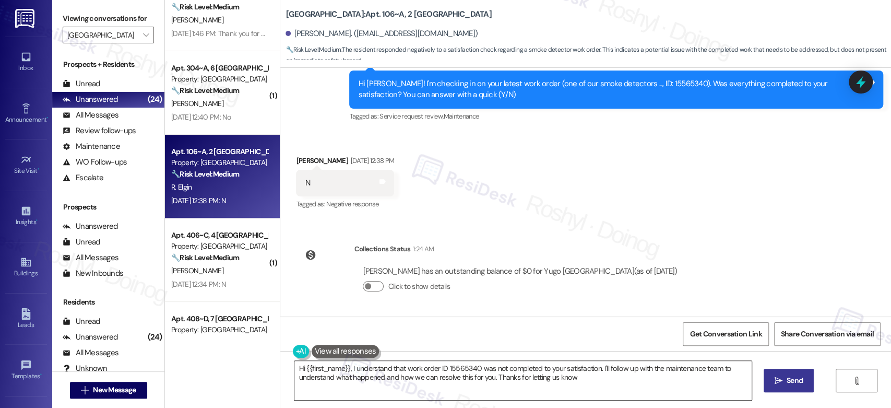
type textarea "Hi {{first_name}}, I understand that work order ID 15565340 was not completed t…"
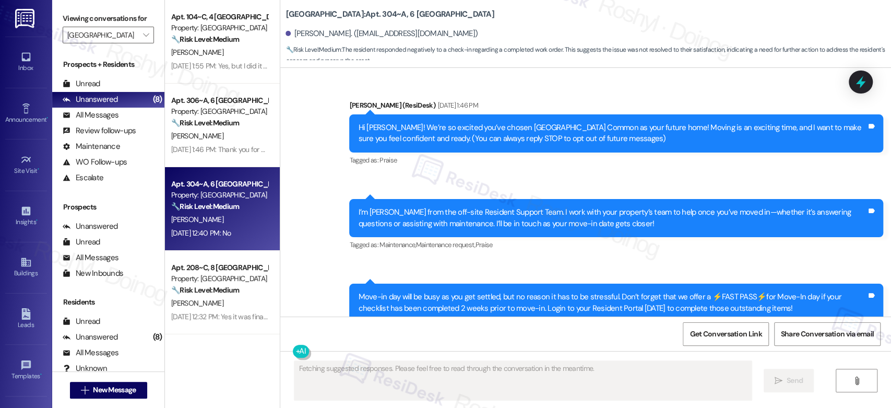
scroll to position [802, 0]
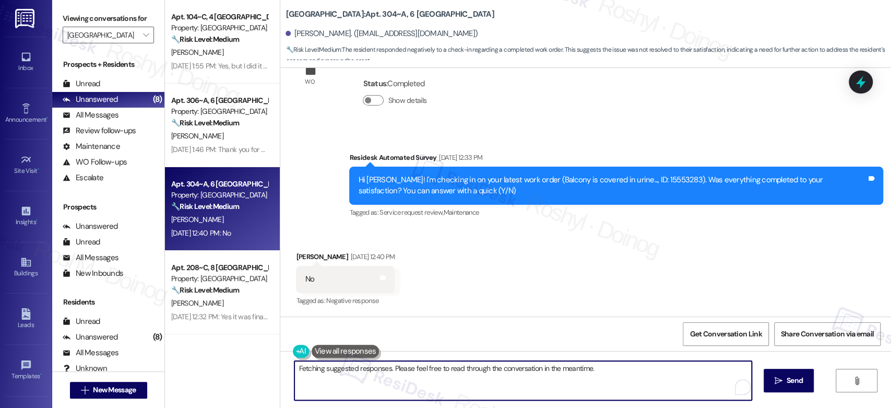
drag, startPoint x: 473, startPoint y: 383, endPoint x: 192, endPoint y: 351, distance: 283.1
click at [196, 353] on div "Apt. 104~C, 4 [GEOGRAPHIC_DATA] Common Property: [GEOGRAPHIC_DATA] Common 🔧 Ris…" at bounding box center [528, 204] width 726 height 408
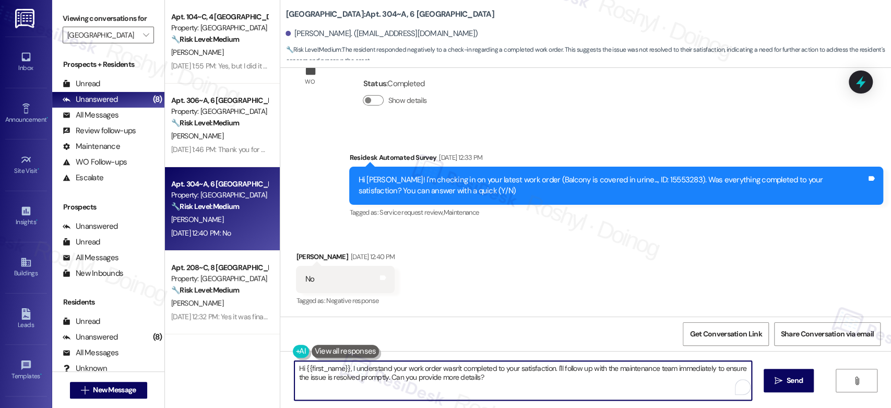
paste textarea "’m sorry to hear your work order hasn’t been fully completed. Could you share a…"
type textarea "Hi {{first_name}}, I’m sorry to hear your work order hasn’t been fully complete…"
click at [763, 389] on button " Send" at bounding box center [782, 379] width 51 height 23
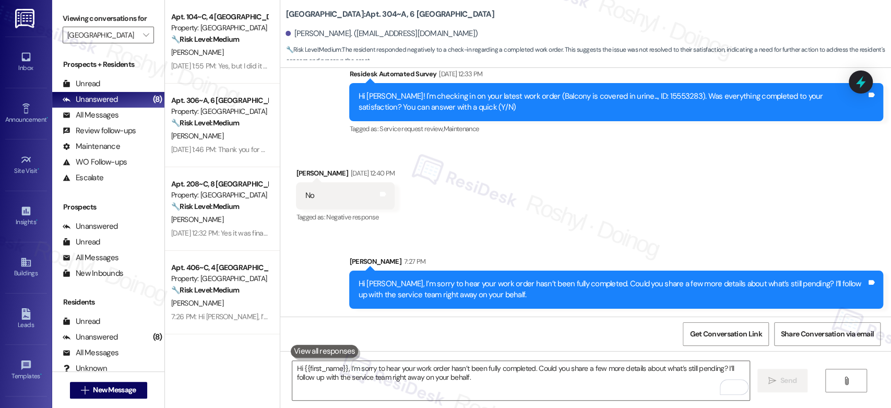
scroll to position [885, 0]
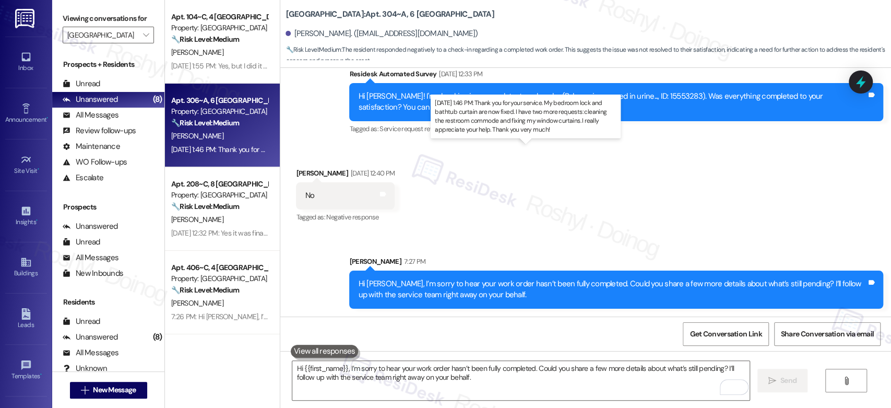
click at [199, 147] on div "[DATE] 1:46 PM: Thank you for your service. My bedroom lock and bathtub curtain…" at bounding box center [531, 149] width 720 height 9
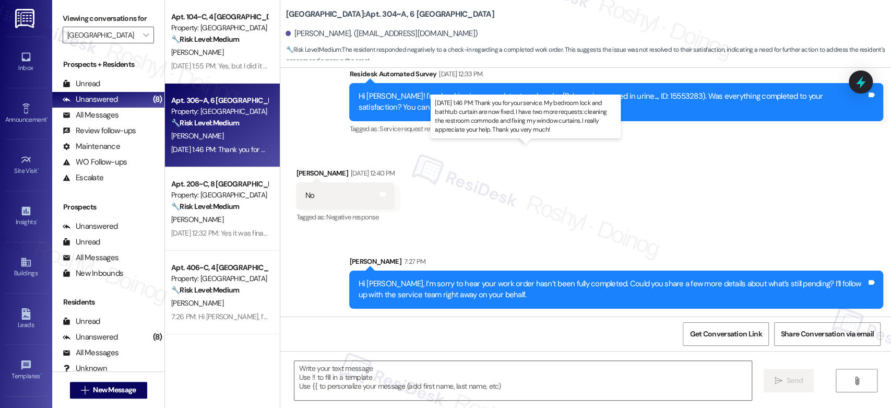
type textarea "Fetching suggested responses. Please feel free to read through the conversation…"
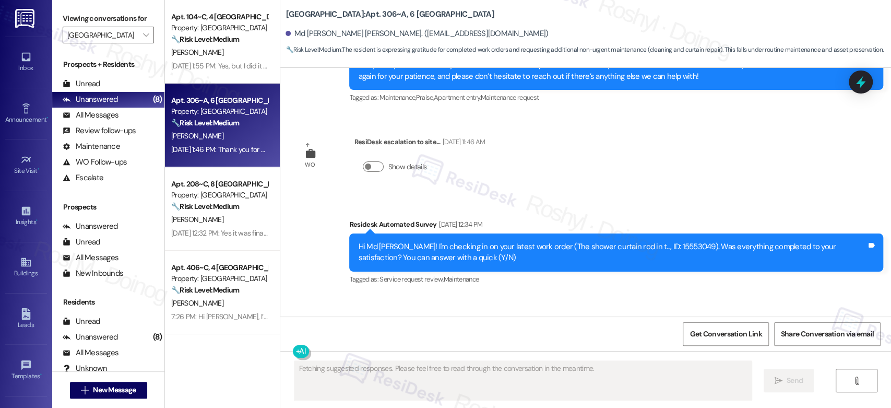
scroll to position [639, 0]
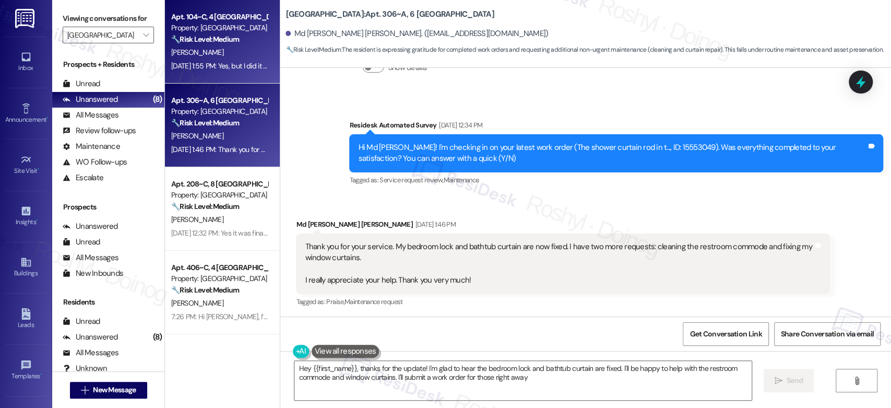
type textarea "Hey {{first_name}}, thanks for the update! I'm glad to hear the bedroom lock an…"
click at [228, 23] on div "Property: [GEOGRAPHIC_DATA]" at bounding box center [219, 27] width 97 height 11
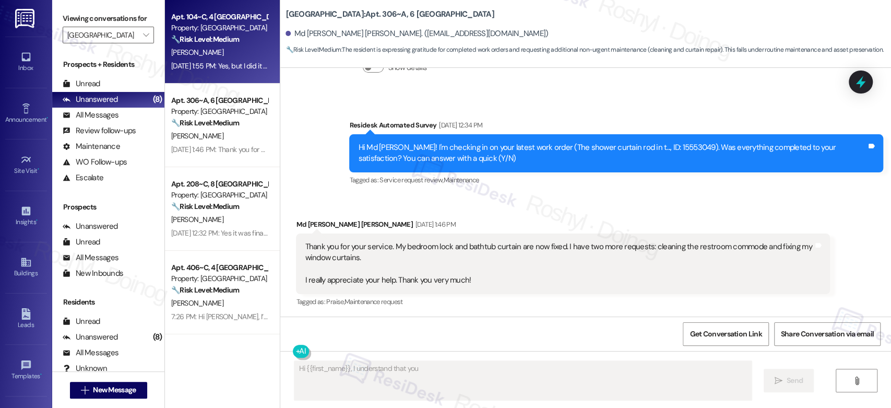
scroll to position [29, 0]
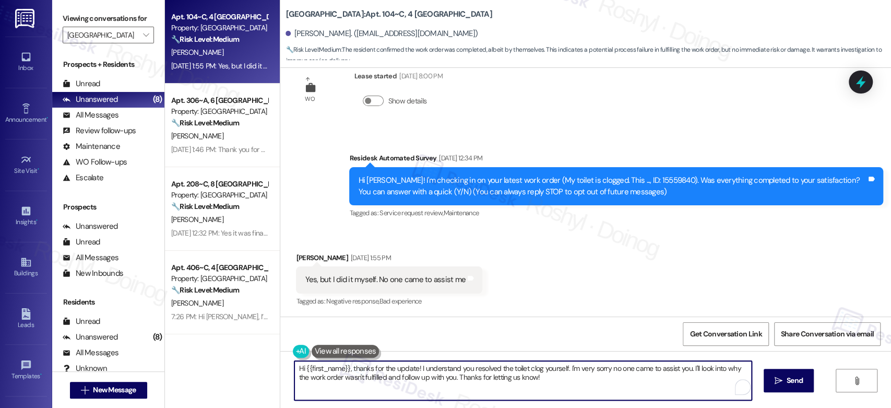
drag, startPoint x: 508, startPoint y: 377, endPoint x: 238, endPoint y: 344, distance: 271.3
click at [238, 344] on div "Apt. 104~C, 4 [GEOGRAPHIC_DATA] Common Property: [GEOGRAPHIC_DATA] Common 🔧 Ris…" at bounding box center [528, 204] width 726 height 408
paste textarea "Good day, [PERSON_NAME]. Thank you for letting me know. I understand it’s not i…"
click at [329, 367] on textarea "Good day, [PERSON_NAME]. Thank you for letting me know. I understand it’s not i…" at bounding box center [520, 380] width 457 height 39
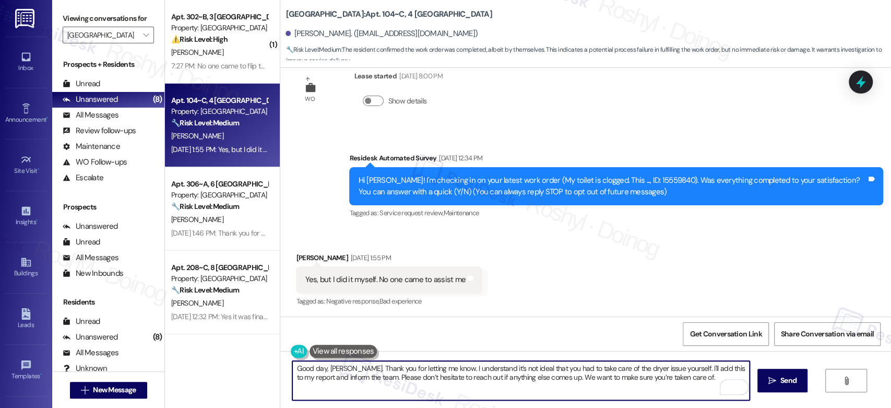
click at [485, 374] on textarea "Good day, [PERSON_NAME]. Thank you for letting me know. I understand it’s not i…" at bounding box center [520, 380] width 457 height 39
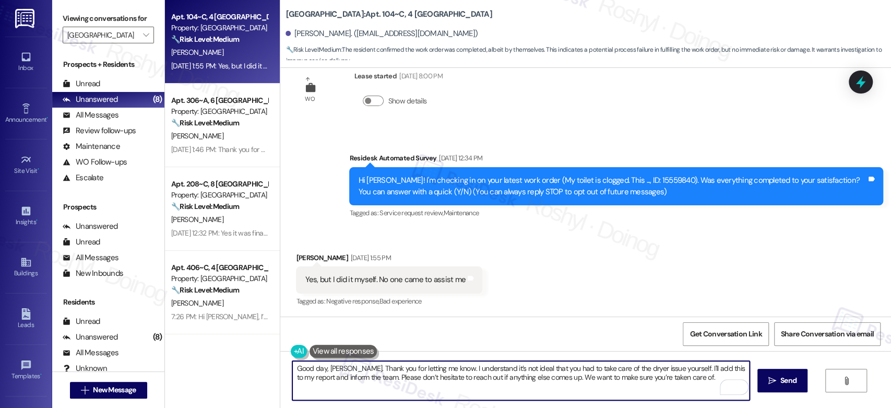
click at [623, 370] on textarea "Good day, [PERSON_NAME]. Thank you for letting me know. I understand it’s not i…" at bounding box center [520, 380] width 457 height 39
click at [708, 379] on textarea "Good day, [PERSON_NAME]. Thank you for letting me know. I understand it’s not i…" at bounding box center [520, 380] width 457 height 39
type textarea "Good day, [PERSON_NAME]. Thank you for letting me know. I understand it’s not i…"
click at [732, 386] on html "Inbox Go to Inbox Announcement • Send A Text Announcement Site Visit • Go to Si…" at bounding box center [445, 204] width 891 height 408
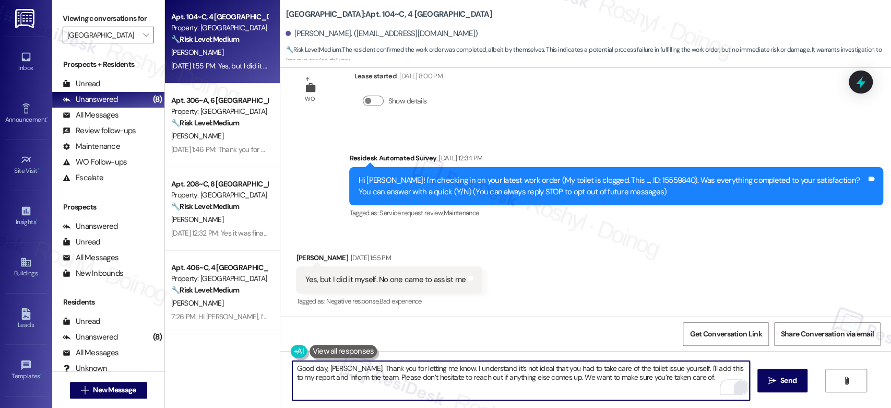
click at [525, 372] on textarea "Good day, [PERSON_NAME]. Thank you for letting me know. I understand it’s not i…" at bounding box center [520, 380] width 457 height 39
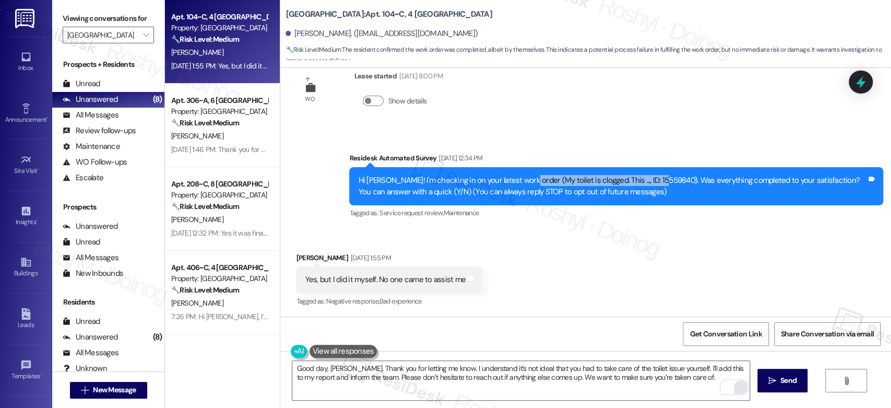
drag, startPoint x: 518, startPoint y: 177, endPoint x: 650, endPoint y: 181, distance: 132.6
click at [650, 181] on div "Hi [PERSON_NAME]! I'm checking in on your latest work order (My toilet is clogg…" at bounding box center [612, 186] width 508 height 22
copy div "(My toilet is clogged. This ..., ID: 15559840)"
click at [781, 375] on span "Send" at bounding box center [788, 380] width 16 height 11
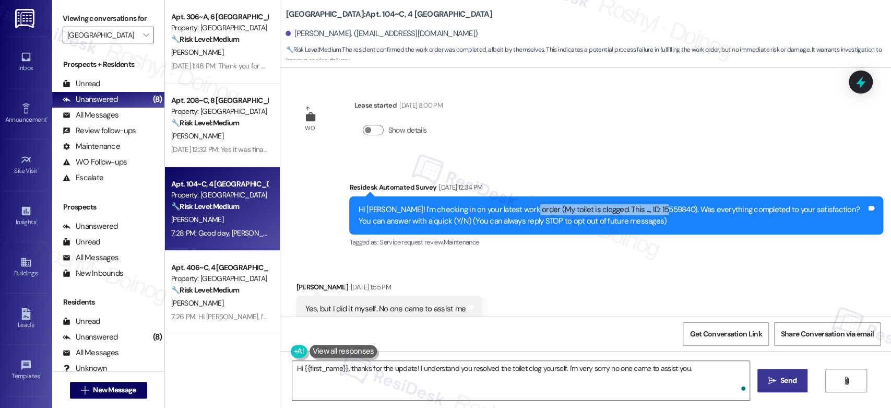
scroll to position [113, 0]
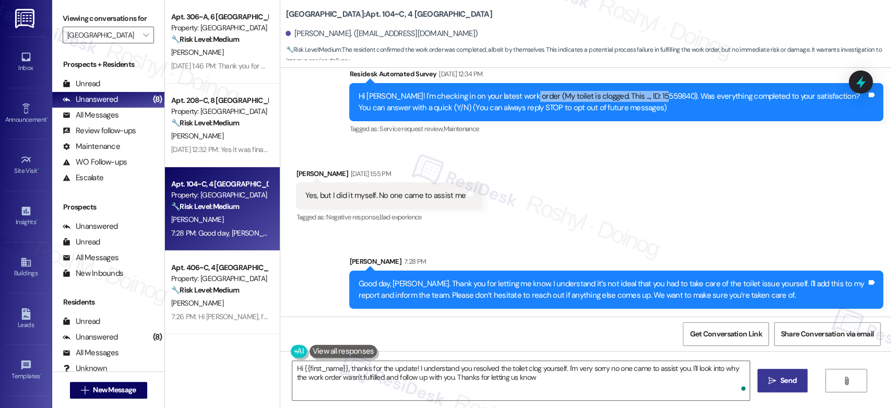
type textarea "Hi {{first_name}}, thanks for the update! I understand you resolved the toilet …"
click at [505, 233] on div "Sent via SMS [PERSON_NAME] 7:28 PM Good day, [PERSON_NAME]. Thank you for letti…" at bounding box center [585, 274] width 611 height 84
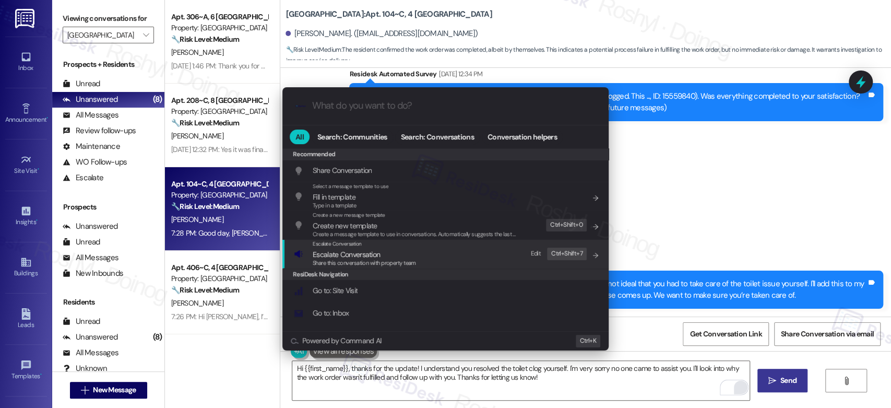
click at [417, 254] on div "Escalate Conversation Escalate Conversation Share this conversation with proper…" at bounding box center [446, 254] width 305 height 28
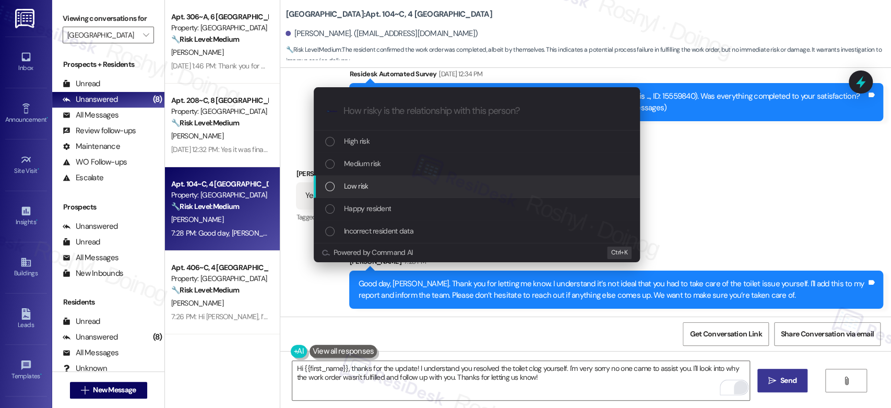
click at [373, 189] on div "Low risk" at bounding box center [477, 185] width 305 height 11
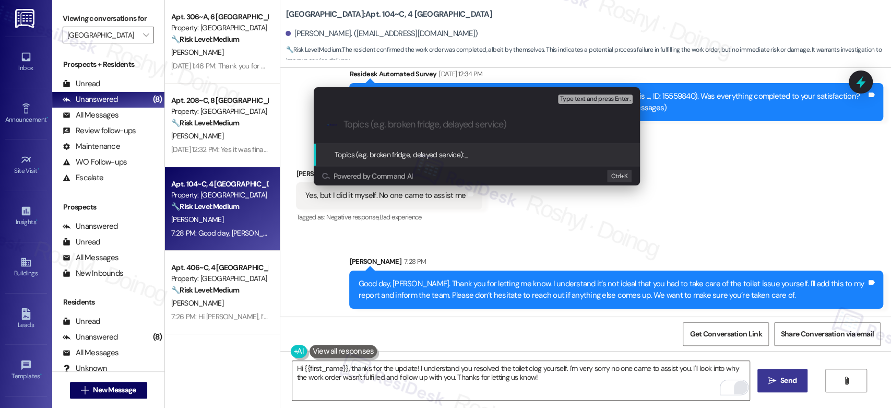
paste input "(My toilet is clogged. This ..., ID: 15559840)"
click at [343, 123] on input "(My toilet is clogged. This ..., ID: 15559840)" at bounding box center [480, 124] width 275 height 11
click at [392, 122] on input "Work order (My toilet is clogged. This ..., ID: 15559840)" at bounding box center [480, 124] width 275 height 11
drag, startPoint x: 387, startPoint y: 125, endPoint x: 476, endPoint y: 124, distance: 88.7
click at [476, 124] on input "Work order (My toilet is clogged. This ..., ID: 15559840)" at bounding box center [480, 124] width 275 height 11
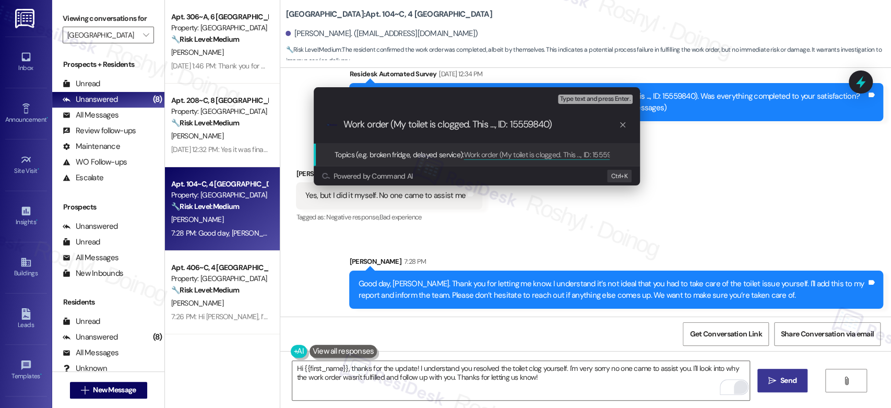
click at [432, 130] on div ".cls-1{fill:#0a055f;}.cls-2{fill:#0cc4c4;} resideskLogoBlueOrange Work order (M…" at bounding box center [477, 124] width 326 height 37
click at [394, 126] on input "Work order (My toilet is clogged. This ..., ID: 15559840)" at bounding box center [480, 124] width 275 height 11
click at [397, 125] on input "Work order (My toilet is clogged. This ..., ID: 15559840)" at bounding box center [480, 124] width 275 height 11
drag, startPoint x: 460, startPoint y: 124, endPoint x: 493, endPoint y: 128, distance: 33.7
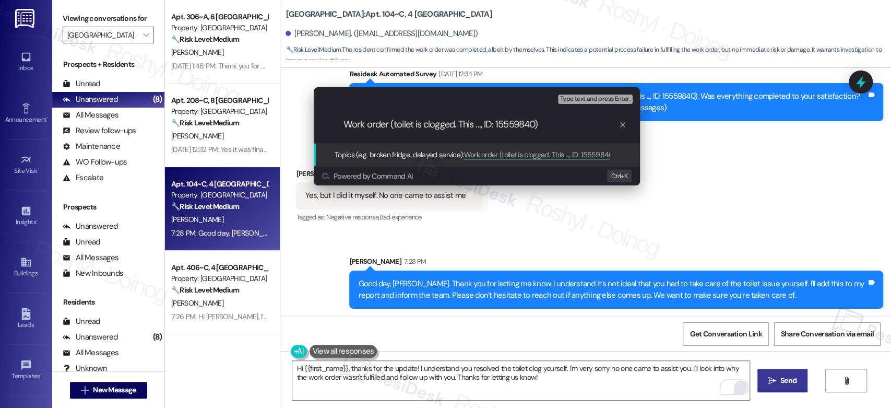
click at [493, 128] on input "Work order (toilet is clogged. This ..., ID: 15559840)" at bounding box center [480, 124] width 275 height 11
click at [527, 121] on input "Work order (toilet is clogged 15559840)" at bounding box center [480, 124] width 275 height 11
type input "Work order (toilet is clogged 15559840) - Resolved by Resident"
click at [614, 101] on span "Type text and press Enter." at bounding box center [595, 98] width 70 height 7
click at [597, 97] on span "Type text and press Enter." at bounding box center [595, 98] width 70 height 7
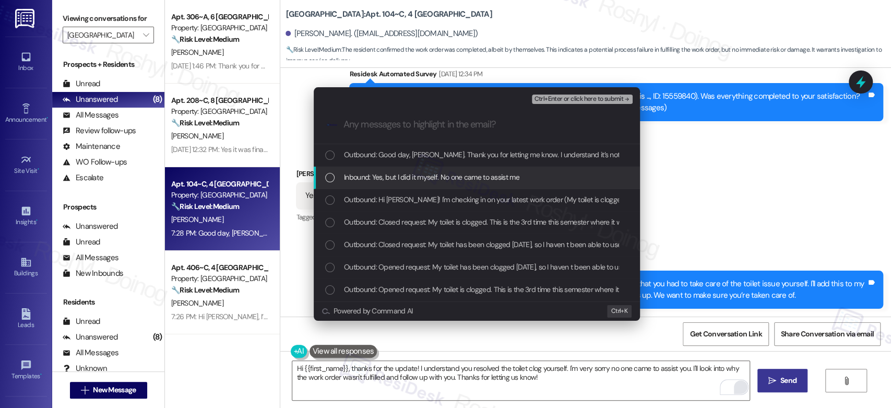
click at [403, 178] on span "Inbound: Yes, but I did it myself. No one came to assist me" at bounding box center [431, 176] width 175 height 11
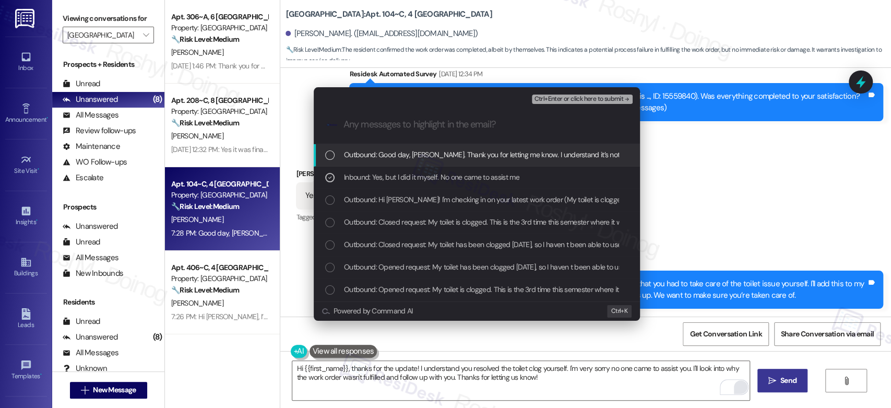
click at [580, 101] on span "Ctrl+Enter or click here to submit" at bounding box center [578, 98] width 89 height 7
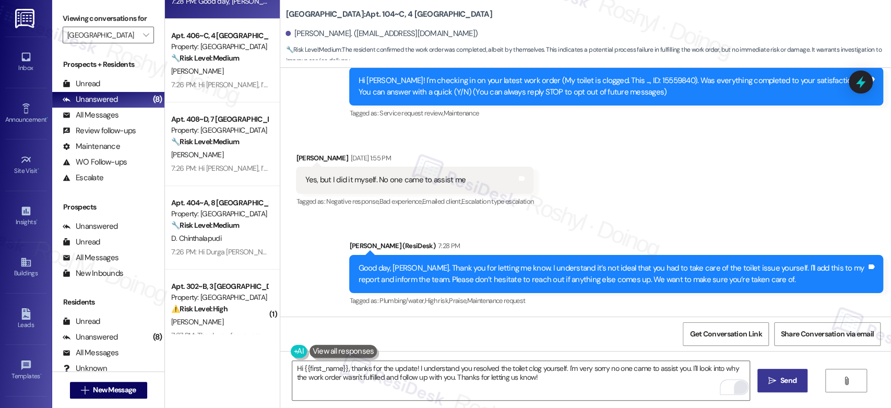
scroll to position [334, 0]
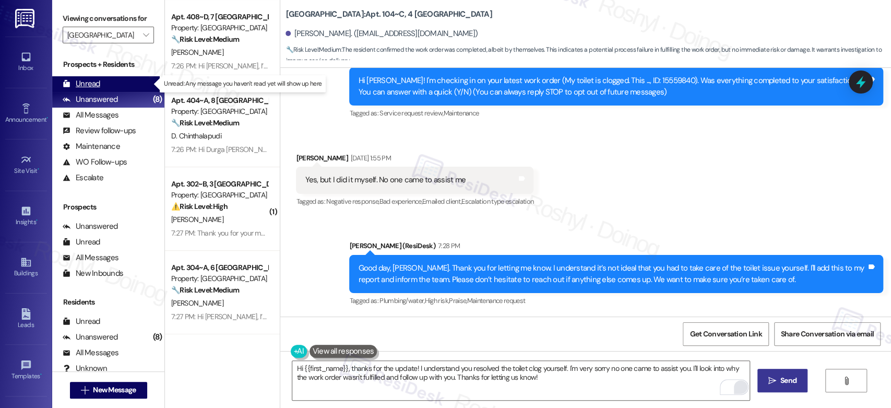
click at [85, 78] on div "Unread (0)" at bounding box center [108, 84] width 112 height 16
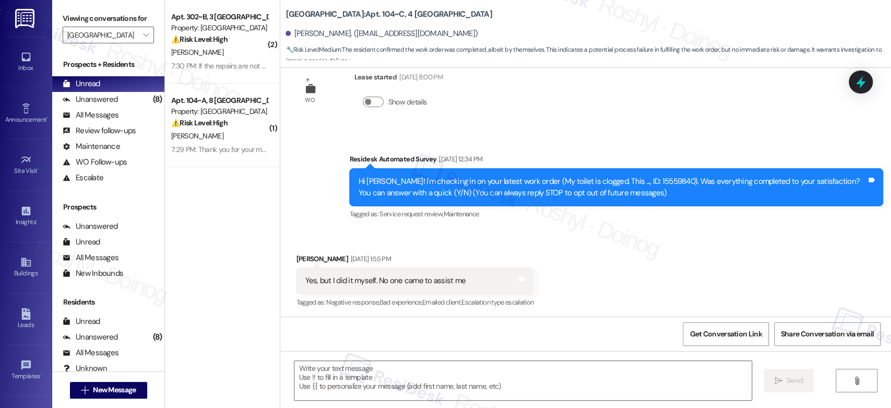
scroll to position [29, 0]
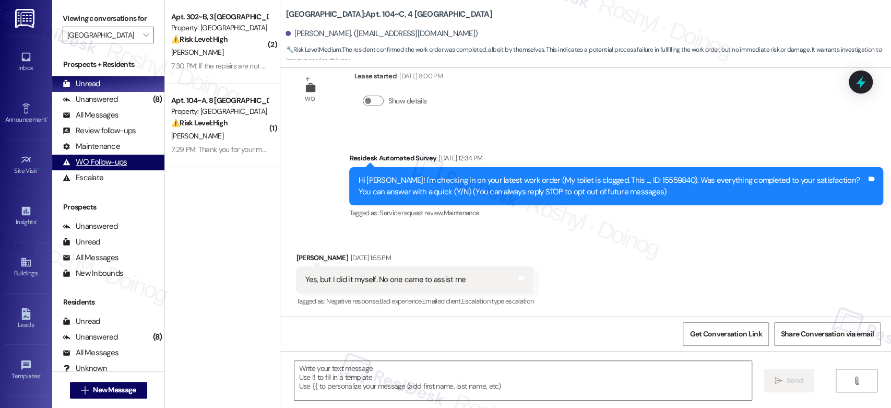
type textarea "Fetching suggested responses. Please feel free to read through the conversation…"
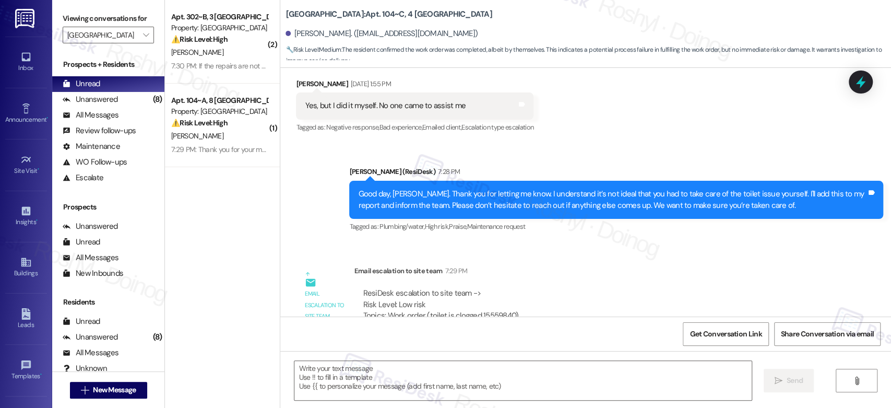
scroll to position [257, 0]
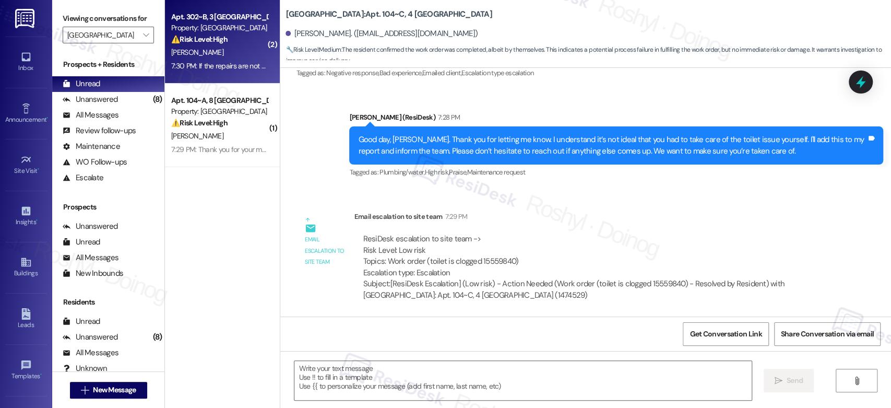
click at [243, 34] on div "⚠️ Risk Level: High The resident is threatening to withhold rent due to incompl…" at bounding box center [219, 39] width 97 height 11
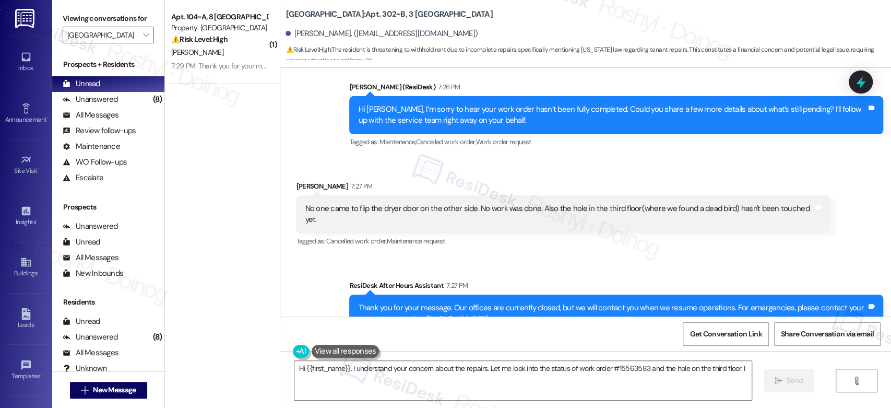
scroll to position [640, 0]
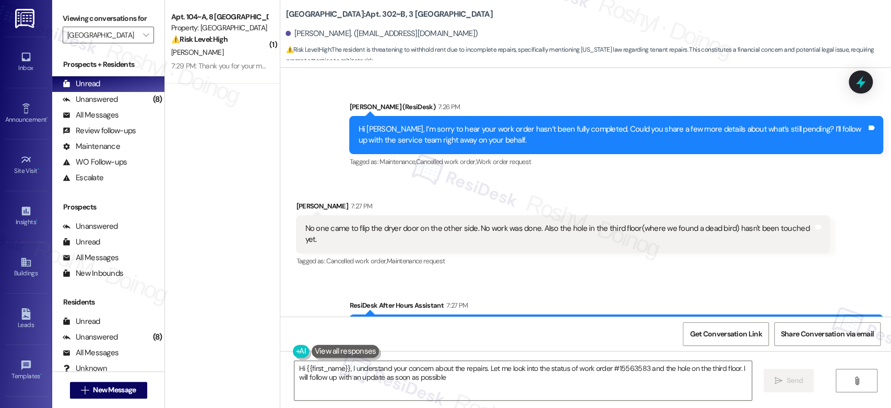
type textarea "Hi {{first_name}}, I understand your concern about the repairs. Let me look int…"
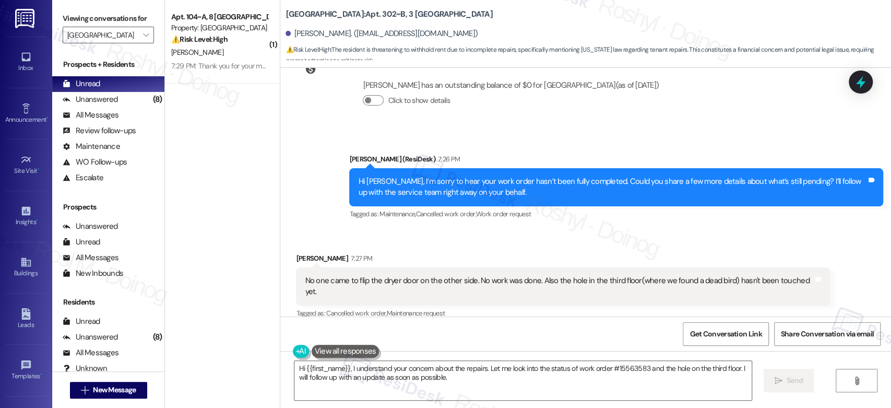
scroll to position [583, 0]
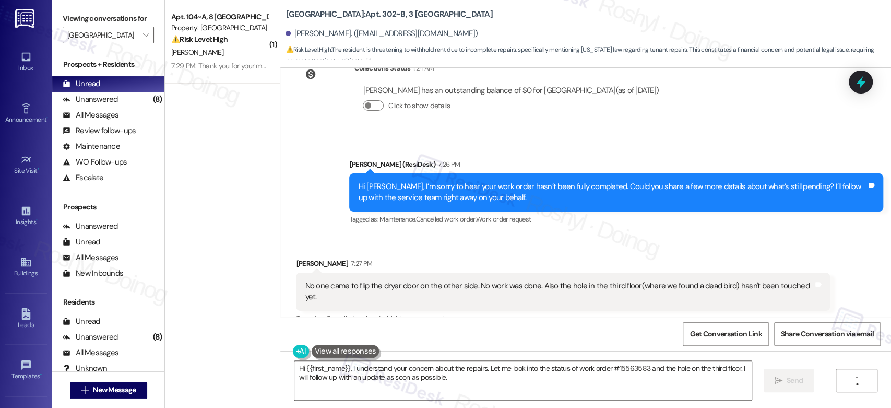
click at [680, 254] on div "Received via SMS [PERSON_NAME] 7:27 PM No one came to flip the dryer door on th…" at bounding box center [562, 291] width 549 height 83
click at [610, 140] on div "Sent via SMS [PERSON_NAME] (ResiDesk) 7:26 PM Hi [PERSON_NAME], I’m sorry to he…" at bounding box center [585, 184] width 611 height 99
click at [609, 140] on div "Sent via SMS [PERSON_NAME] (ResiDesk) 7:26 PM Hi [PERSON_NAME], I’m sorry to he…" at bounding box center [585, 184] width 611 height 99
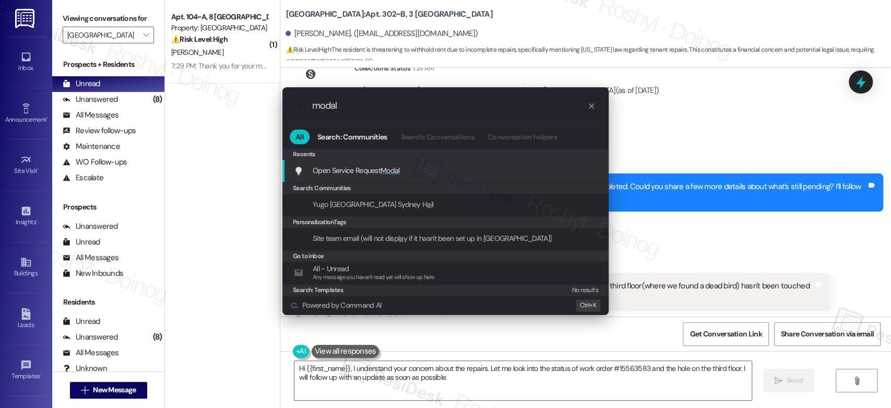
click at [404, 174] on div "Open Service Request Modal Add shortcut" at bounding box center [446, 169] width 305 height 11
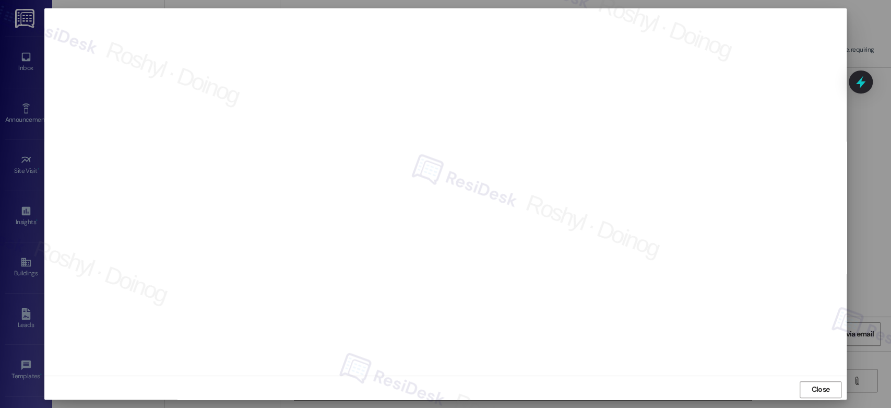
scroll to position [988, 0]
click at [676, 399] on div "Close" at bounding box center [445, 389] width 802 height 28
click at [886, 383] on div at bounding box center [445, 204] width 891 height 408
click at [867, 272] on div at bounding box center [445, 204] width 891 height 408
click at [820, 389] on span "Close" at bounding box center [820, 389] width 18 height 11
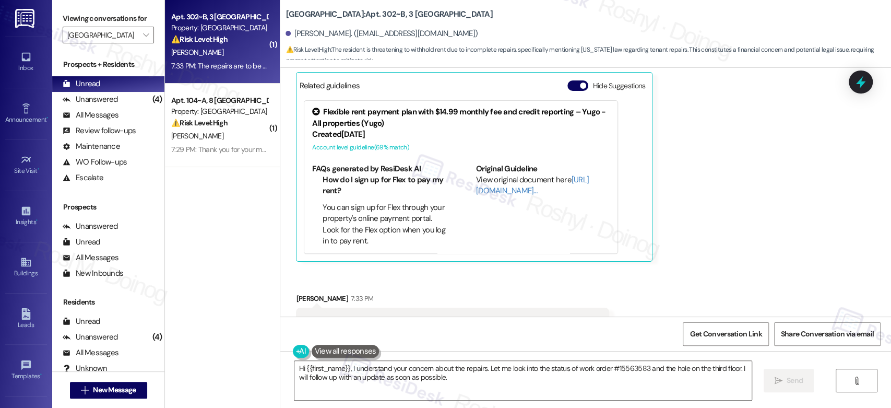
scroll to position [1061, 0]
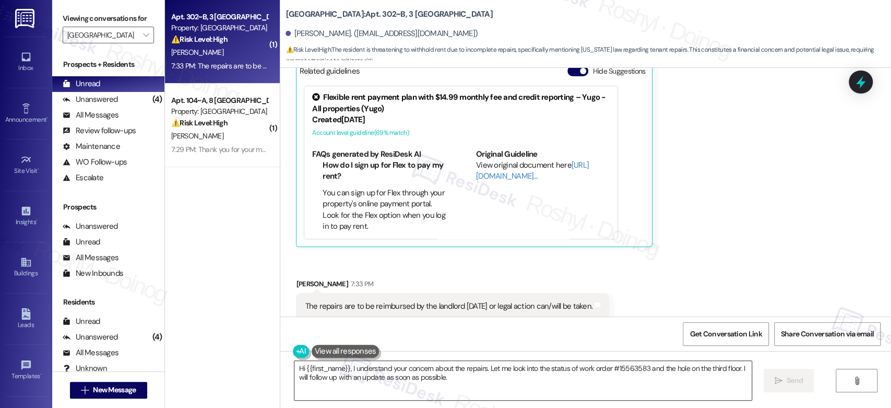
click at [682, 385] on textarea "Hi {{first_name}}, I understand your concern about the repairs. Let me look int…" at bounding box center [522, 380] width 457 height 39
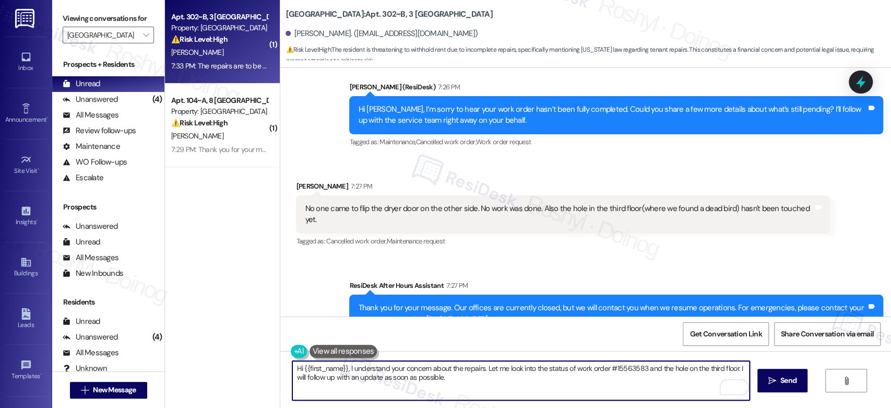
scroll to position [655, 0]
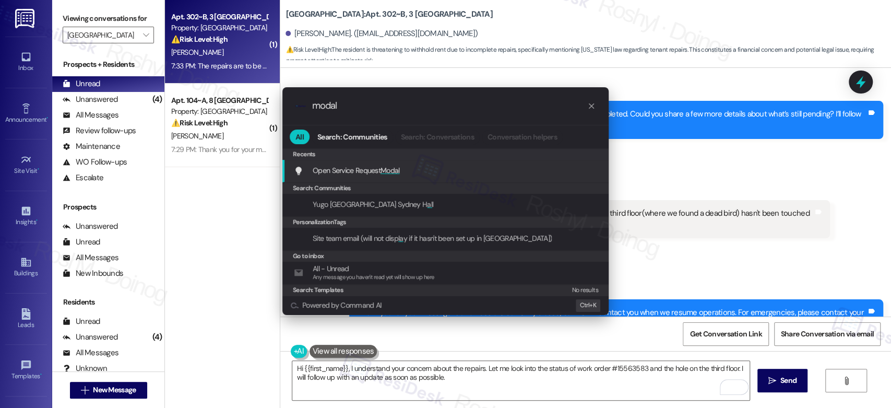
type input "modal"
click at [455, 173] on div "Open Service Request Modal Add shortcut" at bounding box center [446, 169] width 305 height 11
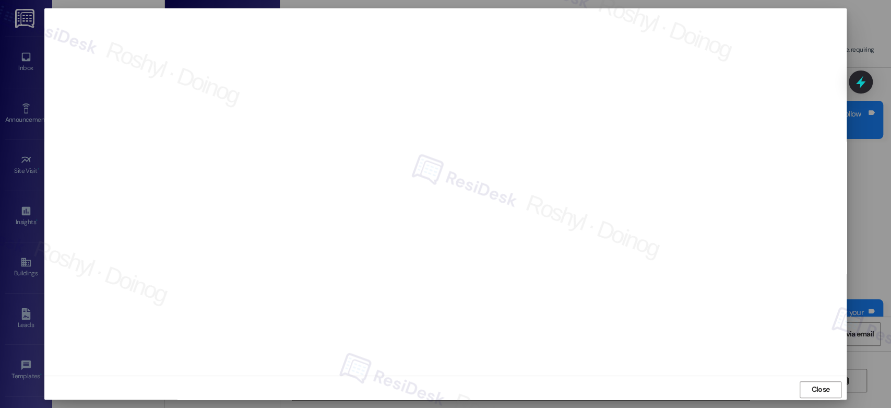
click at [870, 218] on div at bounding box center [445, 204] width 891 height 408
click at [811, 385] on span "Close" at bounding box center [820, 389] width 18 height 11
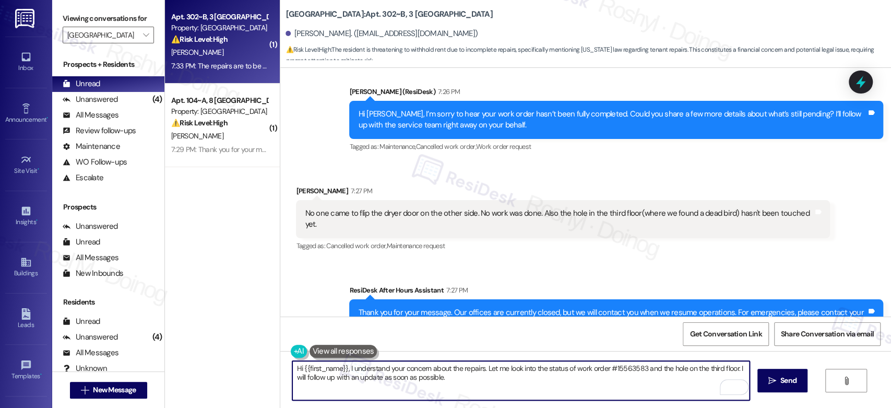
click at [398, 391] on textarea "Hi {{first_name}}, I understand your concern about the repairs. Let me look int…" at bounding box center [520, 380] width 457 height 39
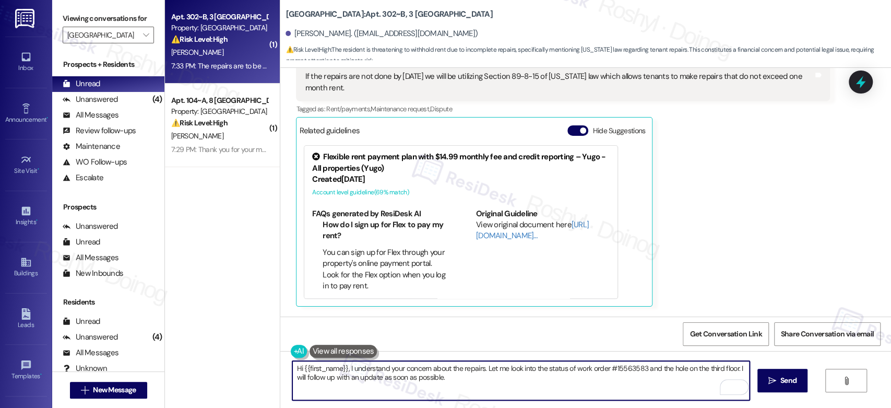
scroll to position [888, 0]
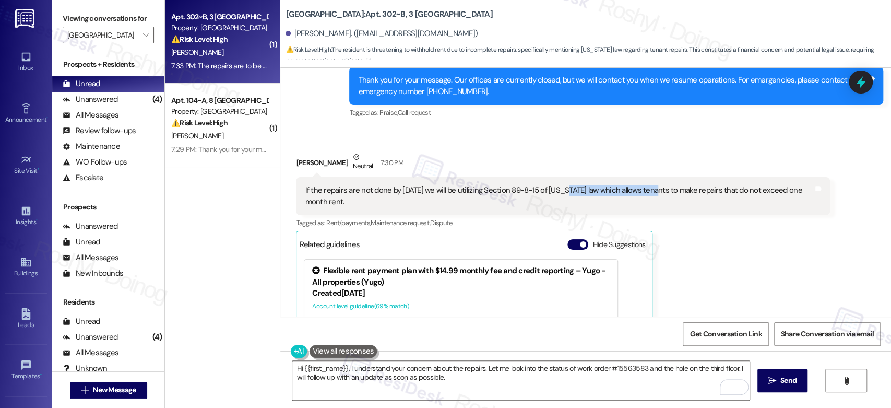
drag, startPoint x: 561, startPoint y: 181, endPoint x: 643, endPoint y: 181, distance: 82.4
click at [643, 185] on div "If the repairs are not done by [DATE] we will be utilizing Section 89-8-15 of […" at bounding box center [559, 196] width 508 height 22
click at [750, 185] on div "If the repairs are not done by [DATE] we will be utilizing Section 89-8-15 of […" at bounding box center [559, 196] width 508 height 22
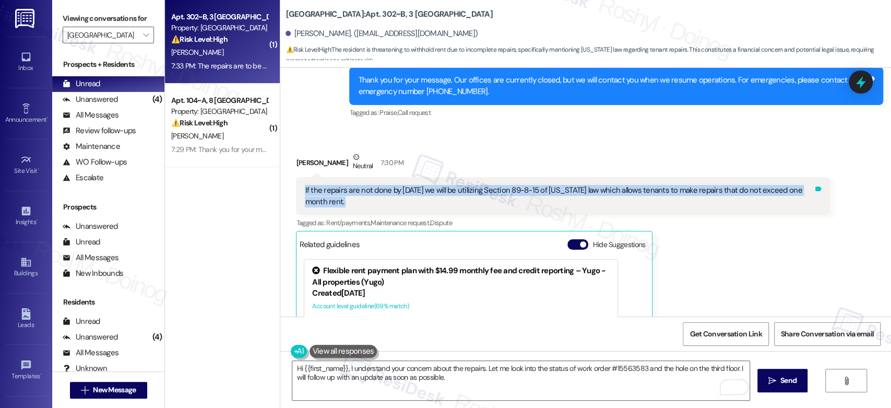
drag, startPoint x: 295, startPoint y: 177, endPoint x: 816, endPoint y: 184, distance: 520.8
click at [816, 184] on div "If the repairs are not done by [DATE] we will be utilizing Section 89-8-15 of […" at bounding box center [563, 196] width 534 height 38
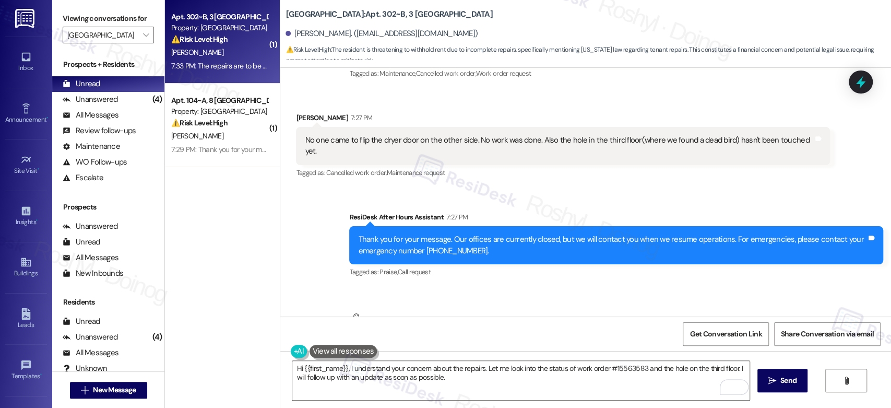
scroll to position [655, 0]
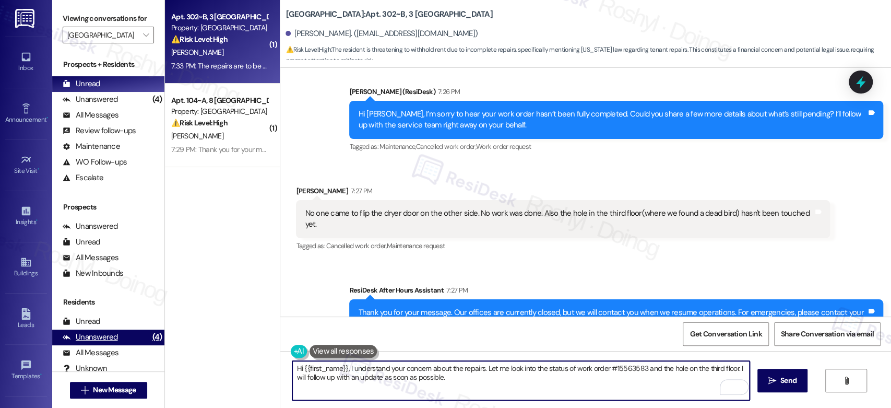
drag, startPoint x: 342, startPoint y: 366, endPoint x: 146, endPoint y: 341, distance: 197.8
click at [152, 342] on div "Viewing conversations for [PERSON_NAME][GEOGRAPHIC_DATA] Common  Prospects + R…" at bounding box center [471, 204] width 839 height 408
click at [476, 375] on textarea "I understand your concern about the repairs. Let me look into the status of wor…" at bounding box center [520, 380] width 457 height 39
click at [550, 375] on textarea "I understand your concern about the repairs. Let me look into the status of wor…" at bounding box center [520, 380] width 457 height 39
drag, startPoint x: 586, startPoint y: 369, endPoint x: 560, endPoint y: 370, distance: 25.6
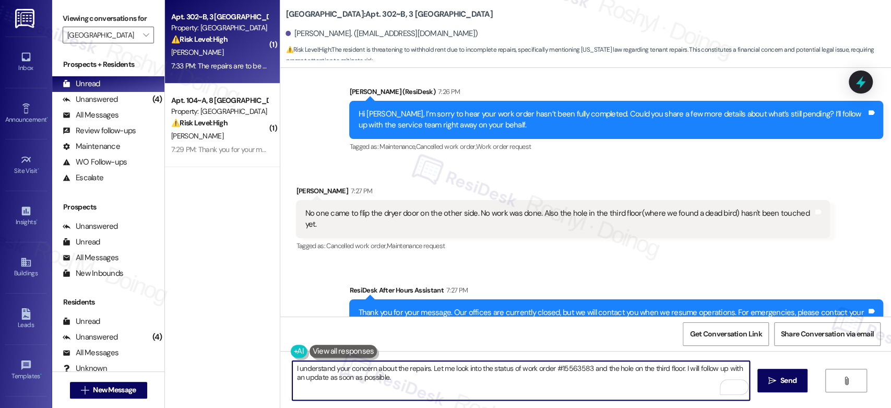
click at [560, 370] on textarea "I understand your concern about the repairs. Let me look into the status of wor…" at bounding box center [520, 380] width 457 height 39
click at [551, 365] on textarea "I understand your concern about the repairs. Let me look into the status of wor…" at bounding box center [520, 380] width 457 height 39
click at [584, 368] on textarea "I understand your concern about the repairs. Let me look into the status of wor…" at bounding box center [520, 380] width 457 height 39
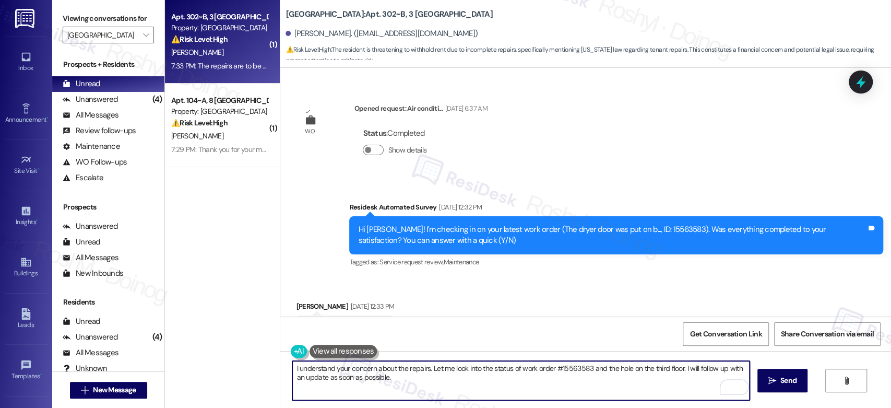
scroll to position [250, 0]
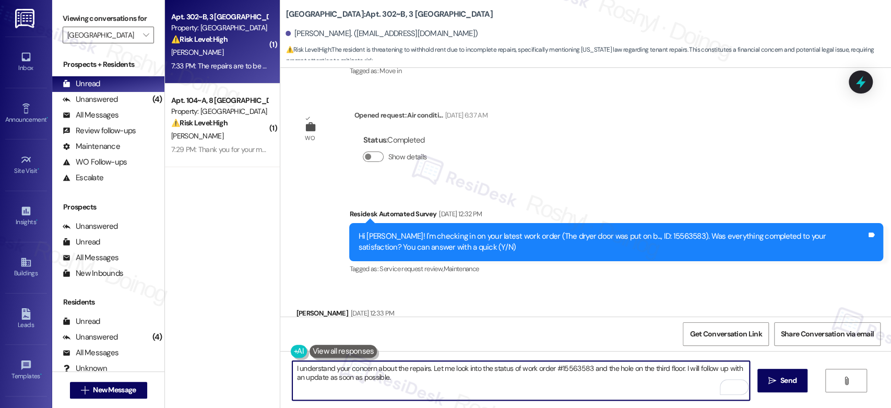
type textarea "I understand your concern about the repairs. Let me look into the status of wor…"
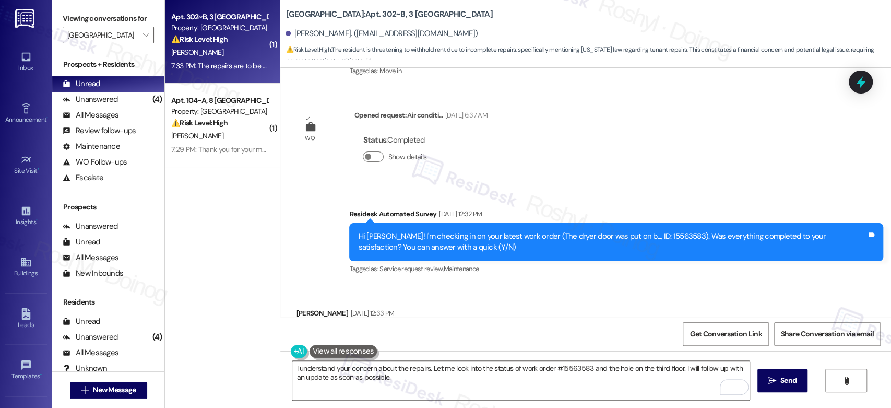
click at [620, 205] on div "Survey, sent via SMS Residesk Automated Survey Sep 12, 2025 at 12:32 PM Hi Nola…" at bounding box center [615, 241] width 549 height 83
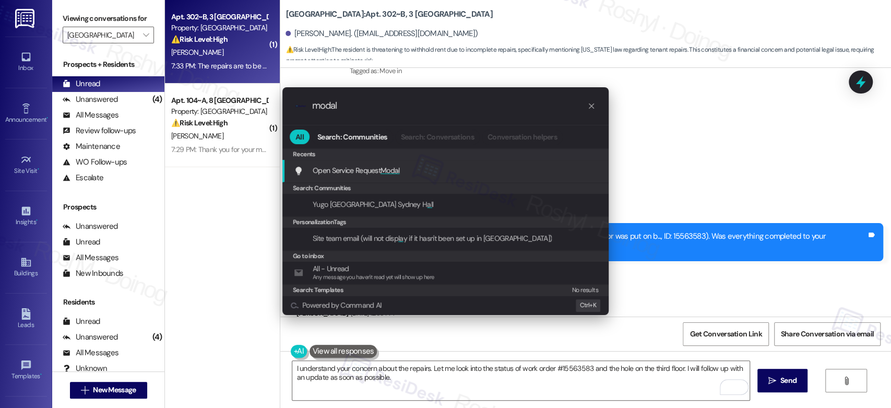
type input "modal"
click at [416, 176] on div "Open Service Request Modal Add shortcut" at bounding box center [445, 171] width 326 height 22
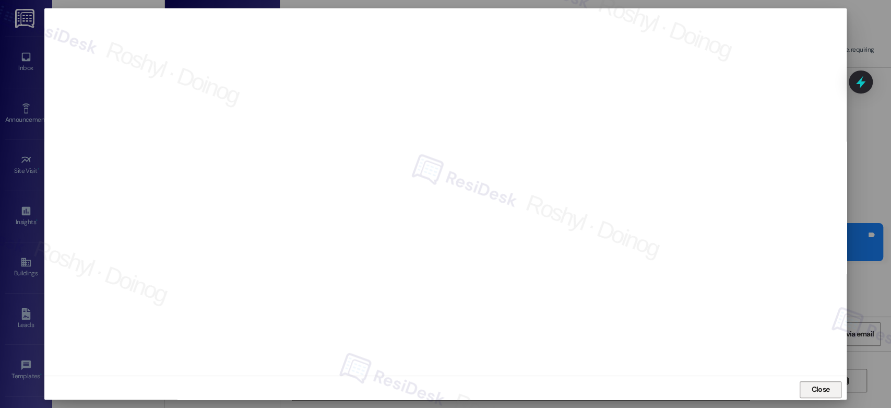
click at [828, 385] on span "Close" at bounding box center [820, 389] width 22 height 11
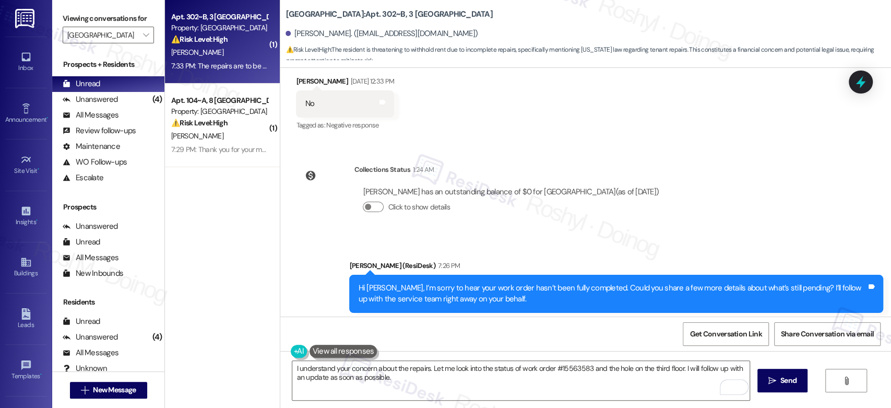
scroll to position [655, 0]
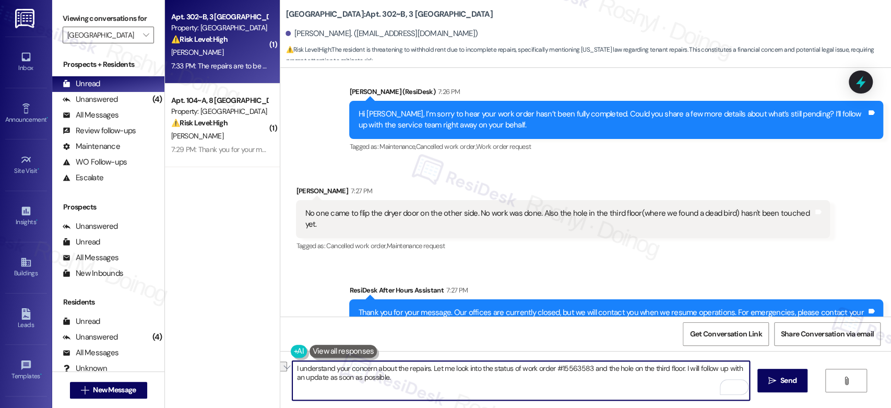
drag, startPoint x: 586, startPoint y: 367, endPoint x: 427, endPoint y: 365, distance: 159.2
click at [427, 365] on textarea "I understand your concern about the repairs. Let me look into the status of wor…" at bounding box center [520, 380] width 457 height 39
paste textarea "I'll place a new work order to repair the deli drawer's slide rail of the refri…"
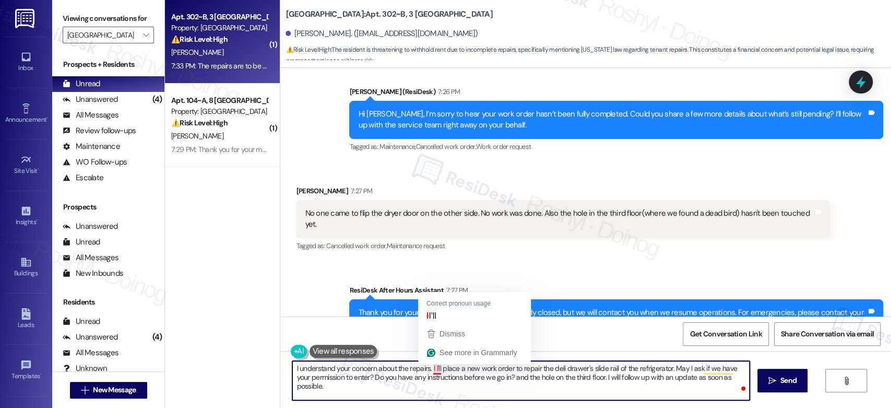
click at [429, 368] on textarea "I understand your concern about the repairs. I I'll place a new work order to r…" at bounding box center [520, 380] width 457 height 39
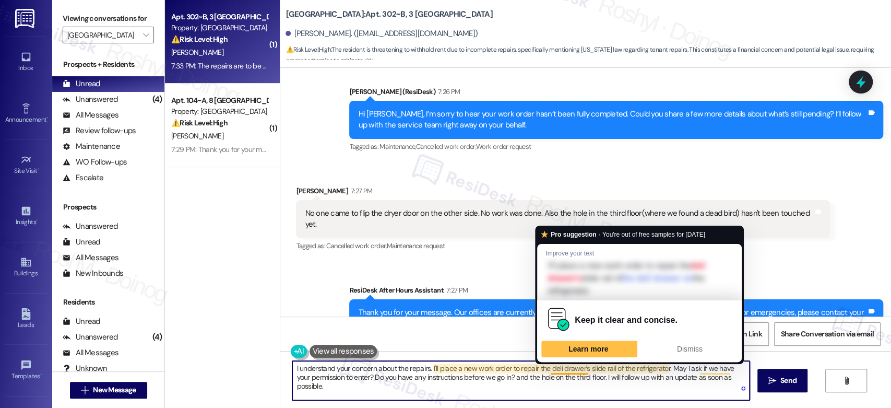
click at [531, 370] on textarea "I understand your concern about the repairs. I'll place a new work order to rep…" at bounding box center [520, 380] width 457 height 39
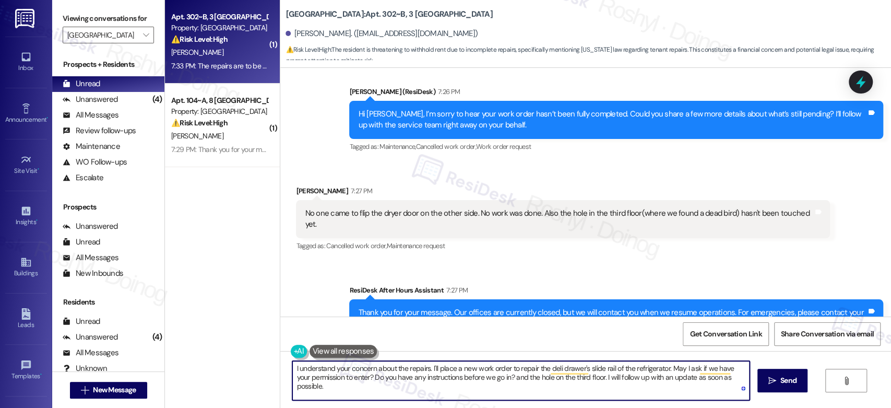
click at [543, 368] on textarea "I understand your concern about the repairs. I'll place a new work order to rep…" at bounding box center [520, 380] width 457 height 39
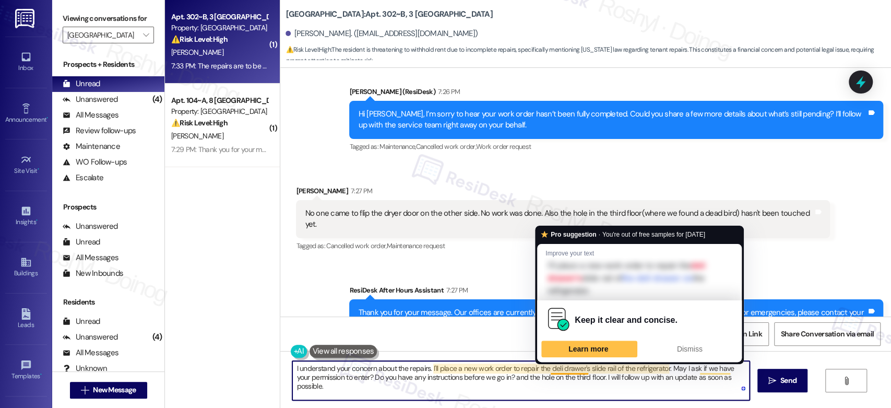
click at [515, 366] on textarea "I understand your concern about the repairs. I'll place a new work order to rep…" at bounding box center [520, 380] width 457 height 39
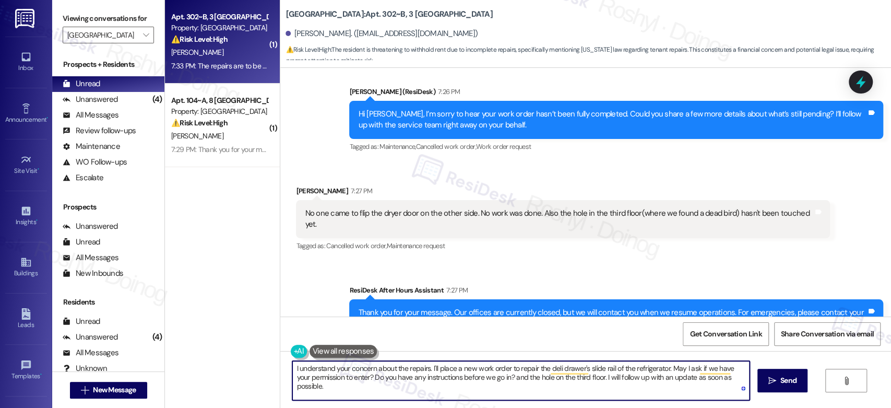
click at [523, 371] on textarea "I understand your concern about the repairs. I'll place a new work order to rep…" at bounding box center [520, 380] width 457 height 39
drag, startPoint x: 534, startPoint y: 372, endPoint x: 650, endPoint y: 368, distance: 115.9
click at [650, 368] on textarea "I understand your concern about the repairs. I'll place a new work order to fix…" at bounding box center [520, 380] width 457 height 39
drag, startPoint x: 532, startPoint y: 370, endPoint x: 650, endPoint y: 370, distance: 117.9
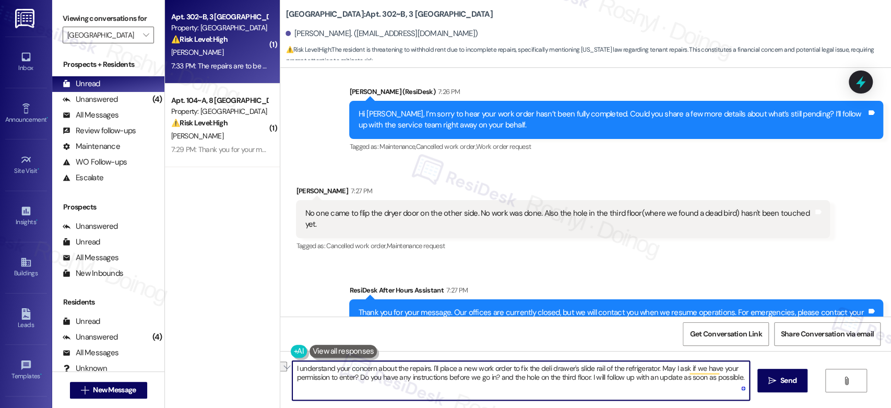
click at [650, 370] on textarea "I understand your concern about the repairs. I'll place a new work order to fix…" at bounding box center [520, 380] width 457 height 39
drag, startPoint x: 378, startPoint y: 379, endPoint x: 468, endPoint y: 375, distance: 89.8
click at [468, 375] on textarea "I understand your concern about the repairs. I'll place a new work order to fix…" at bounding box center [520, 380] width 457 height 39
click at [523, 370] on textarea "I understand your concern about the repairs. I'll place a new work order to fix…" at bounding box center [520, 380] width 457 height 39
click at [544, 367] on textarea "I understand your concern about the repairs. I'll place a new work order to fix…" at bounding box center [520, 380] width 457 height 39
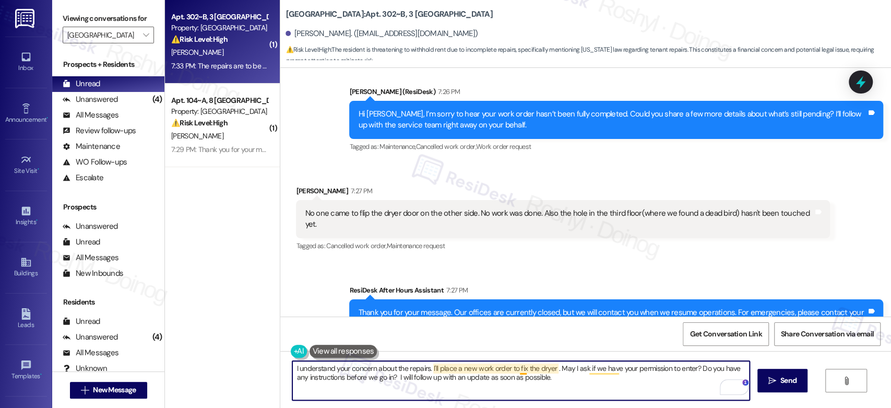
click at [518, 370] on textarea "I understand your concern about the repairs. I'll place a new work order to fix…" at bounding box center [520, 380] width 457 height 39
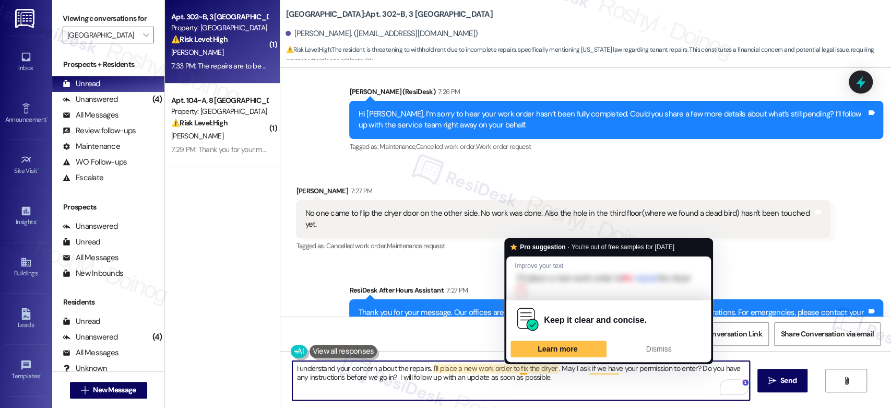
click at [547, 369] on textarea "I understand your concern about the repairs. I'll place a new work order to fix…" at bounding box center [520, 380] width 457 height 39
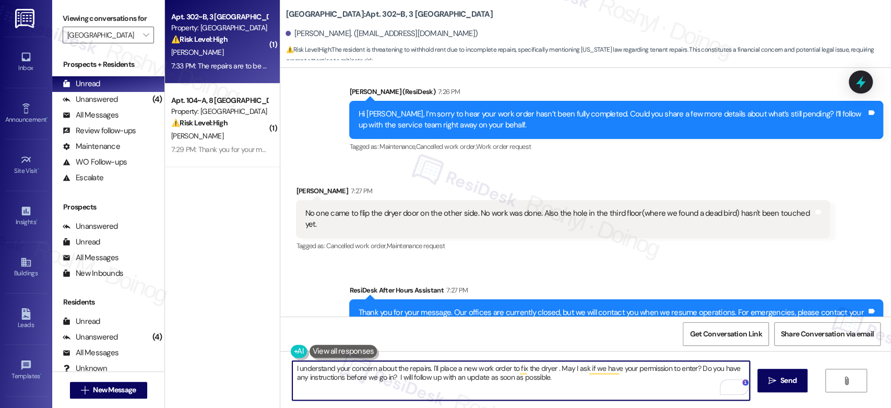
click at [377, 379] on textarea "I understand your concern about the repairs. I'll place a new work order to fix…" at bounding box center [520, 380] width 457 height 39
paste textarea "and the hole on the third floor."
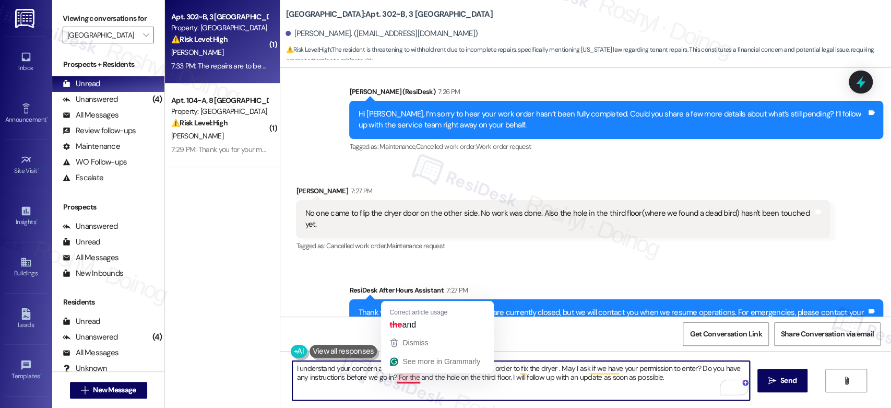
click at [403, 378] on textarea "I understand your concern about the repairs. I'll place a new work order to fix…" at bounding box center [520, 380] width 457 height 39
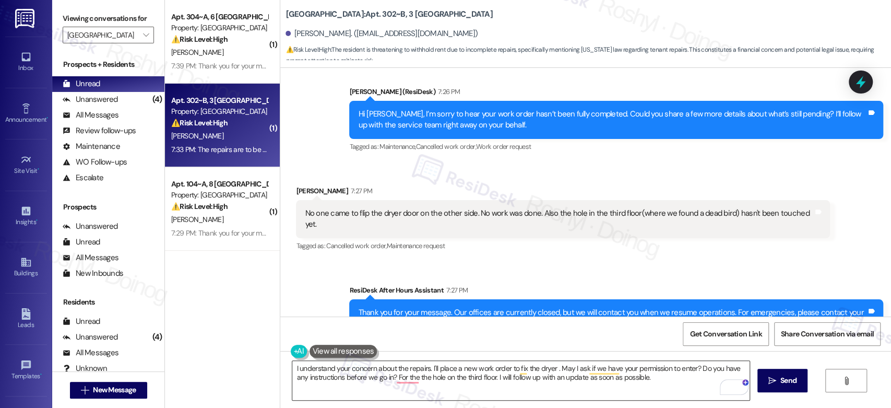
click at [555, 376] on textarea "I understand your concern about the repairs. I'll place a new work order to fix…" at bounding box center [520, 380] width 457 height 39
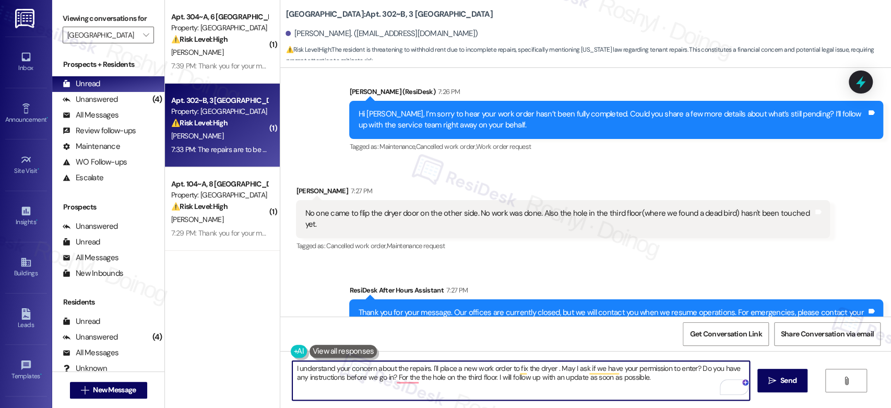
click at [397, 384] on textarea "I understand your concern about the repairs. I'll place a new work order to fix…" at bounding box center [520, 380] width 457 height 39
click at [397, 375] on textarea "I understand your concern about the repairs. I'll place a new work order to fix…" at bounding box center [520, 380] width 457 height 39
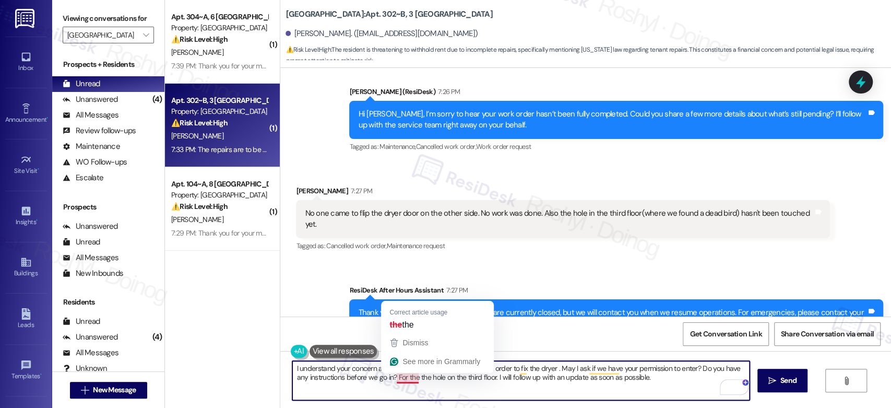
click at [397, 375] on textarea "I understand your concern about the repairs. I'll place a new work order to fix…" at bounding box center [520, 380] width 457 height 39
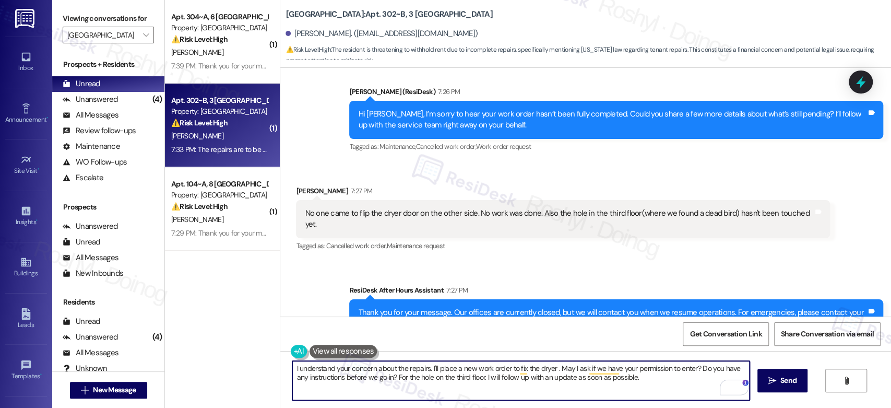
click at [475, 379] on textarea "I understand your concern about the repairs. I'll place a new work order to fix…" at bounding box center [520, 380] width 457 height 39
click at [467, 379] on textarea "I understand your concern about the repairs. I'll place a new work order to fix…" at bounding box center [520, 380] width 457 height 39
drag, startPoint x: 649, startPoint y: 380, endPoint x: 252, endPoint y: 341, distance: 399.0
click at [252, 341] on div "( 1 ) Apt. 304~A, 6 Yugo Starkville Campus Common Property: Yugo Starkville Cam…" at bounding box center [528, 204] width 726 height 408
paste textarea "Hi {{first_name}}, I understand your concern about the repairs. I’ll go ahead a…"
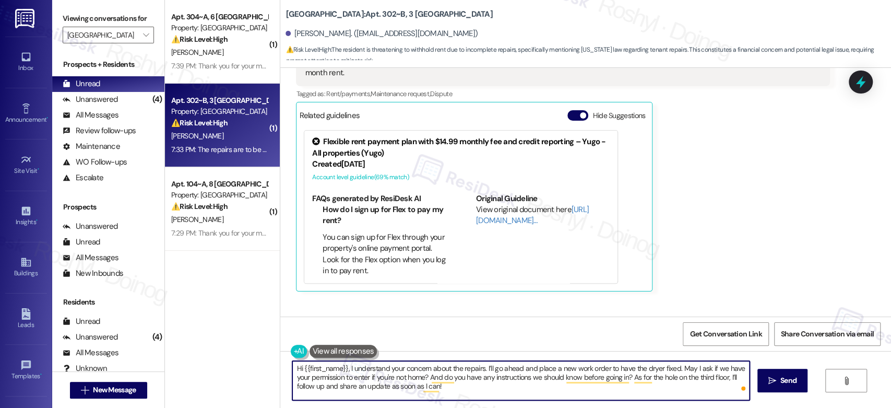
scroll to position [1061, 0]
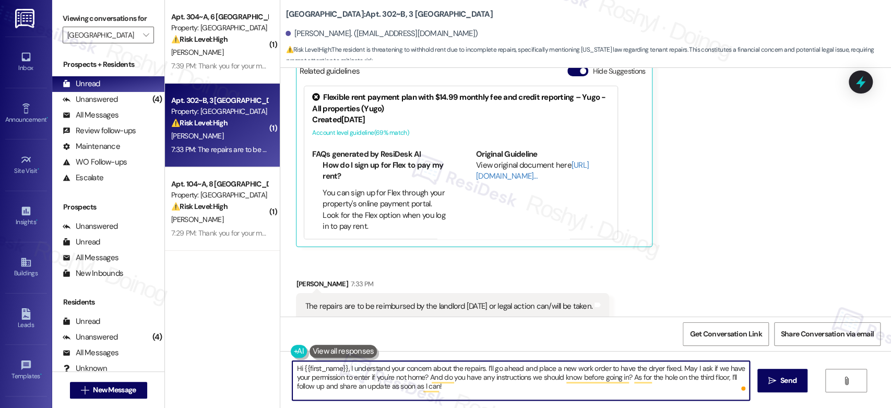
drag, startPoint x: 342, startPoint y: 368, endPoint x: 233, endPoint y: 355, distance: 109.8
click at [233, 355] on div "( 1 ) Apt. 304~A, 6 Yugo Starkville Campus Common Property: Yugo Starkville Cam…" at bounding box center [528, 204] width 726 height 408
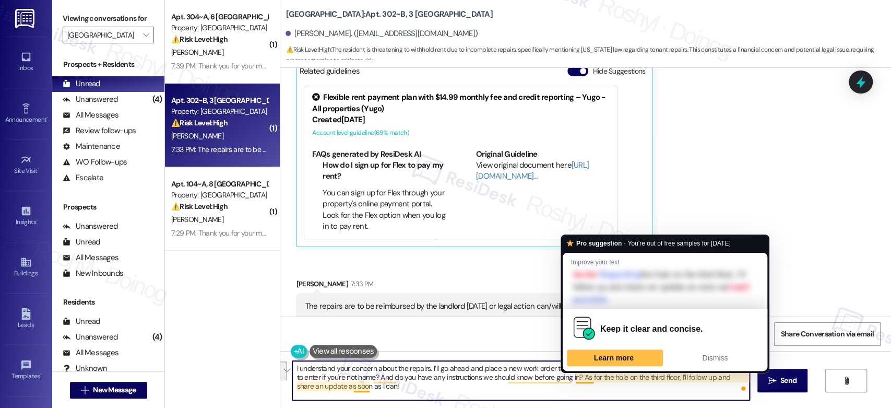
drag, startPoint x: 569, startPoint y: 377, endPoint x: 614, endPoint y: 393, distance: 47.2
click at [614, 393] on textarea "I understand your concern about the repairs. I’ll go ahead and place a new work…" at bounding box center [520, 380] width 457 height 39
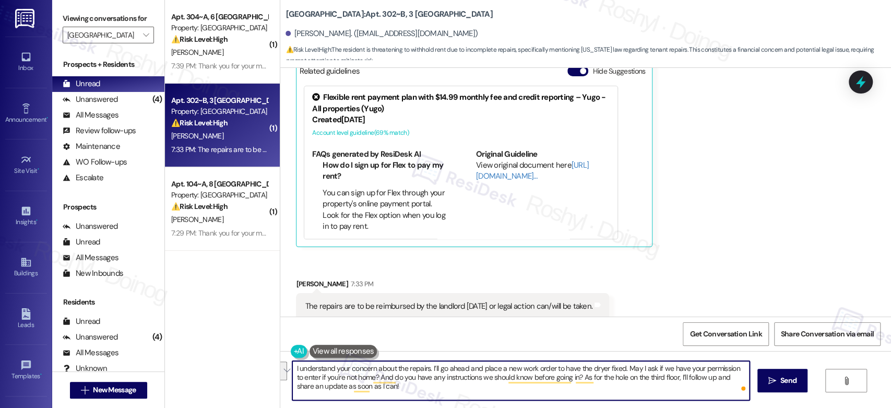
type textarea "I understand your concern about the repairs. I’ll go ahead and place a new work…"
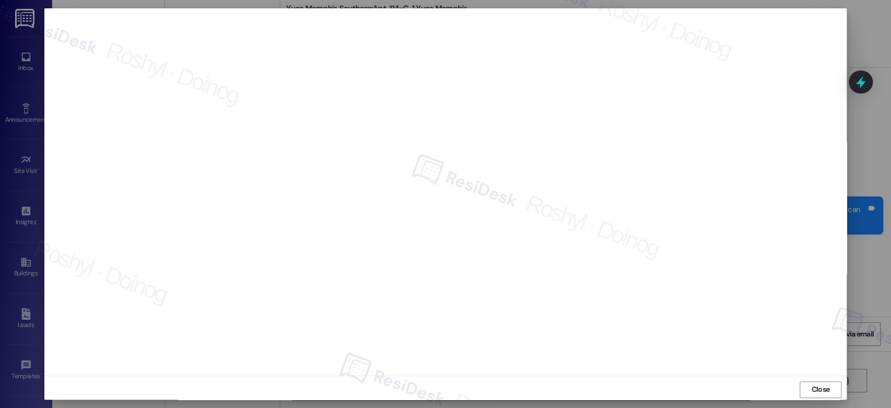
scroll to position [1505, 0]
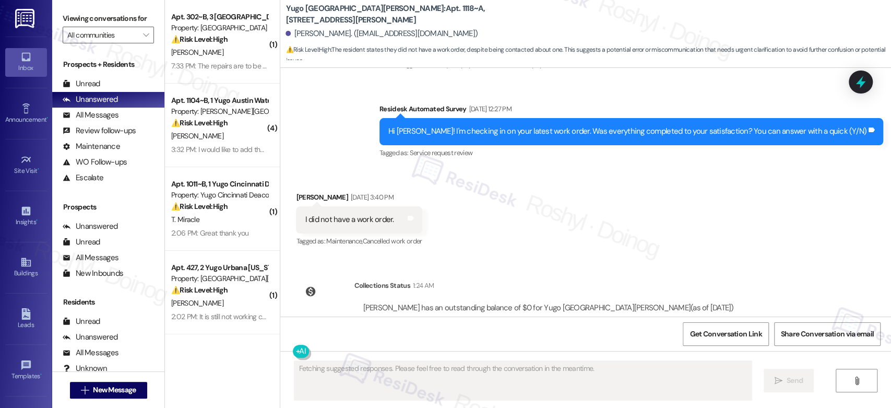
scroll to position [888, 0]
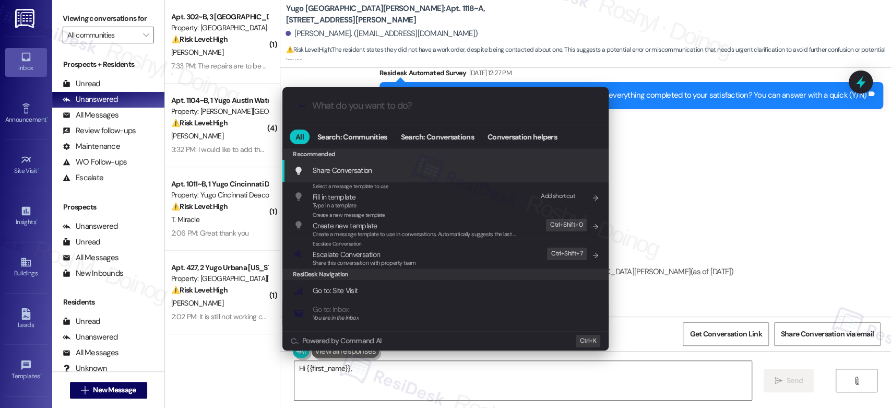
type textarea "Hi {{first_name}}, I"
type input "m"
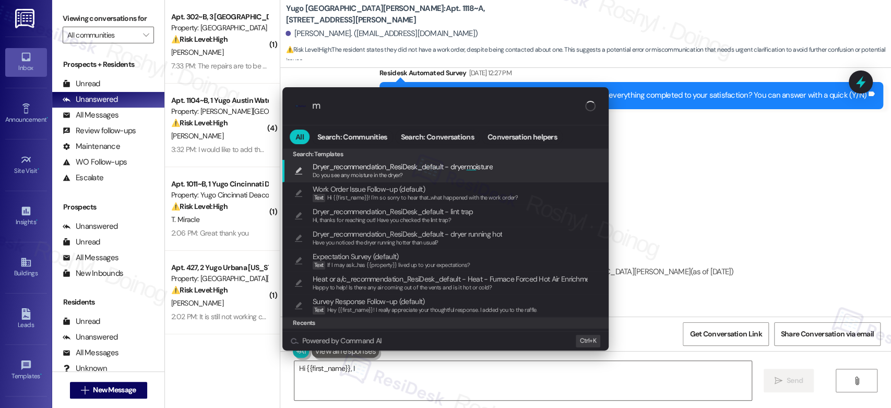
type textarea "Hi {{first_name}}, I"
type input "mo"
type textarea "Hi {{first_name}}, I understand you didn't submit a"
type input "mod"
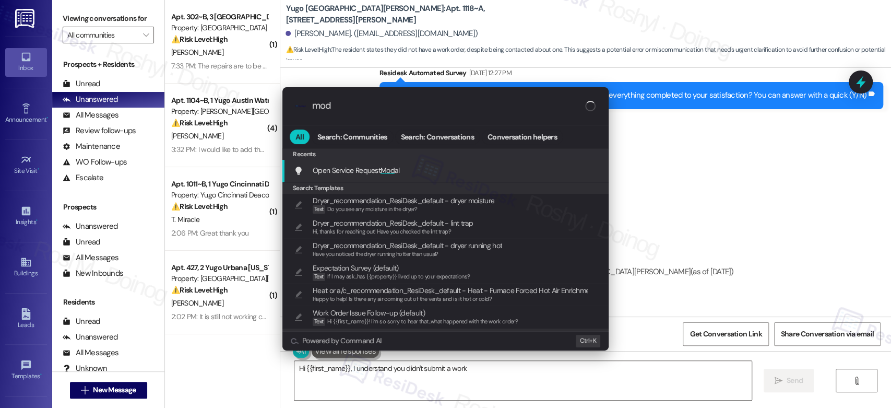
type textarea "Hi {{first_name}}, I understand you didn't submit a work"
type input "moda"
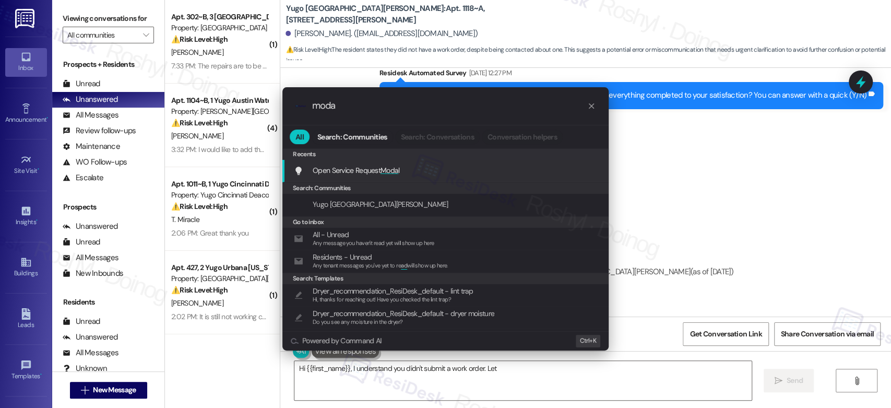
type textarea "Hi {{first_name}}, I understand you didn't submit a work order. Let me"
type input "modal"
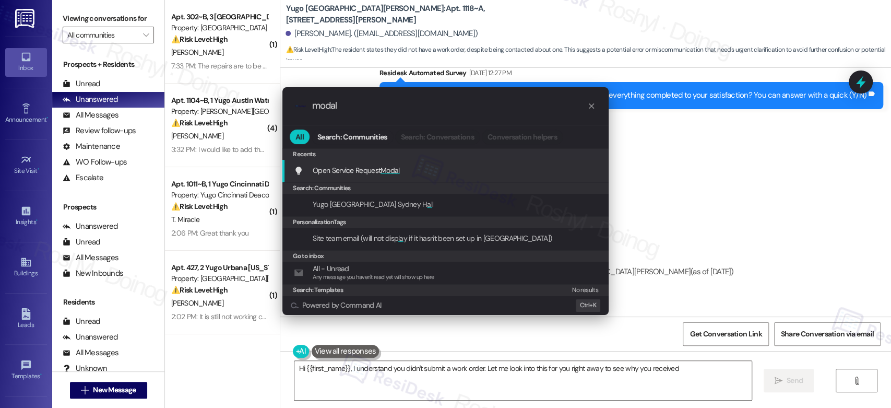
type textarea "Hi {{first_name}}, I understand you didn't submit a work order. Let me look int…"
type input "modal"
click at [417, 178] on div "Open Service Request Modal Add shortcut" at bounding box center [445, 171] width 326 height 22
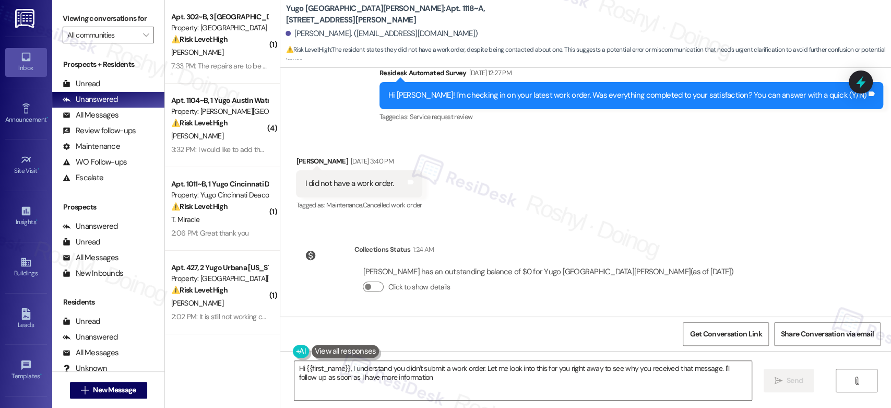
type textarea "Hi {{first_name}}, I understand you didn't submit a work order. Let me look int…"
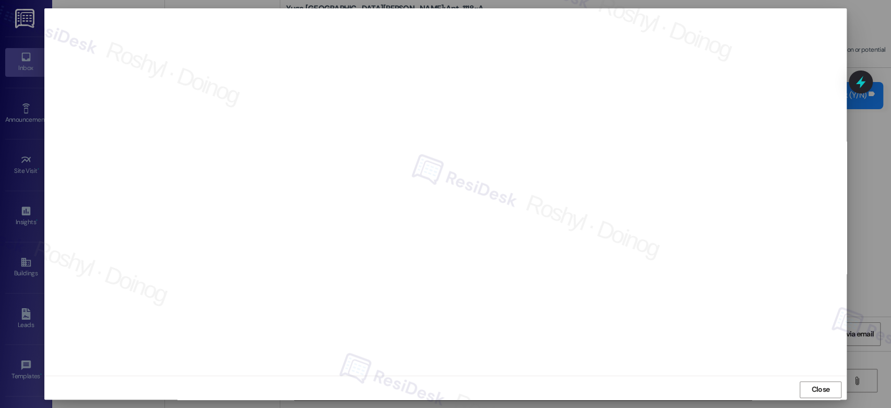
click at [349, 383] on div "Close" at bounding box center [445, 389] width 802 height 28
click at [868, 237] on div at bounding box center [445, 204] width 891 height 408
click at [684, 393] on div "Close" at bounding box center [445, 389] width 802 height 28
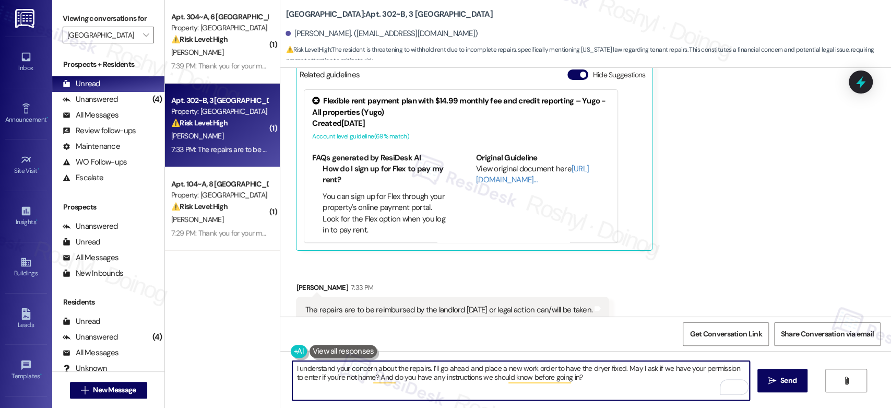
scroll to position [1061, 0]
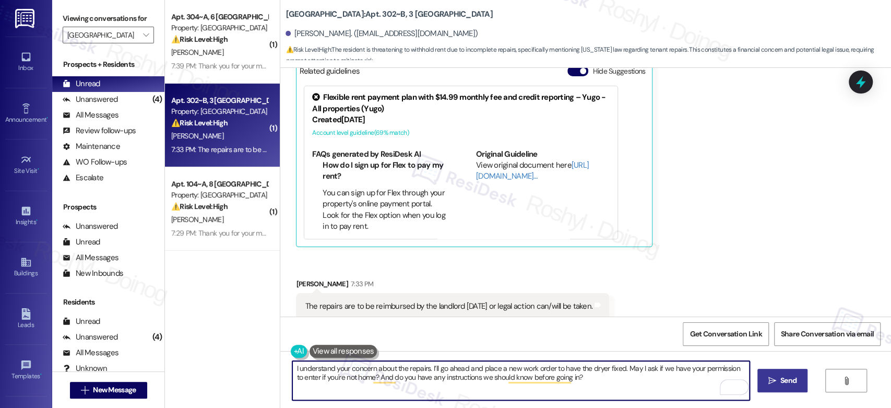
type textarea "I understand your concern about the repairs. I’ll go ahead and place a new work…"
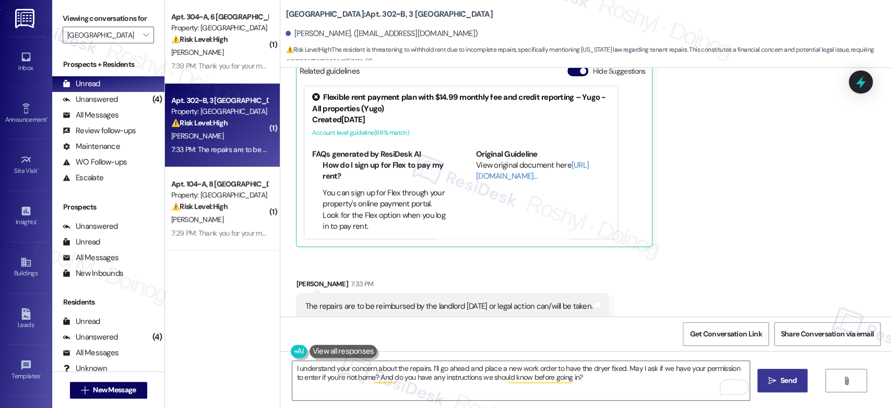
click at [782, 388] on button " Send" at bounding box center [782, 379] width 51 height 23
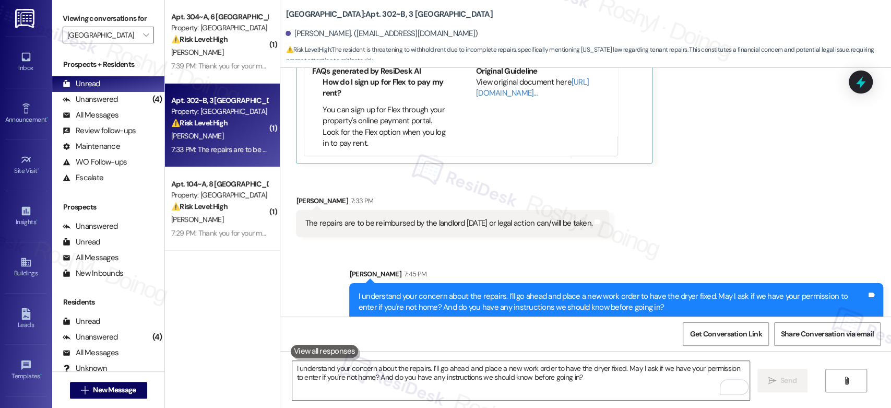
scroll to position [1145, 0]
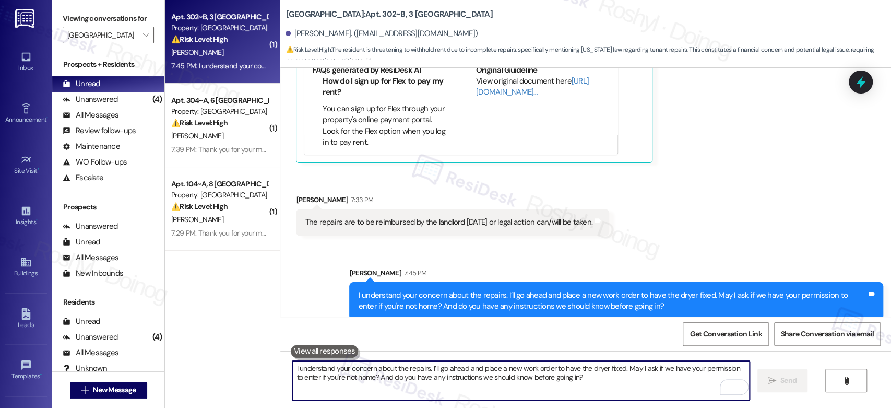
click at [348, 380] on textarea "I understand your concern about the repairs. I’ll go ahead and place a new work…" at bounding box center [520, 380] width 457 height 39
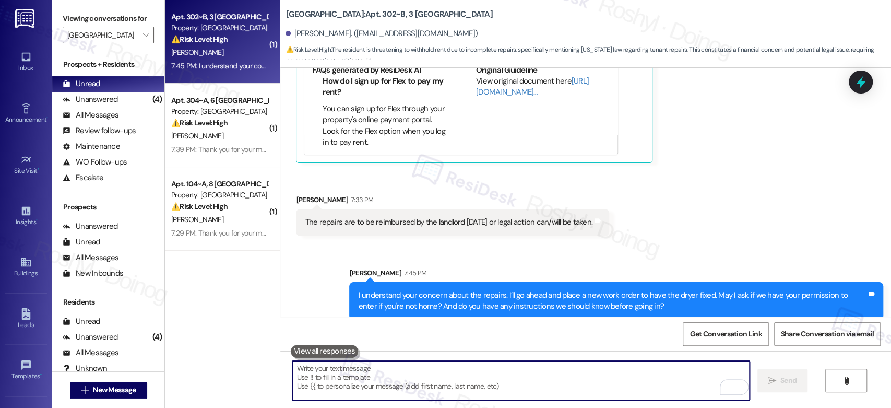
paste textarea "As for the hole on the third floor, I’ll follow up and share an update as soon …"
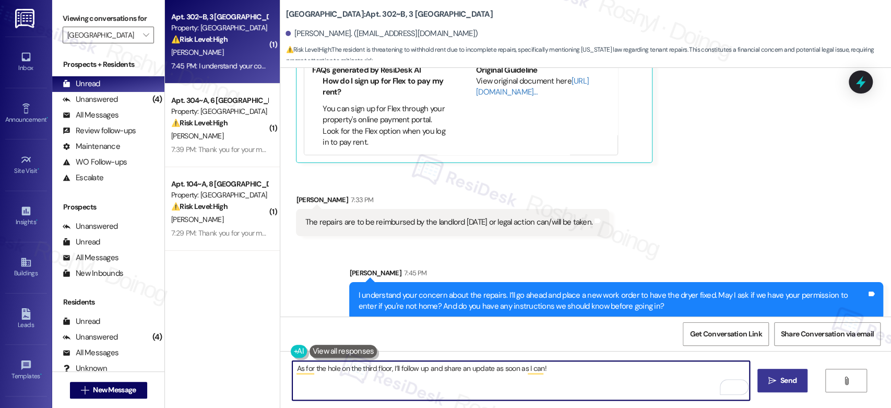
type textarea "As for the hole on the third floor, I’ll follow up and share an update as soon …"
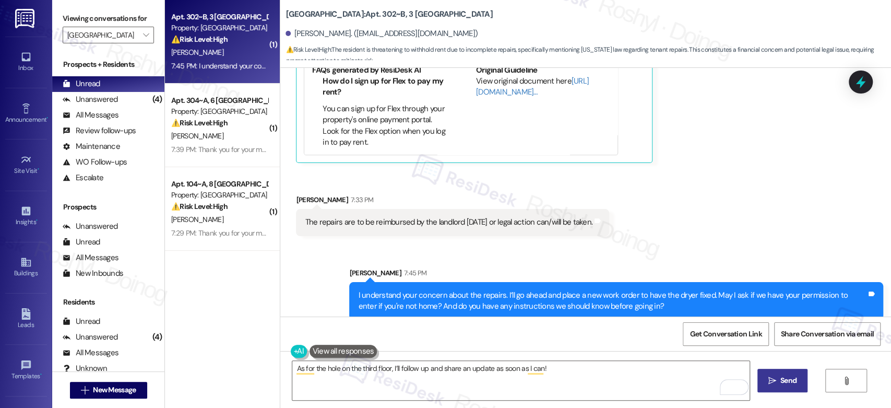
click at [782, 382] on span "Send" at bounding box center [788, 380] width 16 height 11
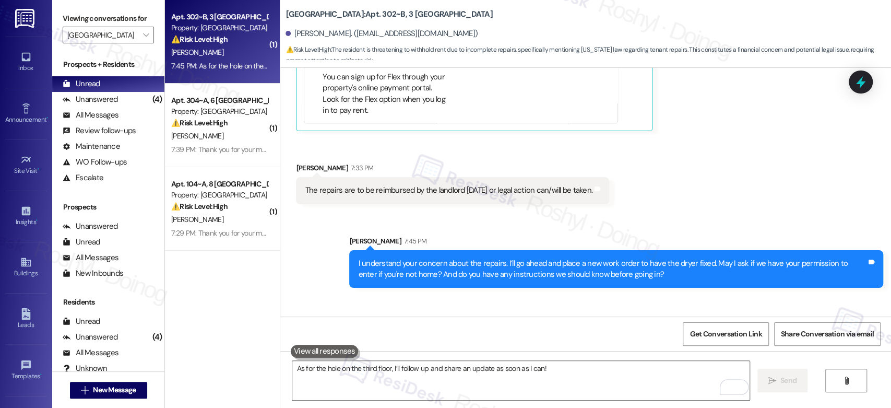
scroll to position [1218, 0]
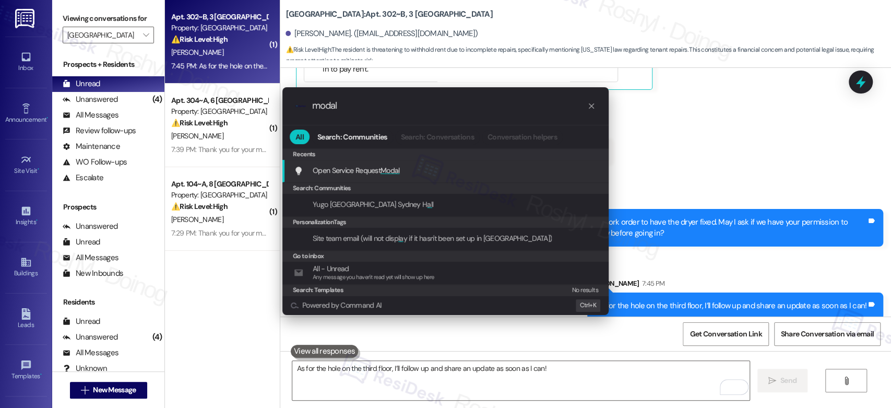
type input "modal"
click at [470, 163] on div "Open Service Request Modal Add shortcut" at bounding box center [445, 171] width 326 height 22
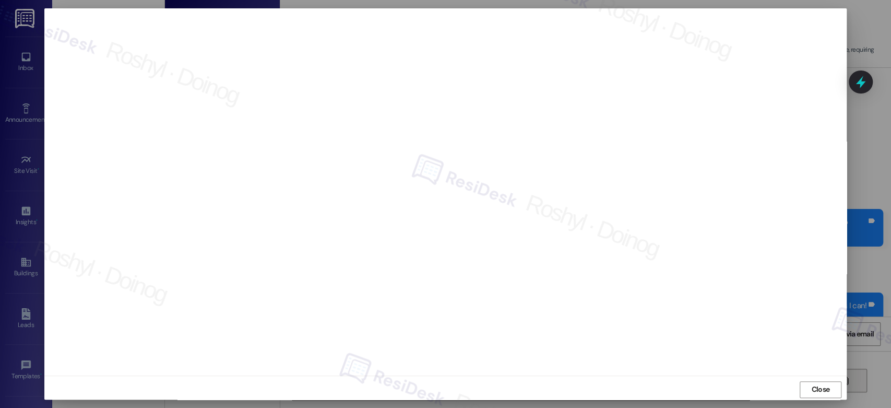
click at [827, 391] on span "Close" at bounding box center [820, 389] width 22 height 11
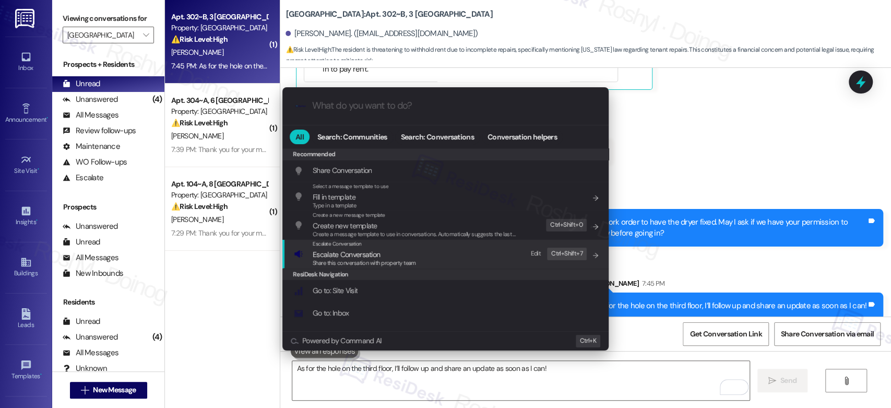
click at [392, 260] on span "Share this conversation with property team" at bounding box center [364, 262] width 103 height 7
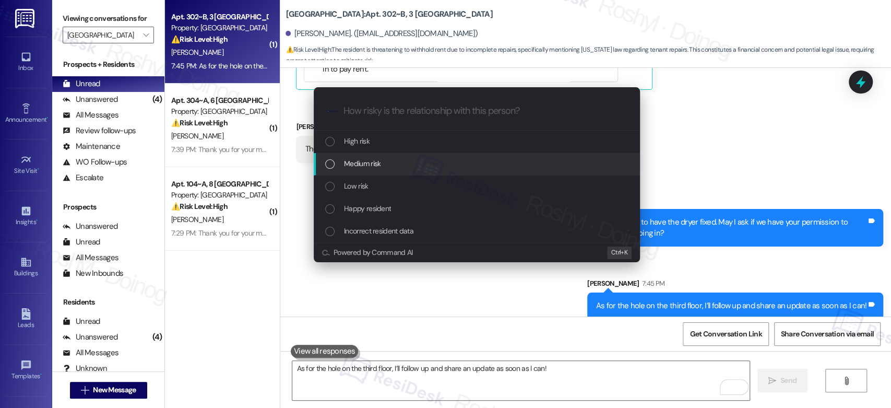
click at [420, 165] on div "Medium risk" at bounding box center [477, 163] width 305 height 11
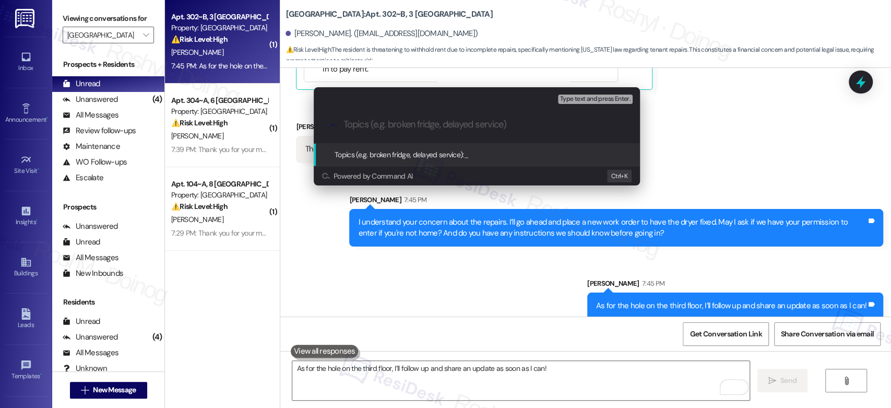
paste input "15563582"
click at [346, 125] on input "15563582" at bounding box center [480, 124] width 275 height 11
click at [345, 123] on input "15563582" at bounding box center [480, 124] width 275 height 11
click at [342, 124] on div ".cls-1{fill:#0a055f;}.cls-2{fill:#0cc4c4;} resideskLogoBlueOrange 15563582" at bounding box center [477, 124] width 326 height 37
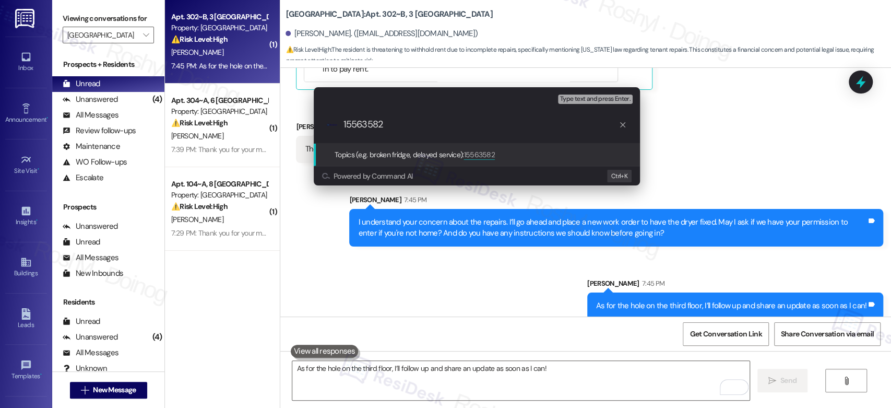
click at [345, 124] on input "15563582" at bounding box center [480, 124] width 275 height 11
click at [344, 122] on input "15563582" at bounding box center [480, 124] width 275 height 11
type input "Follow up - Work Order Hole in the wall #15563582"
click at [610, 96] on span "Type text and press Enter." at bounding box center [595, 98] width 70 height 7
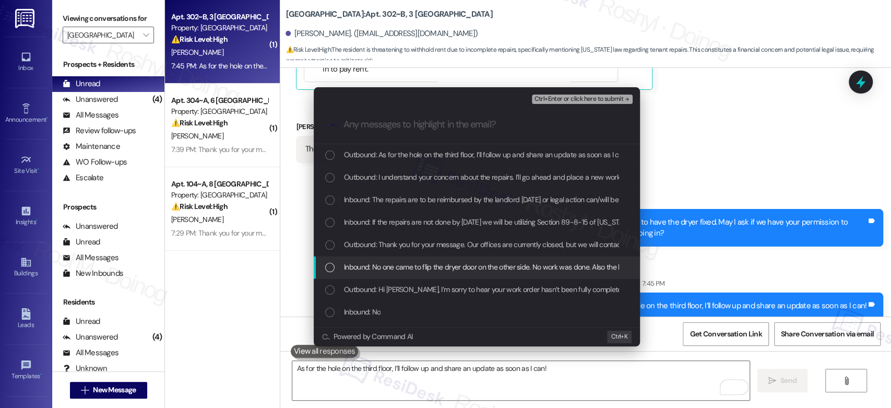
click at [442, 277] on div "Inbound: No one came to flip the dryer door on the other side. No work was done…" at bounding box center [477, 267] width 326 height 22
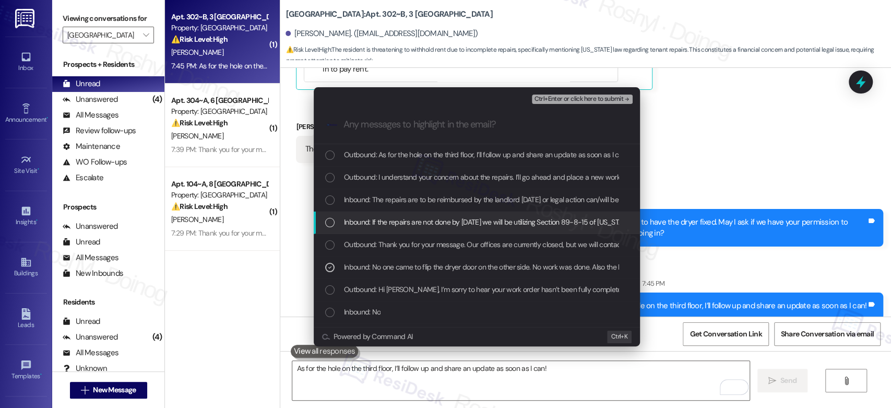
click at [468, 224] on span "Inbound: If the repairs are not done by [DATE] we will be utilizing Section 89-…" at bounding box center [605, 221] width 522 height 11
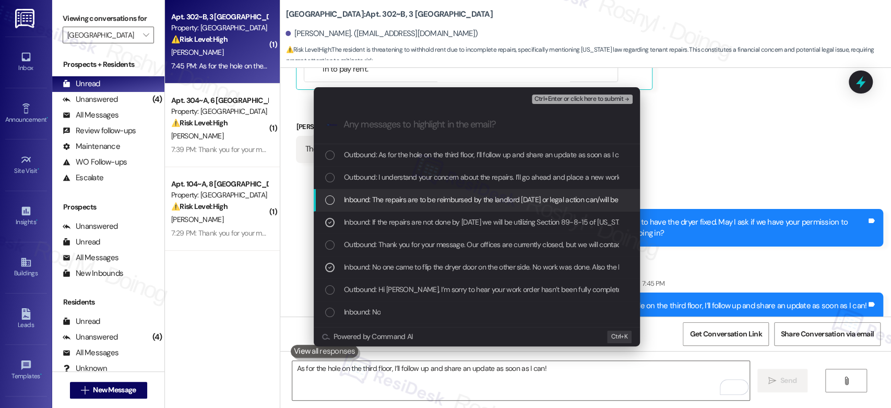
click at [475, 189] on div "Inbound: The repairs are to be reimbursed by the landlord [DATE] or legal actio…" at bounding box center [477, 200] width 326 height 22
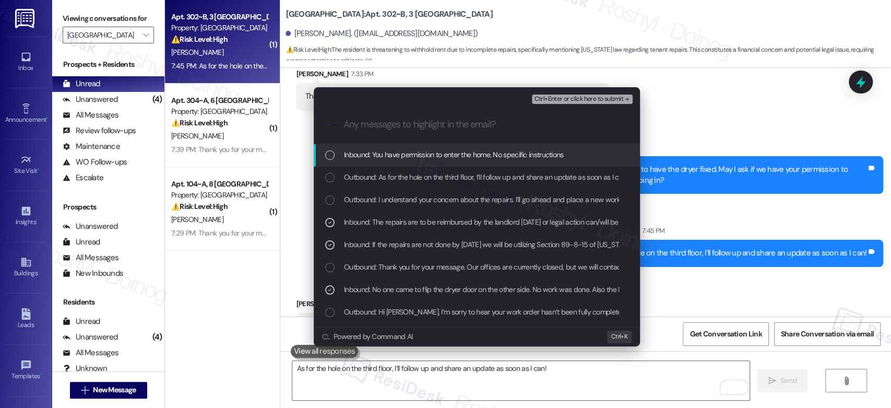
scroll to position [1290, 0]
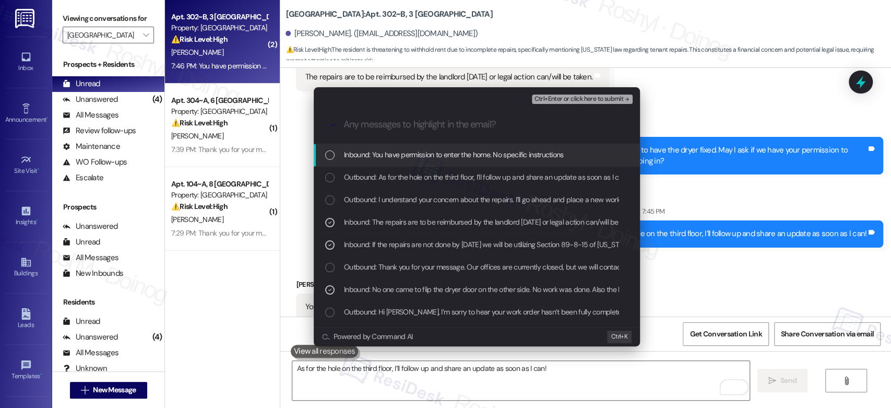
click at [620, 99] on span "Ctrl+Enter or click here to submit" at bounding box center [578, 98] width 89 height 7
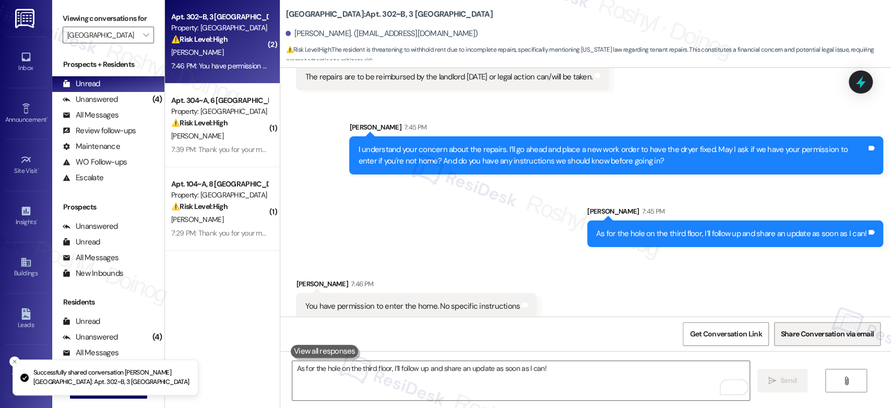
scroll to position [1127, 0]
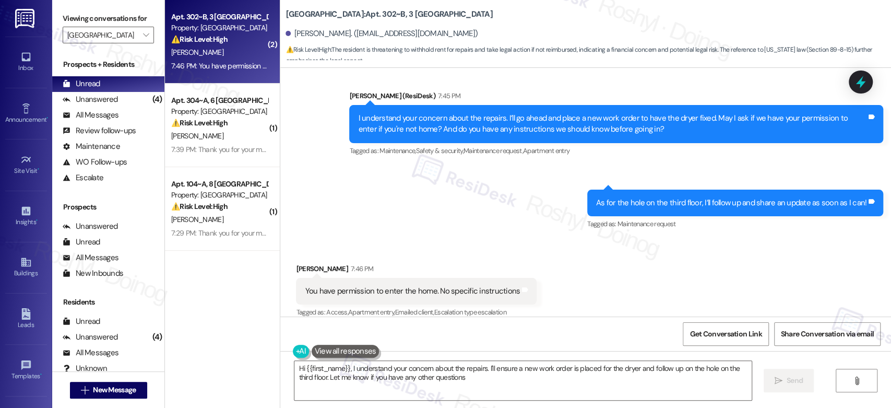
type textarea "Hi {{first_name}}, I understand your concern about the repairs. I'll ensure a n…"
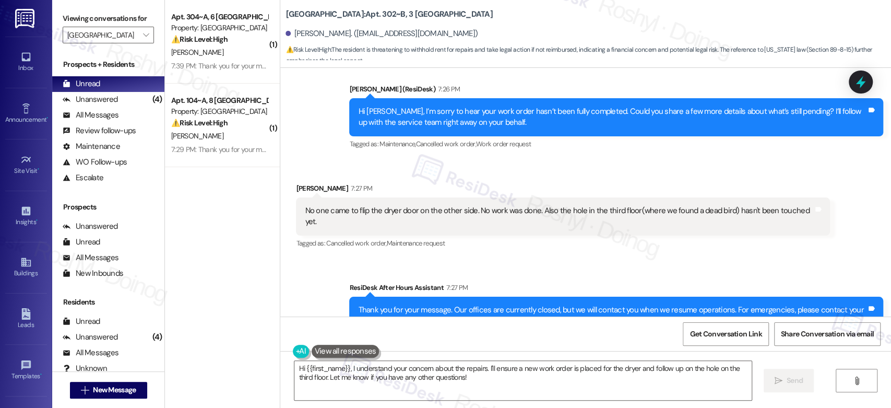
scroll to position [638, 0]
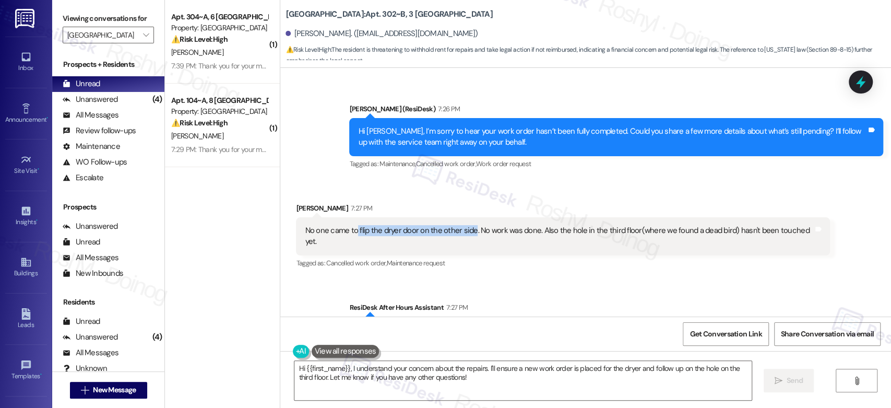
copy div "flip the dryer door on the other side"
drag, startPoint x: 351, startPoint y: 232, endPoint x: 467, endPoint y: 239, distance: 116.6
click at [467, 239] on div "No one came to flip the dryer door on the other side. No work was done. Also th…" at bounding box center [563, 236] width 534 height 38
click at [535, 278] on div "Sent via SMS ResiDesk After Hours Assistant 7:27 PM Thank you for your message.…" at bounding box center [585, 327] width 611 height 99
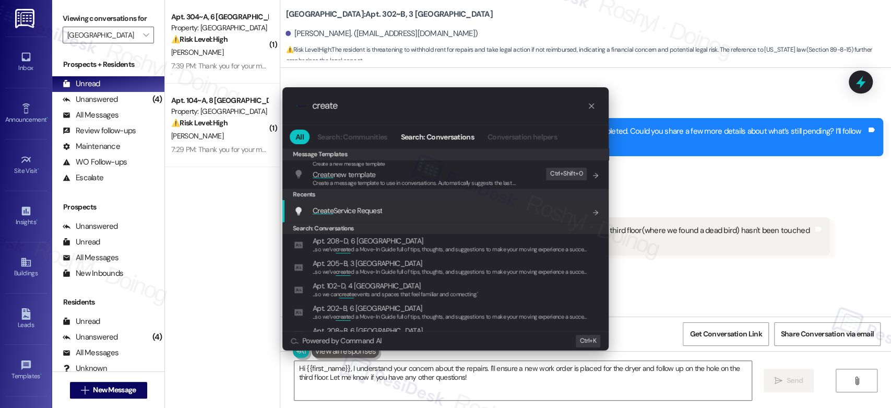
type input "create"
click at [327, 212] on span "Create" at bounding box center [323, 210] width 21 height 9
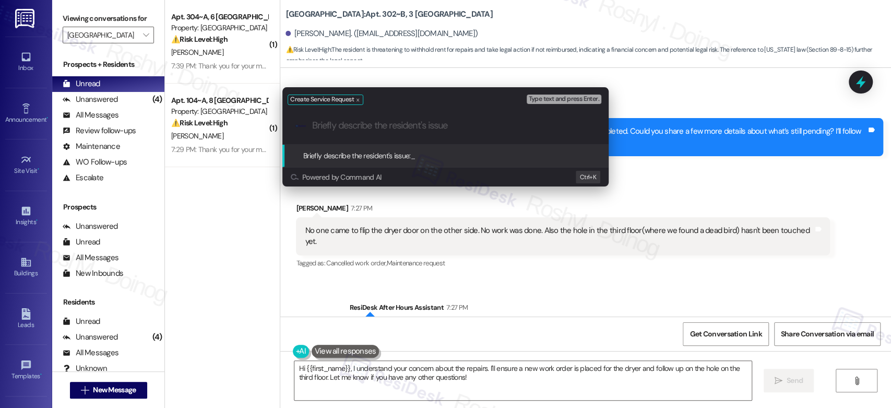
paste input "flip the dryer door on the other side"
click at [565, 387] on div "Create Service Request Type text and press Enter. .cls-1{fill:#0a055f;}.cls-2{f…" at bounding box center [445, 204] width 891 height 408
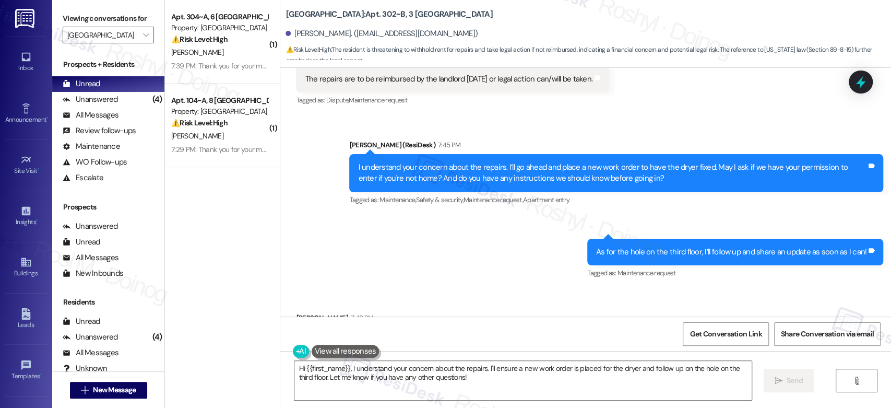
scroll to position [1160, 0]
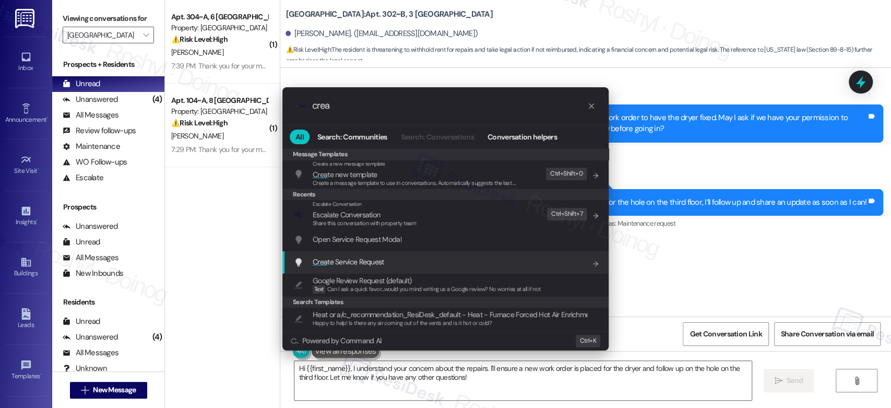
type input "crea"
click at [381, 262] on span "Crea te Service Request" at bounding box center [348, 261] width 71 height 9
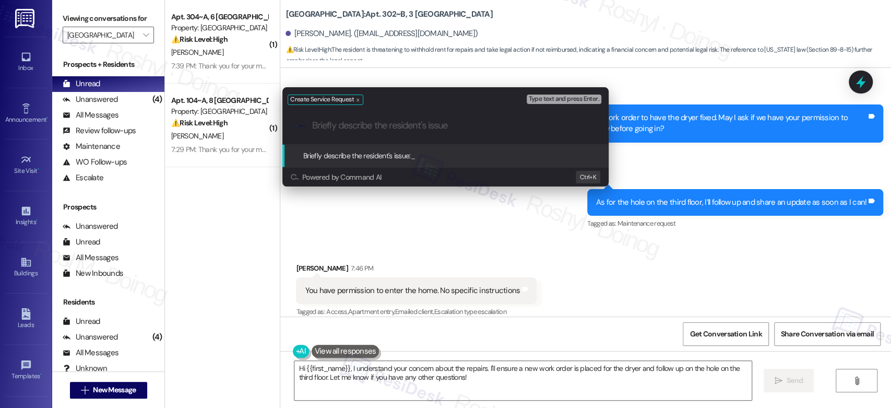
click at [369, 126] on input "Briefly describe the resident's issue" at bounding box center [453, 125] width 283 height 11
paste input "flip the dryer door on the other side"
click at [561, 100] on span "Type text and press Enter." at bounding box center [564, 98] width 70 height 7
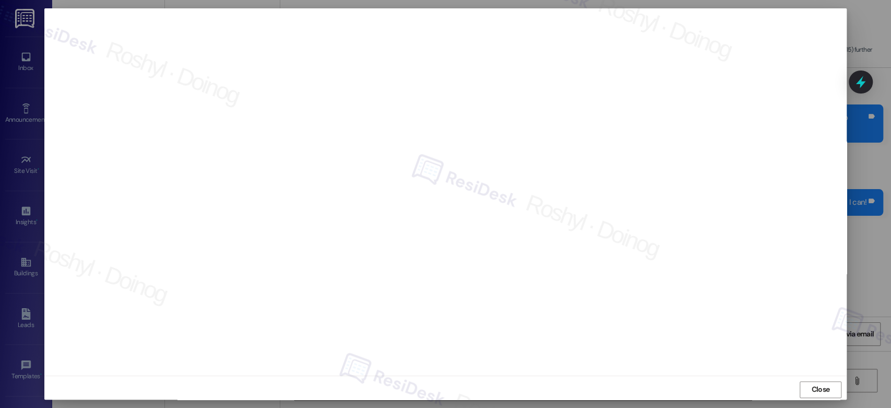
click at [817, 399] on div "Close" at bounding box center [445, 389] width 802 height 28
click at [818, 391] on span "Close" at bounding box center [820, 389] width 18 height 11
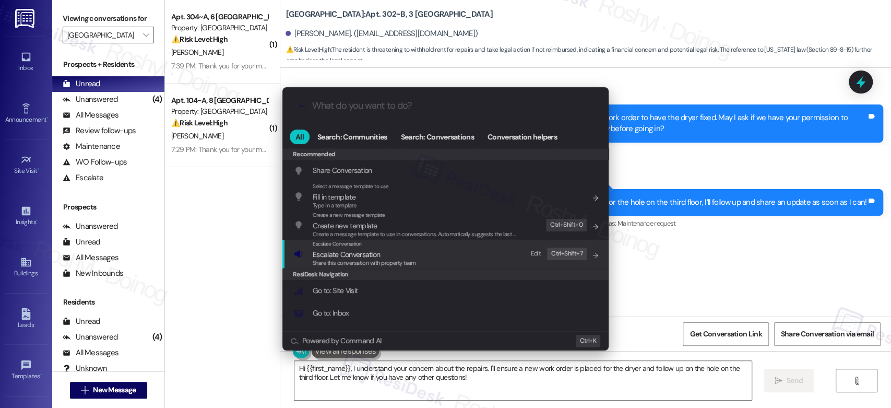
click at [365, 250] on span "Escalate Conversation" at bounding box center [346, 253] width 67 height 9
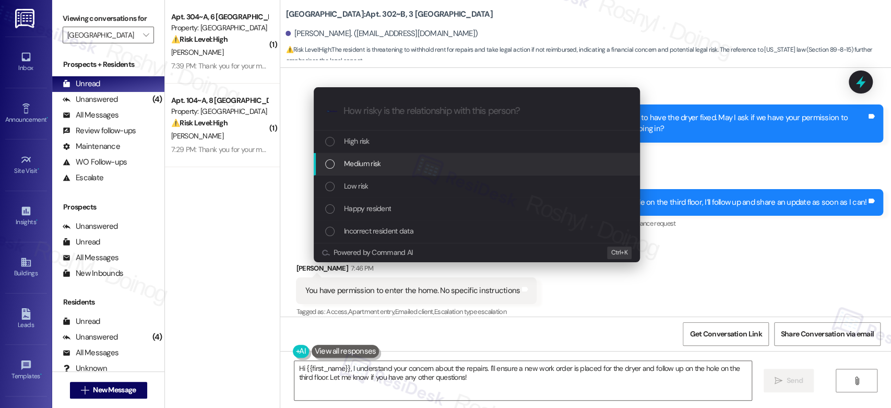
click at [391, 171] on div "Medium risk" at bounding box center [477, 164] width 326 height 22
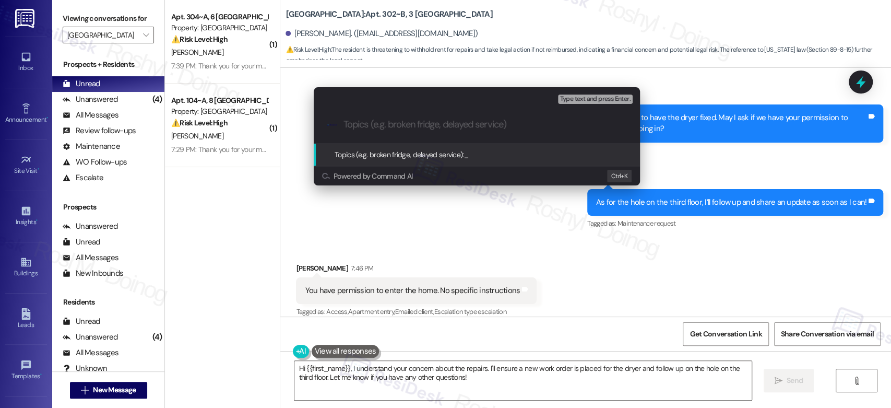
paste input "15567715"
click at [342, 127] on div ".cls-1{fill:#0a055f;}.cls-2{fill:#0cc4c4;} resideskLogoBlueOrange 15567715" at bounding box center [477, 124] width 326 height 37
click at [344, 125] on input "15567715" at bounding box center [480, 124] width 275 height 11
click at [343, 123] on input "15567715" at bounding box center [480, 124] width 275 height 11
paste input "Work Order (number) filed by ResiDesk - issue"
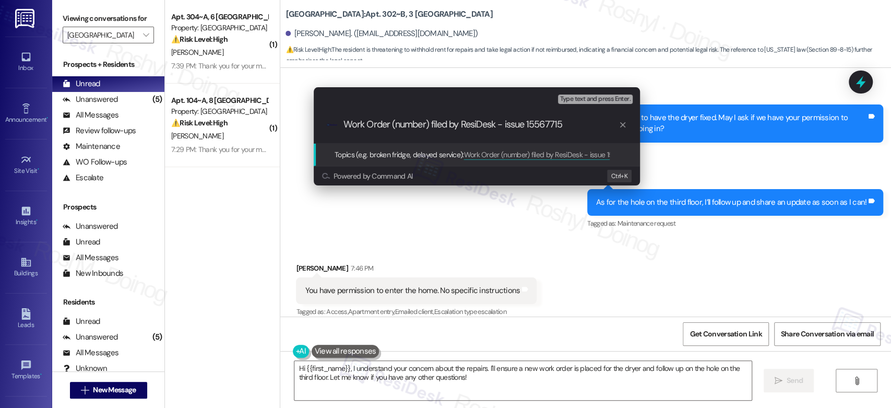
click at [533, 124] on input "Work Order (number) filed by ResiDesk - issue 15567715" at bounding box center [480, 124] width 275 height 11
click at [392, 125] on input "Work Order (number) filed by ResiDesk - issue" at bounding box center [480, 124] width 275 height 11
drag, startPoint x: 391, startPoint y: 123, endPoint x: 428, endPoint y: 127, distance: 37.8
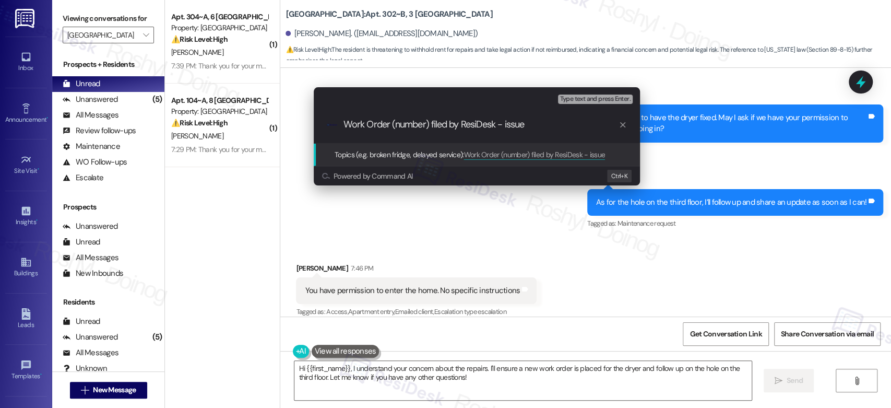
click at [428, 127] on input "Work Order (number) filed by ResiDesk - issue" at bounding box center [480, 124] width 275 height 11
paste input "15567715"
click input "Work Order 15567715 filed by ResiDesk - issue"
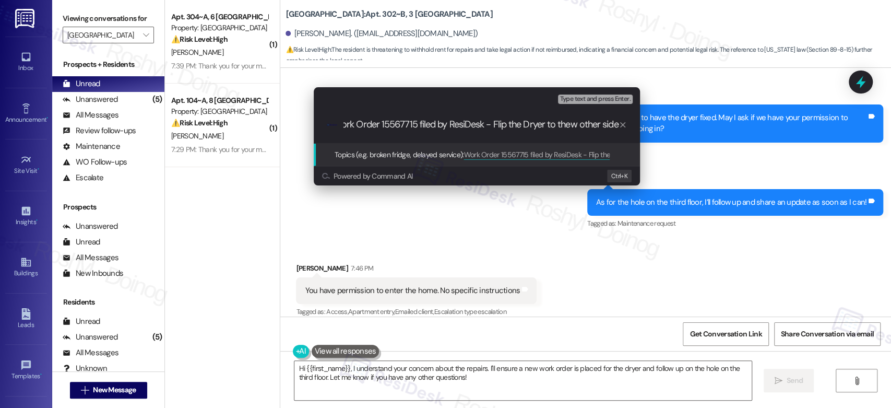
click input "Work Order 15567715 filed by ResiDesk - Flip the Dryer to thew other side"
type input "Work Order 15567715 filed by ResiDesk - Flip the Dryer to theother side"
type textarea "Fetching suggested responses. Please feel free to read through the conversation…"
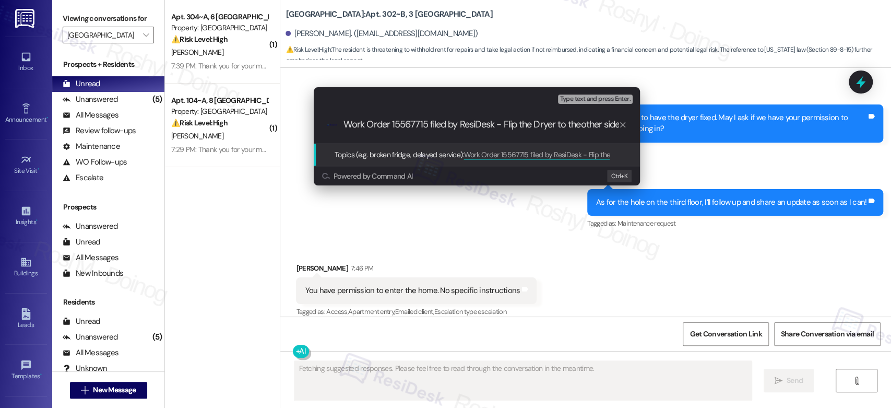
scroll to position [1159, 0]
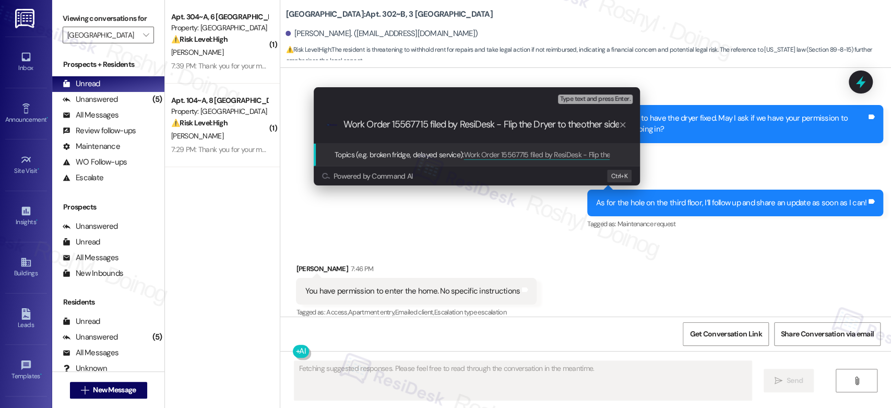
type input "Work Order 15567715 filed by ResiDesk - Flip the Dryer to the other side"
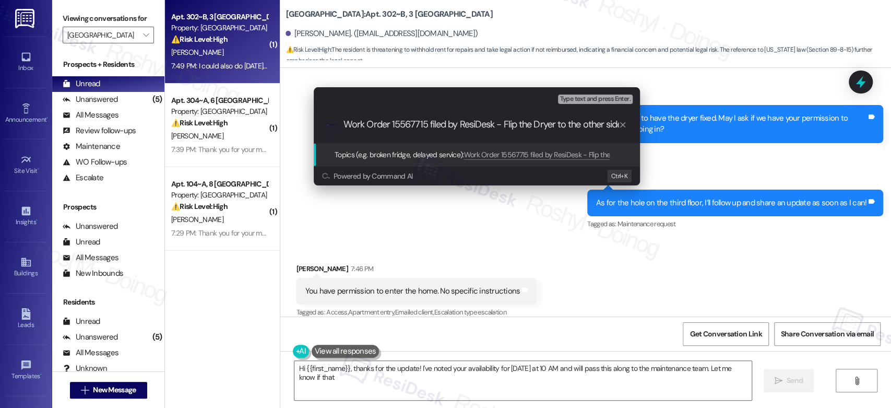
click input "Work Order 15567715 filed by ResiDesk - Flip the Dryer to the other side"
type textarea "Hi {{first_name}}, thanks for the update! I've noted your availability for [DAT…"
click input "Work Order 15567715 filed by ResiDesk - Flip the Dryer to the other side"
type input "Work Order 15567715 filed by ResiDesk - Flip the Dryer to the other side"
click span "Type text and press Enter."
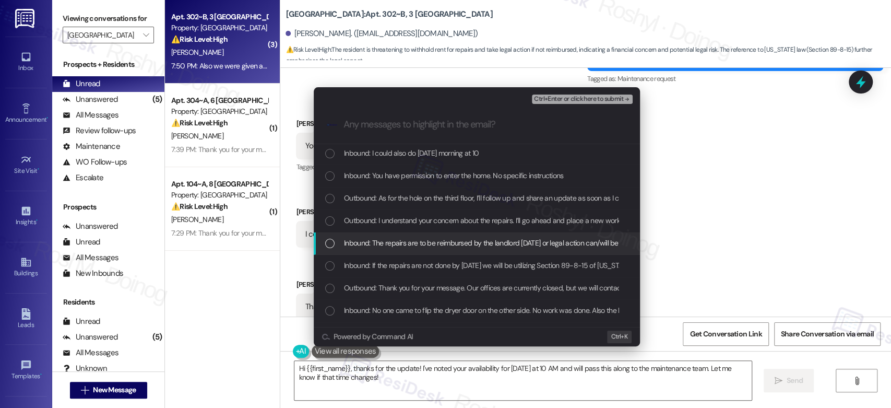
scroll to position [116, 0]
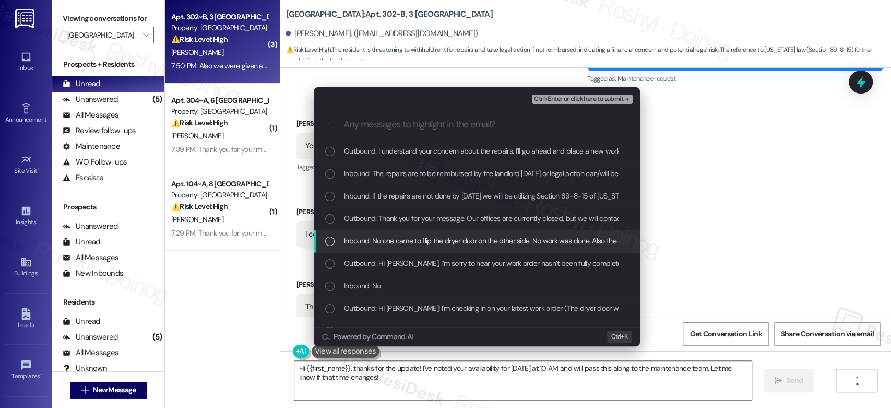
click div "Inbound: No one came to flip the dryer door on the other side. No work was done…"
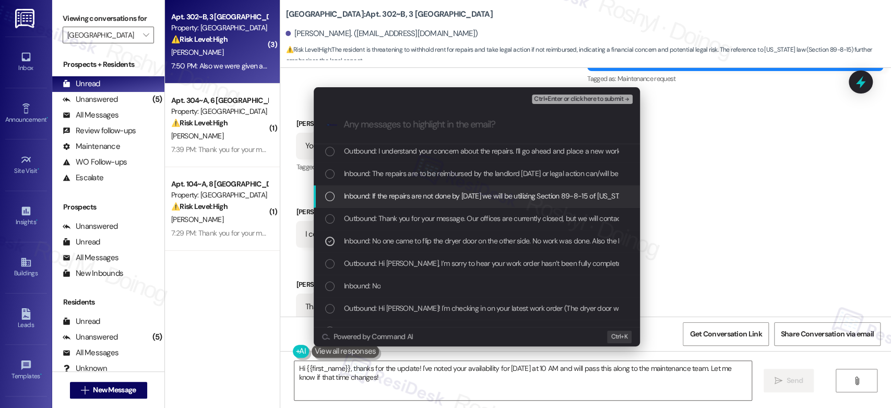
click span "Inbound: If the repairs are not done by [DATE] we will be utilizing Section 89-…"
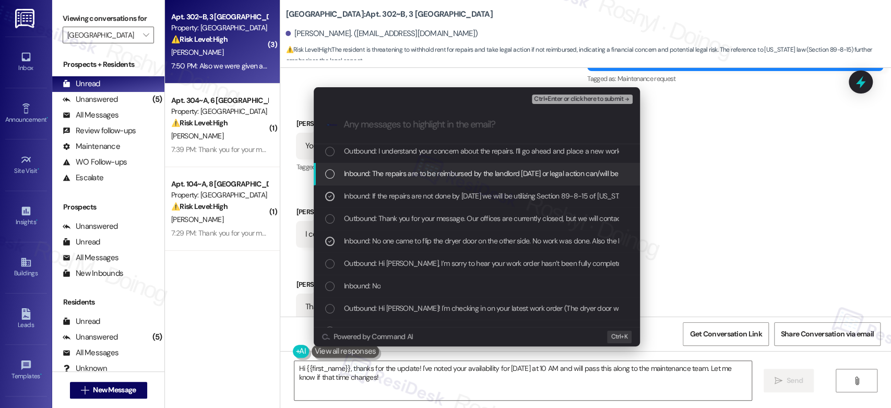
click span "Inbound: The repairs are to be reimbursed by the landlord [DATE] or legal actio…"
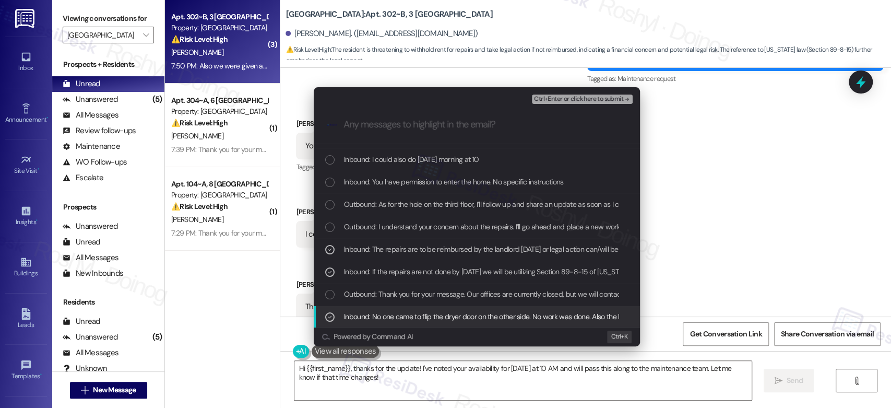
scroll to position [0, 0]
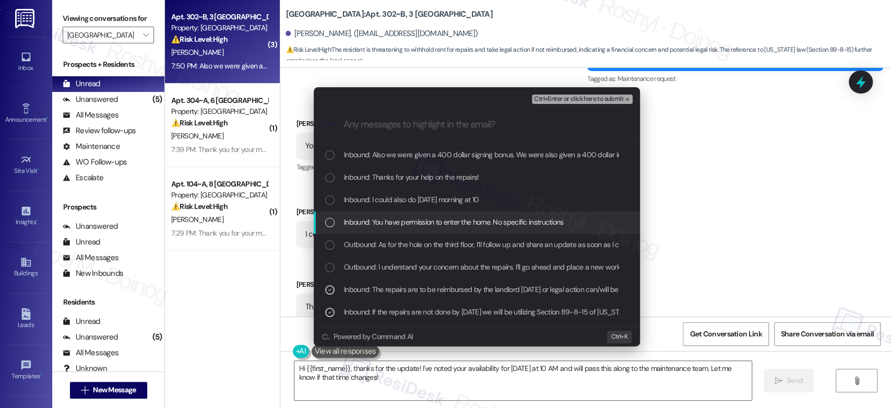
click span "Inbound: You have permission to enter the home. No specific instructions"
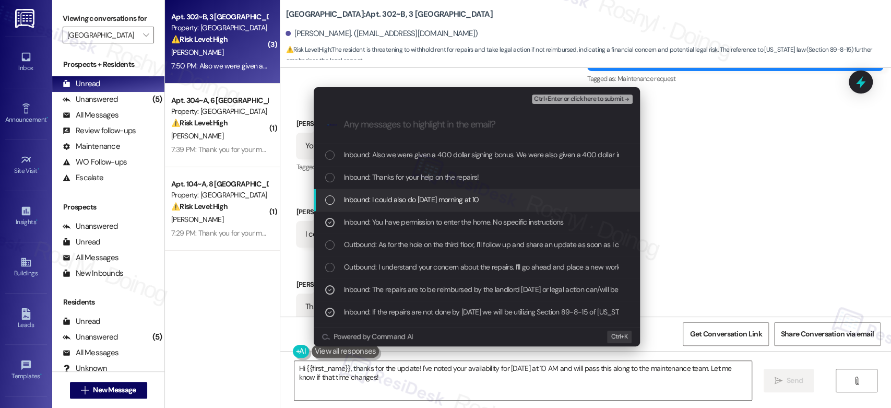
click span "Inbound: I could also do [DATE] morning at 10"
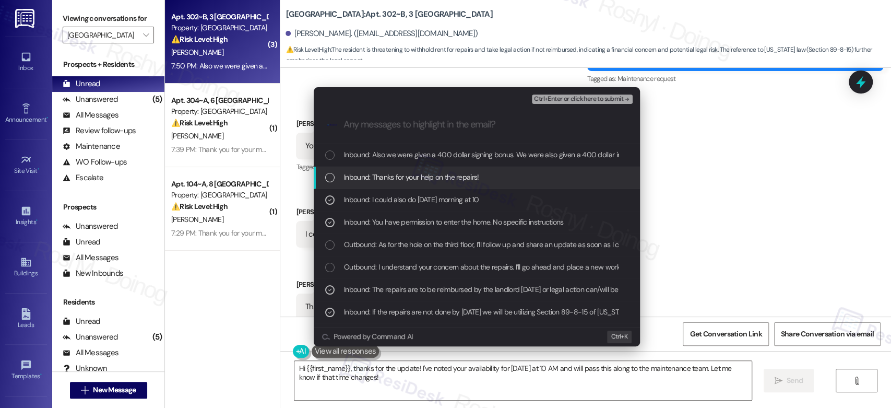
click div "Inbound: Thanks for your help on the repairs!"
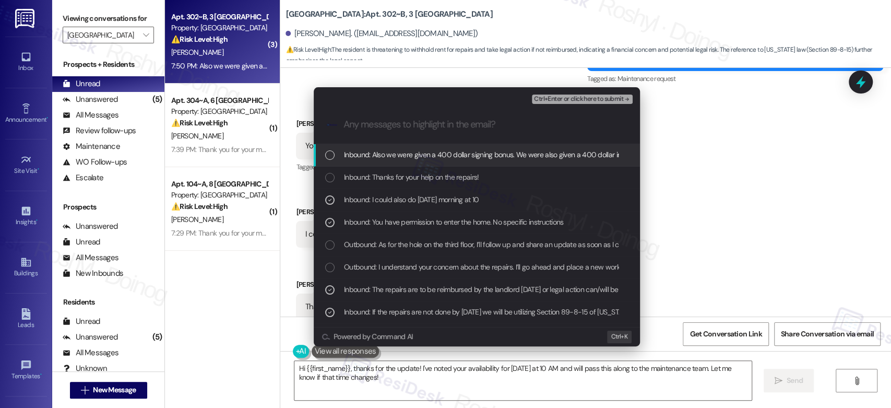
click span "Ctrl+Enter or click here to submit"
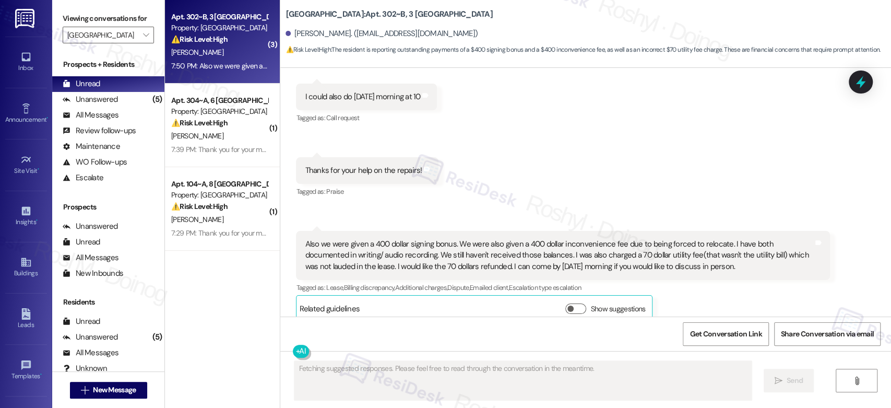
scroll to position [1557, 0]
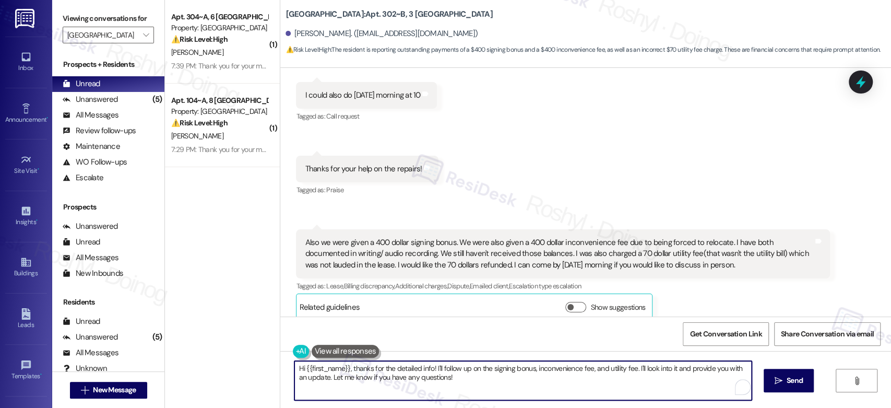
drag, startPoint x: 441, startPoint y: 377, endPoint x: 276, endPoint y: 366, distance: 165.8
click div "Hi {{first_name}}, thanks for the detailed info! I'll follow up on the signing …"
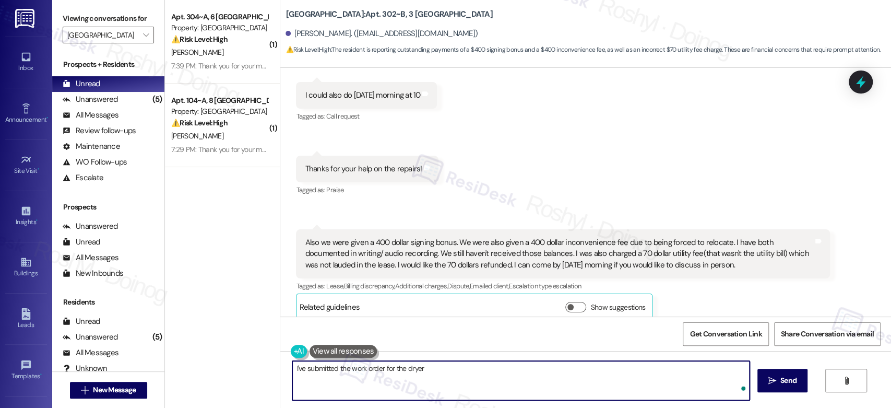
paste textarea "15567715"
click textarea "I've submitted the work order for the dryer 15567715 and inform the team."
click textarea "I've submitted the work order for the dryer 15567715 and informed the team."
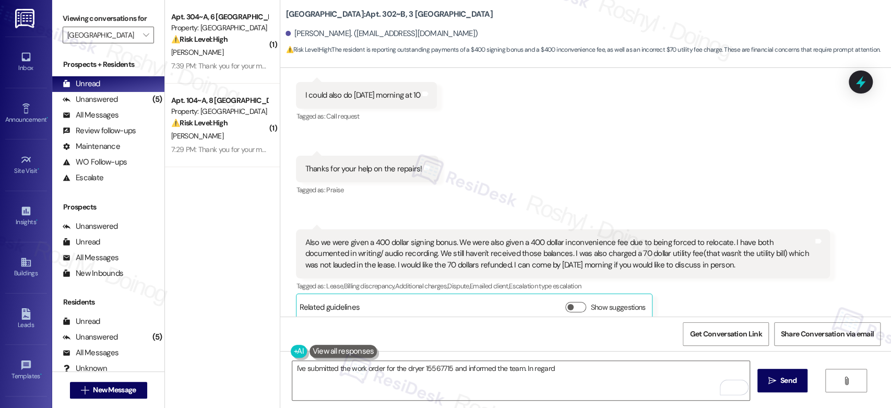
click button
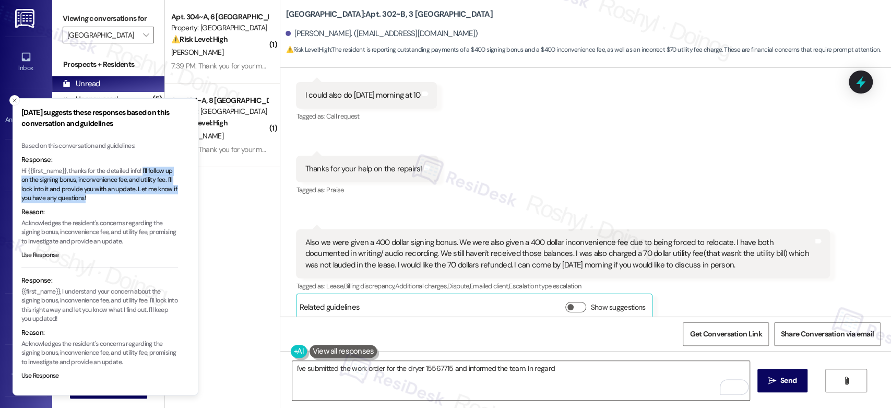
drag, startPoint x: 145, startPoint y: 170, endPoint x: 154, endPoint y: 196, distance: 27.7
click p "Hi {{first_name}}, thanks for the detailed info! I'll follow up on the signing …"
copy p "I'll follow up on the signing bonus, inconvenience fee, and utility fee. I'll l…"
click textarea "I've submitted the work order for the dryer 15567715 and informed the team. In …"
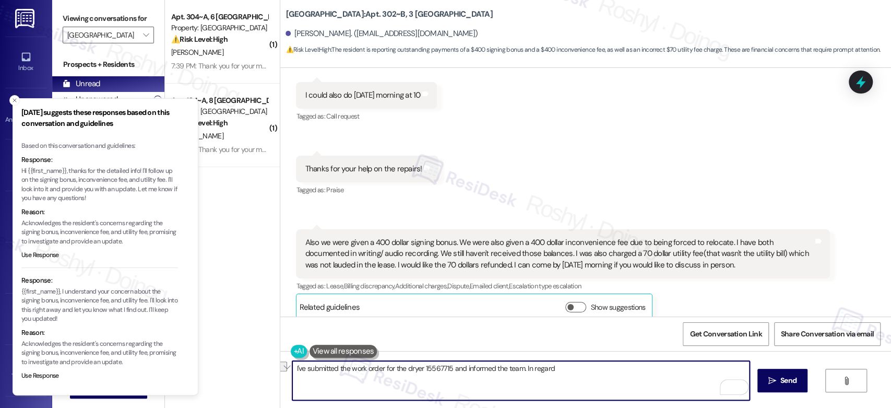
drag, startPoint x: 564, startPoint y: 367, endPoint x: 522, endPoint y: 366, distance: 41.7
click textarea "I've submitted the work order for the dryer 15567715 and informed the team. In …"
paste textarea "I'll follow up on the signing bonus, inconvenience fee, and utility fee. I'll l…"
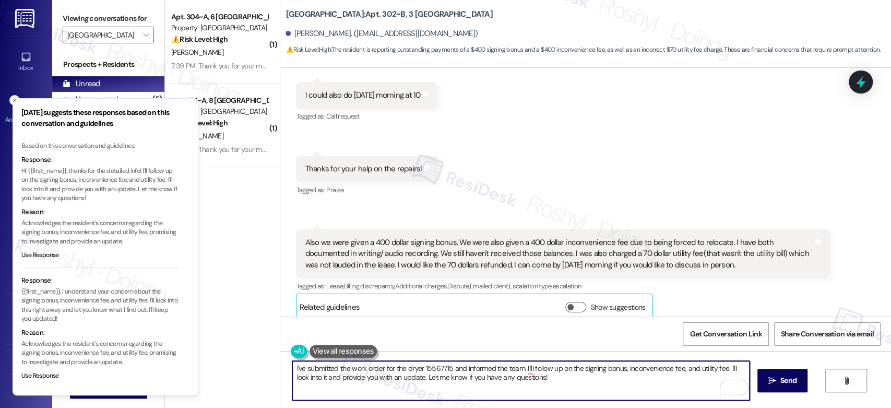
click textarea "I've submitted the work order for the dryer 15567715 and informed the team. II'…"
click textarea "I've submitted the work order for the dryer 15567715 and informed the team. I'l…"
type textarea "I've submitted the work order for the dryer 15567715 and informed the team. I'l…"
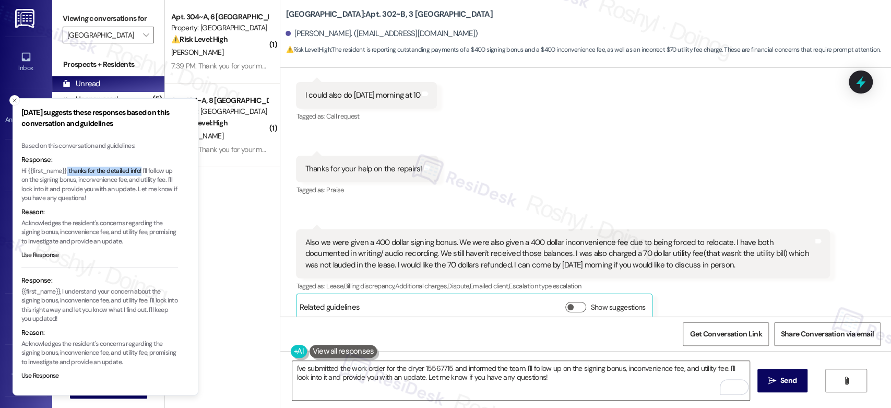
drag, startPoint x: 69, startPoint y: 171, endPoint x: 143, endPoint y: 170, distance: 74.6
click p "Hi {{first_name}}, thanks for the detailed info! I'll follow up on the signing …"
copy p "thanks for the detailed info!"
click textarea "I've submitted the work order for the dryer 15567715 and informed the team. I'l…"
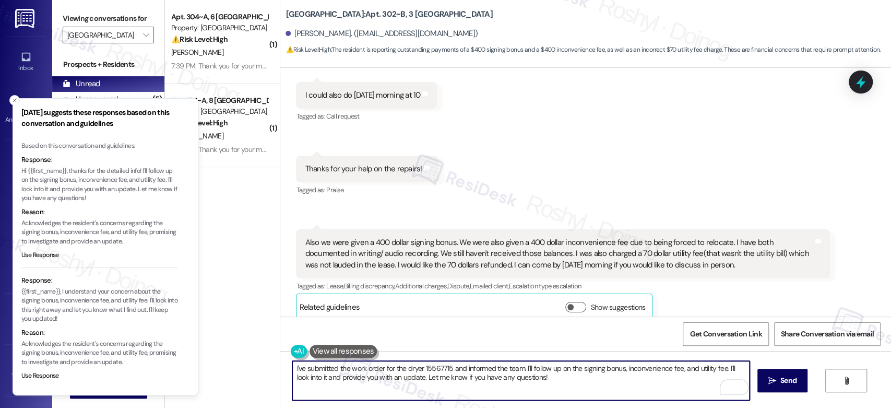
paste textarea "thanks for the detailed info!"
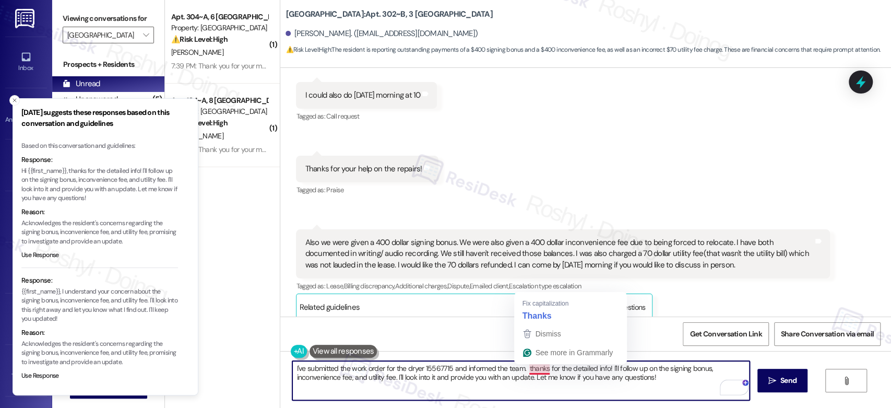
click textarea "I've submitted the work order for the dryer 15567715 and informed the team. tha…"
drag, startPoint x: 521, startPoint y: 367, endPoint x: 662, endPoint y: 382, distance: 141.2
click textarea "I've submitted the work order for the dryer 15567715 and informed the team. Tha…"
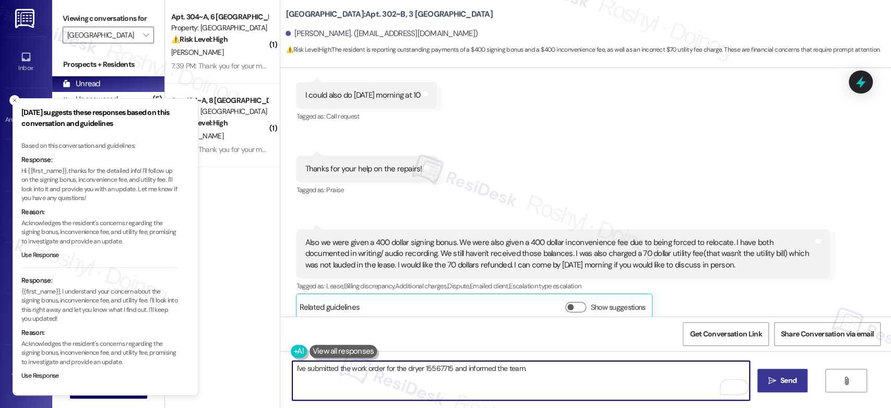
type textarea "I've submitted the work order for the dryer 15567715 and informed the team."
click icon ""
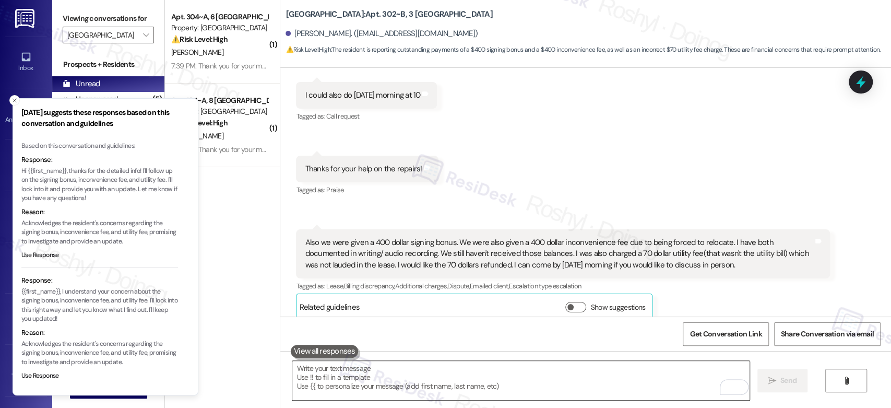
click textarea "To enrich screen reader interactions, please activate Accessibility in Grammarl…"
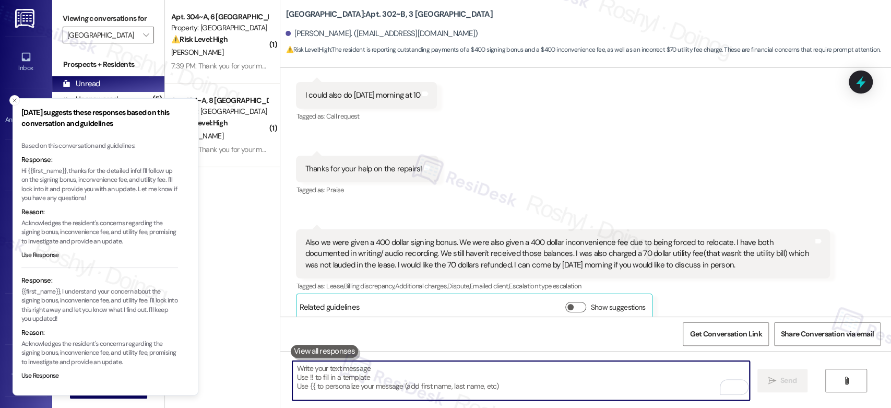
paste textarea "Thanks for the detailed info! I'll follow up on the signing bonus, inconvenienc…"
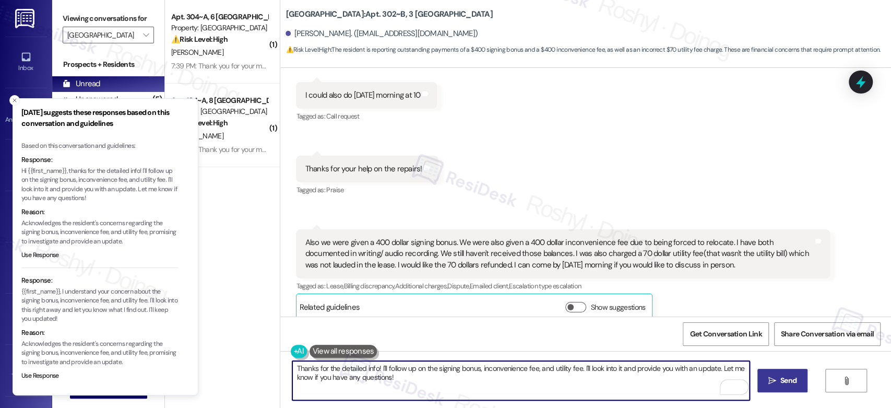
type textarea "Thanks for the detailed info! I'll follow up on the signing bonus, inconvenienc…"
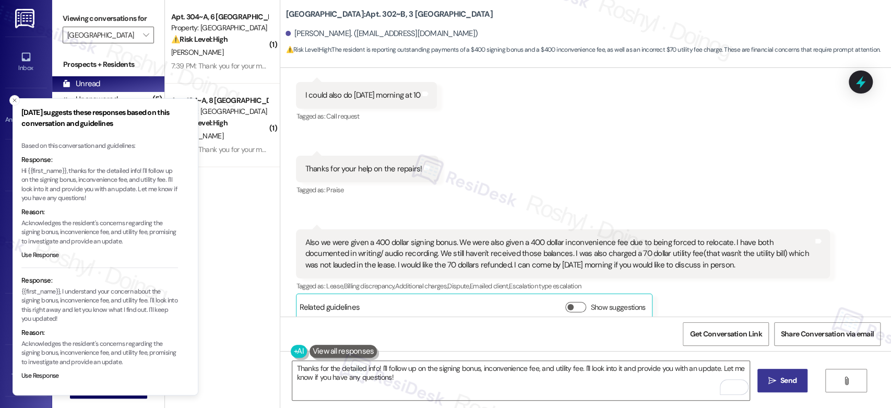
click button " Send"
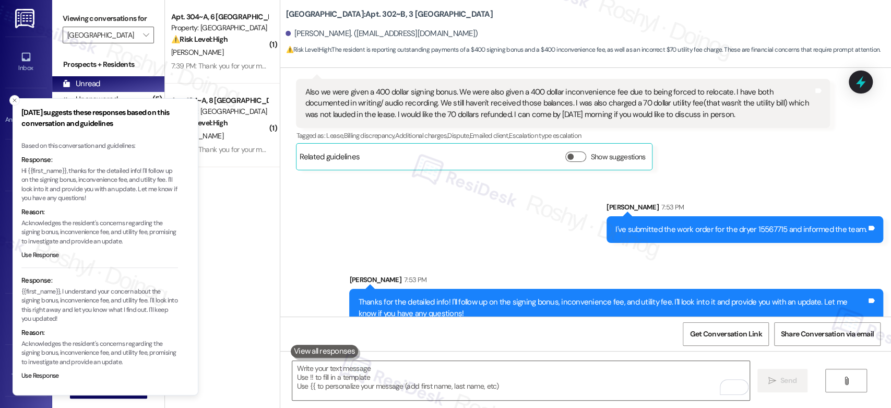
scroll to position [1715, 0]
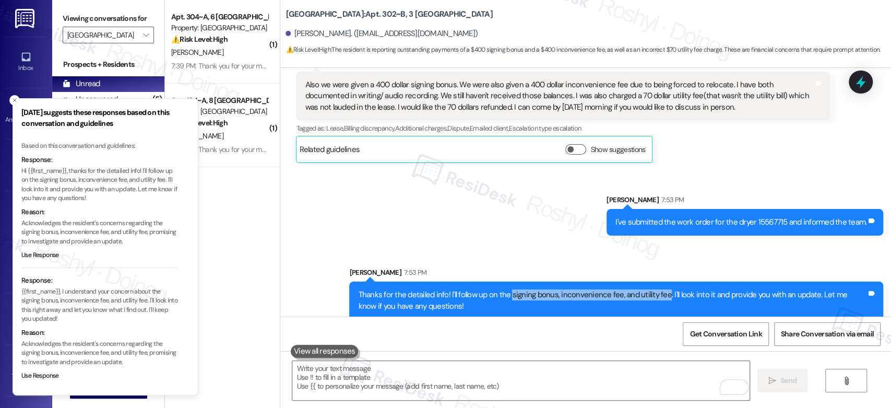
copy div "signing bonus, inconvenience fee, and utility fee"
drag, startPoint x: 503, startPoint y: 283, endPoint x: 654, endPoint y: 289, distance: 151.4
click div "Thanks for the detailed info! I'll follow up on the signing bonus, inconvenienc…"
click div "Sent via SMS [PERSON_NAME] 7:53 PM I've submitted the work order for the dryer …"
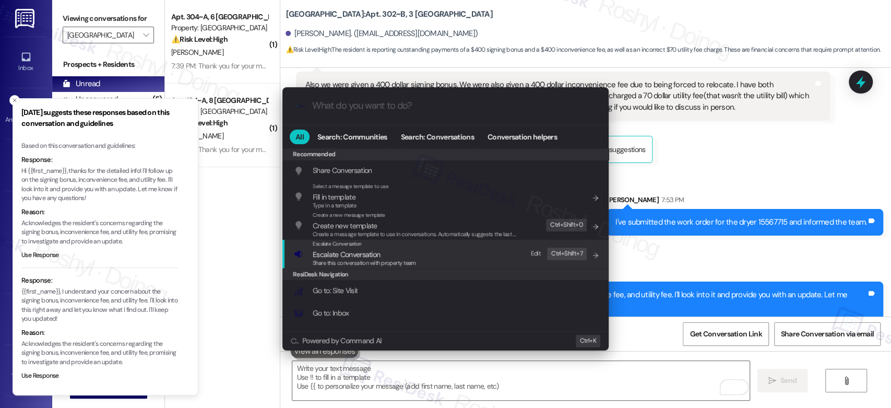
click span "Escalate Conversation"
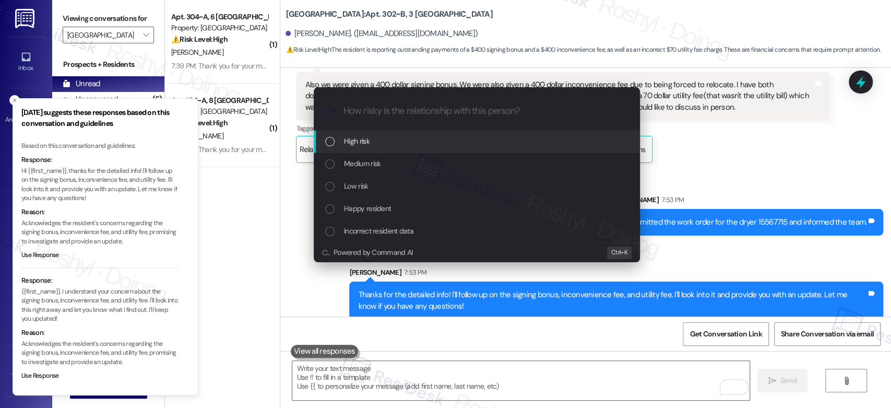
click div "High risk"
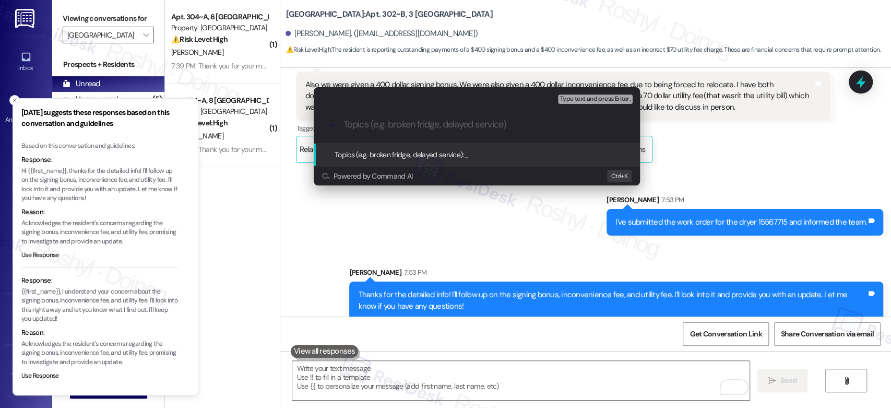
paste input "signing bonus, inconvenience fee, and utility fee"
click div ".cls-1{fill:#0a055f;}.cls-2{fill:#0cc4c4;} resideskLogoBlueOrange signing bonus…"
click input "signing bonus, inconvenience fee, and utility fee"
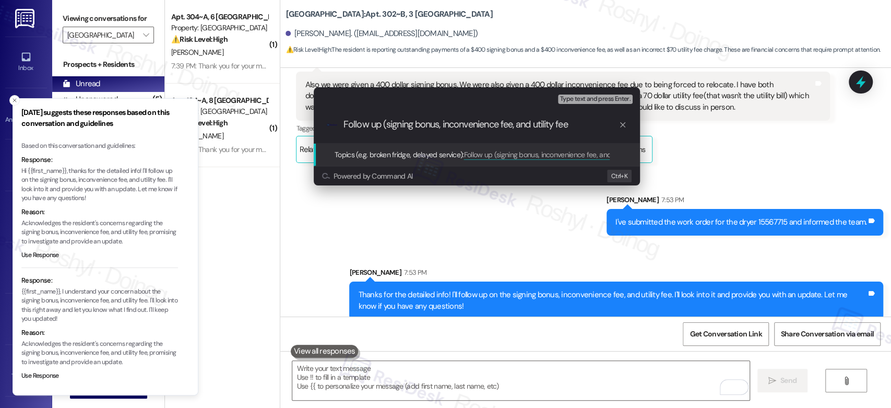
click input "Follow up (signing bonus, inconvenience fee, and utility fee"
type input "Follow up (signing bonus, inconvenience fee, and utility fee)"
click span "Type text and press Enter."
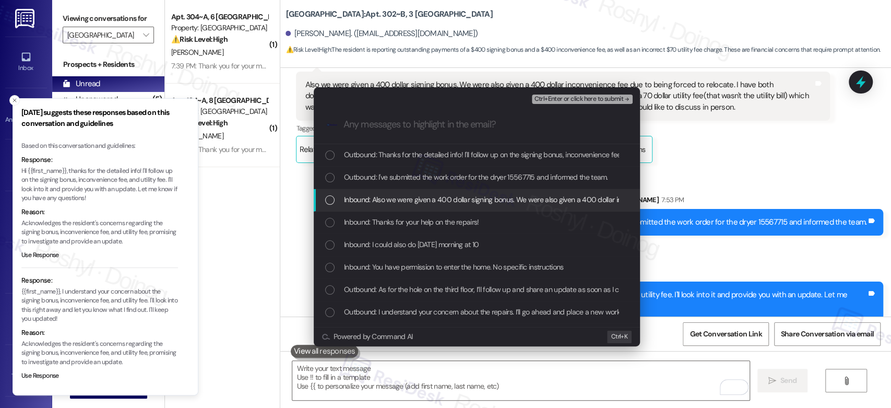
click span "Inbound: Also we were given a 400 dollar signing bonus. We were also given a 40…"
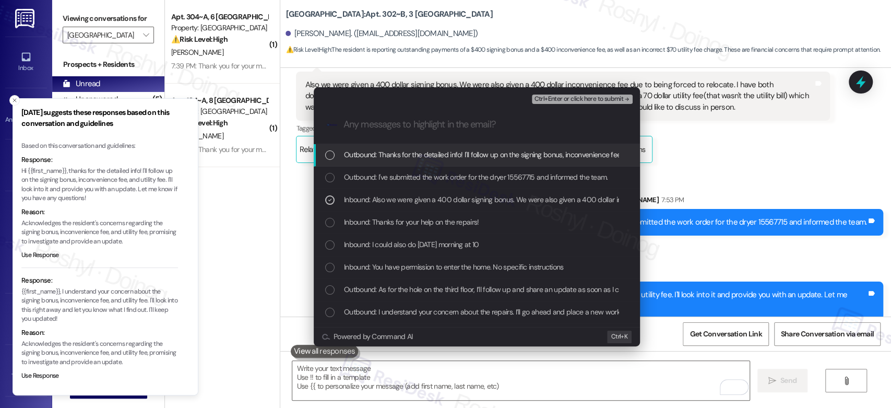
click span "Ctrl+Enter or click here to submit"
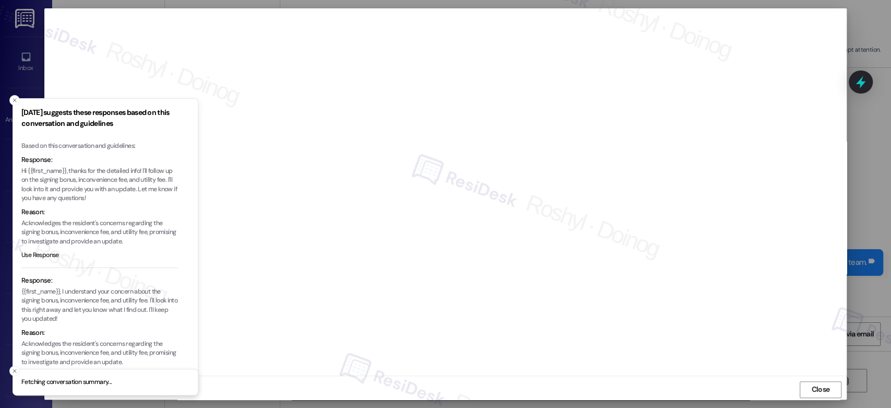
scroll to position [1657, 0]
click line "Close toast"
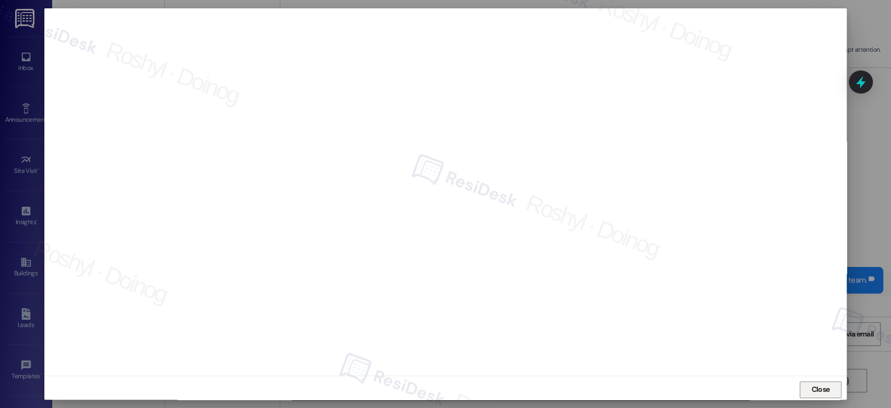
click span "Close"
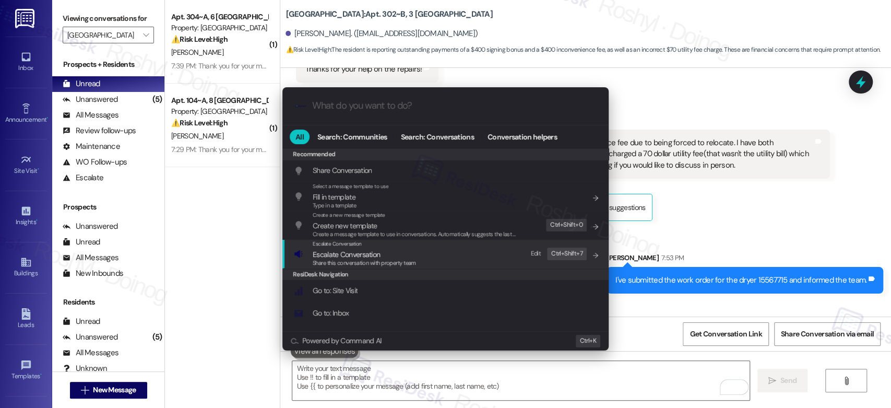
click div "Escalate Conversation Escalate Conversation Share this conversation with proper…"
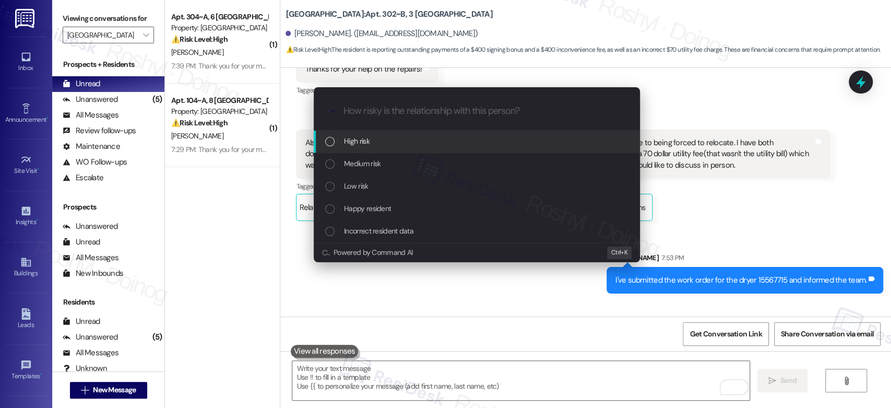
click div "High risk"
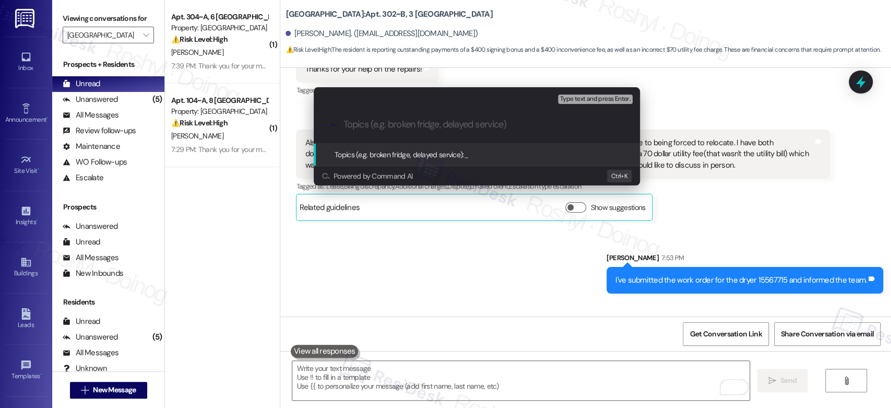
paste input "Follow up (signing bonus, inconvenience fee, and utility fee)"
type input "Follow up (signing bonus, inconvenience fee, and utility fee)"
click span "Type text and press Enter."
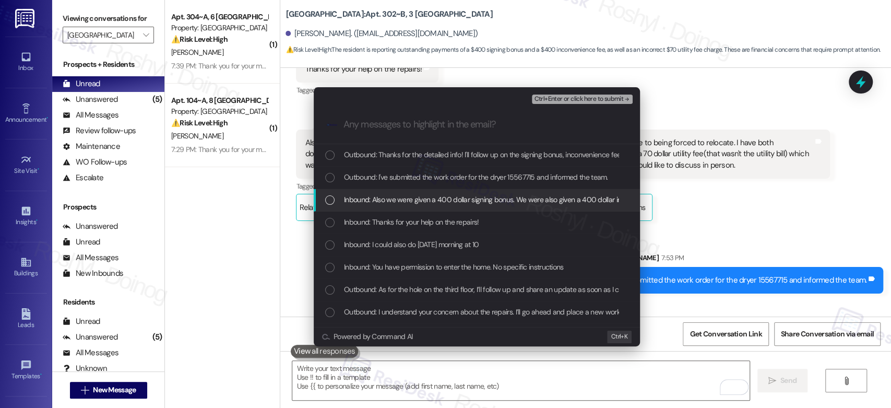
click span "Inbound: Also we were given a 400 dollar signing bonus. We were also given a 40…"
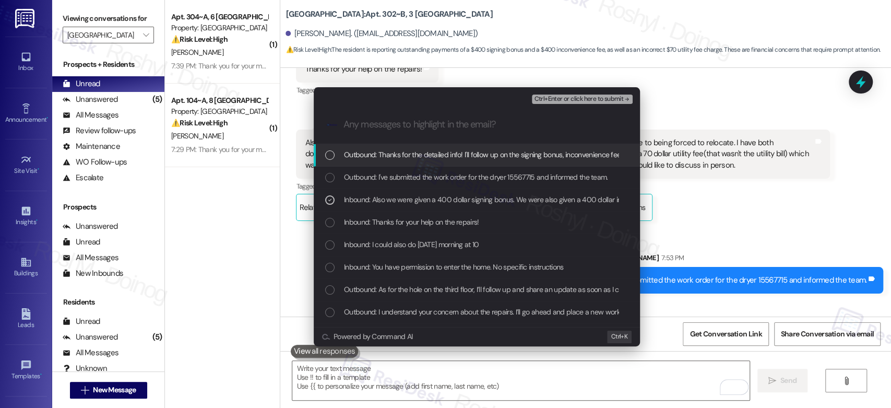
click span "Ctrl+Enter or click here to submit"
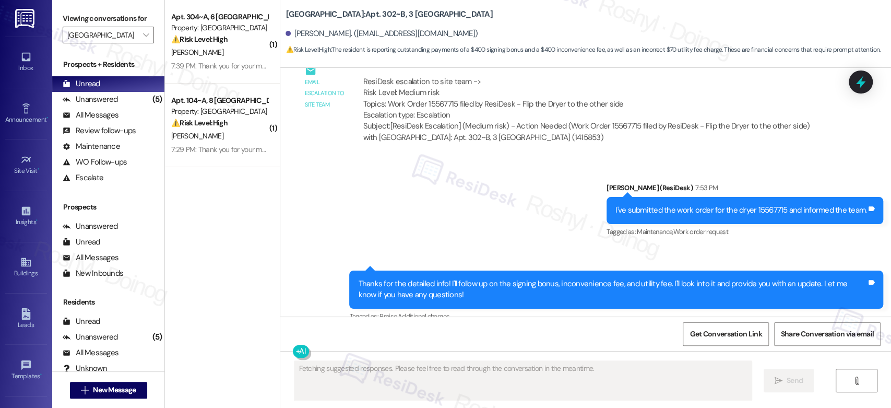
scroll to position [1859, 0]
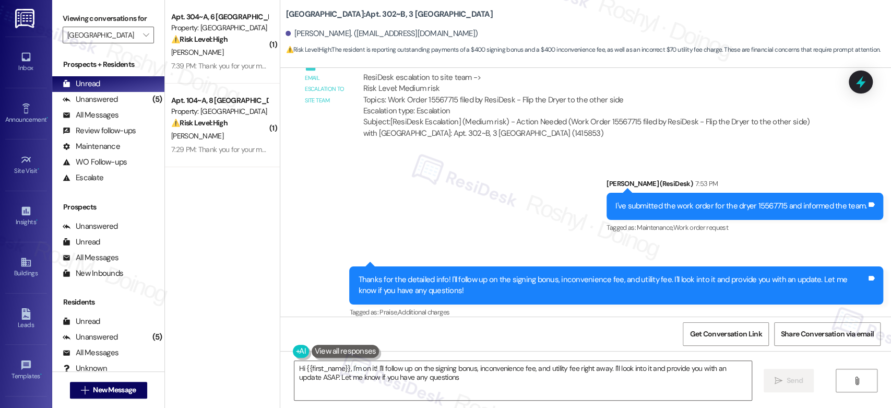
type textarea "Hi {{first_name}}, I'm on it! I'll follow up on the signing bonus, inconvenienc…"
click input "[GEOGRAPHIC_DATA]"
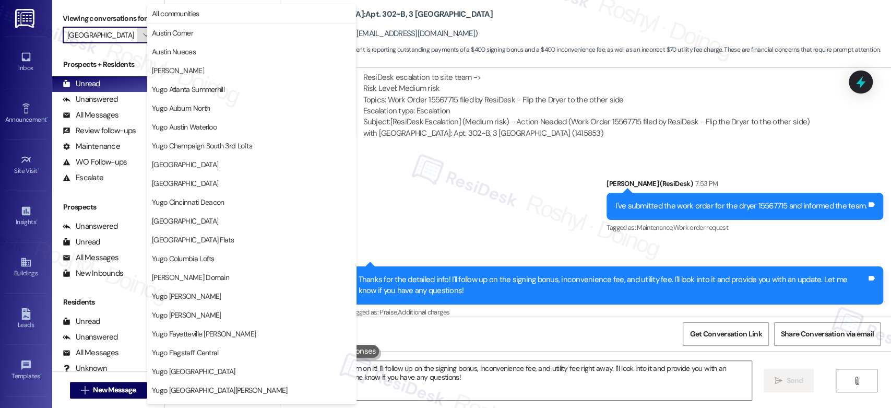
scroll to position [427, 0]
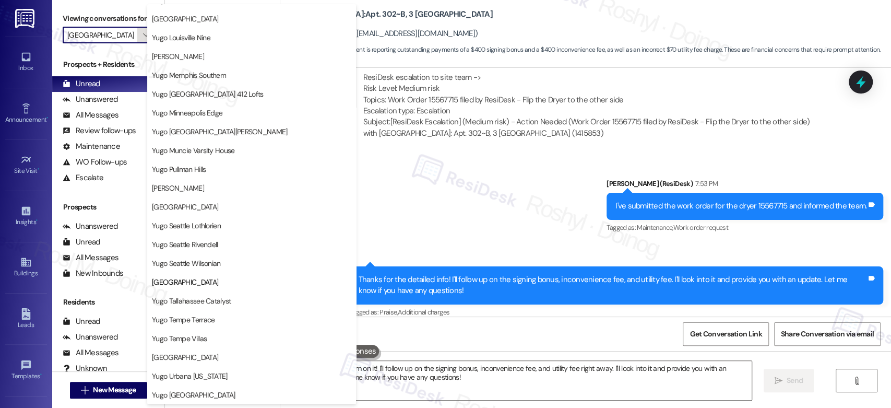
click icon ""
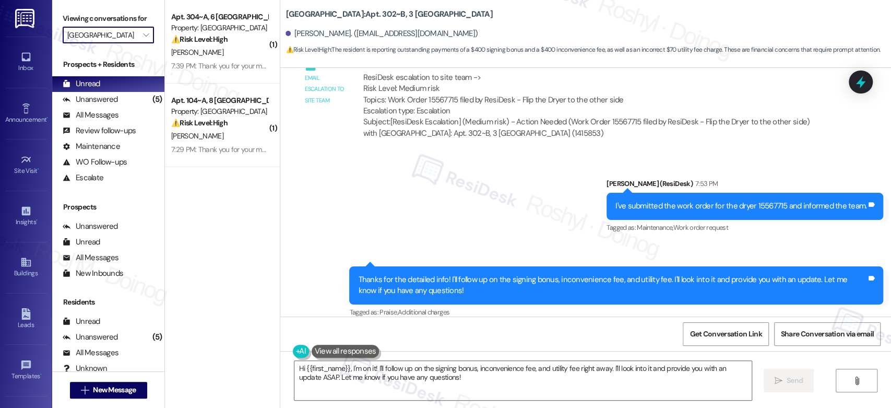
click div "Viewing conversations for [PERSON_NAME][GEOGRAPHIC_DATA] "
click button ""
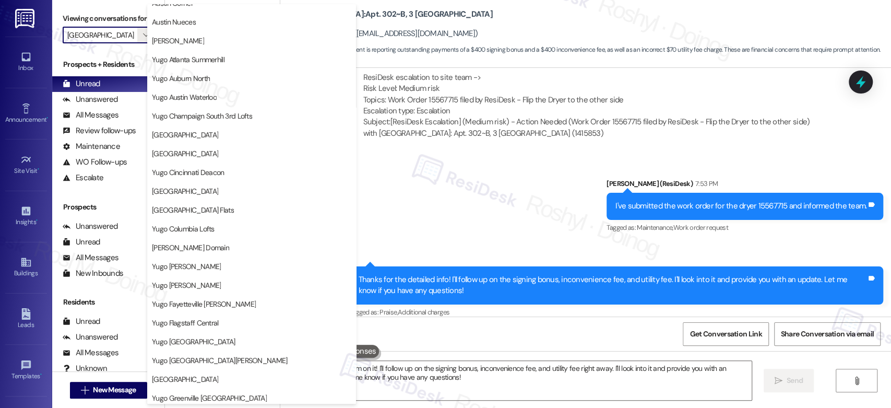
scroll to position [0, 0]
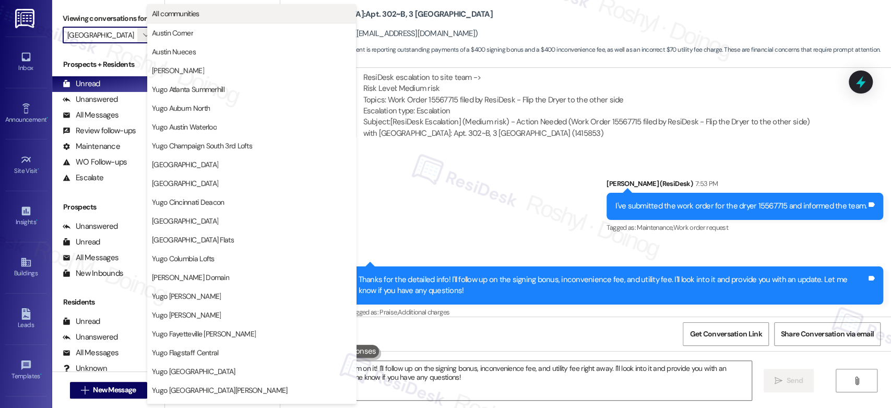
click span "All communities"
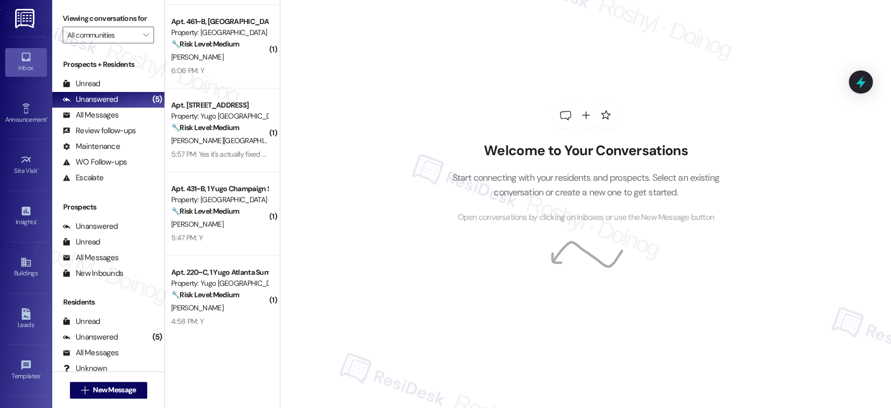
scroll to position [753, 0]
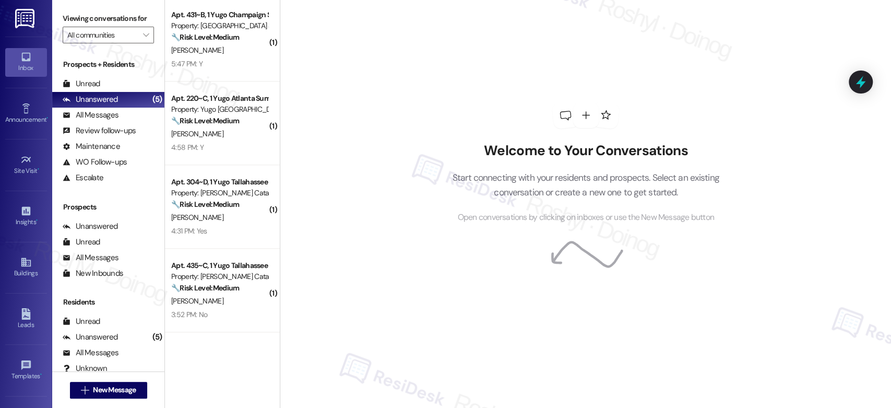
drag, startPoint x: 273, startPoint y: 70, endPoint x: 272, endPoint y: 55, distance: 15.1
click div "Welcome to Your Conversations Start connecting with your residents and prospect…"
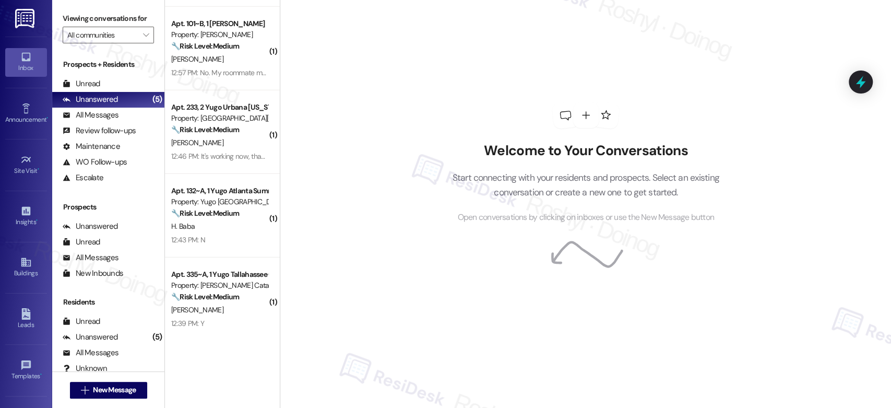
scroll to position [1904, 0]
